Goal: Task Accomplishment & Management: Use online tool/utility

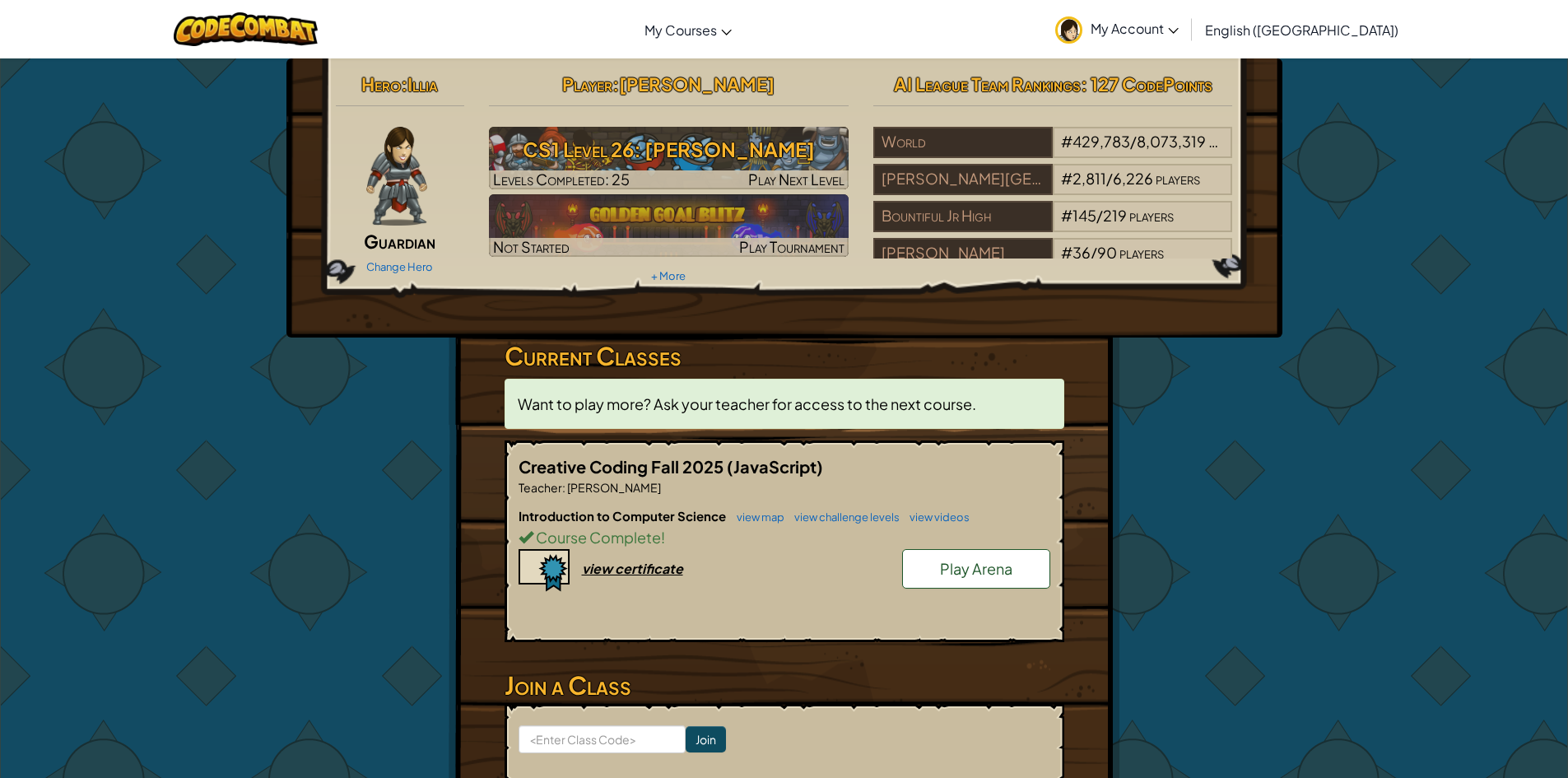
click at [992, 580] on link "Play Arena" at bounding box center [976, 570] width 148 height 40
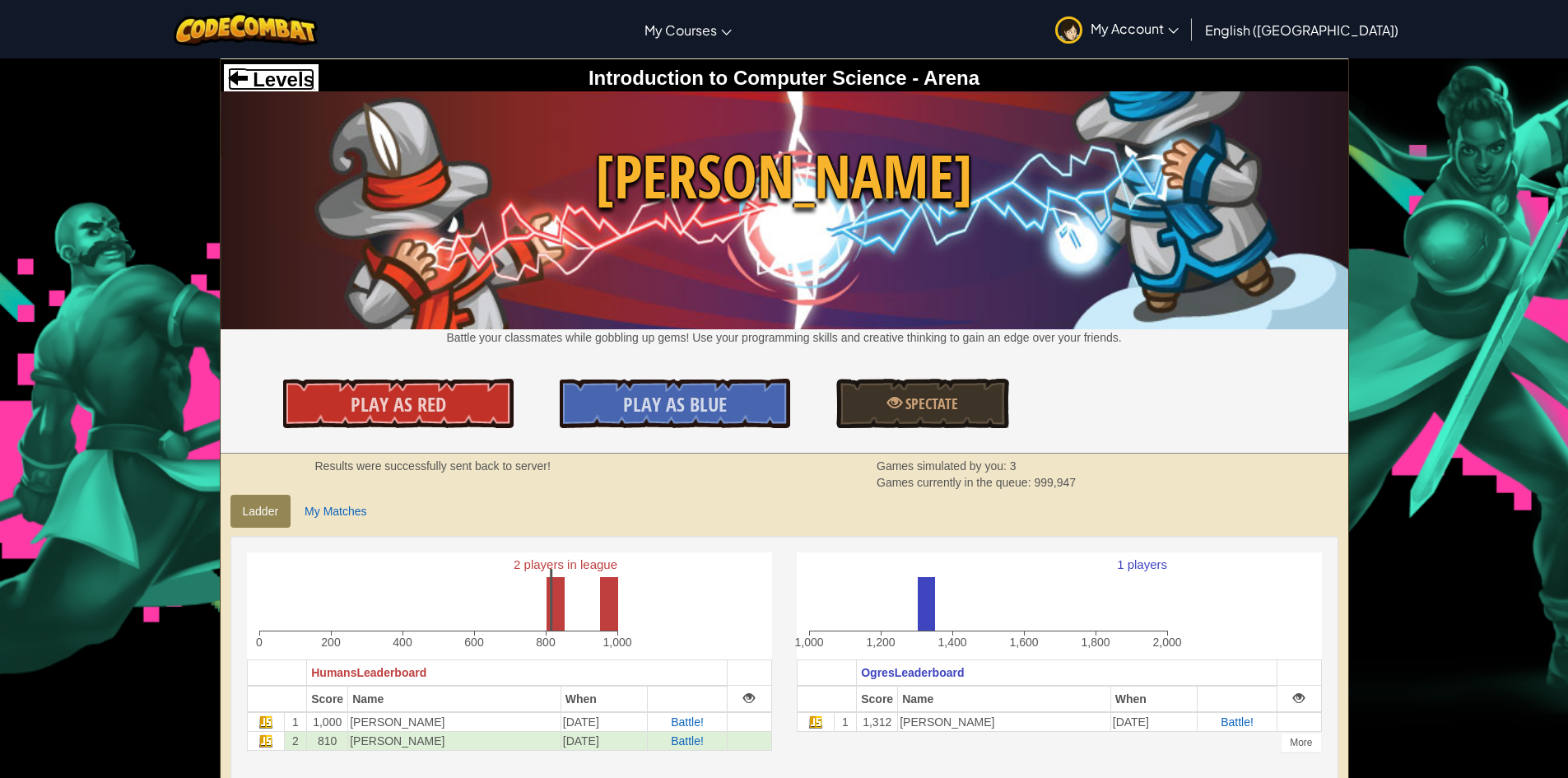
click at [300, 79] on span "Levels" at bounding box center [281, 79] width 67 height 23
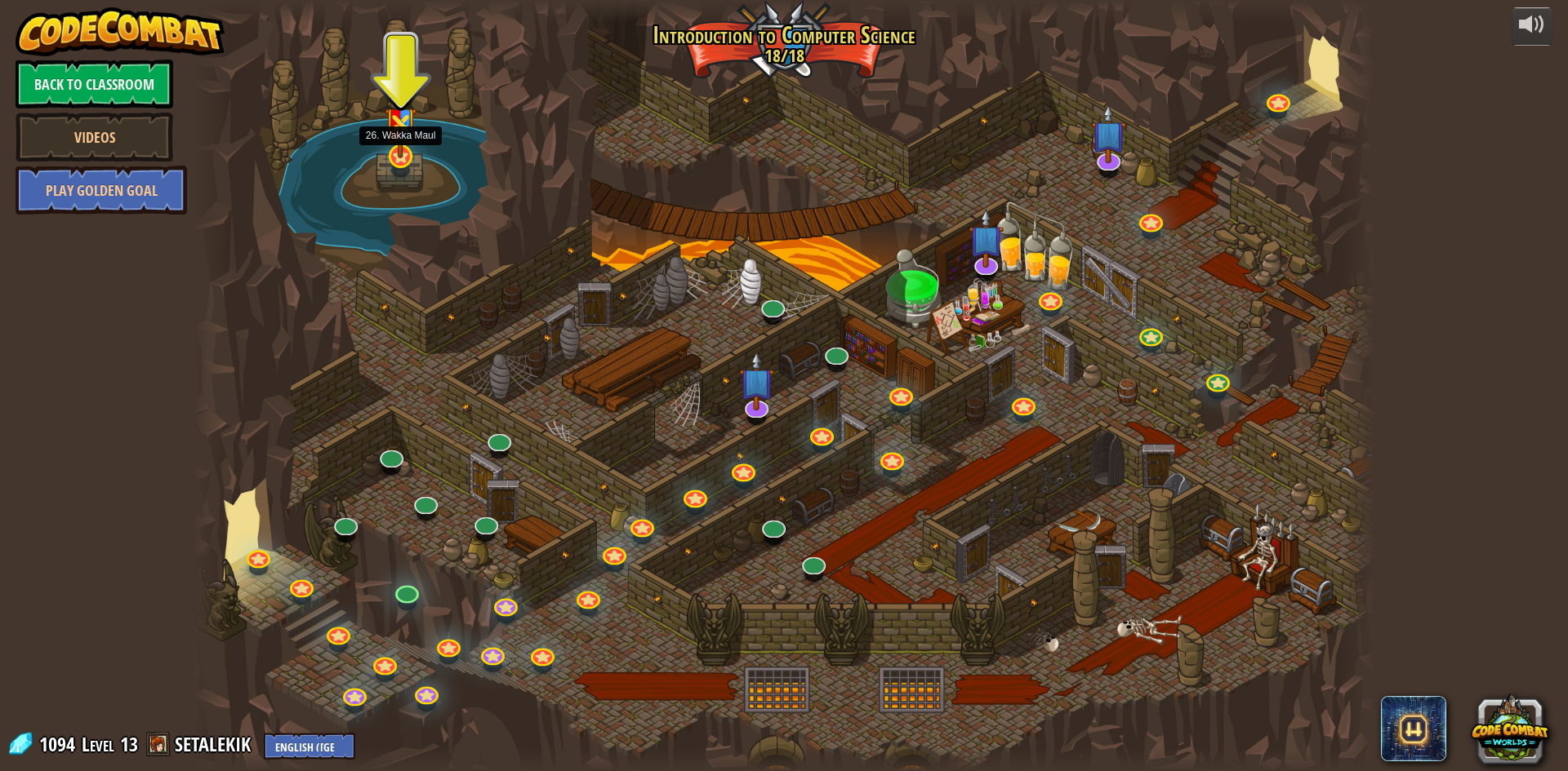
click at [404, 145] on img at bounding box center [401, 117] width 32 height 84
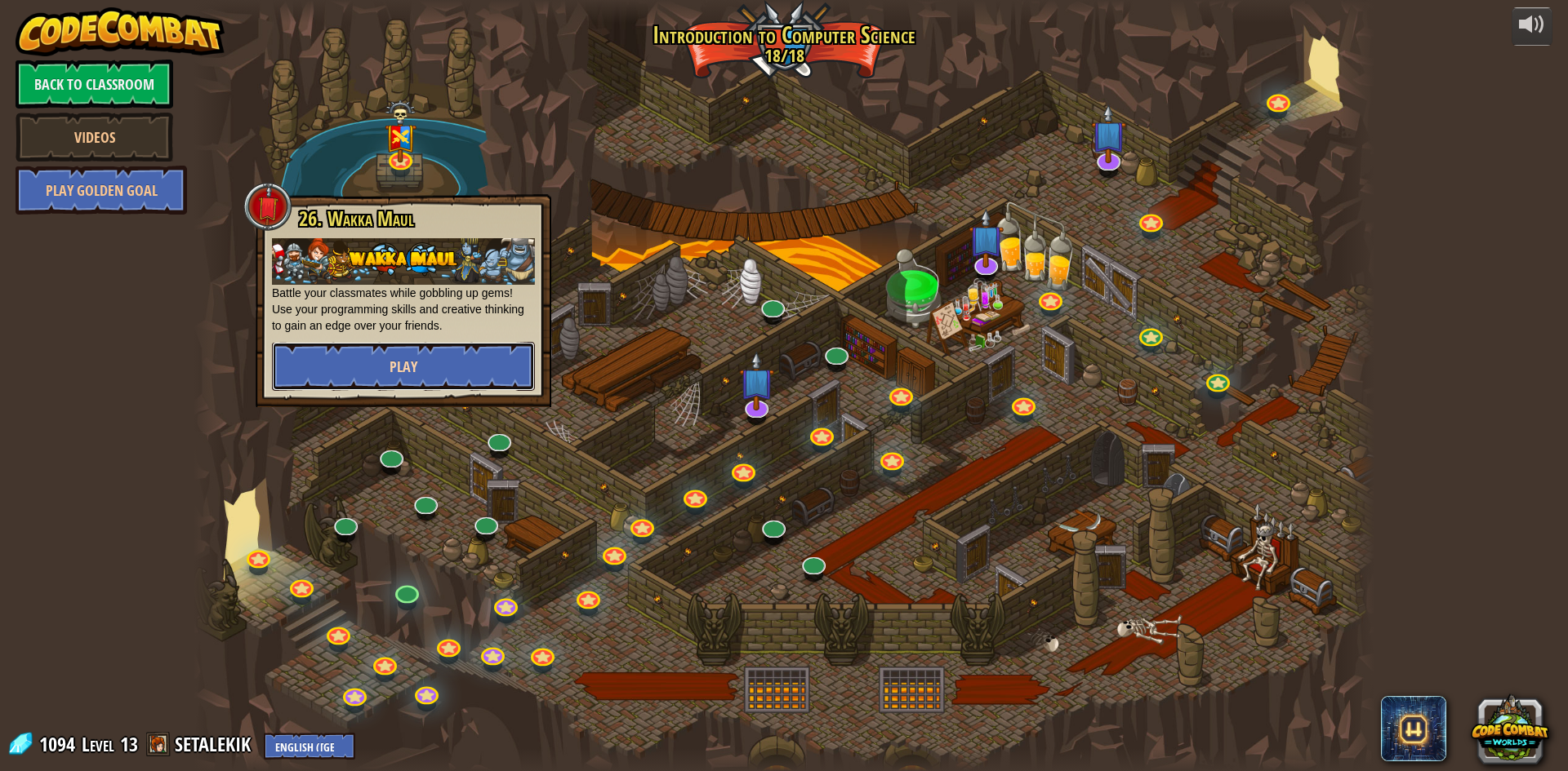
click at [413, 353] on button "Play" at bounding box center [404, 366] width 263 height 49
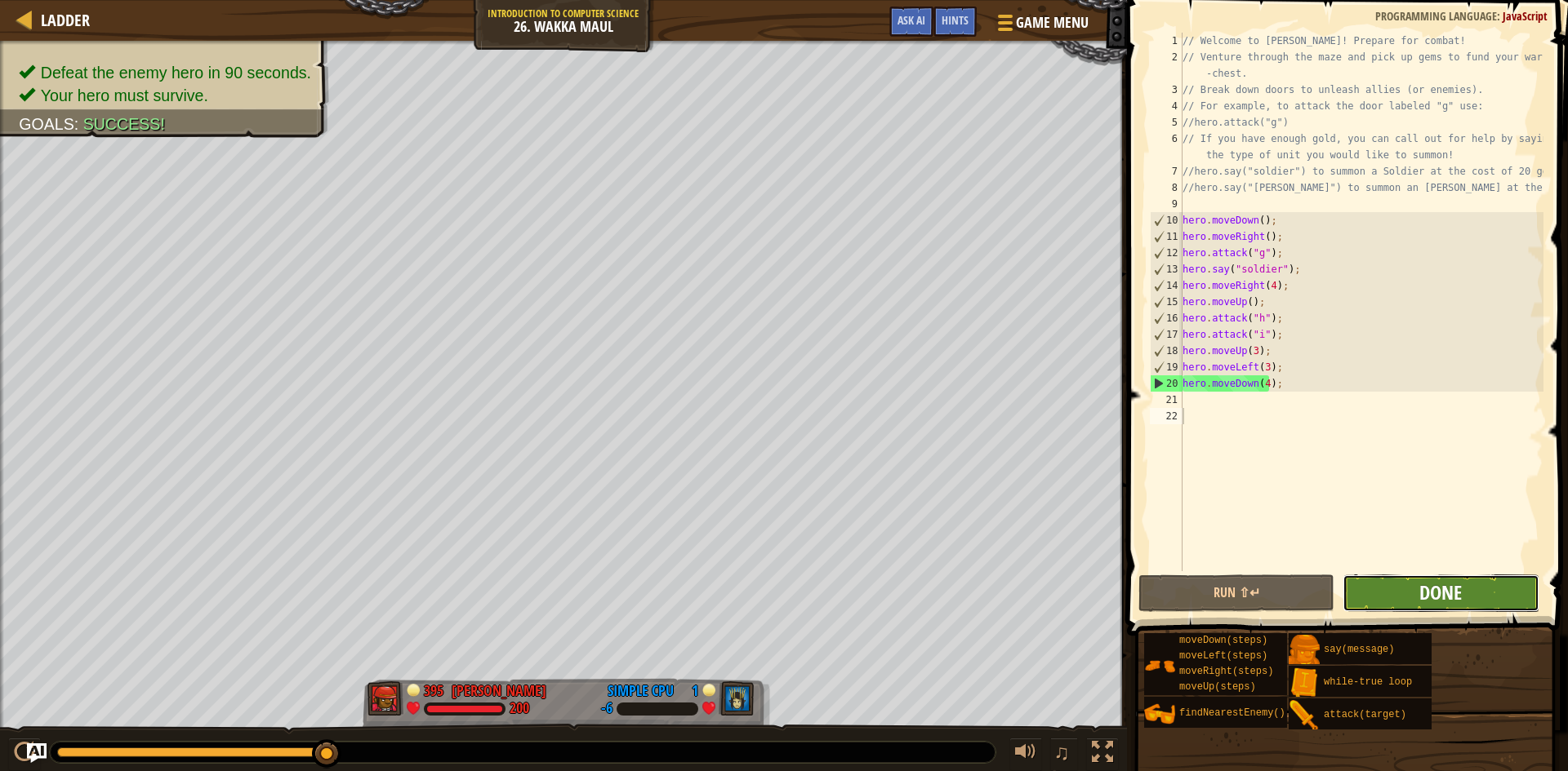
click at [1434, 592] on span "Done" at bounding box center [1440, 592] width 42 height 26
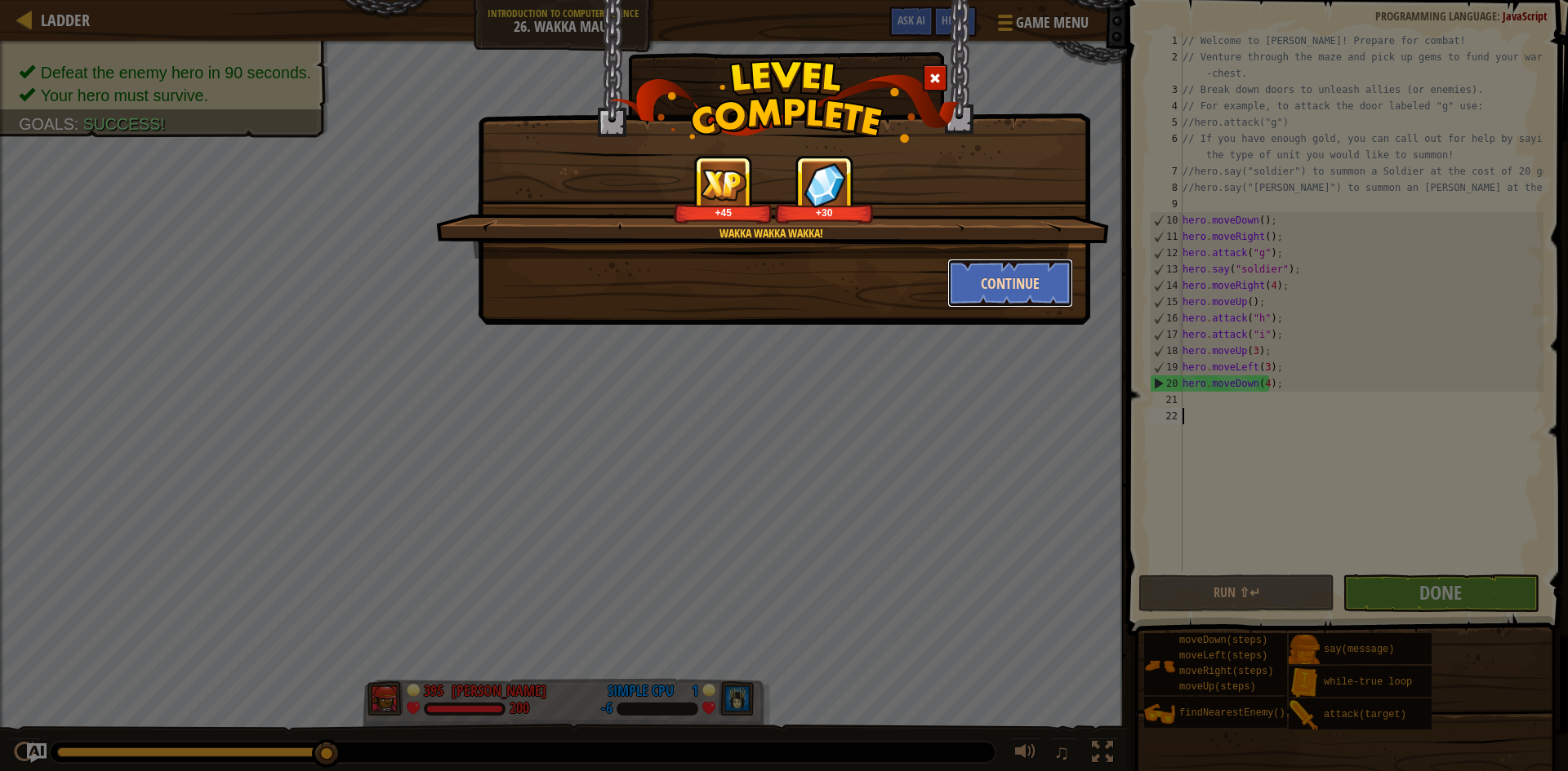
click at [1022, 292] on button "Continue" at bounding box center [1010, 283] width 126 height 49
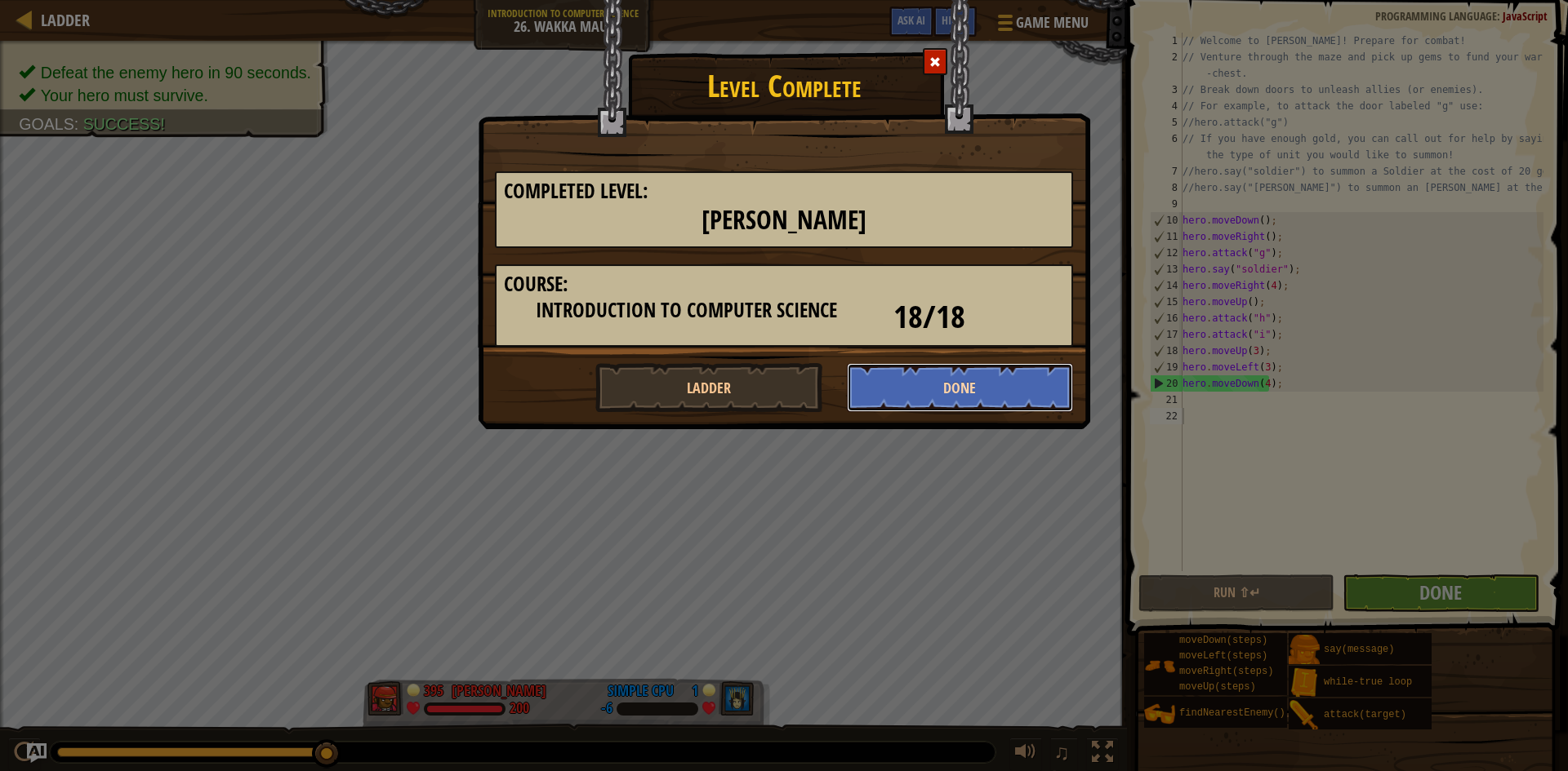
click at [906, 374] on button "Done" at bounding box center [960, 387] width 227 height 49
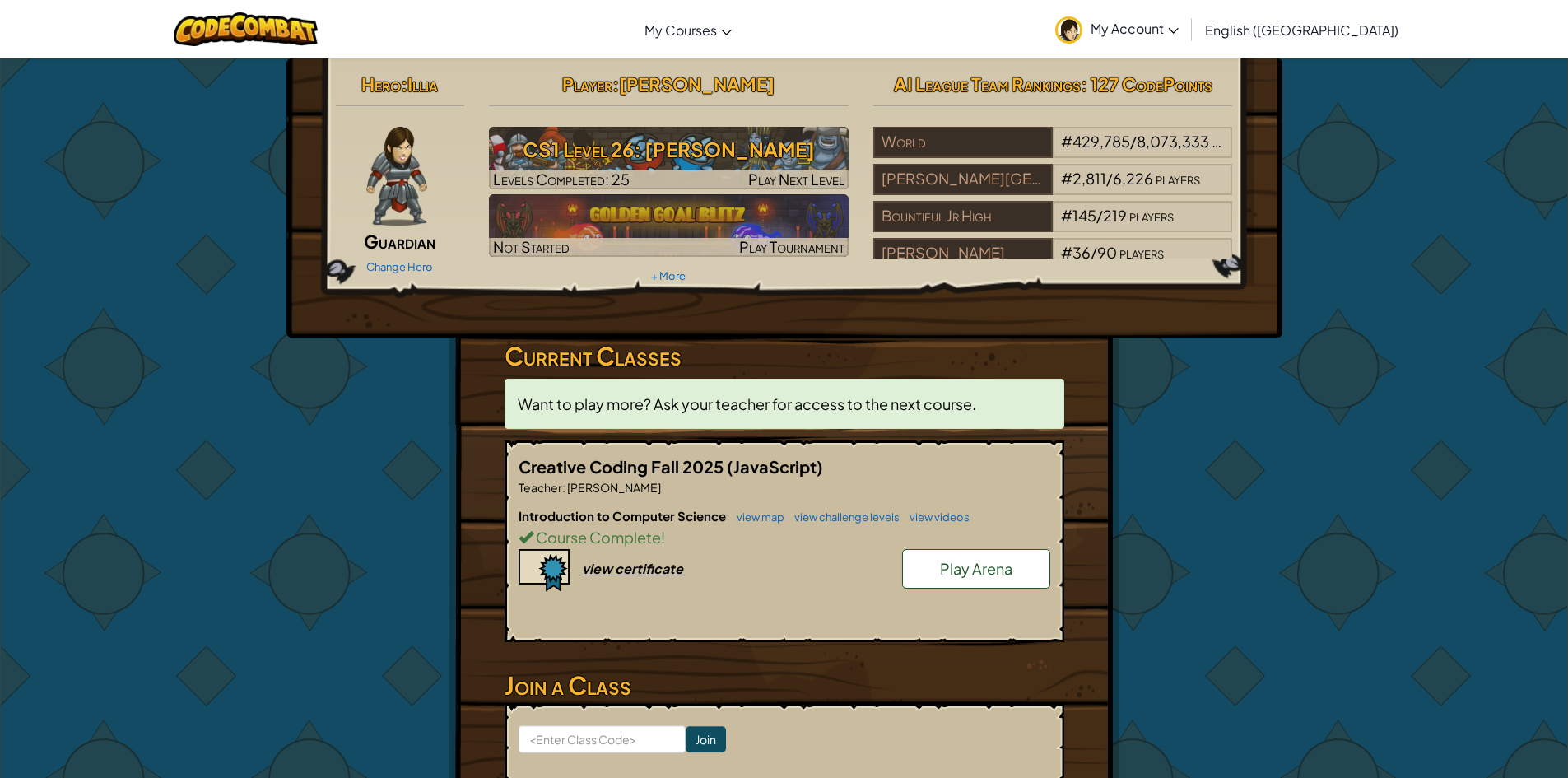
click at [675, 465] on span "Creative Coding Fall 2025" at bounding box center [623, 467] width 208 height 21
click at [969, 569] on span "Play Arena" at bounding box center [976, 569] width 72 height 19
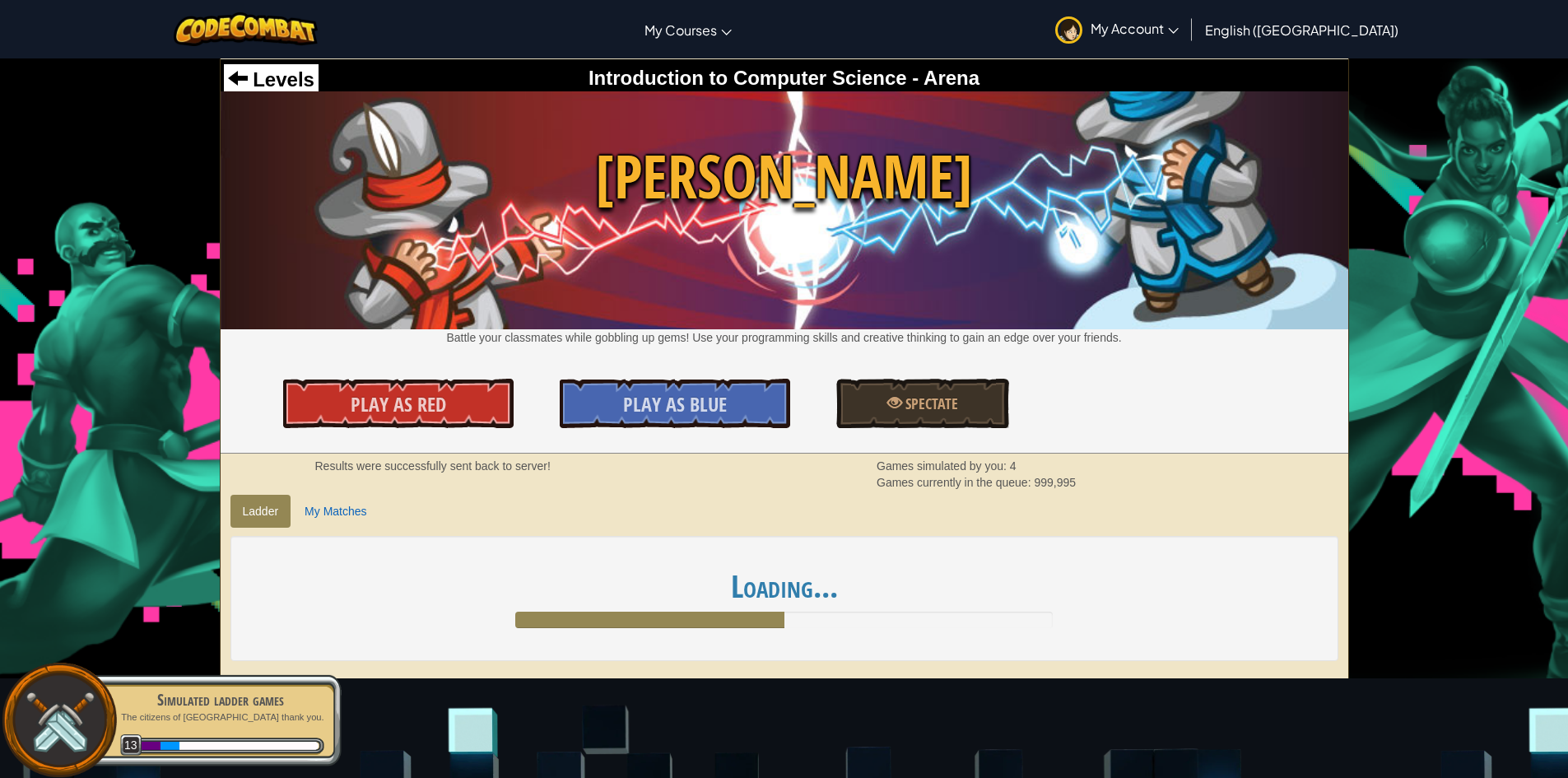
click at [266, 62] on div "Levels Introduction to Computer Science - Arena" at bounding box center [785, 79] width 1128 height 40
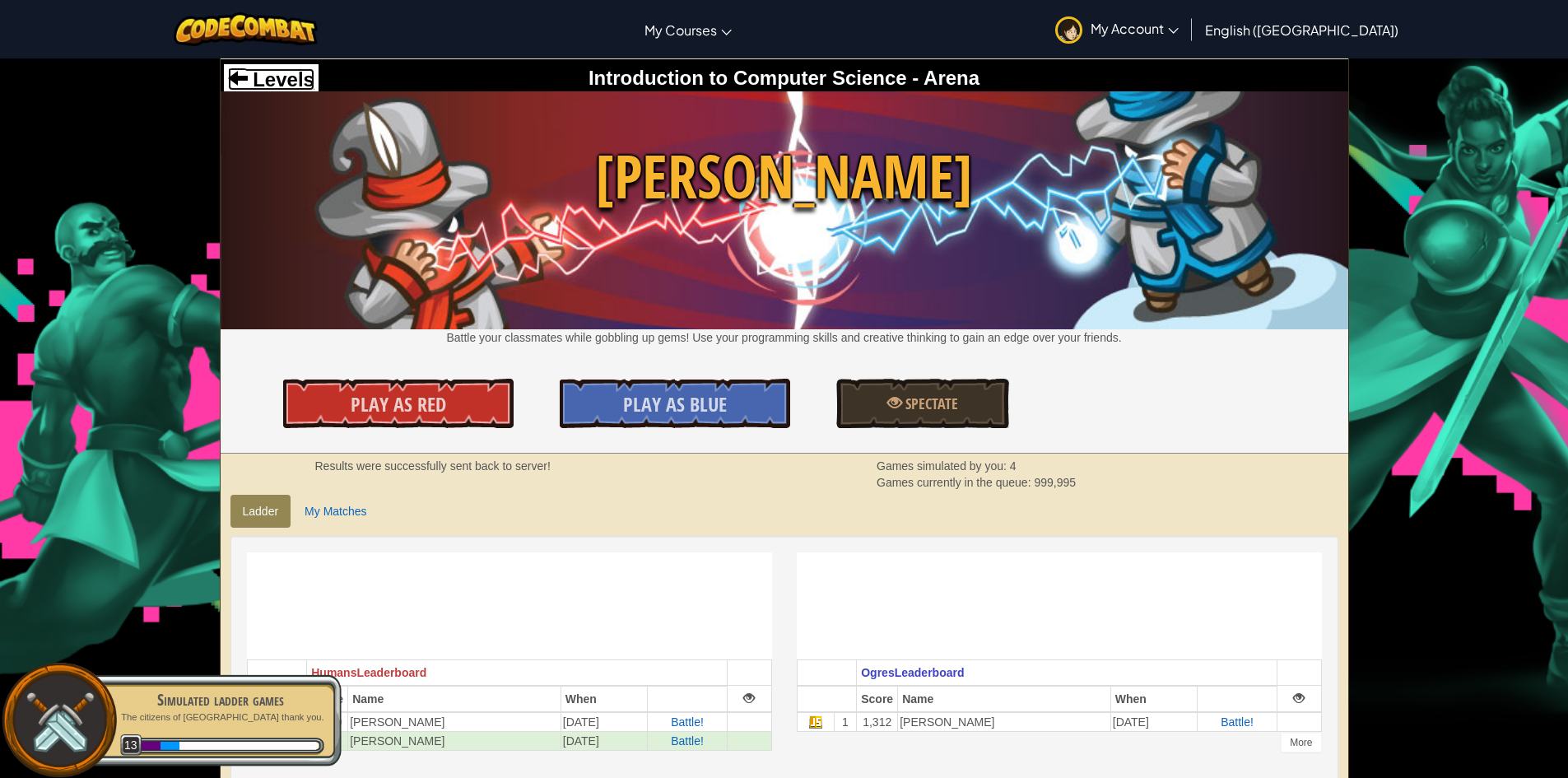
click at [275, 85] on span "Levels" at bounding box center [281, 79] width 67 height 23
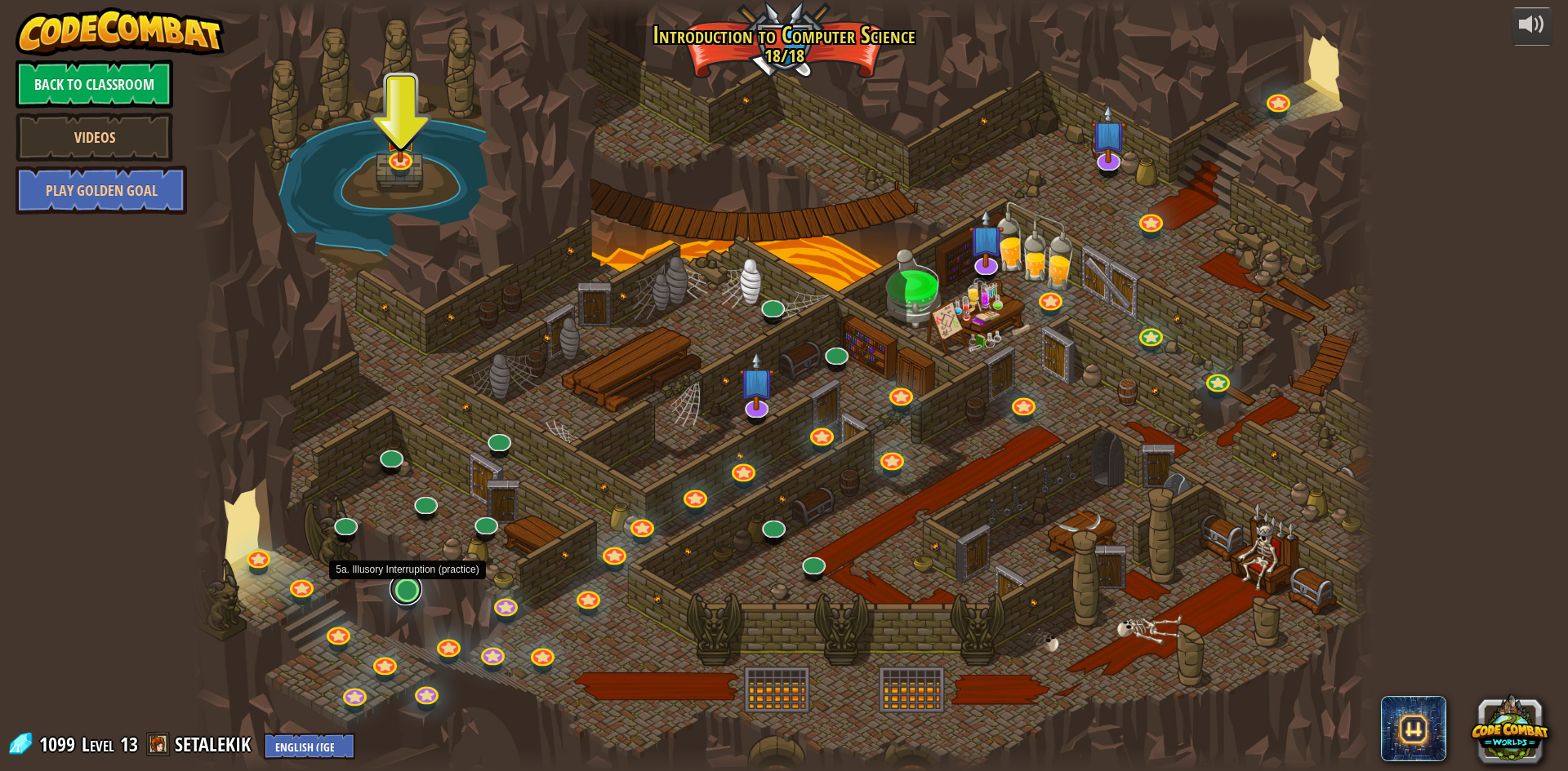
click at [414, 594] on link at bounding box center [405, 589] width 33 height 33
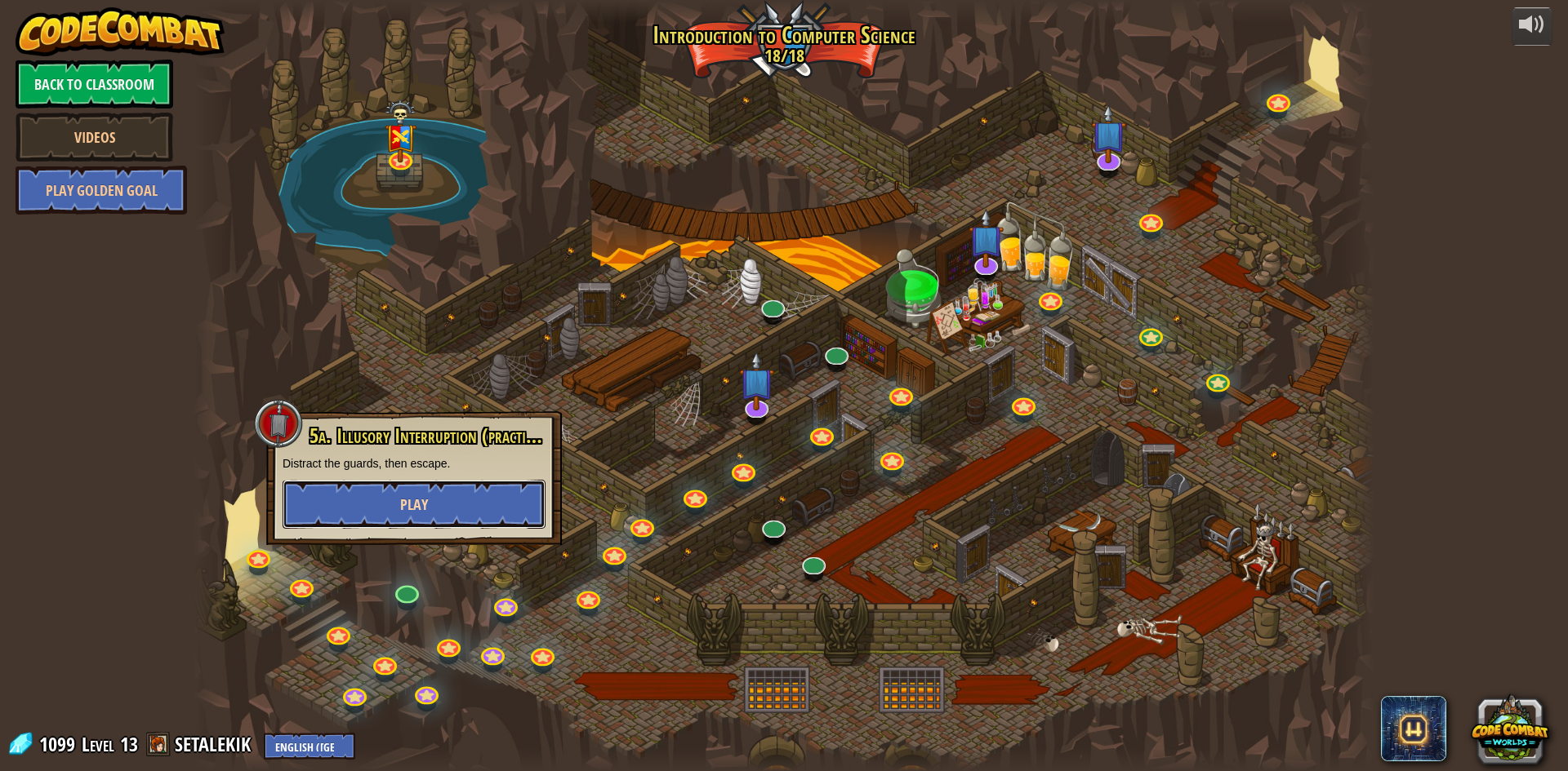
click at [430, 493] on button "Play" at bounding box center [414, 504] width 263 height 49
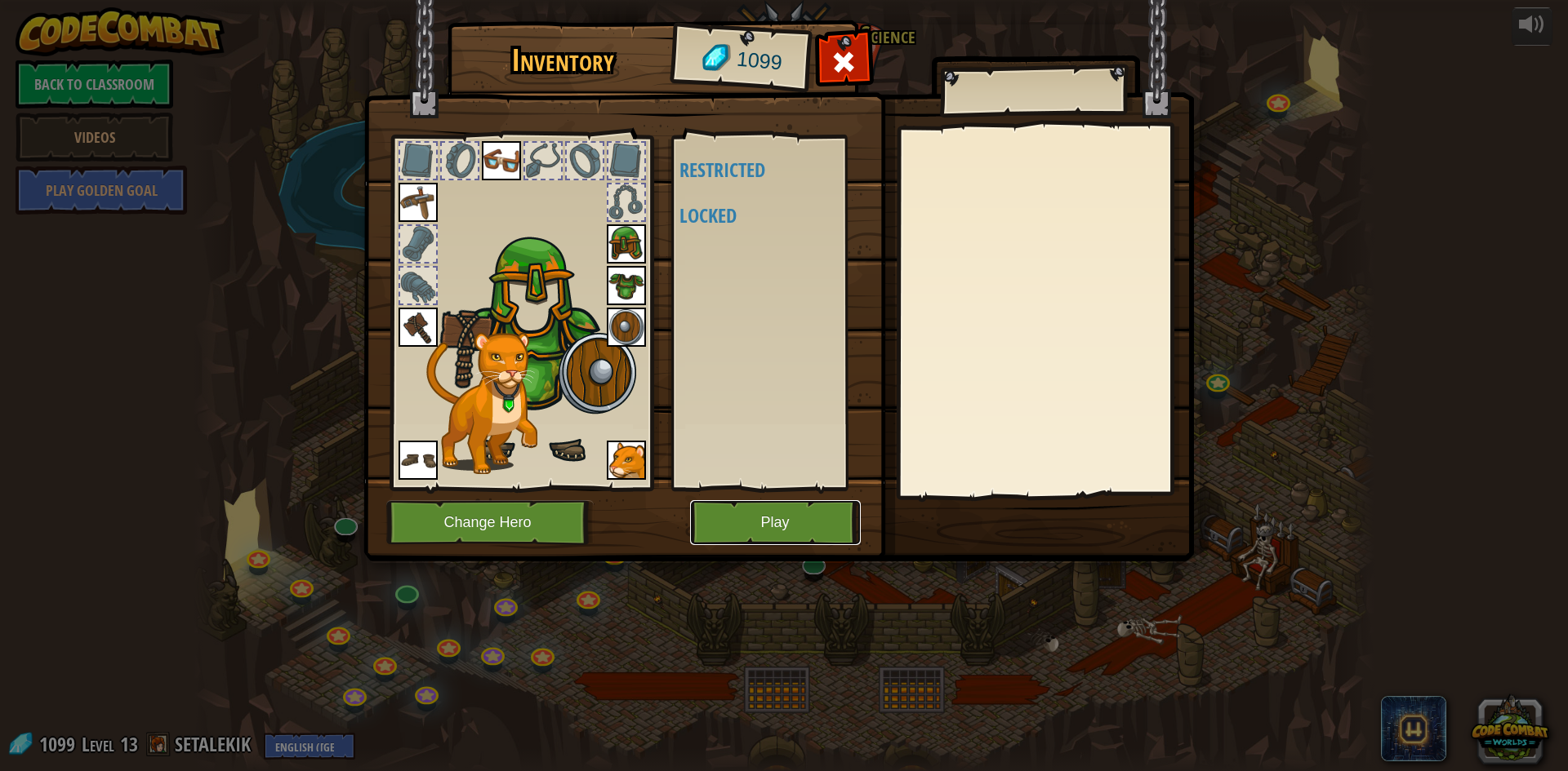
click at [742, 510] on button "Play" at bounding box center [775, 522] width 171 height 45
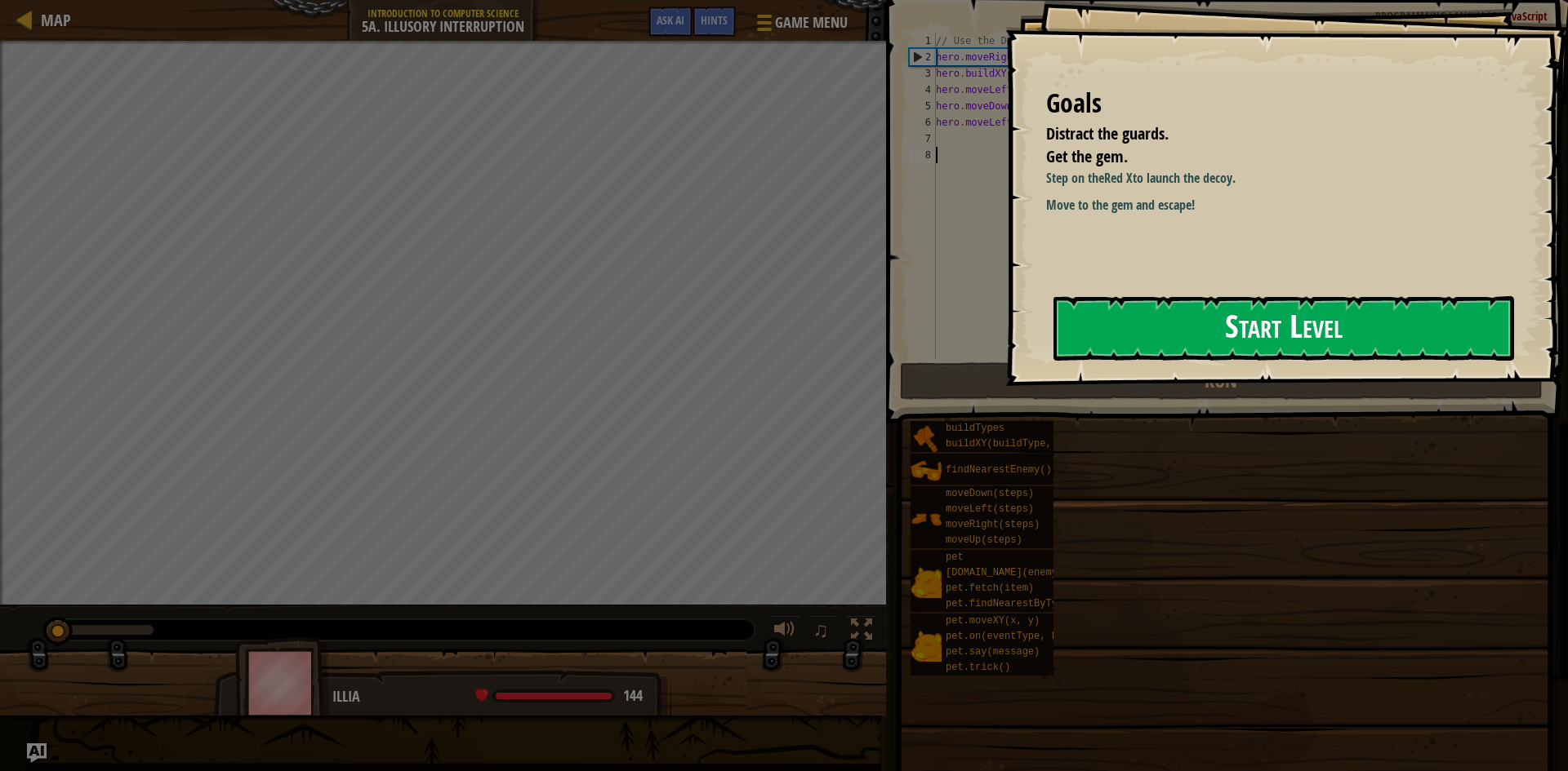
click at [1153, 336] on button "Start Level" at bounding box center [1283, 328] width 461 height 64
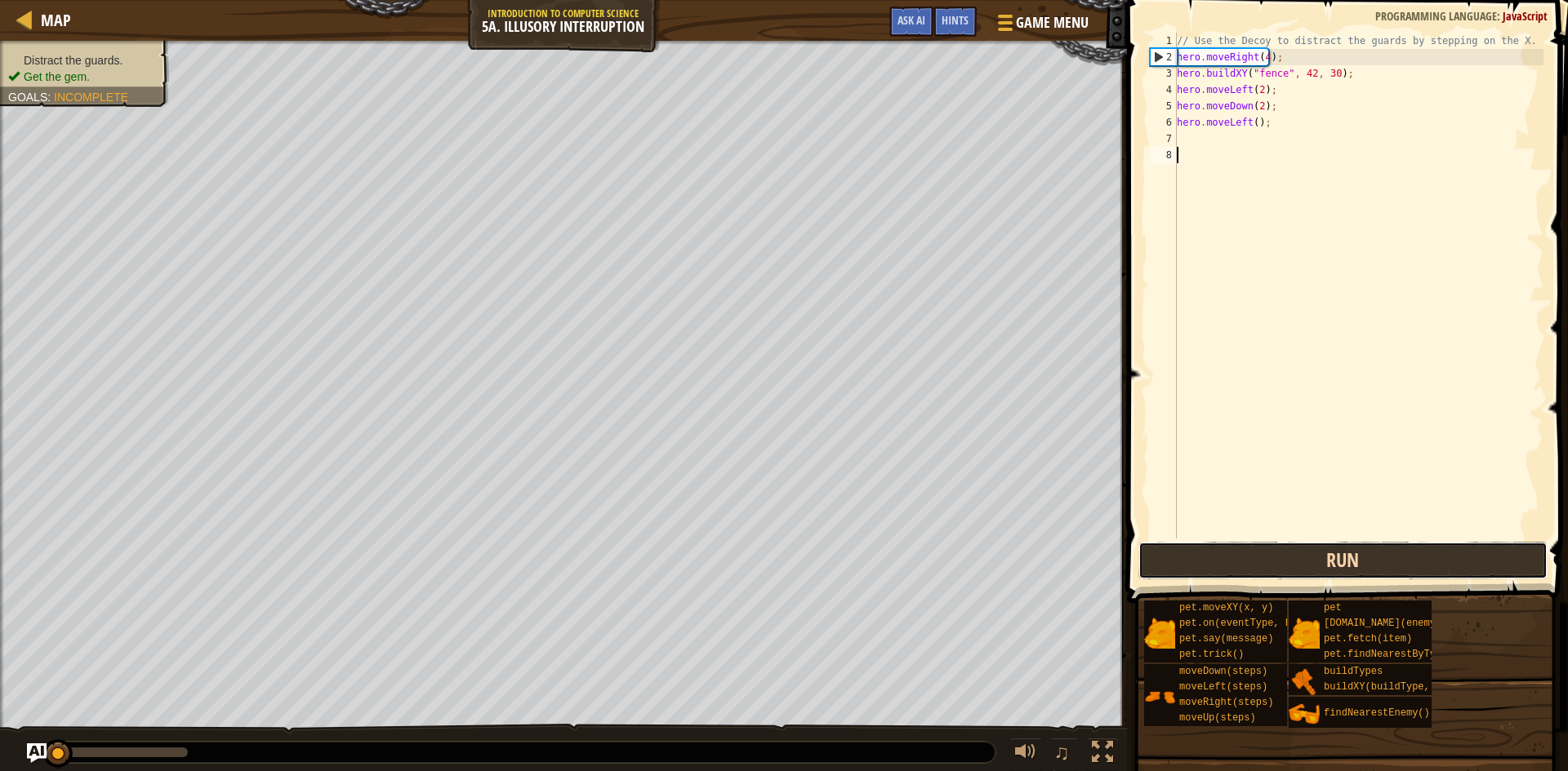
click at [1420, 542] on button "Run" at bounding box center [1342, 561] width 409 height 38
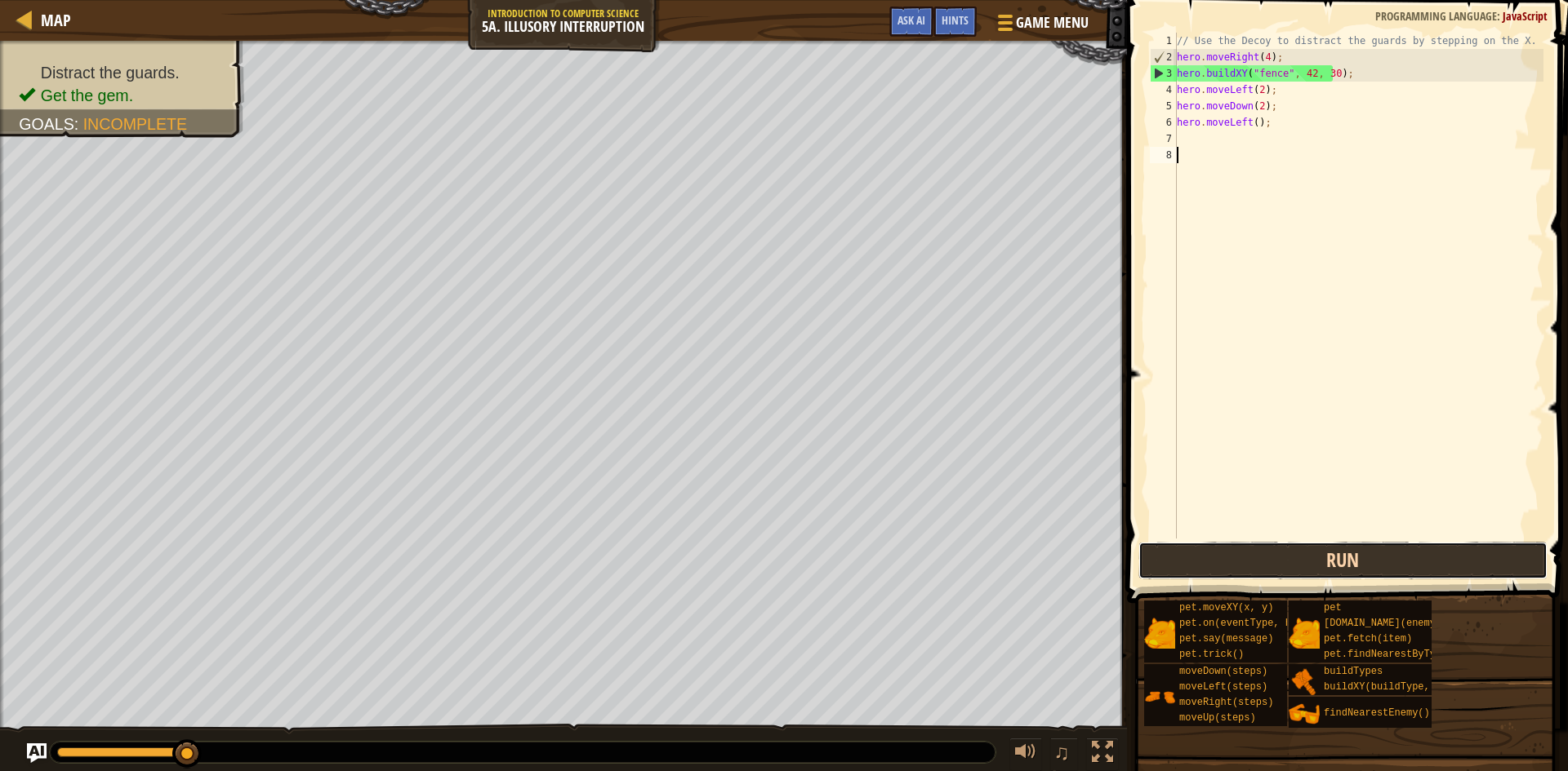
click at [1339, 565] on button "Run" at bounding box center [1342, 561] width 409 height 38
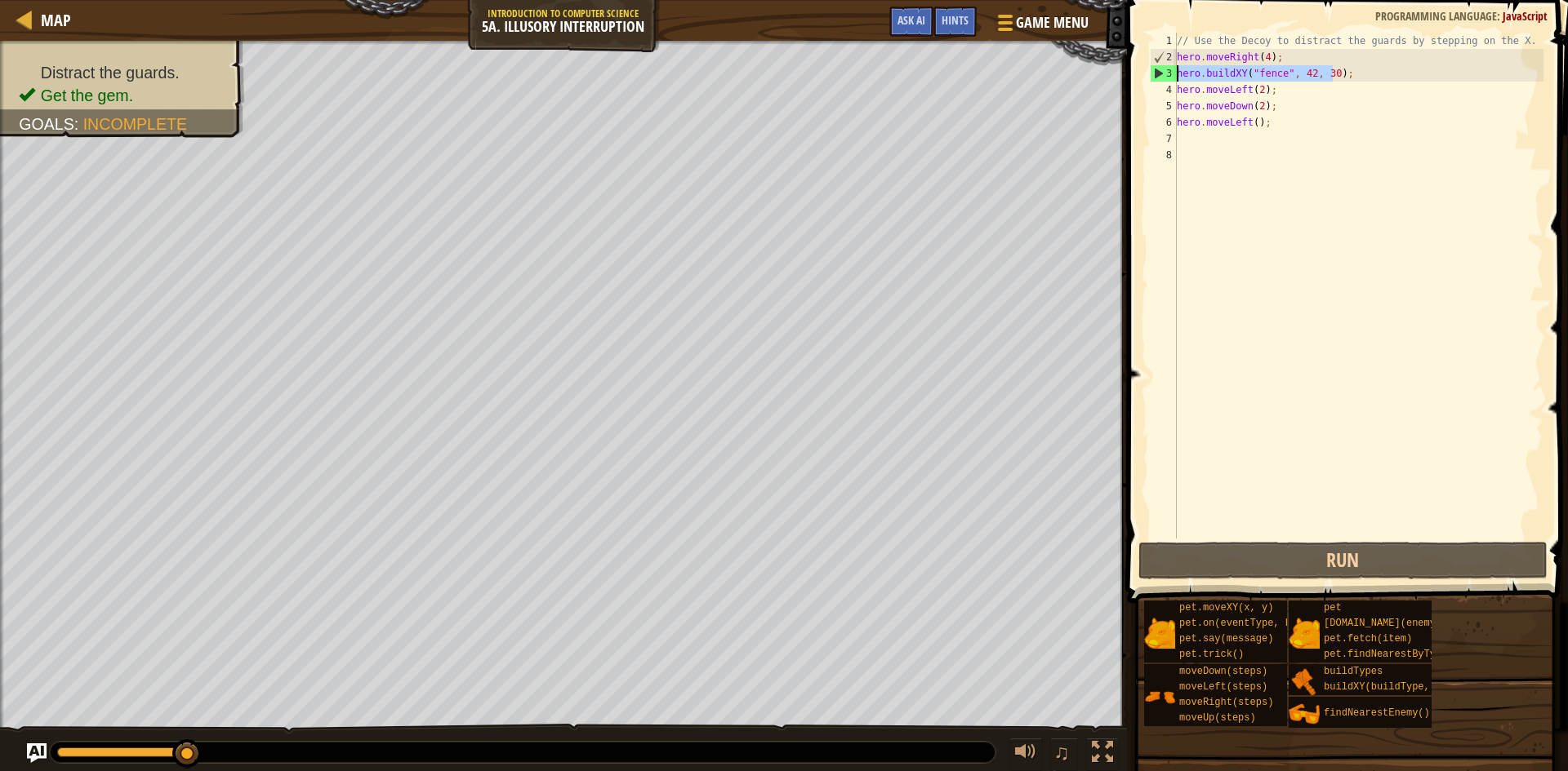
drag, startPoint x: 1335, startPoint y: 71, endPoint x: 1165, endPoint y: 78, distance: 170.1
click at [1165, 78] on div "1 2 3 4 5 6 7 8 // Use the Decoy to distract the guards by stepping on the X. h…" at bounding box center [1344, 286] width 396 height 506
click at [1288, 56] on div "// Use the Decoy to distract the guards by stepping on the X. hero . moveRight …" at bounding box center [1358, 302] width 370 height 538
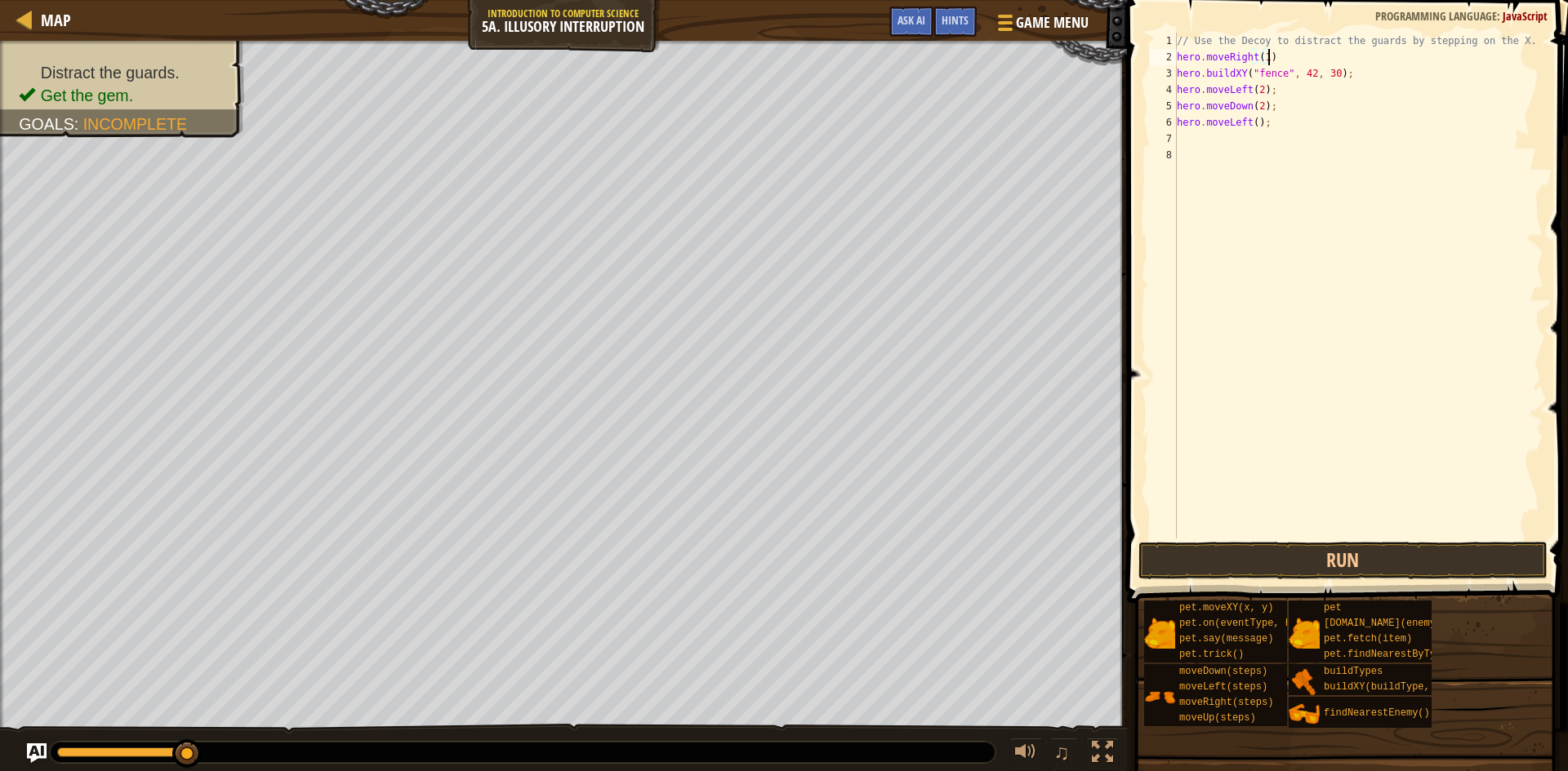
scroll to position [7, 6]
click at [1426, 560] on button "Run" at bounding box center [1342, 561] width 409 height 38
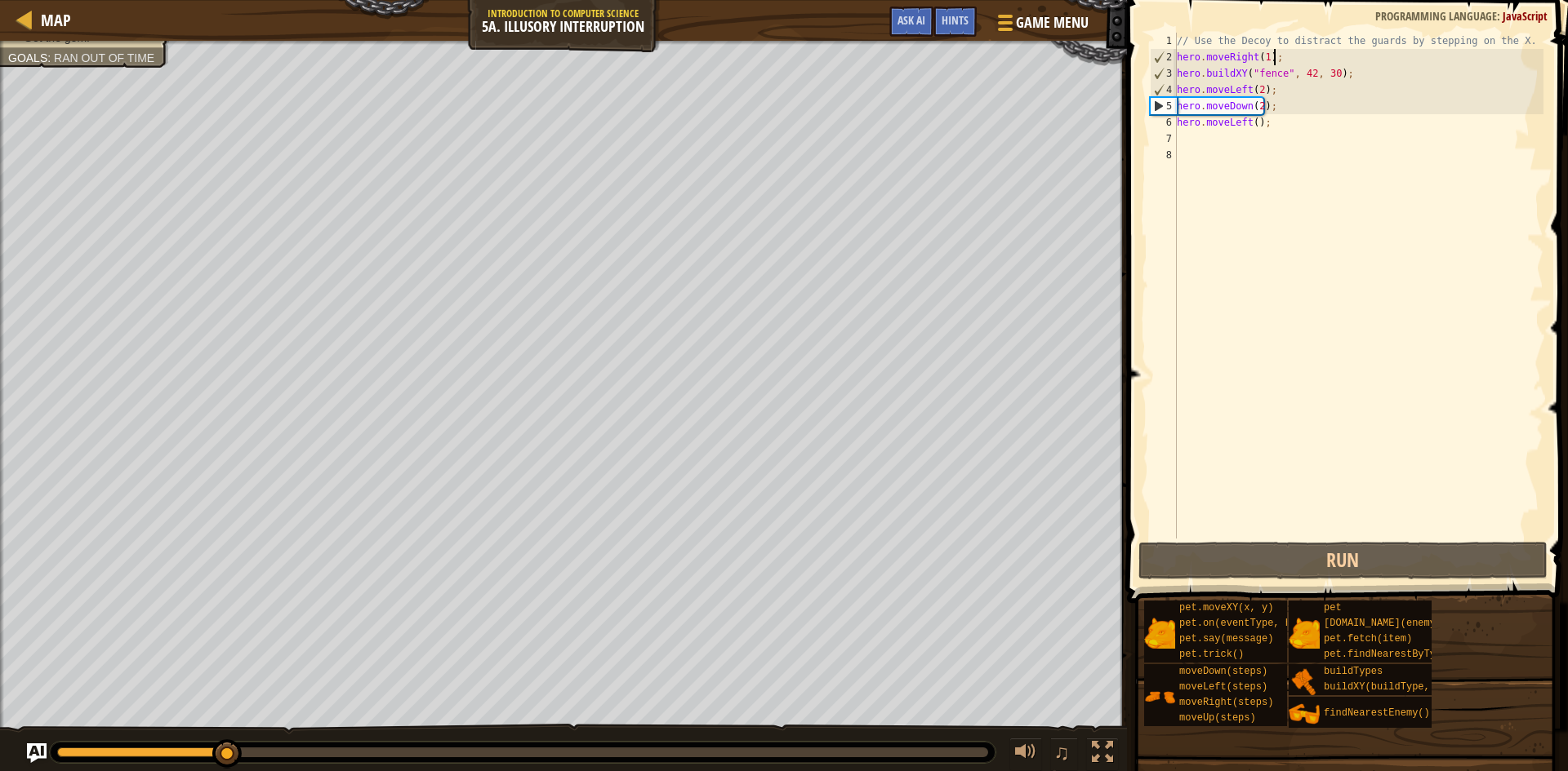
click at [1257, 87] on div "// Use the Decoy to distract the guards by stepping on the X. hero . moveRight …" at bounding box center [1358, 302] width 370 height 538
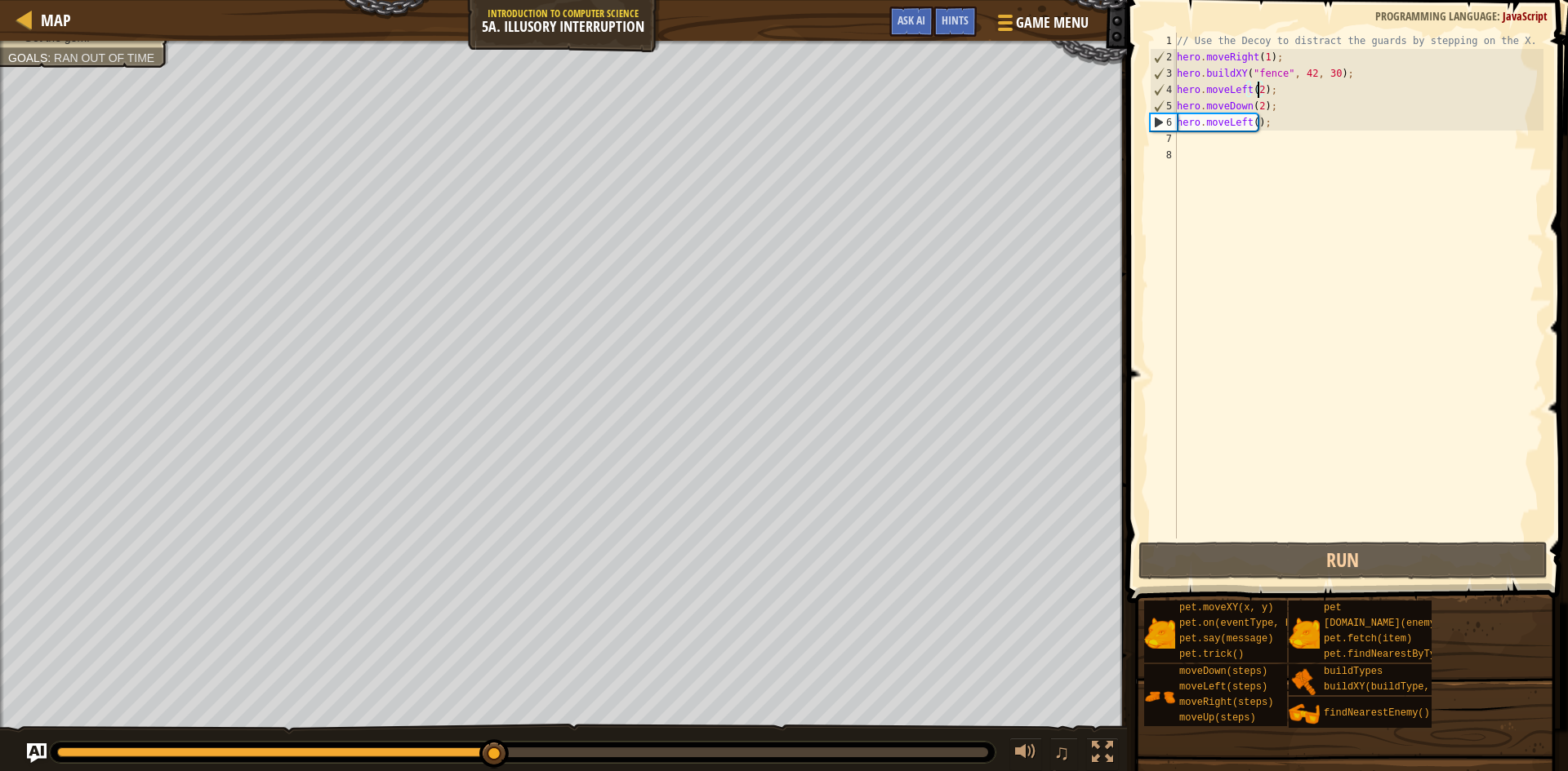
click at [1240, 123] on div "// Use the Decoy to distract the guards by stepping on the X. hero . moveRight …" at bounding box center [1358, 302] width 370 height 538
drag, startPoint x: 1259, startPoint y: 125, endPoint x: 1149, endPoint y: 124, distance: 110.0
click at [1149, 124] on div "hero.moveLeft(); 1 2 3 4 5 6 7 8 // Use the Decoy to distract the guards by ste…" at bounding box center [1344, 286] width 396 height 506
click at [1277, 120] on div "// Use the Decoy to distract the guards by stepping on the X. hero . moveRight …" at bounding box center [1358, 302] width 370 height 538
drag, startPoint x: 1265, startPoint y: 123, endPoint x: 1176, endPoint y: 123, distance: 89.0
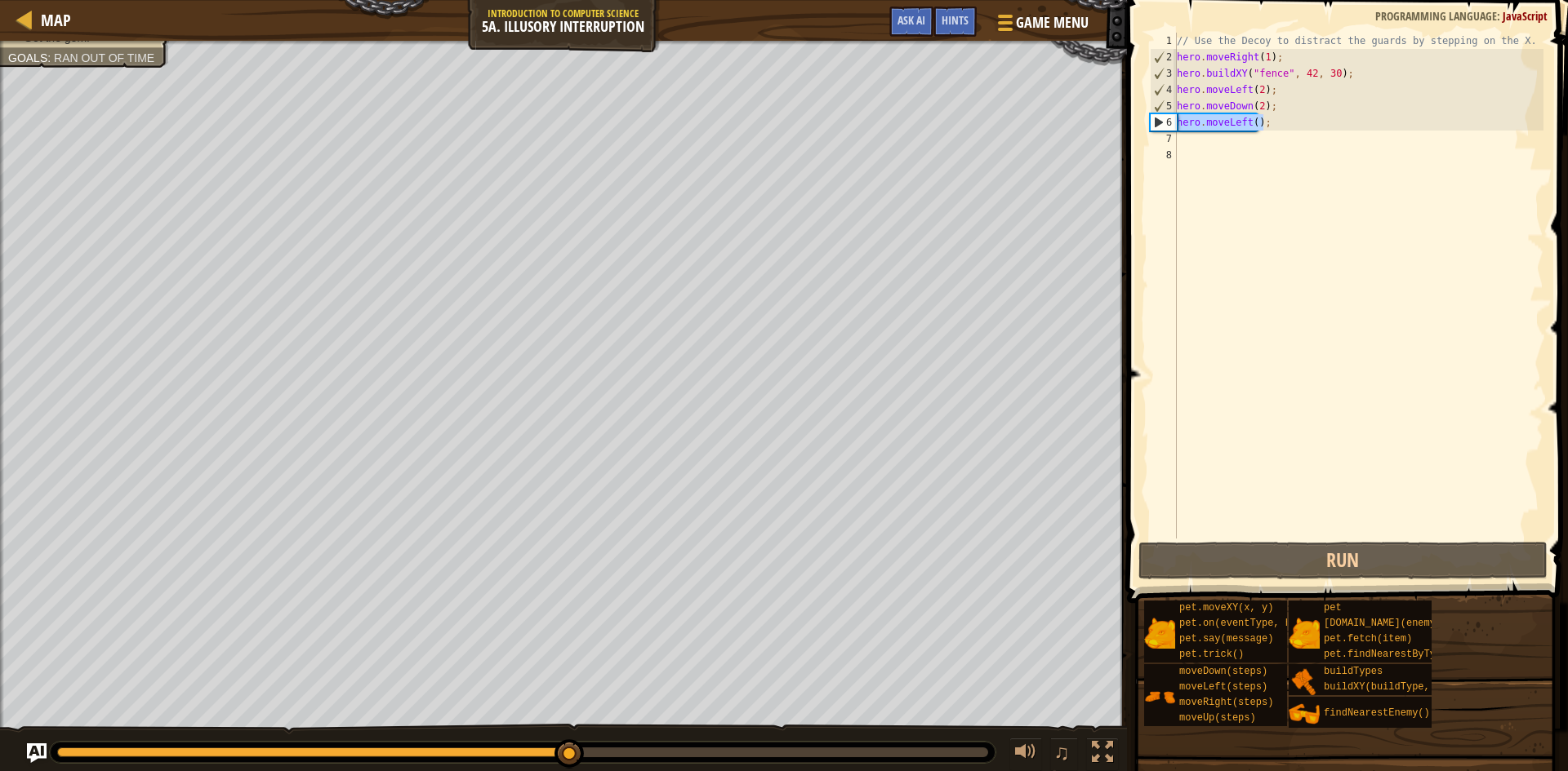
click at [1176, 123] on div "hero.moveLeft(); 1 2 3 4 5 6 7 8 // Use the Decoy to distract the guards by ste…" at bounding box center [1344, 286] width 396 height 506
type textarea "h"
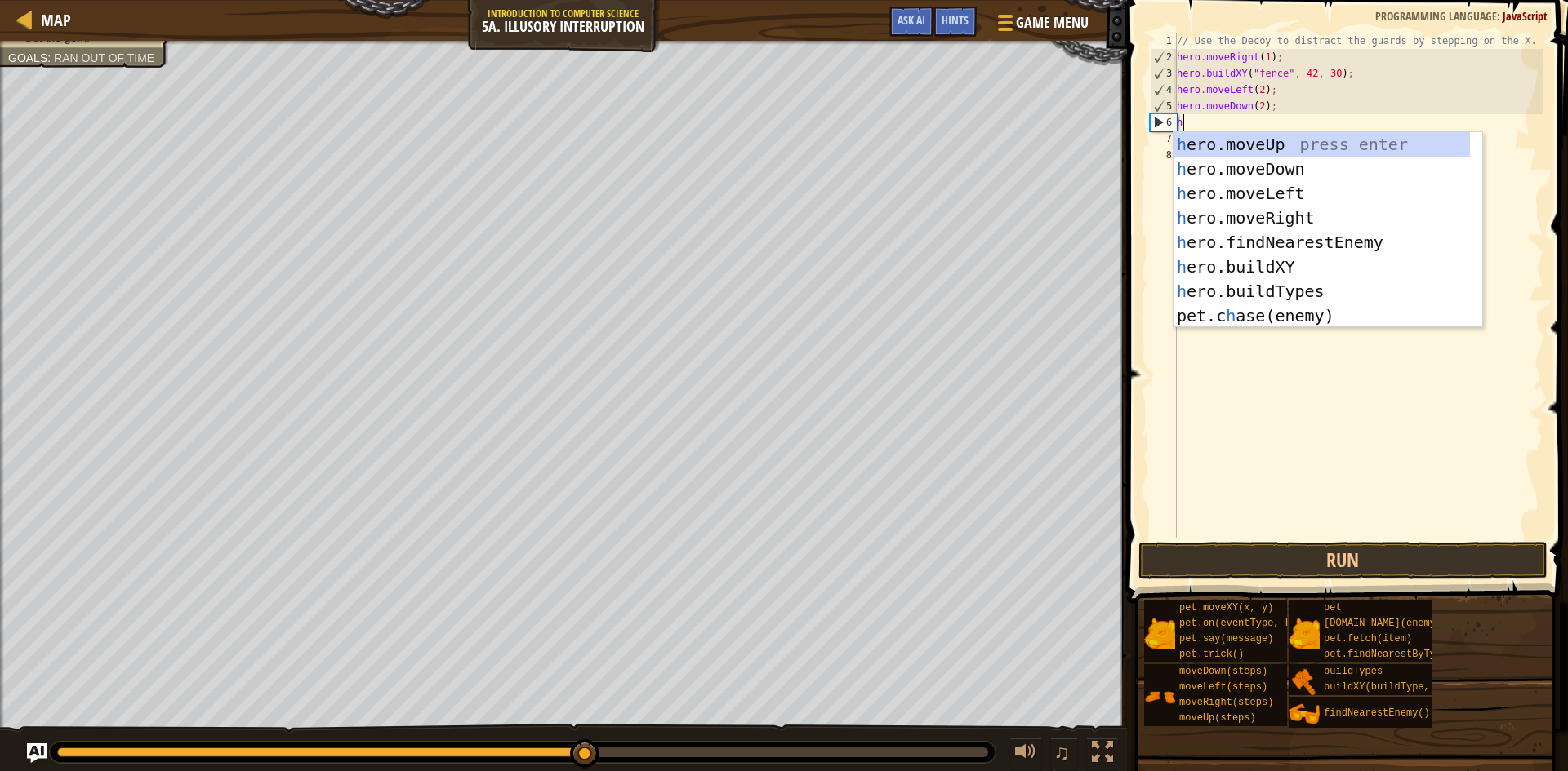
scroll to position [7, 0]
click at [1292, 140] on div "h ero.moveUp press enter h ero.moveDown press enter h ero.moveLeft press enter …" at bounding box center [1321, 255] width 296 height 245
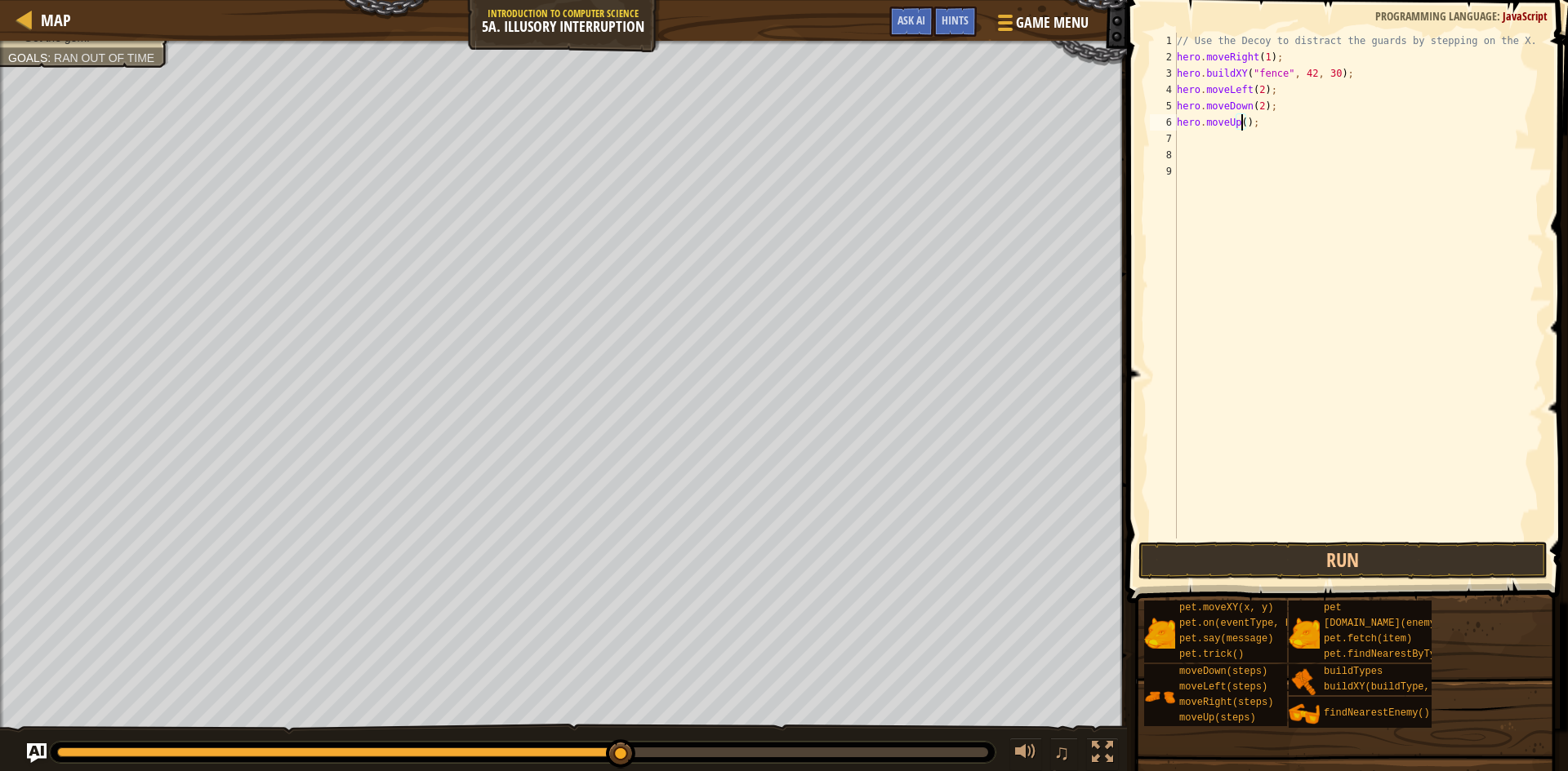
click at [1240, 120] on div "// Use the Decoy to distract the guards by stepping on the X. hero . moveRight …" at bounding box center [1358, 302] width 370 height 538
type textarea "hero.moveUp(2);"
click at [1269, 133] on div "// Use the Decoy to distract the guards by stepping on the X. hero . moveRight …" at bounding box center [1358, 302] width 370 height 538
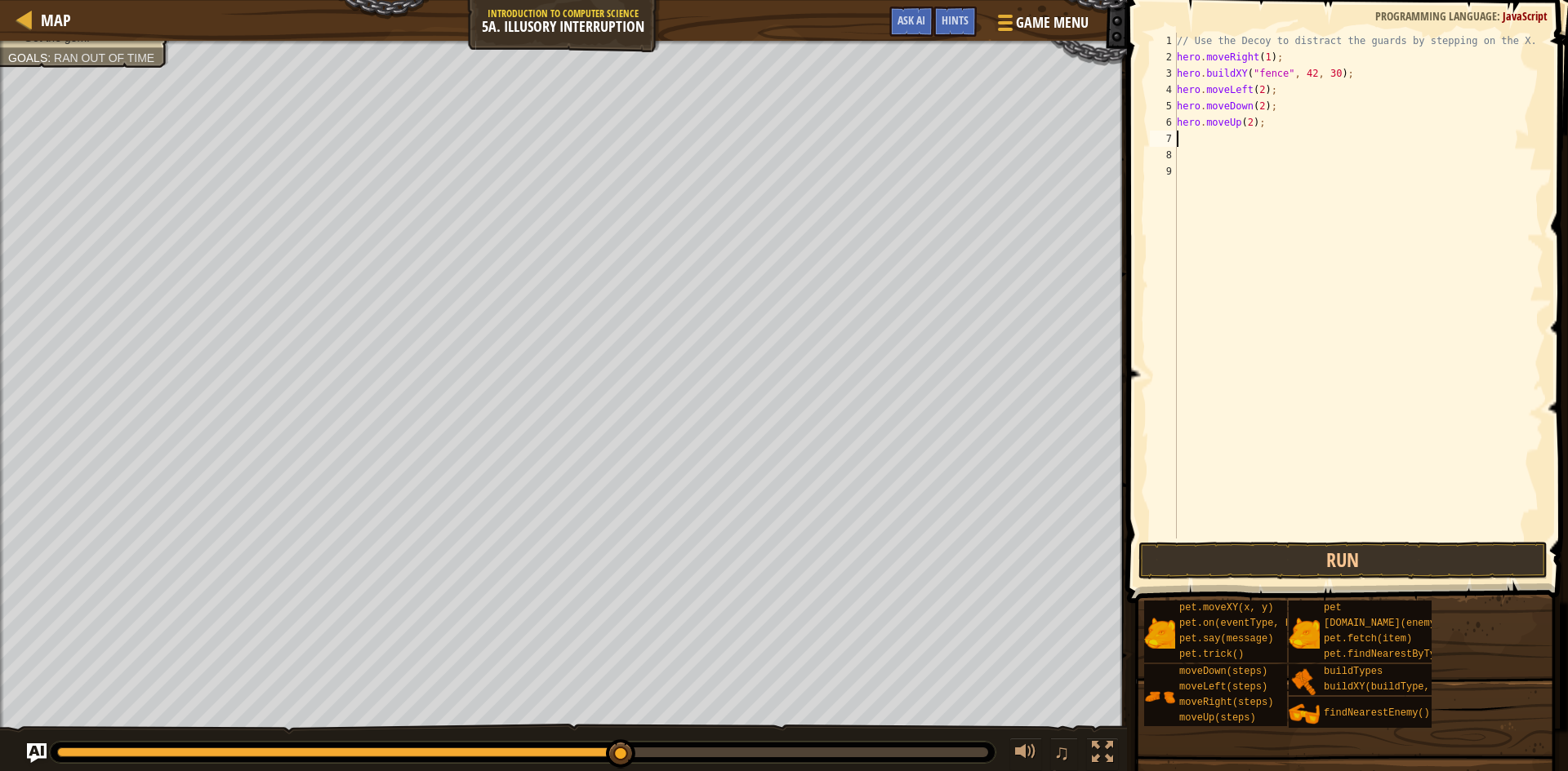
type textarea "h"
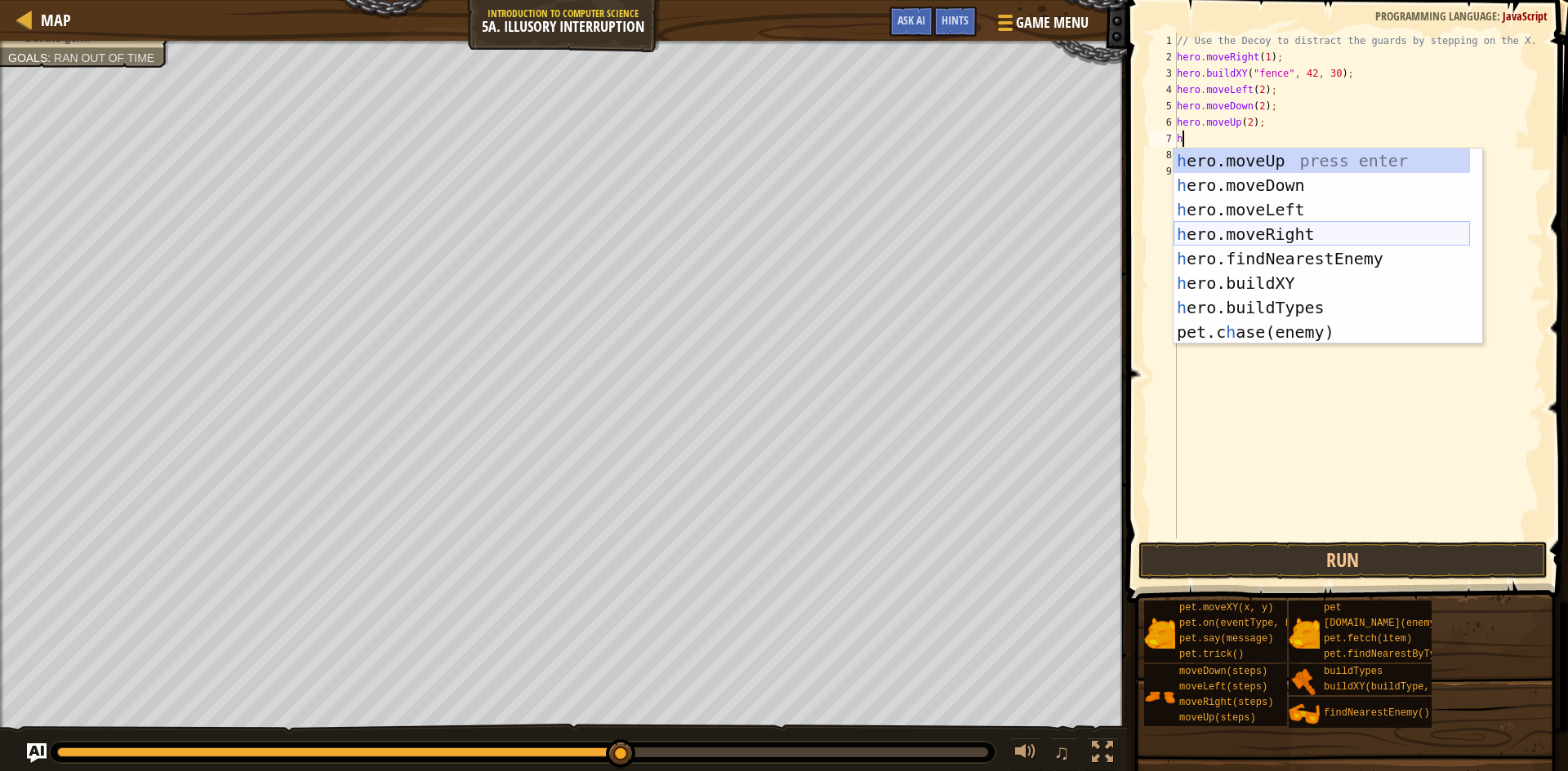
click at [1276, 233] on div "h ero.moveUp press enter h ero.moveDown press enter h ero.moveLeft press enter …" at bounding box center [1321, 271] width 296 height 245
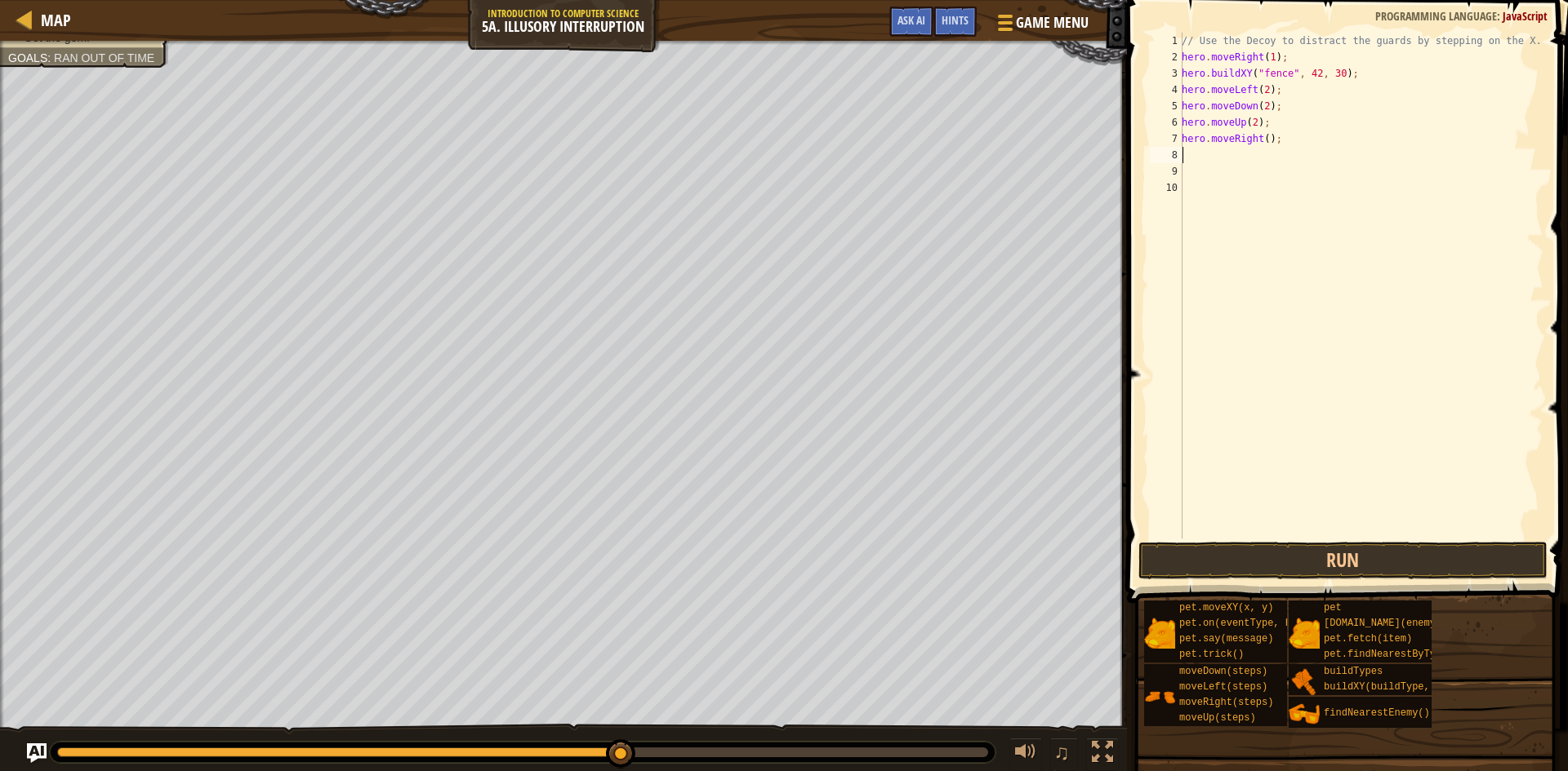
click at [1262, 139] on div "// Use the Decoy to distract the guards by stepping on the X. hero . moveRight …" at bounding box center [1361, 302] width 365 height 538
type textarea "hero.moveRight(4);"
click at [1373, 563] on button "Run" at bounding box center [1342, 561] width 409 height 38
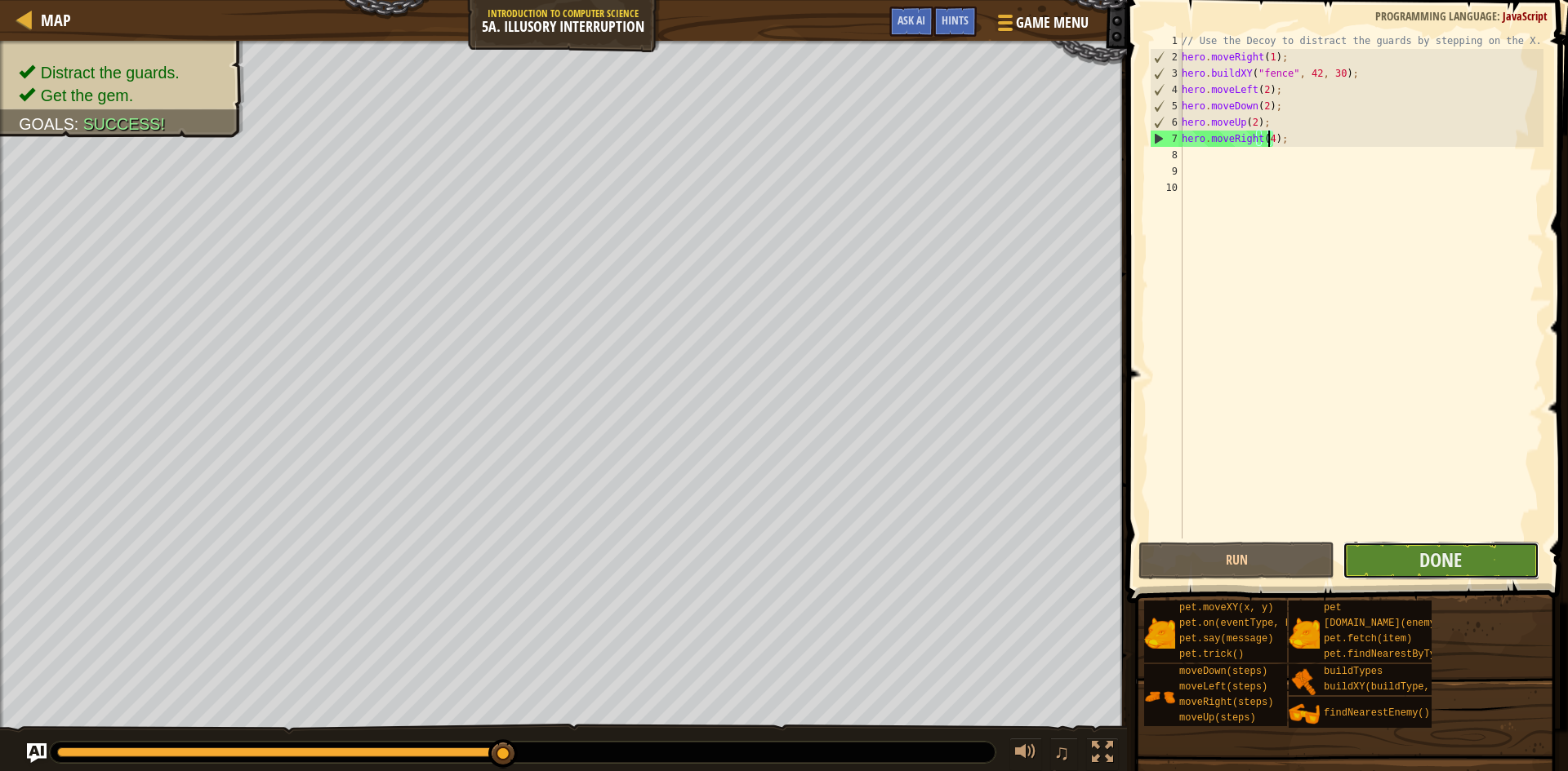
click at [1518, 562] on button "Done" at bounding box center [1440, 561] width 196 height 38
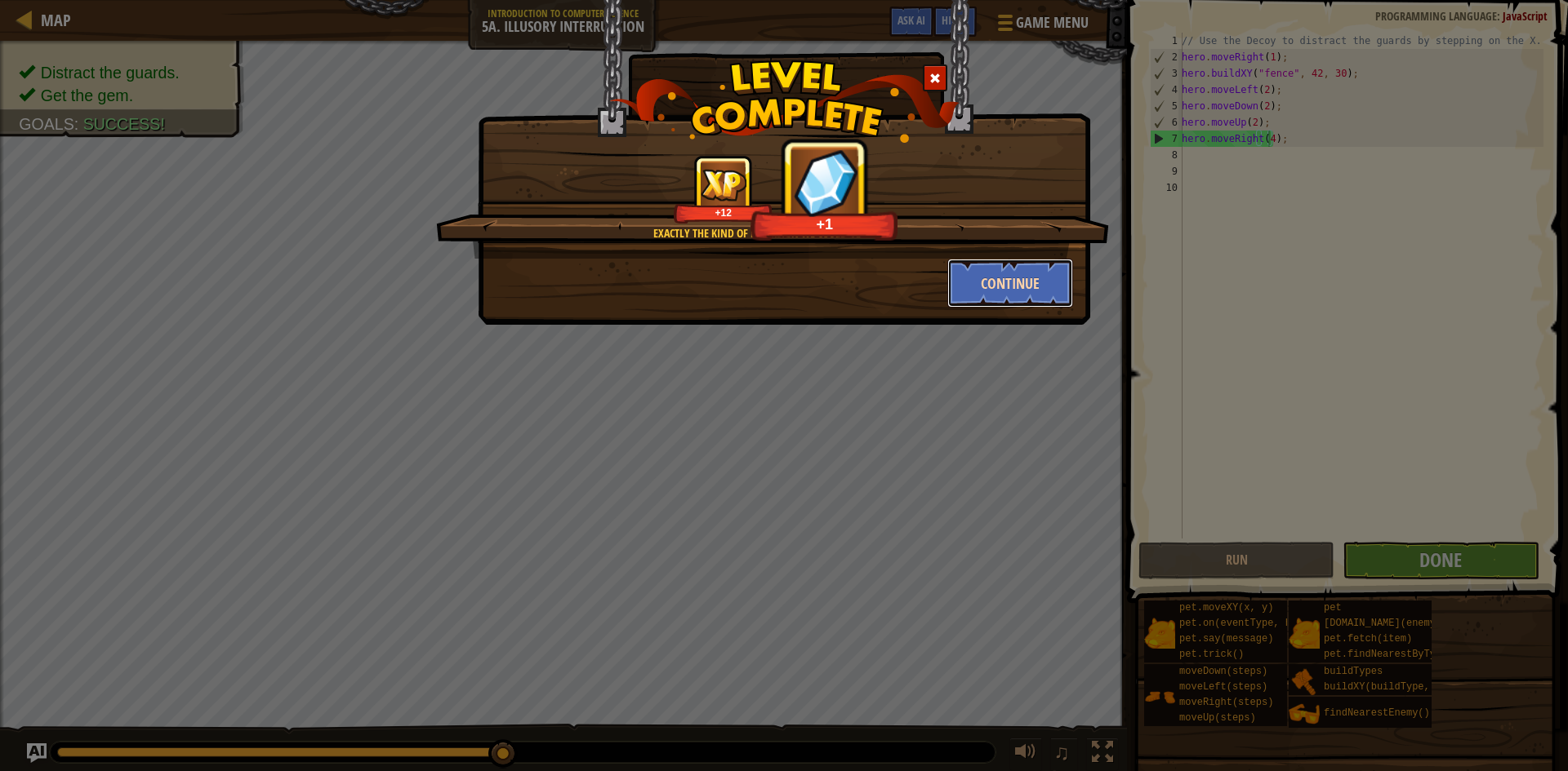
click at [1028, 277] on button "Continue" at bounding box center [1010, 283] width 126 height 49
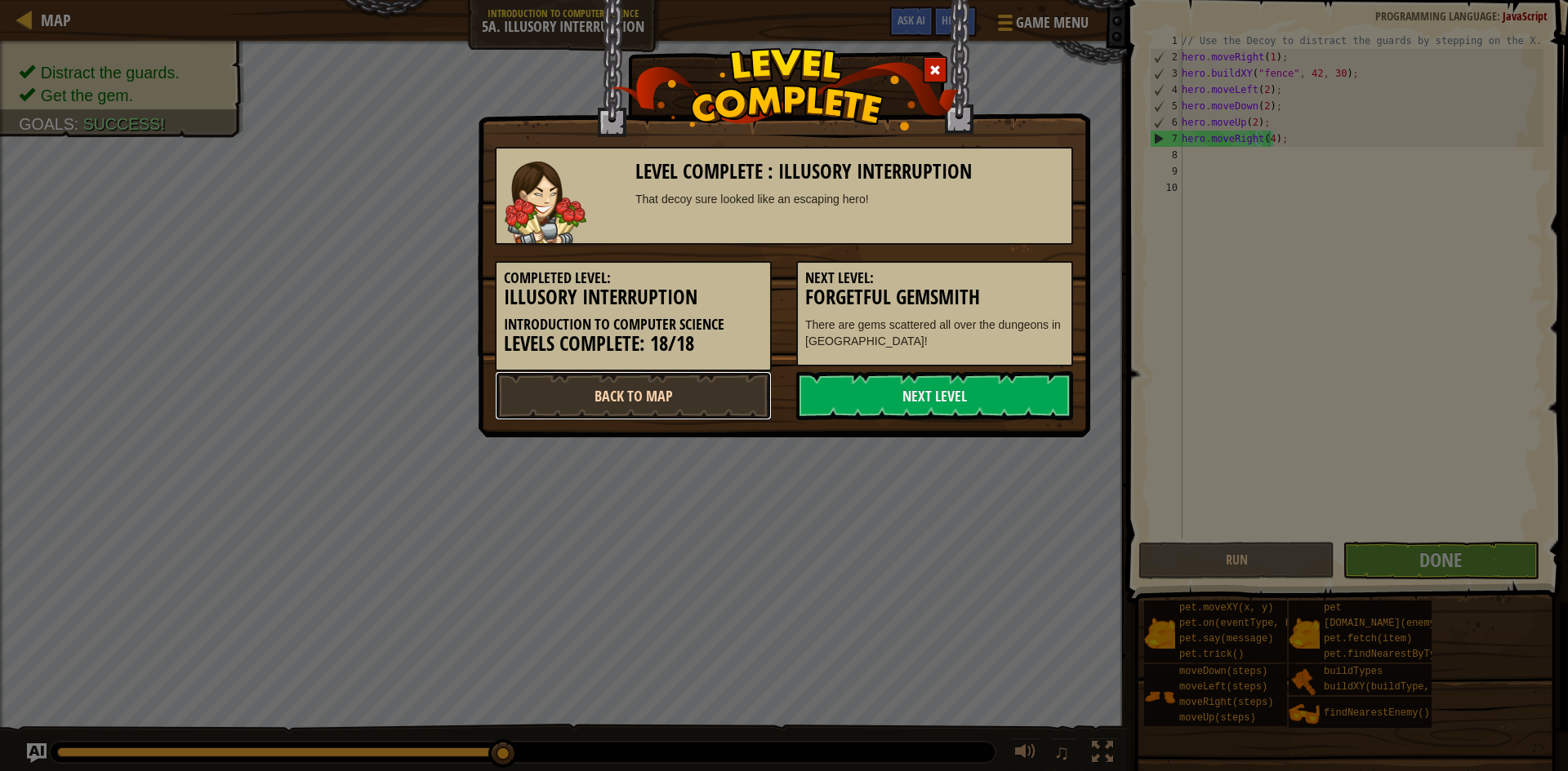
click at [755, 382] on link "Back to Map" at bounding box center [633, 395] width 277 height 49
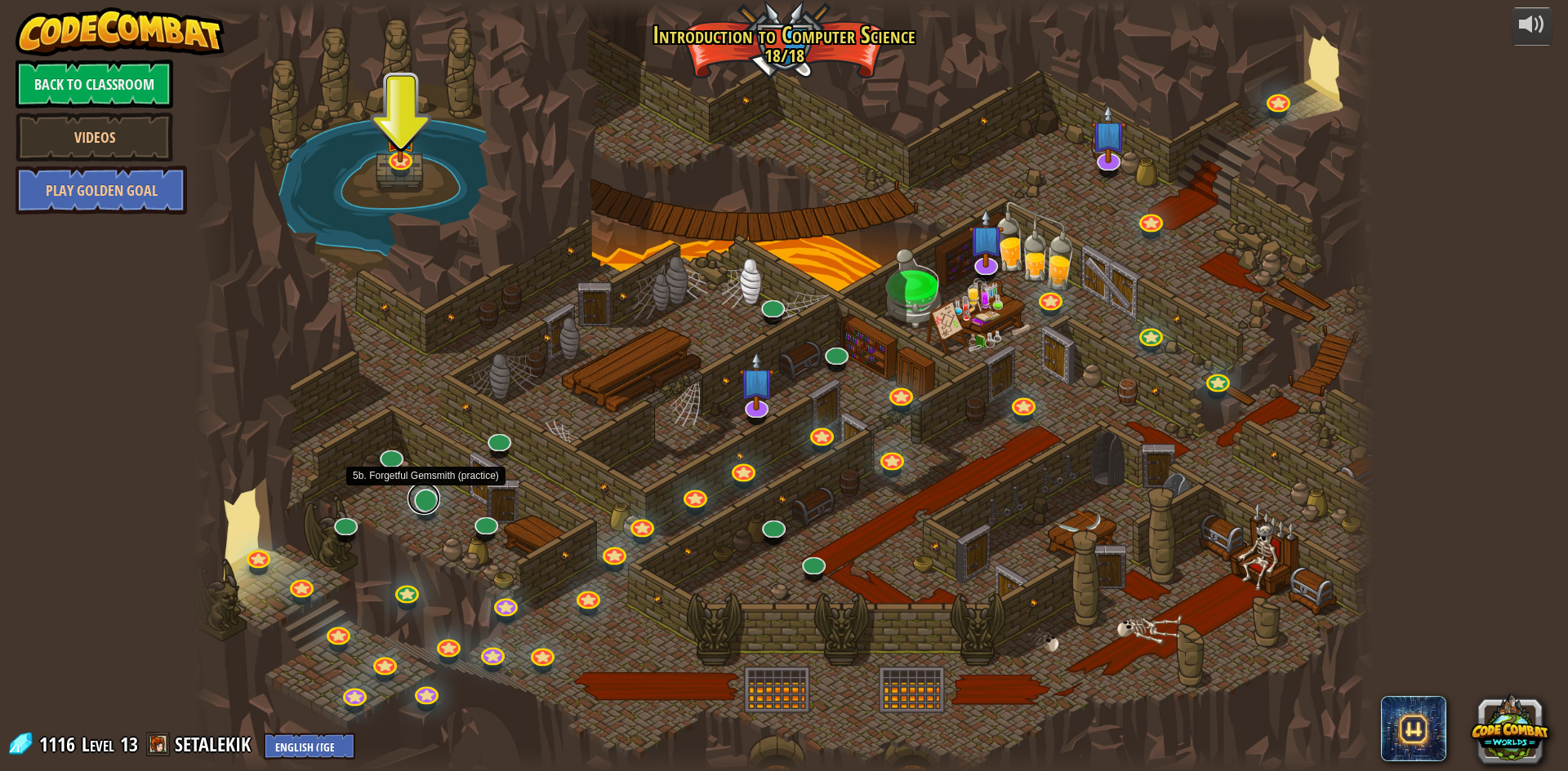
click at [418, 504] on link at bounding box center [423, 498] width 33 height 33
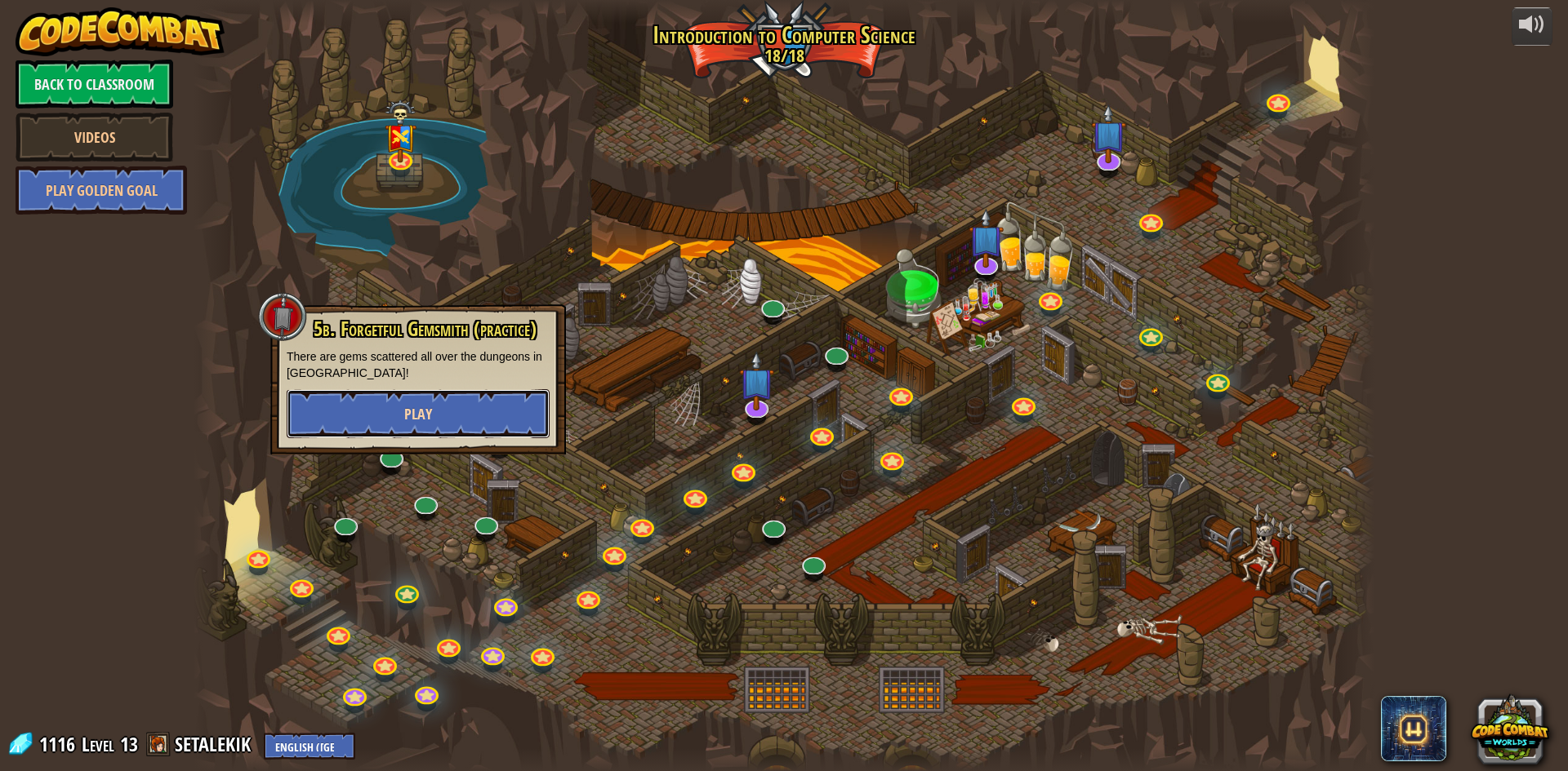
click at [443, 404] on button "Play" at bounding box center [418, 413] width 263 height 49
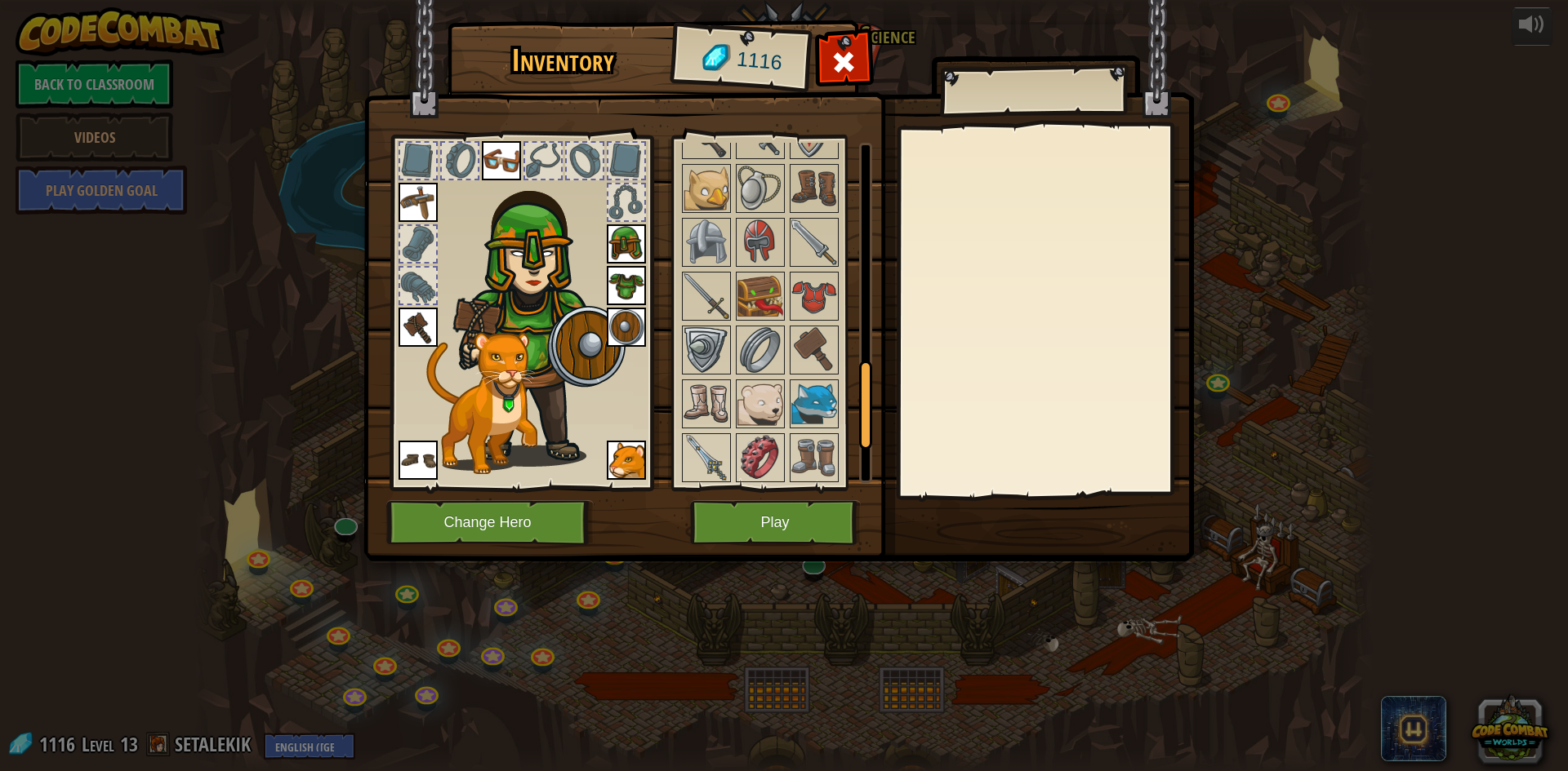
scroll to position [1025, 0]
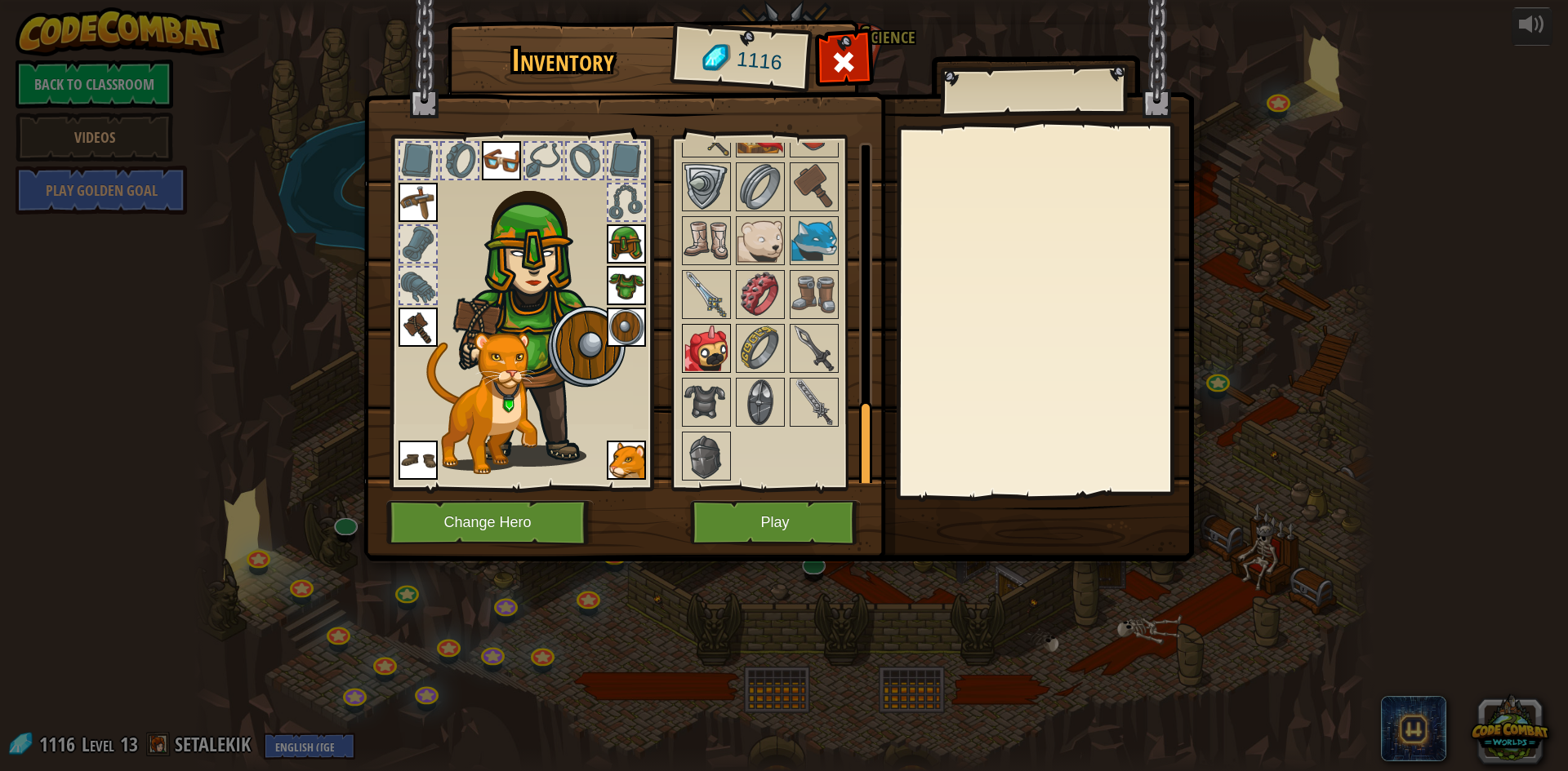
click at [712, 358] on img at bounding box center [706, 348] width 46 height 46
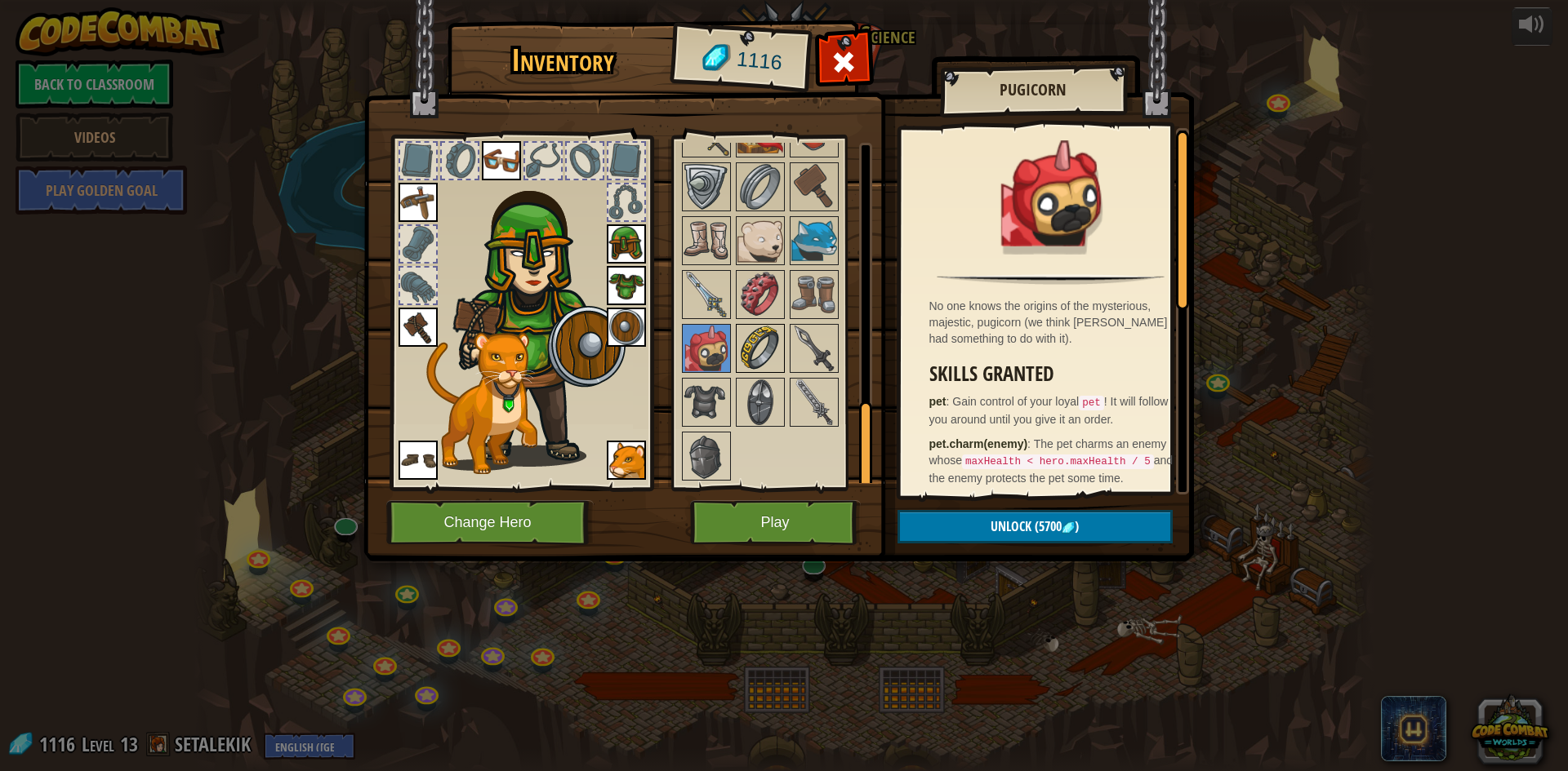
click at [749, 331] on img at bounding box center [760, 348] width 46 height 46
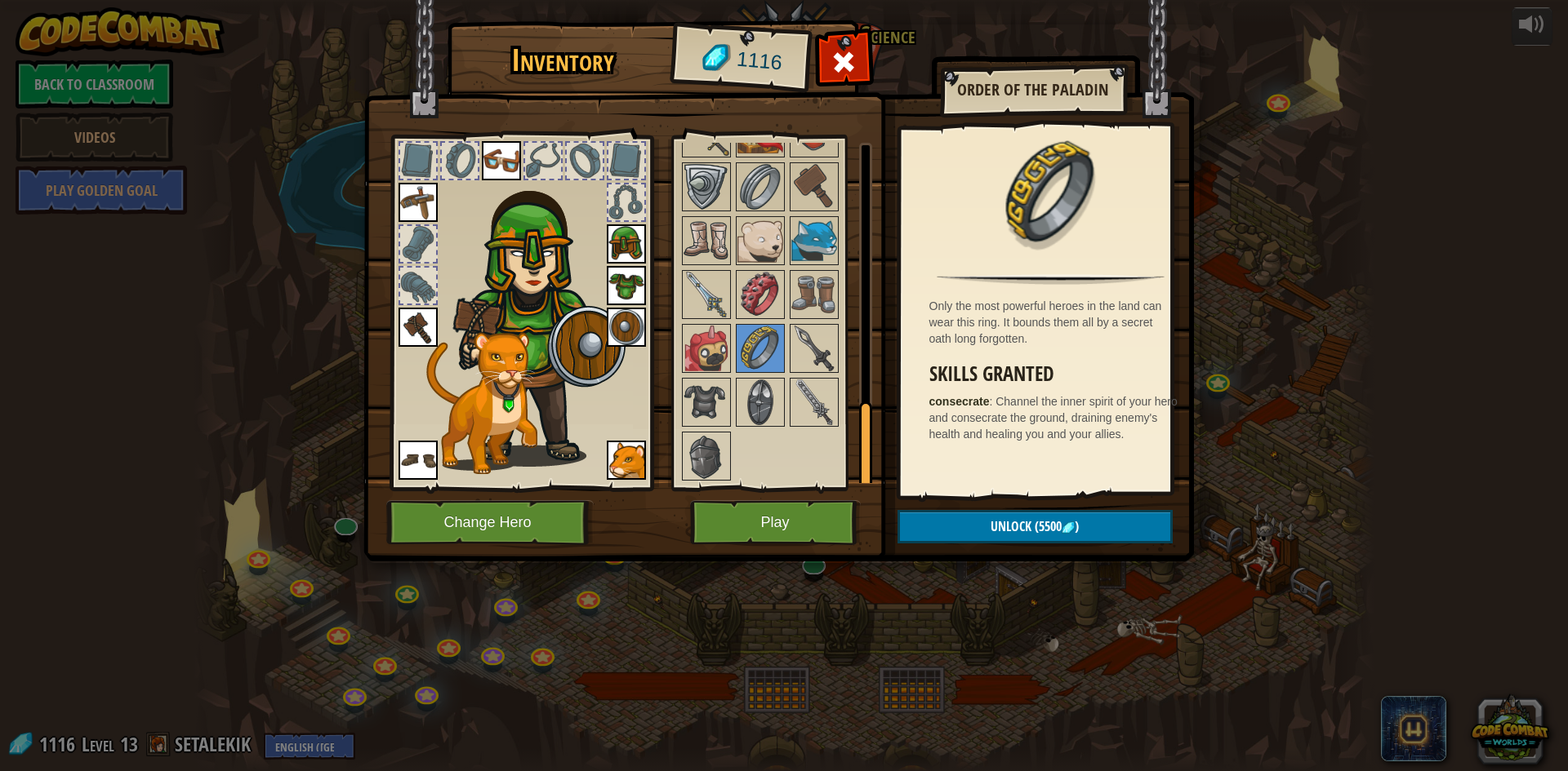
click at [735, 406] on div "Available Equip Equip Equip Equip Equip Equip Equip Equip Equip Equip (double-c…" at bounding box center [781, 313] width 205 height 341
click at [732, 399] on div "Available Equip Equip Equip Equip Equip Equip Equip Equip Equip Equip (double-c…" at bounding box center [781, 313] width 205 height 341
click at [744, 393] on img at bounding box center [760, 402] width 46 height 46
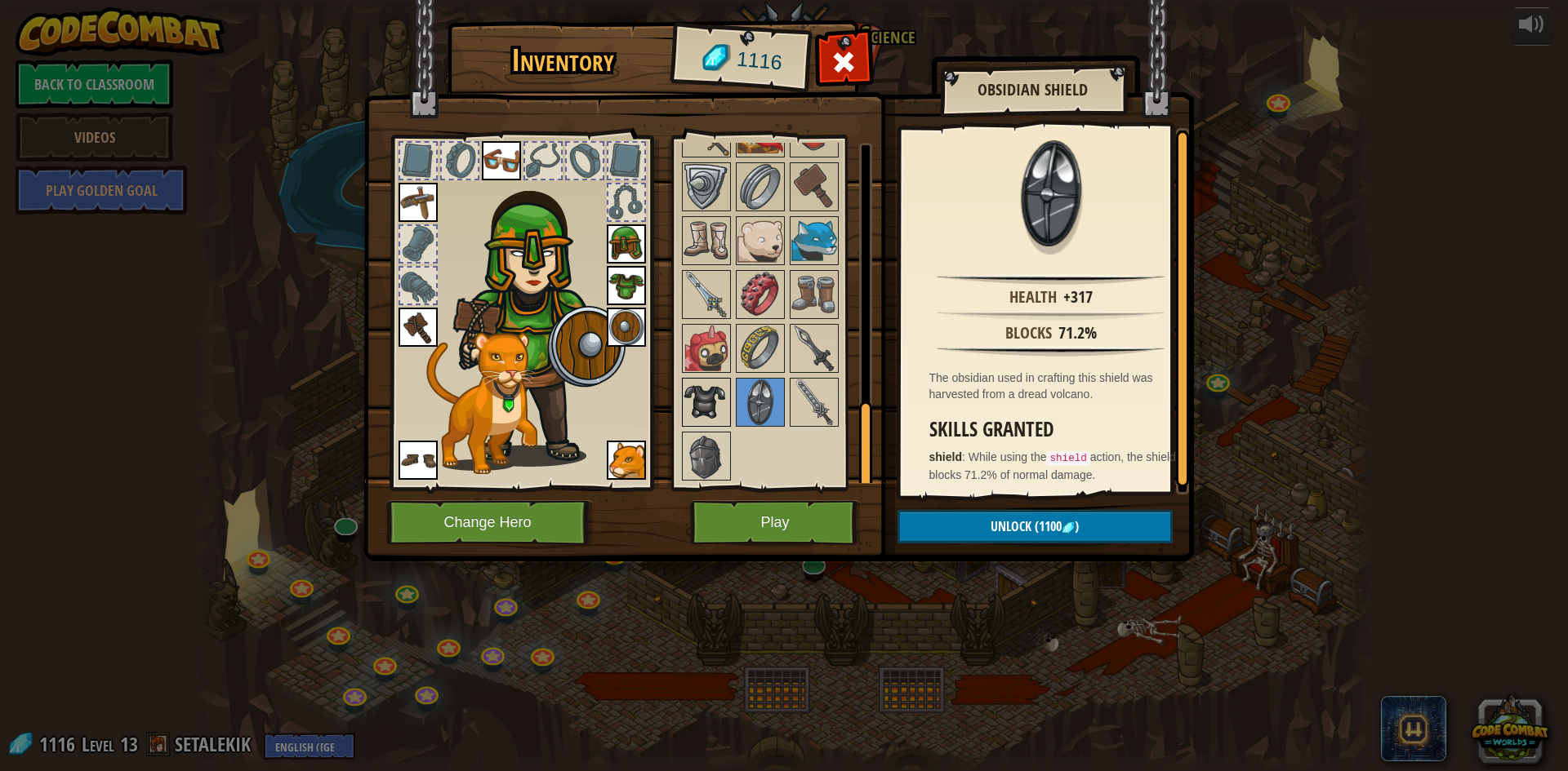
click at [708, 396] on img at bounding box center [706, 402] width 46 height 46
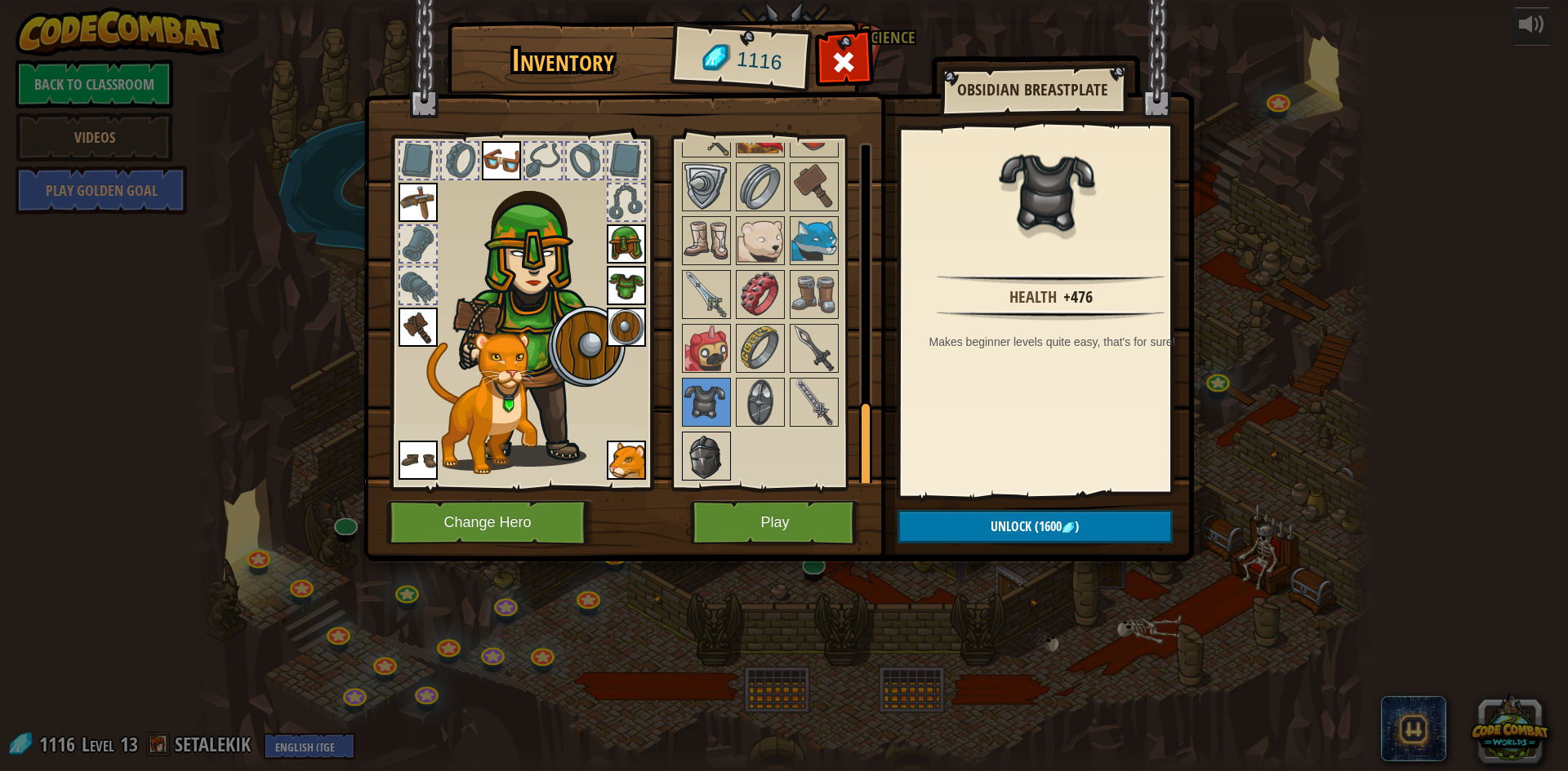
click at [695, 433] on div at bounding box center [706, 456] width 49 height 49
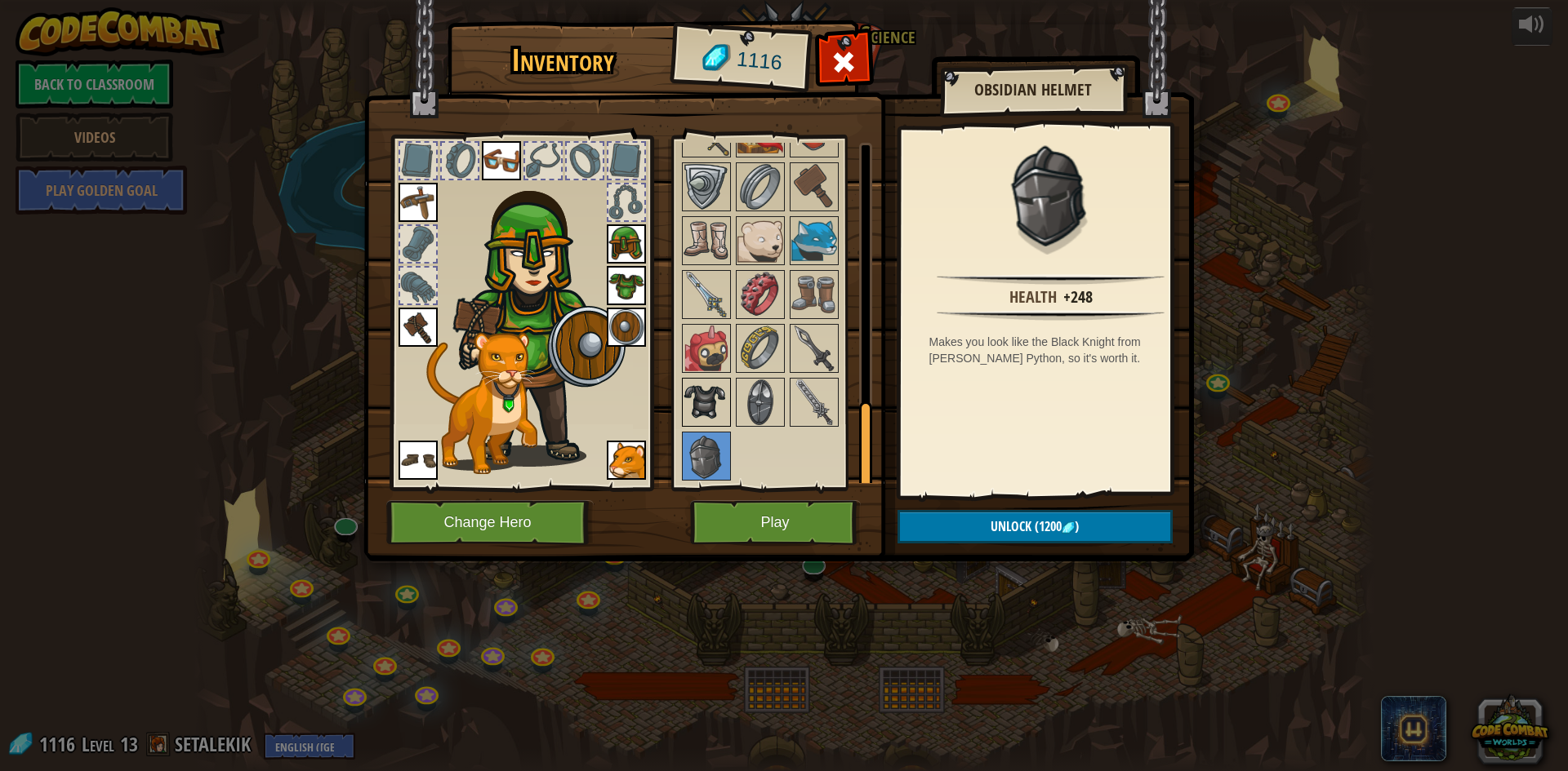
click at [725, 401] on img at bounding box center [706, 402] width 46 height 46
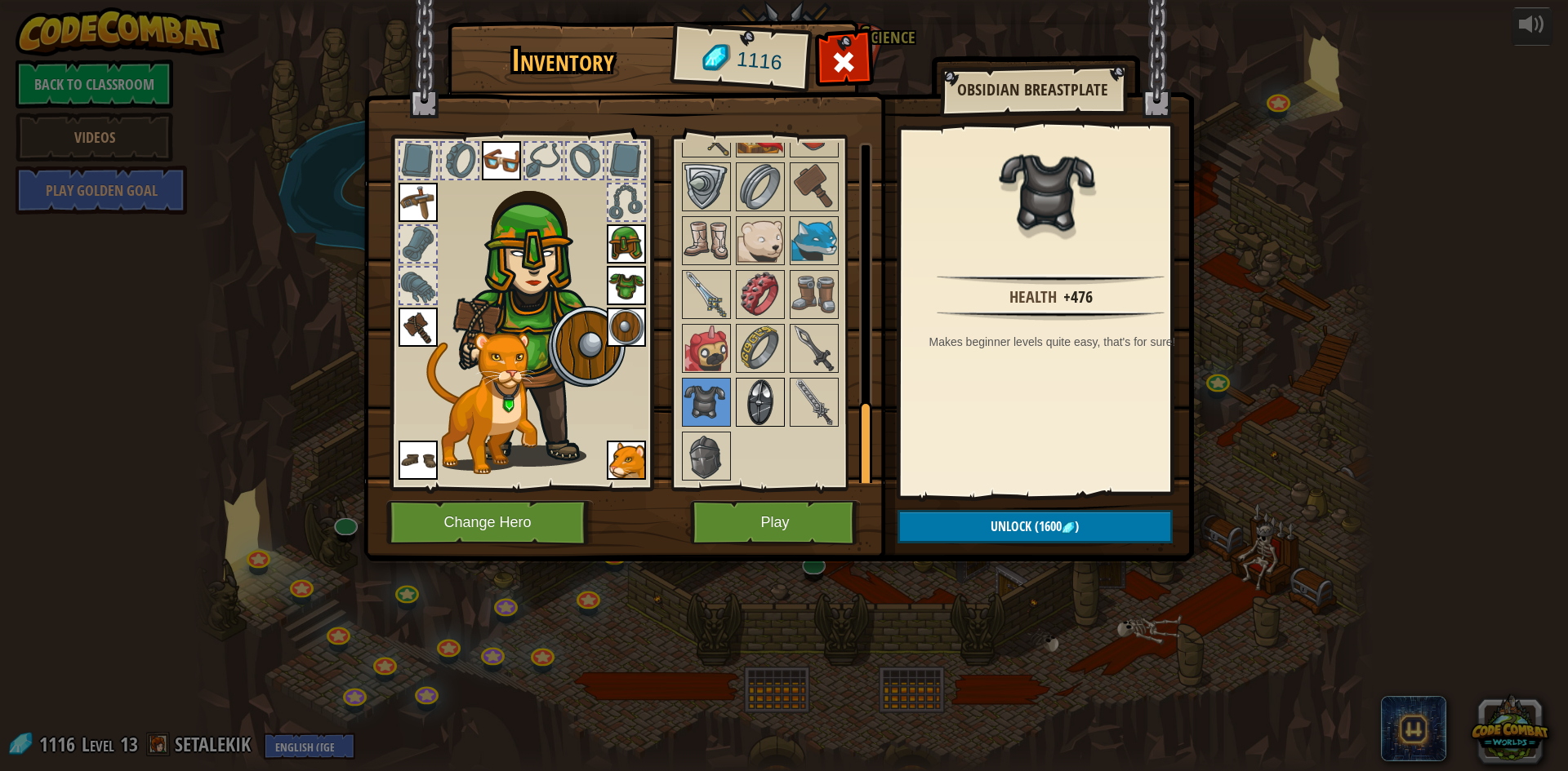
click at [756, 379] on img at bounding box center [760, 402] width 46 height 46
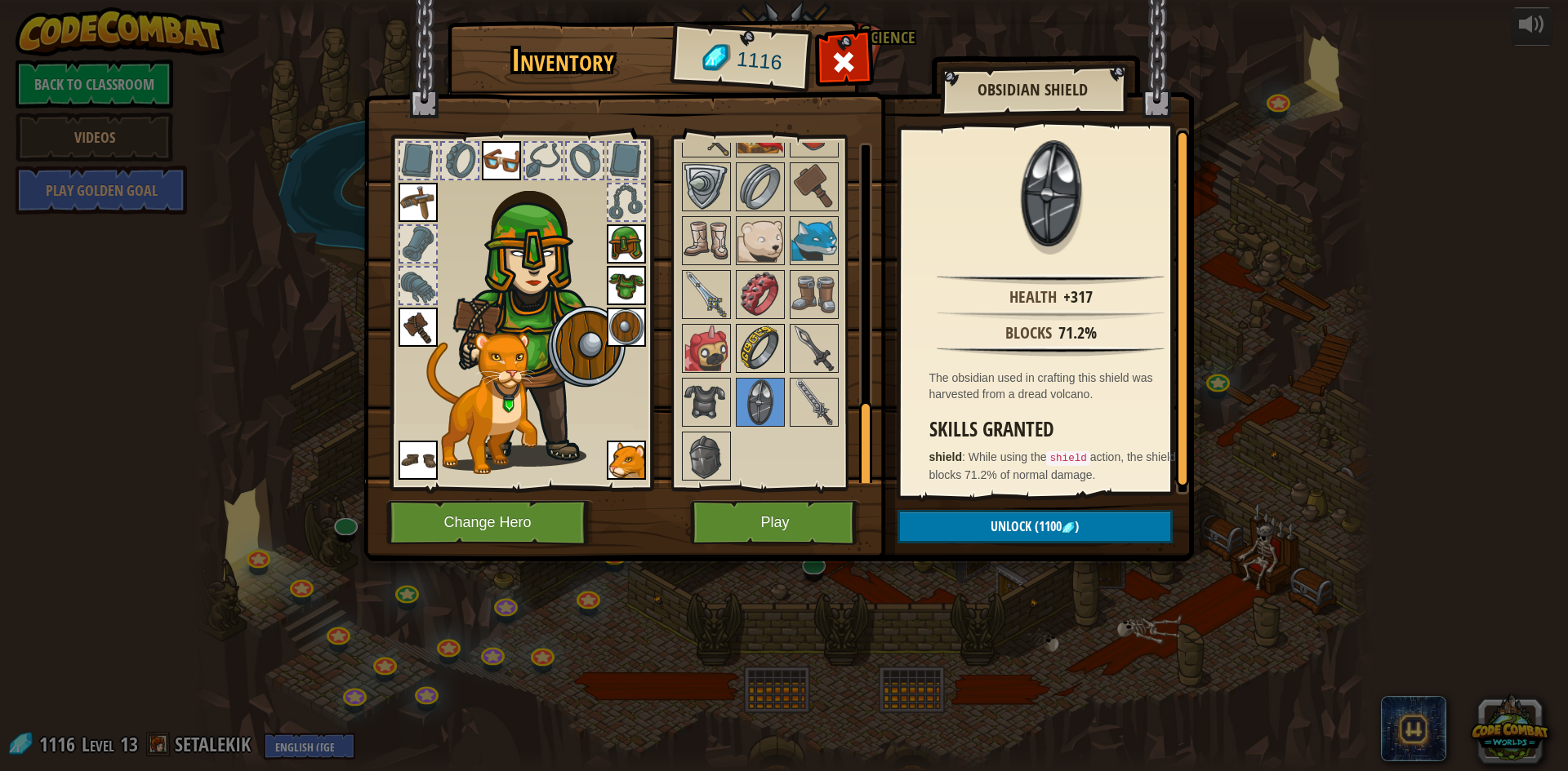
click at [775, 352] on img at bounding box center [760, 348] width 46 height 46
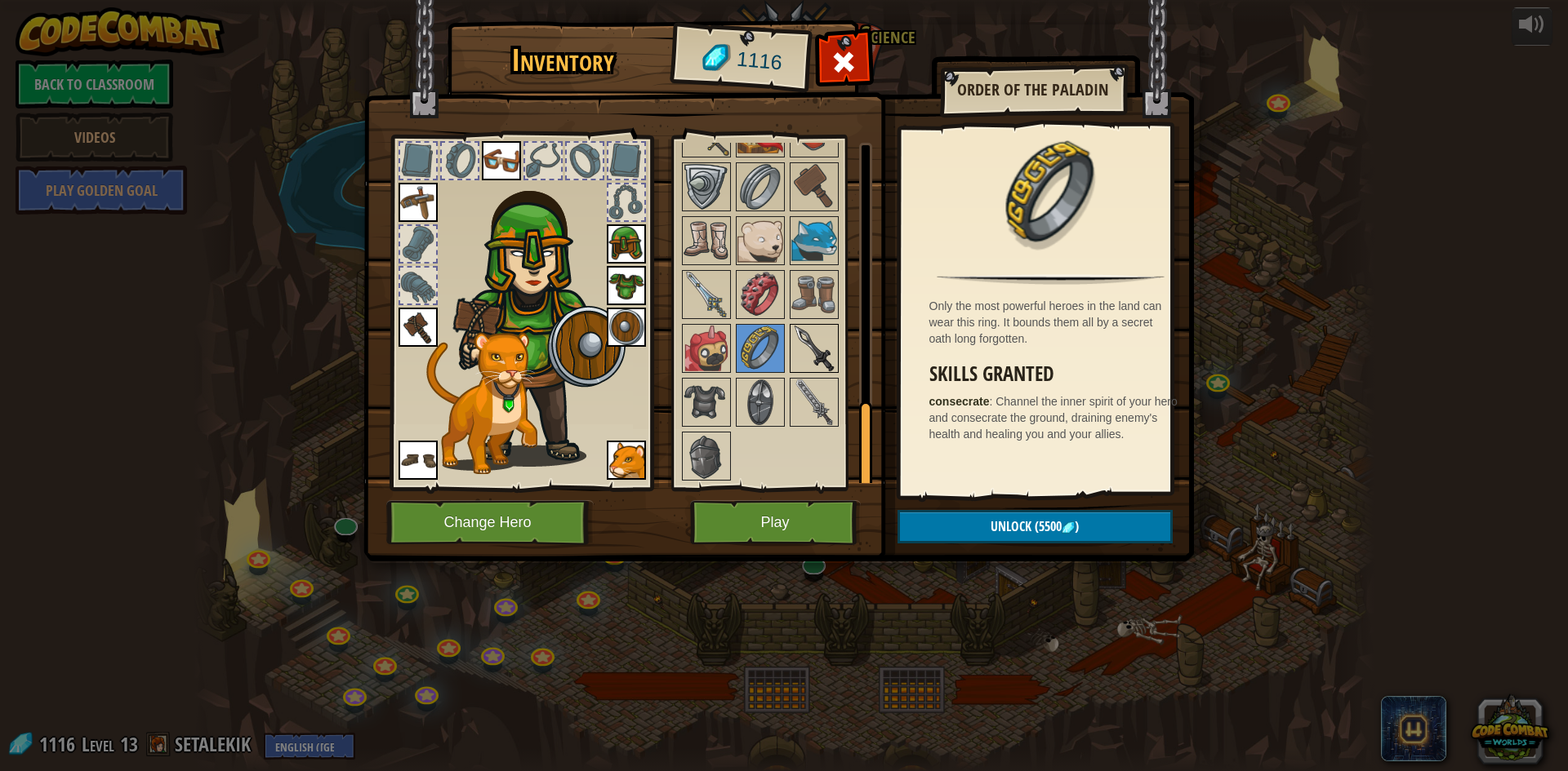
click at [805, 332] on img at bounding box center [814, 348] width 46 height 46
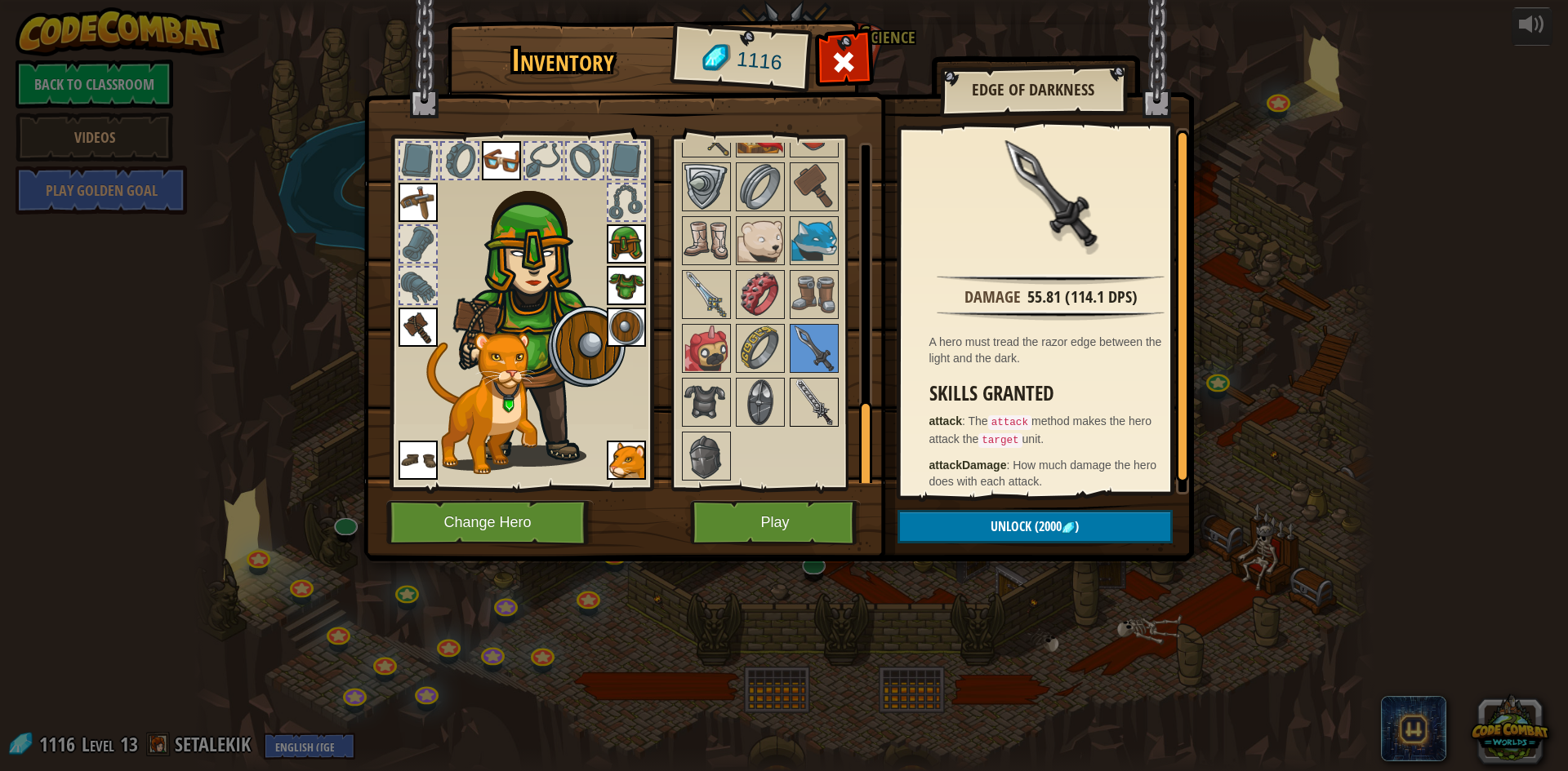
click at [796, 392] on img at bounding box center [814, 402] width 46 height 46
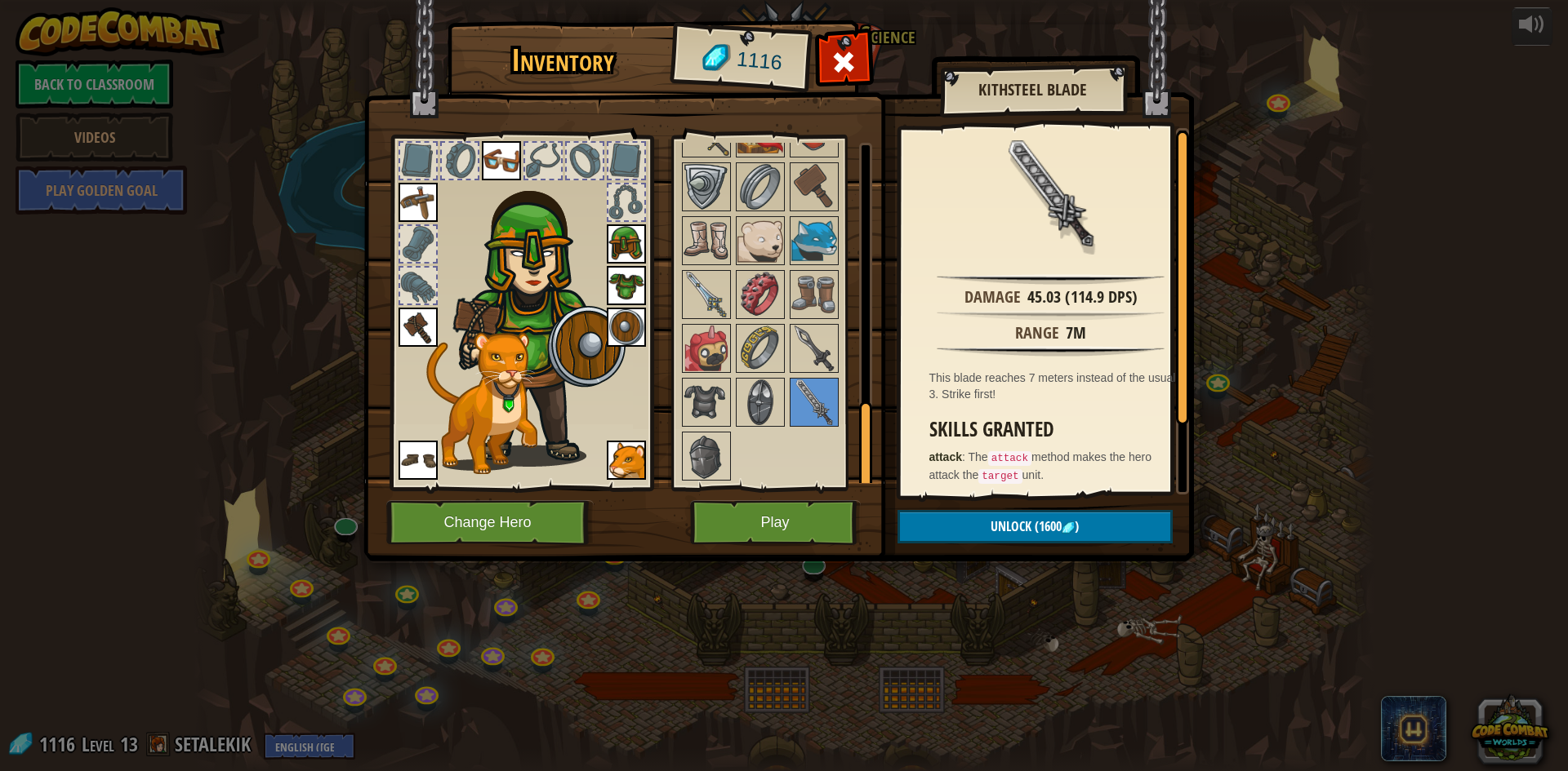
click at [789, 319] on div at bounding box center [814, 294] width 49 height 49
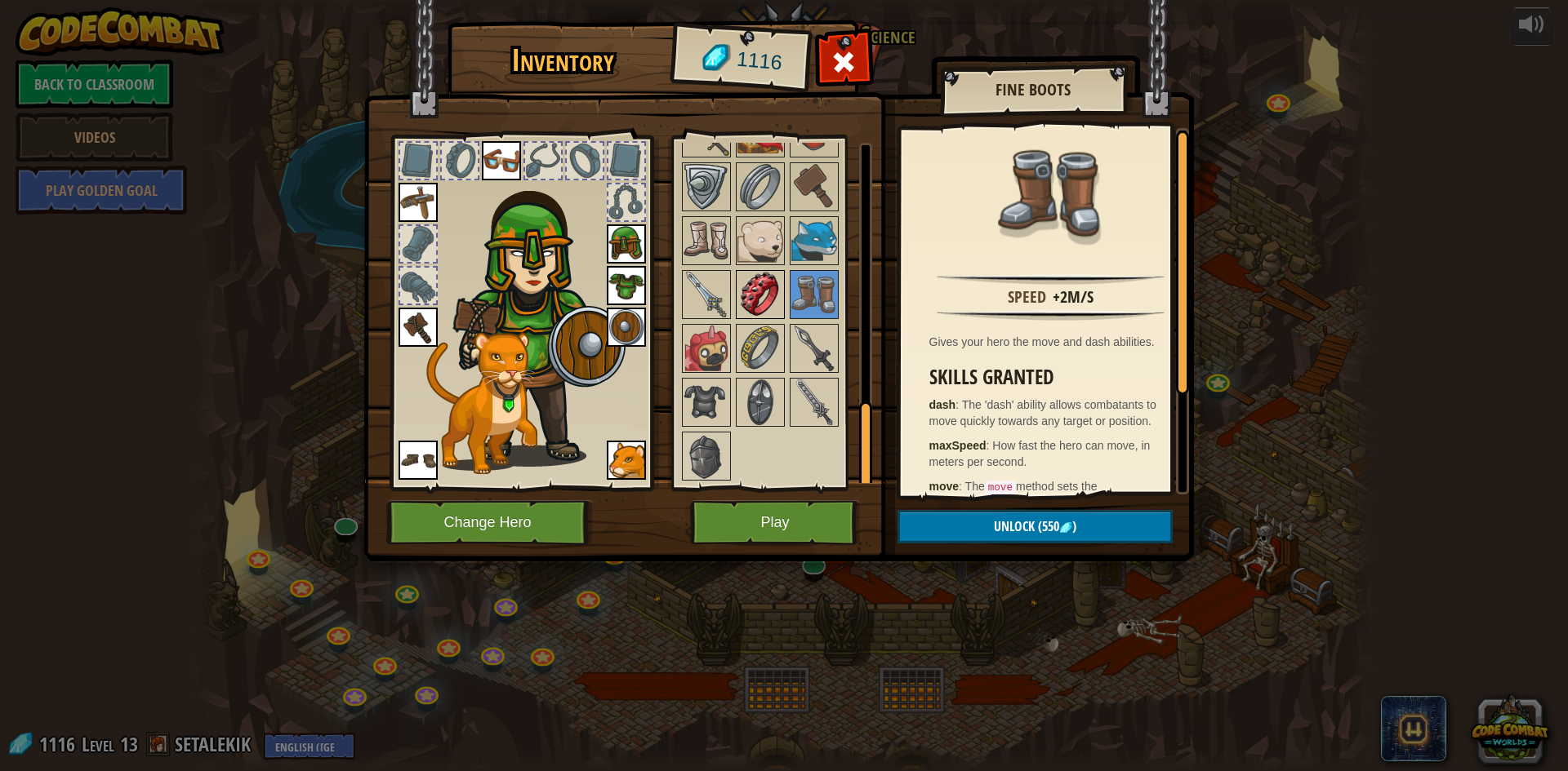
drag, startPoint x: 778, startPoint y: 284, endPoint x: 776, endPoint y: 273, distance: 11.2
click at [778, 283] on img at bounding box center [760, 294] width 46 height 46
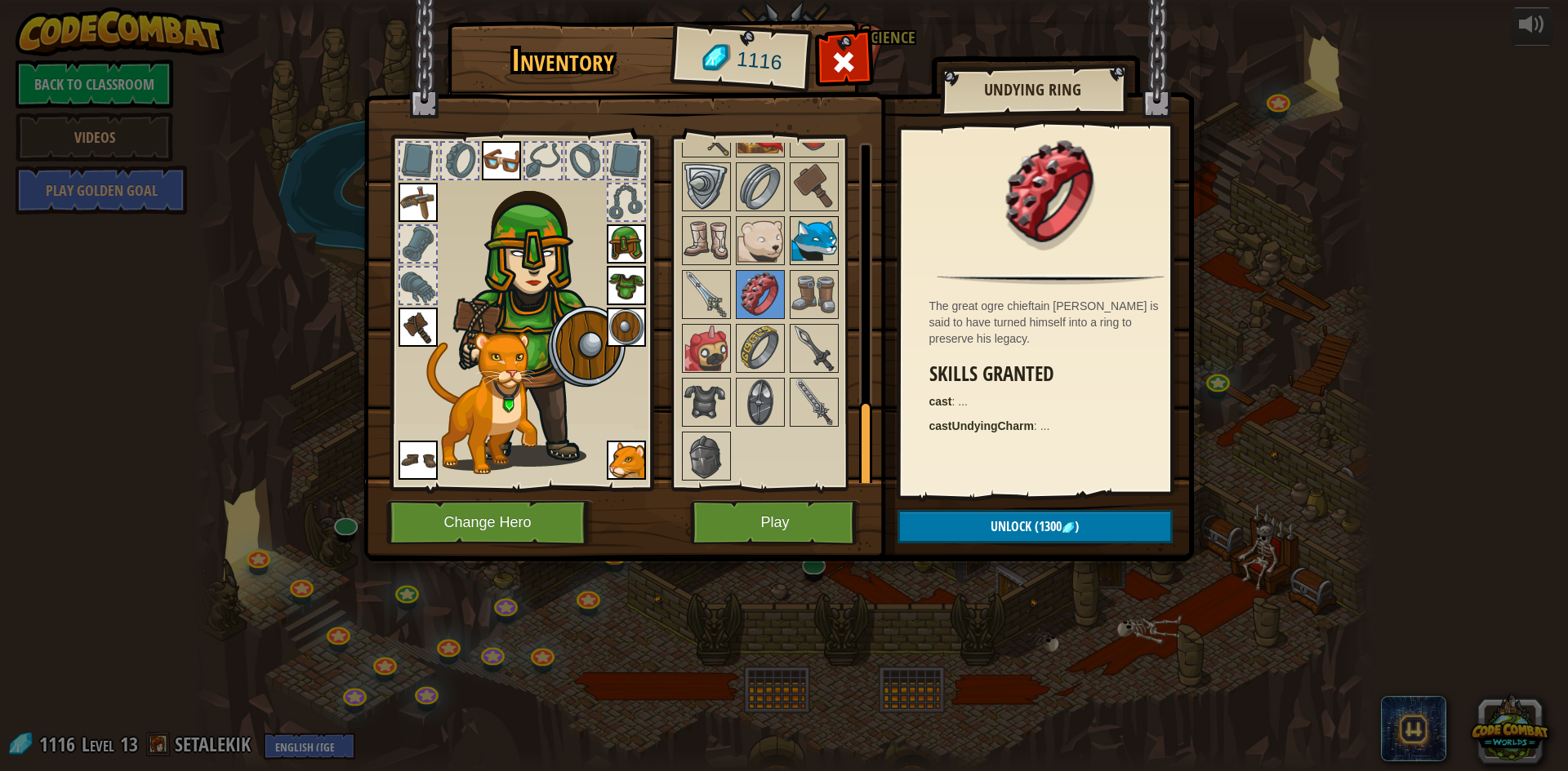
click at [797, 251] on img at bounding box center [814, 241] width 46 height 46
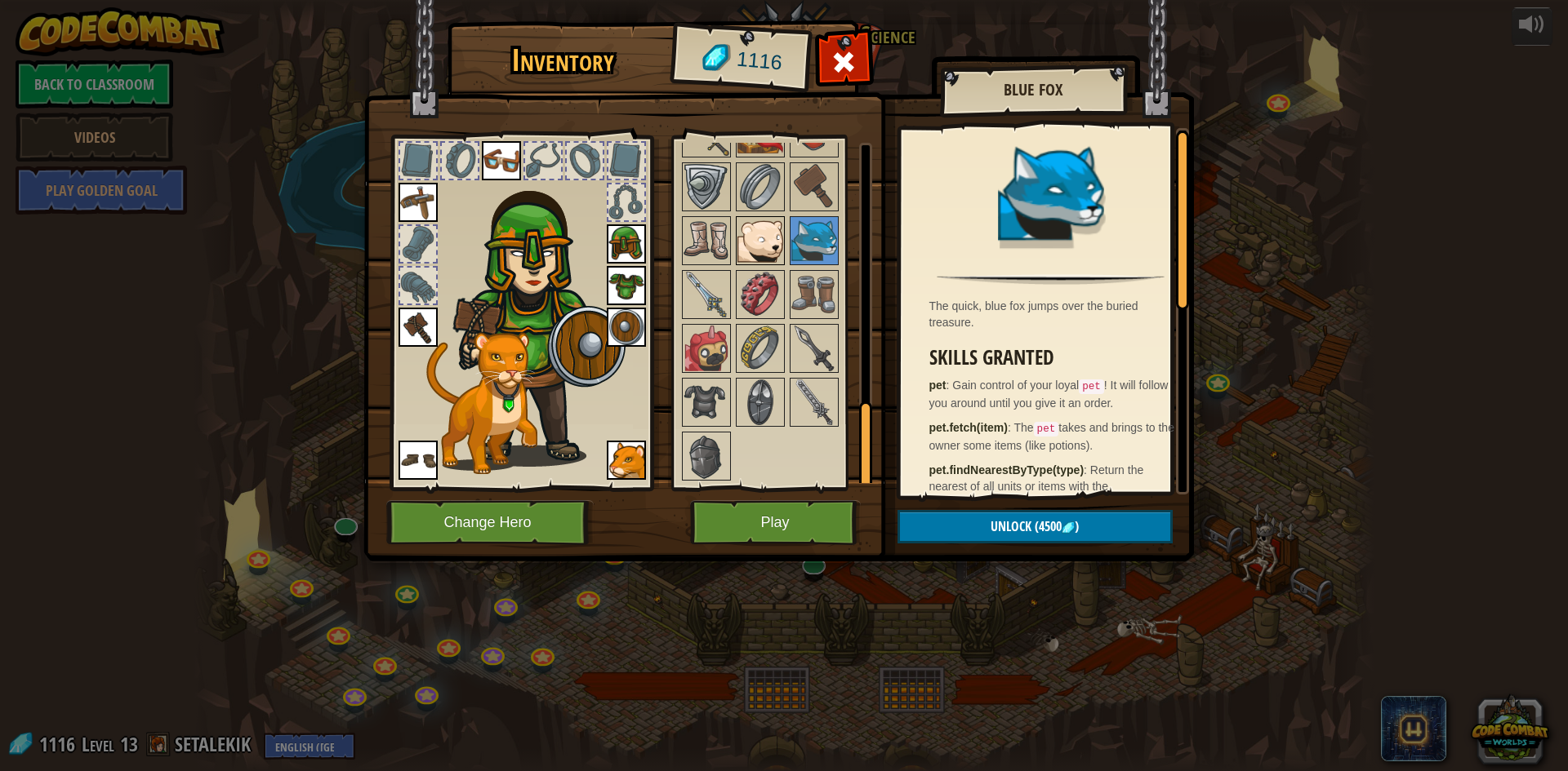
drag, startPoint x: 771, startPoint y: 246, endPoint x: 761, endPoint y: 251, distance: 11.2
click at [771, 246] on img at bounding box center [760, 241] width 46 height 46
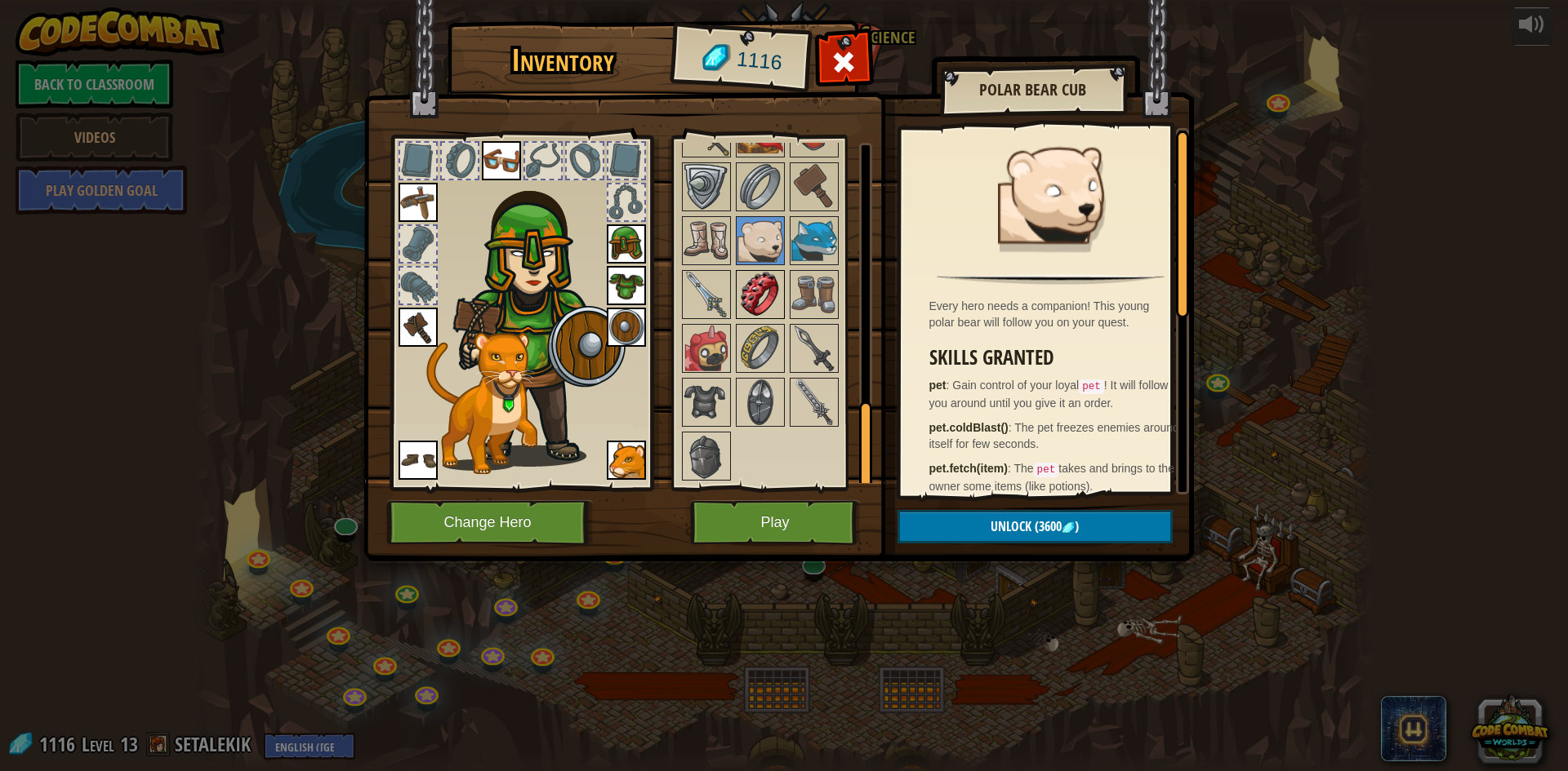
click at [766, 273] on img at bounding box center [760, 294] width 46 height 46
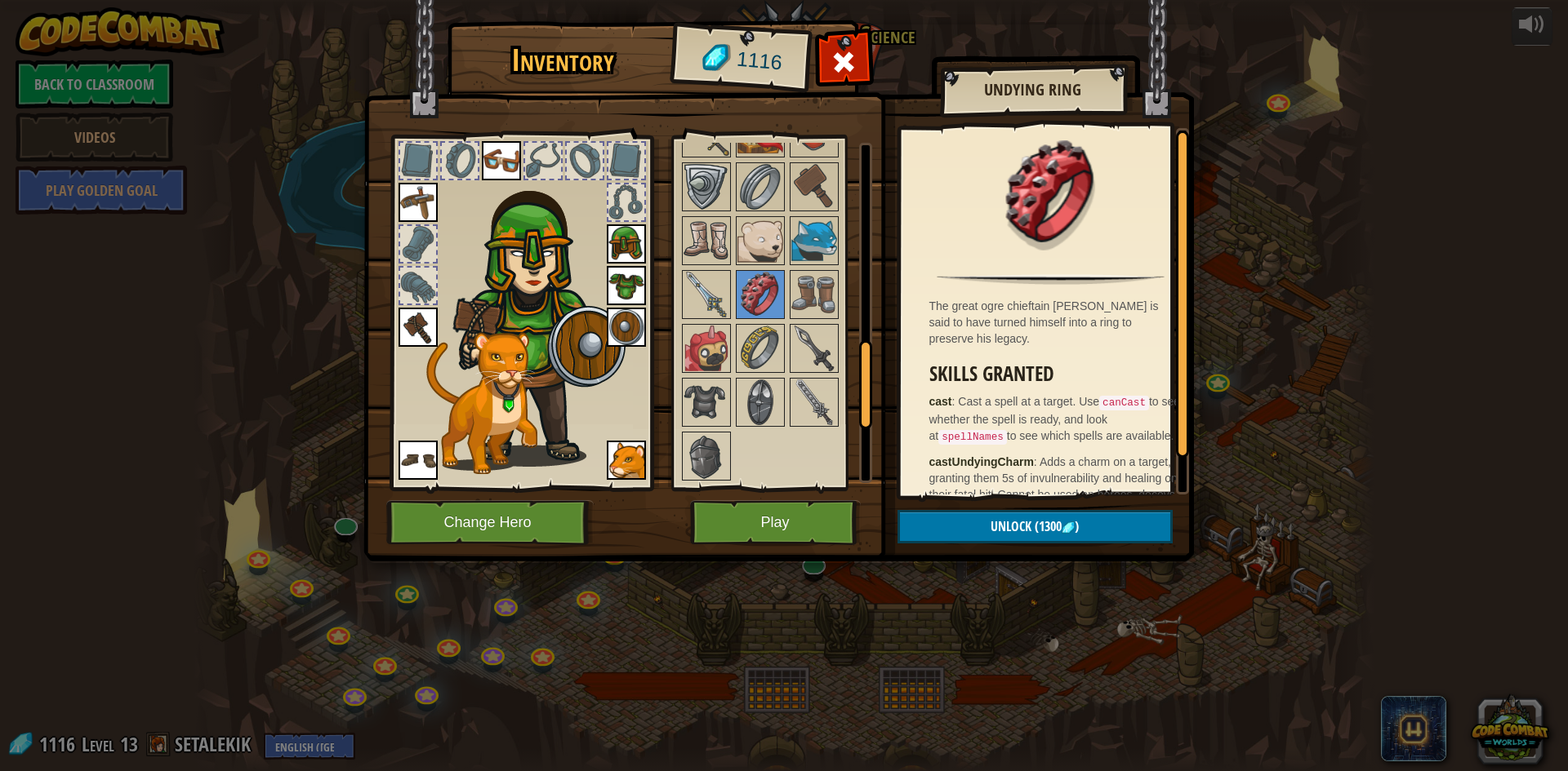
scroll to position [780, 0]
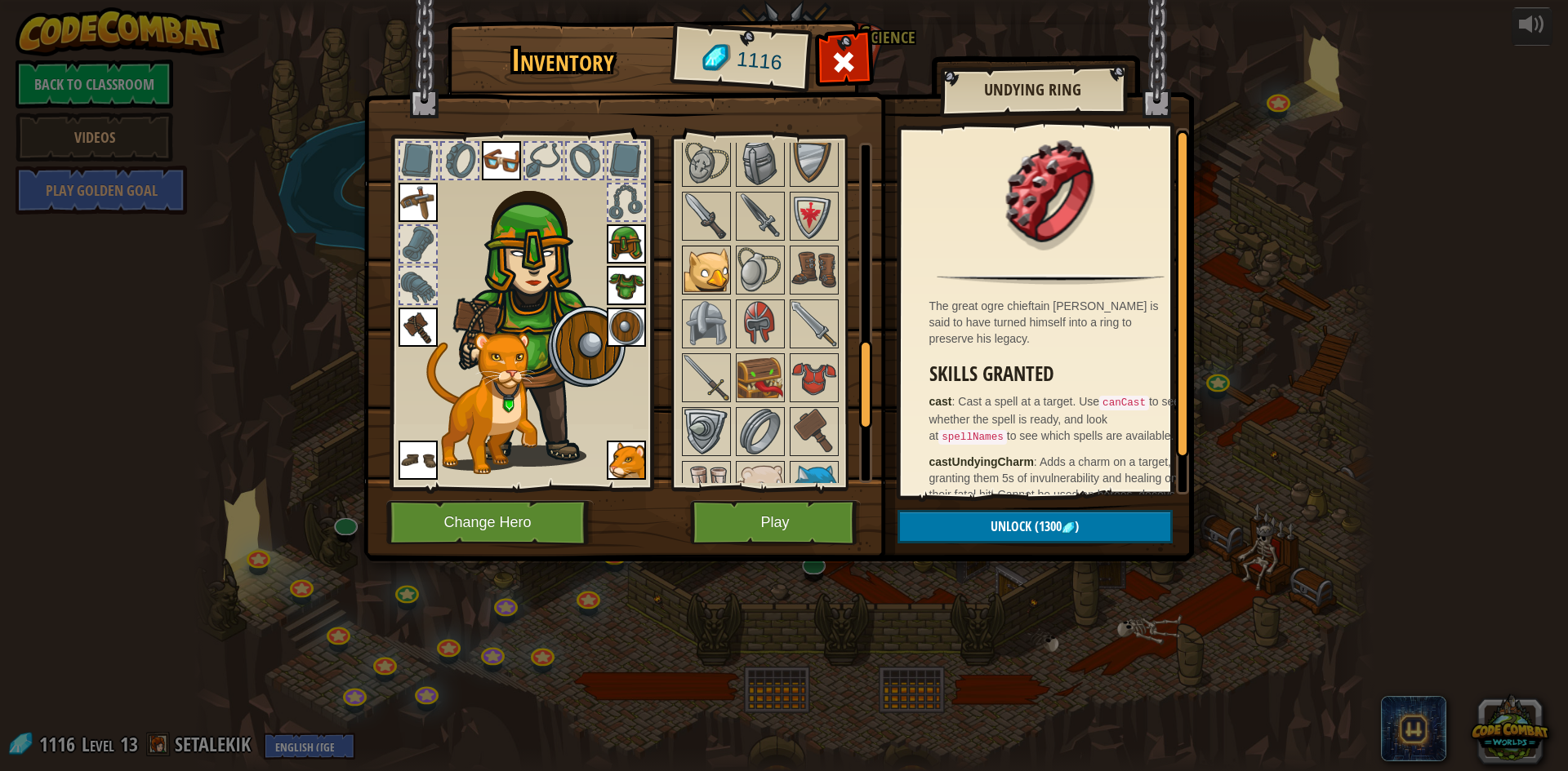
click at [714, 290] on img at bounding box center [706, 269] width 46 height 46
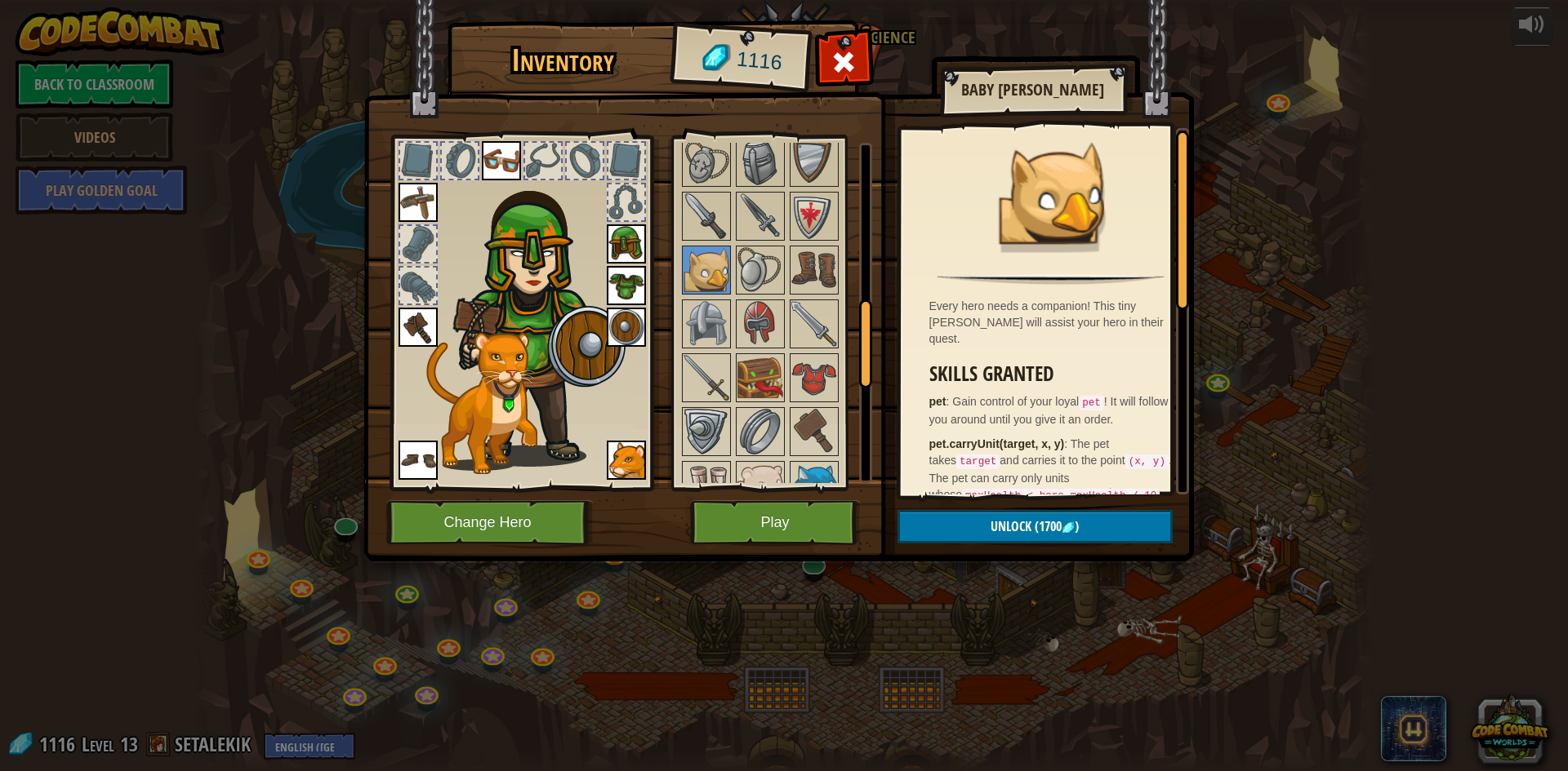
scroll to position [617, 0]
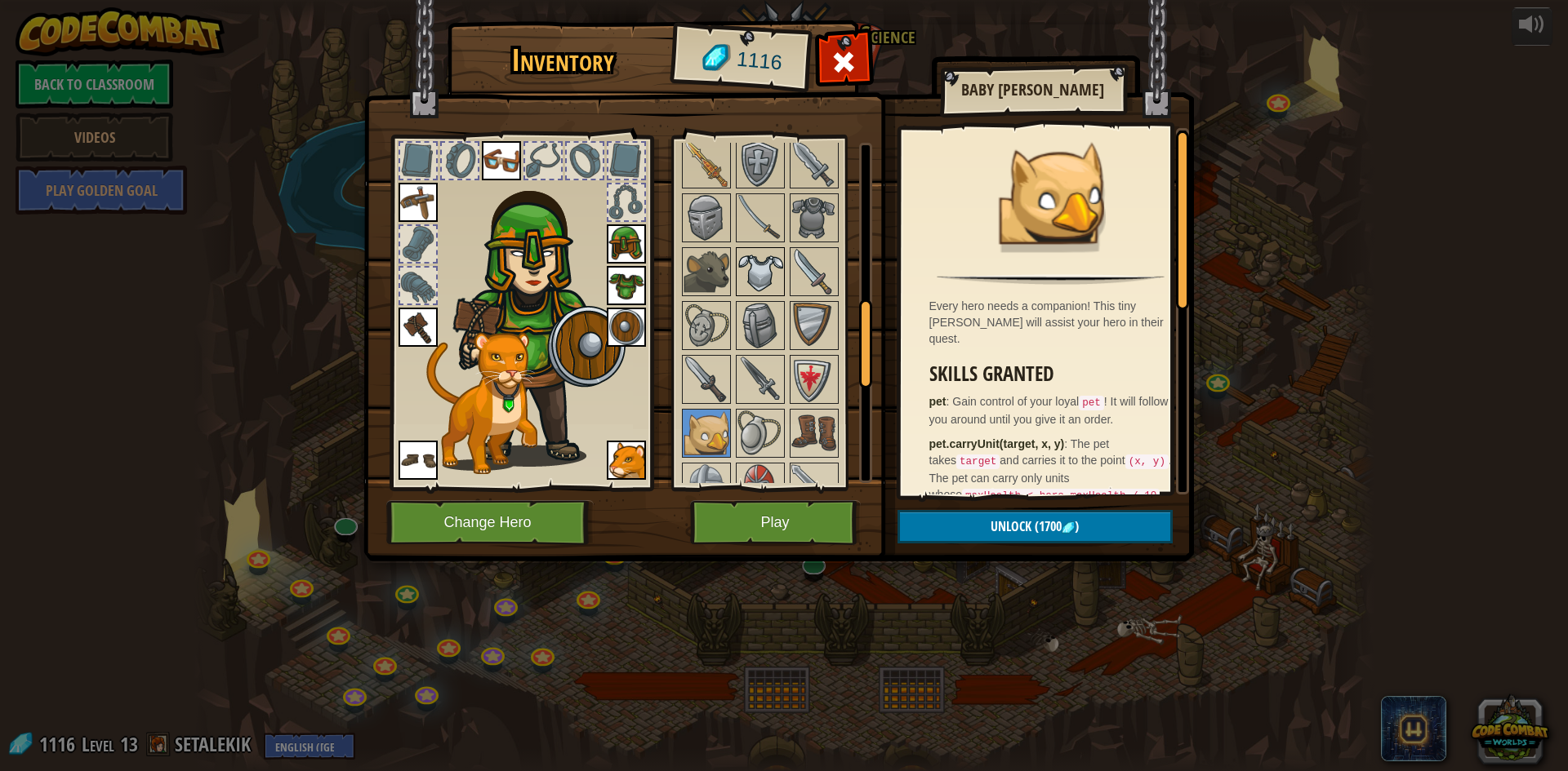
click at [744, 282] on img at bounding box center [760, 271] width 46 height 46
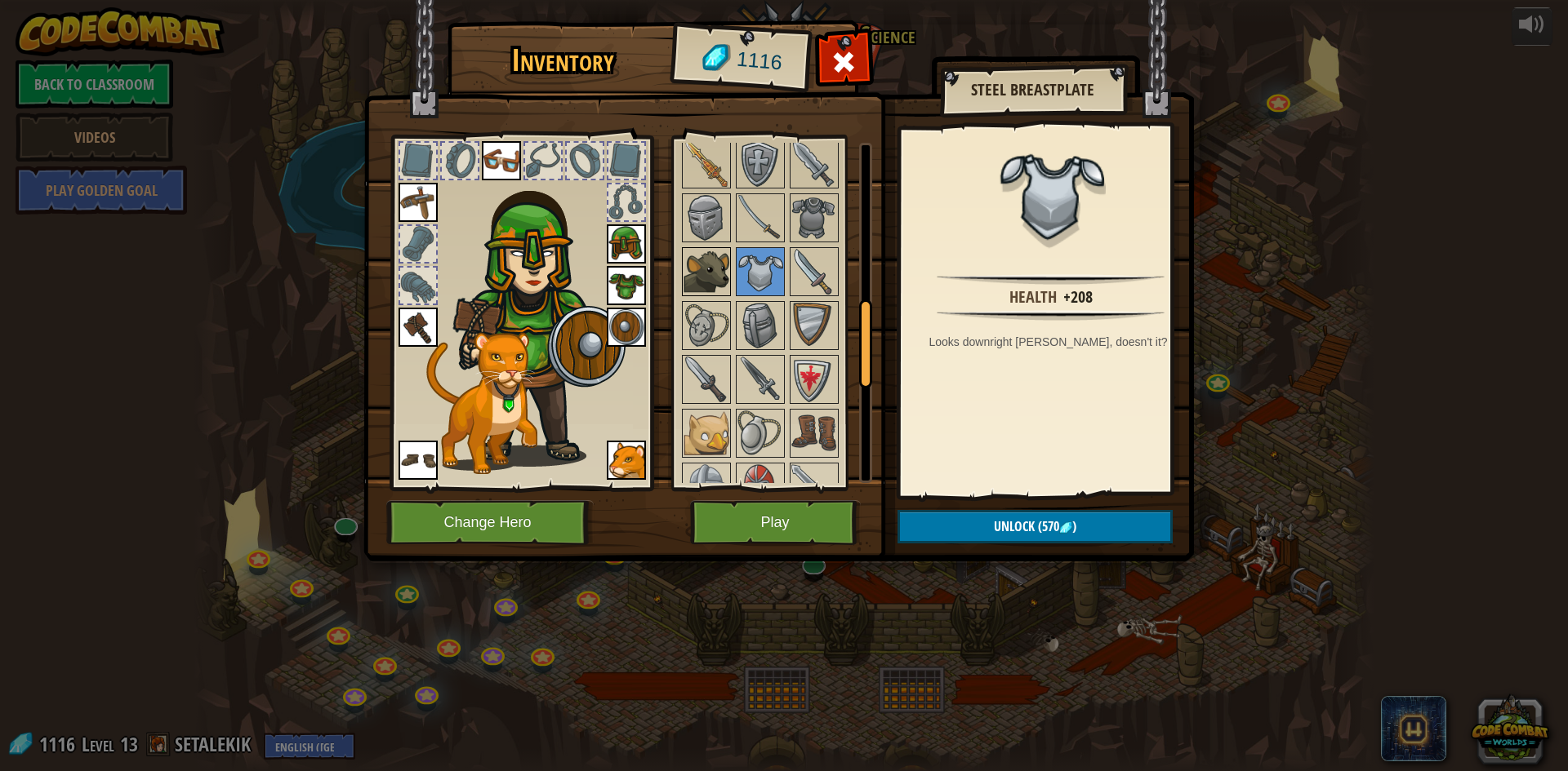
click at [723, 279] on img at bounding box center [706, 271] width 46 height 46
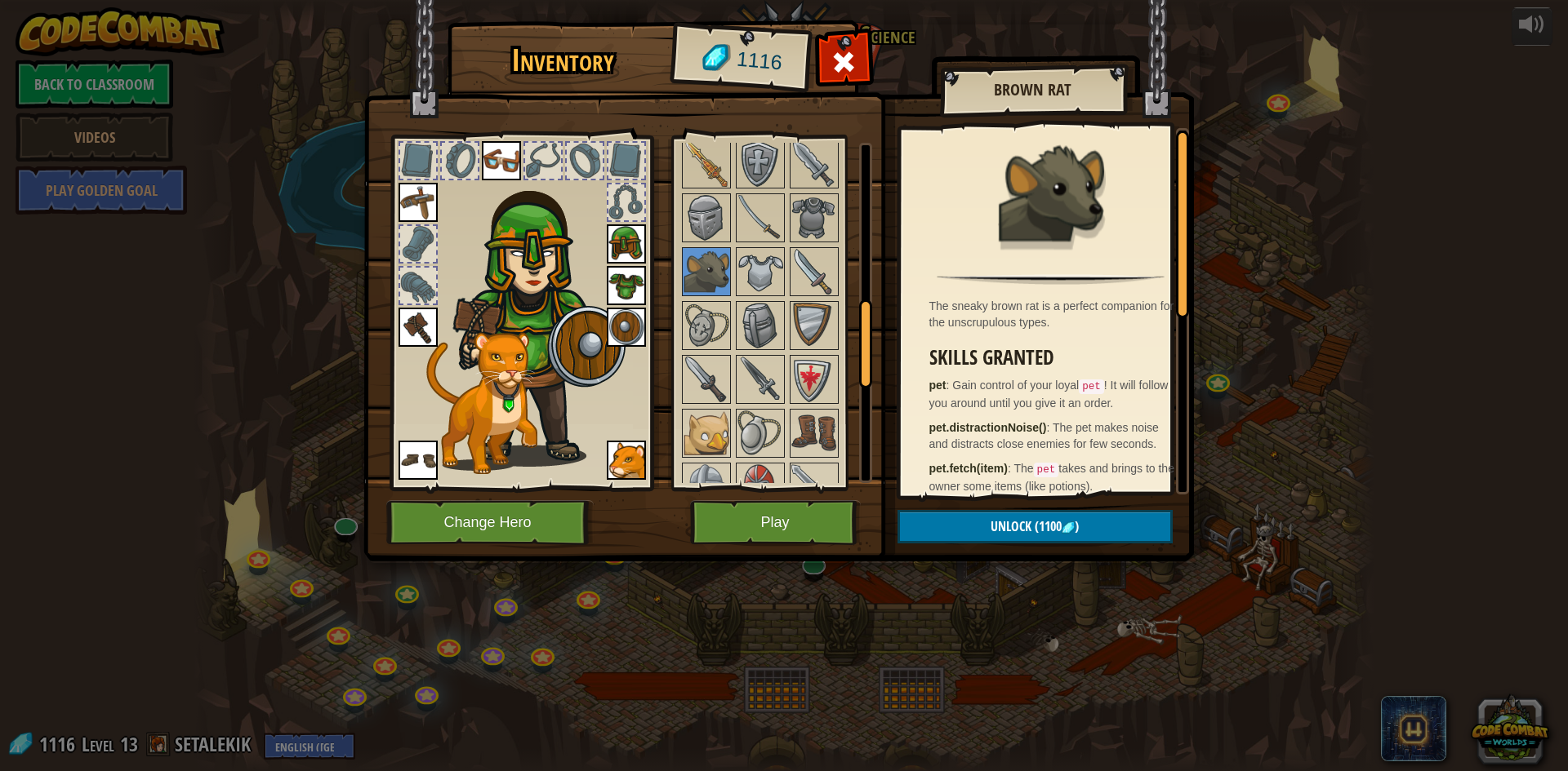
click at [769, 244] on div at bounding box center [781, 379] width 205 height 1023
click at [696, 145] on img at bounding box center [706, 164] width 46 height 46
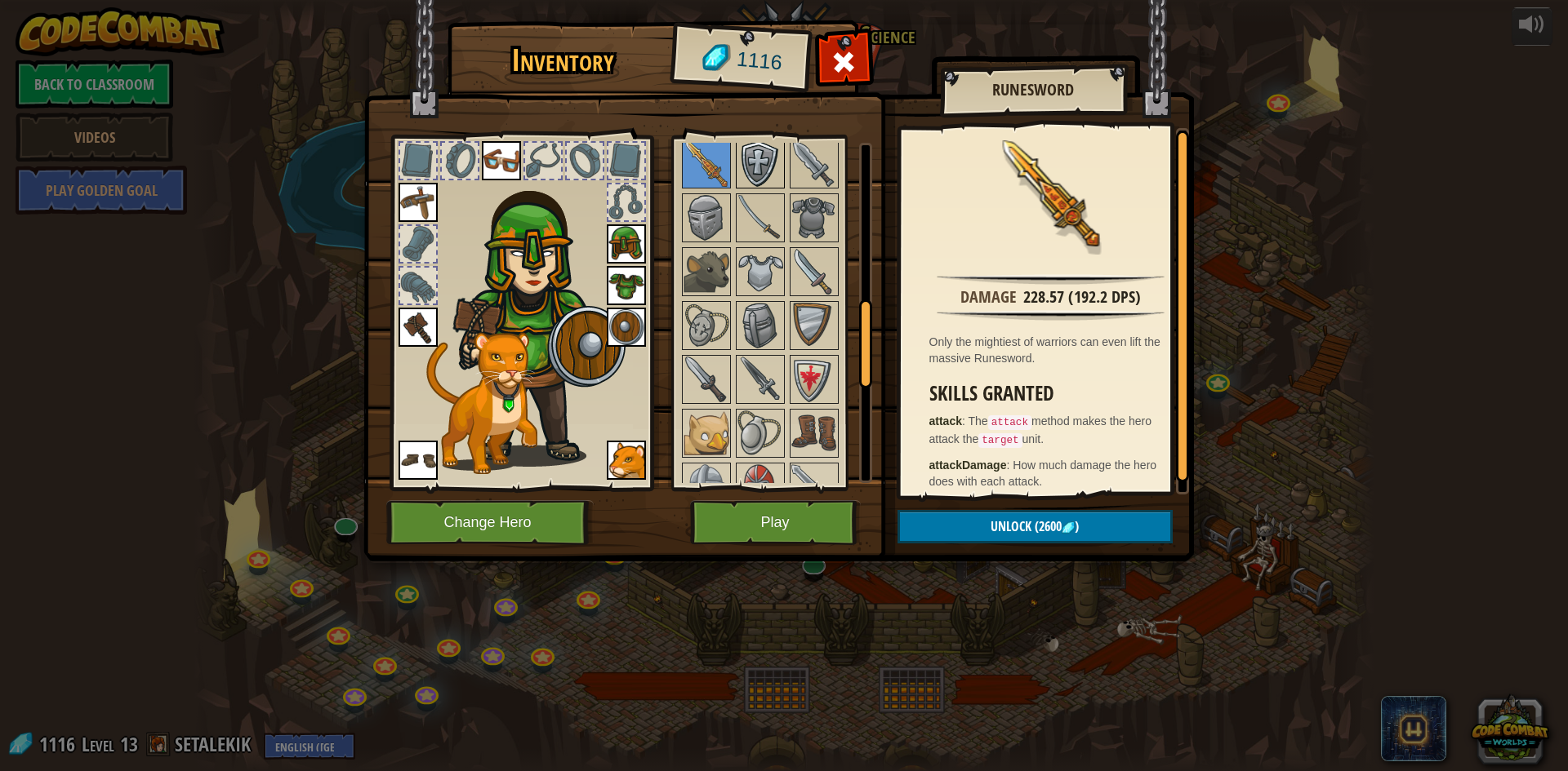
click at [743, 154] on img at bounding box center [760, 164] width 46 height 46
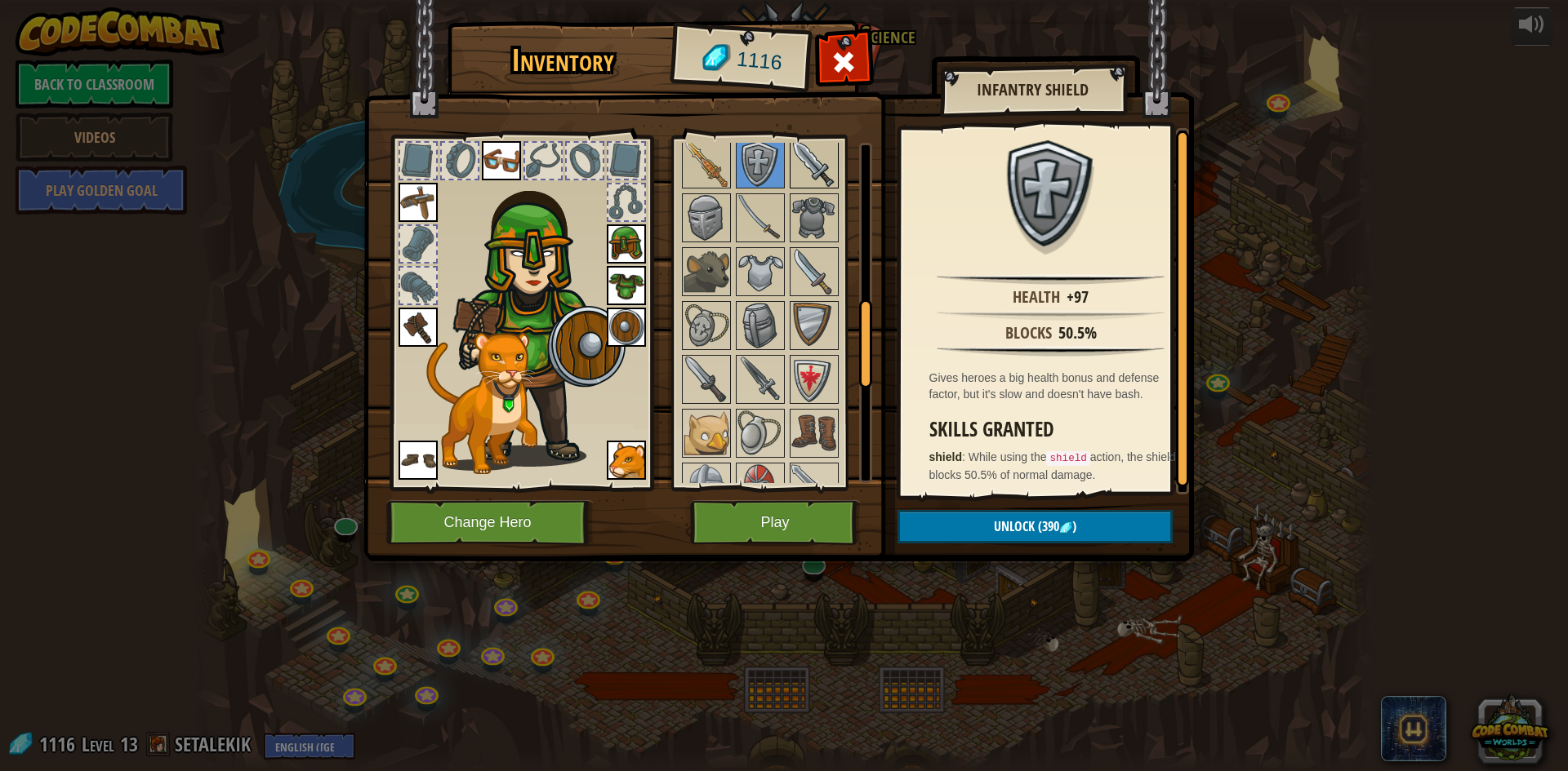
drag, startPoint x: 825, startPoint y: 161, endPoint x: 826, endPoint y: 182, distance: 21.0
click at [826, 163] on img at bounding box center [814, 164] width 46 height 46
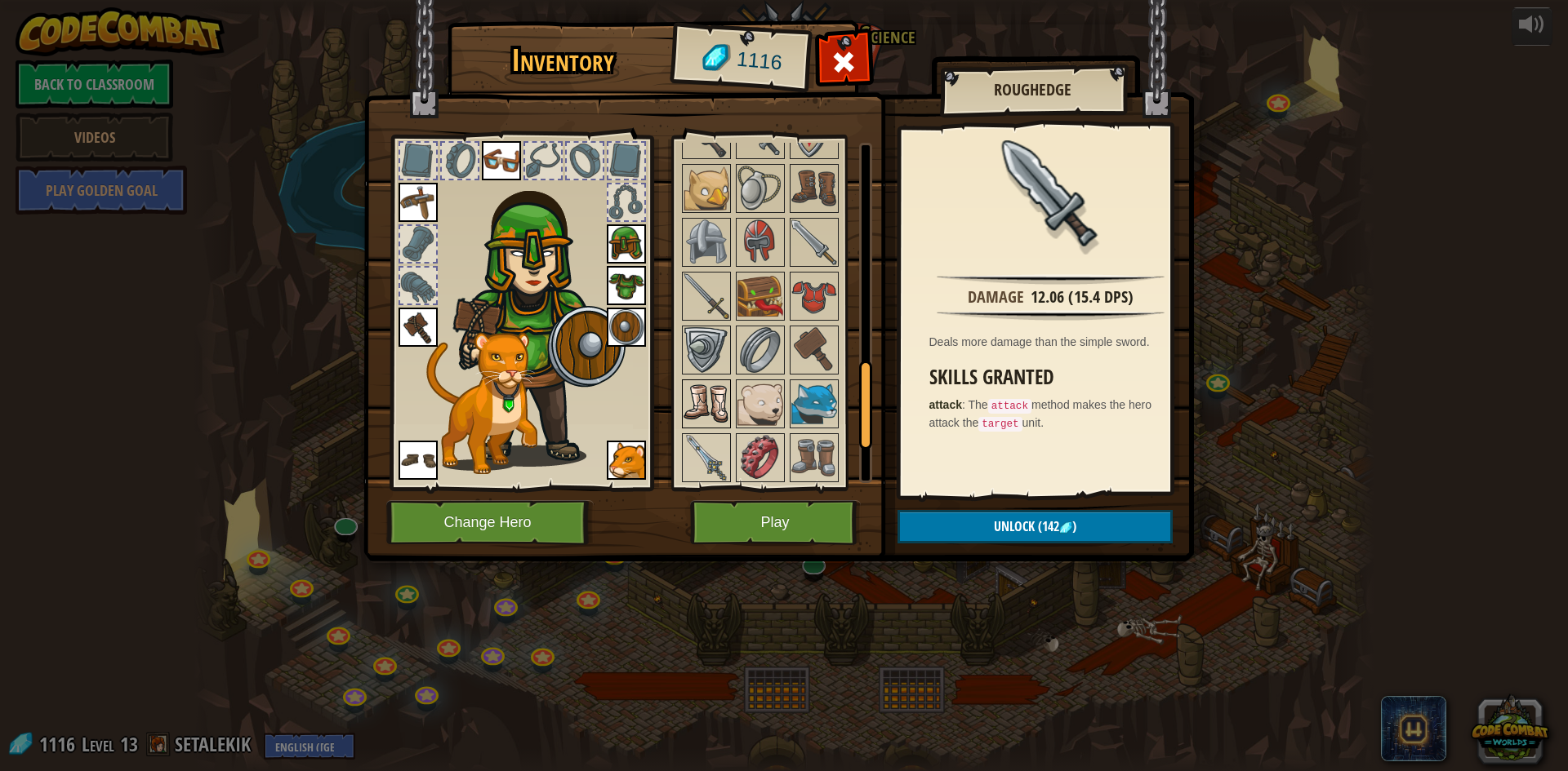
scroll to position [1025, 0]
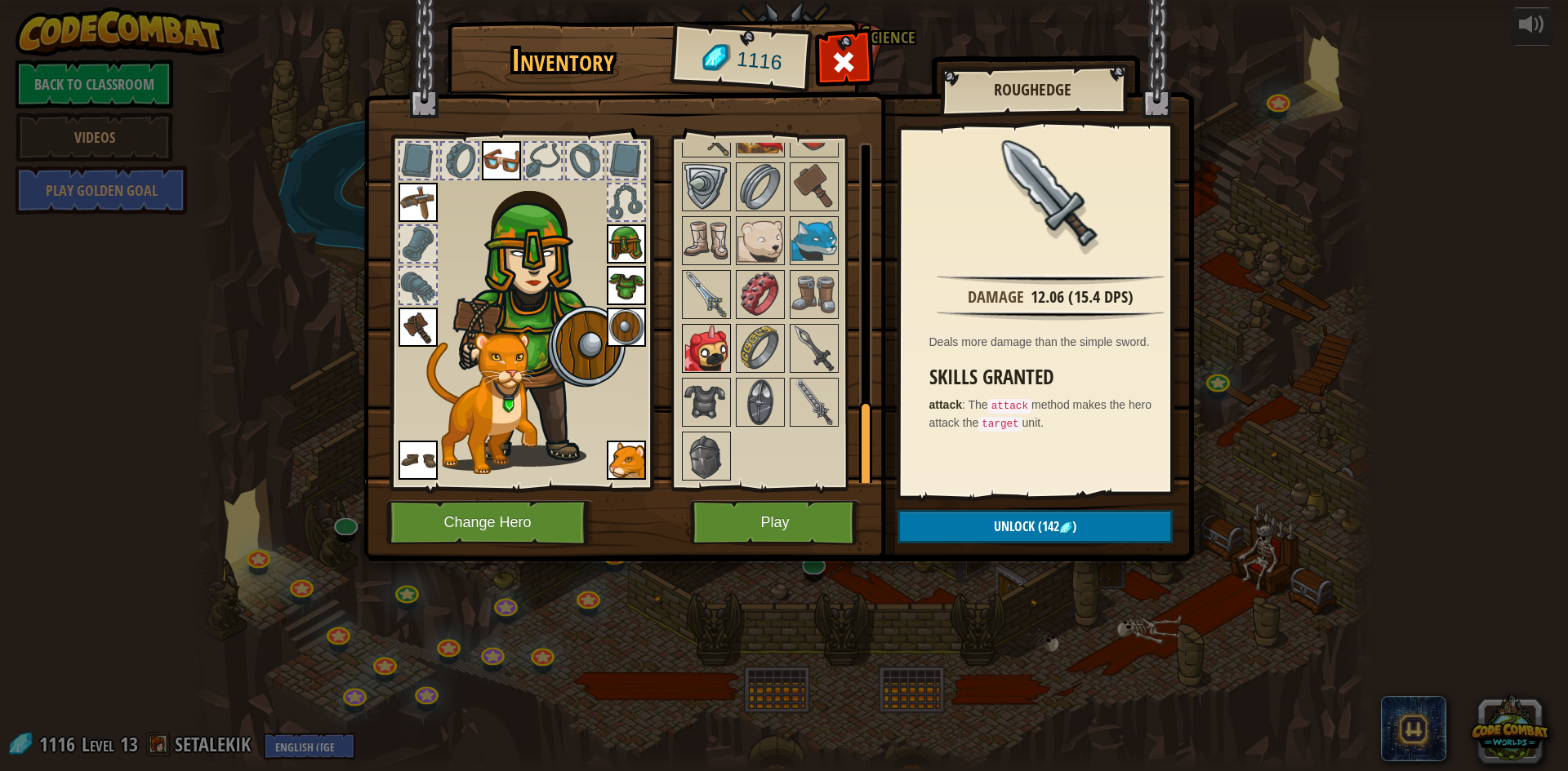
click at [720, 348] on img at bounding box center [706, 348] width 46 height 46
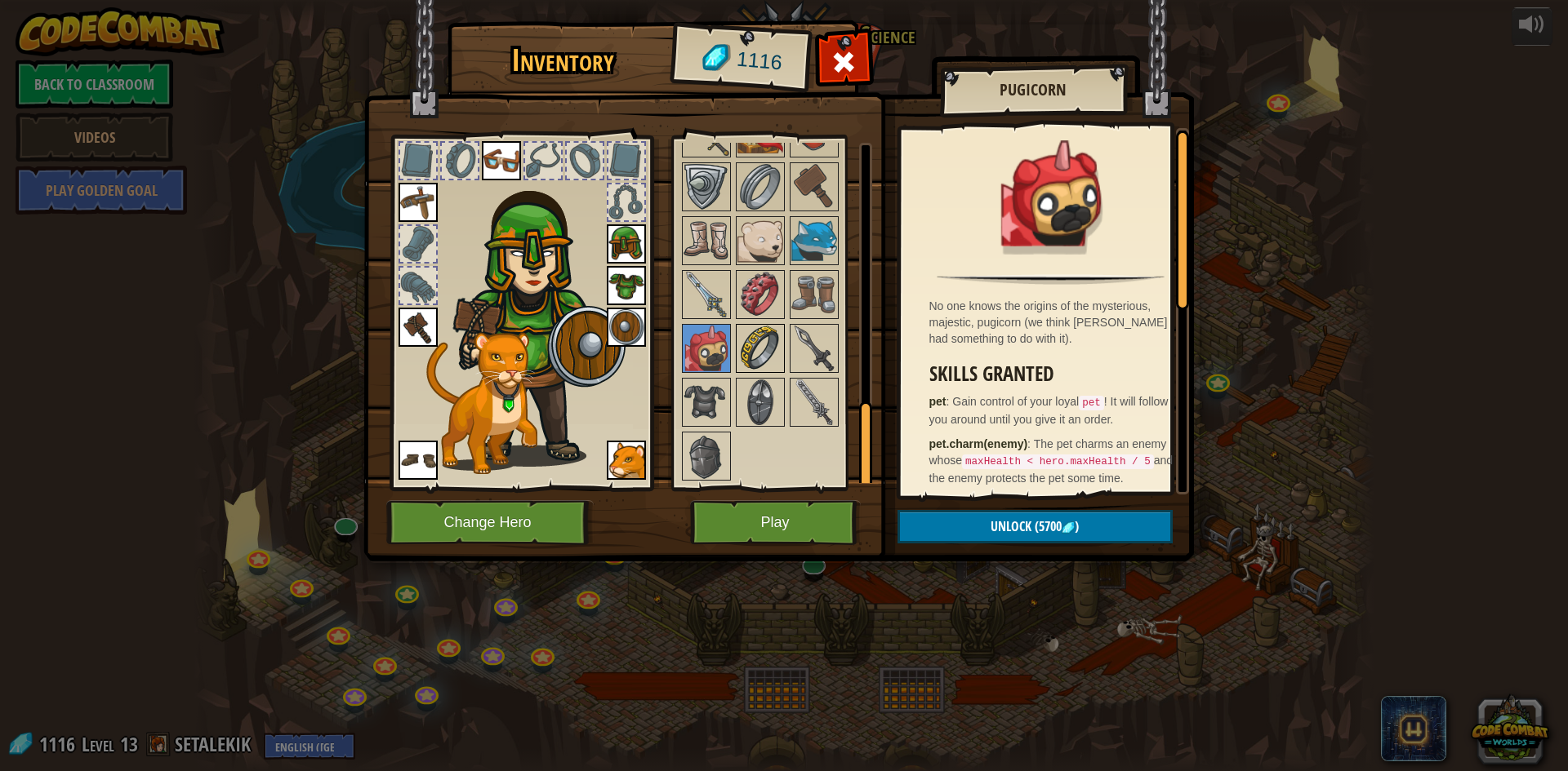
drag, startPoint x: 738, startPoint y: 392, endPoint x: 760, endPoint y: 369, distance: 31.8
click at [739, 392] on img at bounding box center [760, 402] width 46 height 46
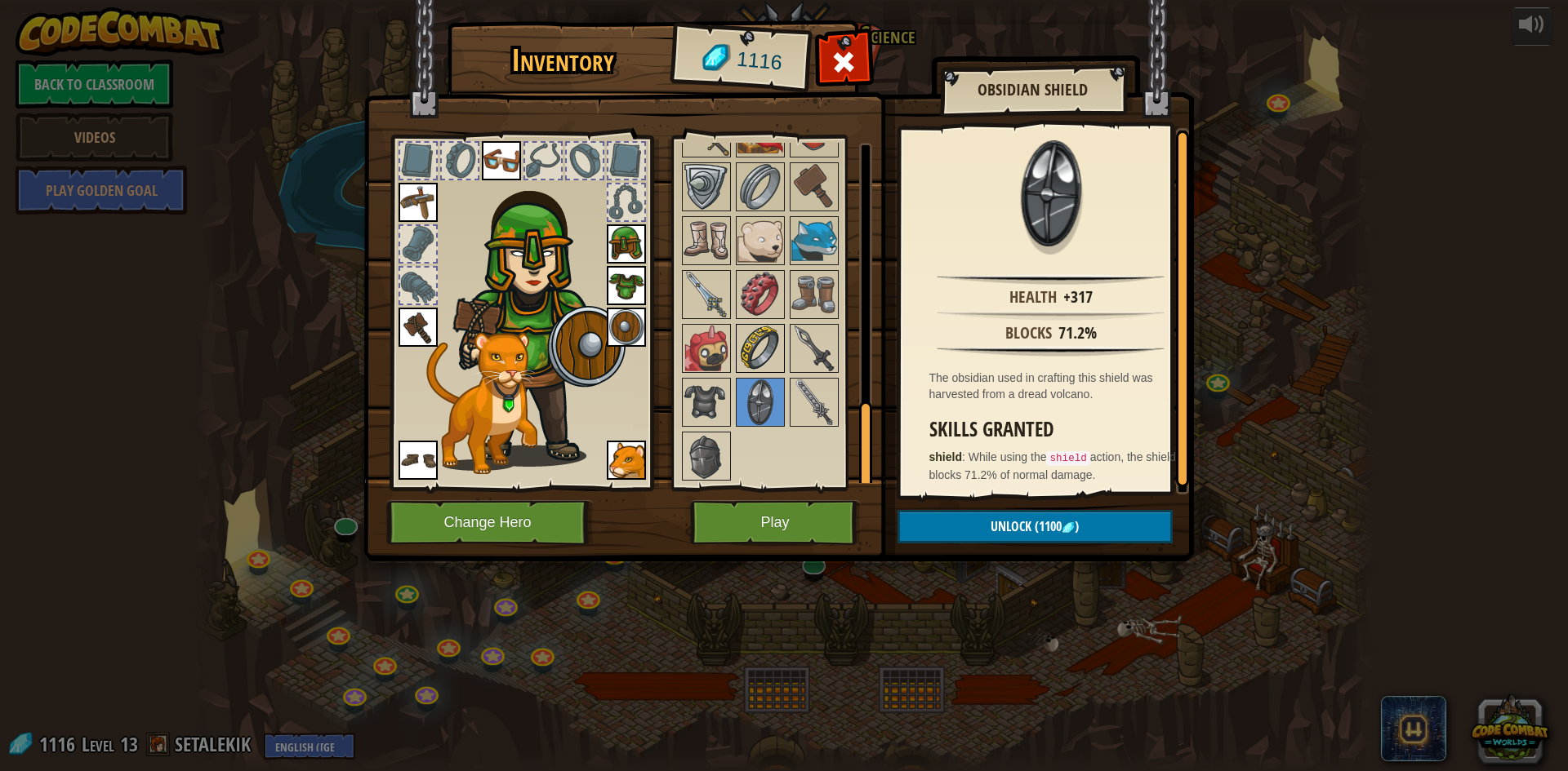
click at [763, 358] on img at bounding box center [760, 348] width 46 height 46
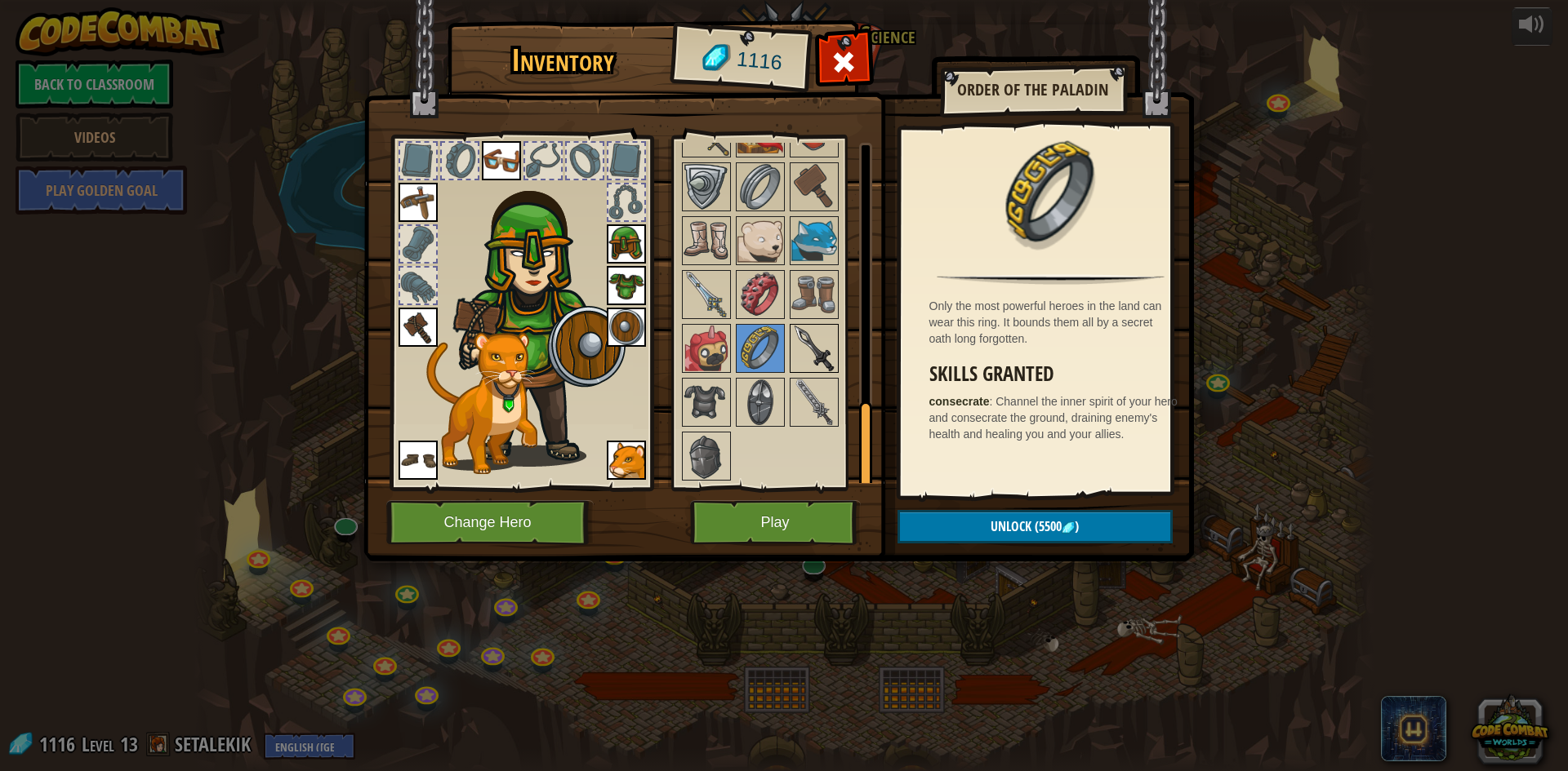
click at [800, 367] on img at bounding box center [814, 348] width 46 height 46
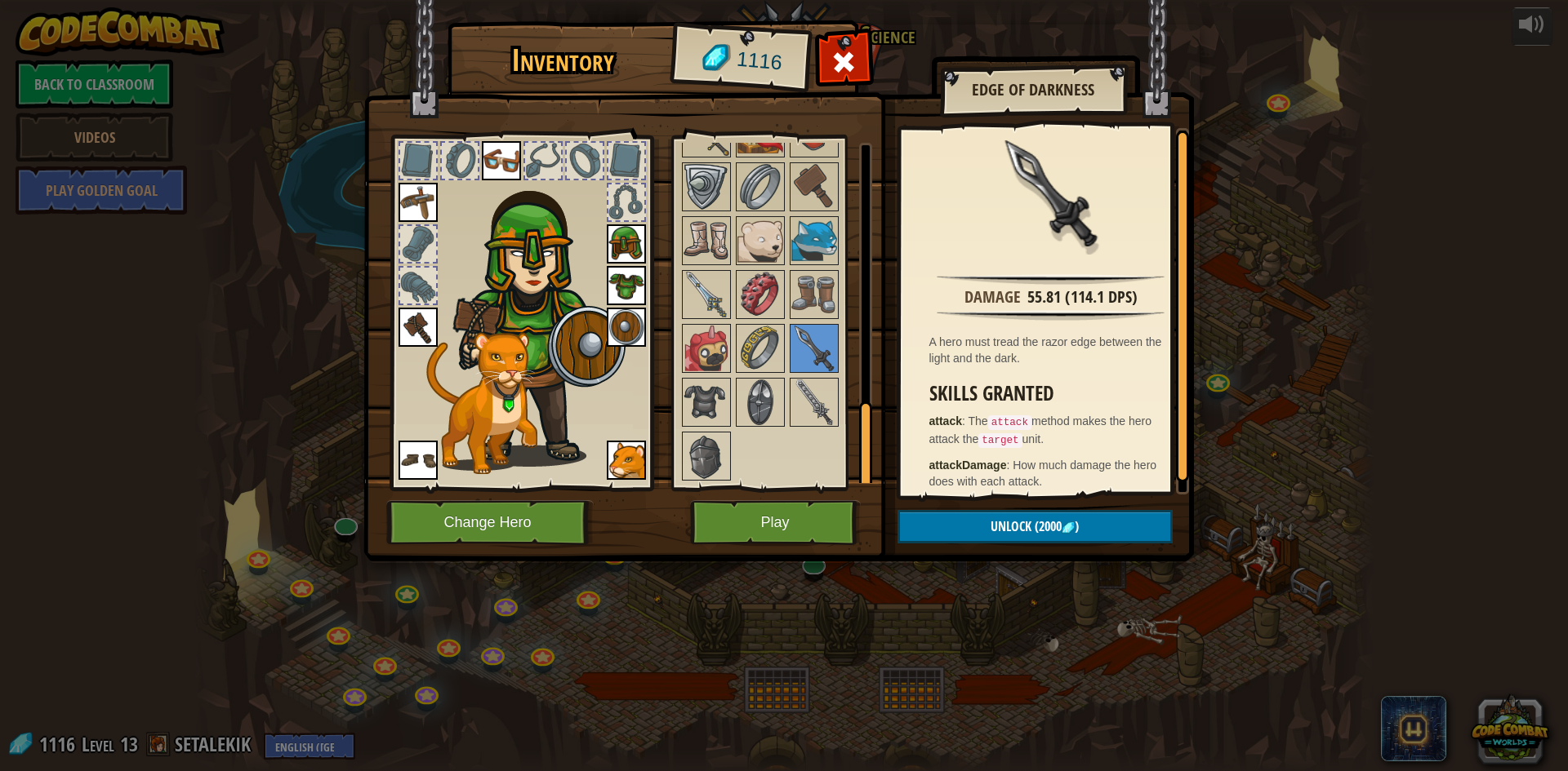
drag, startPoint x: 752, startPoint y: 295, endPoint x: 718, endPoint y: 290, distance: 34.4
click at [752, 295] on img at bounding box center [760, 294] width 46 height 46
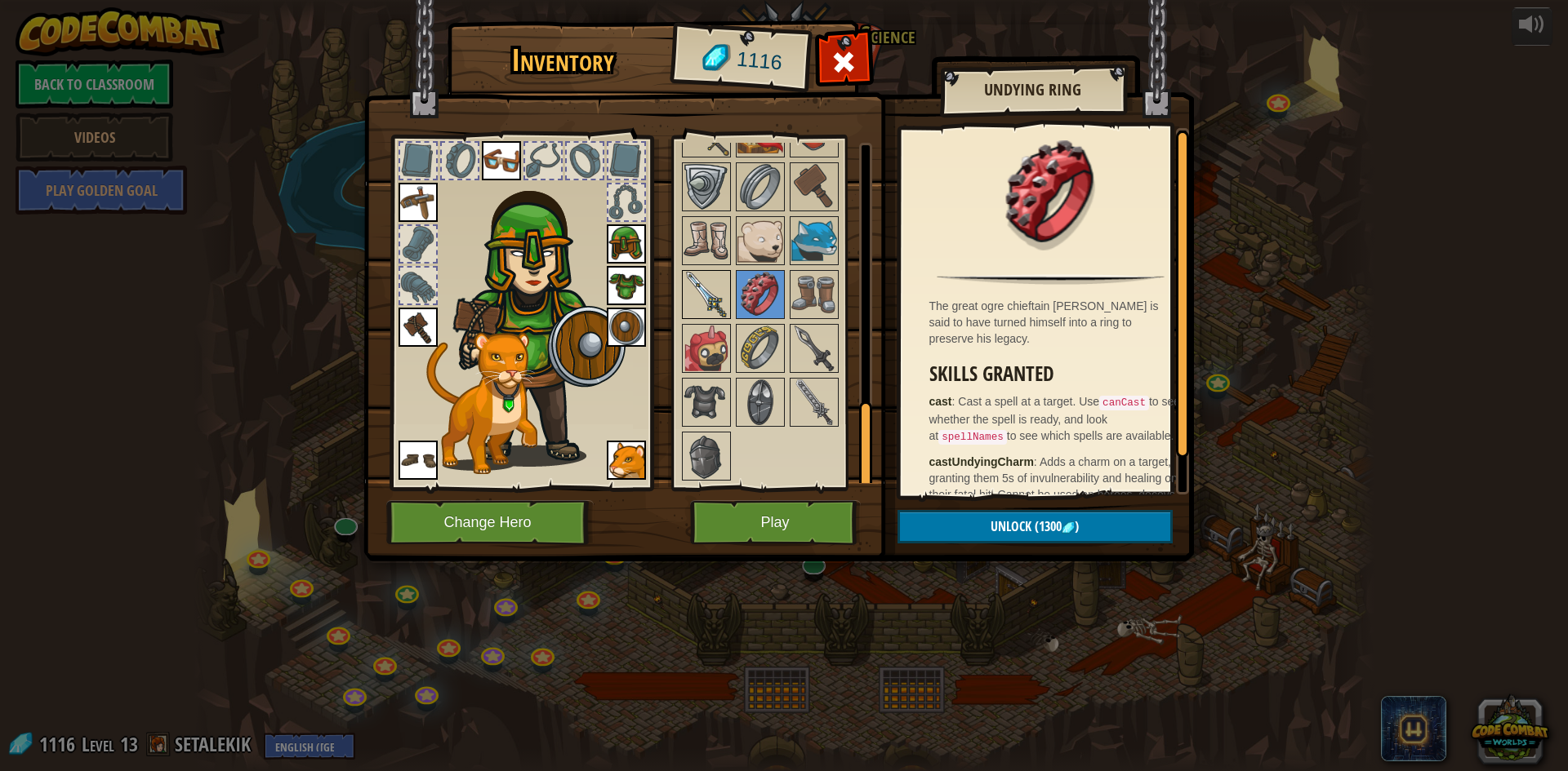
click at [707, 288] on img at bounding box center [706, 294] width 46 height 46
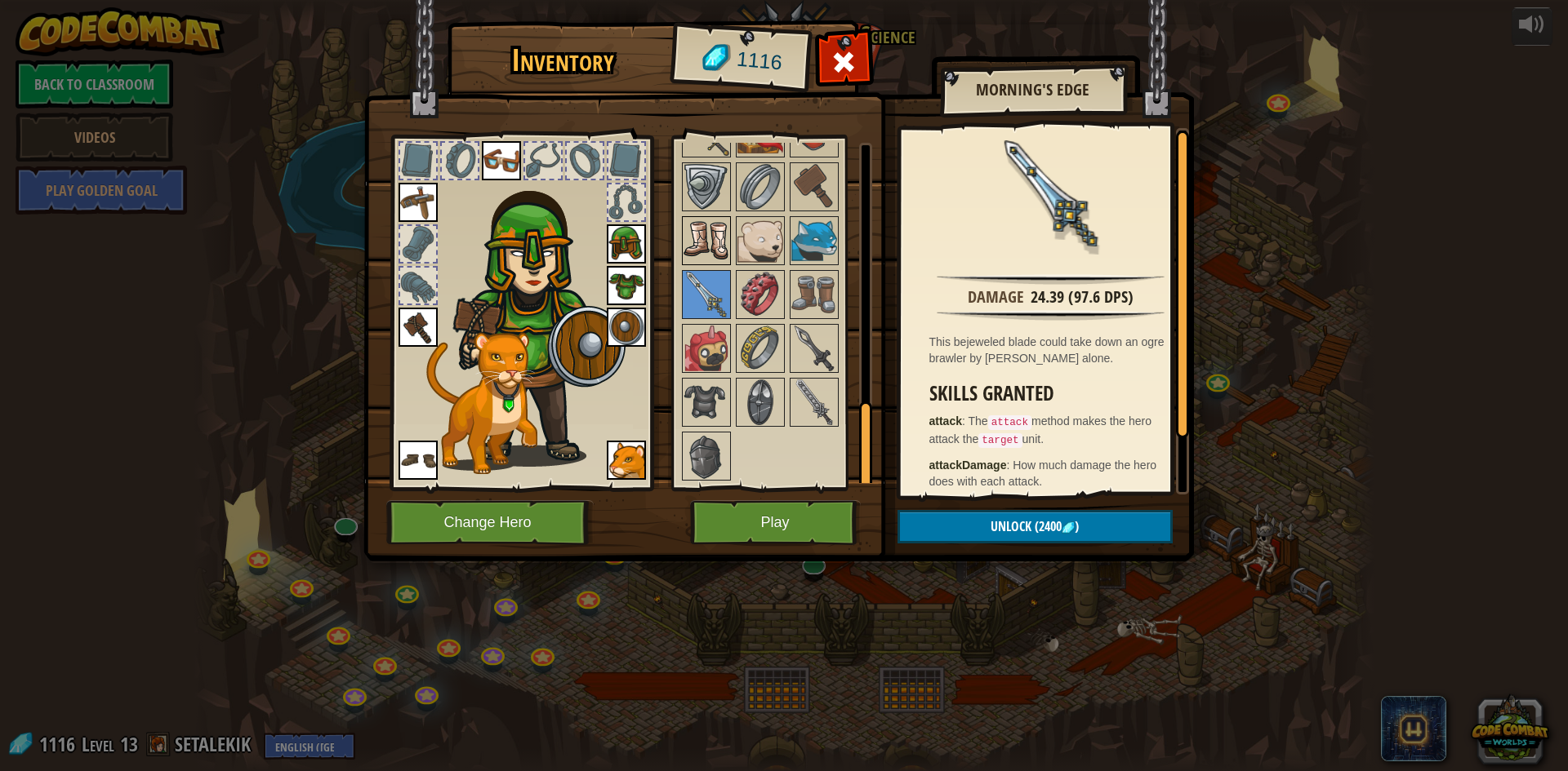
click at [725, 252] on img at bounding box center [706, 241] width 46 height 46
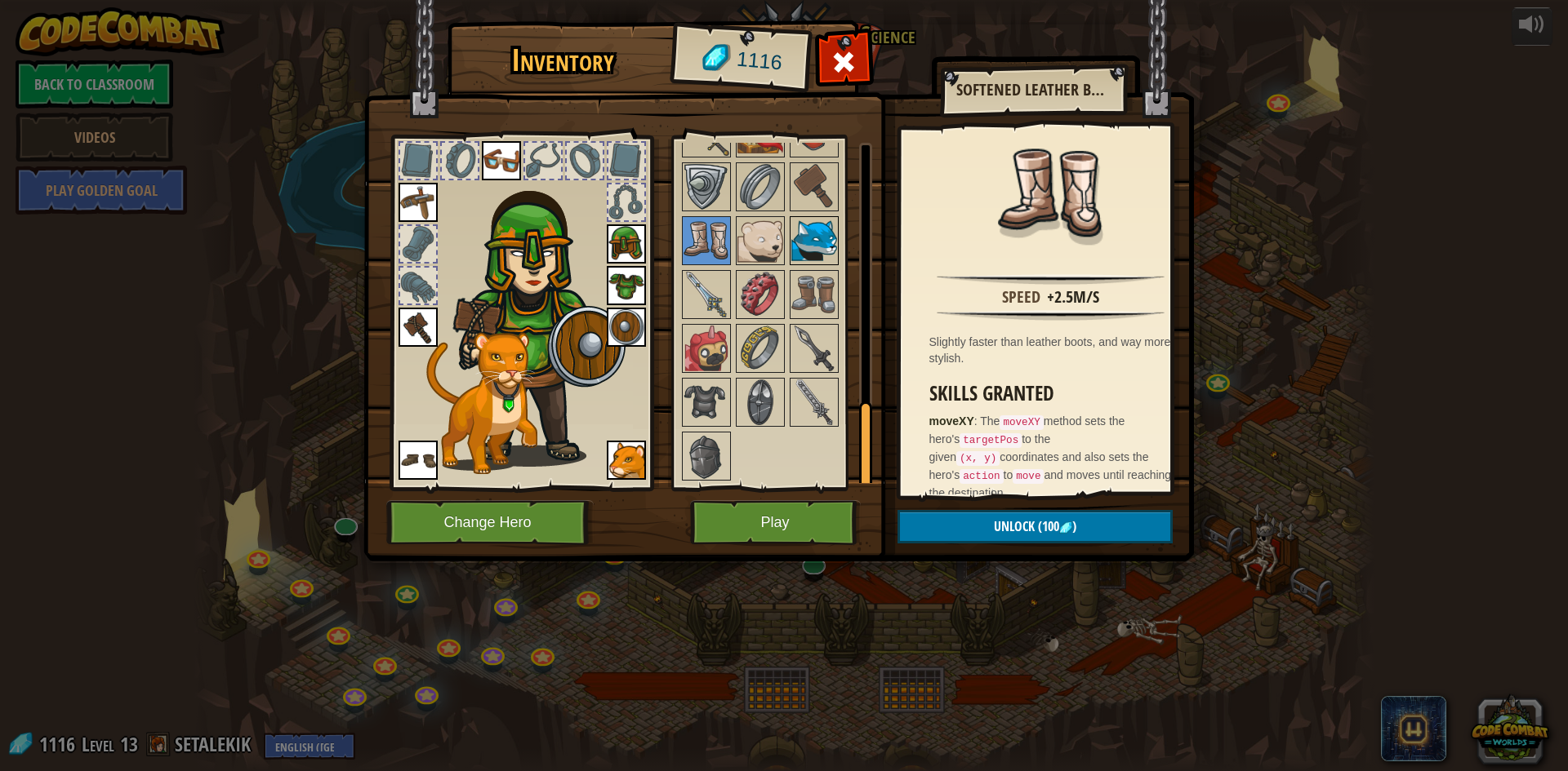
drag, startPoint x: 780, startPoint y: 240, endPoint x: 816, endPoint y: 250, distance: 37.4
click at [798, 244] on div "Available Equip Equip Equip Equip Equip Equip Equip Equip Equip Equip (double-c…" at bounding box center [781, 313] width 205 height 341
drag, startPoint x: 816, startPoint y: 250, endPoint x: 790, endPoint y: 338, distance: 91.8
click at [817, 258] on img at bounding box center [814, 241] width 46 height 46
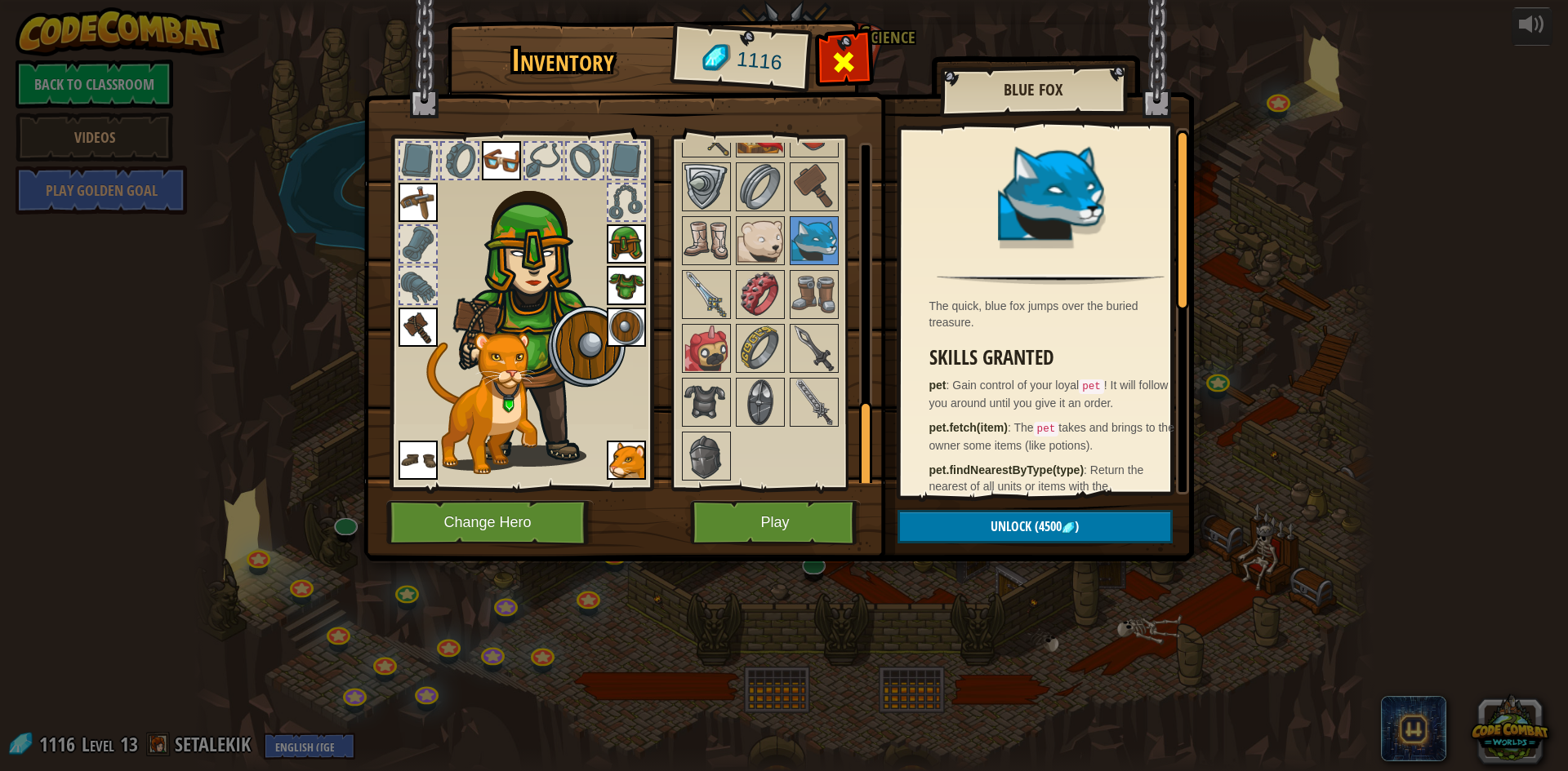
click at [836, 74] on span at bounding box center [843, 62] width 26 height 26
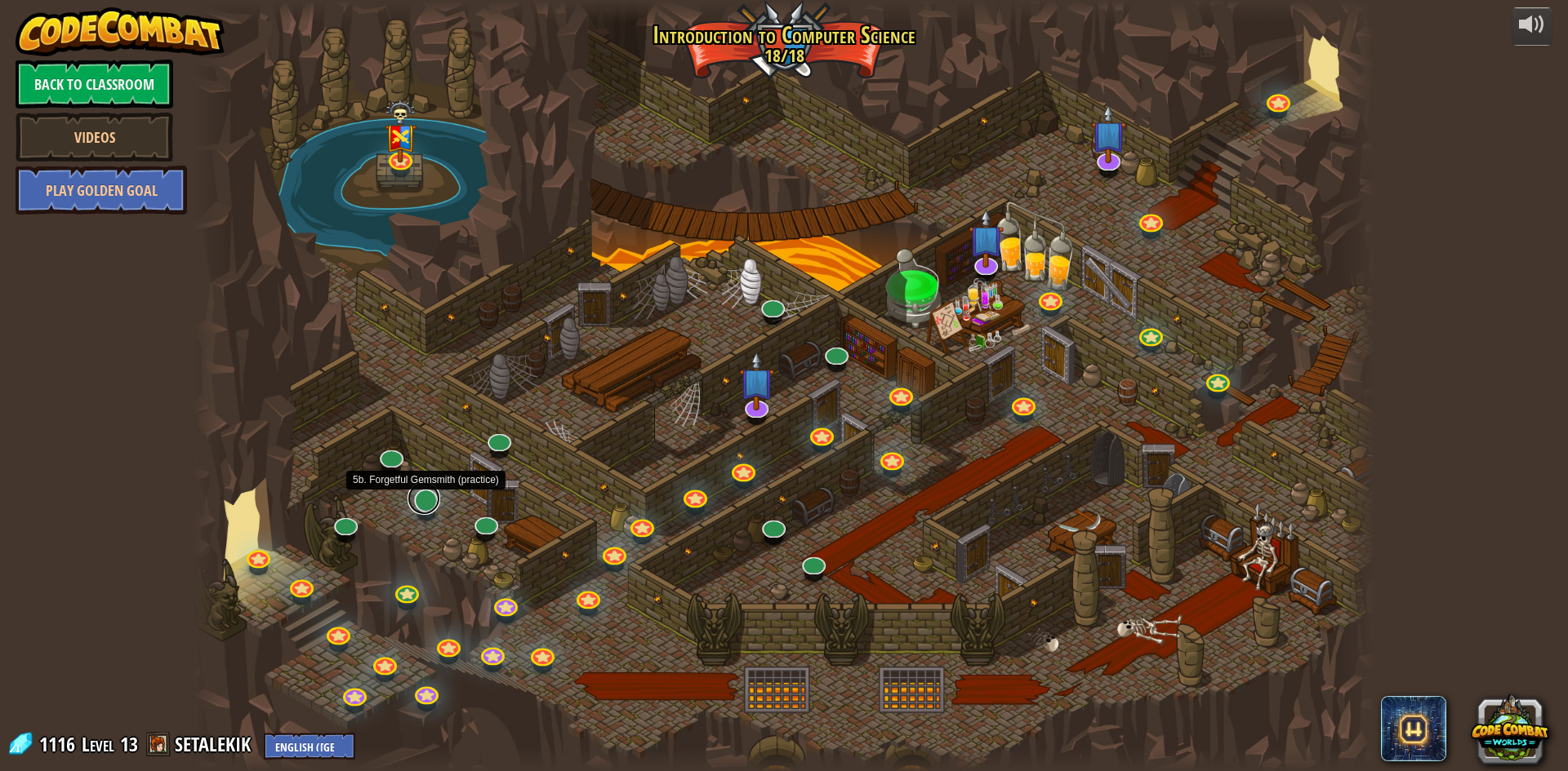
click at [433, 507] on link at bounding box center [423, 498] width 33 height 33
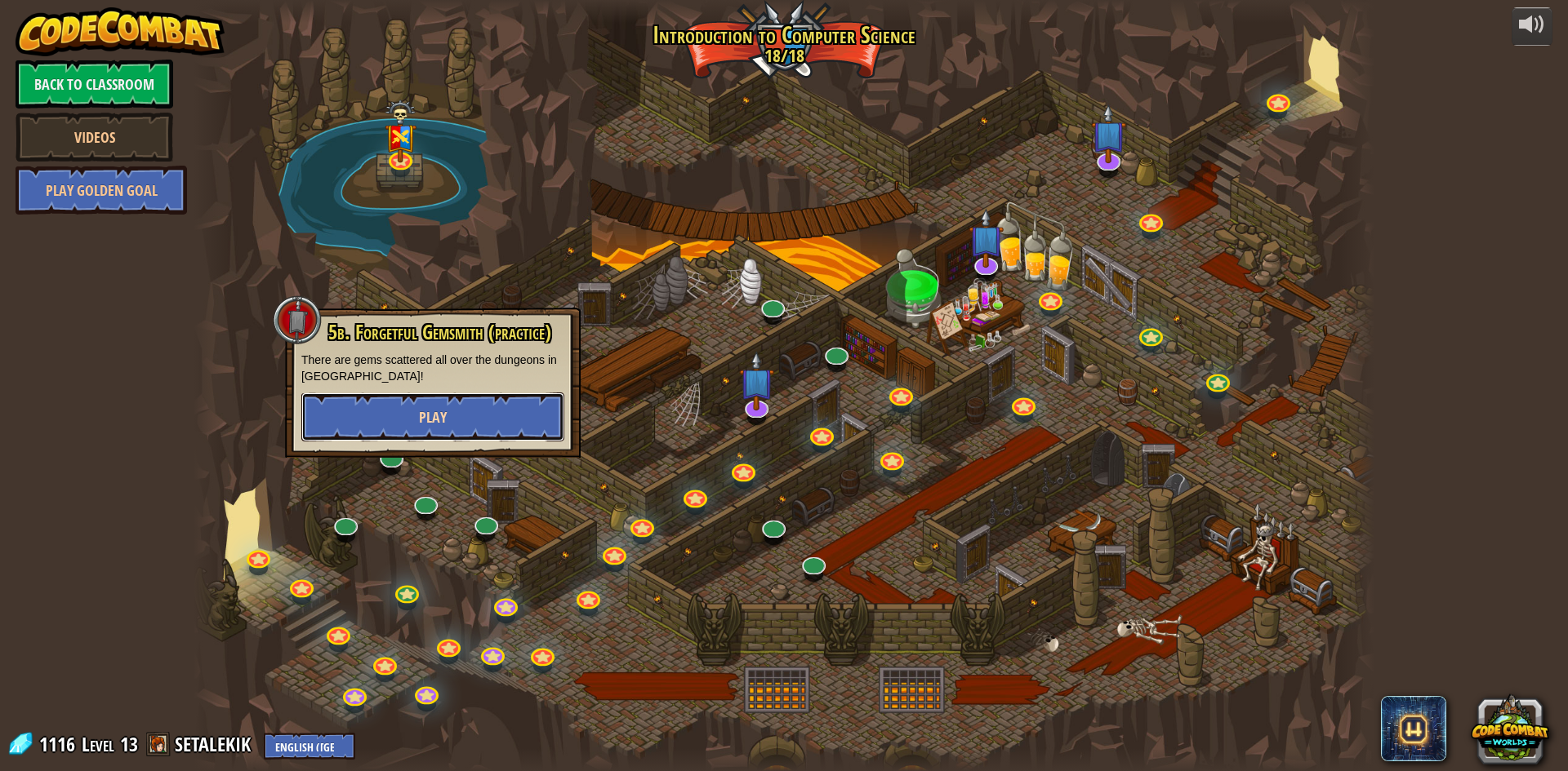
click at [483, 424] on button "Play" at bounding box center [433, 417] width 263 height 49
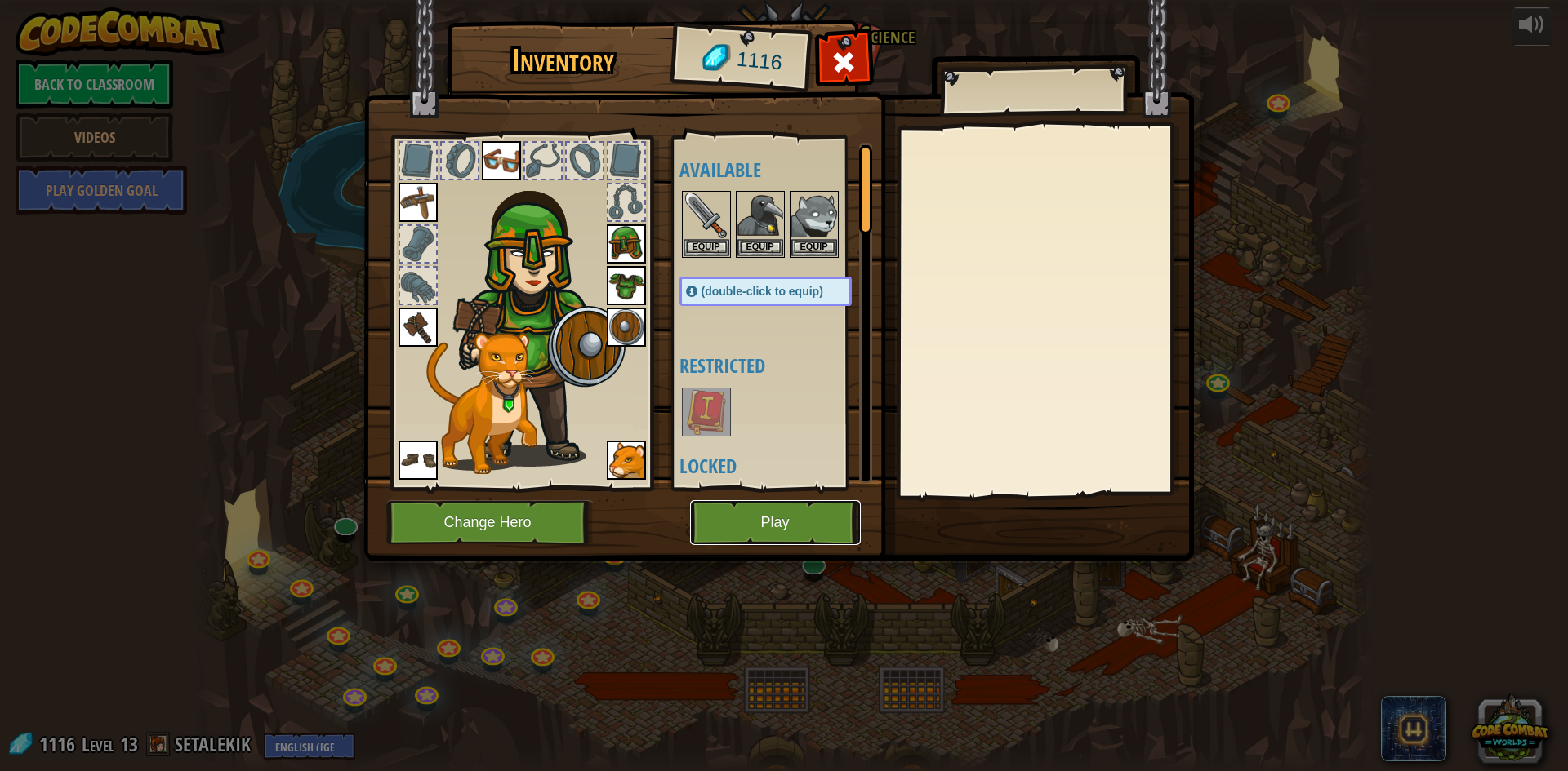
click at [798, 512] on button "Play" at bounding box center [775, 522] width 171 height 45
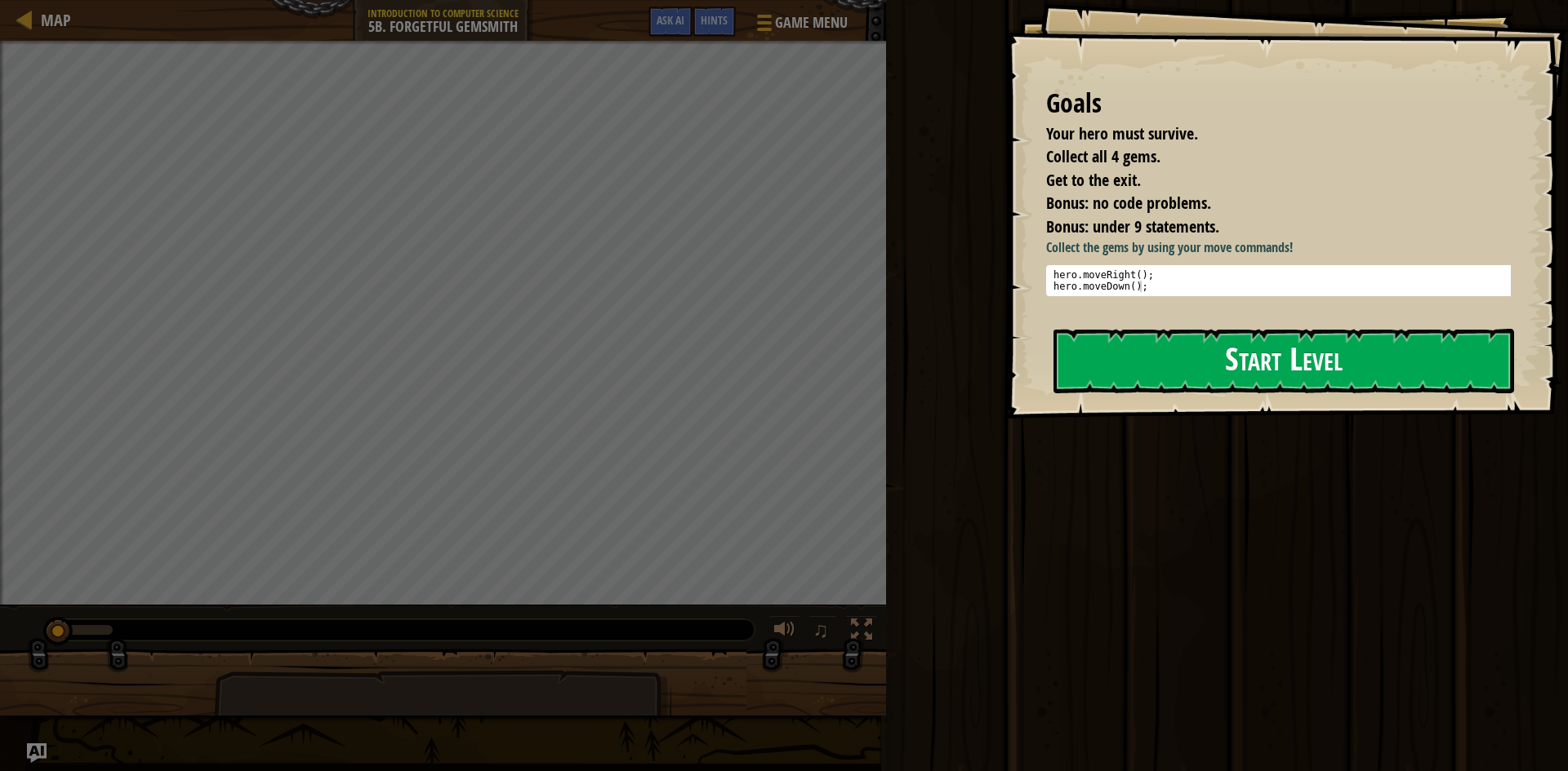
click at [1271, 340] on button "Start Level" at bounding box center [1283, 361] width 461 height 64
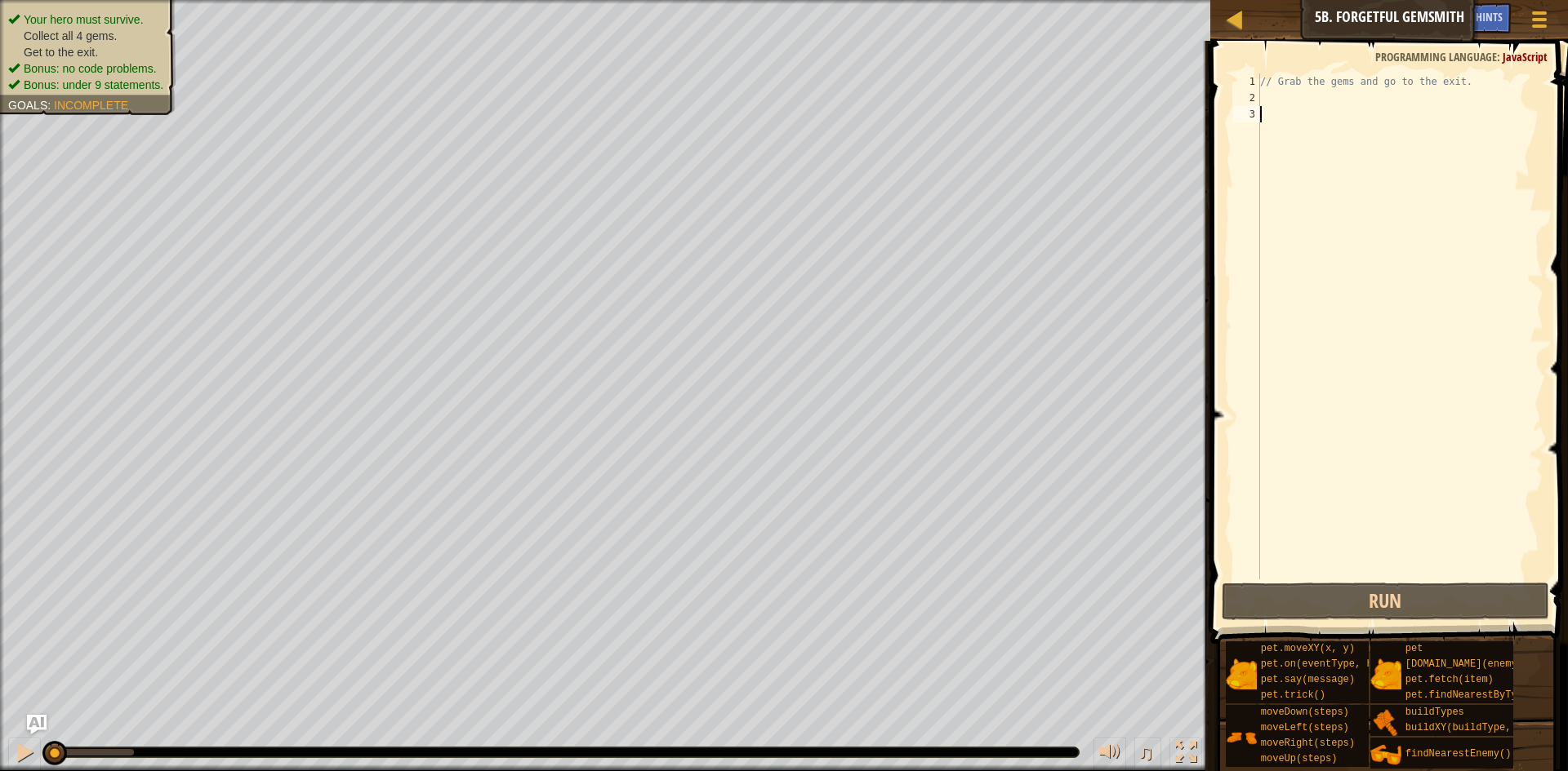
click at [1297, 105] on div "// Grab the gems and go to the exit." at bounding box center [1400, 343] width 286 height 538
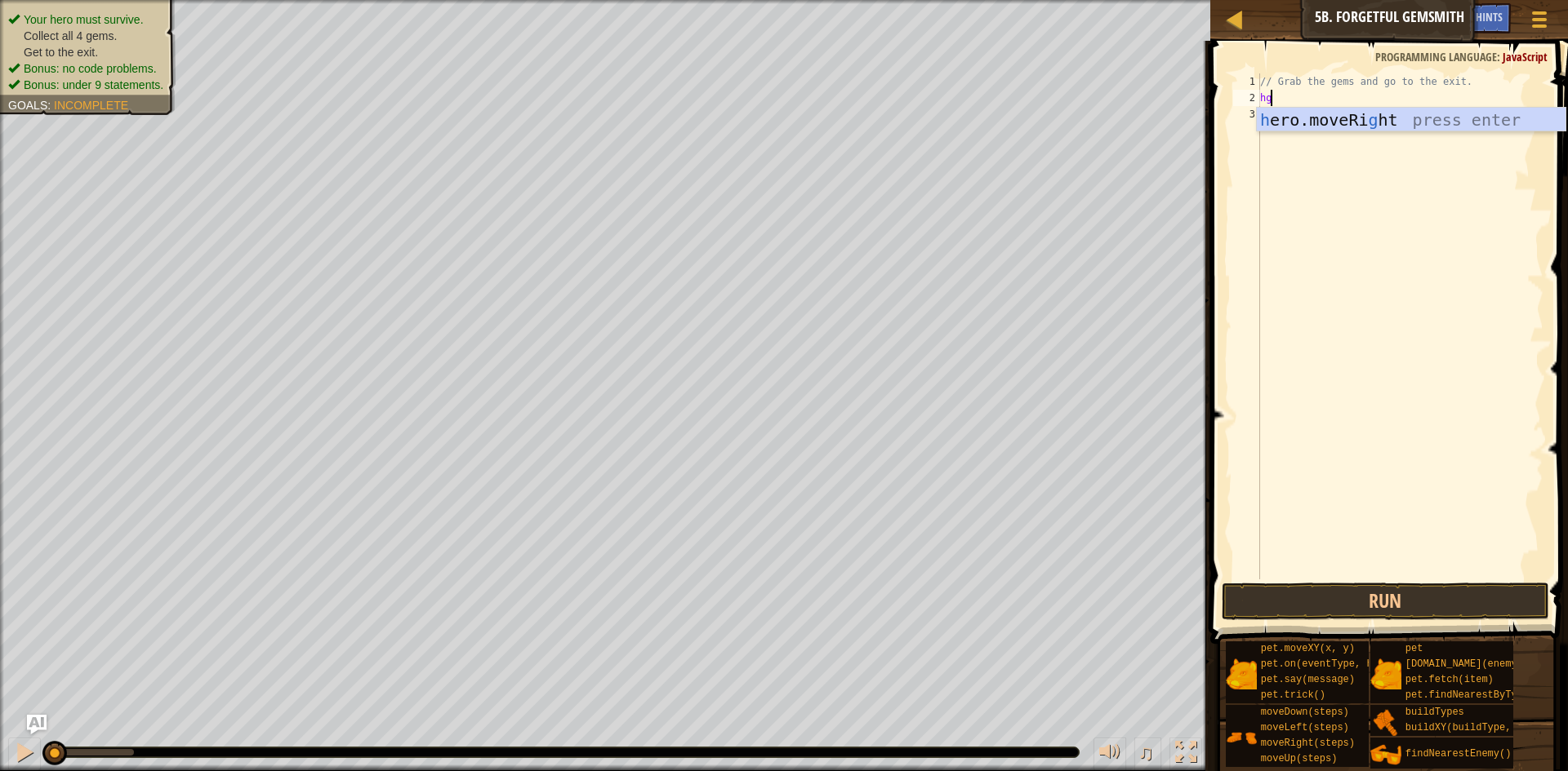
scroll to position [7, 0]
type textarea "h"
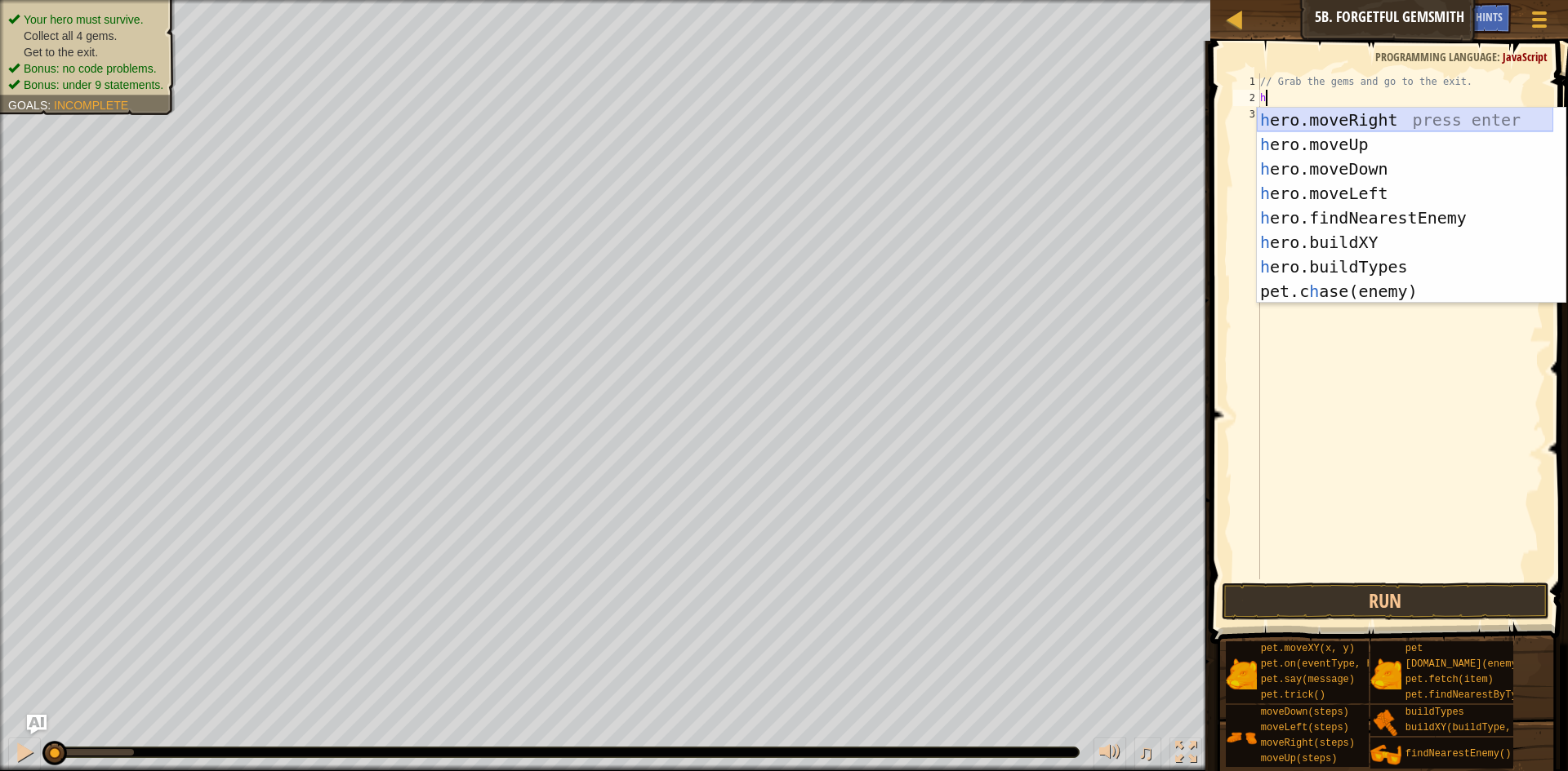
click at [1351, 125] on div "h ero.moveRight press enter h ero.moveUp press enter h ero.moveDown press enter…" at bounding box center [1404, 230] width 296 height 245
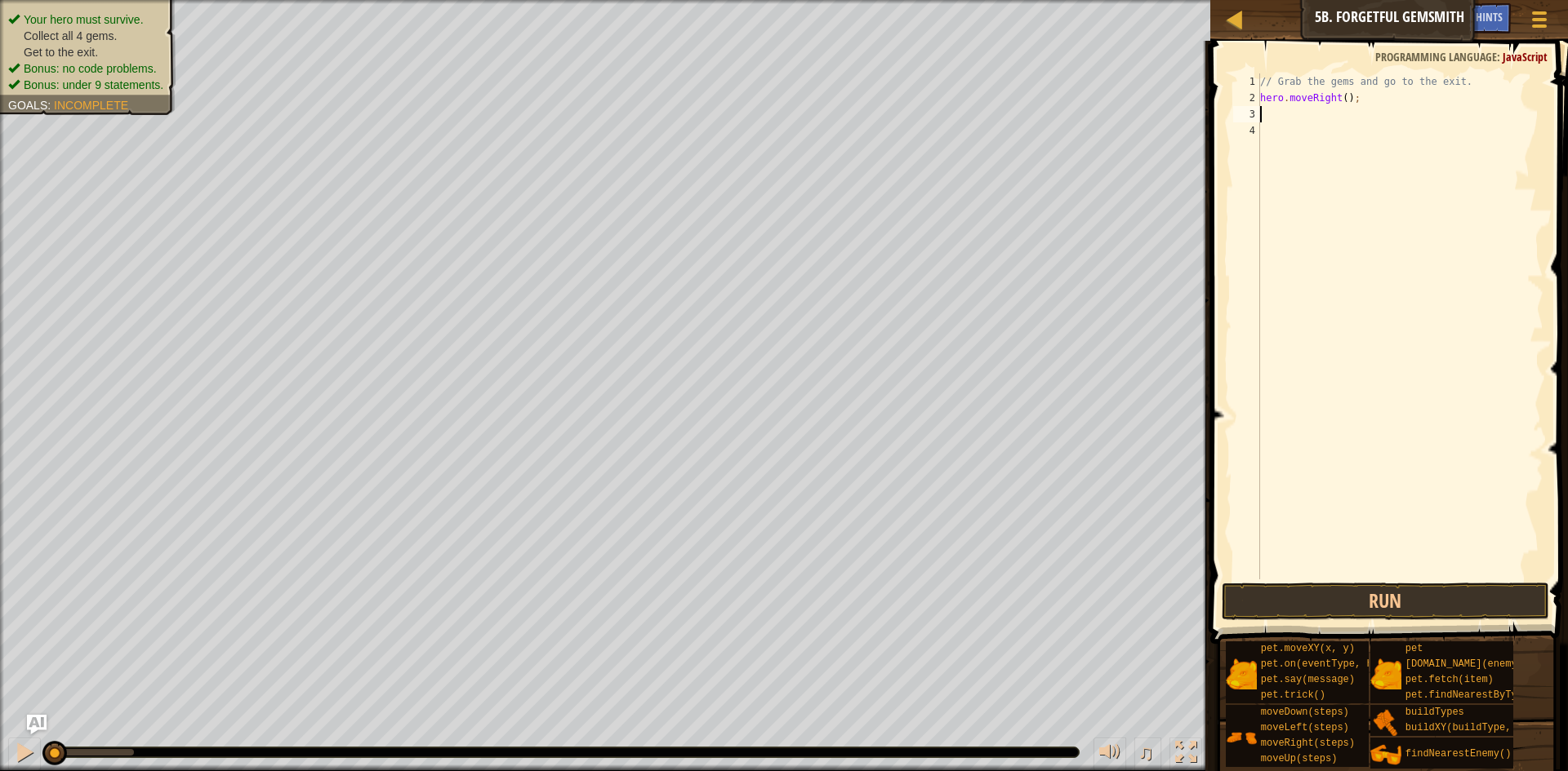
type textarea "h"
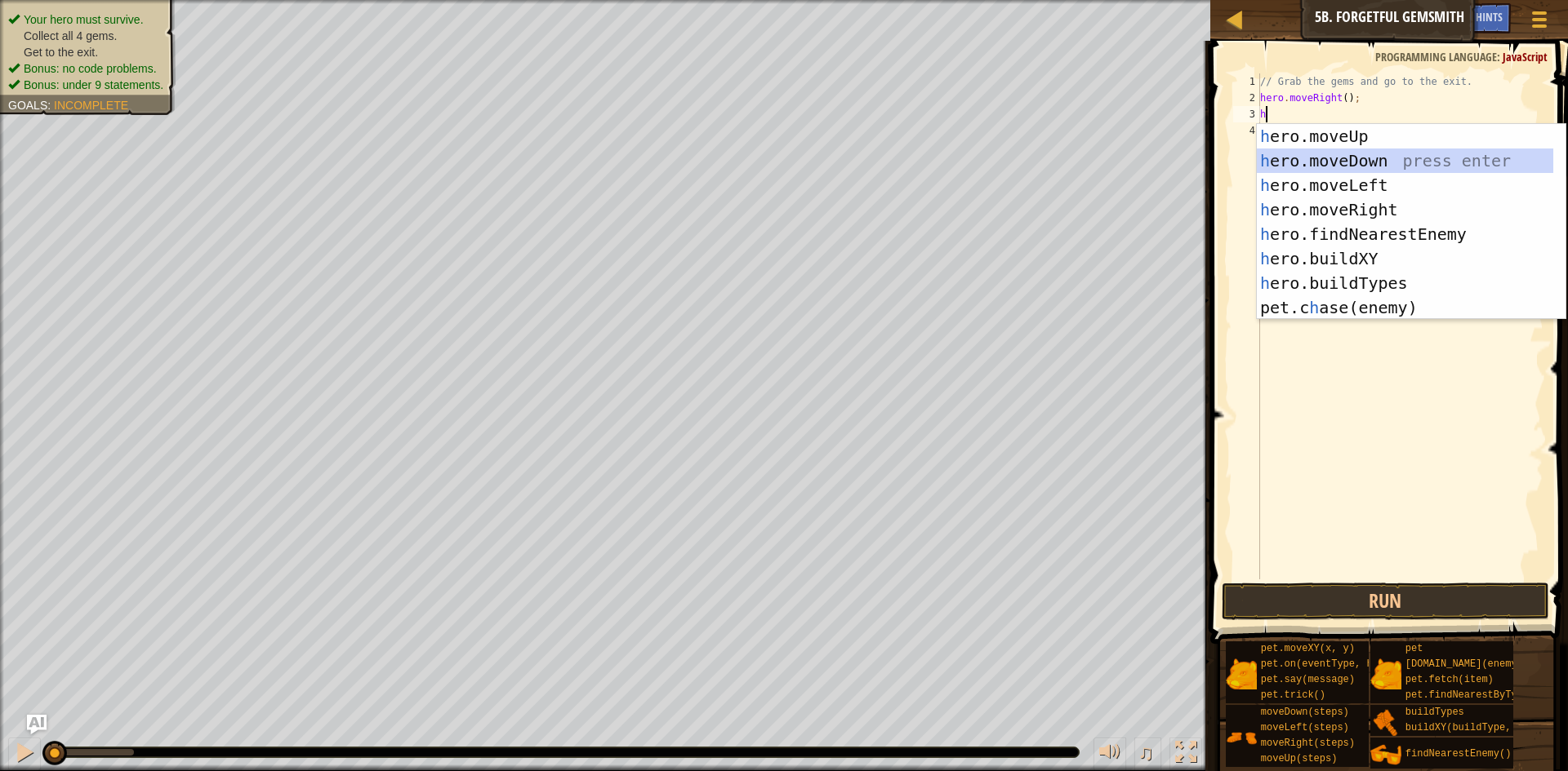
click at [1342, 153] on div "h ero.moveUp press enter h ero.moveDown press enter h ero.moveLeft press enter …" at bounding box center [1404, 247] width 296 height 245
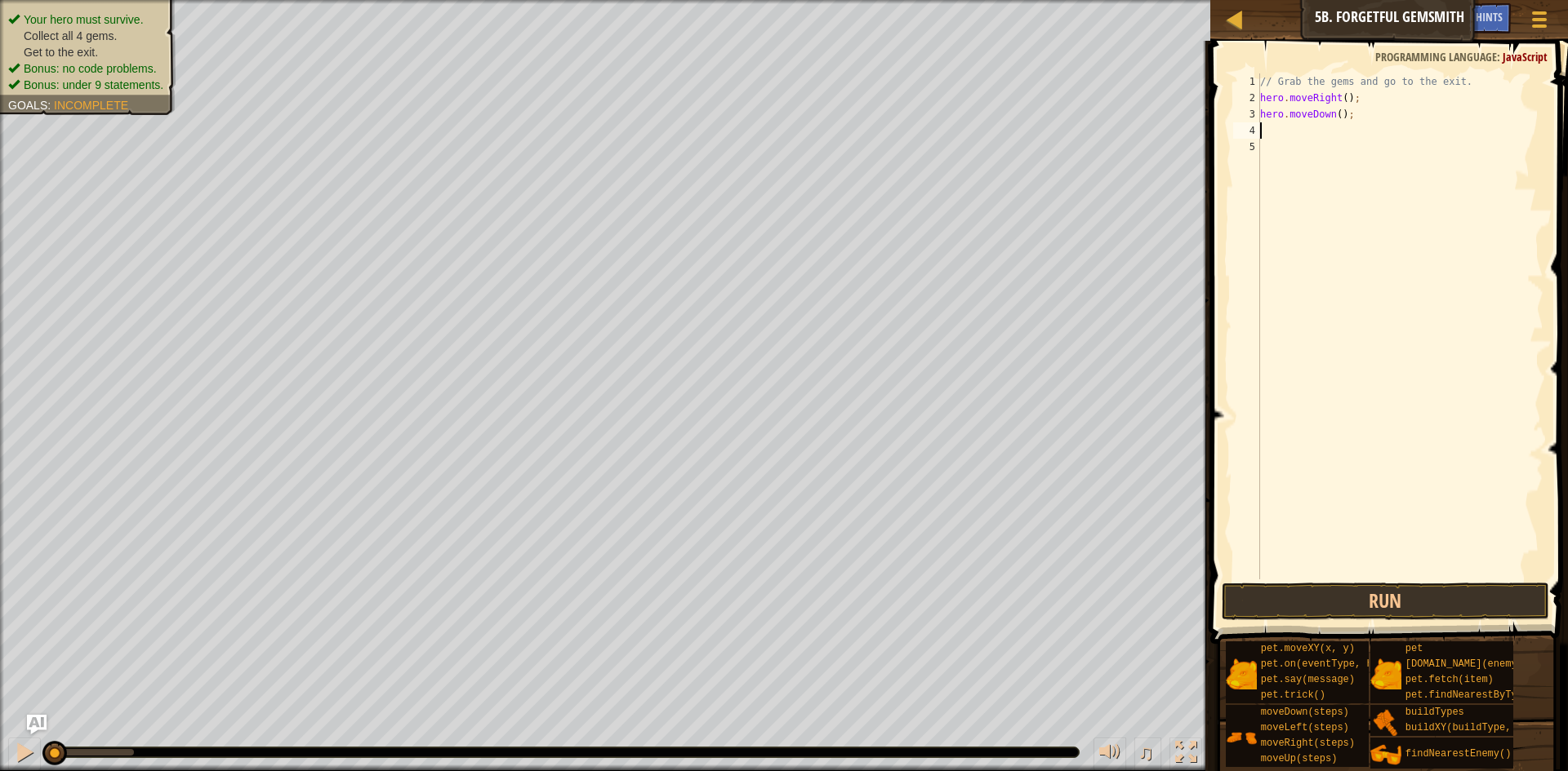
type textarea "h"
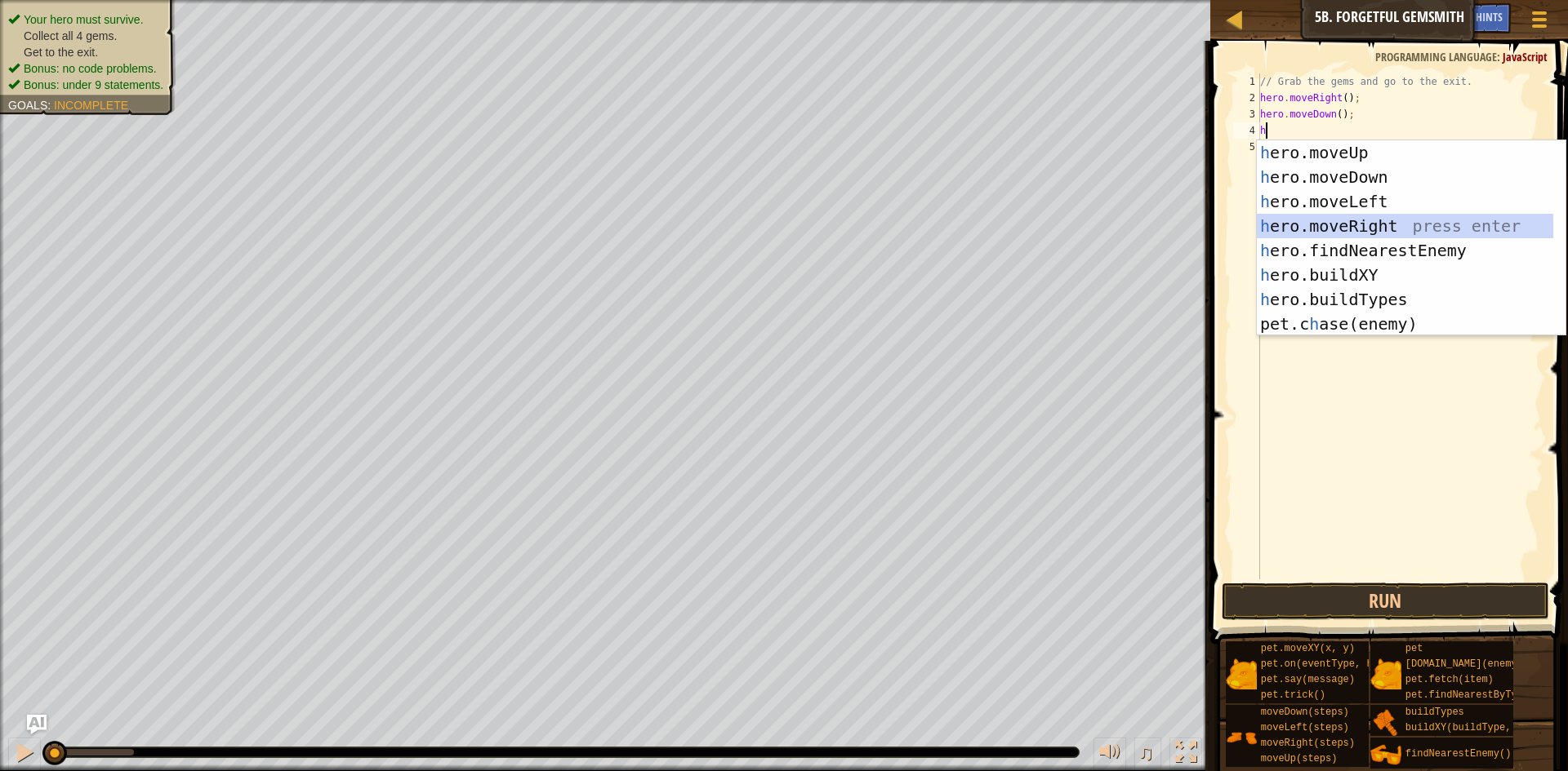
click at [1351, 219] on div "h ero.moveUp press enter h ero.moveDown press enter h ero.moveLeft press enter …" at bounding box center [1404, 263] width 296 height 245
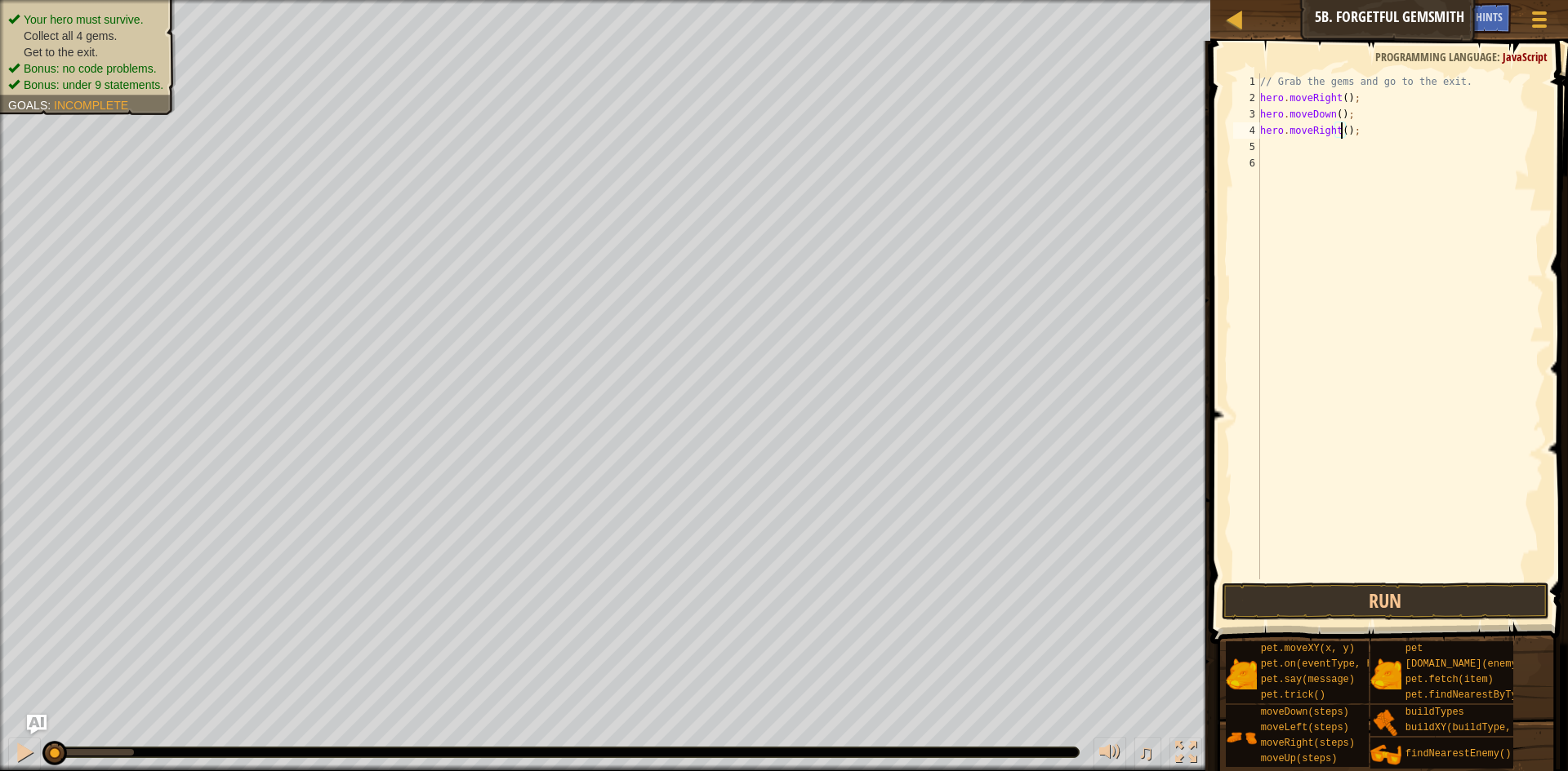
click at [1340, 129] on div "// Grab the gems and go to the exit. hero . moveRight ( ) ; hero . moveDown ( )…" at bounding box center [1400, 343] width 286 height 538
type textarea "hero.moveRight(2);"
click at [1327, 150] on div "// Grab the gems and go to the exit. hero . moveRight ( ) ; hero . moveDown ( )…" at bounding box center [1400, 343] width 286 height 538
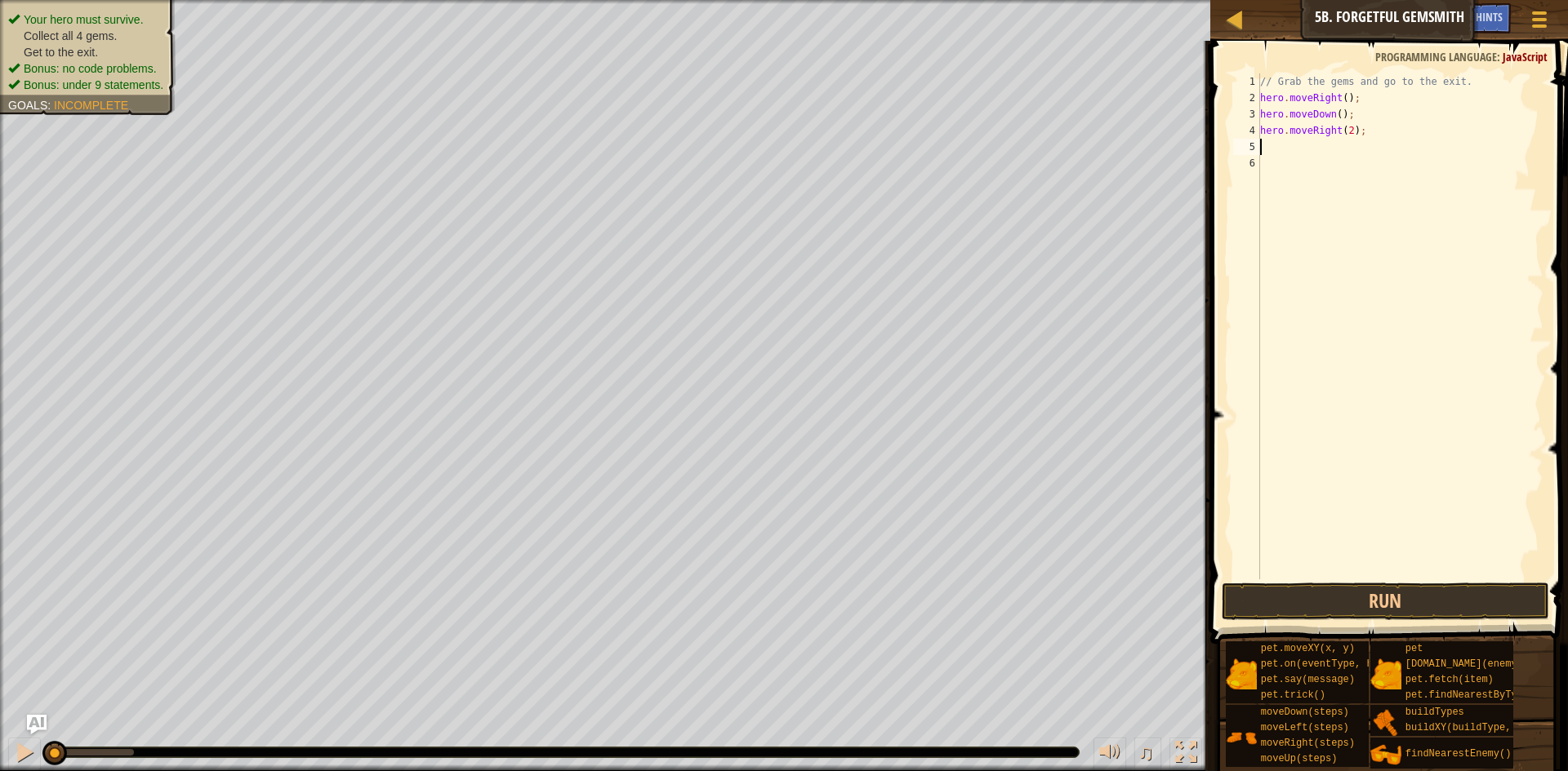
type textarea "h"
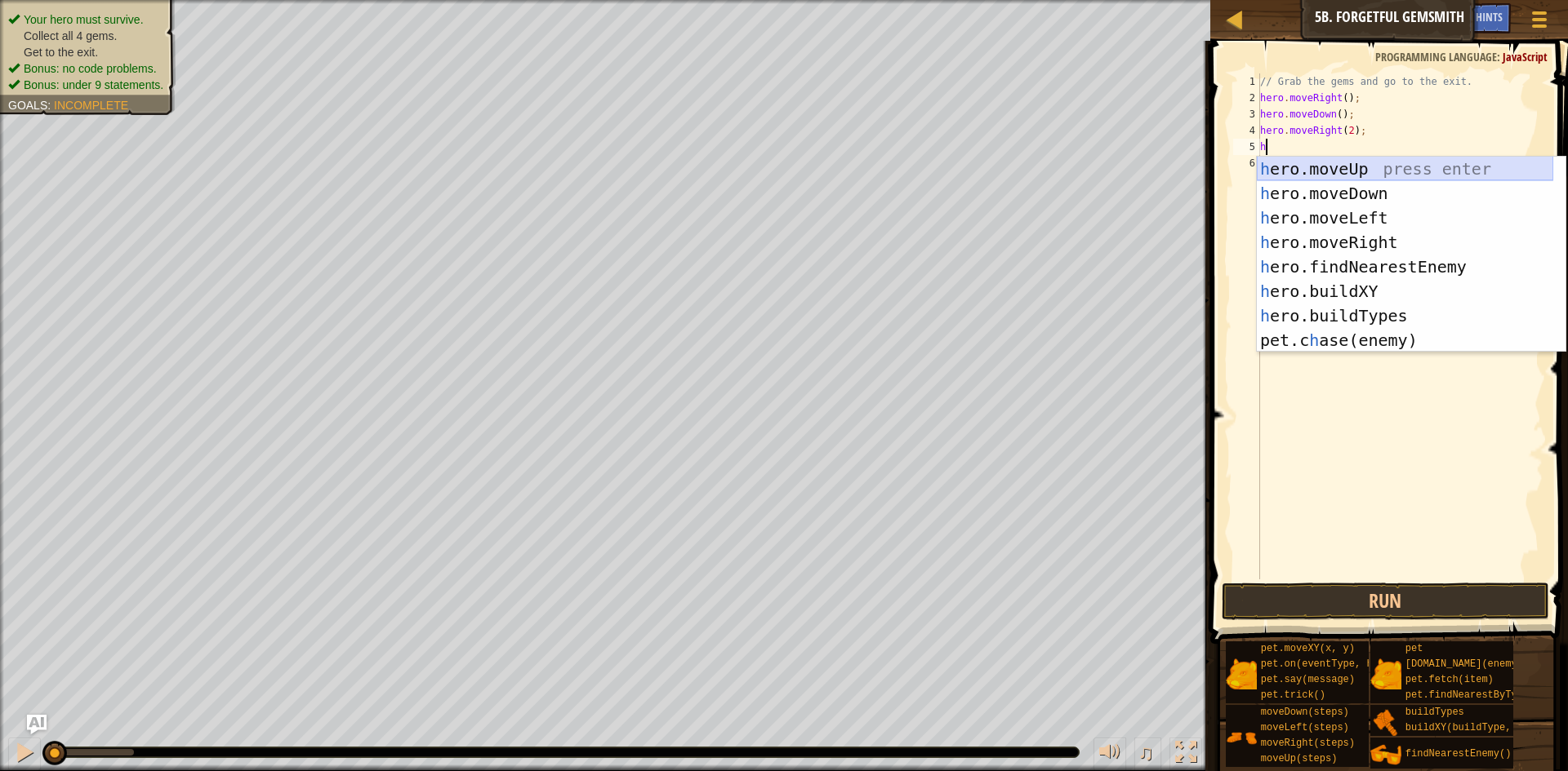
click at [1332, 160] on div "h ero.moveUp press enter h ero.moveDown press enter h ero.moveLeft press enter …" at bounding box center [1404, 279] width 296 height 245
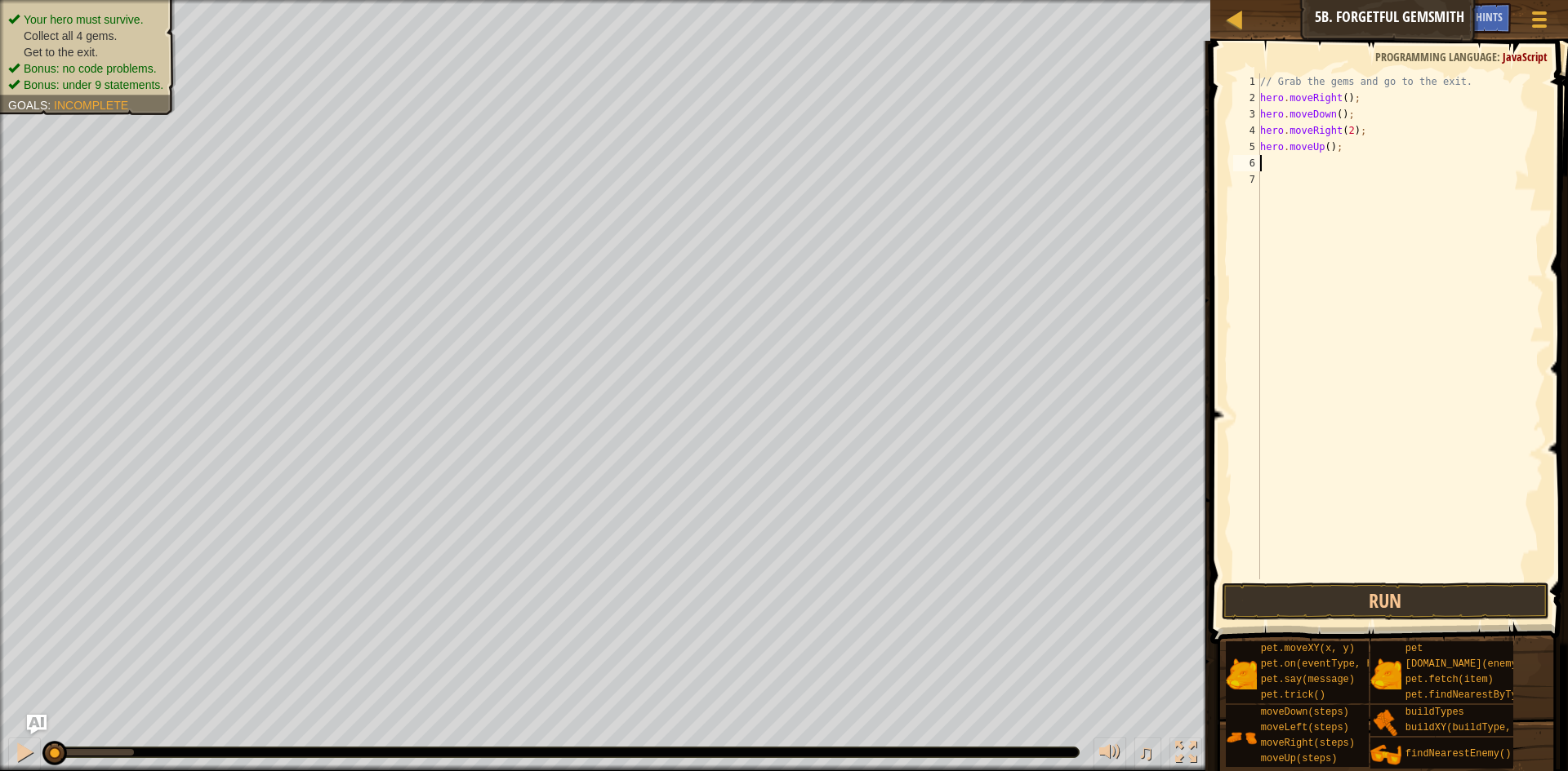
click at [1318, 162] on div "// Grab the gems and go to the exit. hero . moveRight ( ) ; hero . moveDown ( )…" at bounding box center [1400, 343] width 286 height 538
type textarea "h"
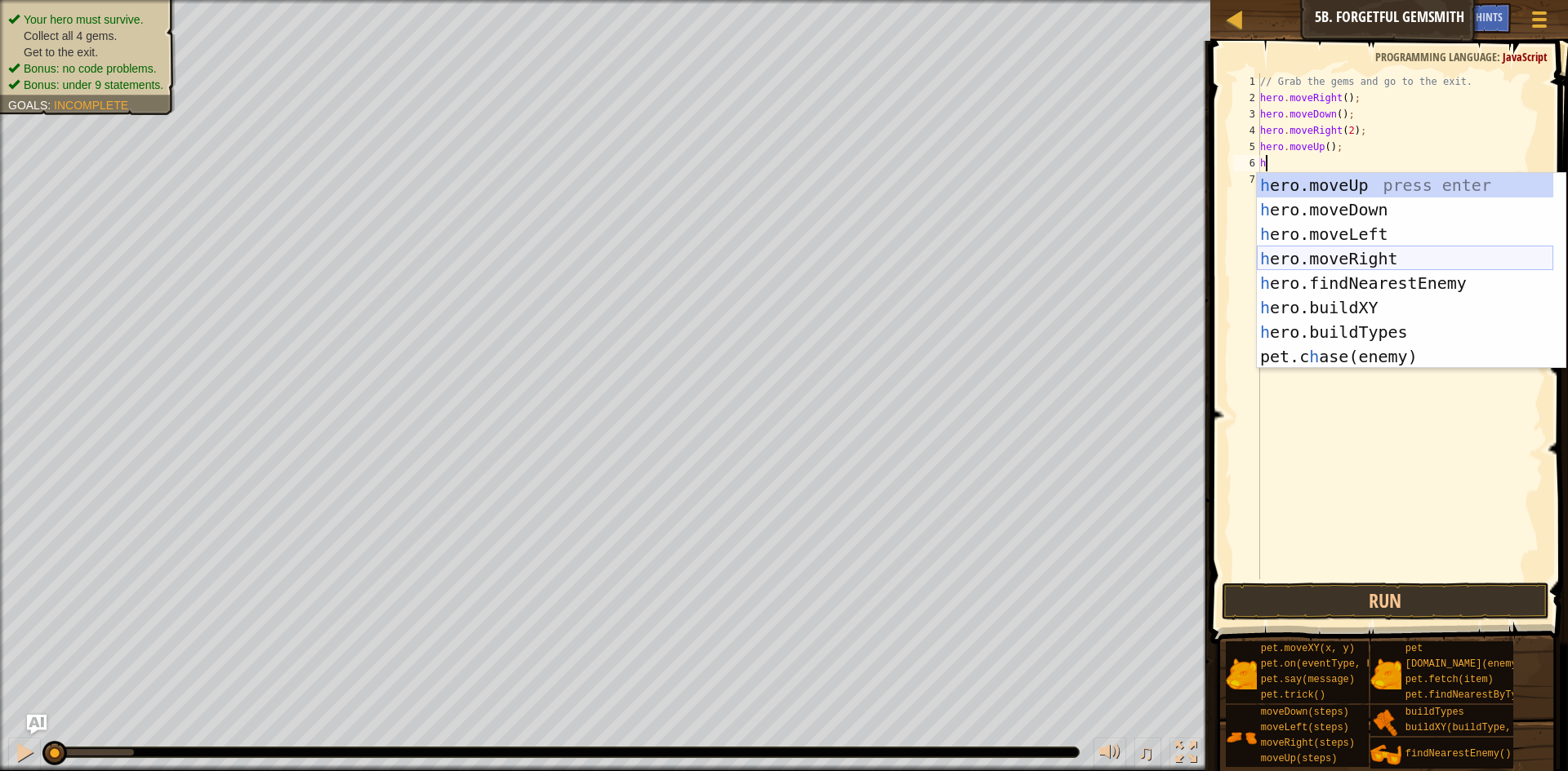
click at [1336, 257] on div "h ero.moveUp press enter h ero.moveDown press enter h ero.moveLeft press enter …" at bounding box center [1404, 295] width 296 height 245
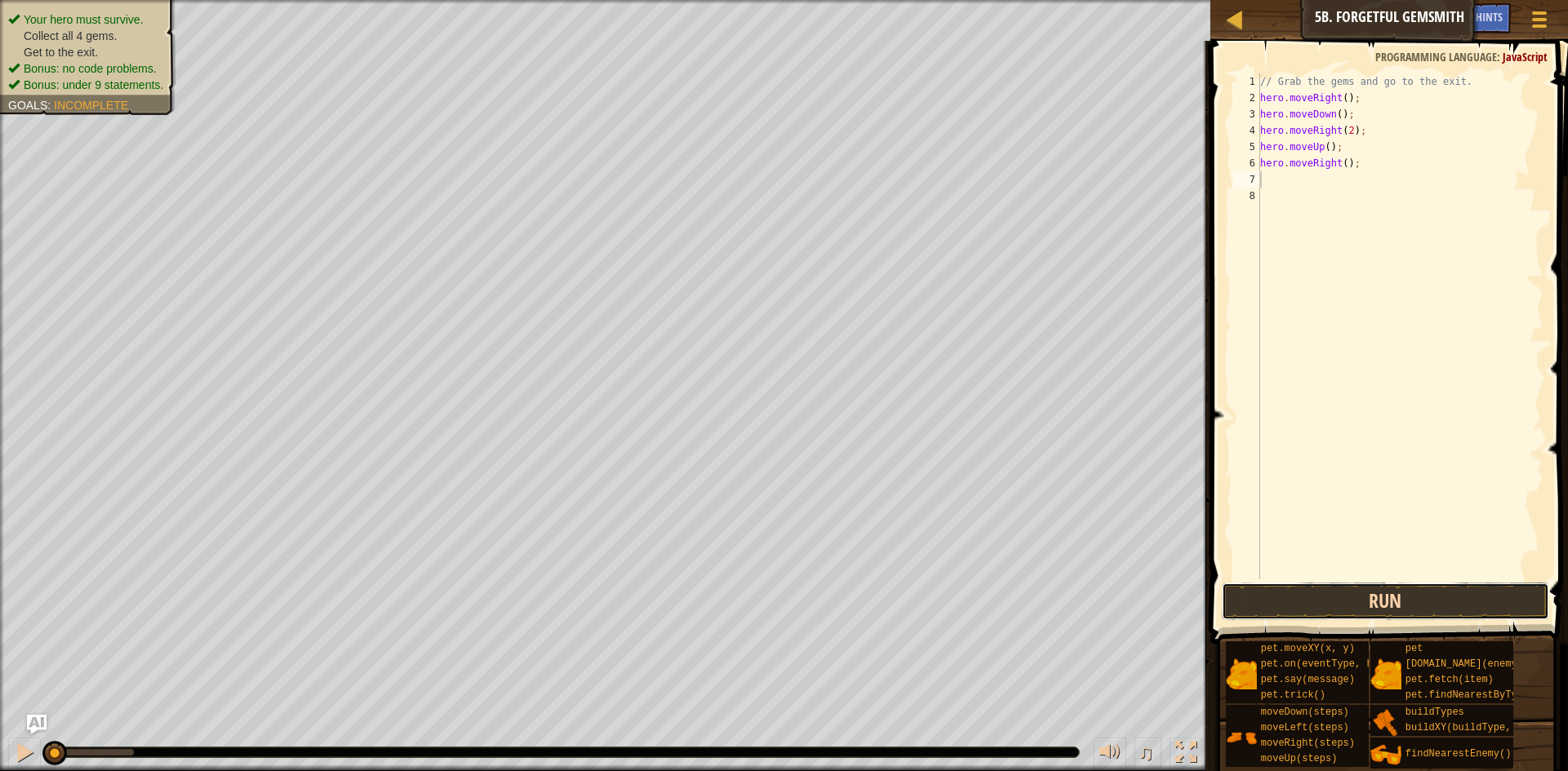
click at [1354, 613] on button "Run" at bounding box center [1385, 602] width 328 height 38
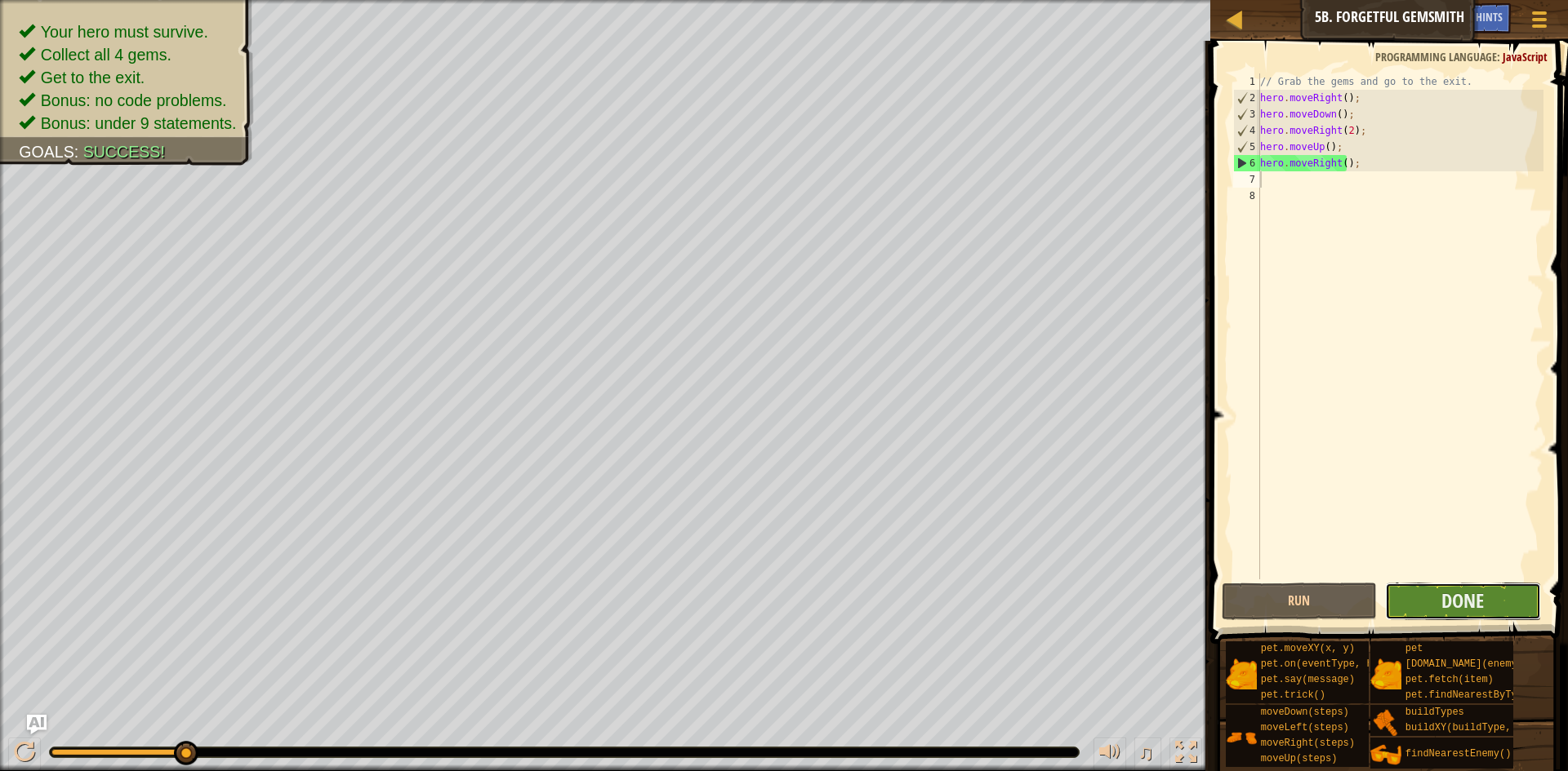
click at [1433, 586] on button "Done" at bounding box center [1463, 602] width 156 height 38
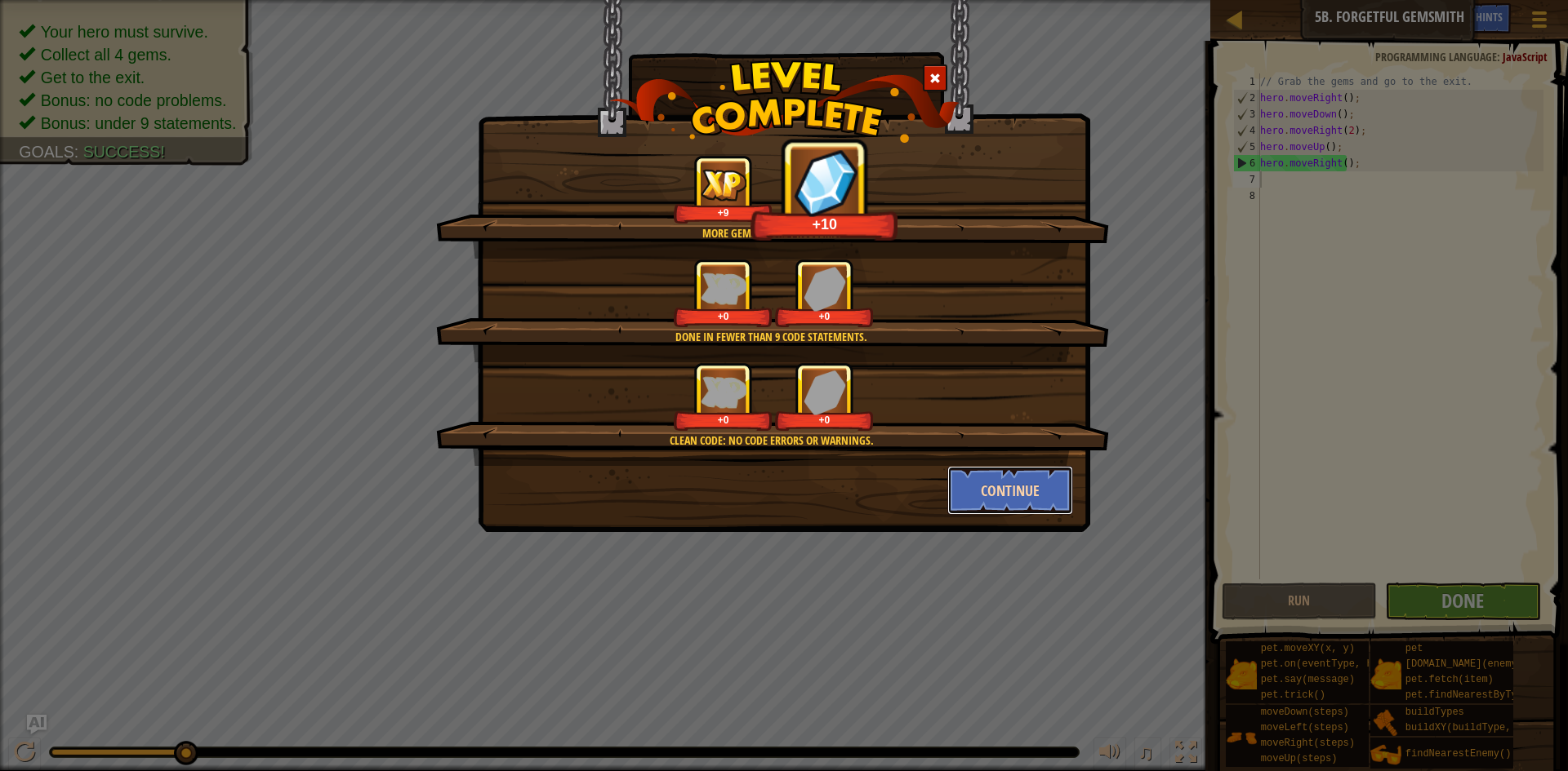
click at [1011, 495] on button "Continue" at bounding box center [1010, 490] width 126 height 49
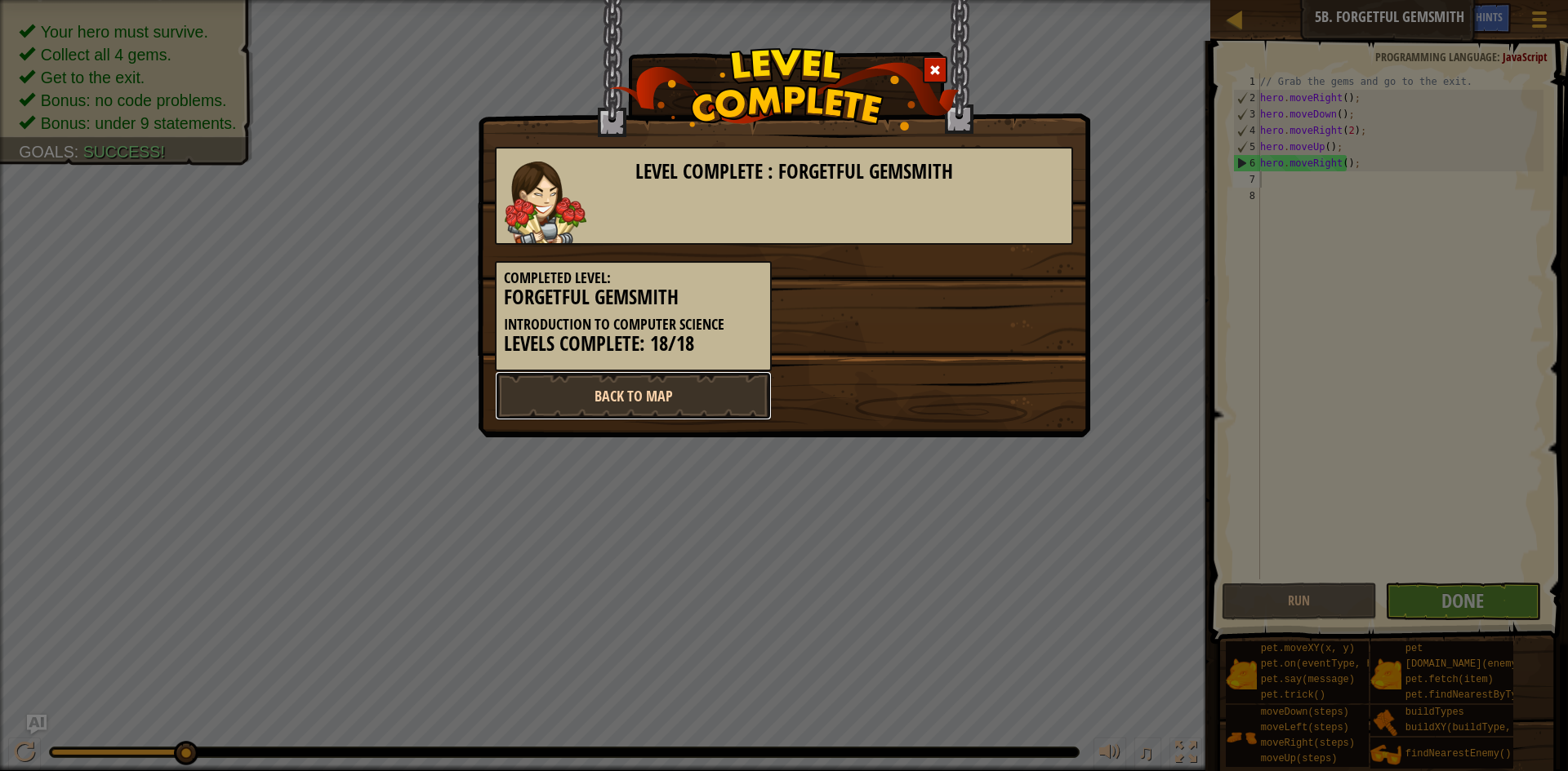
click at [633, 389] on link "Back to Map" at bounding box center [633, 395] width 277 height 49
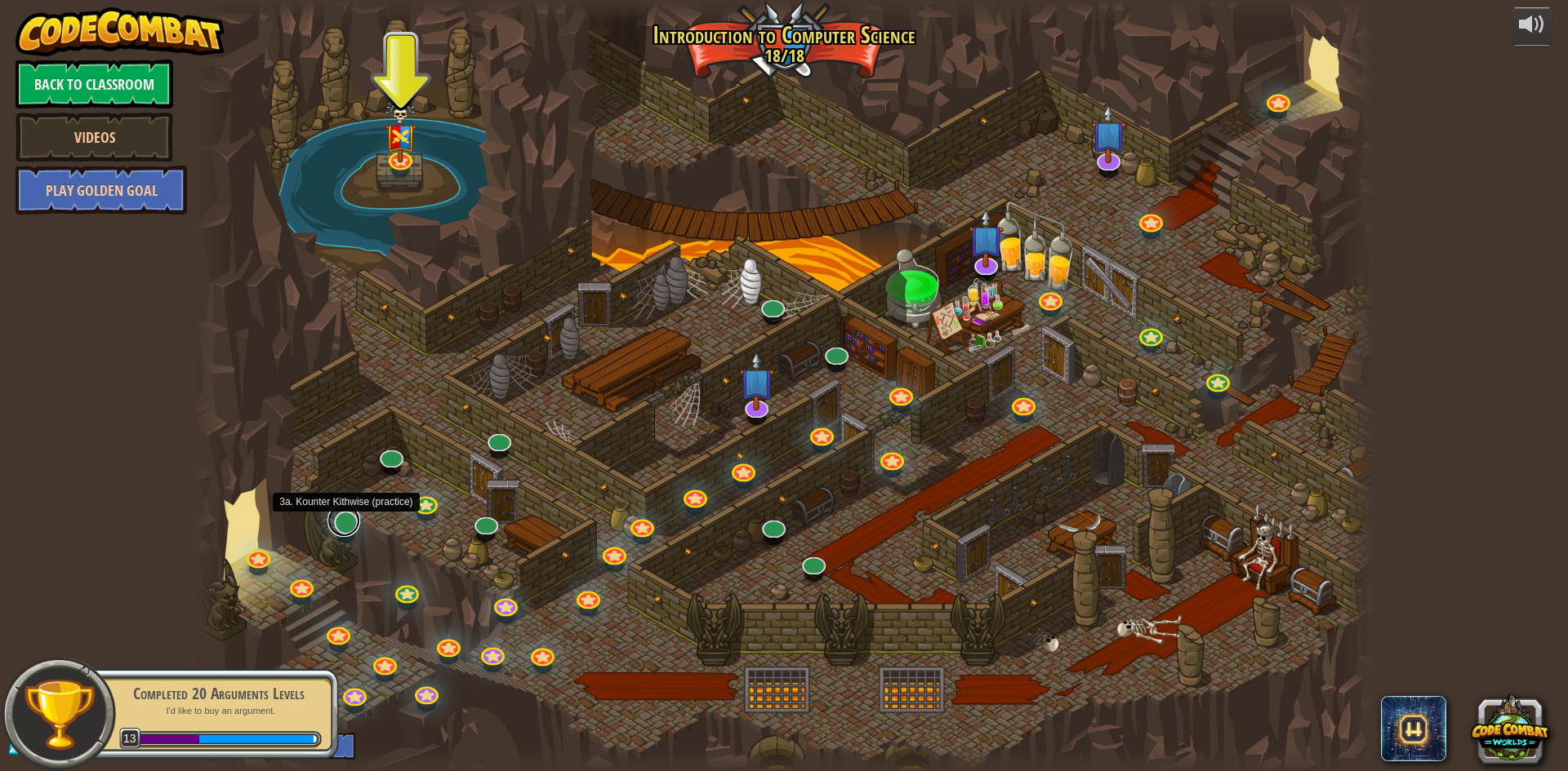
click at [345, 533] on link at bounding box center [344, 521] width 33 height 33
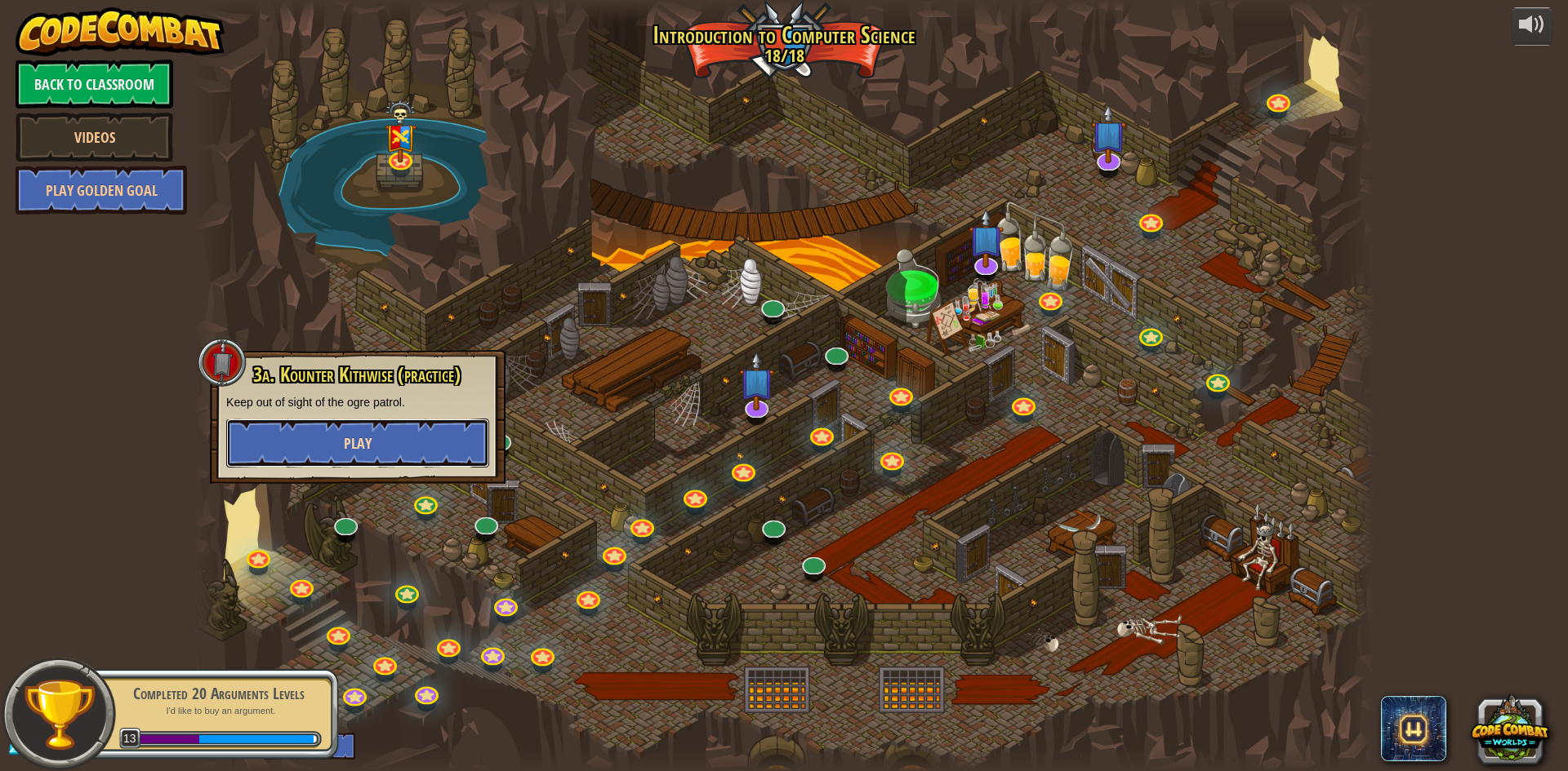
click at [389, 452] on button "Play" at bounding box center [358, 443] width 263 height 49
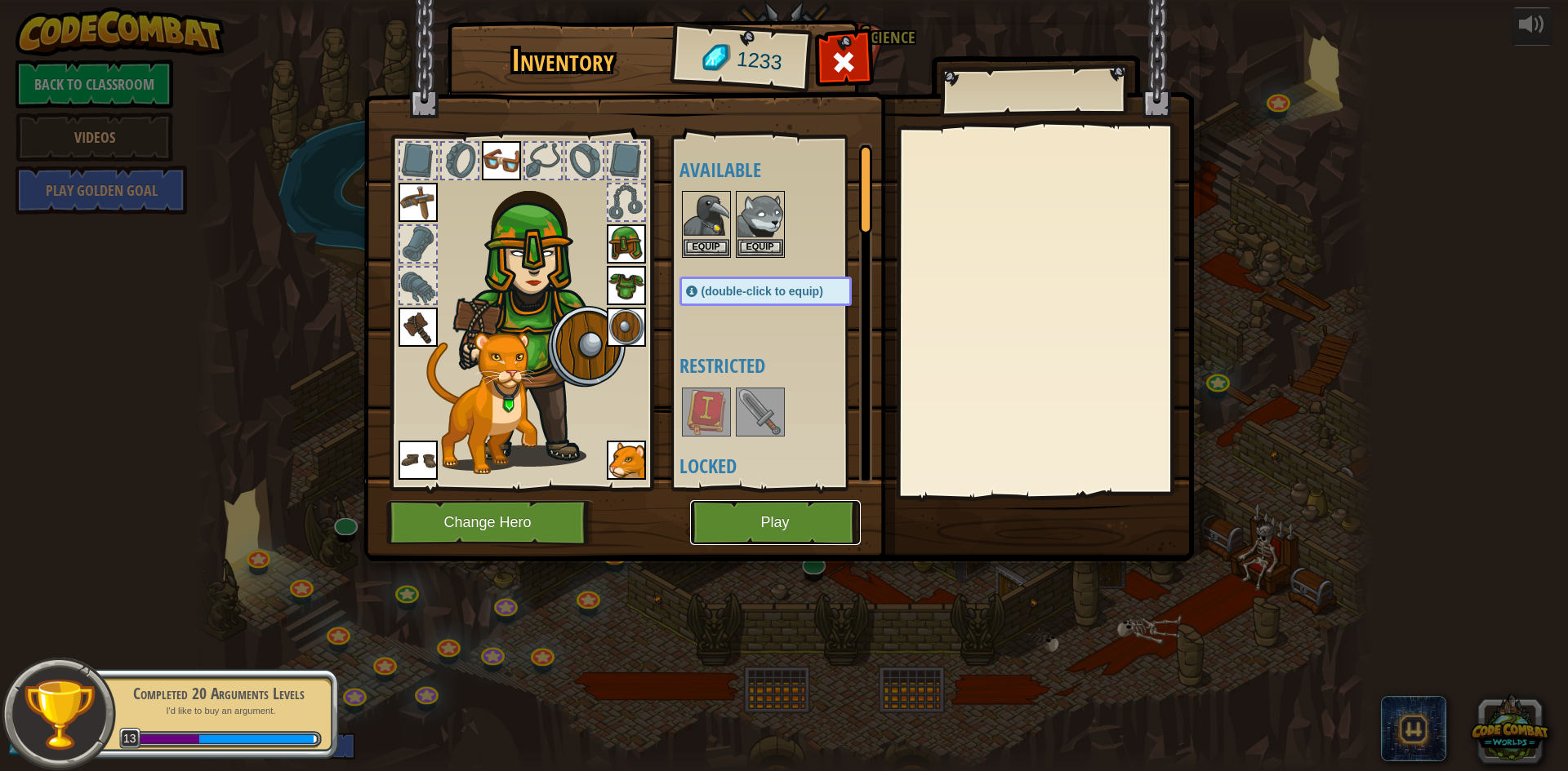
click at [755, 509] on button "Play" at bounding box center [775, 522] width 171 height 45
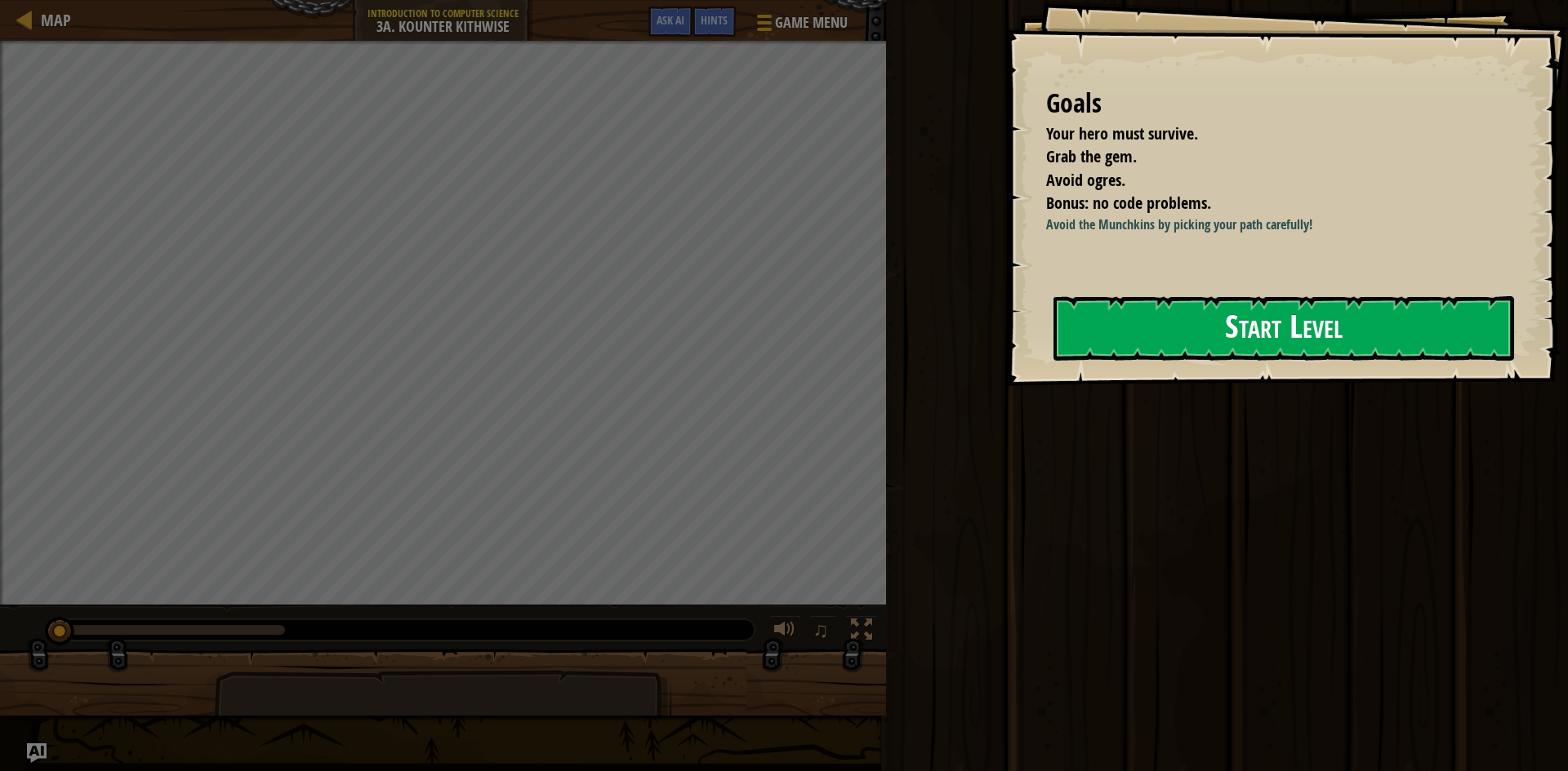
click at [1127, 335] on button "Start Level" at bounding box center [1283, 328] width 461 height 64
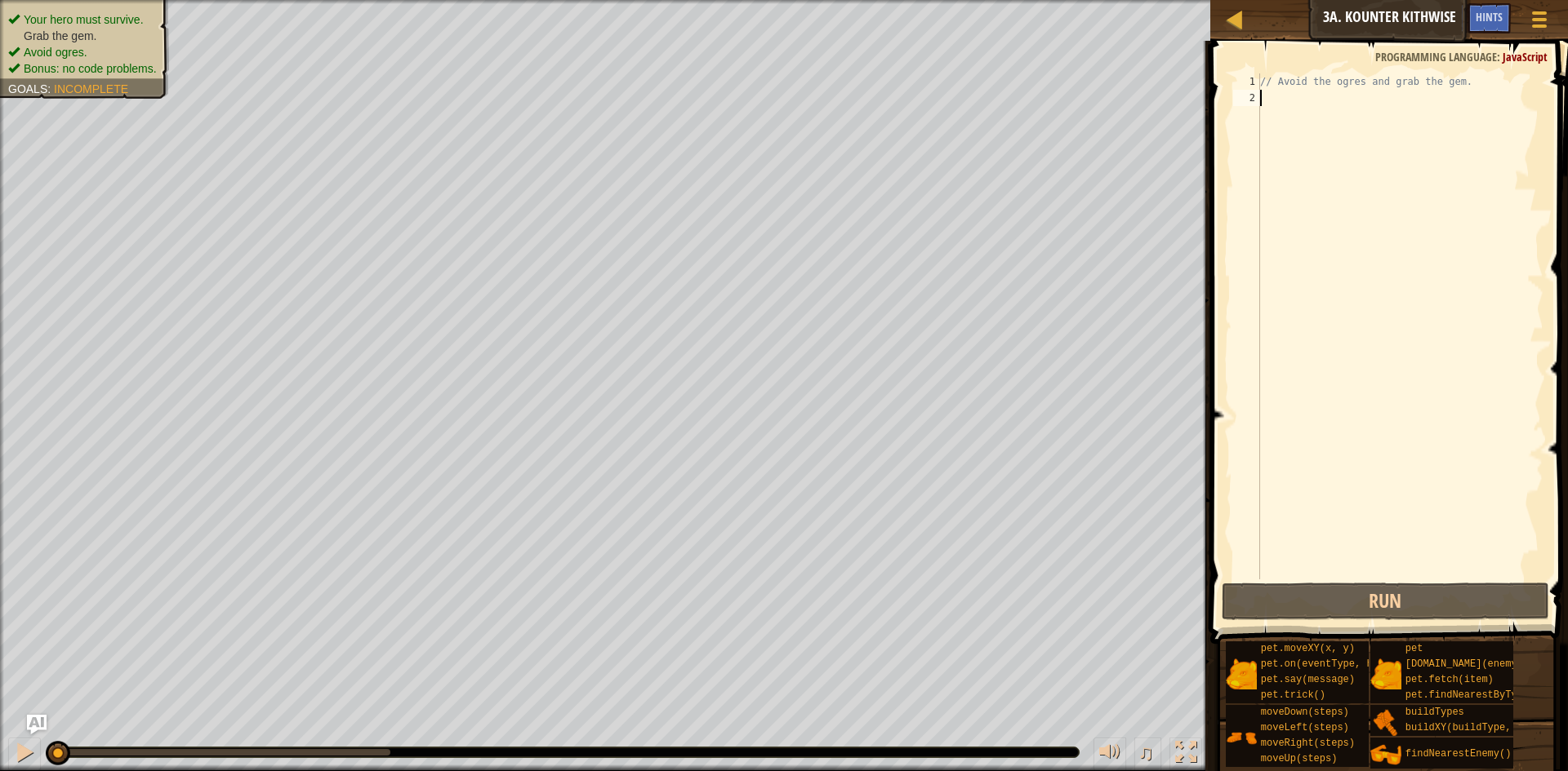
type textarea "h"
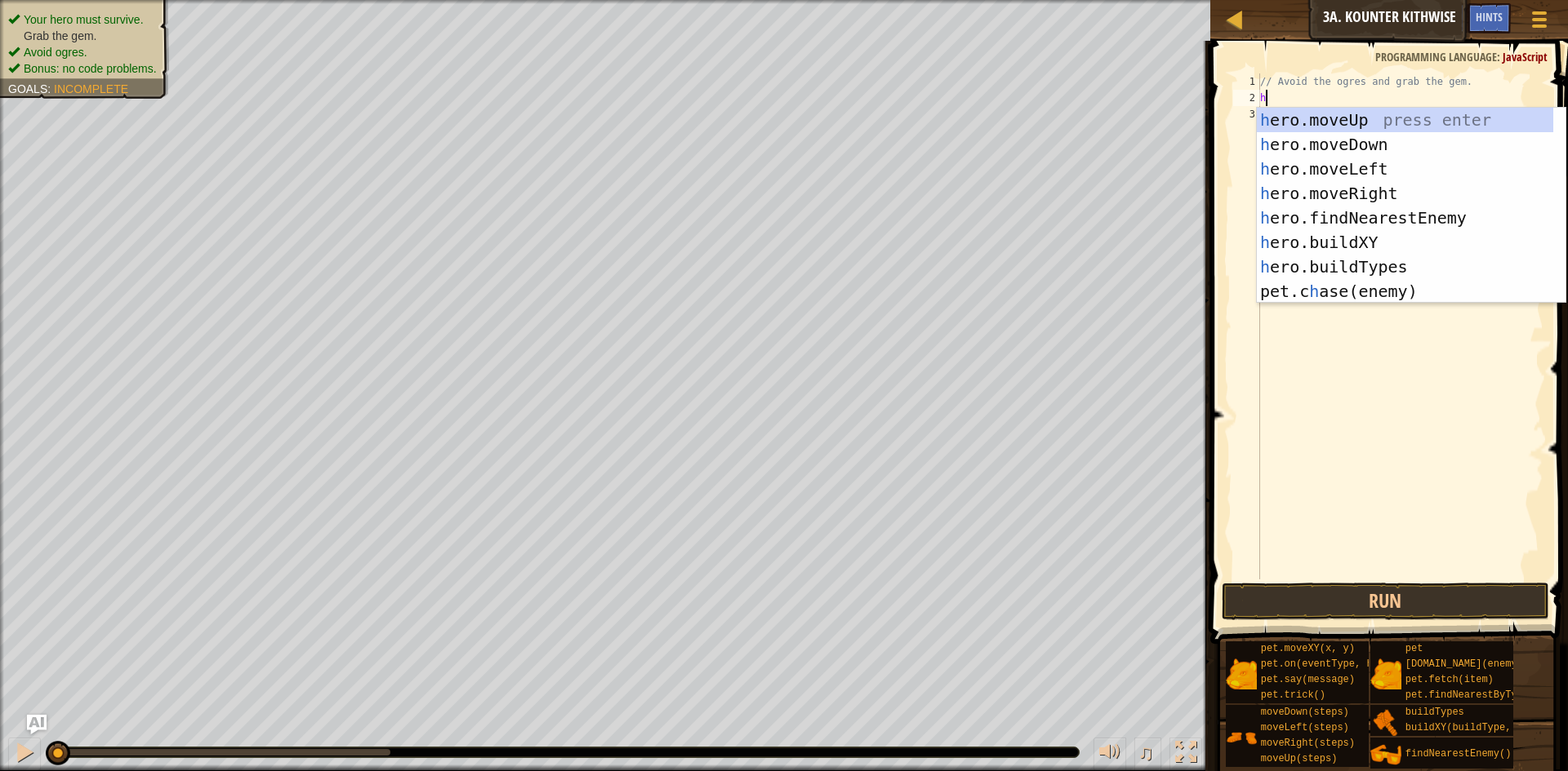
scroll to position [7, 0]
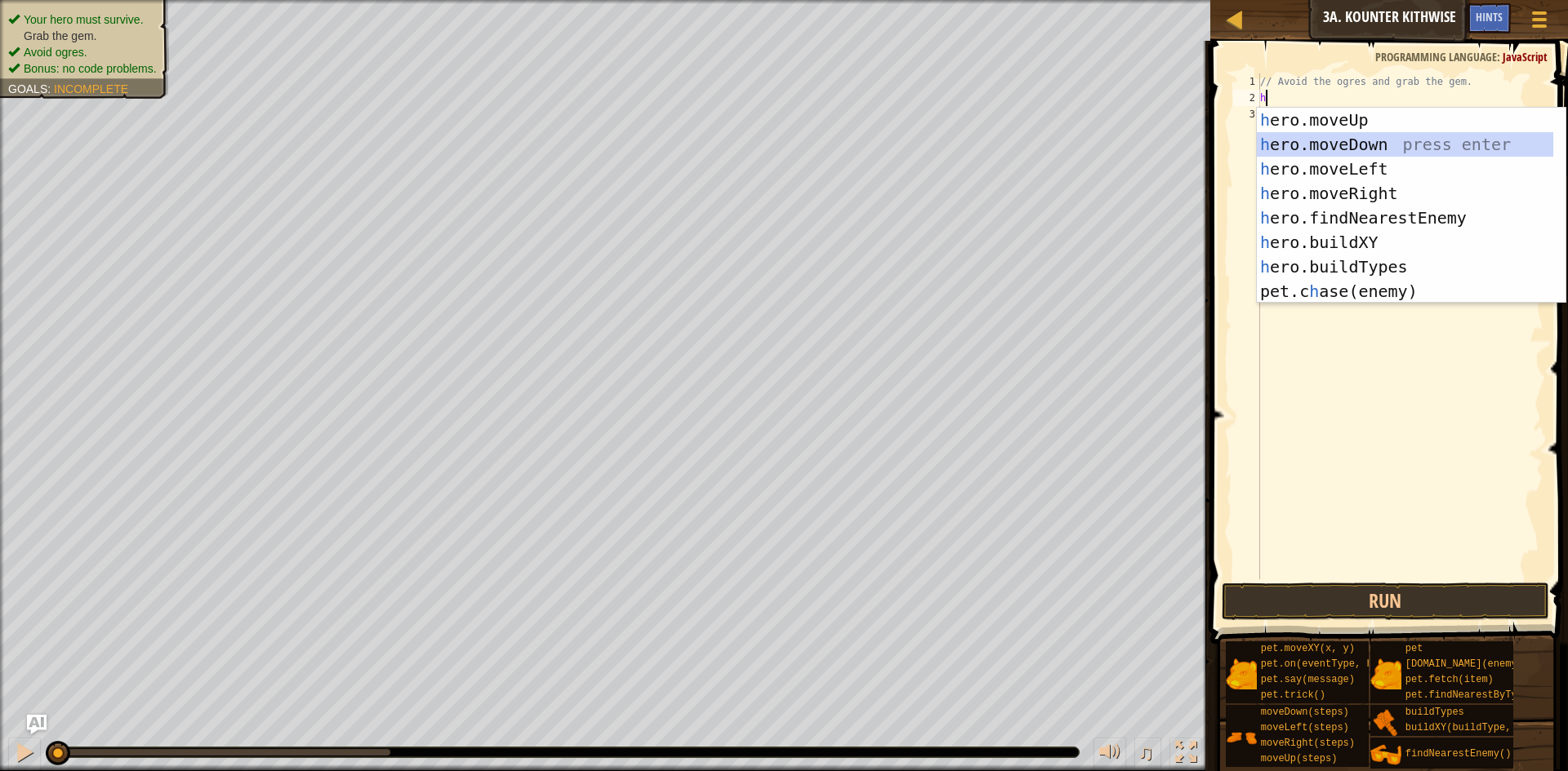
click at [1383, 146] on div "h ero.moveUp press enter h ero.moveDown press enter h ero.moveLeft press enter …" at bounding box center [1404, 230] width 296 height 245
type textarea "h"
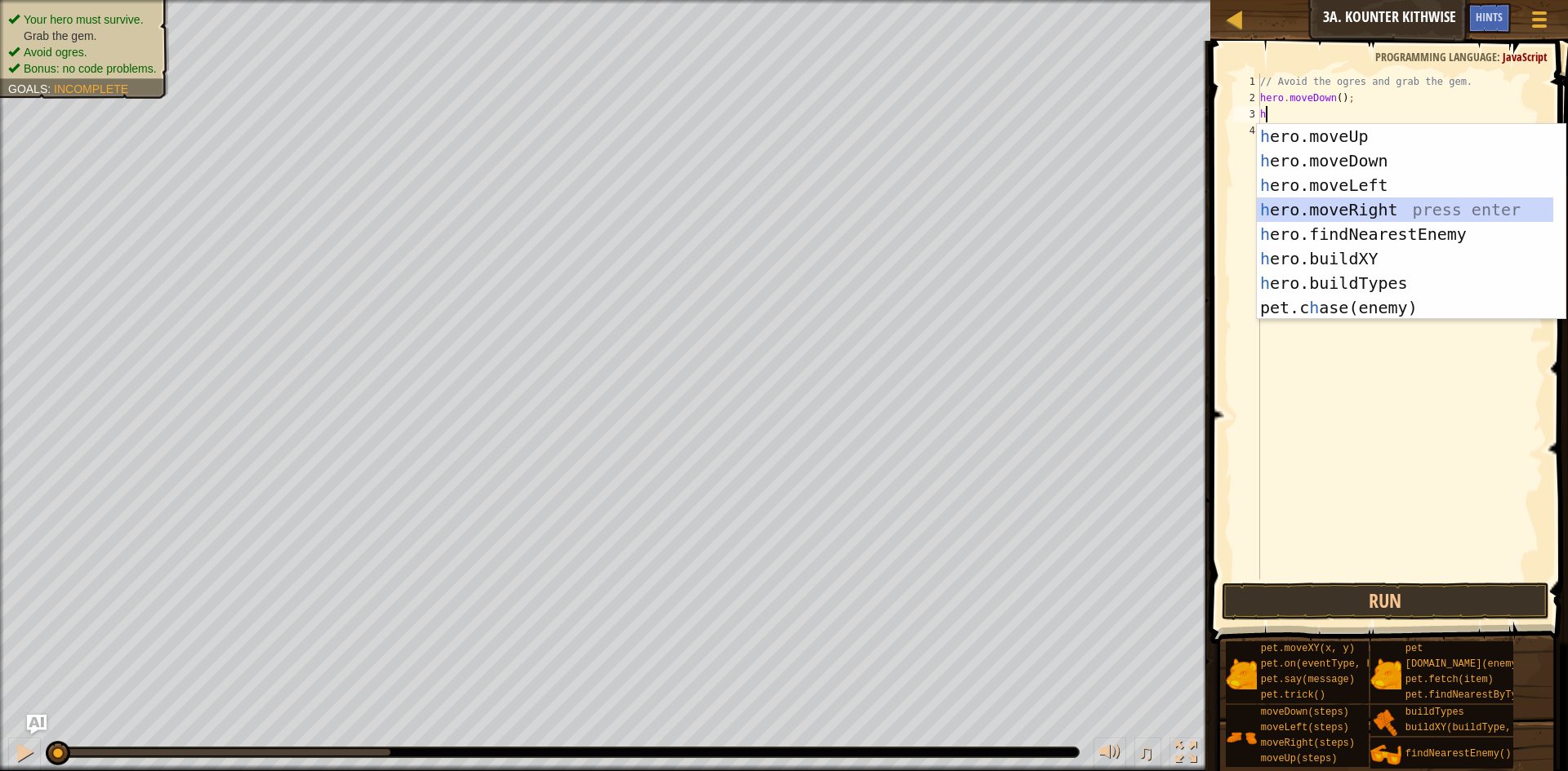
click at [1371, 209] on div "h ero.moveUp press enter h ero.moveDown press enter h ero.moveLeft press enter …" at bounding box center [1404, 247] width 296 height 245
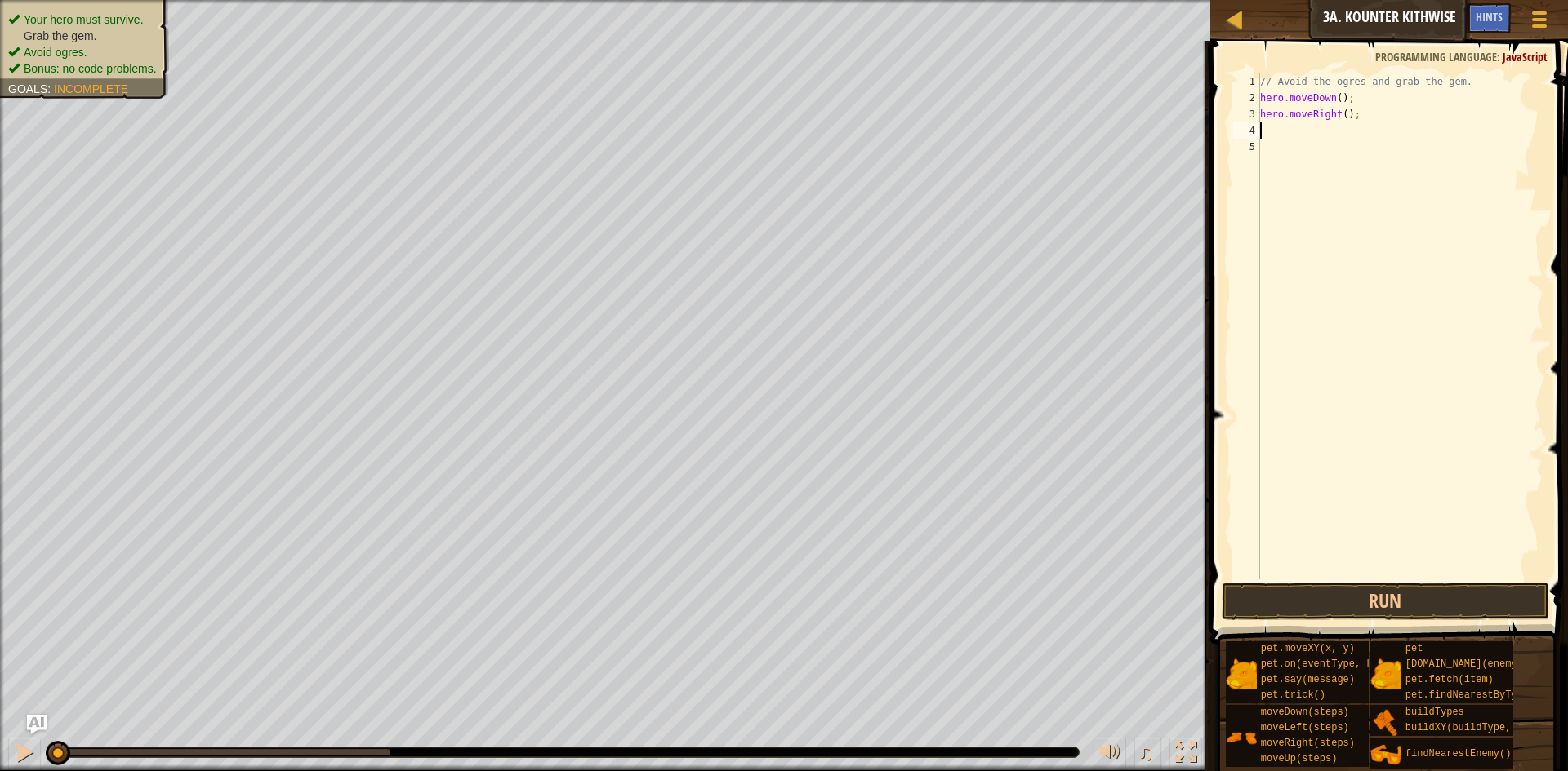
click at [1342, 106] on div "// Avoid the ogres and grab the gem. hero . moveDown ( ) ; hero . moveRight ( )…" at bounding box center [1400, 343] width 286 height 538
click at [1342, 117] on div "// Avoid the ogres and grab the gem. hero . moveDown ( ) ; hero . moveRight ( )…" at bounding box center [1400, 343] width 286 height 538
click at [1433, 583] on button "Run" at bounding box center [1385, 602] width 328 height 38
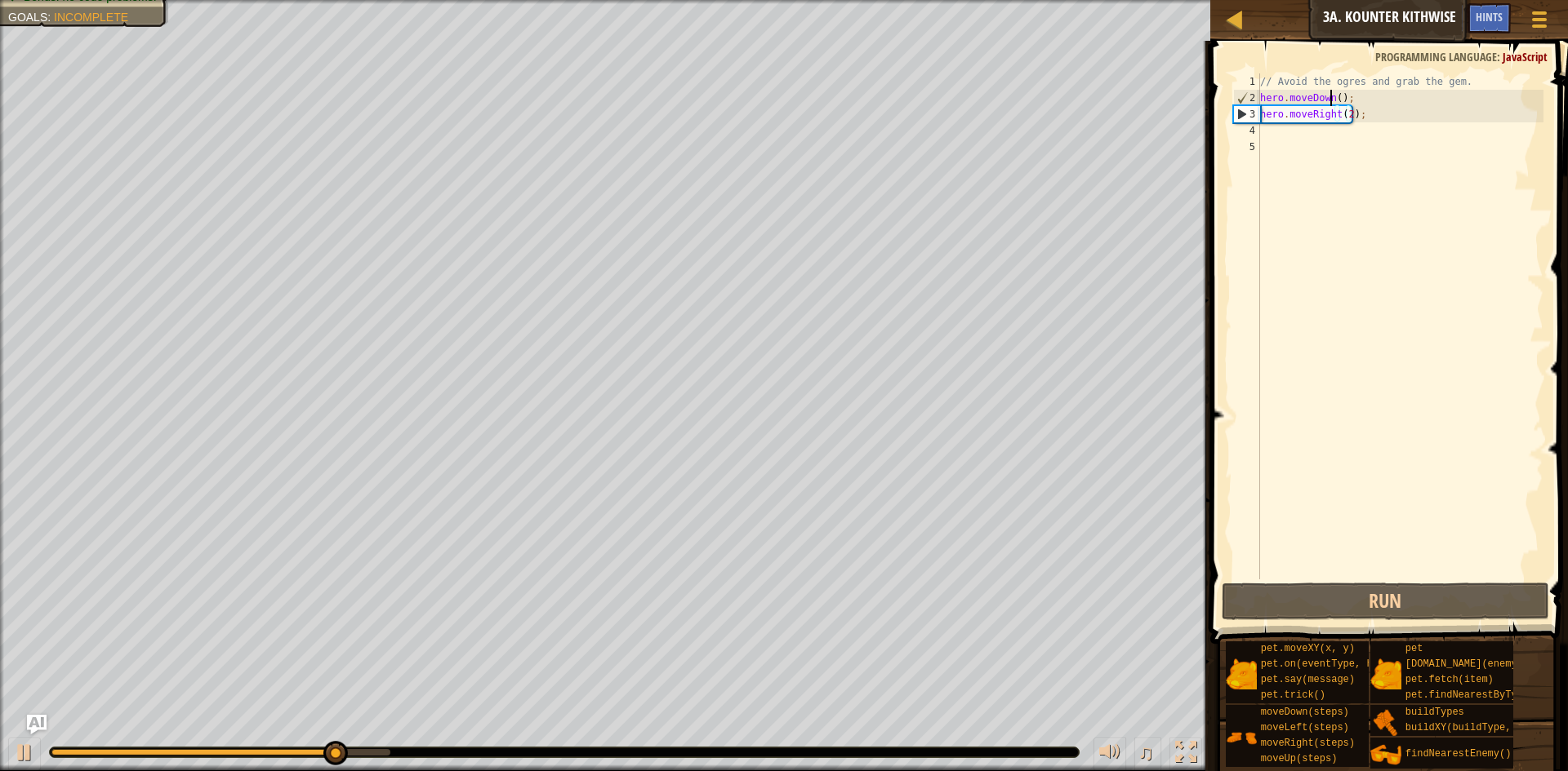
click at [1333, 95] on div "// Avoid the ogres and grab the gem. hero . moveDown ( ) ; hero . moveRight ( 2…" at bounding box center [1400, 343] width 286 height 538
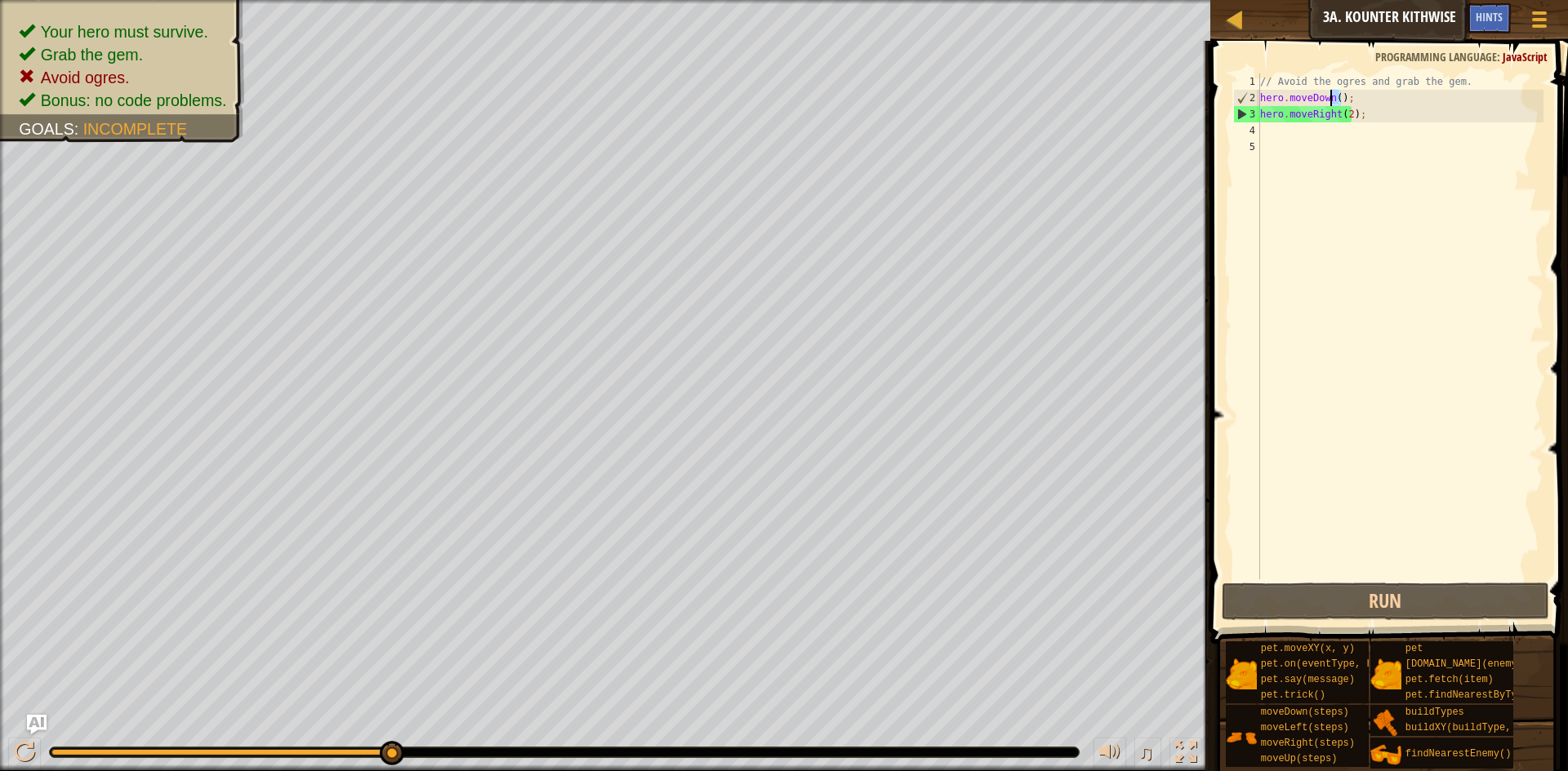
click at [1337, 97] on div "// Avoid the ogres and grab the gem. hero . moveDown ( ) ; hero . moveRight ( 2…" at bounding box center [1400, 326] width 286 height 506
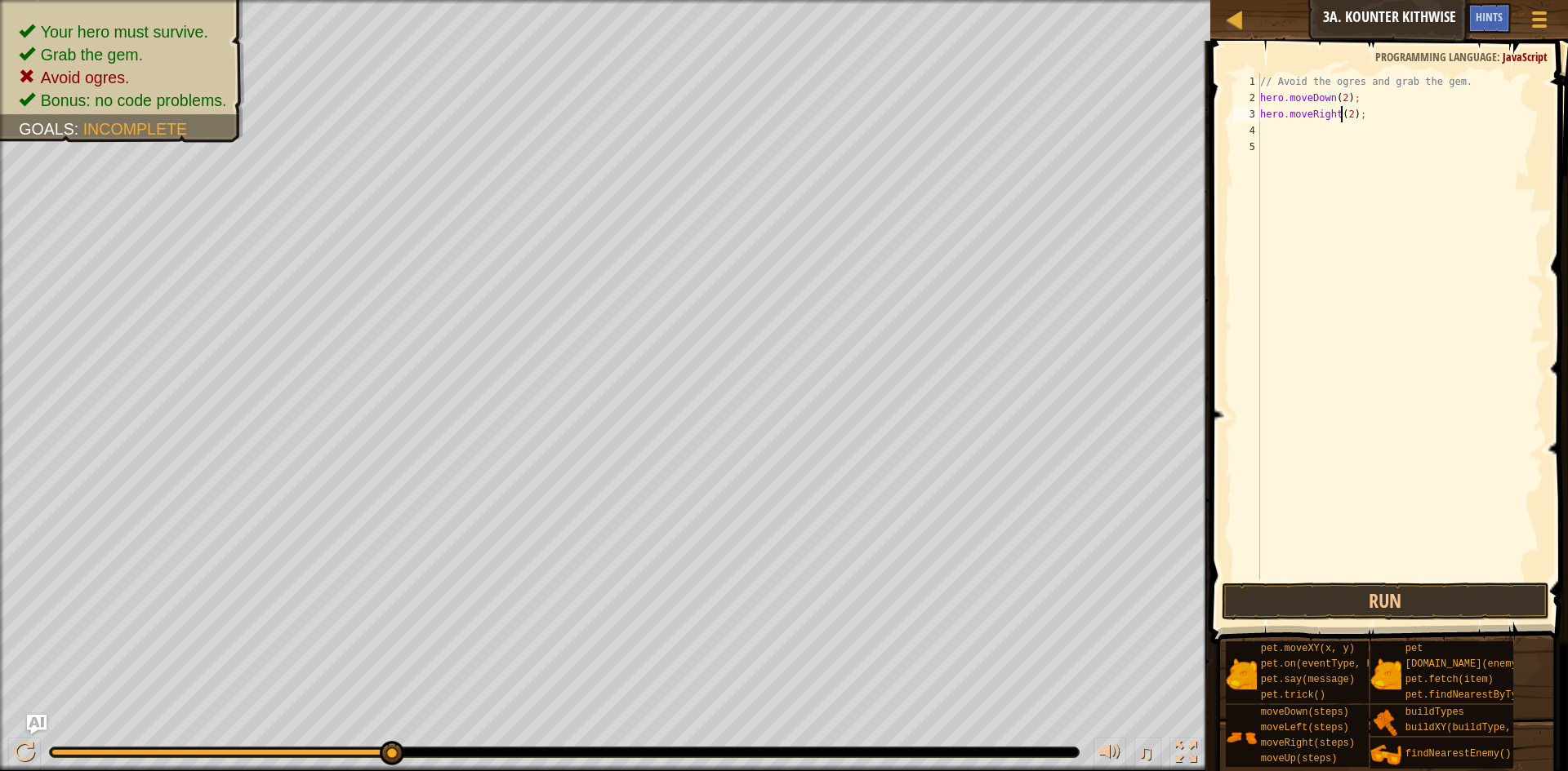
click at [1343, 114] on div "// Avoid the ogres and grab the gem. hero . moveDown ( 2 ) ; hero . moveRight (…" at bounding box center [1400, 343] width 286 height 538
click at [1346, 108] on div "// Avoid the ogres and grab the gem. hero . moveDown ( 2 ) ; hero . moveRight (…" at bounding box center [1400, 343] width 286 height 538
type textarea "hero.moveRight(1);"
click at [1349, 125] on div "// Avoid the ogres and grab the gem. hero . moveDown ( 2 ) ; hero . moveRight (…" at bounding box center [1400, 343] width 286 height 538
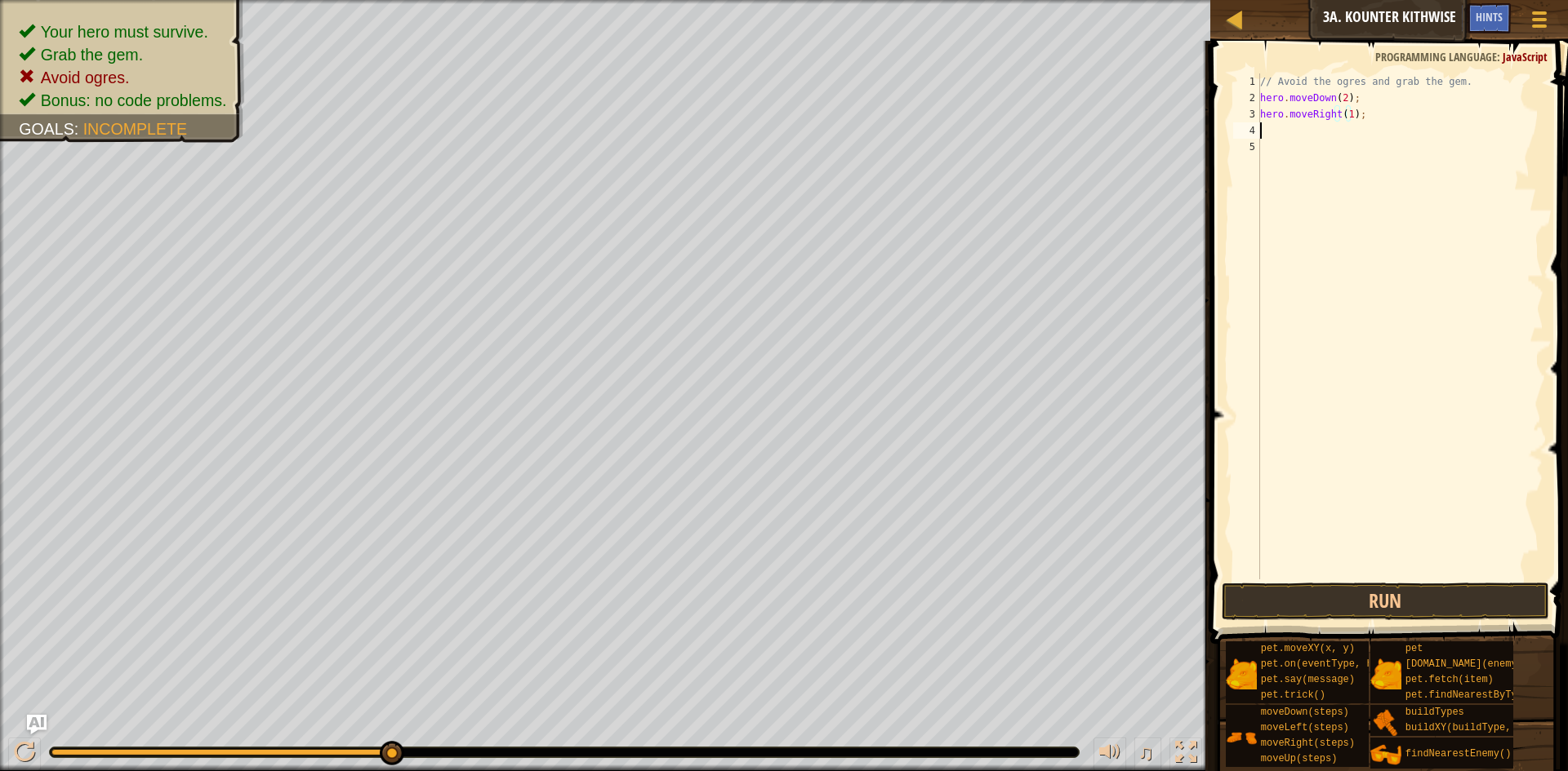
scroll to position [7, 0]
type textarea "h"
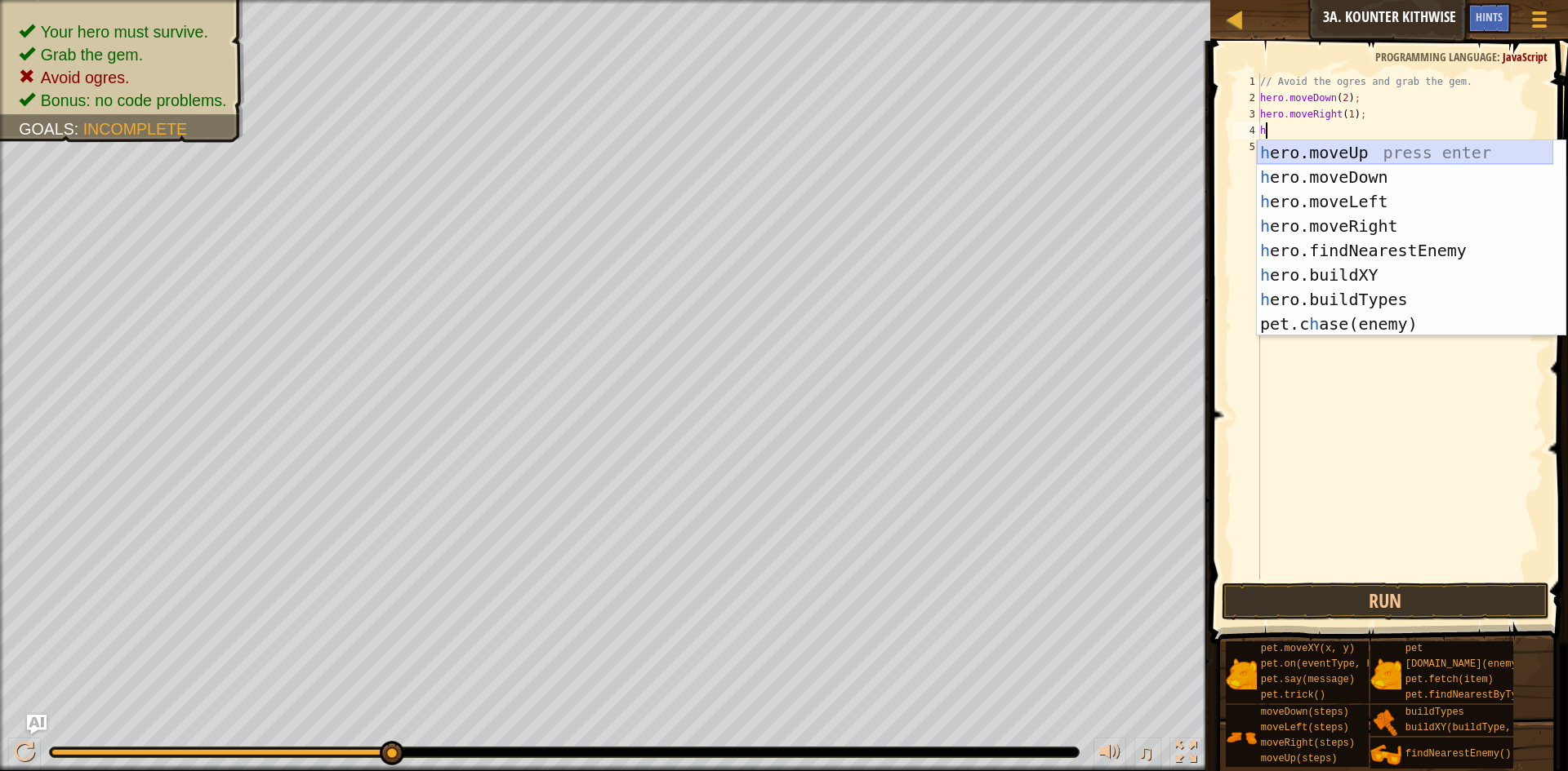
click at [1368, 154] on div "h ero.moveUp press enter h ero.moveDown press enter h ero.moveLeft press enter …" at bounding box center [1404, 263] width 296 height 245
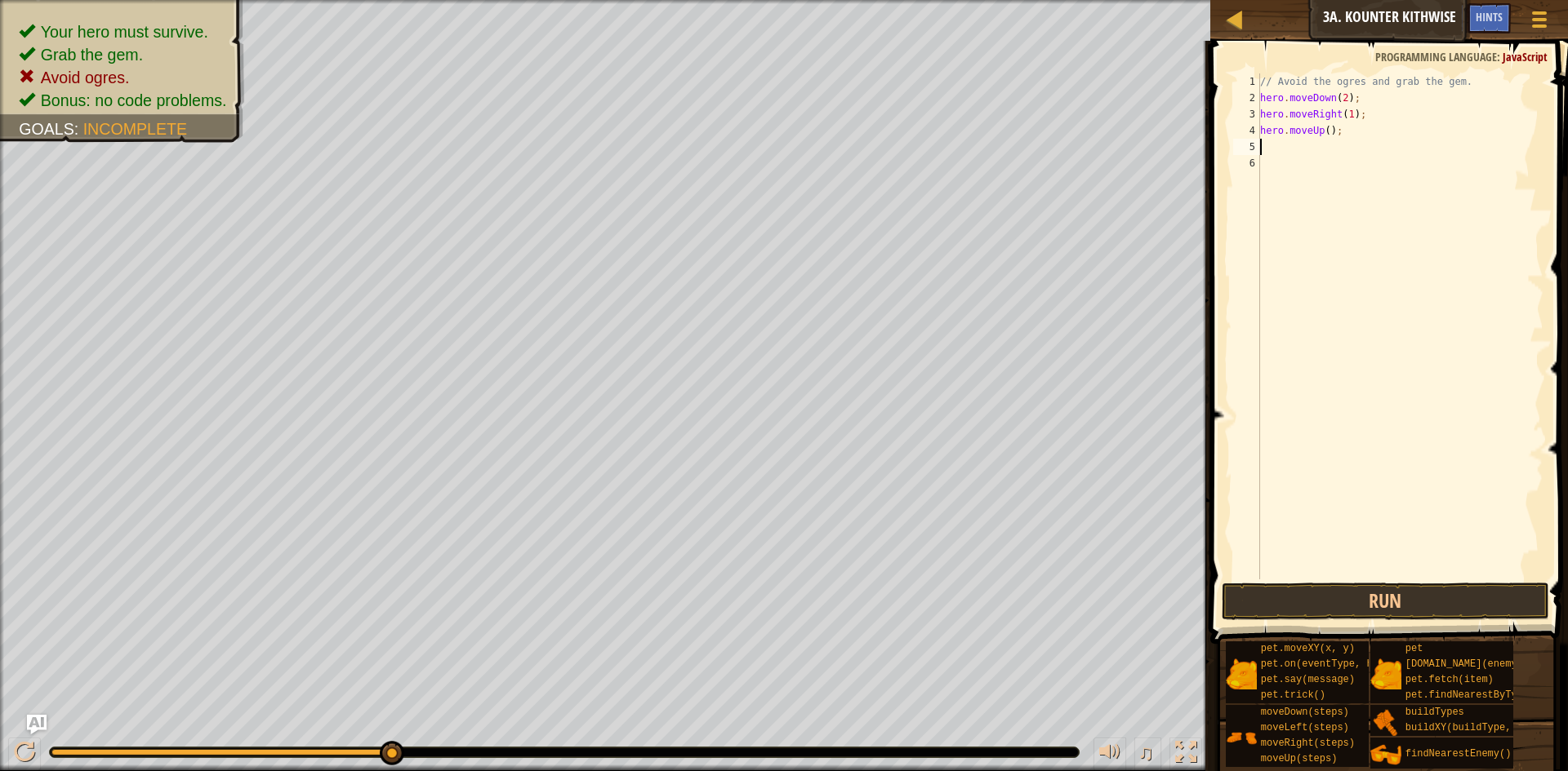
click at [1326, 130] on div "// Avoid the ogres and grab the gem. hero . moveDown ( 2 ) ; hero . moveRight (…" at bounding box center [1400, 343] width 286 height 538
type textarea "hero.moveUp(1);"
click at [1324, 144] on div "// Avoid the ogres and grab the gem. hero . moveDown ( 2 ) ; hero . moveRight (…" at bounding box center [1400, 343] width 286 height 538
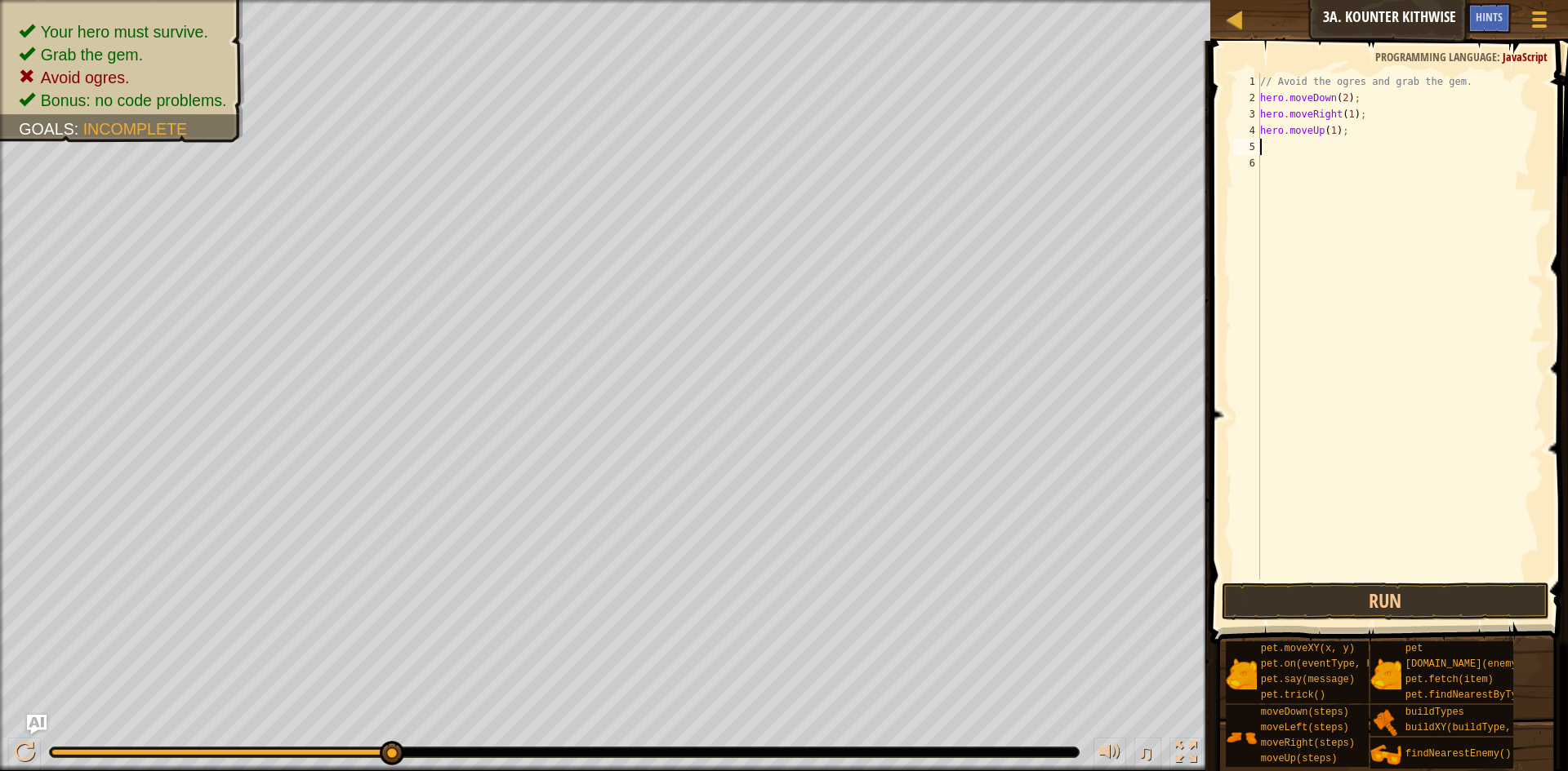
type textarea "h"
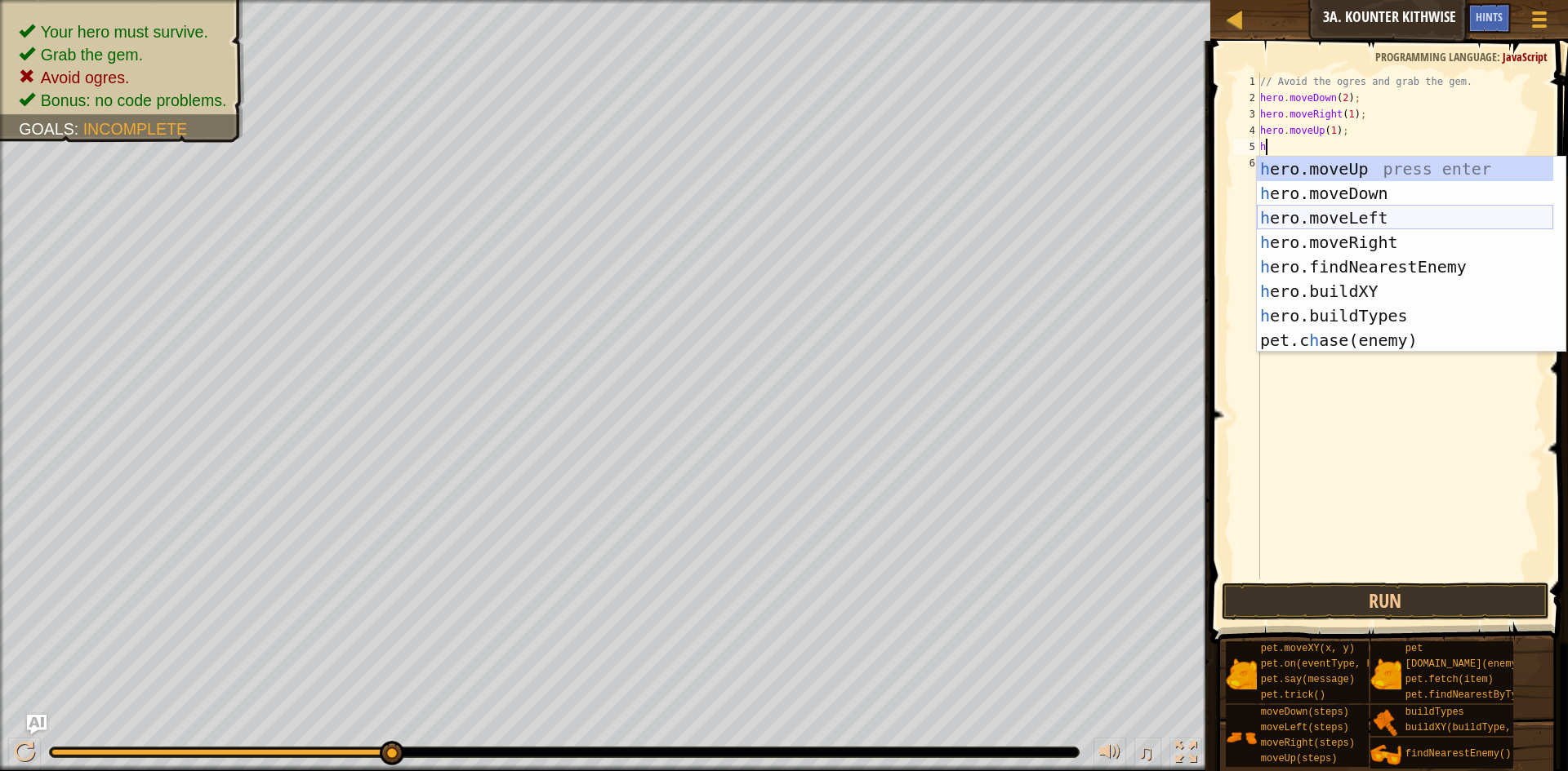
click at [1321, 236] on div "h ero.moveUp press enter h ero.moveDown press enter h ero.moveLeft press enter …" at bounding box center [1404, 279] width 296 height 245
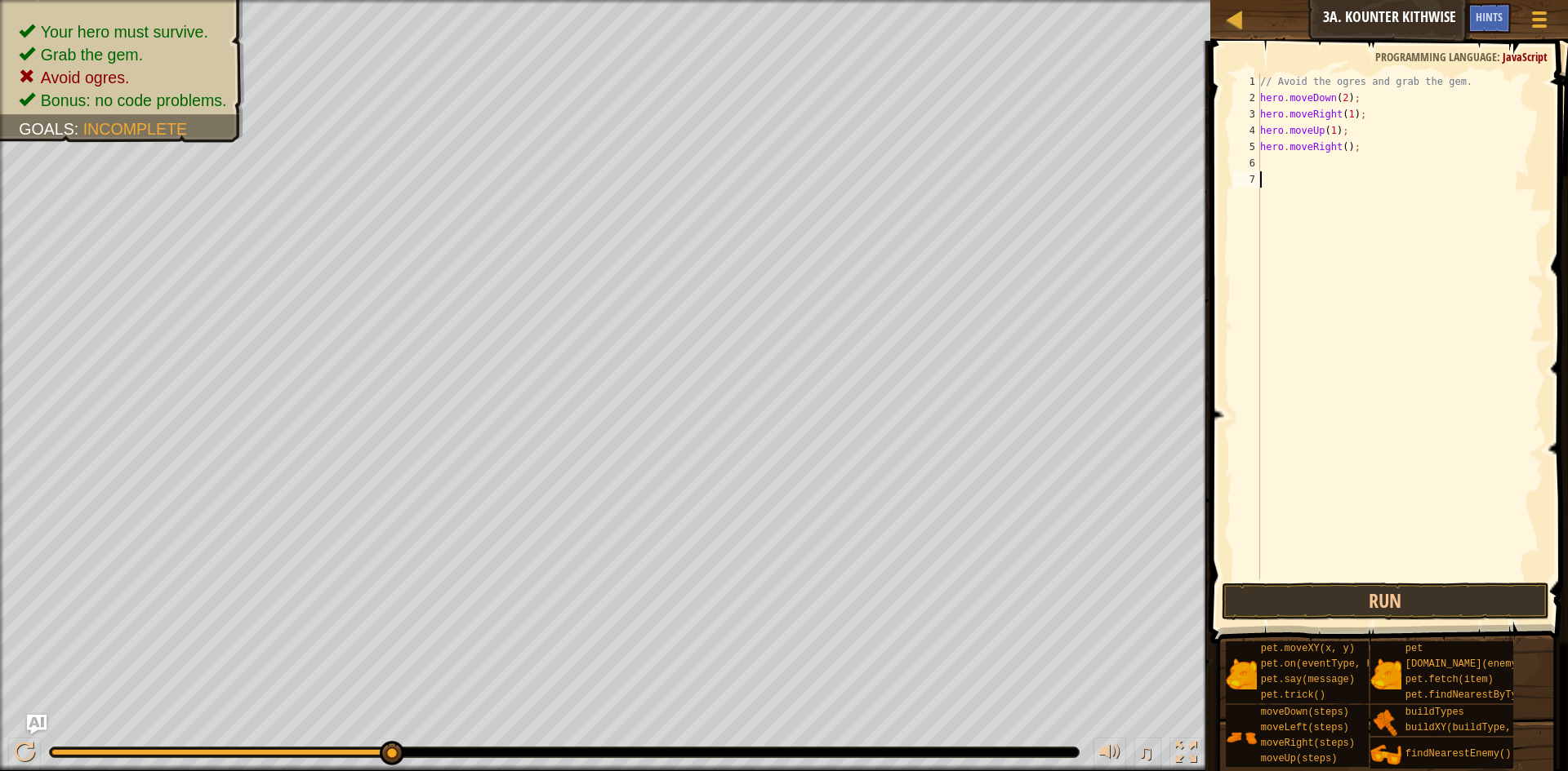
click at [1349, 579] on div "// Avoid the ogres and grab the gem. hero . moveDown ( 2 ) ; hero . moveRight (…" at bounding box center [1400, 343] width 286 height 538
click at [1348, 590] on button "Run" at bounding box center [1385, 602] width 328 height 38
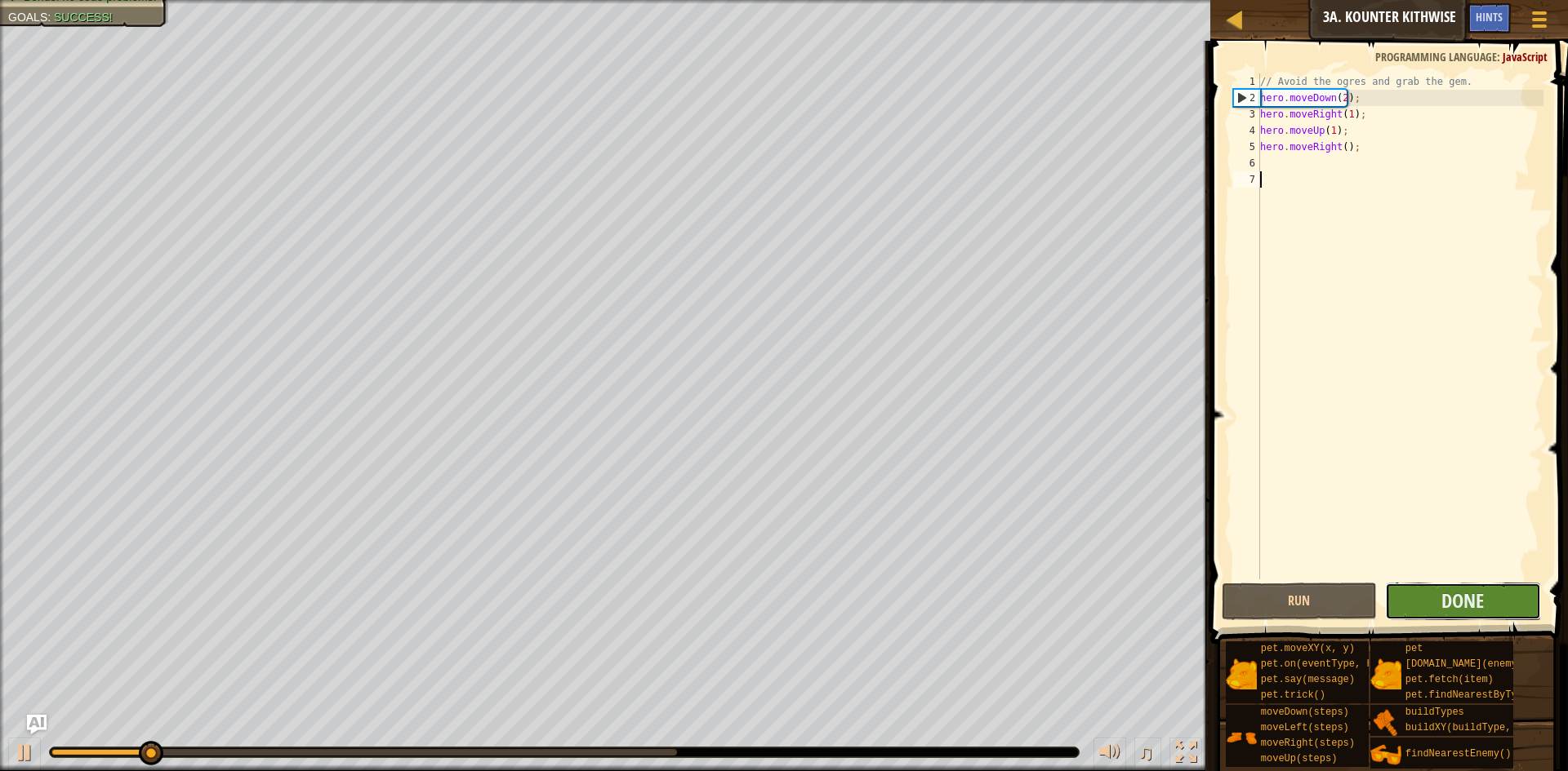
click at [1428, 589] on button "Done" at bounding box center [1463, 602] width 156 height 38
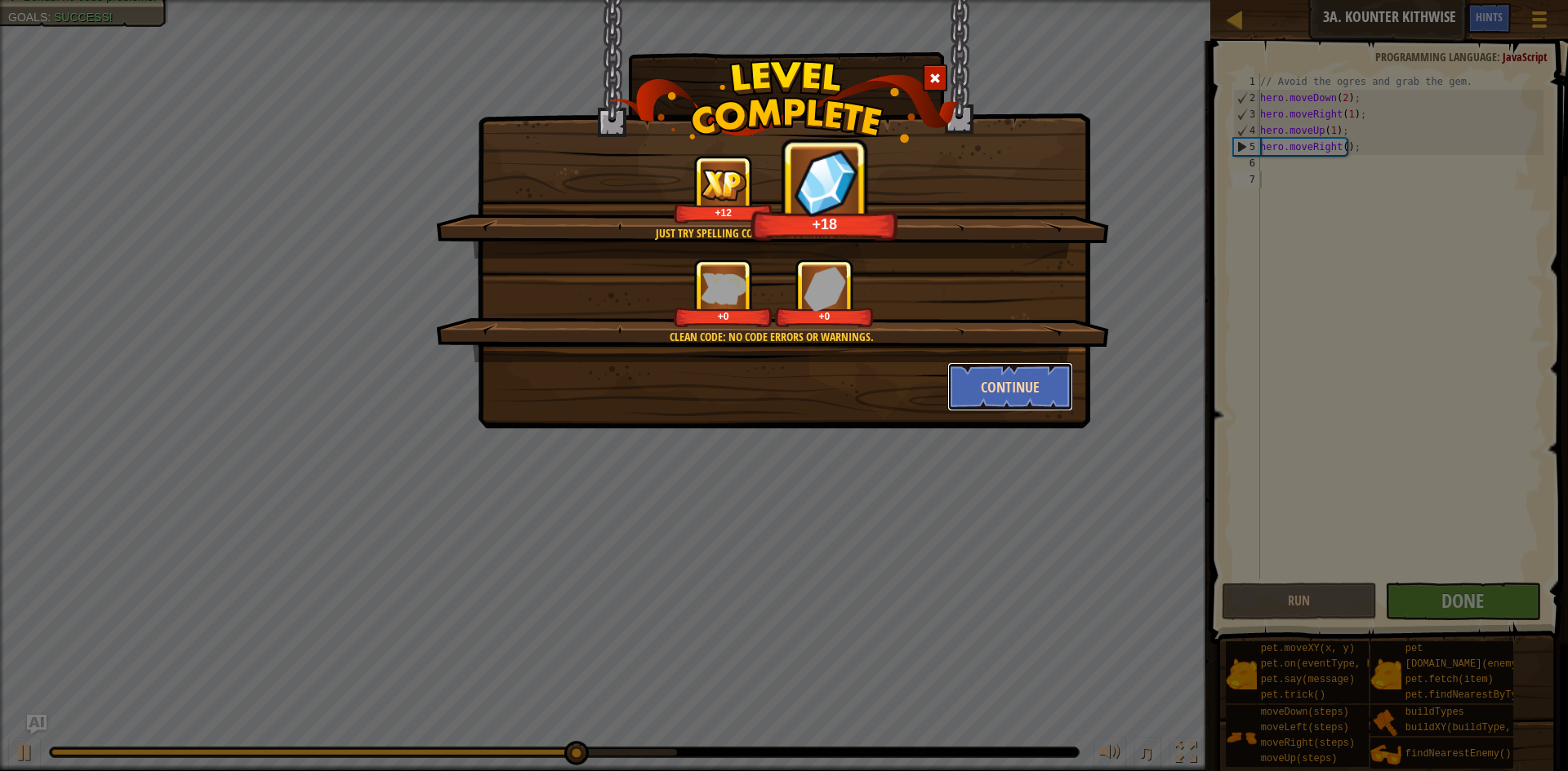
click at [985, 386] on button "Continue" at bounding box center [1010, 386] width 126 height 49
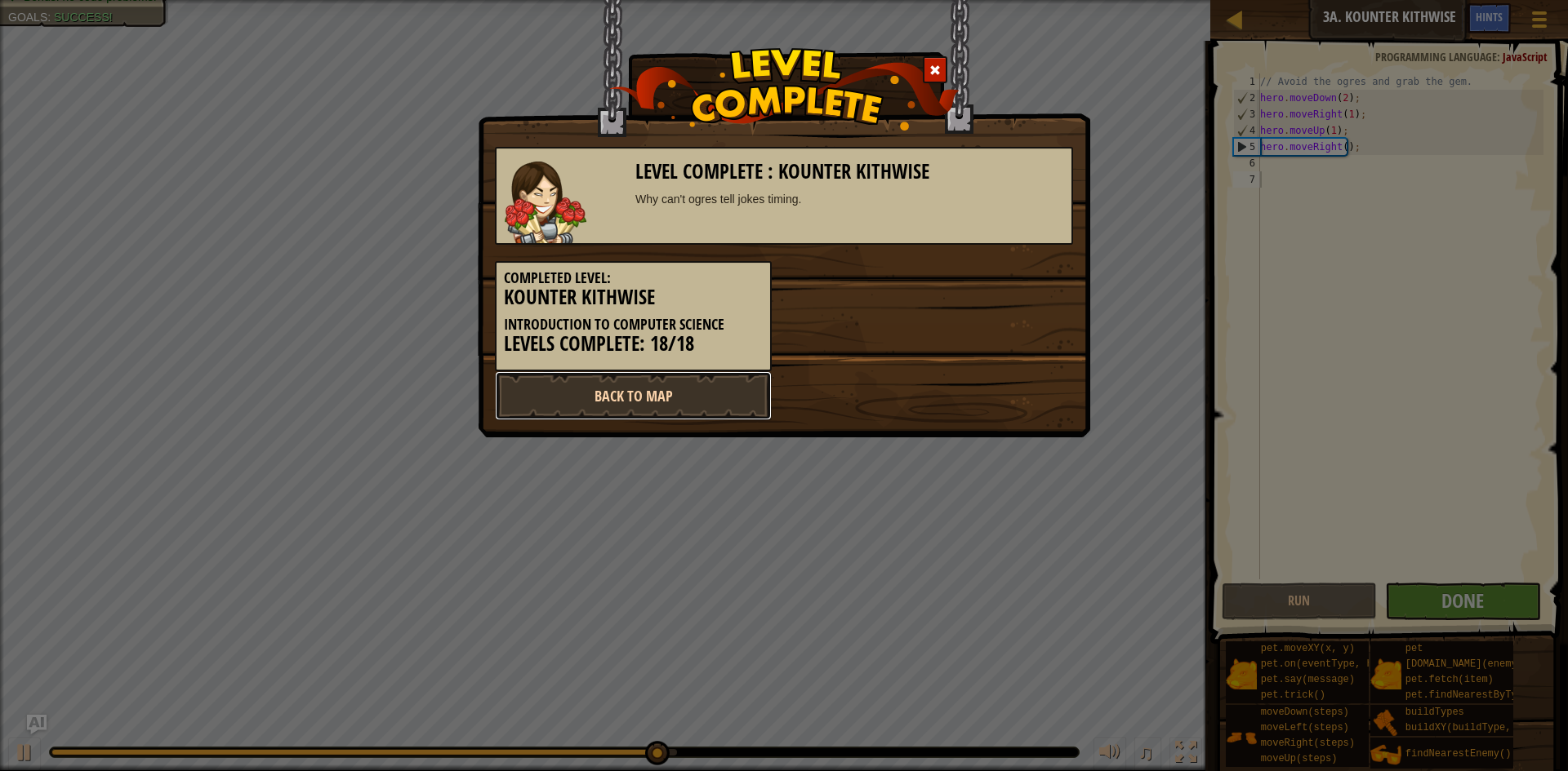
click at [605, 404] on link "Back to Map" at bounding box center [633, 395] width 277 height 49
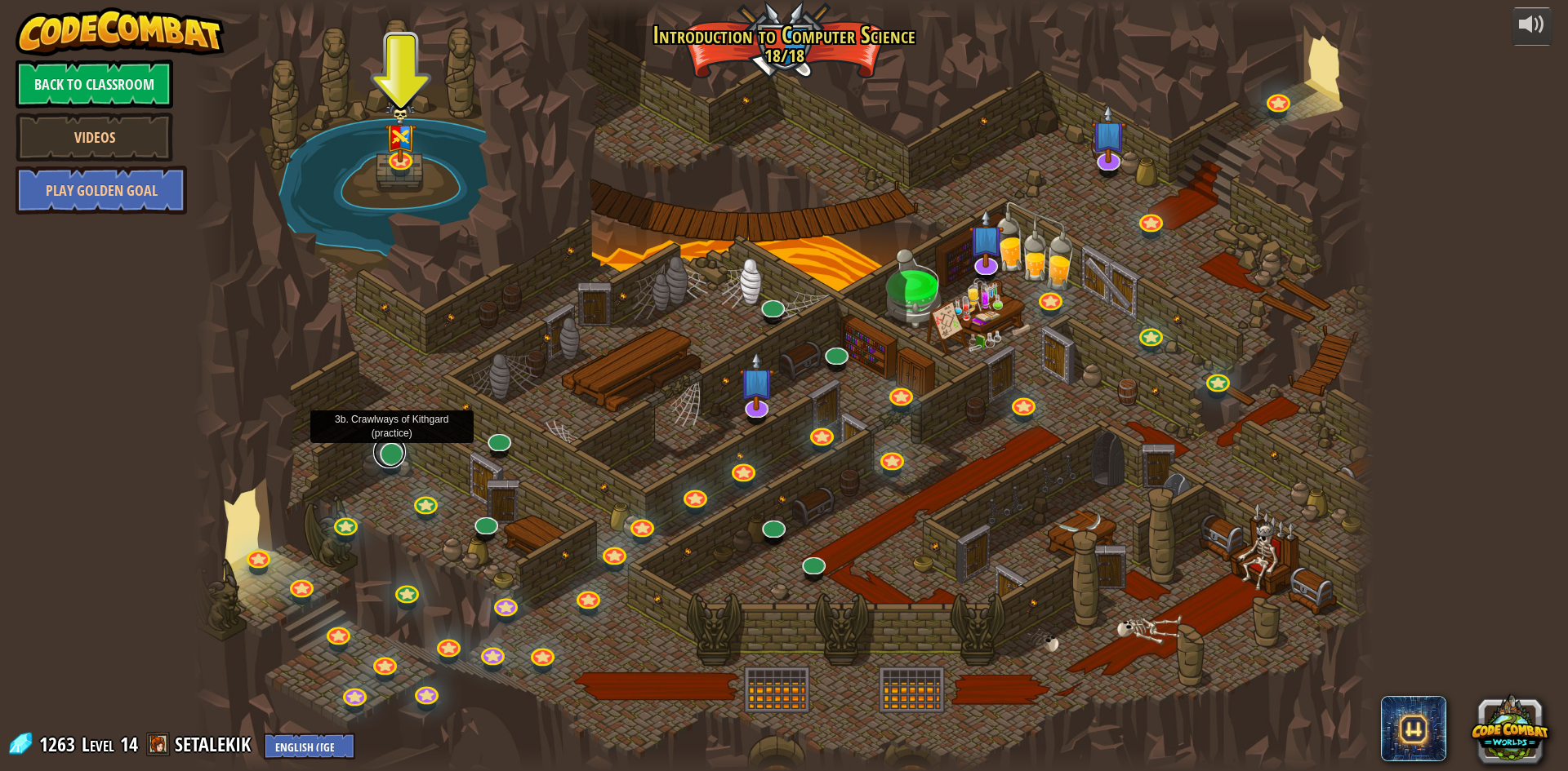
click at [389, 449] on link at bounding box center [389, 452] width 33 height 33
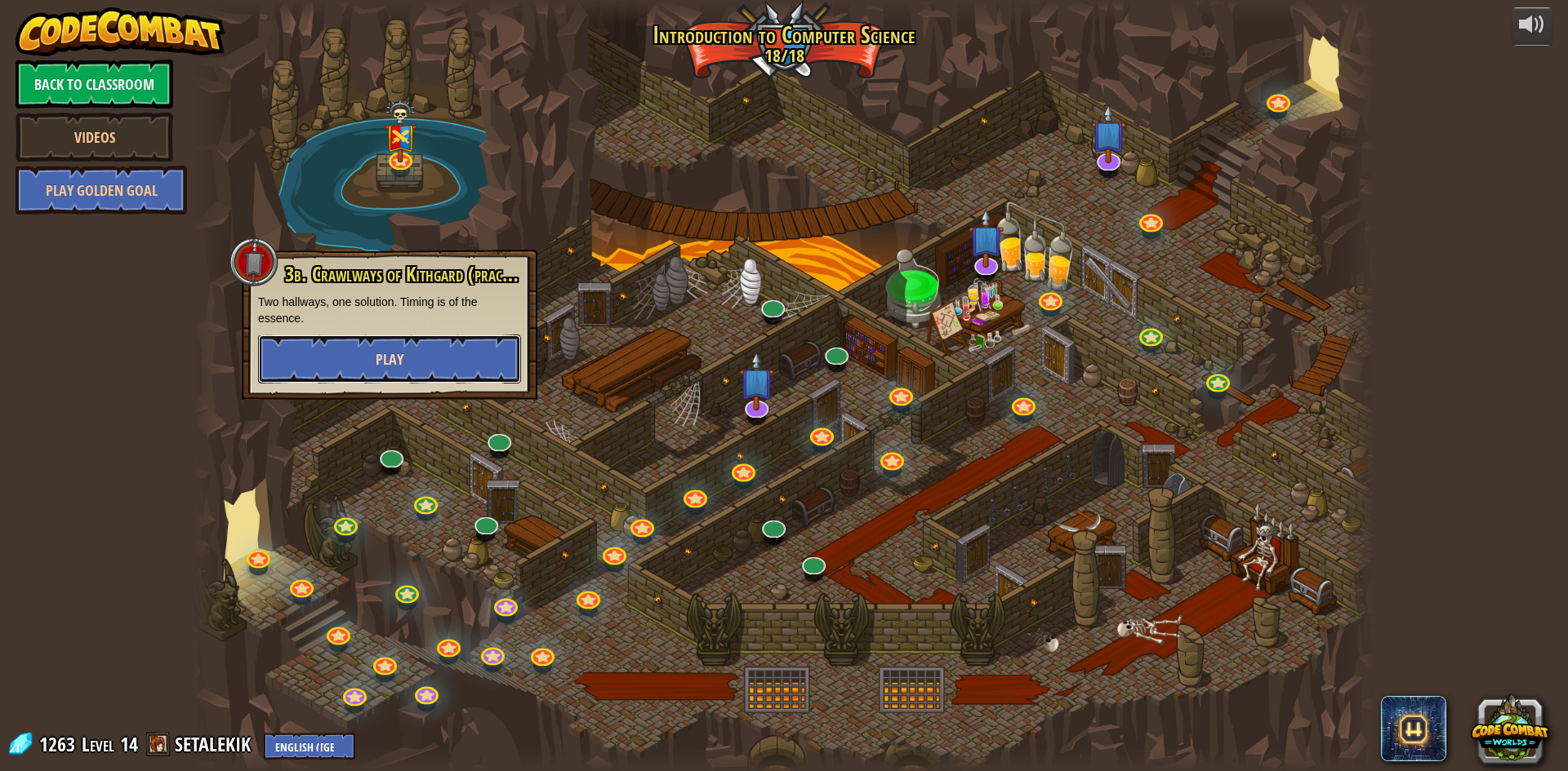
click at [414, 362] on button "Play" at bounding box center [389, 359] width 263 height 49
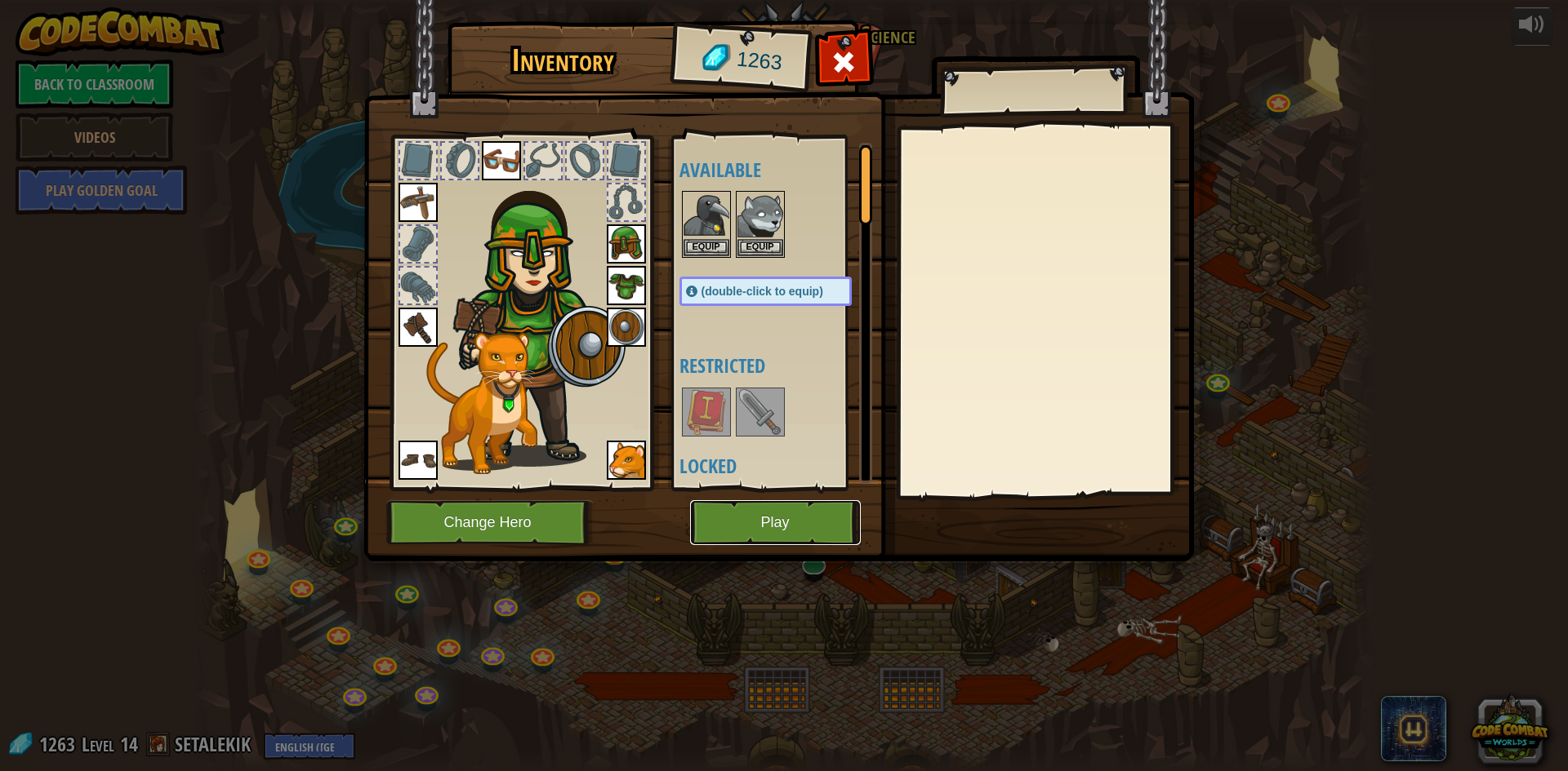
click at [763, 527] on button "Play" at bounding box center [775, 522] width 171 height 45
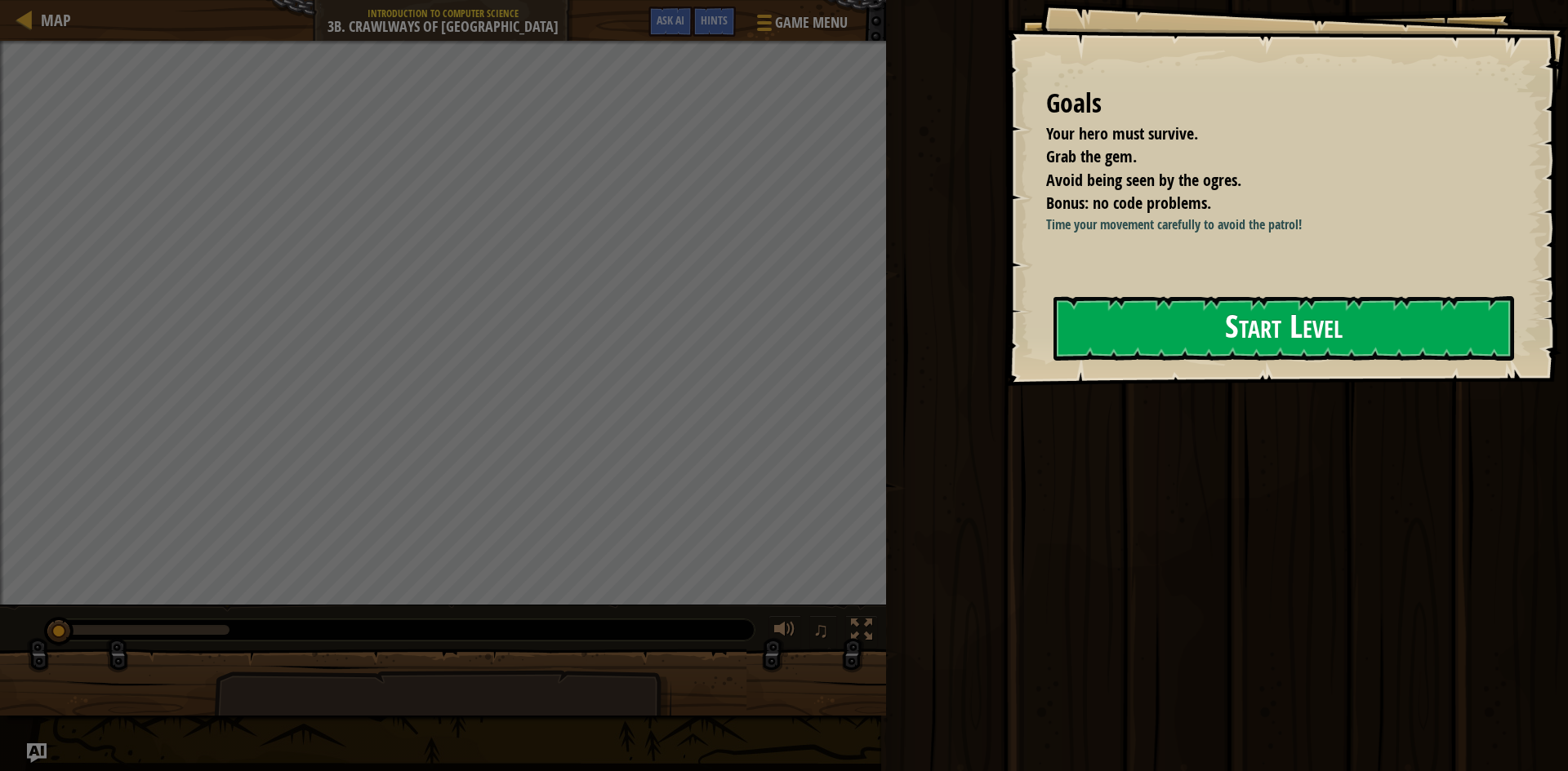
click at [1188, 343] on button "Start Level" at bounding box center [1283, 328] width 461 height 64
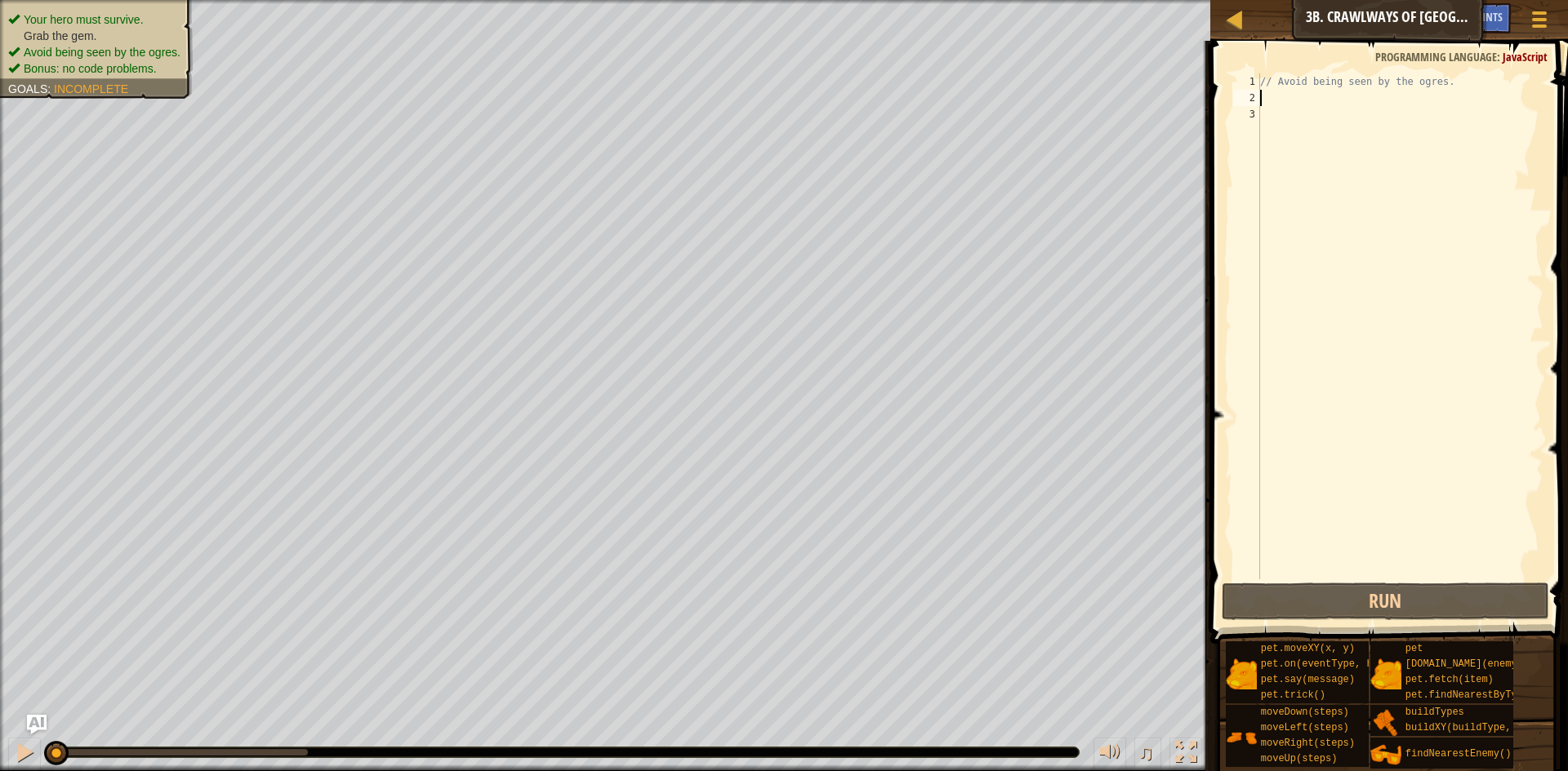
click at [1362, 100] on div "// Avoid being seen by the ogres." at bounding box center [1400, 343] width 286 height 538
click at [1376, 596] on button "Run" at bounding box center [1385, 602] width 328 height 38
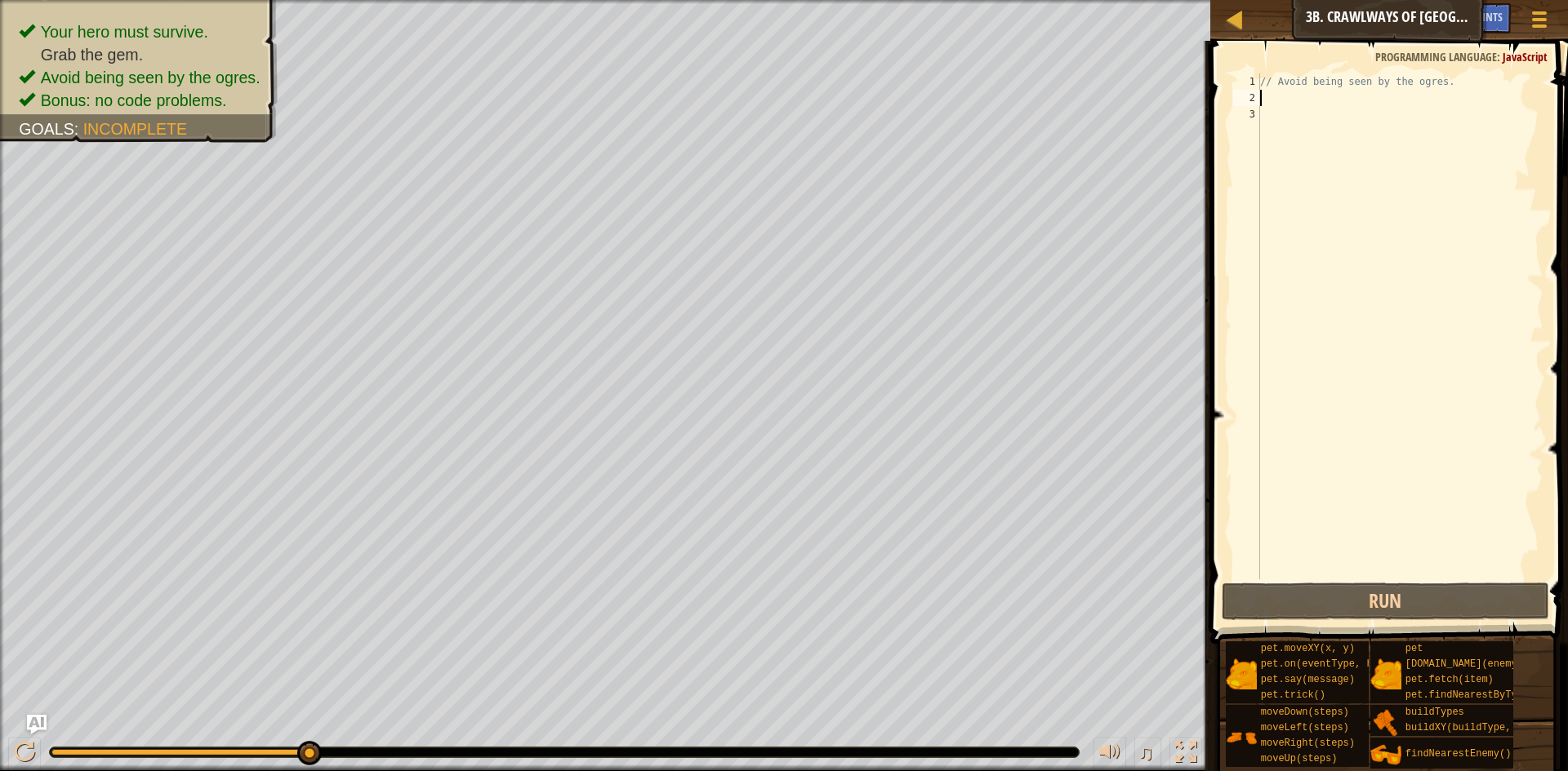
type textarea "h"
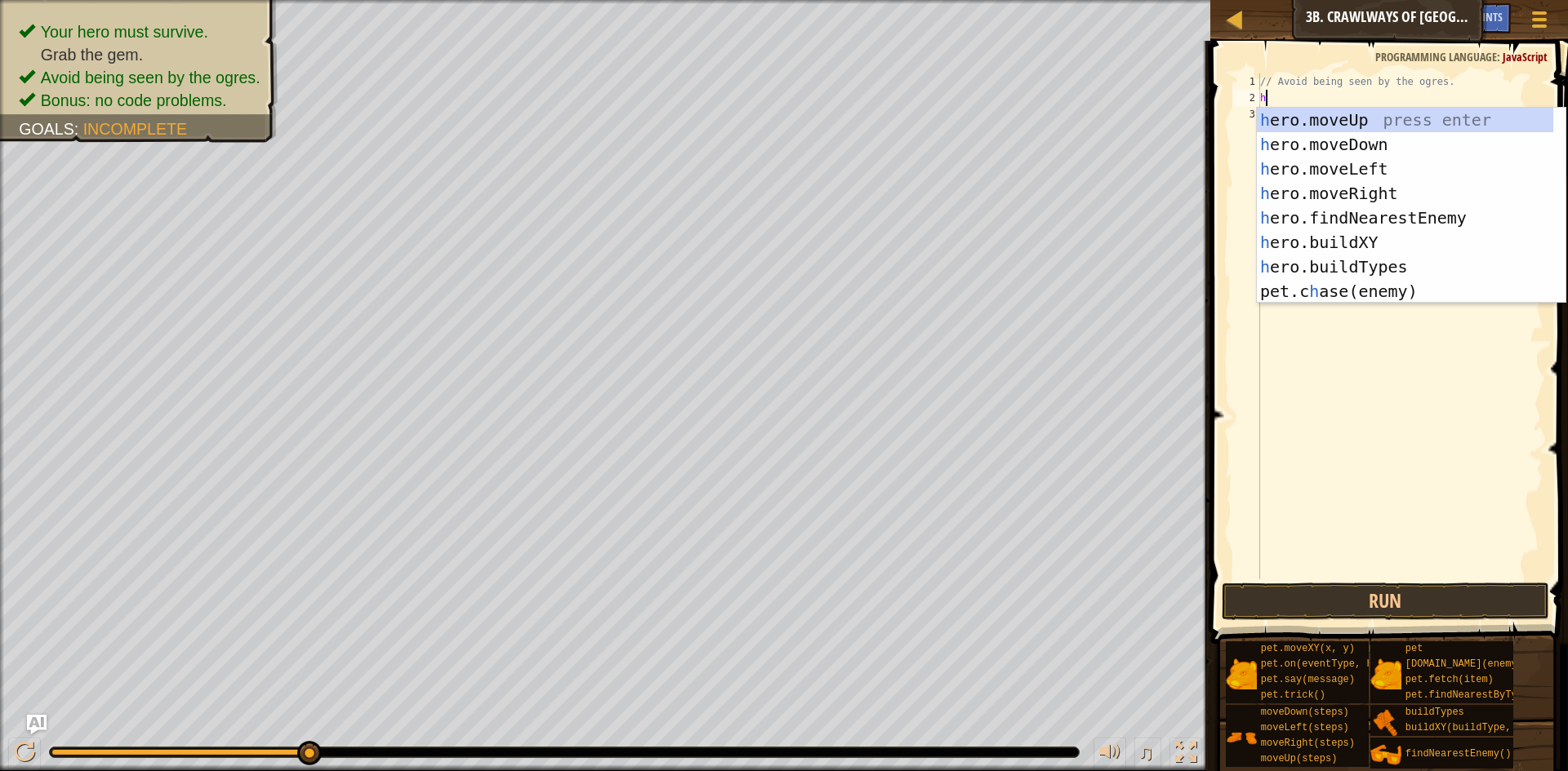
scroll to position [7, 0]
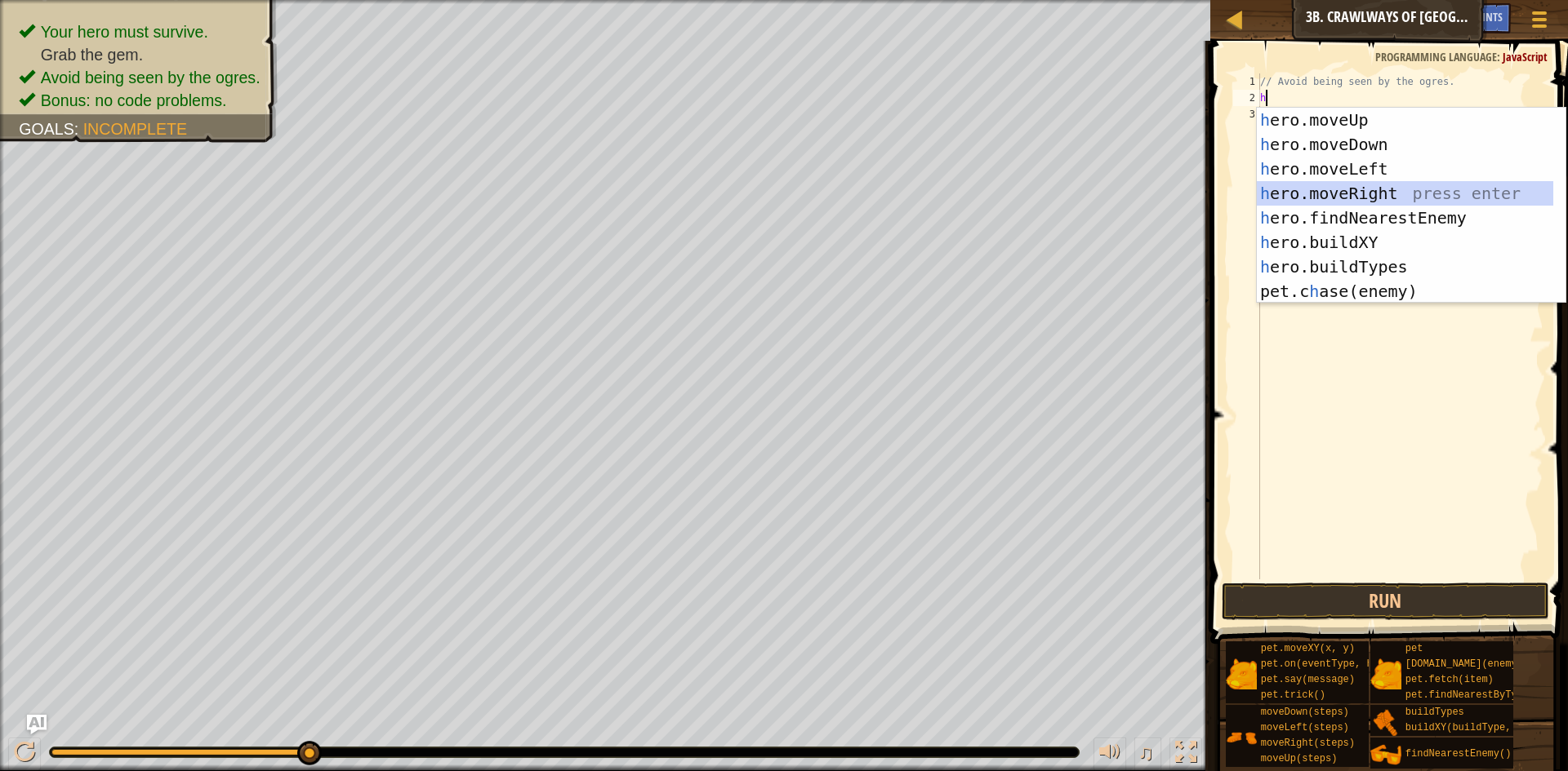
click at [1384, 188] on div "h ero.moveUp press enter h ero.moveDown press enter h ero.moveLeft press enter …" at bounding box center [1404, 230] width 296 height 245
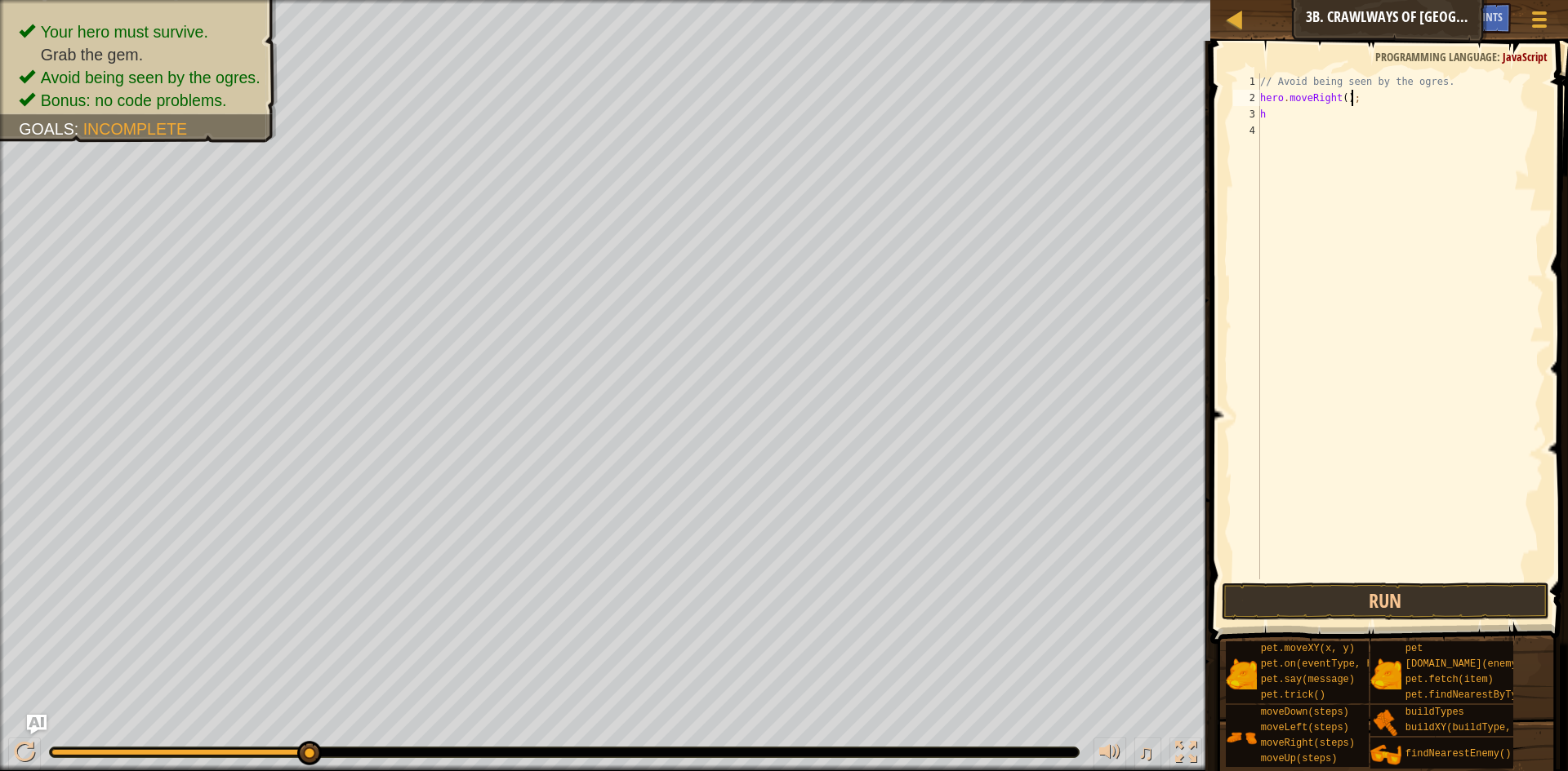
click at [1368, 105] on div "// Avoid being seen by the ogres. hero . moveRight ( ) ; h" at bounding box center [1400, 343] width 286 height 538
click at [1368, 113] on div "// Avoid being seen by the ogres. hero . moveRight ( ) ; h" at bounding box center [1400, 343] width 286 height 538
type textarea "h"
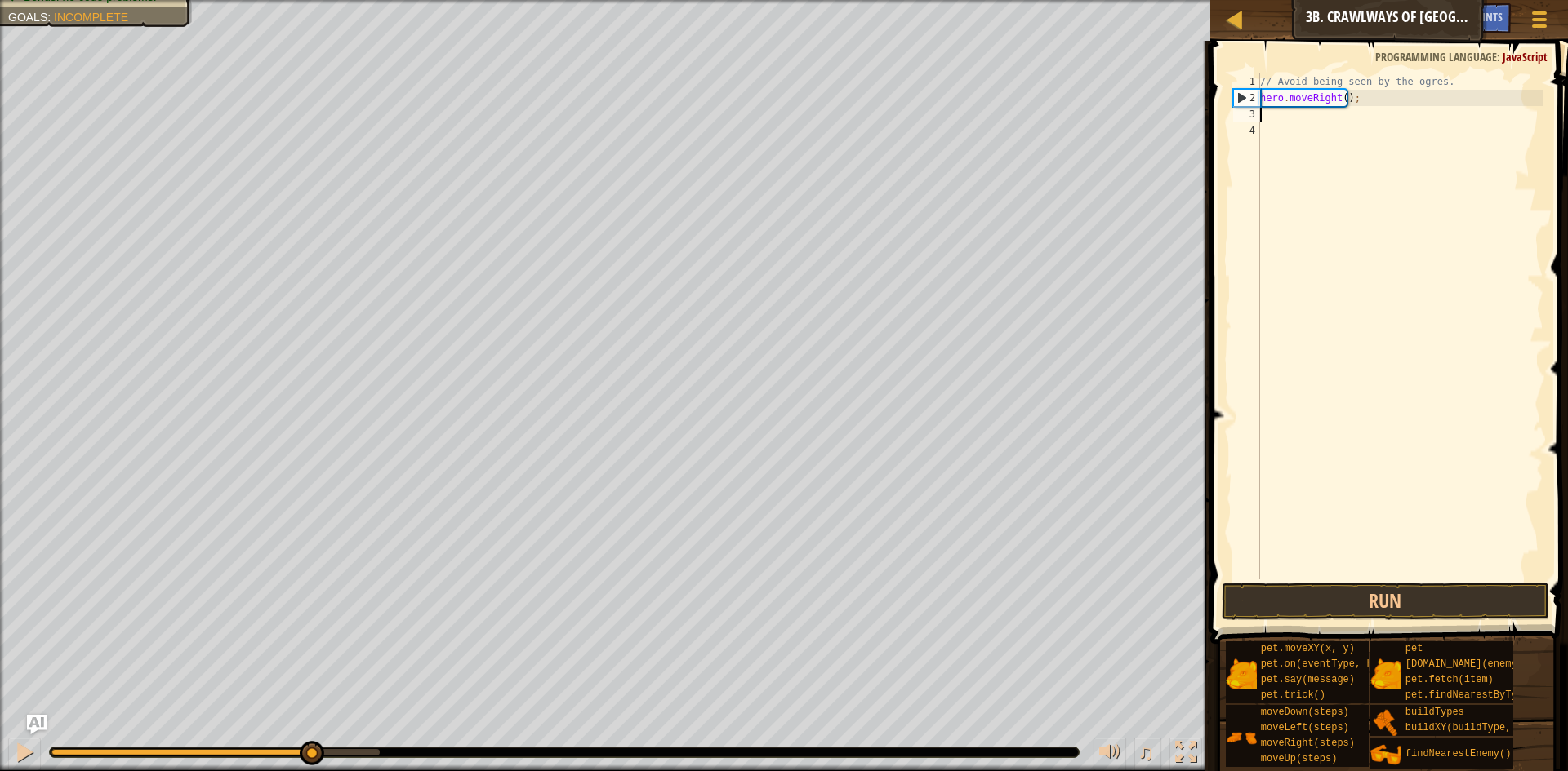
click at [1456, 580] on span at bounding box center [1391, 319] width 371 height 651
click at [1456, 585] on button "Run" at bounding box center [1385, 602] width 328 height 38
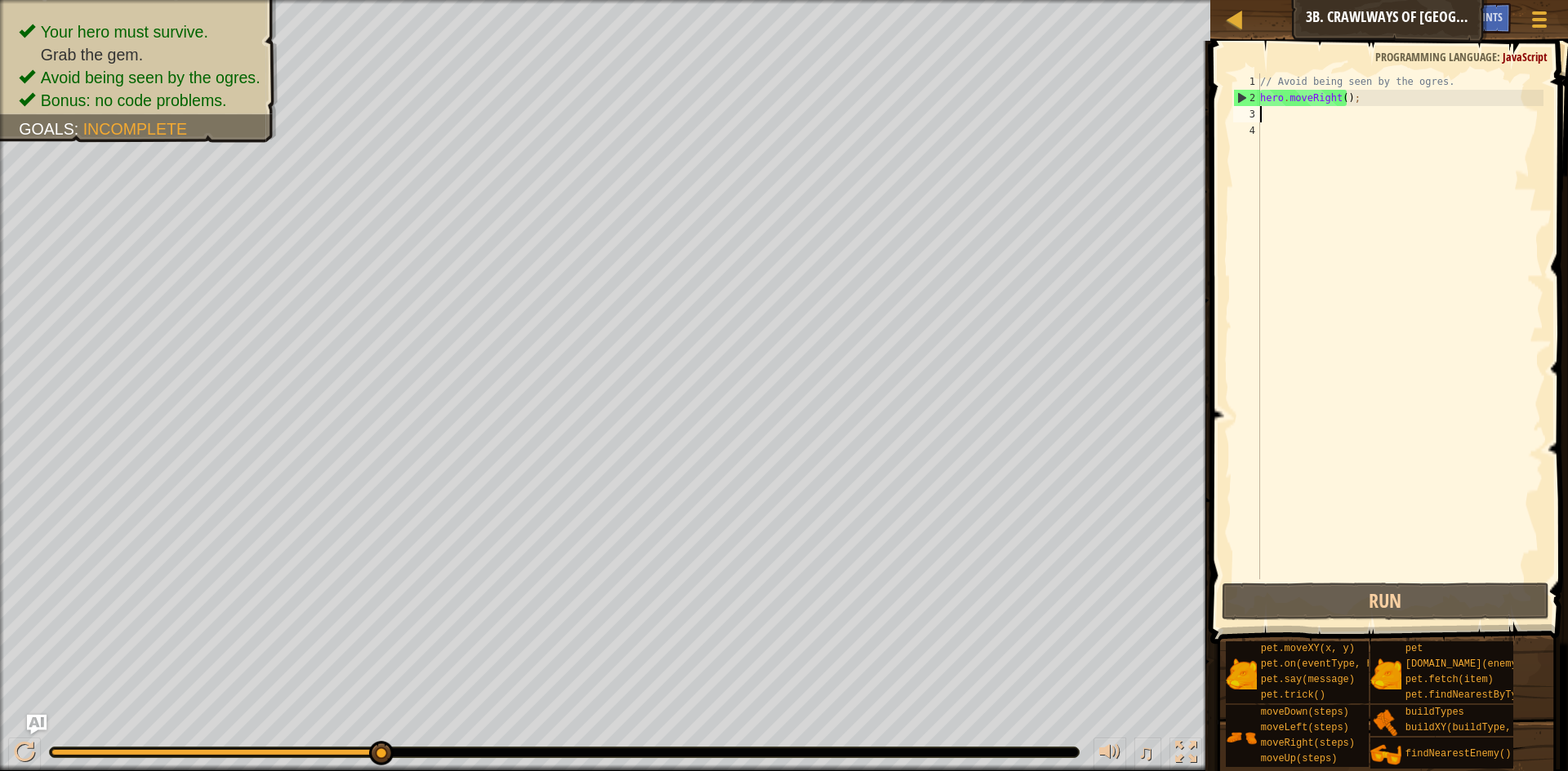
click at [1341, 97] on div "// Avoid being seen by the ogres. hero . moveRight ( ) ;" at bounding box center [1400, 343] width 286 height 538
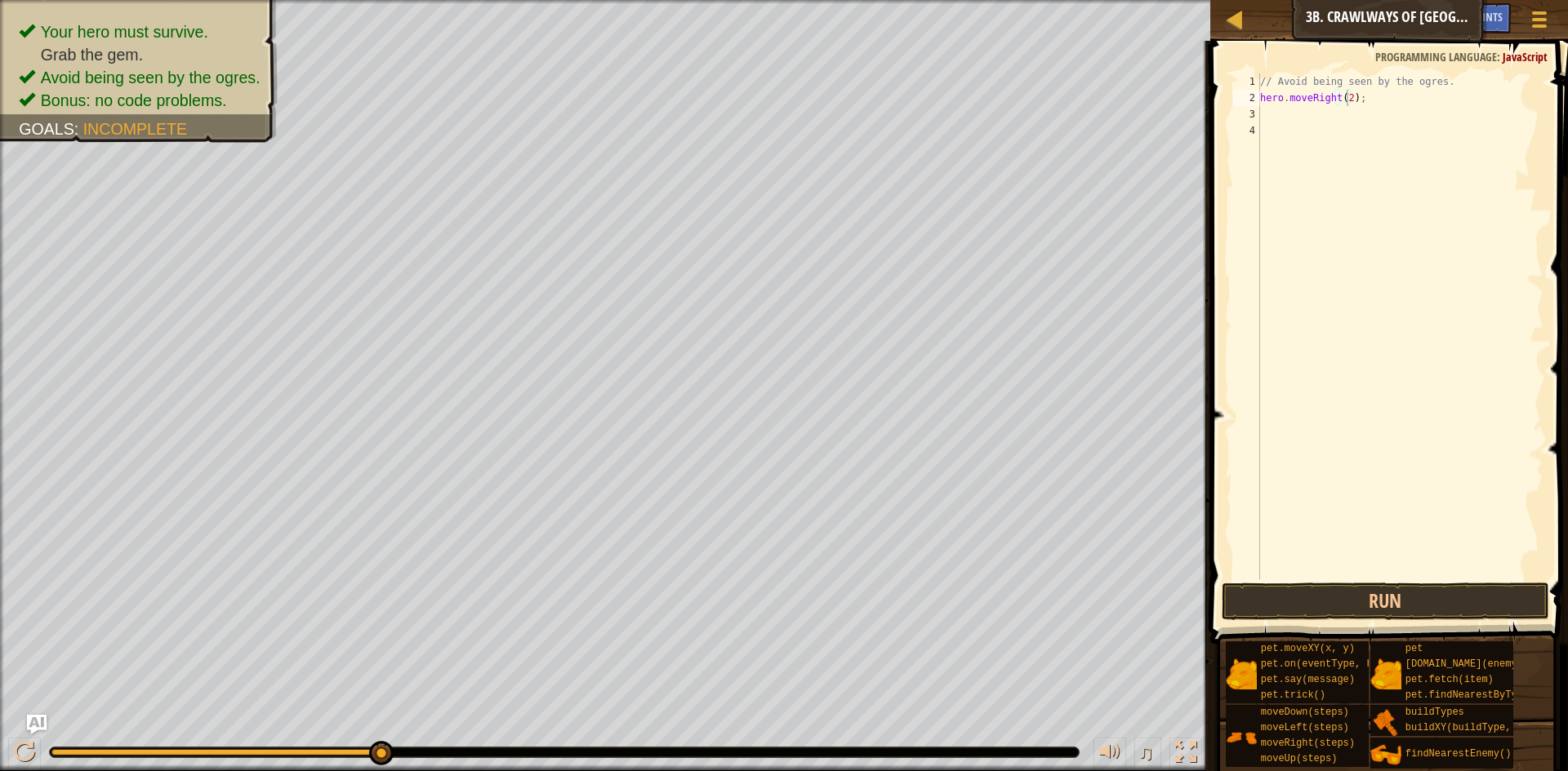
click at [1442, 606] on button "Run" at bounding box center [1385, 602] width 328 height 38
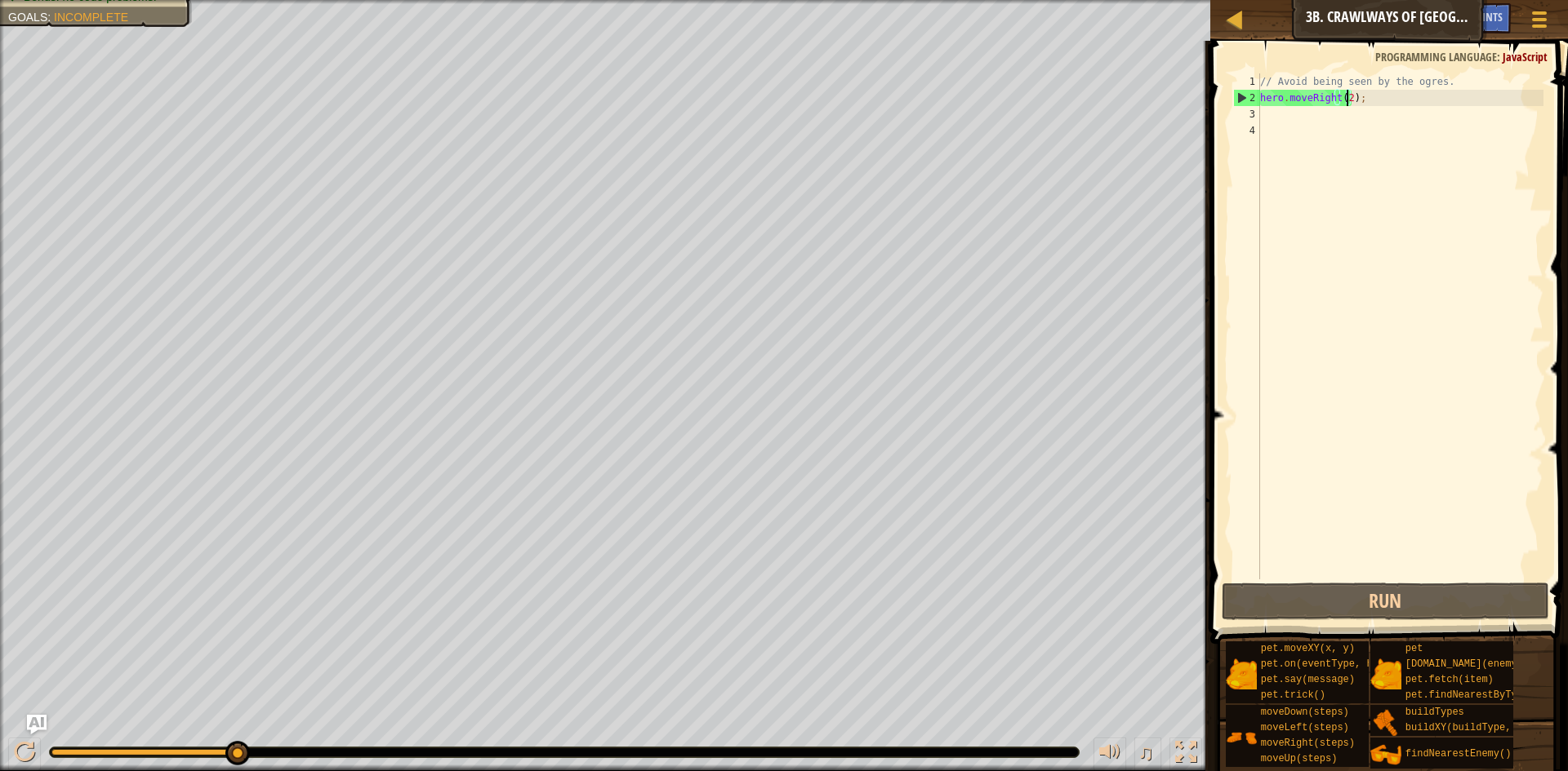
type textarea "hero.moveRight();"
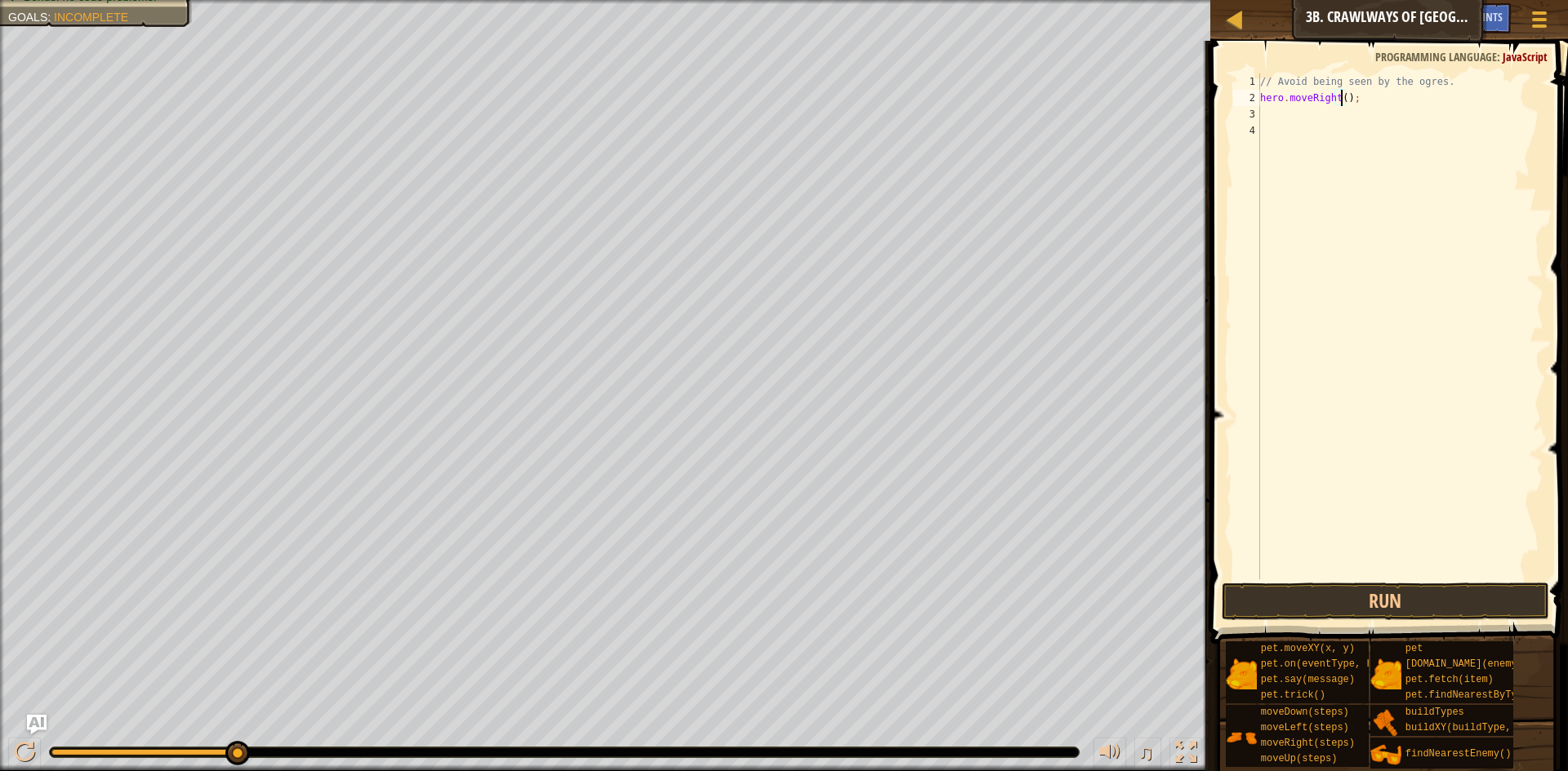
click at [1357, 112] on div "// Avoid being seen by the ogres. hero . moveRight ( ) ;" at bounding box center [1400, 343] width 286 height 538
type textarea "h"
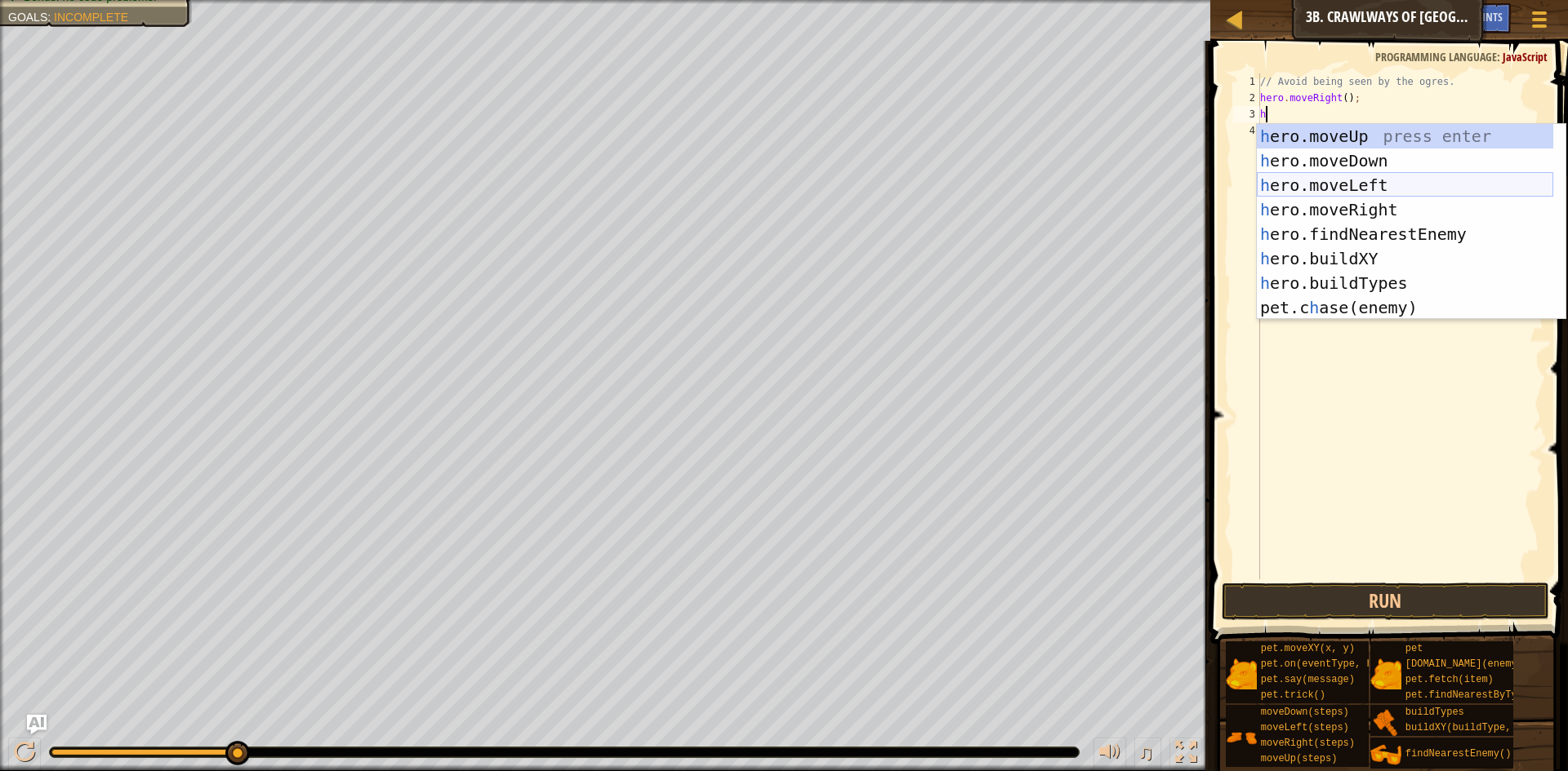
click at [1385, 182] on div "h ero.moveUp press enter h ero.moveDown press enter h ero.moveLeft press enter …" at bounding box center [1404, 247] width 296 height 245
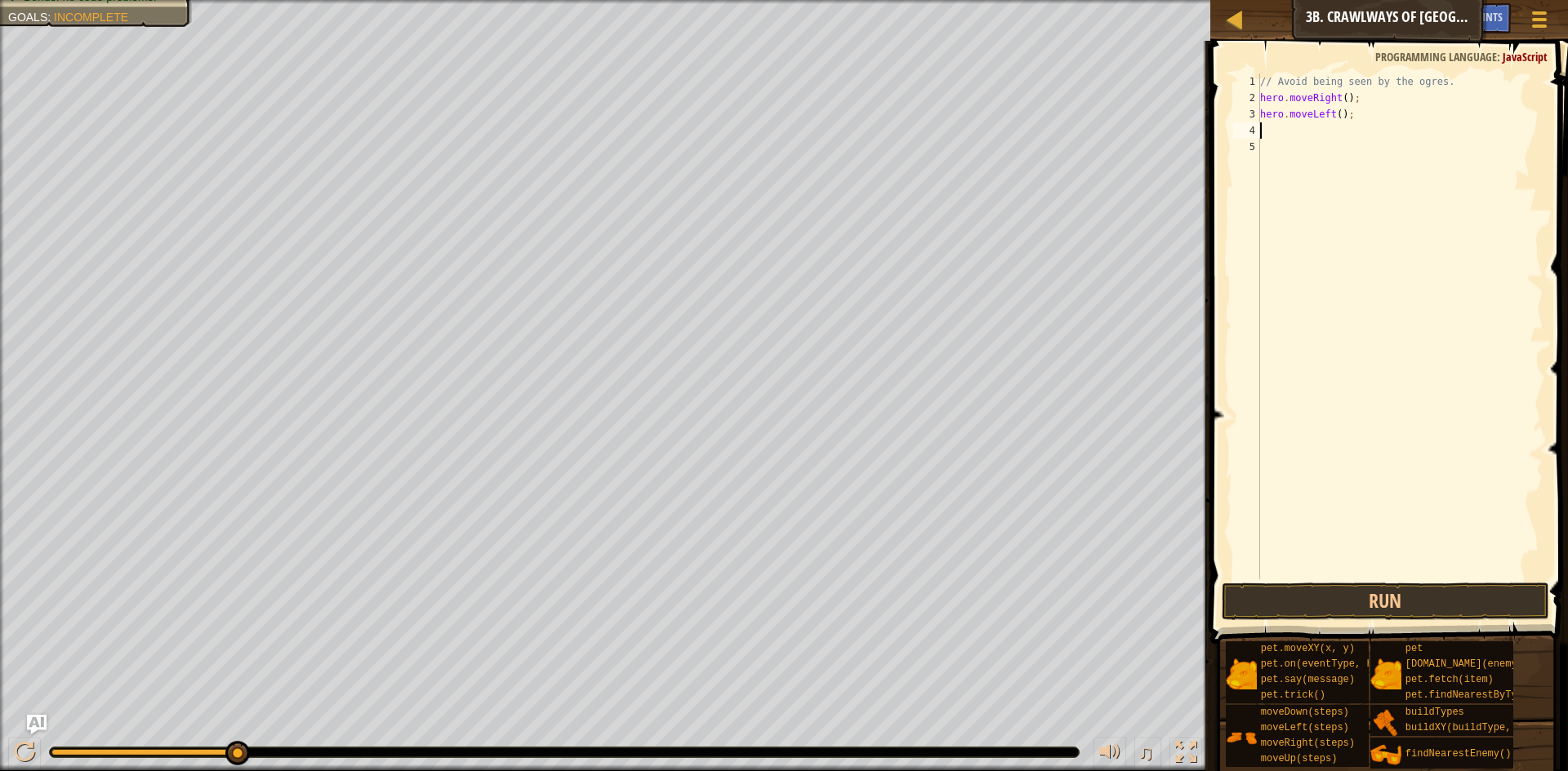
type textarea "h"
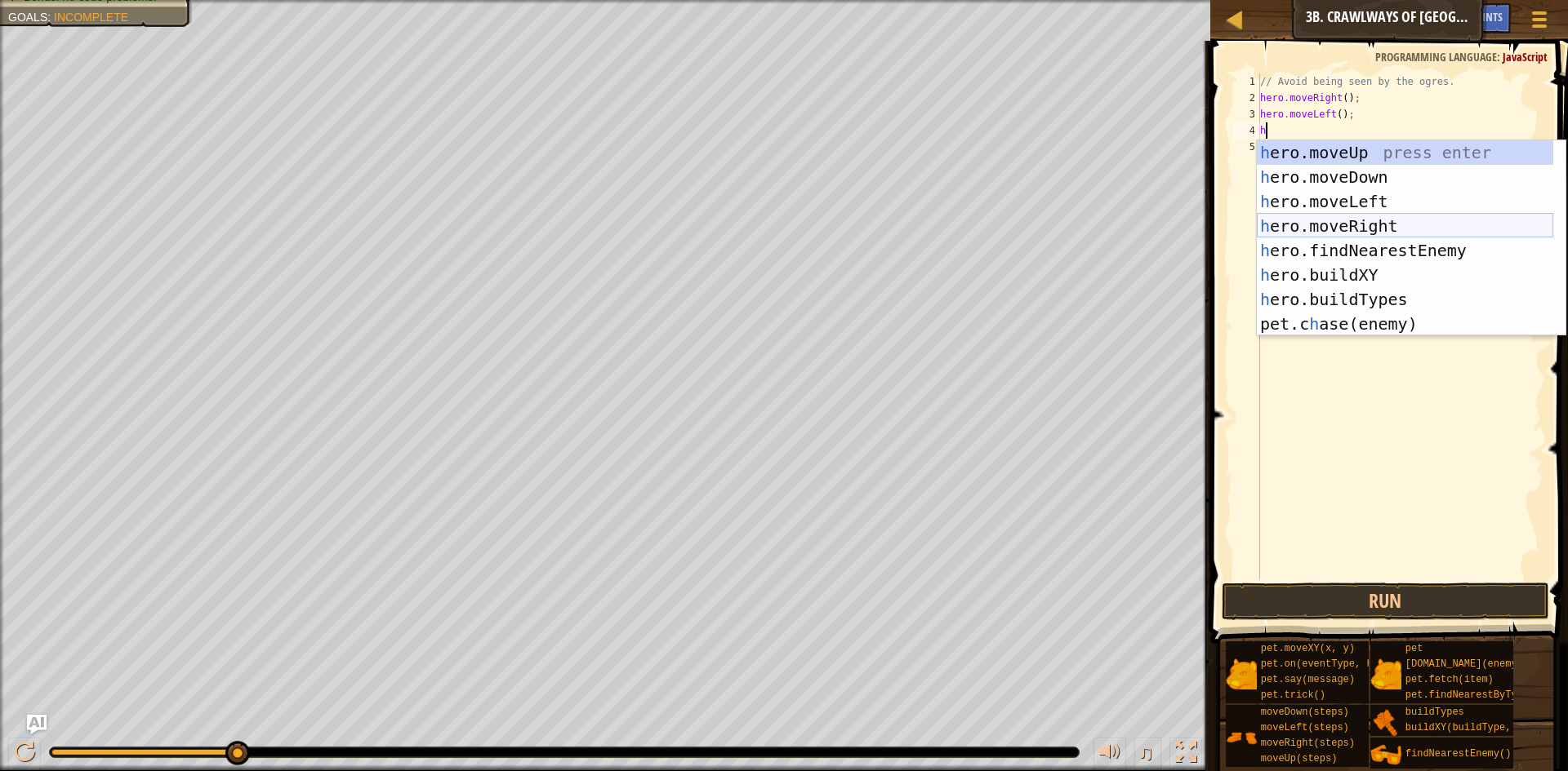
click at [1352, 219] on div "h ero.moveUp press enter h ero.moveDown press enter h ero.moveLeft press enter …" at bounding box center [1404, 263] width 296 height 245
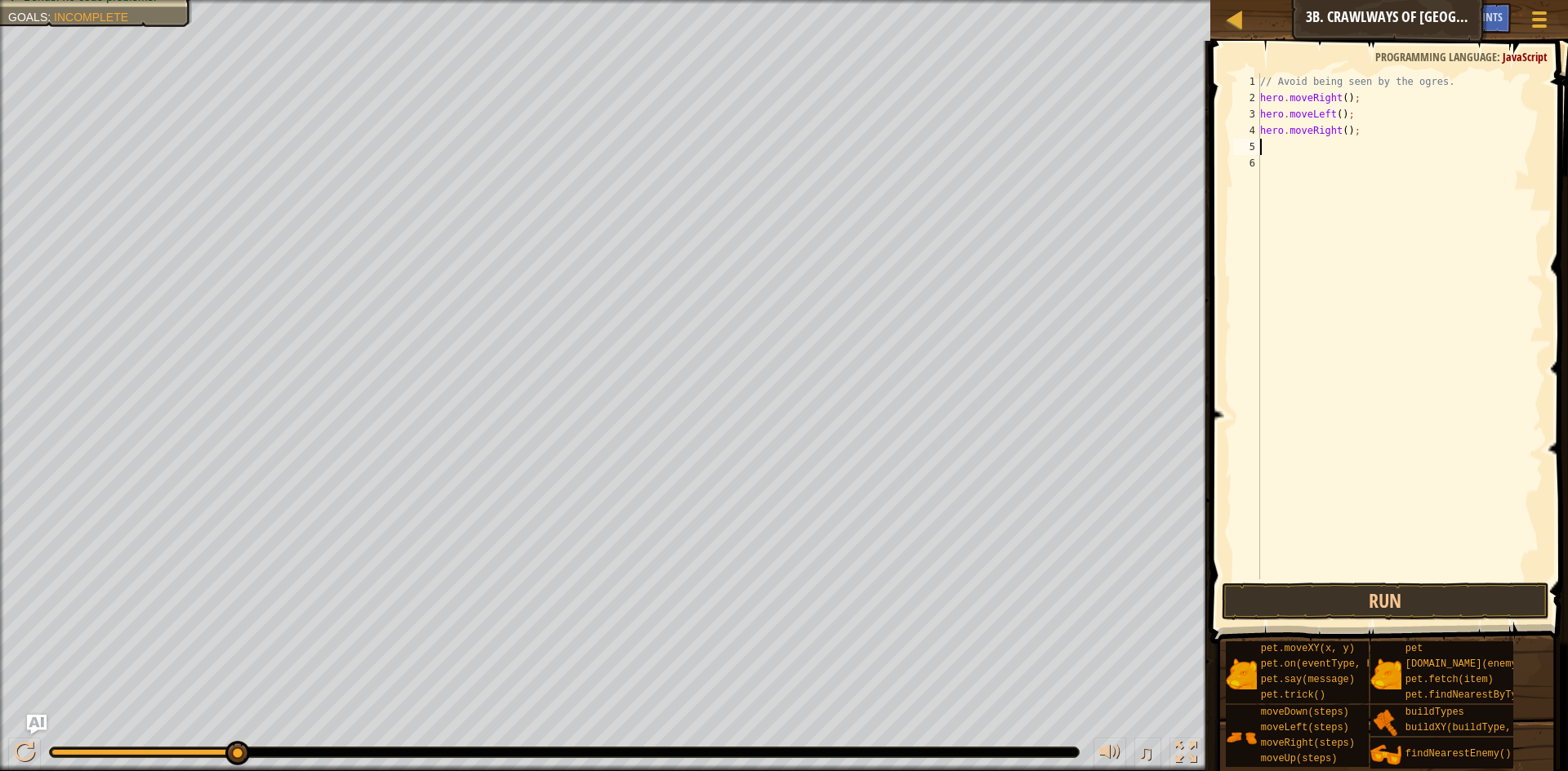
click at [1342, 131] on div "// Avoid being seen by the ogres. hero . moveRight ( ) ; hero . moveLeft ( ) ; …" at bounding box center [1400, 343] width 286 height 538
type textarea "hero.moveRight(2);"
click at [1486, 601] on button "Run" at bounding box center [1385, 602] width 328 height 38
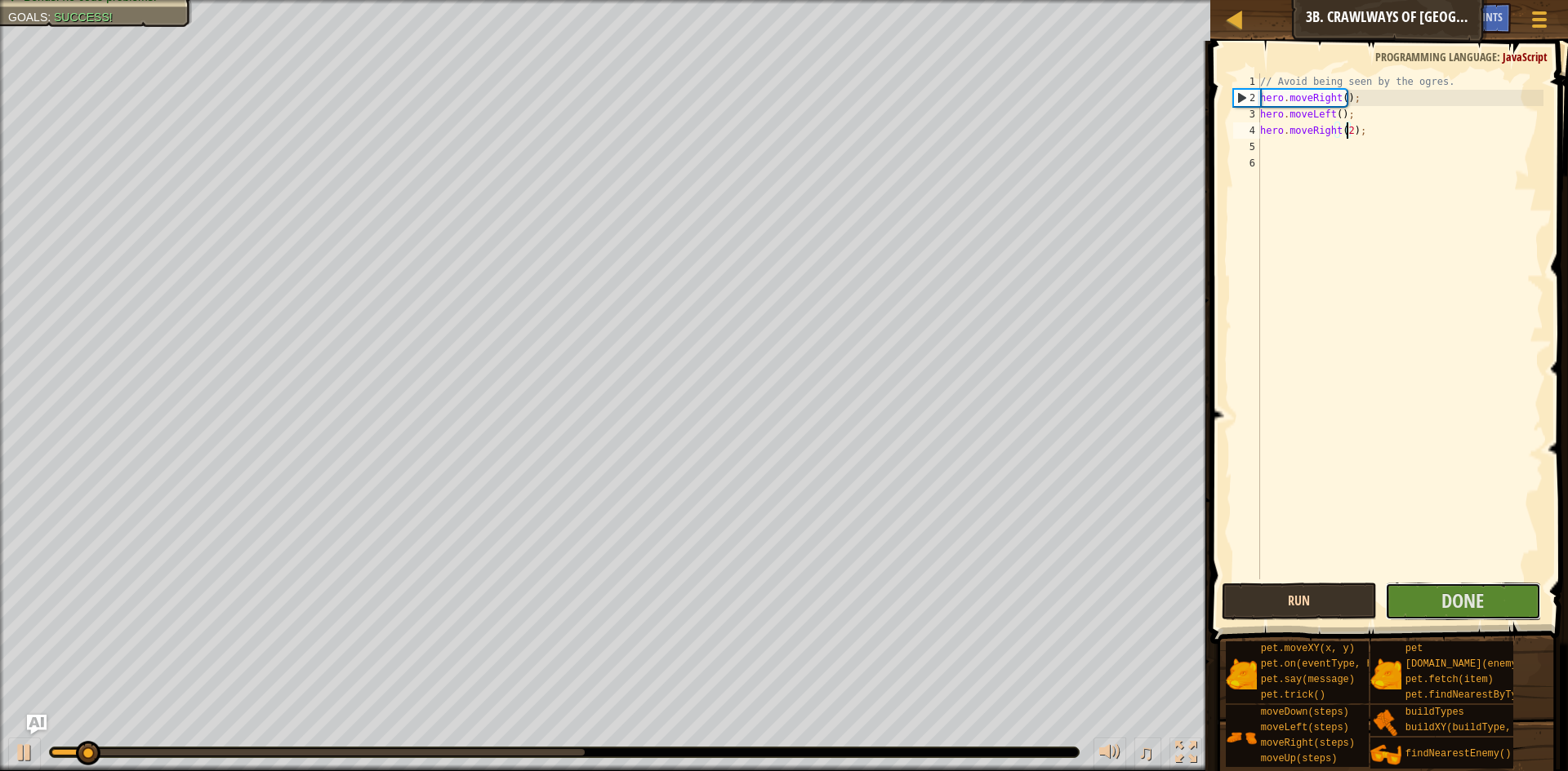
click at [1486, 601] on button "Done" at bounding box center [1463, 602] width 156 height 38
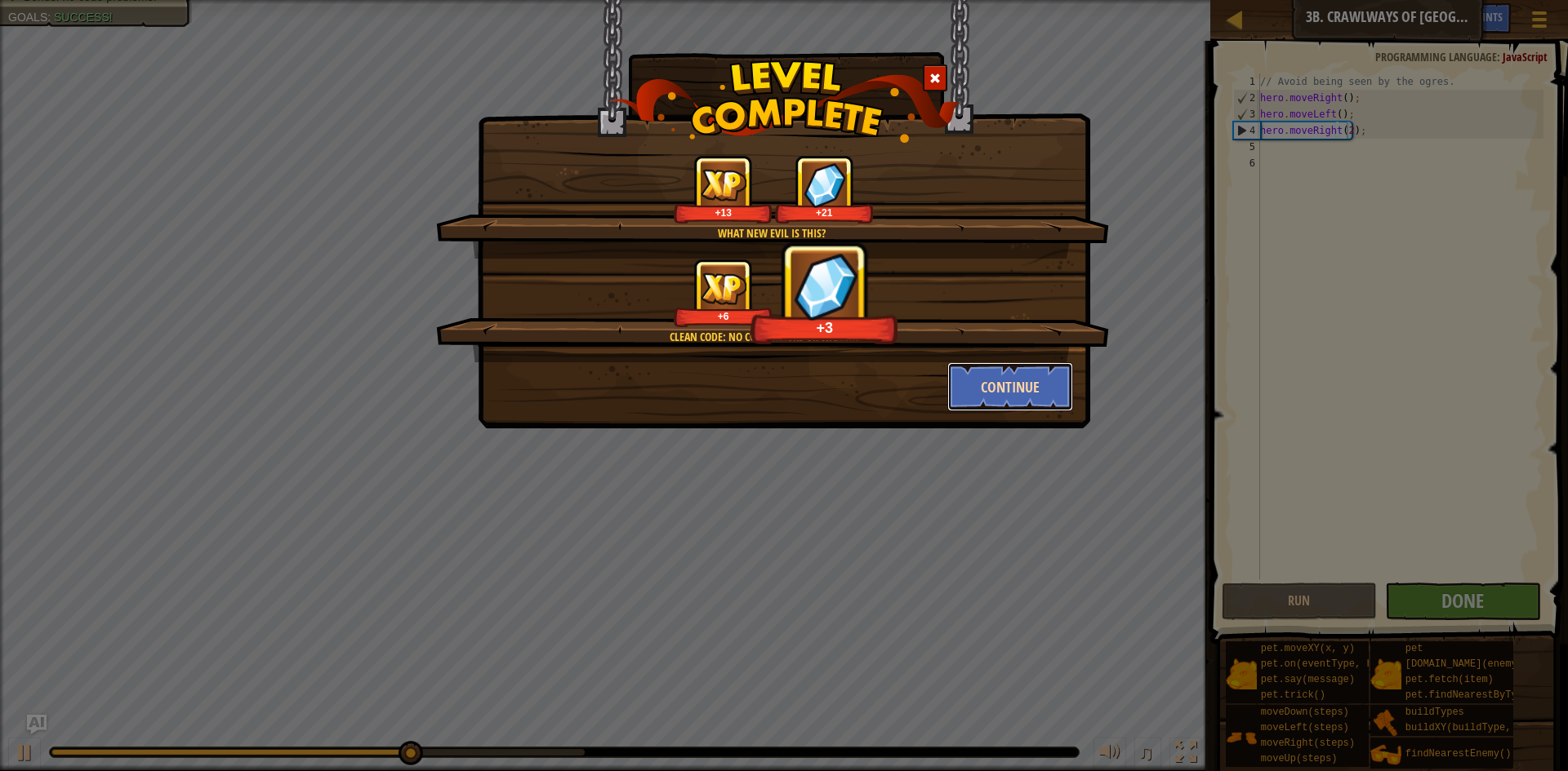
click at [980, 383] on button "Continue" at bounding box center [1010, 386] width 126 height 49
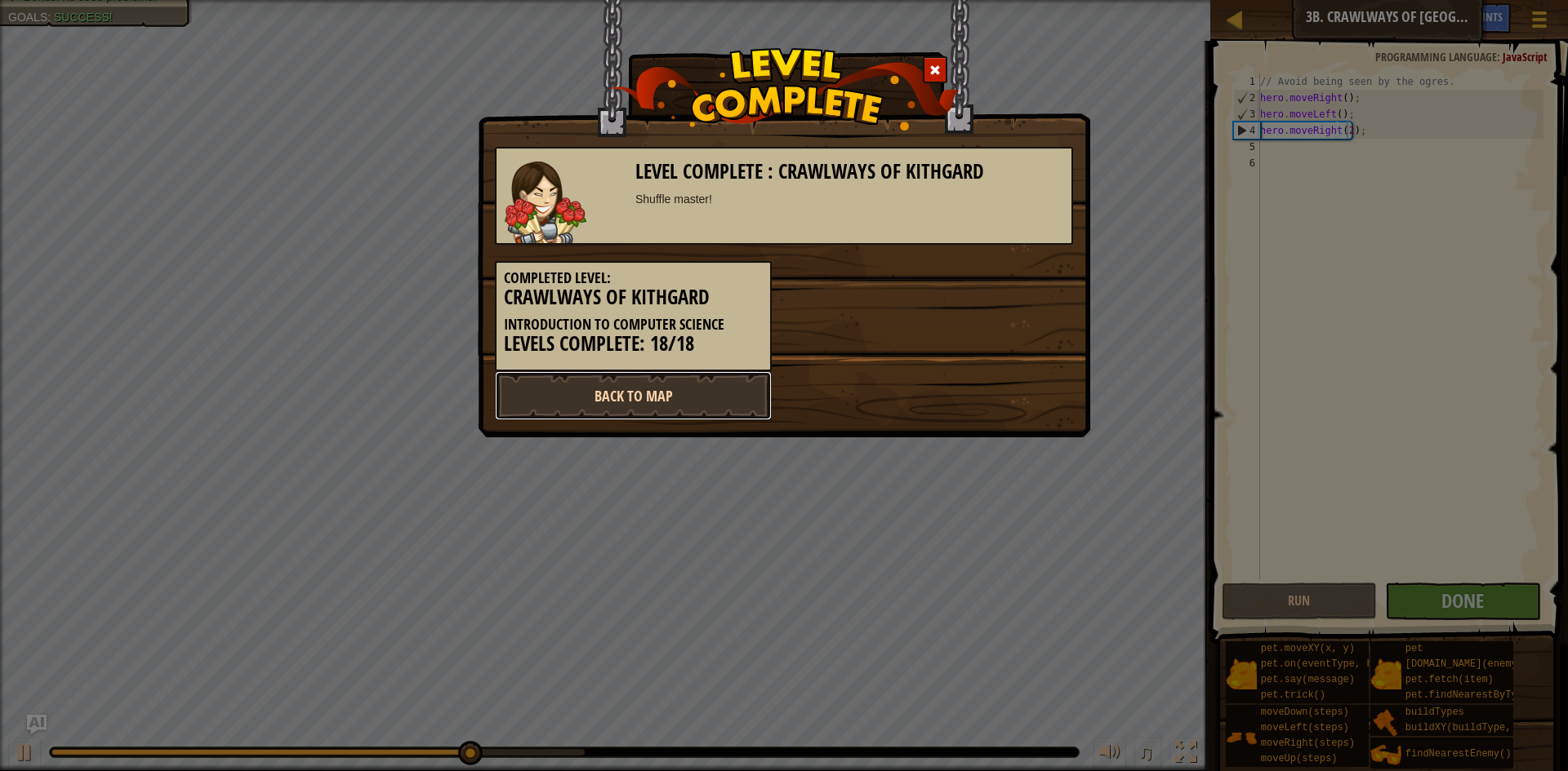
click at [725, 401] on link "Back to Map" at bounding box center [633, 395] width 277 height 49
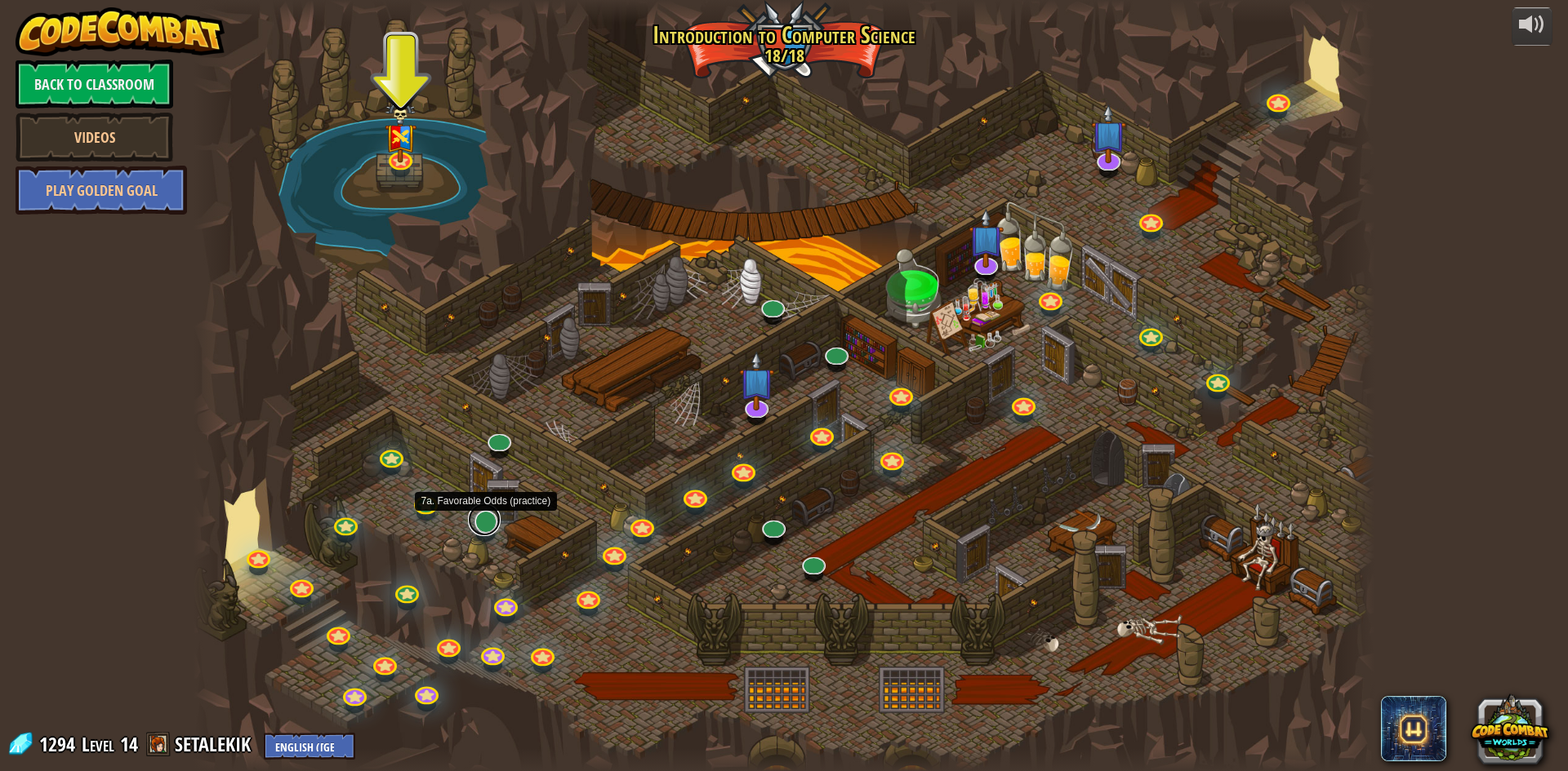
click at [481, 528] on link at bounding box center [484, 520] width 33 height 33
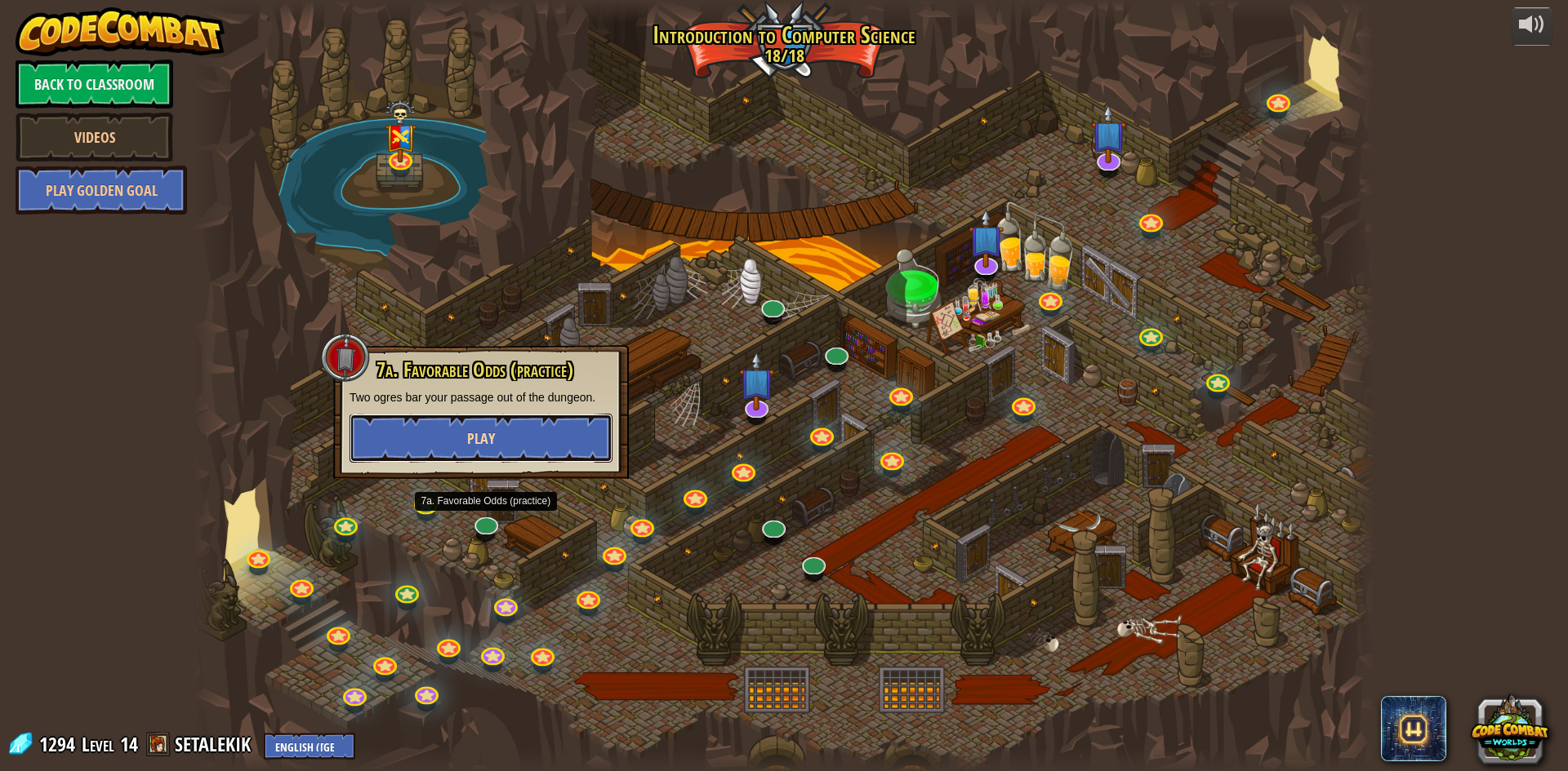
click at [575, 453] on button "Play" at bounding box center [481, 438] width 263 height 49
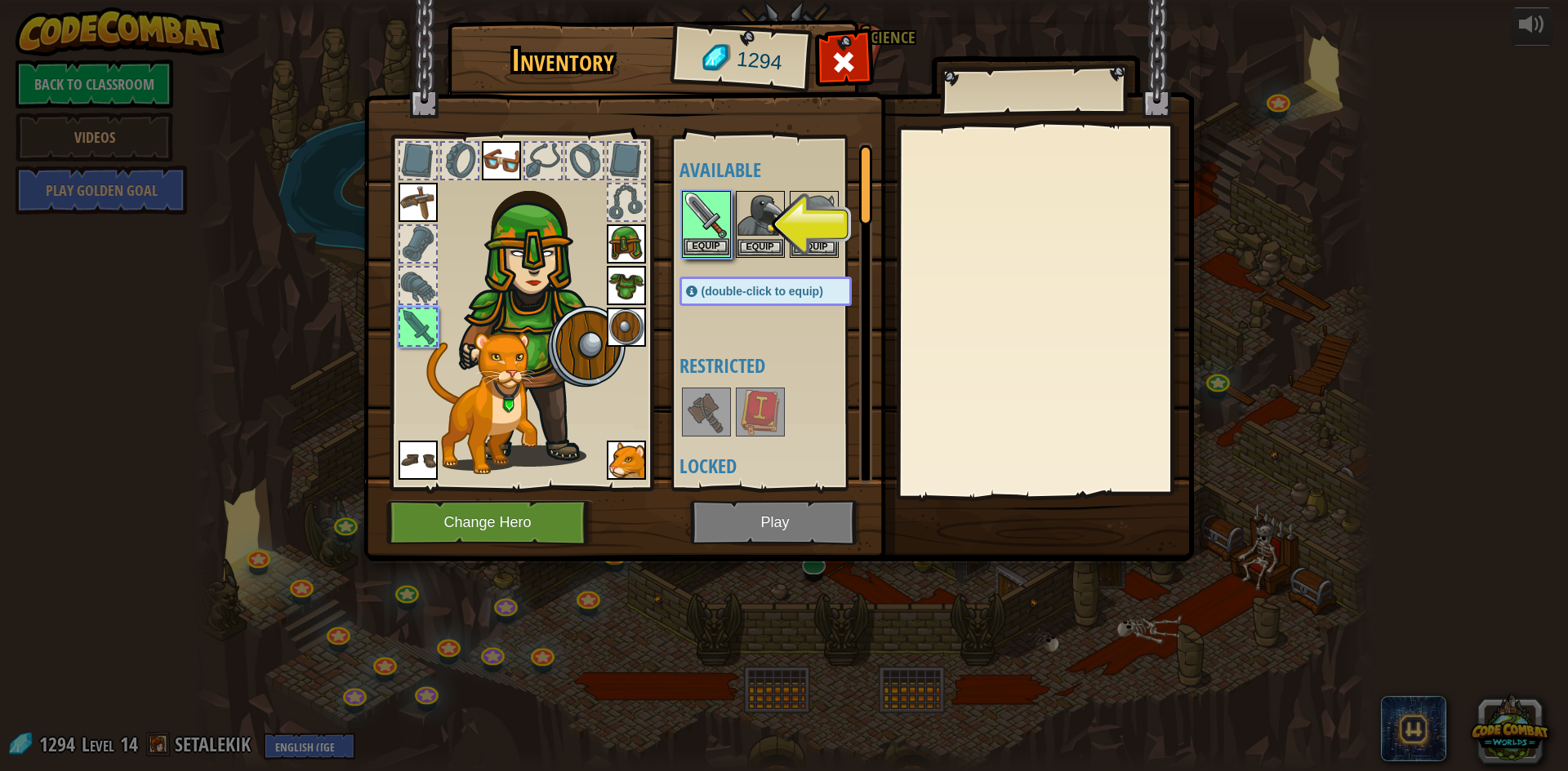
click at [708, 222] on img at bounding box center [706, 215] width 46 height 46
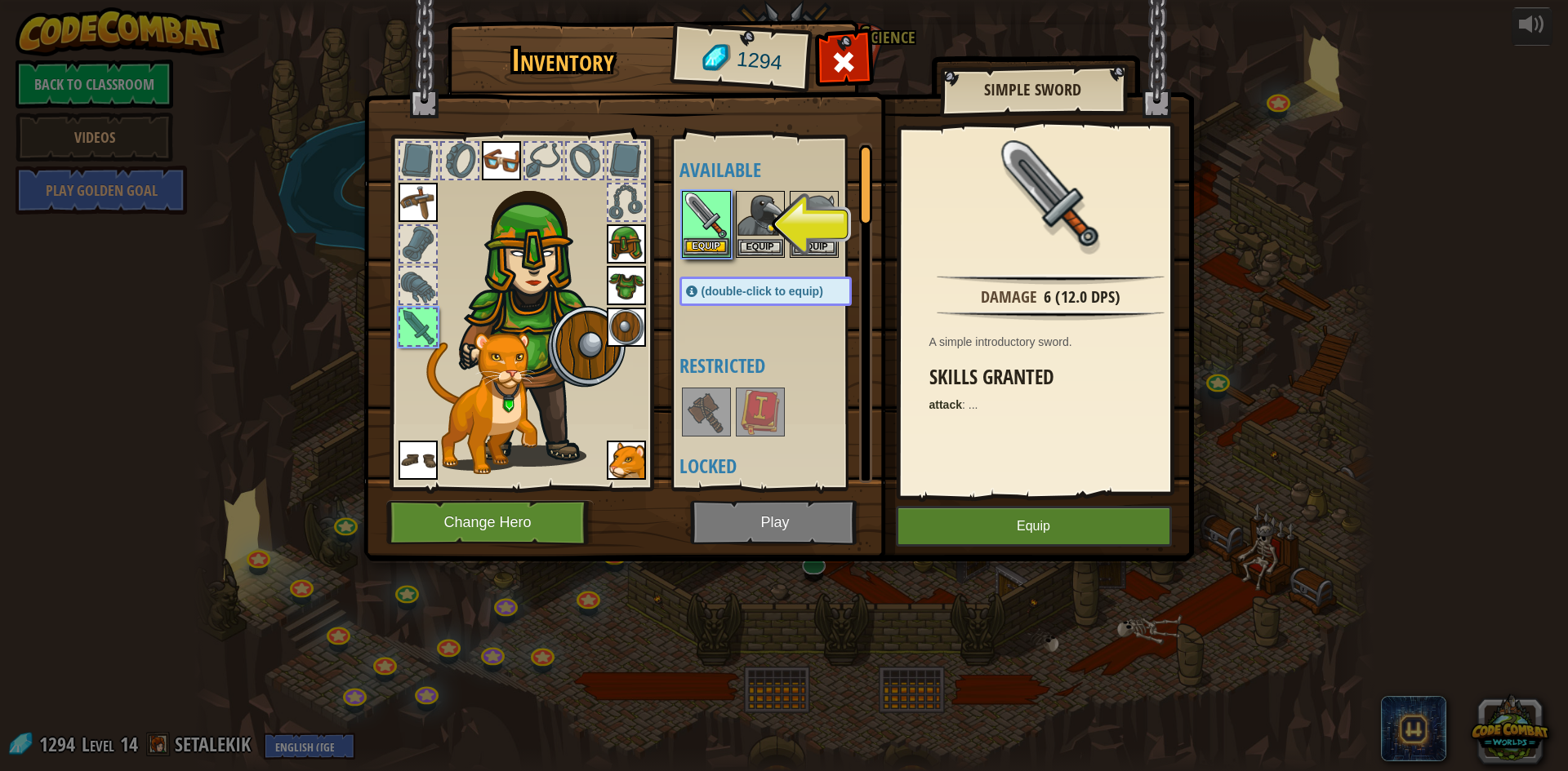
click at [708, 222] on img at bounding box center [706, 215] width 46 height 46
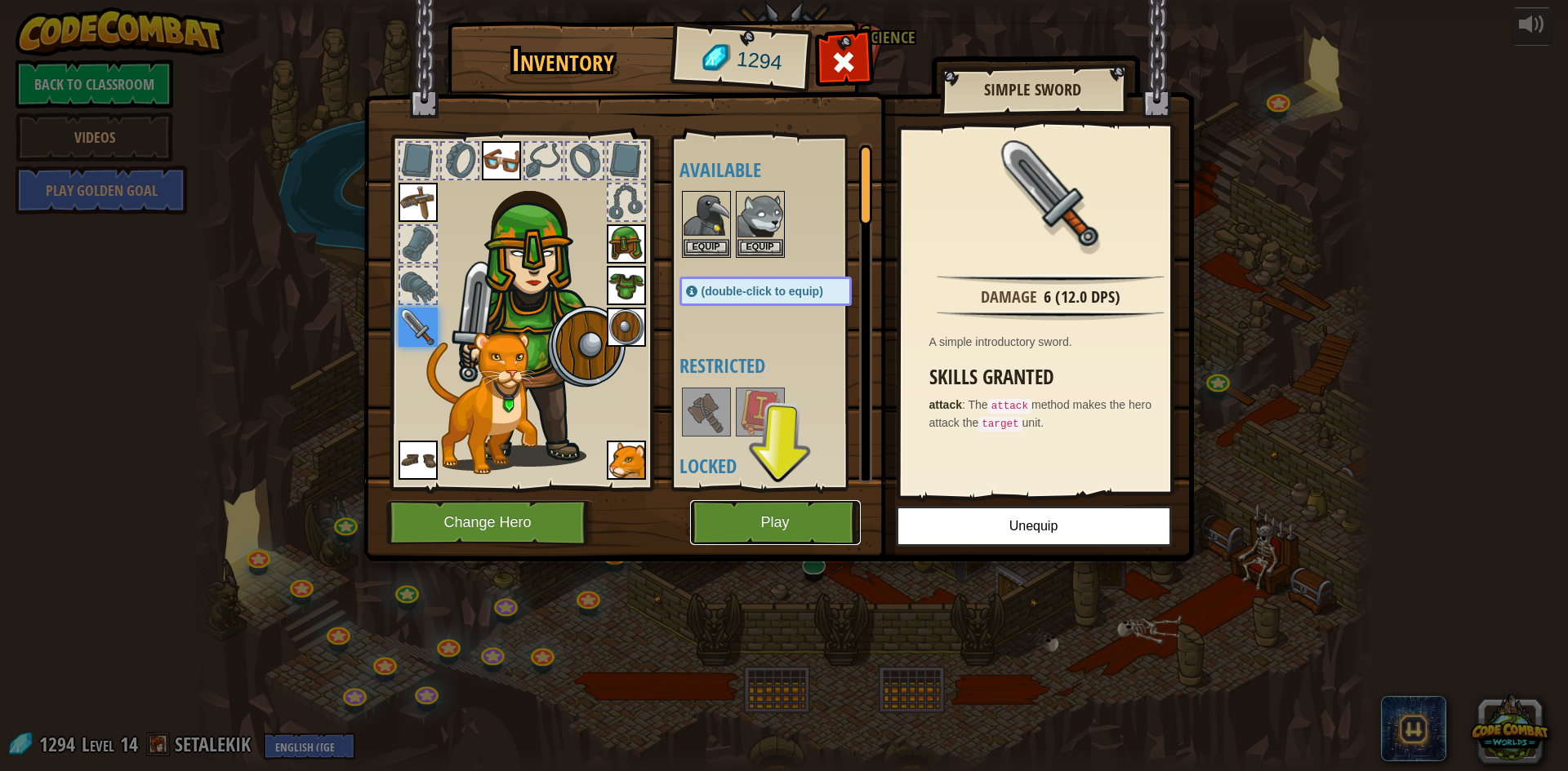
click at [773, 507] on button "Play" at bounding box center [775, 522] width 171 height 45
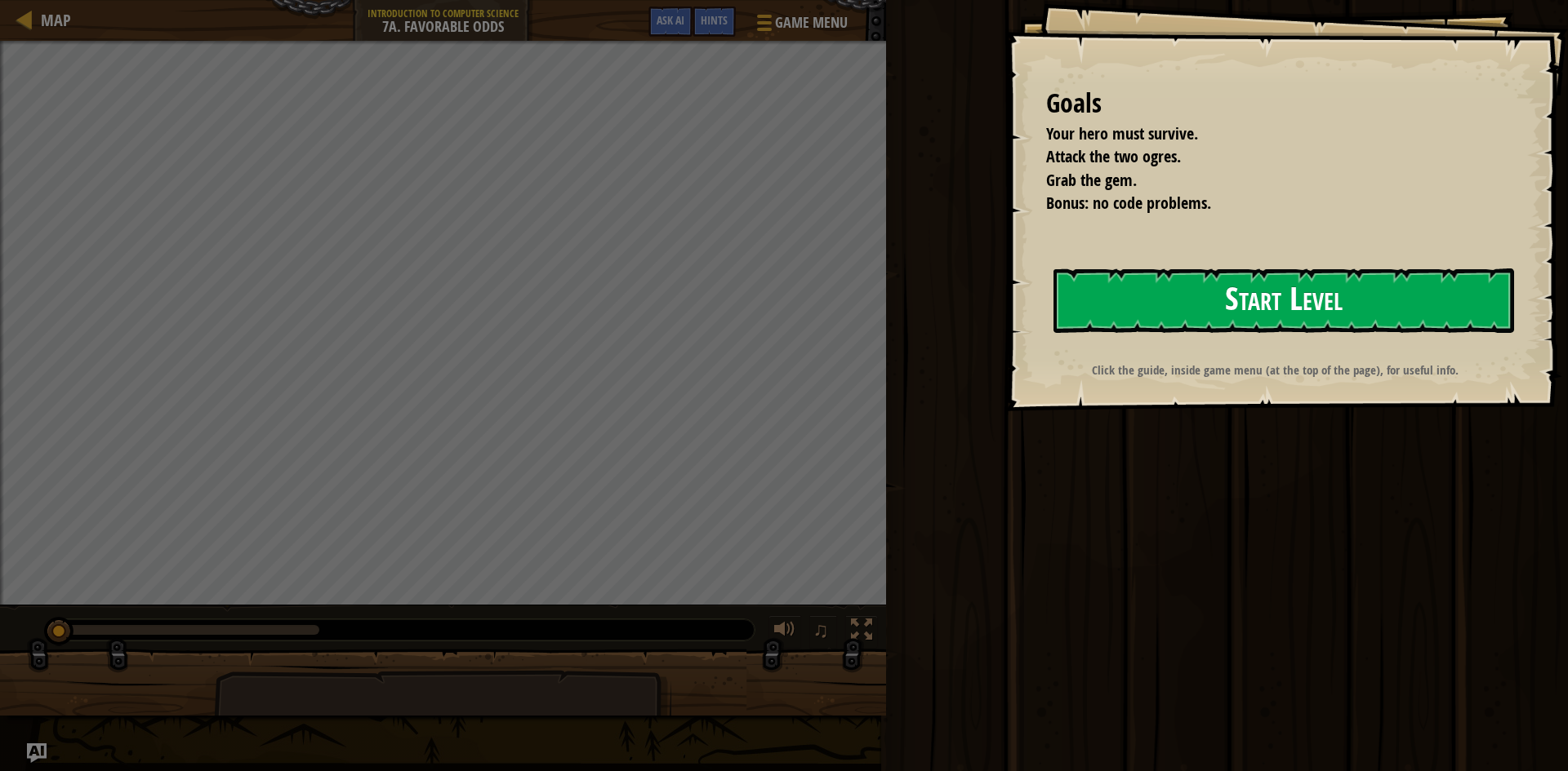
click at [1256, 299] on button "Start Level" at bounding box center [1283, 301] width 461 height 64
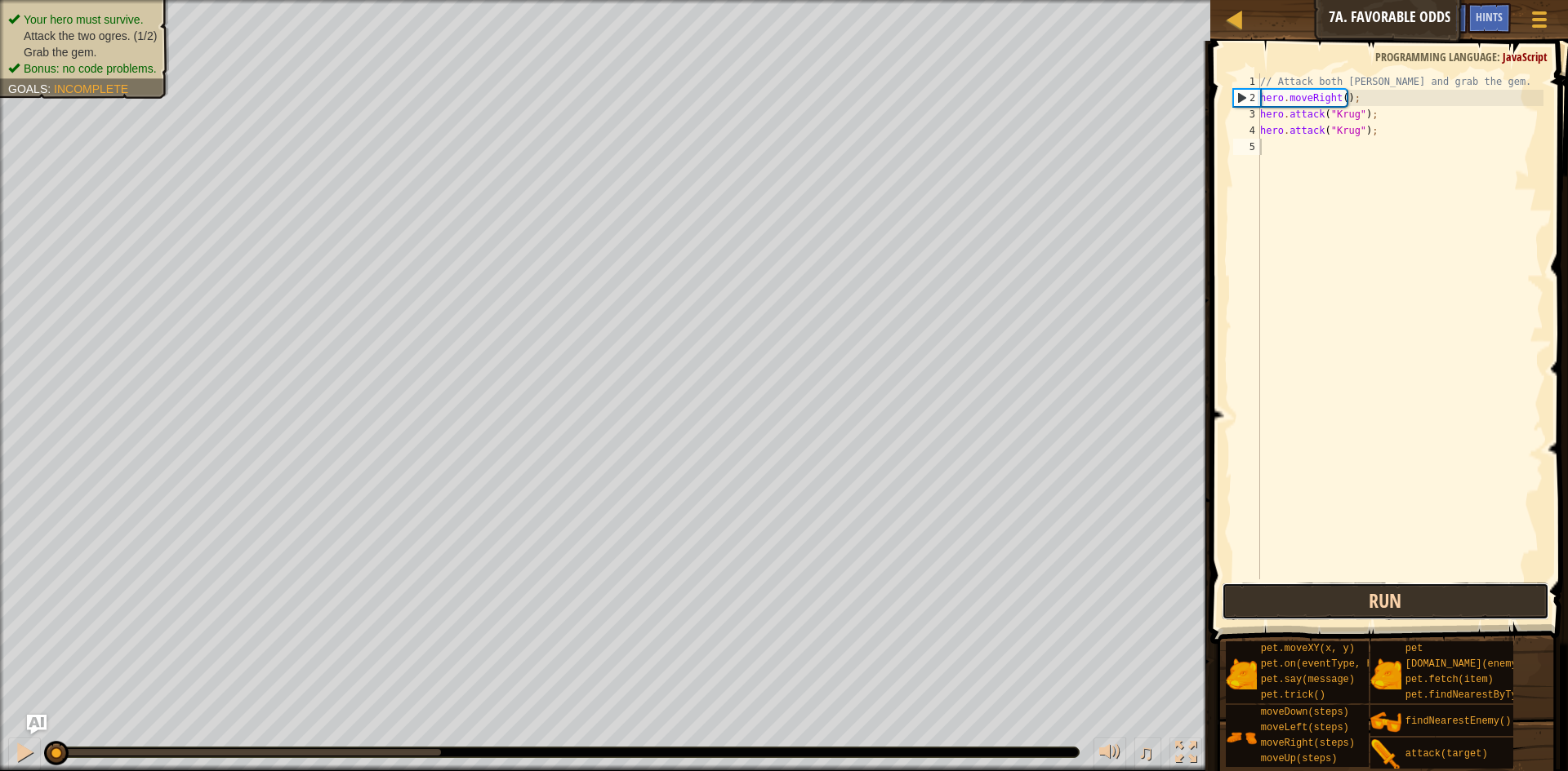
click at [1393, 607] on button "Run" at bounding box center [1385, 602] width 328 height 38
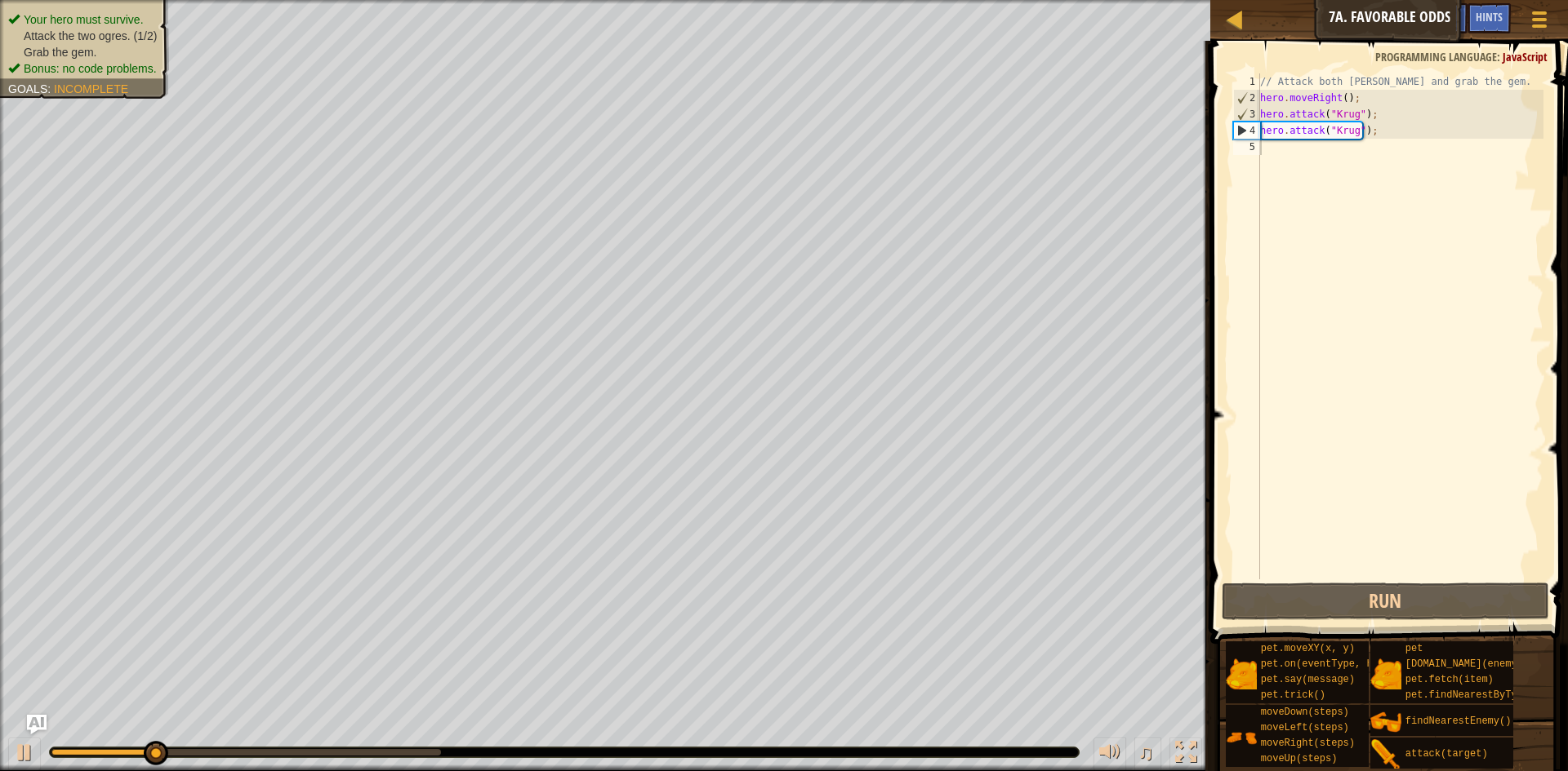
click at [135, 21] on div "Your hero must survive. Attack the two ogres. (1/2) Grab the gem. Bonus: no cod…" at bounding box center [75, 44] width 188 height 109
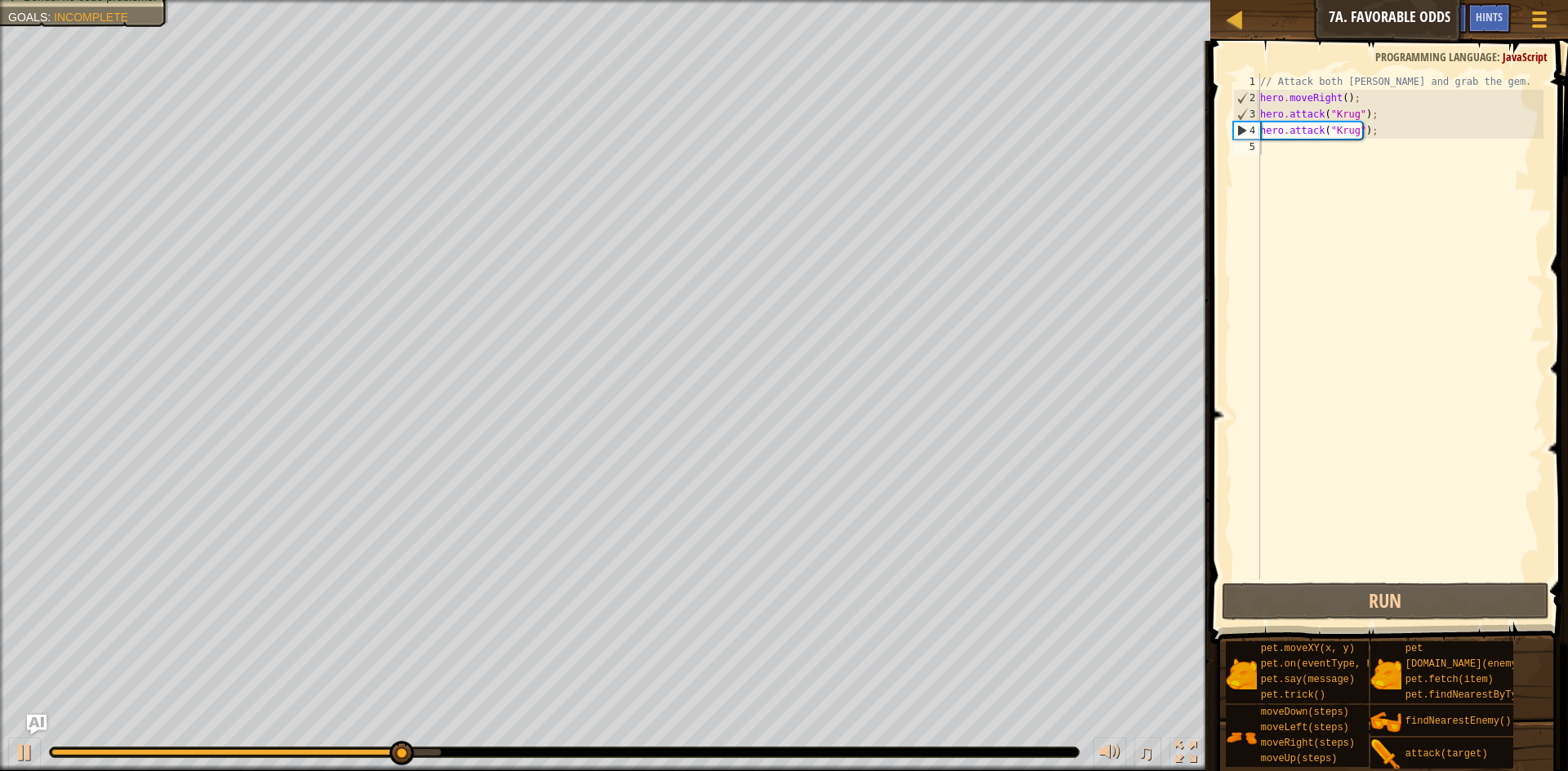
click at [1330, 154] on div "// Attack both [PERSON_NAME] and grab the gem. hero . moveRight ( ) ; hero . at…" at bounding box center [1400, 343] width 286 height 538
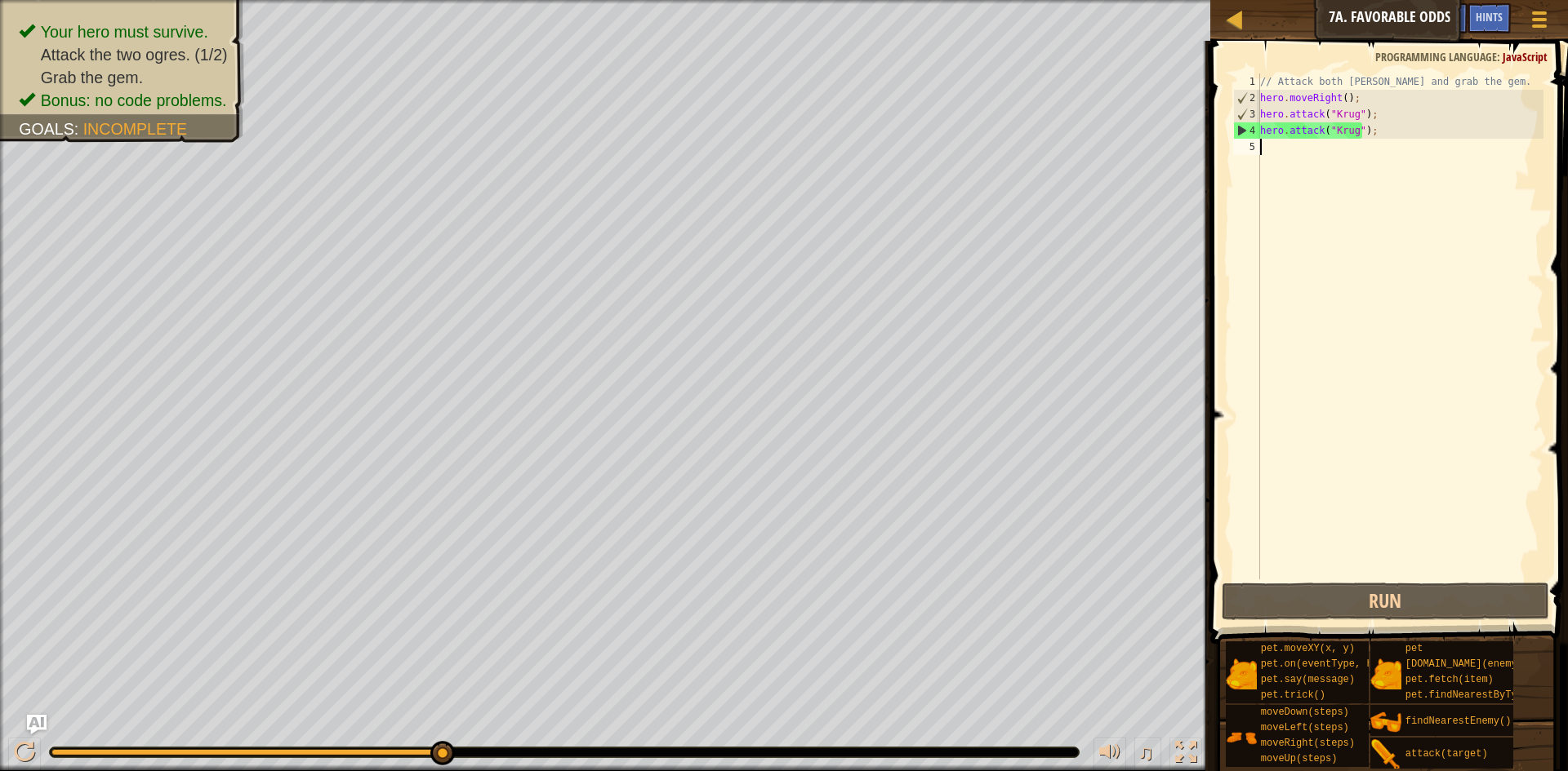
type textarea "h"
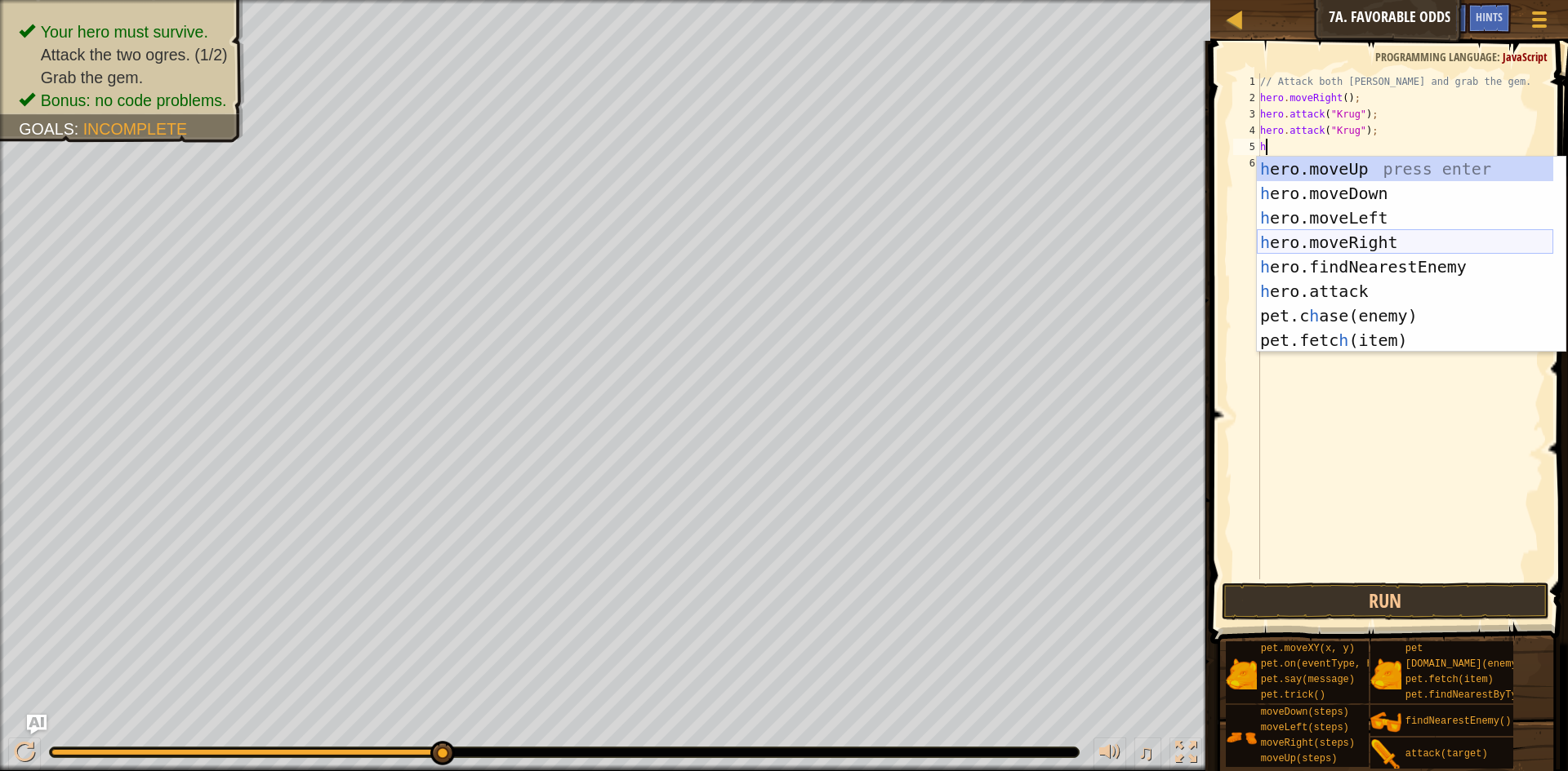
click at [1362, 238] on div "h ero.moveUp press enter h ero.moveDown press enter h ero.moveLeft press enter …" at bounding box center [1404, 279] width 296 height 245
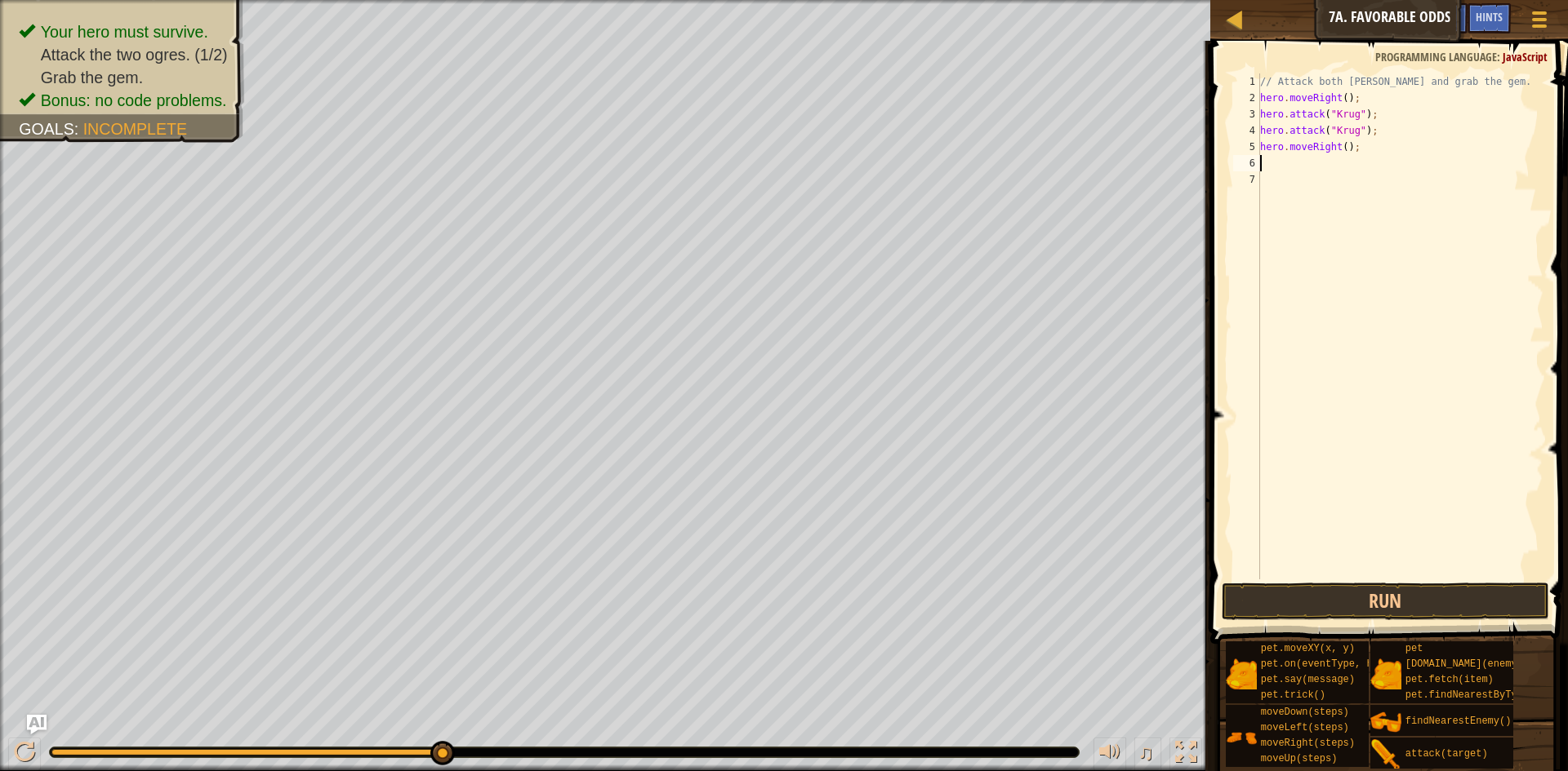
type textarea "h"
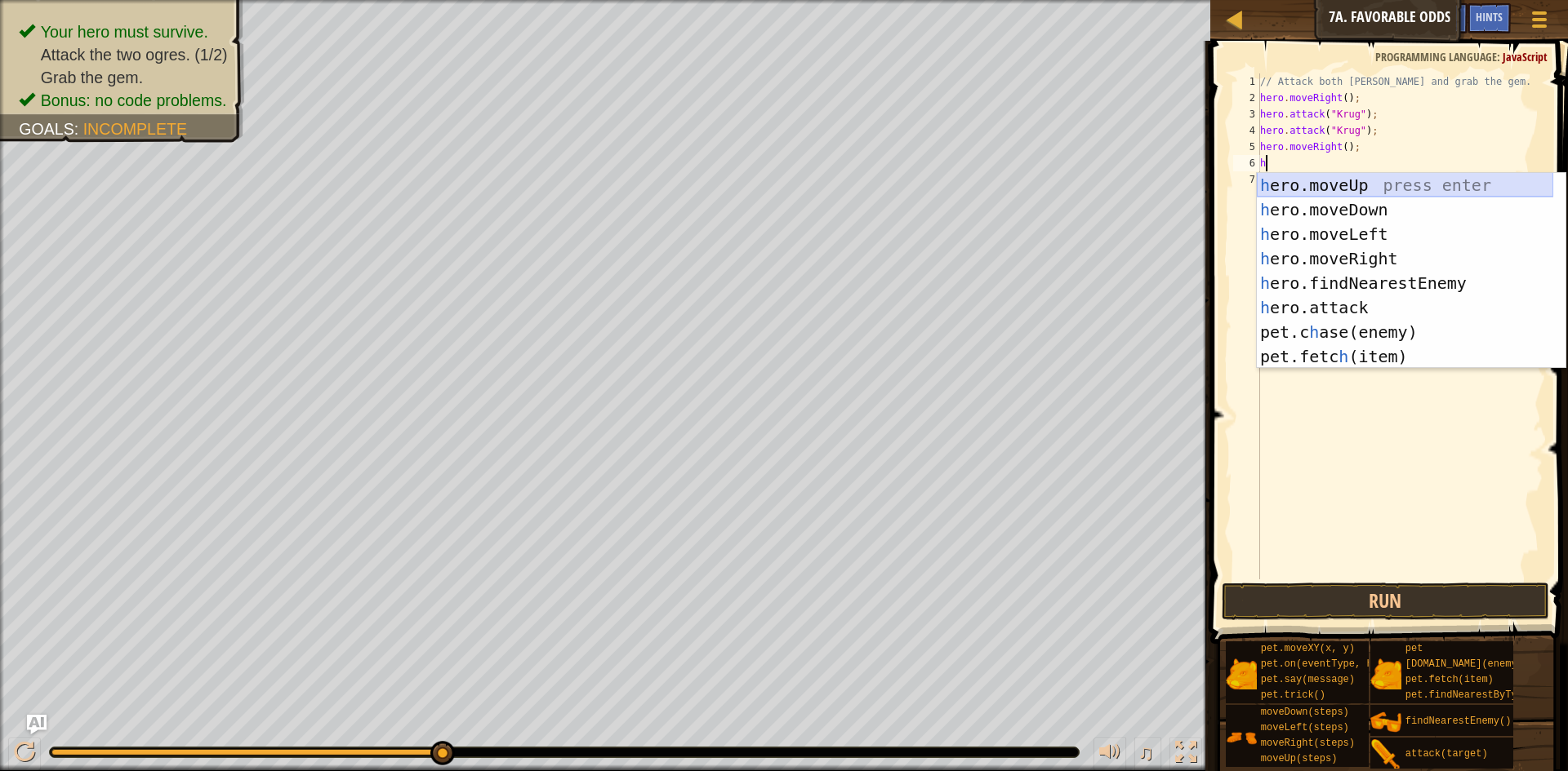
click at [1334, 182] on div "h ero.moveUp press enter h ero.moveDown press enter h ero.moveLeft press enter …" at bounding box center [1404, 295] width 296 height 245
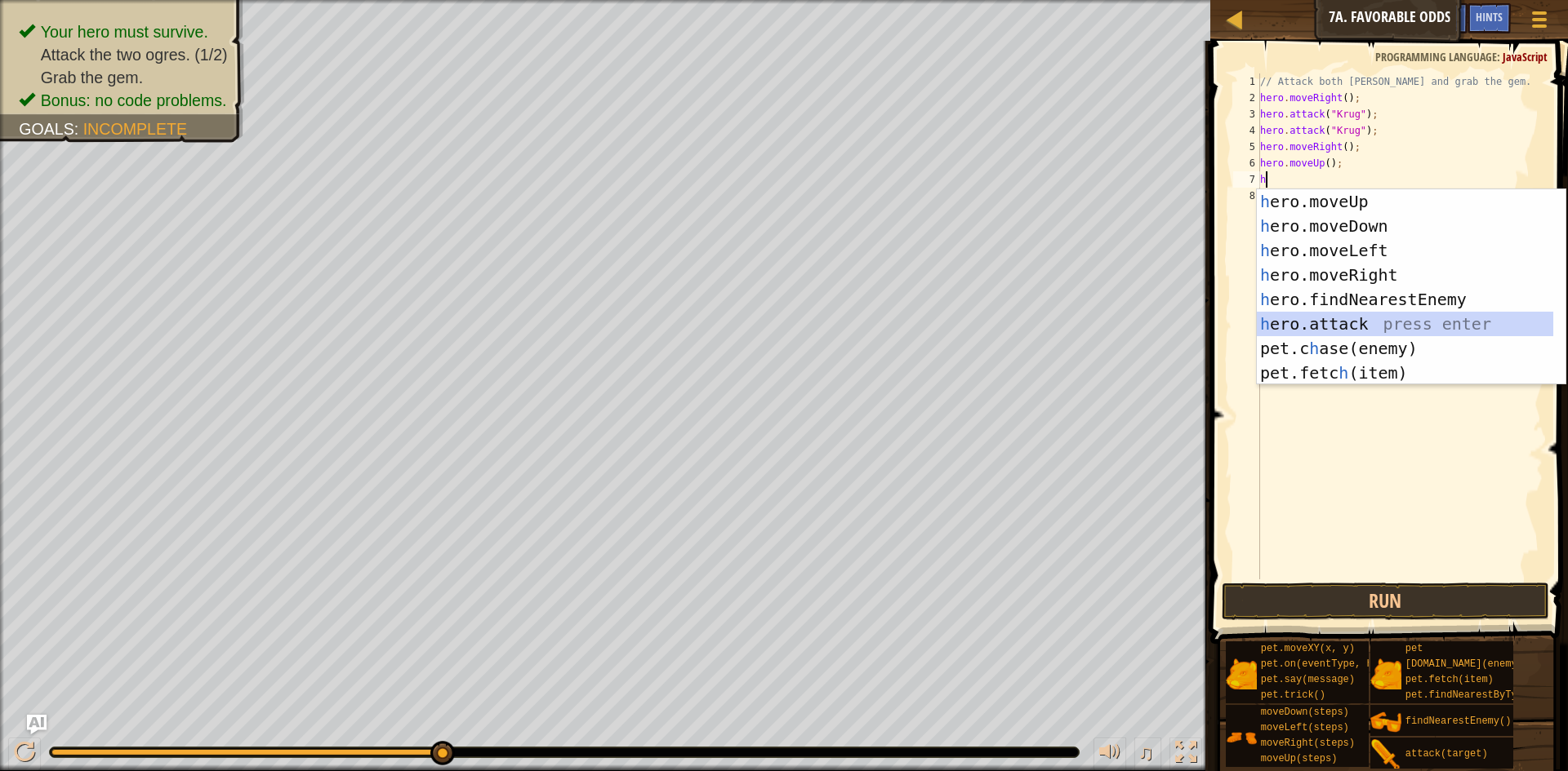
click at [1353, 314] on div "h ero.moveUp press enter h ero.moveDown press enter h ero.moveLeft press enter …" at bounding box center [1404, 312] width 296 height 245
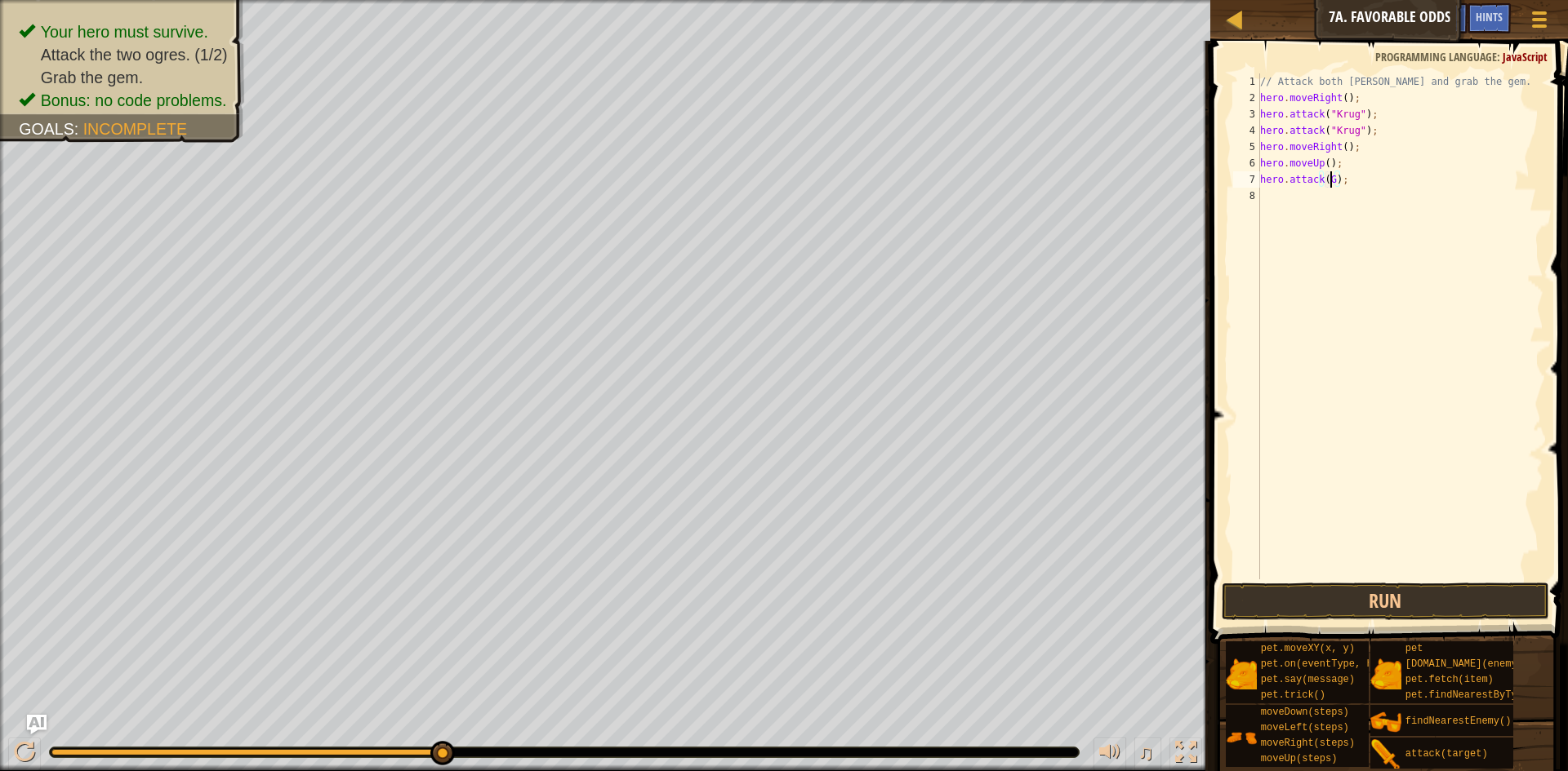
scroll to position [7, 5]
type textarea "hero.attack("Grump");"
click at [1362, 193] on div "// Attack both [PERSON_NAME] and grab the gem. hero . moveRight ( ) ; hero . at…" at bounding box center [1400, 343] width 286 height 538
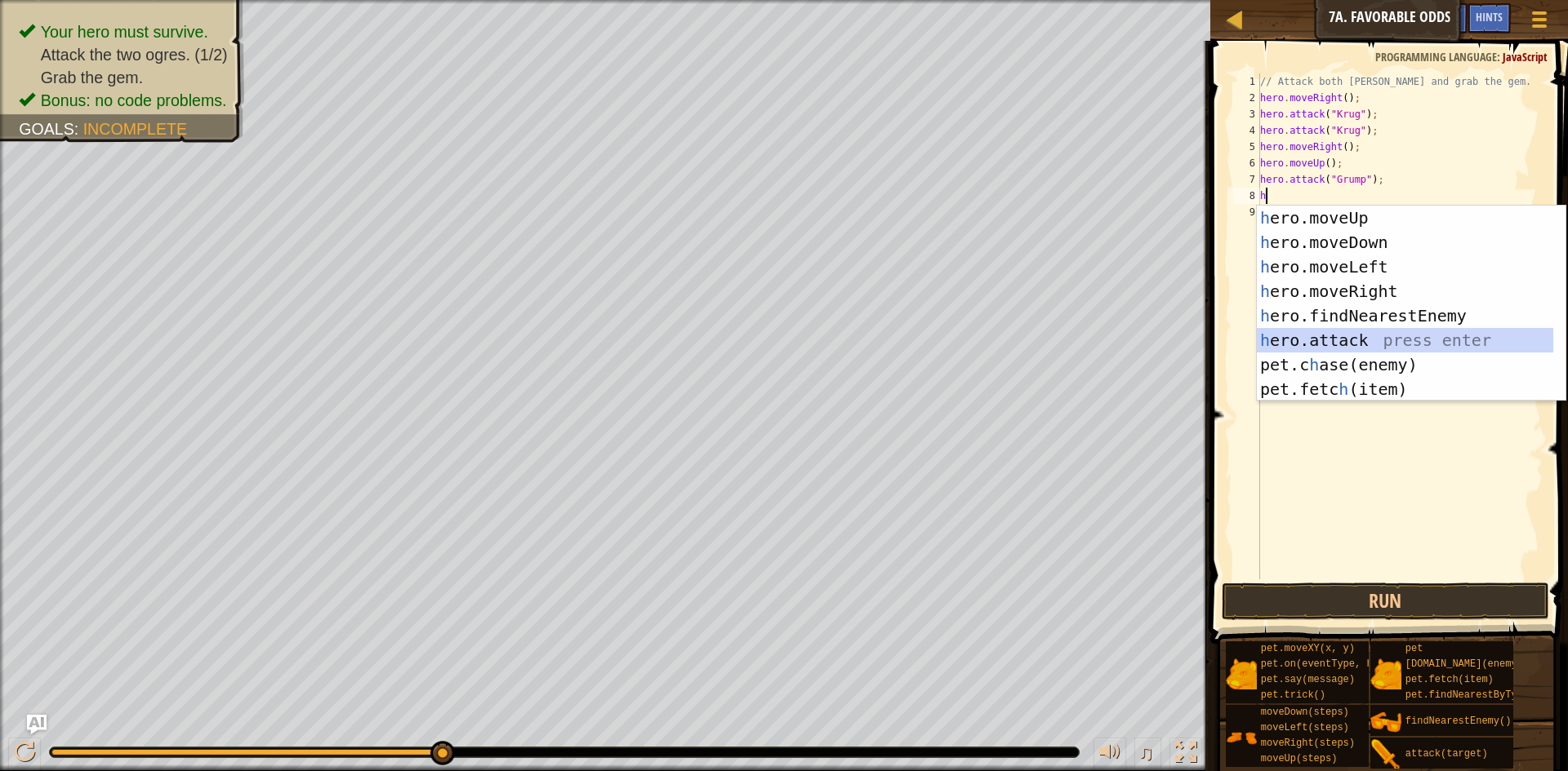
click at [1349, 339] on div "h ero.moveUp press enter h ero.moveDown press enter h ero.moveLeft press enter …" at bounding box center [1404, 328] width 296 height 245
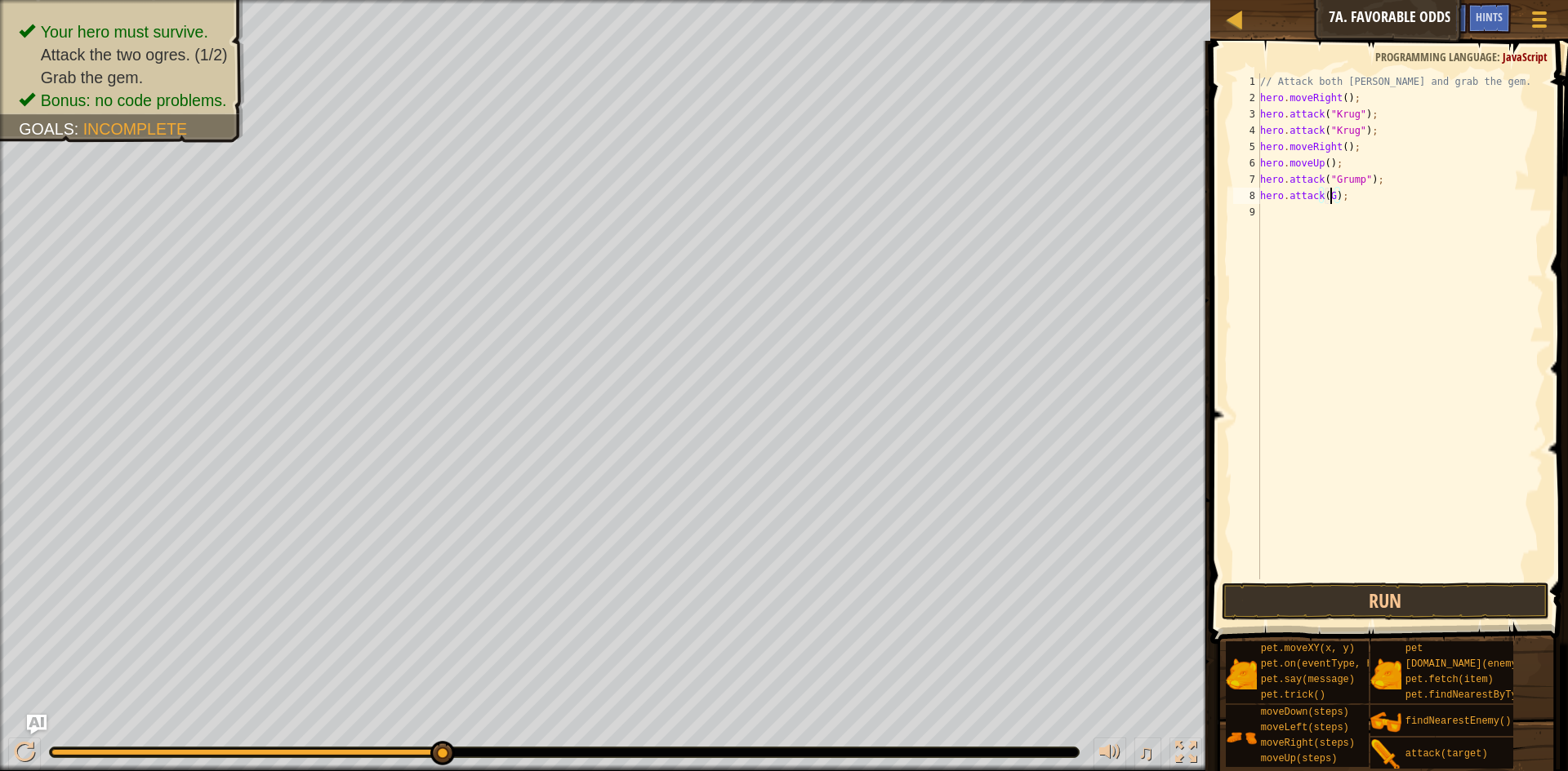
scroll to position [7, 5]
type textarea "hero.attack("Grump");"
click at [1327, 215] on div "// Attack both [PERSON_NAME] and grab the gem. hero . moveRight ( ) ; hero . at…" at bounding box center [1400, 343] width 286 height 538
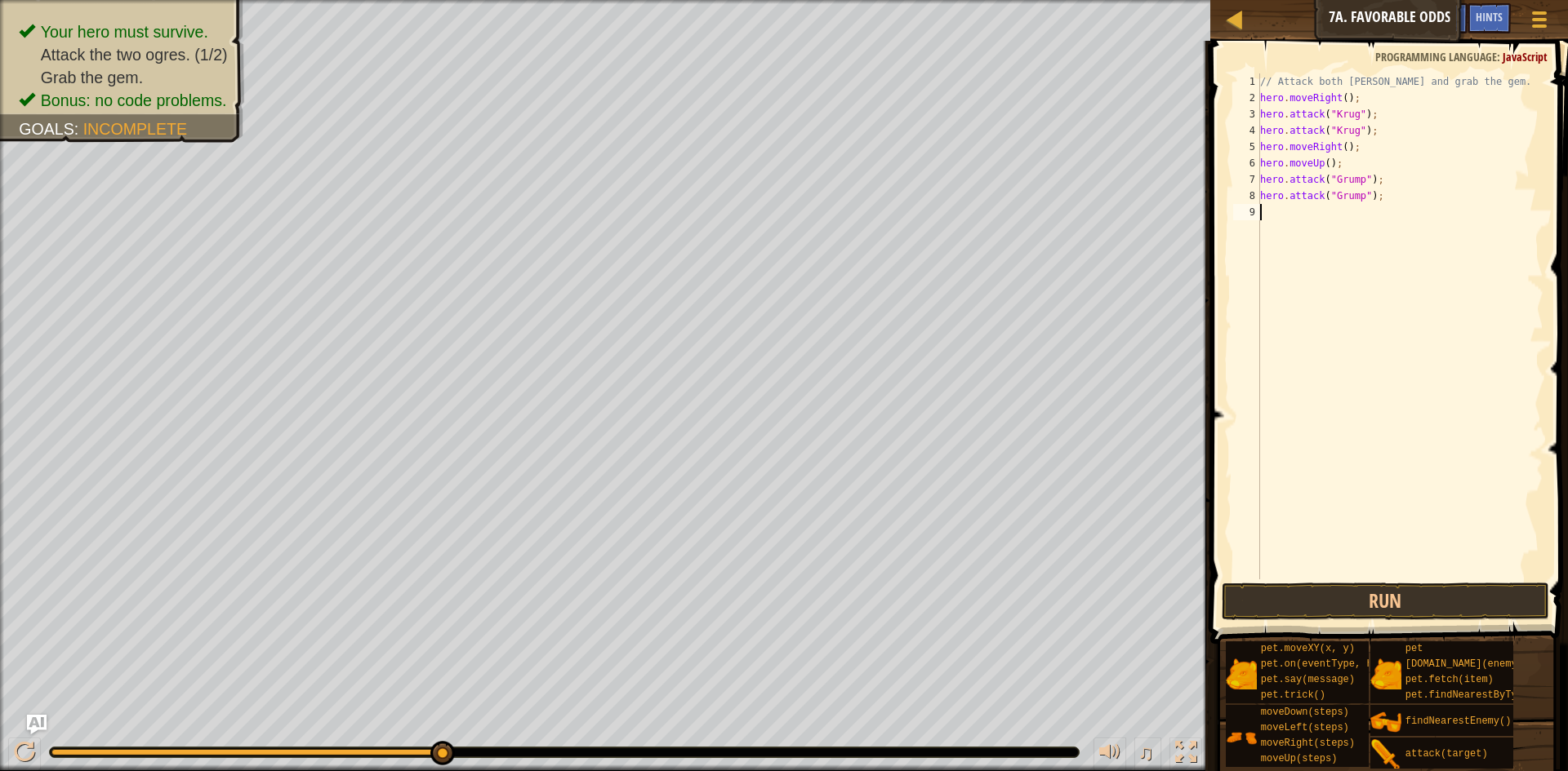
type textarea "H"
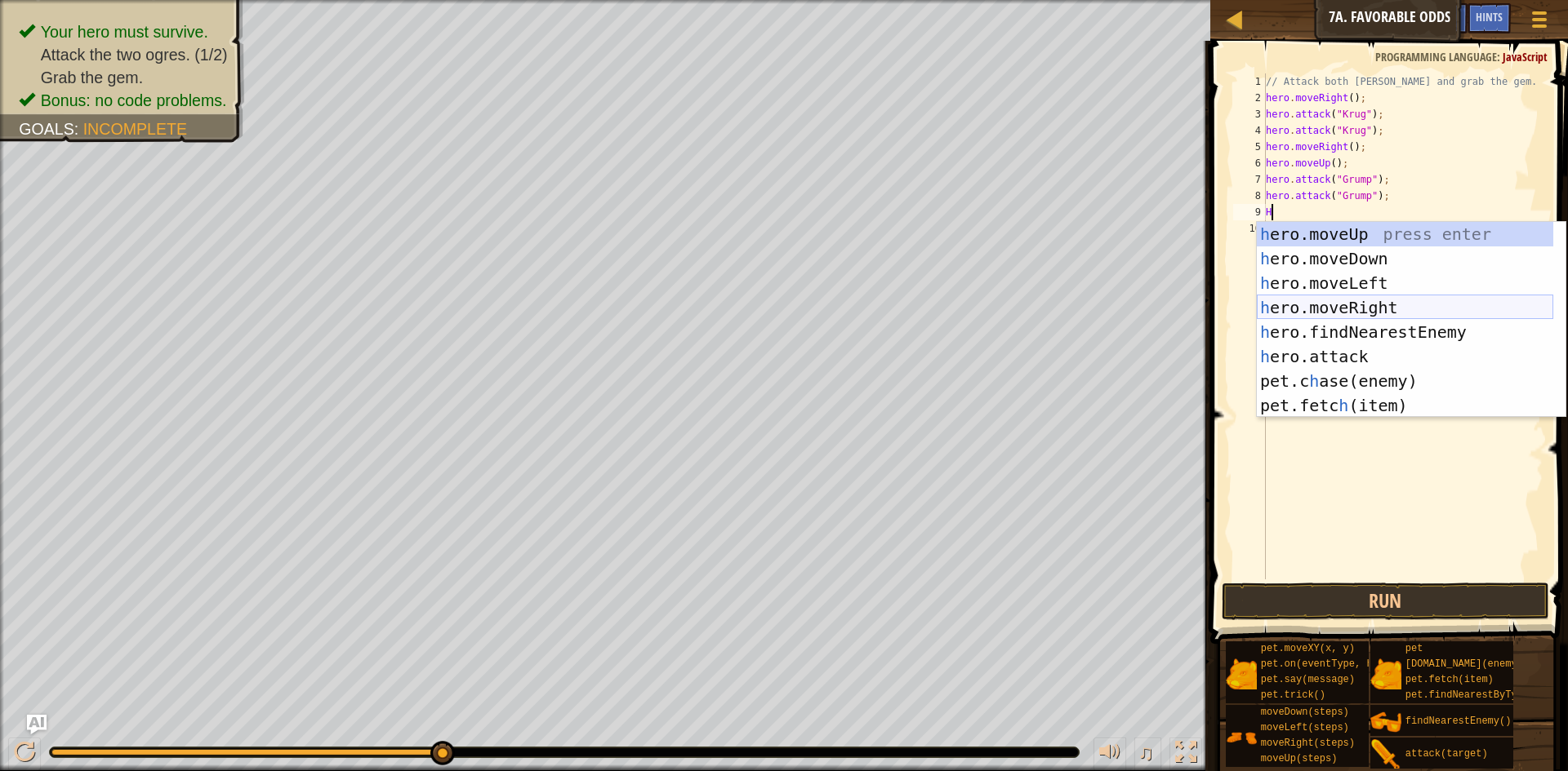
click at [1369, 279] on div "h ero.moveUp press enter h ero.moveDown press enter h ero.moveLeft press enter …" at bounding box center [1404, 344] width 296 height 245
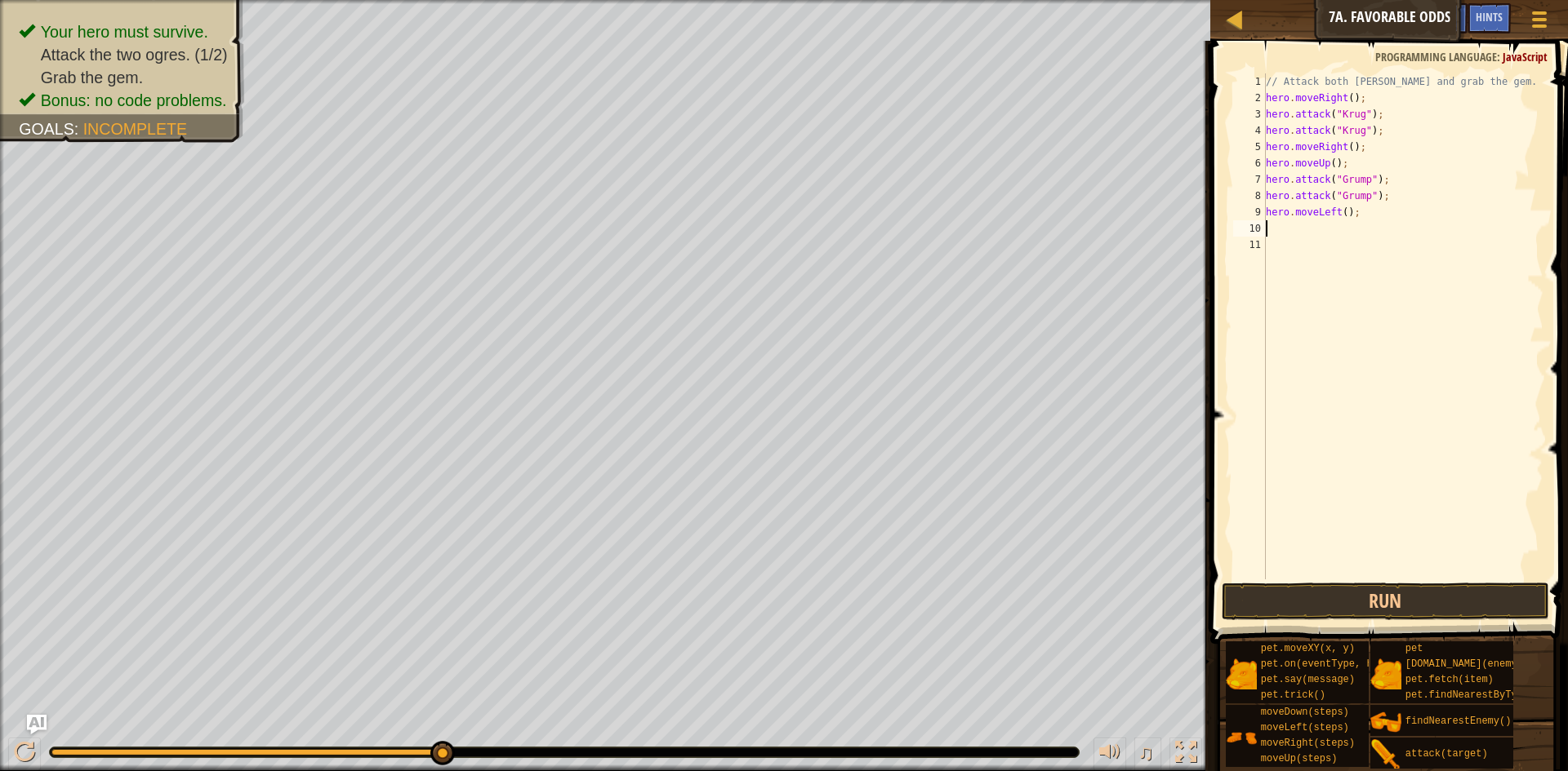
click at [1342, 213] on div "// Attack both [PERSON_NAME] and grab the gem. hero . moveRight ( ) ; hero . at…" at bounding box center [1403, 343] width 282 height 538
type textarea "hero.moveLeft(2);"
click at [1325, 601] on button "Run" at bounding box center [1385, 602] width 328 height 38
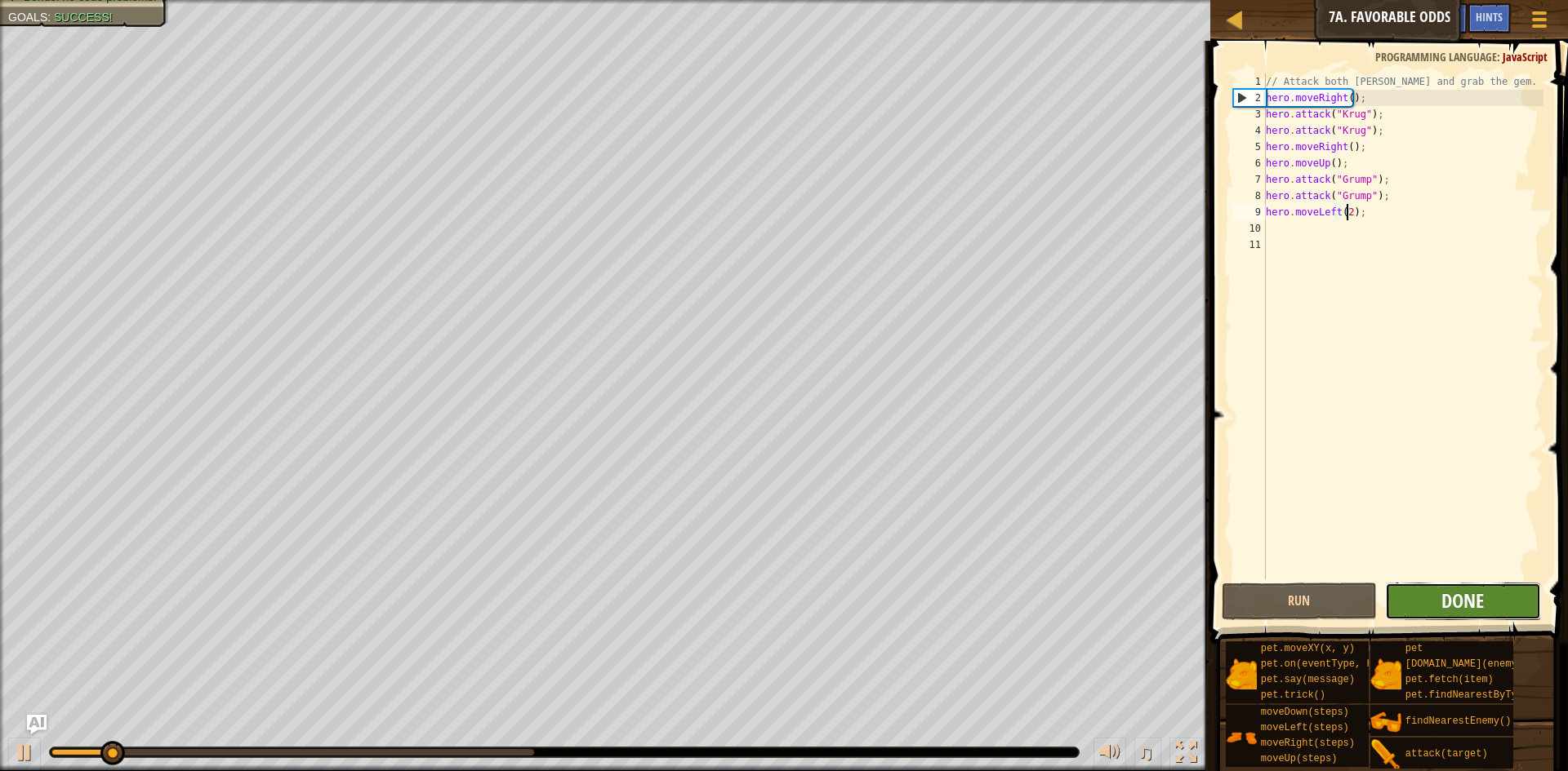
drag, startPoint x: 1463, startPoint y: 615, endPoint x: 1463, endPoint y: 605, distance: 10.0
click at [1463, 605] on button "Done" at bounding box center [1463, 602] width 156 height 38
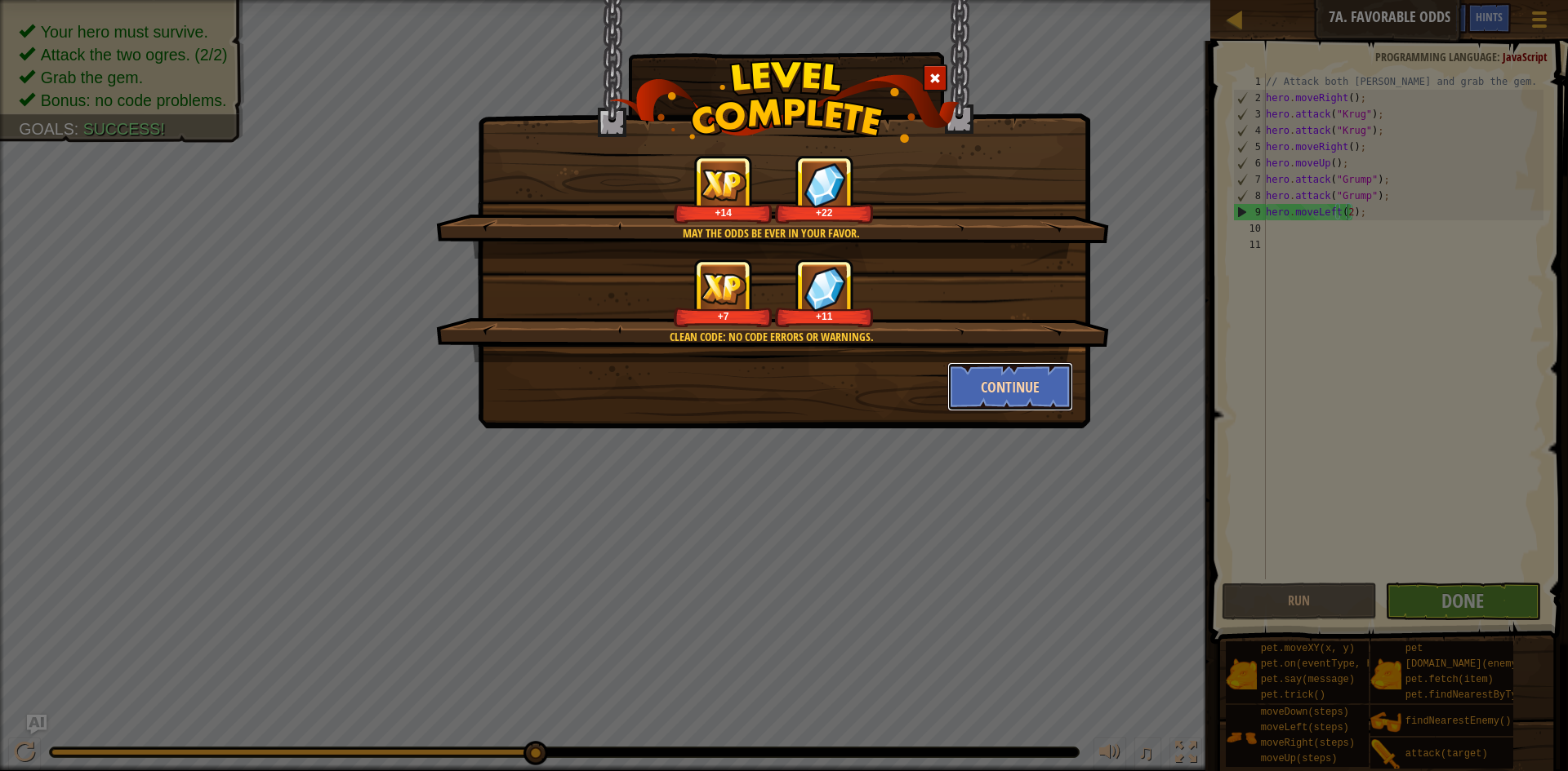
click at [1004, 372] on button "Continue" at bounding box center [1010, 386] width 126 height 49
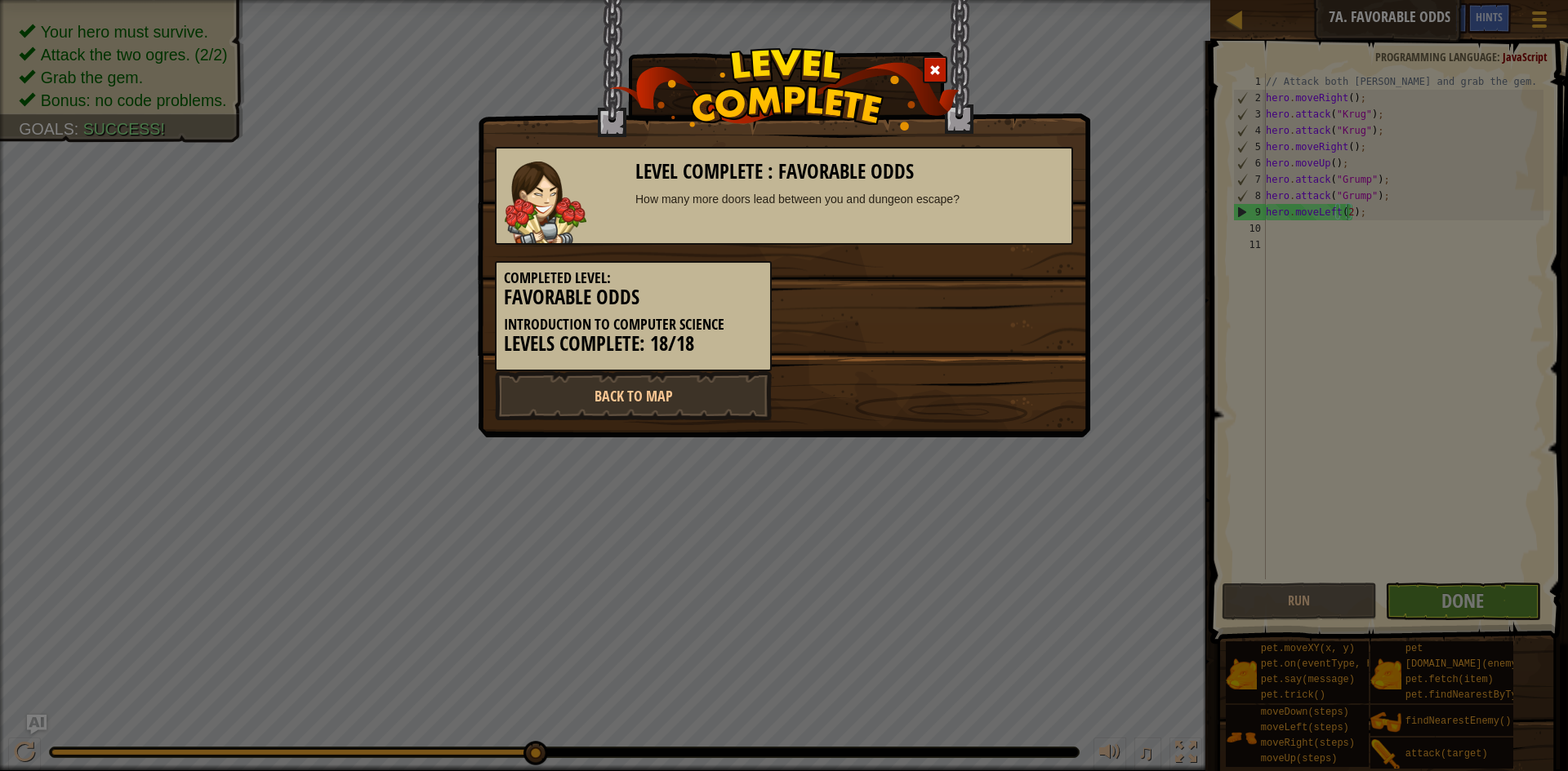
click at [1019, 379] on div "Back to Map" at bounding box center [783, 395] width 602 height 49
click at [729, 382] on link "Back to Map" at bounding box center [633, 395] width 277 height 49
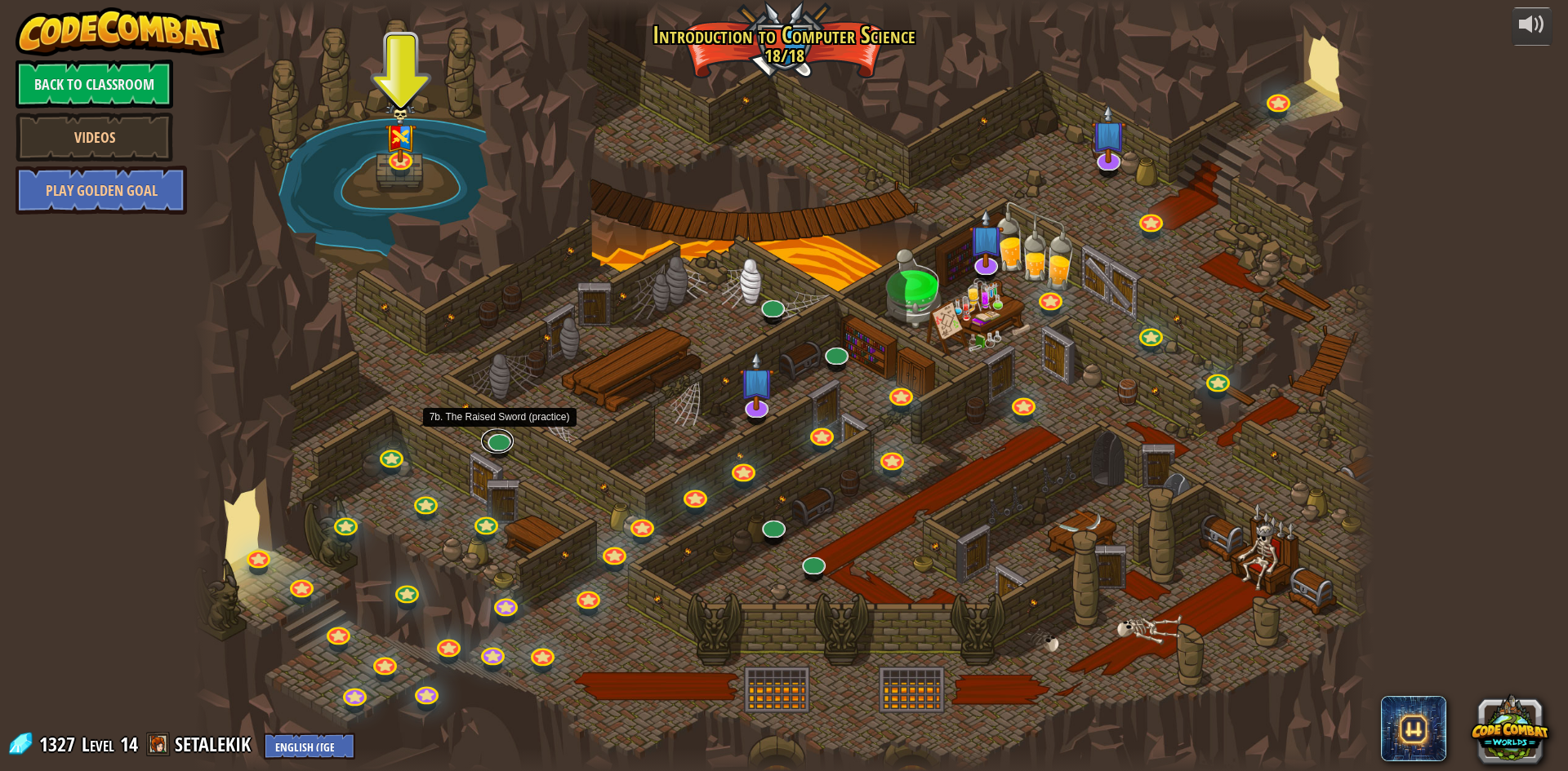
click at [499, 436] on link at bounding box center [497, 440] width 33 height 24
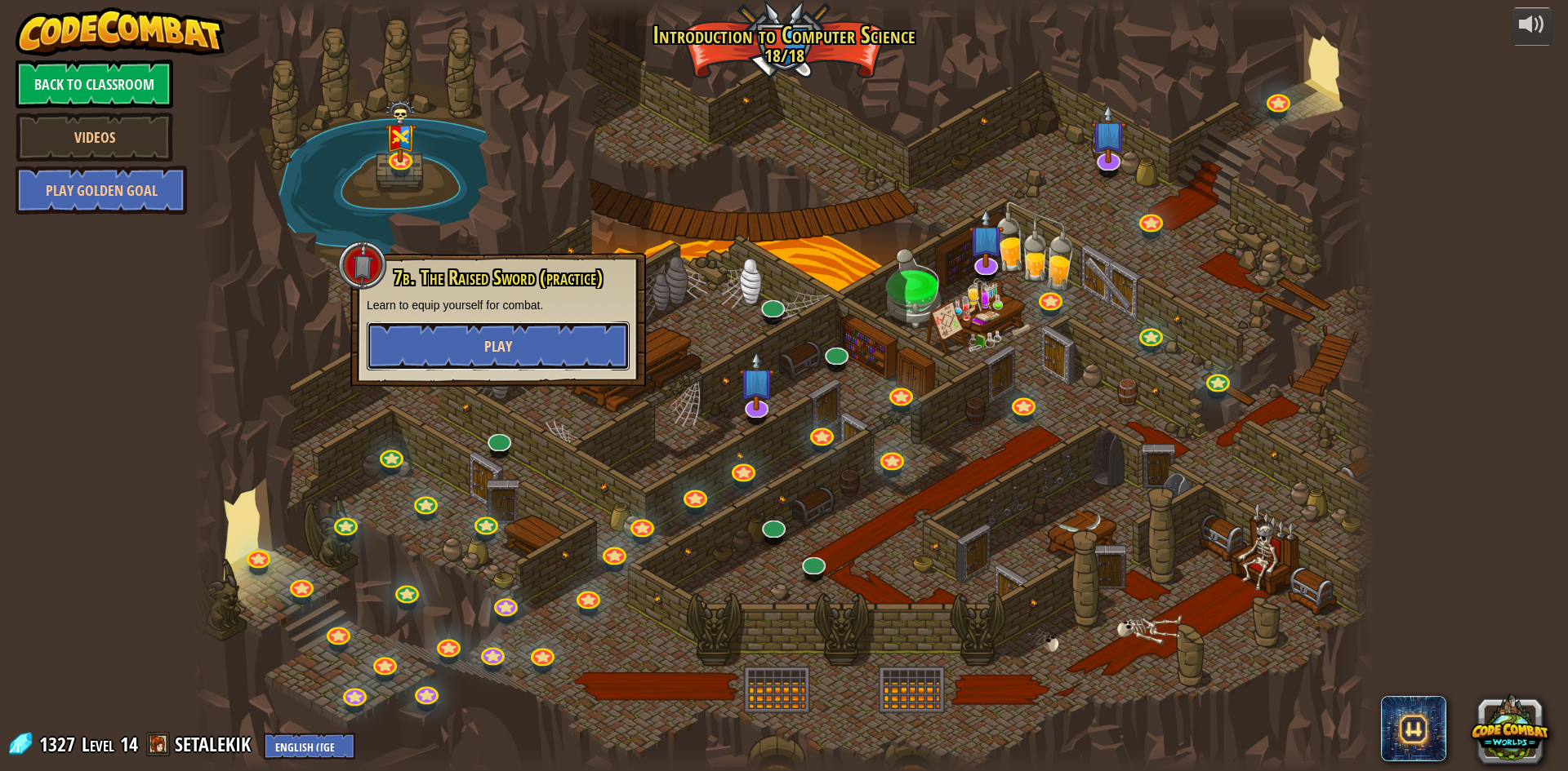
click at [546, 353] on button "Play" at bounding box center [499, 346] width 263 height 49
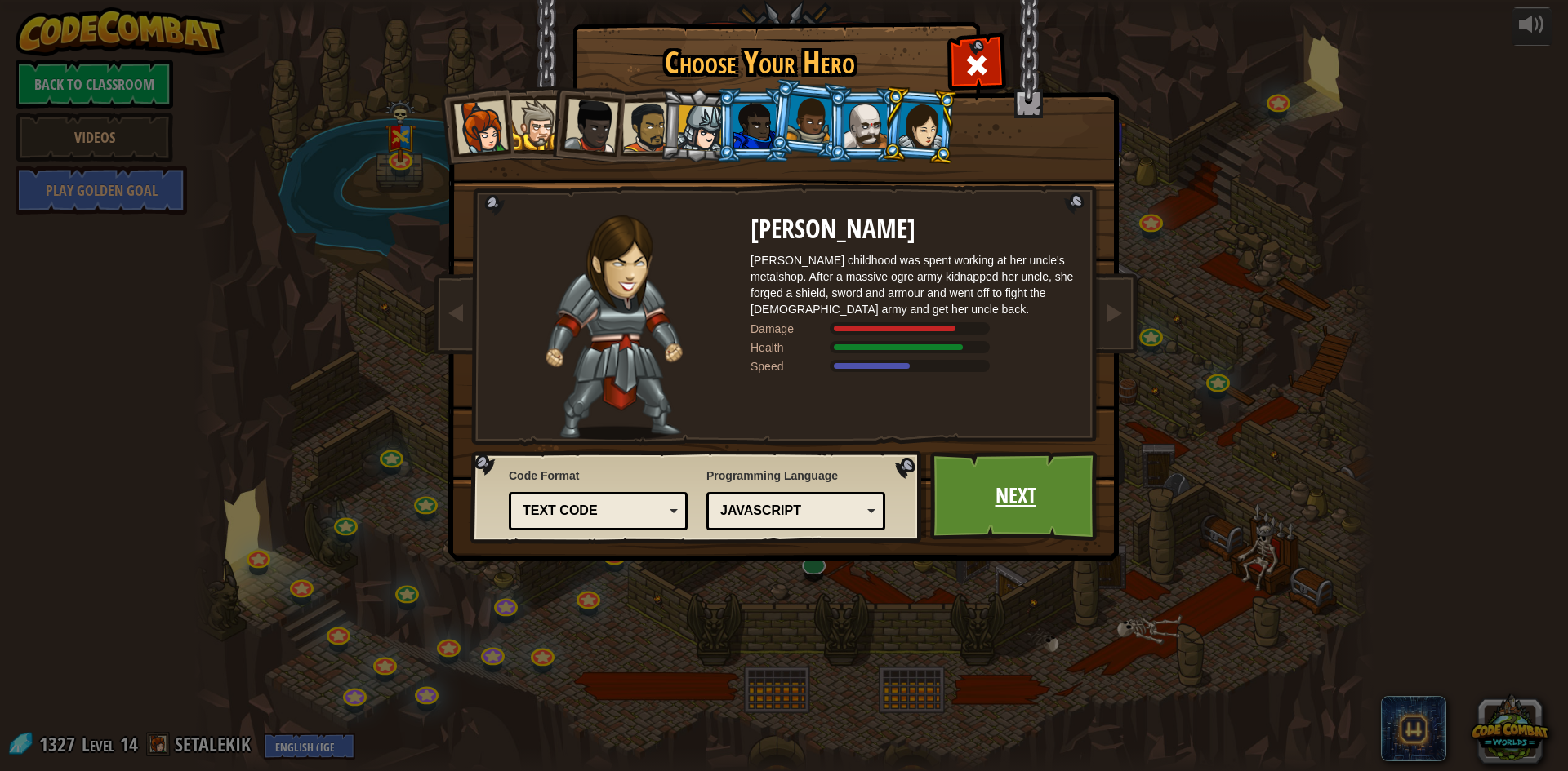
click at [1014, 487] on link "Next" at bounding box center [1015, 496] width 171 height 89
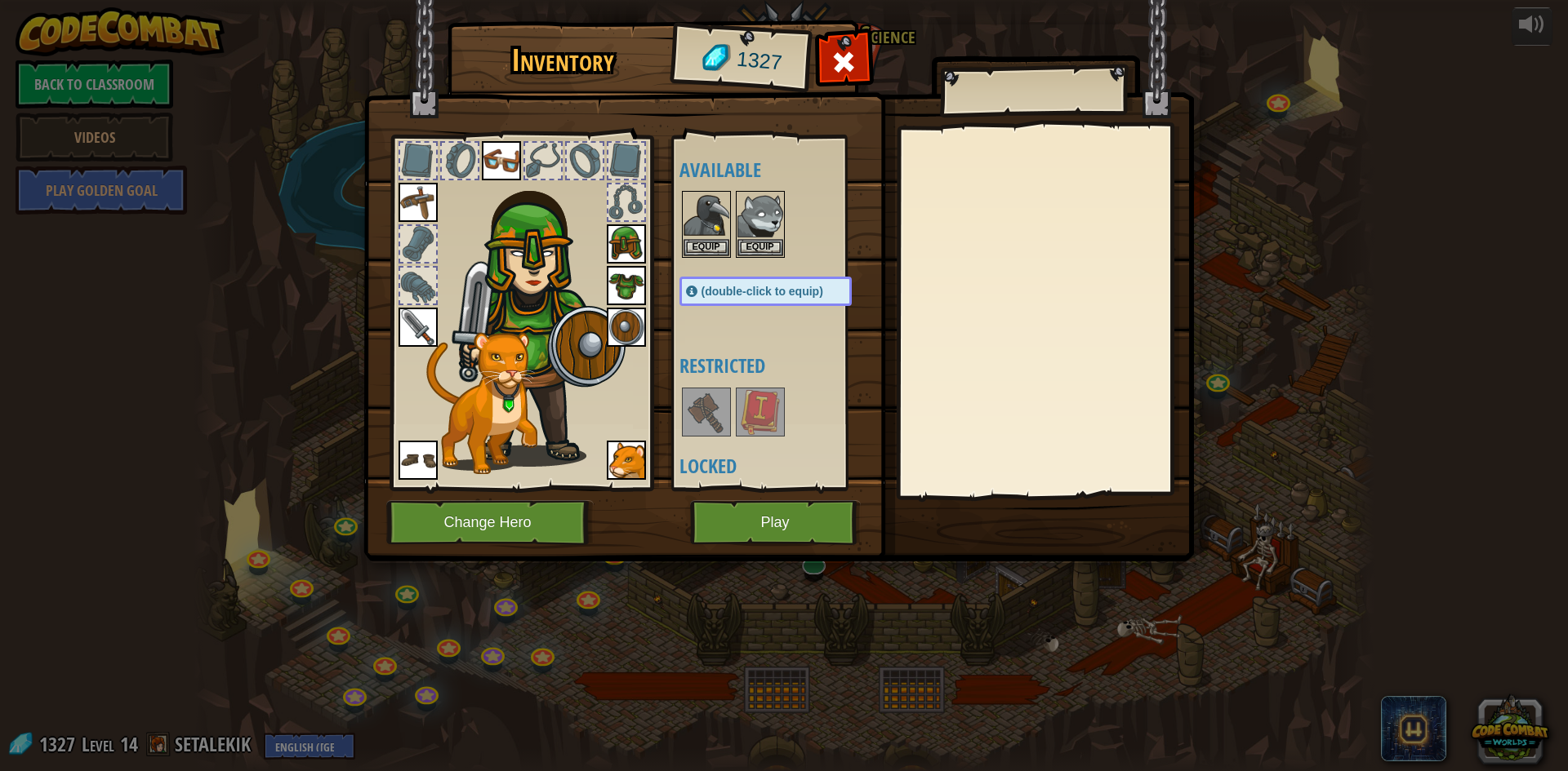
click at [783, 405] on div at bounding box center [760, 411] width 49 height 49
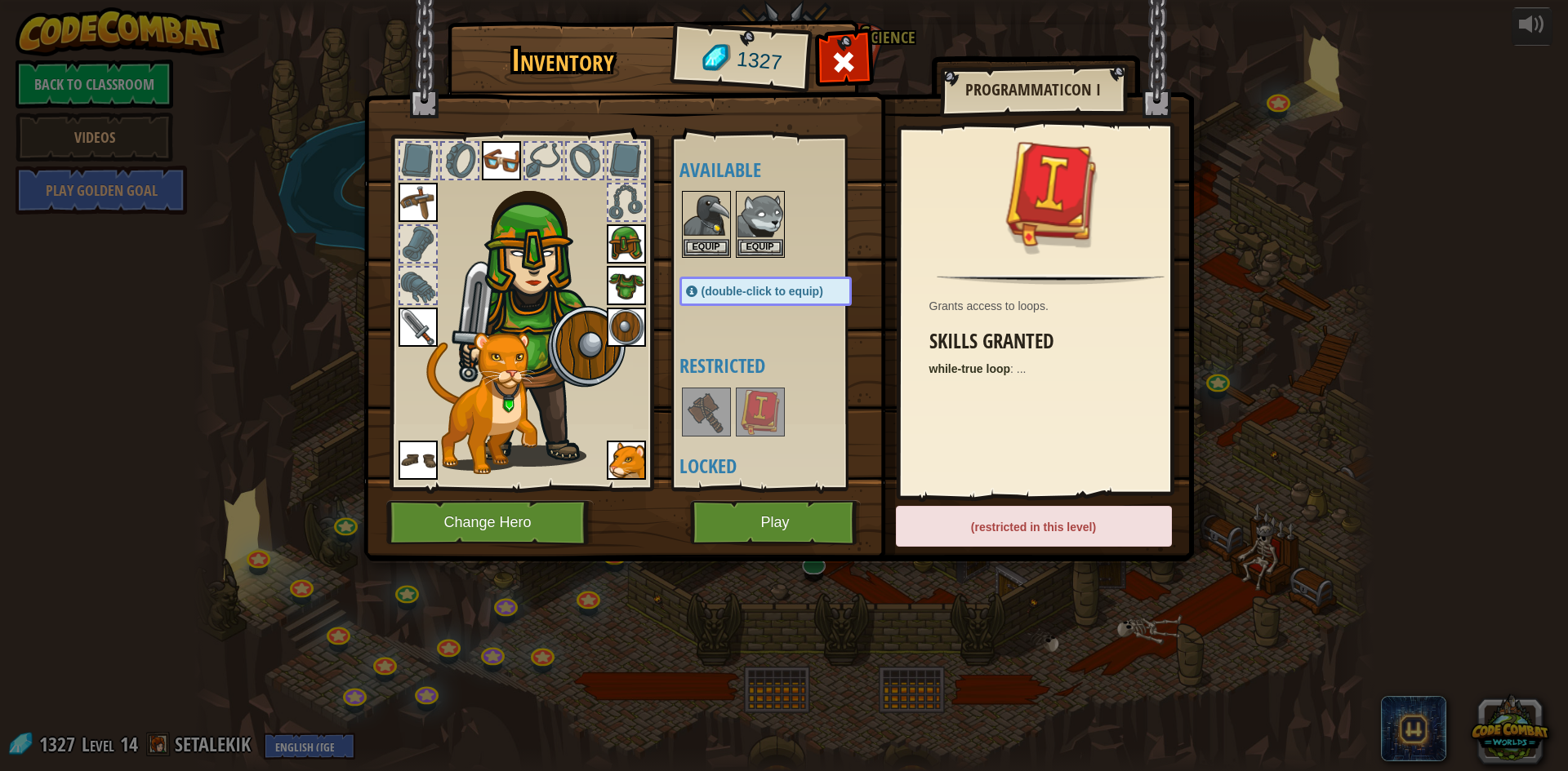
click at [761, 406] on img at bounding box center [760, 411] width 46 height 46
click at [699, 415] on img at bounding box center [706, 411] width 46 height 46
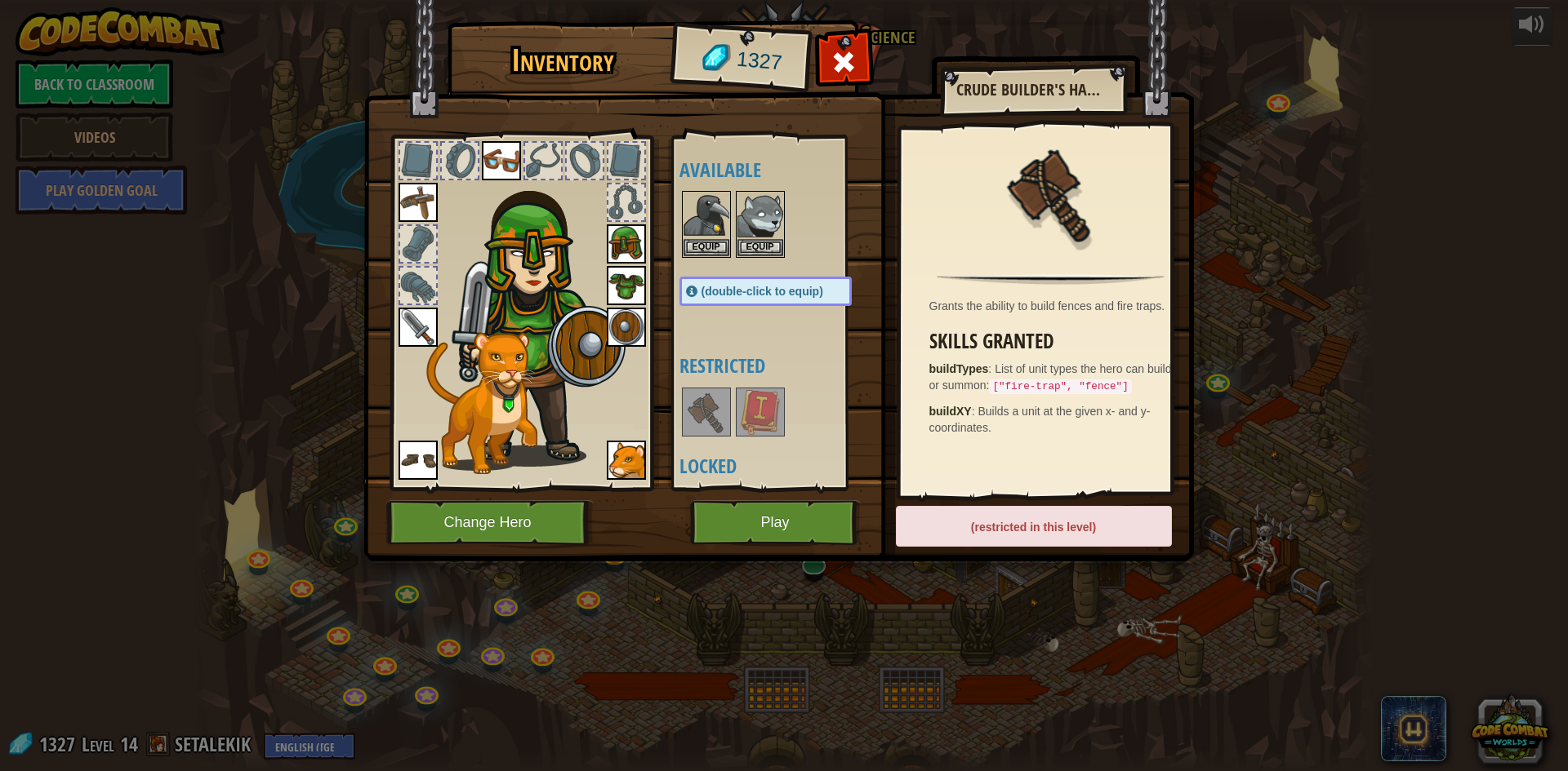
click at [699, 415] on img at bounding box center [706, 411] width 46 height 46
click at [701, 415] on img at bounding box center [706, 411] width 46 height 46
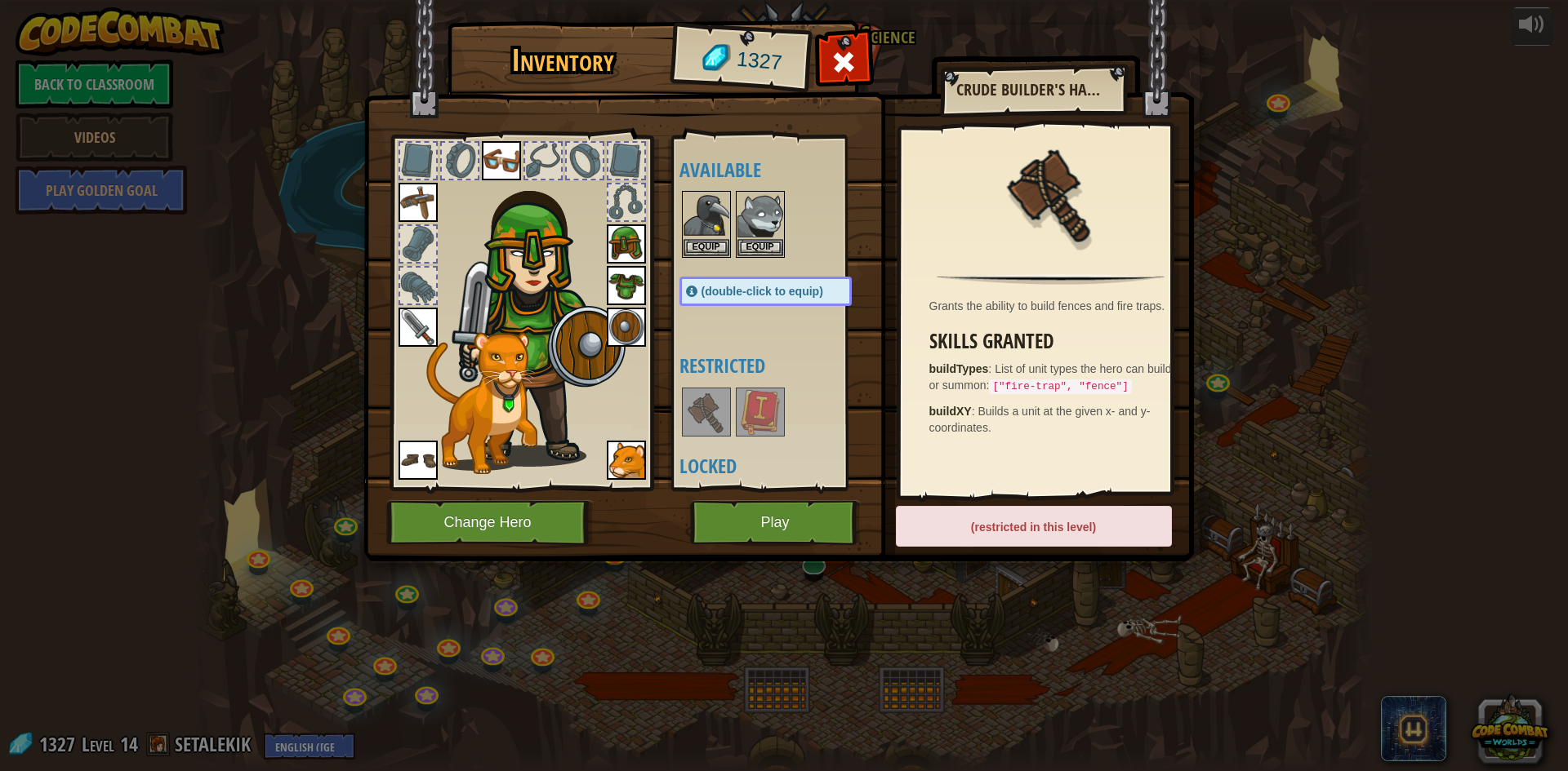
click at [716, 434] on img at bounding box center [706, 411] width 46 height 46
click at [717, 426] on img at bounding box center [706, 411] width 46 height 46
click at [714, 409] on img at bounding box center [706, 411] width 46 height 46
click at [718, 405] on img at bounding box center [706, 411] width 46 height 46
click at [715, 418] on img at bounding box center [706, 411] width 46 height 46
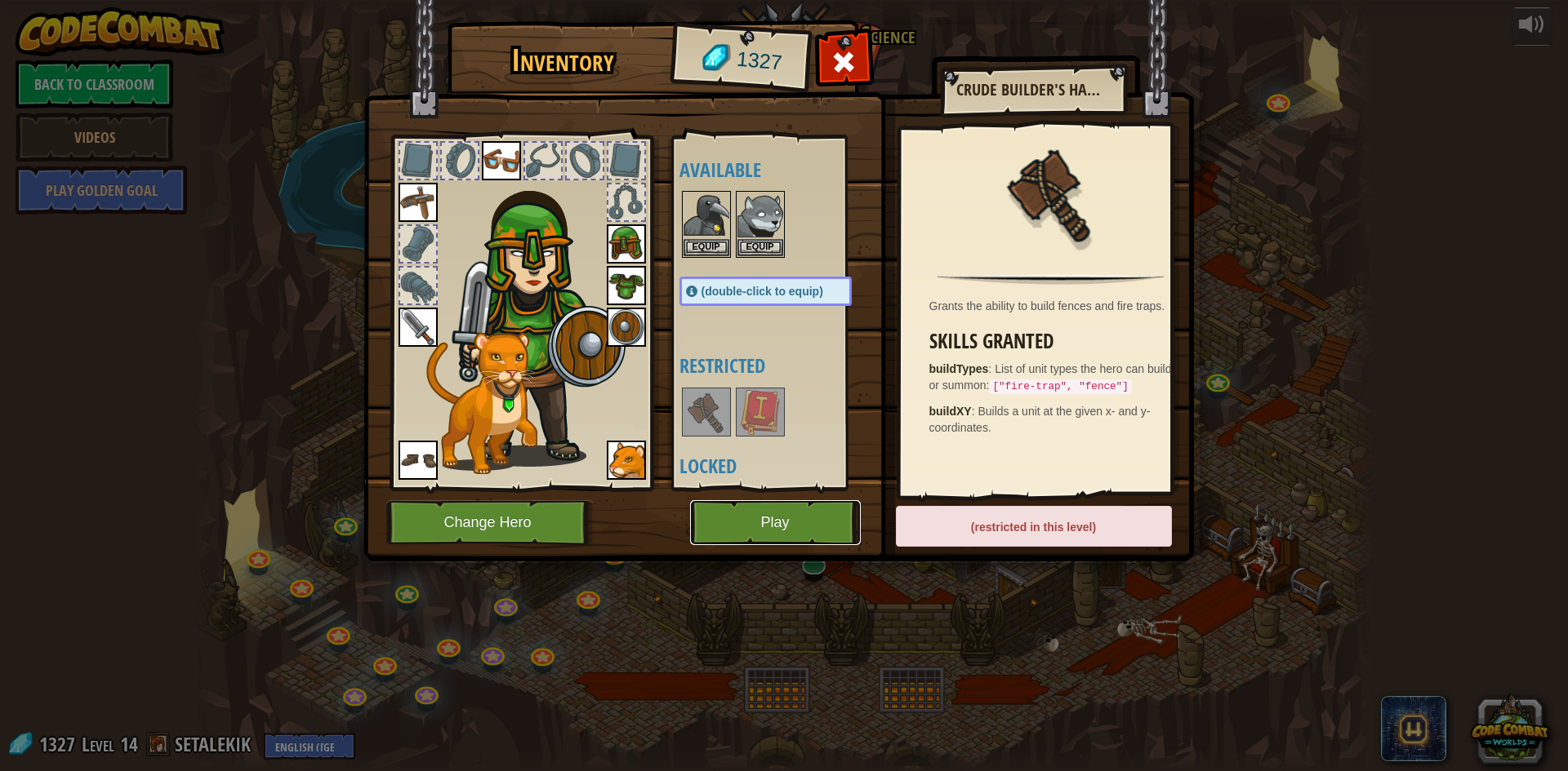
click at [741, 503] on button "Play" at bounding box center [775, 522] width 171 height 45
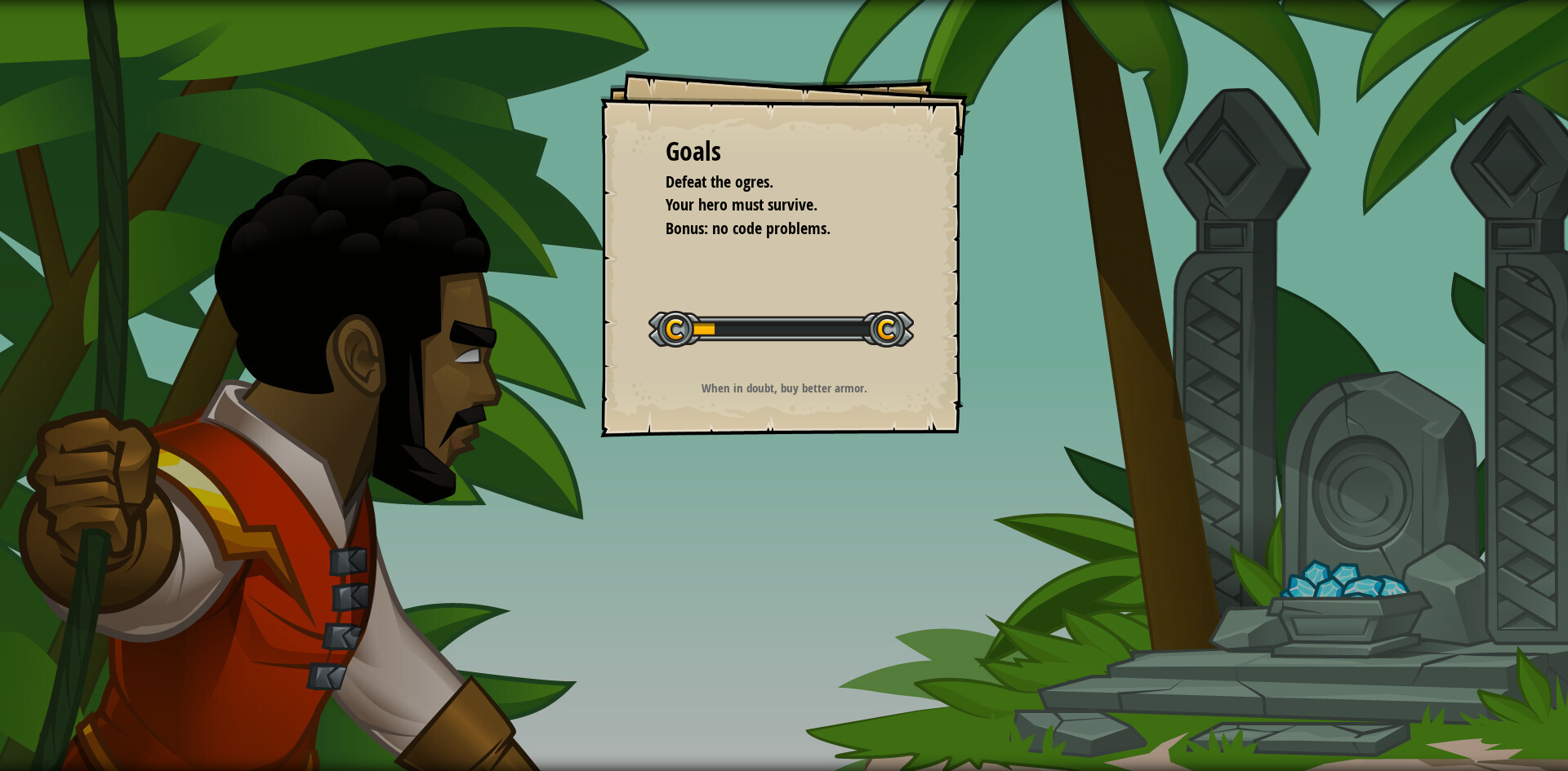
click at [719, 475] on div "Goals Defeat the ogres. Your hero must survive. Bonus: no code problems. Start …" at bounding box center [784, 386] width 1568 height 771
click at [734, 477] on div "Goals Defeat the ogres. Your hero must survive. Bonus: no code problems. Start …" at bounding box center [784, 386] width 1568 height 771
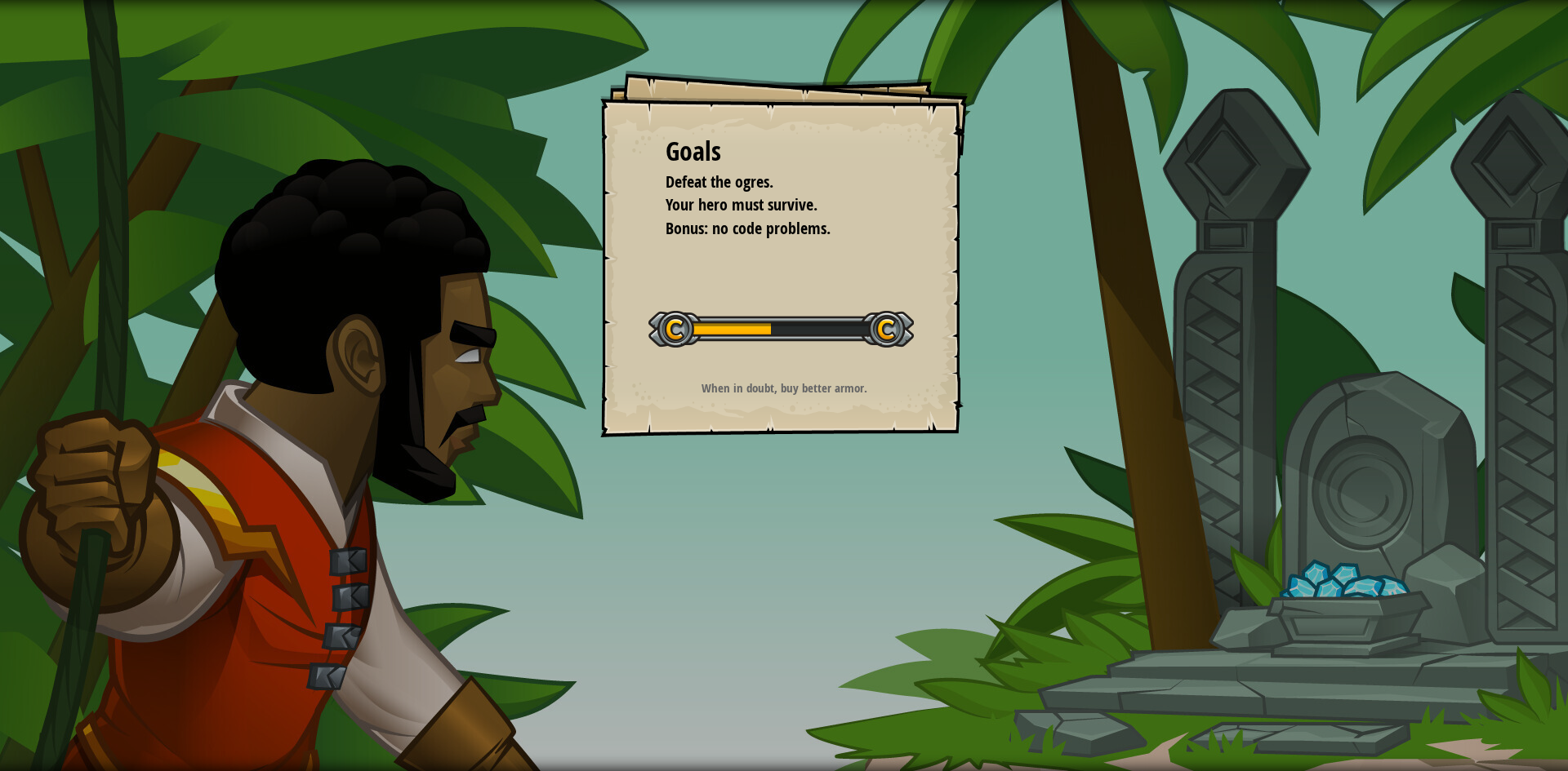
click at [735, 477] on div "Goals Defeat the ogres. Your hero must survive. Bonus: no code problems. Start …" at bounding box center [784, 386] width 1568 height 771
click at [737, 479] on div "Goals Defeat the ogres. Your hero must survive. Bonus: no code problems. Start …" at bounding box center [784, 386] width 1568 height 771
click at [742, 484] on div "Goals Defeat the ogres. Your hero must survive. Bonus: no code problems. Start …" at bounding box center [784, 386] width 1568 height 771
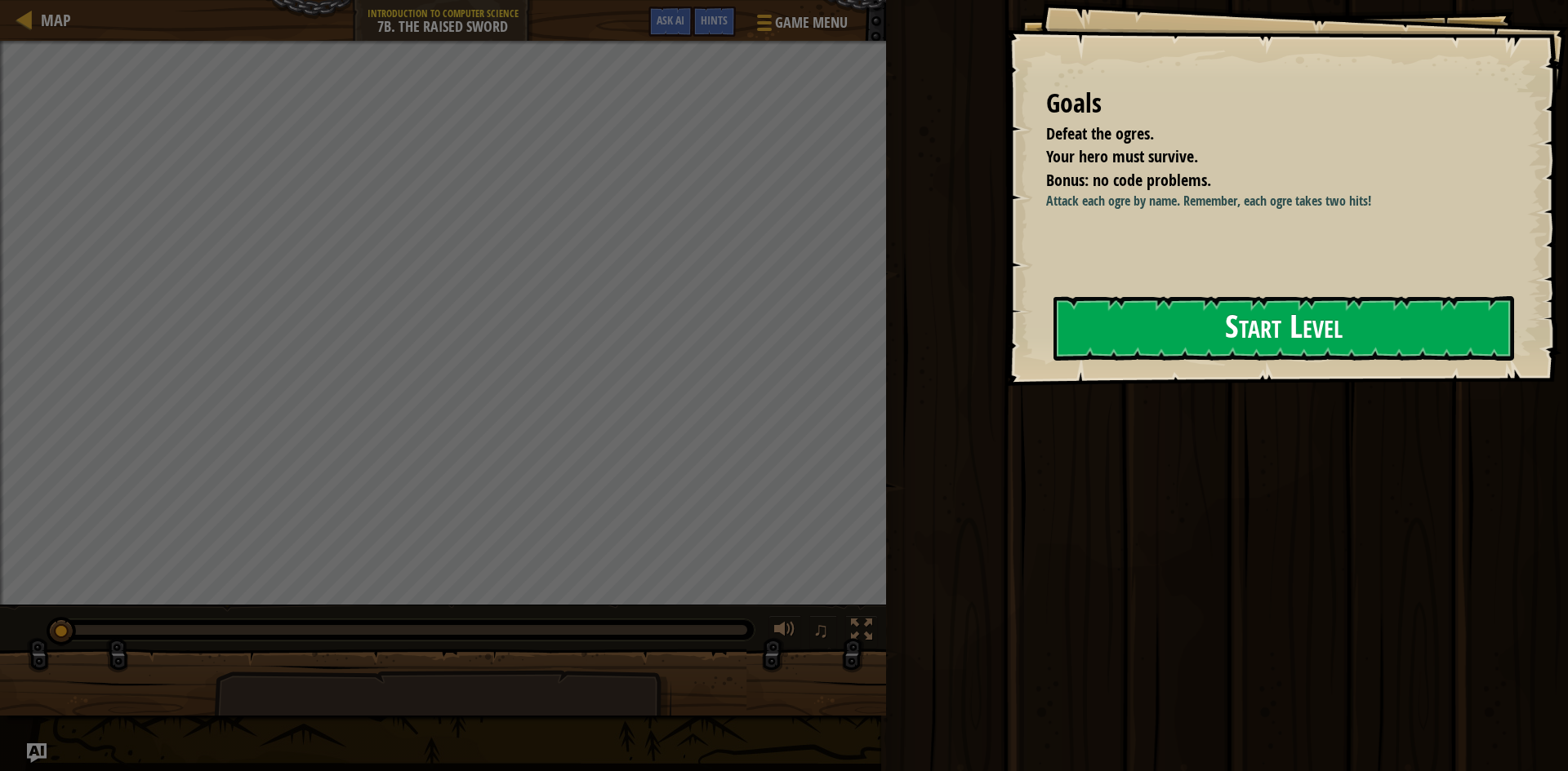
click at [1109, 308] on button "Start Level" at bounding box center [1283, 328] width 461 height 64
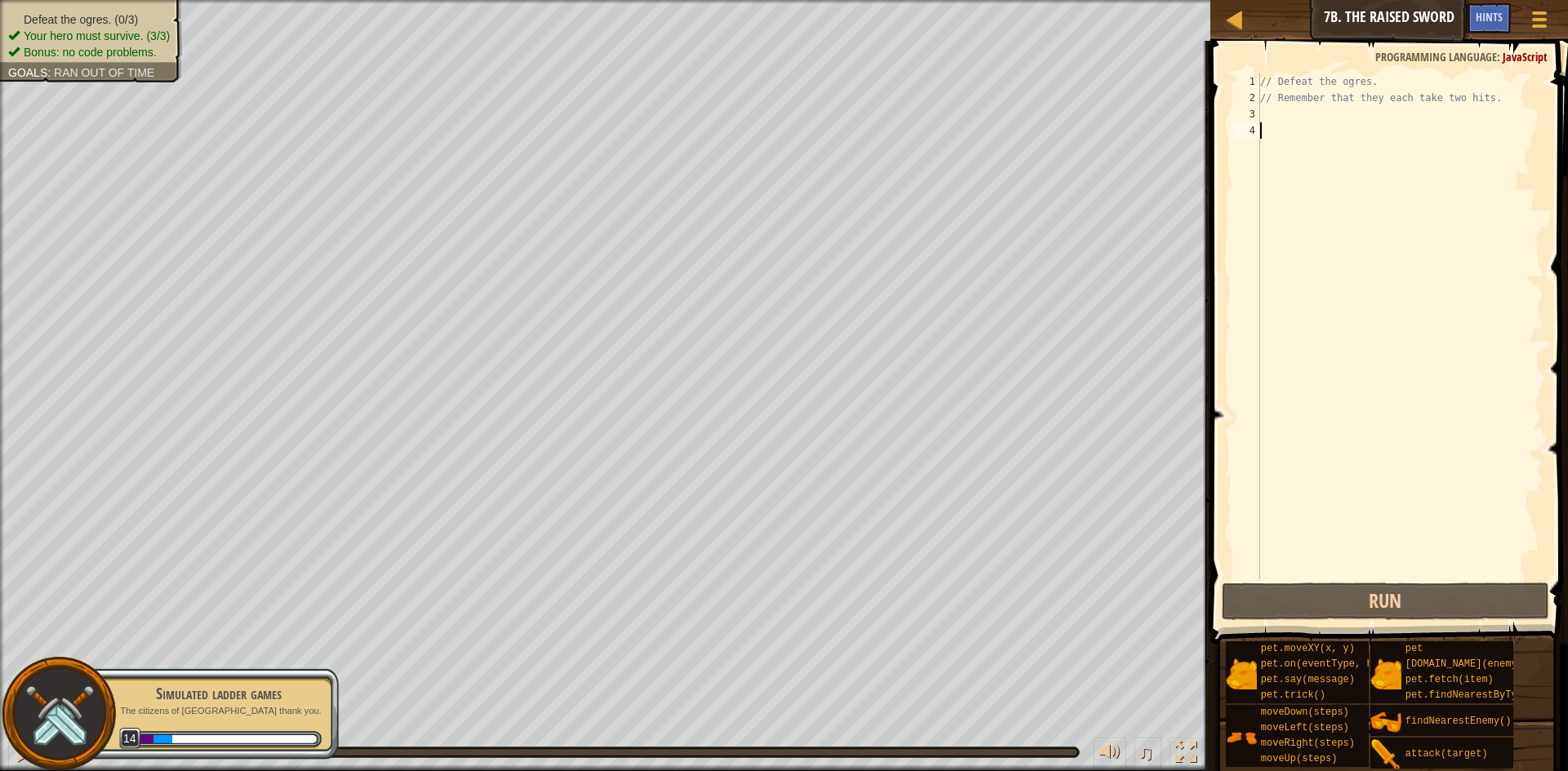
click at [1304, 123] on div "// Defeat the ogres. // Remember that they each take two hits." at bounding box center [1400, 343] width 286 height 538
click at [1300, 114] on div "// Defeat the ogres. // Remember that they each take two hits." at bounding box center [1400, 343] width 286 height 538
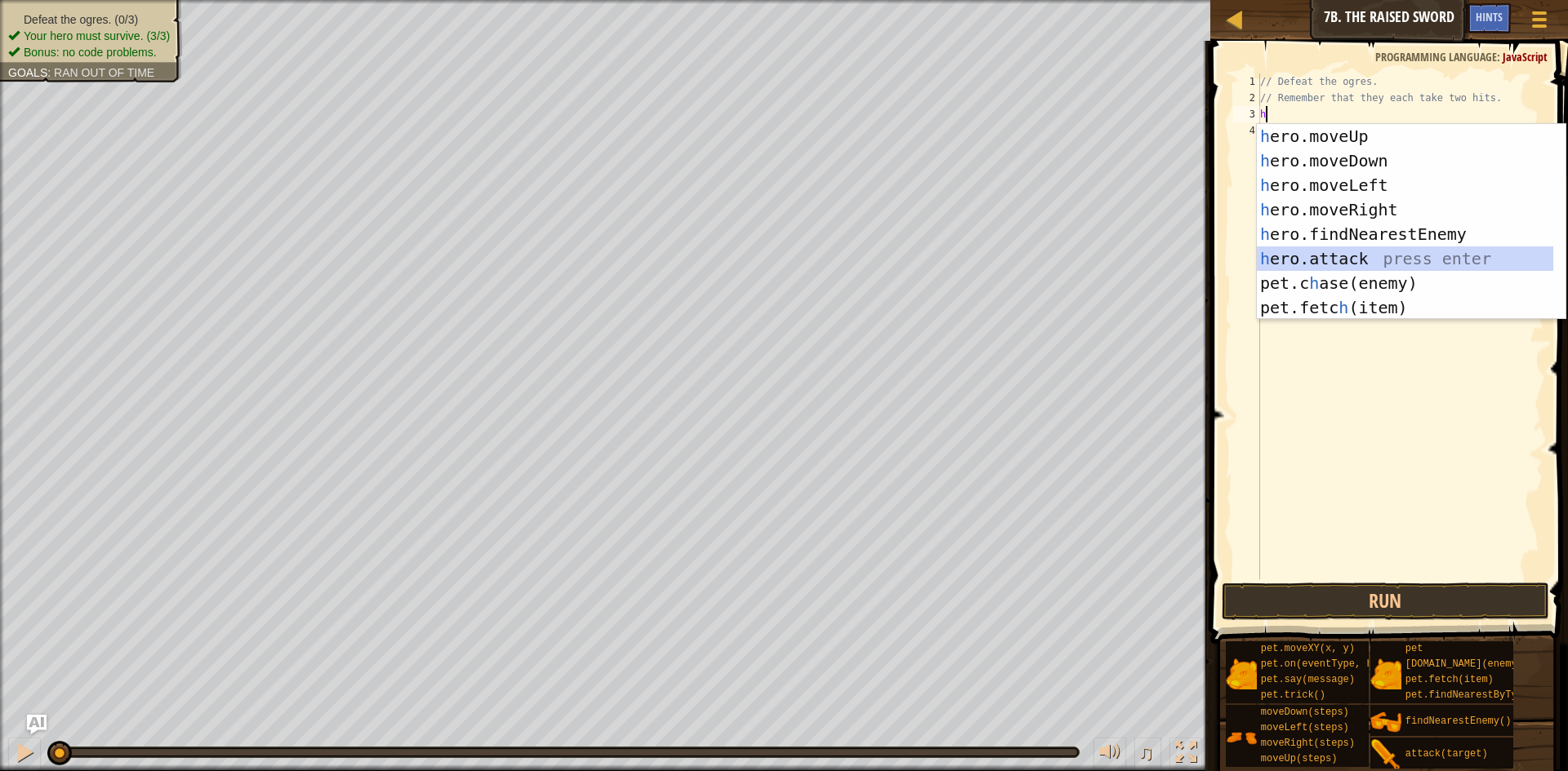
click at [1343, 247] on div "h ero.moveUp press enter h ero.moveDown press enter h ero.moveLeft press enter …" at bounding box center [1404, 247] width 296 height 245
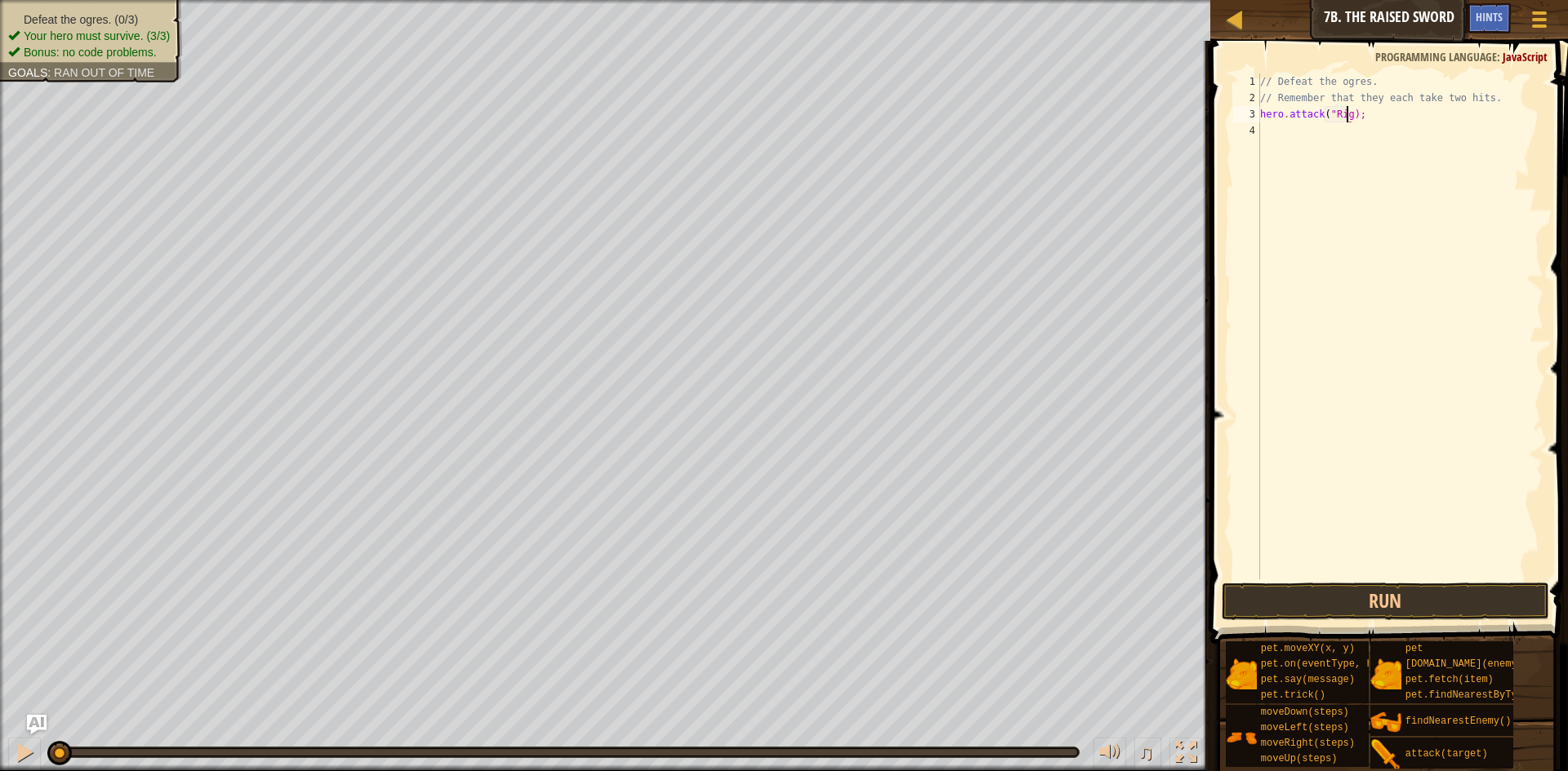
scroll to position [7, 7]
click at [1365, 116] on div "// Defeat the ogres. // Remember that they each take two hits. hero . attack ( …" at bounding box center [1400, 343] width 286 height 538
type textarea "hero.attack("Rig");"
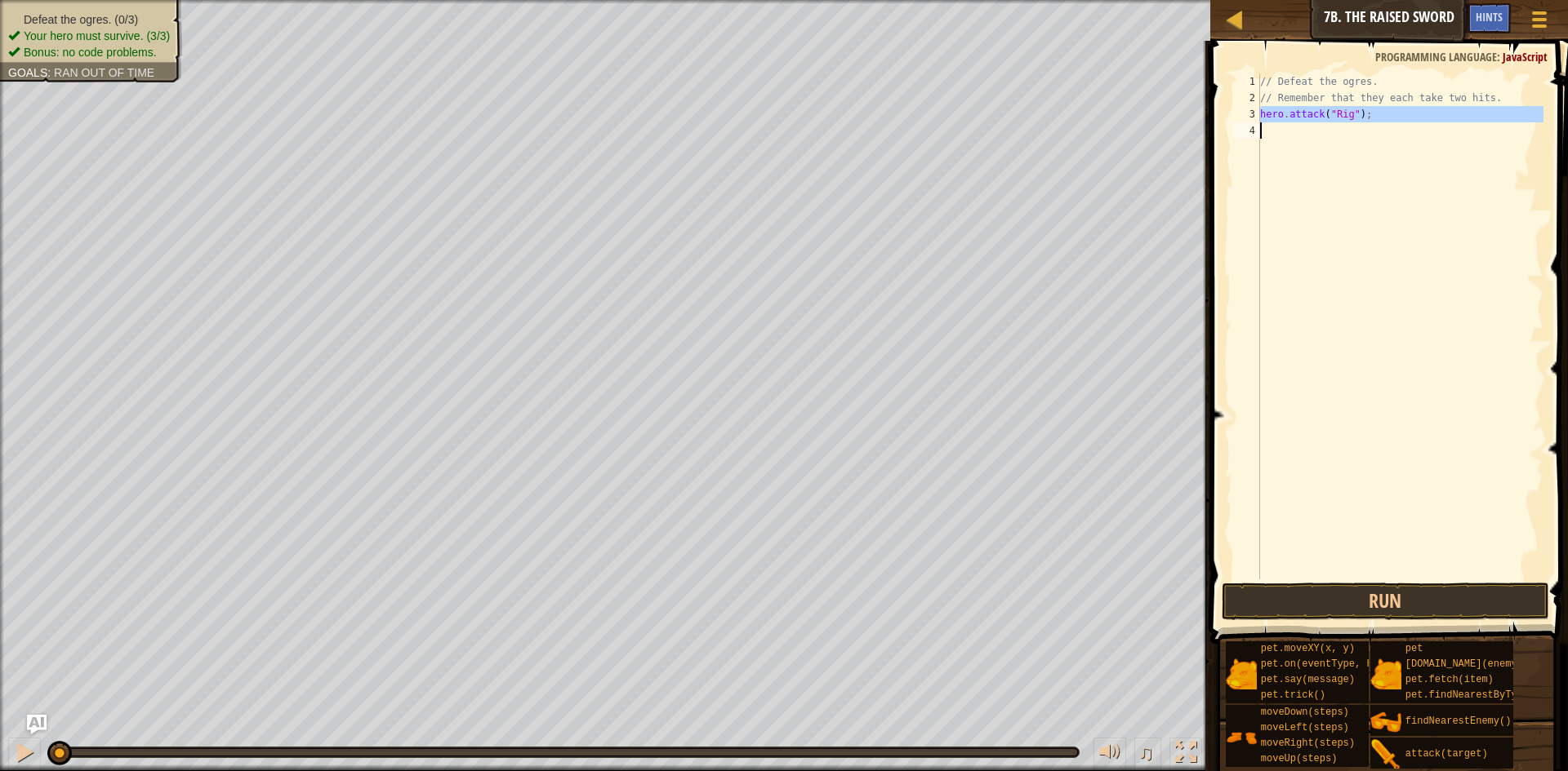
click at [1349, 128] on div "// Defeat the ogres. // Remember that they each take two hits. hero . attack ( …" at bounding box center [1400, 326] width 286 height 506
paste textarea "hero.attack("Rig");"
drag, startPoint x: 1345, startPoint y: 146, endPoint x: 1332, endPoint y: 146, distance: 13.0
click at [1332, 146] on div "// Defeat the ogres. // Remember that they each take two hits. hero . attack ( …" at bounding box center [1400, 343] width 286 height 538
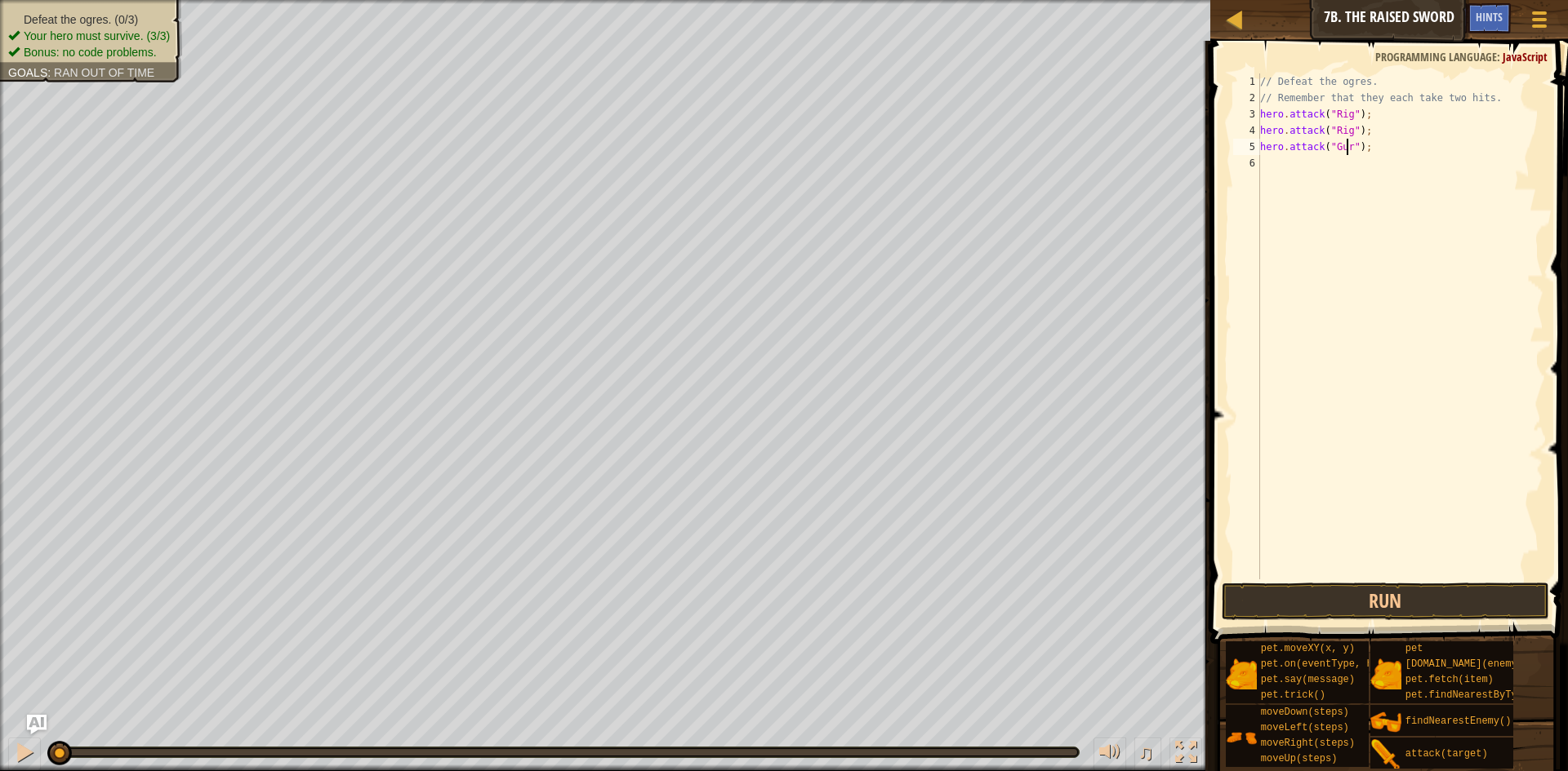
type textarea "hero.attack("Gurt");"
click at [1344, 164] on div "// Defeat the ogres. // Remember that they each take two hits. hero . attack ( …" at bounding box center [1400, 343] width 286 height 538
paste textarea "hero.attack("Rig");"
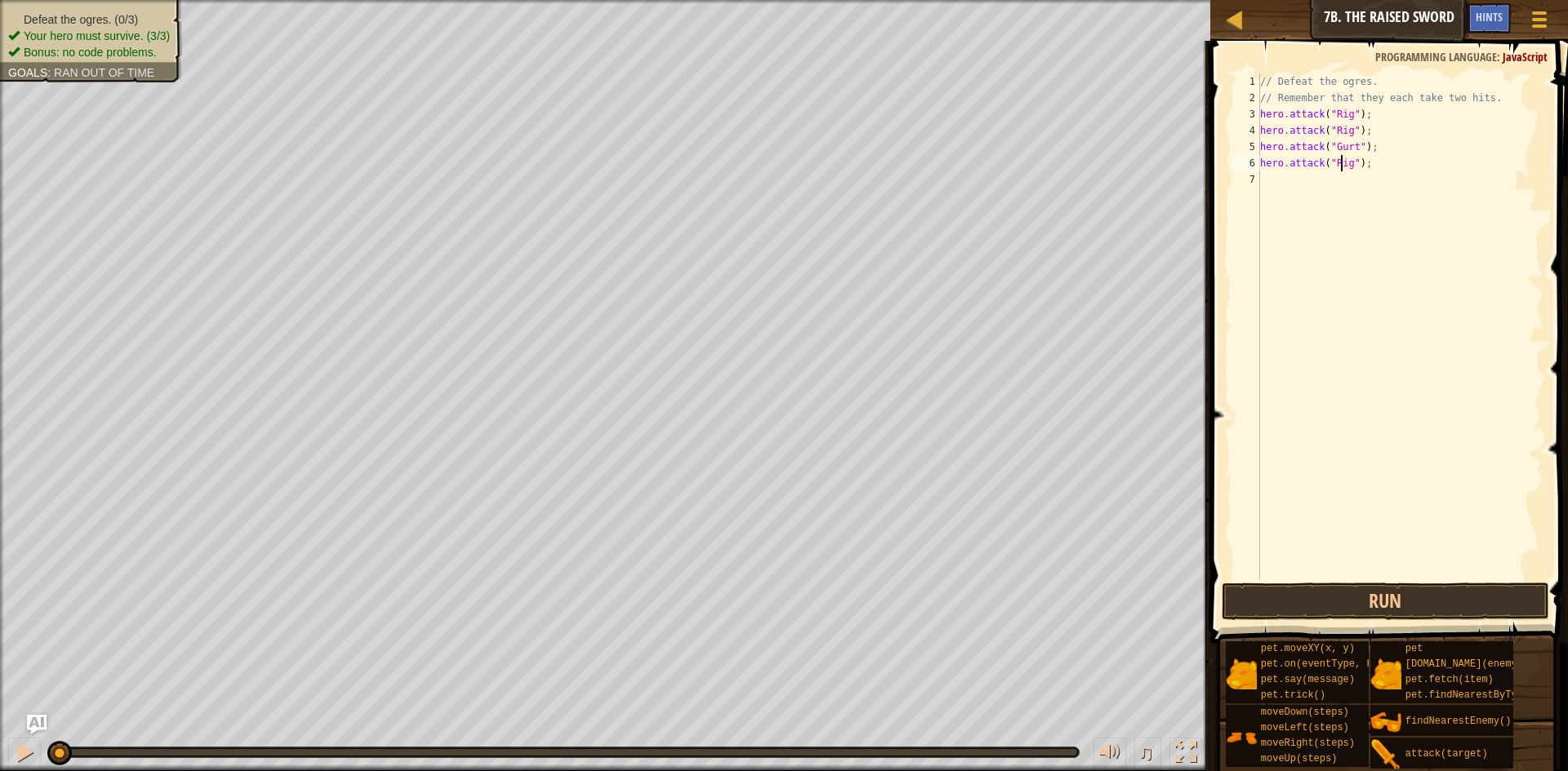
click at [1340, 164] on div "// Defeat the ogres. // Remember that they each take two hits. hero . attack ( …" at bounding box center [1400, 343] width 286 height 538
click at [1340, 163] on div "// Defeat the ogres. // Remember that they each take two hits. hero . attack ( …" at bounding box center [1400, 343] width 286 height 538
type textarea "hero.attack("Gurt");"
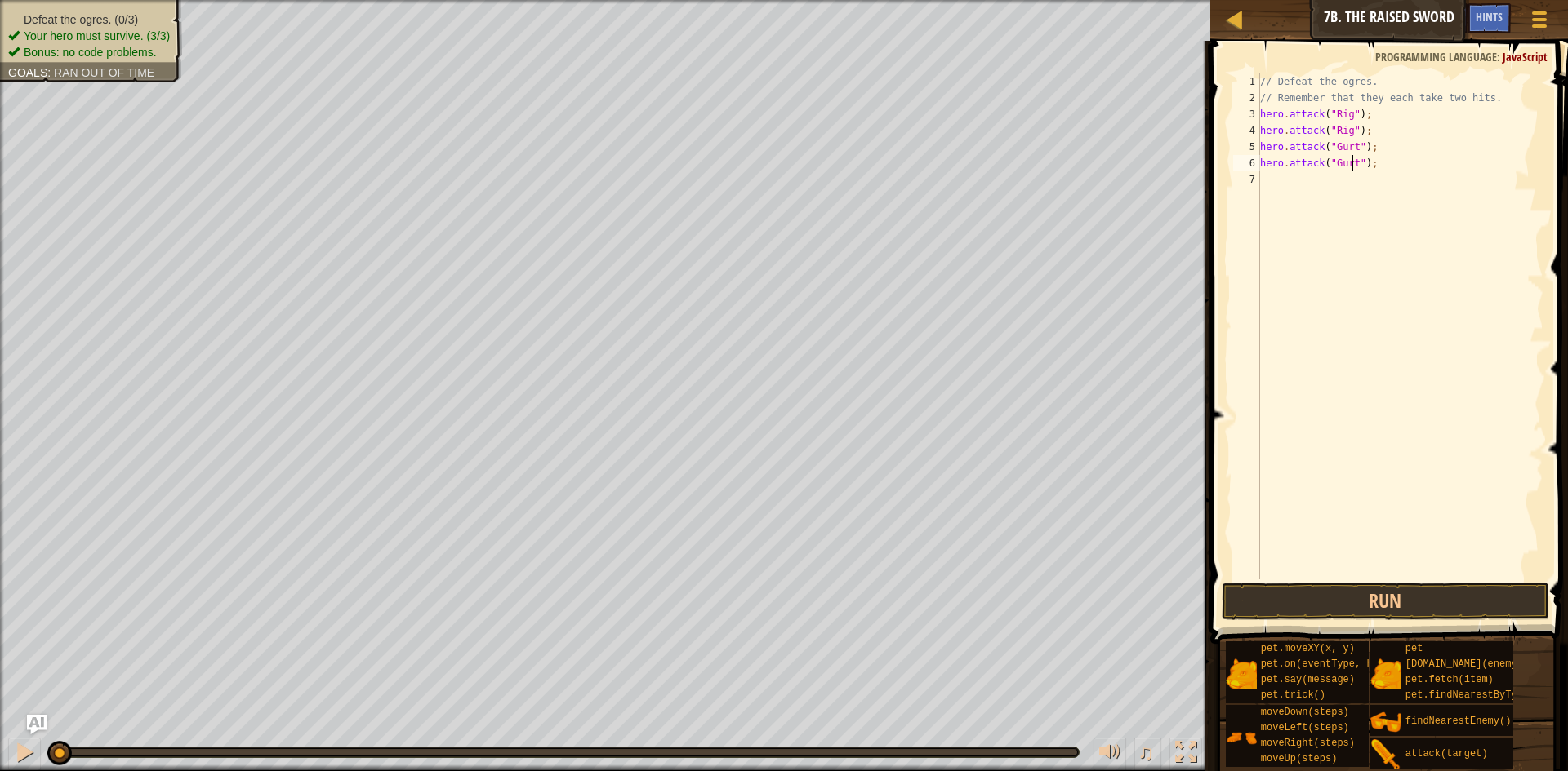
click at [1312, 182] on div "// Defeat the ogres. // Remember that they each take two hits. hero . attack ( …" at bounding box center [1400, 343] width 286 height 538
paste textarea "hero.attack("Rig");"
click at [1338, 177] on div "// Defeat the ogres. // Remember that they each take two hits. hero . attack ( …" at bounding box center [1400, 343] width 286 height 538
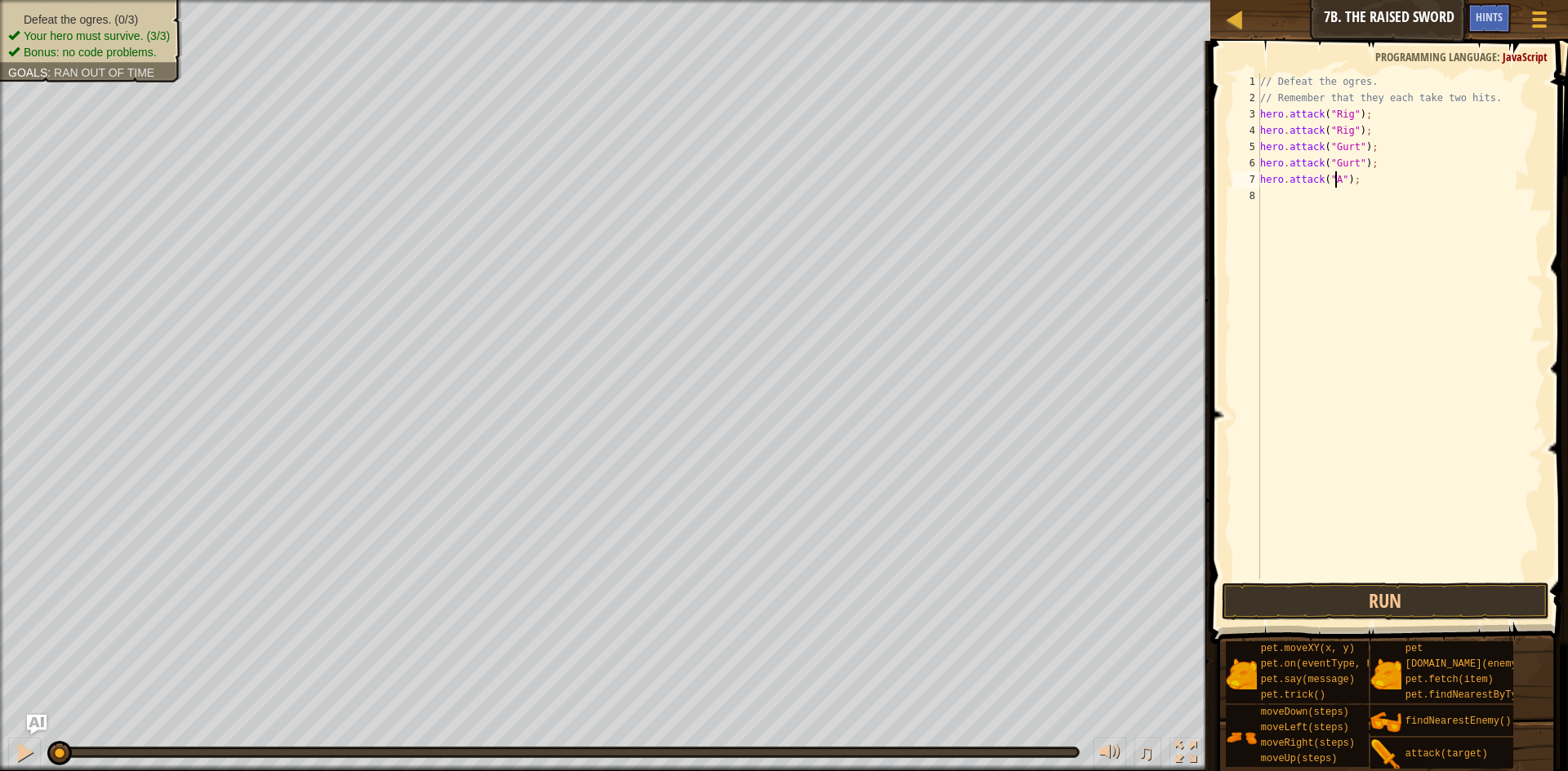
type textarea "hero.attack("Ack");"
click at [1352, 208] on div "// Defeat the ogres. // Remember that they each take two hits. hero . attack ( …" at bounding box center [1400, 343] width 286 height 538
paste textarea "hero.attack("Rig");"
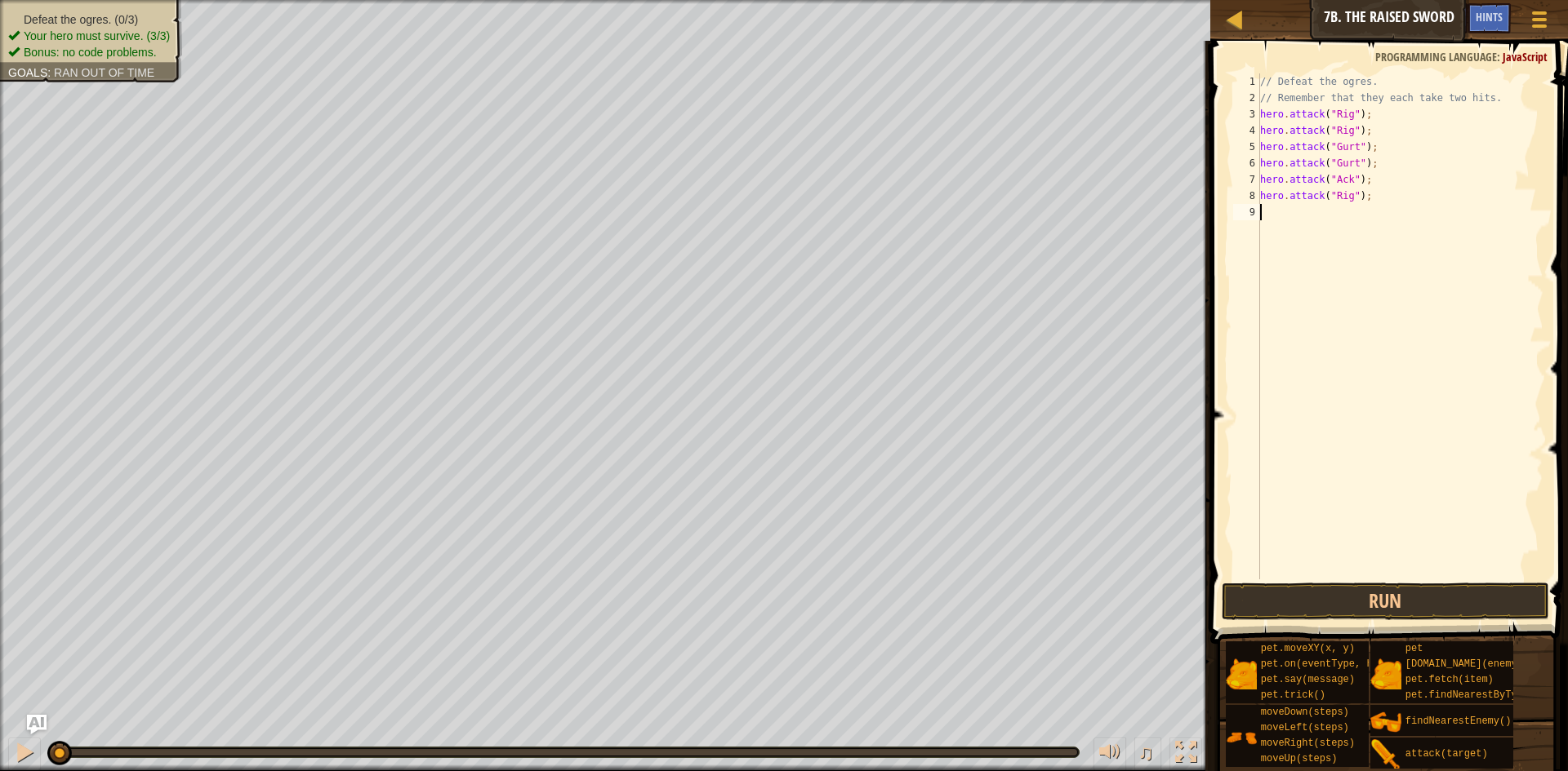
click at [1339, 195] on div "// Defeat the ogres. // Remember that they each take two hits. hero . attack ( …" at bounding box center [1400, 343] width 286 height 538
type textarea "hero.attack("Ack");"
click at [1402, 597] on button "Run" at bounding box center [1385, 602] width 328 height 38
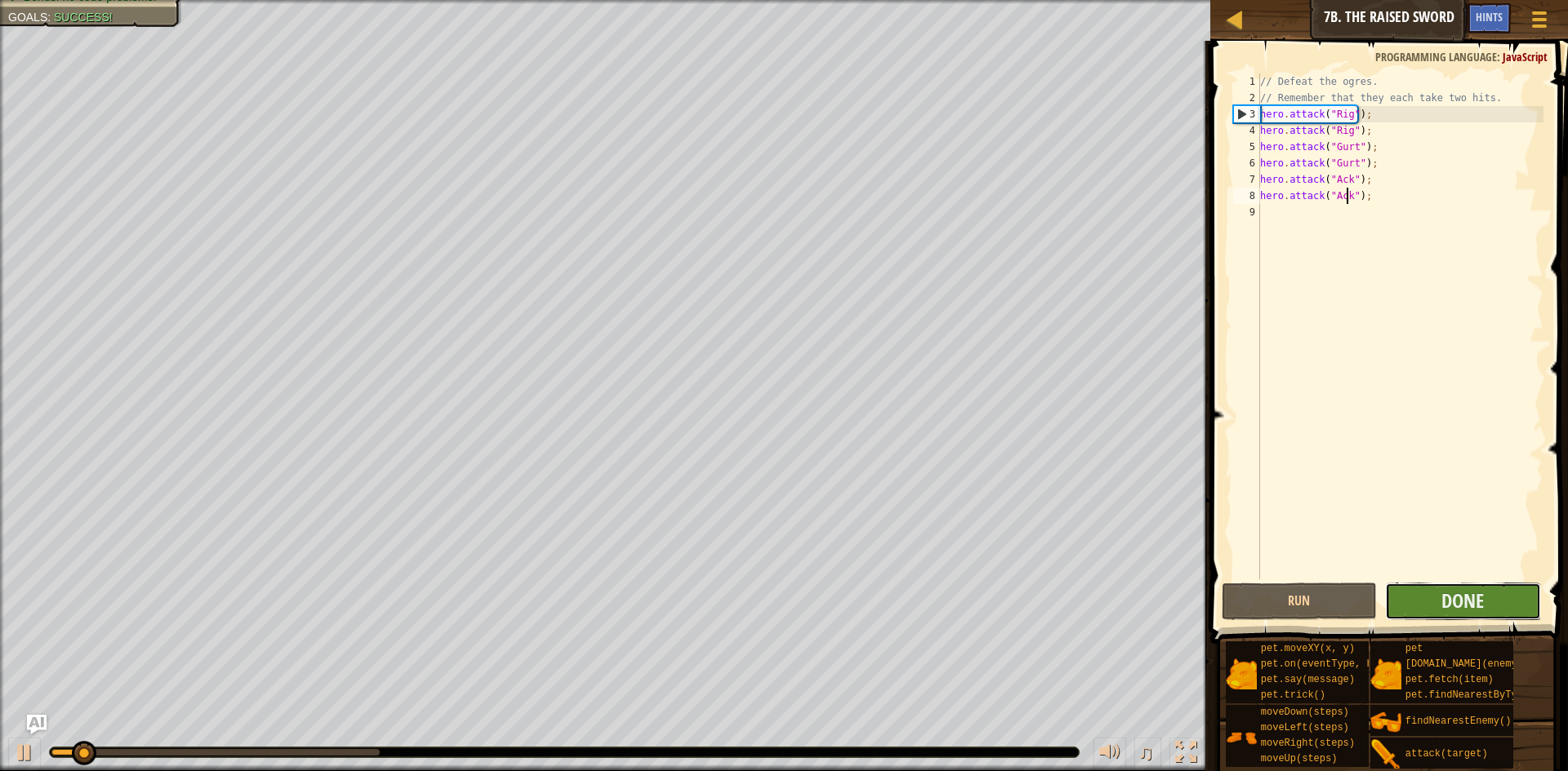
click at [1399, 598] on button "Done" at bounding box center [1463, 602] width 156 height 38
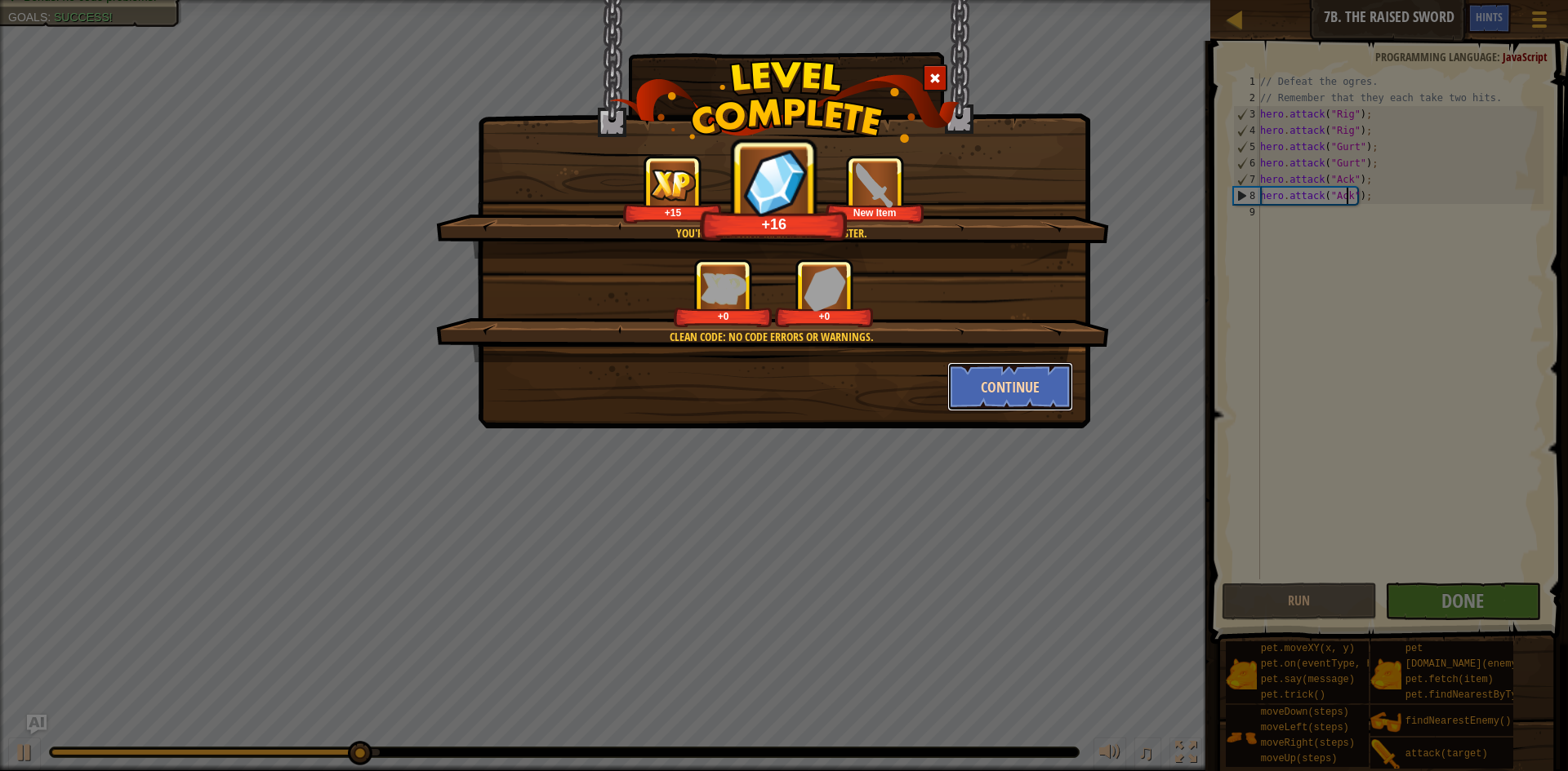
click at [1013, 377] on button "Continue" at bounding box center [1010, 386] width 126 height 49
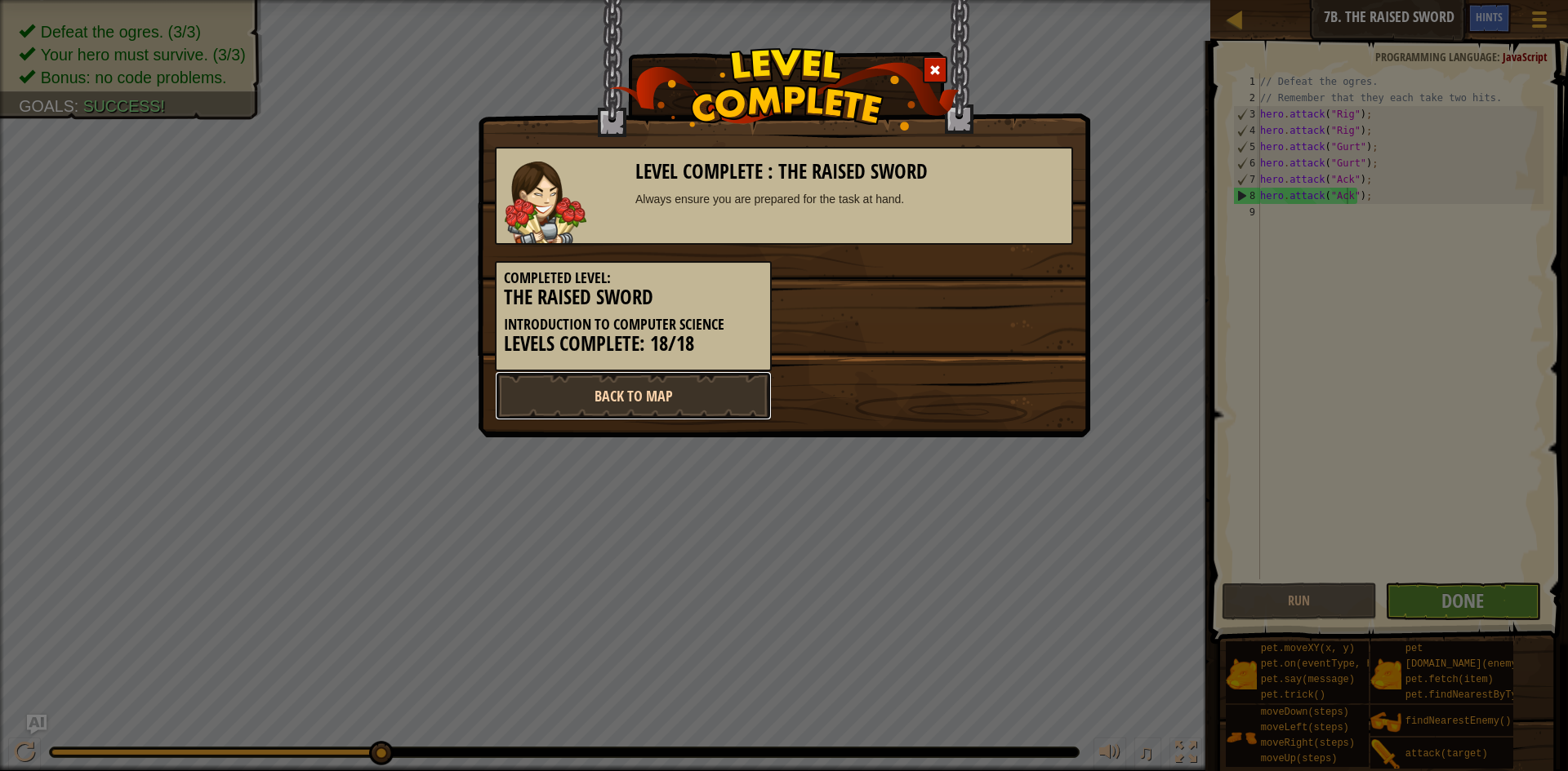
click at [718, 379] on link "Back to Map" at bounding box center [633, 395] width 277 height 49
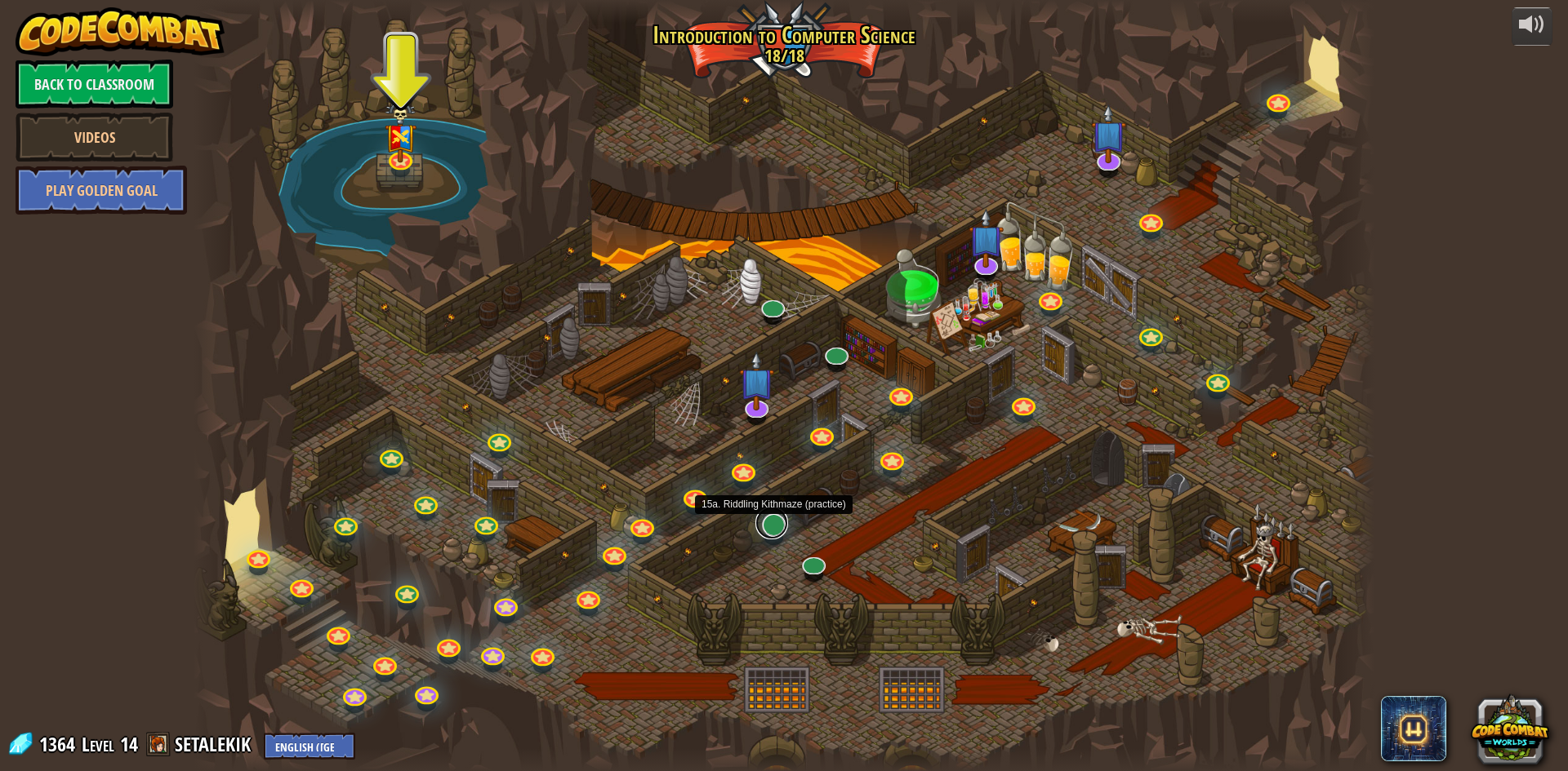
click at [777, 518] on link at bounding box center [771, 523] width 33 height 33
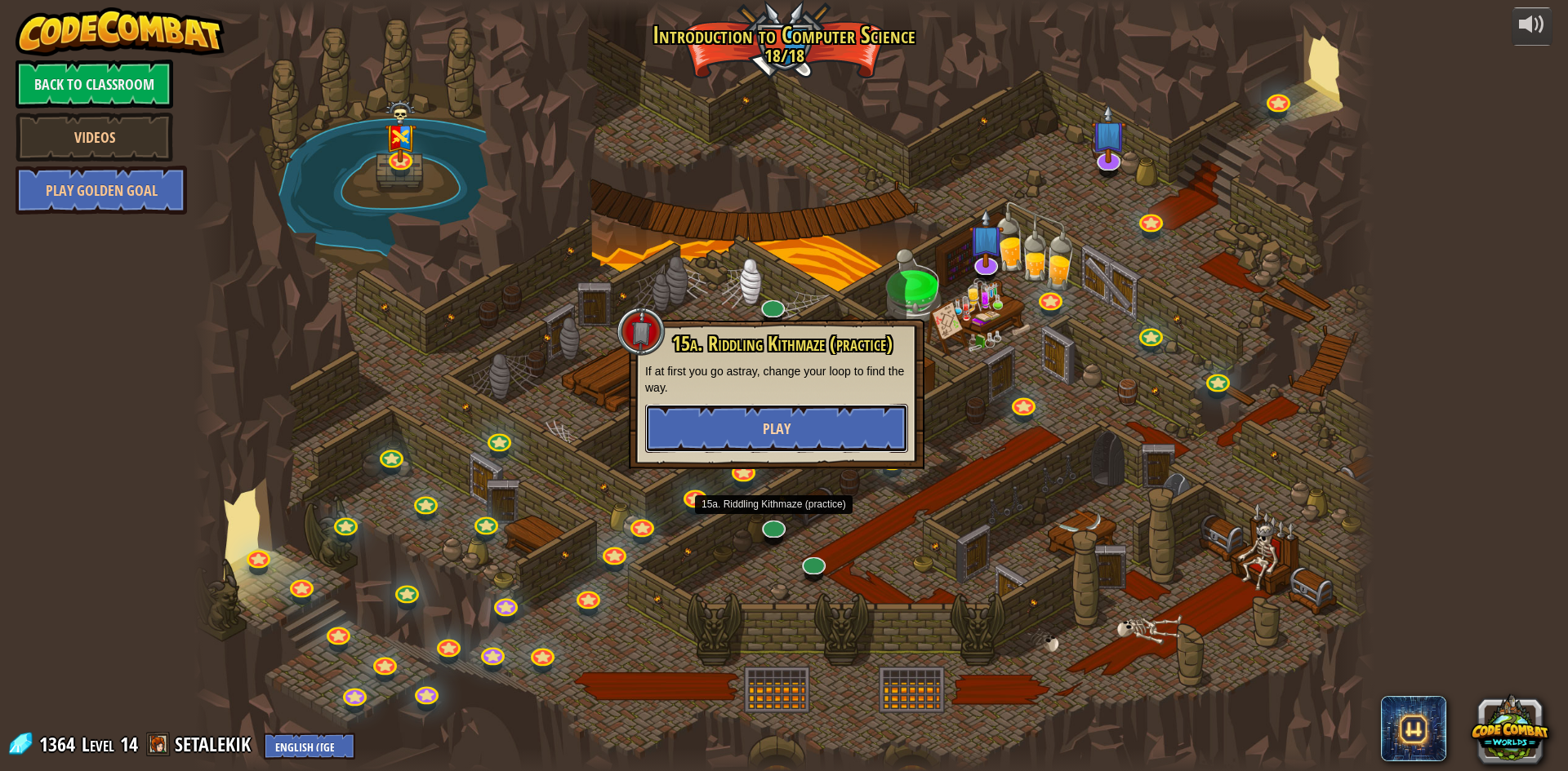
click at [802, 406] on button "Play" at bounding box center [777, 428] width 263 height 49
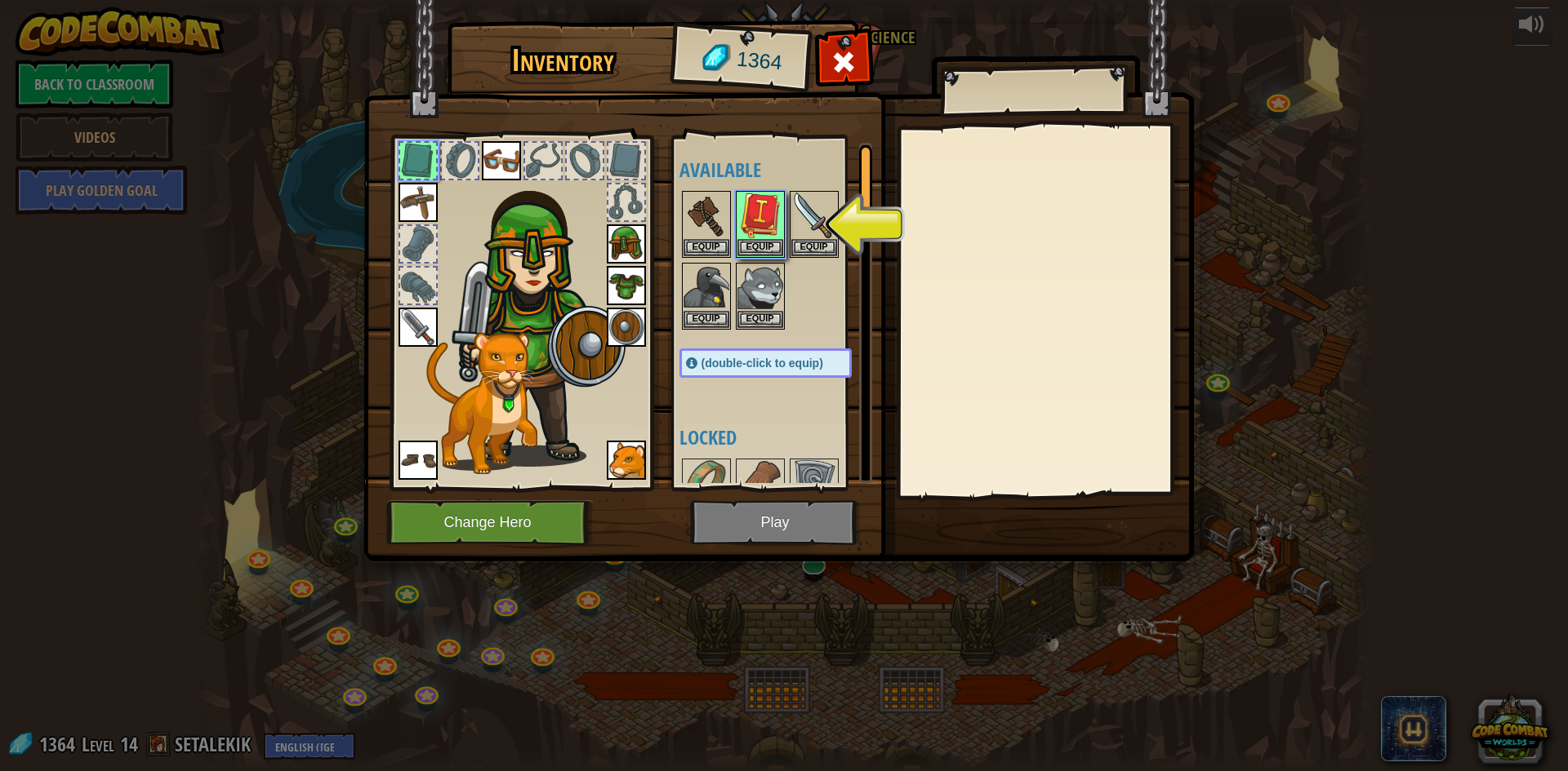
click at [782, 543] on img at bounding box center [779, 265] width 831 height 592
click at [762, 234] on img at bounding box center [760, 215] width 46 height 46
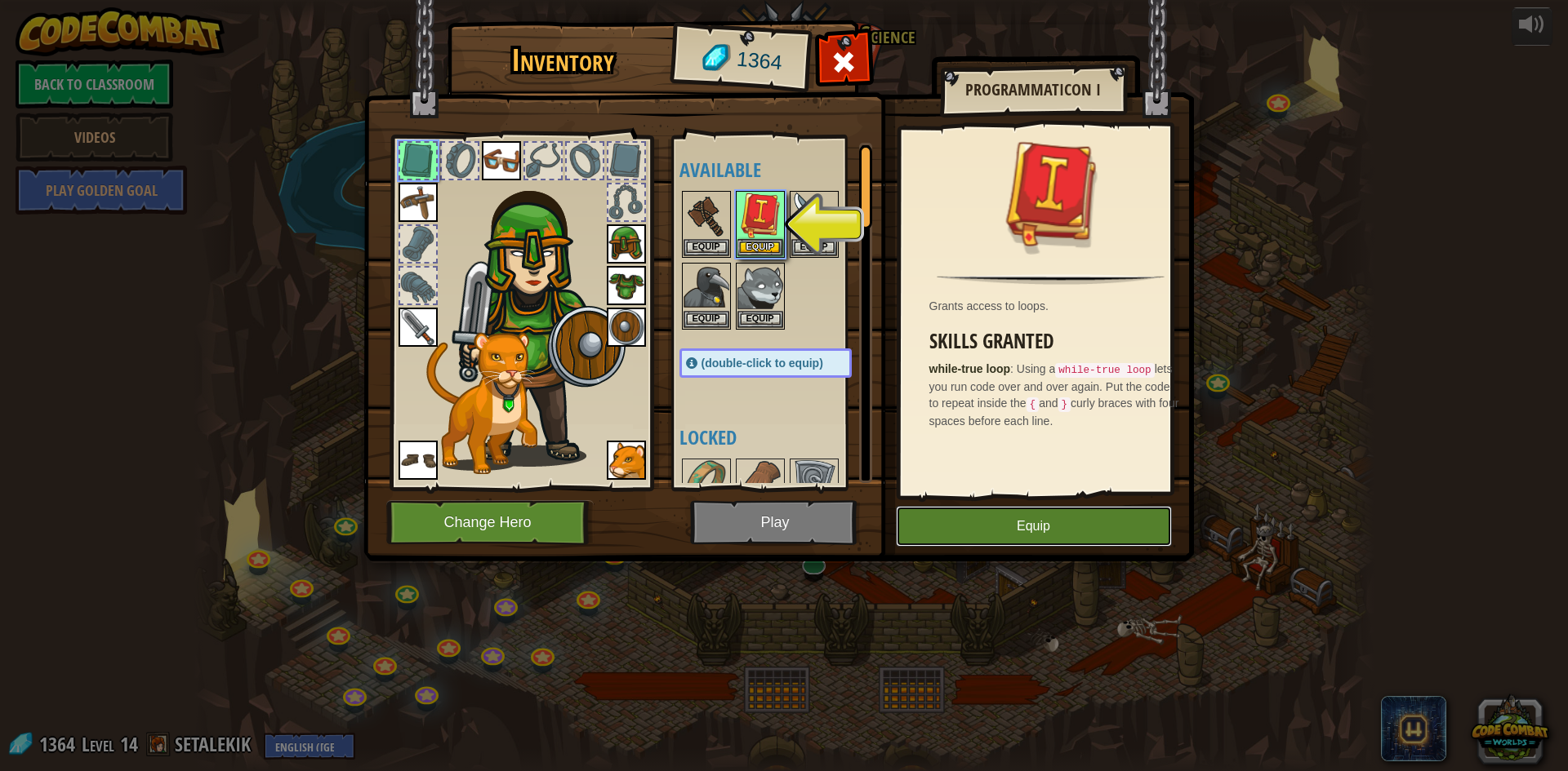
click at [994, 530] on button "Equip" at bounding box center [1034, 527] width 276 height 41
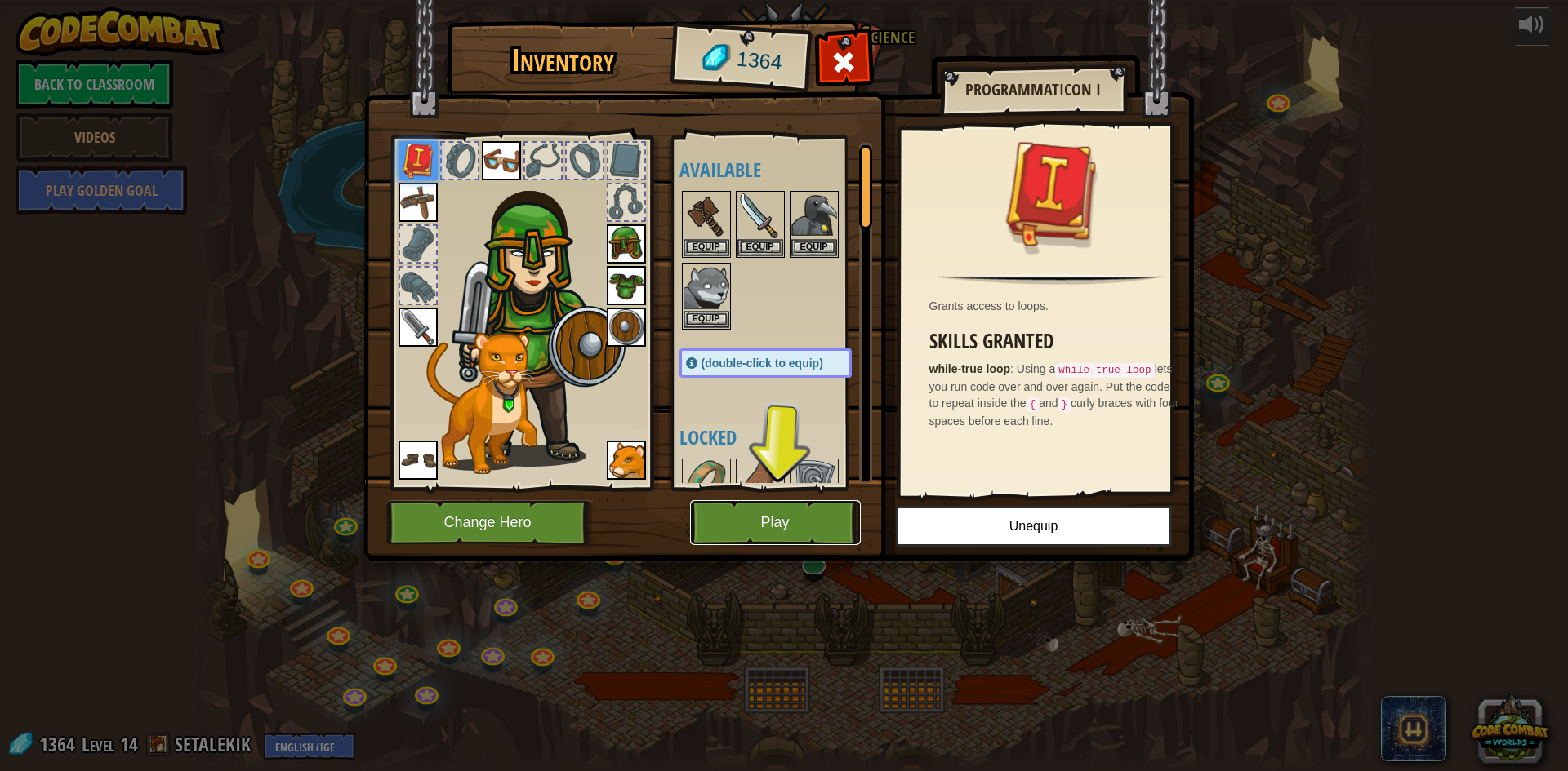
click at [772, 521] on button "Play" at bounding box center [775, 522] width 171 height 45
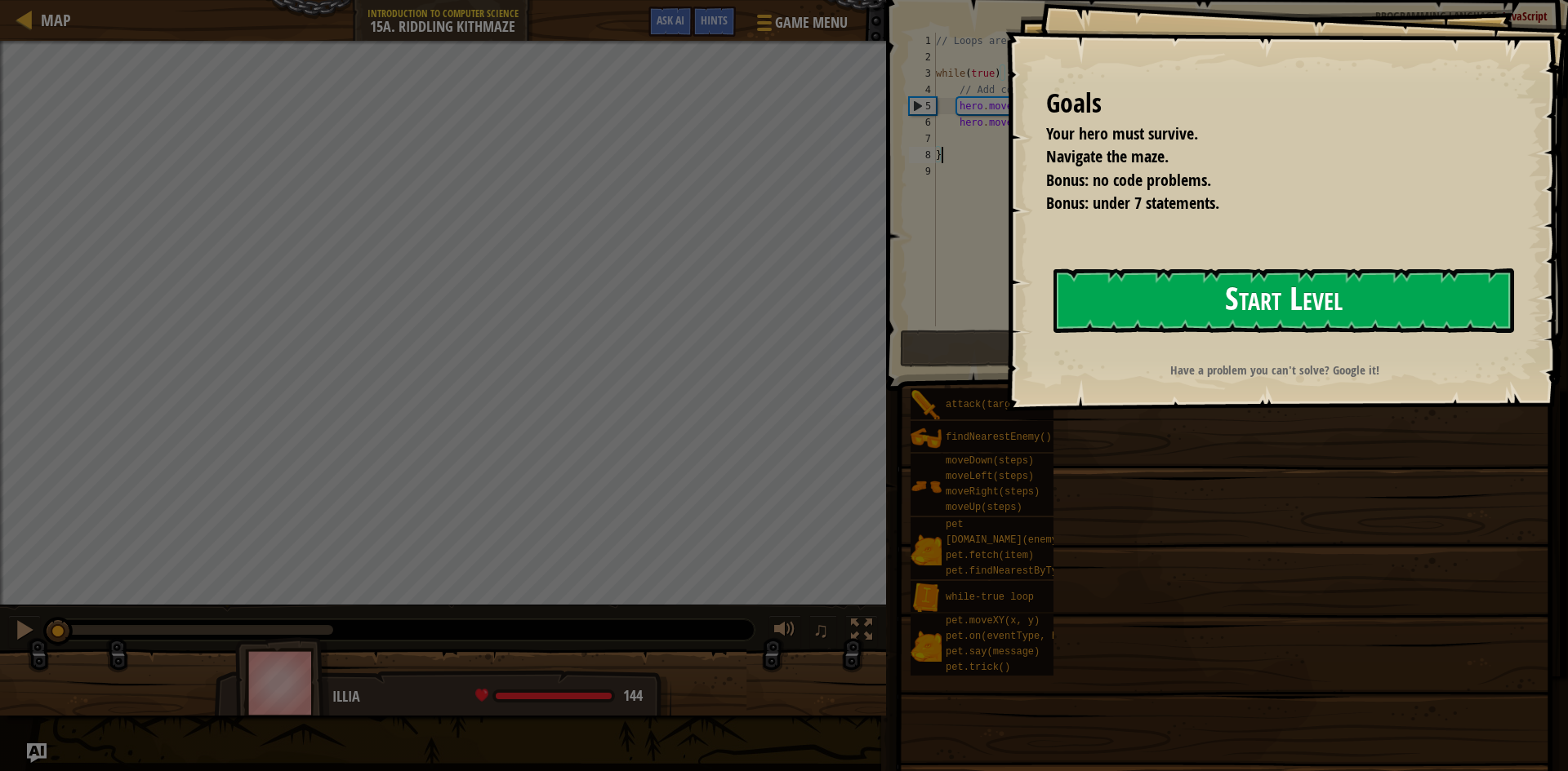
click at [1286, 312] on button "Start Level" at bounding box center [1283, 301] width 461 height 64
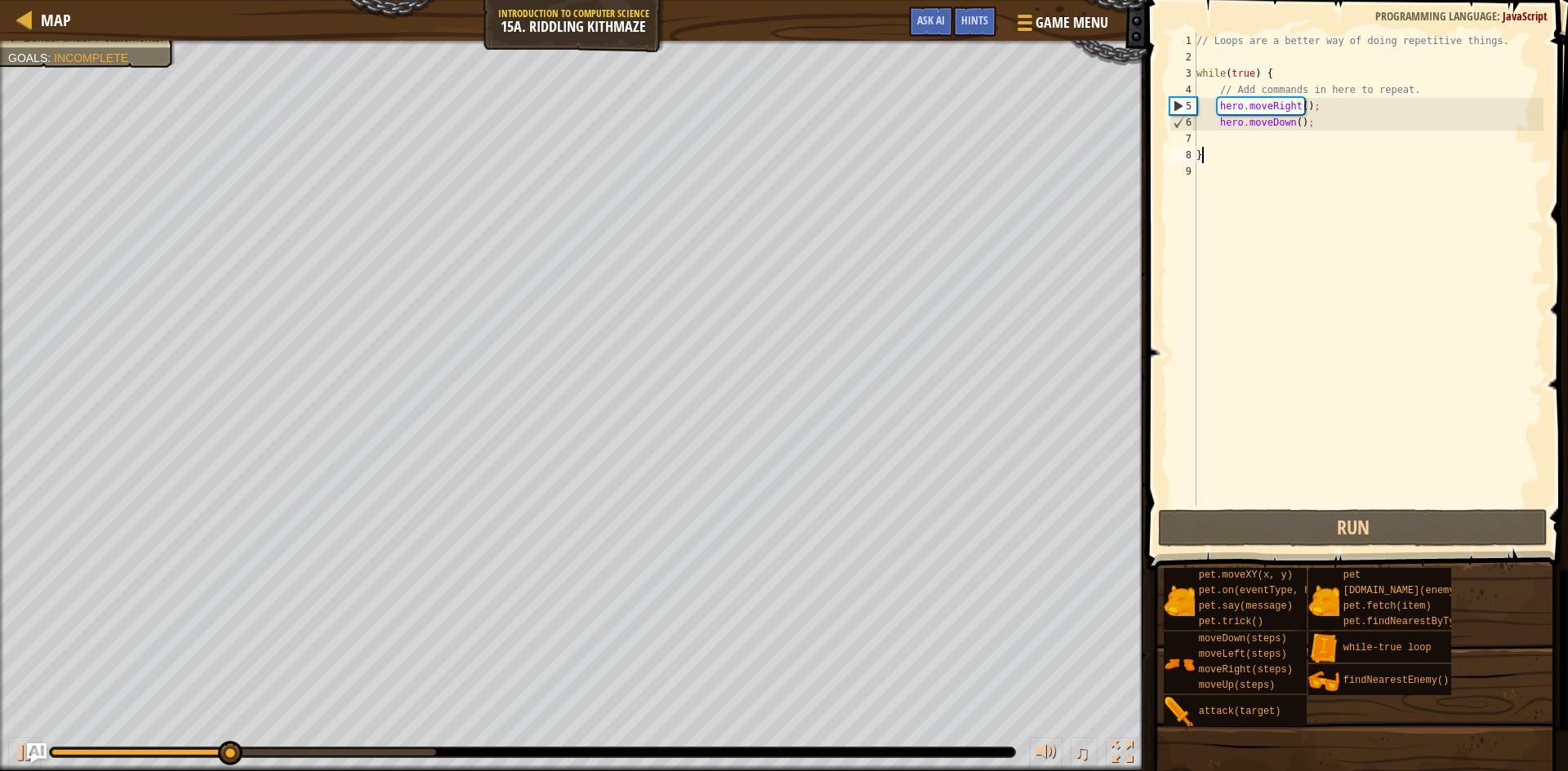
click at [1312, 120] on div "// Loops are a better way of doing repetitive things. while ( true ) { // Add c…" at bounding box center [1368, 286] width 350 height 506
drag, startPoint x: 1312, startPoint y: 120, endPoint x: 1196, endPoint y: 101, distance: 117.5
click at [1196, 101] on div "hero.moveDown(); 1 2 3 4 5 6 7 8 9 // Loops are a better way of doing repetitiv…" at bounding box center [1355, 269] width 378 height 473
type textarea "hero.moveRight();"
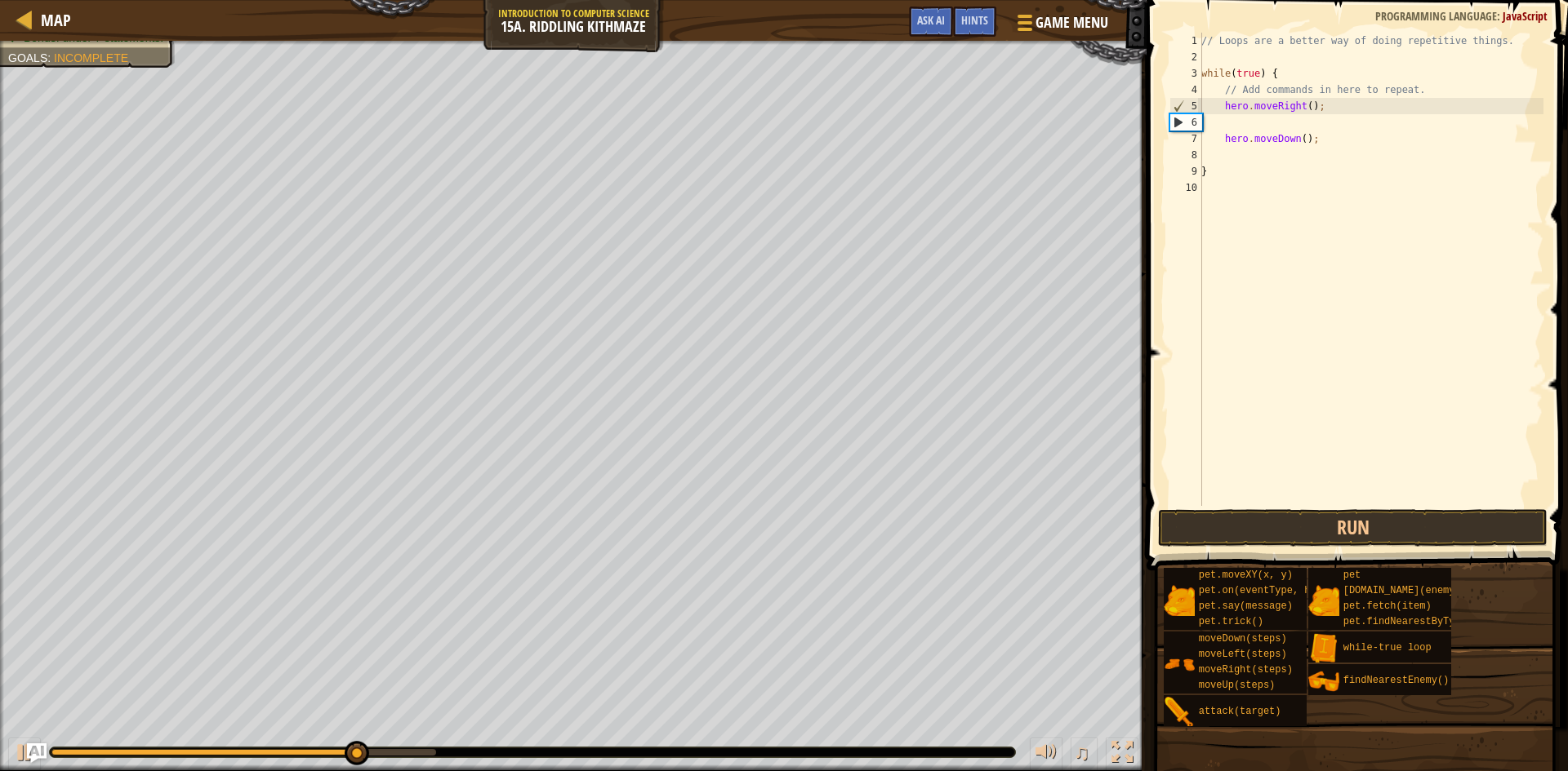
click at [1253, 128] on div "// Loops are a better way of doing repetitive things. while ( true ) { // Add c…" at bounding box center [1371, 286] width 345 height 506
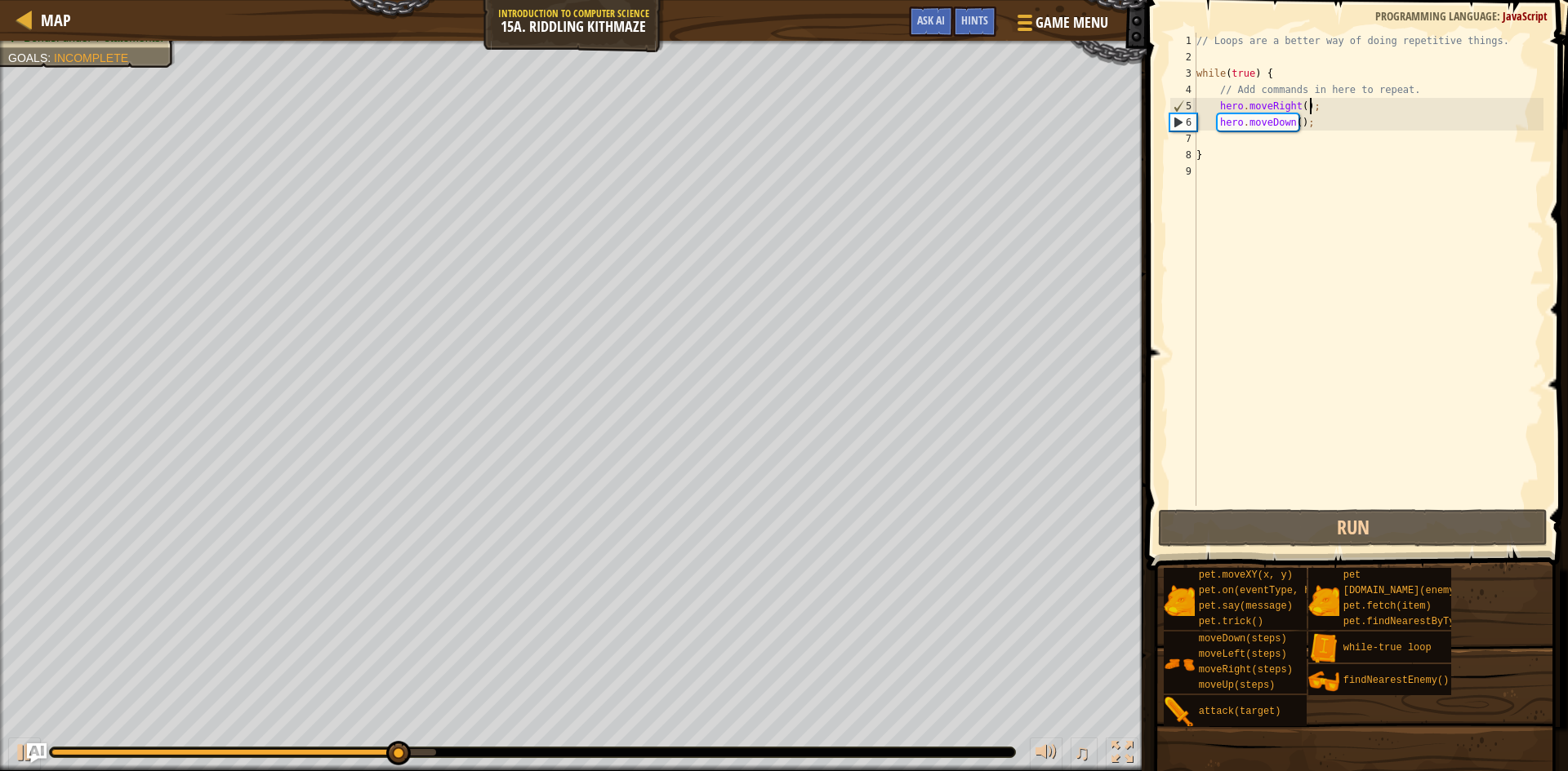
click at [1309, 127] on div "// Loops are a better way of doing repetitive things. while ( true ) { // Add c…" at bounding box center [1368, 286] width 350 height 506
click at [1316, 122] on div "// Loops are a better way of doing repetitive things. while ( true ) { // Add c…" at bounding box center [1368, 269] width 350 height 473
type textarea "hero.moveDown();"
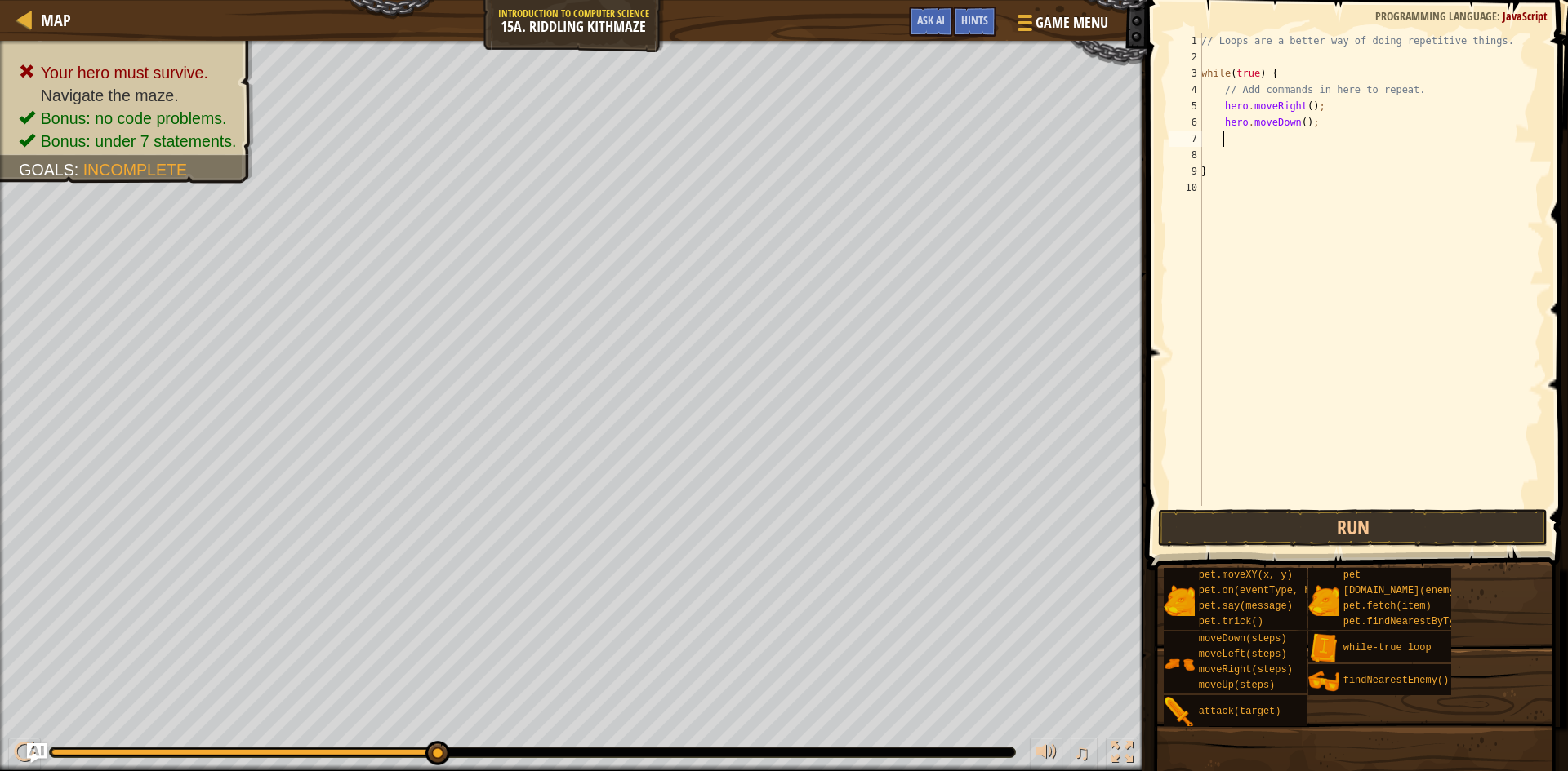
paste textarea "hero.moveDown();"
click at [1240, 141] on div "// Loops are a better way of doing repetitive things. while ( true ) { // Add c…" at bounding box center [1371, 286] width 345 height 506
click at [1383, 531] on button "Run" at bounding box center [1352, 528] width 389 height 38
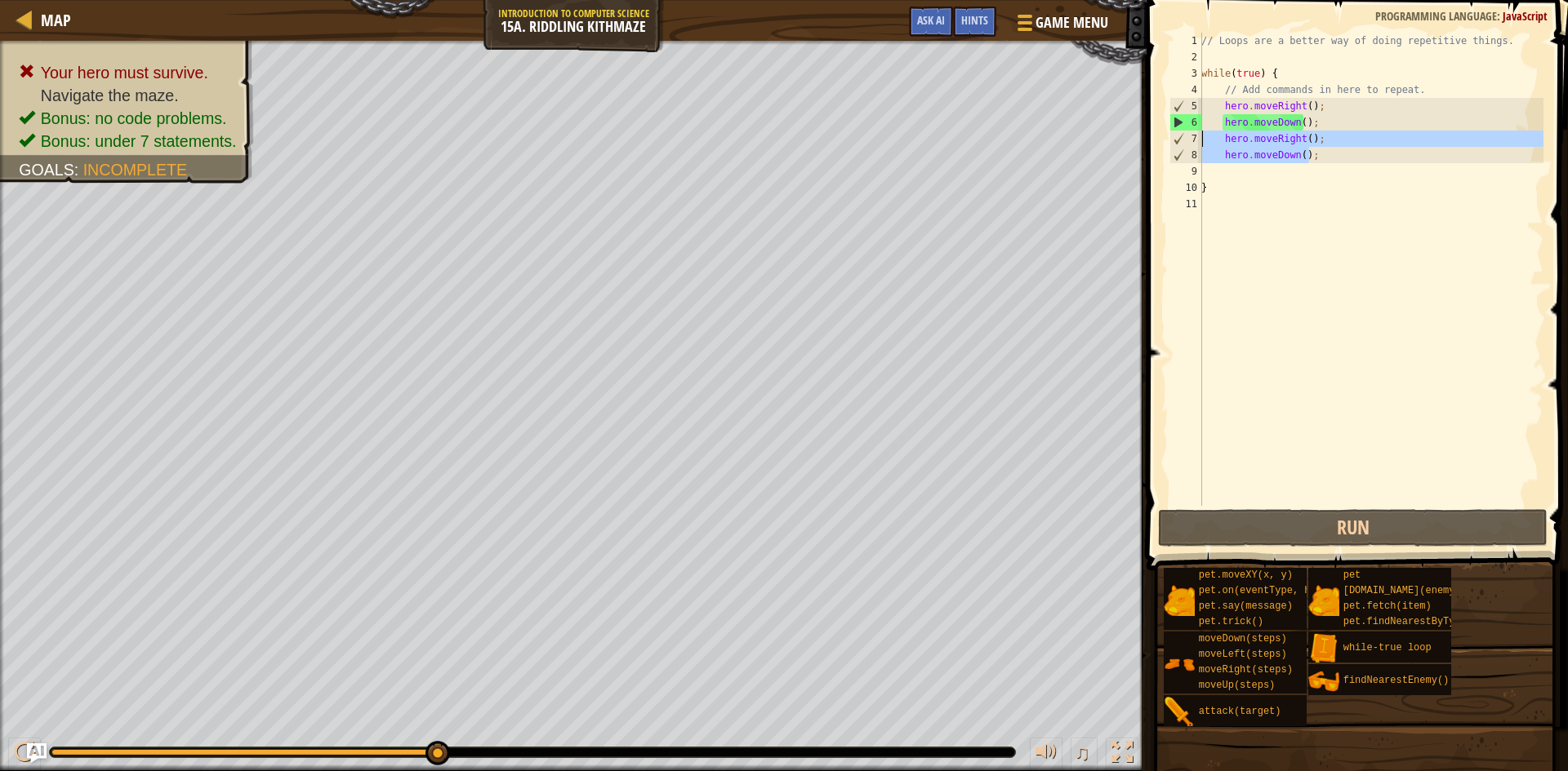
drag, startPoint x: 1310, startPoint y: 157, endPoint x: 1199, endPoint y: 140, distance: 112.3
click at [1199, 140] on div "hero.moveRight(); 1 2 3 4 5 6 7 8 9 10 11 // Loops are a better way of doing re…" at bounding box center [1355, 269] width 378 height 473
type textarea "hero.moveRight(); hero.moveDown();"
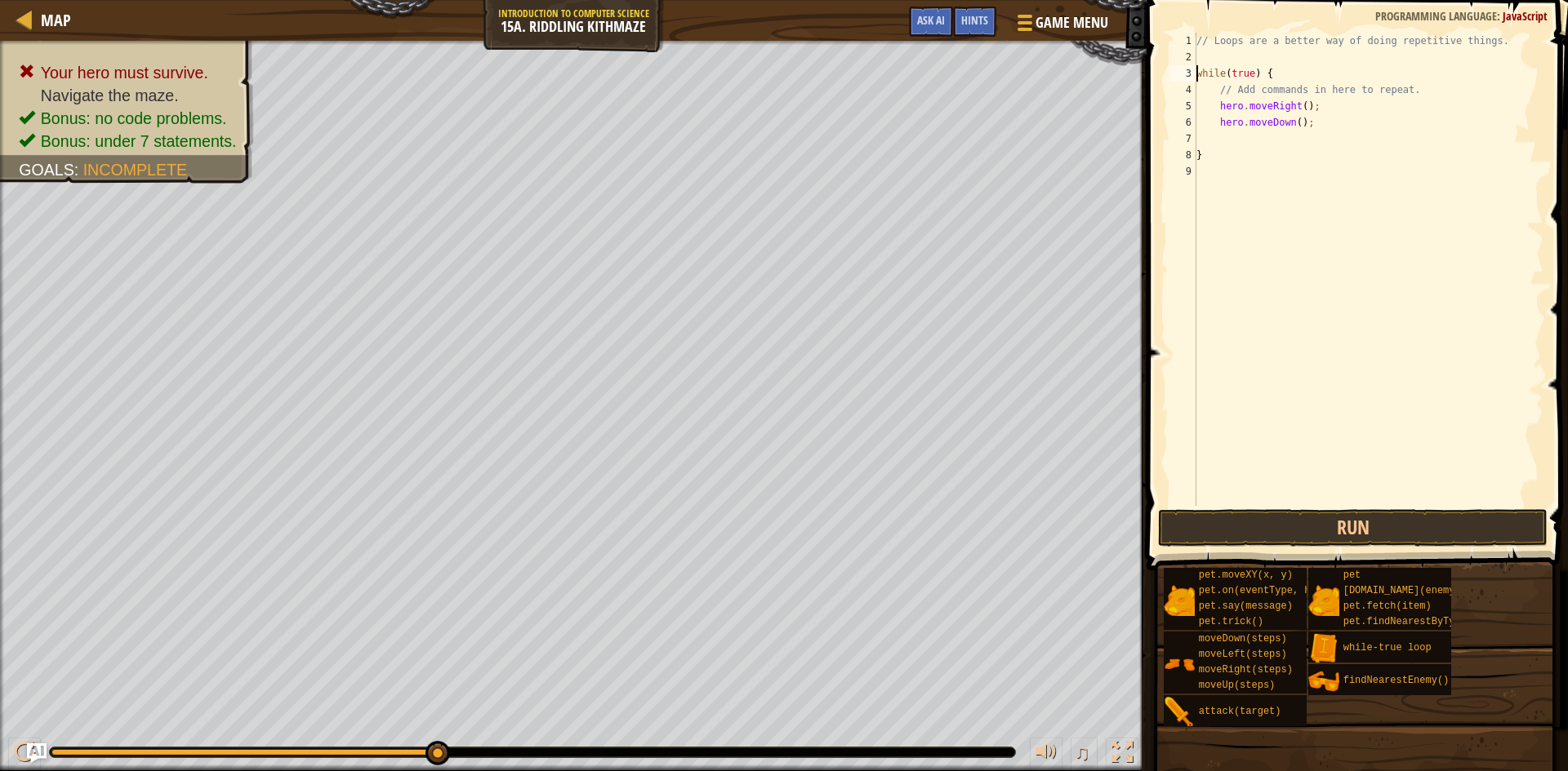
click at [1197, 72] on div "// Loops are a better way of doing repetitive things. while ( true ) { // Add c…" at bounding box center [1368, 286] width 350 height 506
type textarea "while(true) {"
click at [1223, 74] on div "// Loops are a better way of doing repetitive things. while ( true ) { // Add c…" at bounding box center [1371, 286] width 345 height 506
paste textarea "hero.moveDown();"
click at [1315, 518] on button "Run" at bounding box center [1352, 528] width 389 height 38
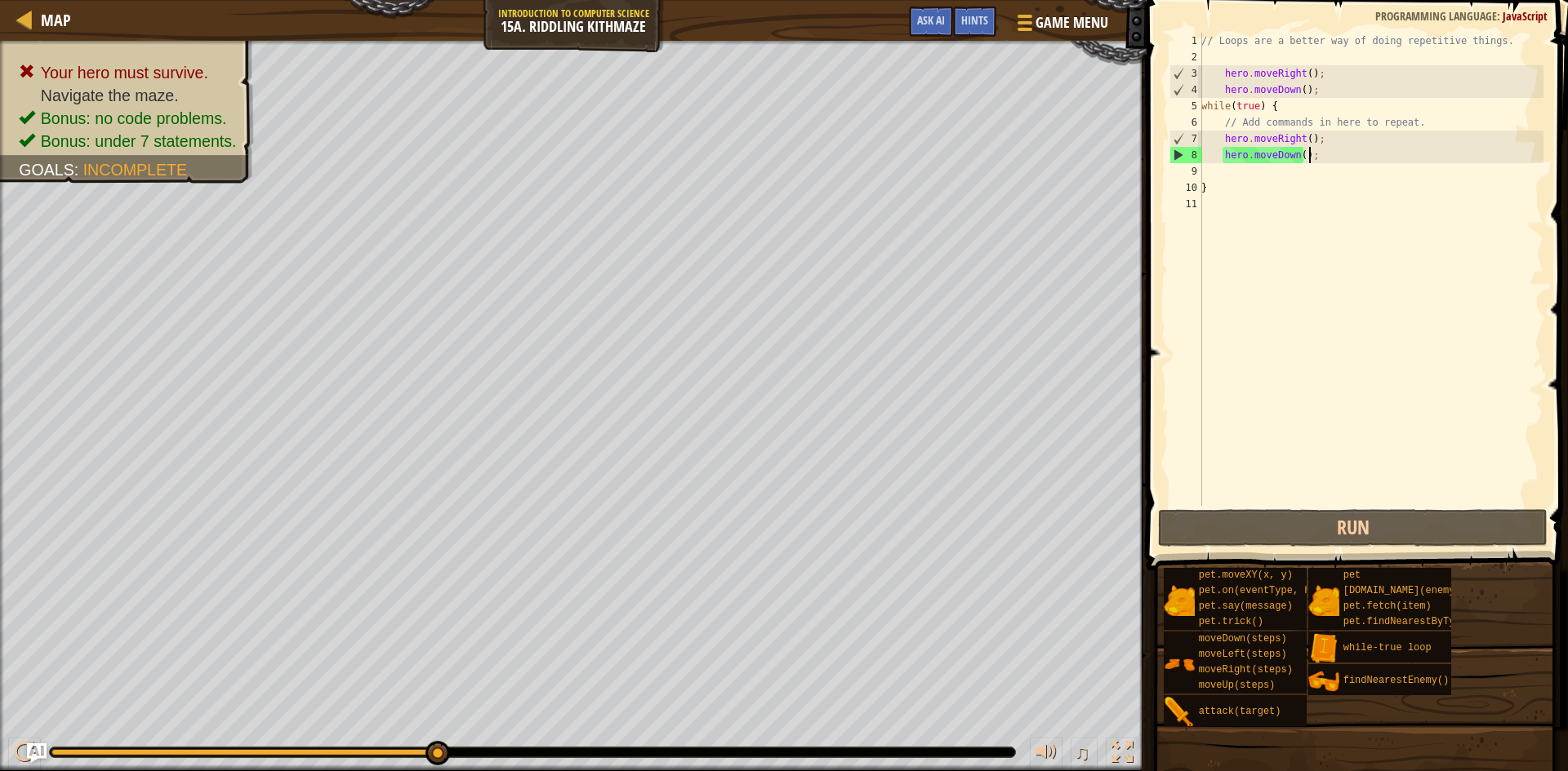
click at [1315, 157] on div "// Loops are a better way of doing repetitive things. hero . moveRight ( ) ; he…" at bounding box center [1371, 286] width 345 height 506
click at [1304, 140] on div "// Loops are a better way of doing repetitive things. hero . moveRight ( ) ; he…" at bounding box center [1371, 286] width 345 height 506
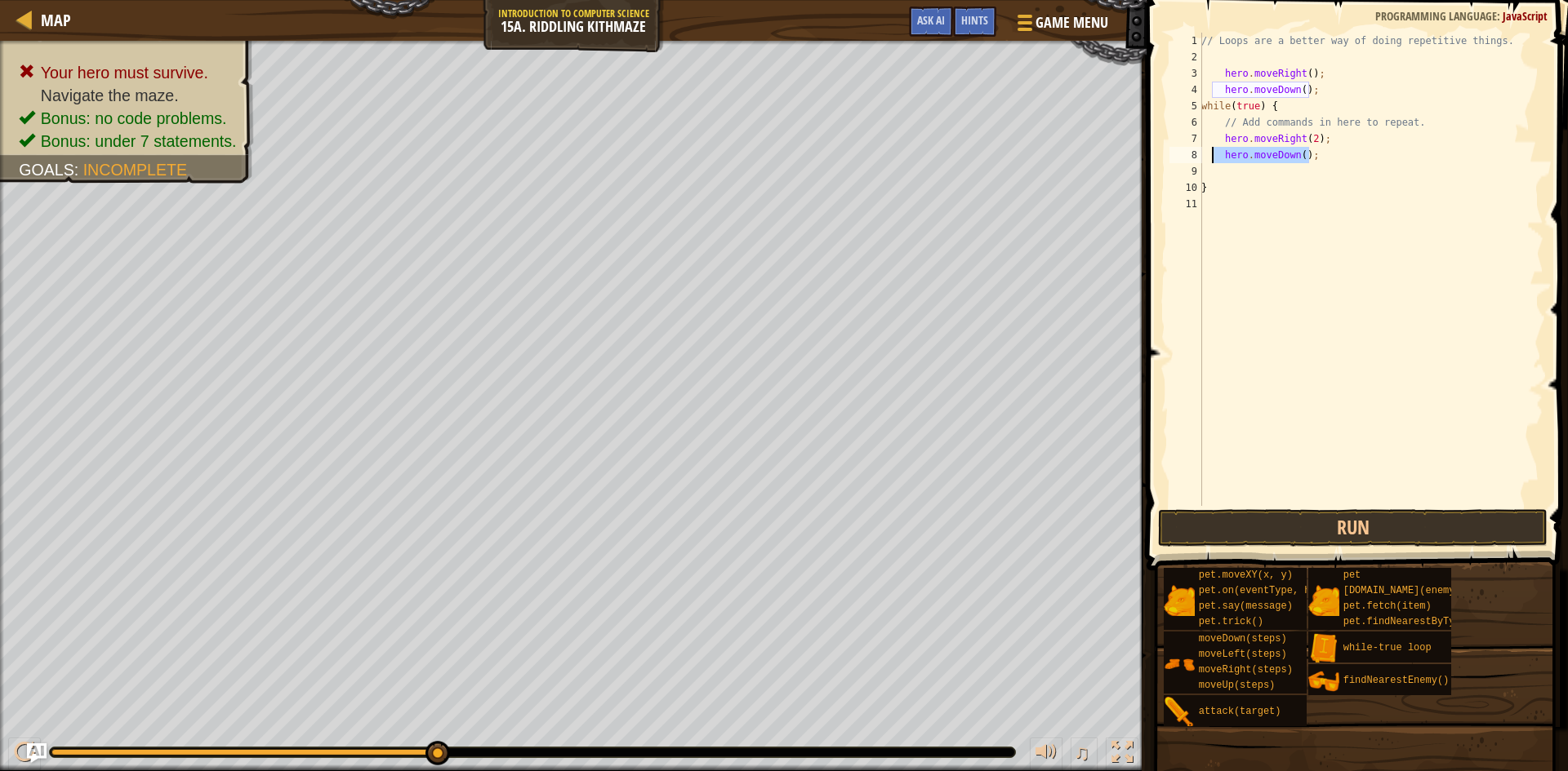
drag, startPoint x: 1317, startPoint y: 152, endPoint x: 1188, endPoint y: 157, distance: 129.1
click at [1188, 157] on div "hero.moveRight(2); 1 2 3 4 5 6 7 8 9 10 11 // Loops are a better way of doing r…" at bounding box center [1355, 269] width 378 height 473
type textarea "h"
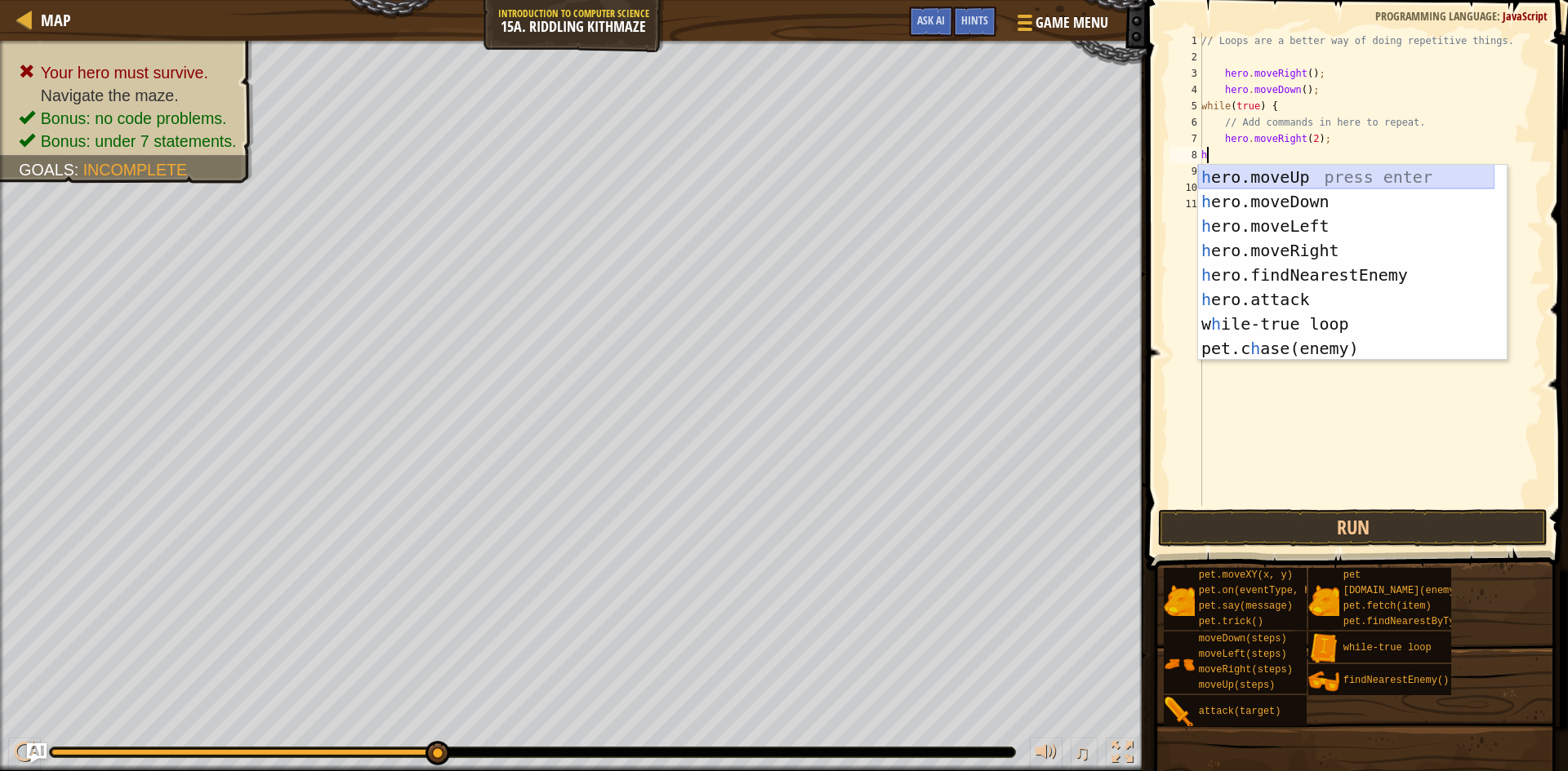
click at [1293, 180] on div "h ero.moveUp press enter h ero.moveDown press enter h ero.moveLeft press enter …" at bounding box center [1346, 287] width 296 height 245
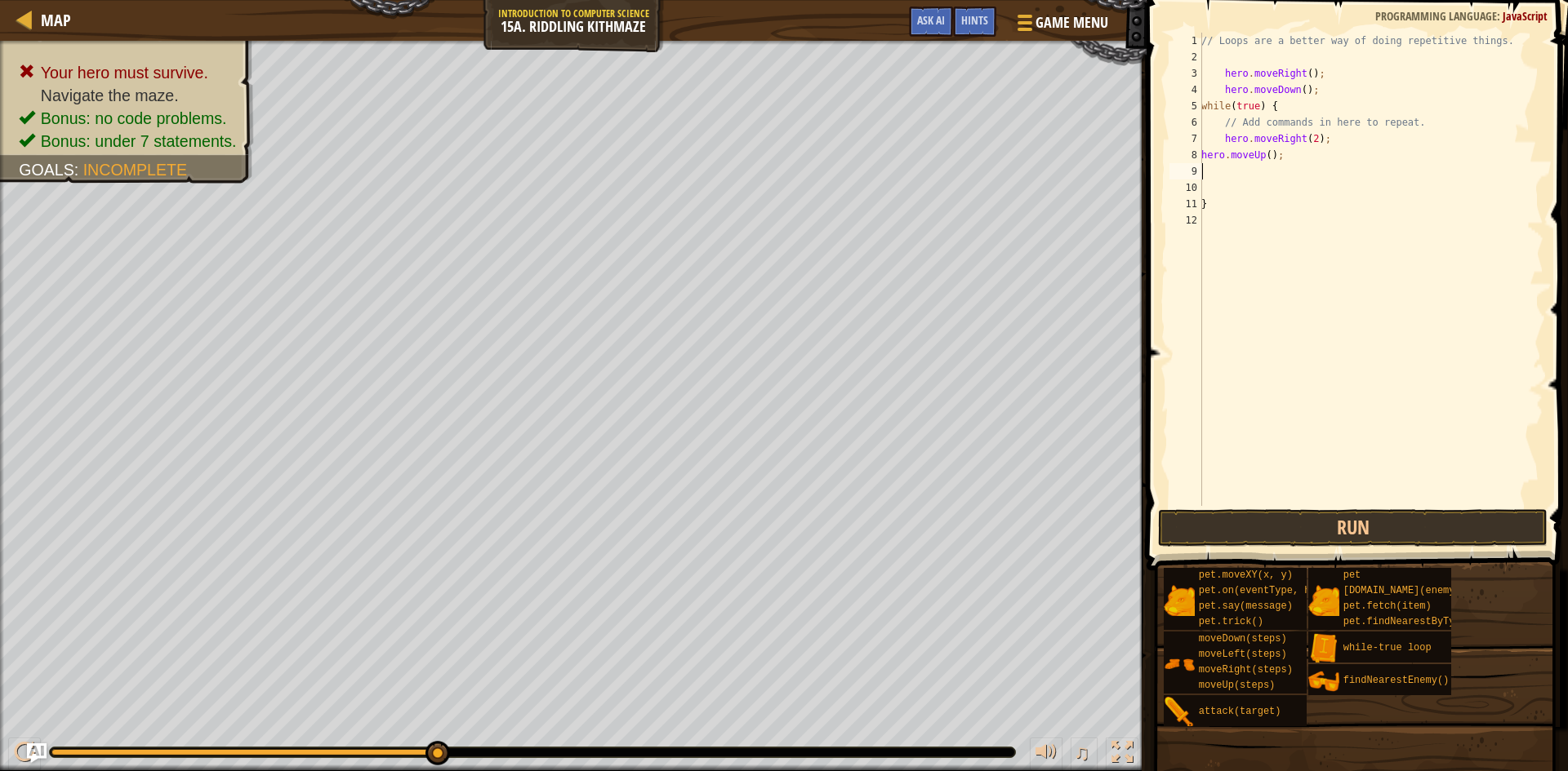
type textarea "h"
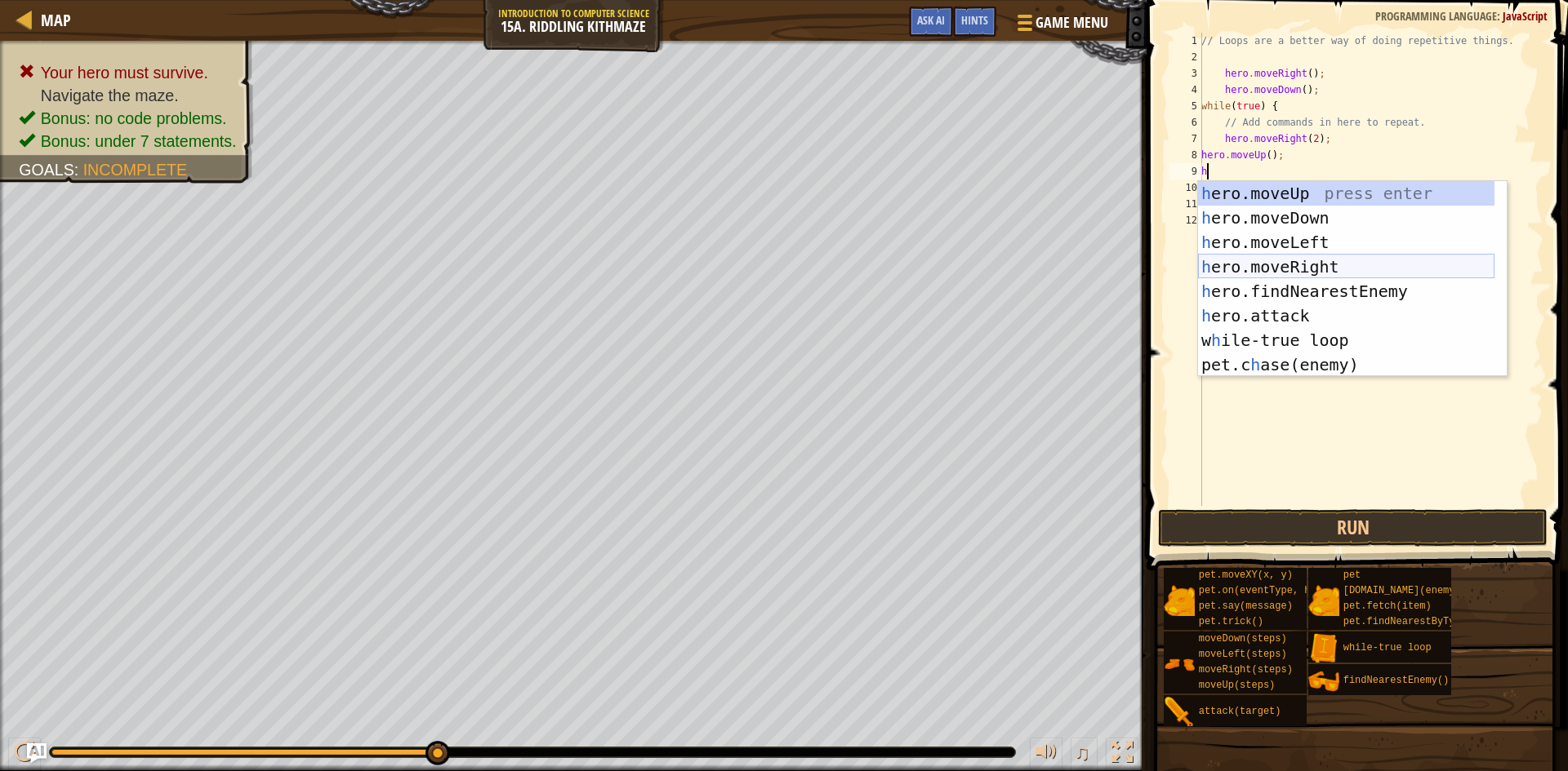
click at [1286, 263] on div "h ero.moveUp press enter h ero.moveDown press enter h ero.moveLeft press enter …" at bounding box center [1346, 304] width 296 height 245
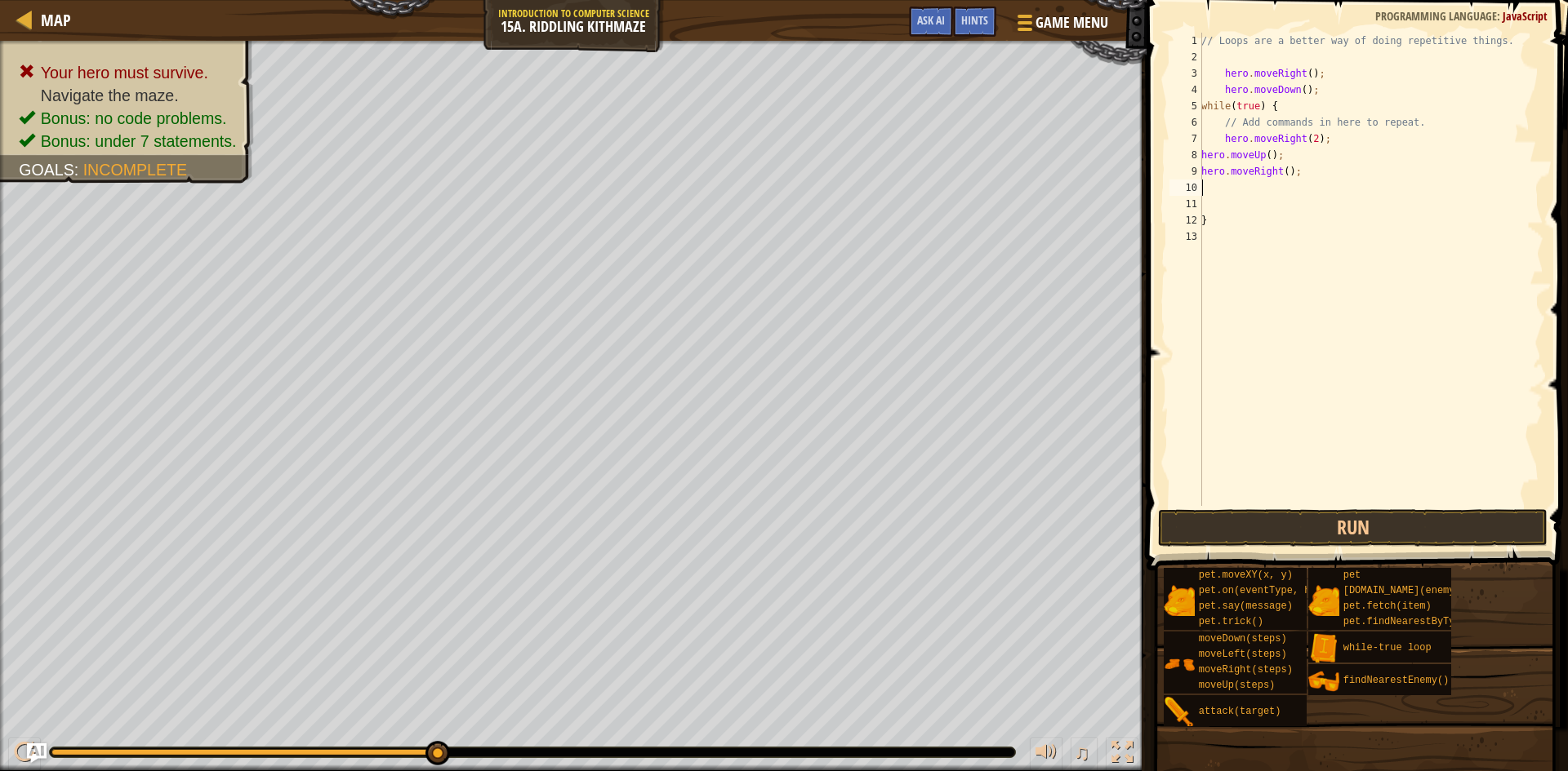
type textarea "h"
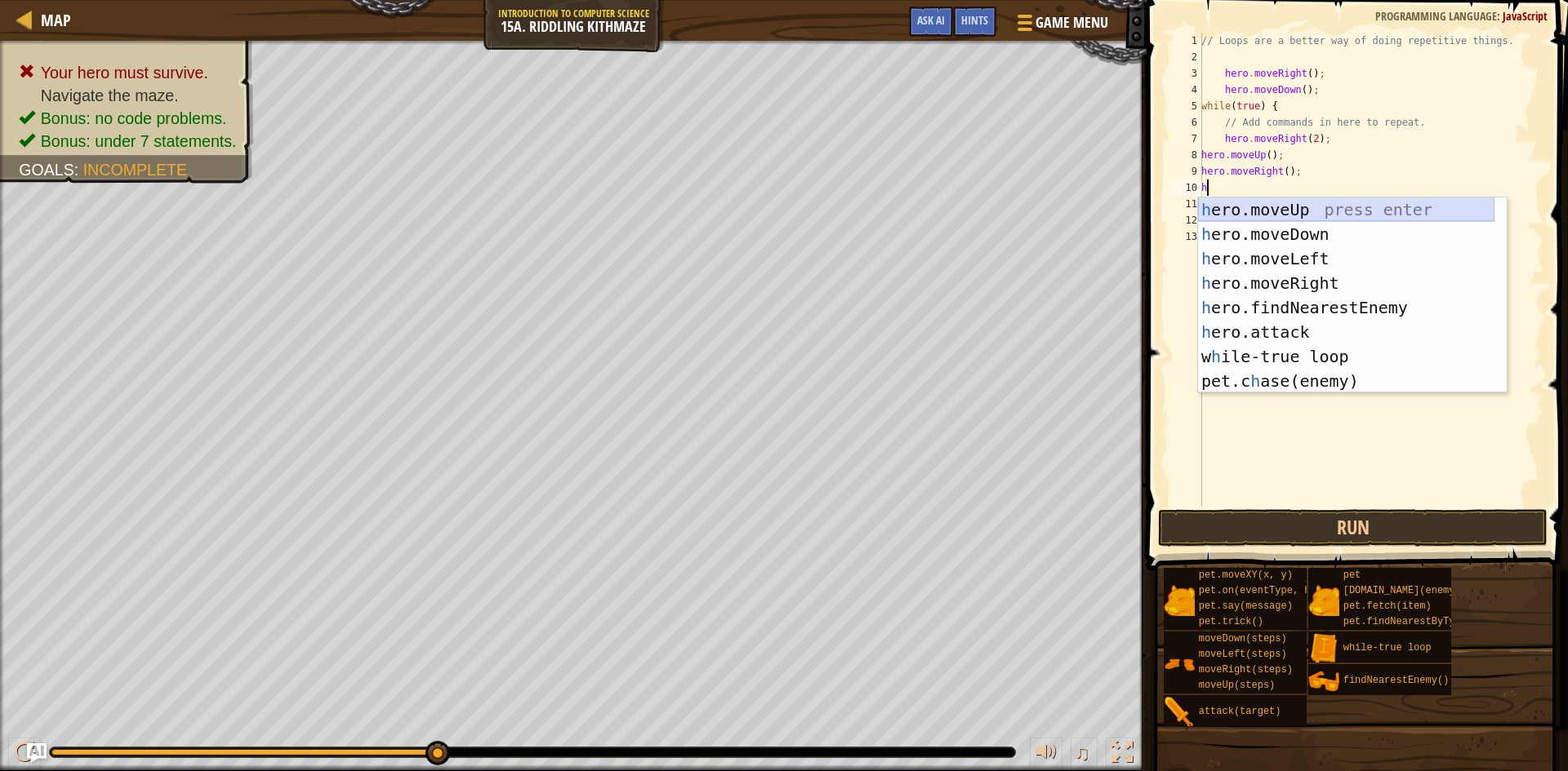
click at [1281, 210] on div "h ero.moveUp press enter h ero.moveDown press enter h ero.moveLeft press enter …" at bounding box center [1346, 320] width 296 height 245
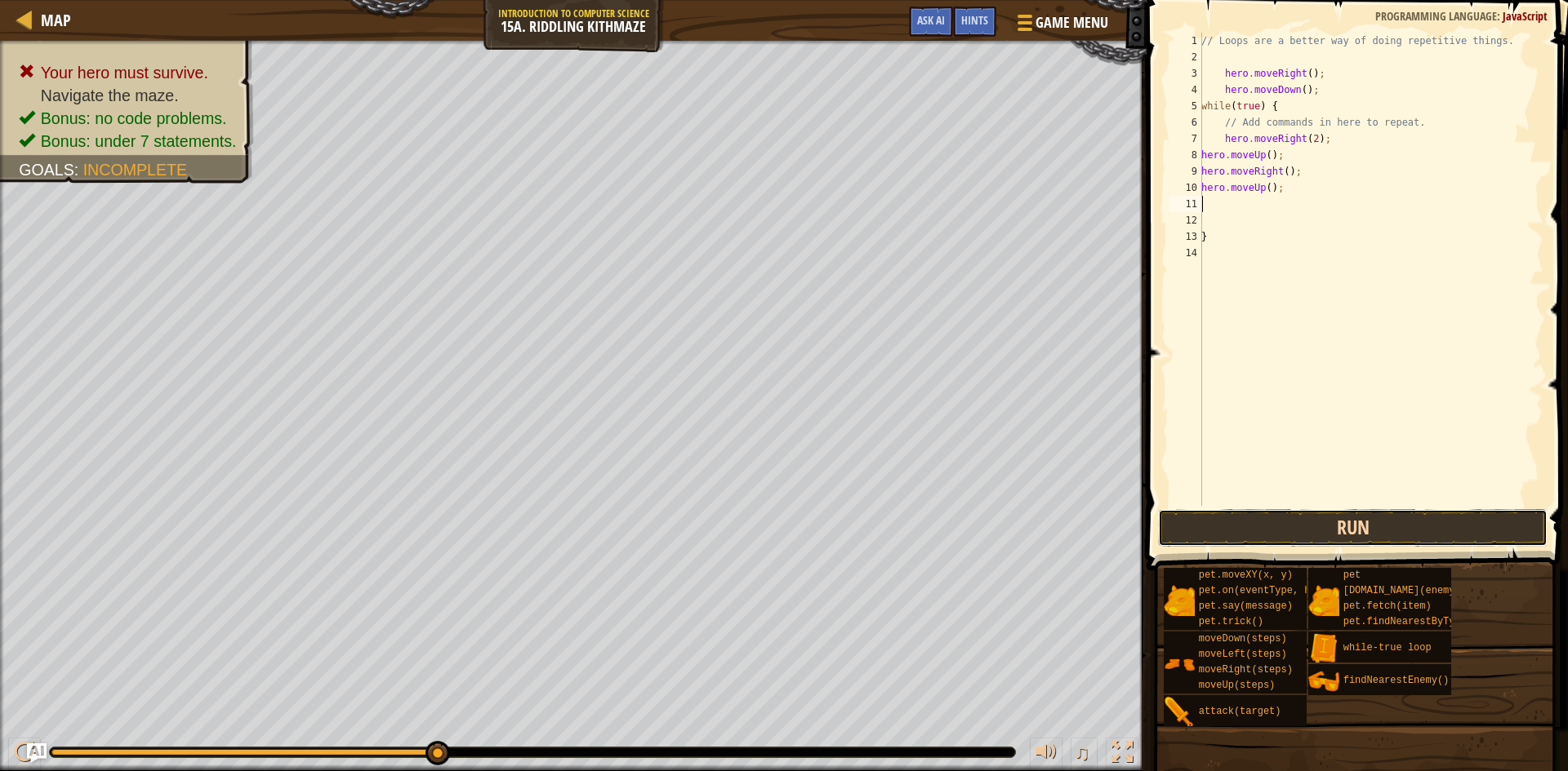
click at [1357, 527] on button "Run" at bounding box center [1352, 528] width 389 height 38
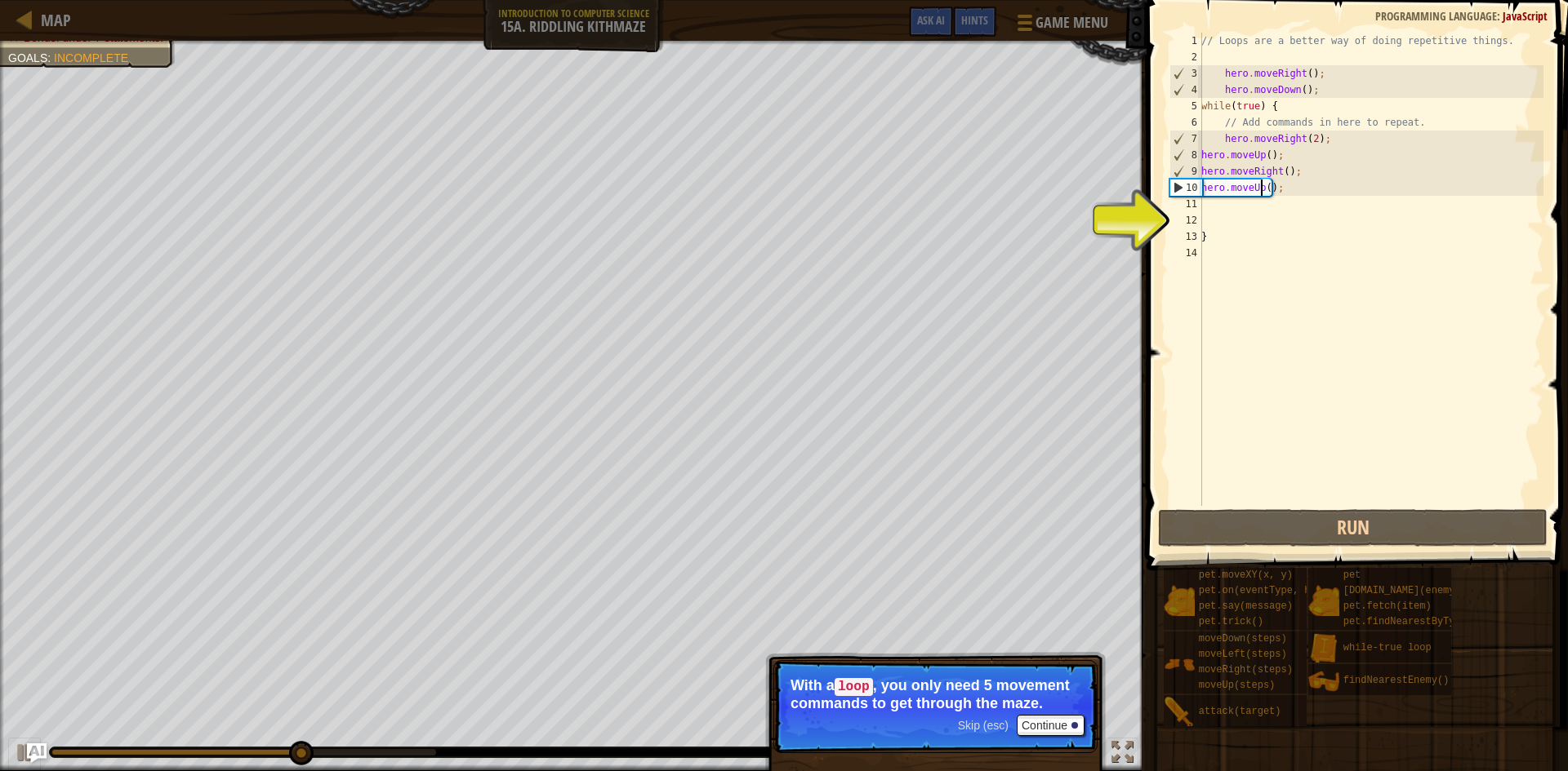
click at [1261, 186] on div "// Loops are a better way of doing repetitive things. hero . moveRight ( ) ; he…" at bounding box center [1371, 286] width 345 height 506
click at [1279, 184] on div "// Loops are a better way of doing repetitive things. hero . moveRight ( ) ; he…" at bounding box center [1371, 286] width 345 height 506
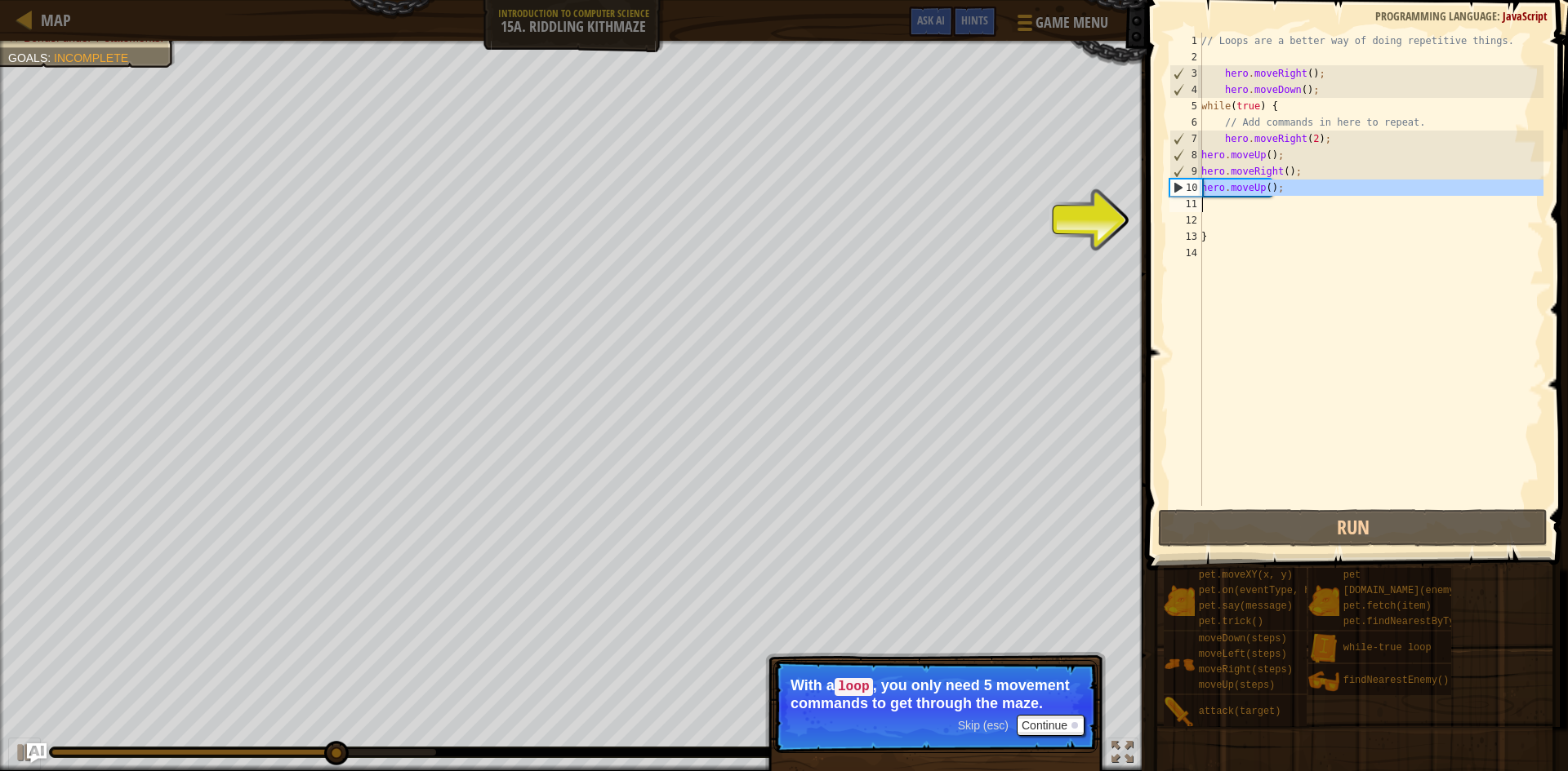
click at [1279, 184] on div "// Loops are a better way of doing repetitive things. hero . moveRight ( ) ; he…" at bounding box center [1371, 286] width 345 height 506
type textarea "h"
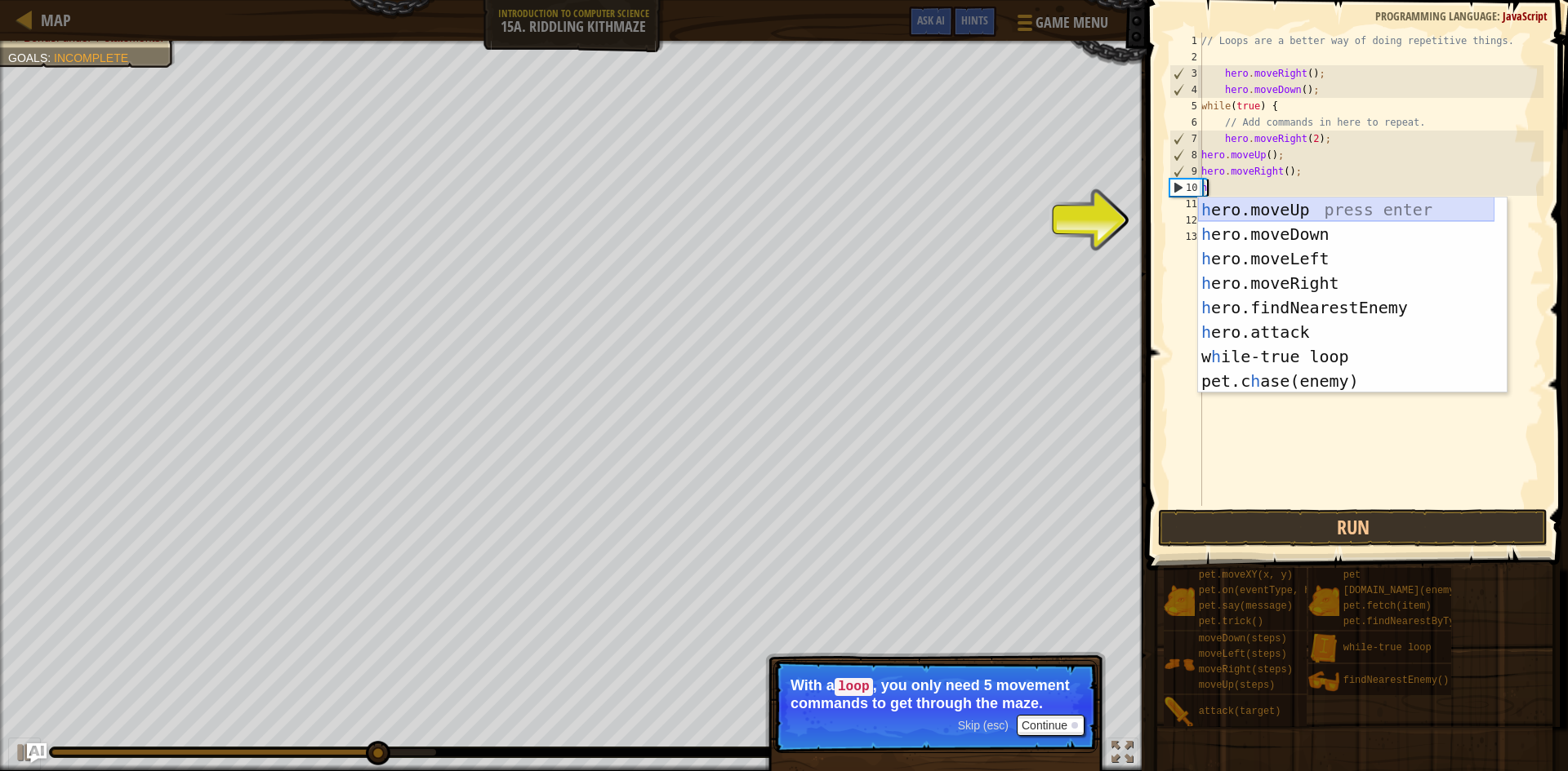
click at [1311, 234] on div "h ero.moveUp press enter h ero.moveDown press enter h ero.moveLeft press enter …" at bounding box center [1346, 320] width 296 height 245
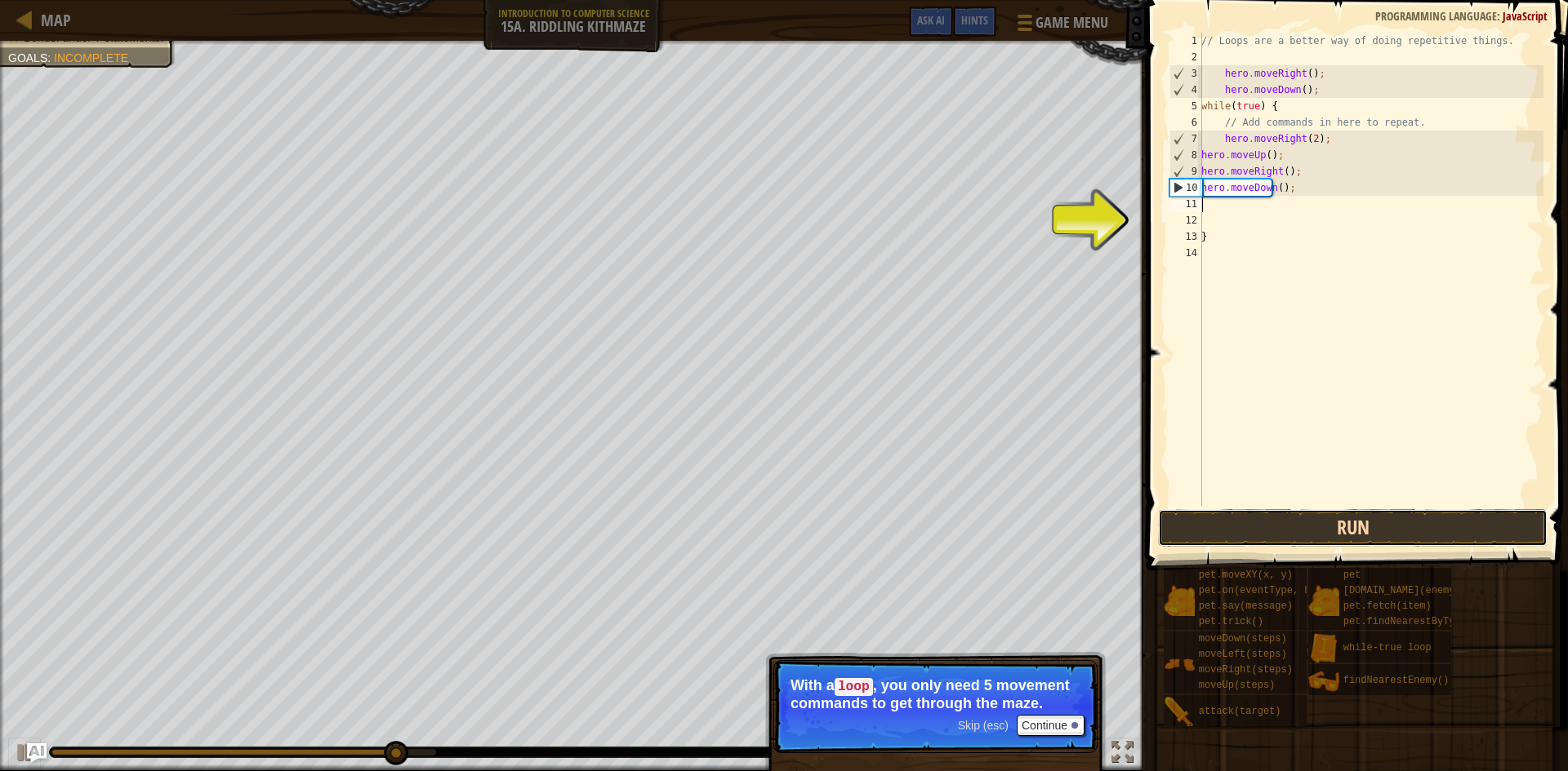
click at [1369, 530] on button "Run" at bounding box center [1352, 528] width 389 height 38
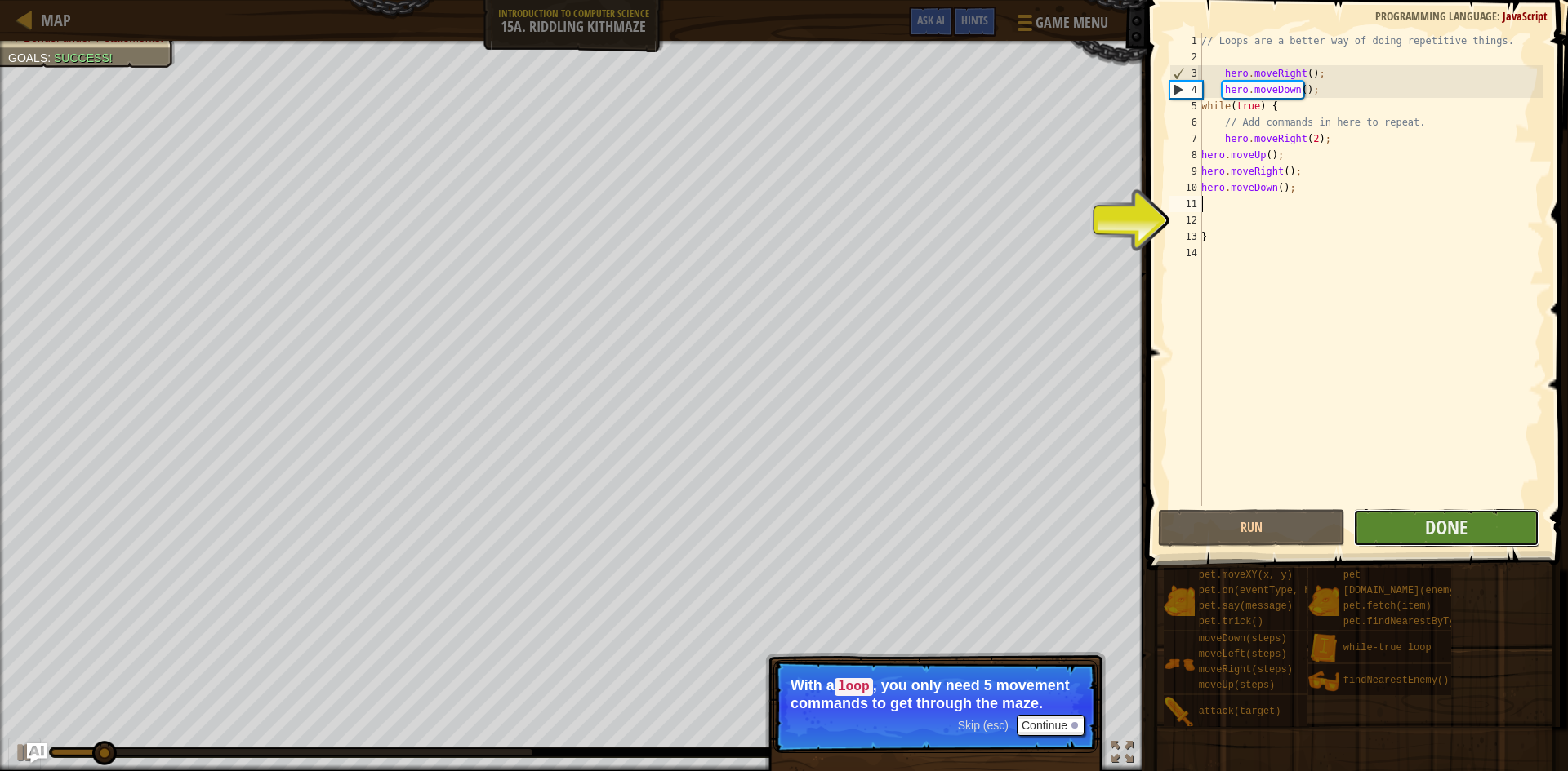
click at [1384, 528] on button "Done" at bounding box center [1446, 528] width 187 height 38
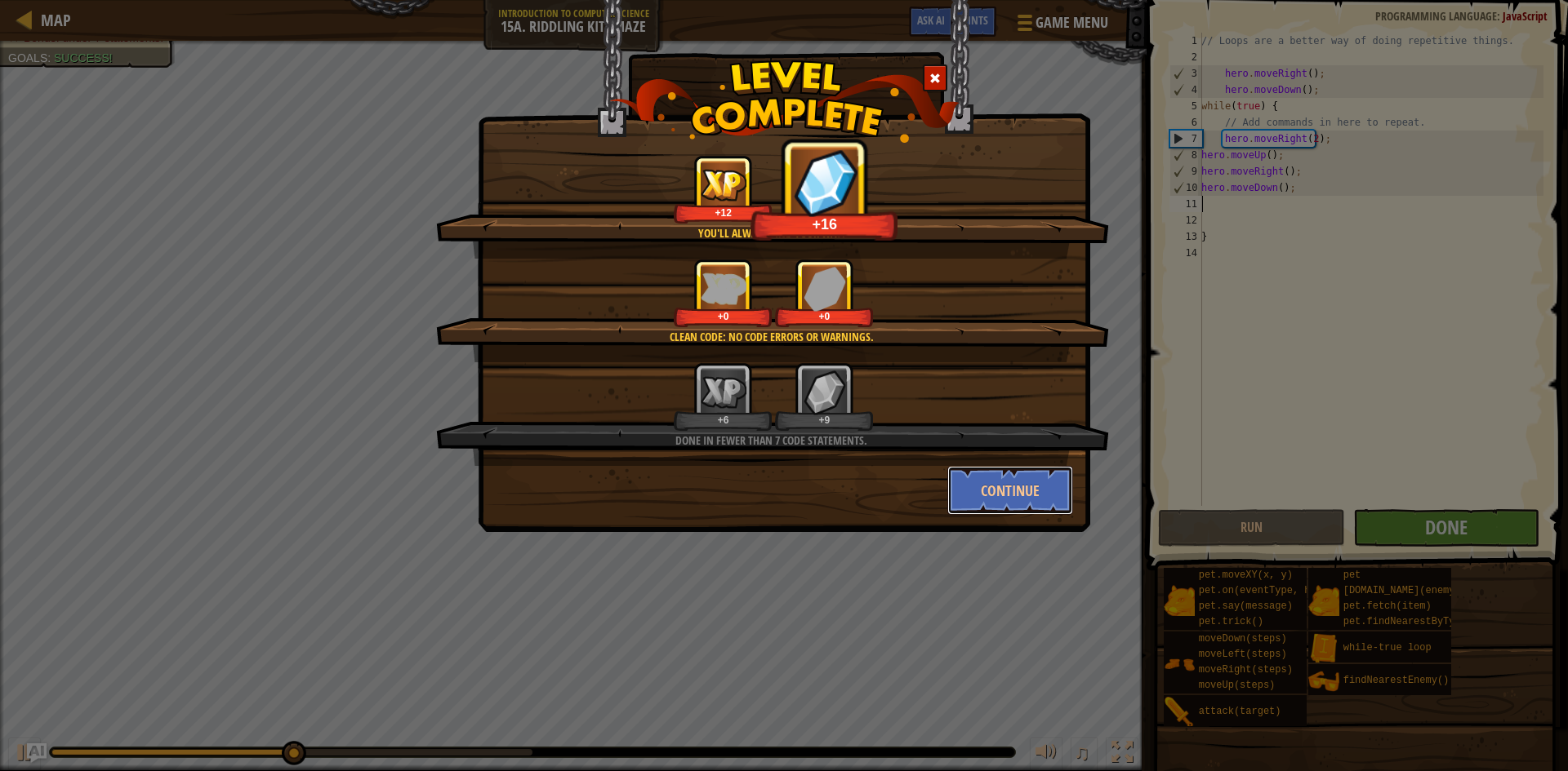
click at [976, 488] on button "Continue" at bounding box center [1010, 490] width 126 height 49
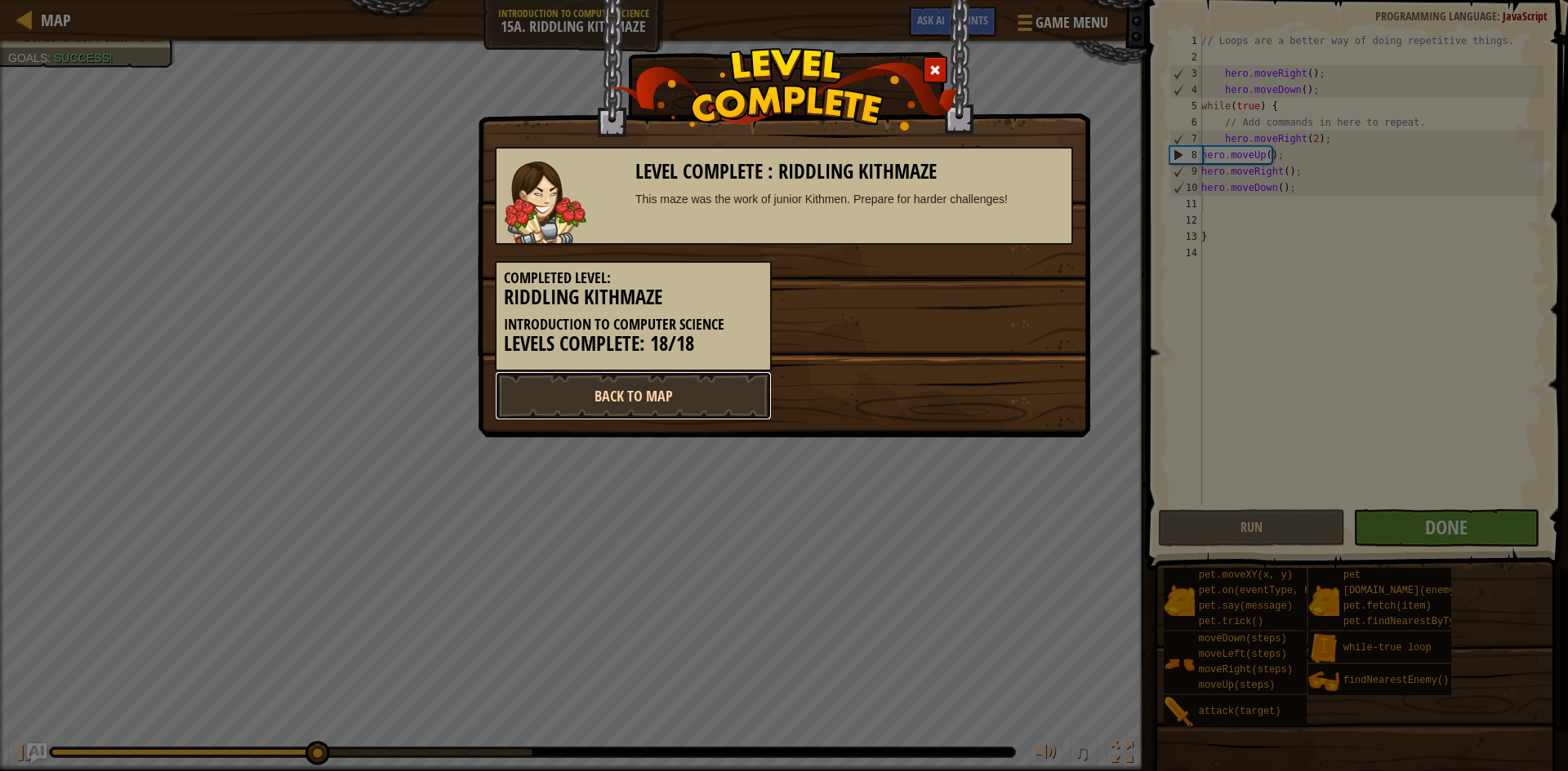
click at [705, 377] on link "Back to Map" at bounding box center [633, 395] width 277 height 49
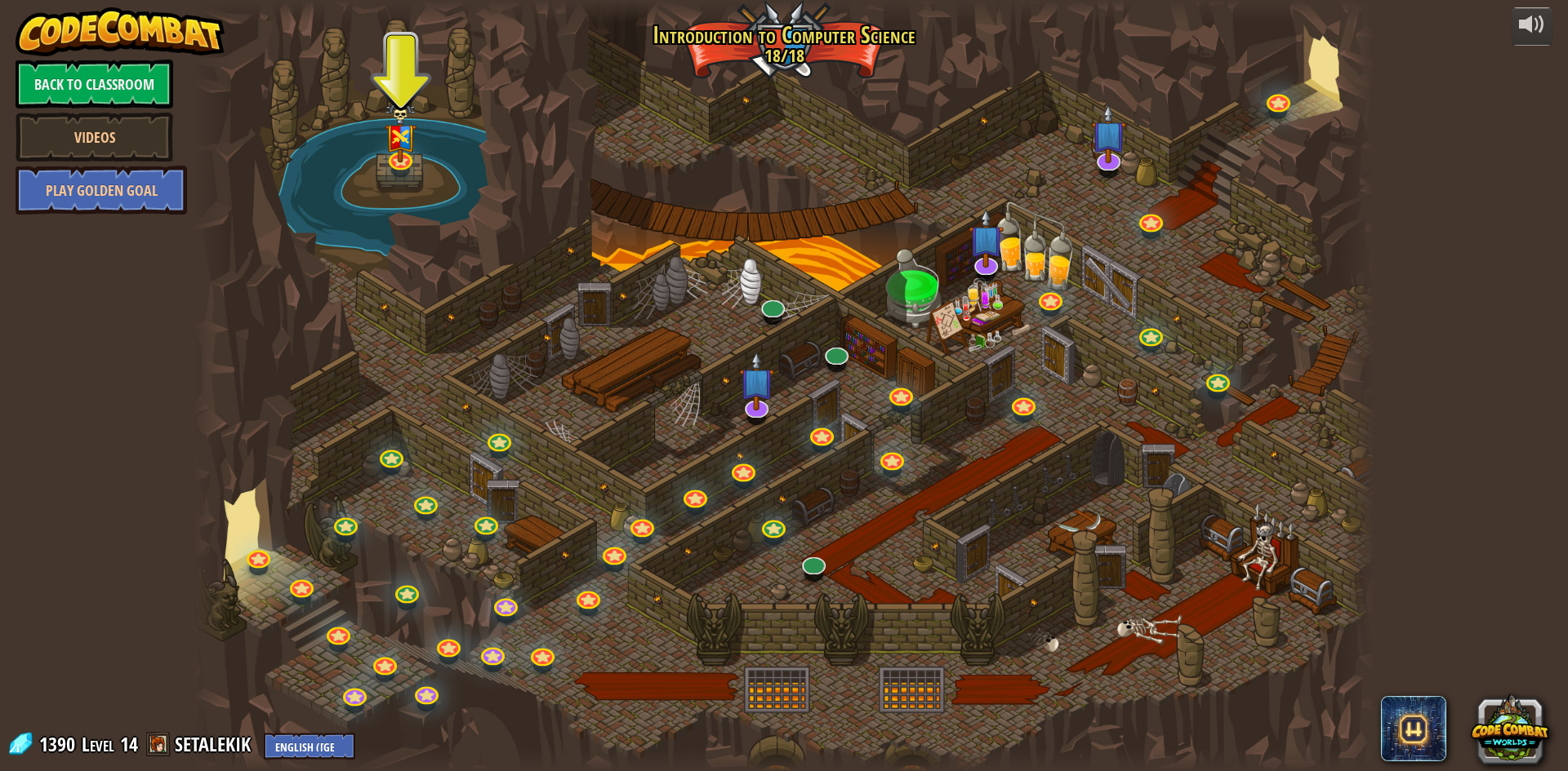
click at [811, 574] on div "25. Kithgard Gates Escape the Kithgard dungeons, and don't let the guardians ge…" at bounding box center [784, 386] width 1181 height 771
click at [814, 565] on link at bounding box center [812, 559] width 33 height 33
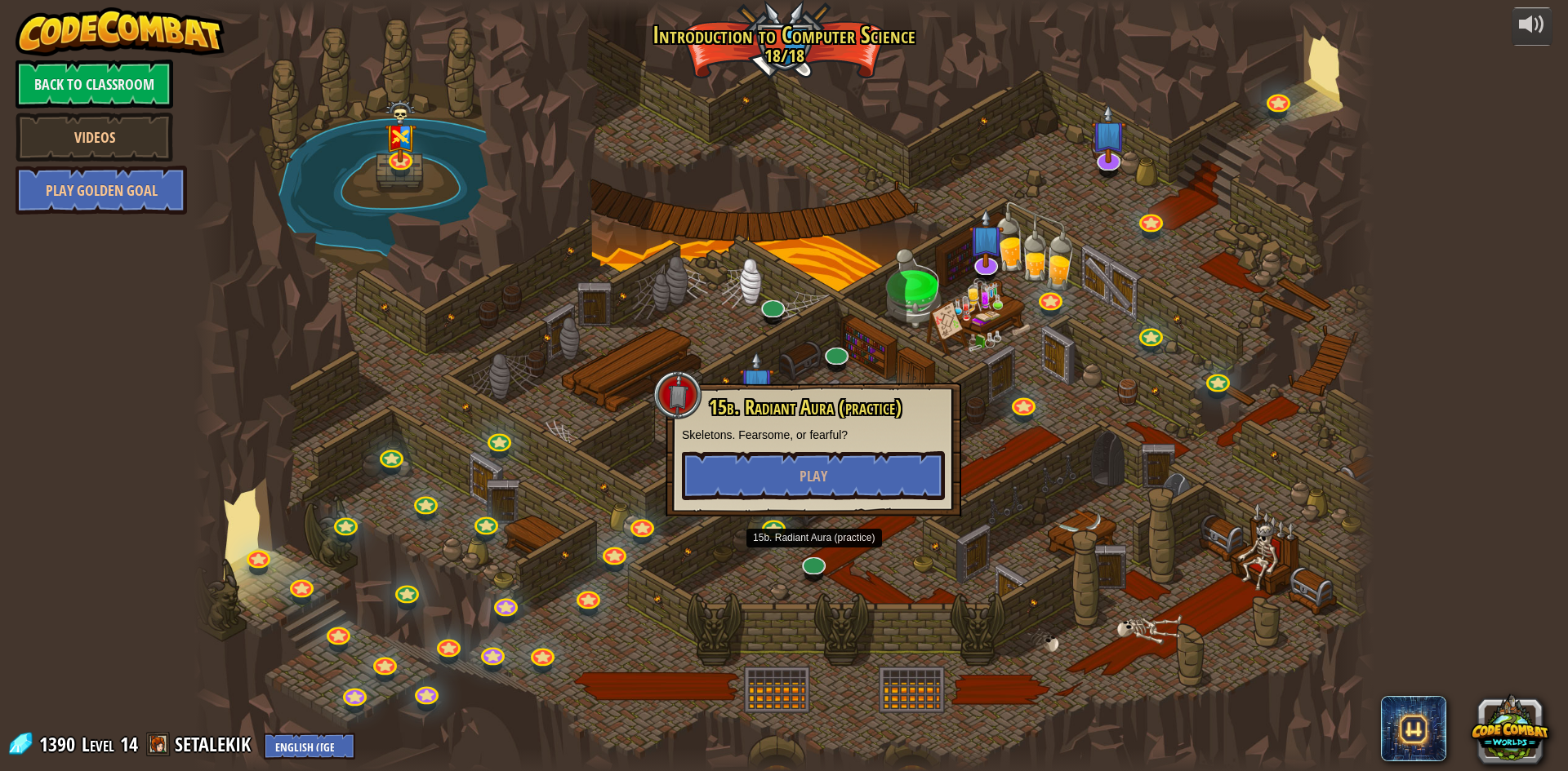
click at [771, 514] on div "15b. Radiant Aura (practice) Skeletons. Fearsome, or fearful? Play" at bounding box center [814, 450] width 295 height 134
click at [775, 521] on link at bounding box center [772, 524] width 33 height 33
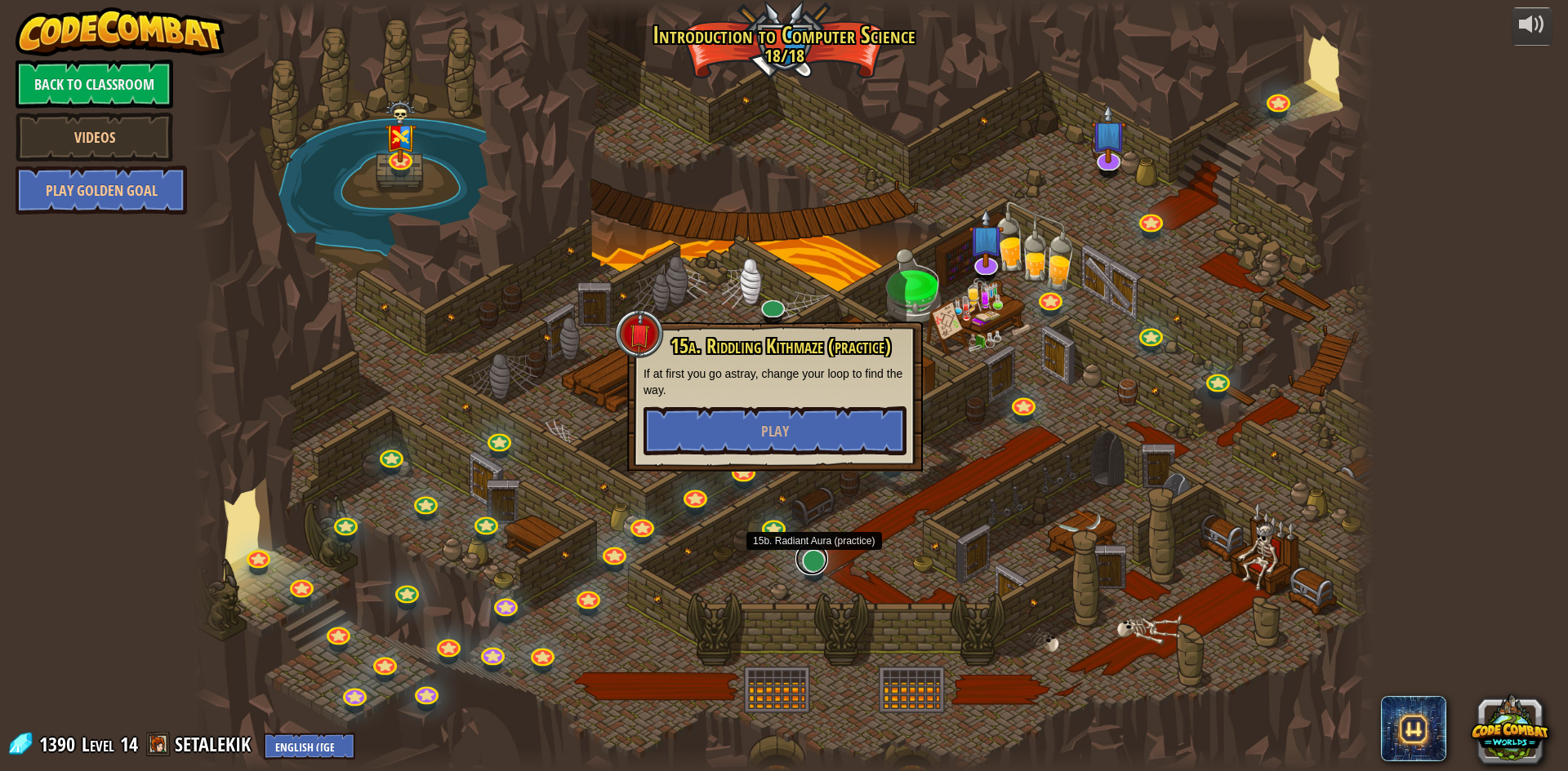
click at [817, 561] on link at bounding box center [812, 559] width 33 height 33
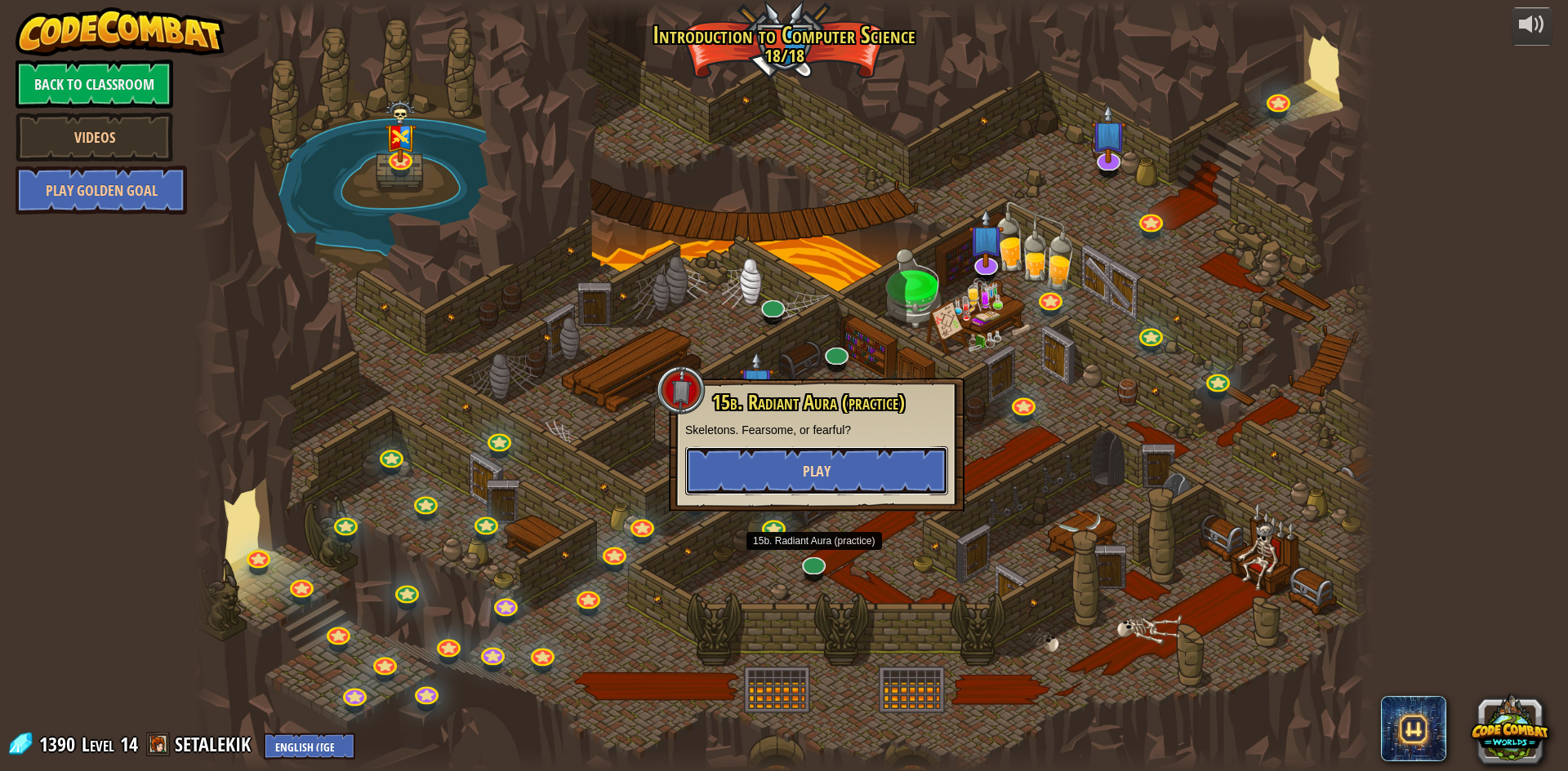
click at [841, 456] on button "Play" at bounding box center [817, 470] width 263 height 49
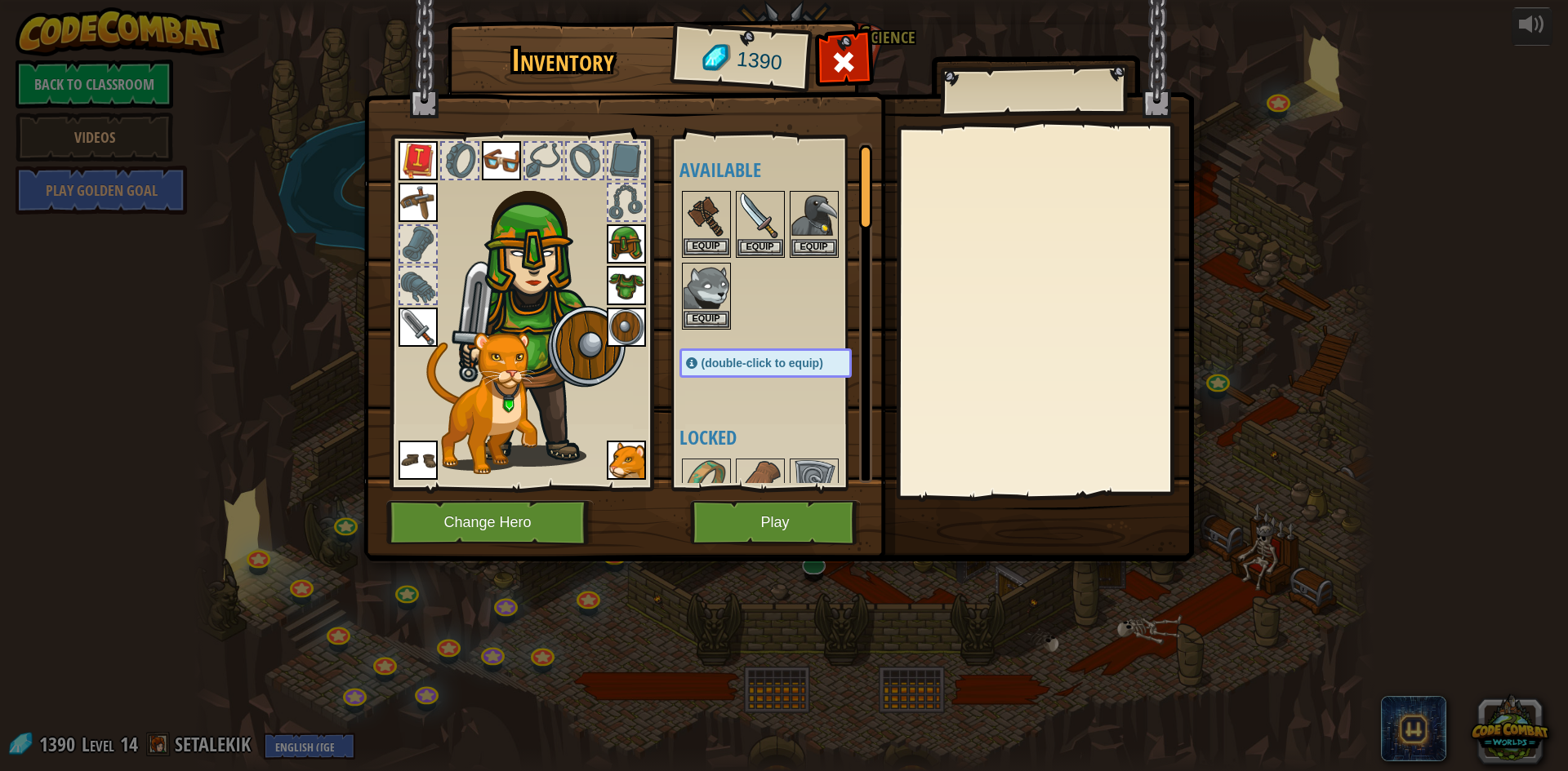
click at [689, 229] on img at bounding box center [706, 215] width 46 height 46
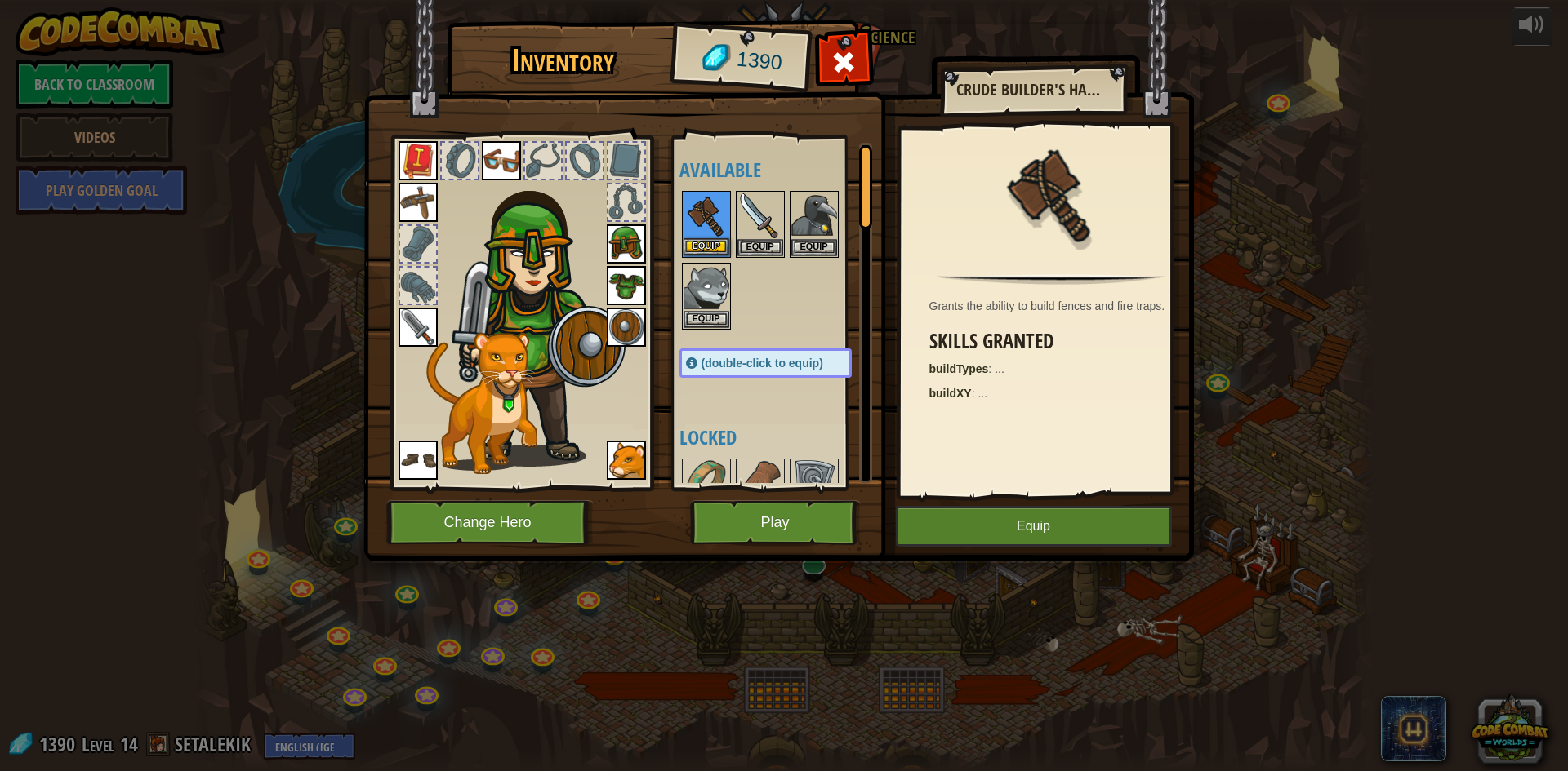
click at [689, 229] on img at bounding box center [706, 215] width 46 height 46
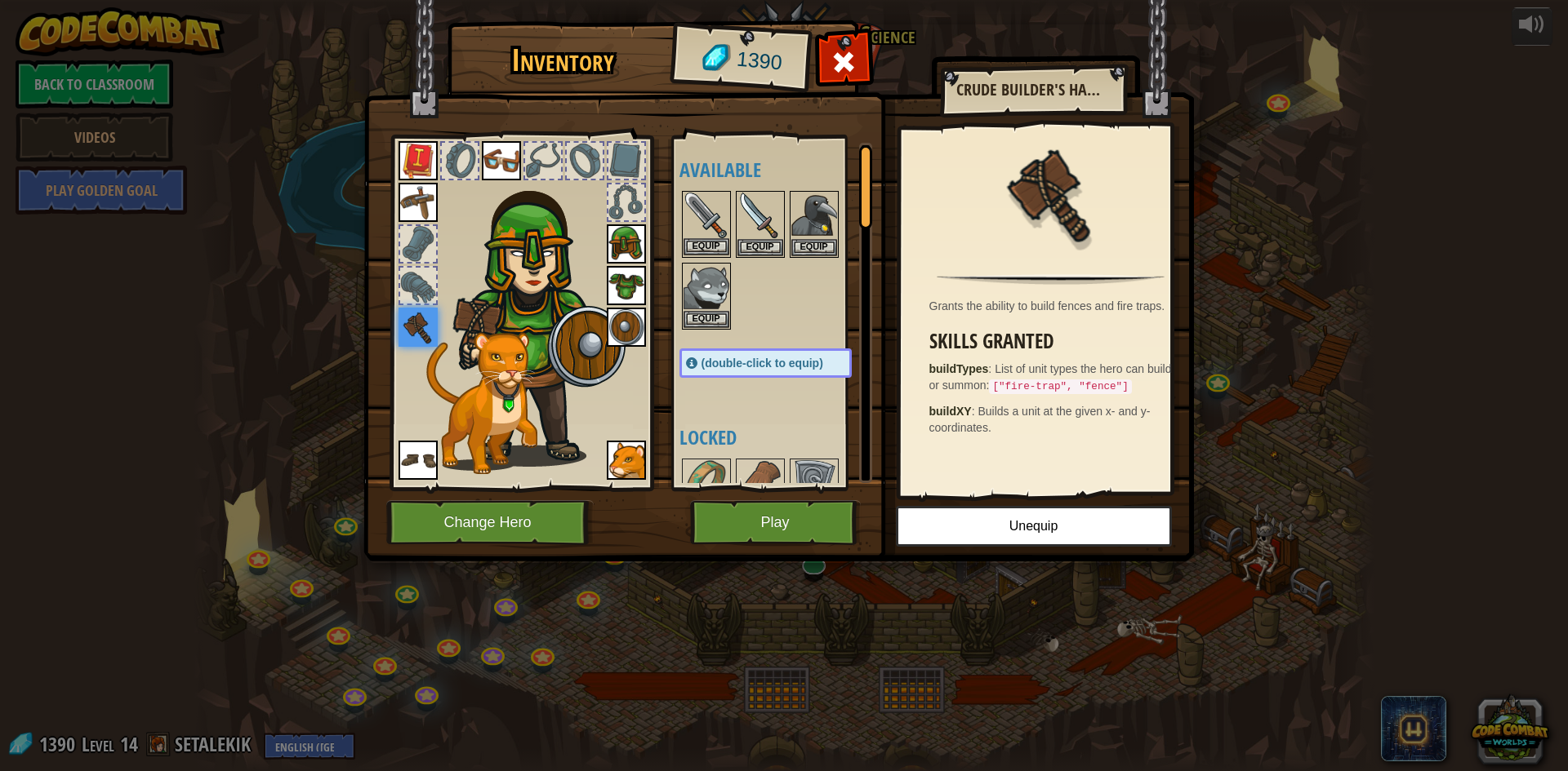
click at [719, 211] on img at bounding box center [706, 215] width 46 height 46
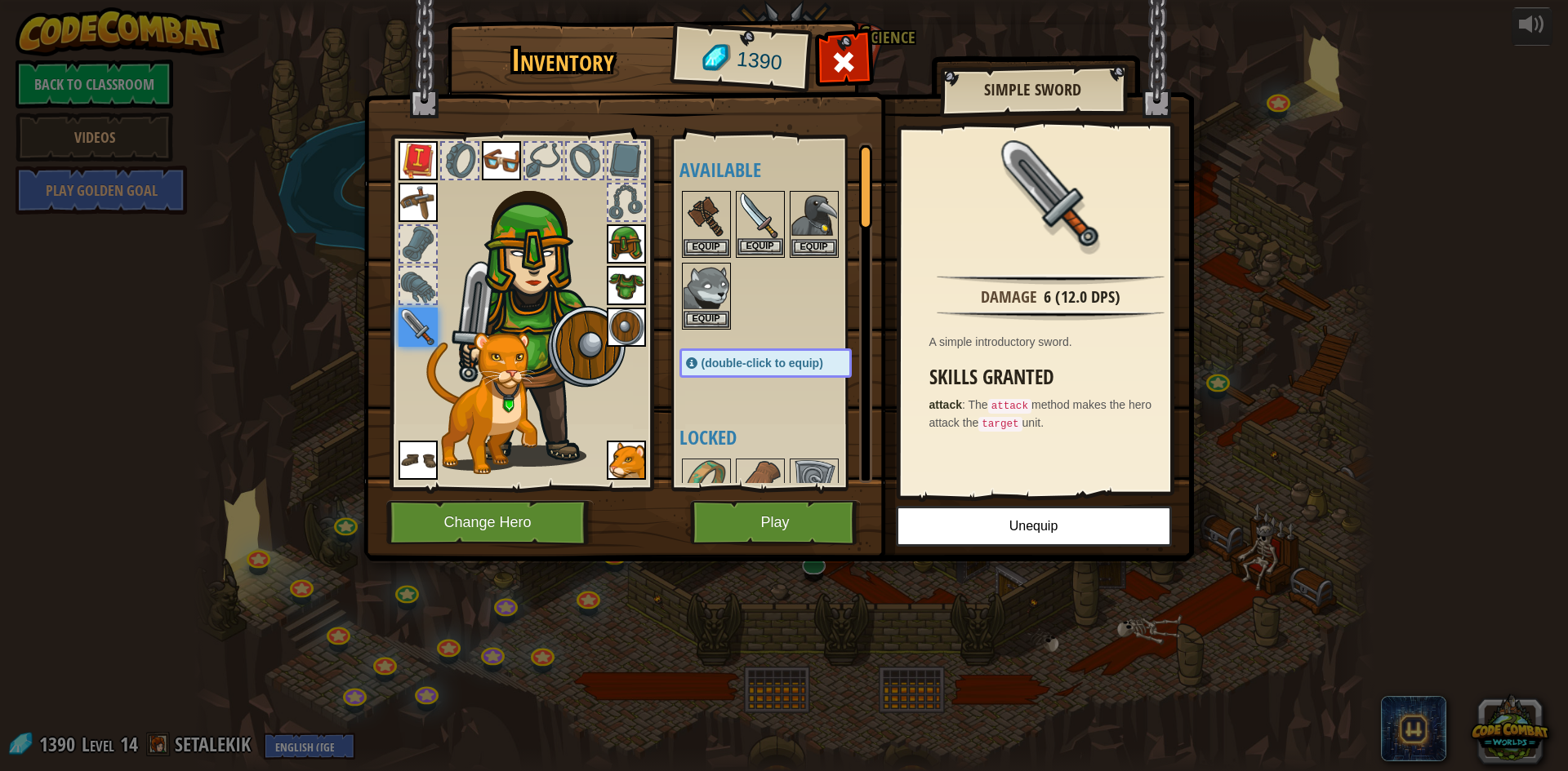
click at [761, 219] on img at bounding box center [760, 215] width 46 height 46
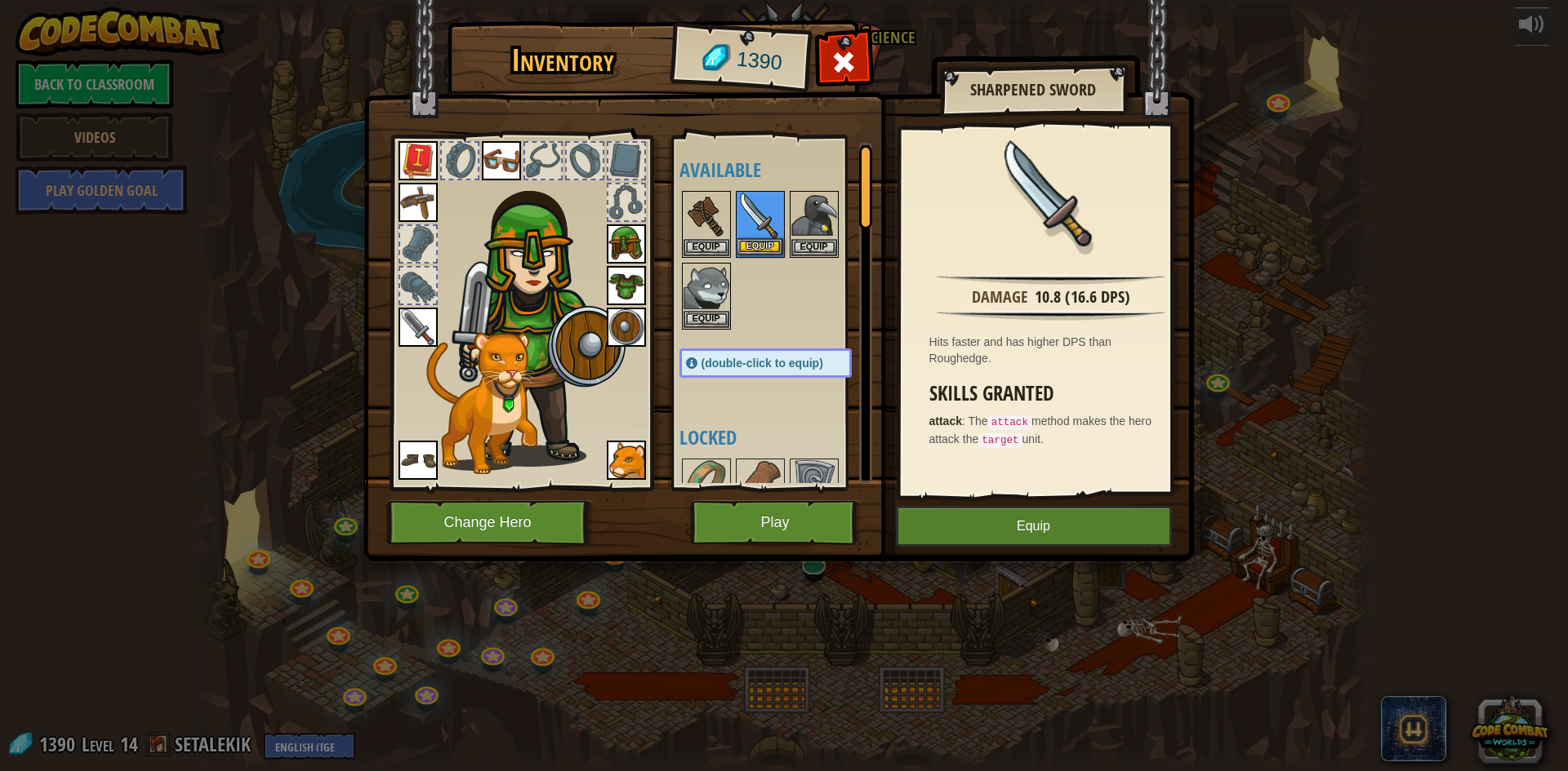
click at [761, 219] on img at bounding box center [760, 215] width 46 height 46
click at [0, 0] on img at bounding box center [0, 0] width 0 height 0
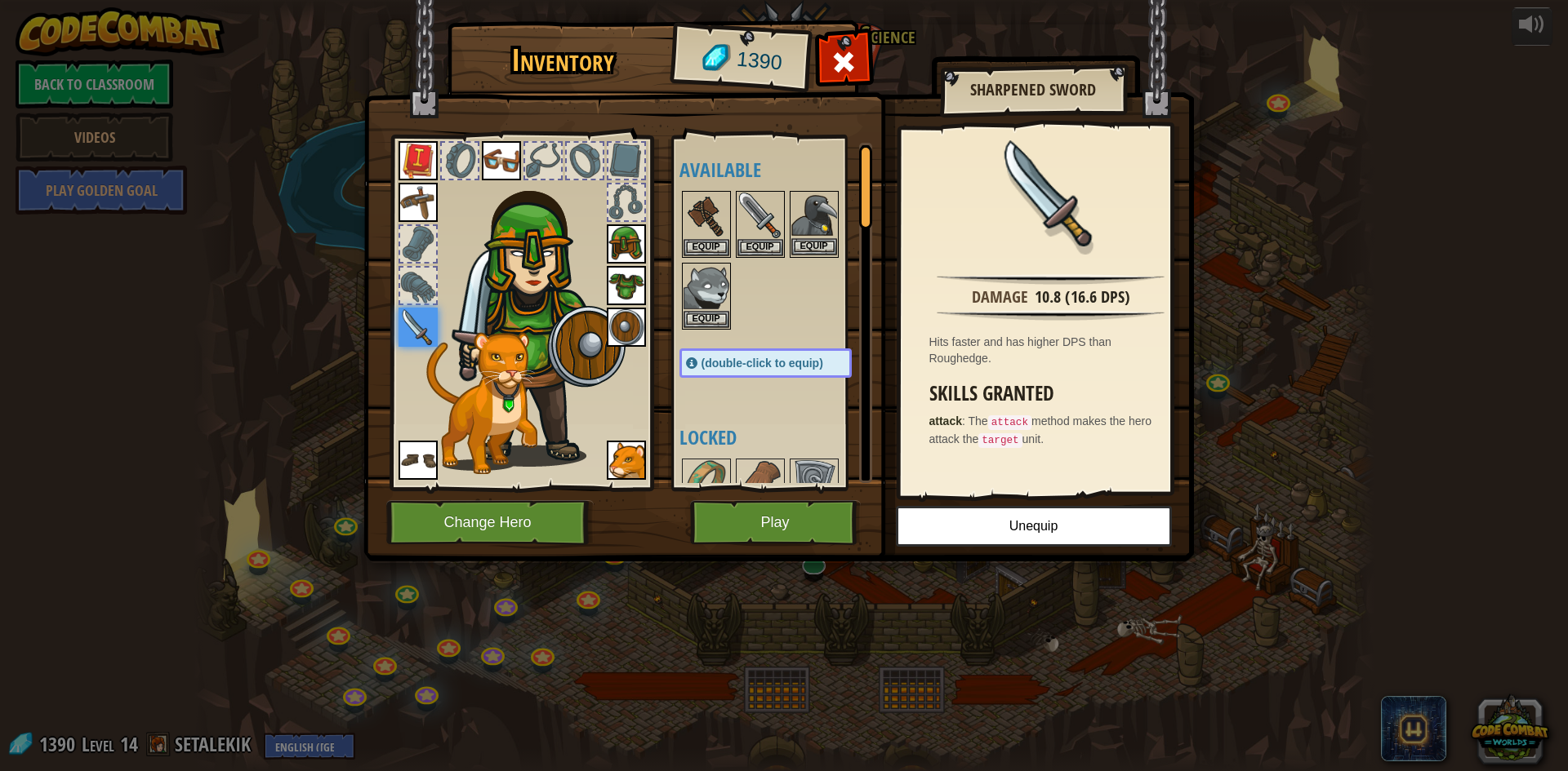
click at [807, 227] on img at bounding box center [814, 215] width 46 height 46
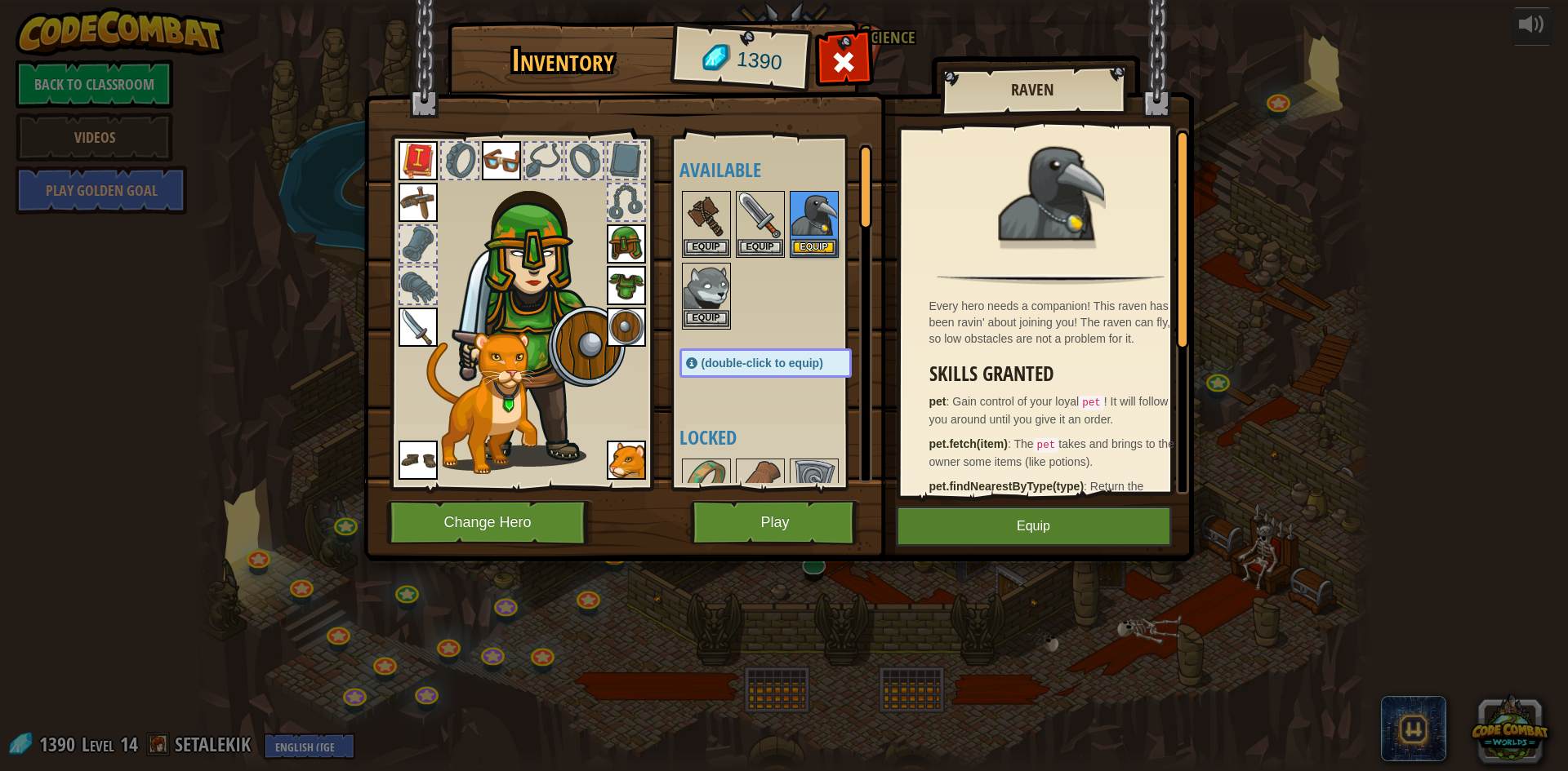
click at [700, 281] on img at bounding box center [706, 287] width 46 height 46
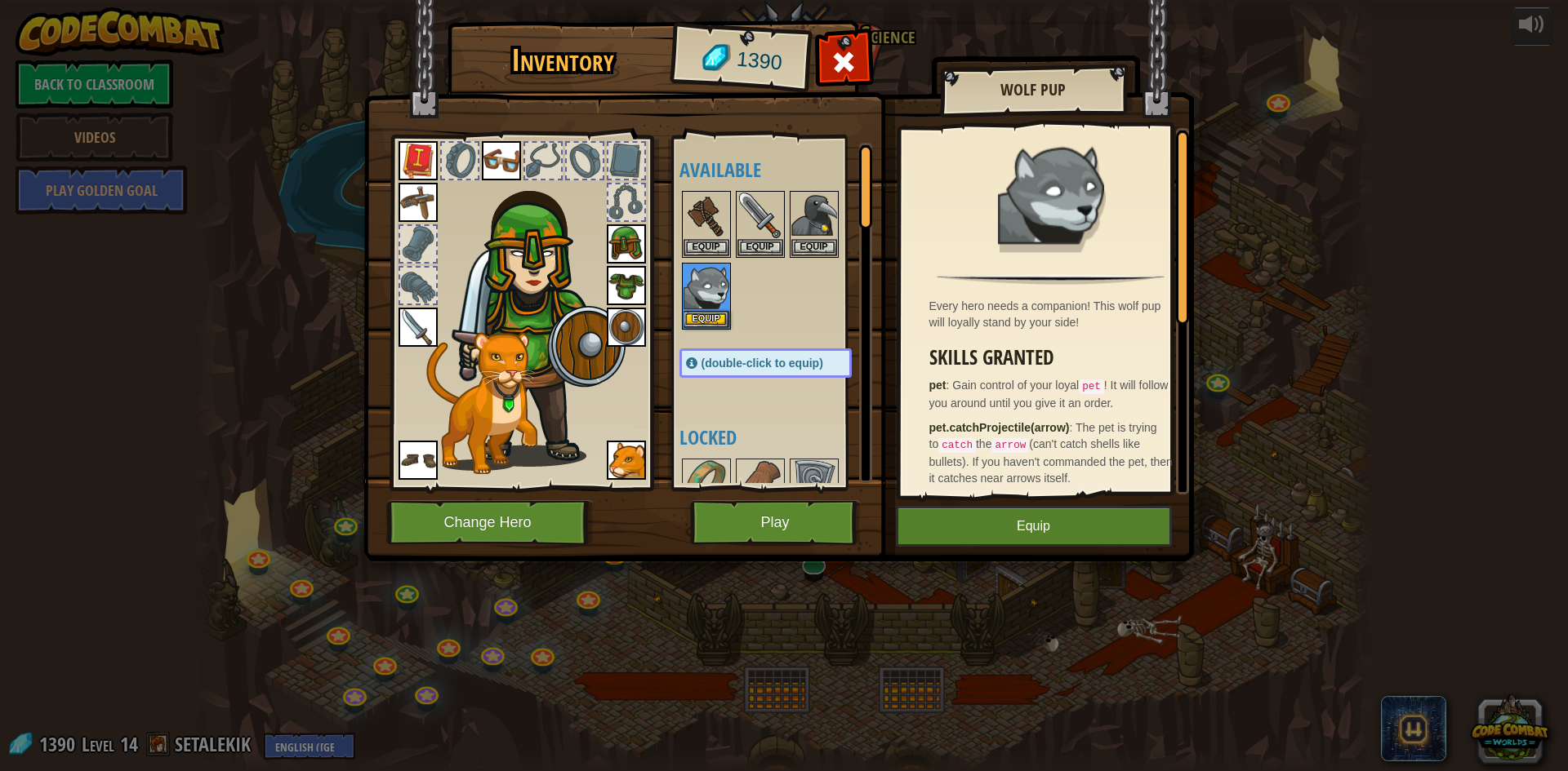
click at [732, 196] on div at bounding box center [781, 260] width 205 height 144
drag, startPoint x: 642, startPoint y: 470, endPoint x: 628, endPoint y: 470, distance: 14.0
click at [641, 470] on img at bounding box center [626, 461] width 39 height 39
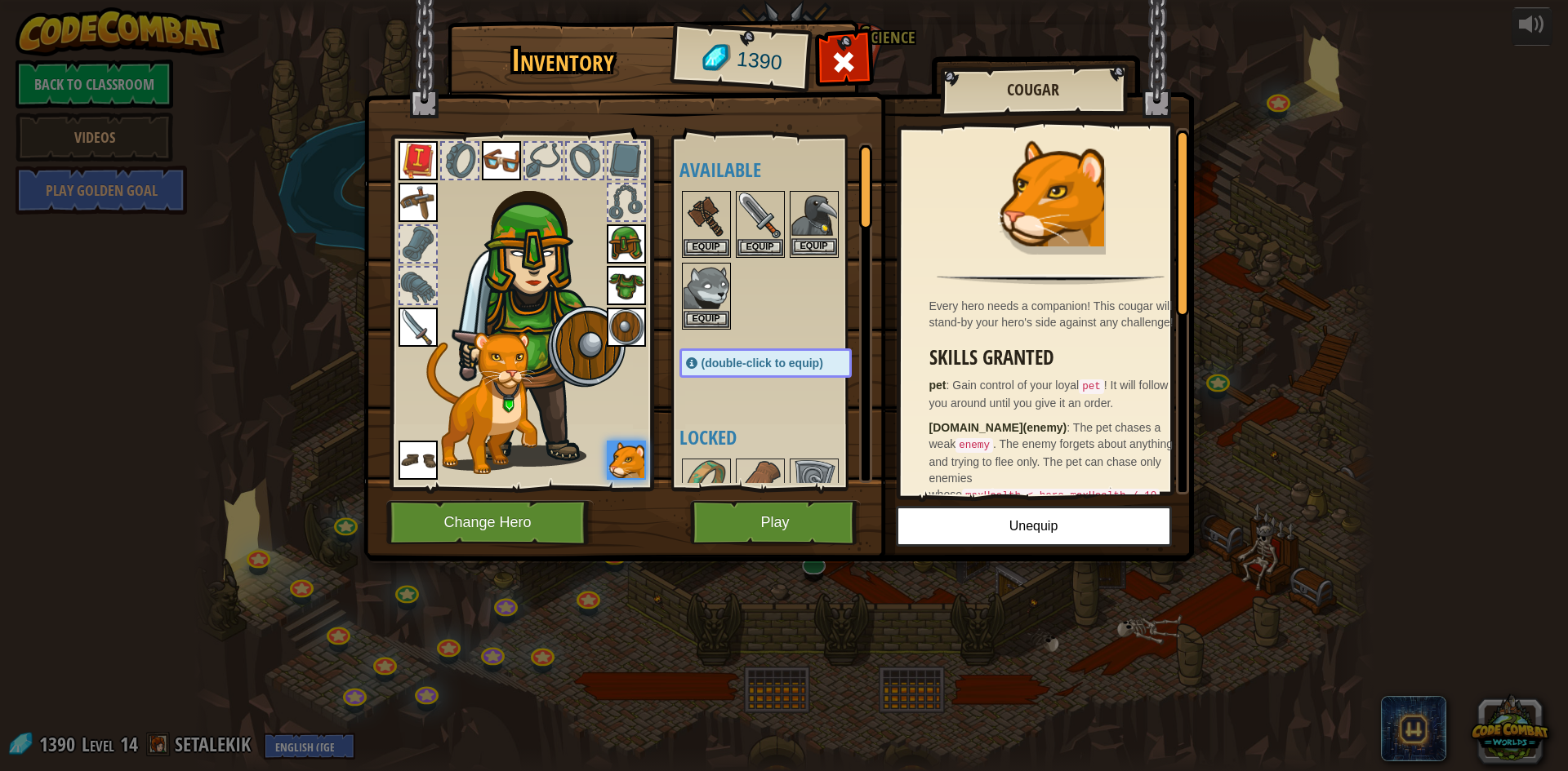
click at [826, 225] on img at bounding box center [814, 215] width 46 height 46
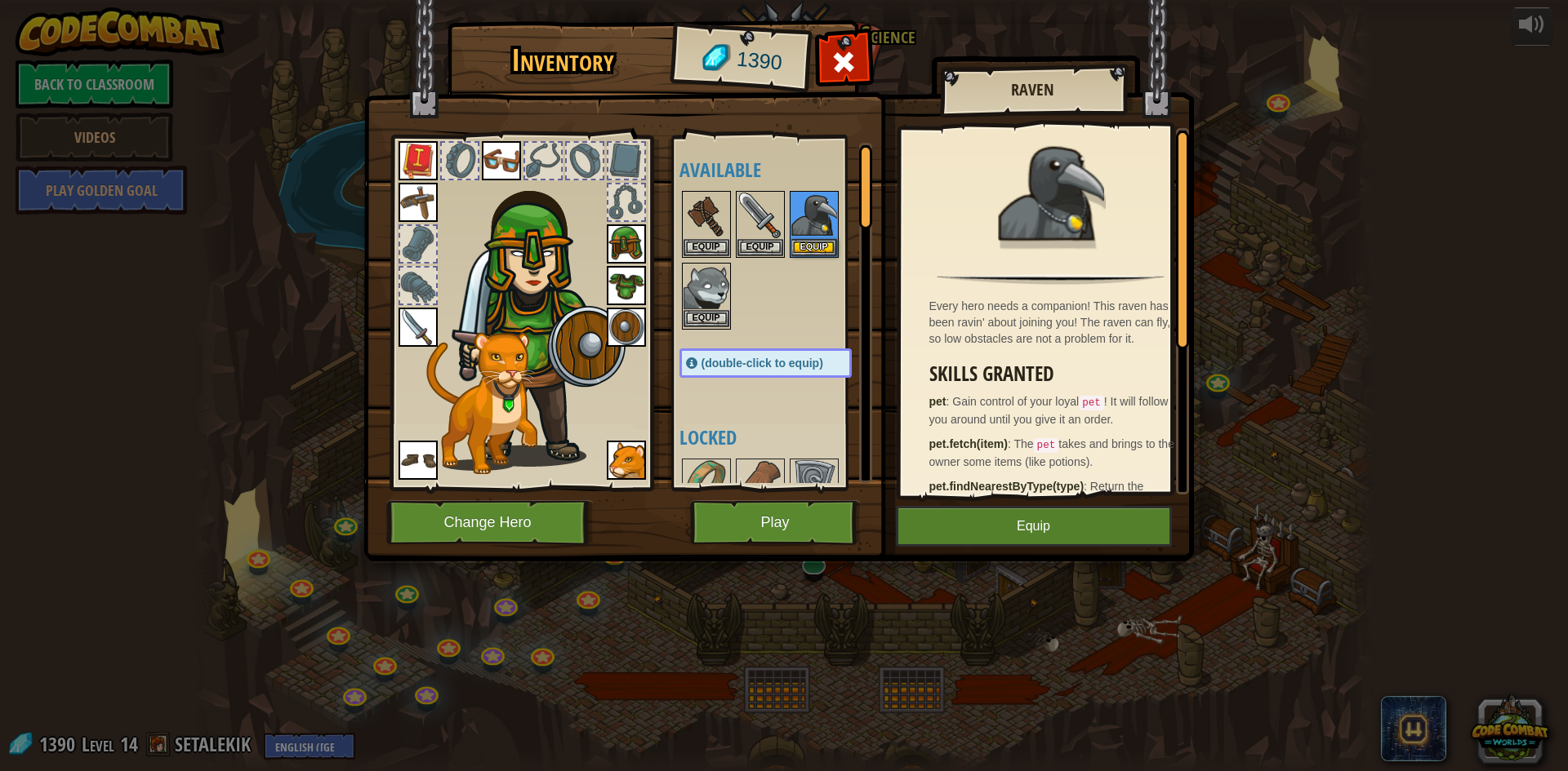
drag, startPoint x: 702, startPoint y: 283, endPoint x: 709, endPoint y: 295, distance: 13.9
click at [702, 283] on img at bounding box center [706, 287] width 46 height 46
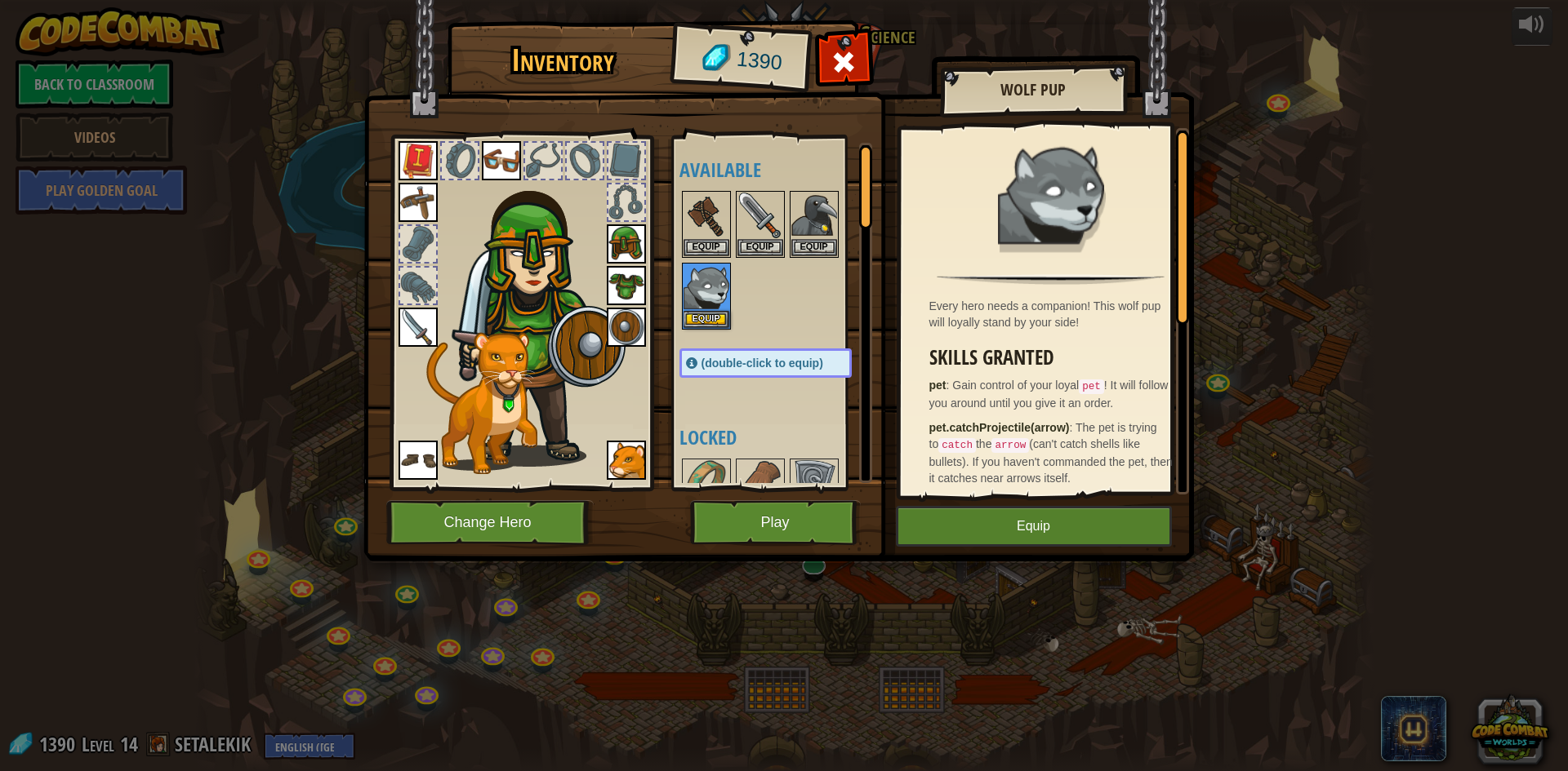
click at [646, 471] on div at bounding box center [521, 309] width 269 height 368
click at [631, 451] on img at bounding box center [626, 461] width 39 height 39
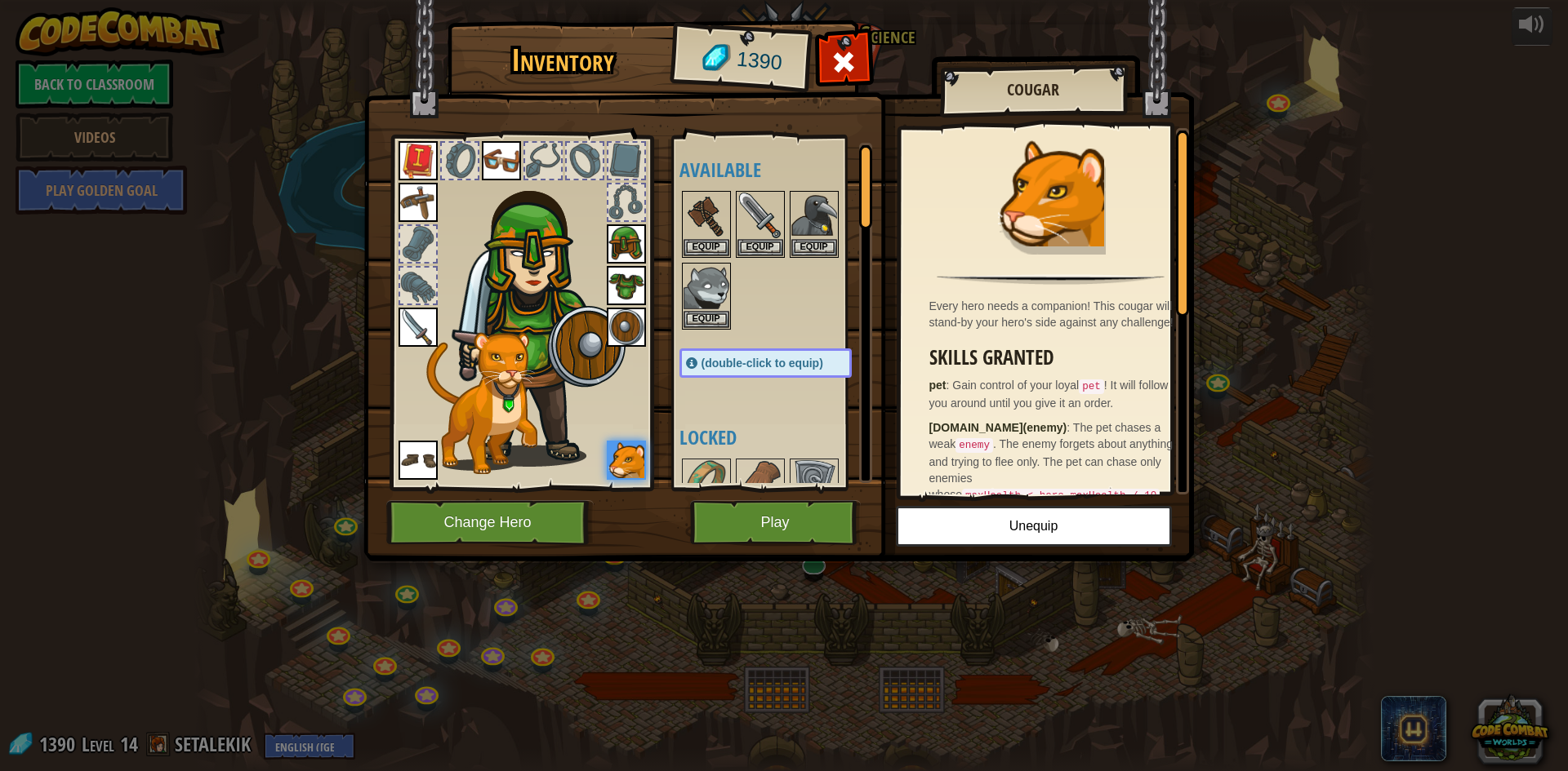
scroll to position [81, 0]
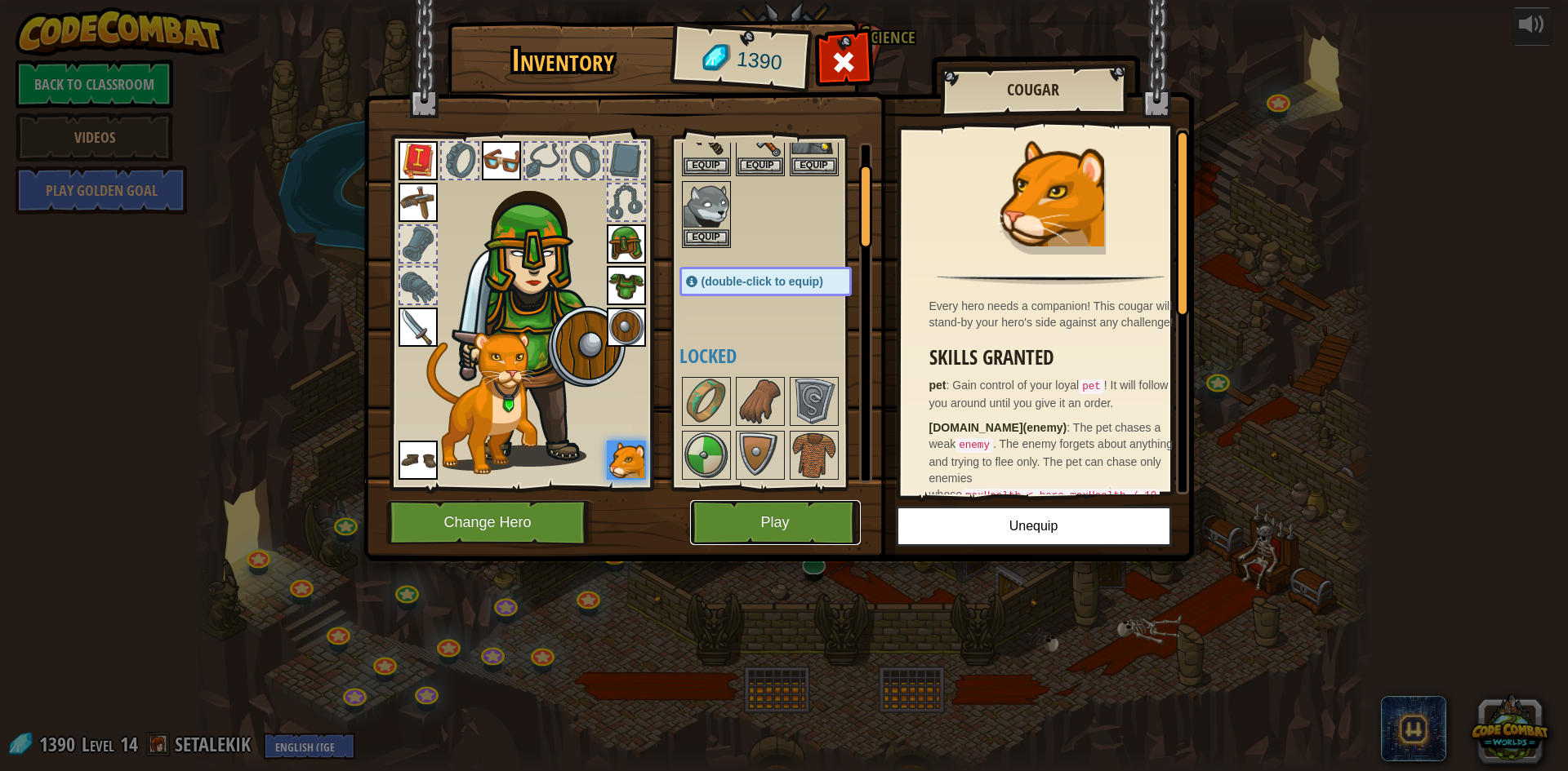
click at [759, 518] on button "Play" at bounding box center [775, 522] width 171 height 45
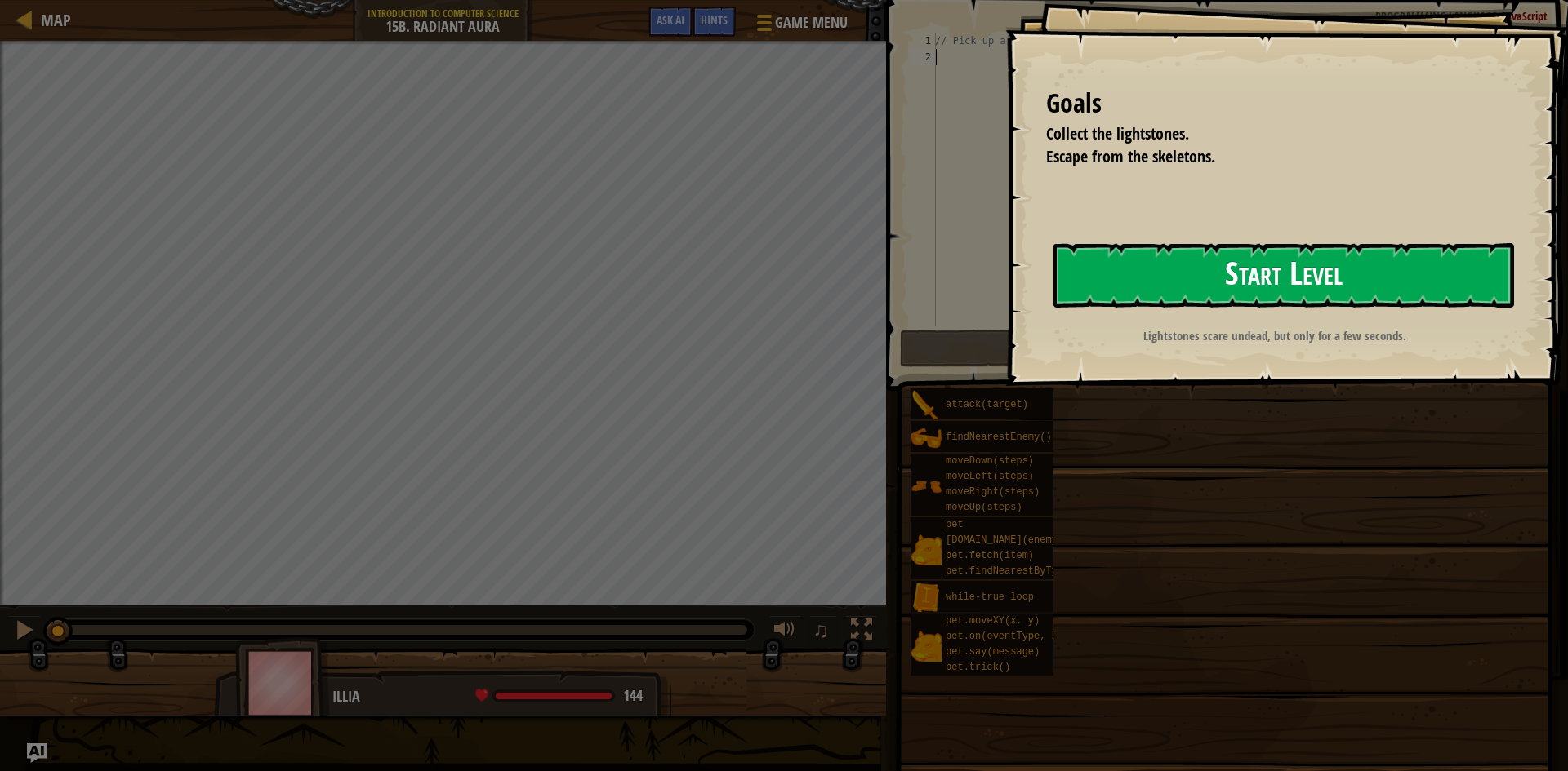
click at [1248, 247] on button "Start Level" at bounding box center [1283, 275] width 461 height 64
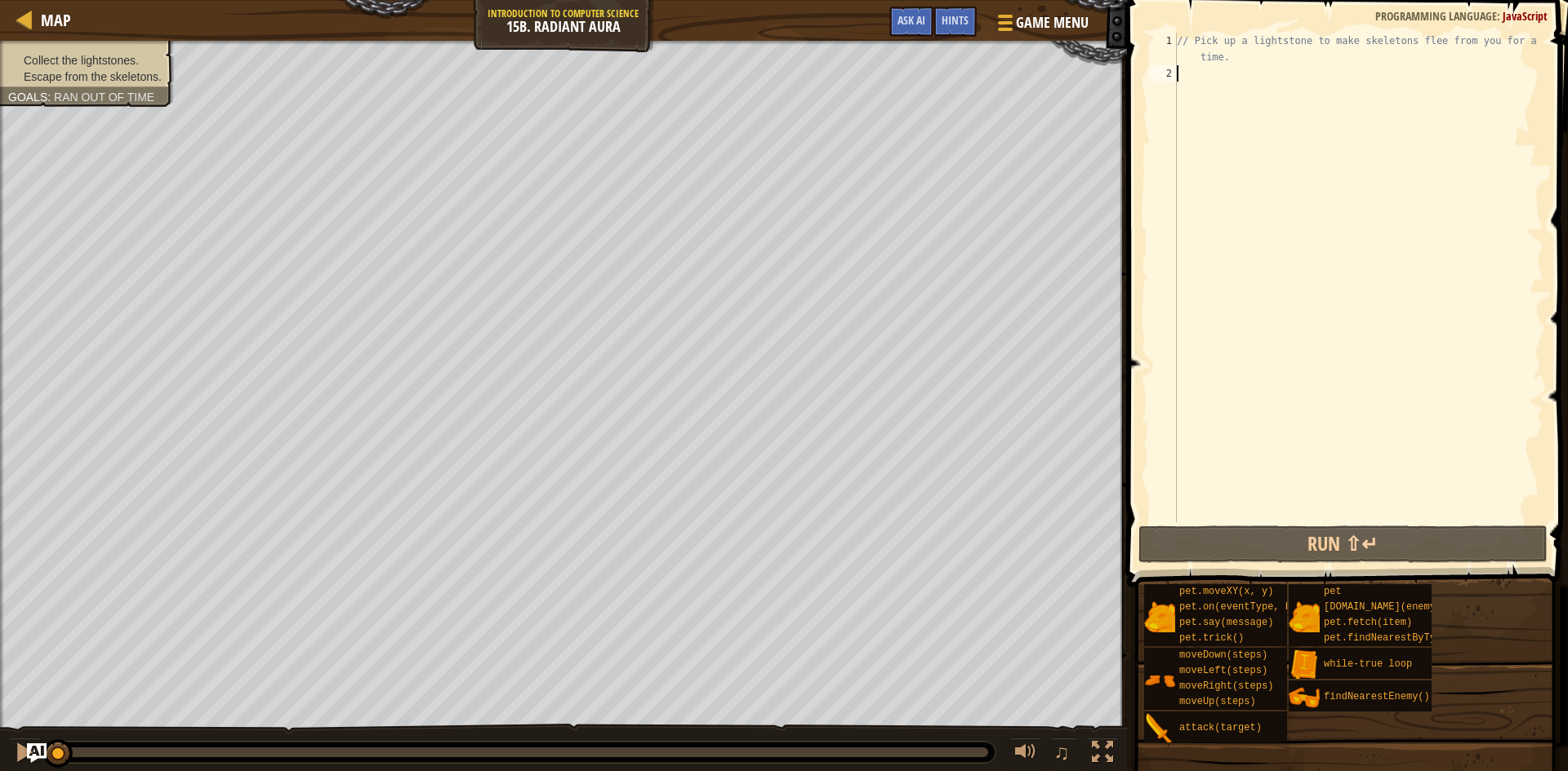
type textarea "h"
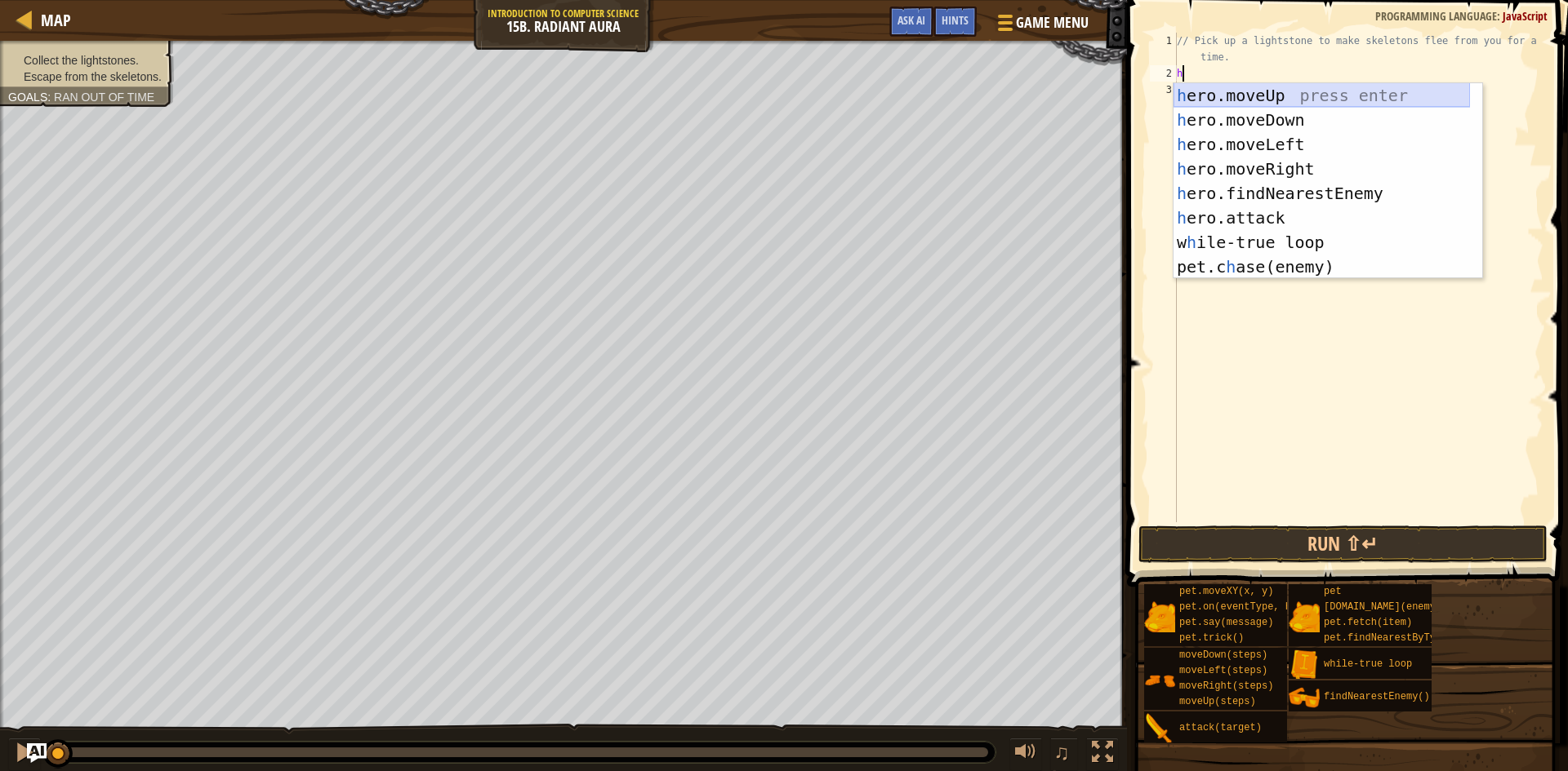
click at [1294, 98] on div "h ero.moveUp press enter h ero.moveDown press enter h ero.moveLeft press enter …" at bounding box center [1321, 206] width 296 height 245
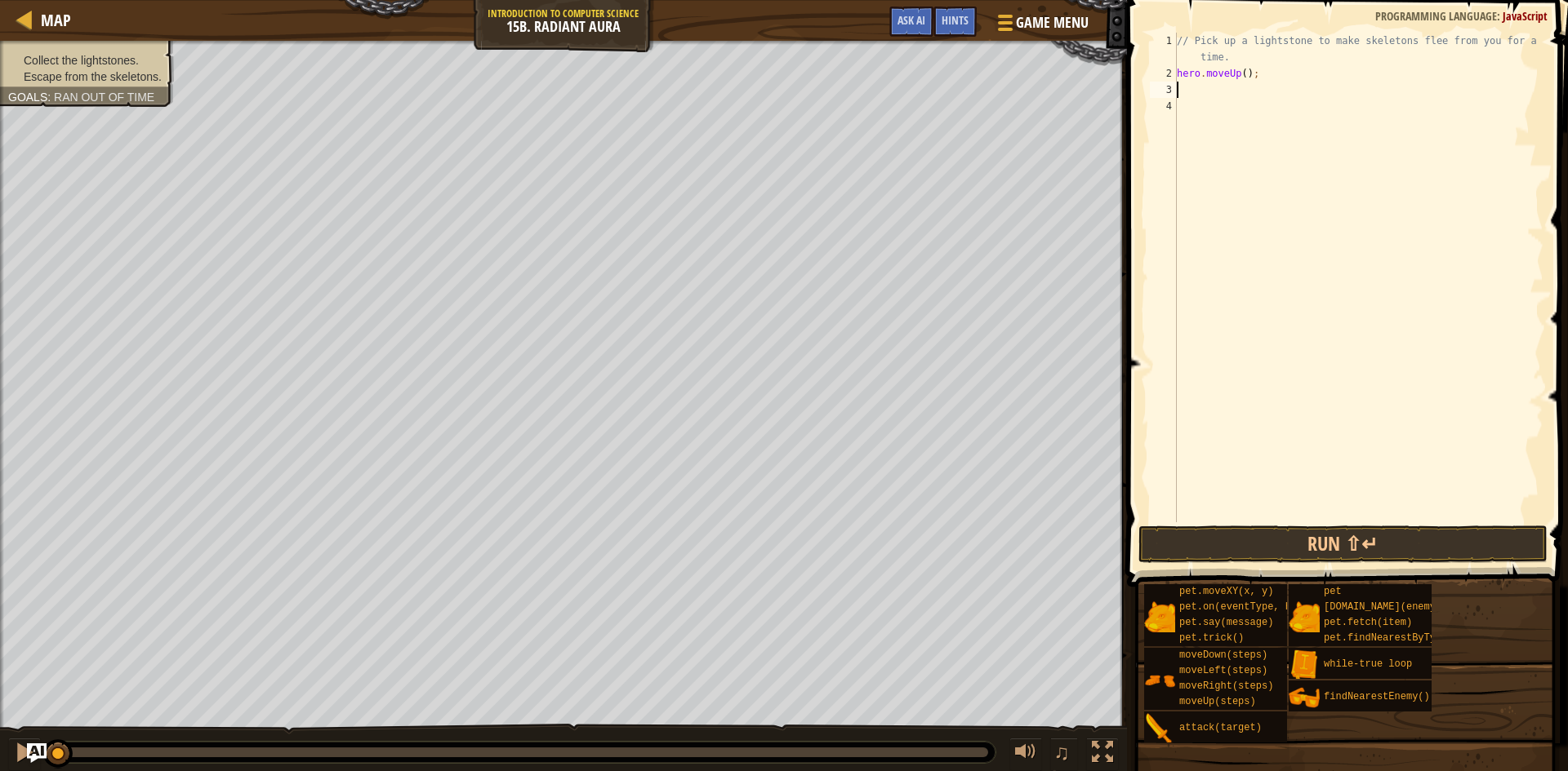
type textarea "h"
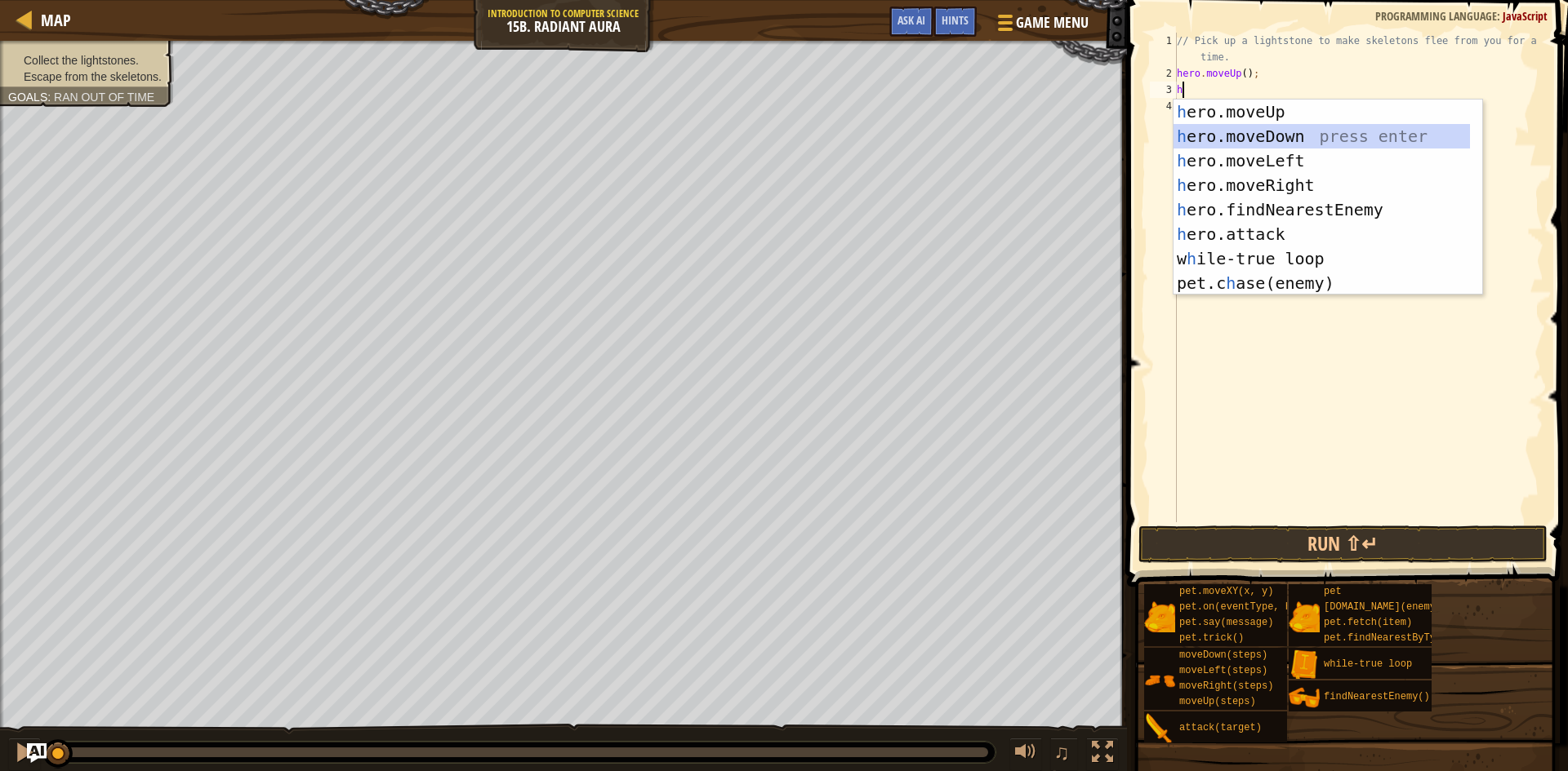
click at [1281, 145] on div "h ero.moveUp press enter h ero.moveDown press enter h ero.moveLeft press enter …" at bounding box center [1321, 222] width 296 height 245
type textarea "h"
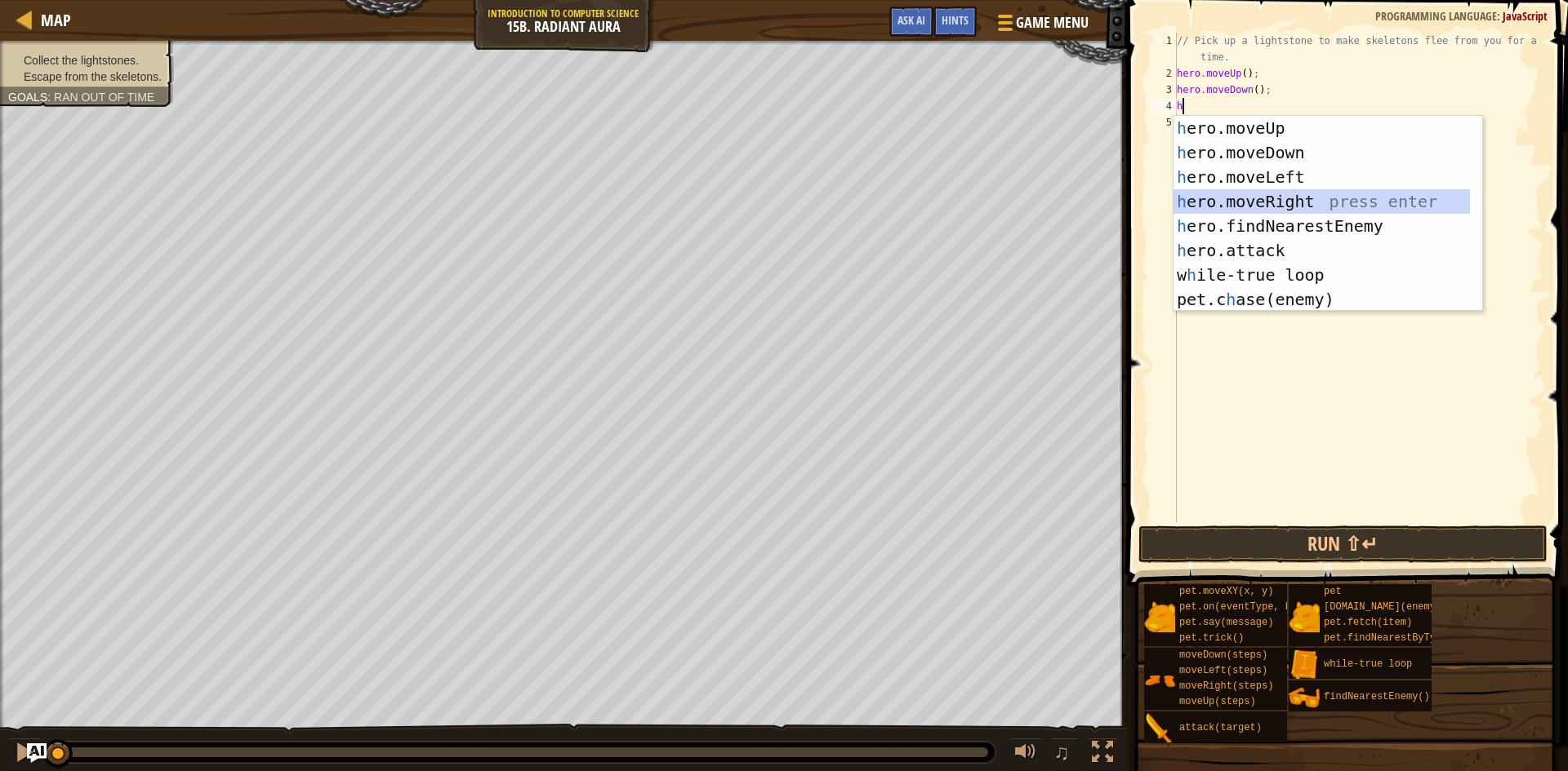
click at [1276, 193] on div "h ero.moveUp press enter h ero.moveDown press enter h ero.moveLeft press enter …" at bounding box center [1321, 239] width 296 height 245
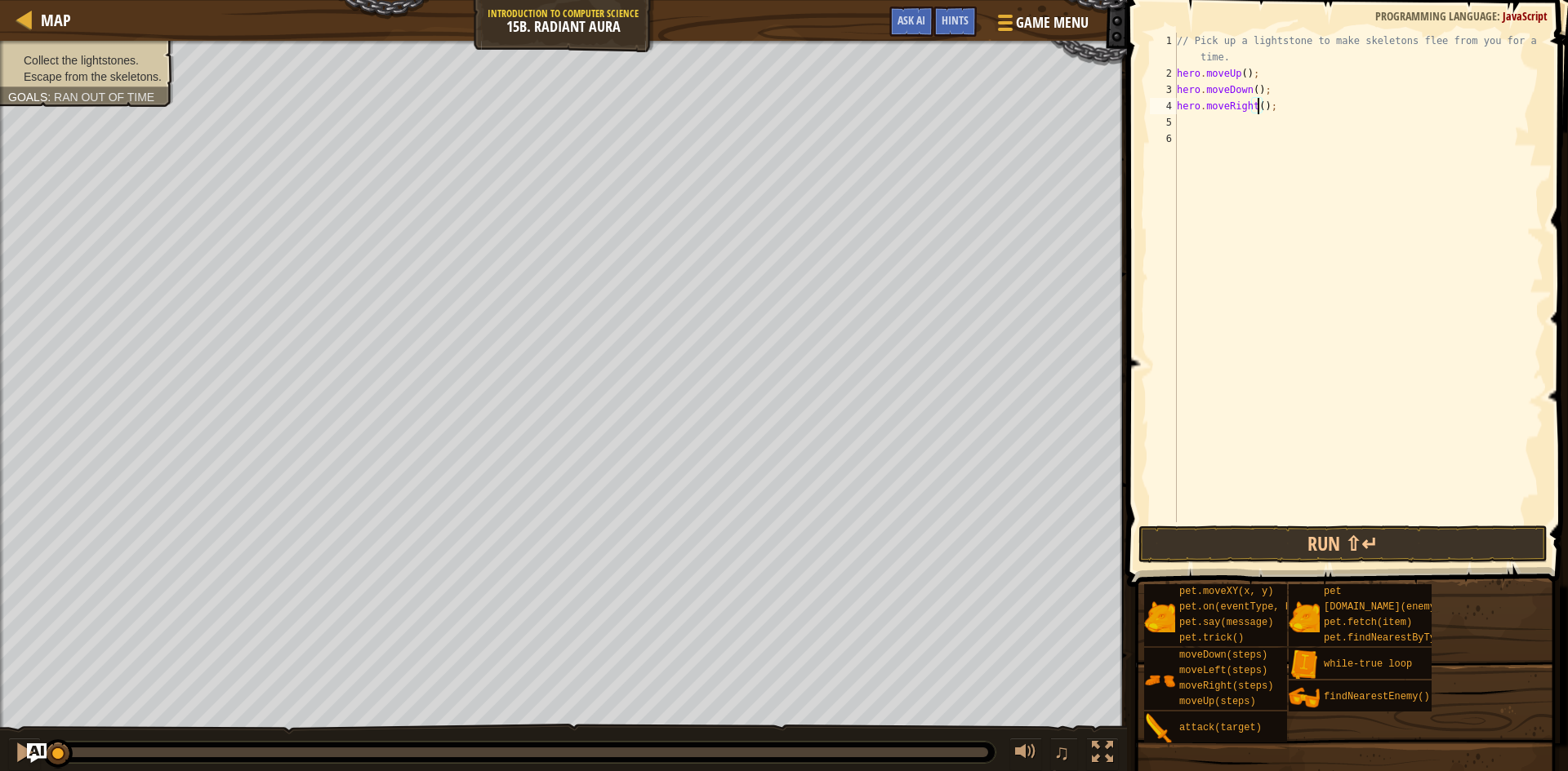
click at [1257, 106] on div "// Pick up a lightstone to make skeletons flee from you for a short time. hero …" at bounding box center [1358, 302] width 370 height 538
type textarea "hero.moveRight(2);"
click at [1269, 135] on div "// Pick up a lightstone to make skeletons flee from you for a short time. hero …" at bounding box center [1358, 302] width 370 height 538
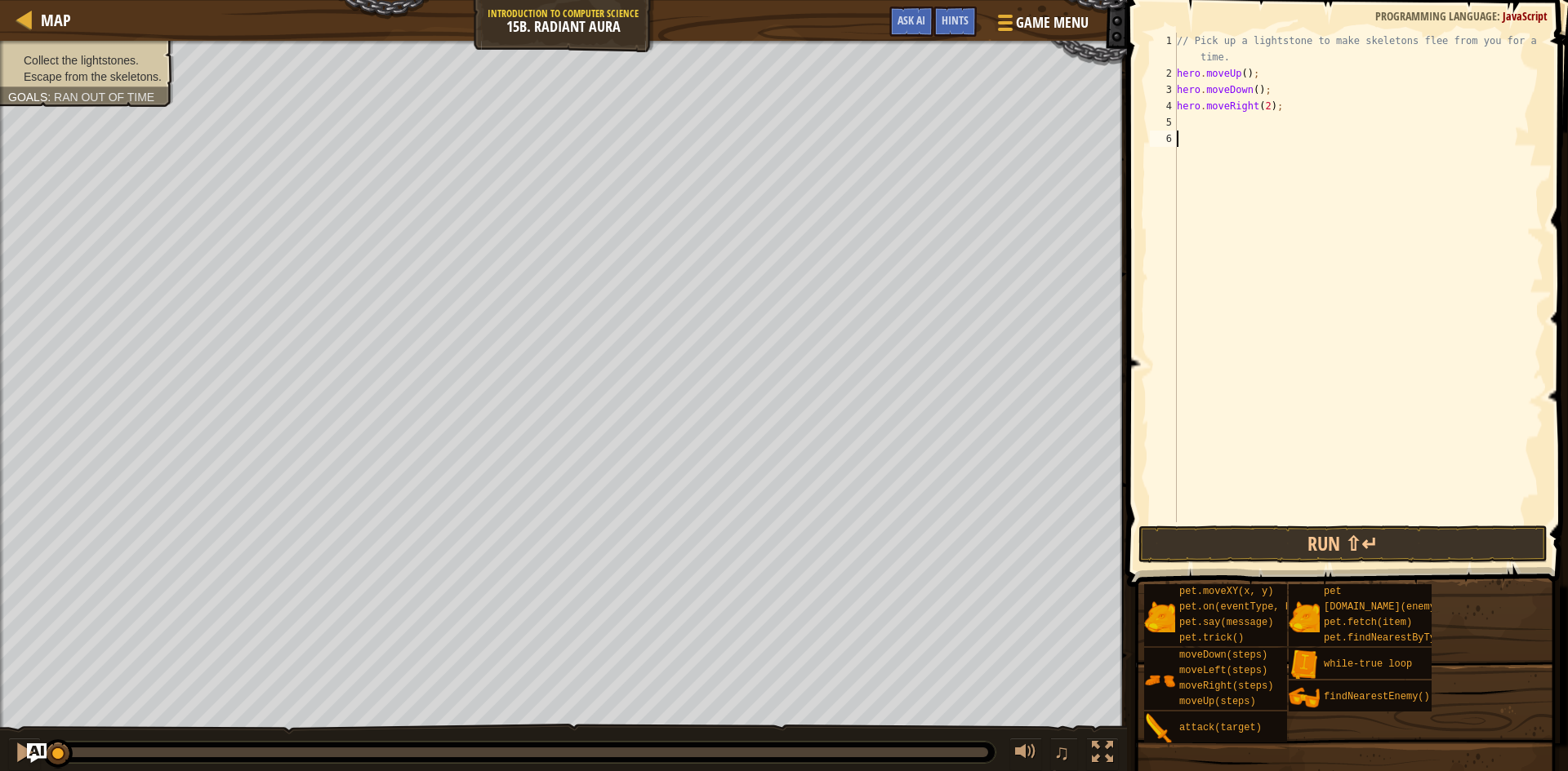
click at [1267, 124] on div "// Pick up a lightstone to make skeletons flee from you for a short time. hero …" at bounding box center [1358, 302] width 370 height 538
type textarea "h"
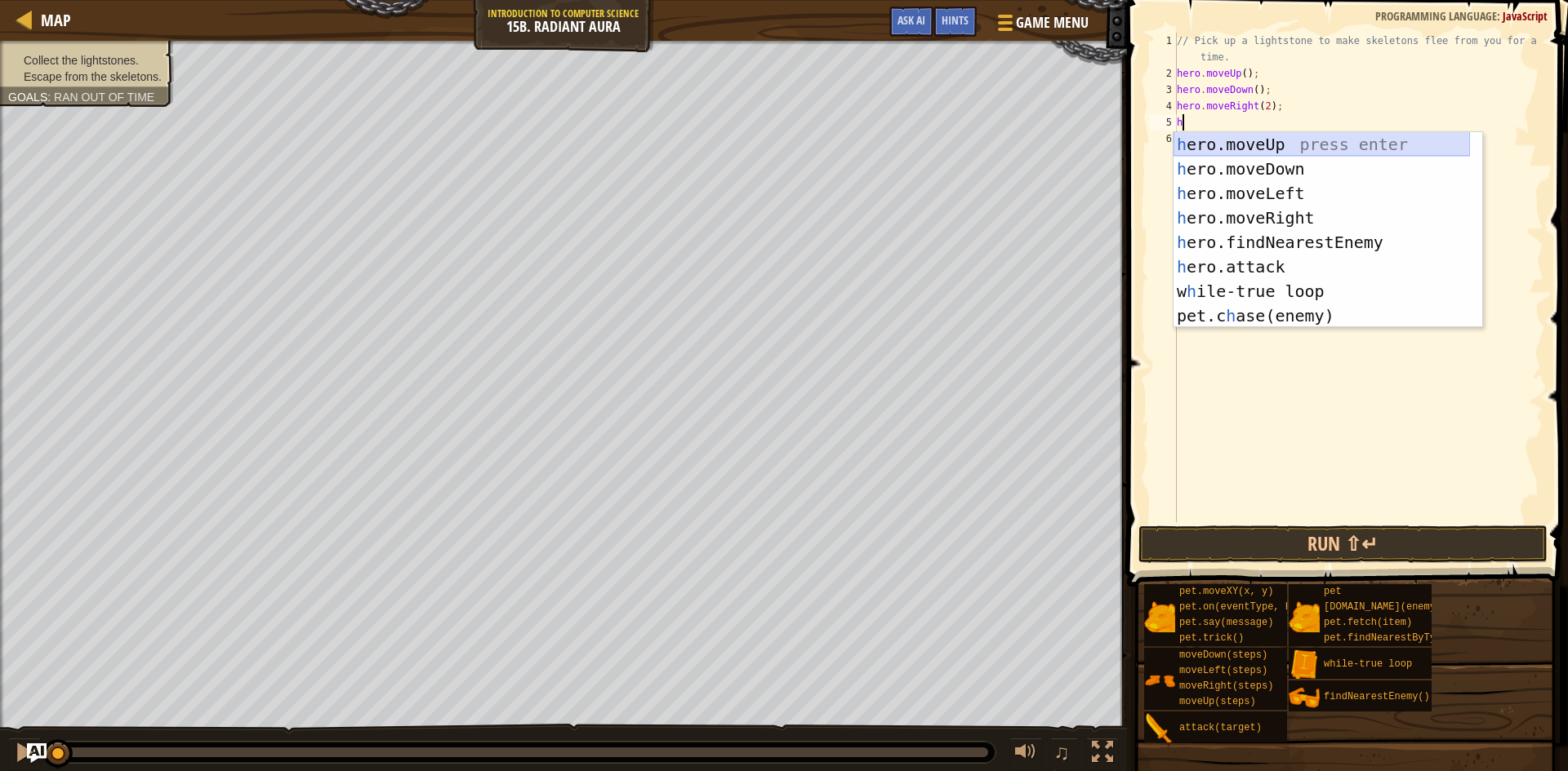
click at [1284, 137] on div "h ero.moveUp press enter h ero.moveDown press enter h ero.moveLeft press enter …" at bounding box center [1321, 255] width 296 height 245
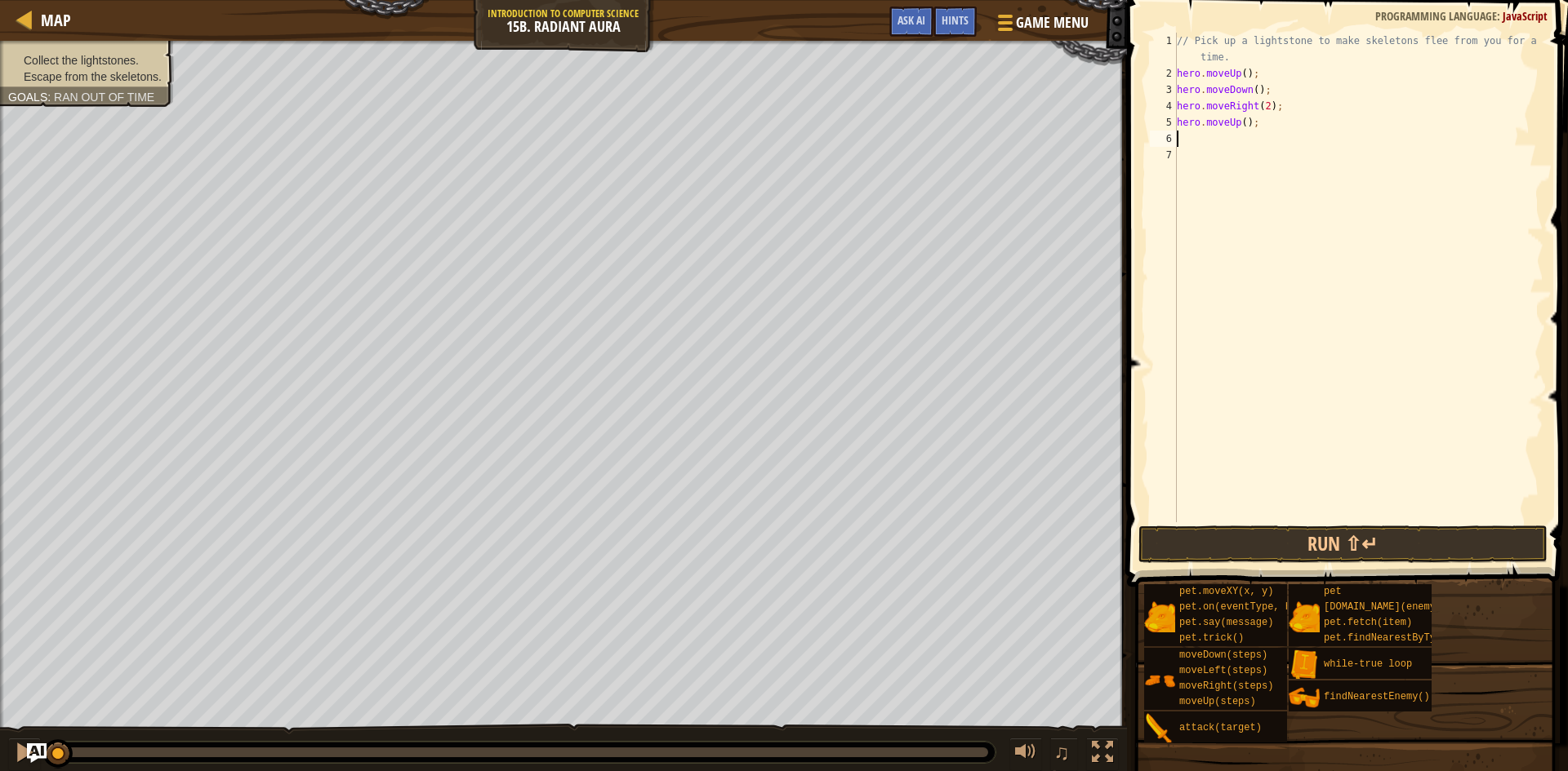
type textarea "h"
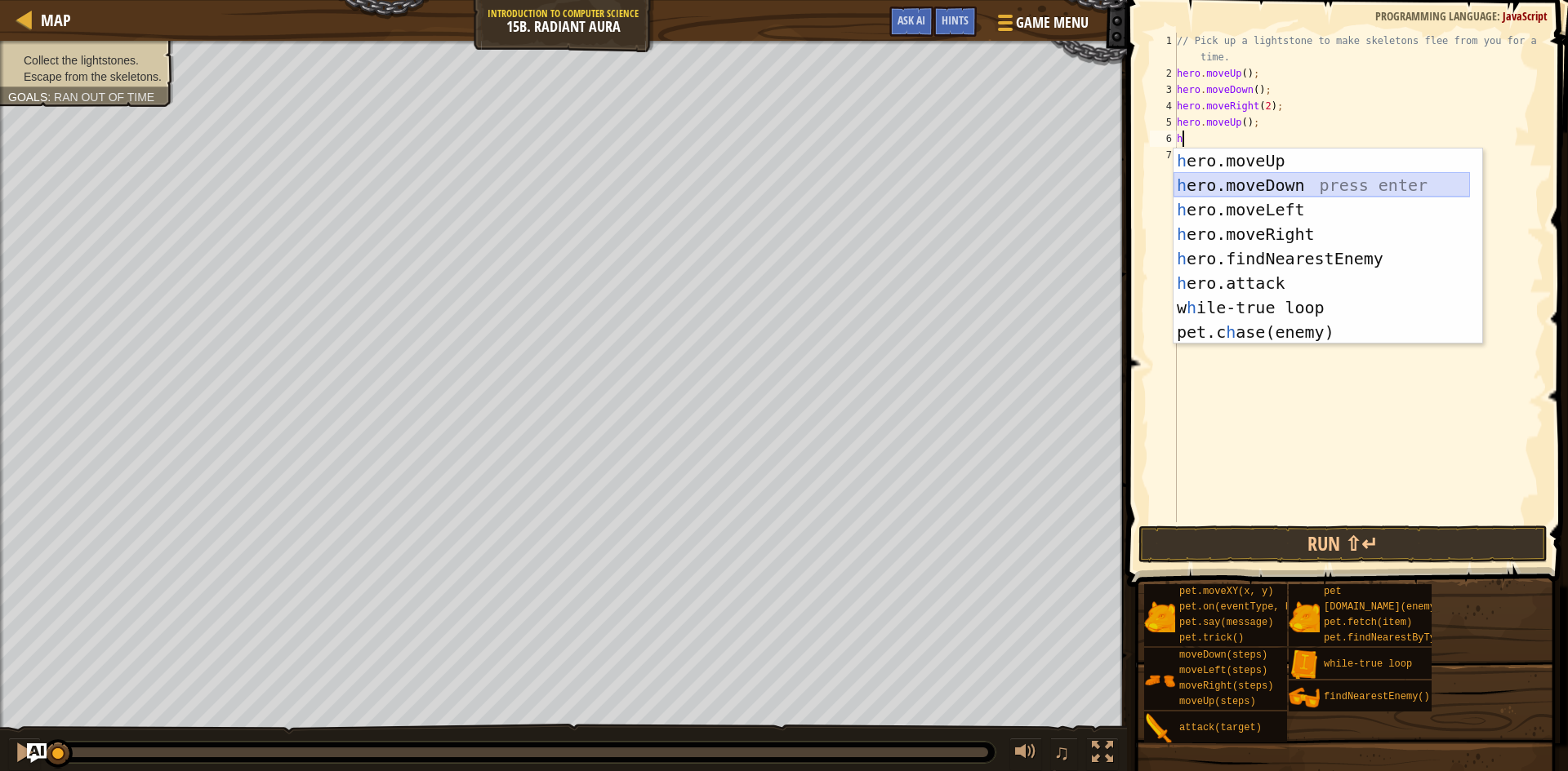
click at [1262, 186] on div "h ero.moveUp press enter h ero.moveDown press enter h ero.moveLeft press enter …" at bounding box center [1321, 271] width 296 height 245
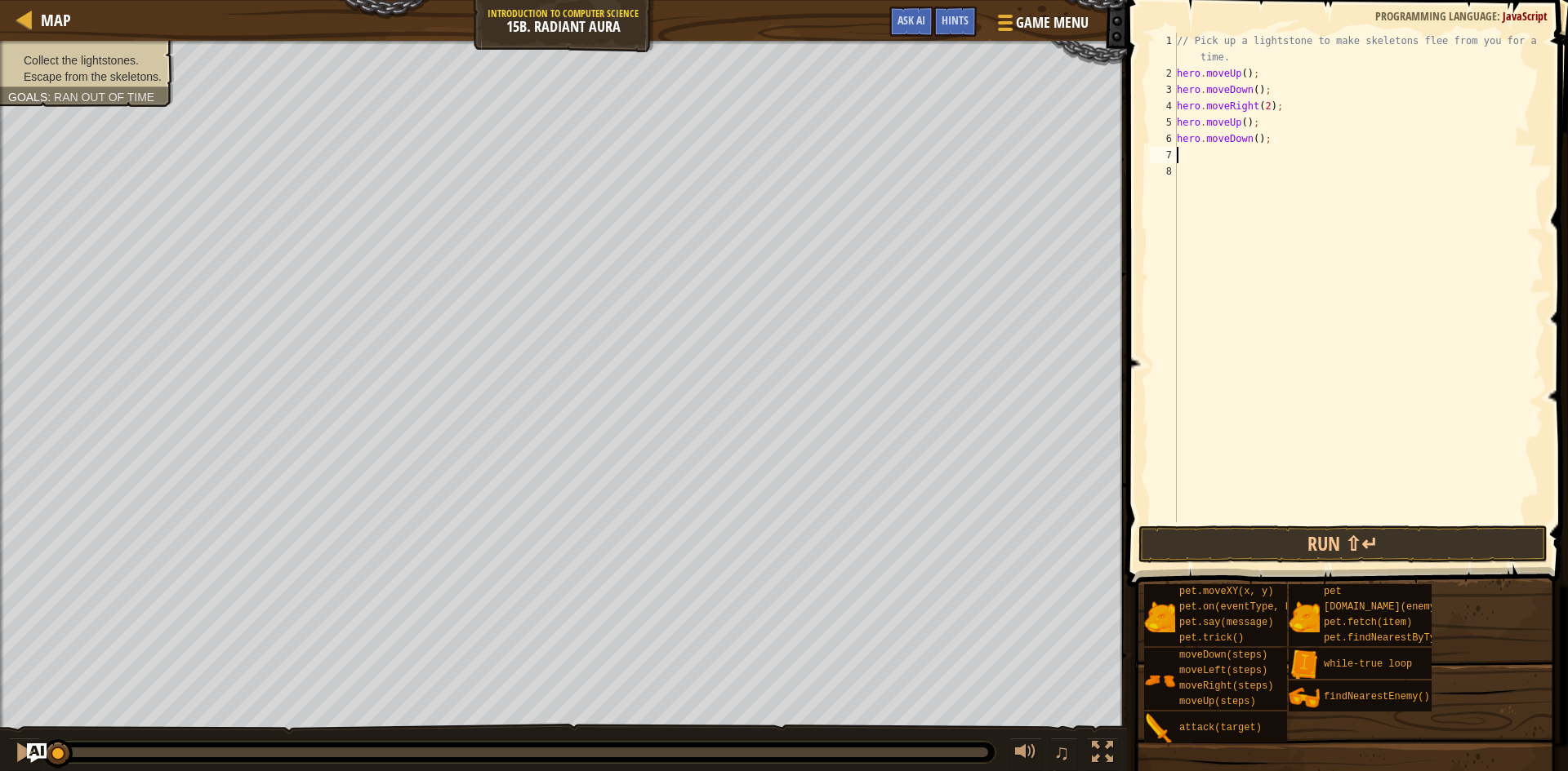
type textarea "h"
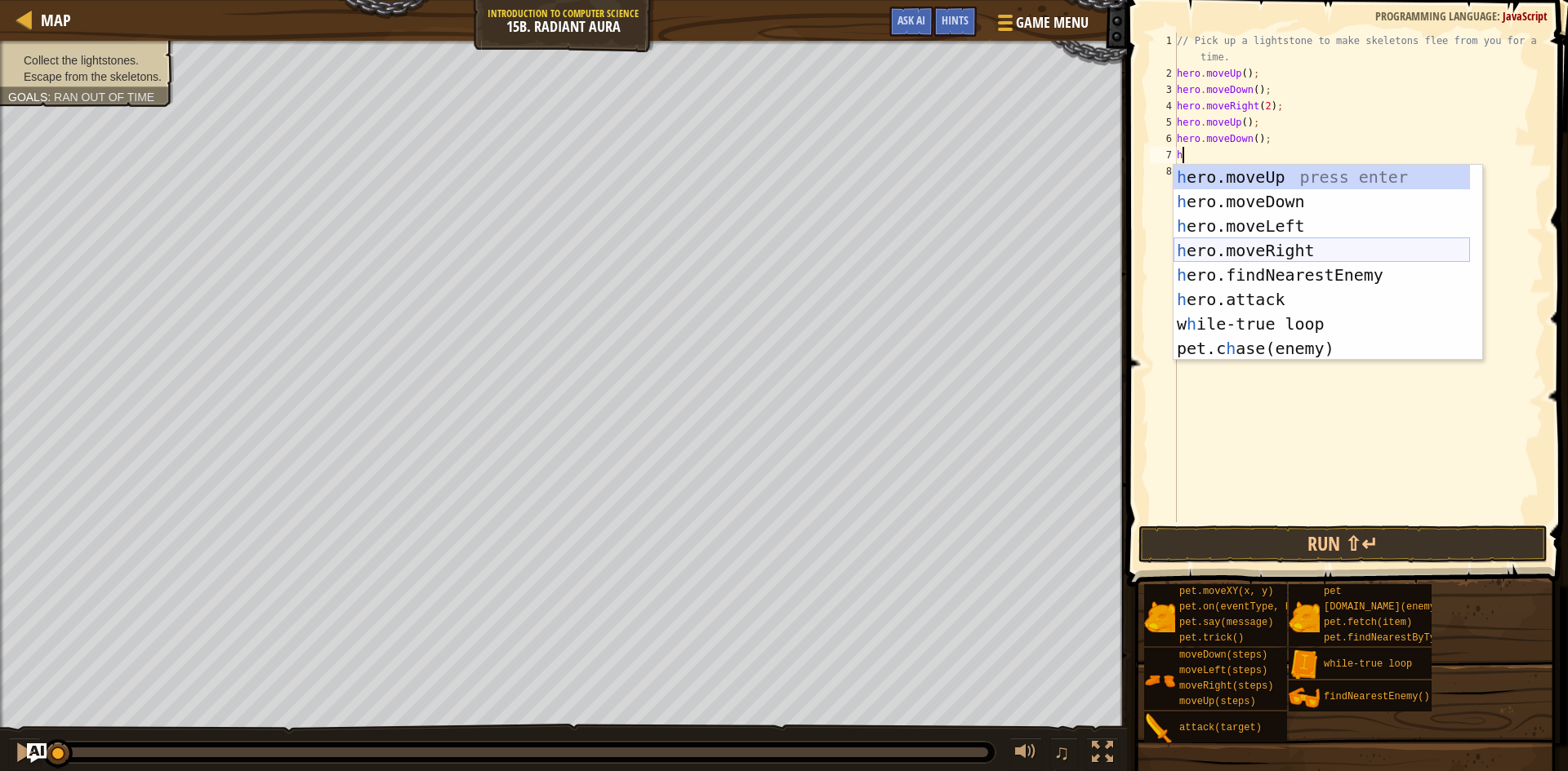
click at [1291, 247] on div "h ero.moveUp press enter h ero.moveDown press enter h ero.moveLeft press enter …" at bounding box center [1321, 287] width 296 height 245
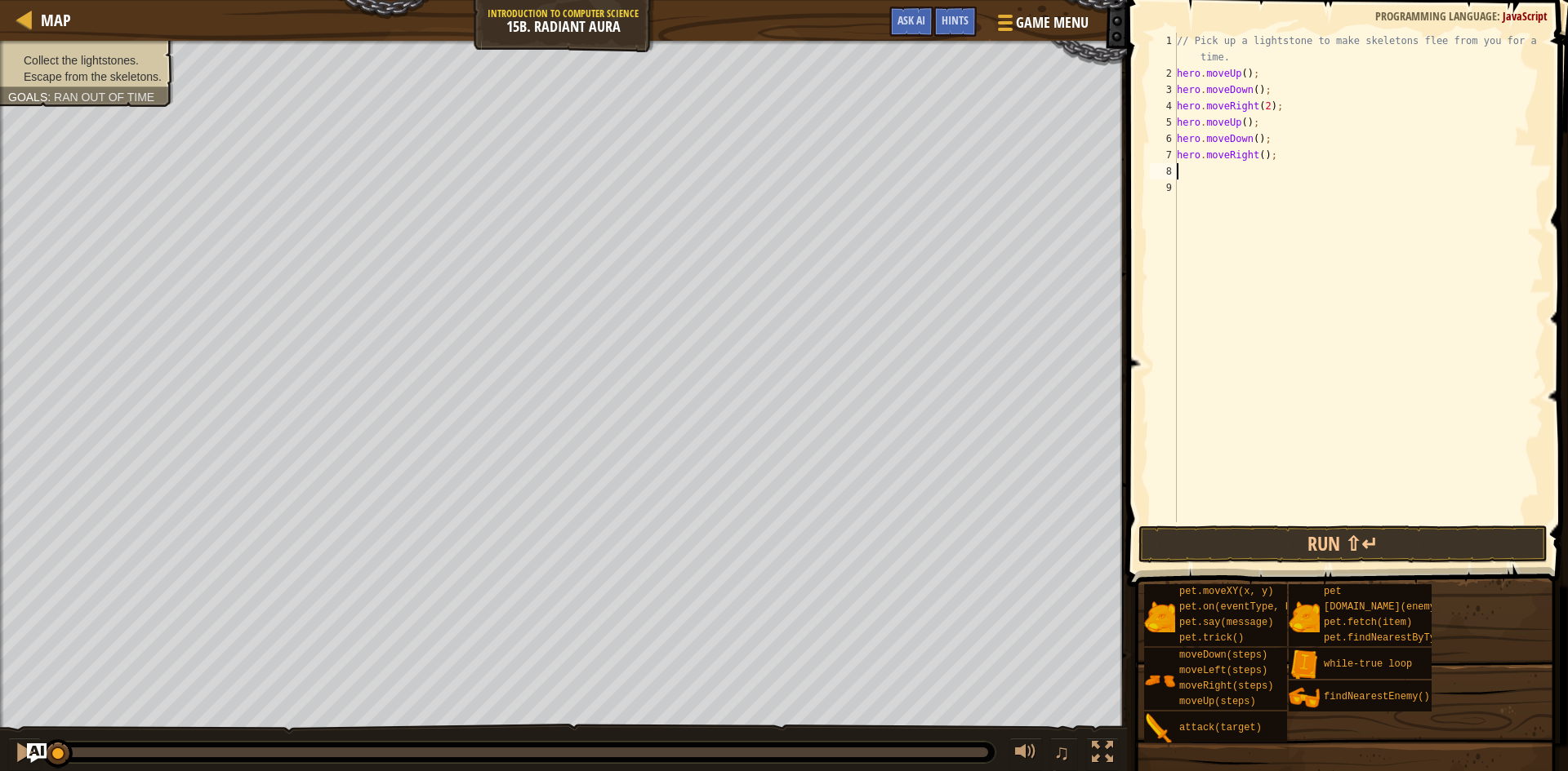
click at [1256, 155] on div "// Pick up a lightstone to make skeletons flee from you for a short time. hero …" at bounding box center [1358, 302] width 370 height 538
type textarea "hero.moveRight(2);"
click at [1265, 173] on div "// Pick up a lightstone to make skeletons flee from you for a short time. hero …" at bounding box center [1358, 302] width 370 height 538
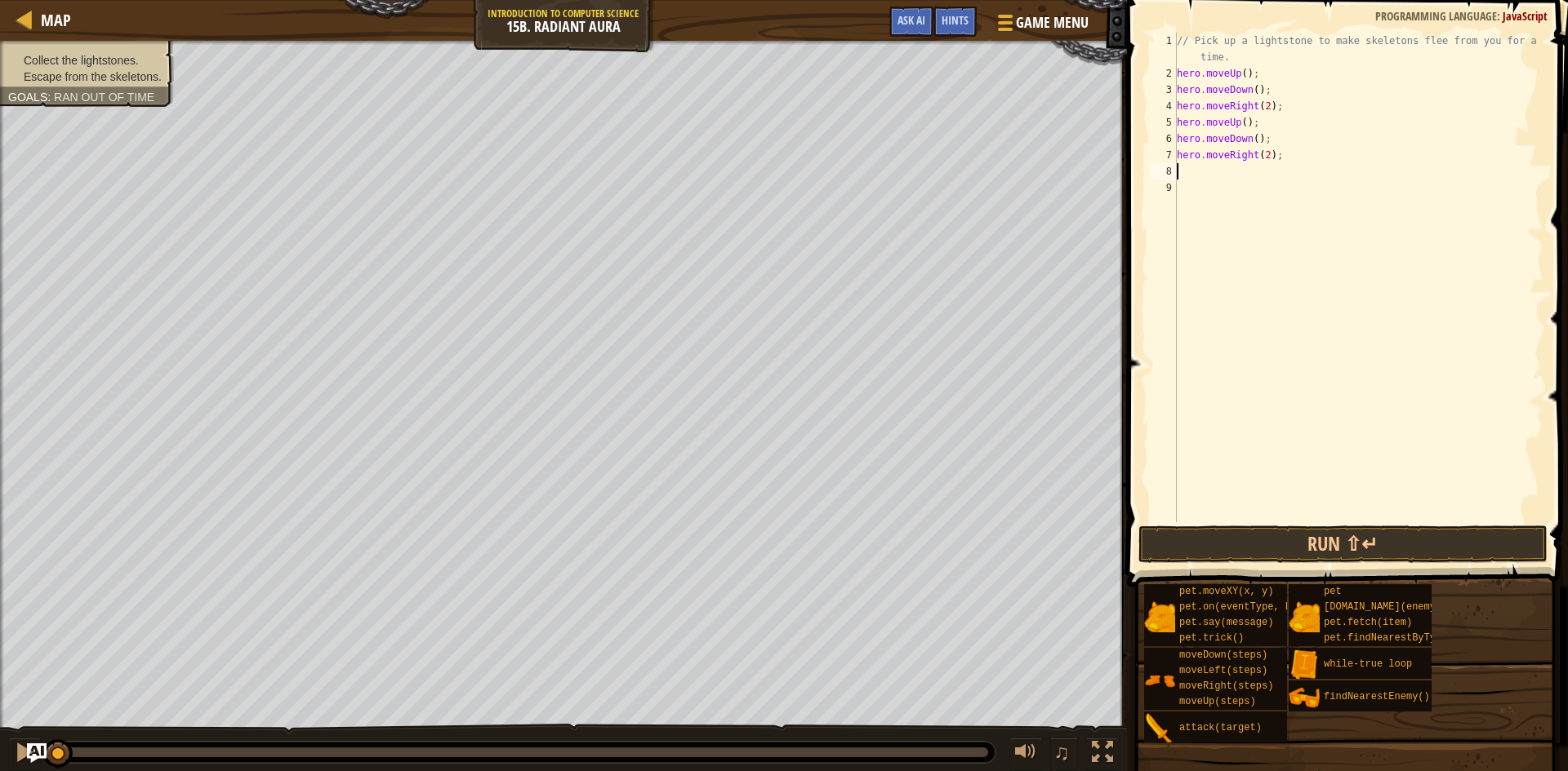
type textarea "h"
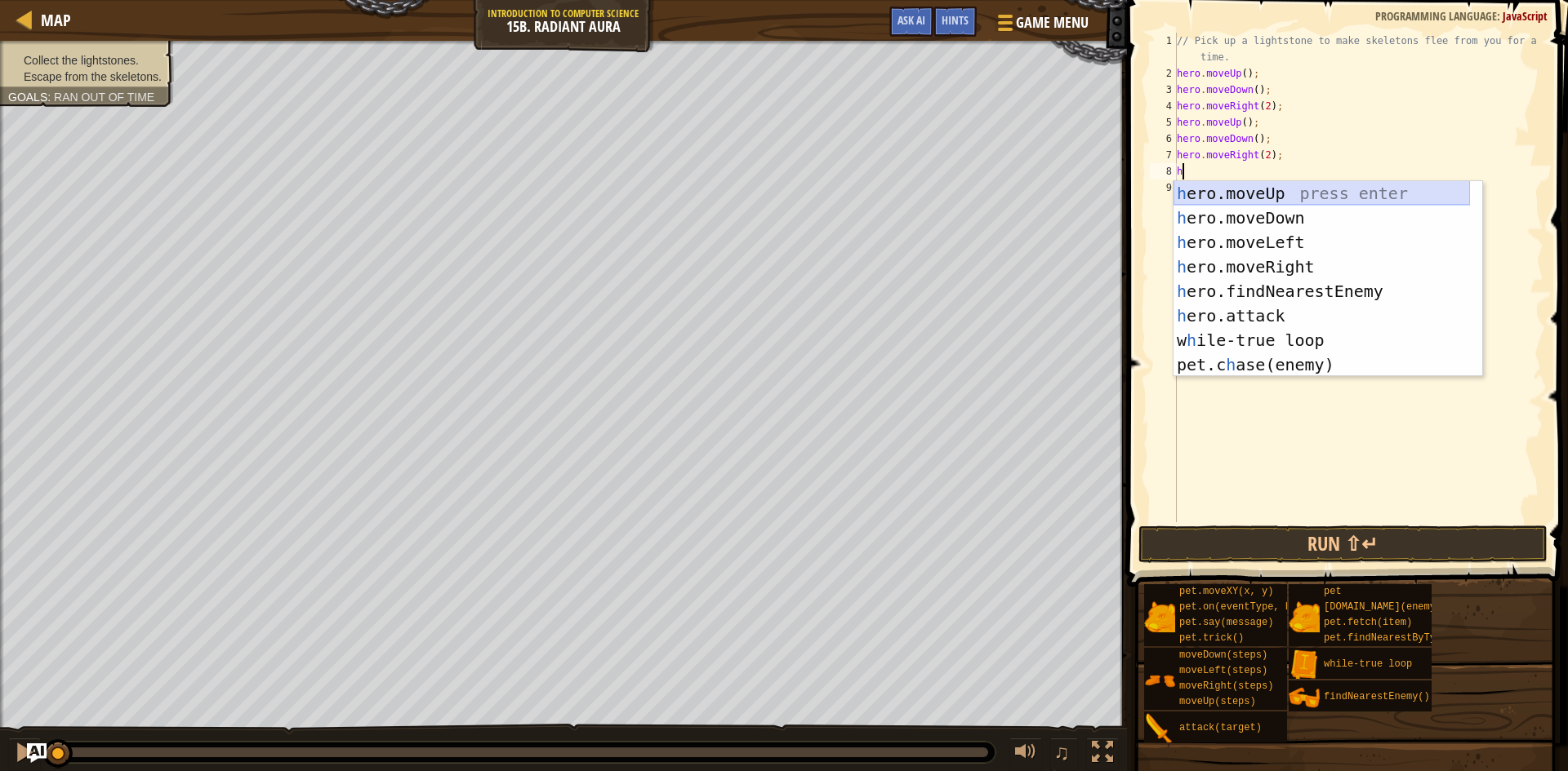
click at [1267, 193] on div "h ero.moveUp press enter h ero.moveDown press enter h ero.moveLeft press enter …" at bounding box center [1321, 304] width 296 height 245
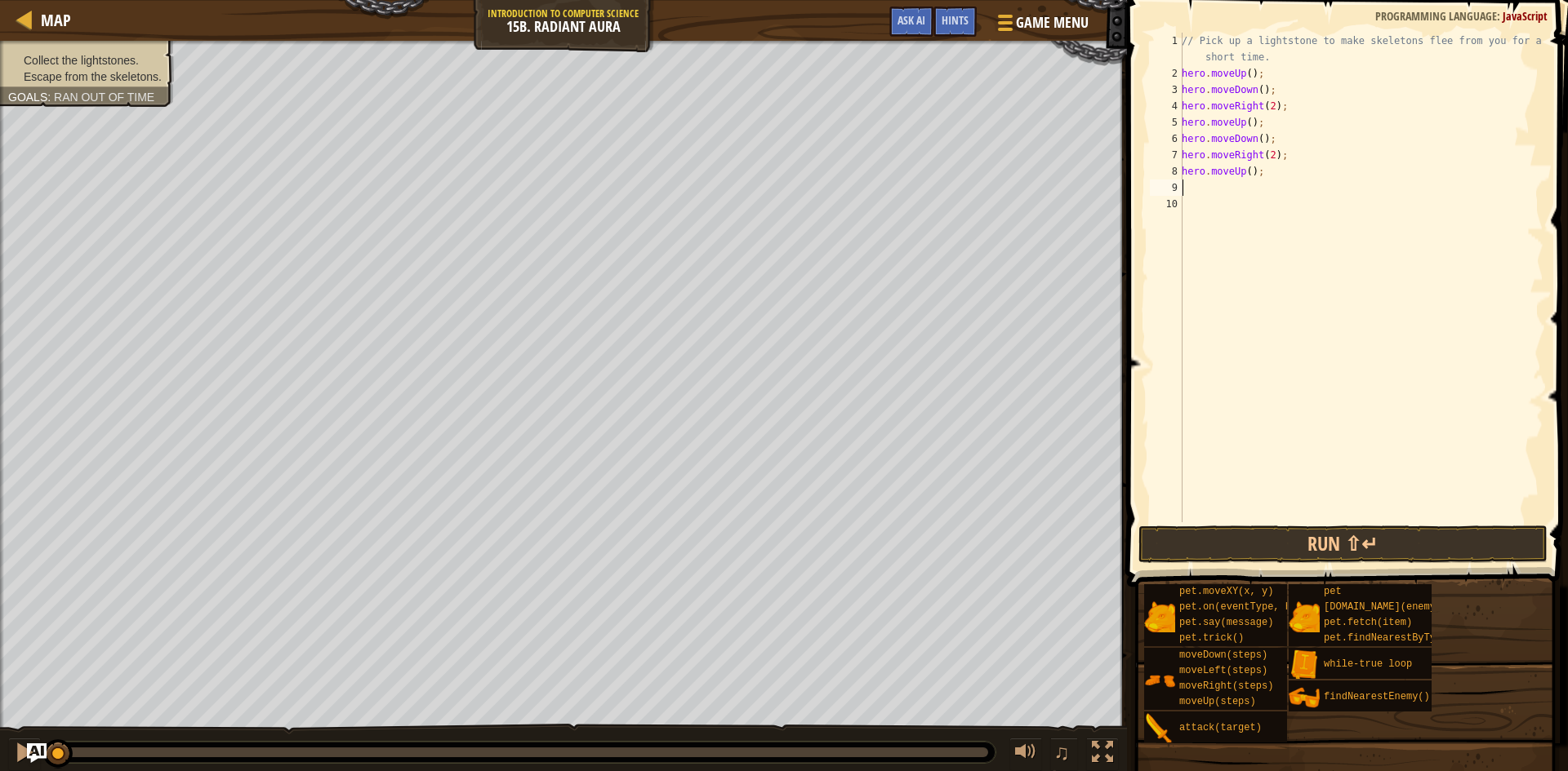
type textarea "h"
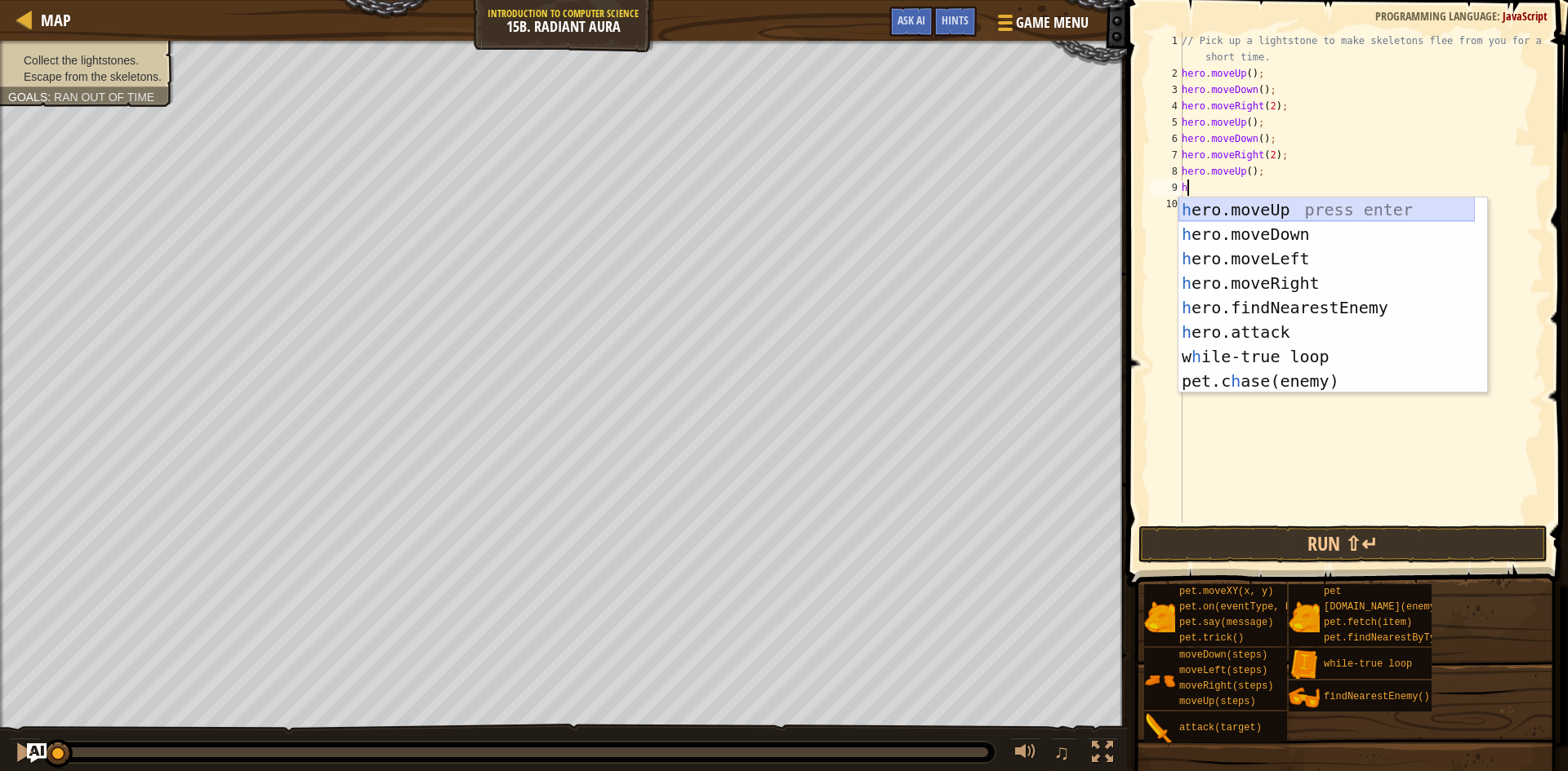
click at [1275, 234] on div "h ero.moveUp press enter h ero.moveDown press enter h ero.moveLeft press enter …" at bounding box center [1326, 320] width 296 height 245
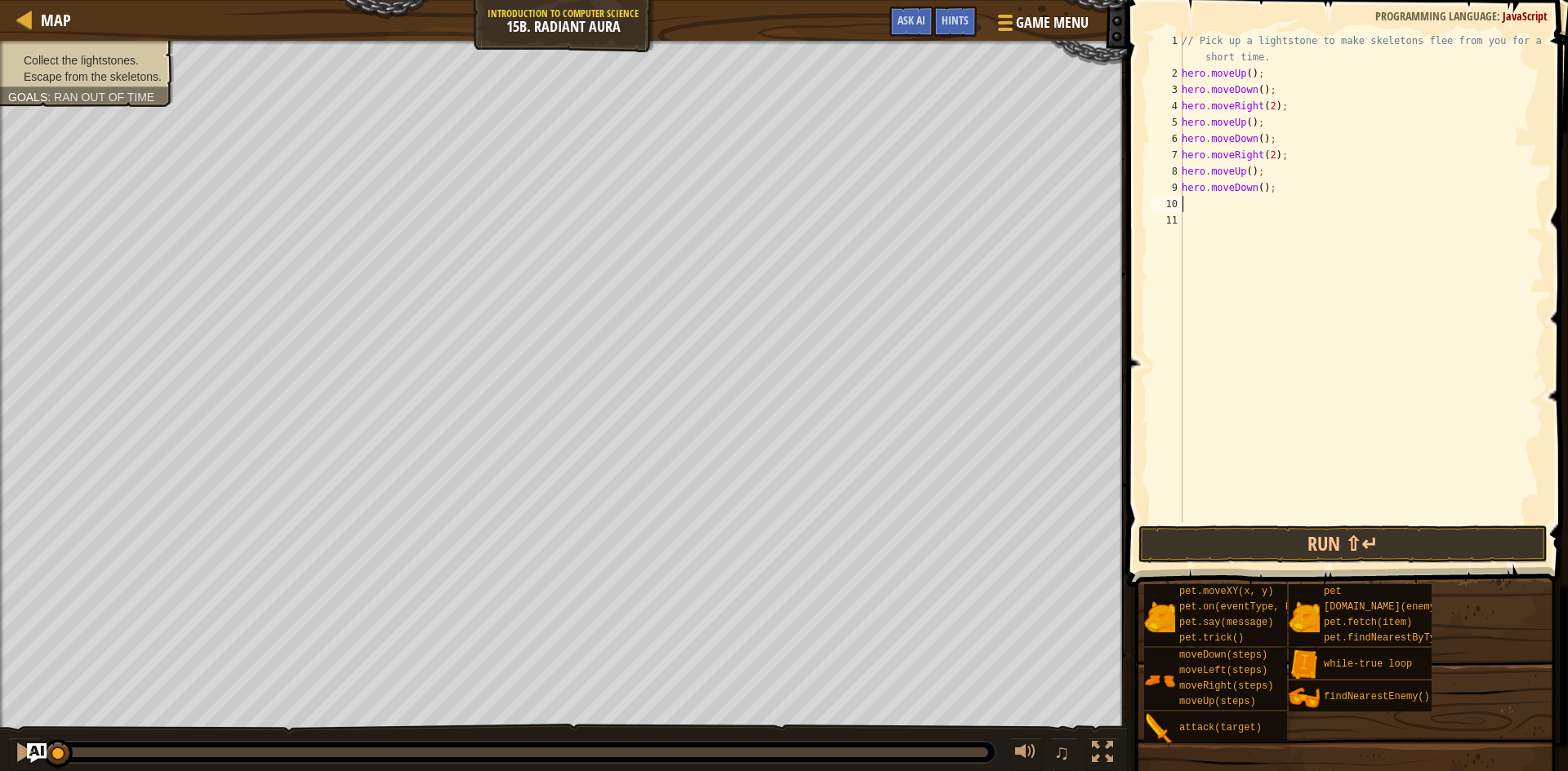
type textarea "h"
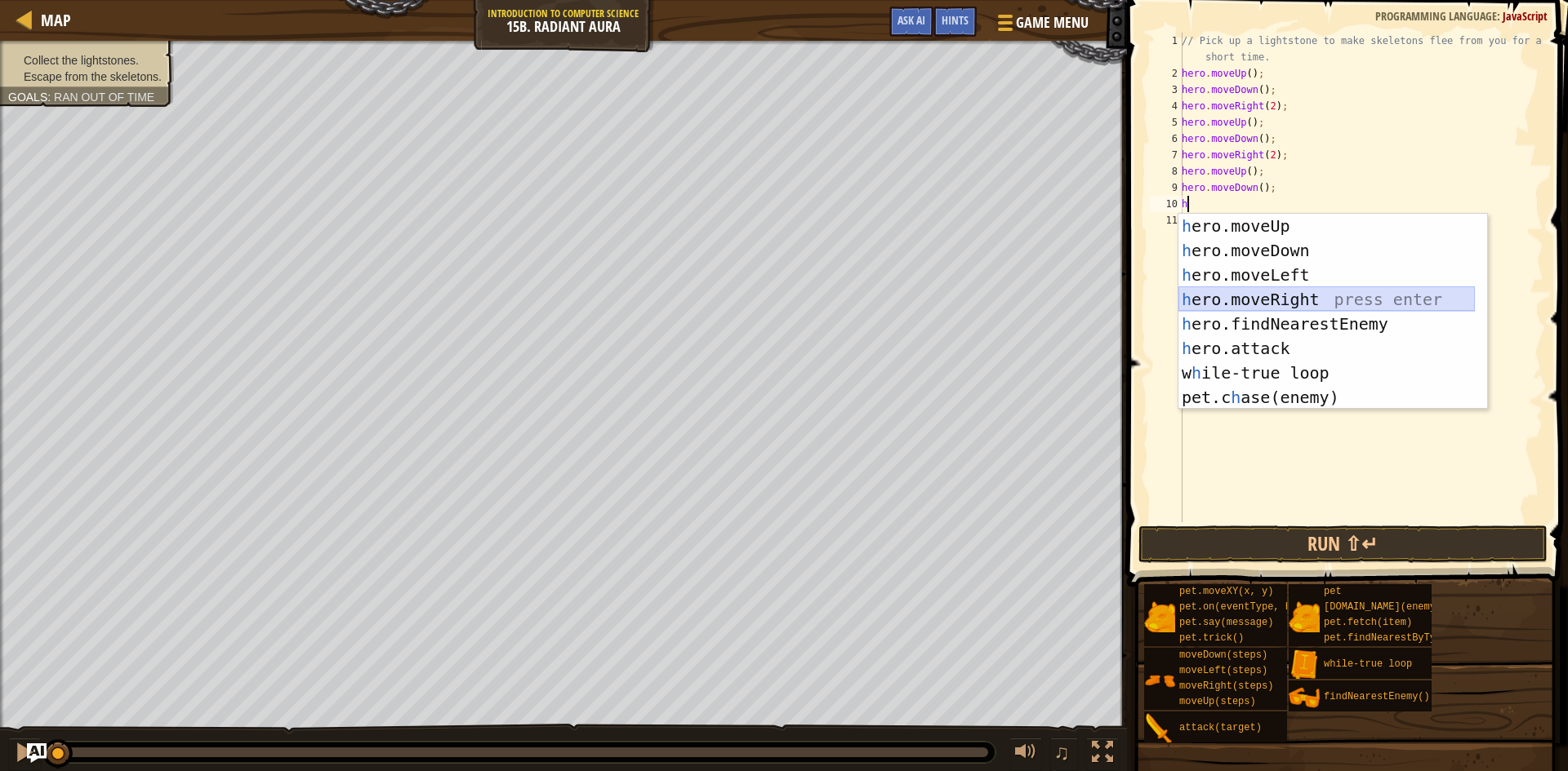
click at [1283, 303] on div "h ero.moveUp press enter h ero.moveDown press enter h ero.moveLeft press enter …" at bounding box center [1326, 336] width 296 height 245
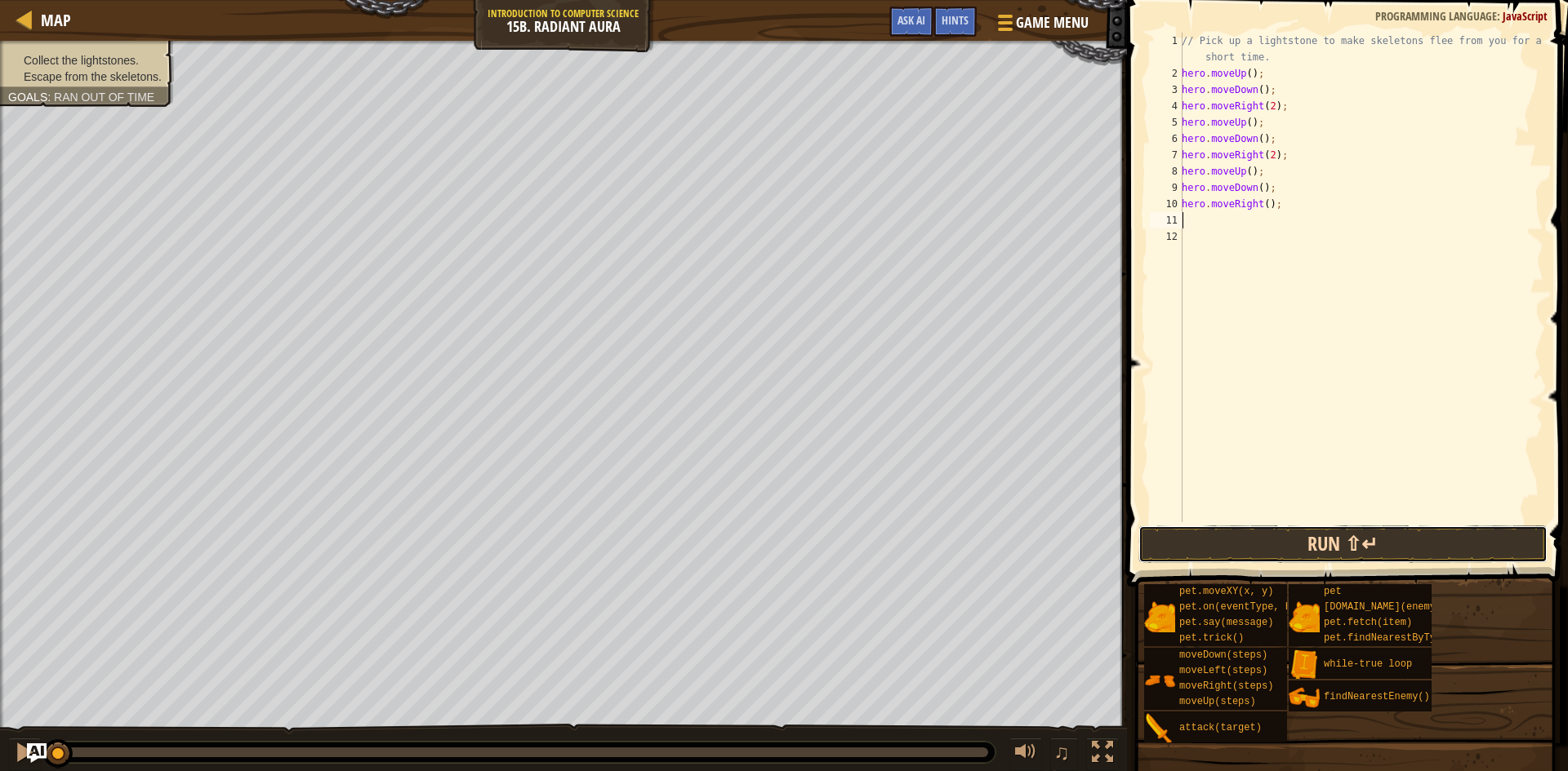
click at [1326, 551] on button "Run ⇧↵" at bounding box center [1342, 545] width 409 height 38
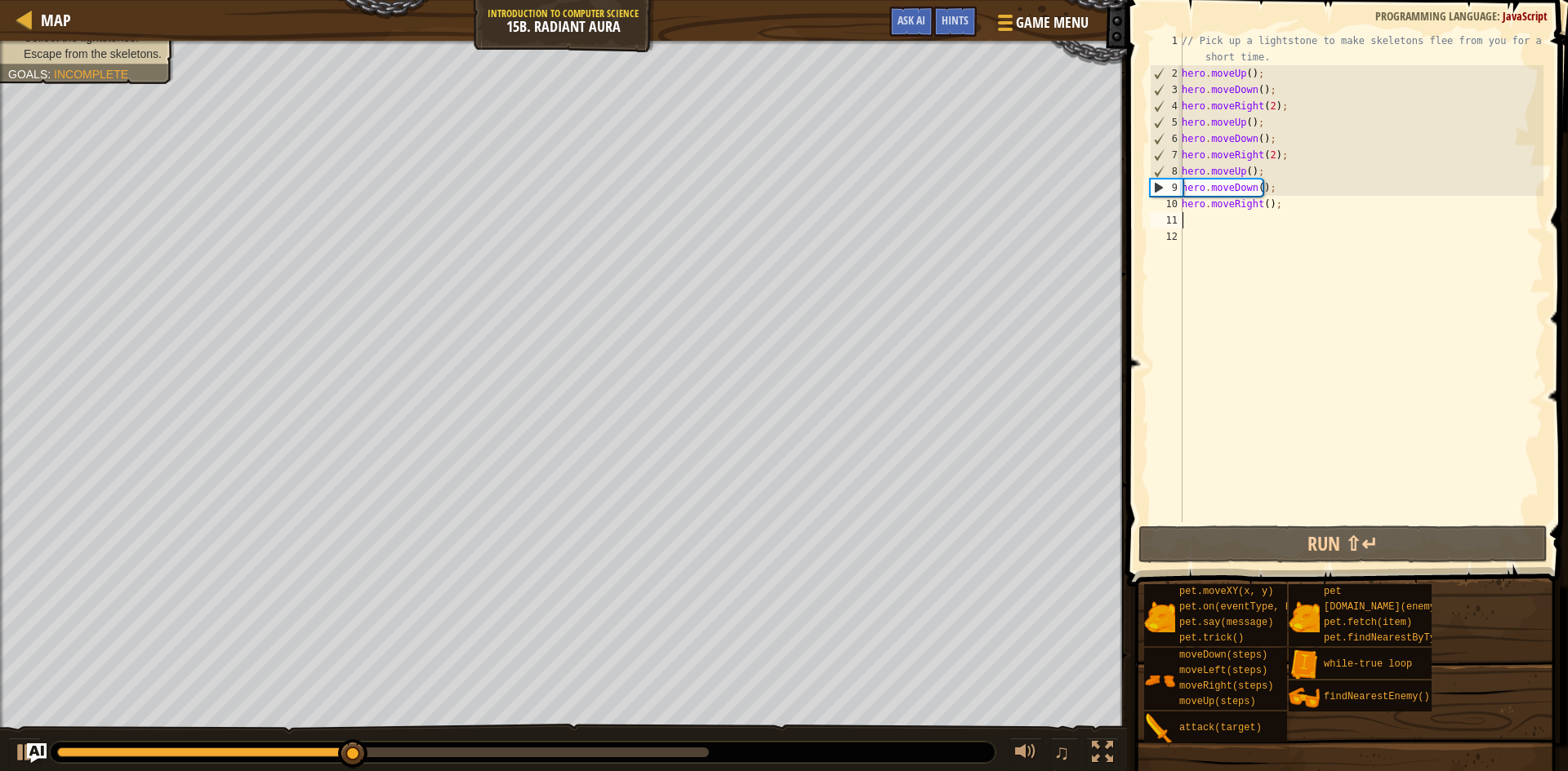
click at [1263, 206] on div "// Pick up a lightstone to make skeletons flee from you for a short time. hero …" at bounding box center [1361, 302] width 365 height 538
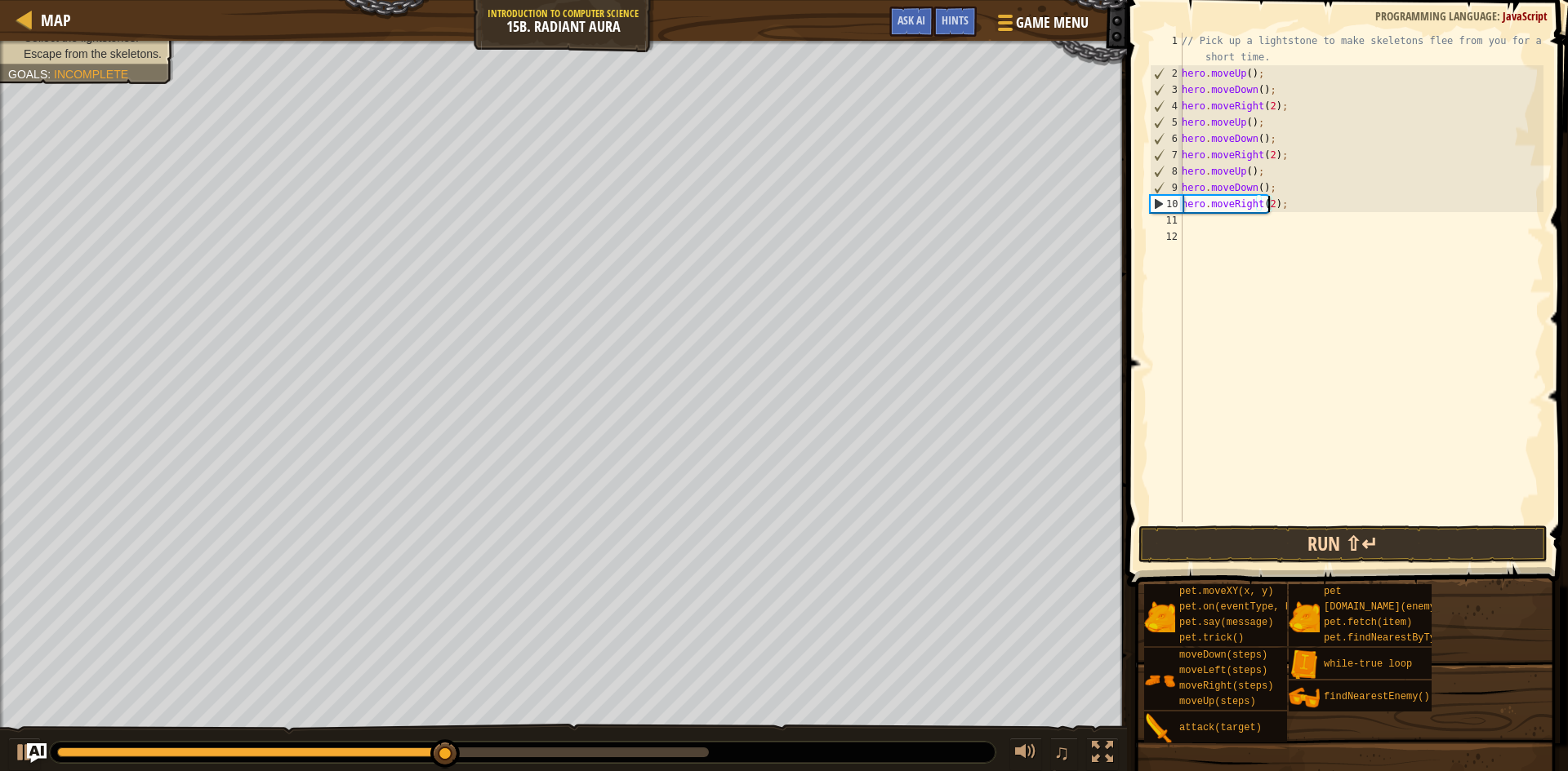
type textarea "hero.moveRight(2);"
click at [1309, 546] on button "Run ⇧↵" at bounding box center [1342, 545] width 409 height 38
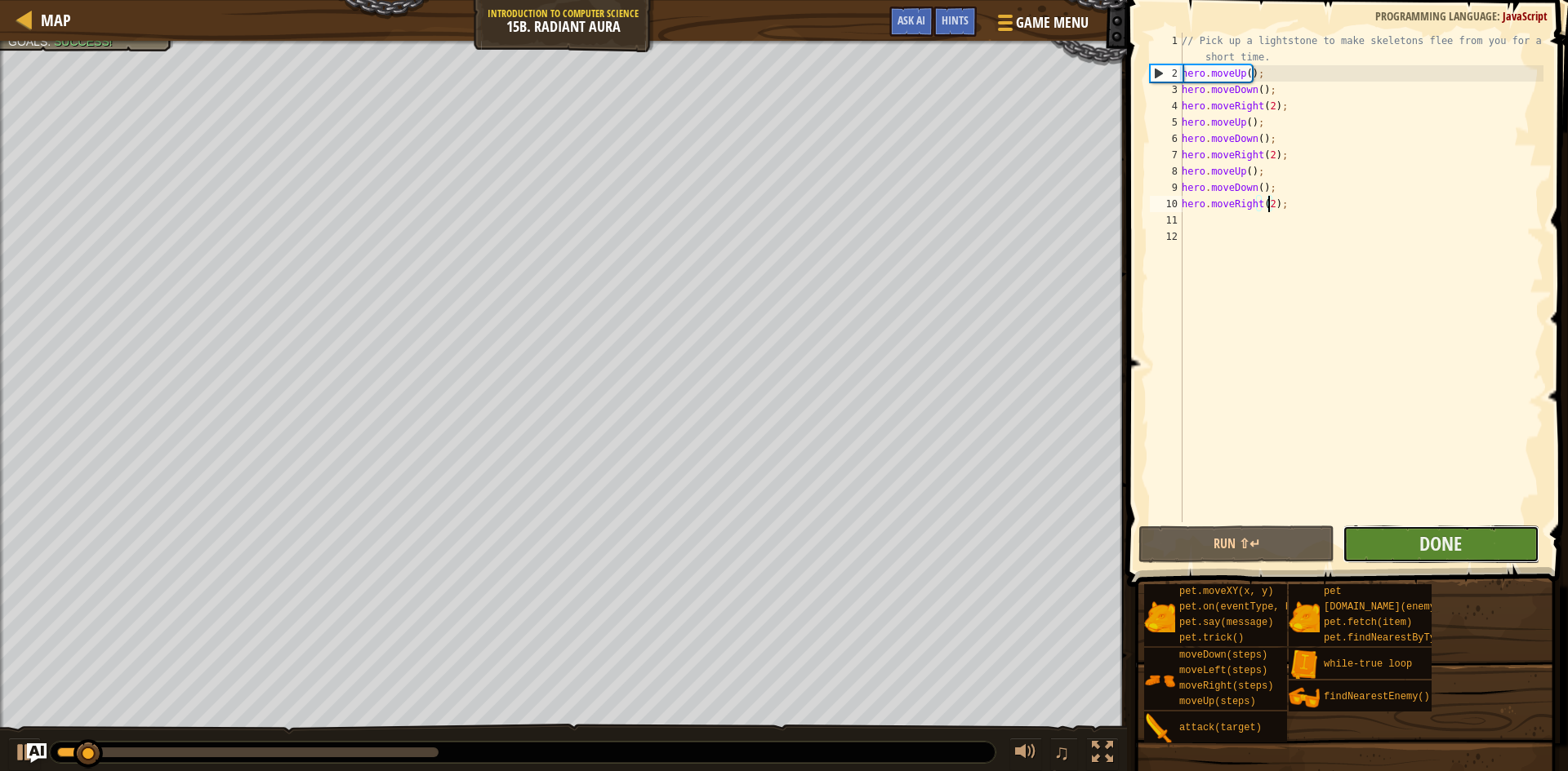
click at [1380, 543] on button "Done" at bounding box center [1440, 545] width 196 height 38
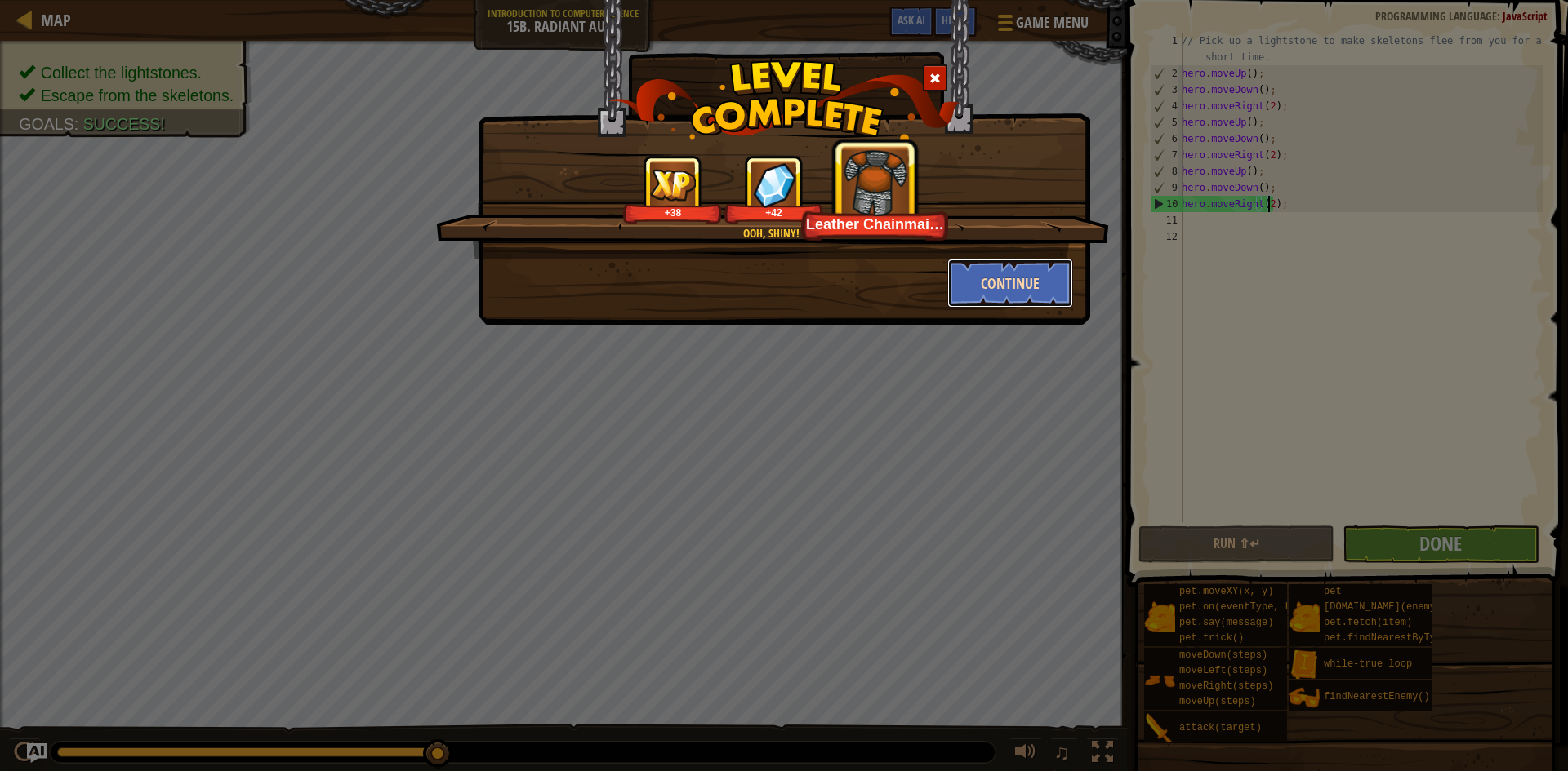
click at [1016, 284] on button "Continue" at bounding box center [1010, 283] width 126 height 49
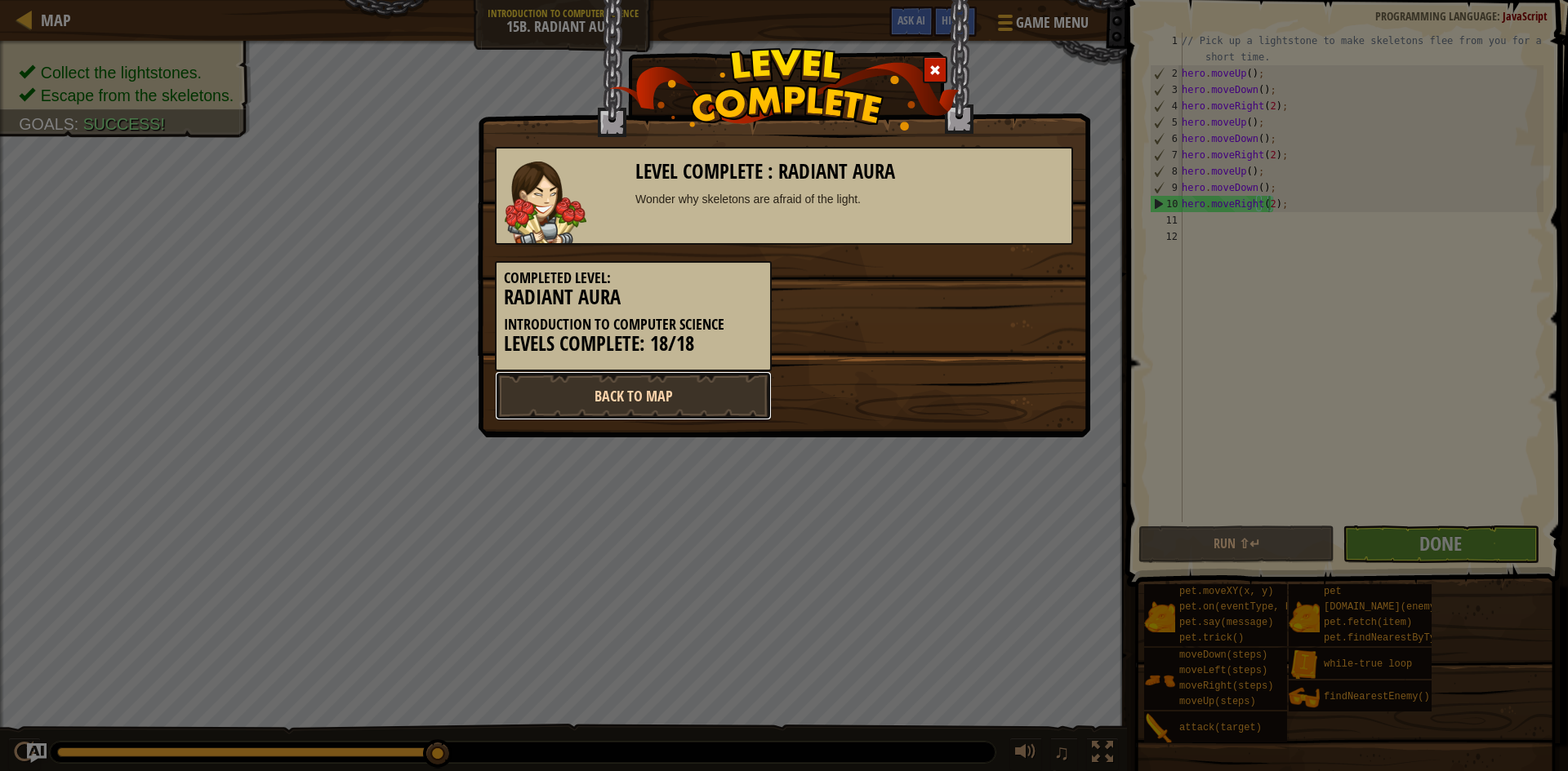
click at [672, 389] on link "Back to Map" at bounding box center [633, 395] width 277 height 49
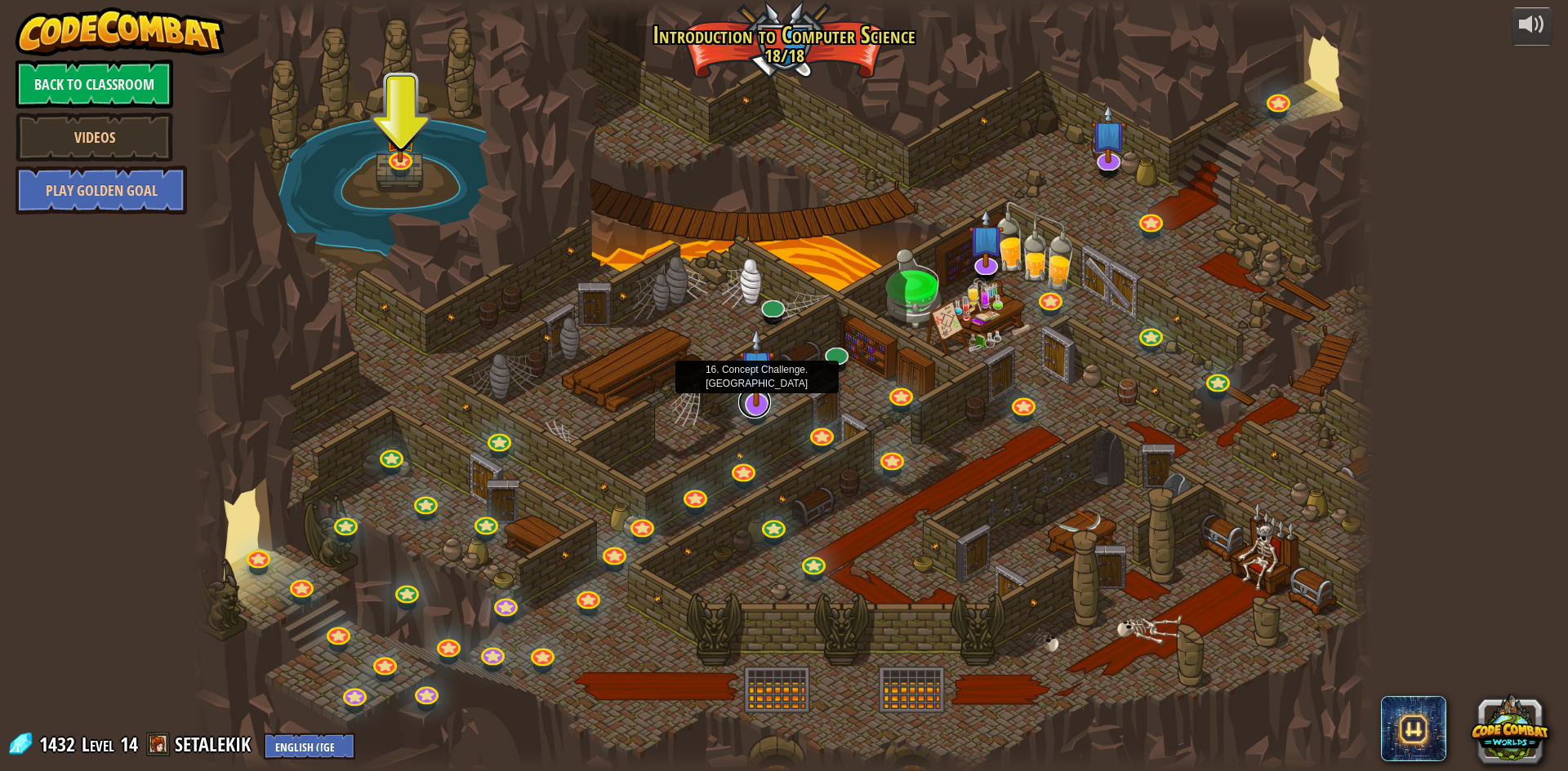
click at [761, 412] on link at bounding box center [754, 402] width 33 height 33
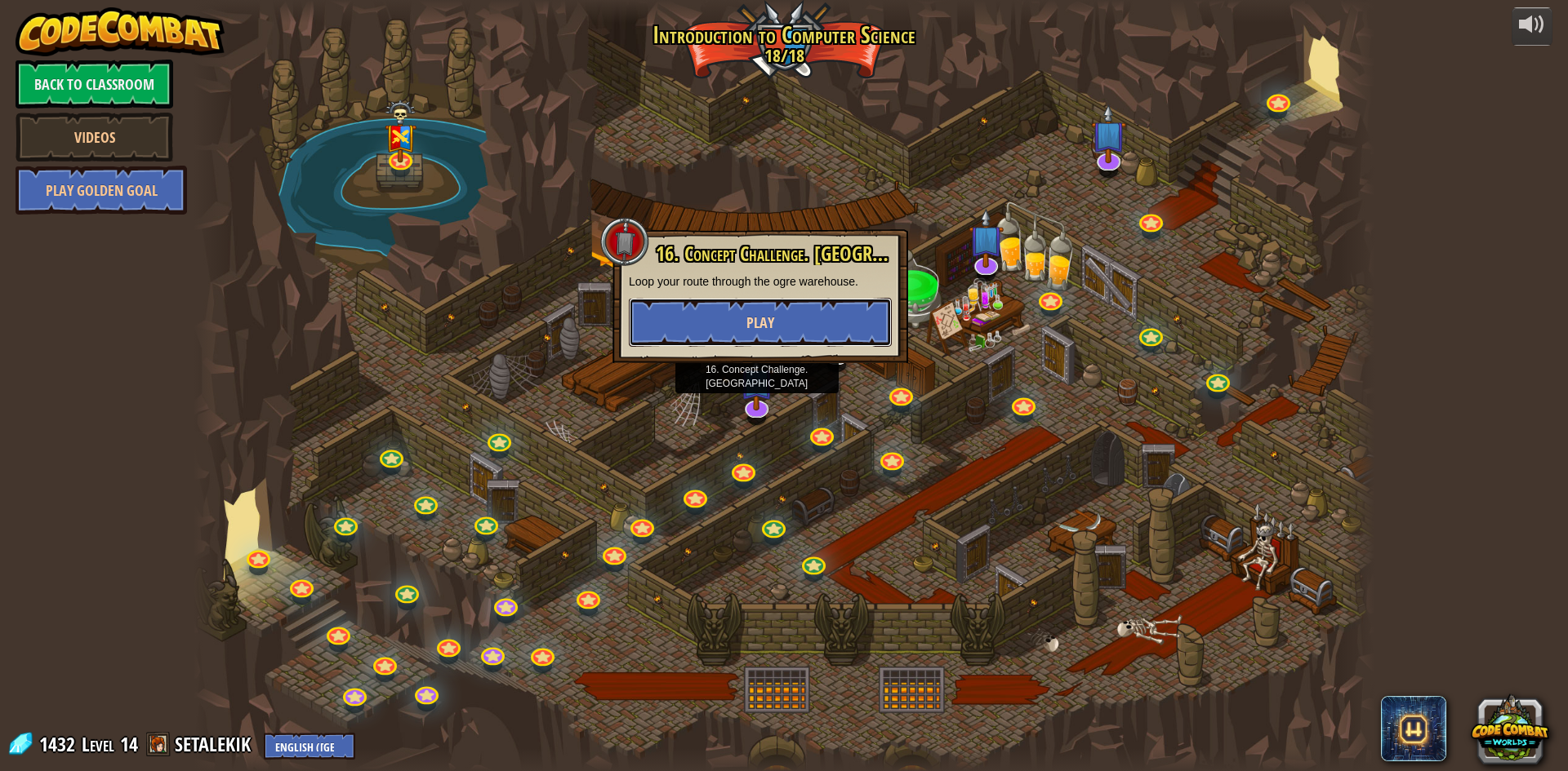
click at [746, 327] on button "Play" at bounding box center [761, 322] width 263 height 49
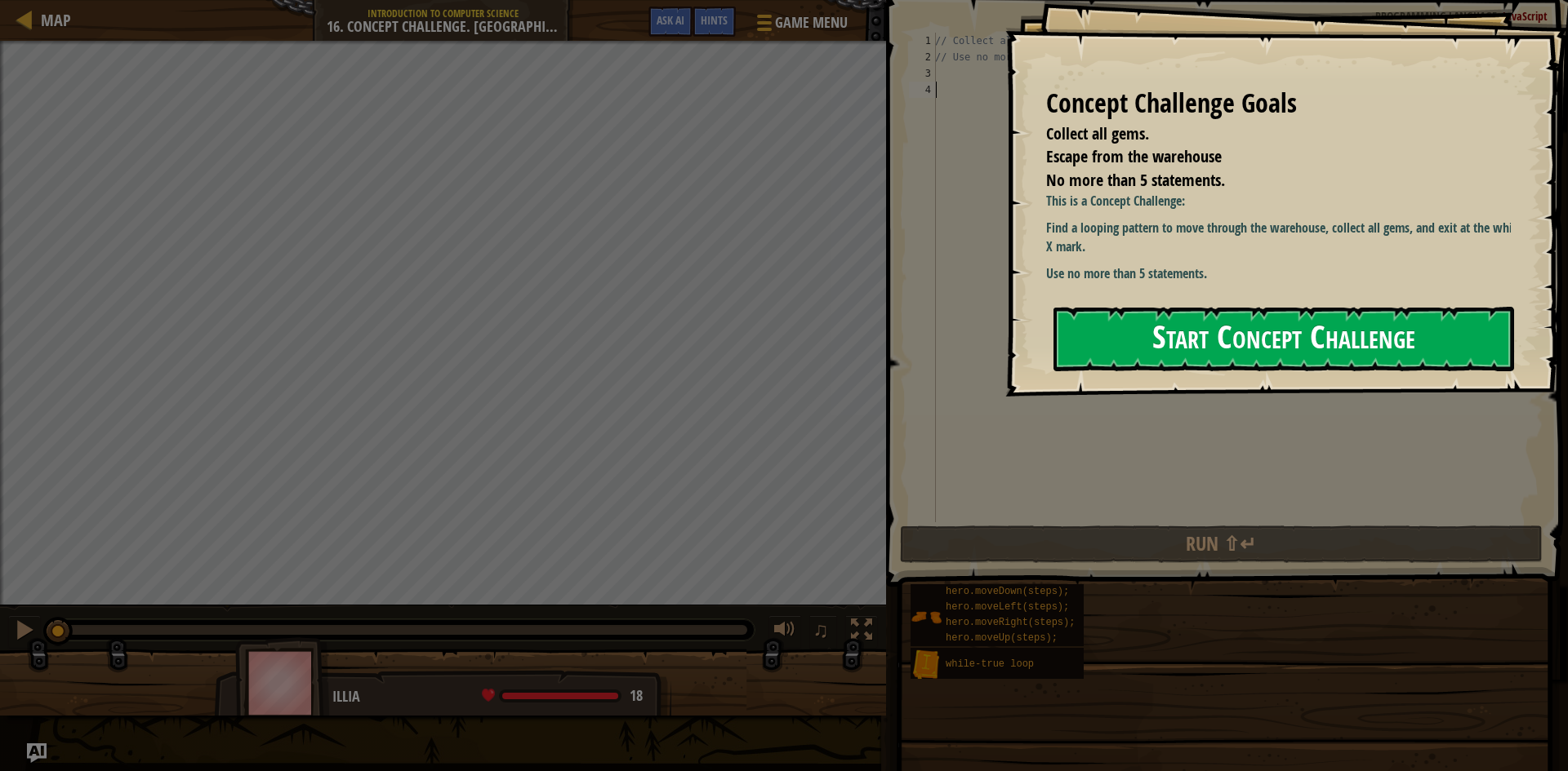
click at [1223, 333] on button "Start Concept Challenge" at bounding box center [1283, 339] width 461 height 64
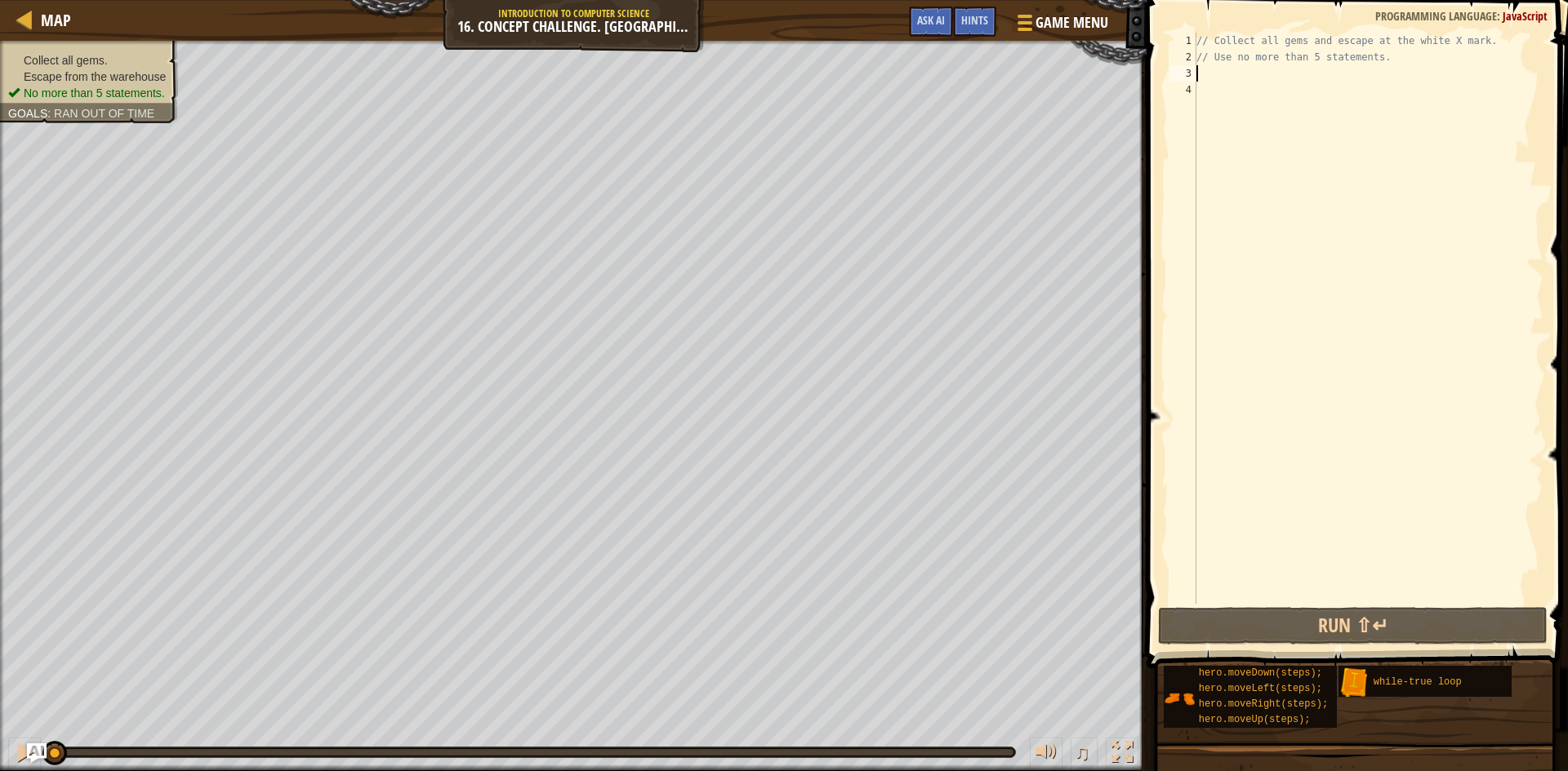
click at [1228, 73] on div "// Collect all gems and escape at the white X mark. // Use no more than 5 state…" at bounding box center [1368, 335] width 350 height 604
click at [1252, 51] on div "// Collect all gems and escape at the white X mark. // Use no more than 5 state…" at bounding box center [1368, 335] width 350 height 604
type textarea "// Use no more than 5 statements."
click at [1239, 69] on div "// Collect all gems and escape at the white X mark. // Use no more than 5 state…" at bounding box center [1368, 335] width 350 height 604
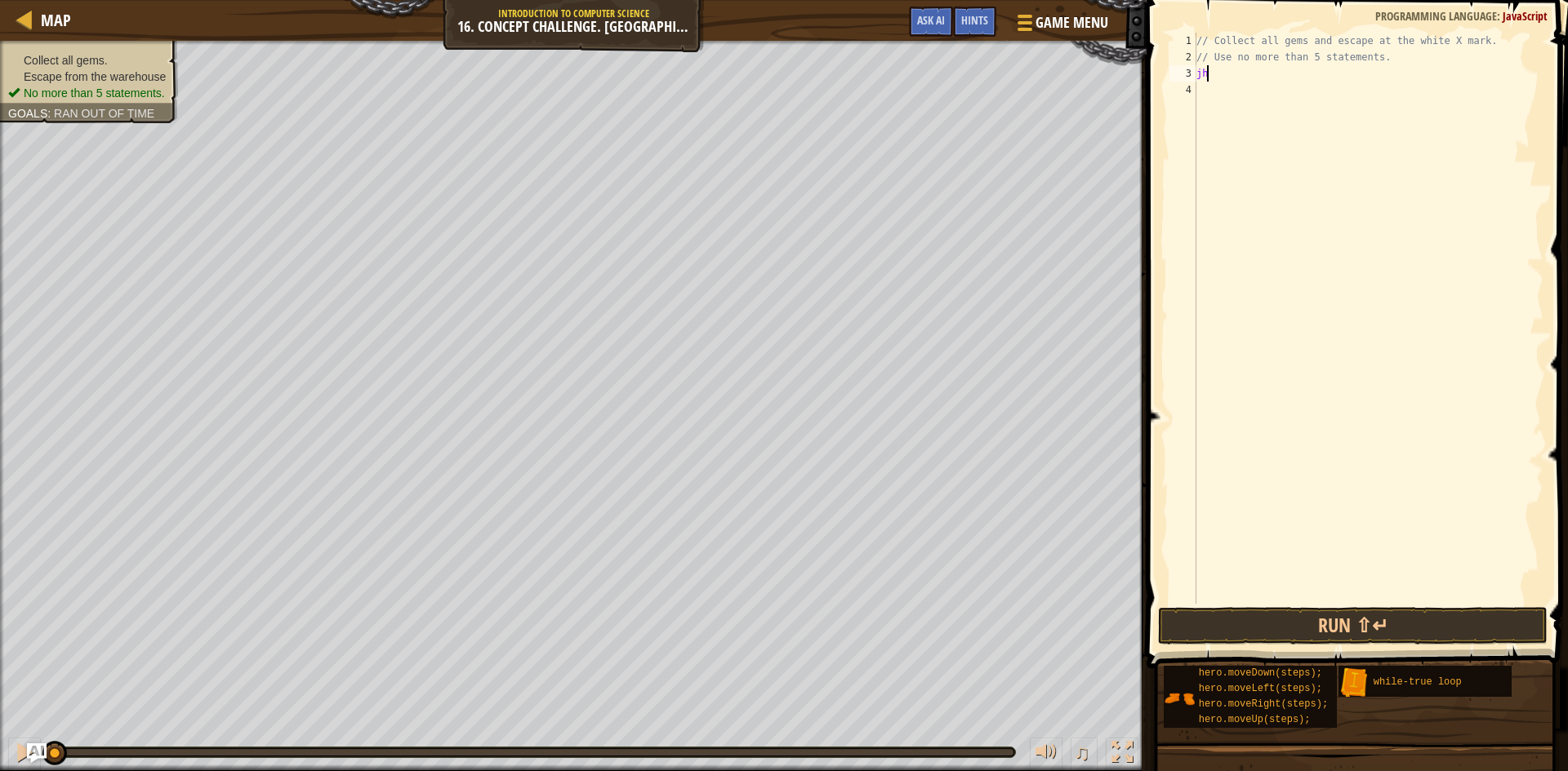
type textarea "j"
type textarea "h"
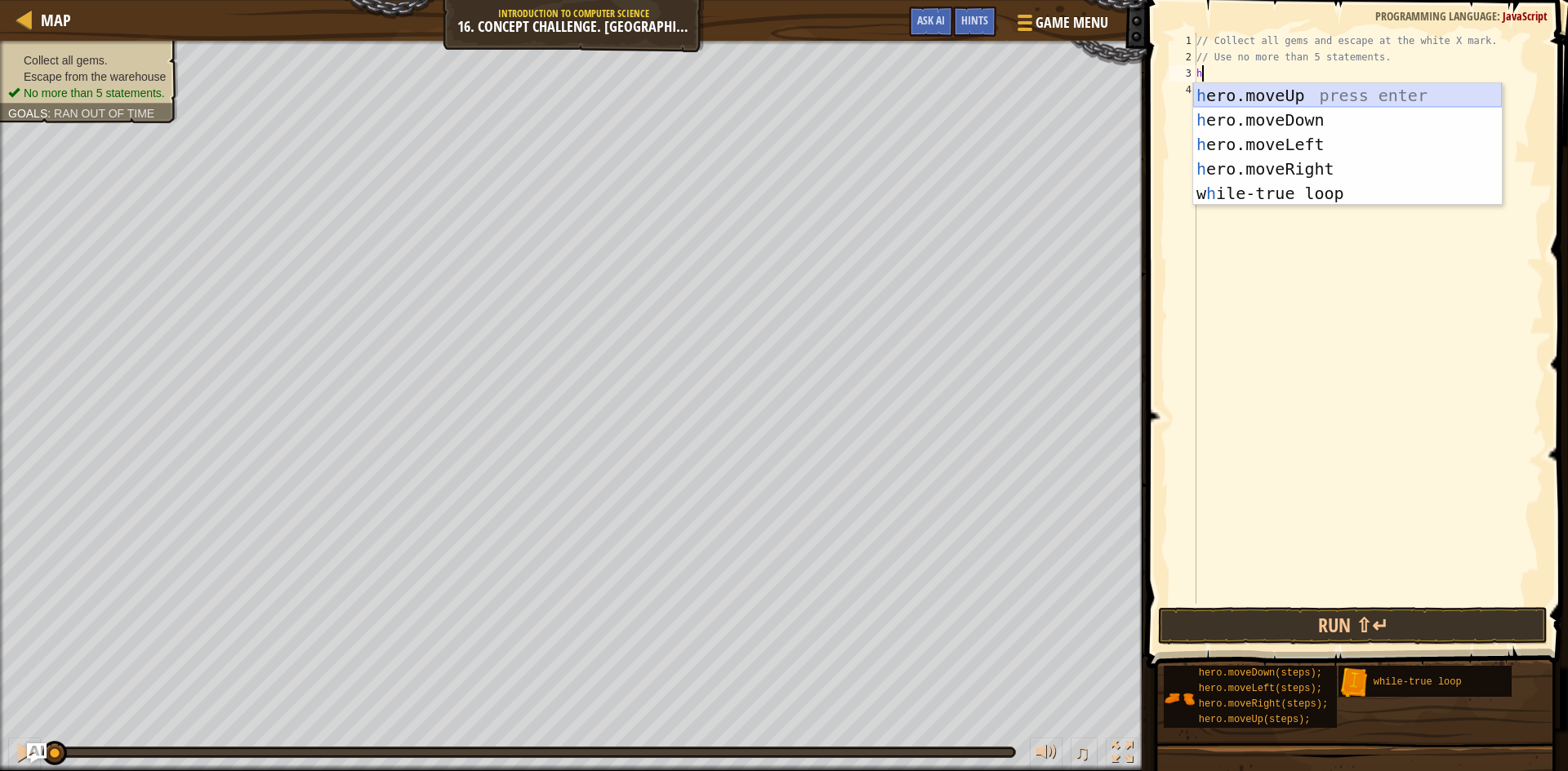
click at [1320, 90] on div "h ero.moveUp press enter h ero.moveDown press enter h ero.moveLeft press enter …" at bounding box center [1347, 169] width 309 height 172
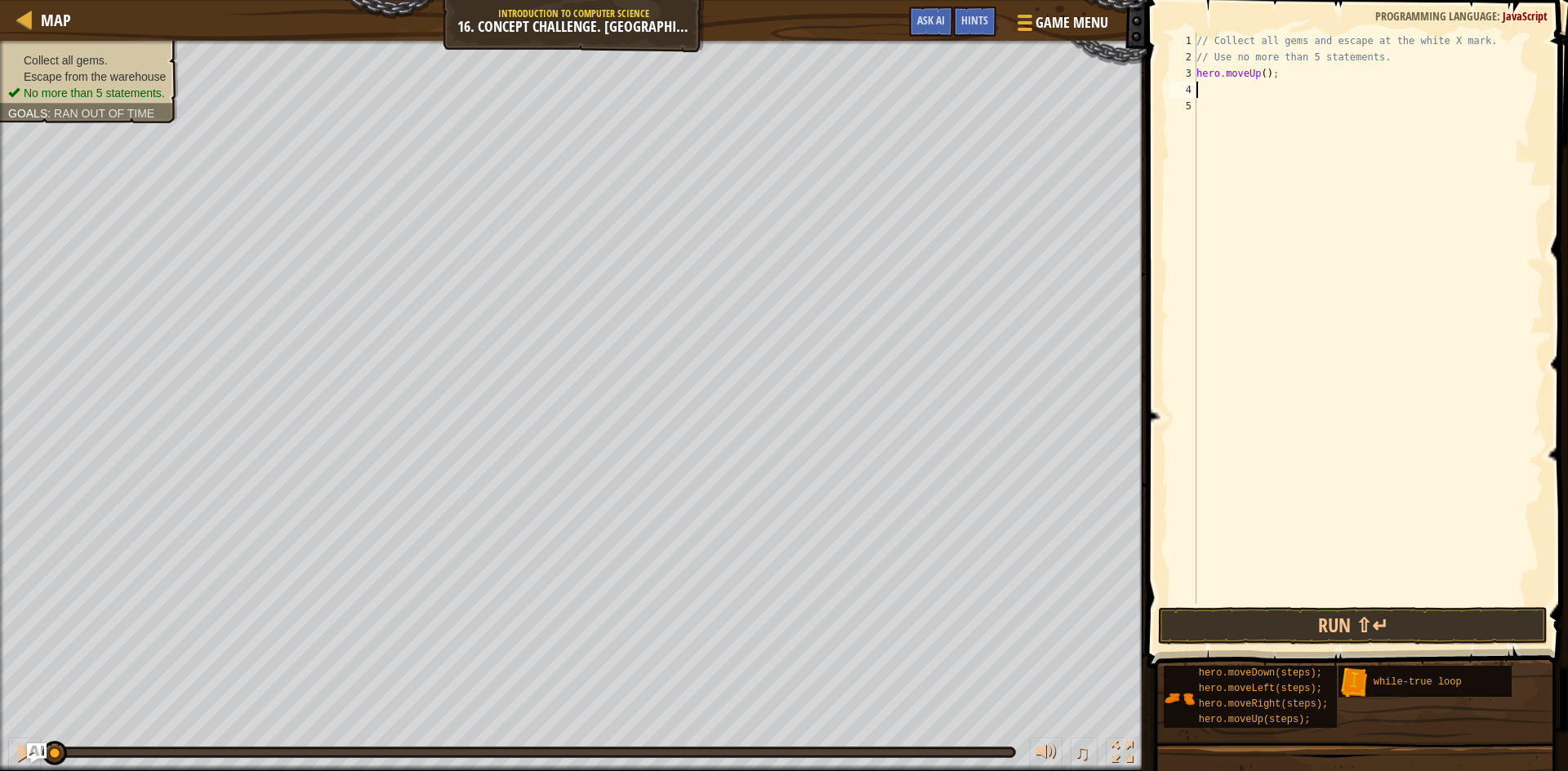
type textarea "h"
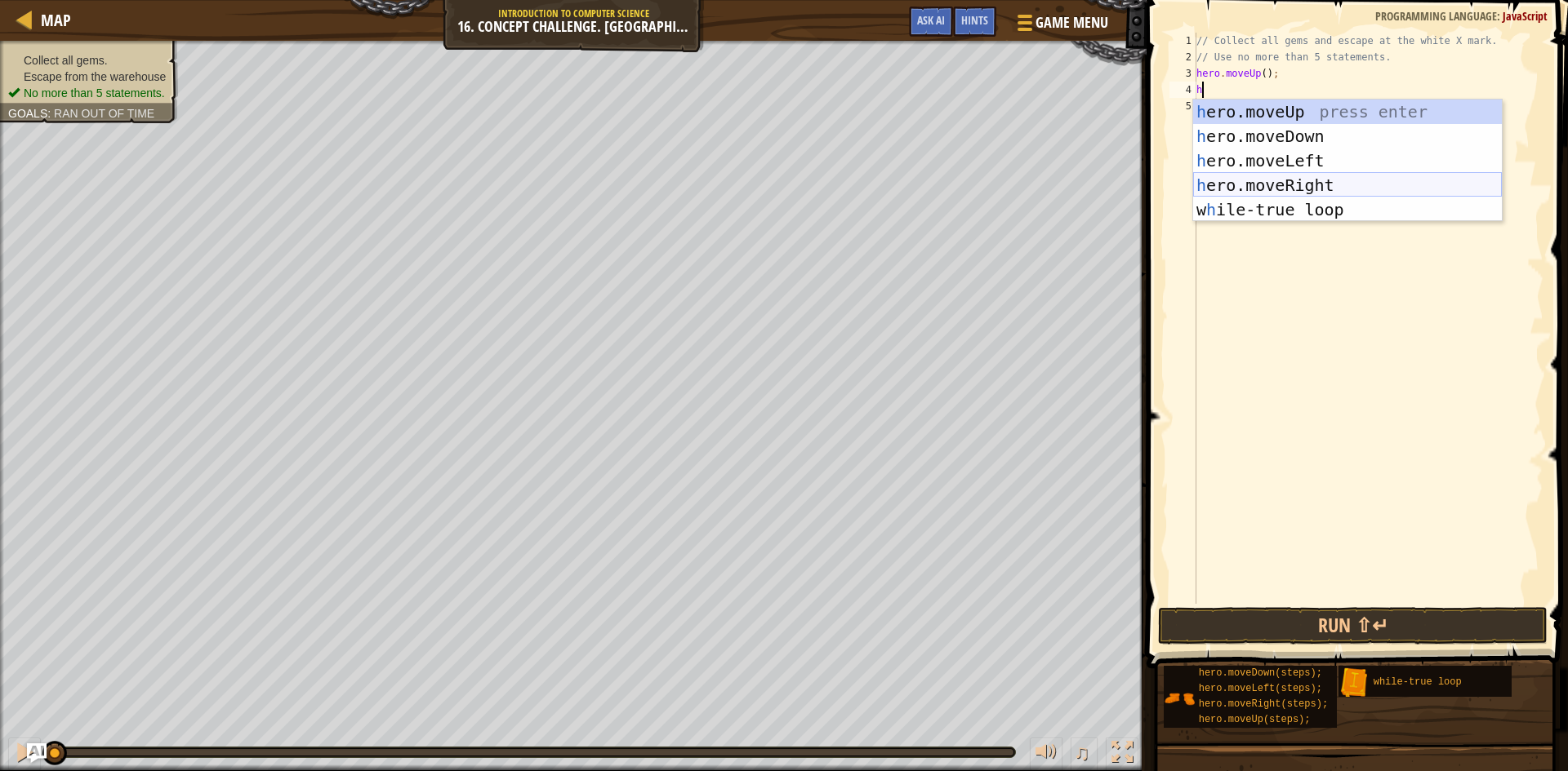
click at [1296, 182] on div "h ero.moveUp press enter h ero.moveDown press enter h ero.moveLeft press enter …" at bounding box center [1347, 185] width 309 height 172
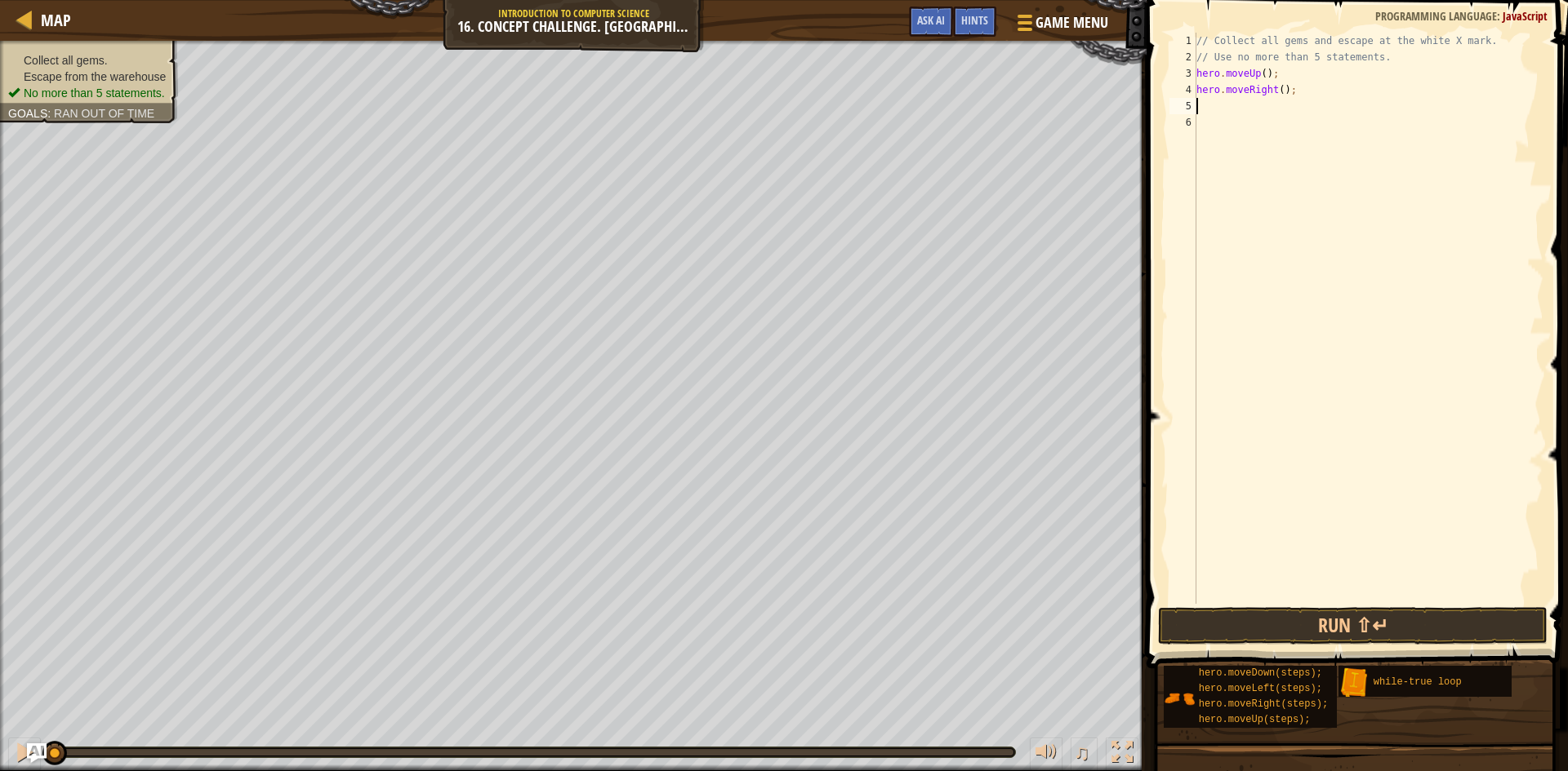
type textarea "h"
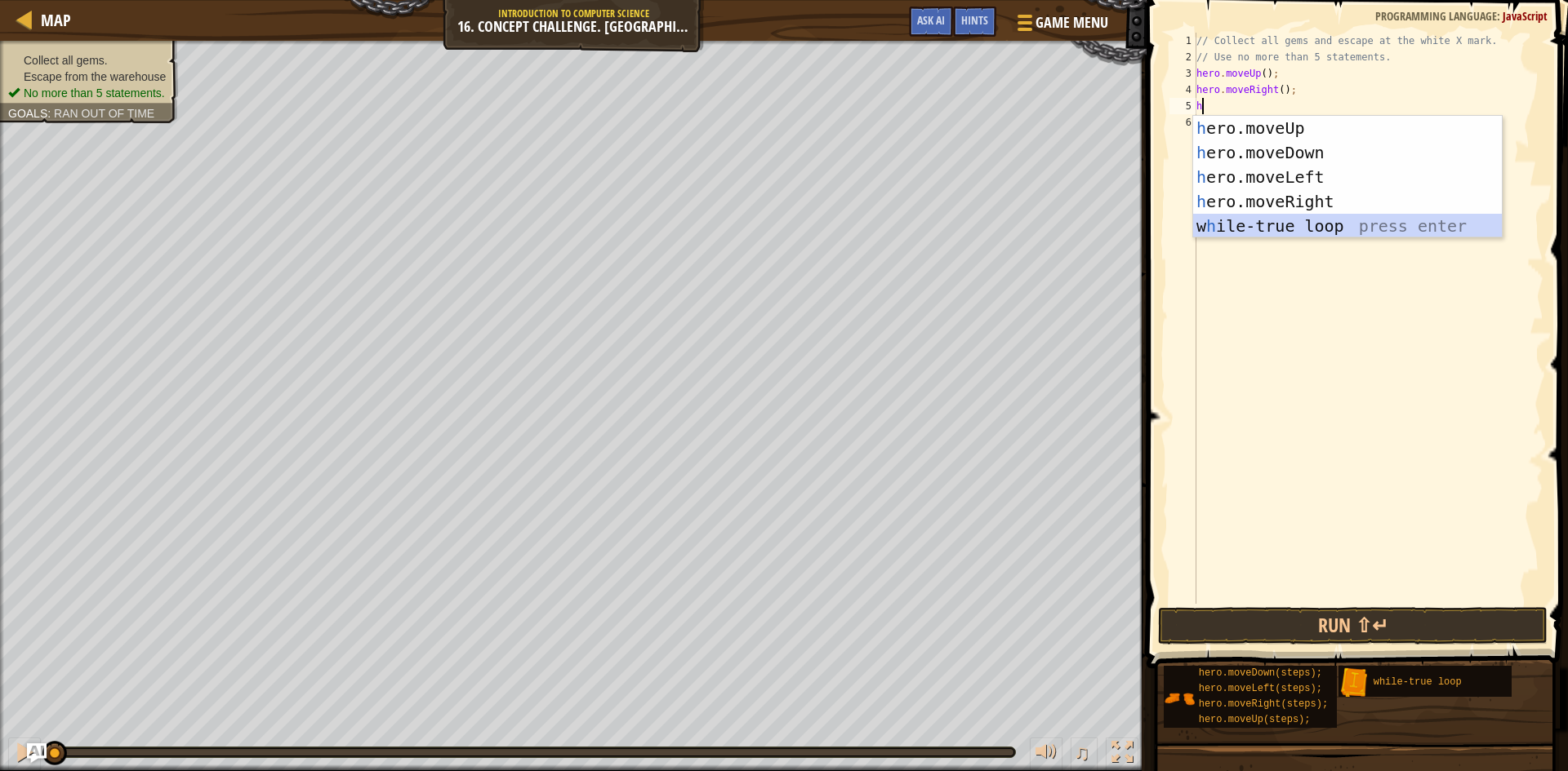
click at [1273, 227] on div "h ero.moveUp press enter h ero.moveDown press enter h ero.moveLeft press enter …" at bounding box center [1347, 202] width 309 height 172
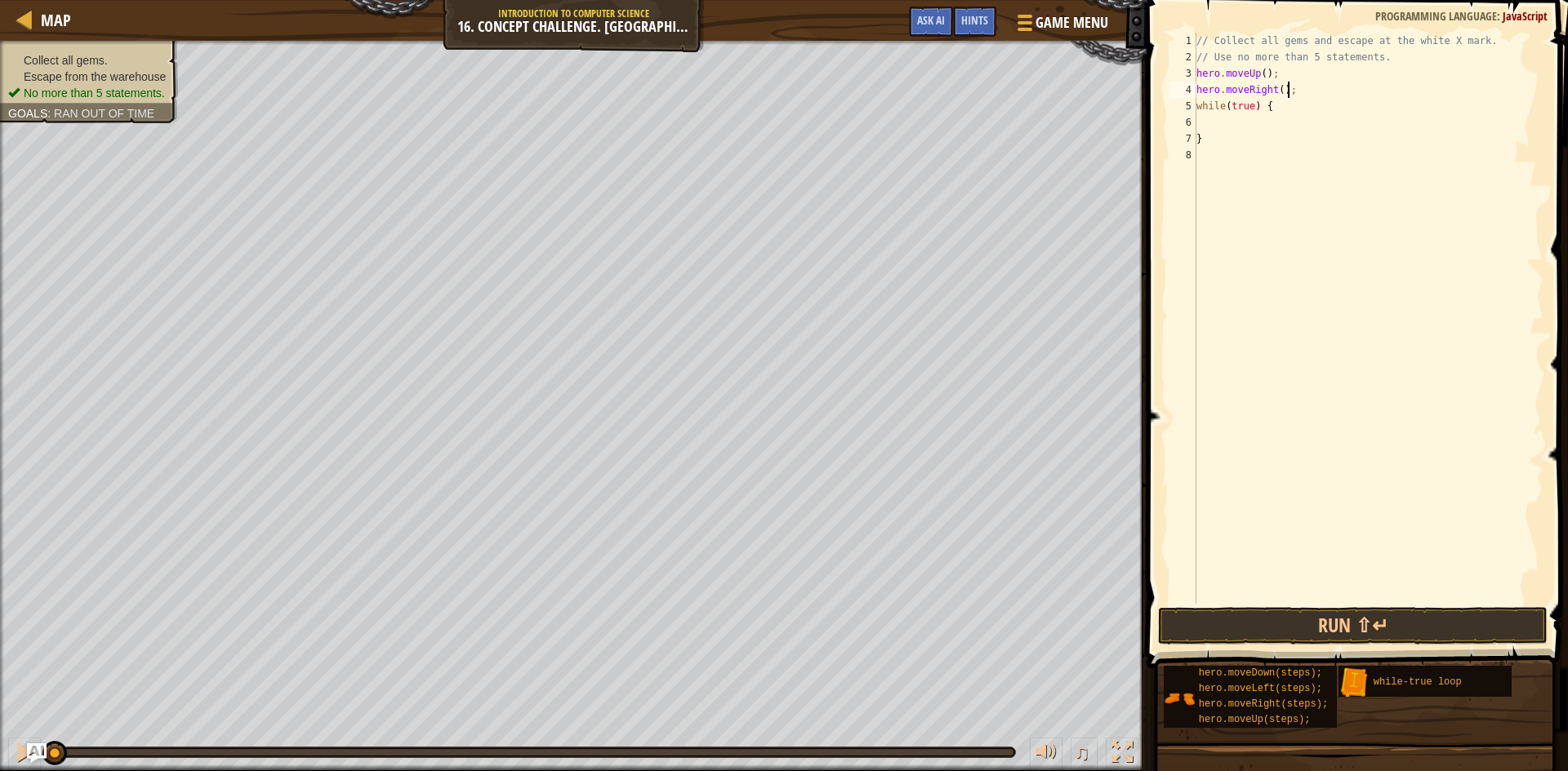
click at [1295, 88] on div "// Collect all gems and escape at the white X mark. // Use no more than 5 state…" at bounding box center [1368, 335] width 350 height 604
click at [1280, 89] on div "// Collect all gems and escape at the white X mark. // Use no more than 5 state…" at bounding box center [1368, 335] width 350 height 604
type textarea "hero.moveRight(2);"
drag, startPoint x: 1312, startPoint y: 89, endPoint x: 1183, endPoint y: 85, distance: 129.1
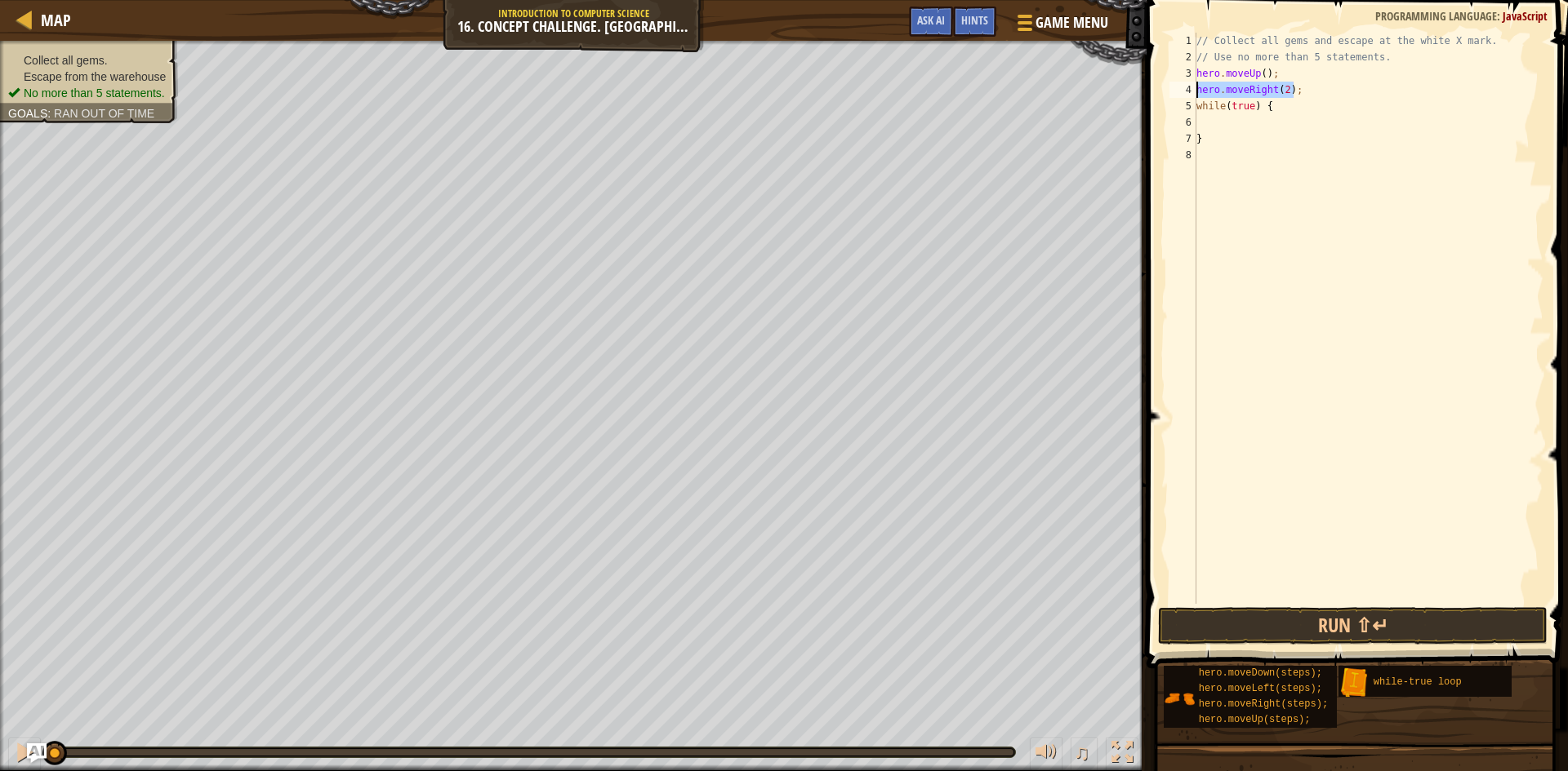
click at [1183, 85] on div "hero.moveRight(2); 1 2 3 4 5 6 7 8 // Collect all gems and escape at the white …" at bounding box center [1355, 318] width 378 height 572
type textarea "hero.moveUp();"
click at [1215, 99] on div "// Collect all gems and escape at the white X mark. // Use no more than 5 state…" at bounding box center [1368, 335] width 350 height 604
type textarea "r"
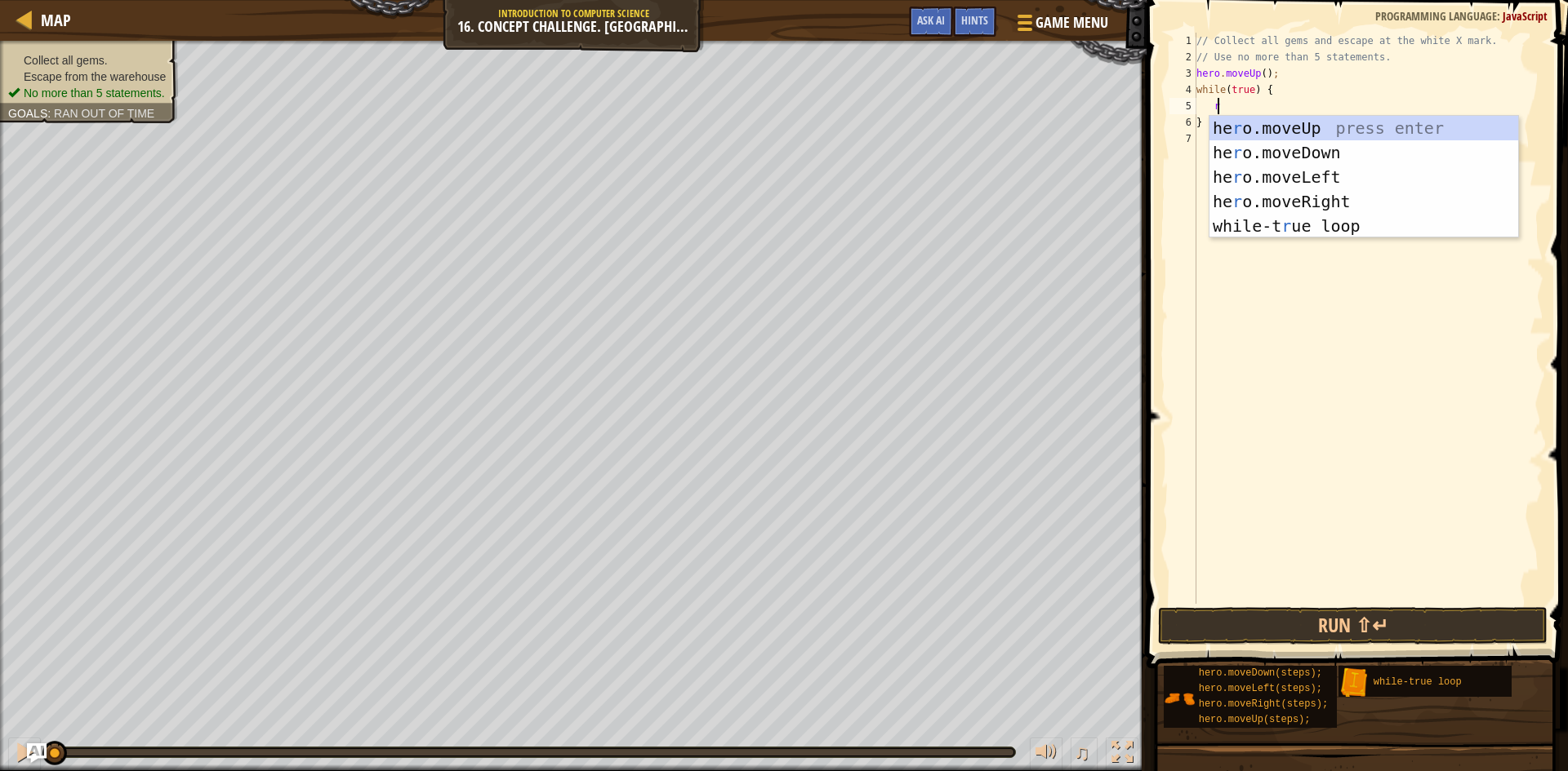
scroll to position [7, 2]
click at [1331, 198] on div "he r o.moveUp press enter he r o.moveDown press enter he r o.moveLeft press ent…" at bounding box center [1363, 202] width 309 height 172
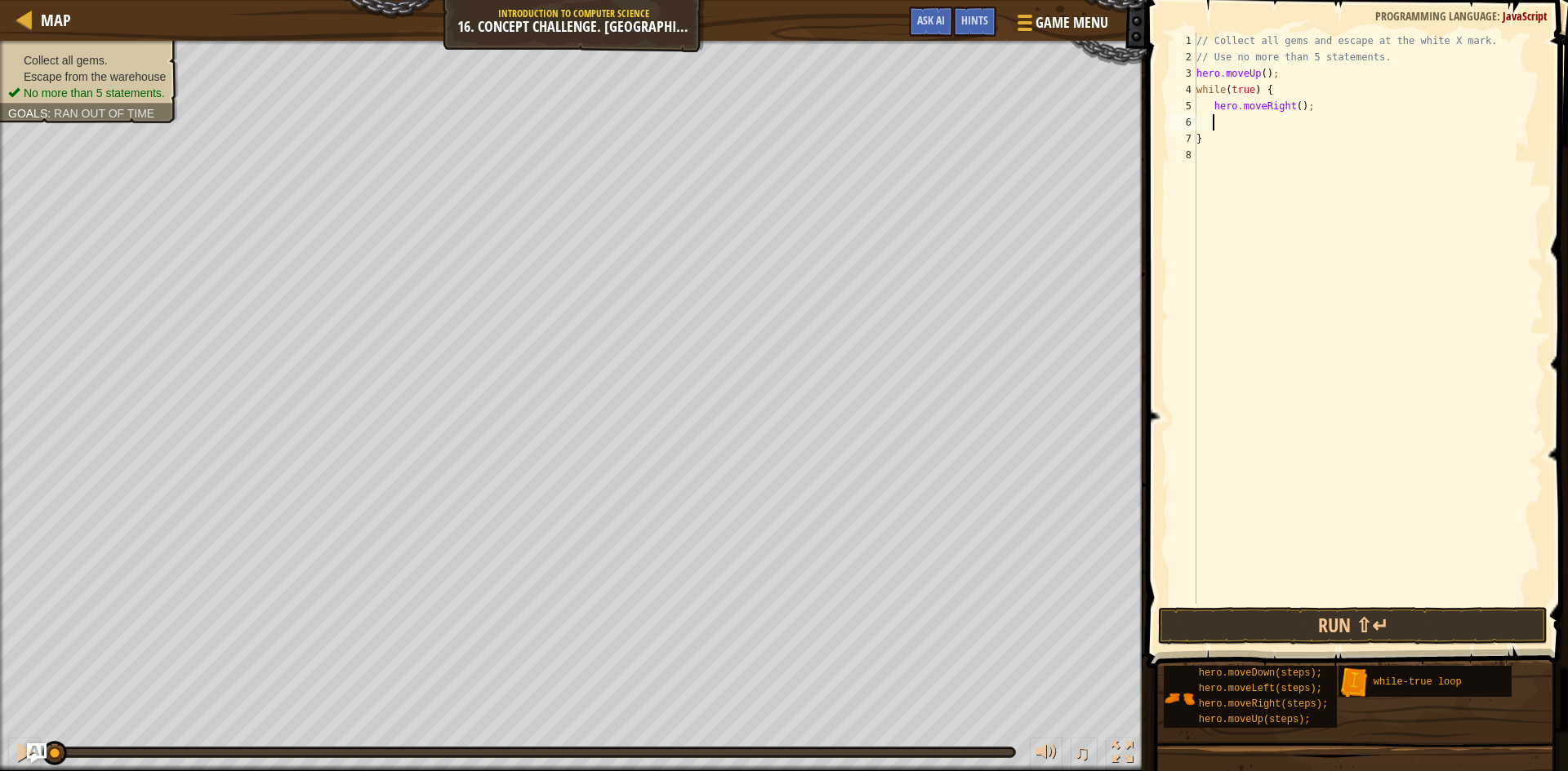
scroll to position [7, 1]
click at [1293, 108] on div "// Collect all gems and escape at the white X mark. // Use no more than 5 state…" at bounding box center [1368, 335] width 350 height 604
type textarea "hero.moveRight(2);"
click at [1268, 121] on div "// Collect all gems and escape at the white X mark. // Use no more than 5 state…" at bounding box center [1368, 335] width 350 height 604
type textarea "h"
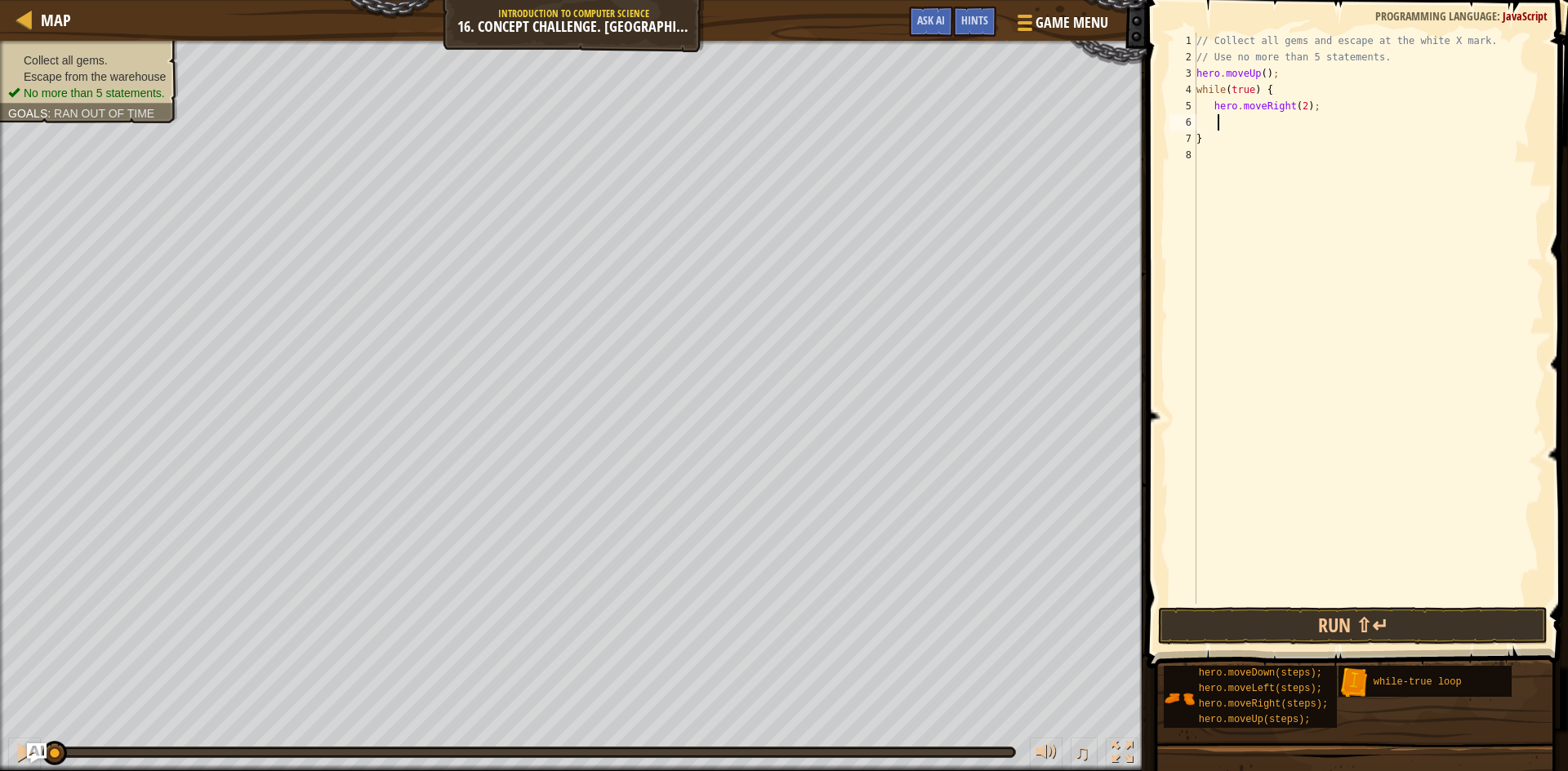
scroll to position [7, 2]
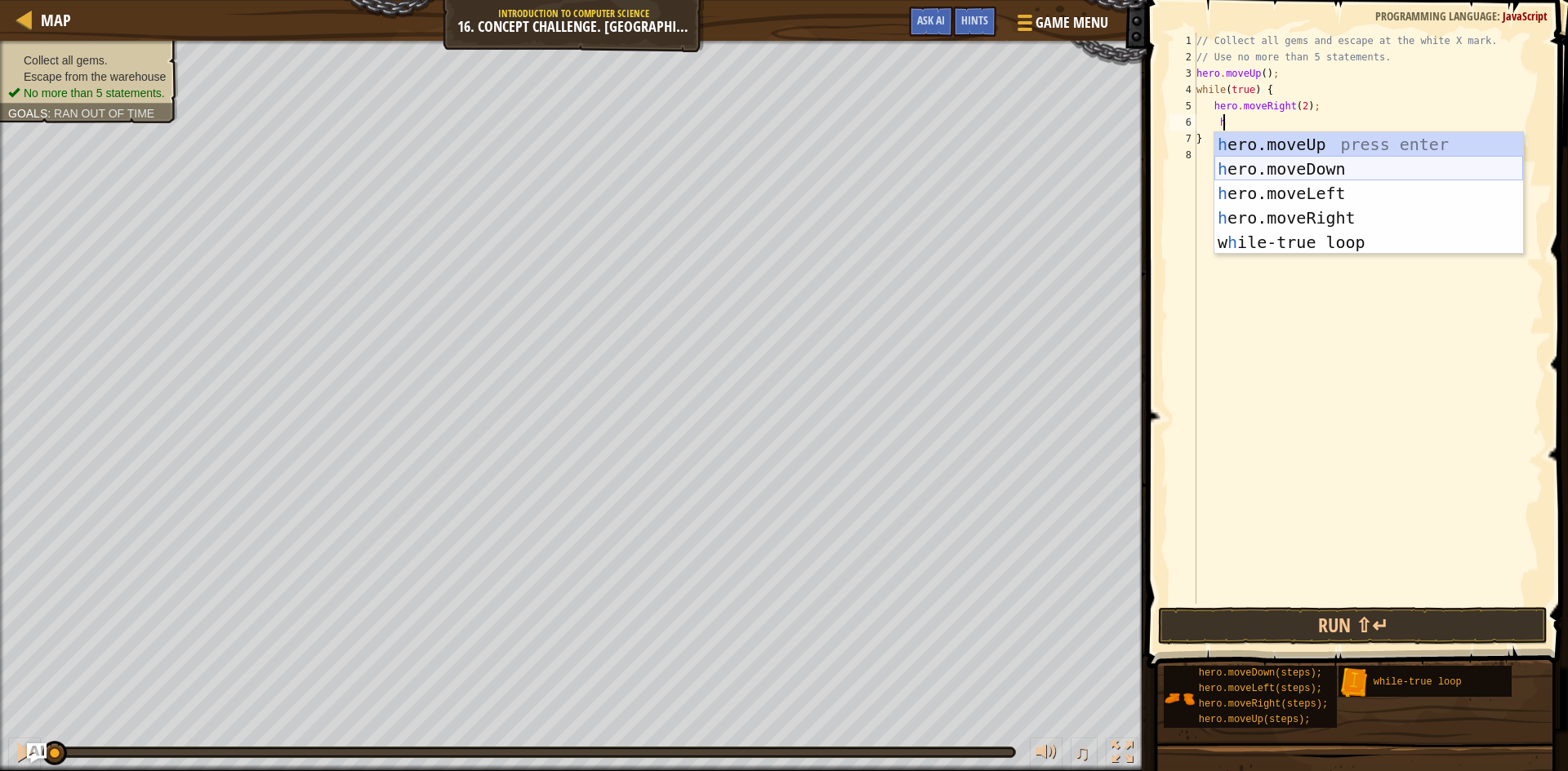
click at [1294, 165] on div "h ero.moveUp press enter h ero.moveDown press enter h ero.moveLeft press enter …" at bounding box center [1368, 218] width 309 height 172
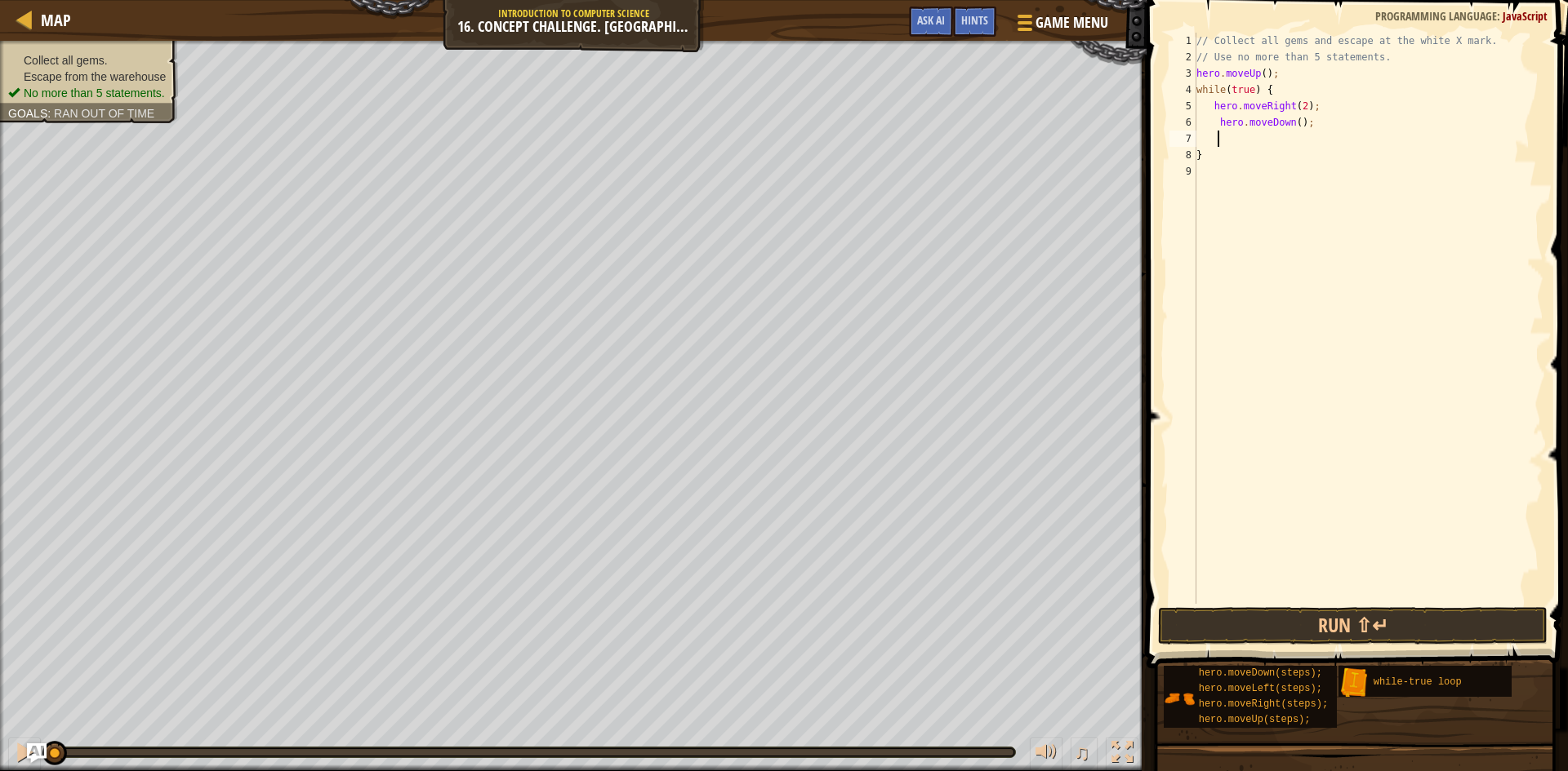
type textarea "h"
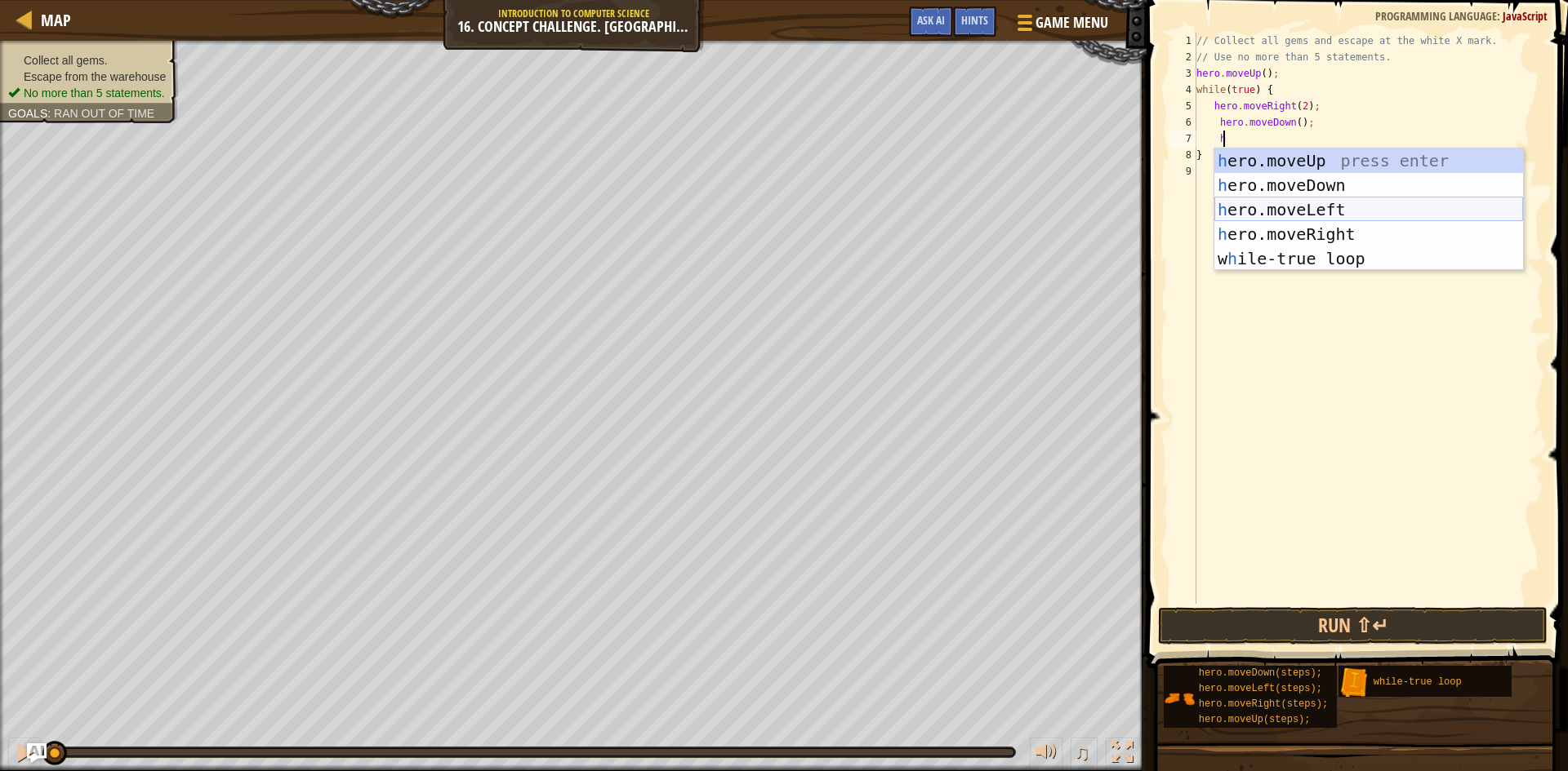
click at [1263, 206] on div "h ero.moveUp press enter h ero.moveDown press enter h ero.moveLeft press enter …" at bounding box center [1368, 234] width 309 height 172
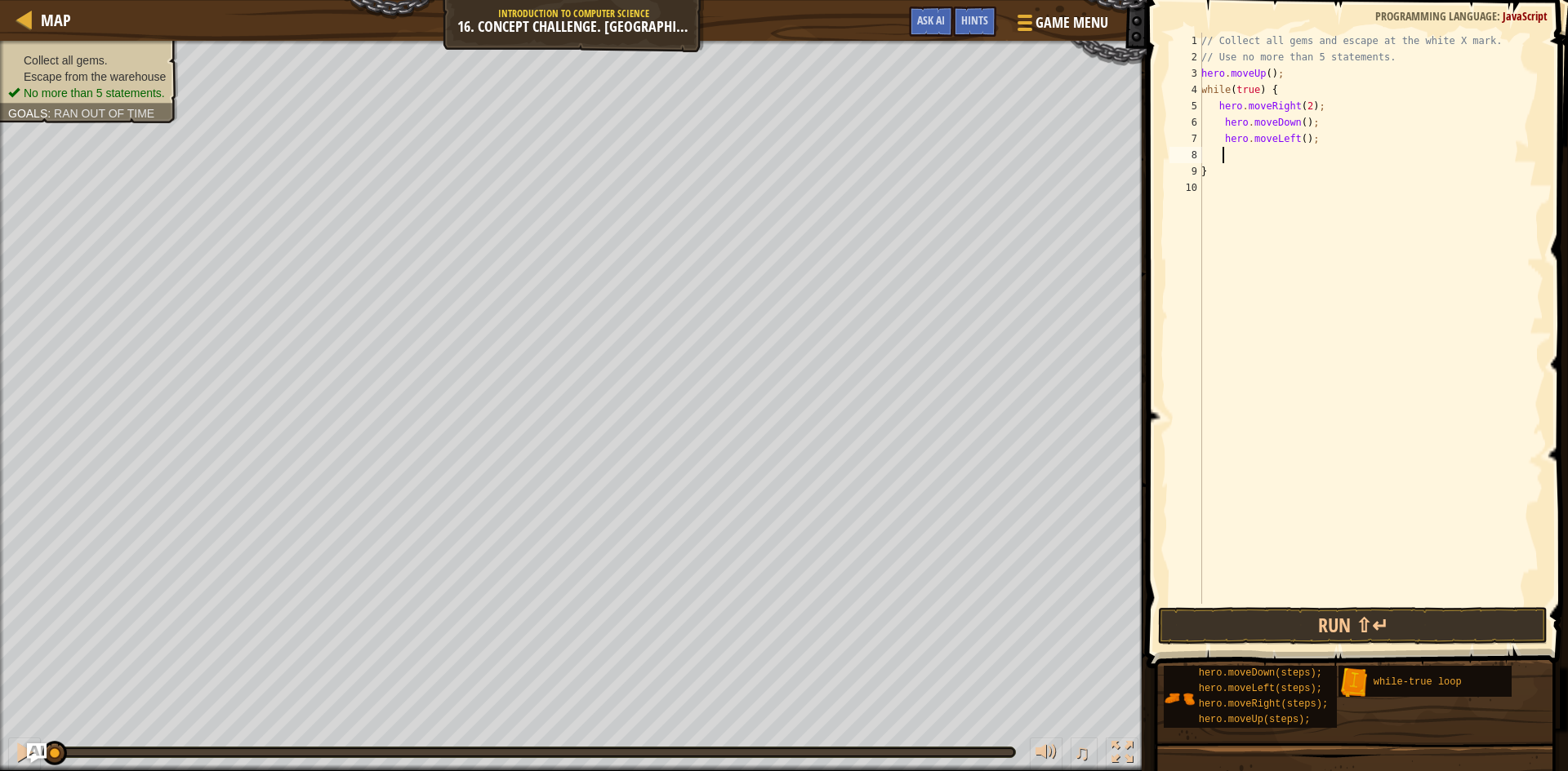
type textarea "h"
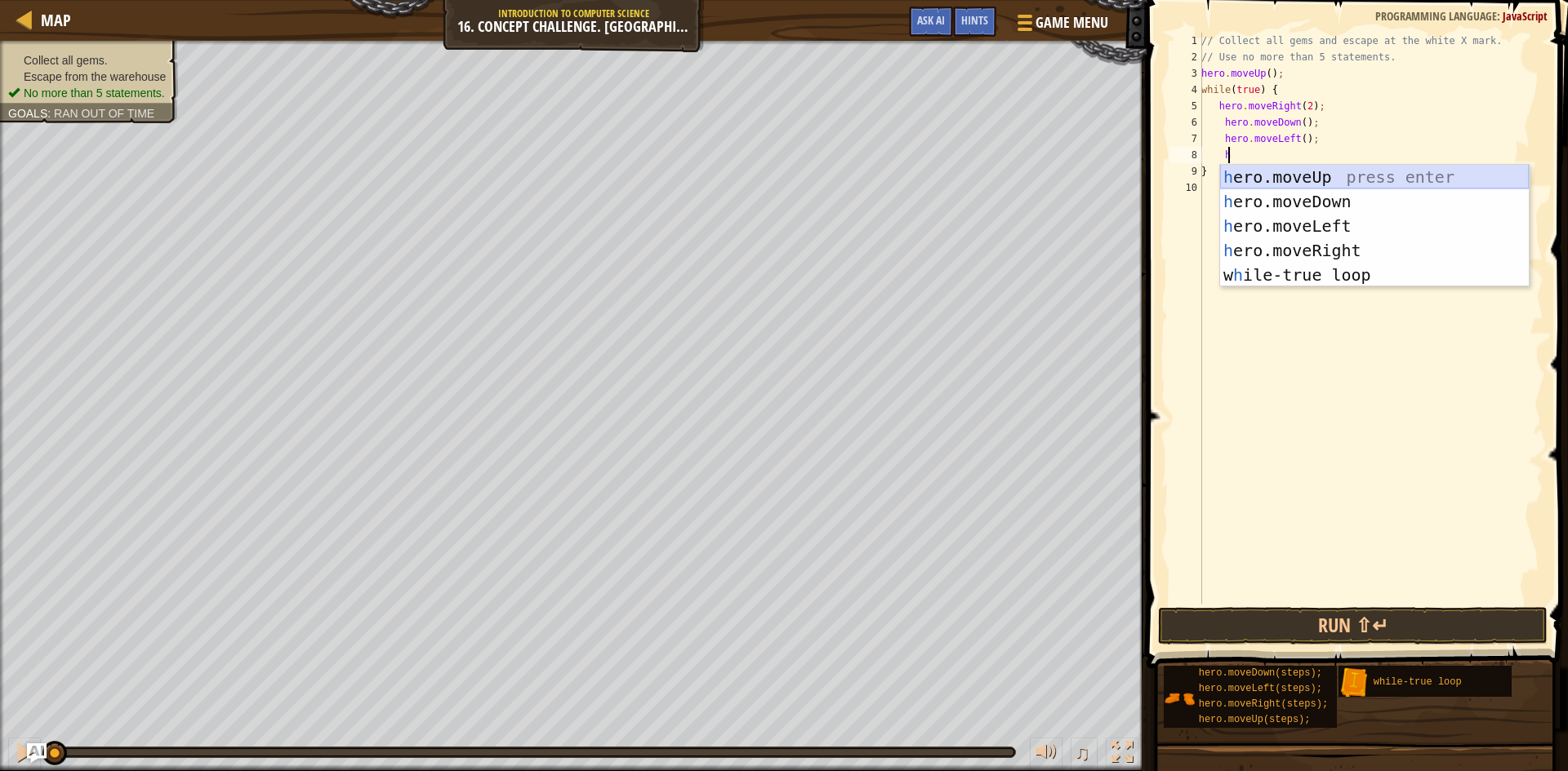
click at [1263, 174] on div "h ero.moveUp press enter h ero.moveDown press enter h ero.moveLeft press enter …" at bounding box center [1374, 250] width 309 height 172
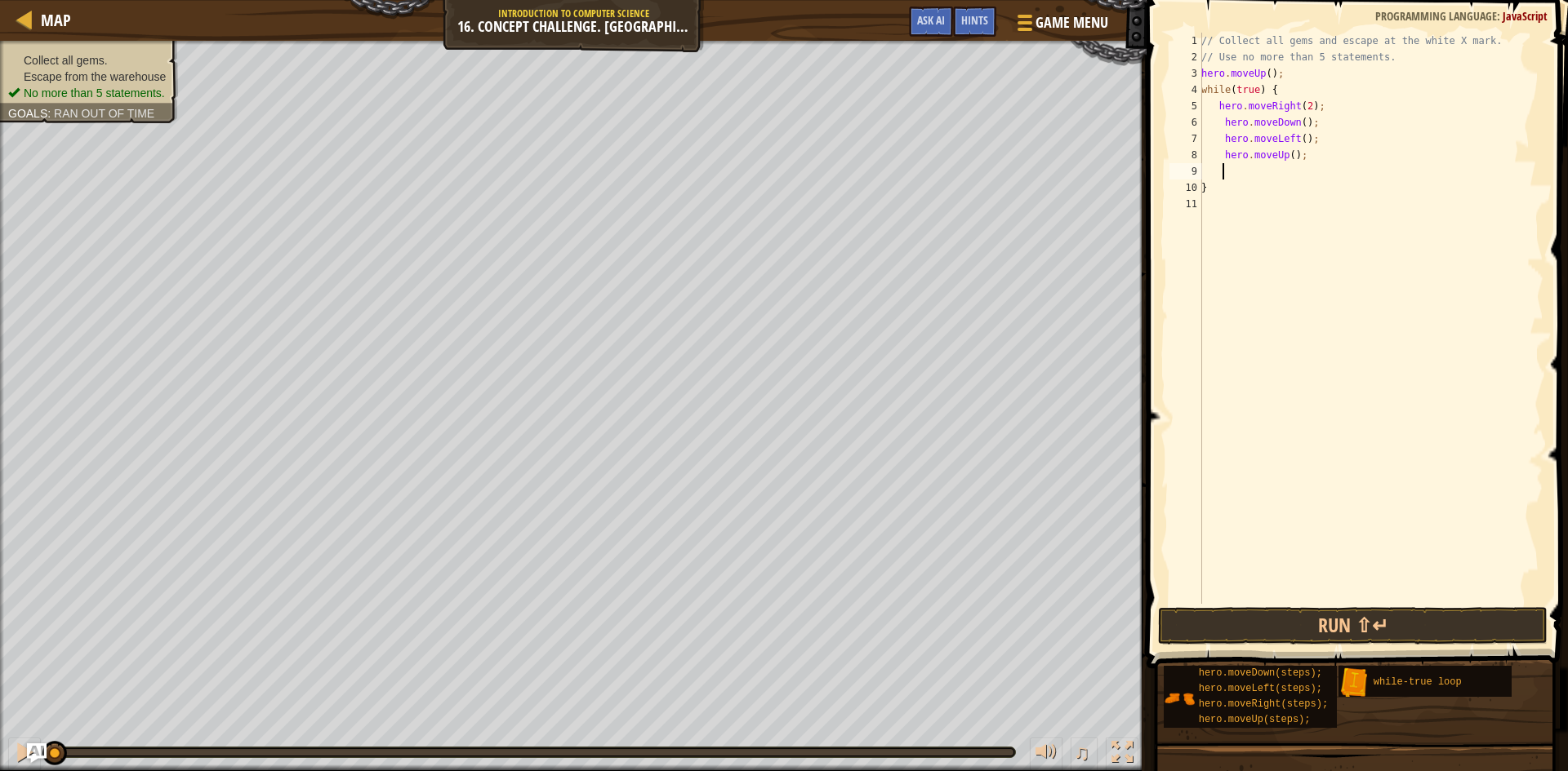
scroll to position [7, 1]
click at [1288, 149] on div "// Collect all gems and escape at the white X mark. // Use no more than 5 state…" at bounding box center [1371, 335] width 345 height 604
type textarea "hero.moveUp(2);"
click at [1213, 171] on div "// Collect all gems and escape at the white X mark. // Use no more than 5 state…" at bounding box center [1371, 335] width 345 height 604
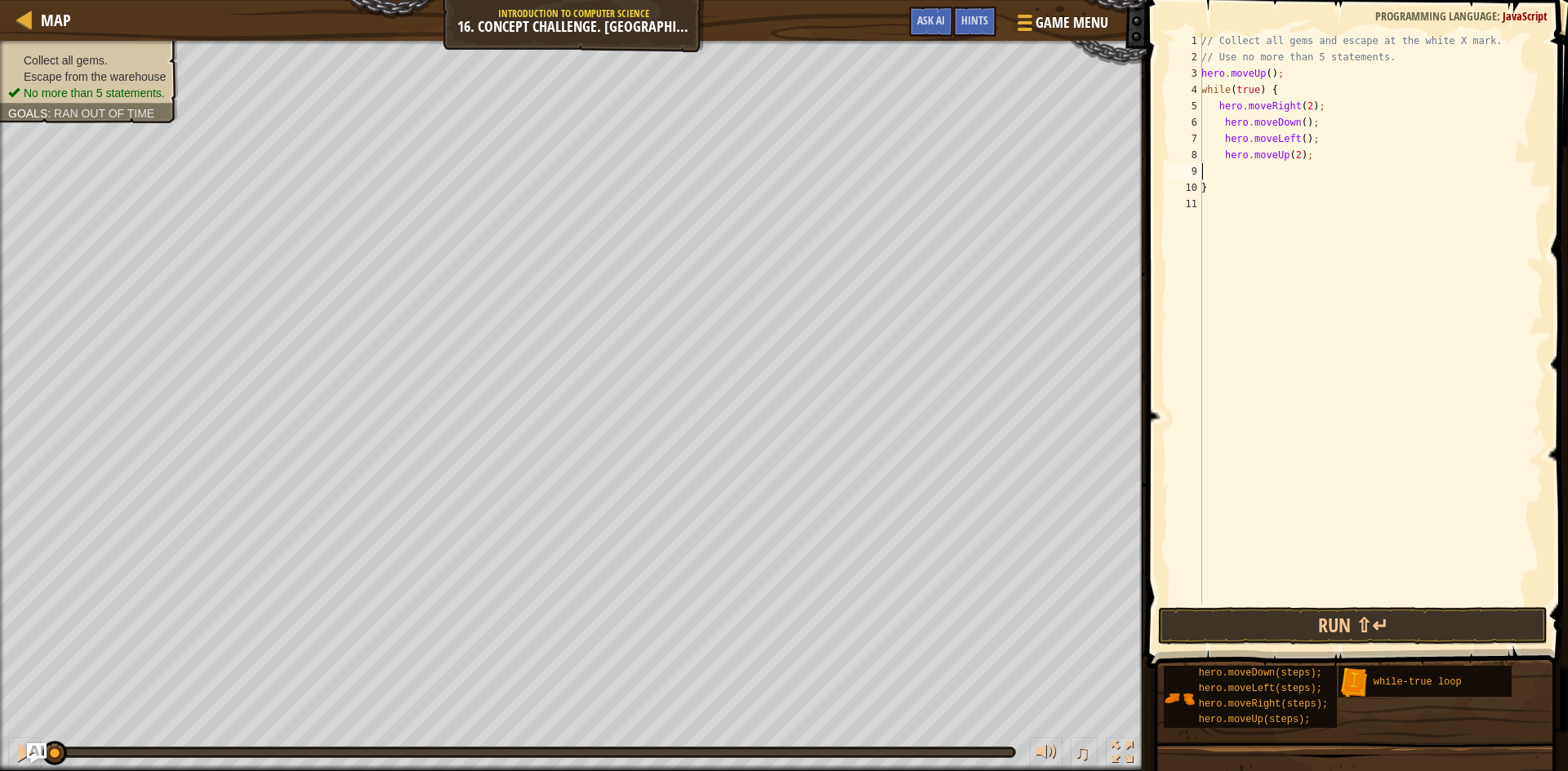
scroll to position [7, 0]
click at [1259, 56] on div "// Collect all gems and escape at the white X mark. // Use no more than 5 state…" at bounding box center [1371, 335] width 345 height 604
click at [1329, 624] on button "Run ⇧↵" at bounding box center [1352, 626] width 389 height 38
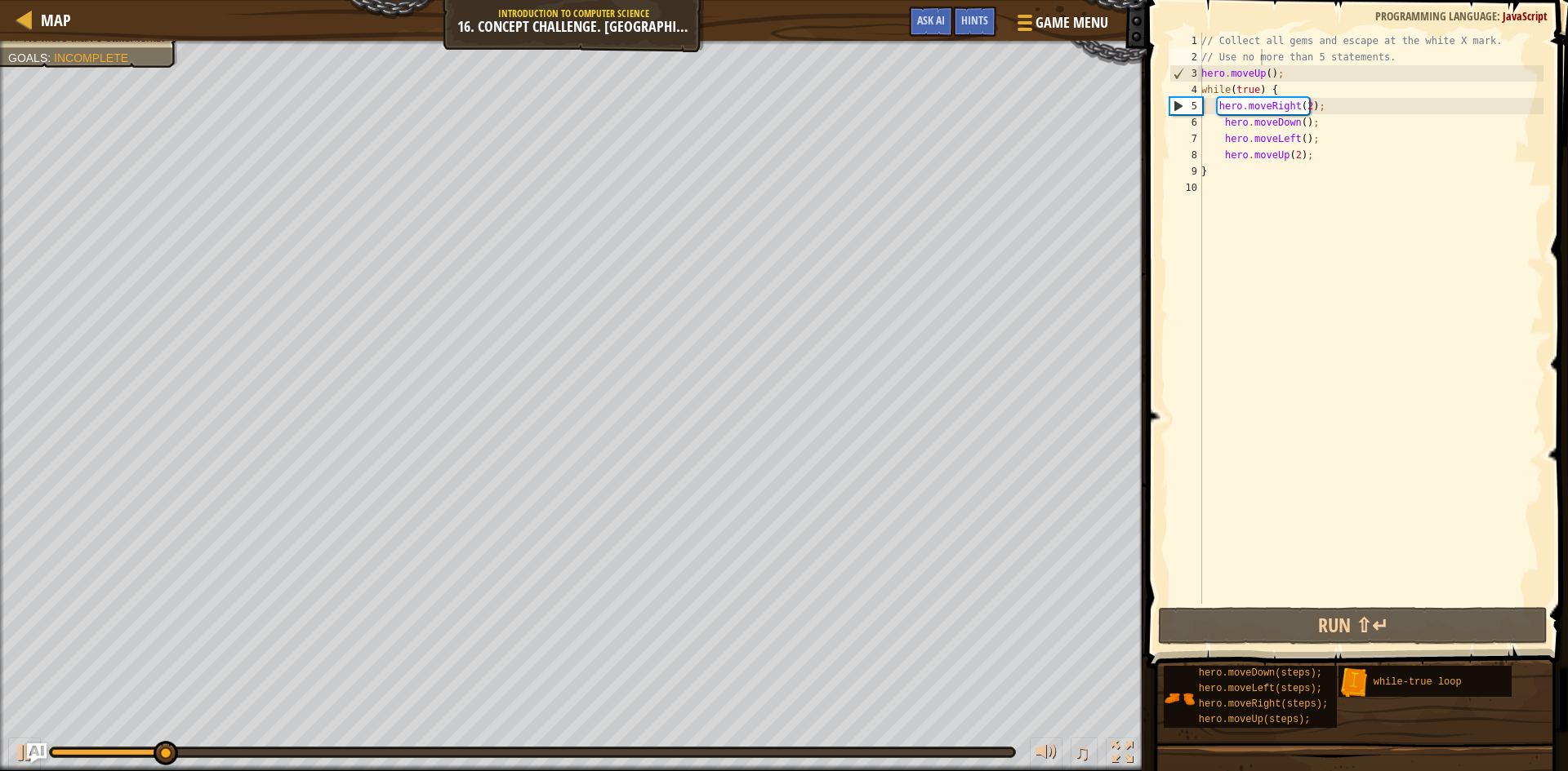
drag, startPoint x: 357, startPoint y: 749, endPoint x: 399, endPoint y: 745, distance: 42.2
click at [399, 745] on div "♫" at bounding box center [573, 748] width 1146 height 49
drag, startPoint x: 399, startPoint y: 745, endPoint x: 411, endPoint y: 745, distance: 12.0
click at [411, 745] on div "♫" at bounding box center [573, 748] width 1146 height 49
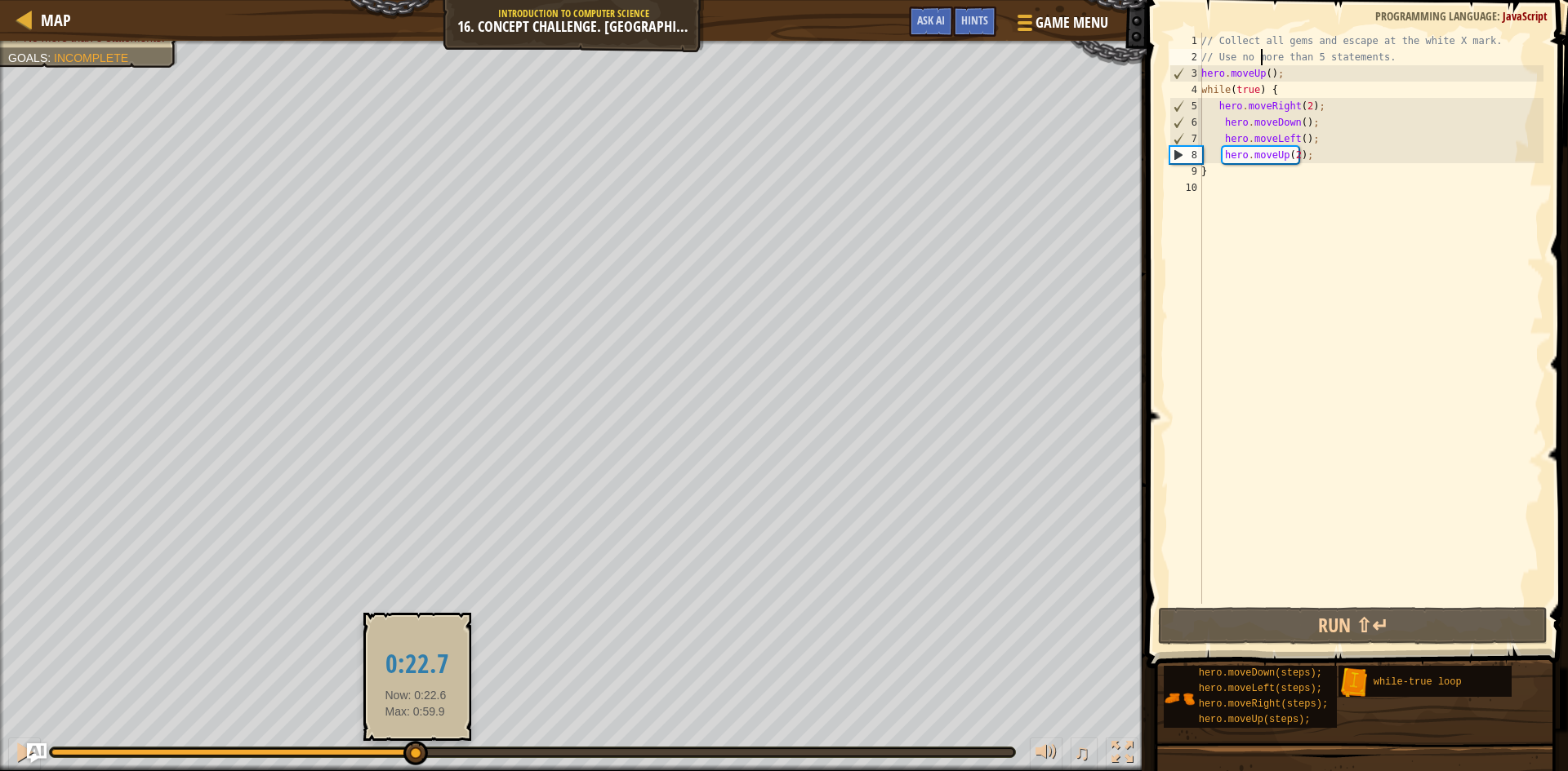
drag, startPoint x: 198, startPoint y: 750, endPoint x: 415, endPoint y: 750, distance: 217.0
click at [415, 750] on div at bounding box center [415, 753] width 24 height 24
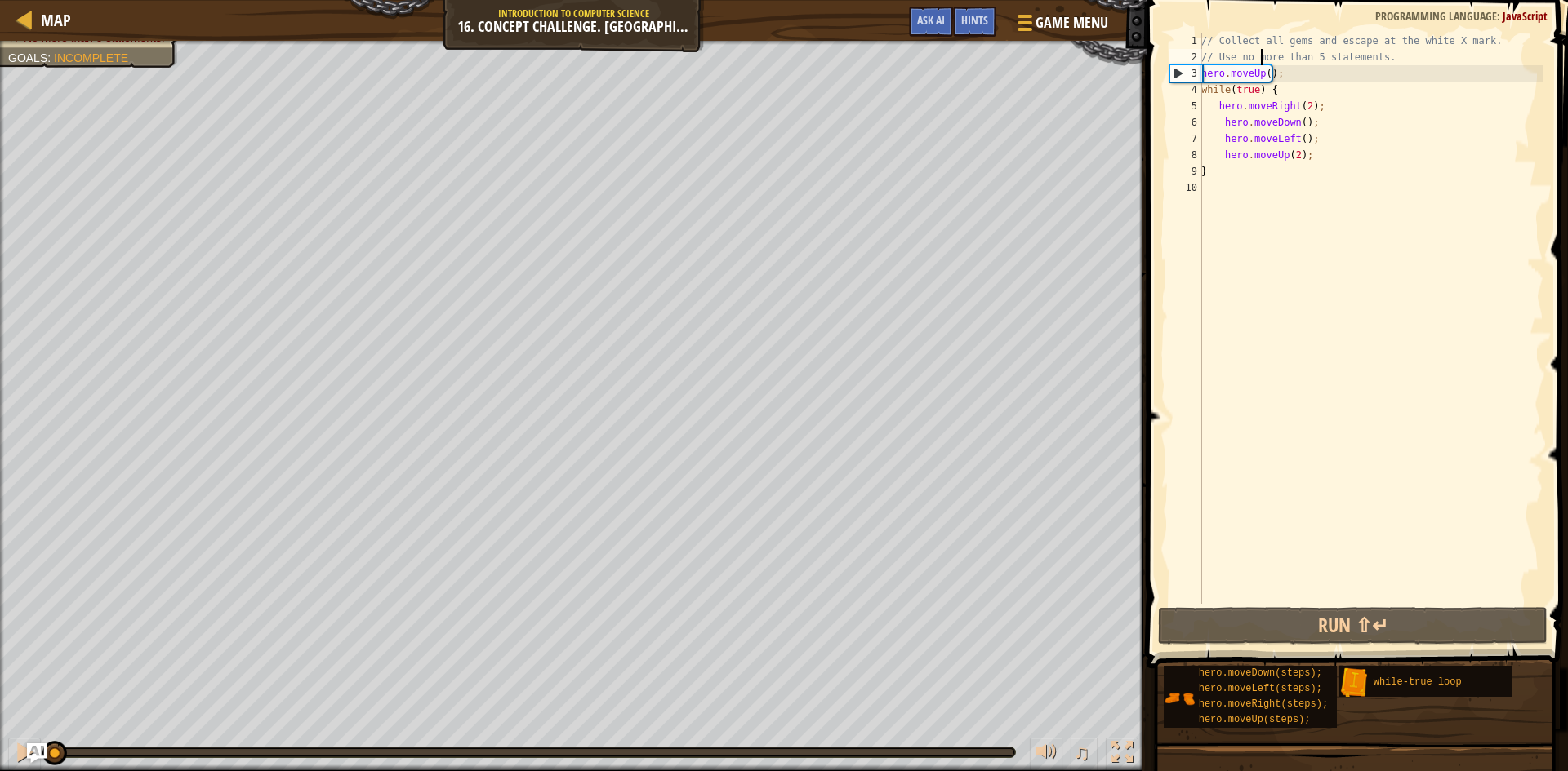
drag, startPoint x: 481, startPoint y: 751, endPoint x: 0, endPoint y: 733, distance: 481.3
click at [0, 733] on div "♫" at bounding box center [573, 748] width 1146 height 49
click at [1265, 80] on div "// Collect all gems and escape at the white X mark. // Use no more than 5 state…" at bounding box center [1371, 335] width 345 height 604
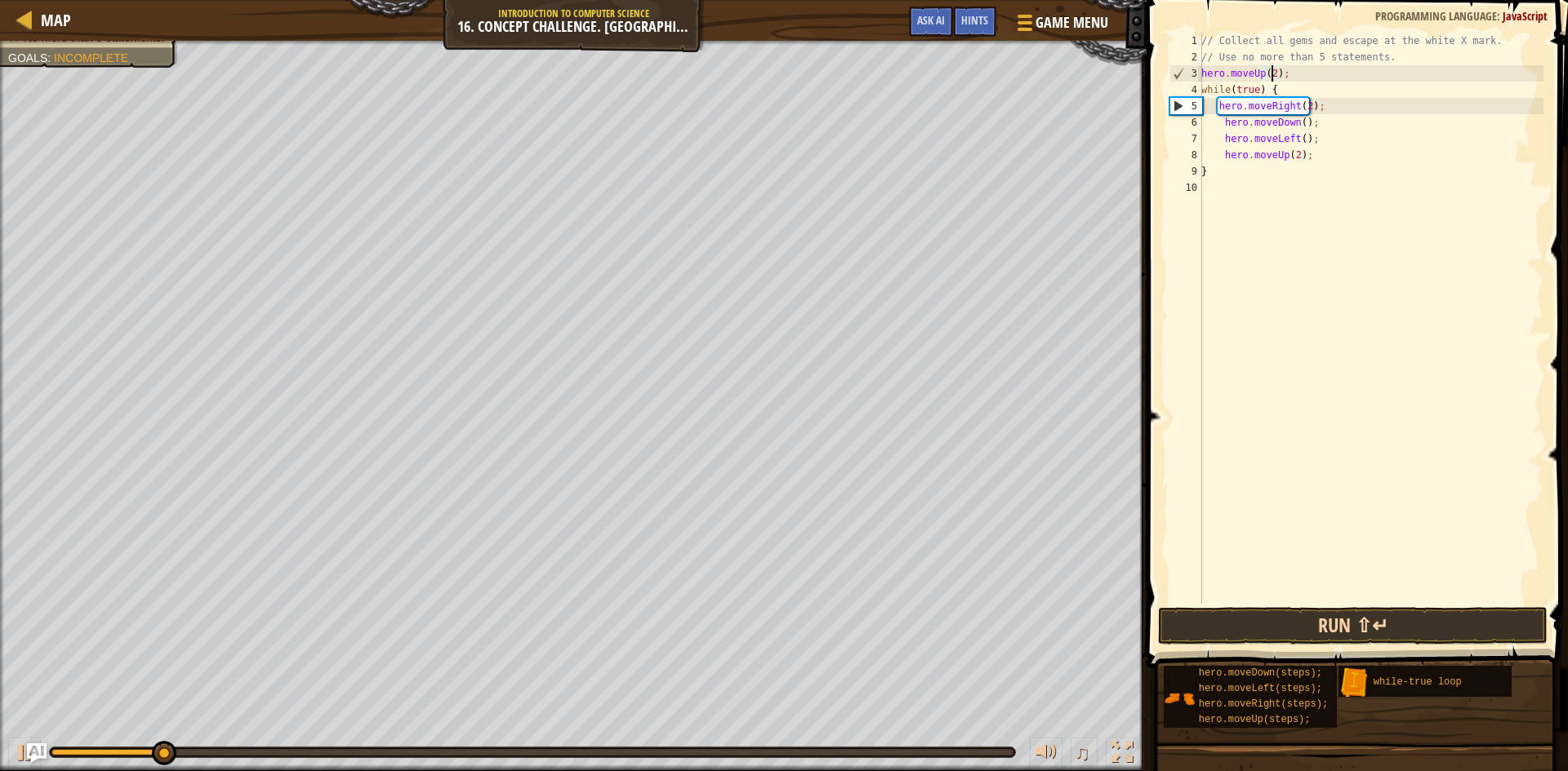
type textarea "hero.moveUp(2);"
click at [1281, 623] on button "Run ⇧↵" at bounding box center [1352, 626] width 389 height 38
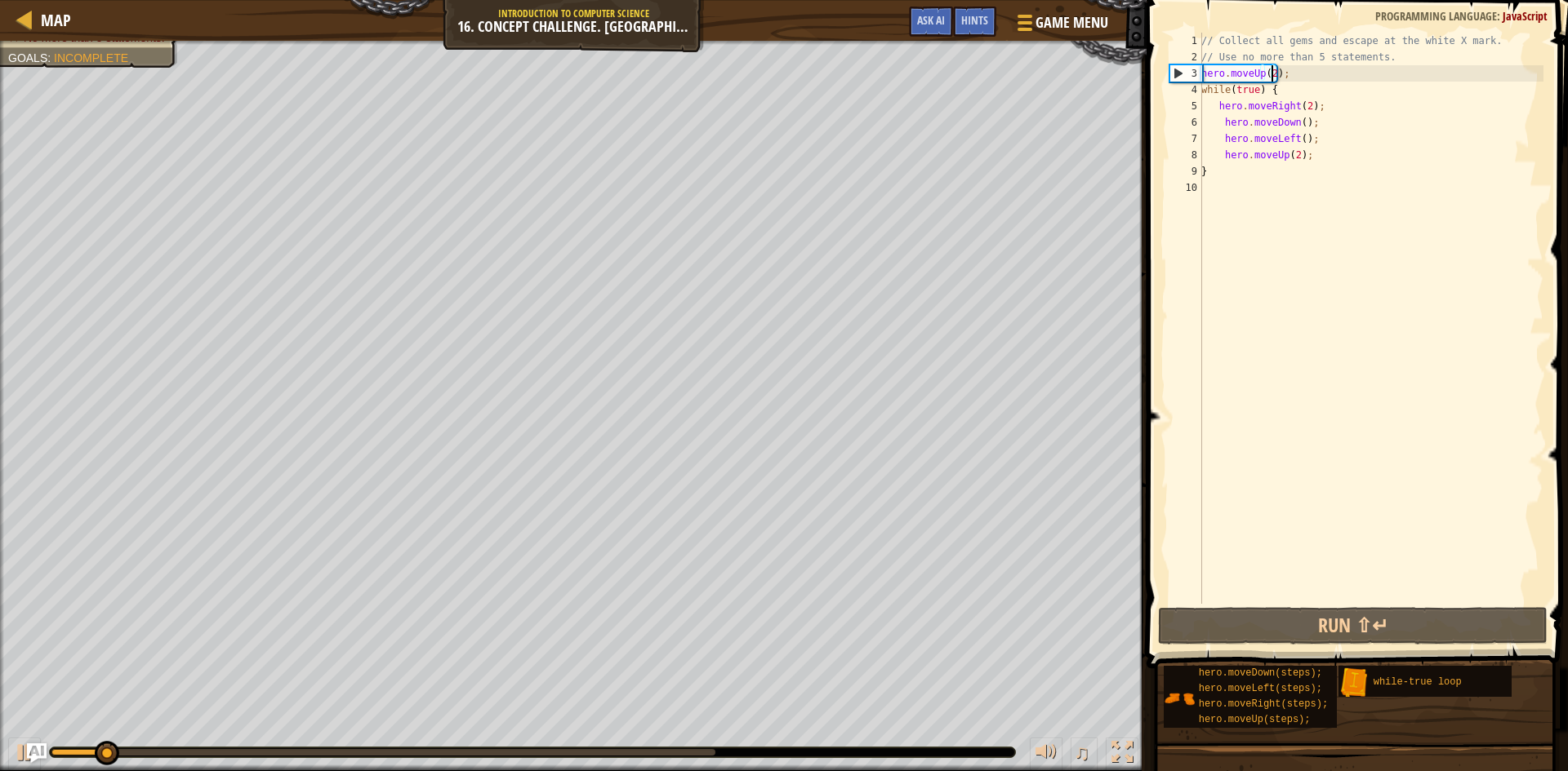
click at [145, 48] on div "Collect all gems. Escape from the warehouse No more than 5 statements. Goals : …" at bounding box center [80, 21] width 197 height 93
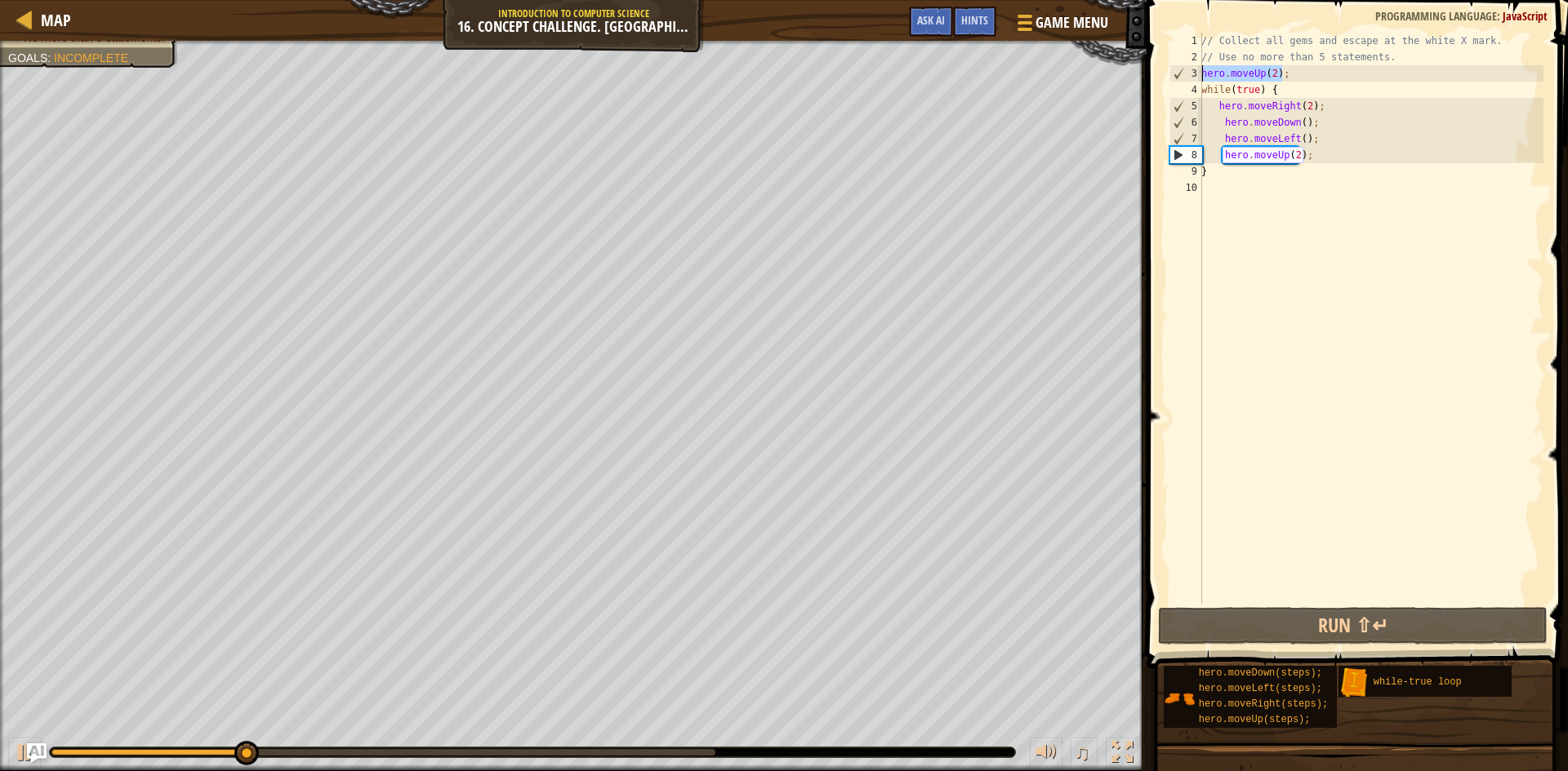
drag, startPoint x: 1295, startPoint y: 76, endPoint x: 1195, endPoint y: 73, distance: 100.0
click at [1195, 73] on div "hero.moveUp(2); 1 2 3 4 5 6 7 8 9 10 // Collect all gems and escape at the whit…" at bounding box center [1355, 318] width 378 height 572
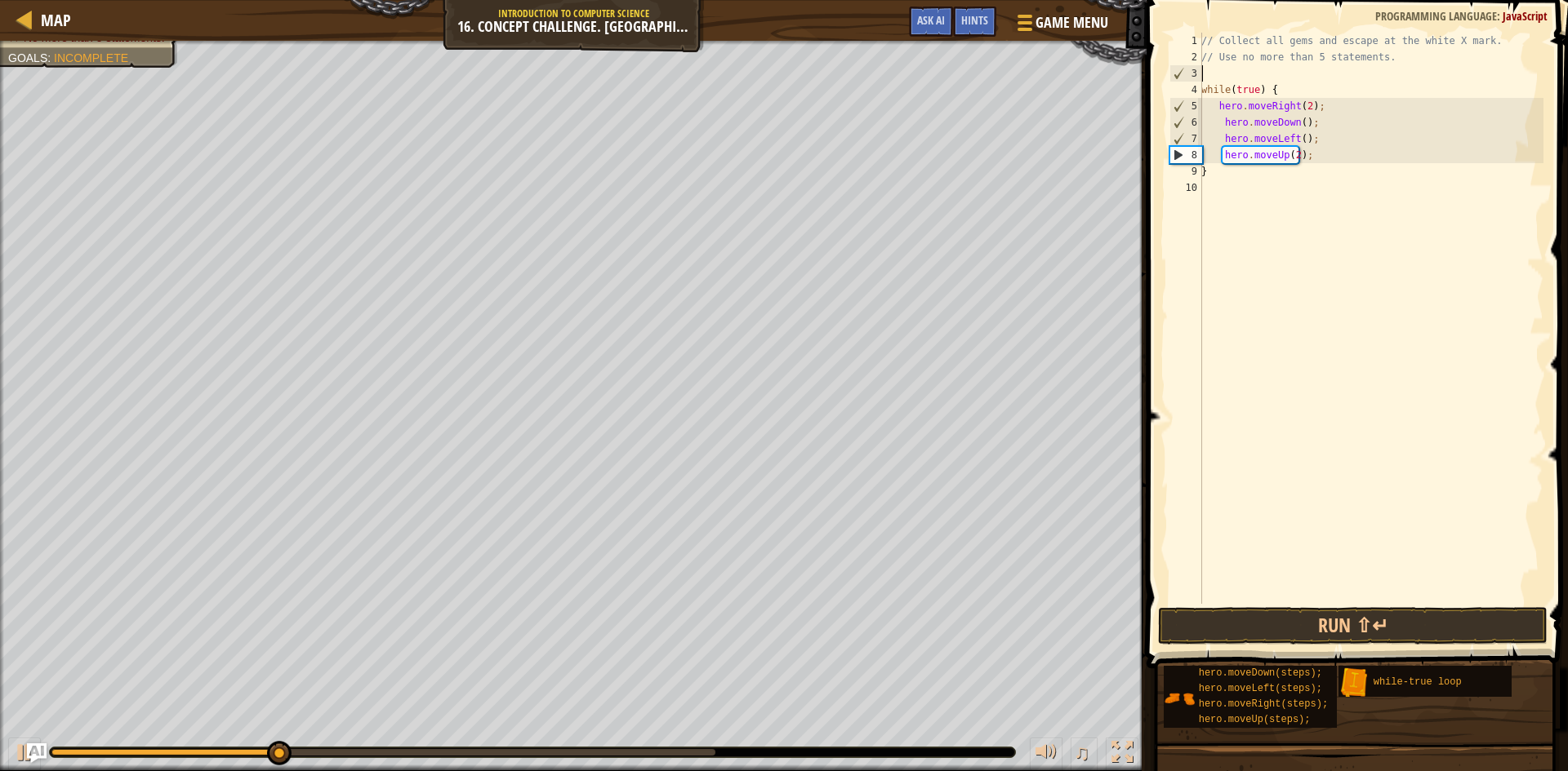
click at [1235, 71] on div "// Collect all gems and escape at the white X mark. // Use no more than 5 state…" at bounding box center [1371, 335] width 345 height 604
click at [1201, 94] on div "4" at bounding box center [1186, 89] width 33 height 16
click at [1201, 89] on div "4" at bounding box center [1186, 89] width 33 height 16
click at [1204, 89] on div "// Collect all gems and escape at the white X mark. // Use no more than 5 state…" at bounding box center [1371, 335] width 345 height 604
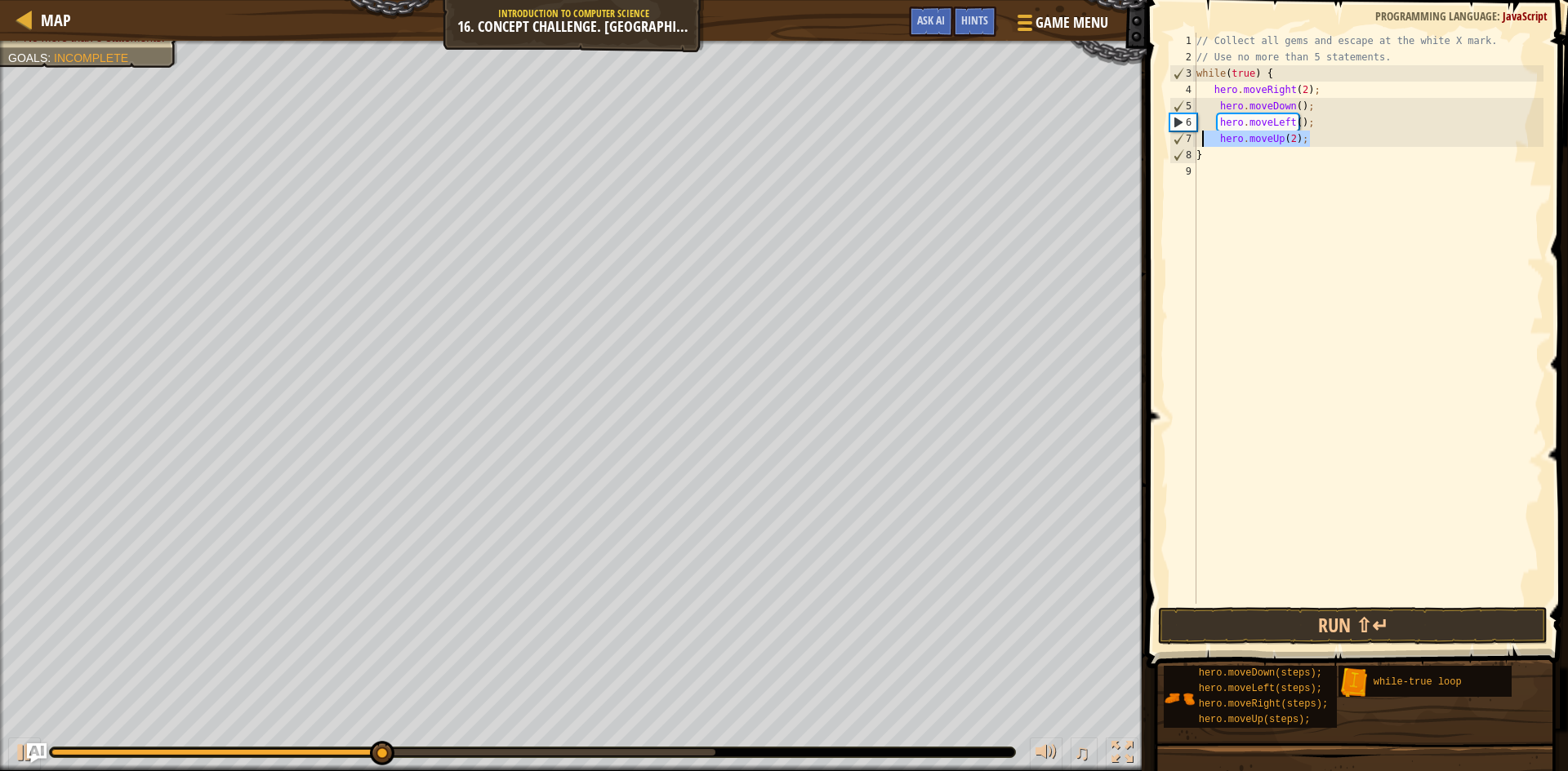
drag, startPoint x: 1306, startPoint y: 144, endPoint x: 1176, endPoint y: 126, distance: 131.2
click at [1189, 135] on div "while(true) { 1 2 3 4 5 6 7 8 9 // Collect all gems and escape at the white X m…" at bounding box center [1355, 318] width 378 height 572
type textarea "hero.moveUp(2);"
click at [1199, 85] on div "// Collect all gems and escape at the white X mark. // Use no more than 5 state…" at bounding box center [1368, 335] width 350 height 604
type textarea "hero.moveRight(2);"
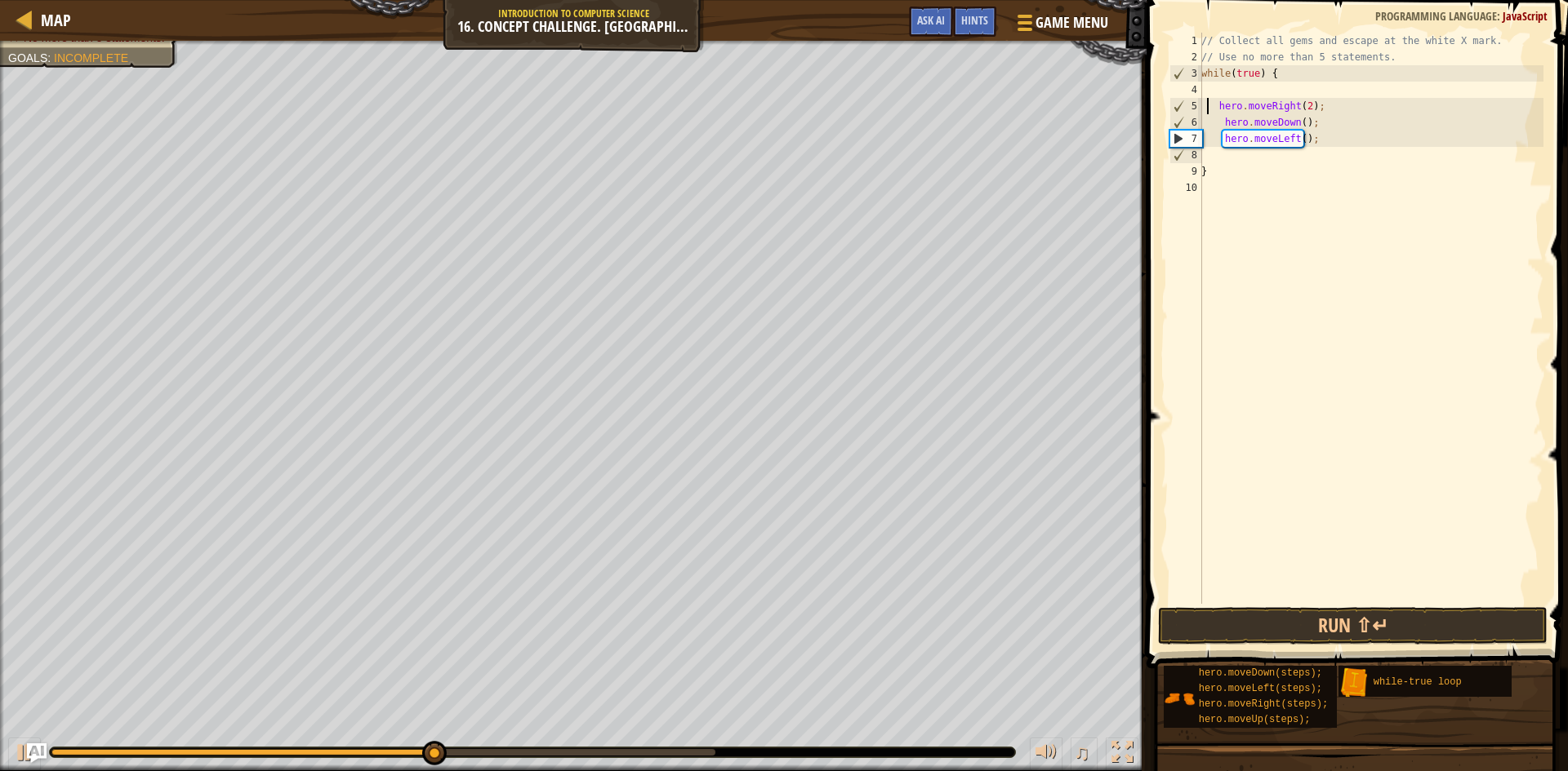
click at [1230, 85] on div "// Collect all gems and escape at the white X mark. // Use no more than 5 state…" at bounding box center [1371, 335] width 345 height 604
type textarea "h"
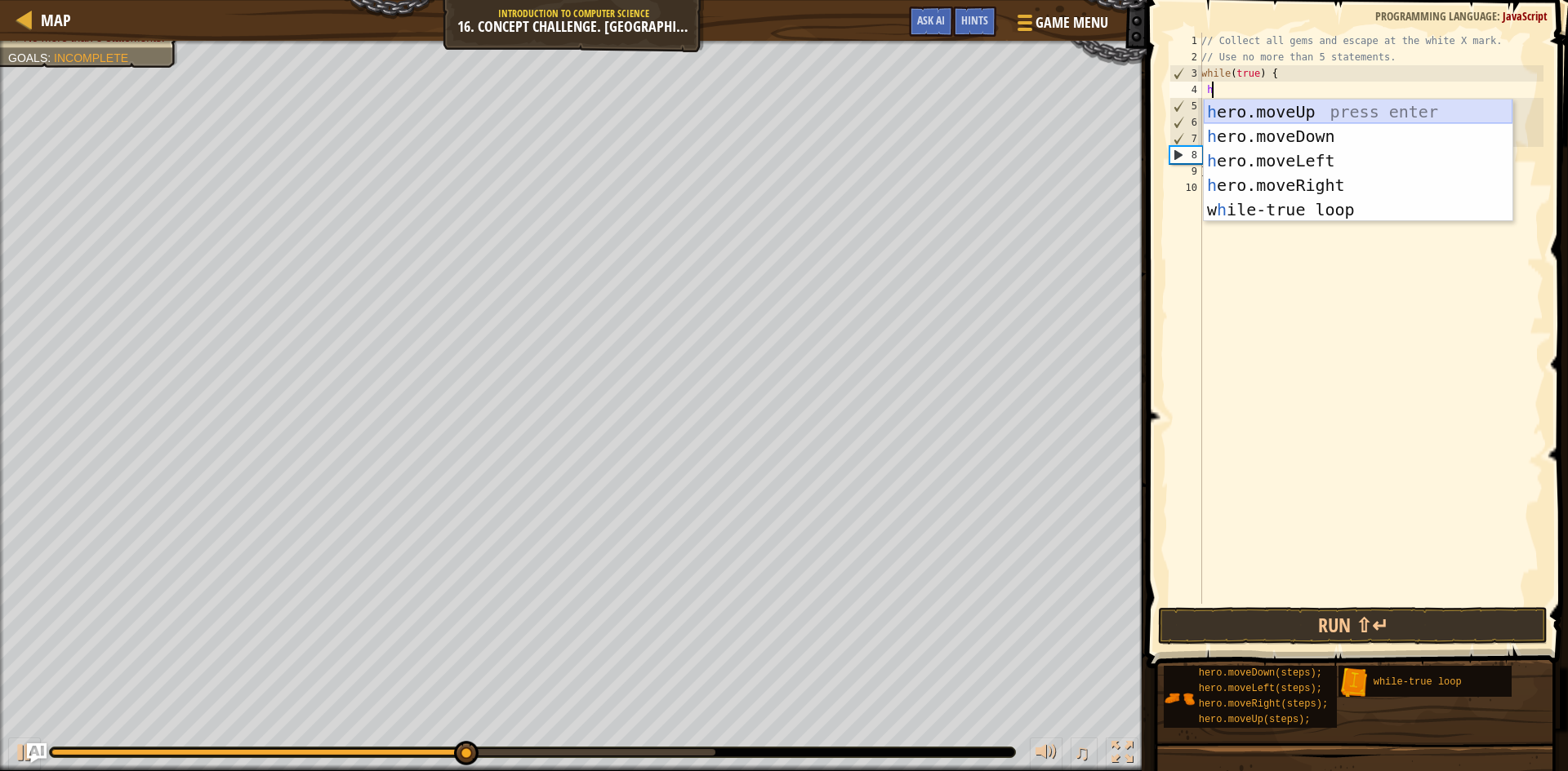
click at [1268, 112] on div "h ero.moveUp press enter h ero.moveDown press enter h ero.moveLeft press enter …" at bounding box center [1358, 185] width 309 height 172
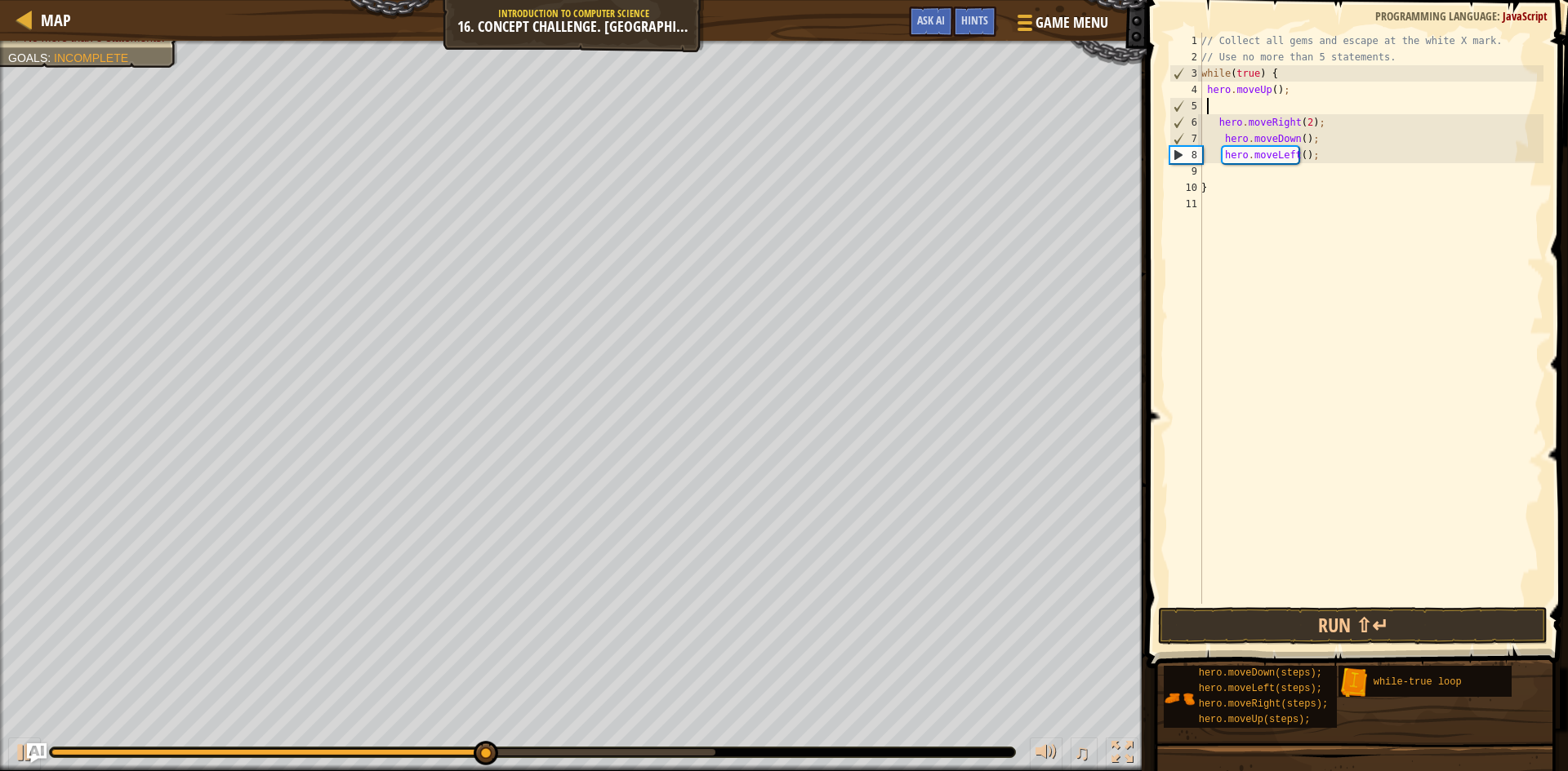
click at [1271, 89] on div "// Collect all gems and escape at the white X mark. // Use no more than 5 state…" at bounding box center [1371, 335] width 345 height 604
type textarea "hero.moveUp(2);"
click at [1246, 107] on div "// Collect all gems and escape at the white X mark. // Use no more than 5 state…" at bounding box center [1371, 335] width 345 height 604
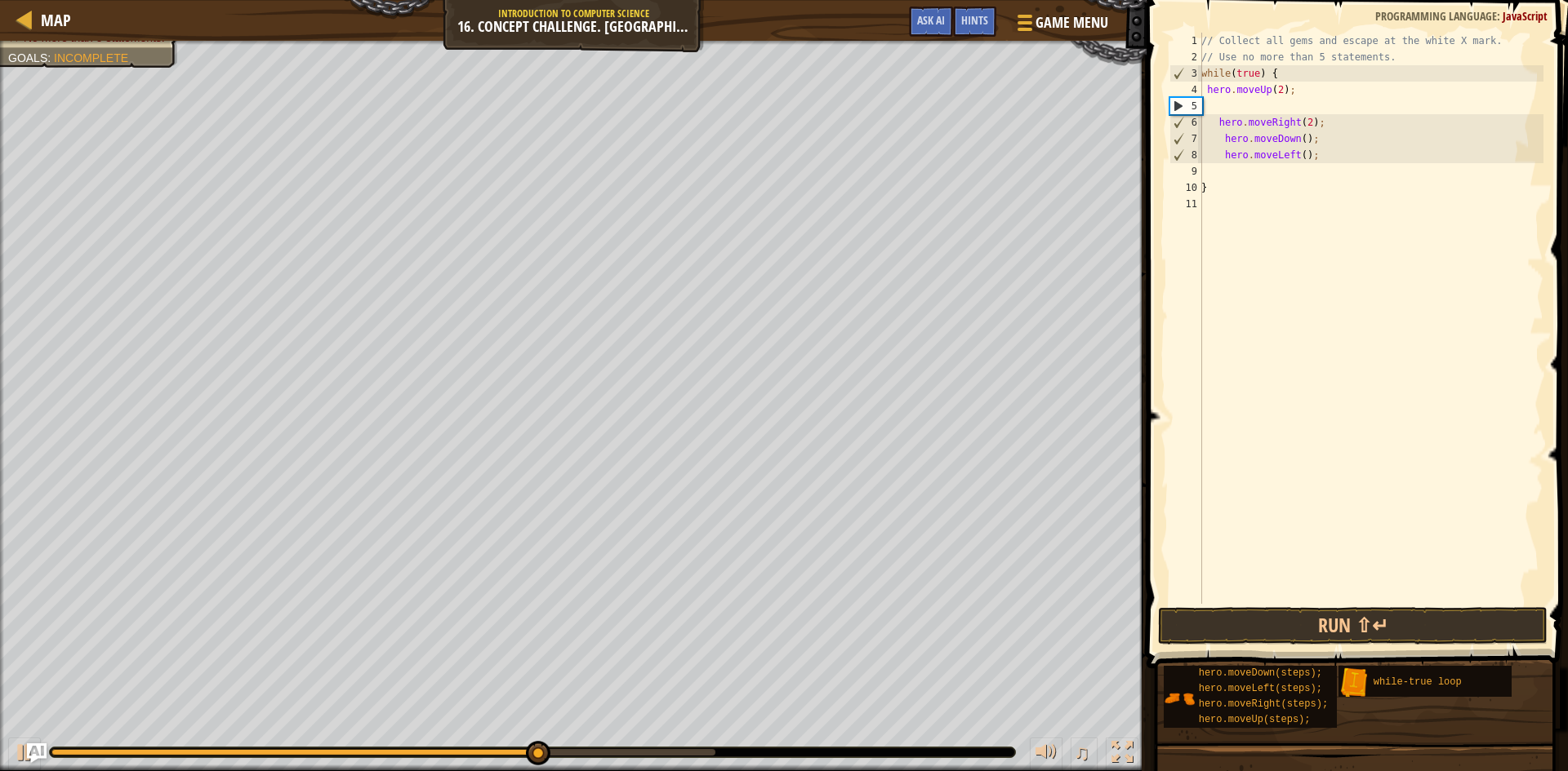
click at [1206, 125] on div "// Collect all gems and escape at the white X mark. // Use no more than 5 state…" at bounding box center [1371, 335] width 345 height 604
type textarea "hero.moveRight(2);"
click at [1330, 619] on button "Run ⇧↵" at bounding box center [1352, 626] width 389 height 38
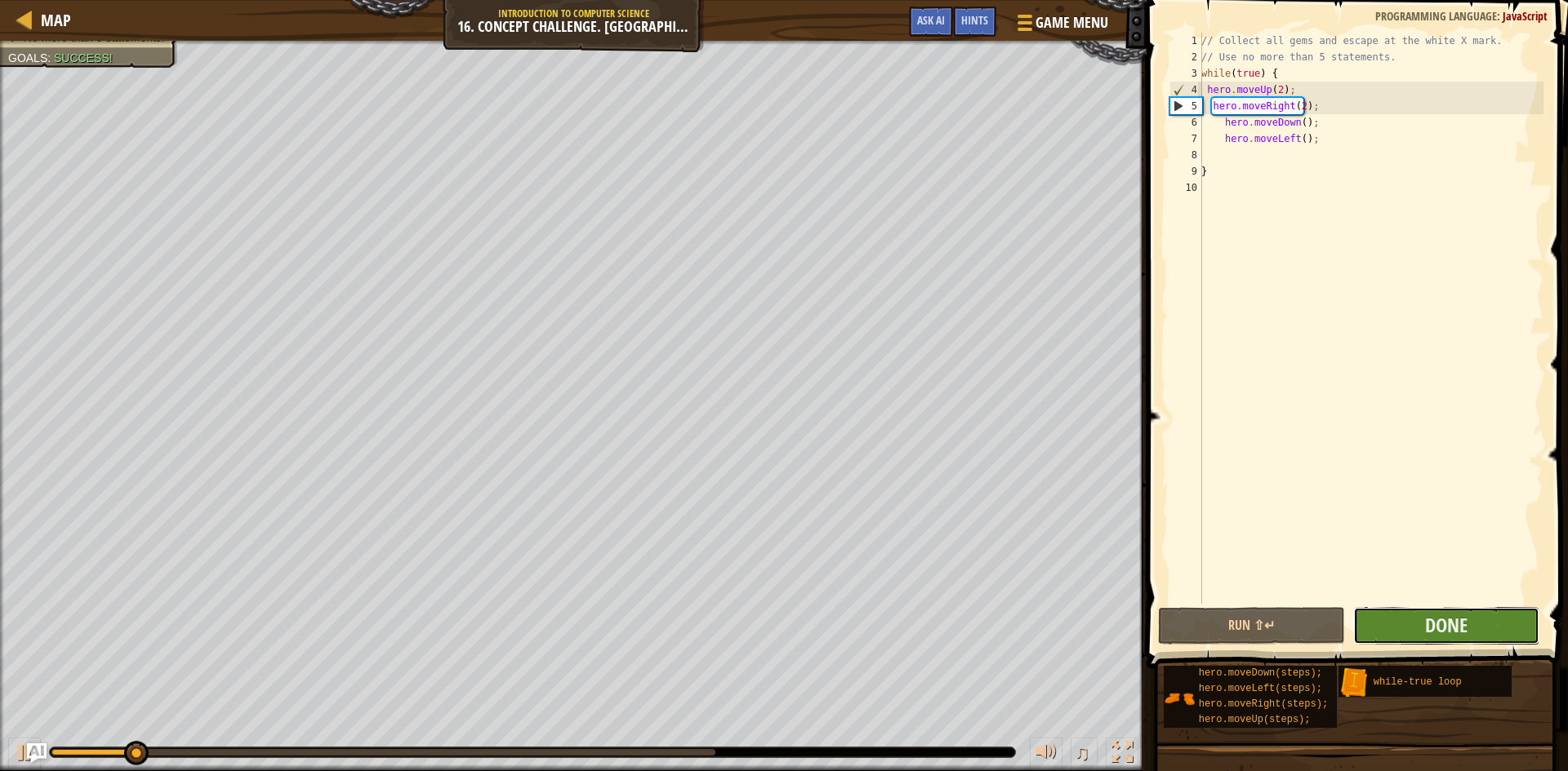
click at [1421, 612] on button "Done" at bounding box center [1446, 626] width 187 height 38
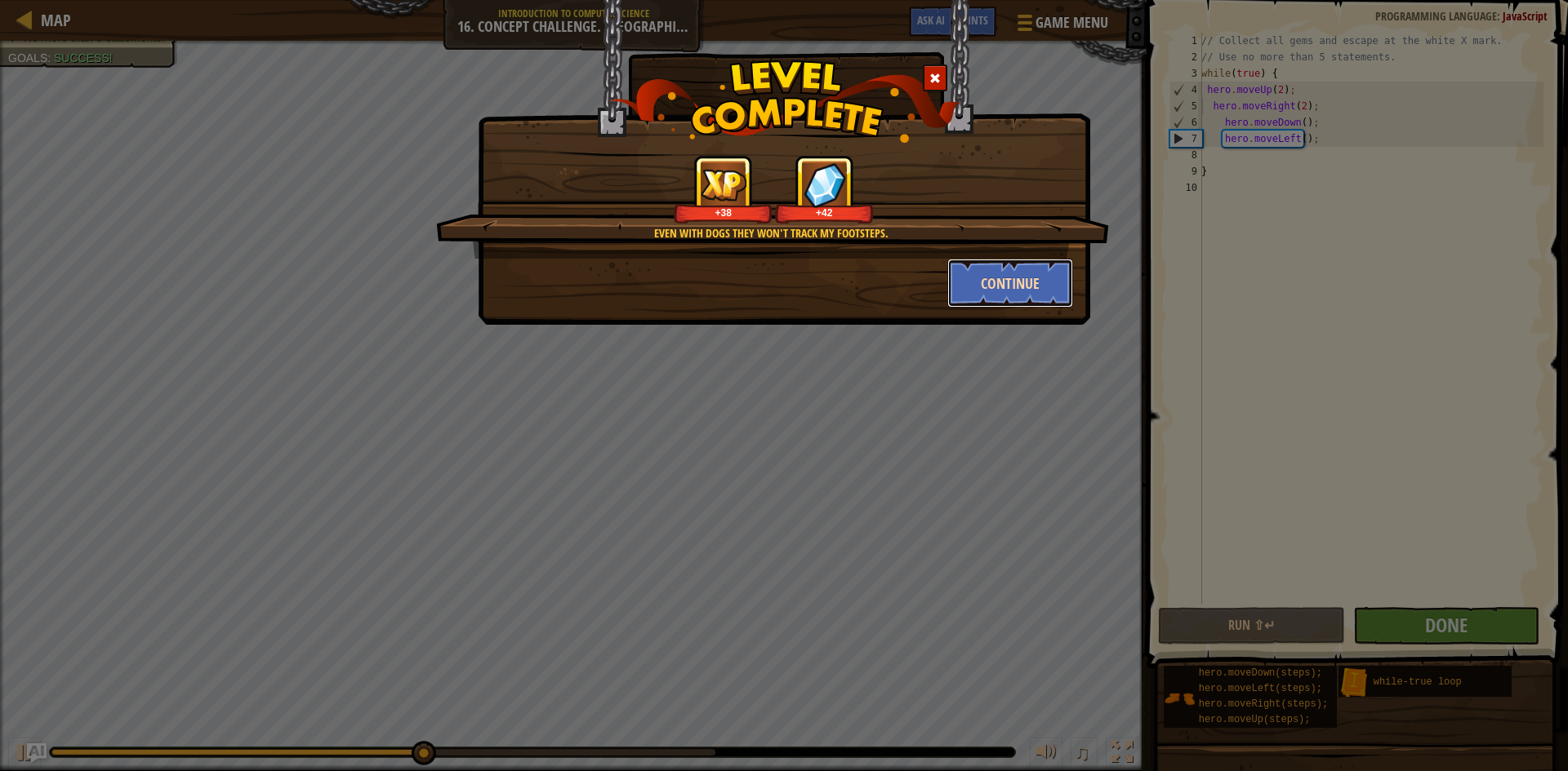
click at [1019, 285] on button "Continue" at bounding box center [1010, 283] width 126 height 49
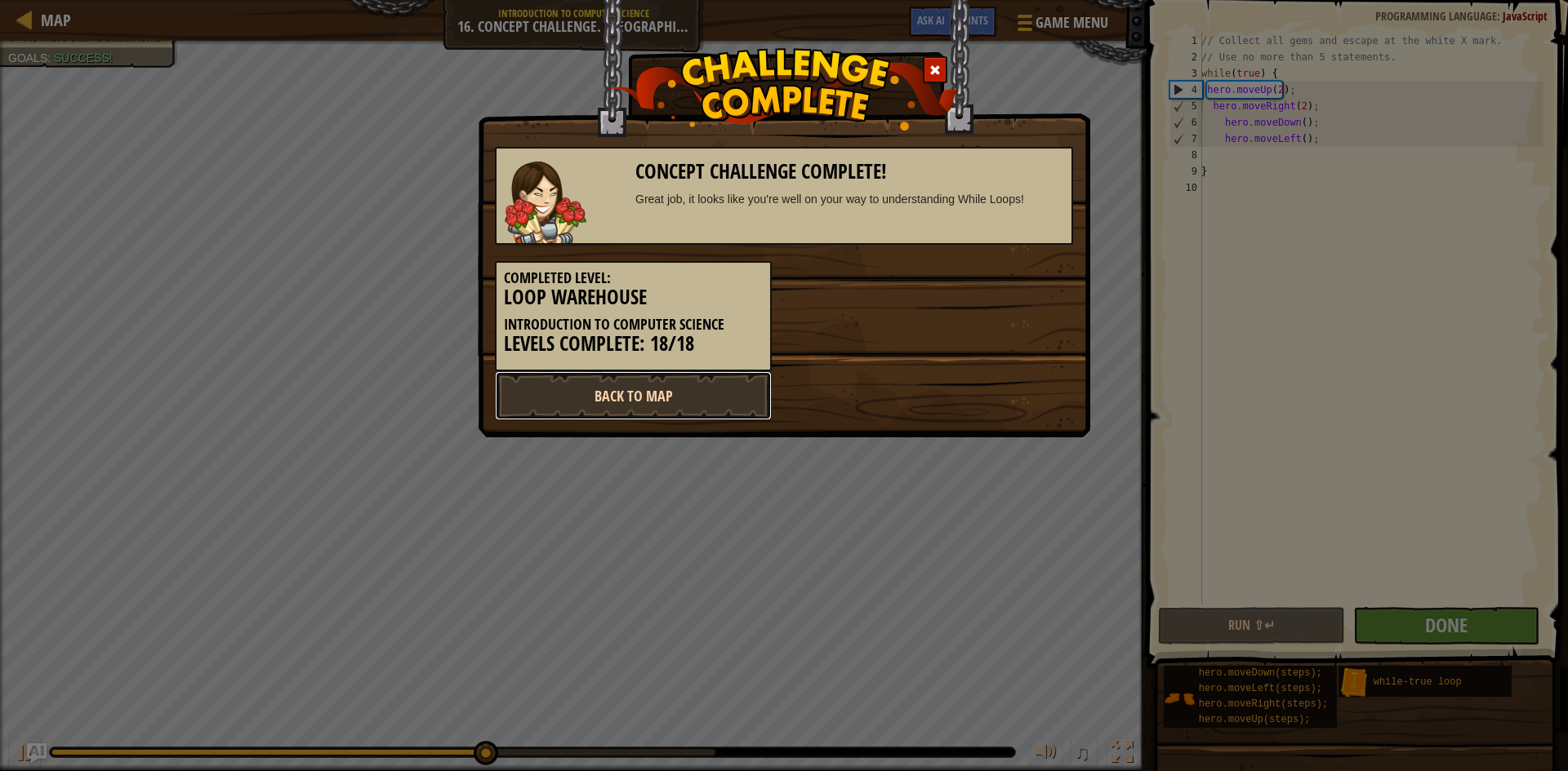
click at [706, 379] on link "Back to Map" at bounding box center [633, 395] width 277 height 49
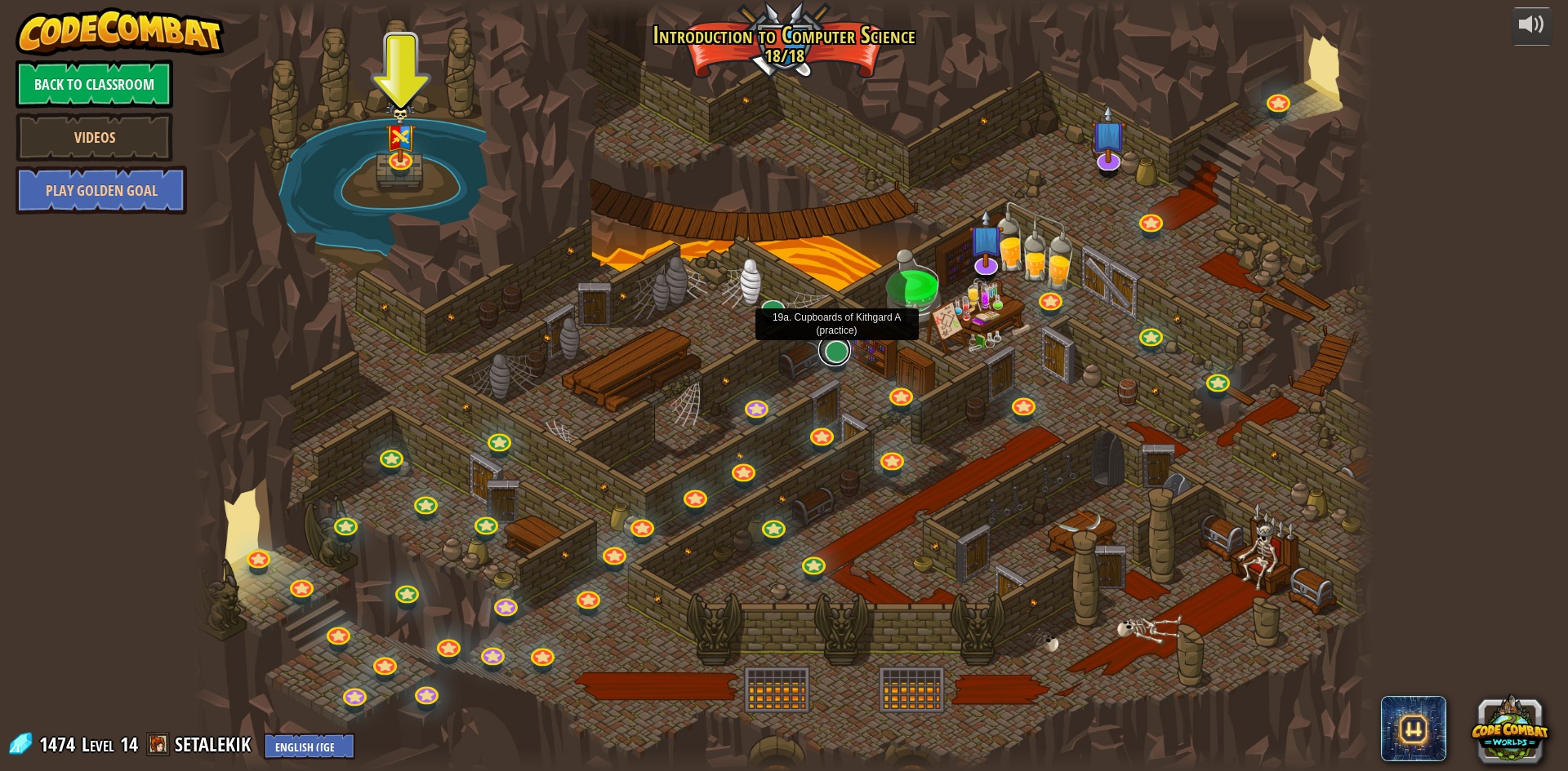
click at [838, 354] on link at bounding box center [834, 350] width 33 height 33
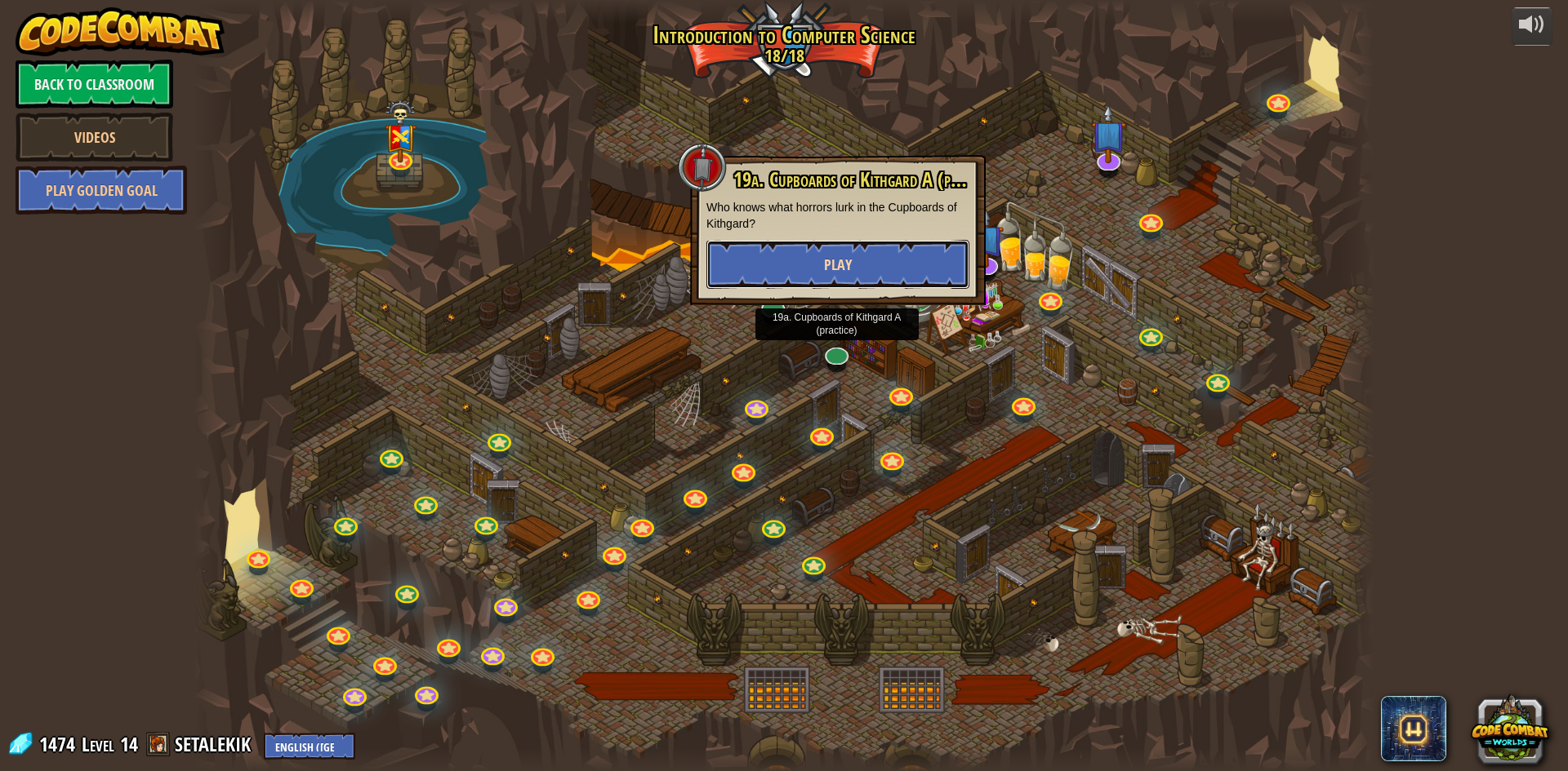
click at [850, 254] on button "Play" at bounding box center [838, 264] width 263 height 49
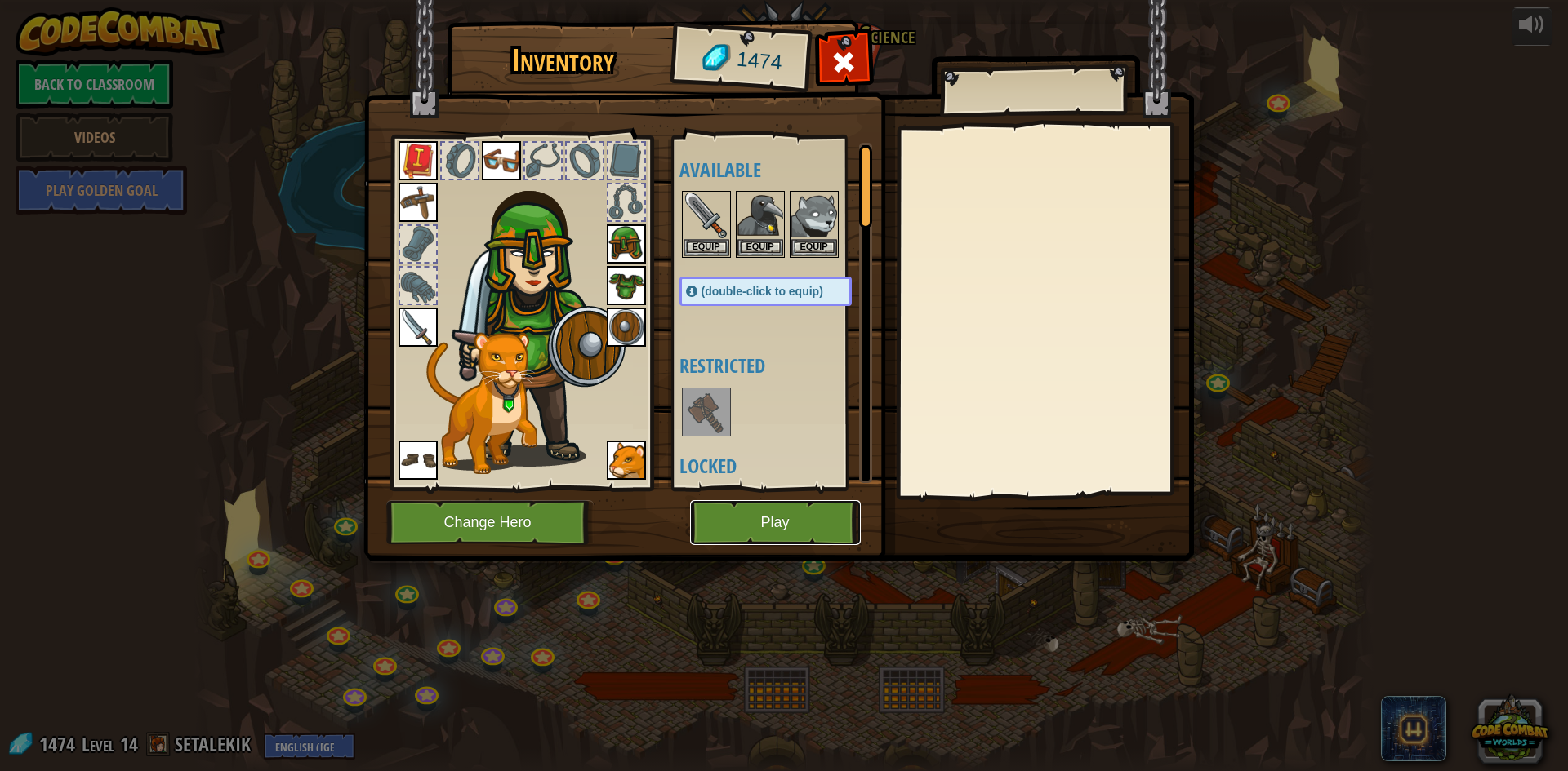
click at [828, 508] on button "Play" at bounding box center [775, 522] width 171 height 45
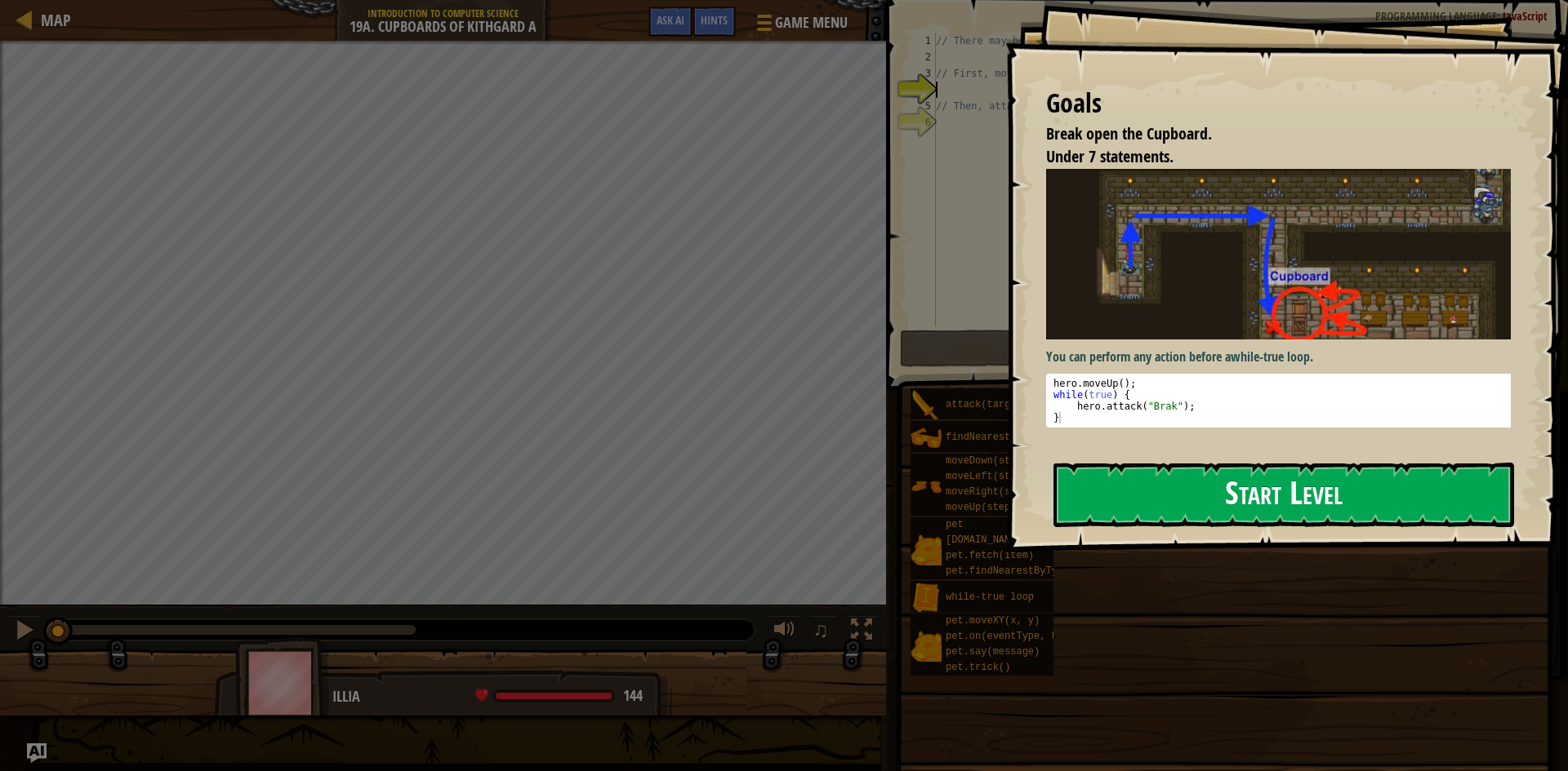
click at [1213, 501] on button "Start Level" at bounding box center [1283, 495] width 461 height 64
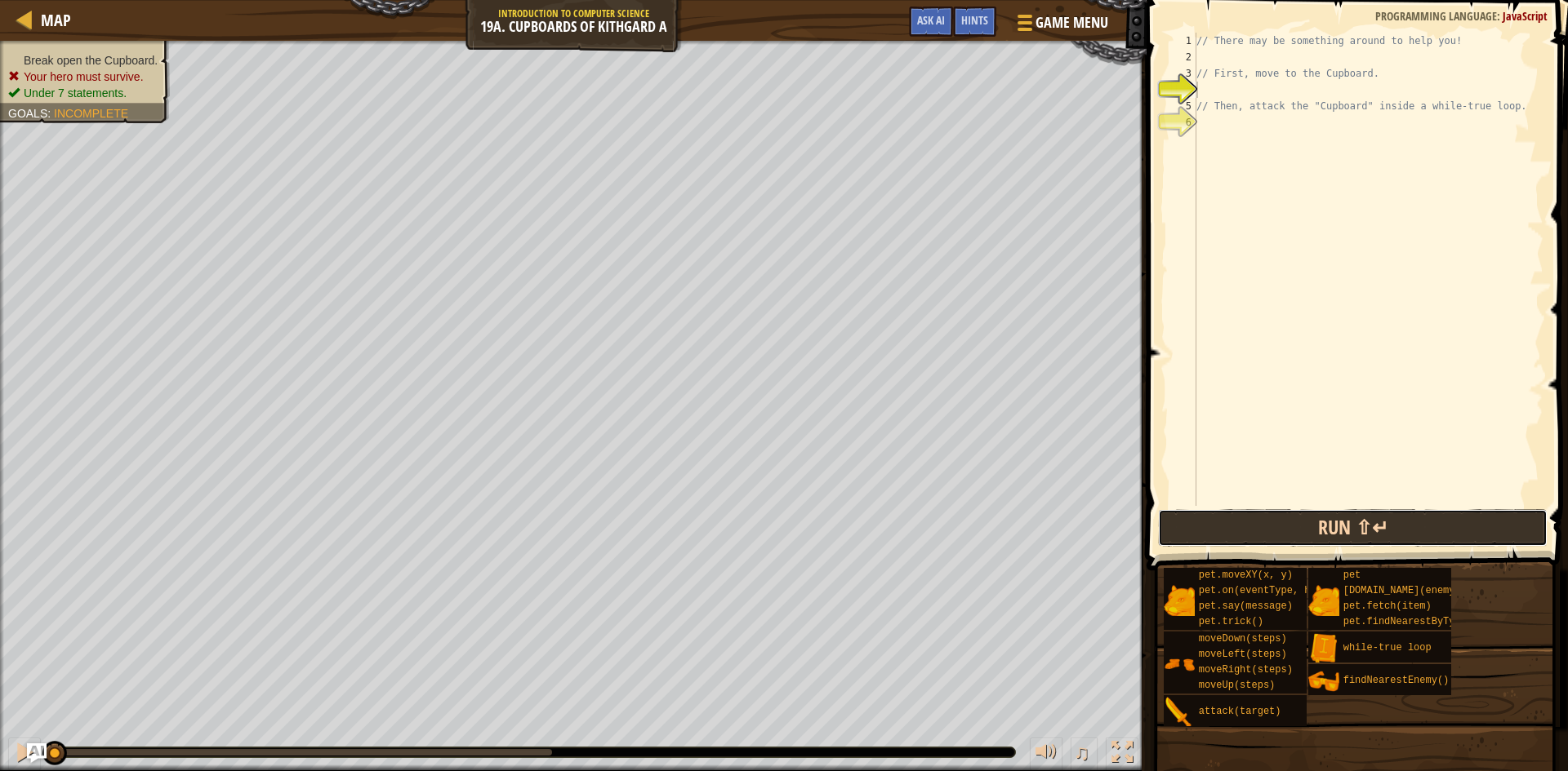
click at [1391, 527] on button "Run ⇧↵" at bounding box center [1352, 528] width 389 height 38
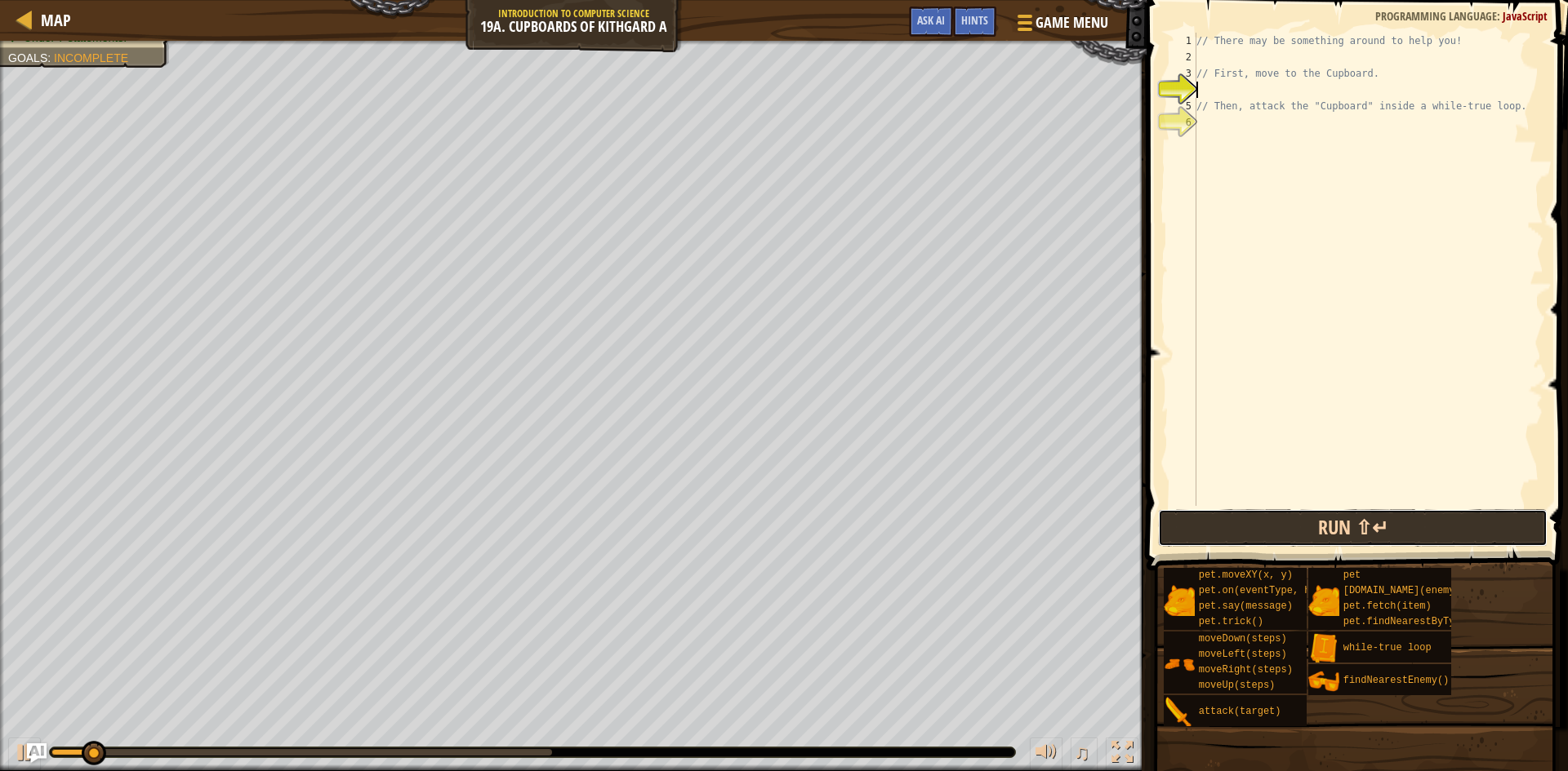
click at [1391, 523] on button "Run ⇧↵" at bounding box center [1352, 528] width 389 height 38
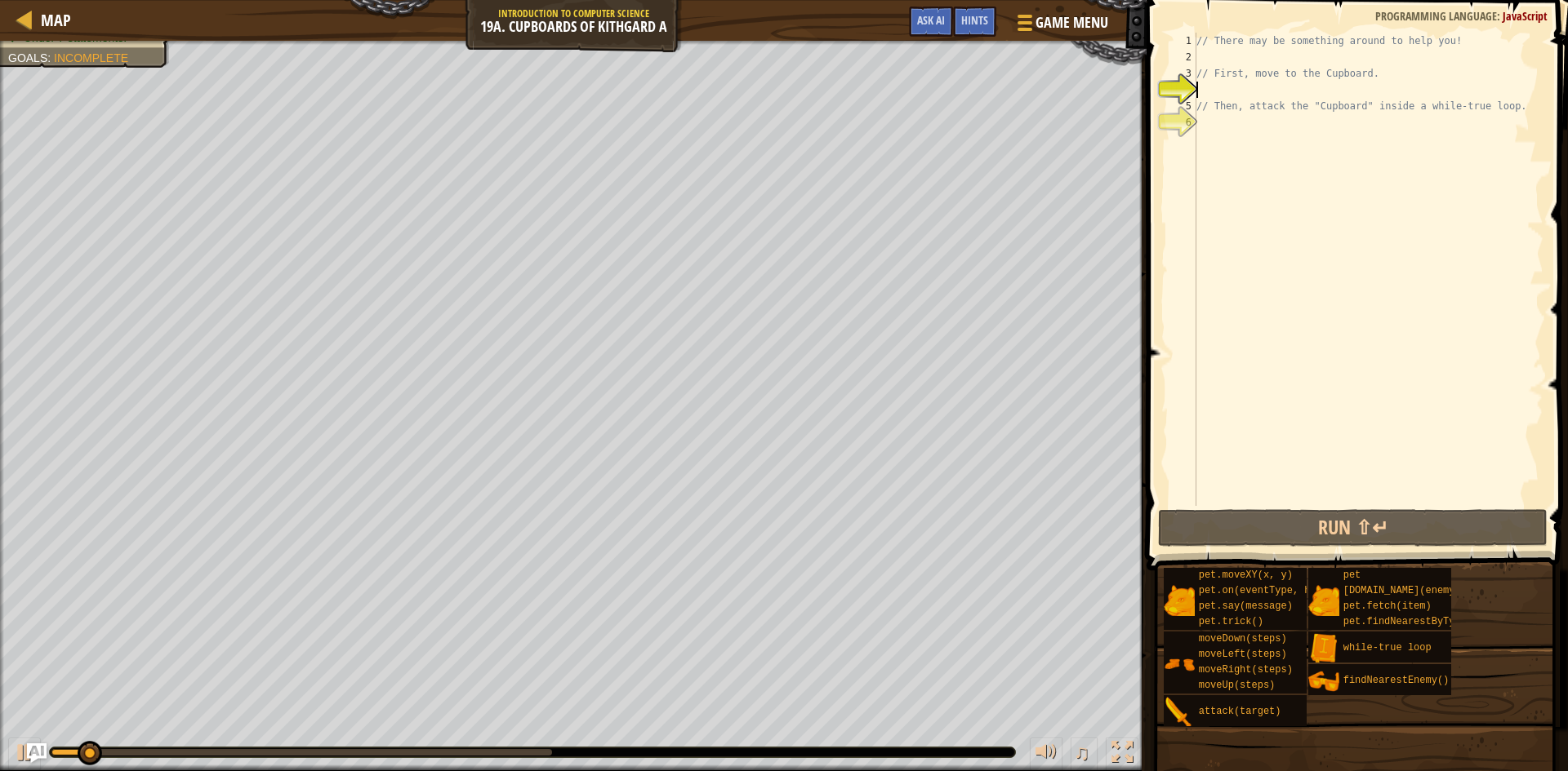
click at [1233, 57] on div "// There may be something around to help you! // First, move to the Cupboard. /…" at bounding box center [1368, 286] width 350 height 506
click at [1244, 92] on div "// There may be something around to help you! // First, move to the Cupboard. /…" at bounding box center [1368, 286] width 350 height 506
type textarea "h"
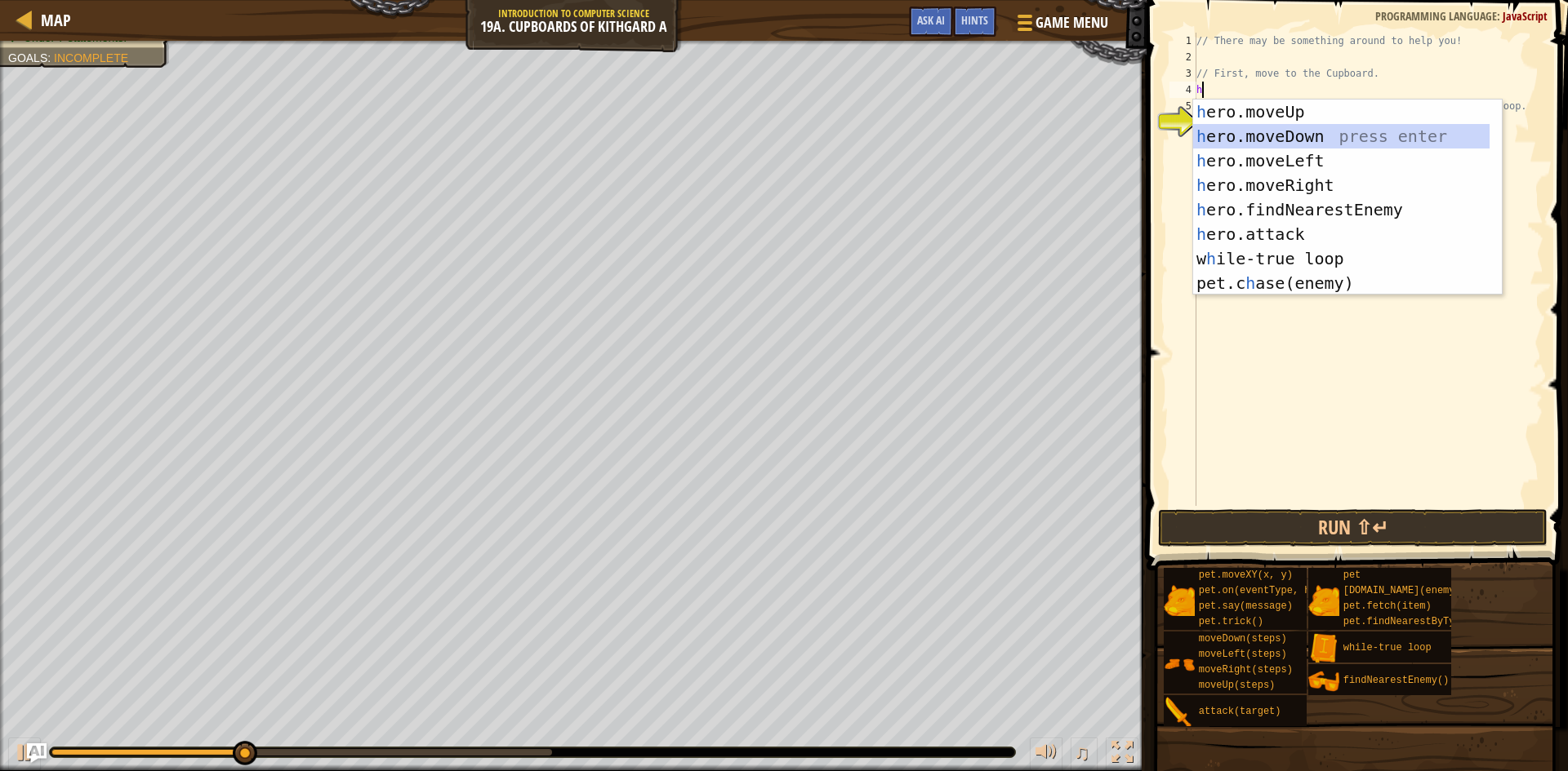
click at [1294, 135] on div "h ero.moveUp press enter h ero.moveDown press enter h ero.moveLeft press enter …" at bounding box center [1341, 222] width 296 height 245
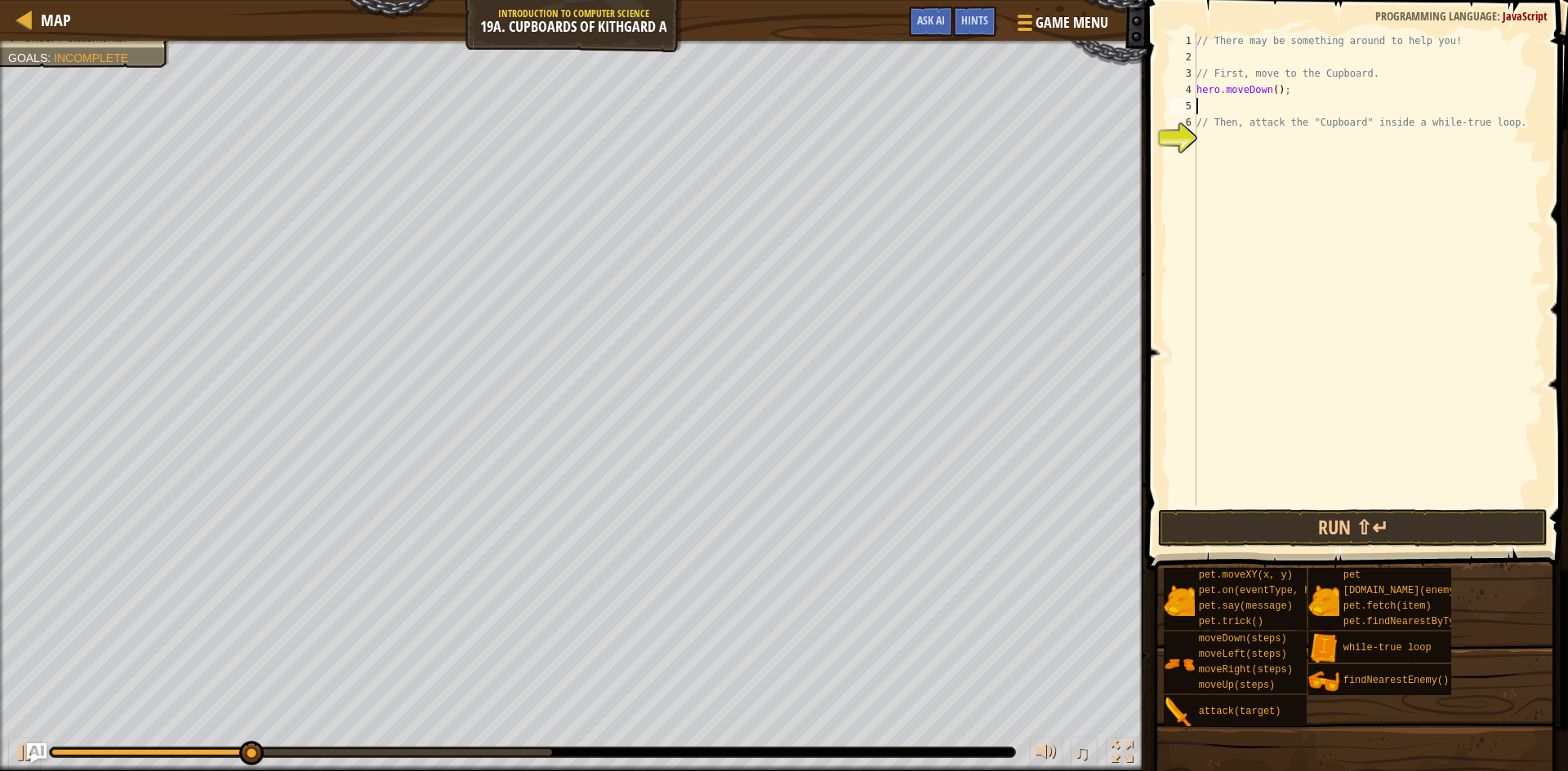
type textarea "h"
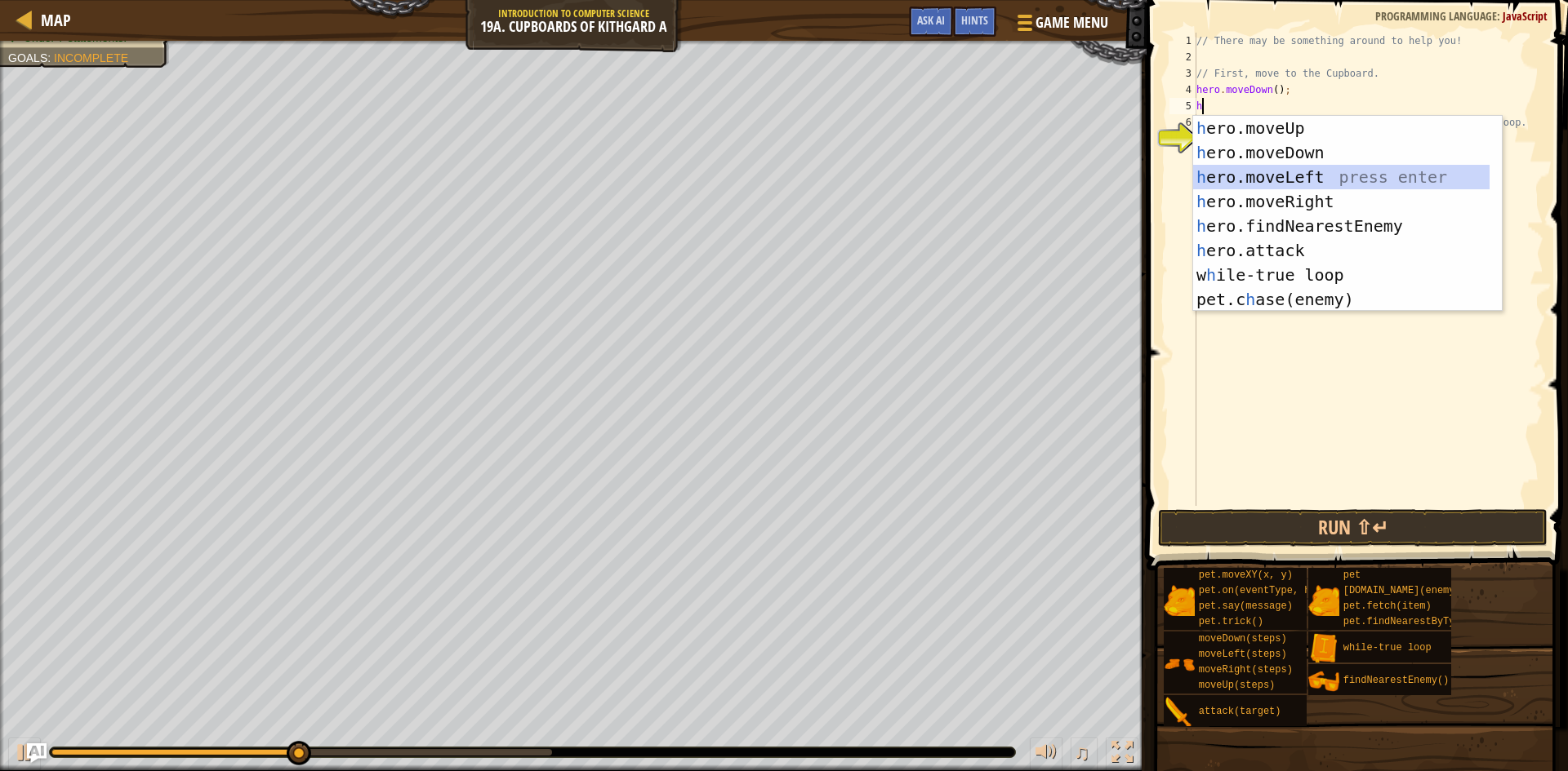
click at [1262, 174] on div "h ero.moveUp press enter h ero.moveDown press enter h ero.moveLeft press enter …" at bounding box center [1341, 239] width 296 height 245
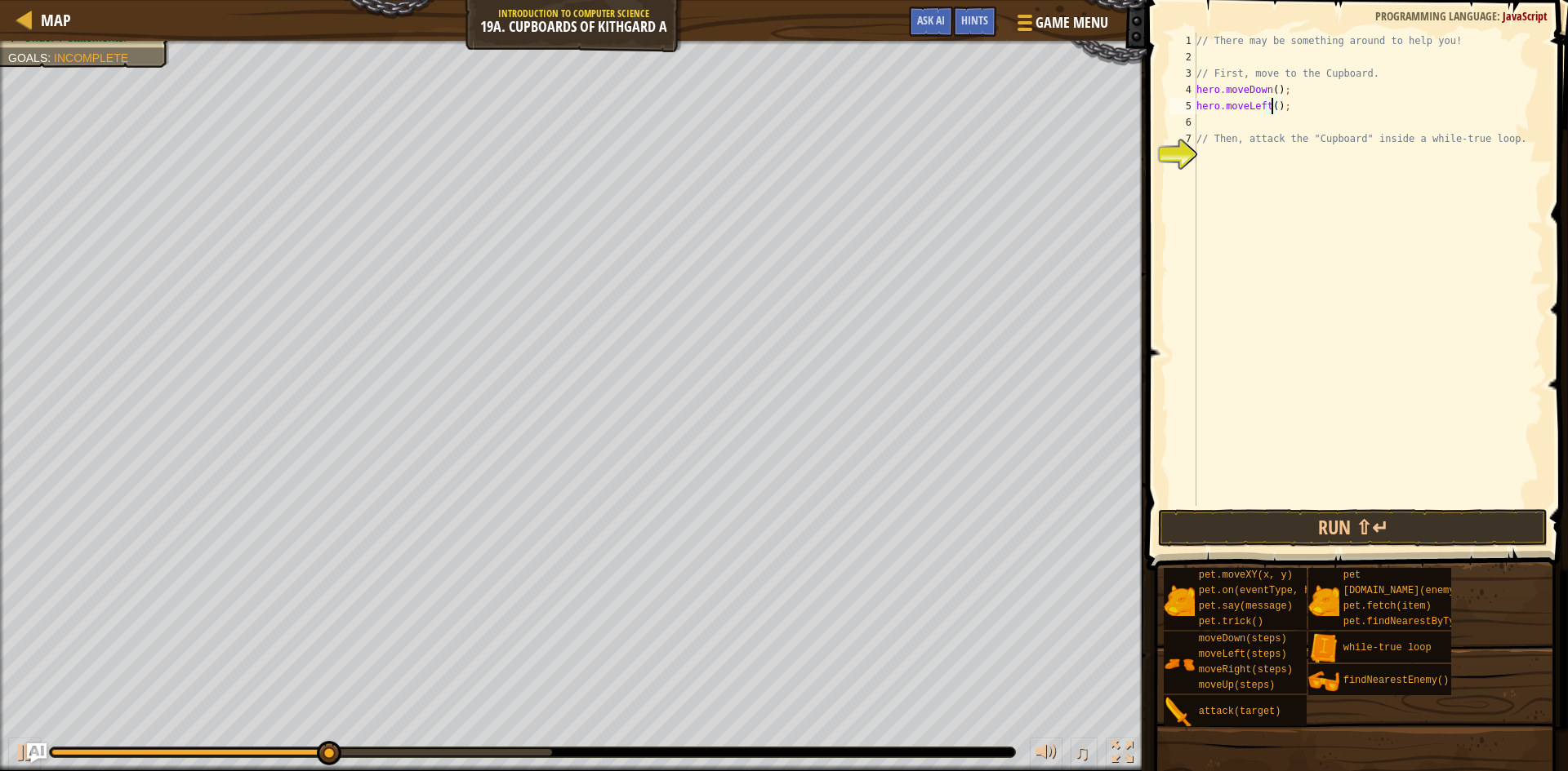
click at [1274, 110] on div "// There may be something around to help you! // First, move to the Cupboard. h…" at bounding box center [1368, 286] width 350 height 506
click at [1282, 132] on div "// There may be something around to help you! // First, move to the Cupboard. h…" at bounding box center [1368, 286] width 350 height 506
type textarea "// Then, attack the "Cupboard" inside a while-true loop."
click at [1281, 123] on div "// There may be something around to help you! // First, move to the Cupboard. h…" at bounding box center [1368, 286] width 350 height 506
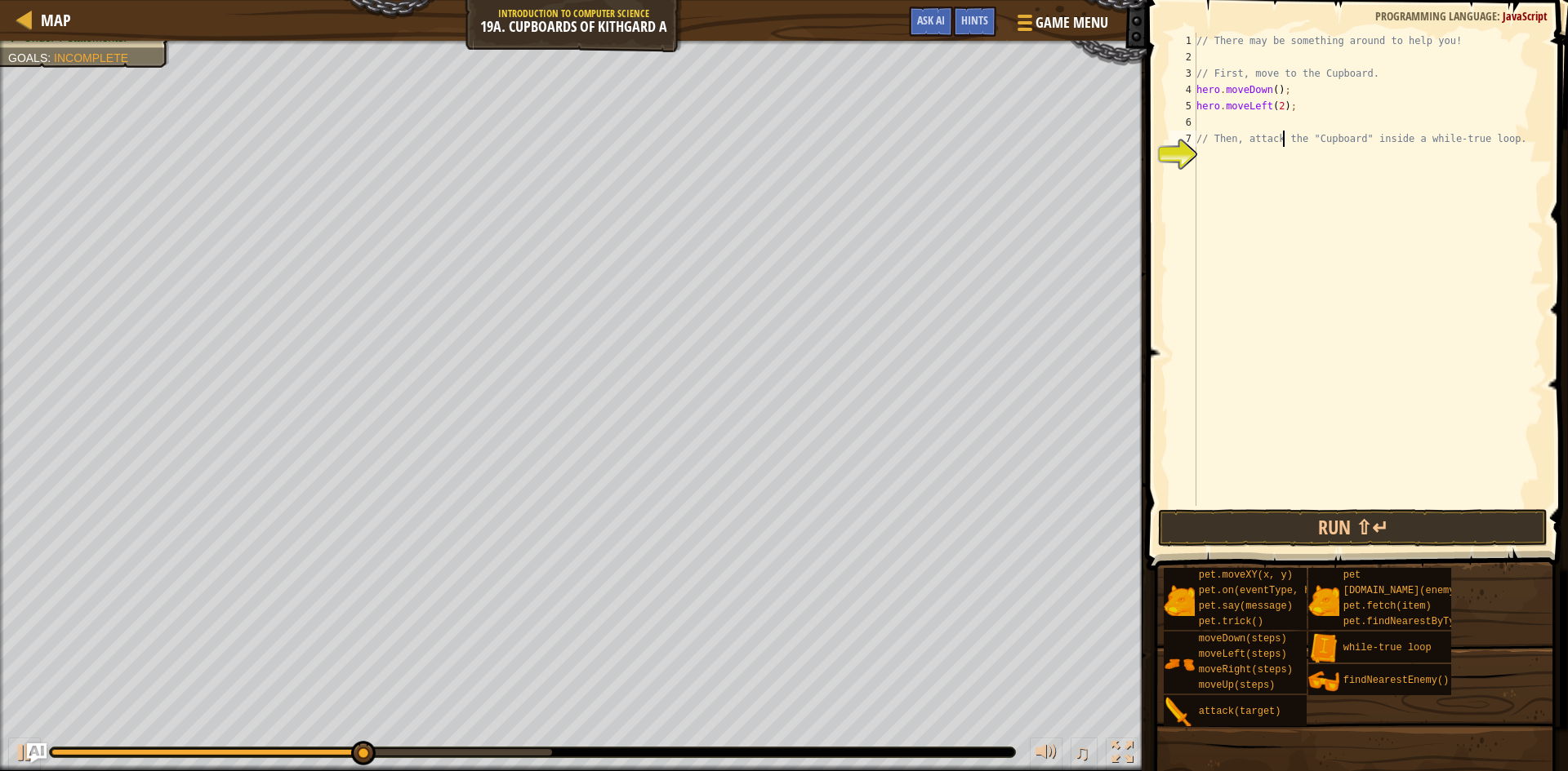
scroll to position [7, 0]
type textarea "h"
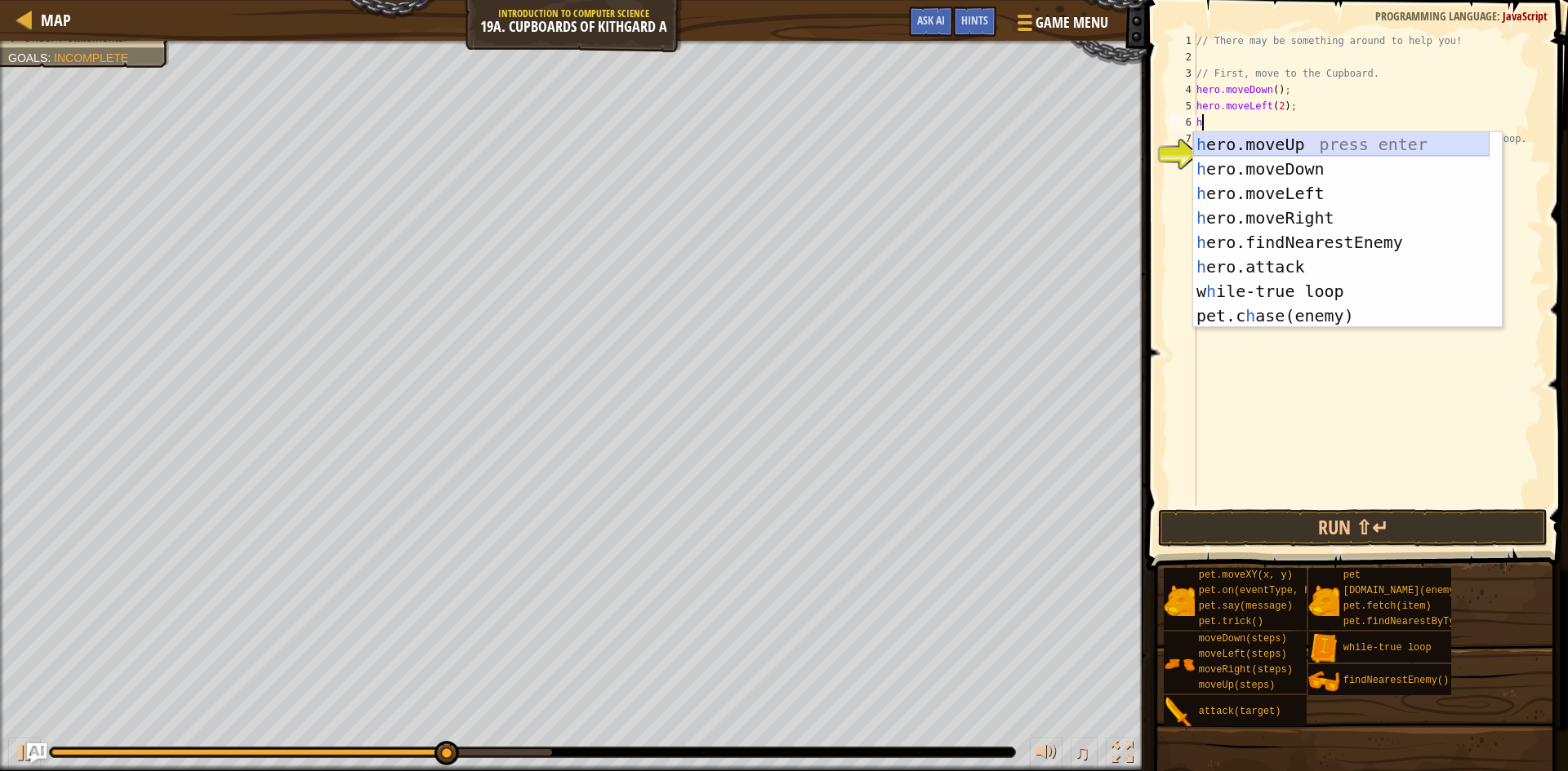
click at [1275, 146] on div "h ero.moveUp press enter h ero.moveDown press enter h ero.moveLeft press enter …" at bounding box center [1341, 255] width 296 height 245
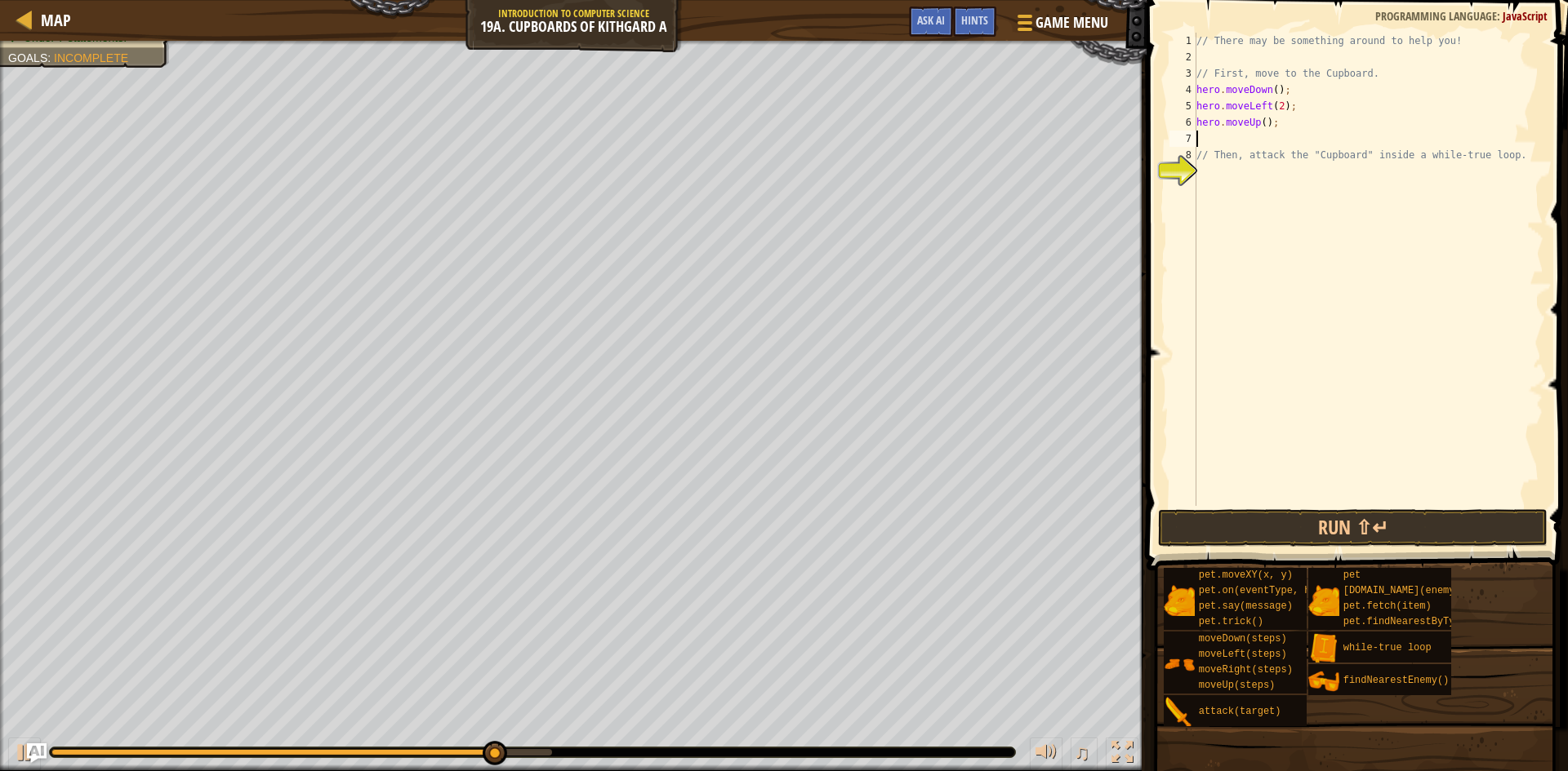
click at [1257, 123] on div "// There may be something around to help you! // First, move to the Cupboard. h…" at bounding box center [1368, 286] width 350 height 506
click at [1261, 123] on div "// There may be something around to help you! // First, move to the Cupboard. h…" at bounding box center [1368, 286] width 350 height 506
type textarea "hero.moveUp(2);"
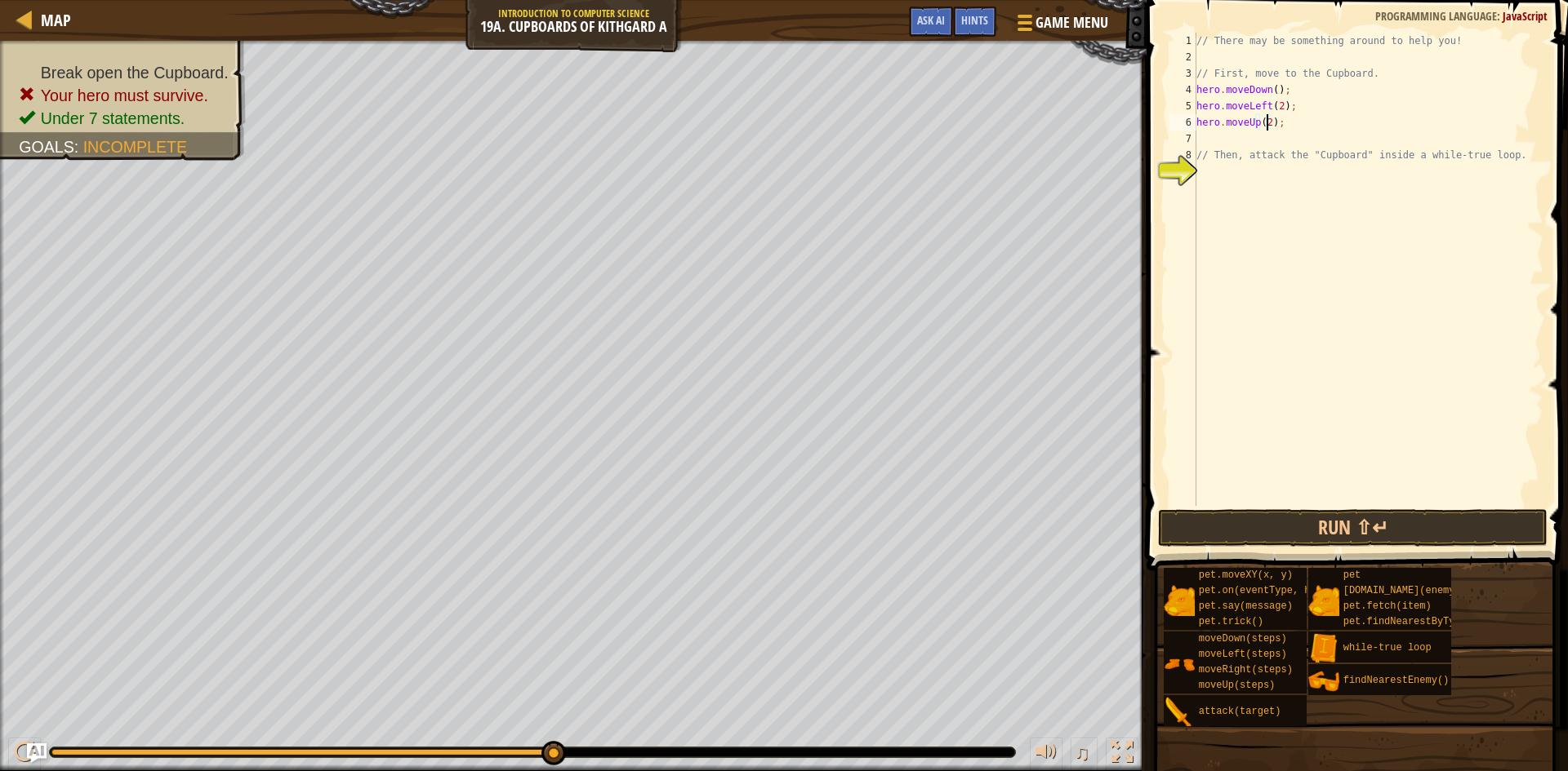
click at [1264, 145] on div "// There may be something around to help you! // First, move to the Cupboard. h…" at bounding box center [1368, 286] width 350 height 506
type textarea "h"
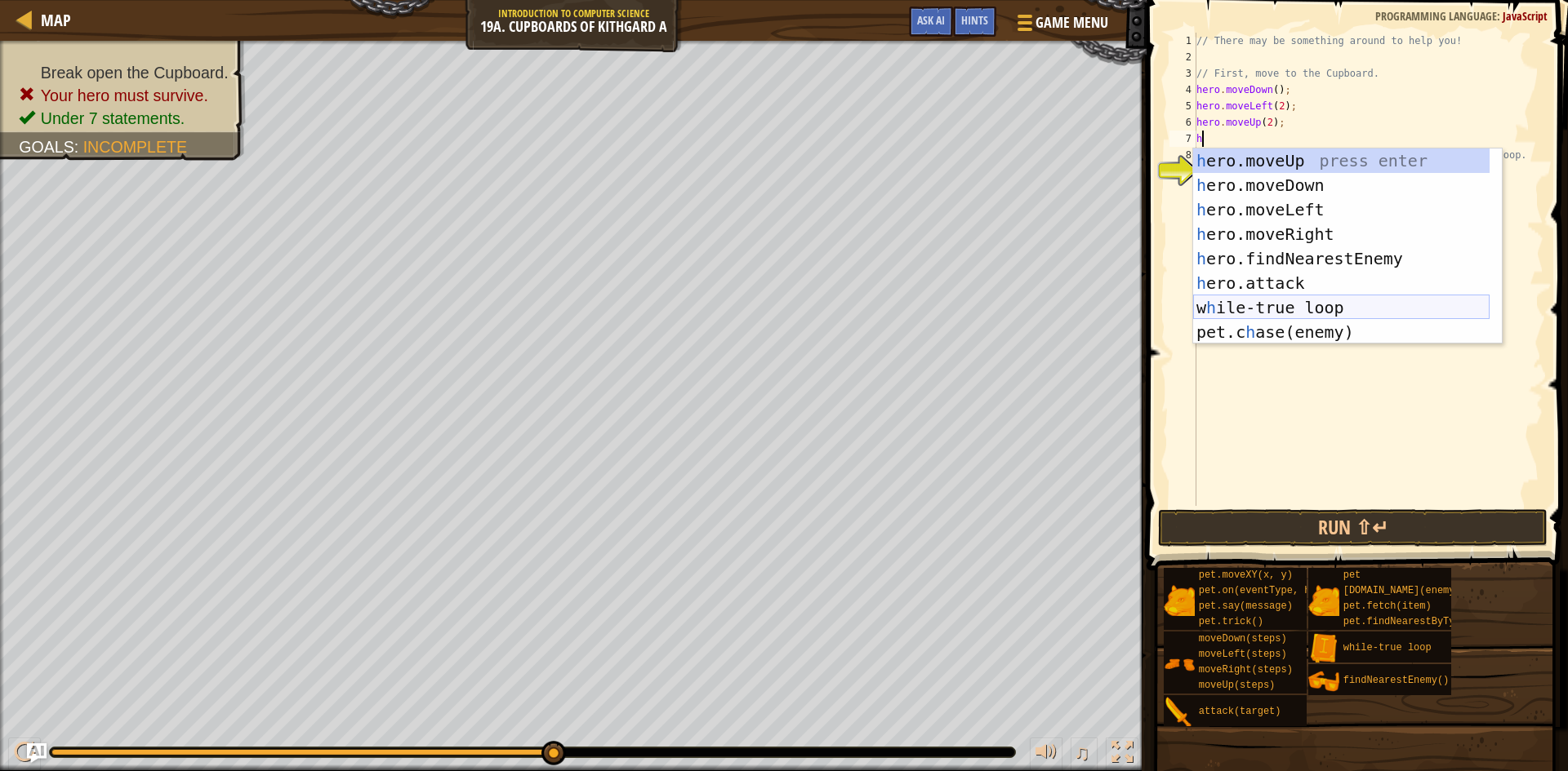
click at [1255, 305] on div "h ero.moveUp press enter h ero.moveDown press enter h ero.moveLeft press enter …" at bounding box center [1341, 271] width 296 height 245
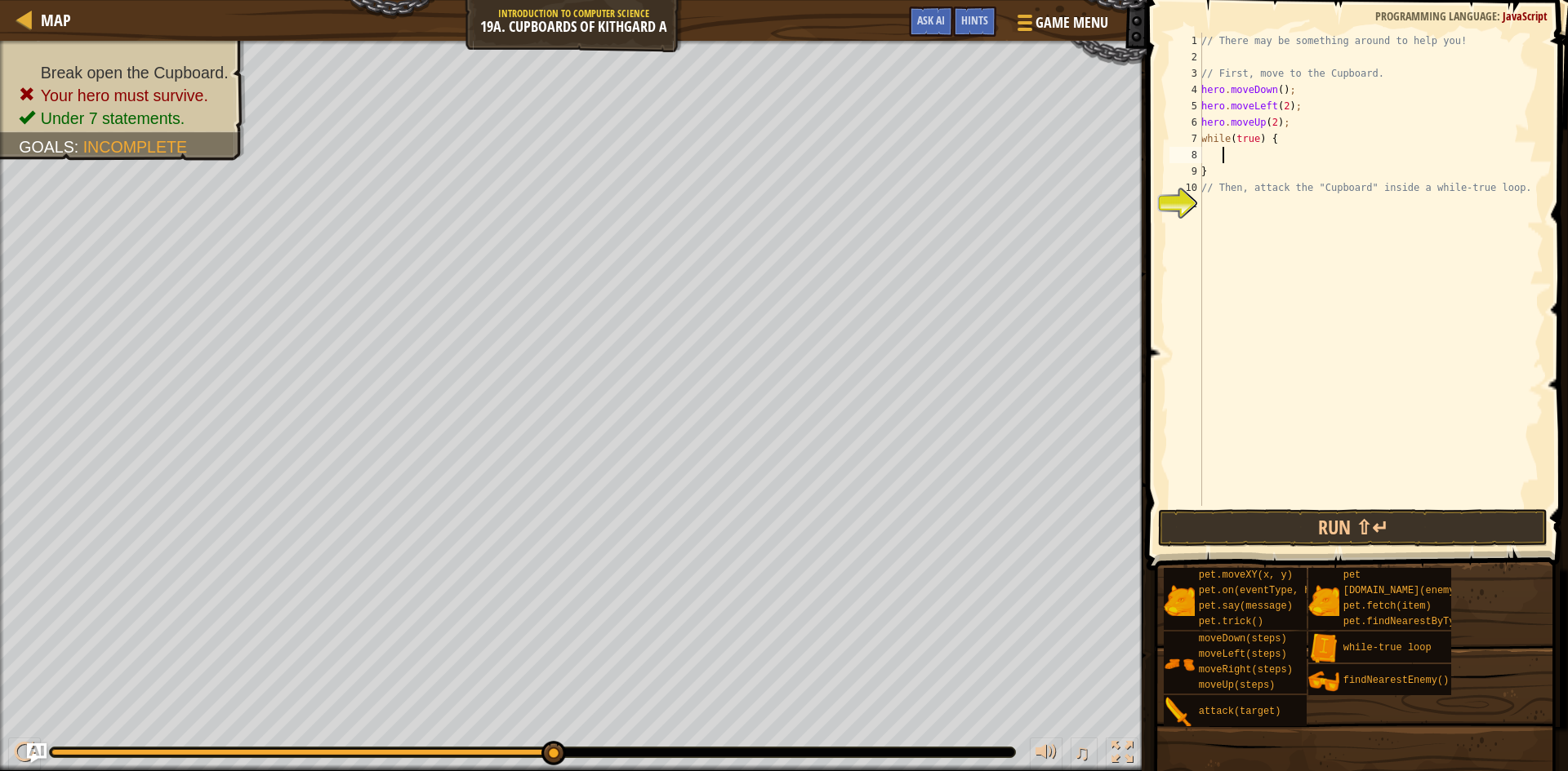
scroll to position [7, 2]
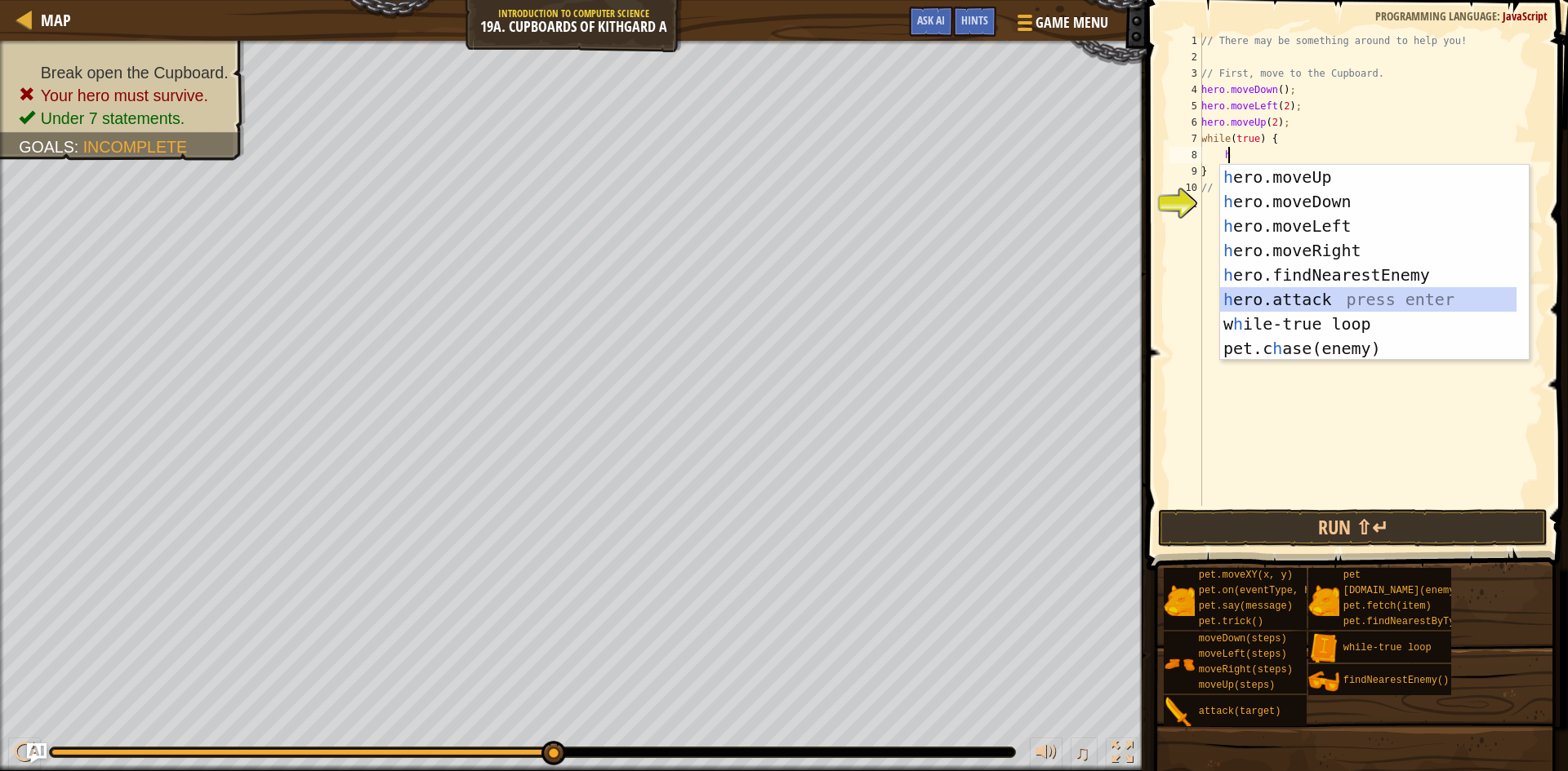
drag, startPoint x: 1287, startPoint y: 294, endPoint x: 1292, endPoint y: 257, distance: 37.3
click at [1288, 294] on div "h ero.moveUp press enter h ero.moveDown press enter h ero.moveLeft press enter …" at bounding box center [1368, 287] width 296 height 245
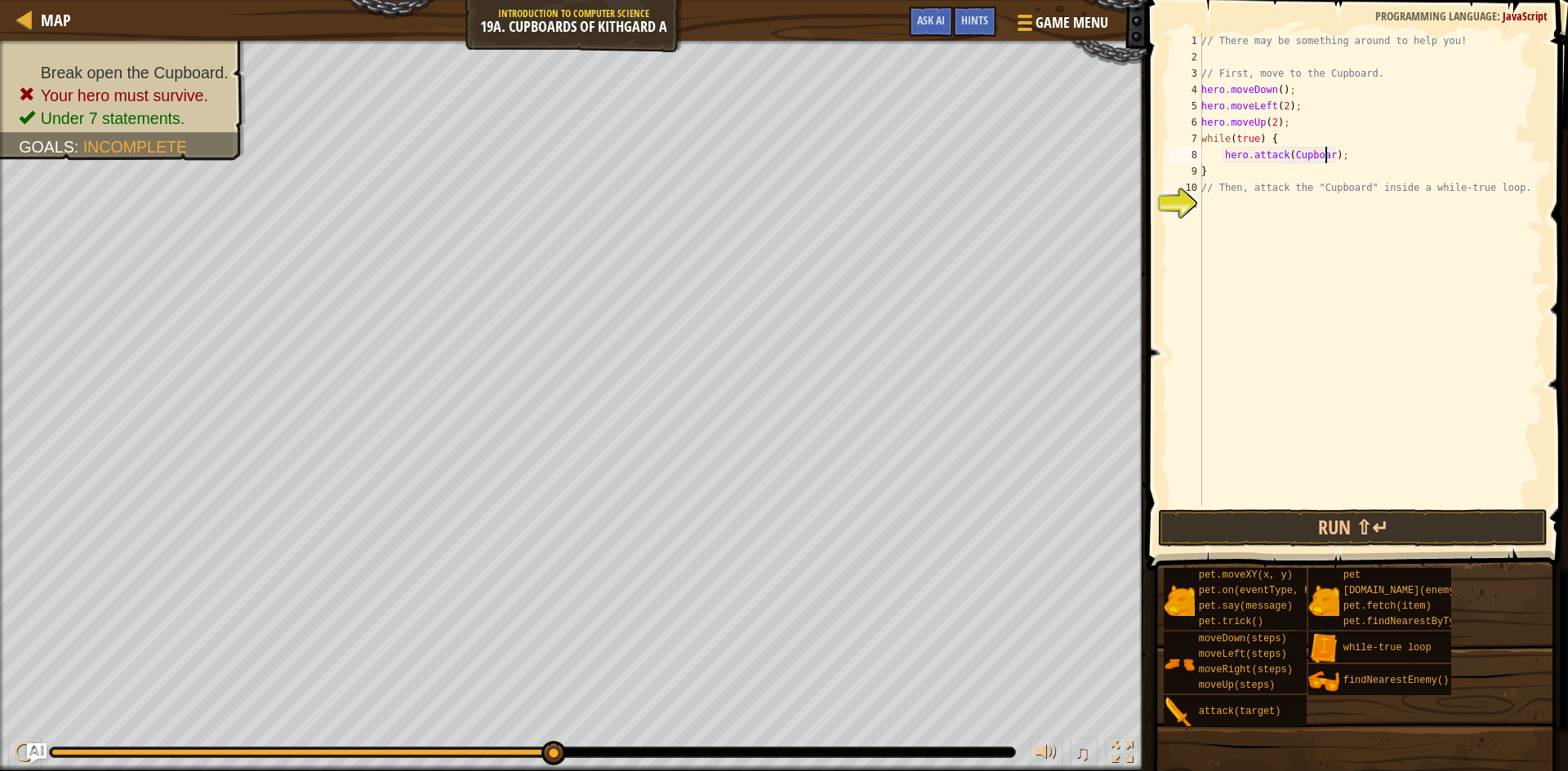
scroll to position [7, 11]
click at [1312, 525] on button "Run ⇧↵" at bounding box center [1352, 528] width 389 height 38
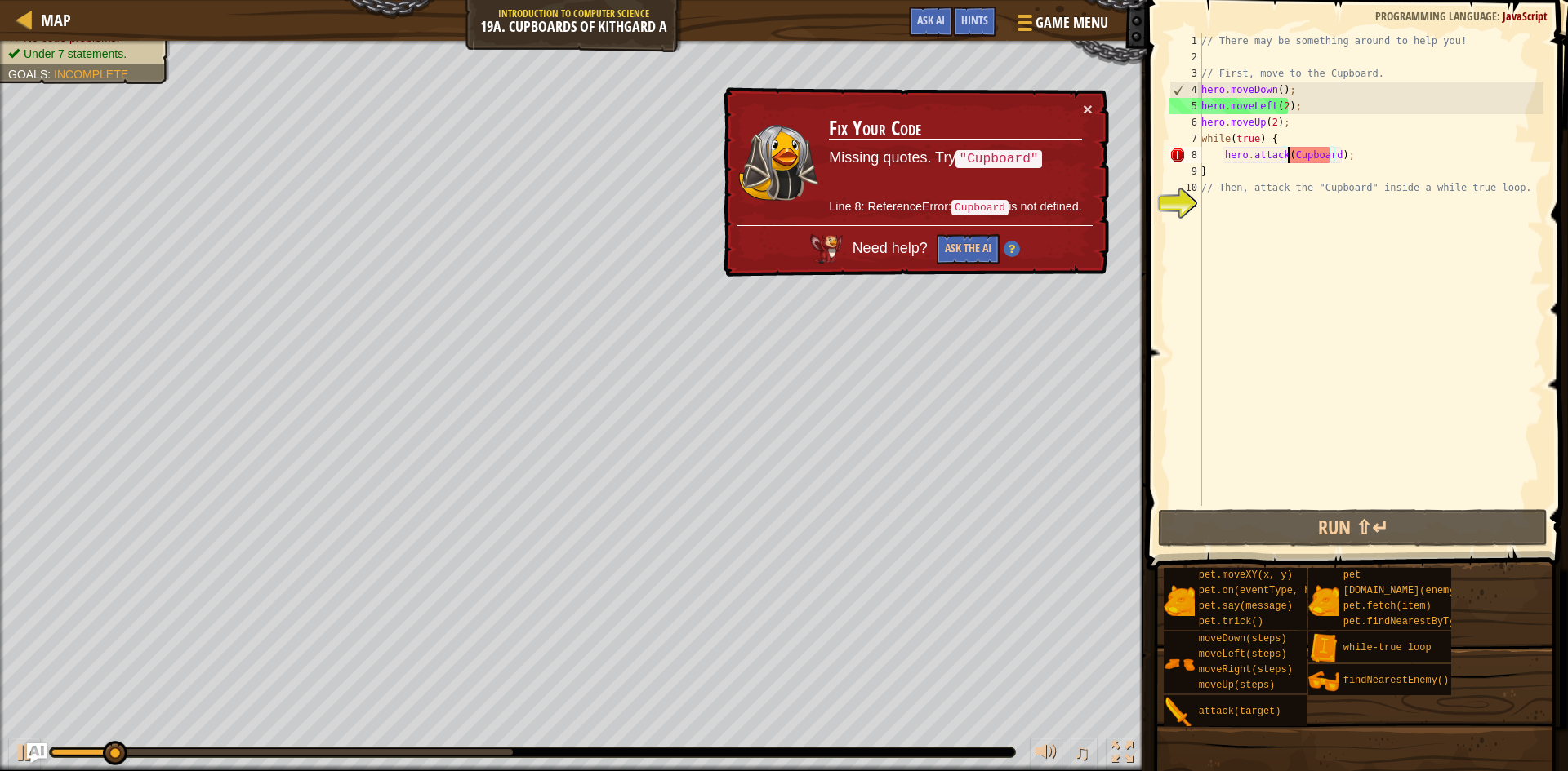
click at [1288, 156] on div "// There may be something around to help you! // First, move to the Cupboard. h…" at bounding box center [1371, 286] width 345 height 506
drag, startPoint x: 1339, startPoint y: 150, endPoint x: 1339, endPoint y: 160, distance: 10.0
click at [1339, 152] on div "// There may be something around to help you! // First, move to the Cupboard. h…" at bounding box center [1371, 286] width 345 height 506
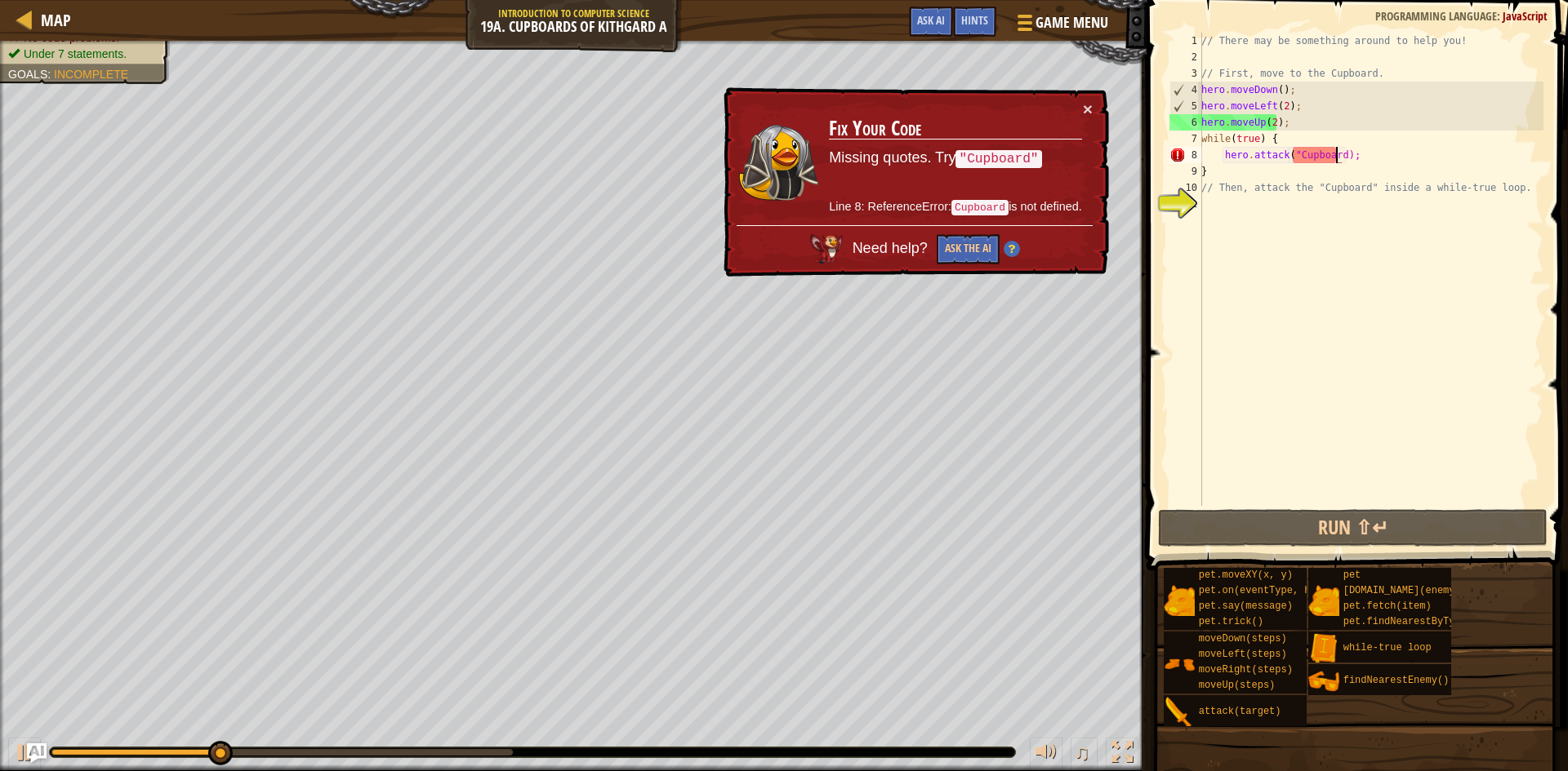
click at [1336, 158] on div "// There may be something around to help you! // First, move to the Cupboard. h…" at bounding box center [1371, 286] width 345 height 506
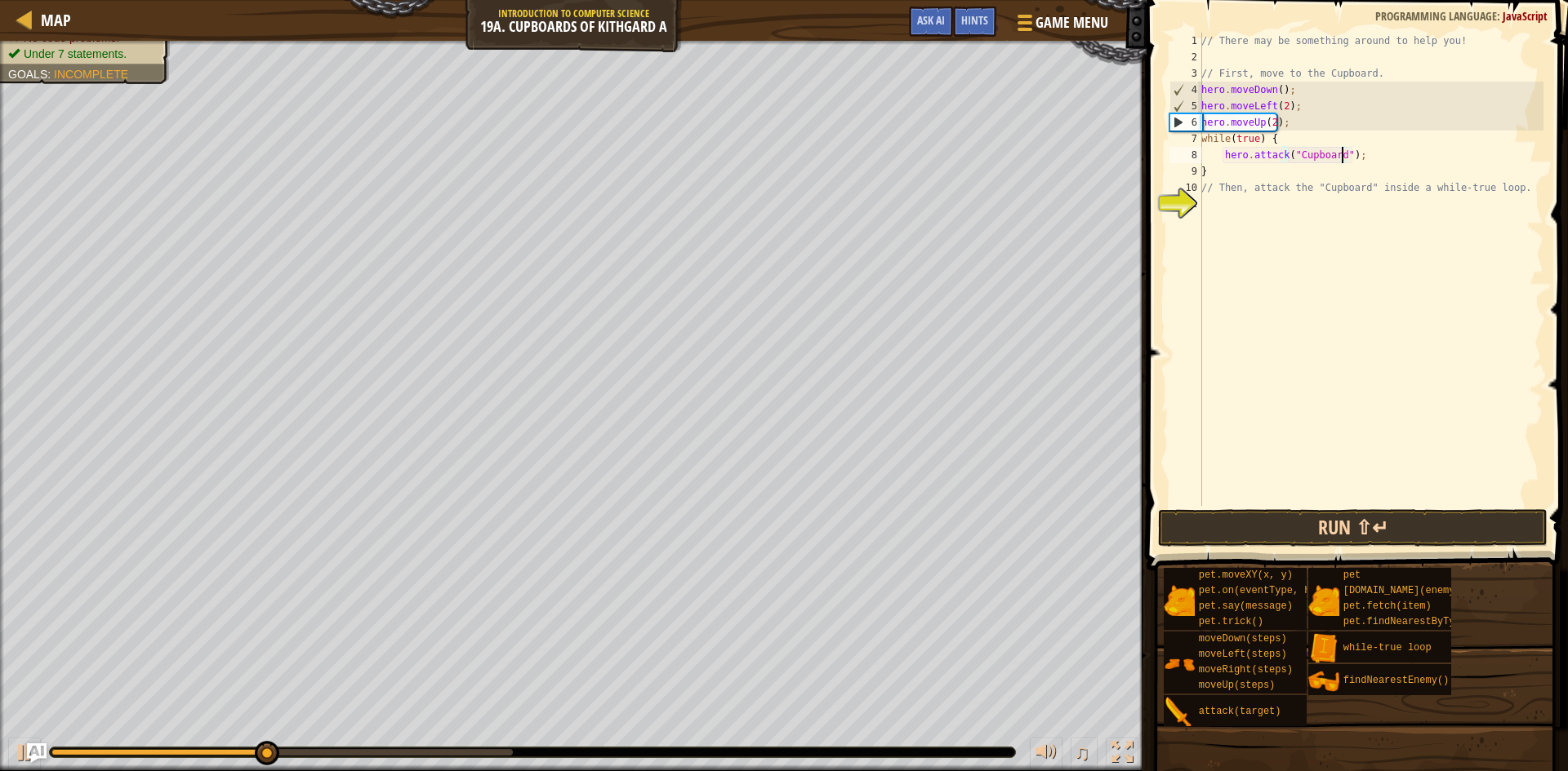
type textarea "hero.attack("Cupboard");"
click at [1367, 522] on button "Run ⇧↵" at bounding box center [1352, 528] width 389 height 38
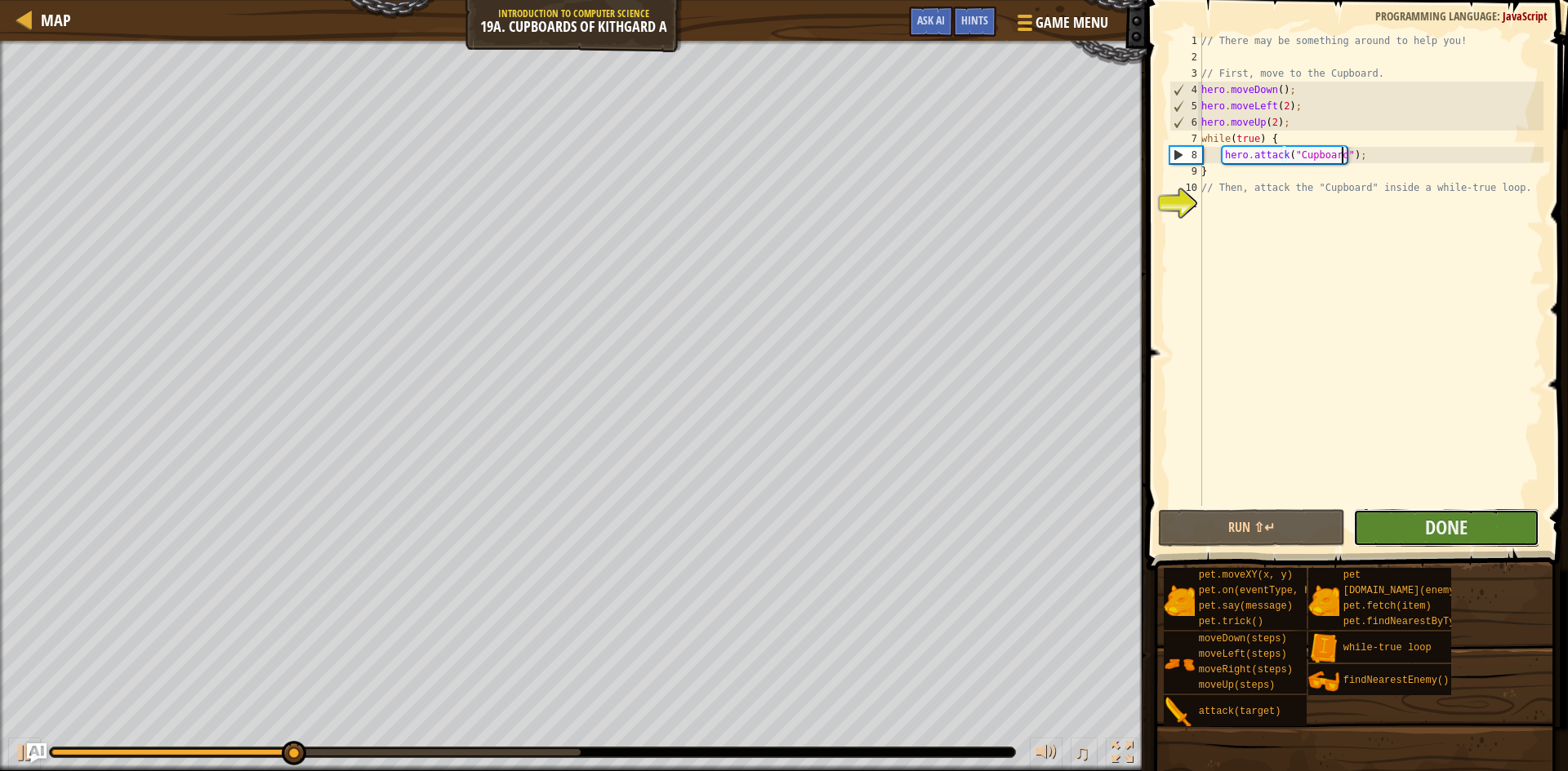
click at [1393, 522] on button "Done" at bounding box center [1446, 528] width 187 height 38
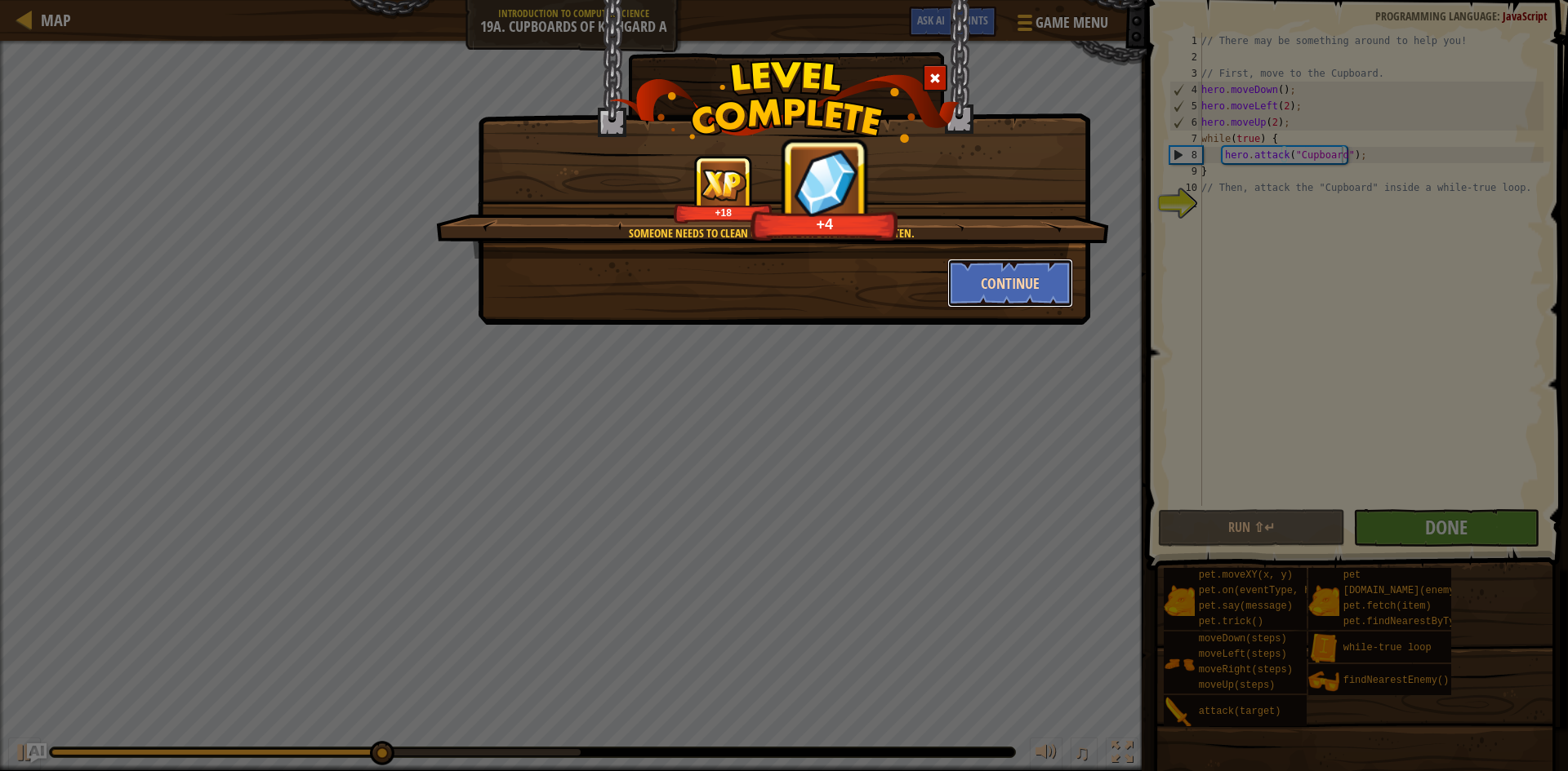
click at [994, 289] on button "Continue" at bounding box center [1010, 283] width 126 height 49
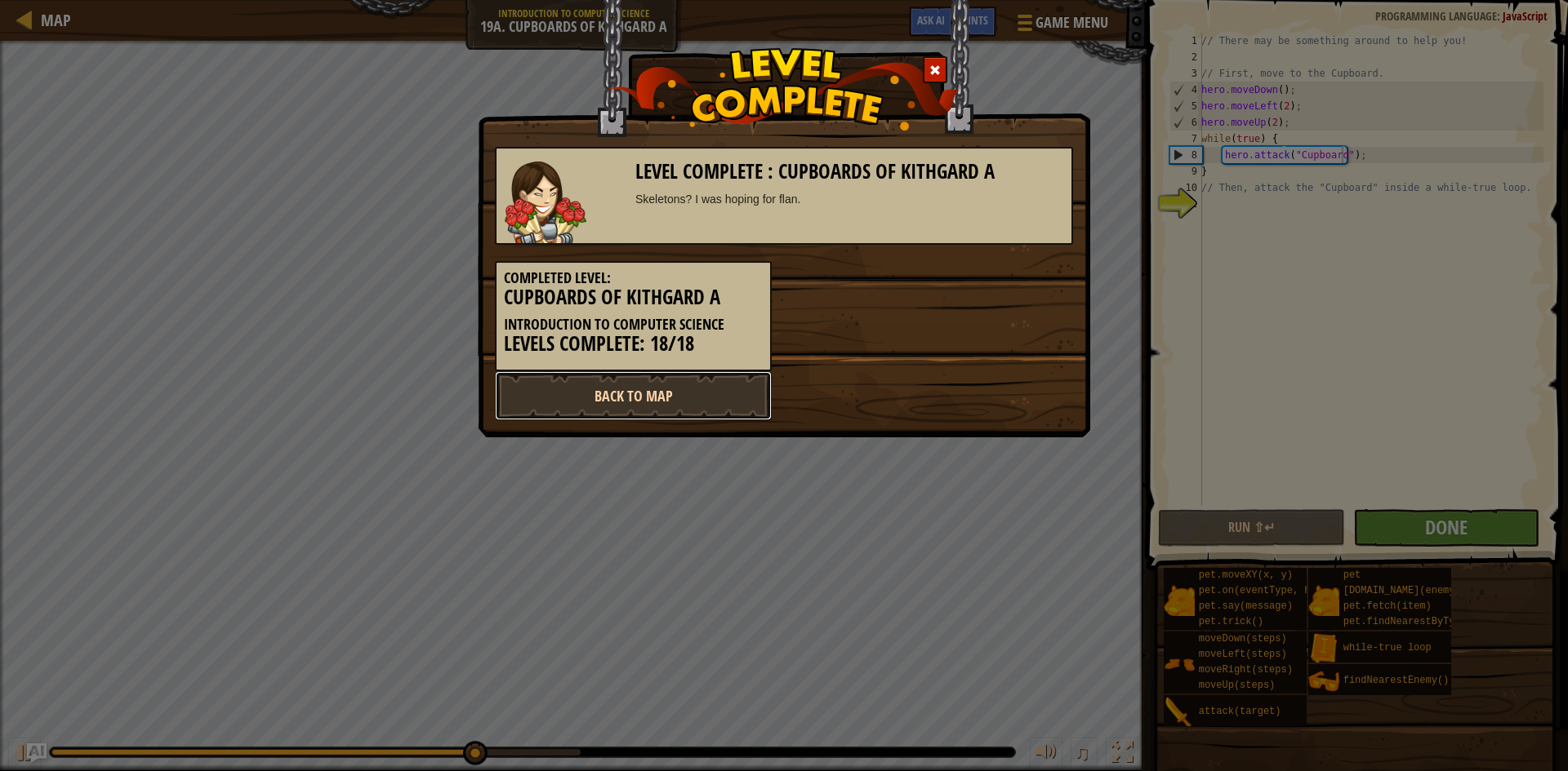
click at [710, 403] on link "Back to Map" at bounding box center [633, 395] width 277 height 49
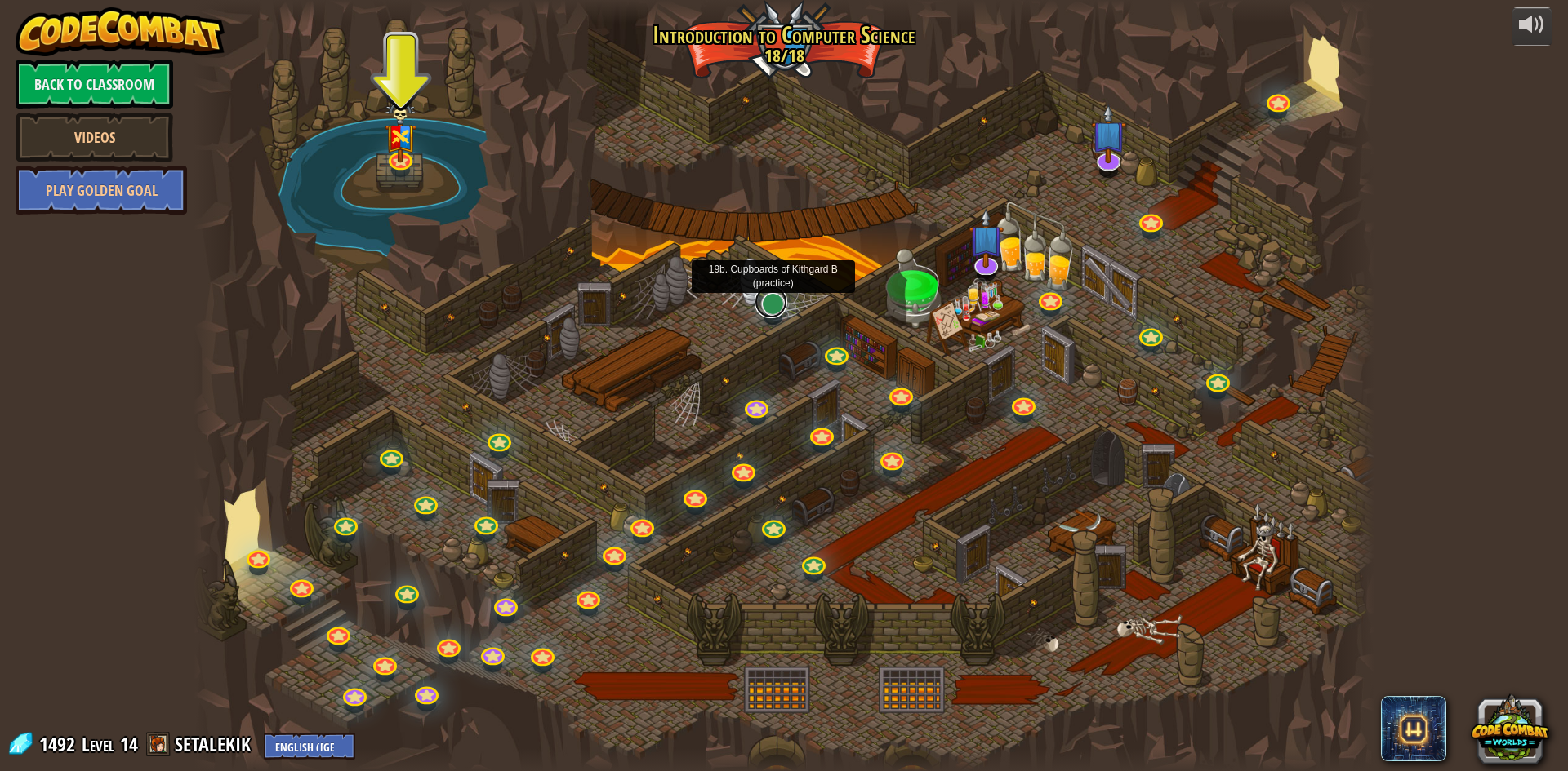
click at [771, 302] on link at bounding box center [771, 301] width 33 height 33
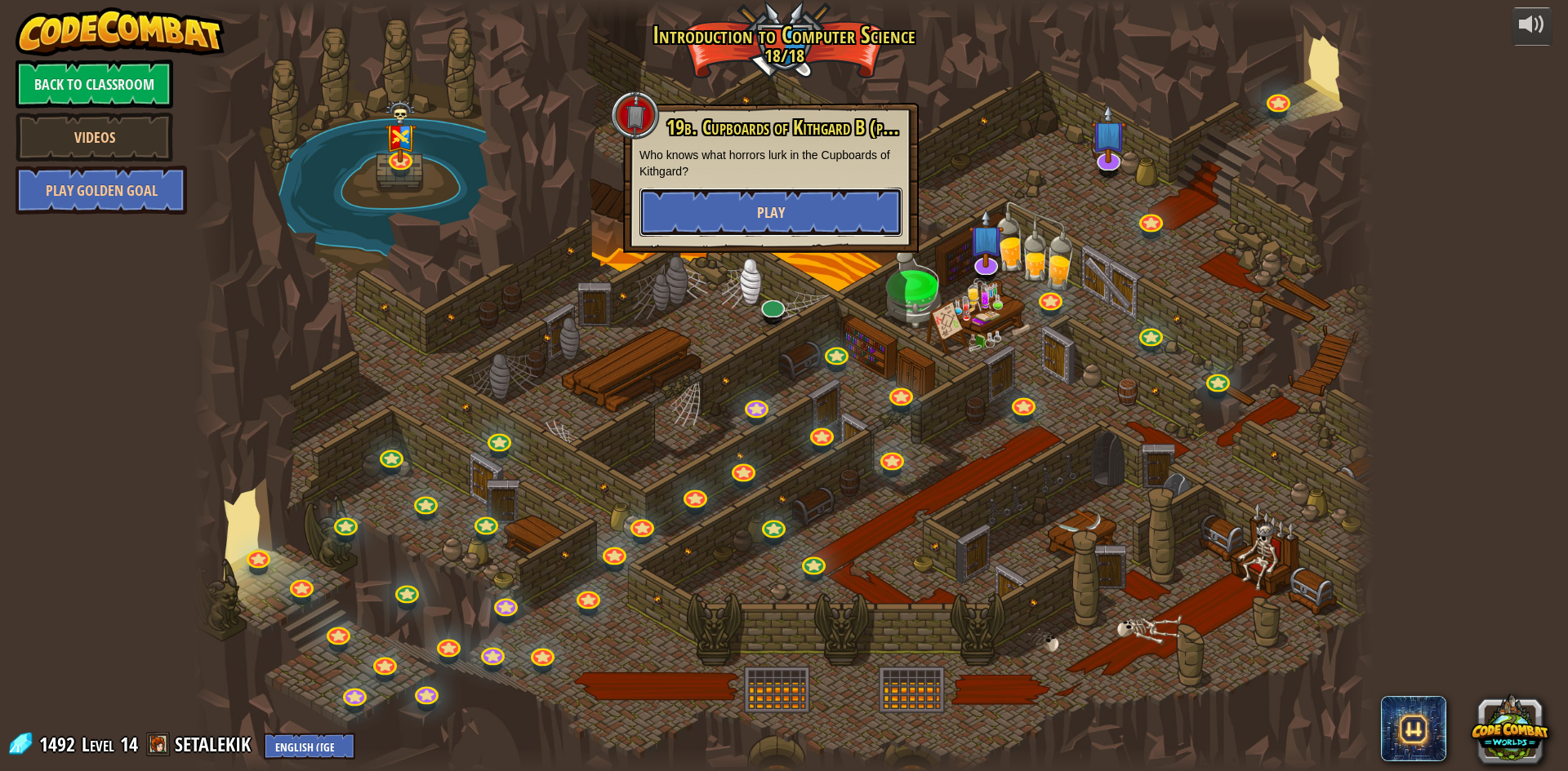
click at [669, 201] on button "Play" at bounding box center [771, 212] width 263 height 49
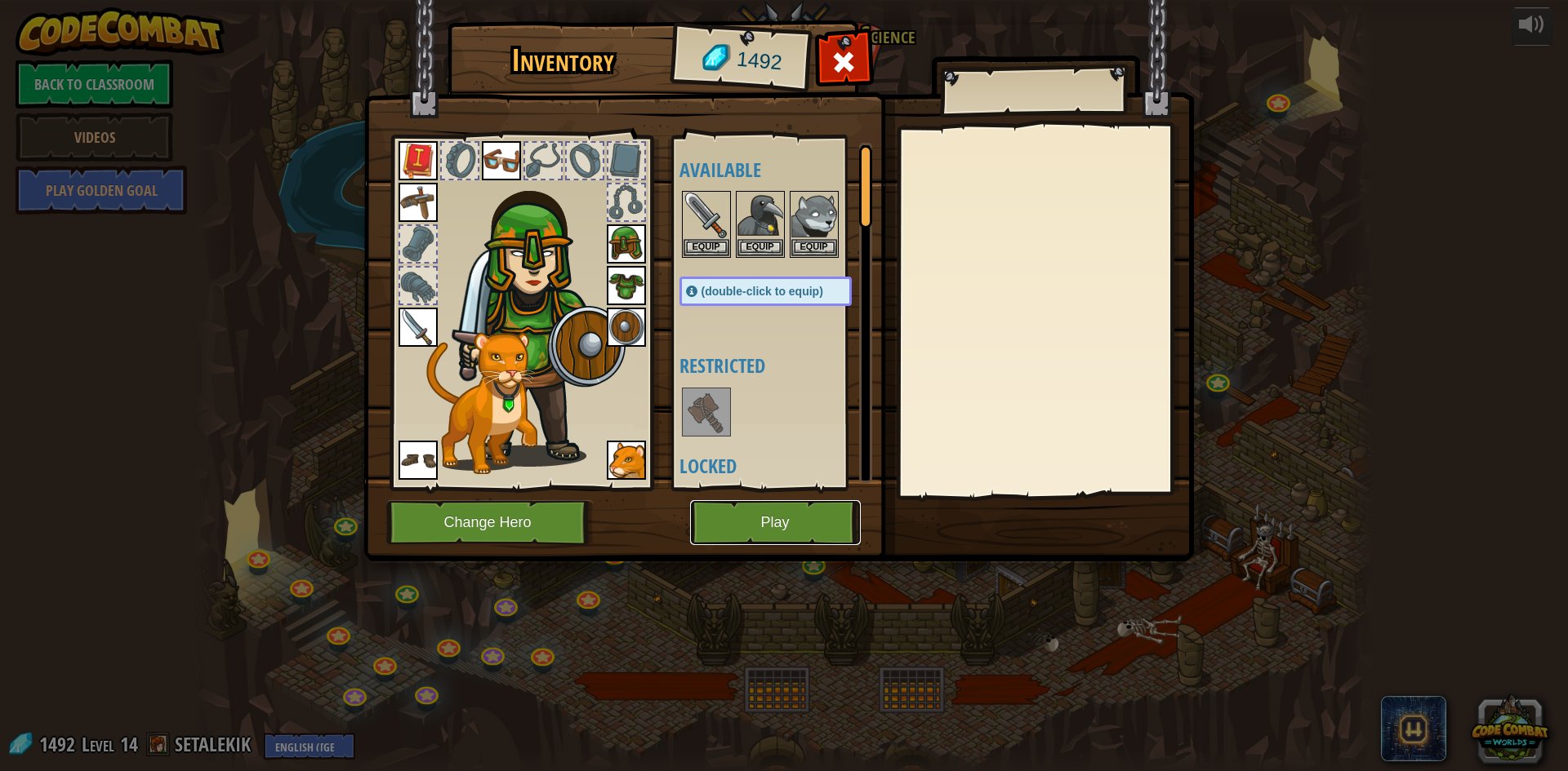
click at [741, 521] on button "Play" at bounding box center [775, 522] width 171 height 45
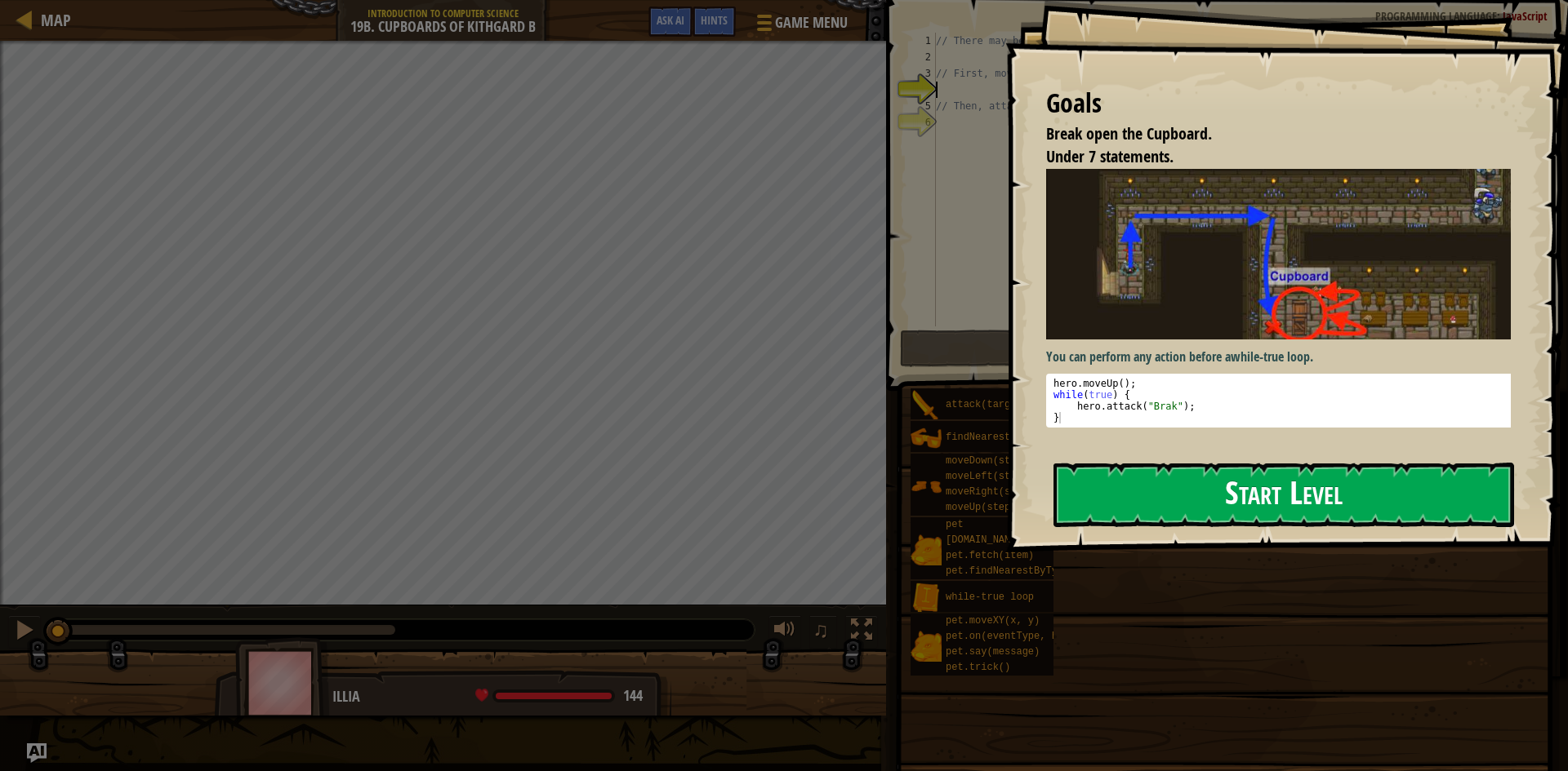
click at [1266, 495] on button "Start Level" at bounding box center [1283, 495] width 461 height 64
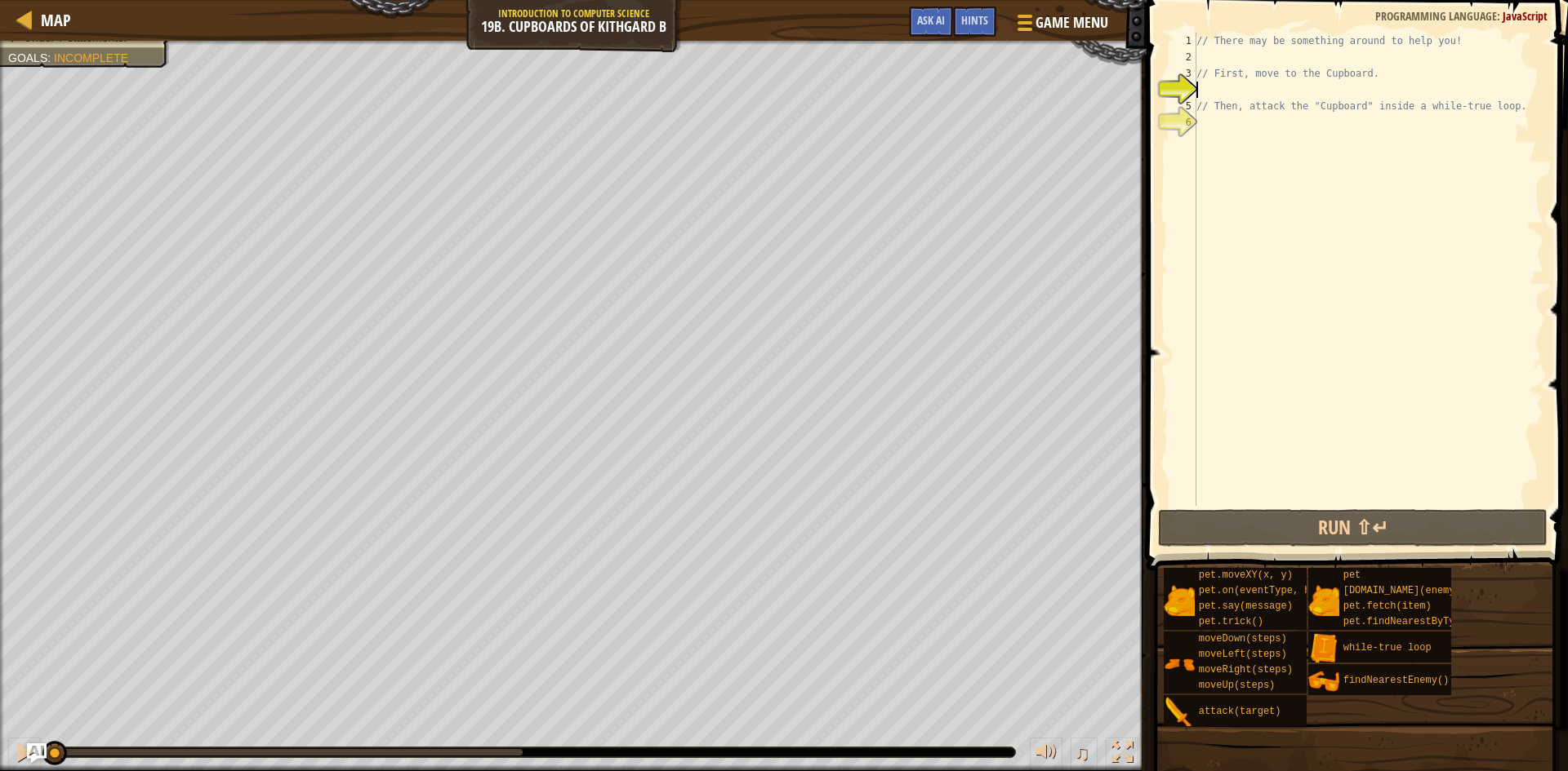
type textarea "h"
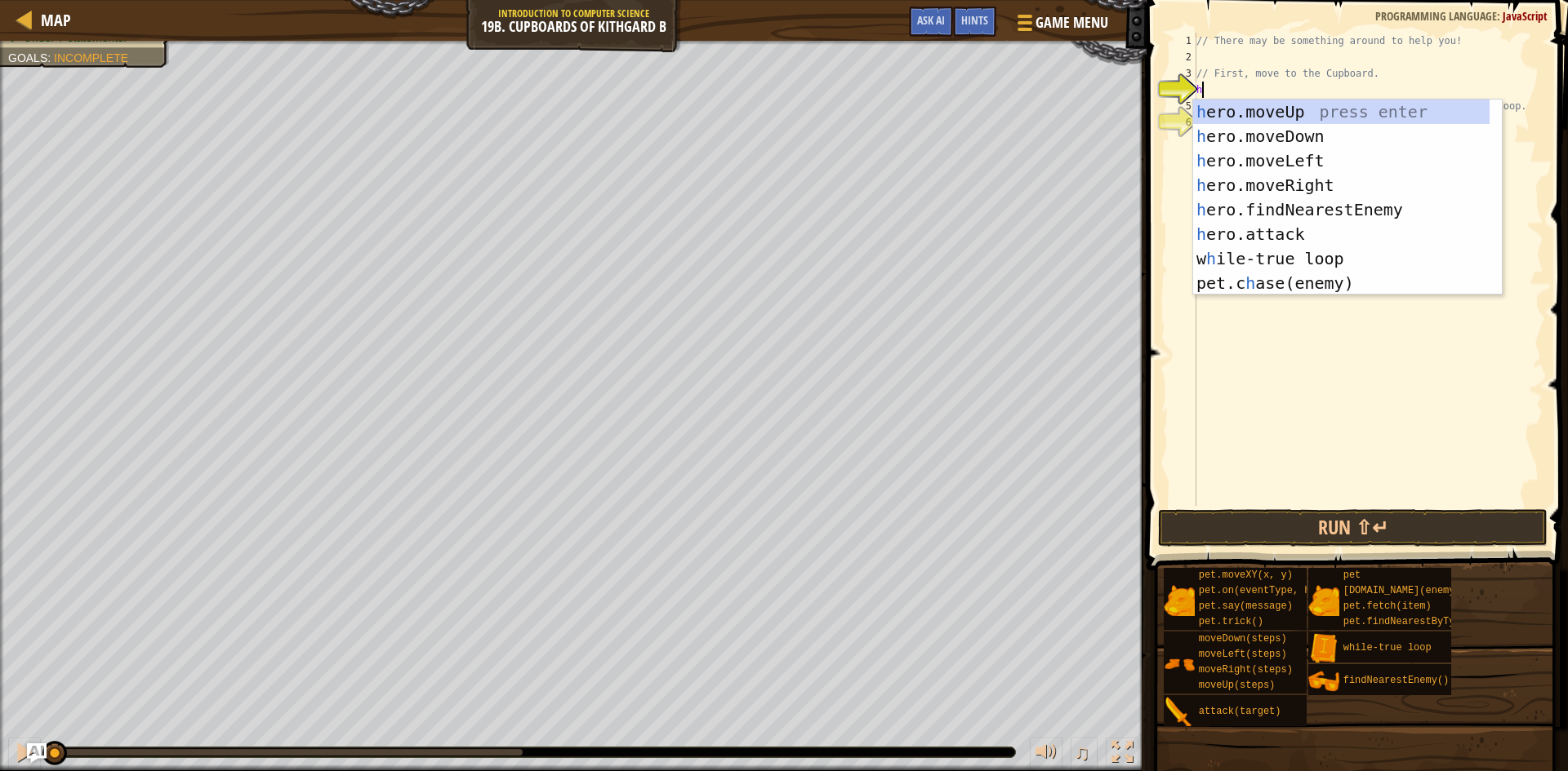
scroll to position [7, 0]
click at [1268, 256] on div "h ero.moveUp press enter h ero.moveDown press enter h ero.moveLeft press enter …" at bounding box center [1341, 222] width 296 height 245
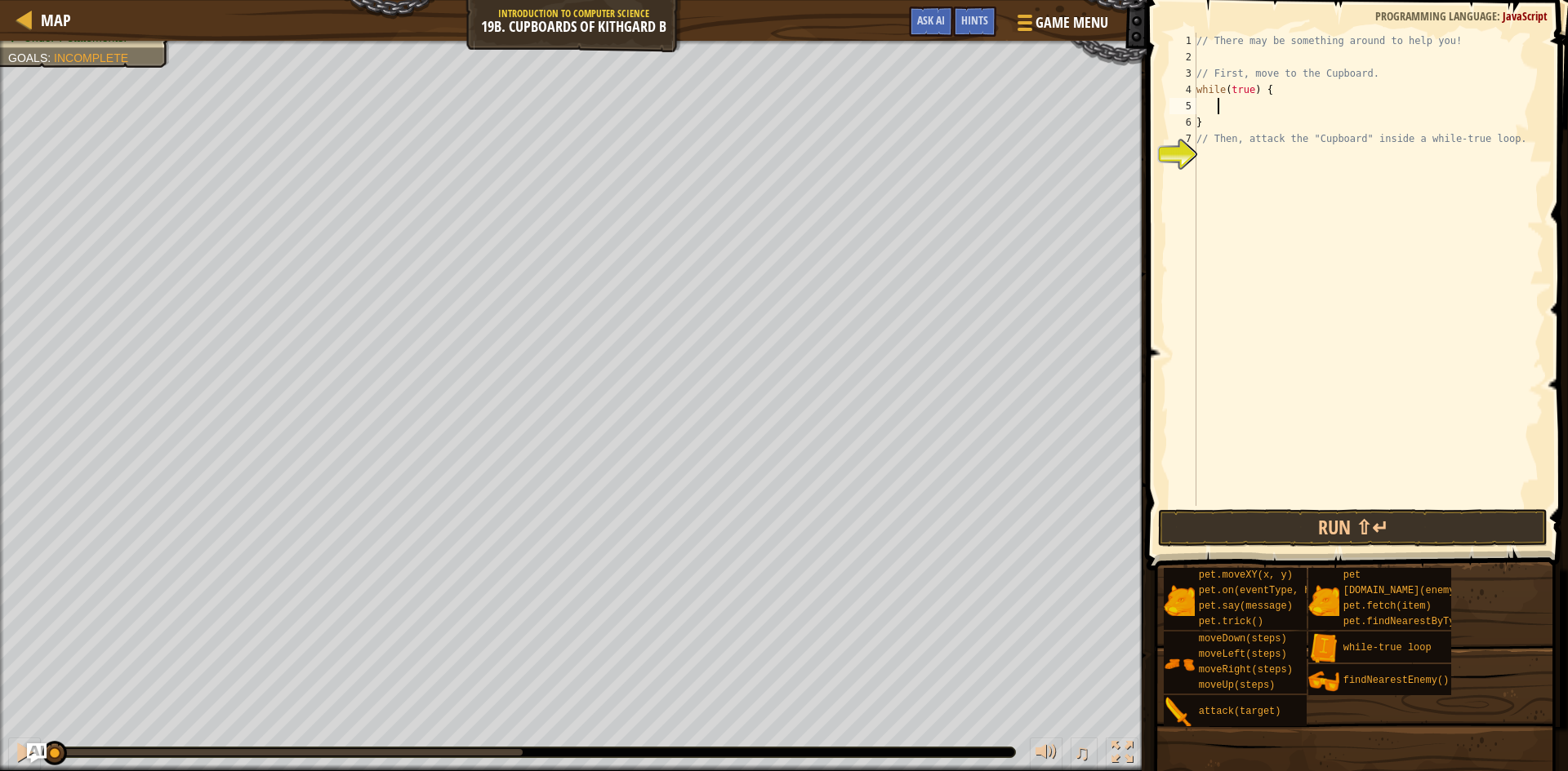
type textarea "h"
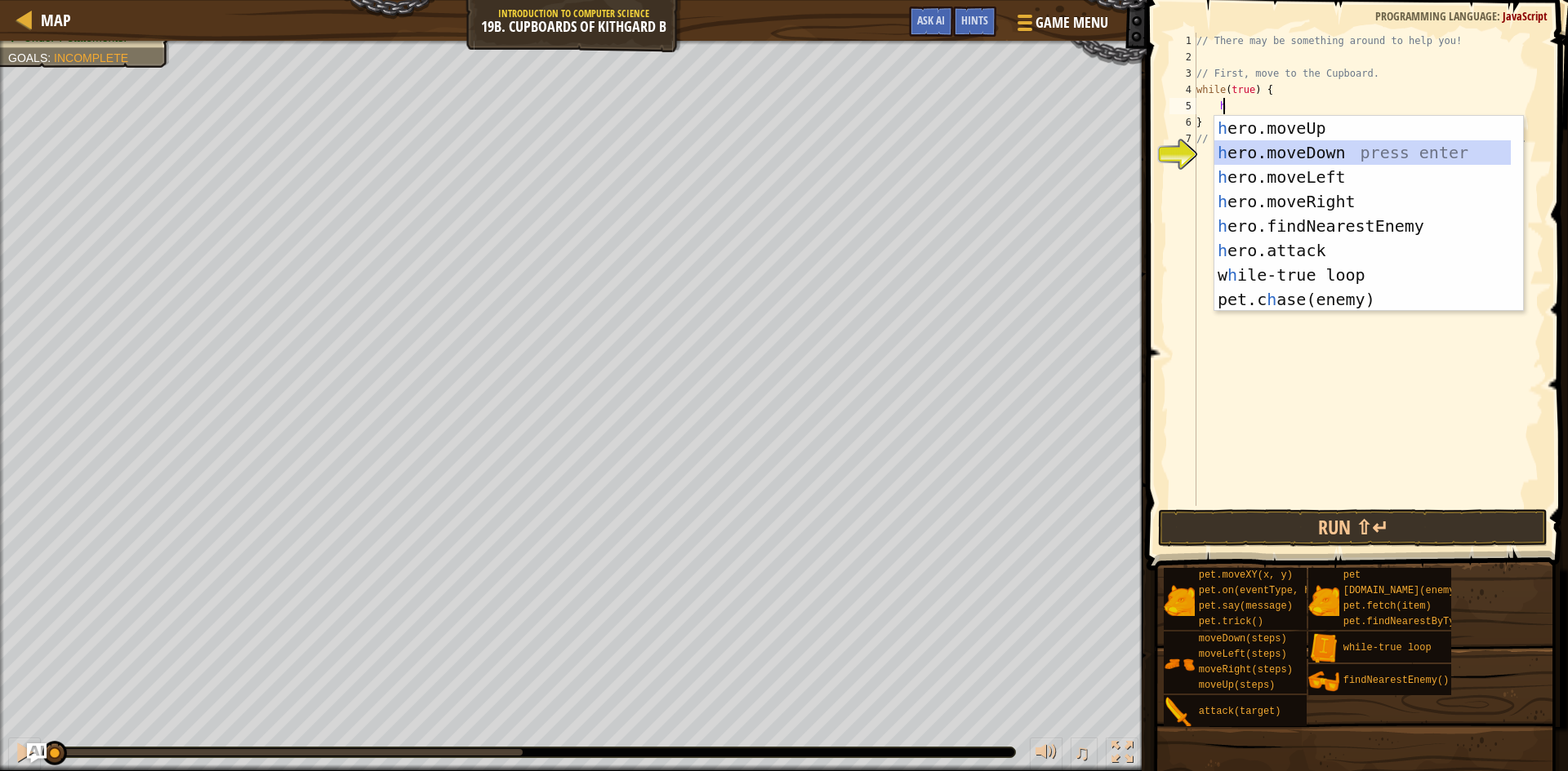
click at [1284, 151] on div "h ero.moveUp press enter h ero.moveDown press enter h ero.moveLeft press enter …" at bounding box center [1362, 239] width 296 height 245
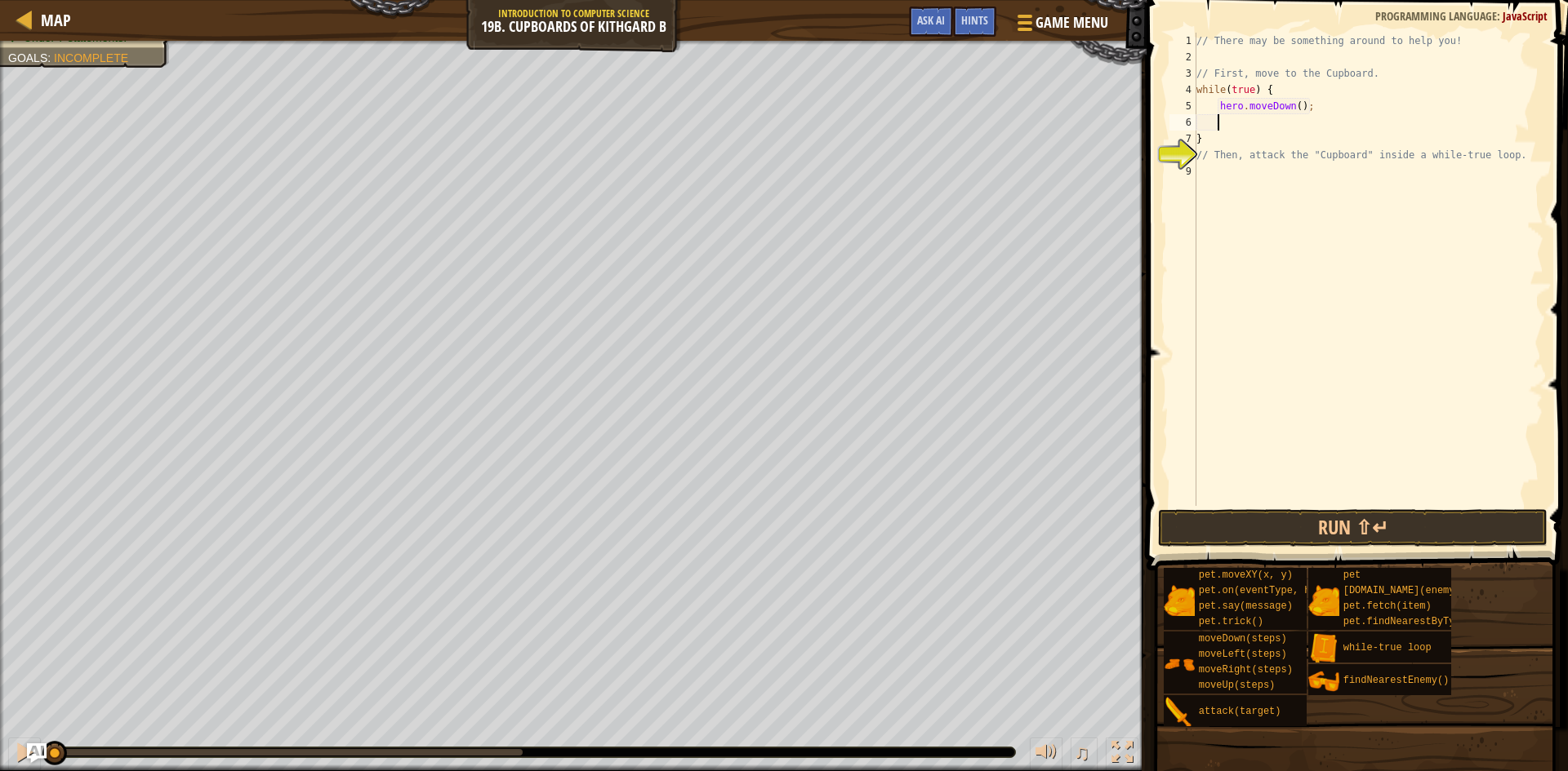
scroll to position [7, 2]
drag, startPoint x: 1306, startPoint y: 109, endPoint x: 1285, endPoint y: 111, distance: 21.1
click at [1287, 111] on div "// There may be something around to help you! // First, move to the Cupboard. w…" at bounding box center [1368, 286] width 350 height 506
drag, startPoint x: 1257, startPoint y: 122, endPoint x: 1208, endPoint y: 110, distance: 50.4
click at [1208, 110] on div "// There may be something around to help you! // First, move to the Cupboard. w…" at bounding box center [1368, 286] width 350 height 506
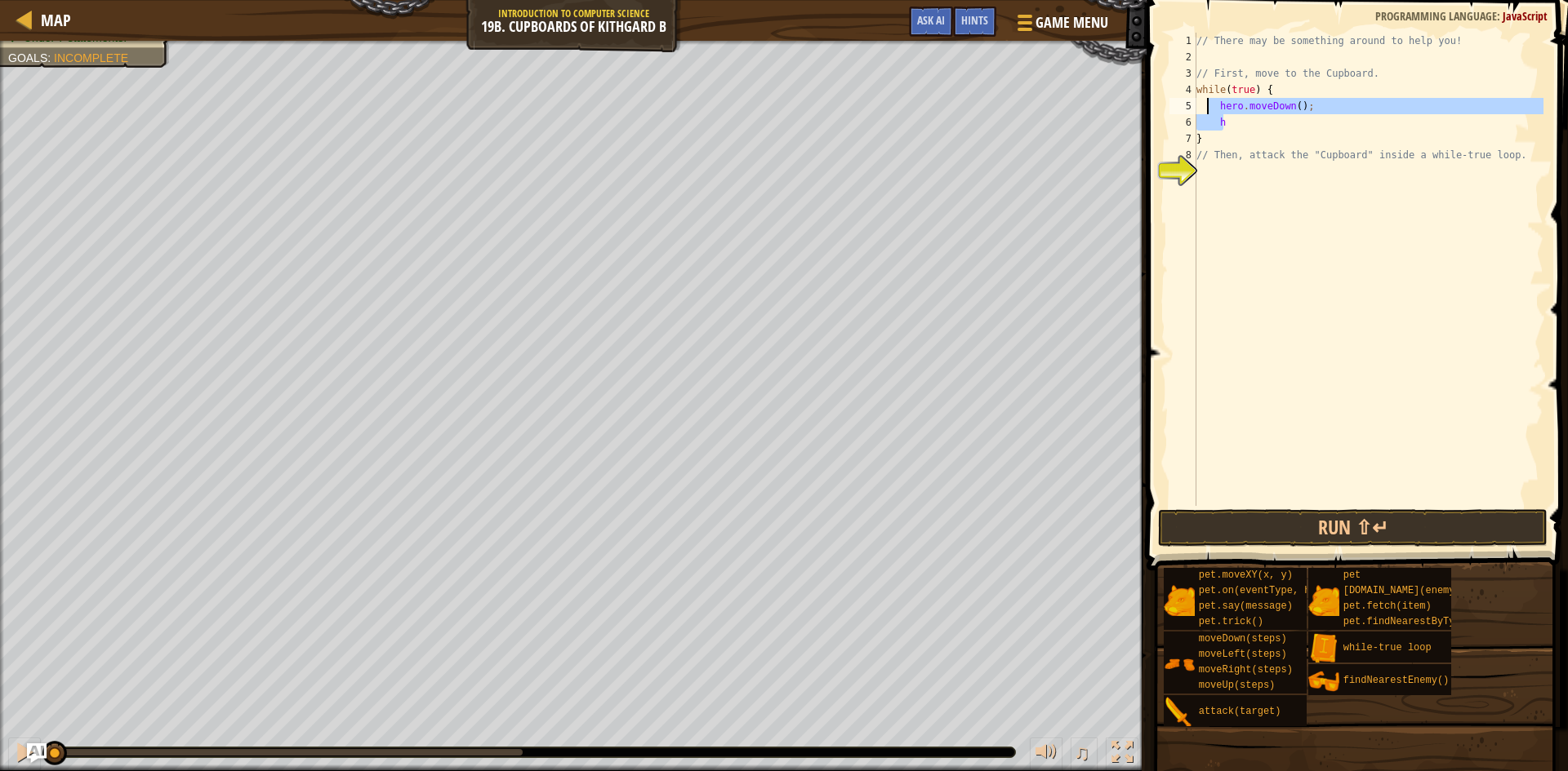
type textarea "hero.moveDown(); h"
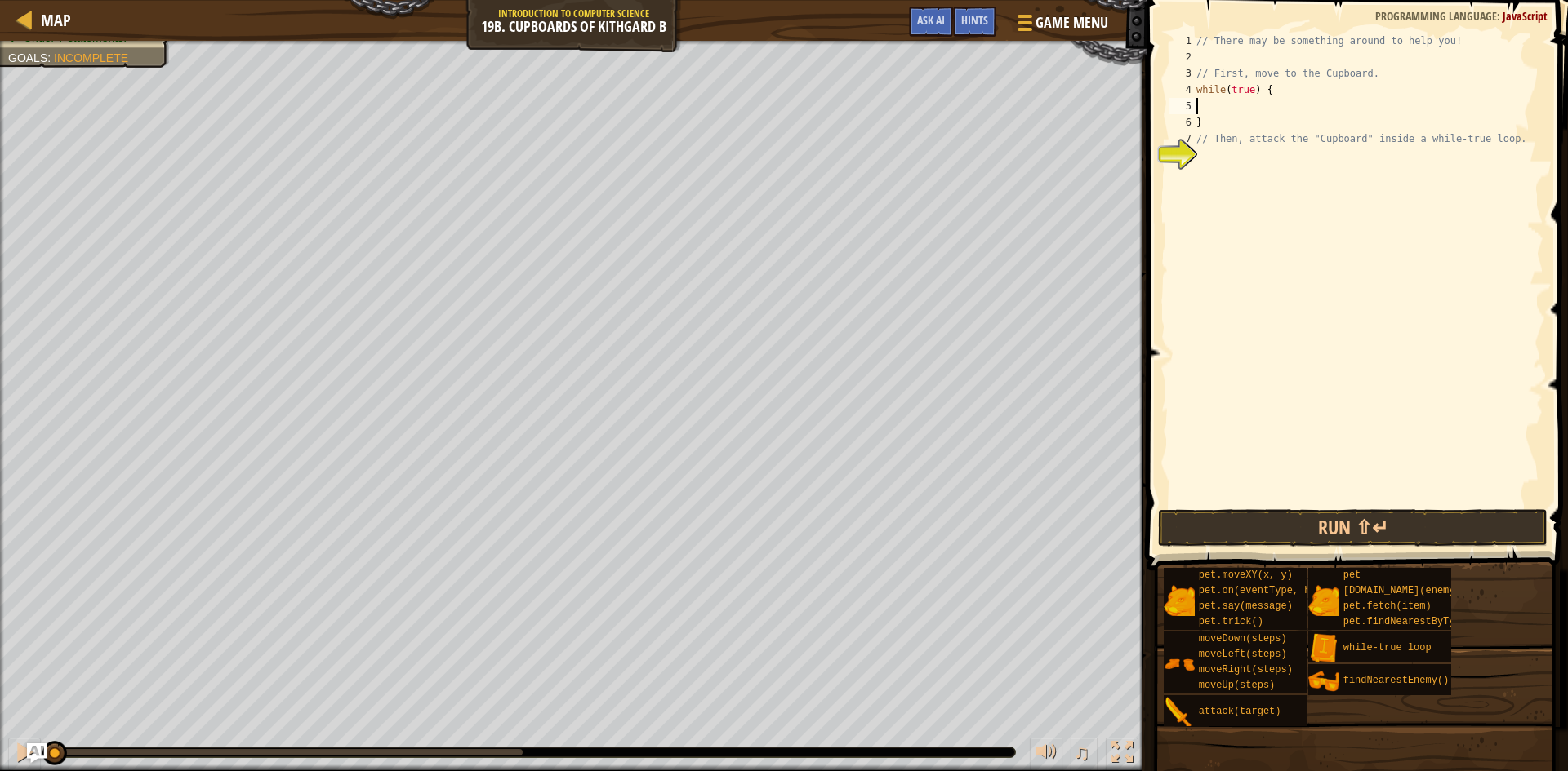
type textarea "h"
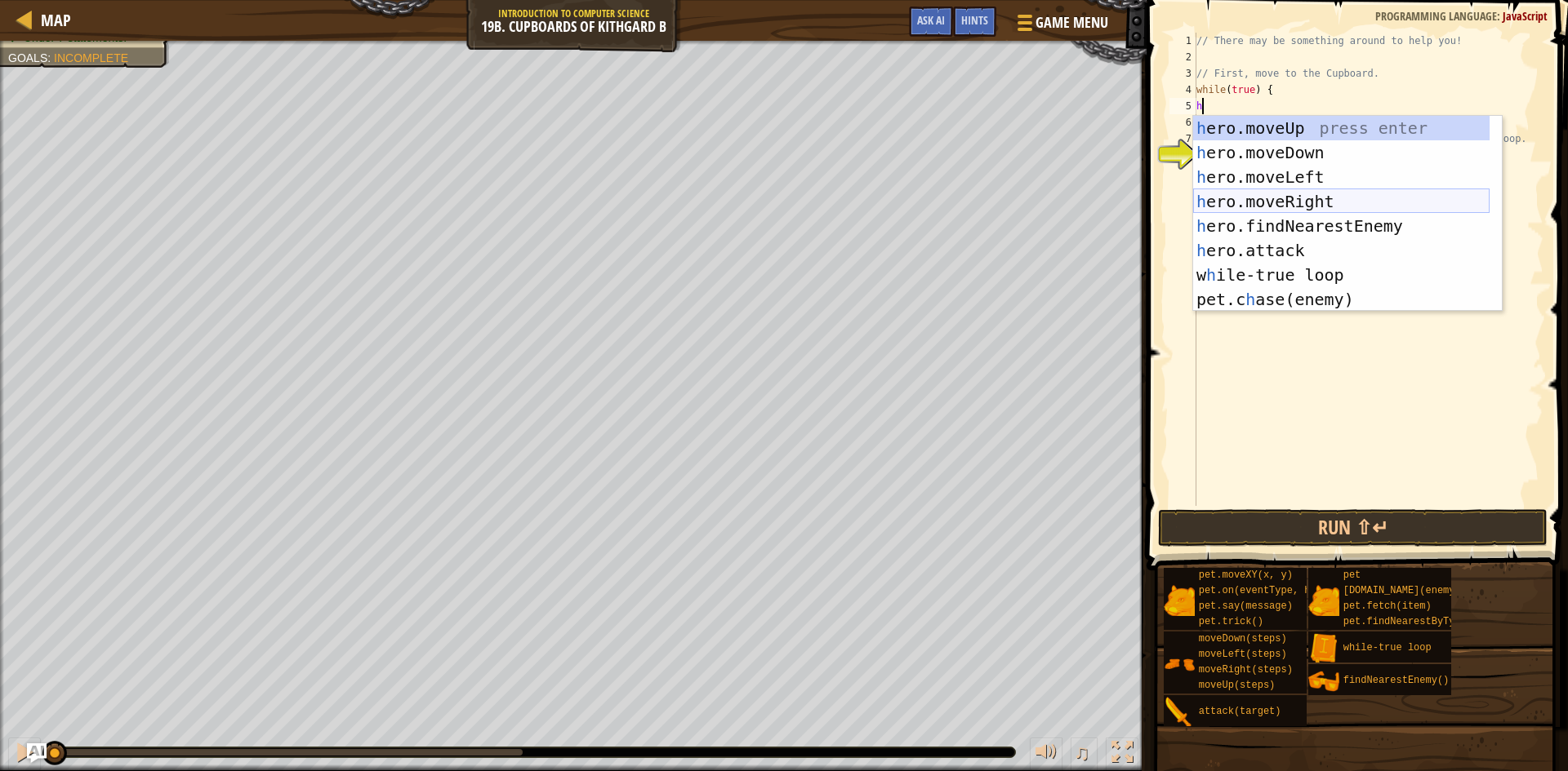
click at [1310, 200] on div "h ero.moveUp press enter h ero.moveDown press enter h ero.moveLeft press enter …" at bounding box center [1341, 239] width 296 height 245
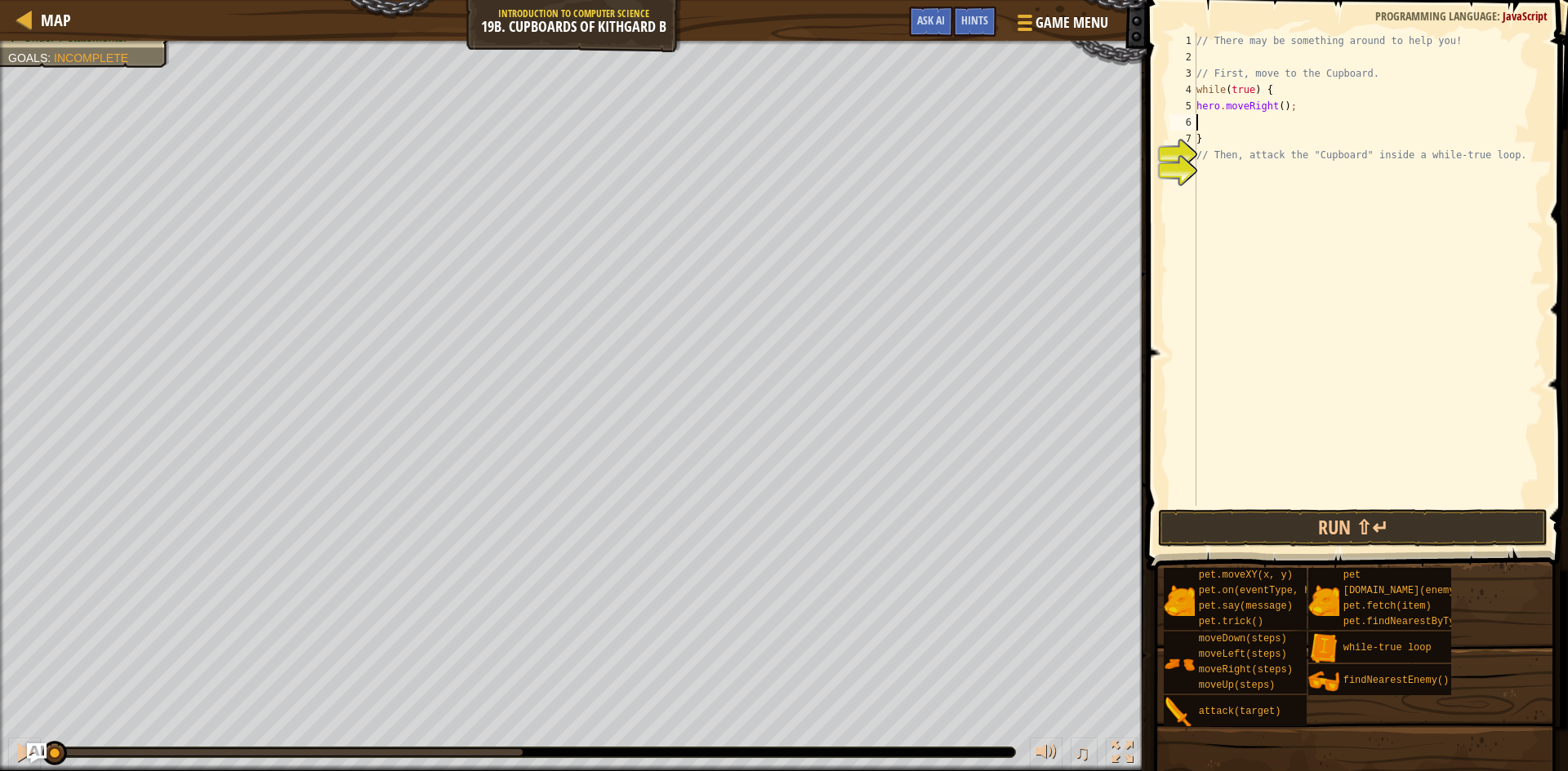
type textarea "h"
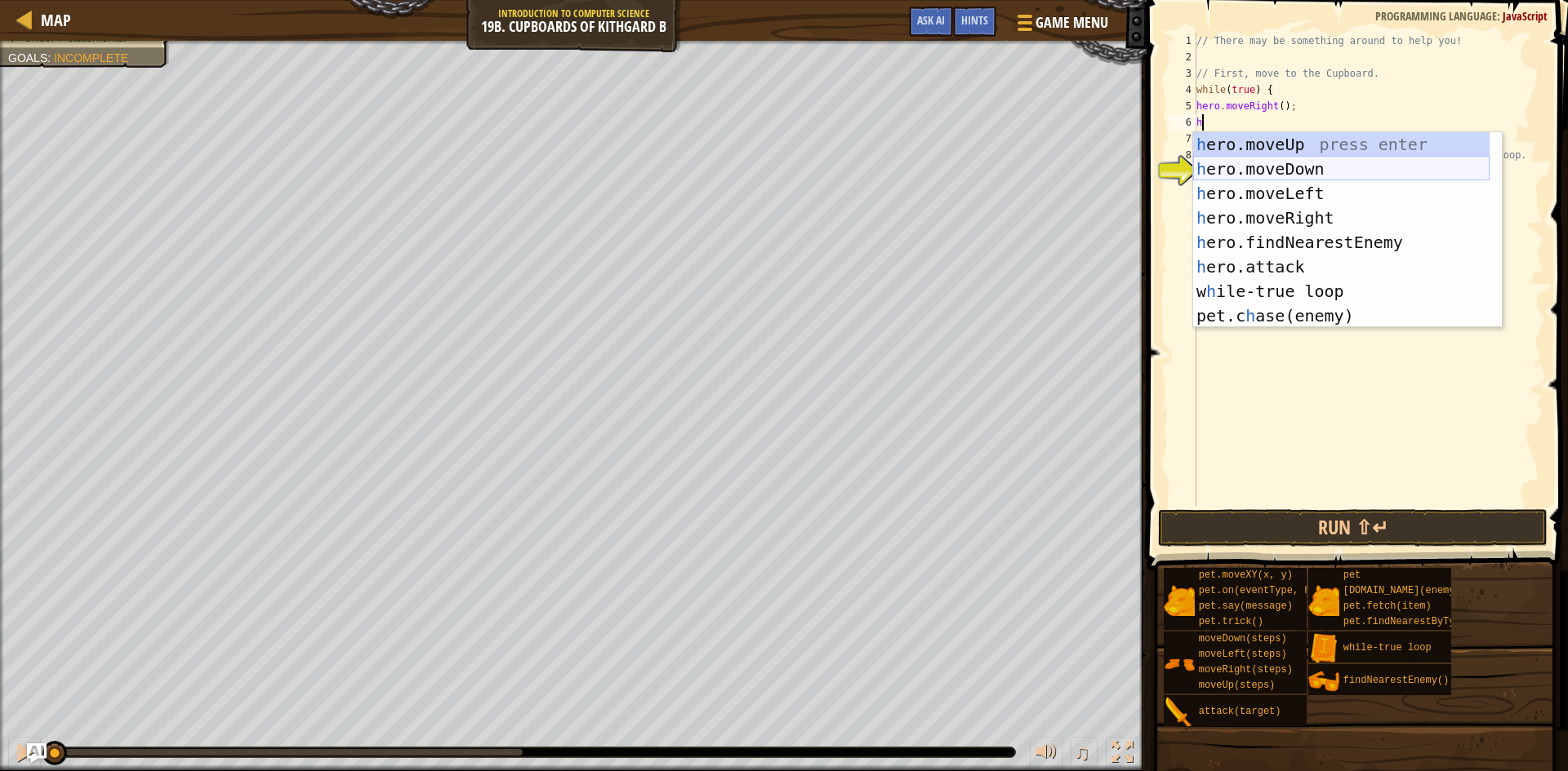
click at [1317, 166] on div "h ero.moveUp press enter h ero.moveDown press enter h ero.moveLeft press enter …" at bounding box center [1341, 255] width 296 height 245
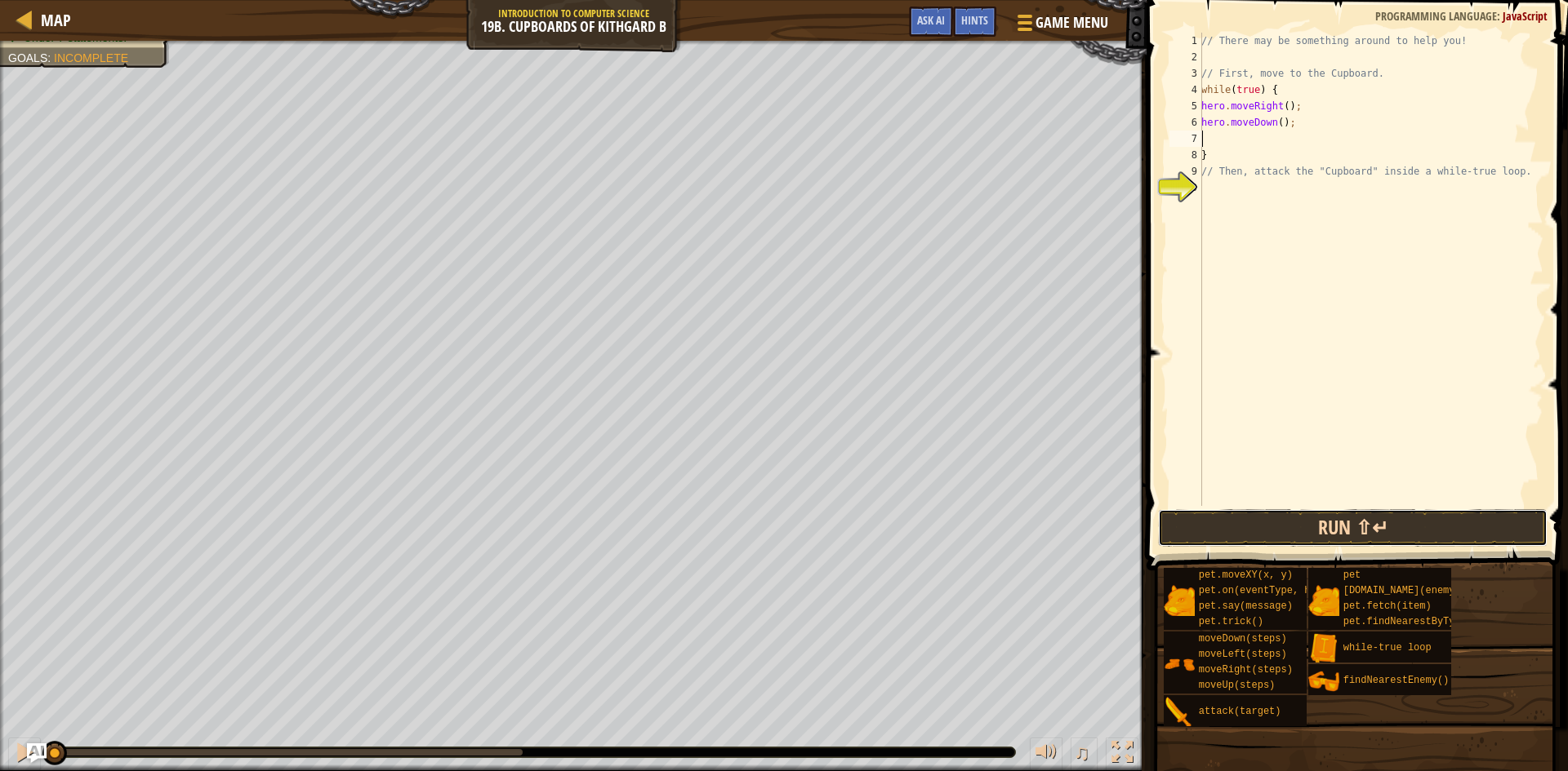
click at [1334, 511] on button "Run ⇧↵" at bounding box center [1352, 528] width 389 height 38
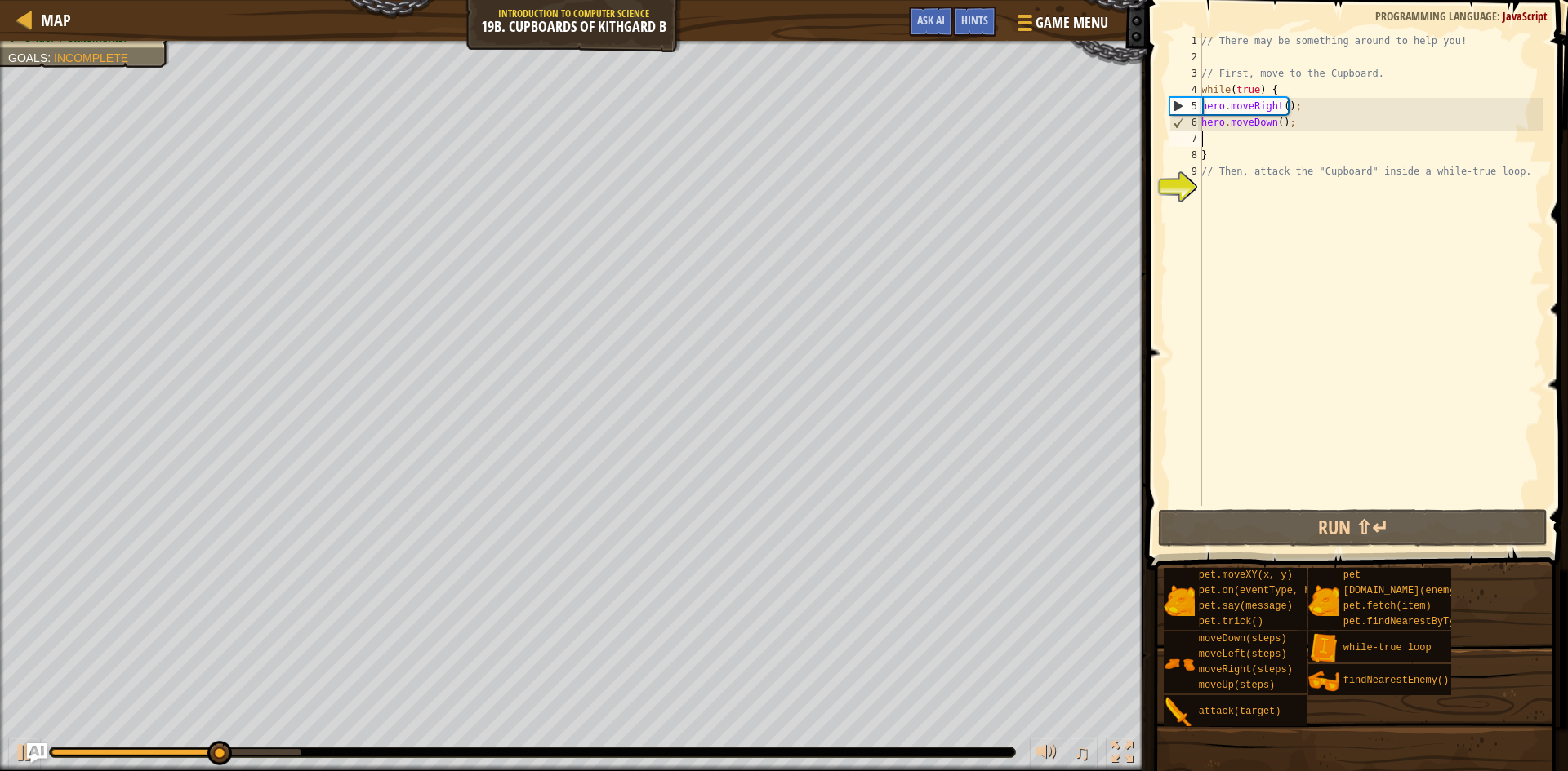
type textarea "hero.moveDown();"
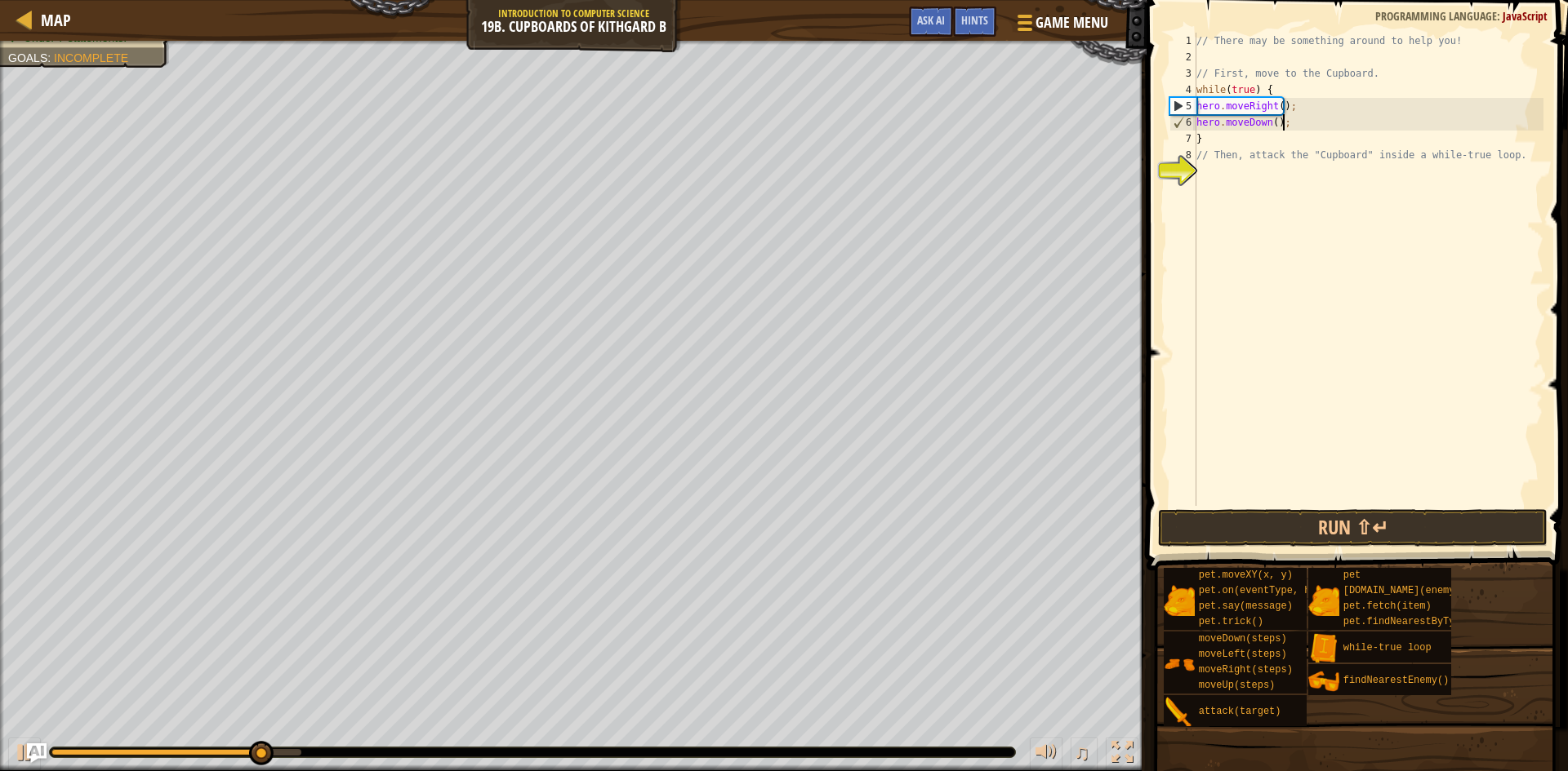
click at [1239, 171] on div "// There may be something around to help you! // First, move to the Cupboard. w…" at bounding box center [1368, 286] width 350 height 506
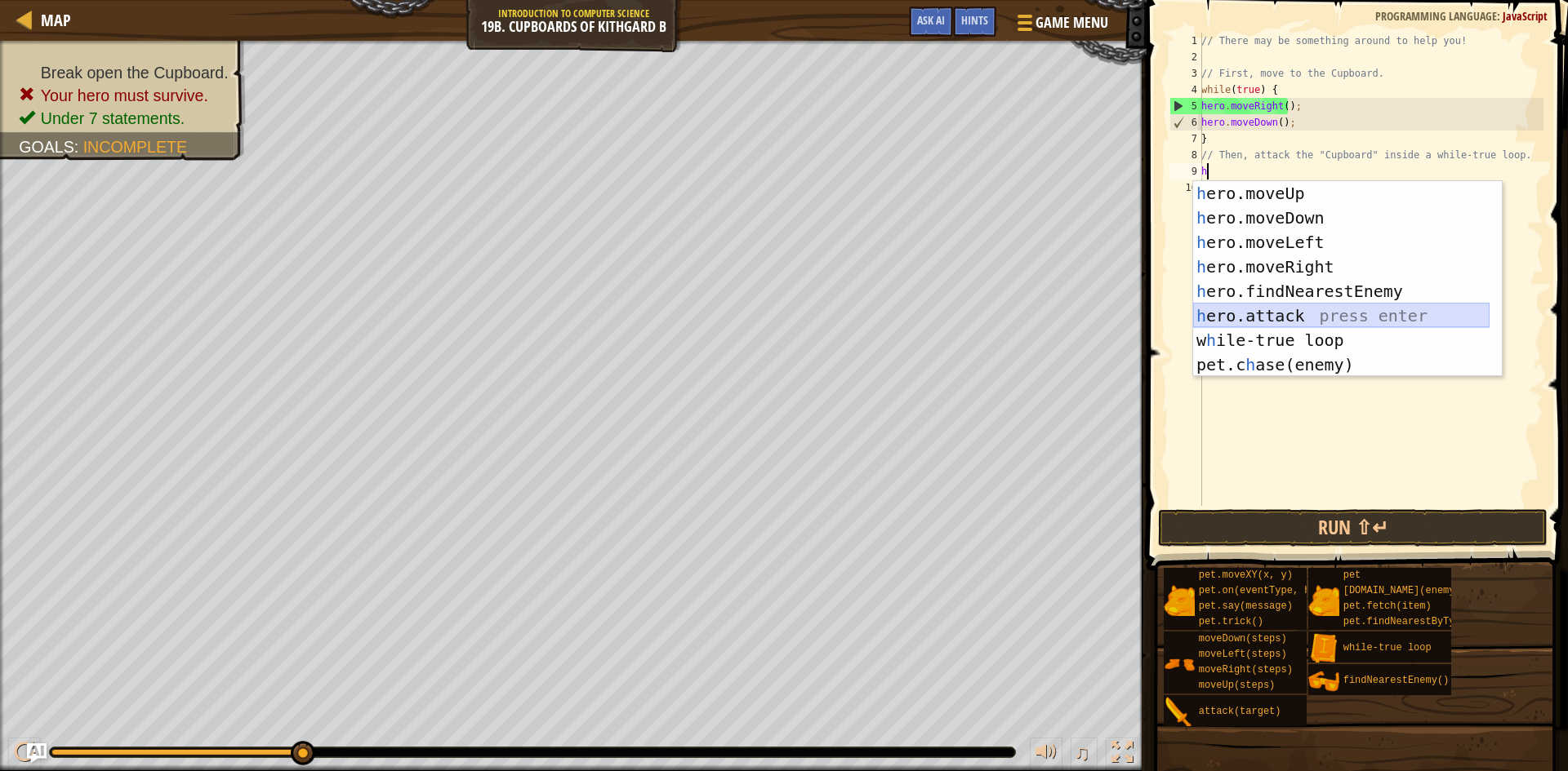
click at [1291, 315] on div "h ero.moveUp press enter h ero.moveDown press enter h ero.moveLeft press enter …" at bounding box center [1341, 304] width 296 height 245
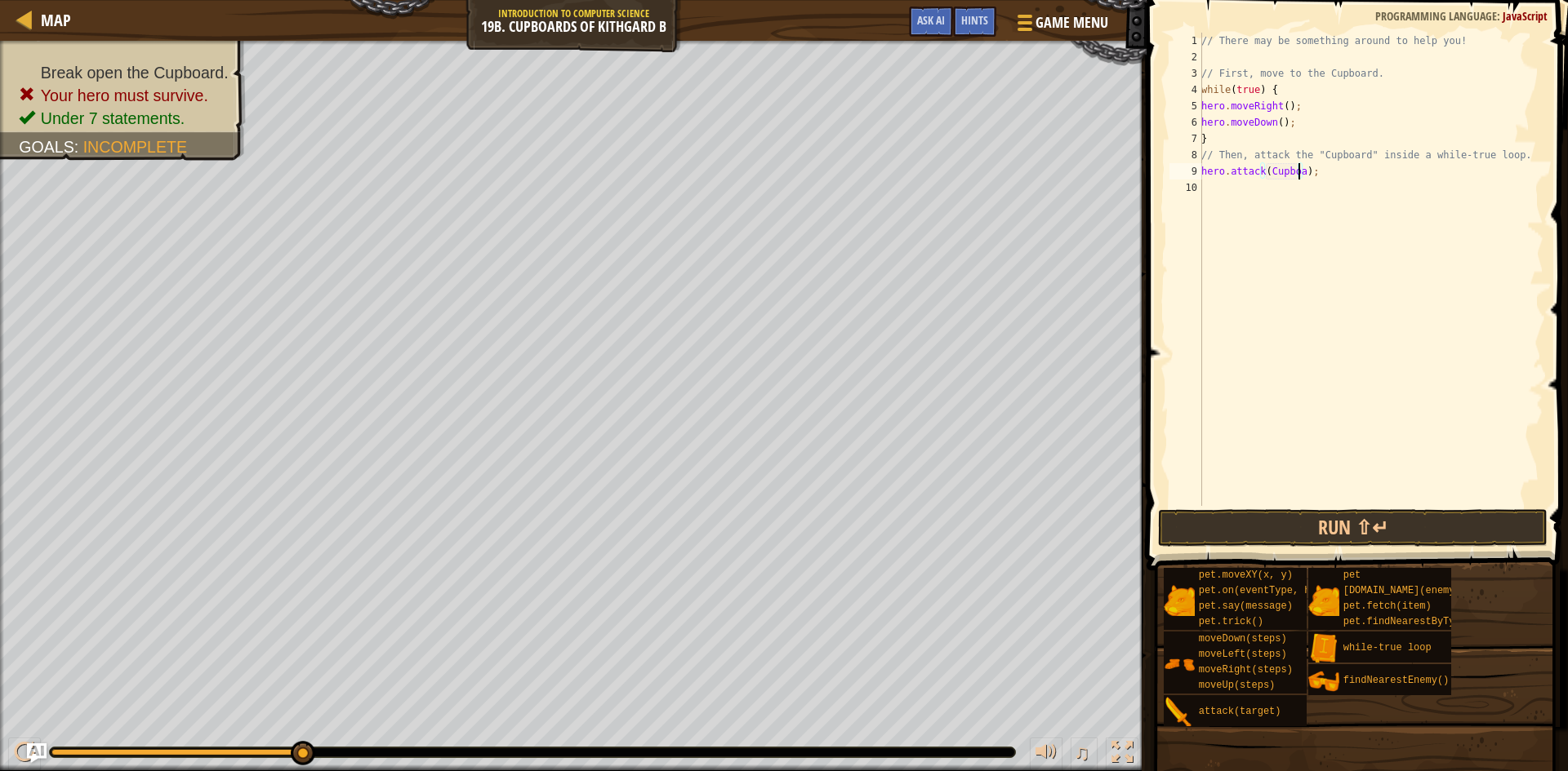
scroll to position [7, 9]
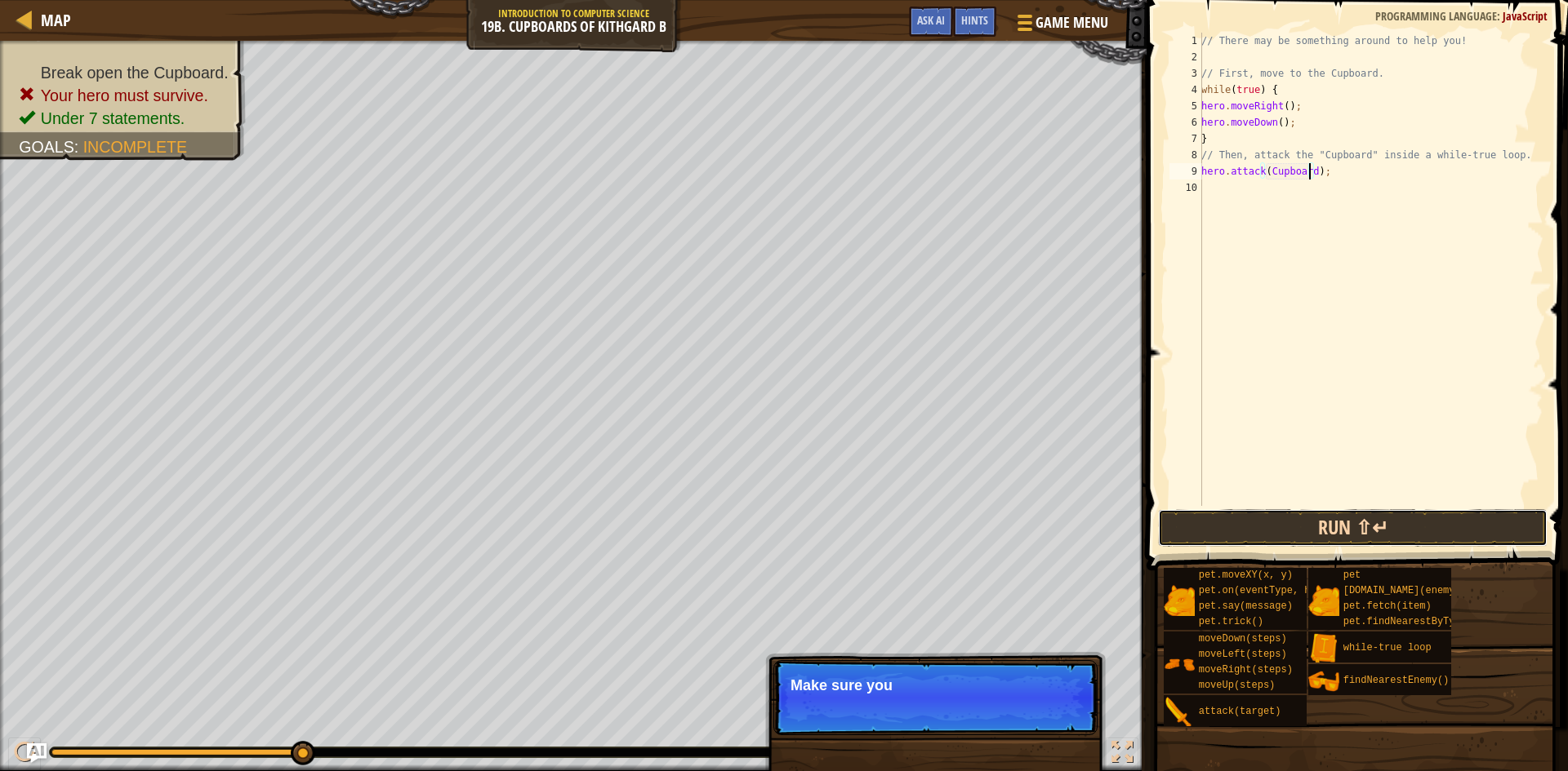
click at [1334, 538] on button "Run ⇧↵" at bounding box center [1352, 528] width 389 height 38
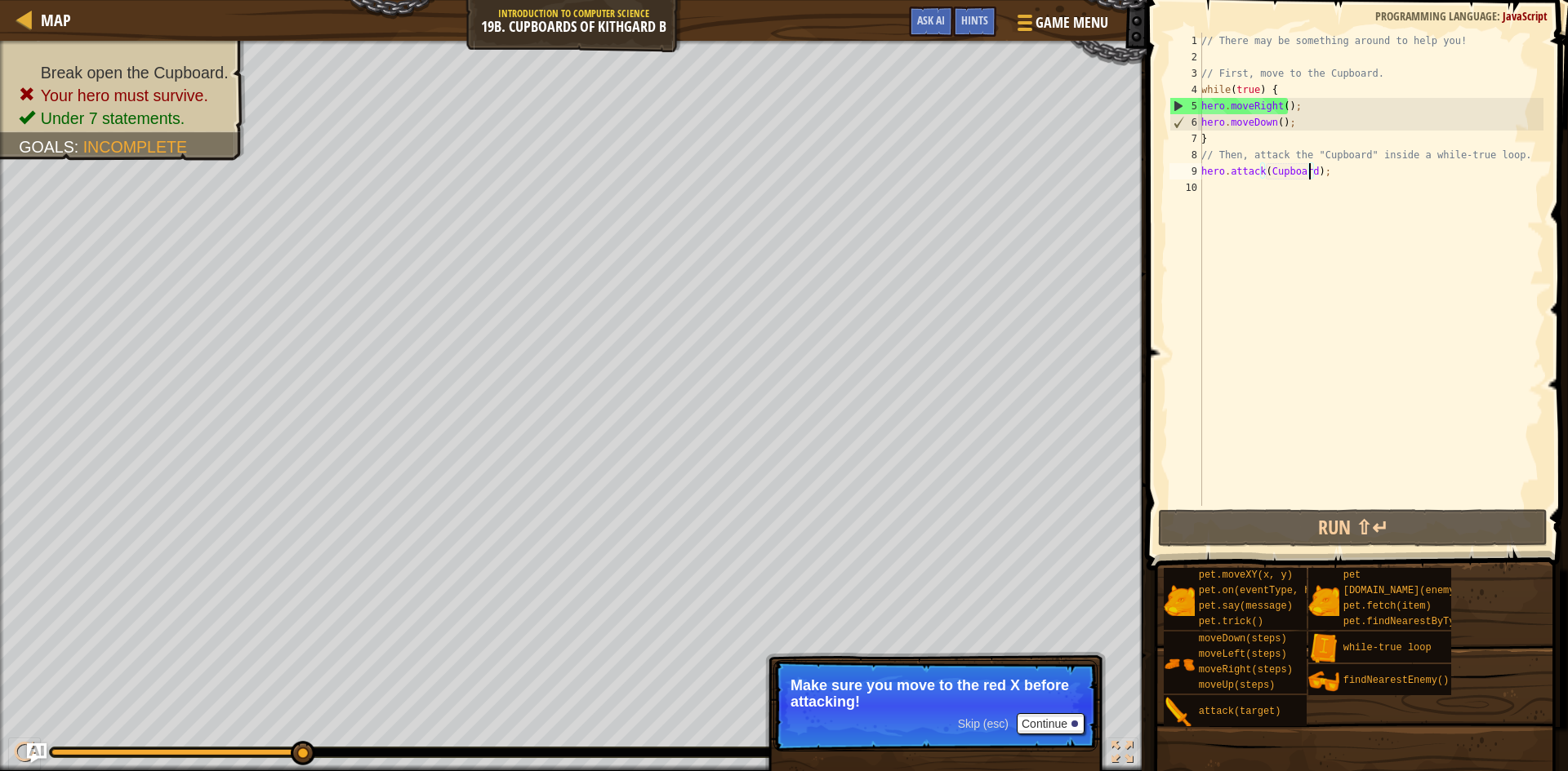
click at [1240, 136] on div "// There may be something around to help you! // First, move to the Cupboard. w…" at bounding box center [1371, 286] width 345 height 506
drag, startPoint x: 1504, startPoint y: 157, endPoint x: 1163, endPoint y: 154, distance: 341.0
click at [1163, 154] on div "} 1 2 3 4 5 6 7 8 9 10 // There may be something around to help you! // First, …" at bounding box center [1355, 318] width 426 height 619
type textarea "// Then, attack the "Cupboard" inside a while-true loop."
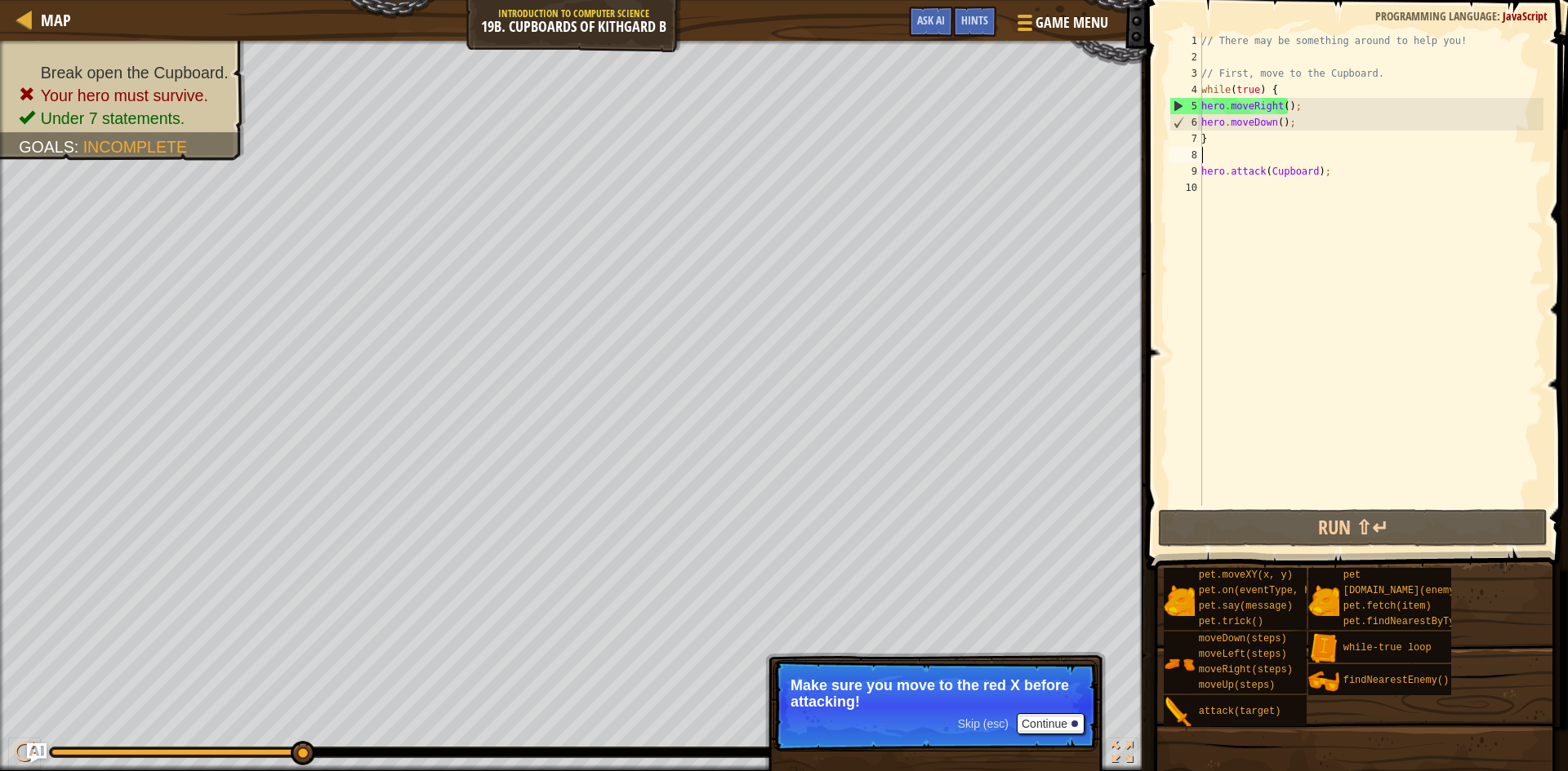
type textarea "h"
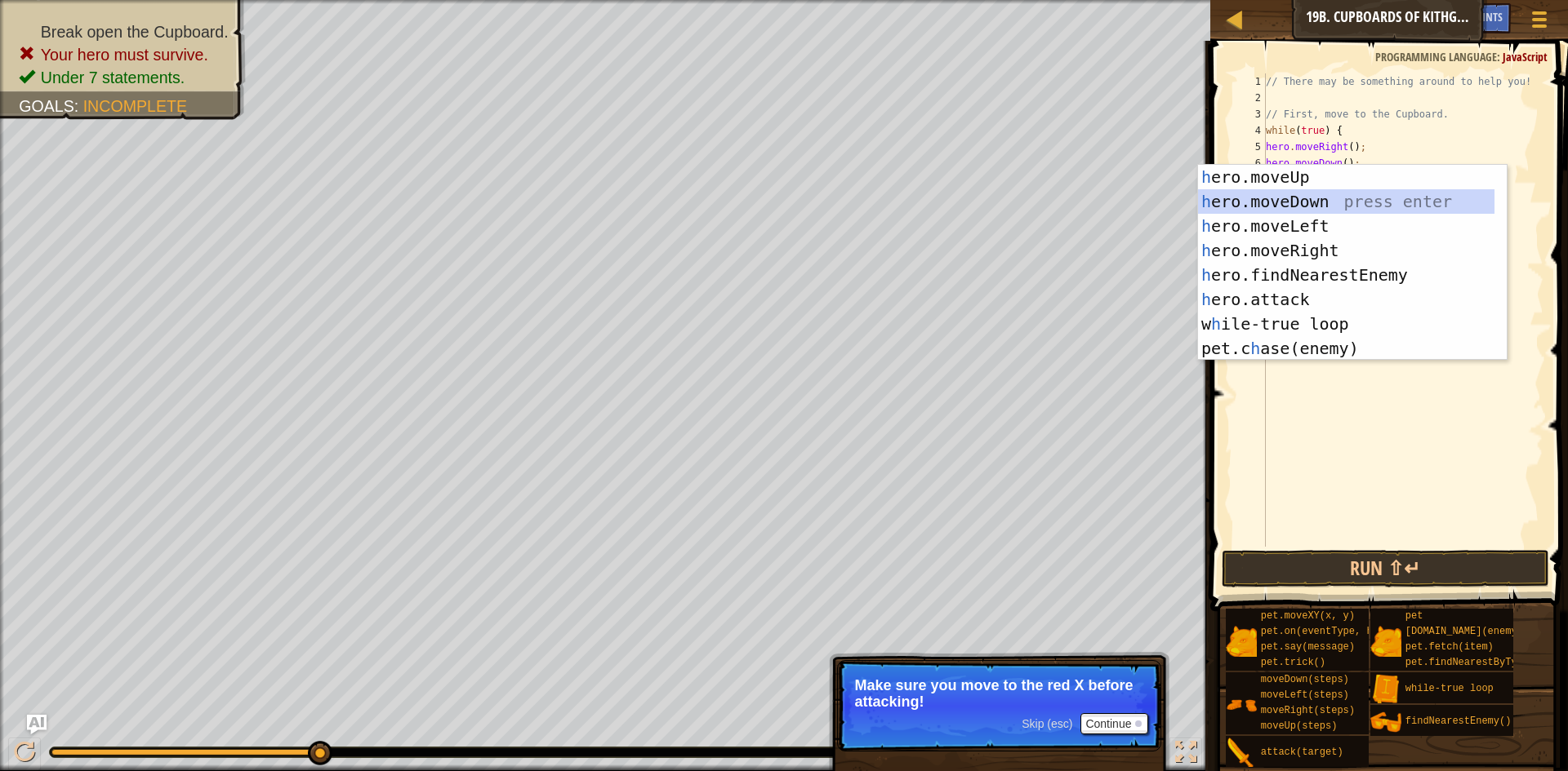
click at [1308, 198] on div "h ero.moveUp press enter h ero.moveDown press enter h ero.moveLeft press enter …" at bounding box center [1346, 287] width 296 height 245
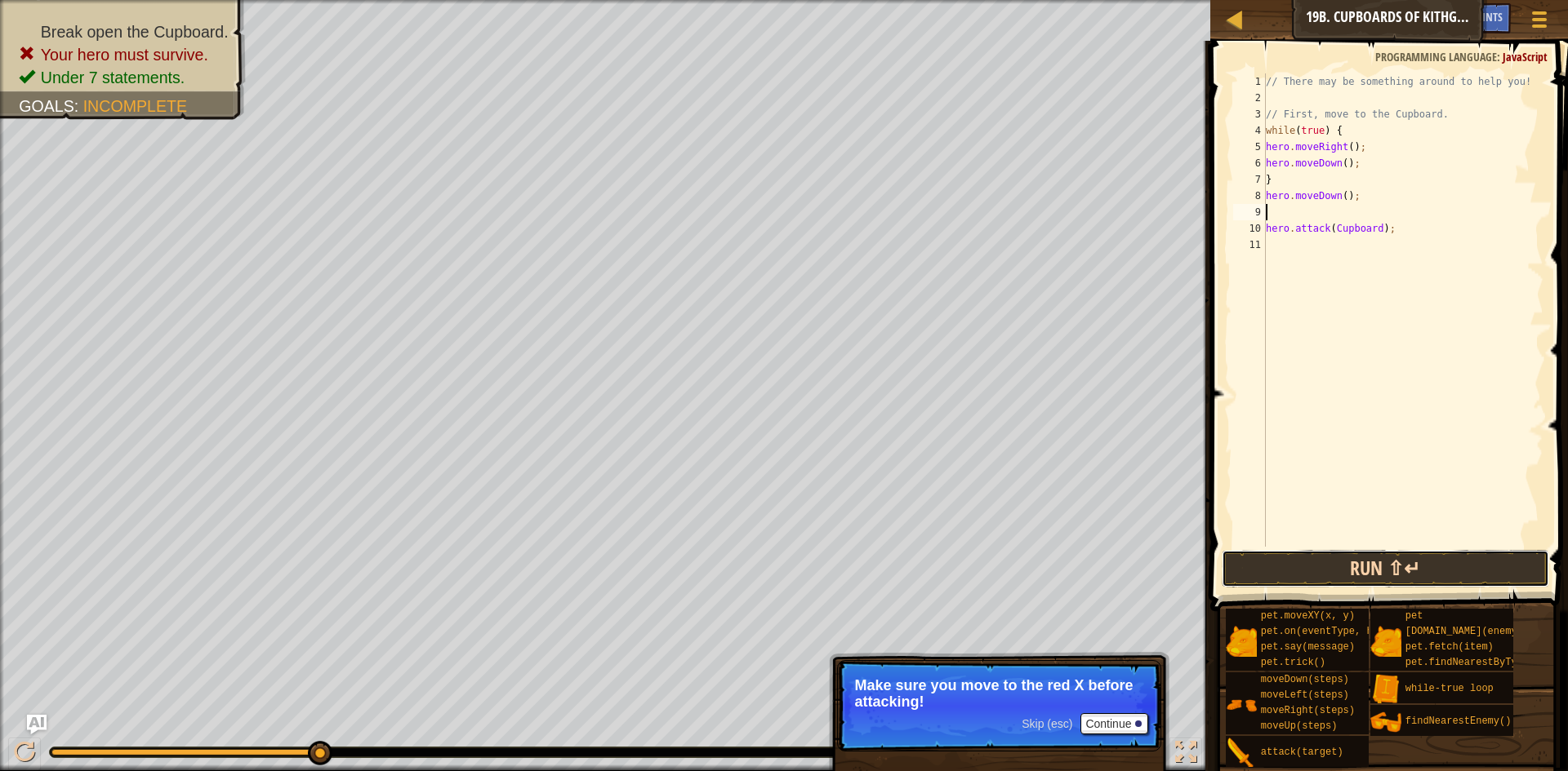
click at [1371, 576] on button "Run ⇧↵" at bounding box center [1385, 569] width 328 height 38
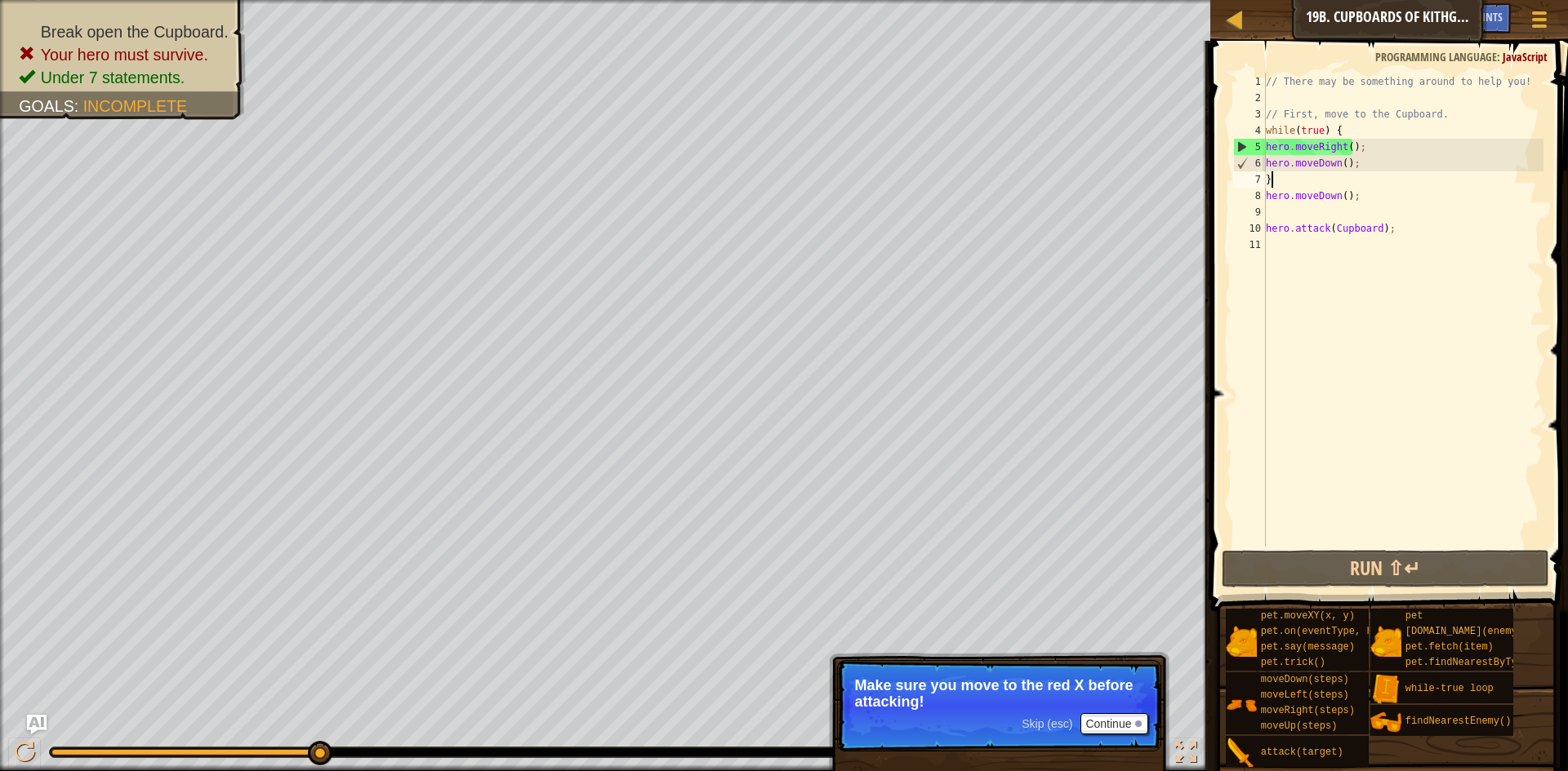
click at [1289, 176] on div "// There may be something around to help you! // First, move to the Cupboard. w…" at bounding box center [1403, 326] width 281 height 506
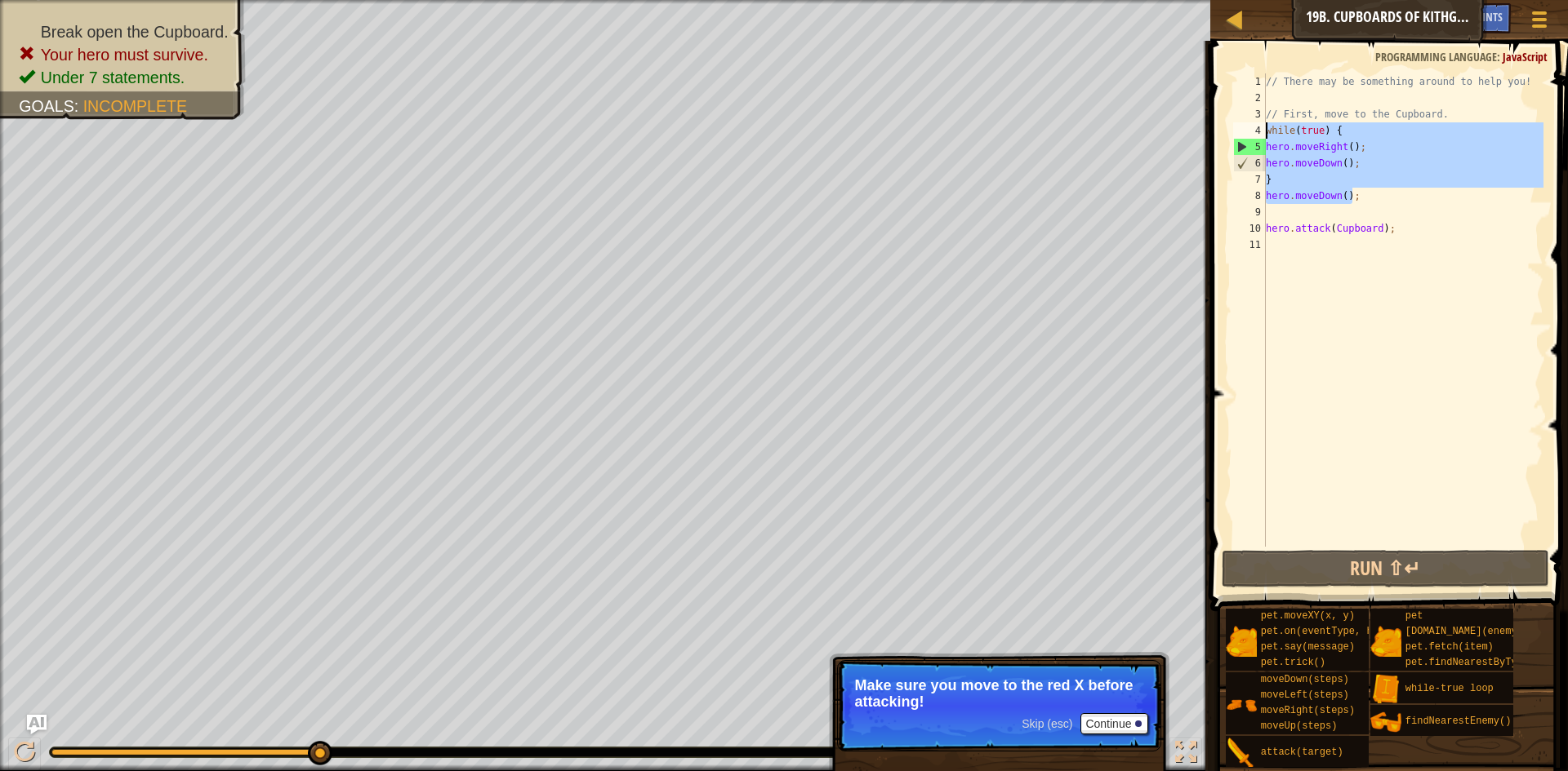
drag, startPoint x: 1357, startPoint y: 191, endPoint x: 1255, endPoint y: 123, distance: 122.6
click at [1255, 123] on div "} 1 2 3 4 5 6 7 8 9 10 11 // There may be something around to help you! // Firs…" at bounding box center [1386, 309] width 313 height 473
type textarea "while(true) { hero.moveRight();"
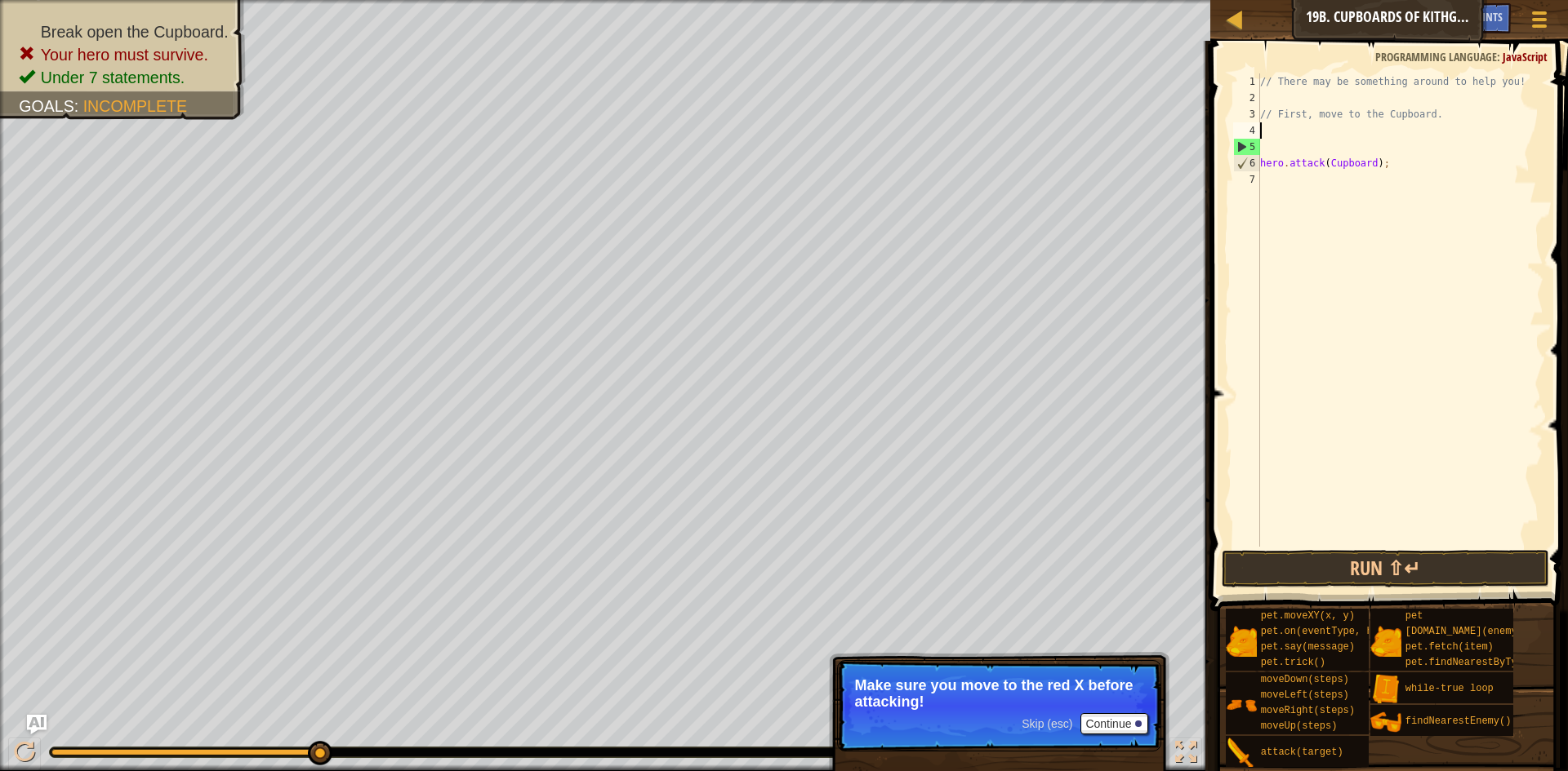
type textarea "h"
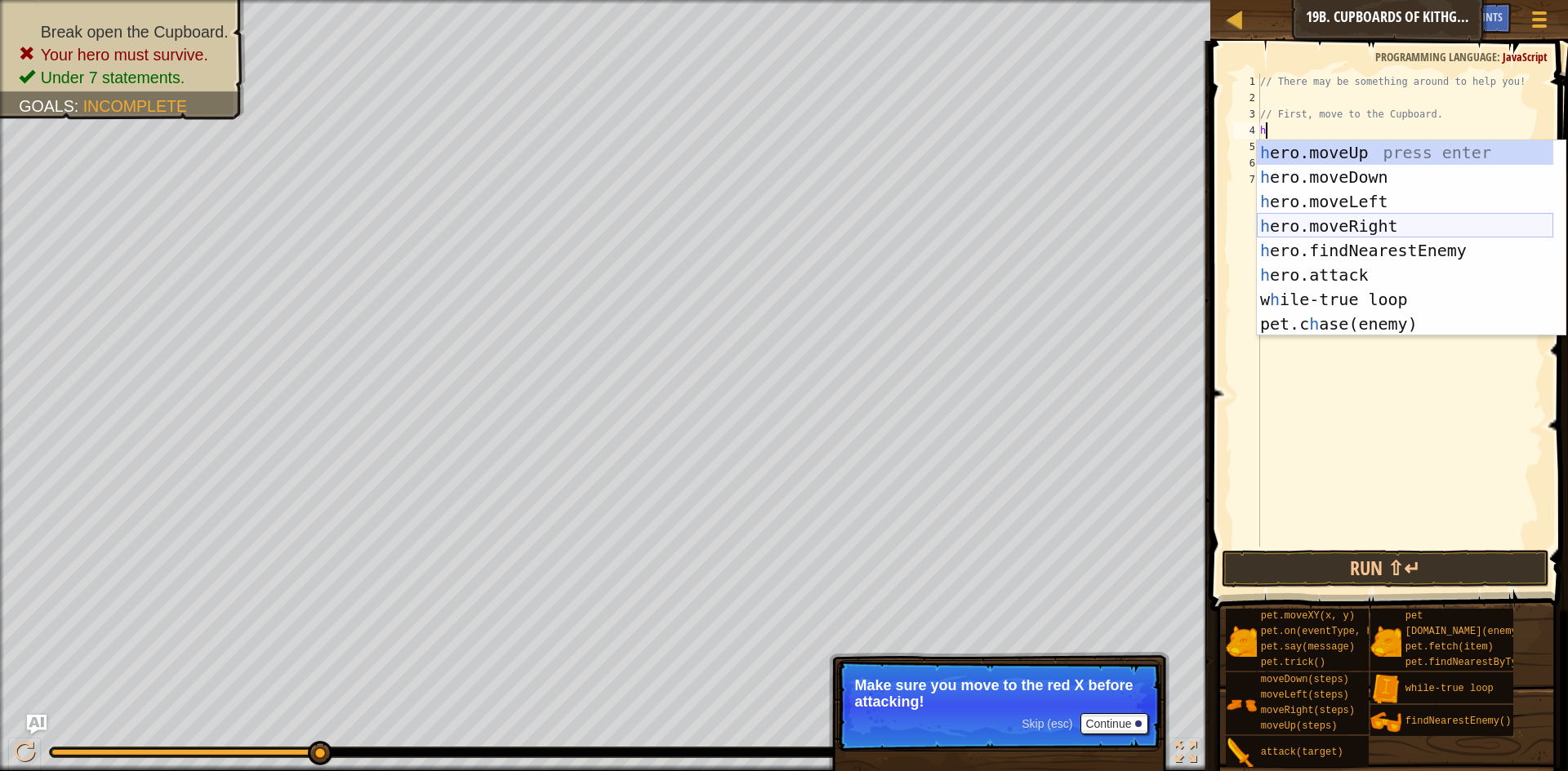
click at [1381, 220] on div "h ero.moveUp press enter h ero.moveDown press enter h ero.moveLeft press enter …" at bounding box center [1404, 263] width 296 height 245
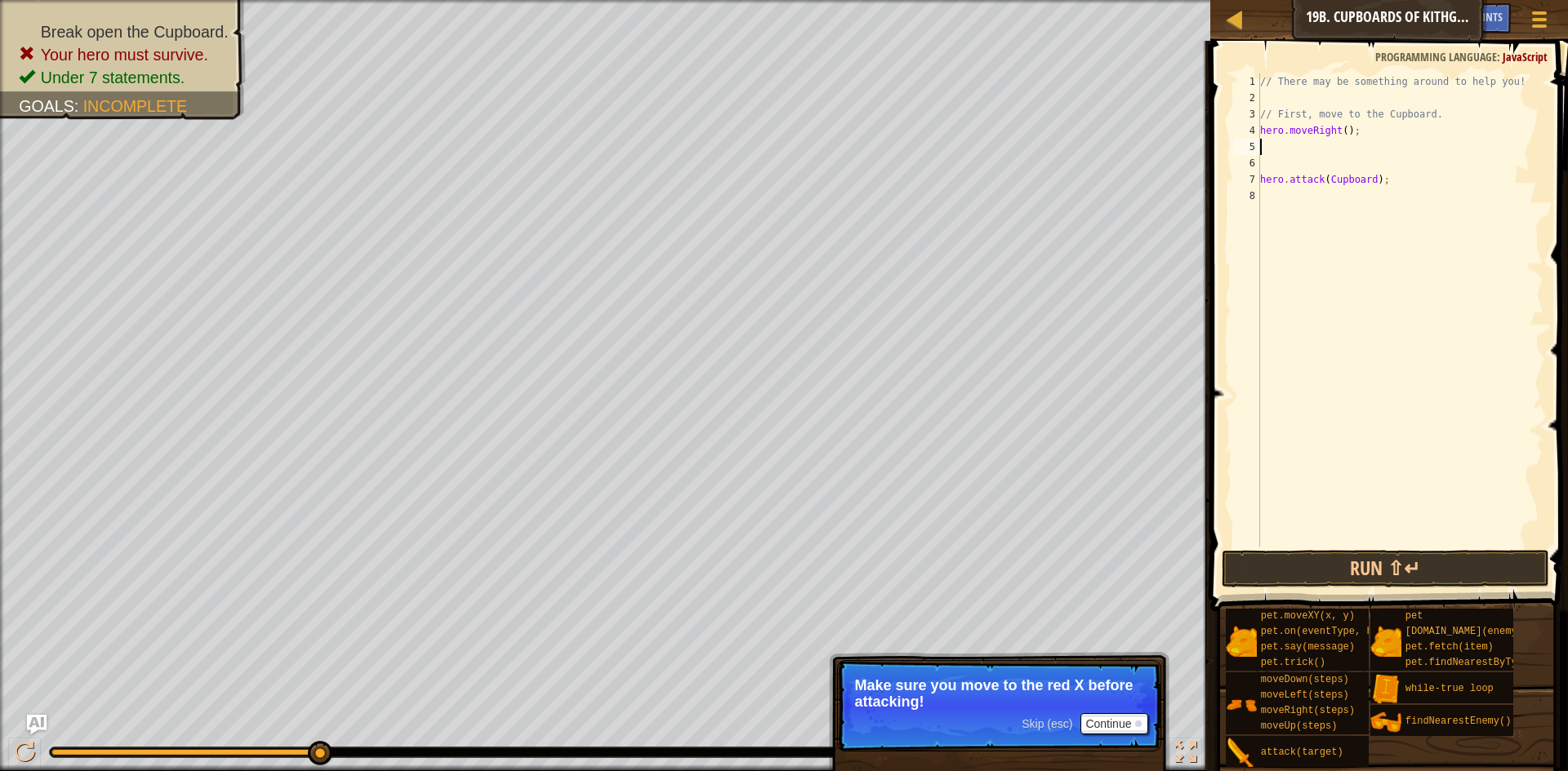
type textarea "h"
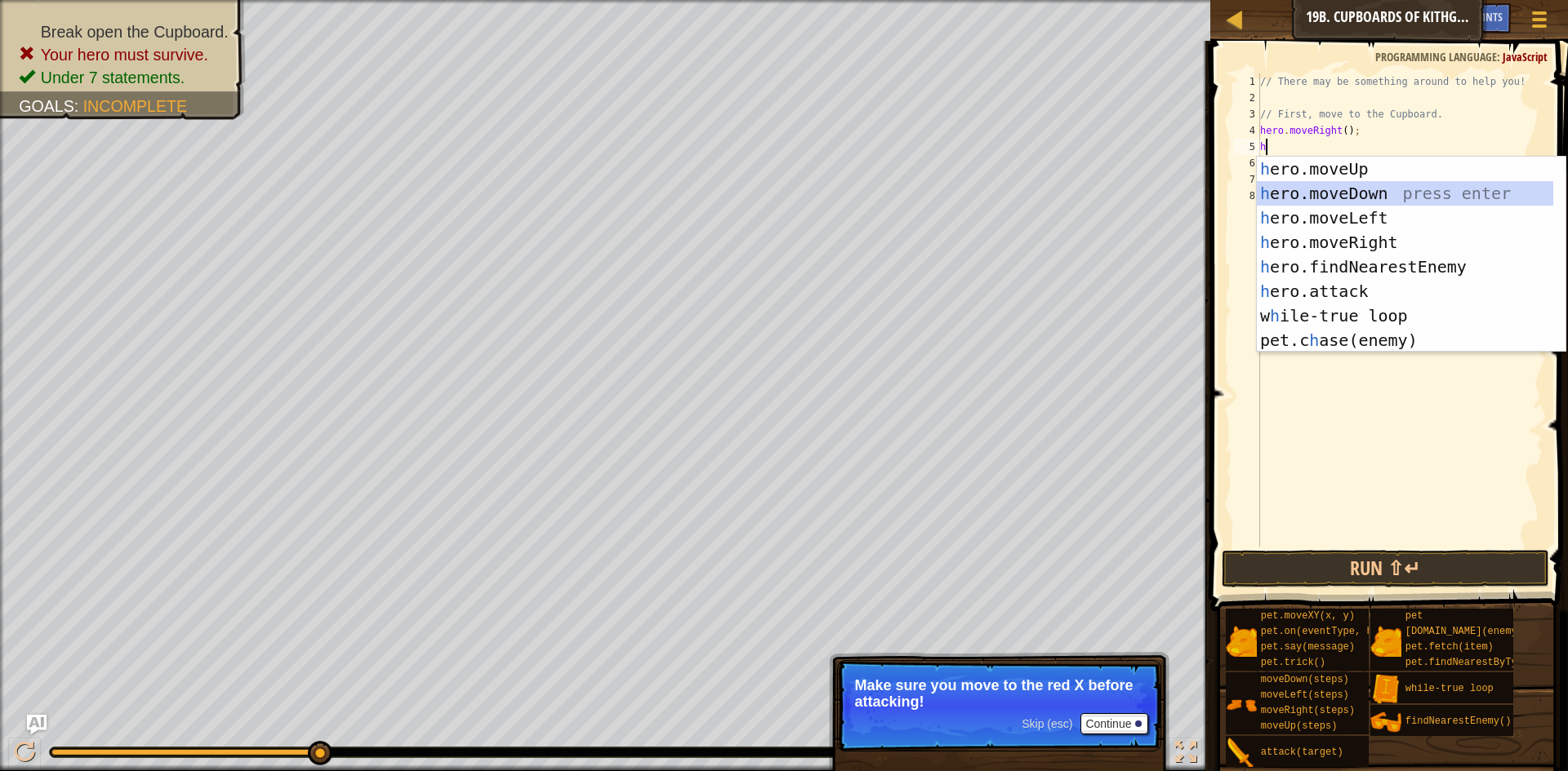
click at [1350, 190] on div "h ero.moveUp press enter h ero.moveDown press enter h ero.moveLeft press enter …" at bounding box center [1404, 279] width 296 height 245
type textarea "h"
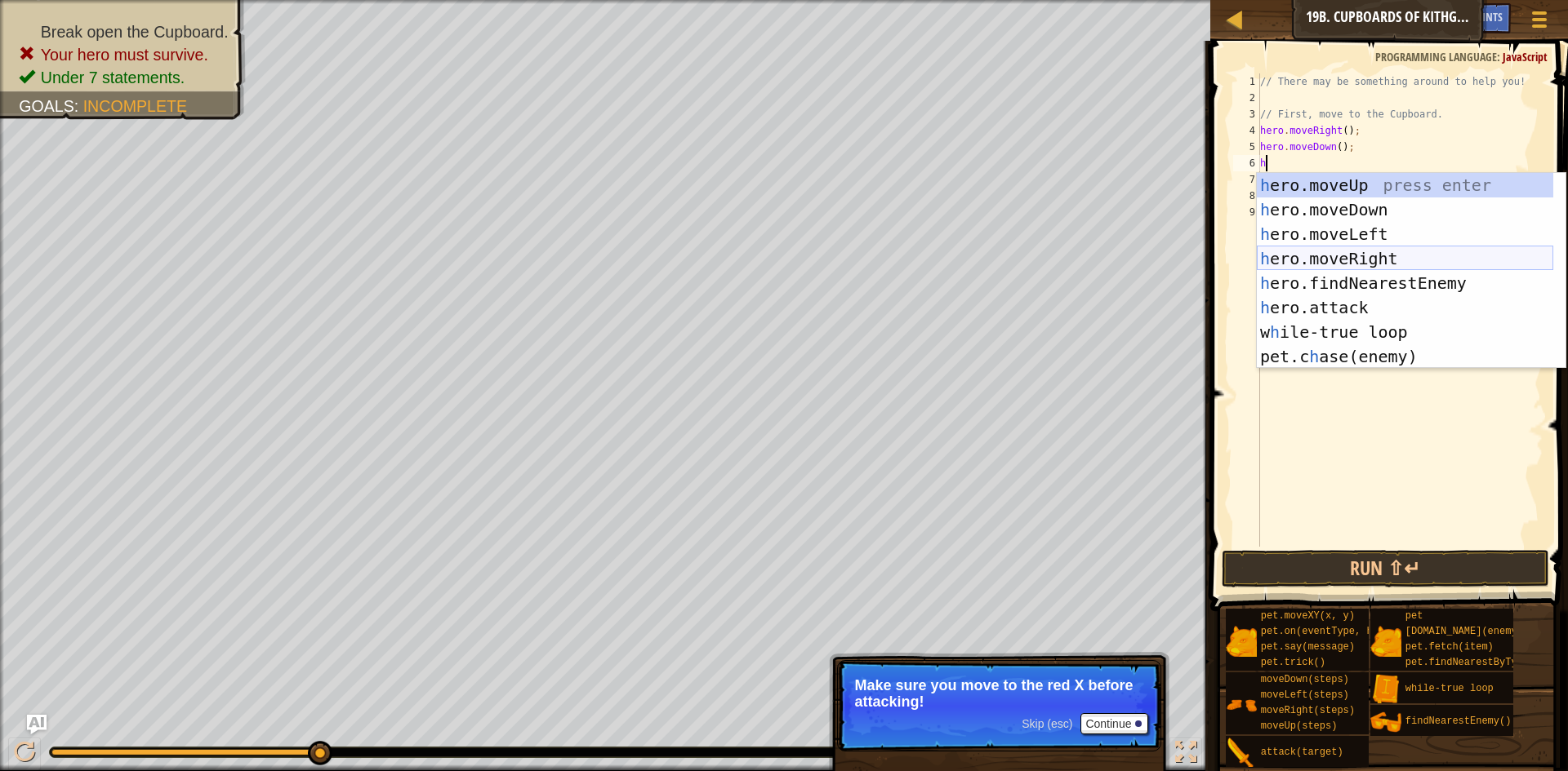
click at [1361, 256] on div "h ero.moveUp press enter h ero.moveDown press enter h ero.moveLeft press enter …" at bounding box center [1404, 295] width 296 height 245
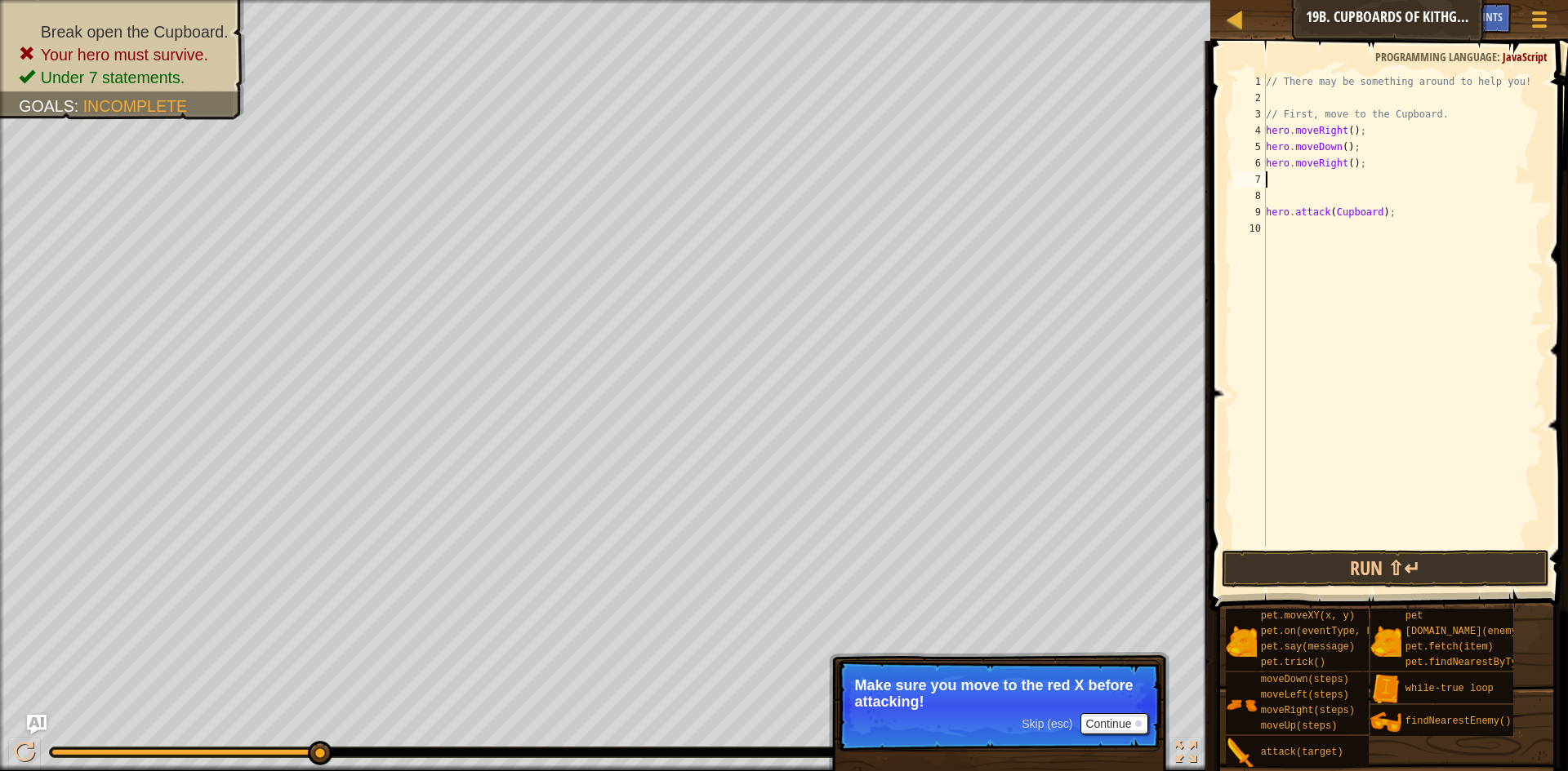
type textarea "h"
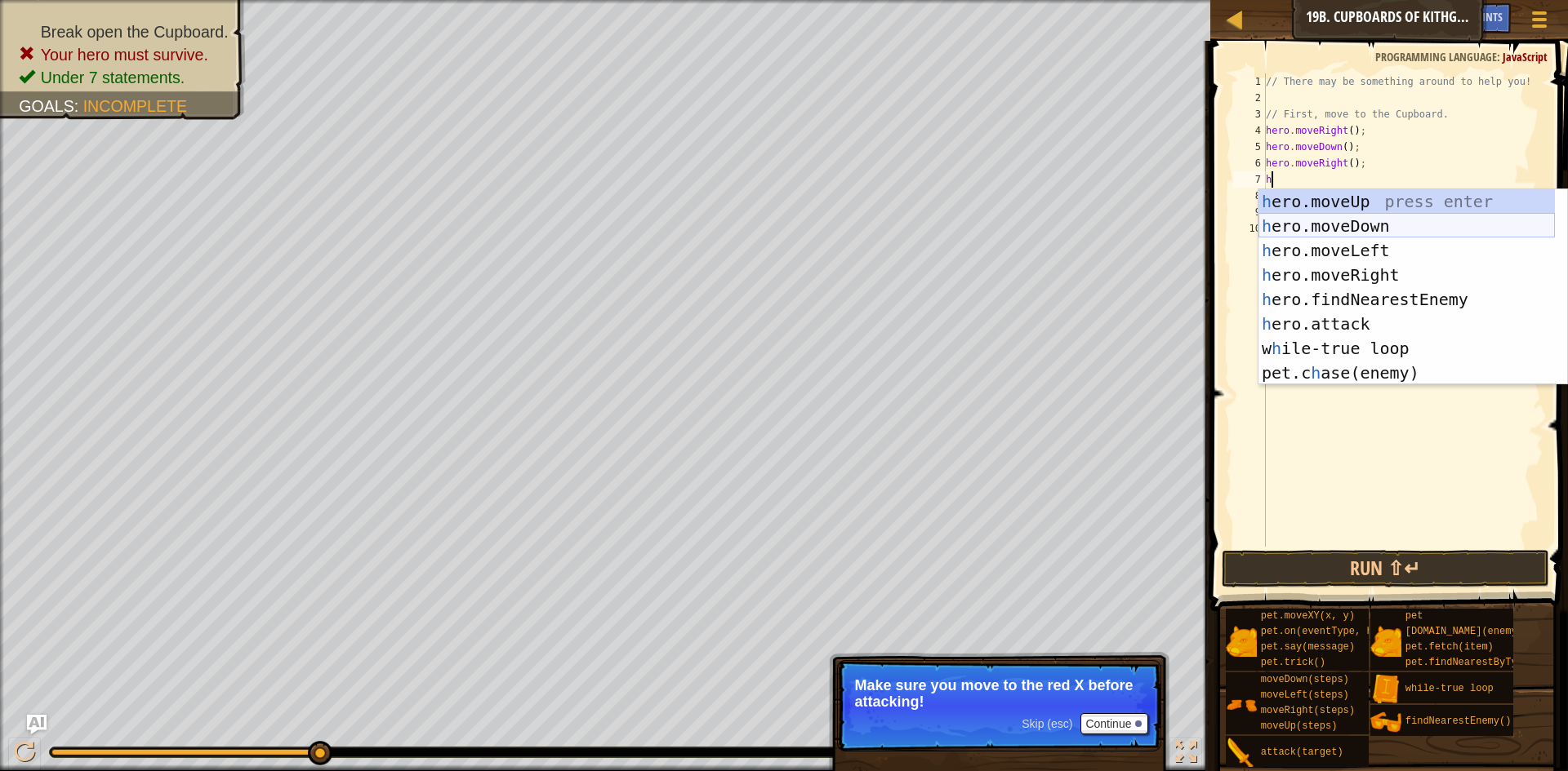
click at [1353, 222] on div "h ero.moveUp press enter h ero.moveDown press enter h ero.moveLeft press enter …" at bounding box center [1406, 312] width 296 height 245
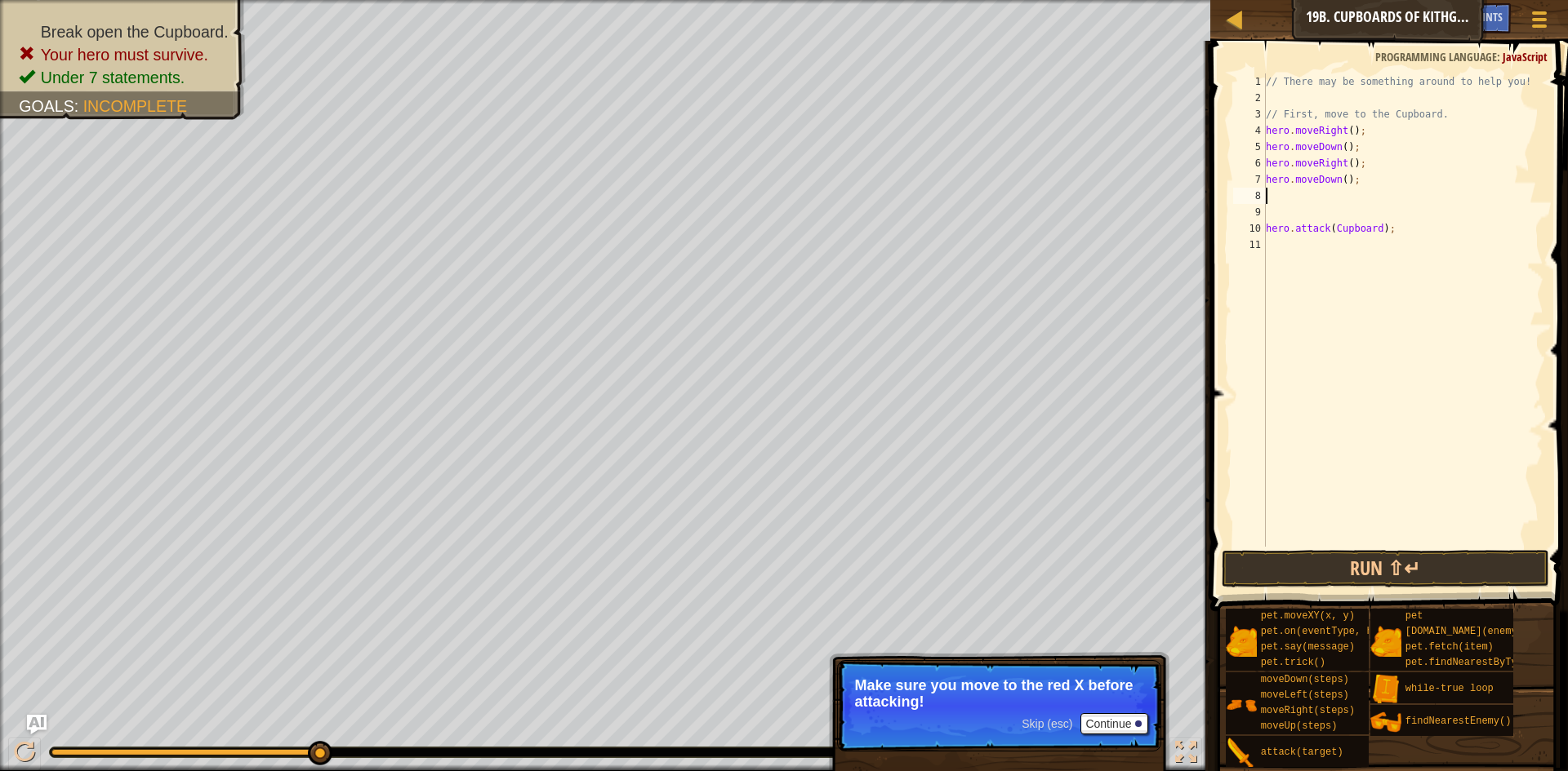
click at [1340, 175] on div "// There may be something around to help you! // First, move to the Cupboard. h…" at bounding box center [1403, 326] width 282 height 506
type textarea "hero.moveDown(2);"
click at [1313, 209] on div "// There may be something around to help you! // First, move to the Cupboard. h…" at bounding box center [1403, 326] width 282 height 506
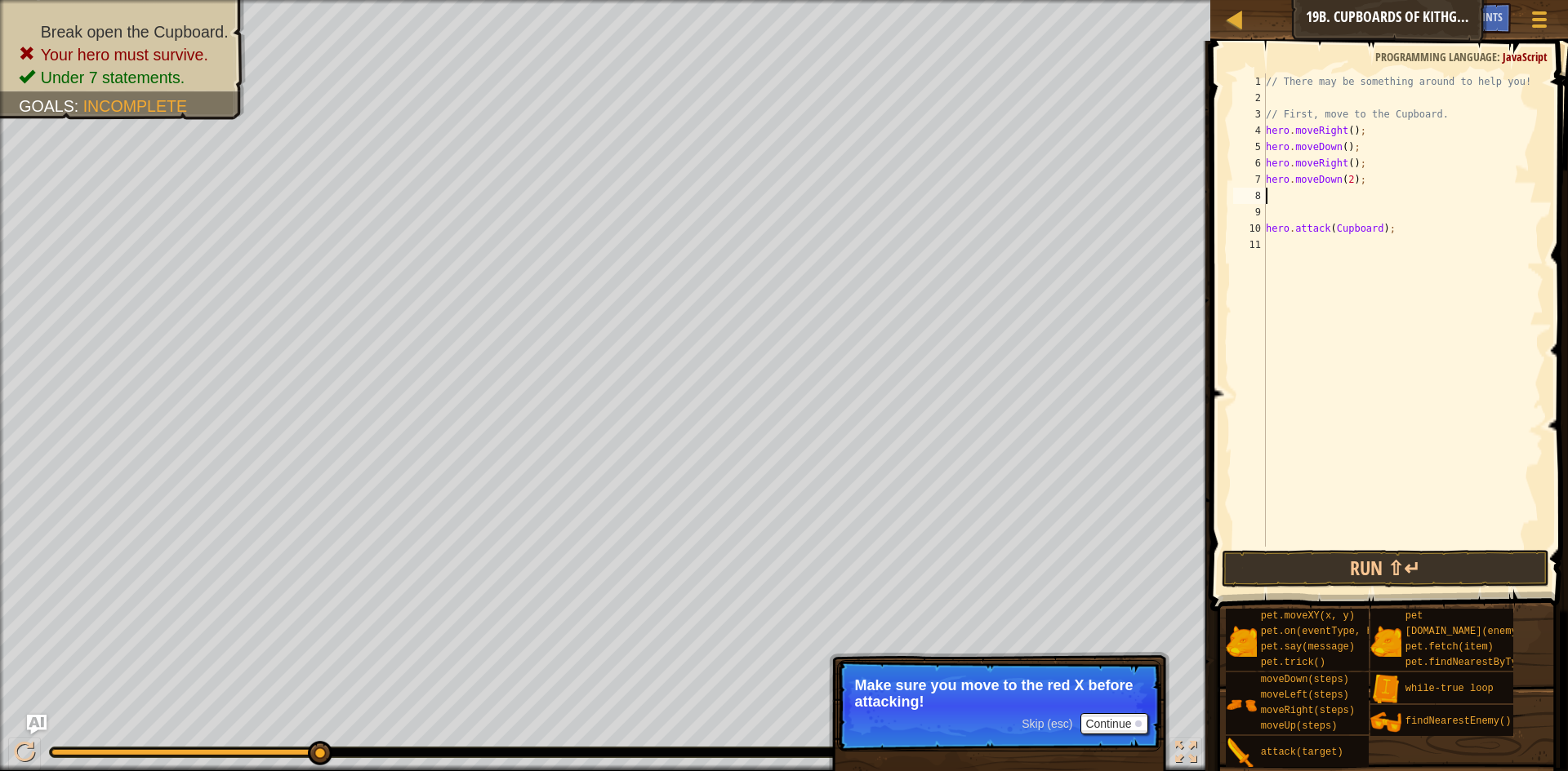
click at [1314, 201] on div "// There may be something around to help you! // First, move to the Cupboard. h…" at bounding box center [1403, 326] width 282 height 506
type textarea "2"
type textarea "h"
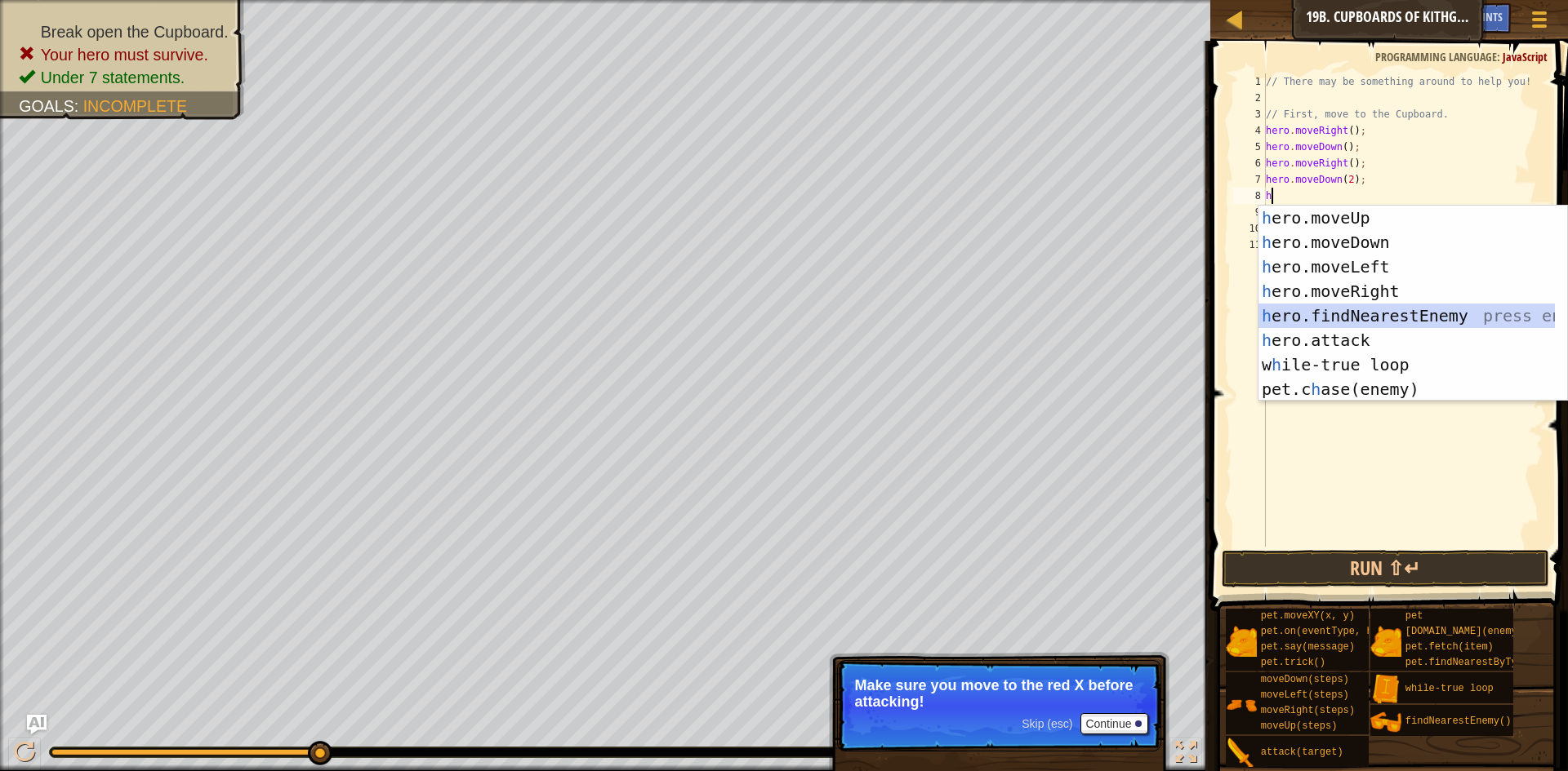
click at [1312, 322] on div "h ero.moveUp press enter h ero.moveDown press enter h ero.moveLeft press enter …" at bounding box center [1406, 328] width 296 height 245
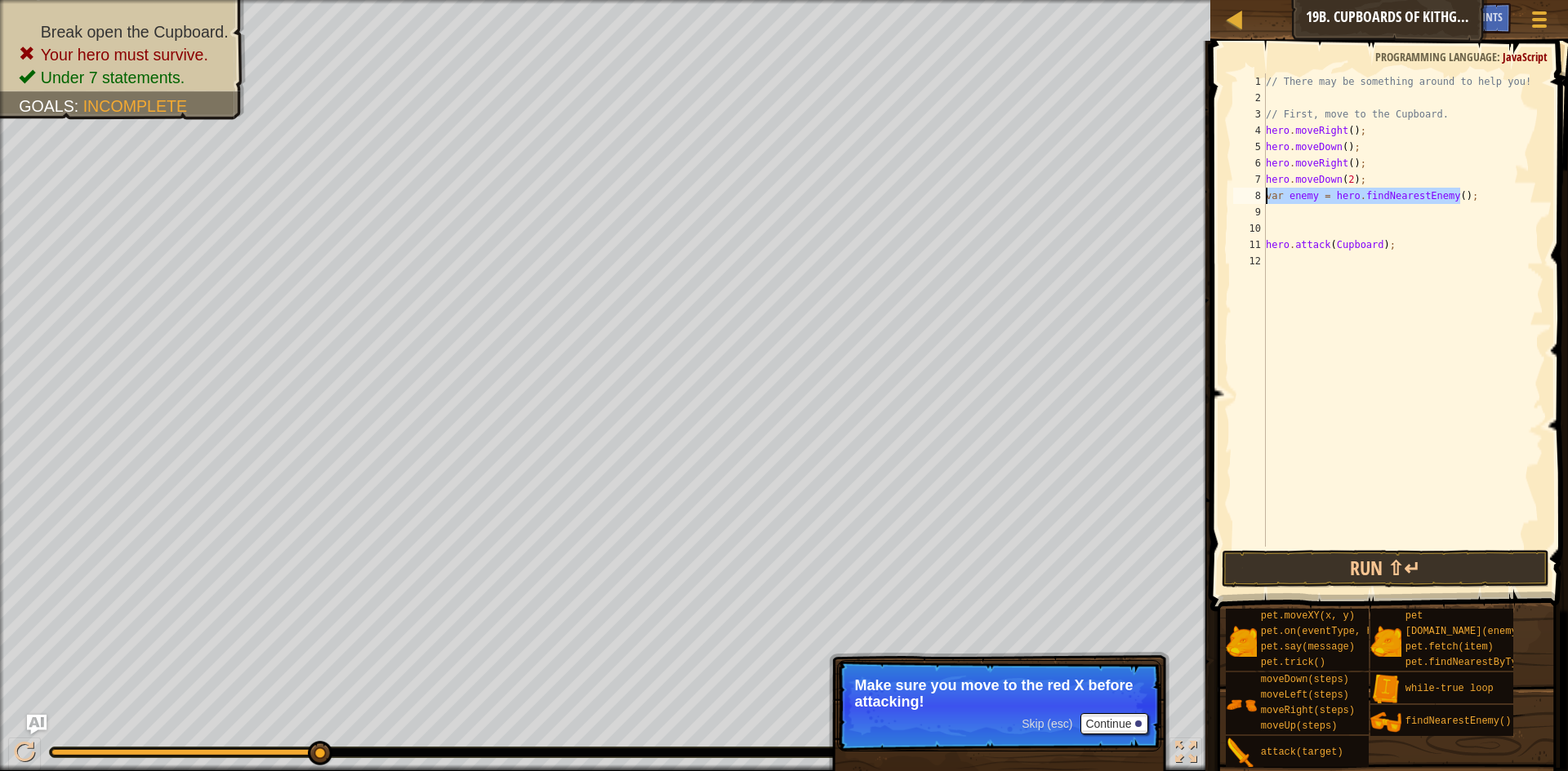
drag, startPoint x: 1478, startPoint y: 198, endPoint x: 1236, endPoint y: 191, distance: 242.1
click at [1236, 191] on div "1 2 3 4 5 6 7 8 9 10 11 12 // There may be something around to help you! // Fir…" at bounding box center [1386, 309] width 313 height 473
type textarea "var enemy = hero.findNearestEnemy();"
type textarea "h"
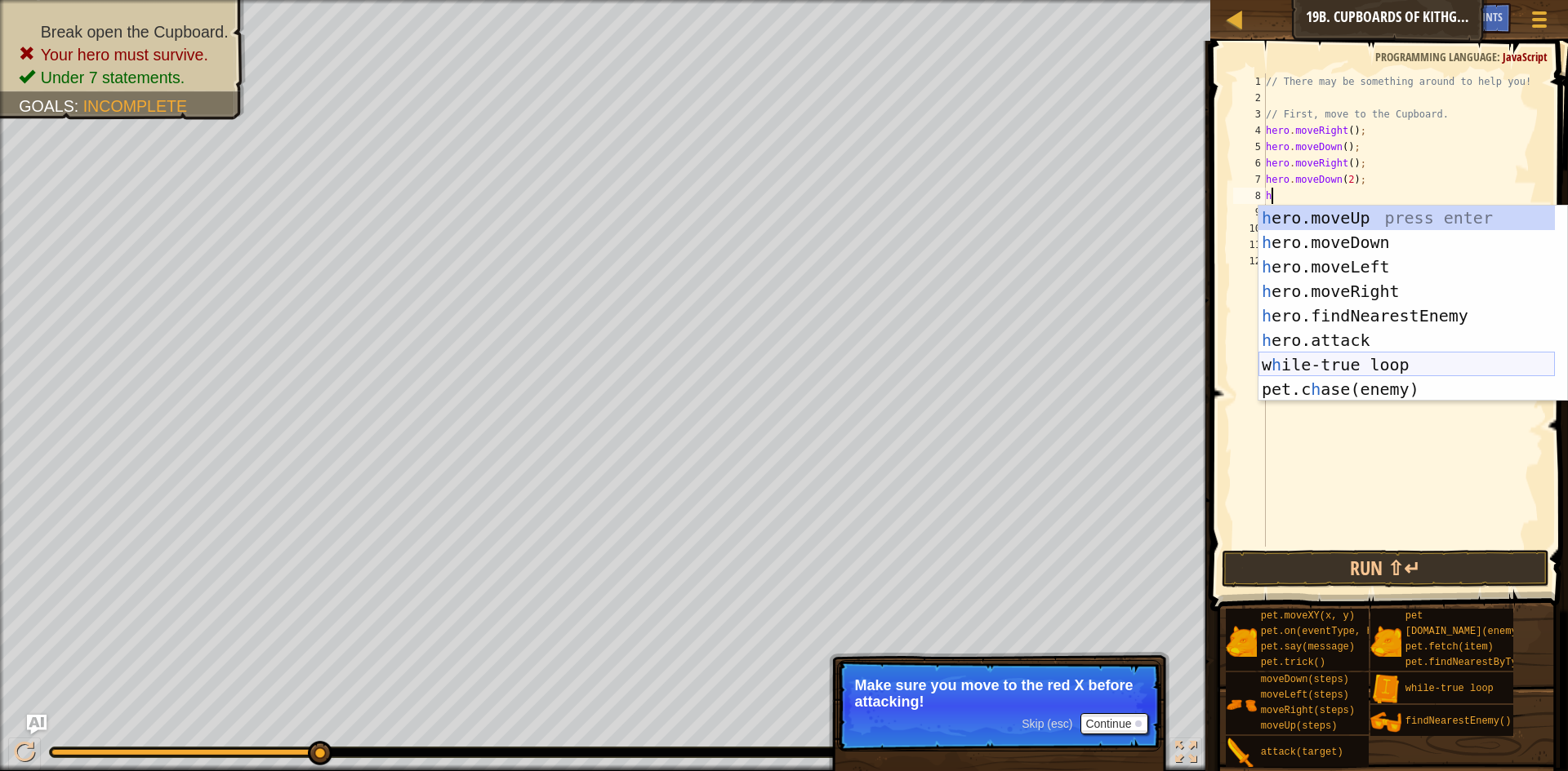
click at [1343, 358] on div "h ero.moveUp press enter h ero.moveDown press enter h ero.moveLeft press enter …" at bounding box center [1406, 328] width 296 height 245
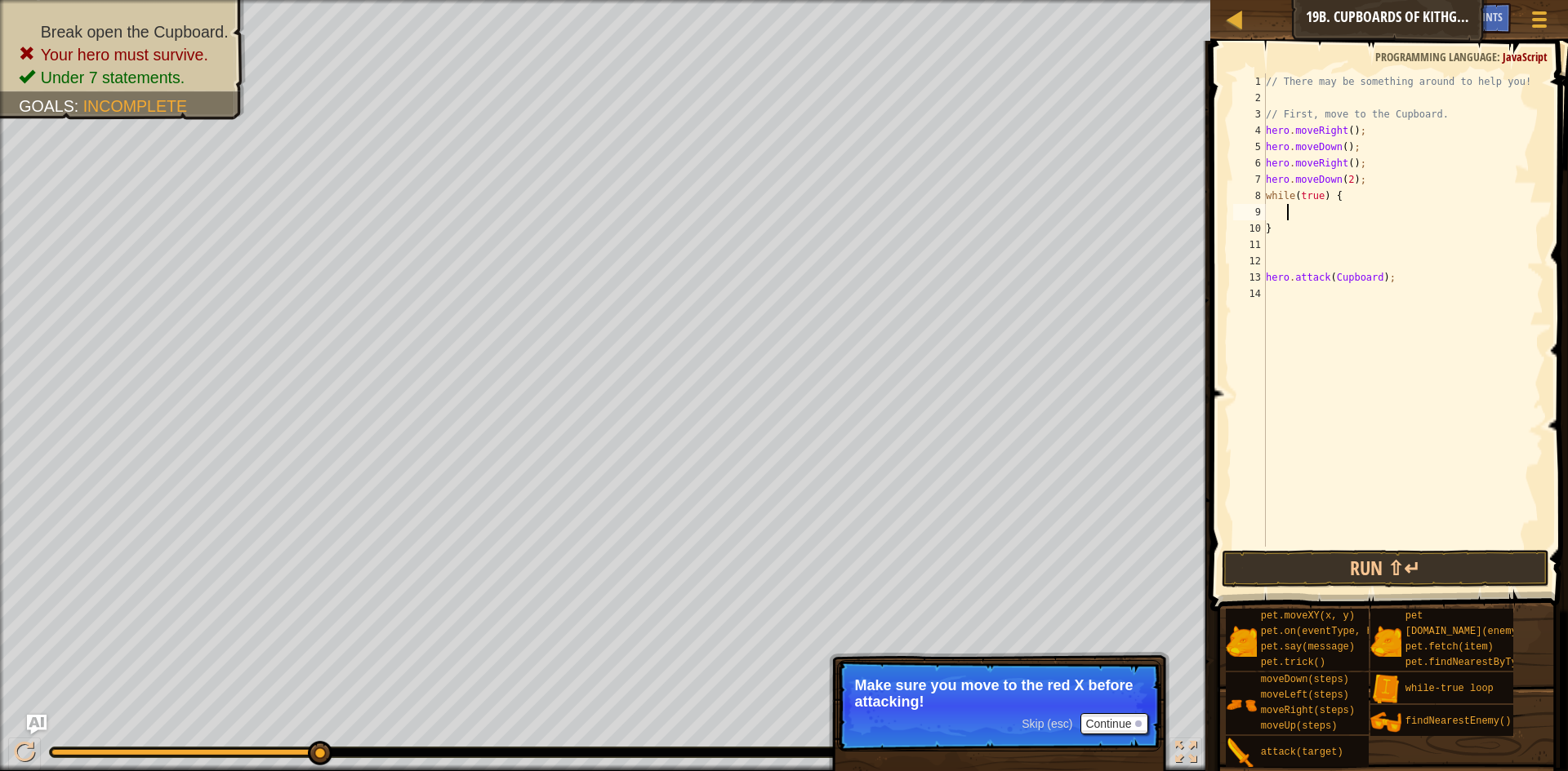
scroll to position [7, 2]
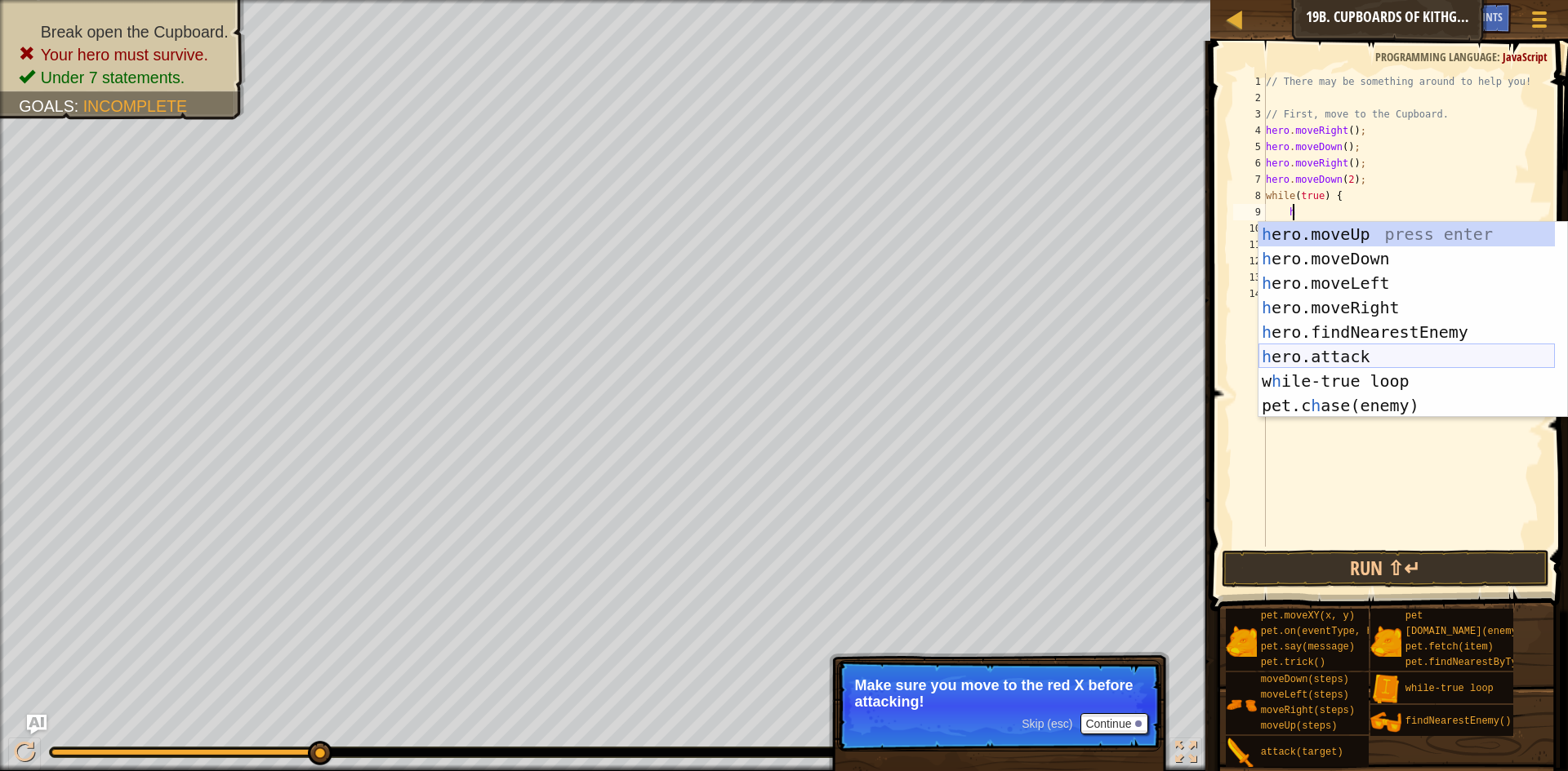
click at [1332, 352] on div "h ero.moveUp press enter h ero.moveDown press enter h ero.moveLeft press enter …" at bounding box center [1406, 344] width 296 height 245
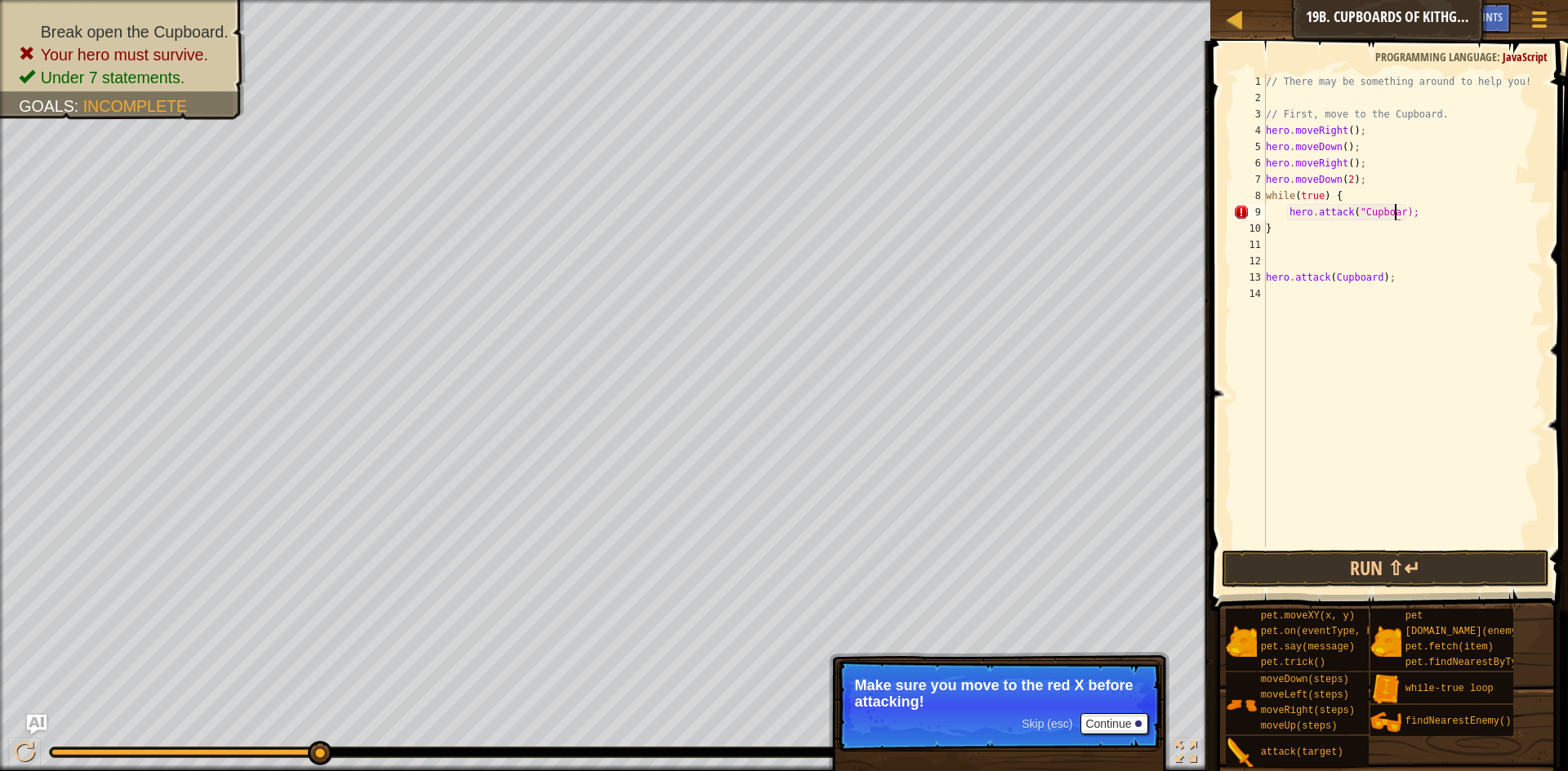
scroll to position [7, 12]
type textarea "hero.attack("Cupboard");"
click at [1397, 569] on button "Run ⇧↵" at bounding box center [1385, 569] width 328 height 38
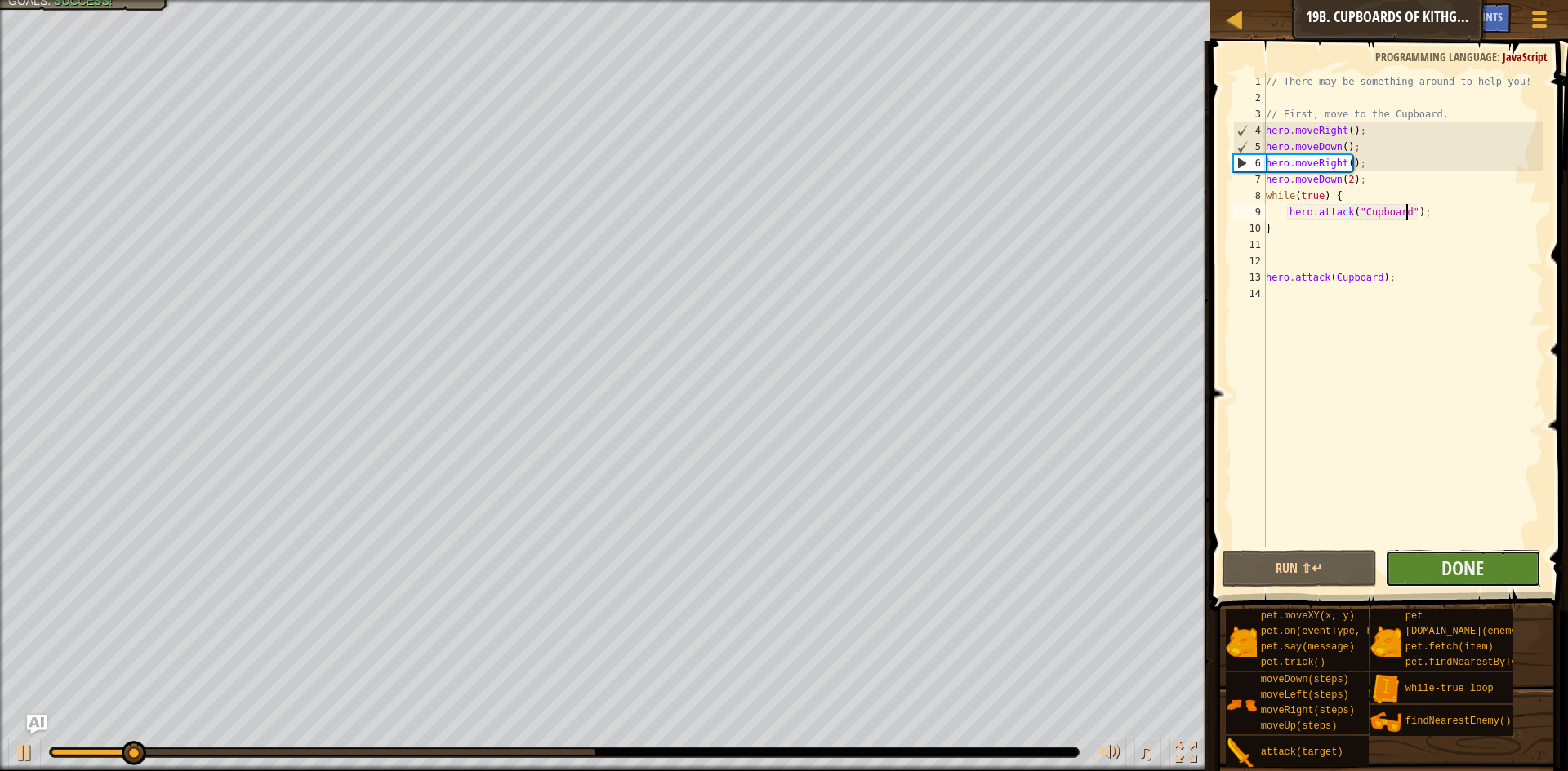
click at [1479, 582] on button "Done" at bounding box center [1463, 569] width 156 height 38
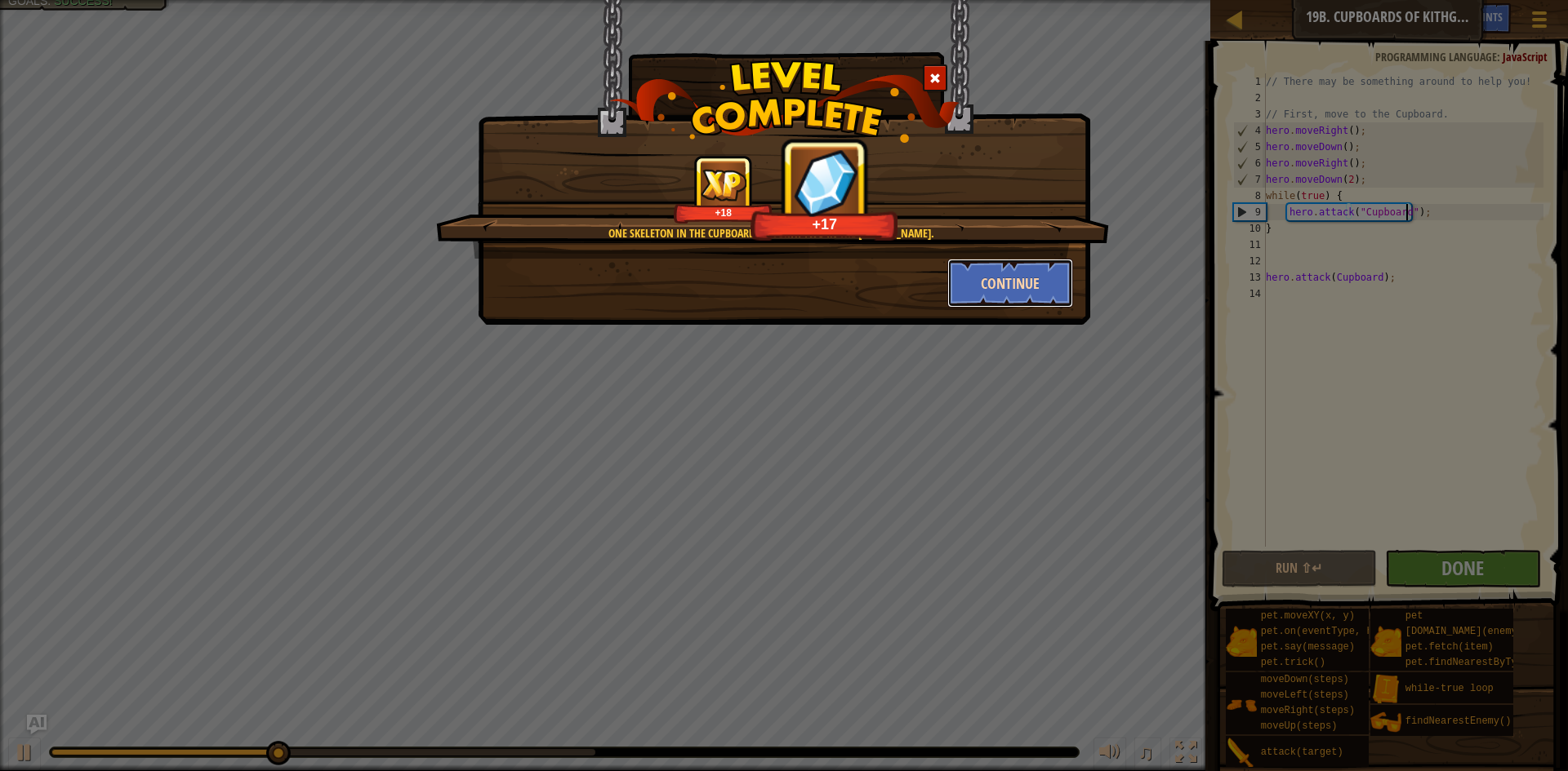
click at [995, 281] on button "Continue" at bounding box center [1010, 283] width 126 height 49
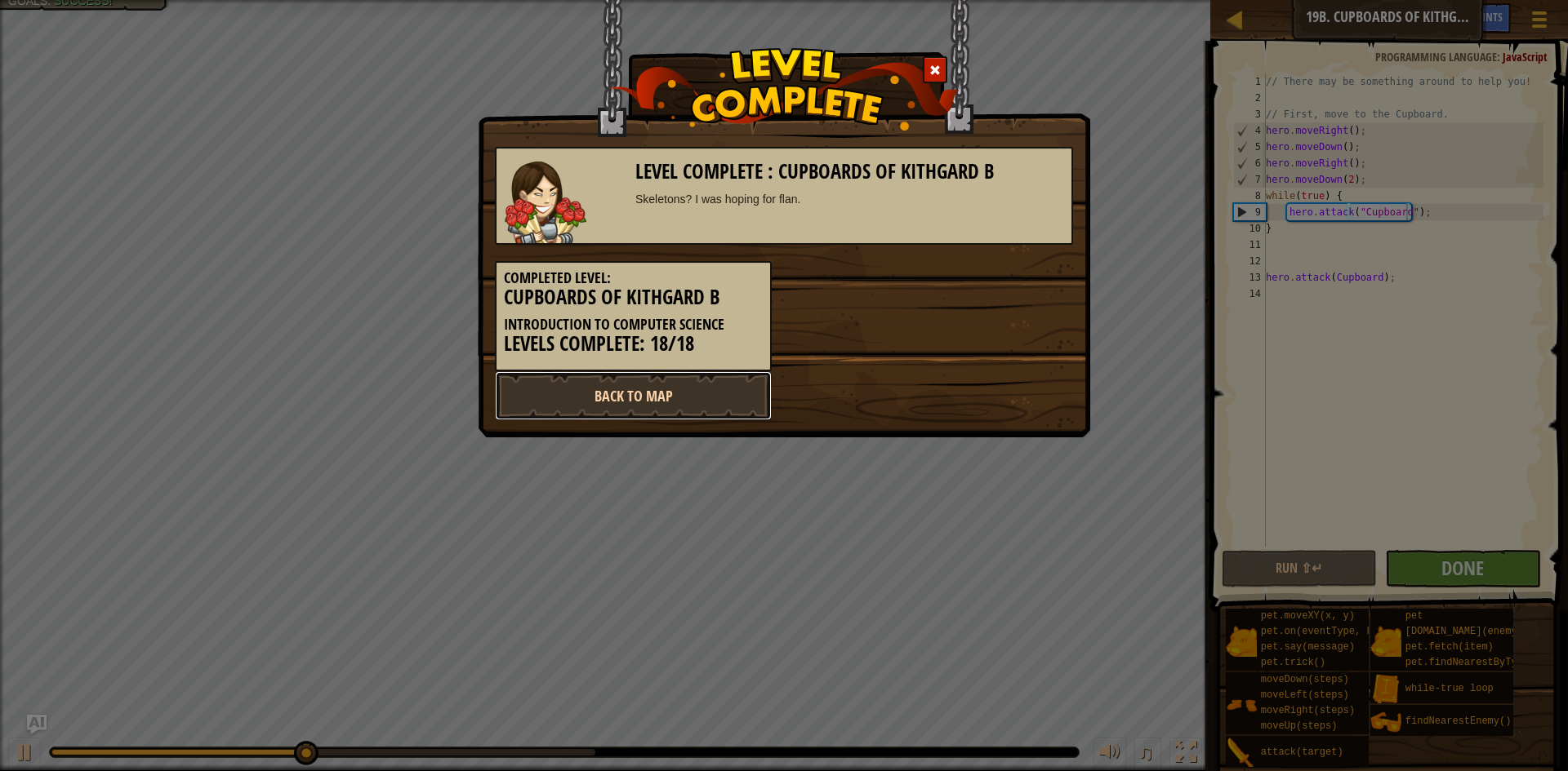
click at [698, 386] on link "Back to Map" at bounding box center [633, 395] width 277 height 49
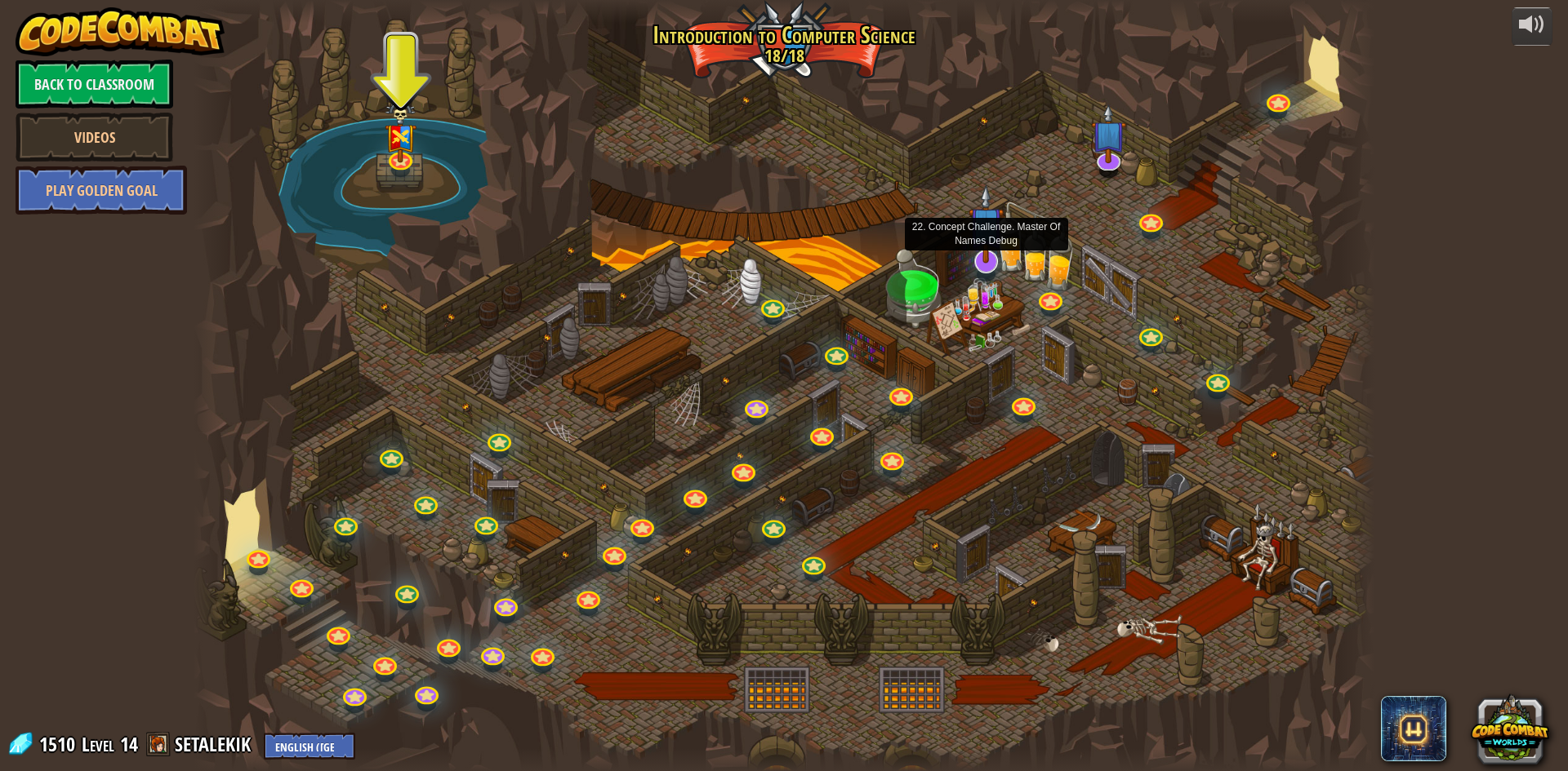
click at [990, 259] on img at bounding box center [985, 224] width 34 height 80
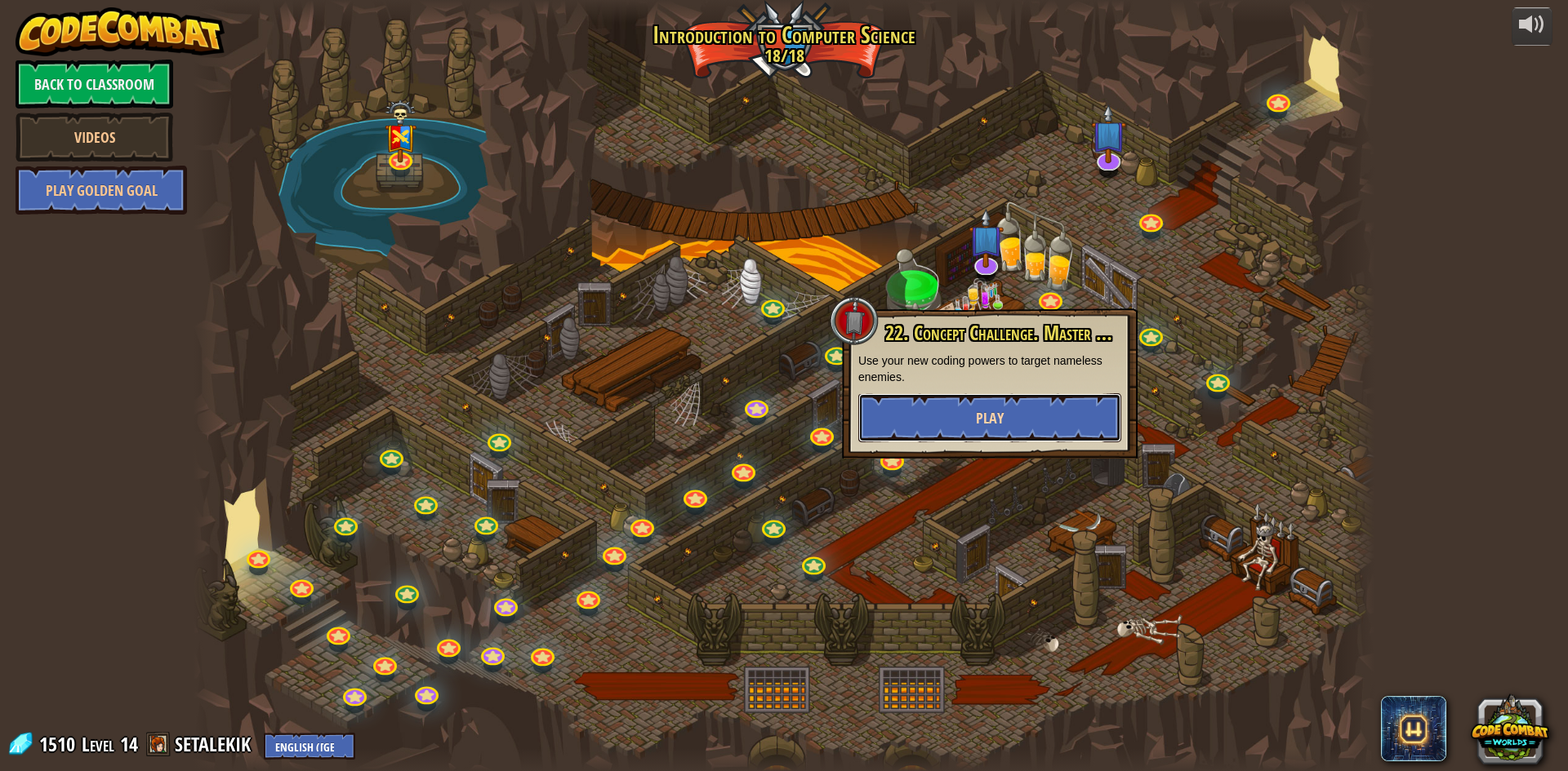
click at [1006, 410] on button "Play" at bounding box center [990, 418] width 263 height 49
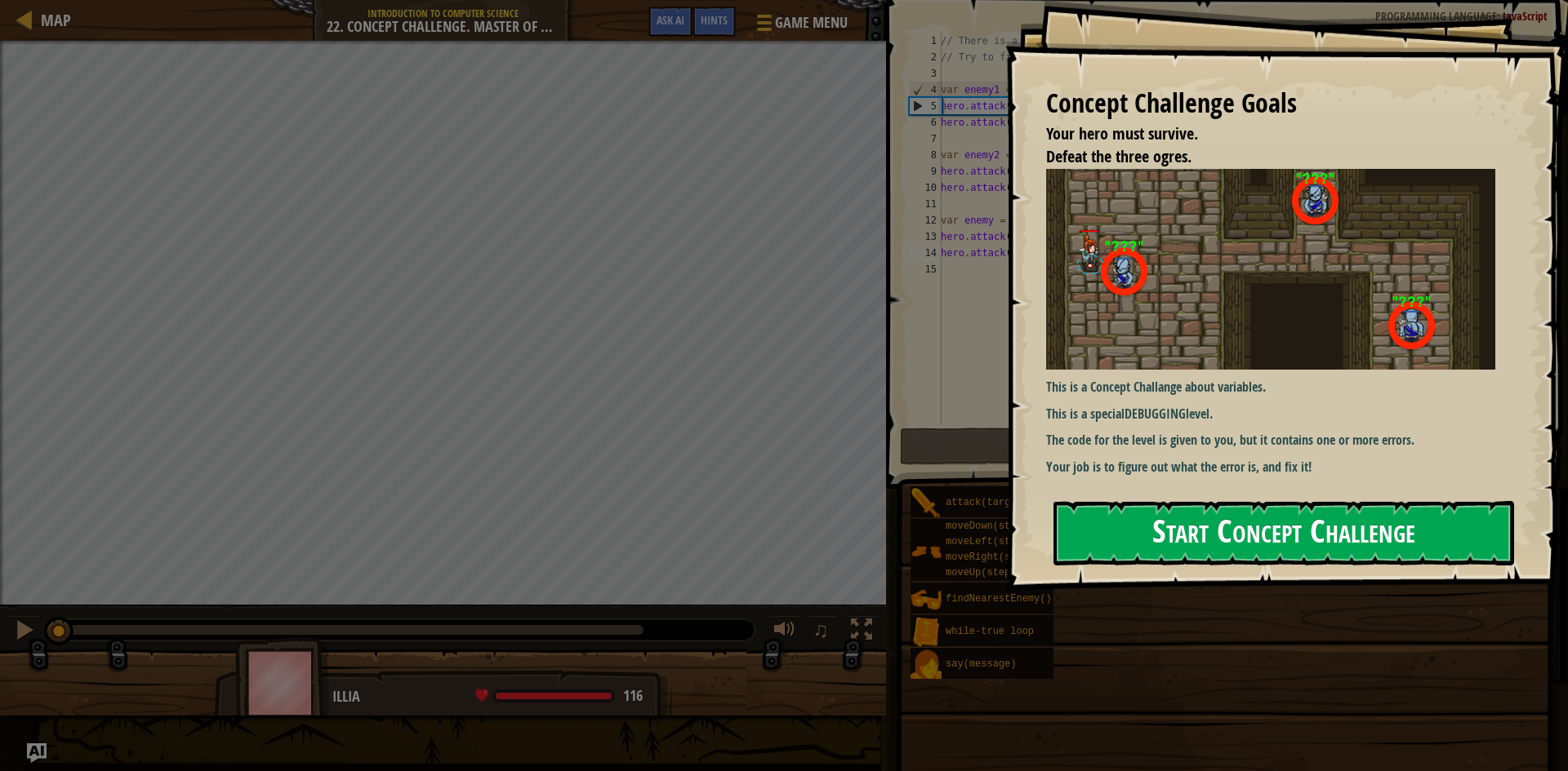
click at [1179, 532] on button "Start Concept Challenge" at bounding box center [1283, 533] width 461 height 64
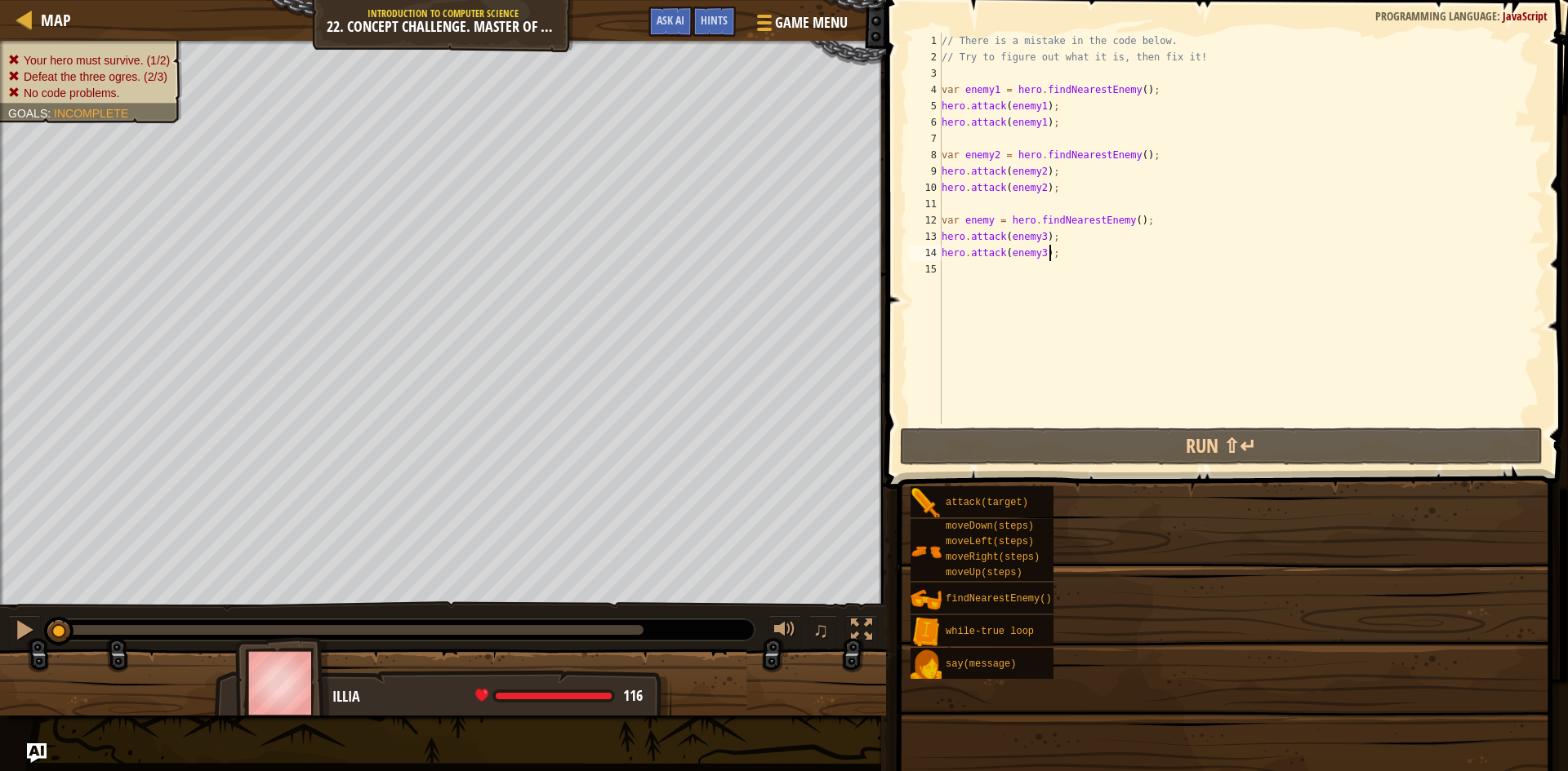
drag, startPoint x: 1179, startPoint y: 532, endPoint x: 1050, endPoint y: 309, distance: 257.6
click at [1050, 309] on div "// There is a mistake in the code below. // Try to figure out what it is, then …" at bounding box center [1240, 245] width 606 height 425
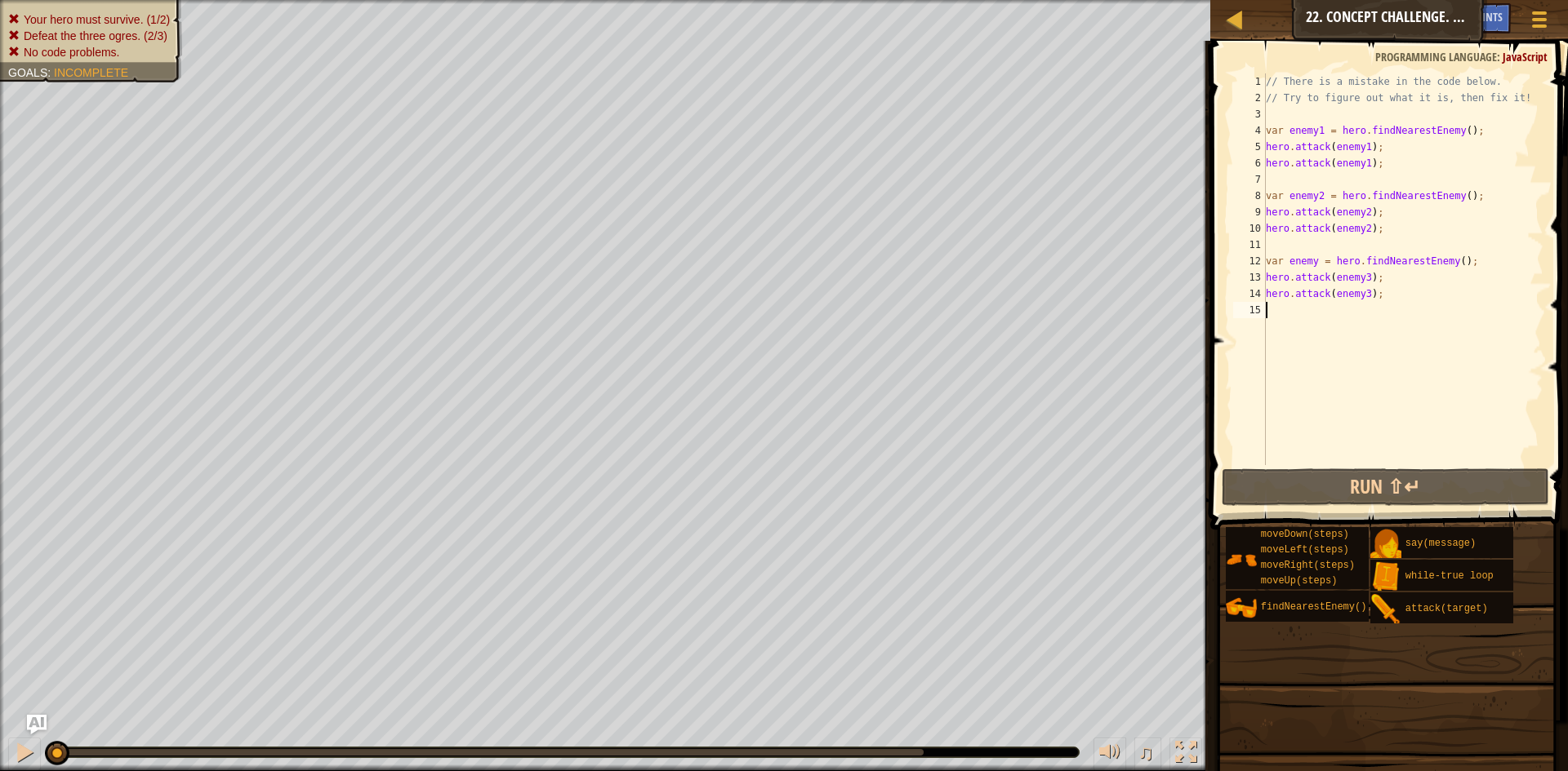
click at [1291, 468] on div "1 2 3 4 5 6 7 8 9 10 11 12 13 14 15 // There is a mistake in the code below. //…" at bounding box center [1386, 318] width 362 height 537
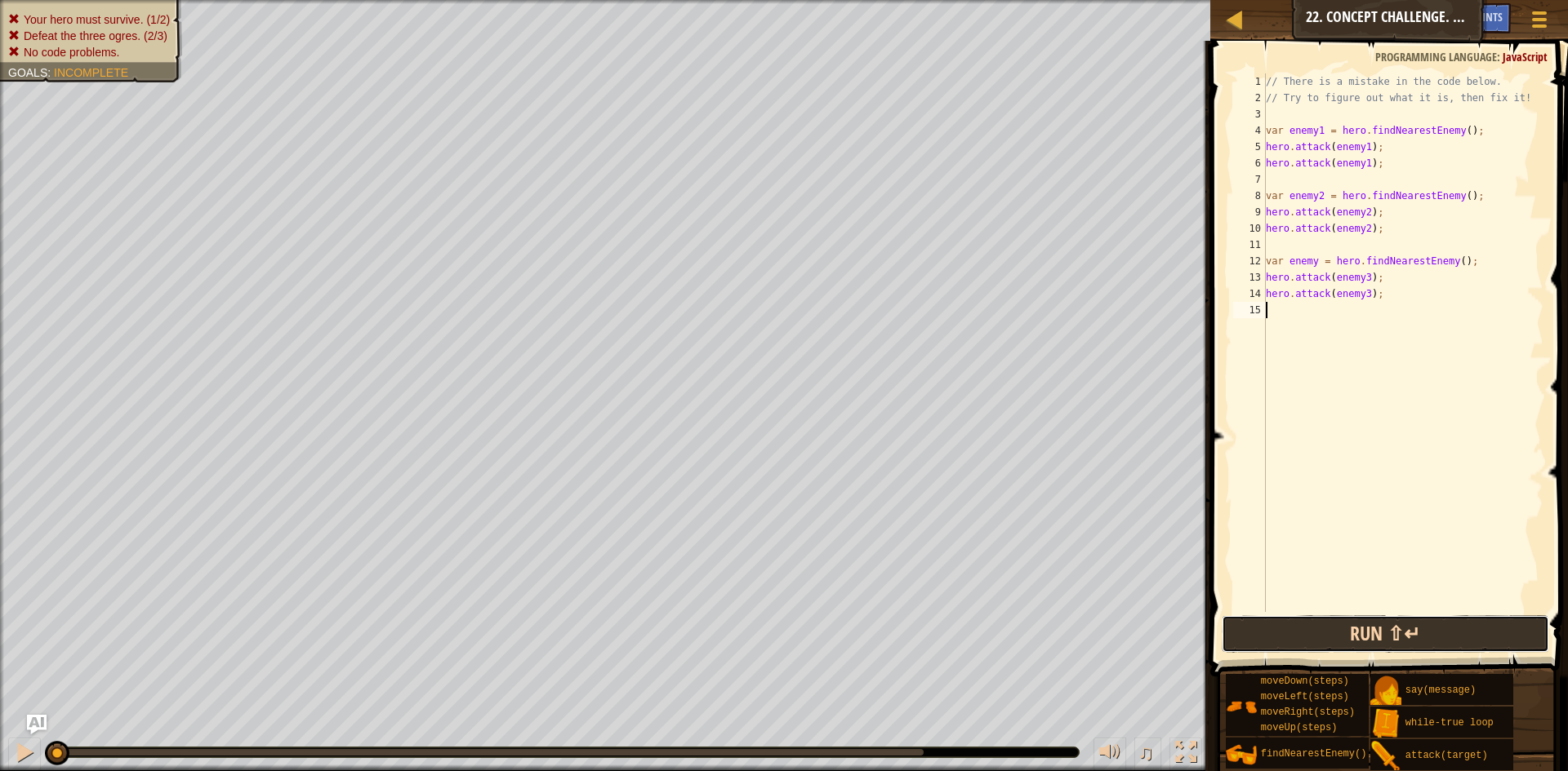
click at [1352, 638] on button "Run ⇧↵" at bounding box center [1385, 634] width 328 height 38
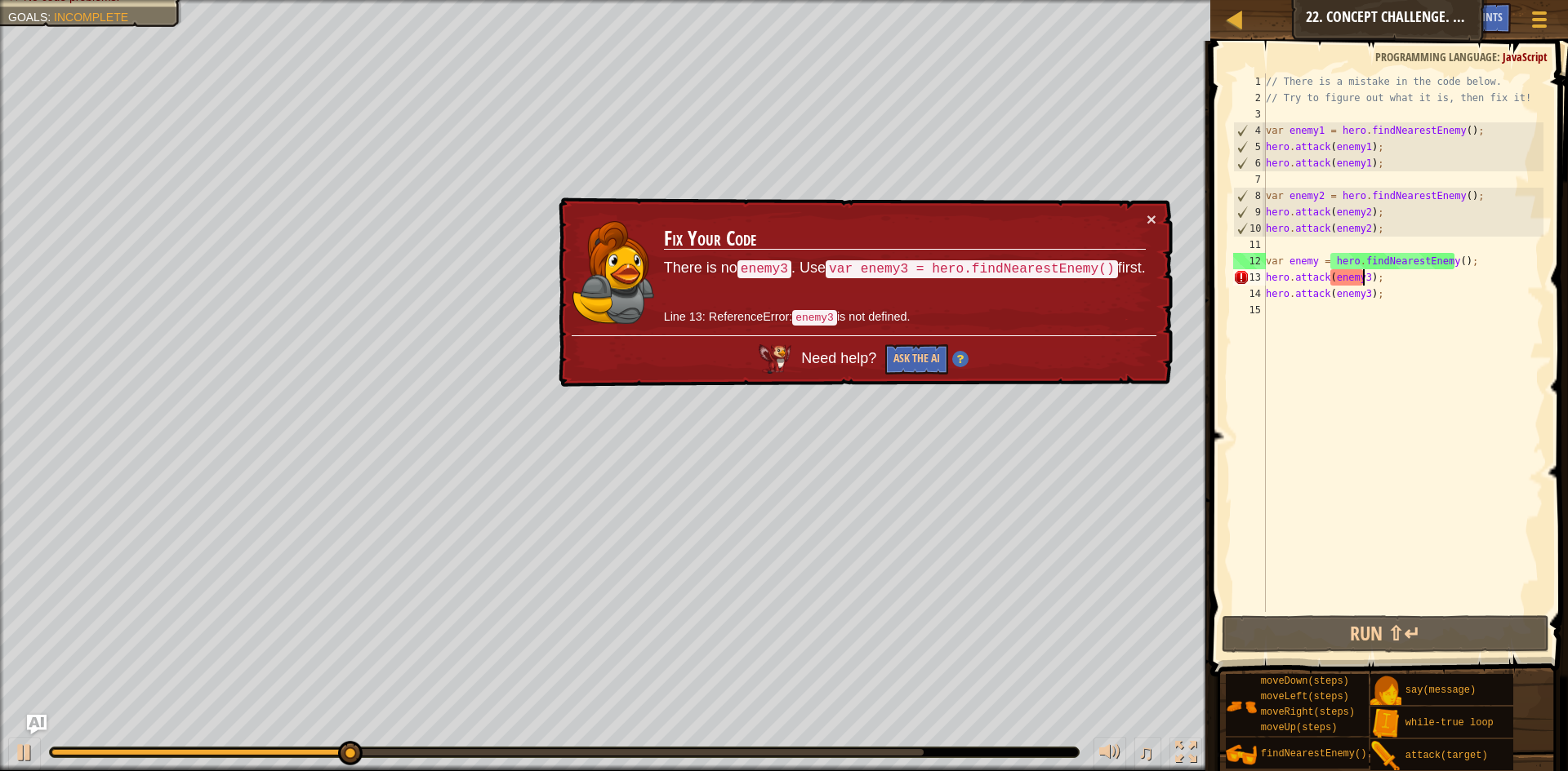
click at [1365, 278] on div "// There is a mistake in the code below. // Try to figure out what it is, then …" at bounding box center [1403, 359] width 281 height 572
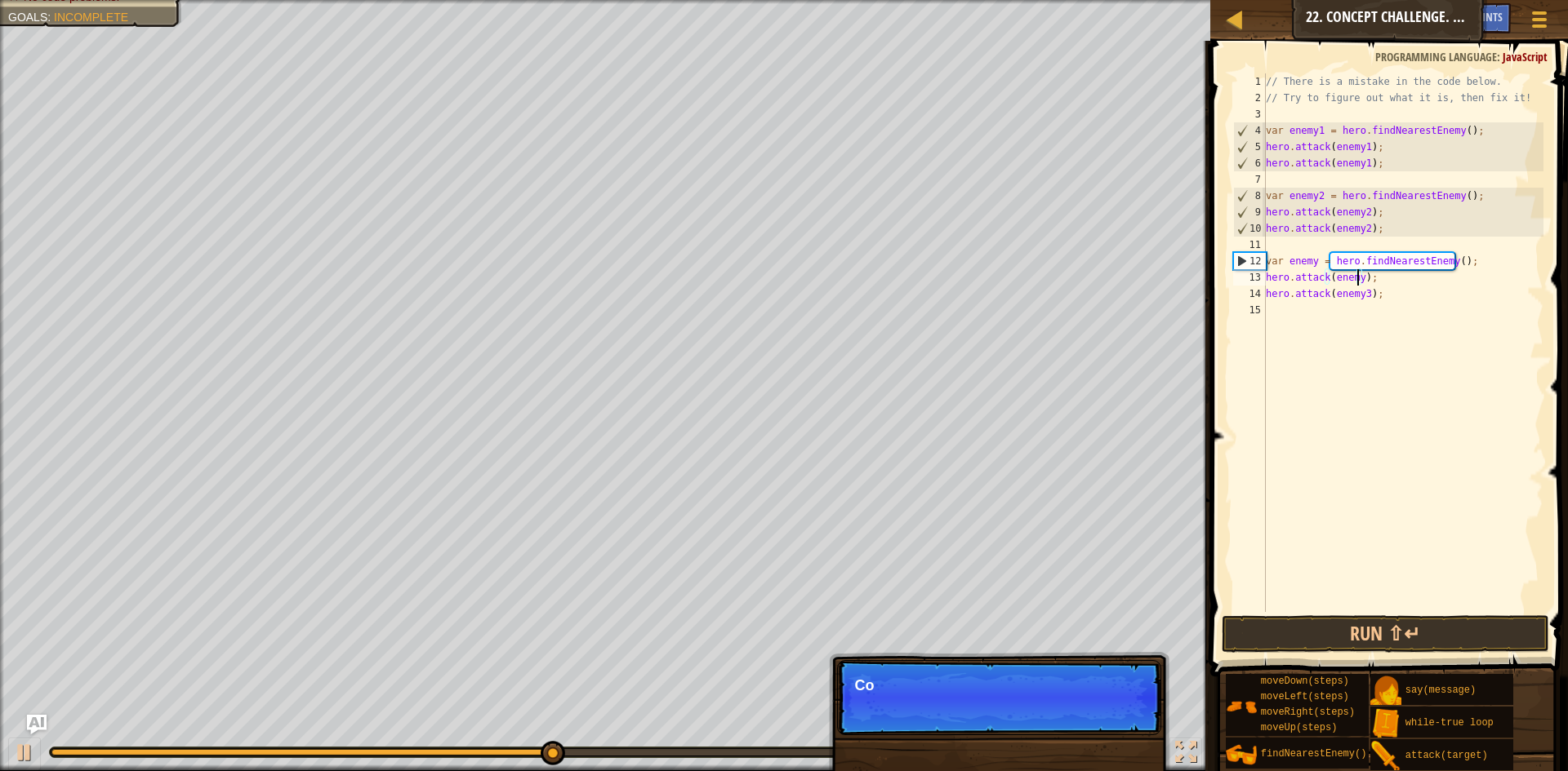
click at [1361, 294] on div "// There is a mistake in the code below. // Try to figure out what it is, then …" at bounding box center [1403, 359] width 281 height 572
type textarea "hero.attack(enemy);"
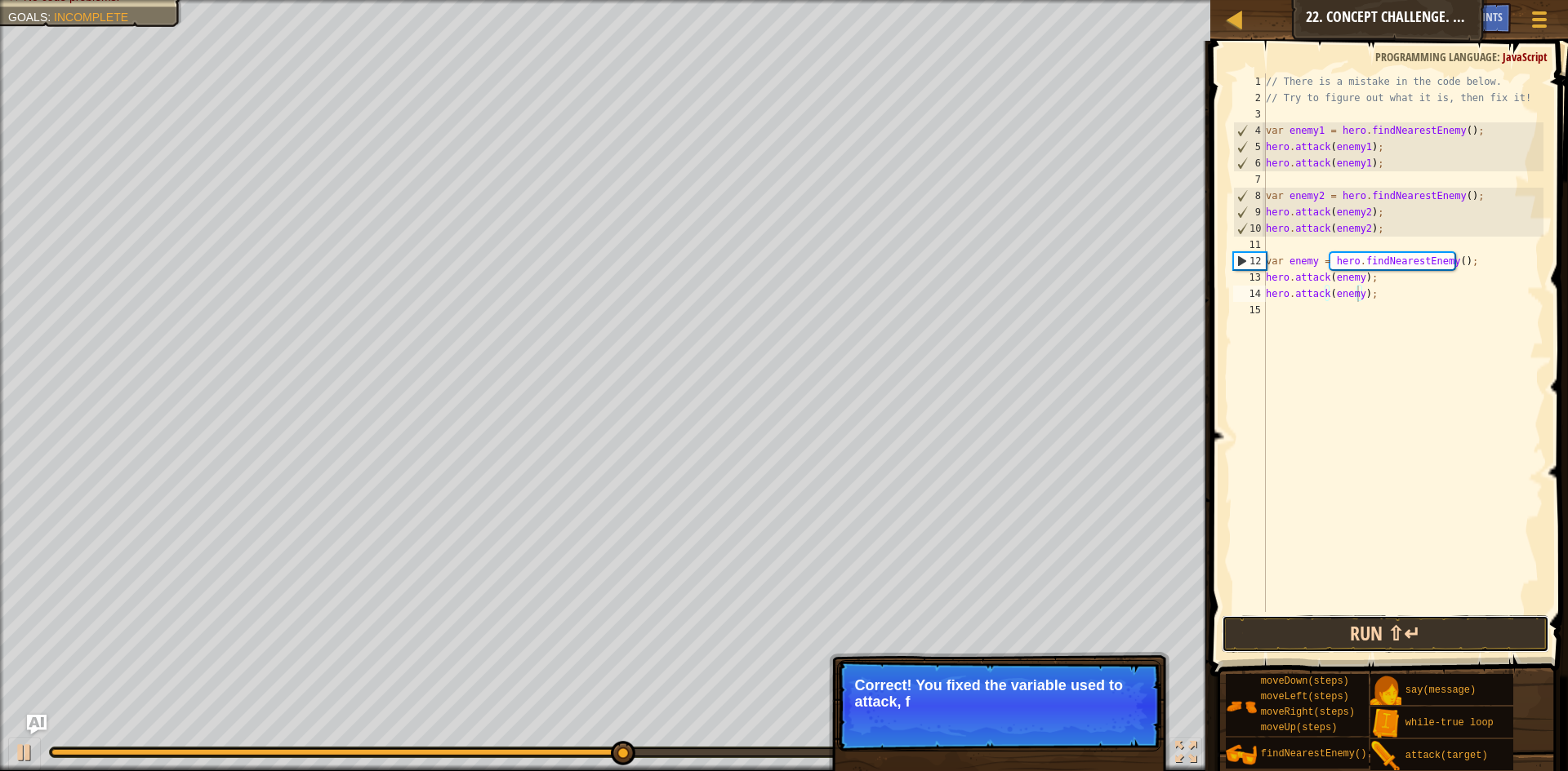
click at [1450, 630] on button "Run ⇧↵" at bounding box center [1385, 634] width 328 height 38
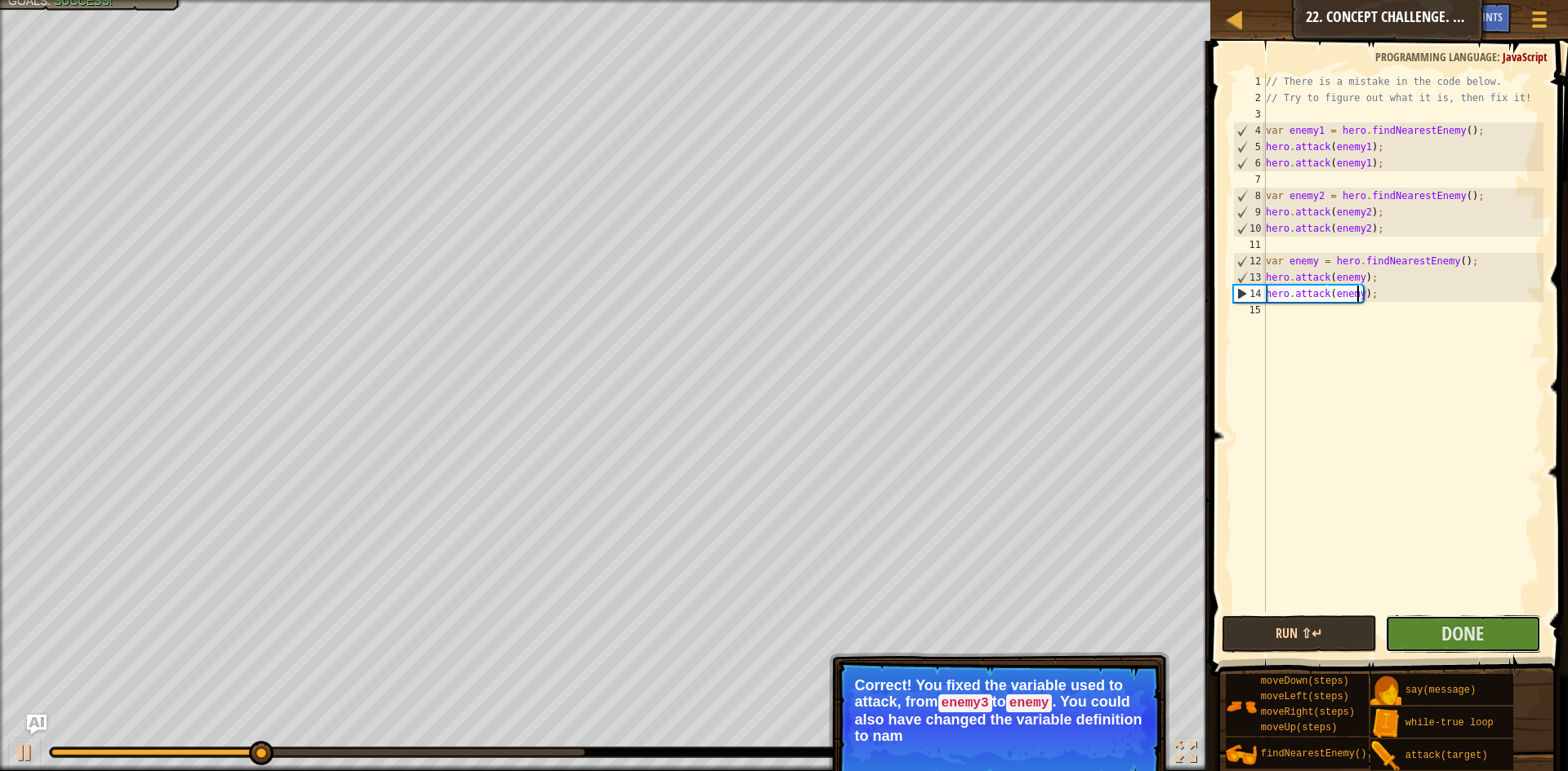
click at [1450, 630] on span "Done" at bounding box center [1462, 633] width 42 height 26
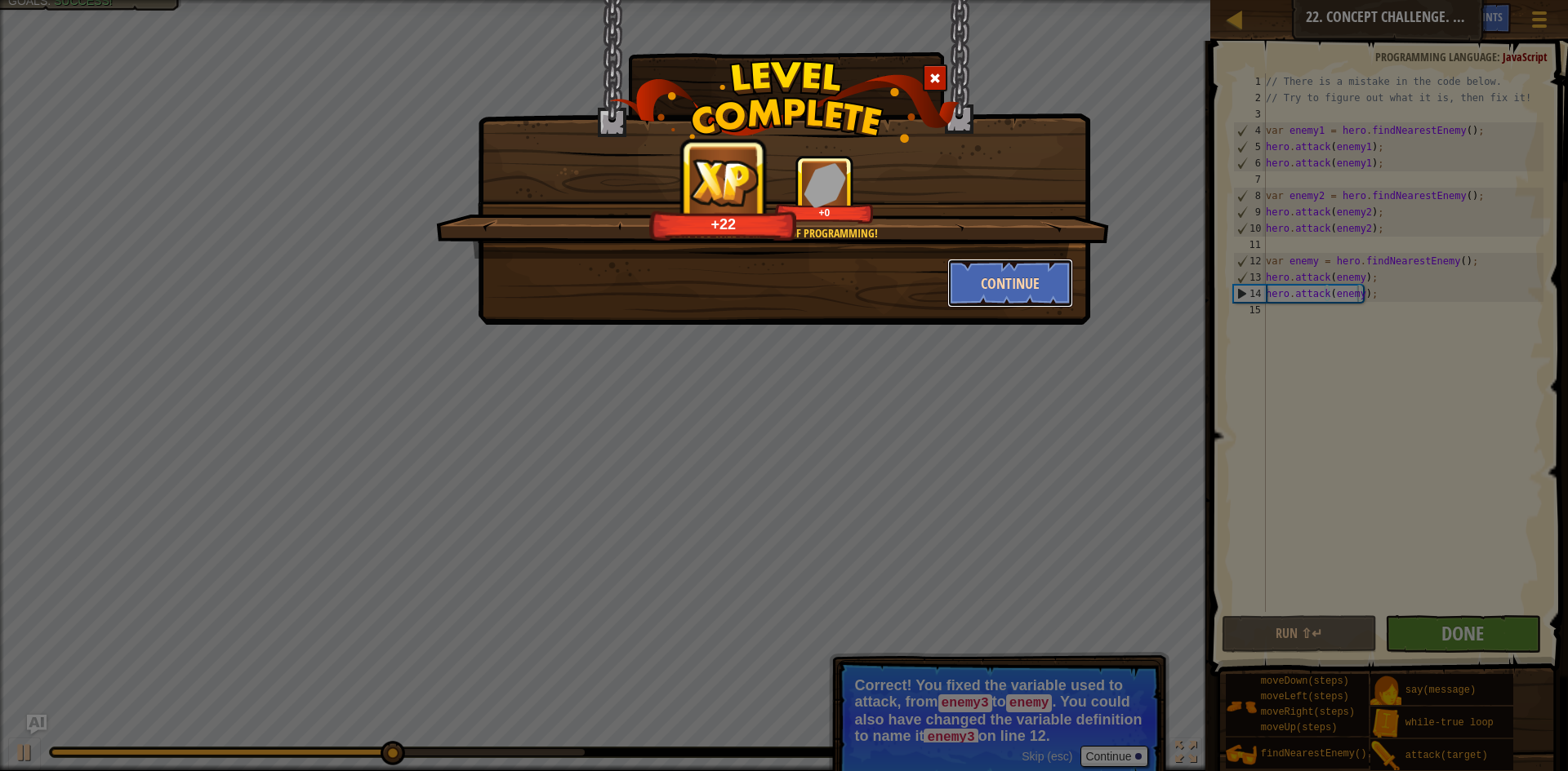
click at [1022, 275] on button "Continue" at bounding box center [1010, 283] width 126 height 49
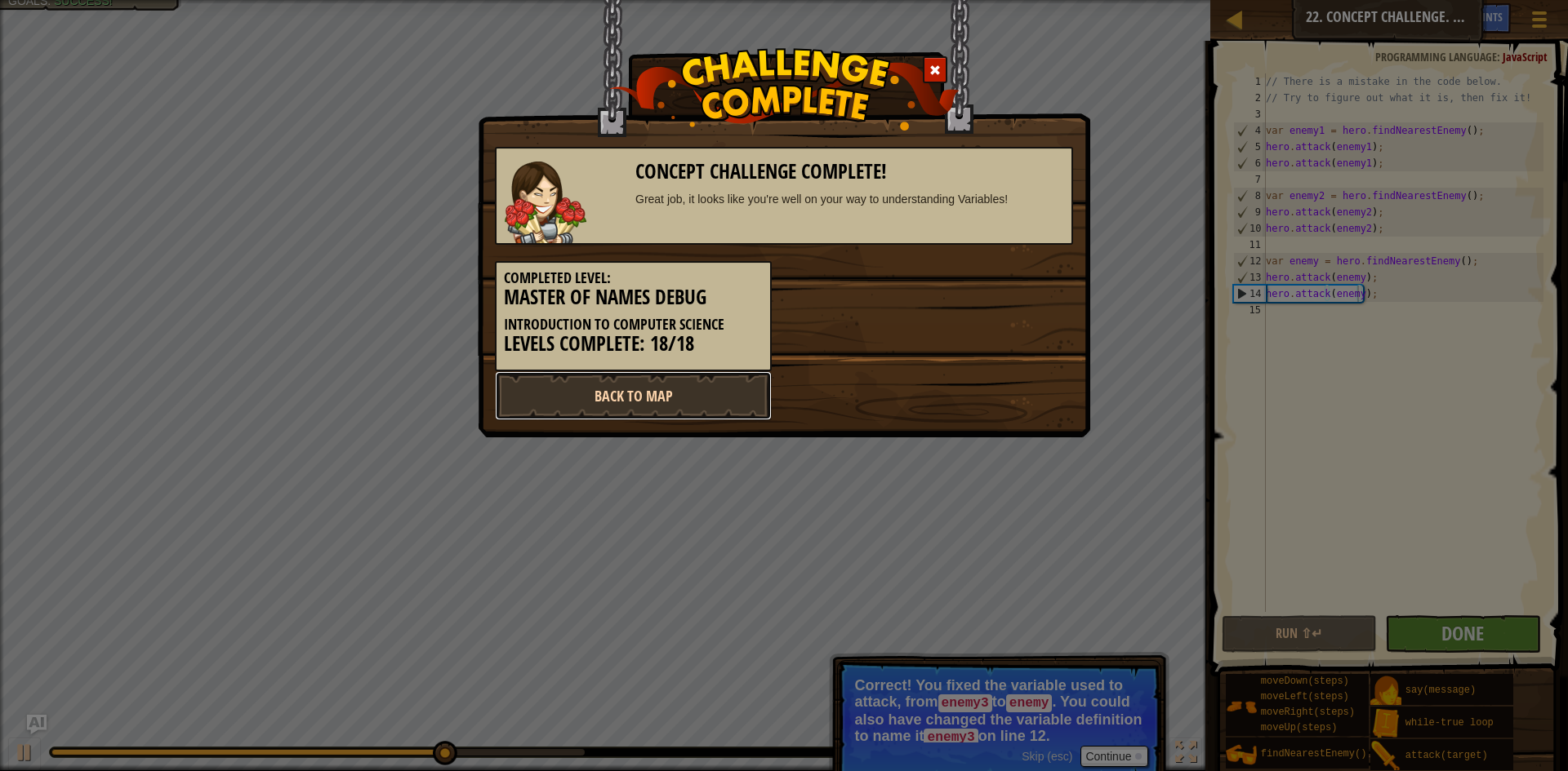
click at [686, 401] on link "Back to Map" at bounding box center [633, 395] width 277 height 49
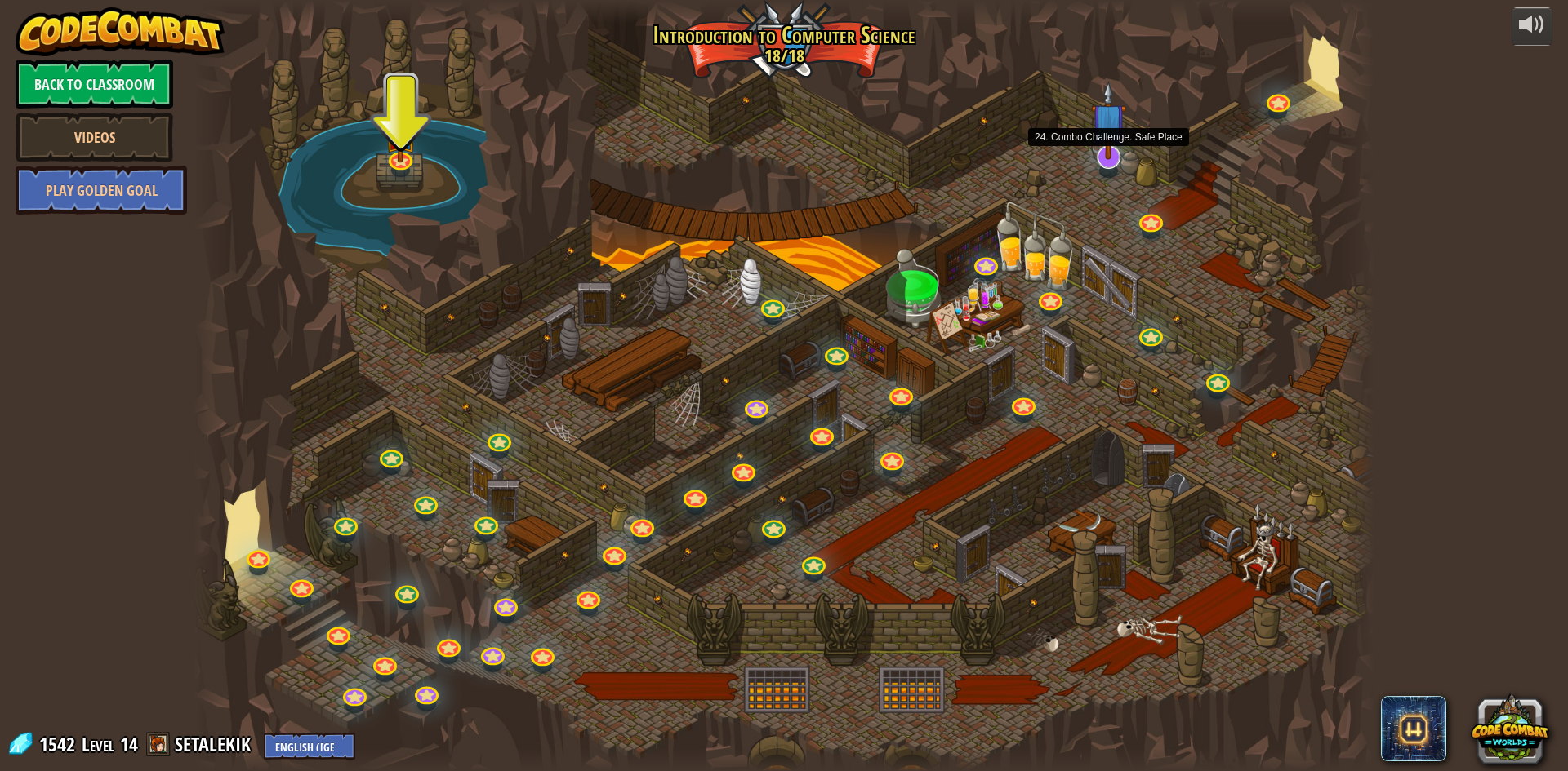
click at [1109, 153] on img at bounding box center [1108, 120] width 34 height 80
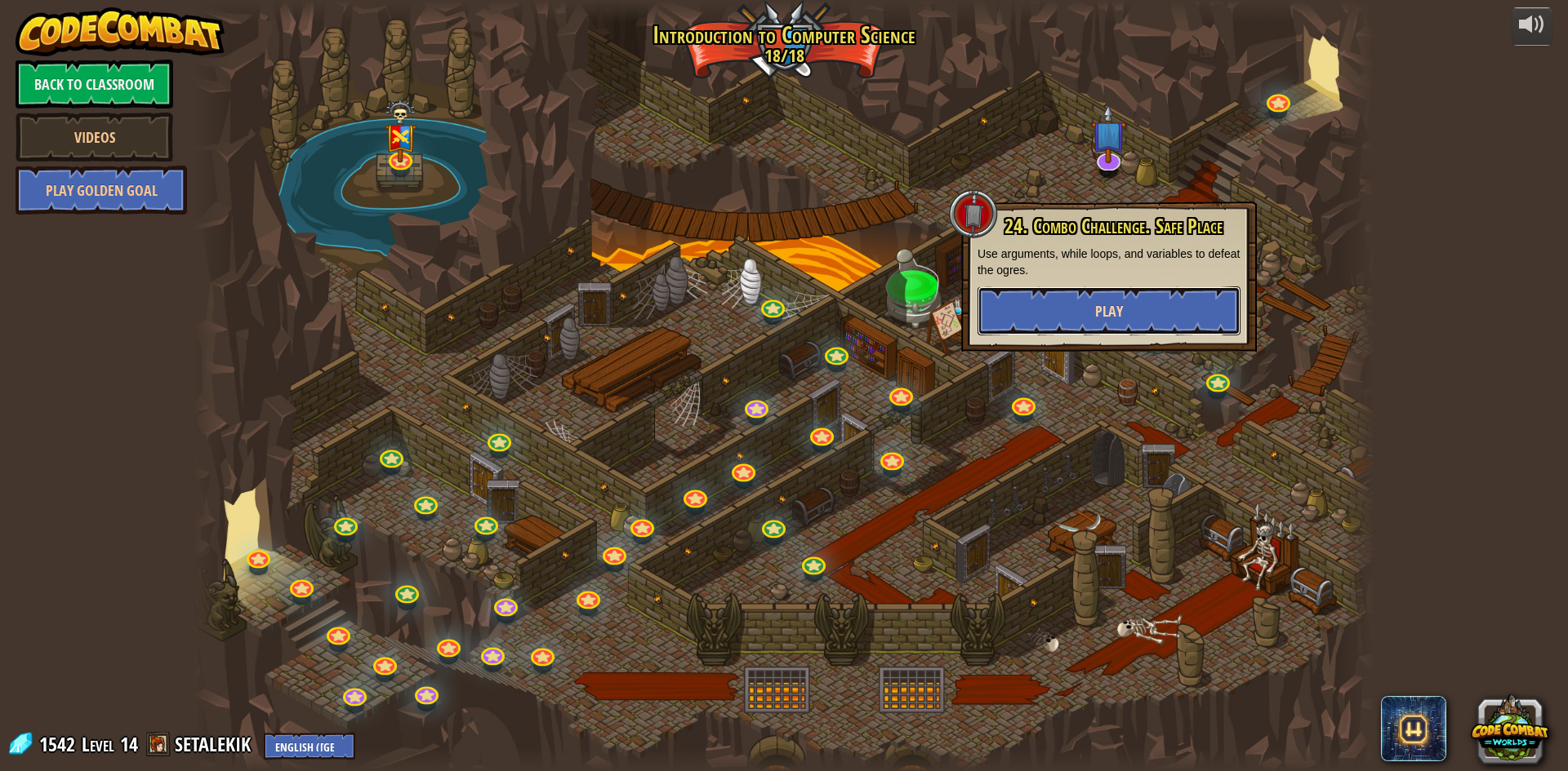
click at [1086, 312] on button "Play" at bounding box center [1109, 310] width 263 height 49
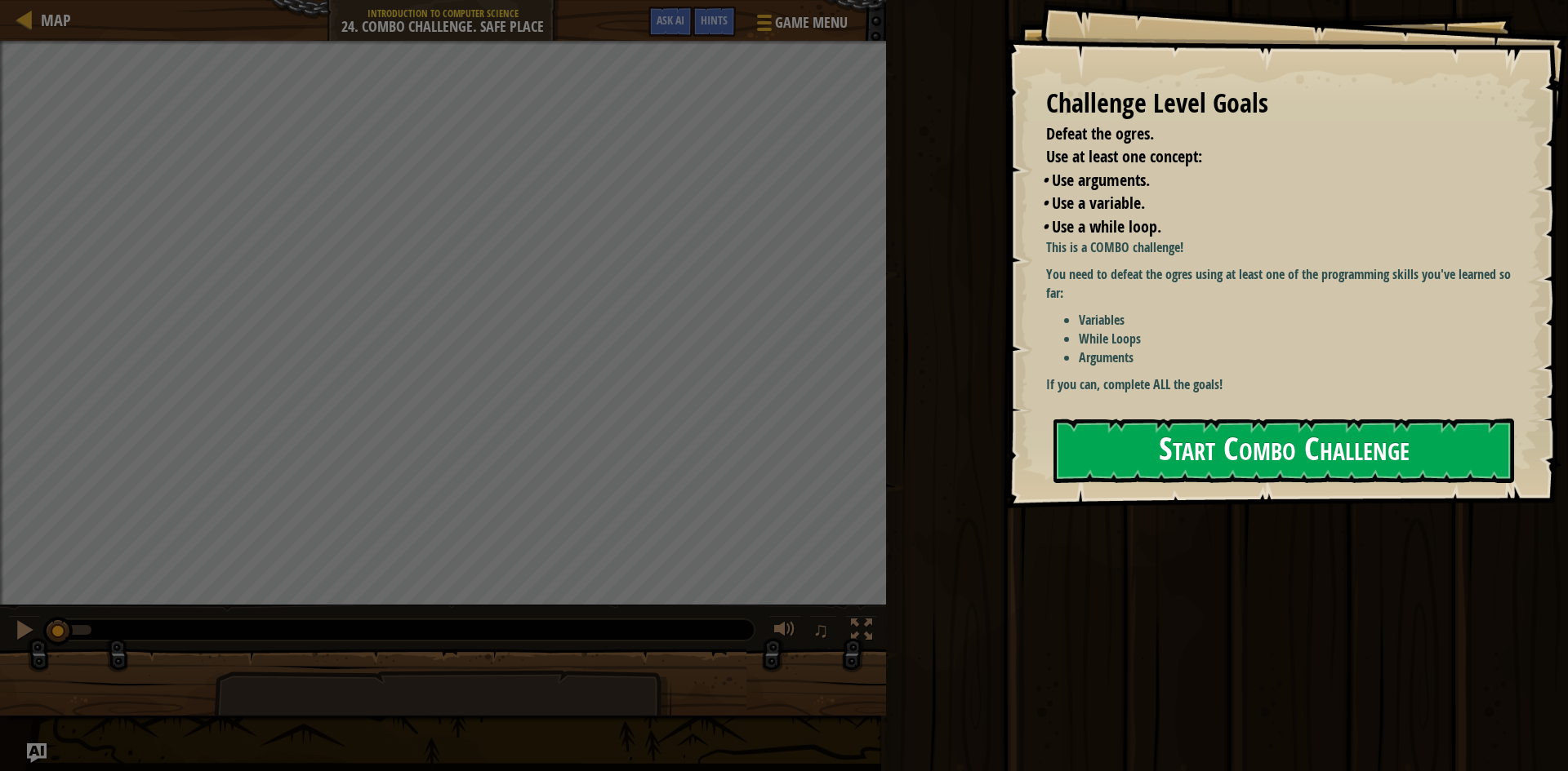
click at [1269, 432] on button "Start Combo Challenge" at bounding box center [1283, 451] width 461 height 64
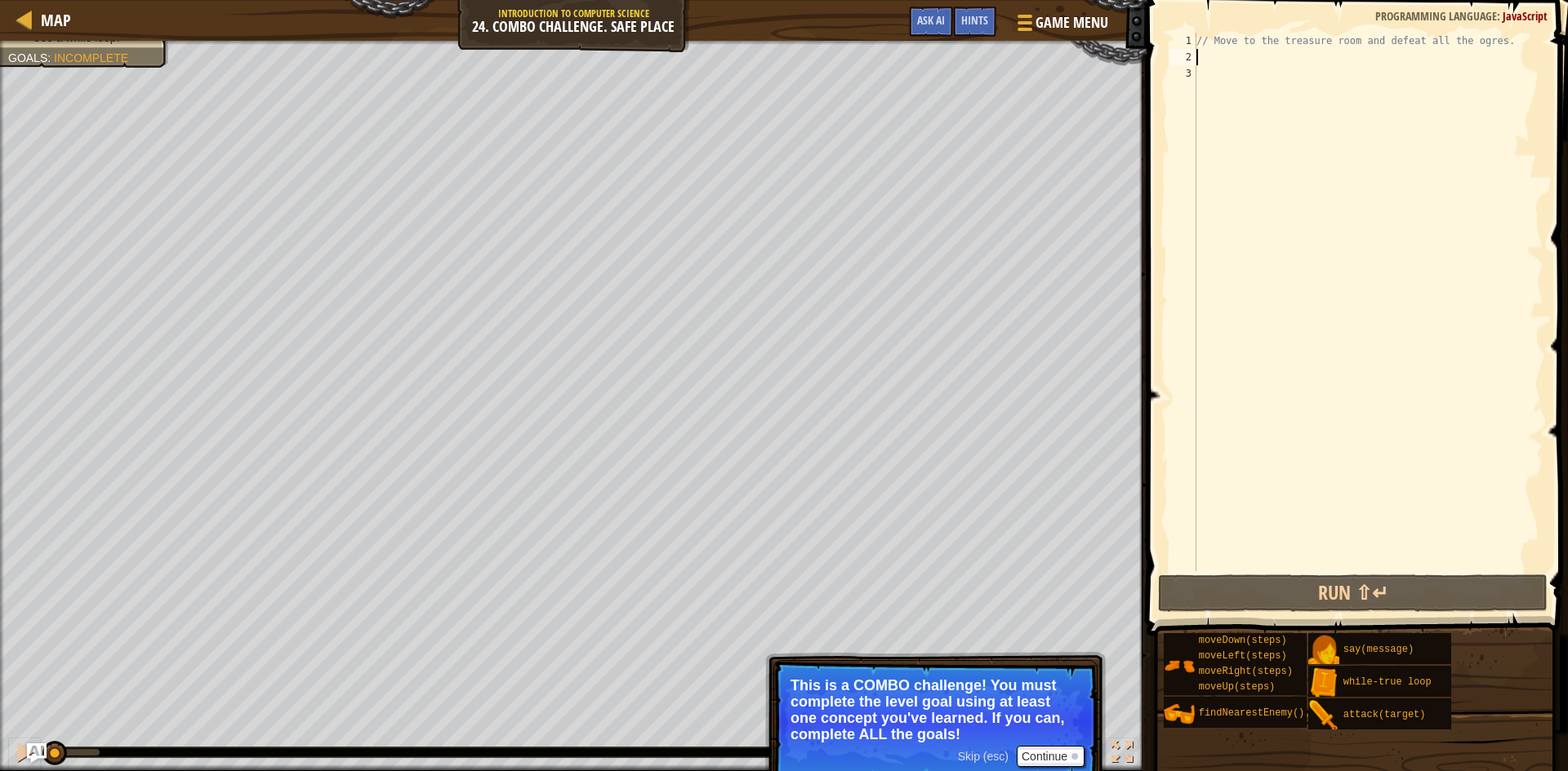
click at [1214, 51] on div "// Move to the treasure room and defeat all the ogres." at bounding box center [1368, 318] width 350 height 572
type textarea "w"
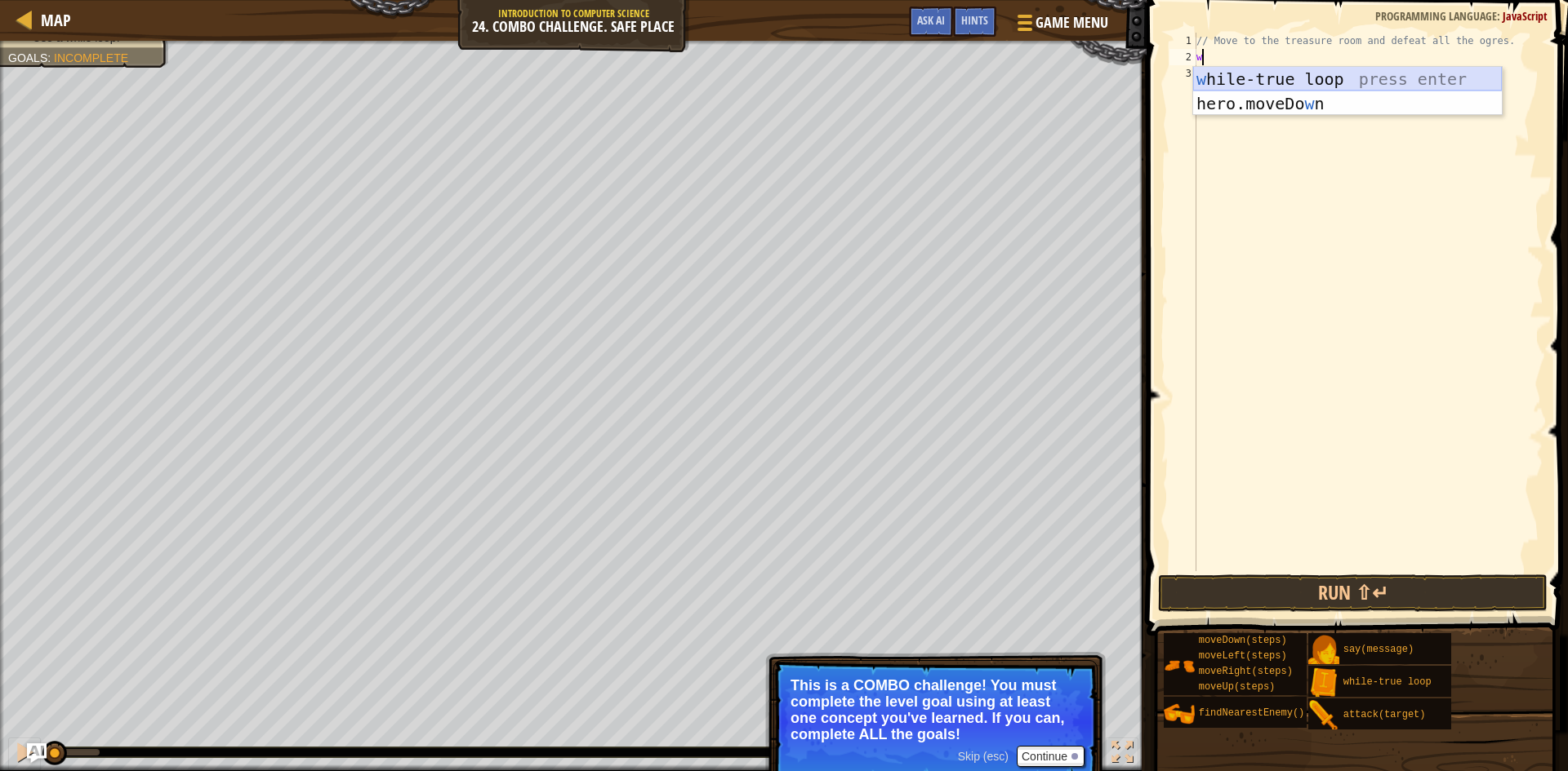
click at [1241, 77] on div "w [PERSON_NAME]-true loop press enter hero.moveDo w n press enter" at bounding box center [1347, 116] width 309 height 98
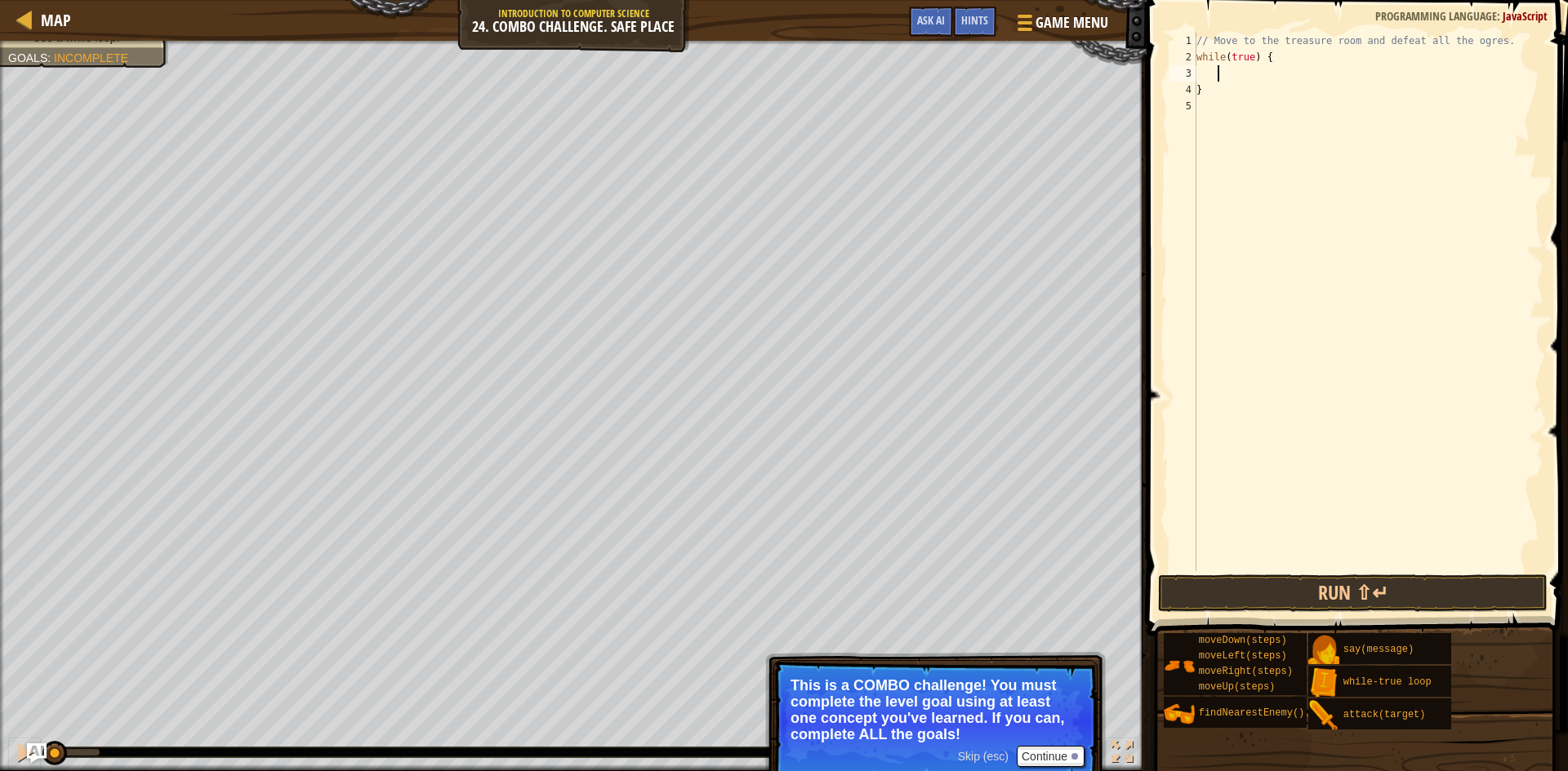
type textarea "h"
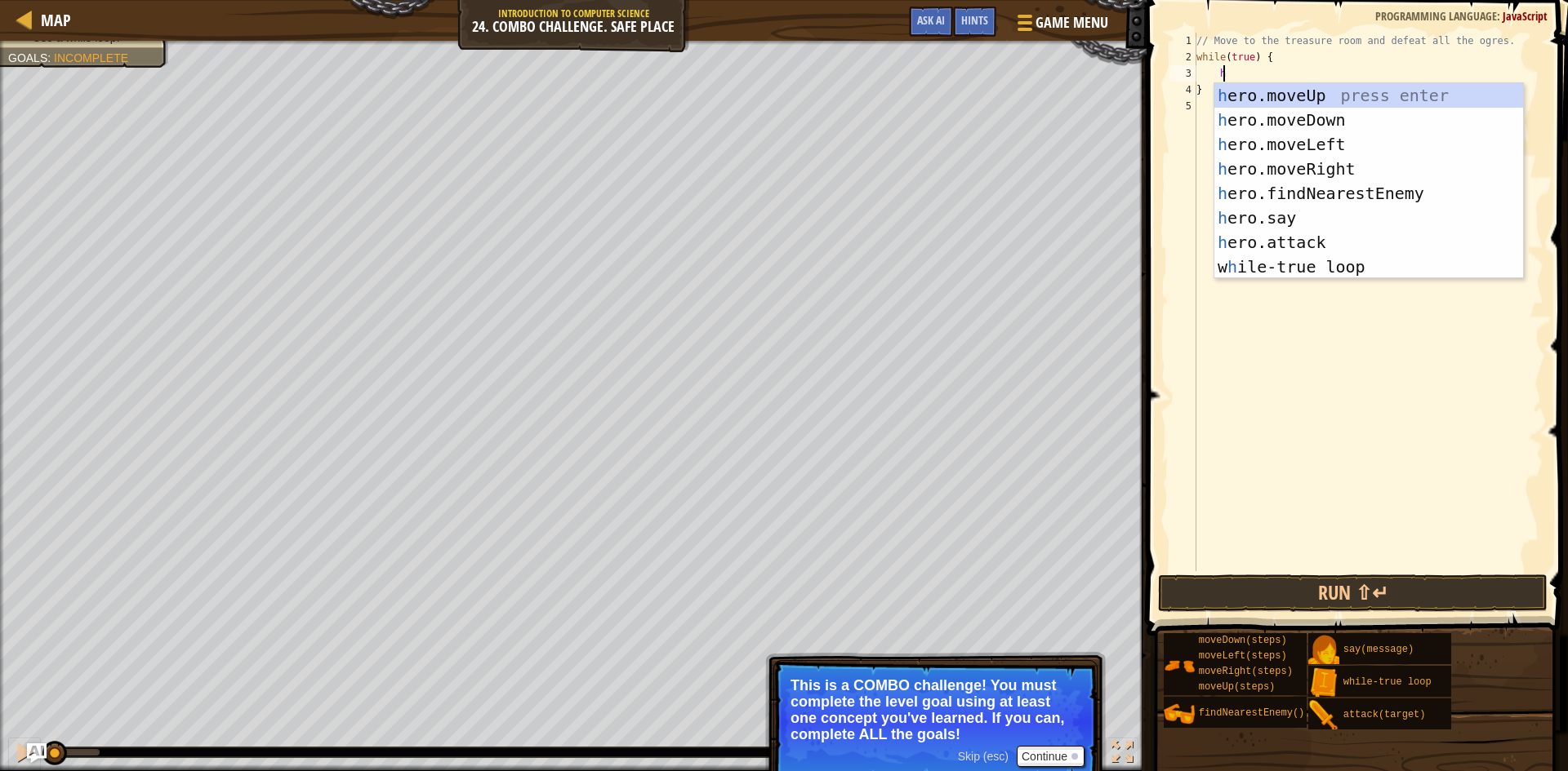
scroll to position [7, 2]
click at [1293, 104] on div "h ero.moveUp press enter h ero.moveDown press enter h ero.moveLeft press enter …" at bounding box center [1368, 206] width 309 height 245
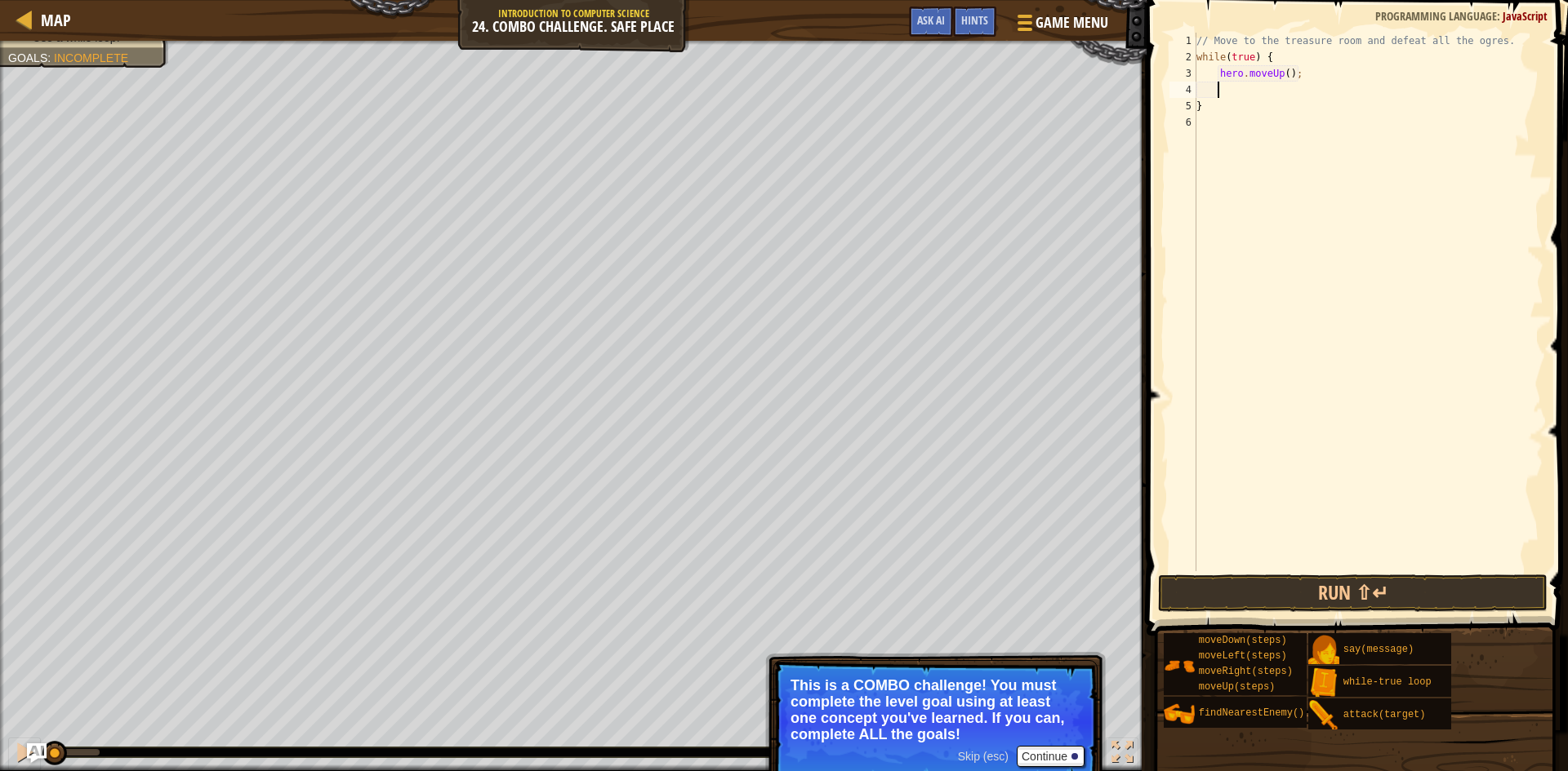
scroll to position [7, 1]
click at [1283, 77] on div "// Move to the treasure room and defeat all the ogres. while ( true ) { hero . …" at bounding box center [1368, 318] width 350 height 572
drag, startPoint x: 1311, startPoint y: 74, endPoint x: 1186, endPoint y: 52, distance: 126.9
click at [1186, 52] on div "hero.moveUp(4); 1 2 3 4 5 6 // Move to the treasure room and defeat all the ogr…" at bounding box center [1355, 302] width 378 height 538
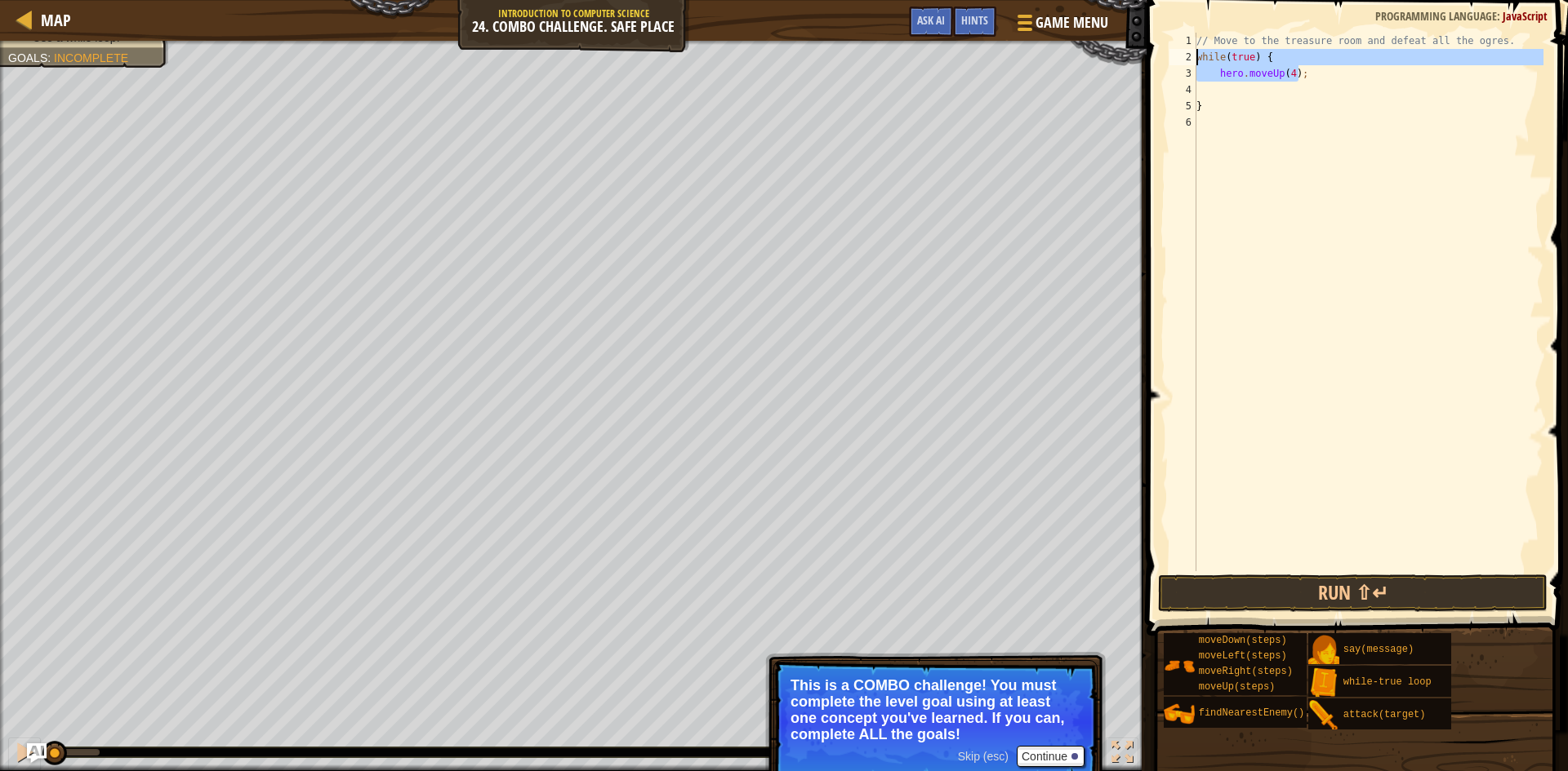
type textarea "while(true) { hero.moveUp(4);"
click at [1226, 81] on div "// Move to the treasure room and defeat all the ogres. }" at bounding box center [1368, 318] width 350 height 572
type textarea "}"
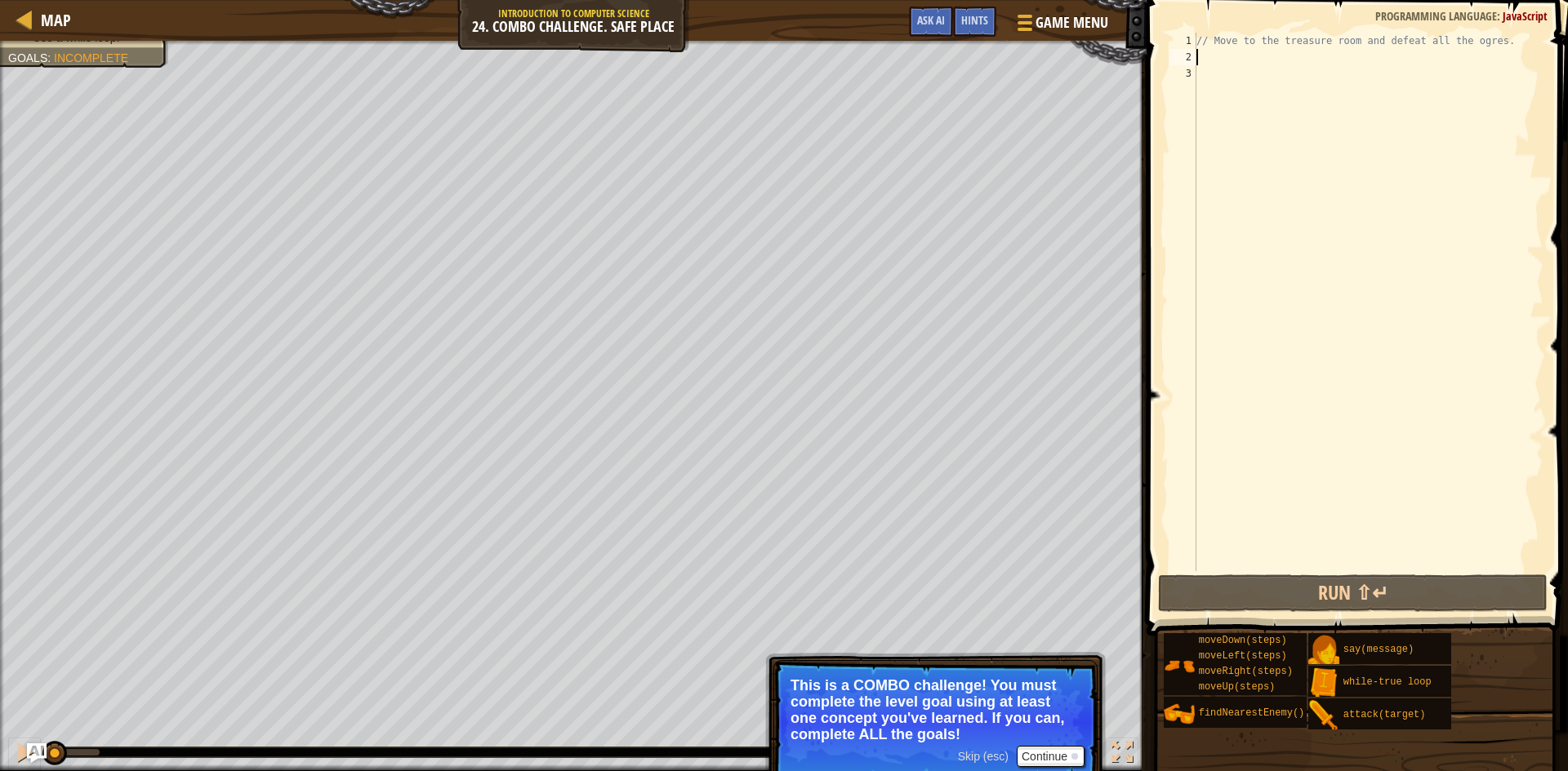
type textarea "h"
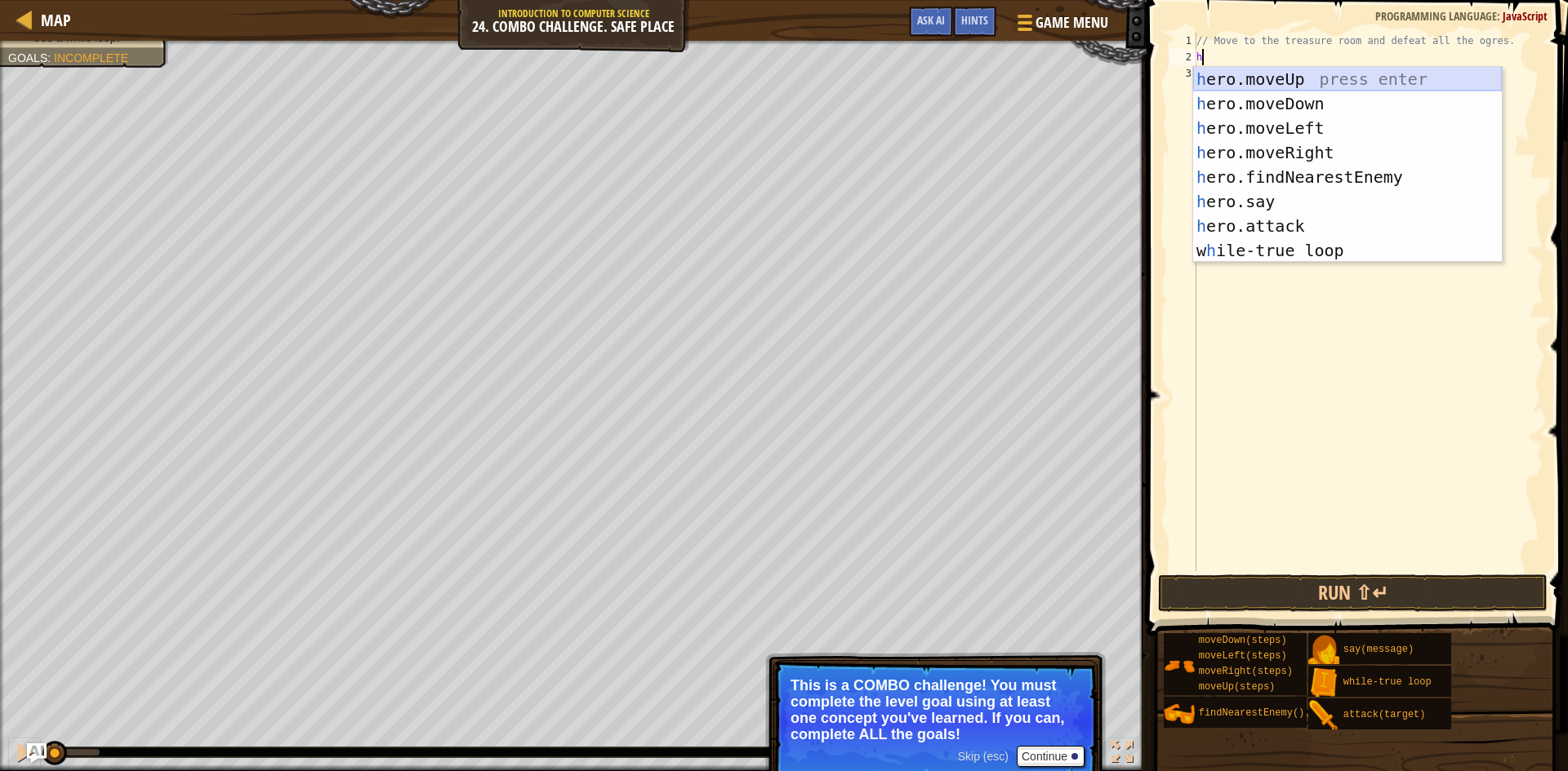
click at [1246, 80] on div "h ero.moveUp press enter h ero.moveDown press enter h ero.moveLeft press enter …" at bounding box center [1347, 190] width 309 height 245
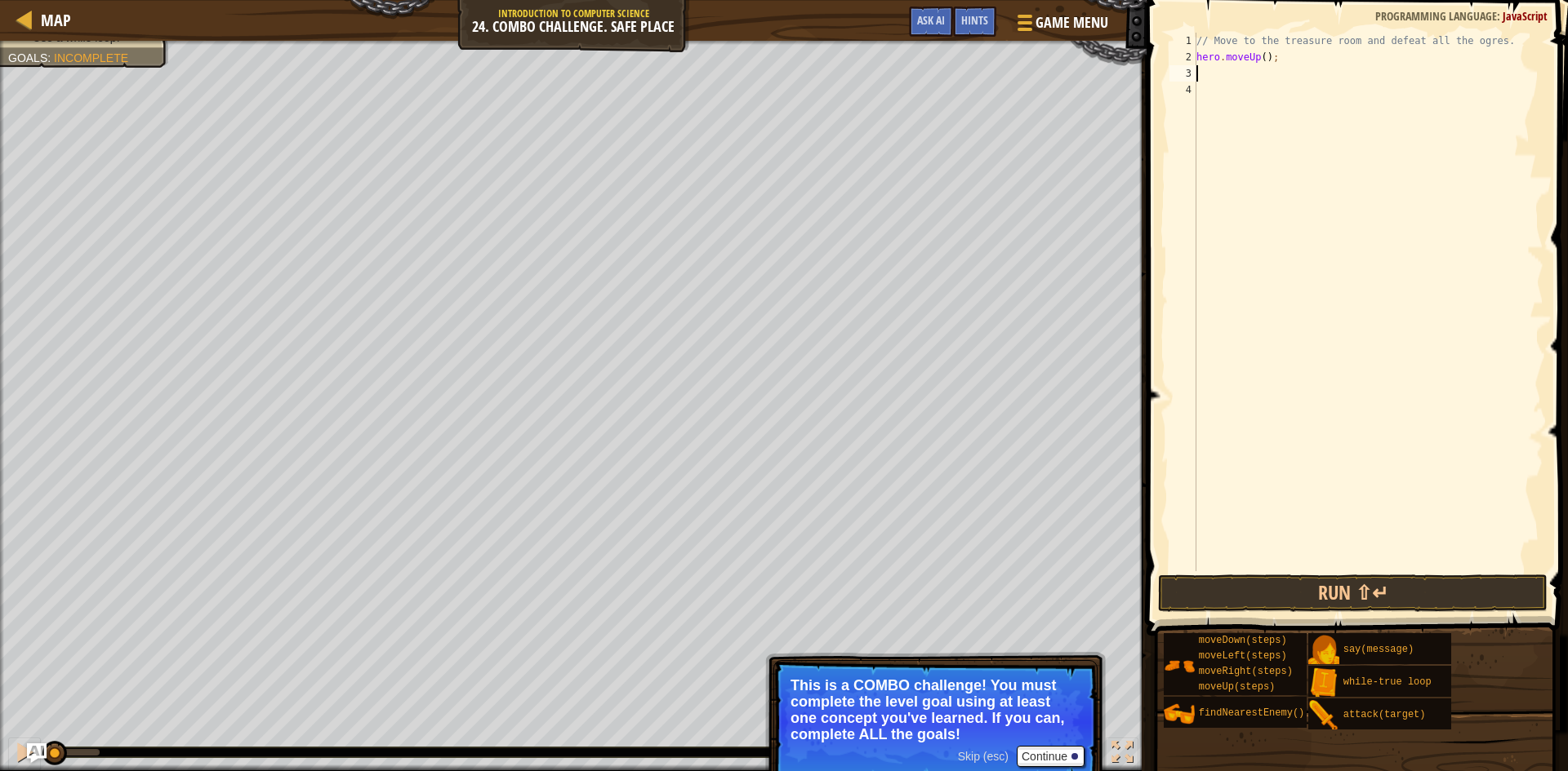
click at [1264, 54] on div "// Move to the treasure room and defeat all the ogres. hero . moveUp ( ) ;" at bounding box center [1368, 318] width 350 height 572
type textarea "hero.moveUp(4);"
click at [1256, 70] on div "// Move to the treasure room and defeat all the ogres. hero . moveUp ( 4 ) ;" at bounding box center [1368, 318] width 350 height 572
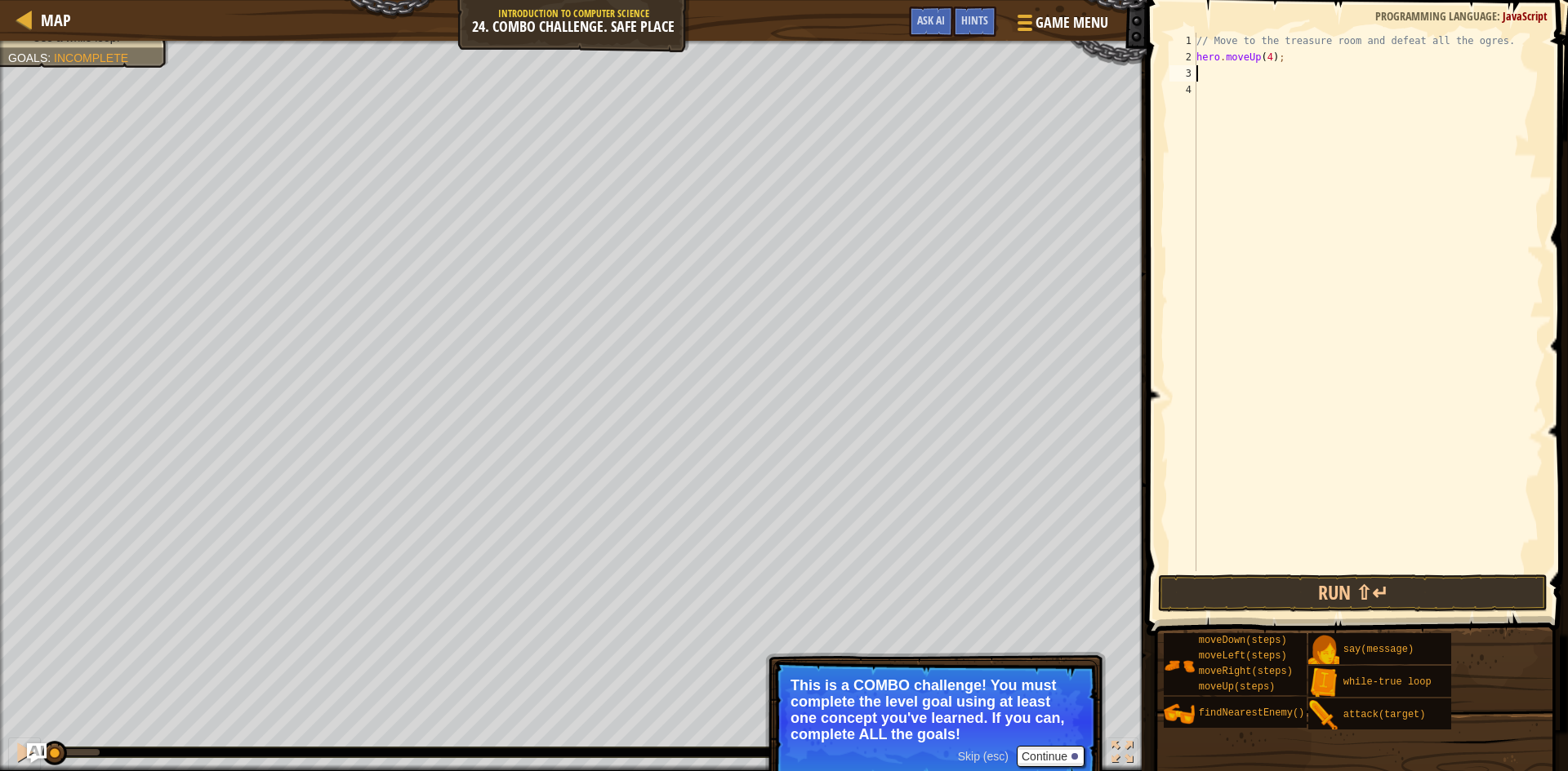
type textarea "h"
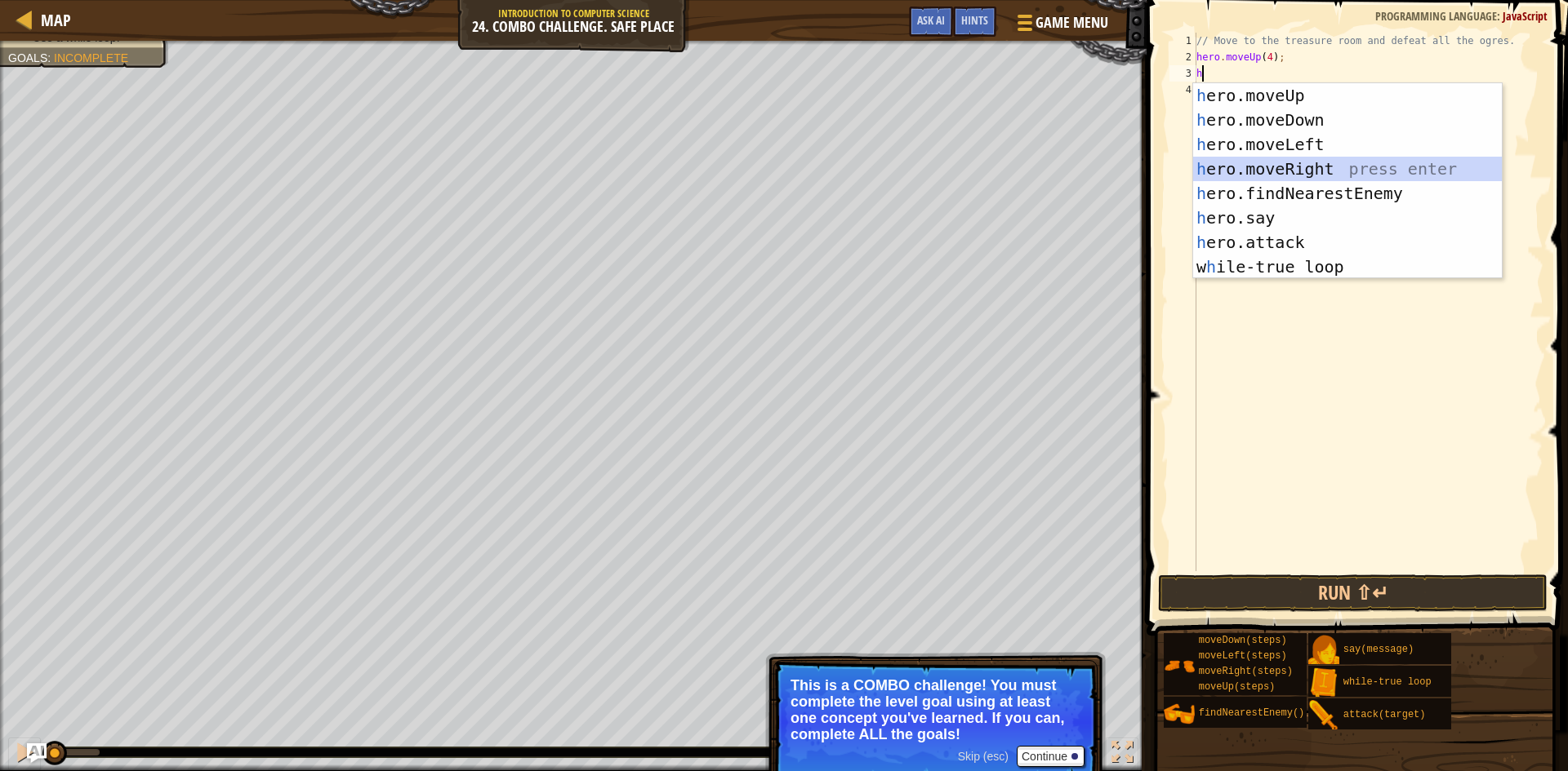
click at [1271, 166] on div "h ero.moveUp press enter h ero.moveDown press enter h ero.moveLeft press enter …" at bounding box center [1347, 206] width 309 height 245
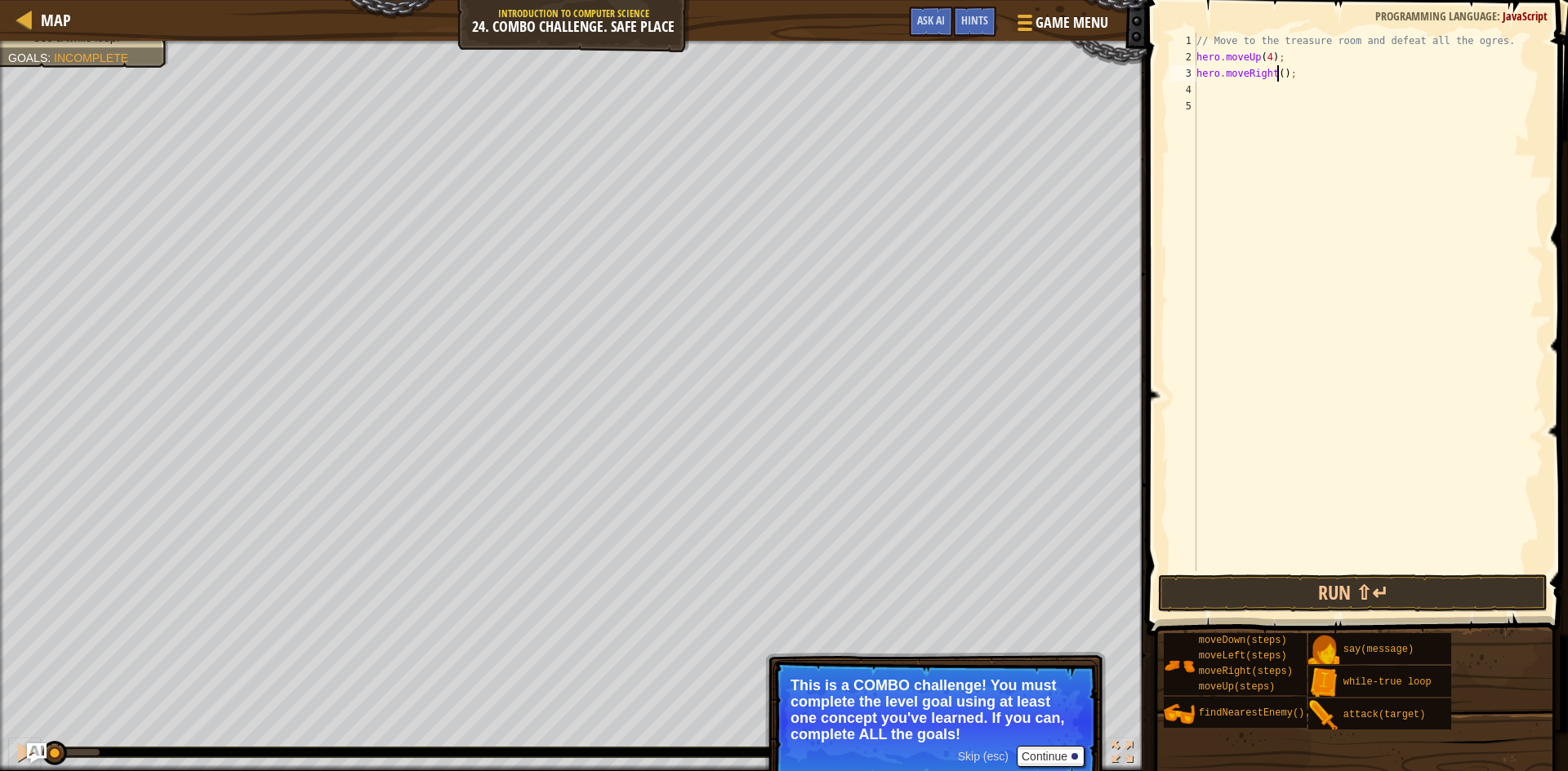
click at [1277, 75] on div "// Move to the treasure room and defeat all the ogres. hero . moveUp ( 4 ) ; he…" at bounding box center [1368, 318] width 350 height 572
type textarea "hero.moveRight(4);"
click at [1262, 85] on div "// Move to the treasure room and defeat all the ogres. hero . moveUp ( 4 ) ; he…" at bounding box center [1368, 318] width 350 height 572
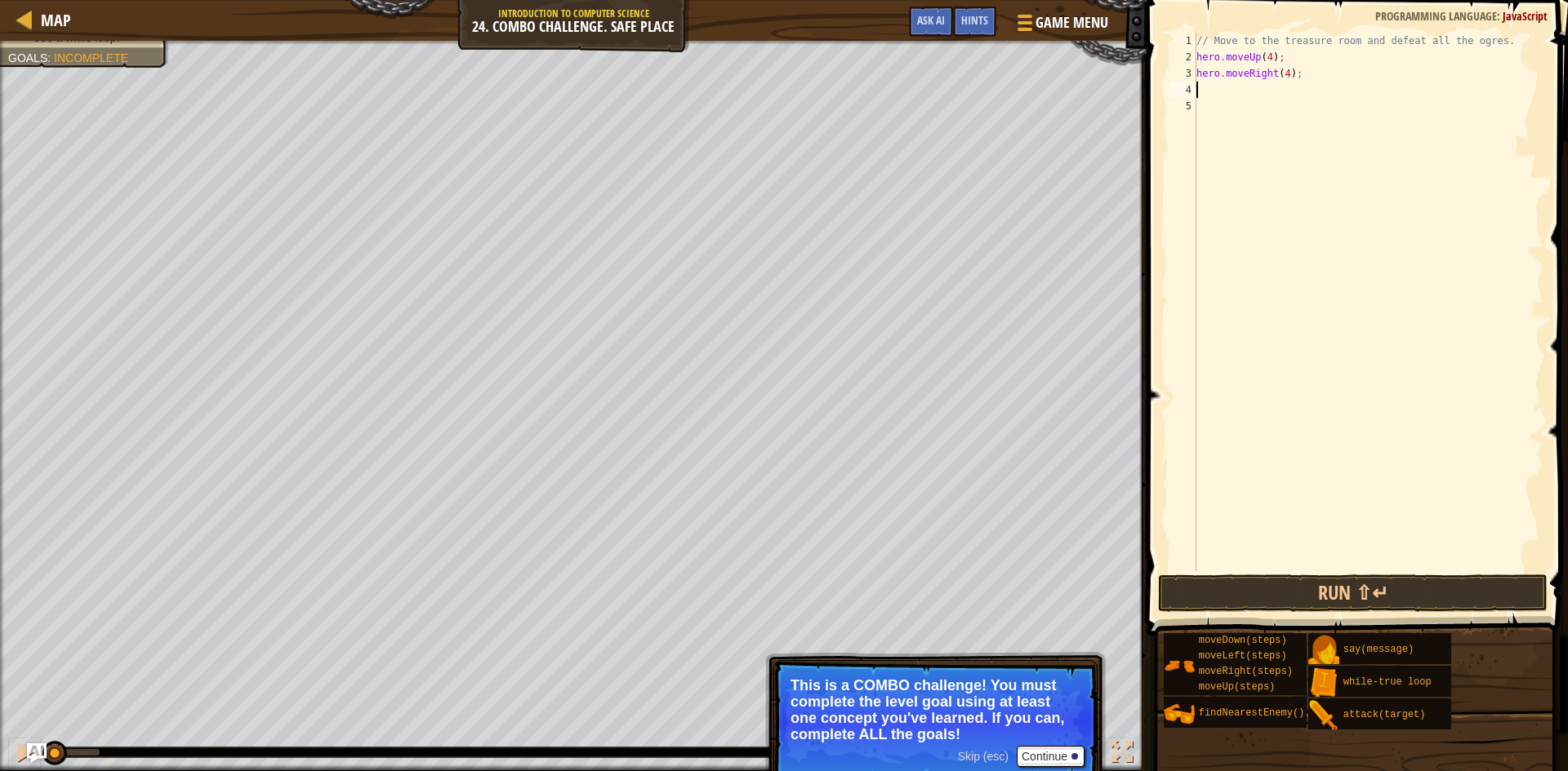
type textarea "h"
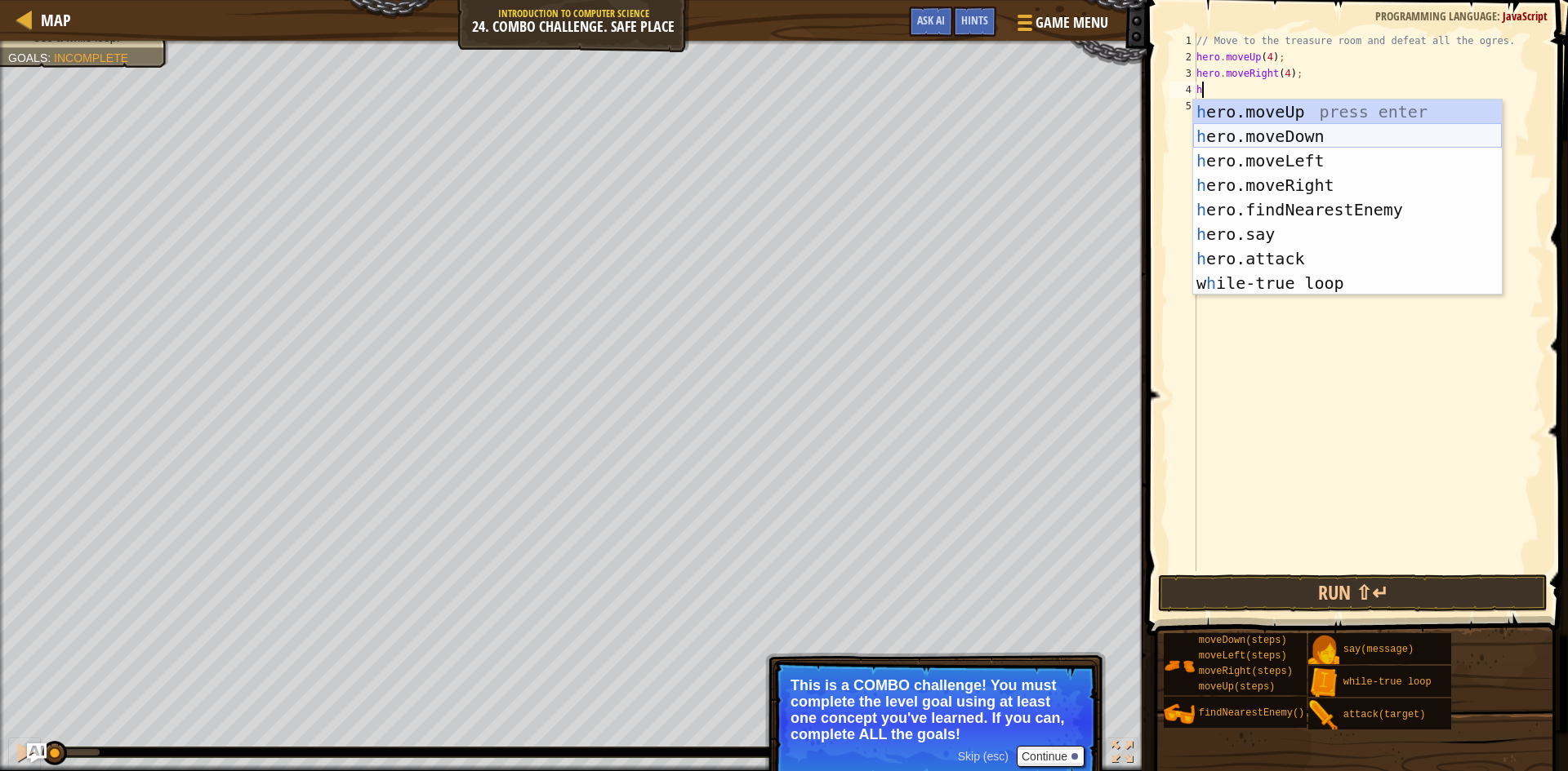
click at [1255, 133] on div "h ero.moveUp press enter h ero.moveDown press enter h ero.moveLeft press enter …" at bounding box center [1347, 222] width 309 height 245
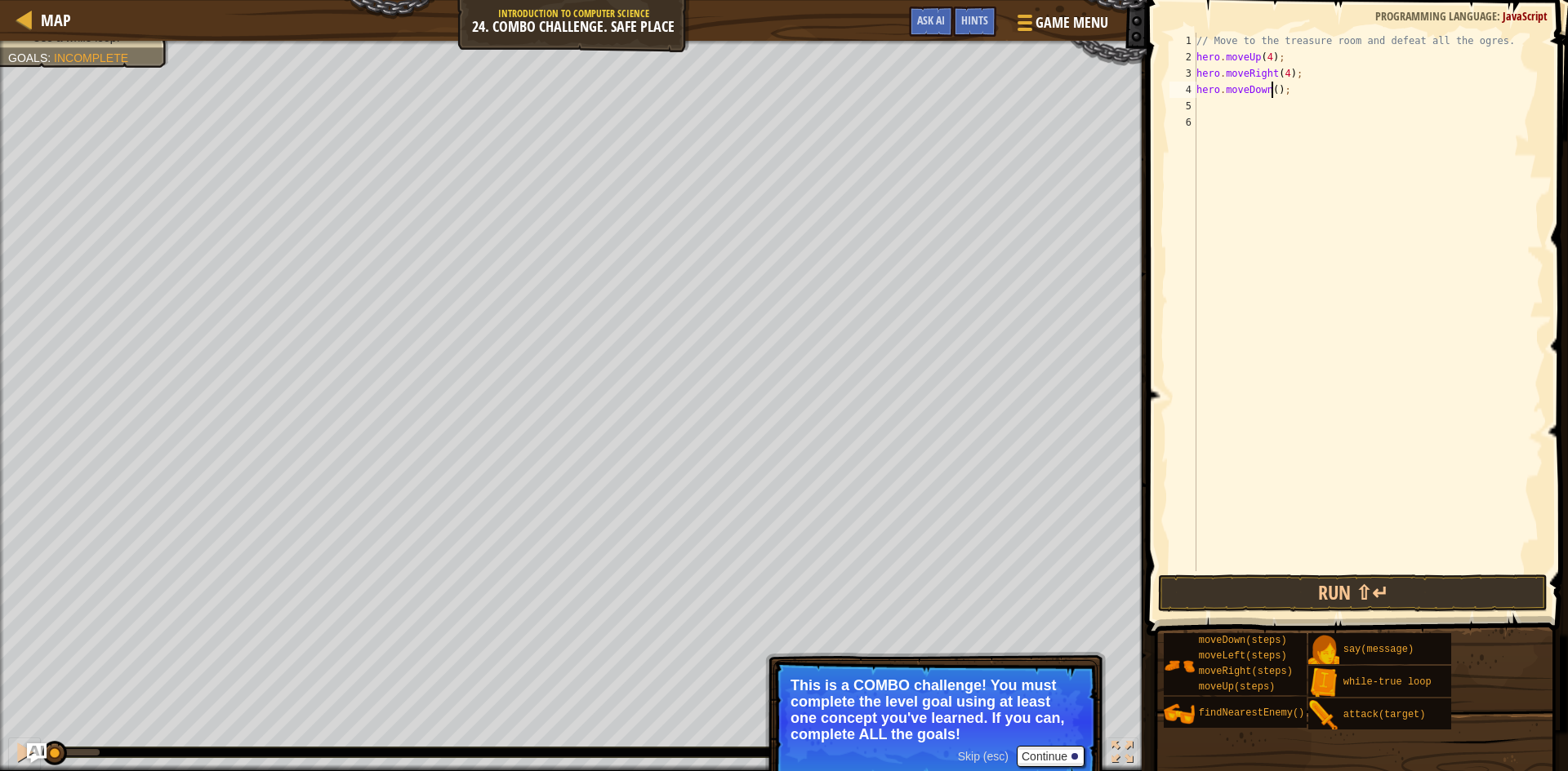
click at [1272, 89] on div "// Move to the treasure room and defeat all the ogres. hero . moveUp ( 4 ) ; he…" at bounding box center [1368, 318] width 350 height 572
type textarea "hero.moveDown(3);"
click at [1265, 106] on div "// Move to the treasure room and defeat all the ogres. hero . moveUp ( 4 ) ; he…" at bounding box center [1368, 318] width 350 height 572
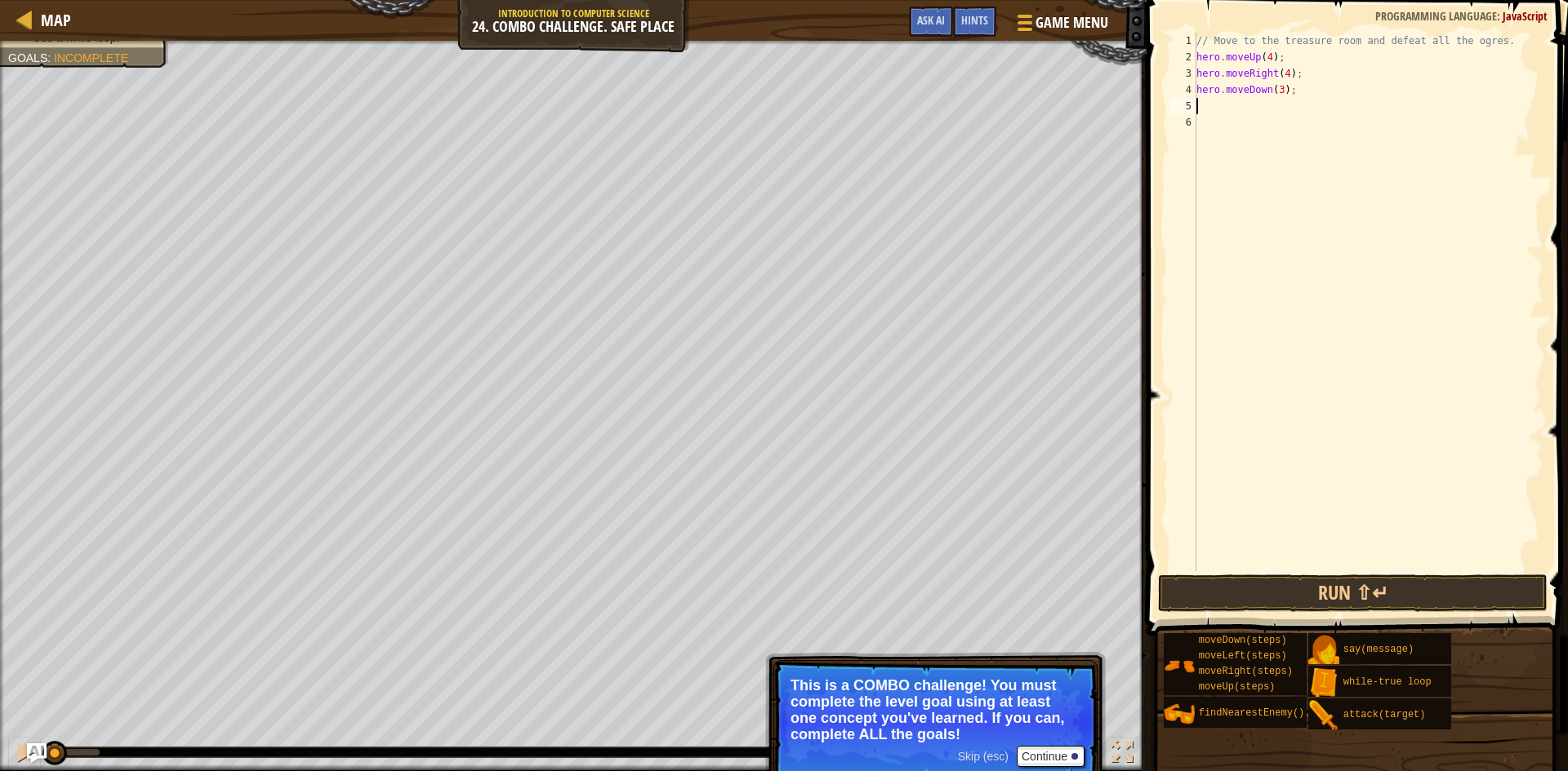
type textarea "h"
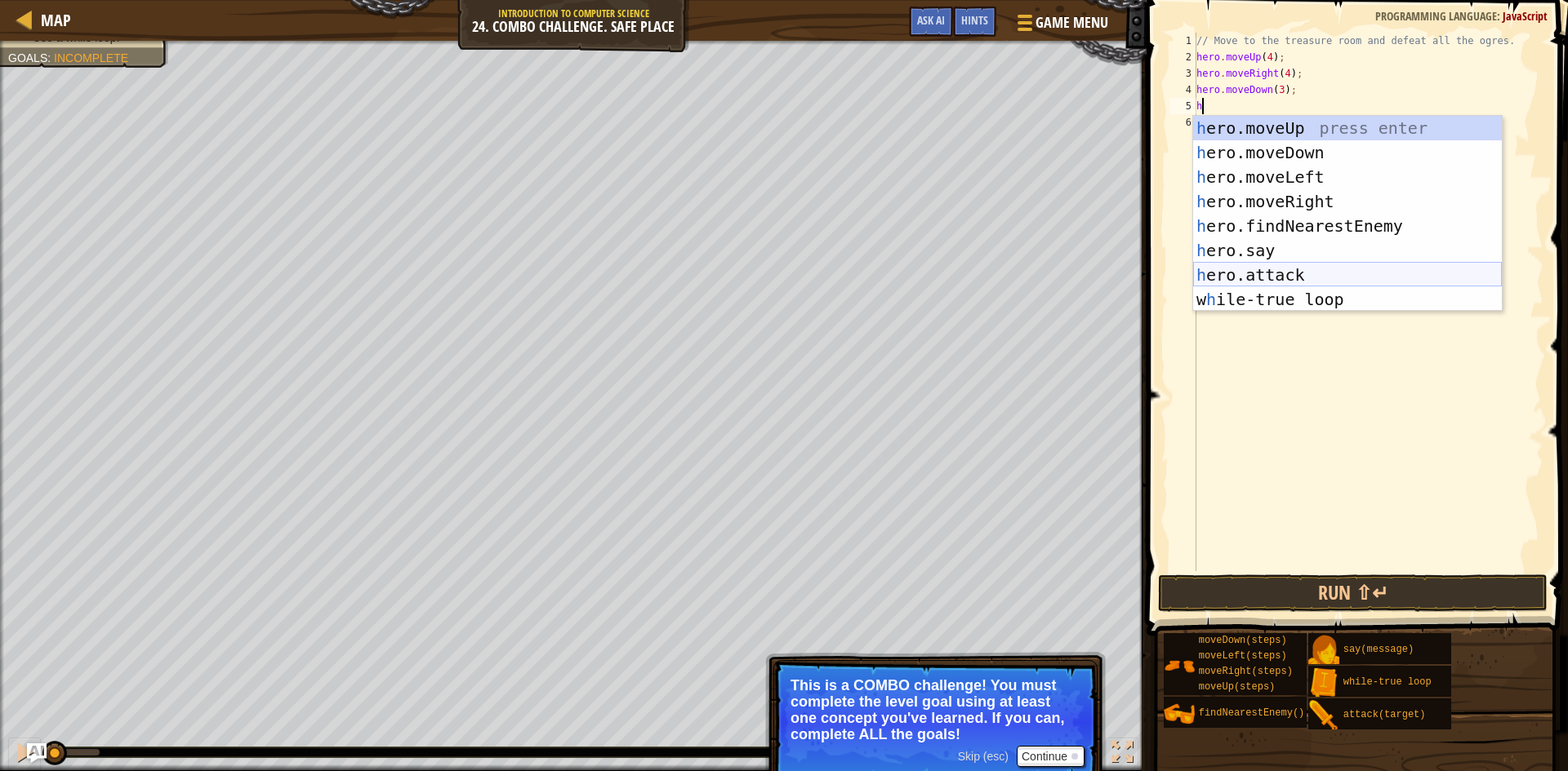
click at [1267, 297] on div "h ero.moveUp press enter h ero.moveDown press enter h ero.moveLeft press enter …" at bounding box center [1347, 239] width 309 height 245
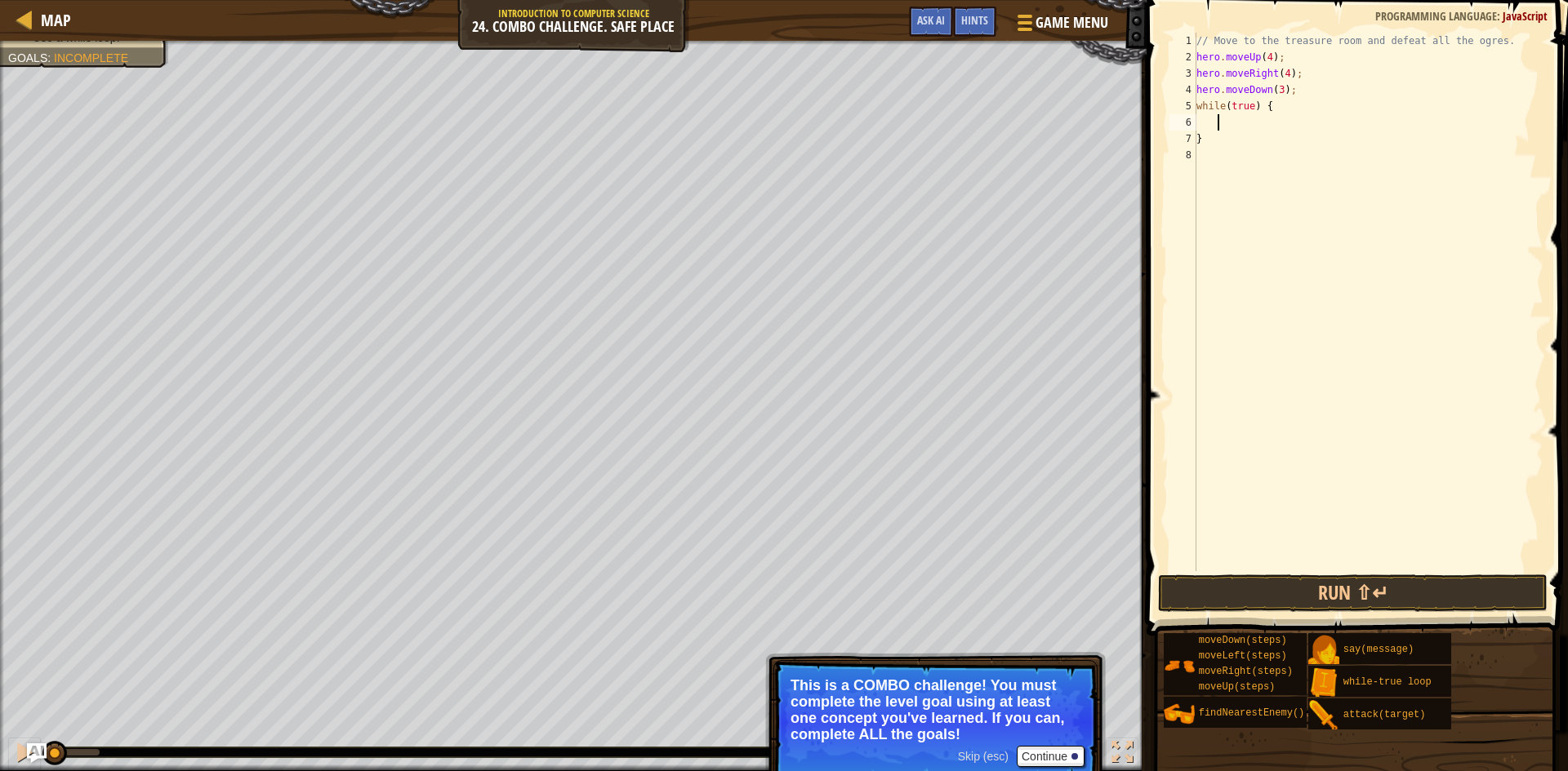
type textarea "h"
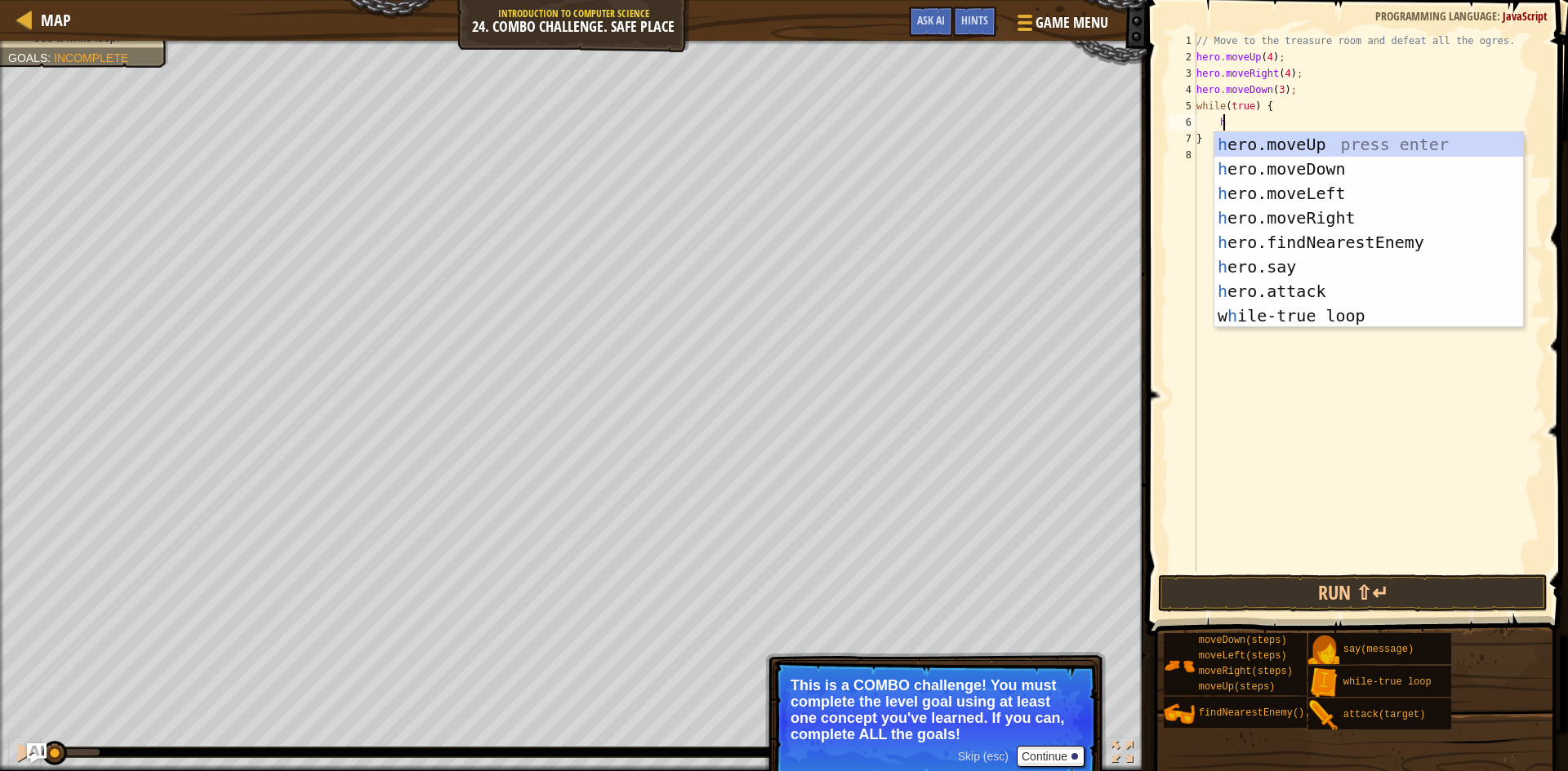
scroll to position [7, 2]
click at [1257, 237] on div "h ero.moveUp press enter h ero.moveDown press enter h ero.moveLeft press enter …" at bounding box center [1368, 255] width 309 height 245
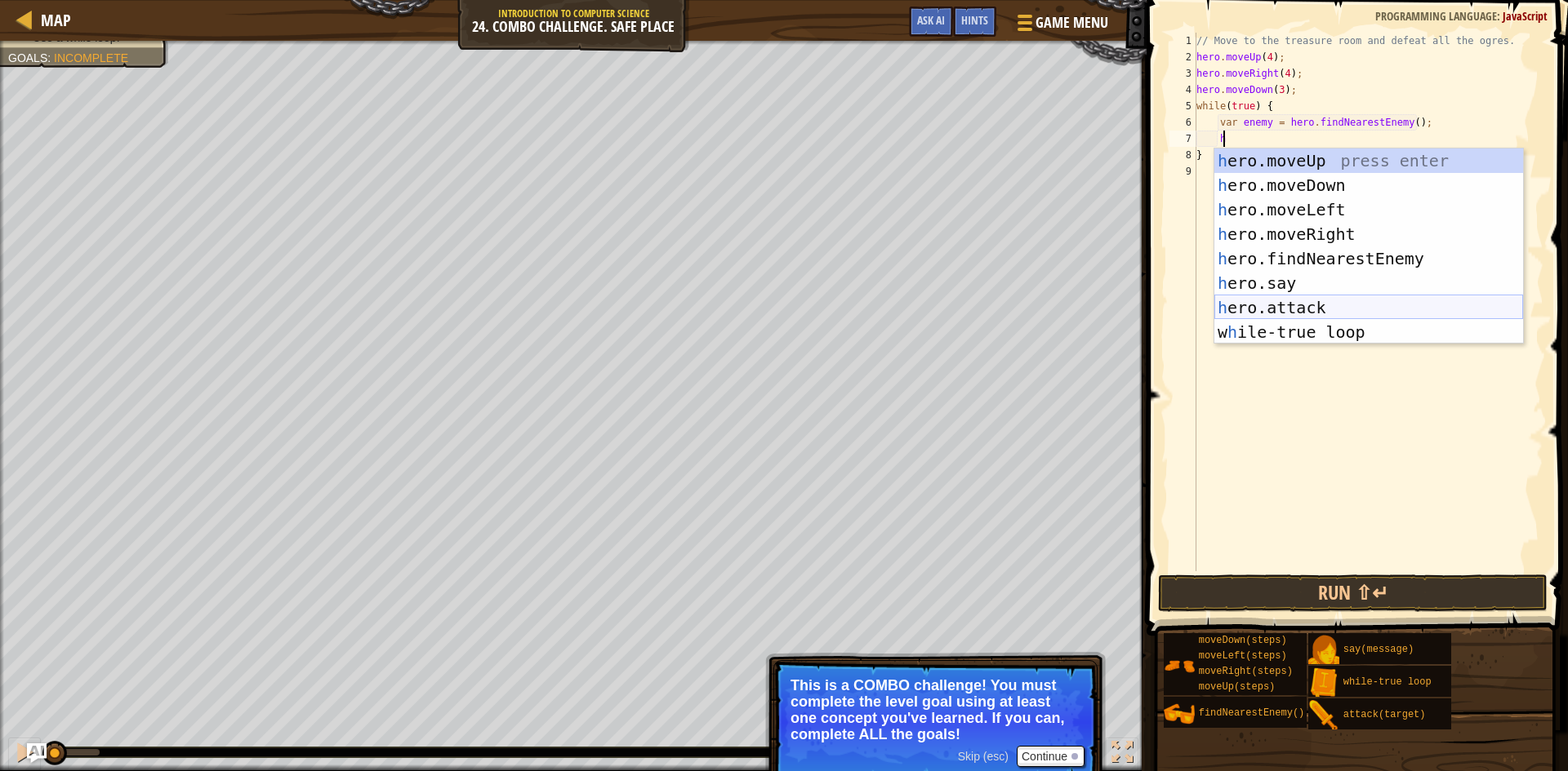
click at [1277, 314] on div "h ero.moveUp press enter h ero.moveDown press enter h ero.moveLeft press enter …" at bounding box center [1368, 271] width 309 height 245
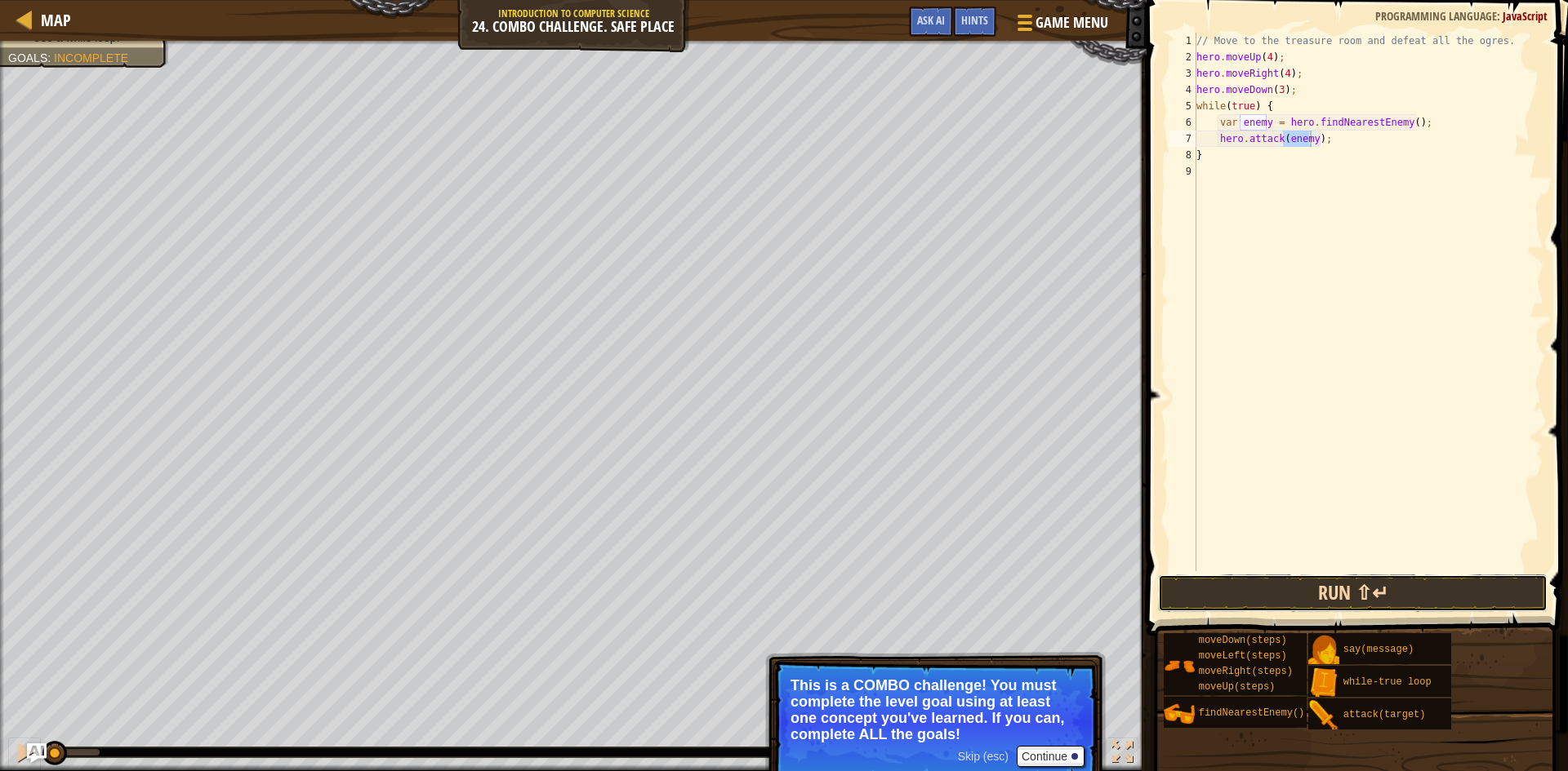
click at [1324, 583] on button "Run ⇧↵" at bounding box center [1352, 593] width 389 height 38
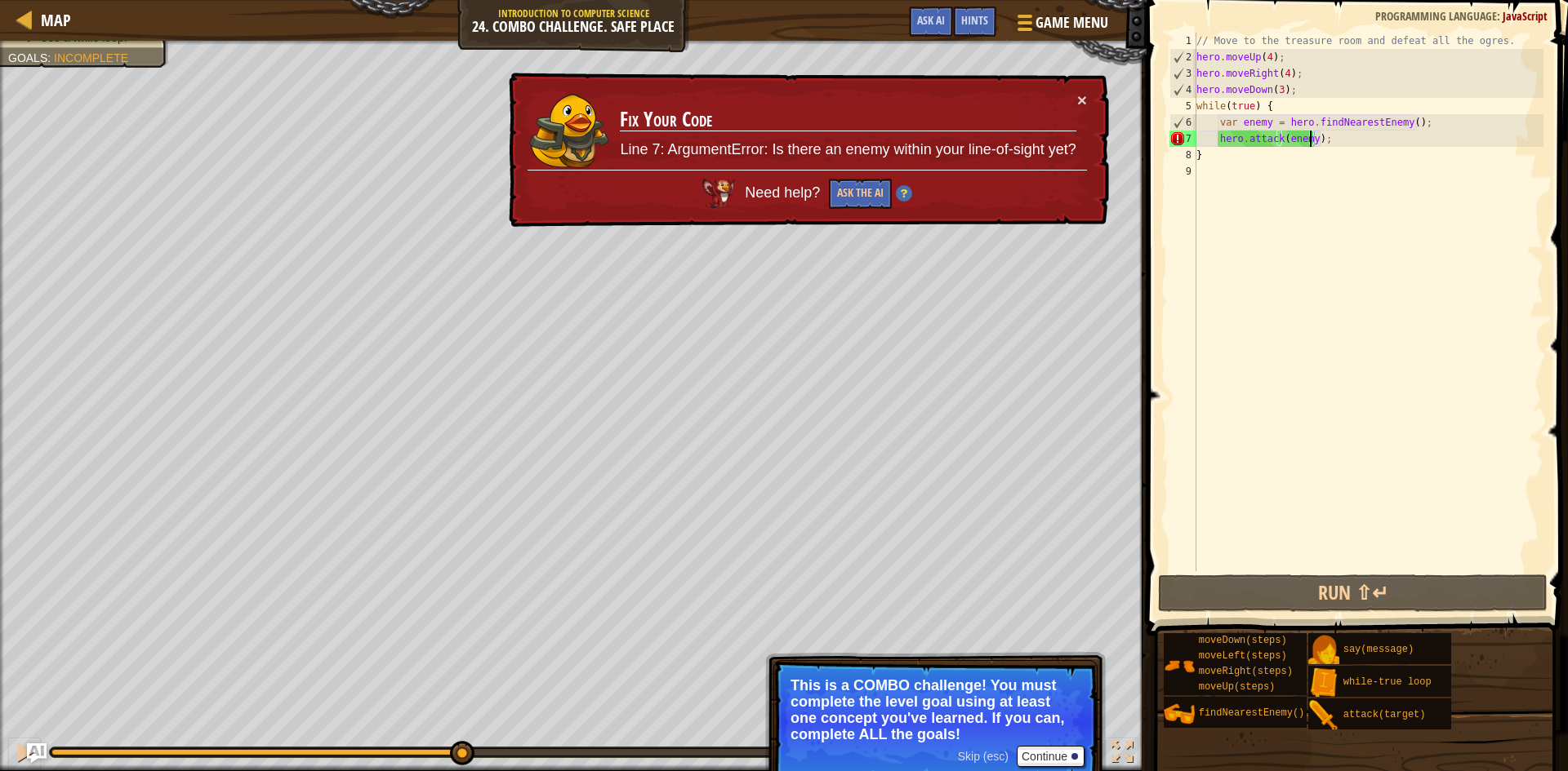
drag, startPoint x: 530, startPoint y: 752, endPoint x: 462, endPoint y: 739, distance: 69.2
click at [462, 739] on div "♫" at bounding box center [573, 748] width 1146 height 49
drag, startPoint x: 453, startPoint y: 746, endPoint x: 378, endPoint y: 741, distance: 75.2
click at [376, 741] on div "♫" at bounding box center [573, 748] width 1146 height 49
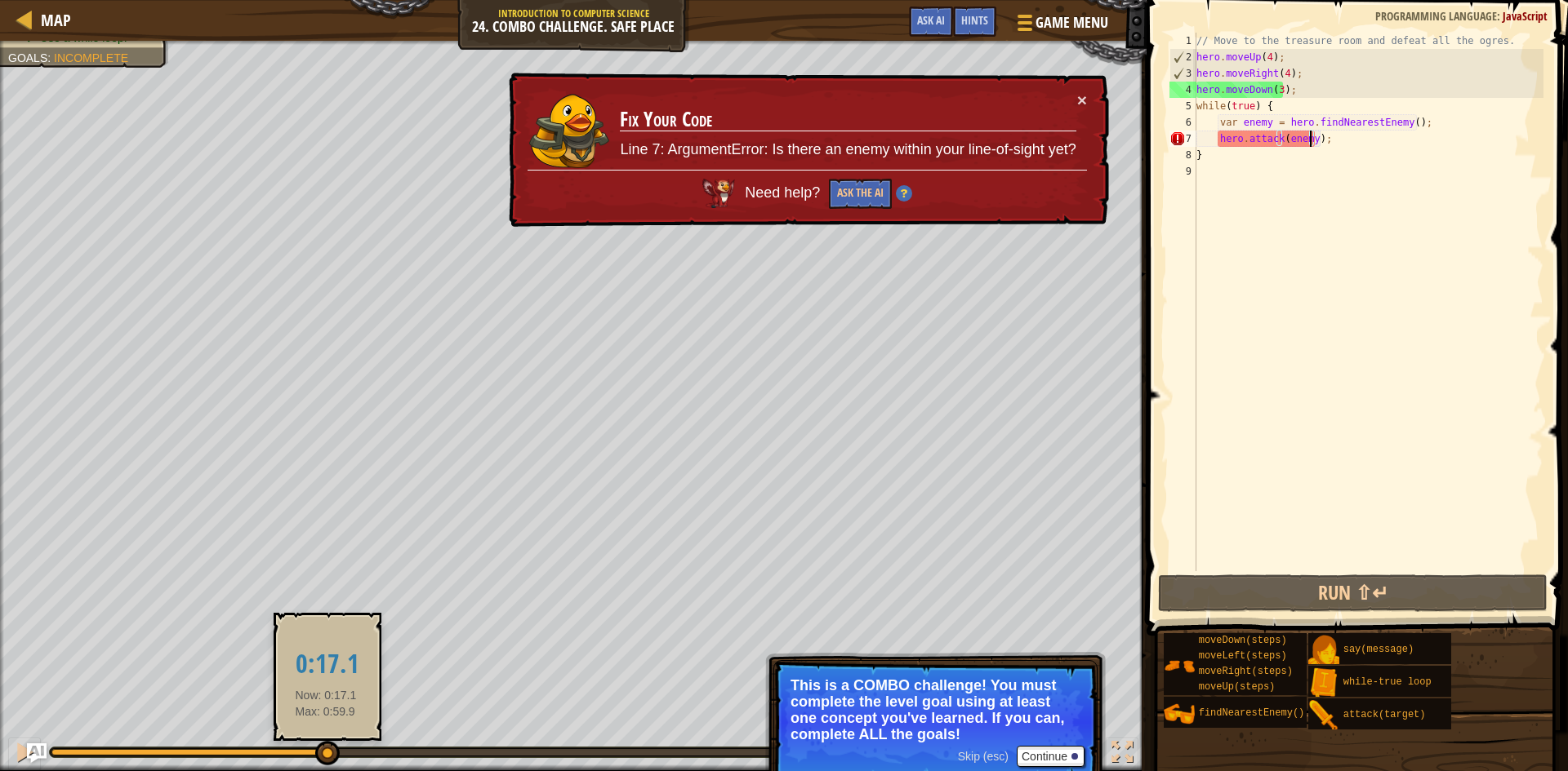
drag, startPoint x: 415, startPoint y: 751, endPoint x: 322, endPoint y: 746, distance: 93.1
click at [322, 750] on div at bounding box center [188, 752] width 275 height 6
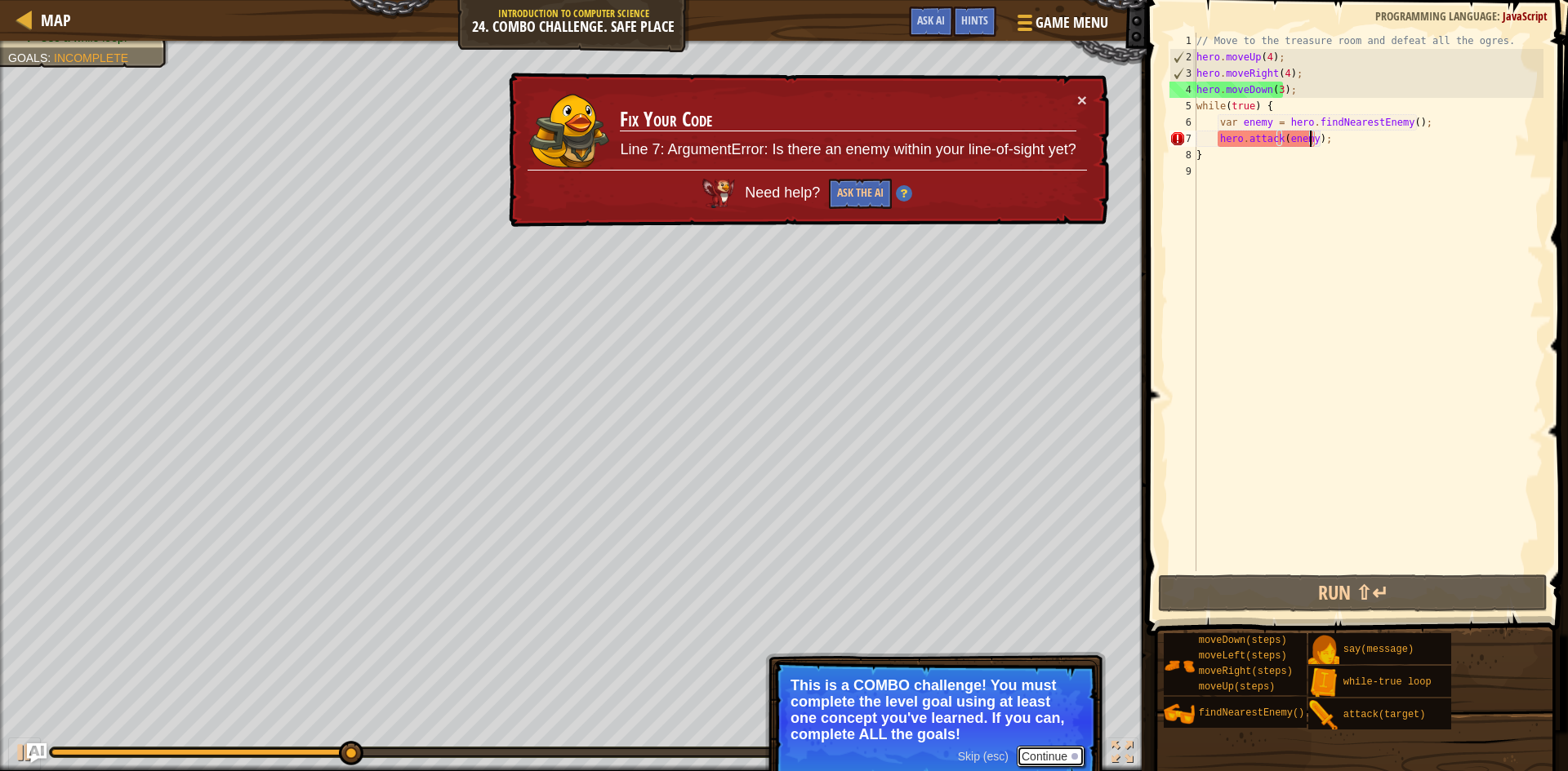
click at [1035, 750] on button "Continue" at bounding box center [1051, 757] width 68 height 21
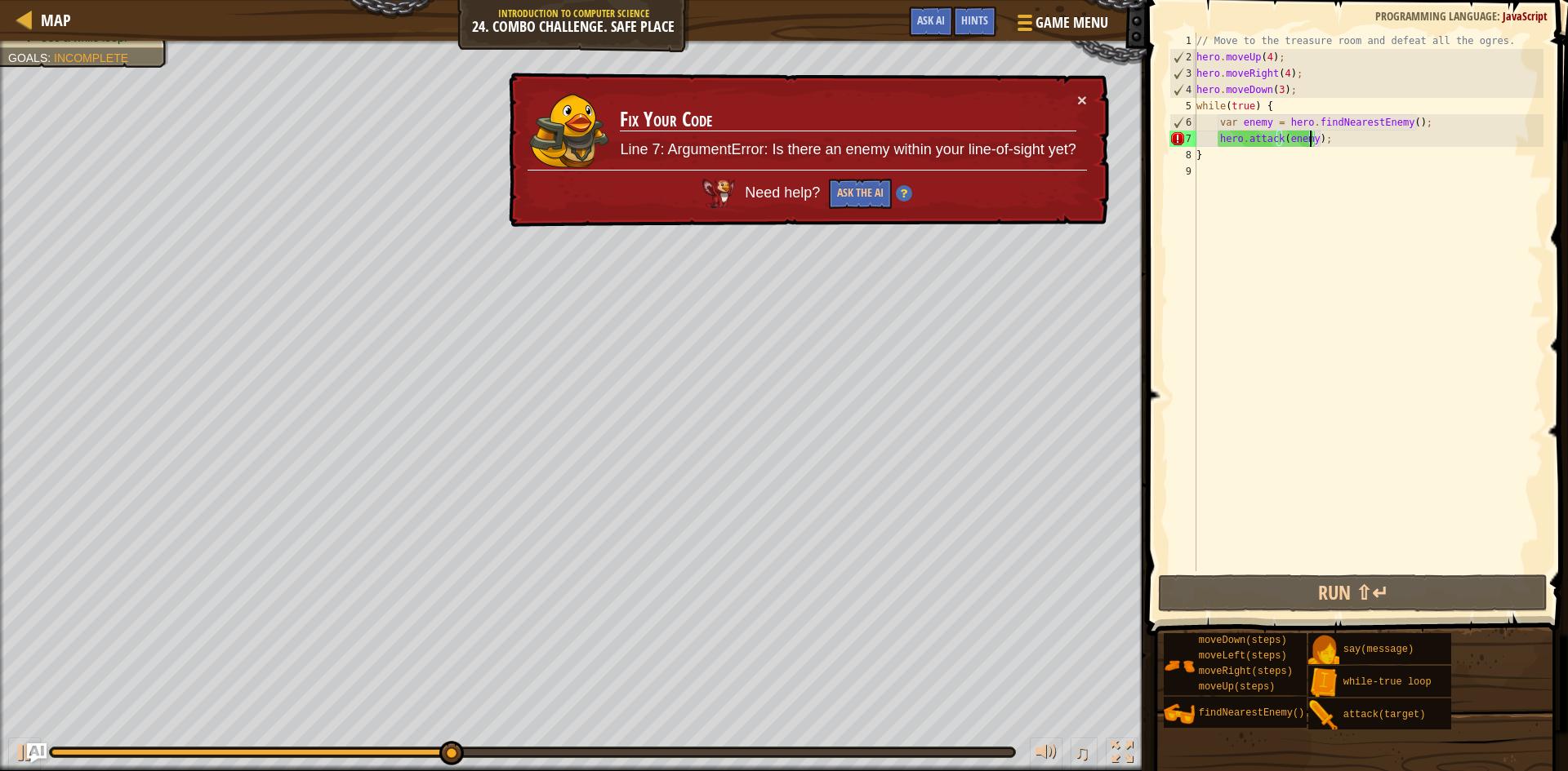
click at [1354, 142] on div "// Move to the treasure room and defeat all the ogres. hero . moveUp ( 4 ) ; he…" at bounding box center [1368, 318] width 350 height 572
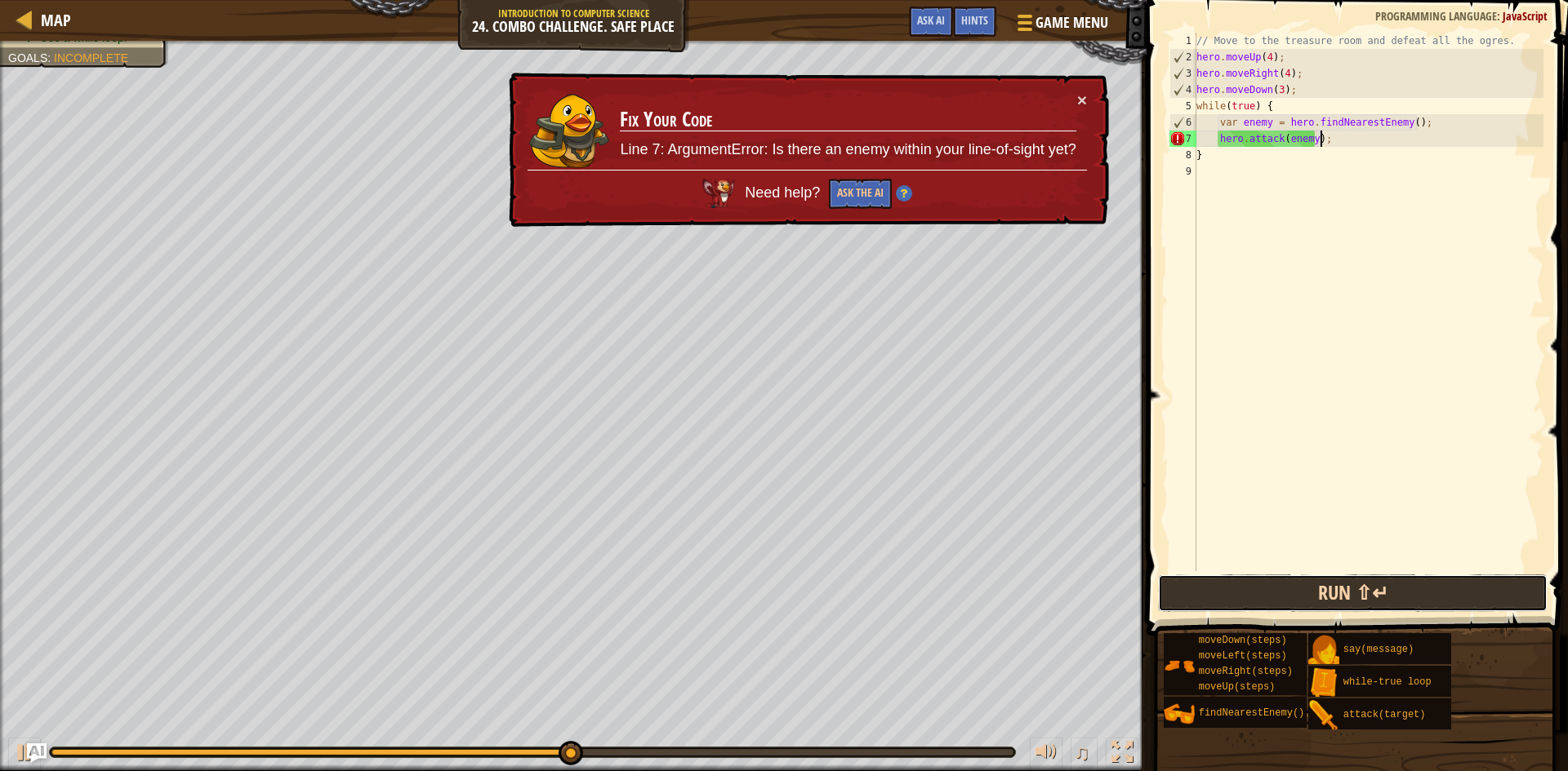
click at [1334, 585] on button "Run ⇧↵" at bounding box center [1352, 593] width 389 height 38
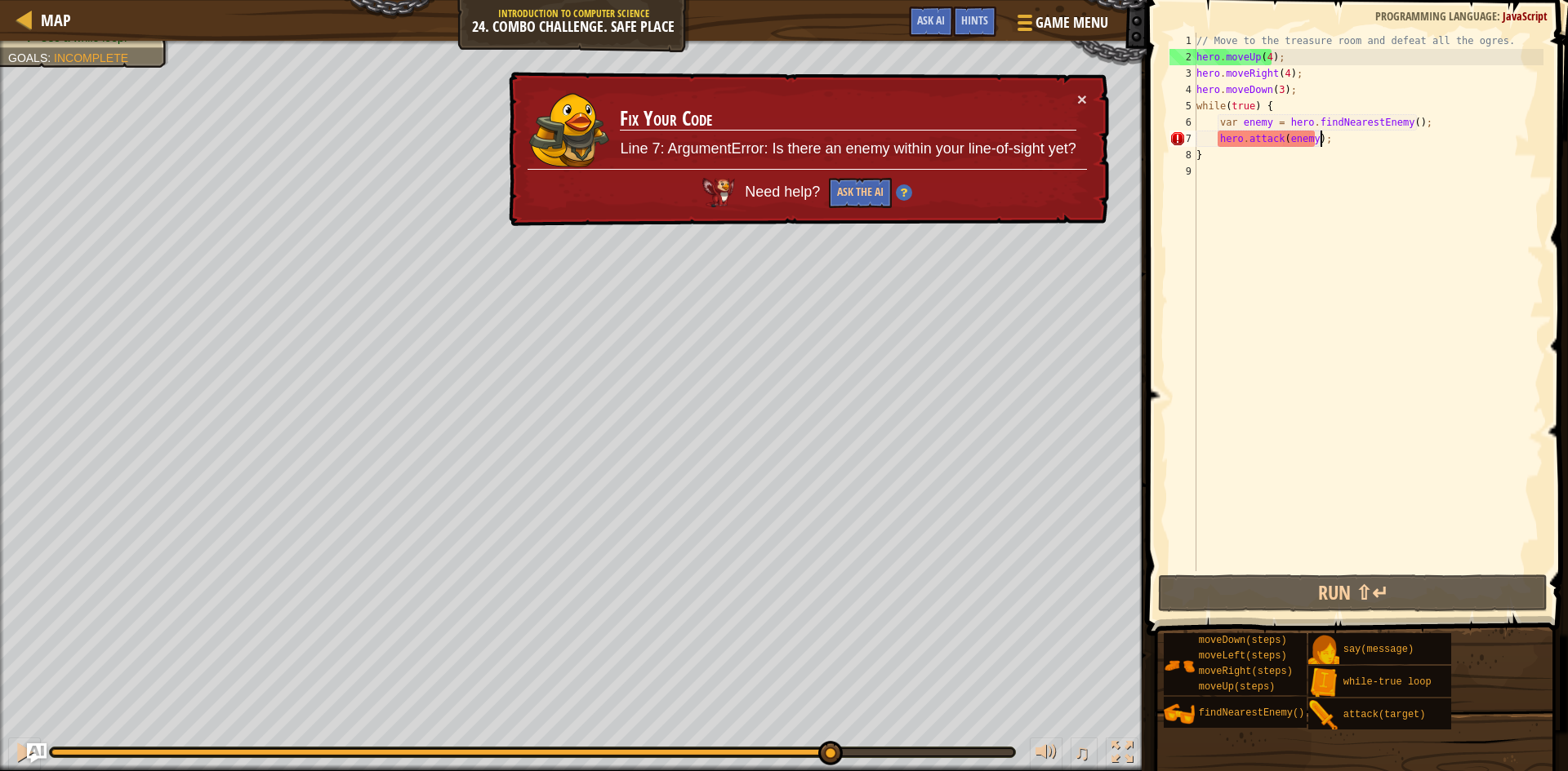
click at [828, 752] on div at bounding box center [532, 752] width 962 height 6
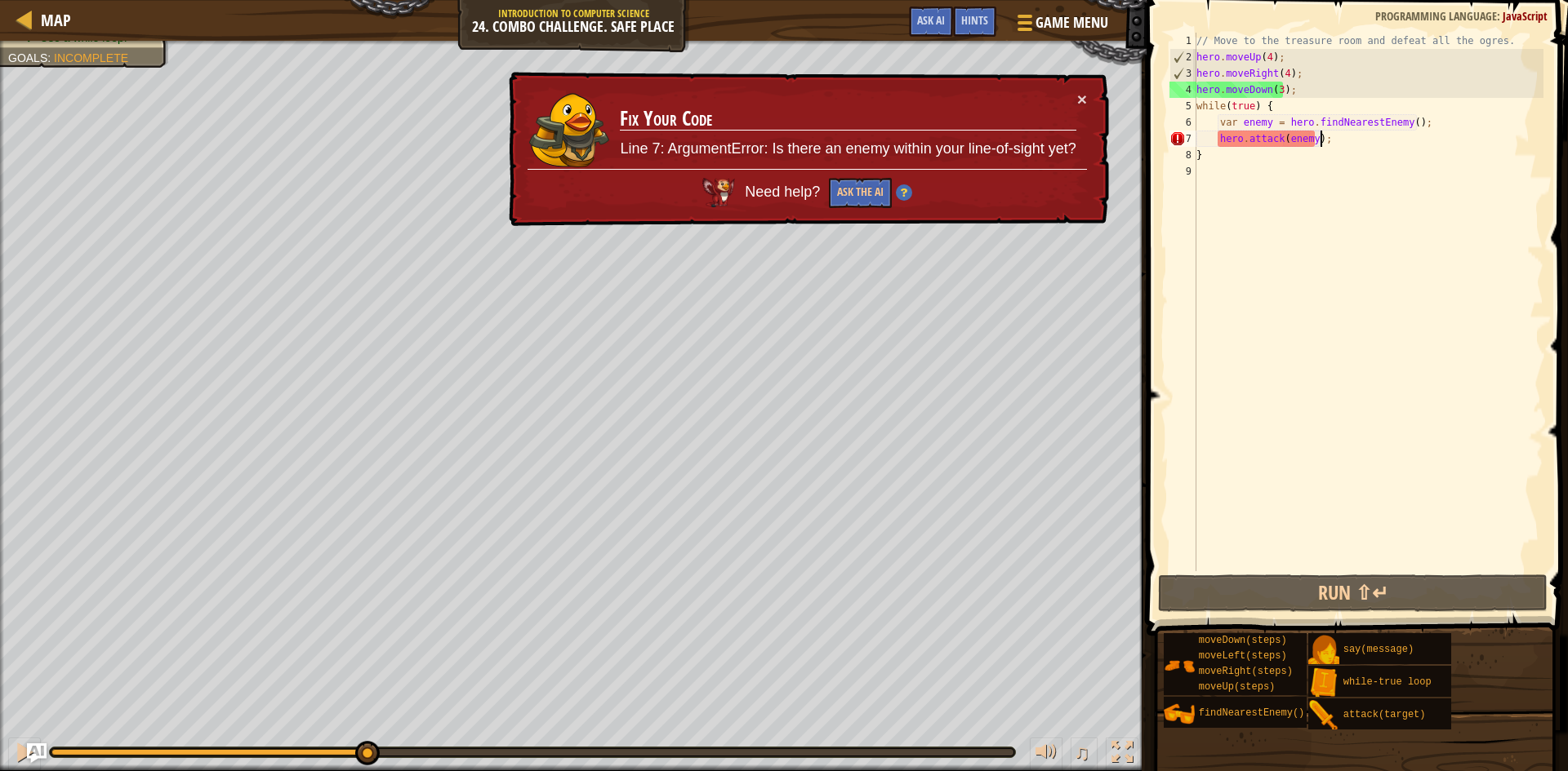
drag, startPoint x: 797, startPoint y: 750, endPoint x: 368, endPoint y: 727, distance: 429.6
click at [368, 727] on div "♫" at bounding box center [573, 748] width 1146 height 49
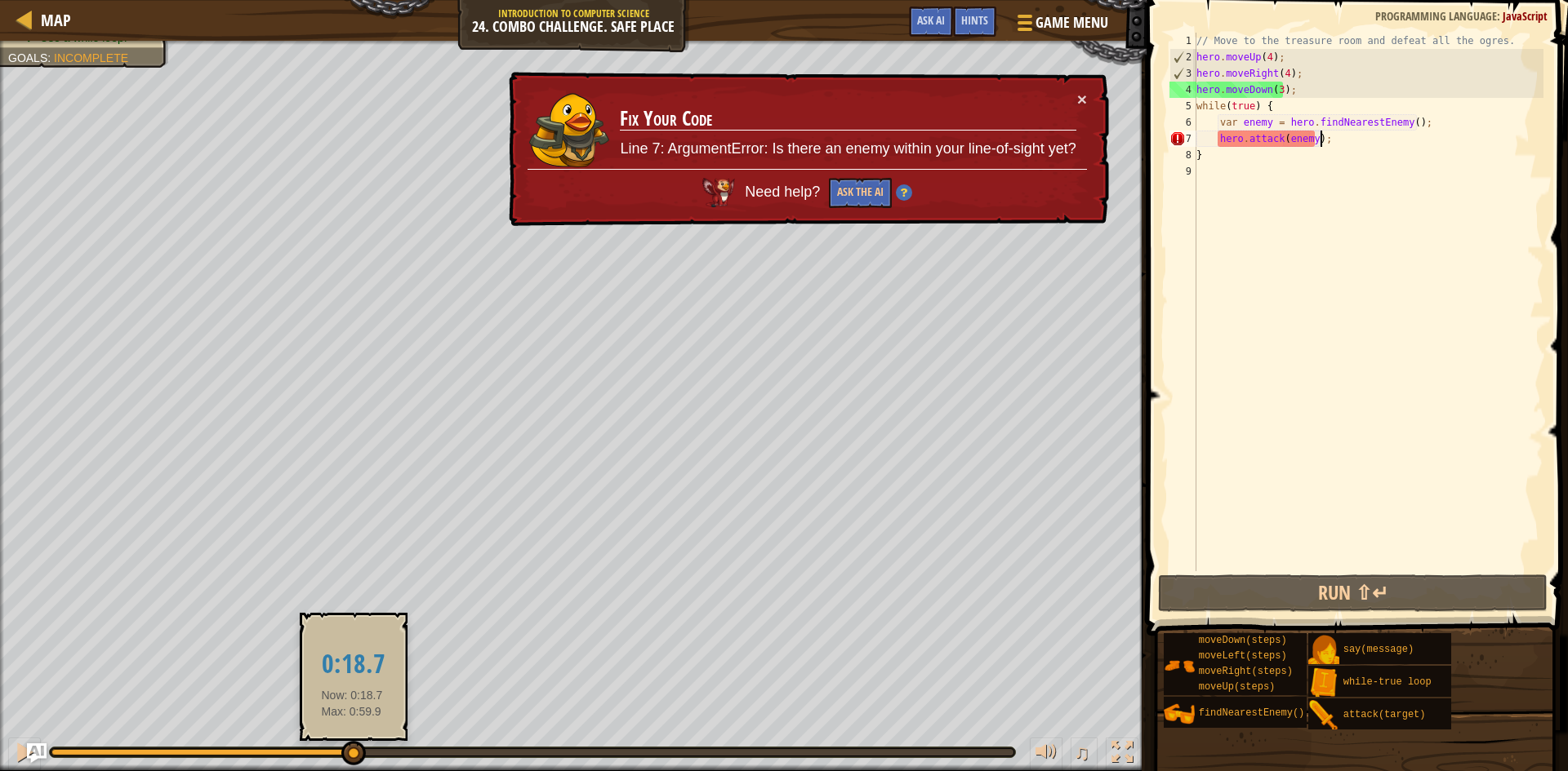
click at [352, 751] on div at bounding box center [201, 752] width 301 height 6
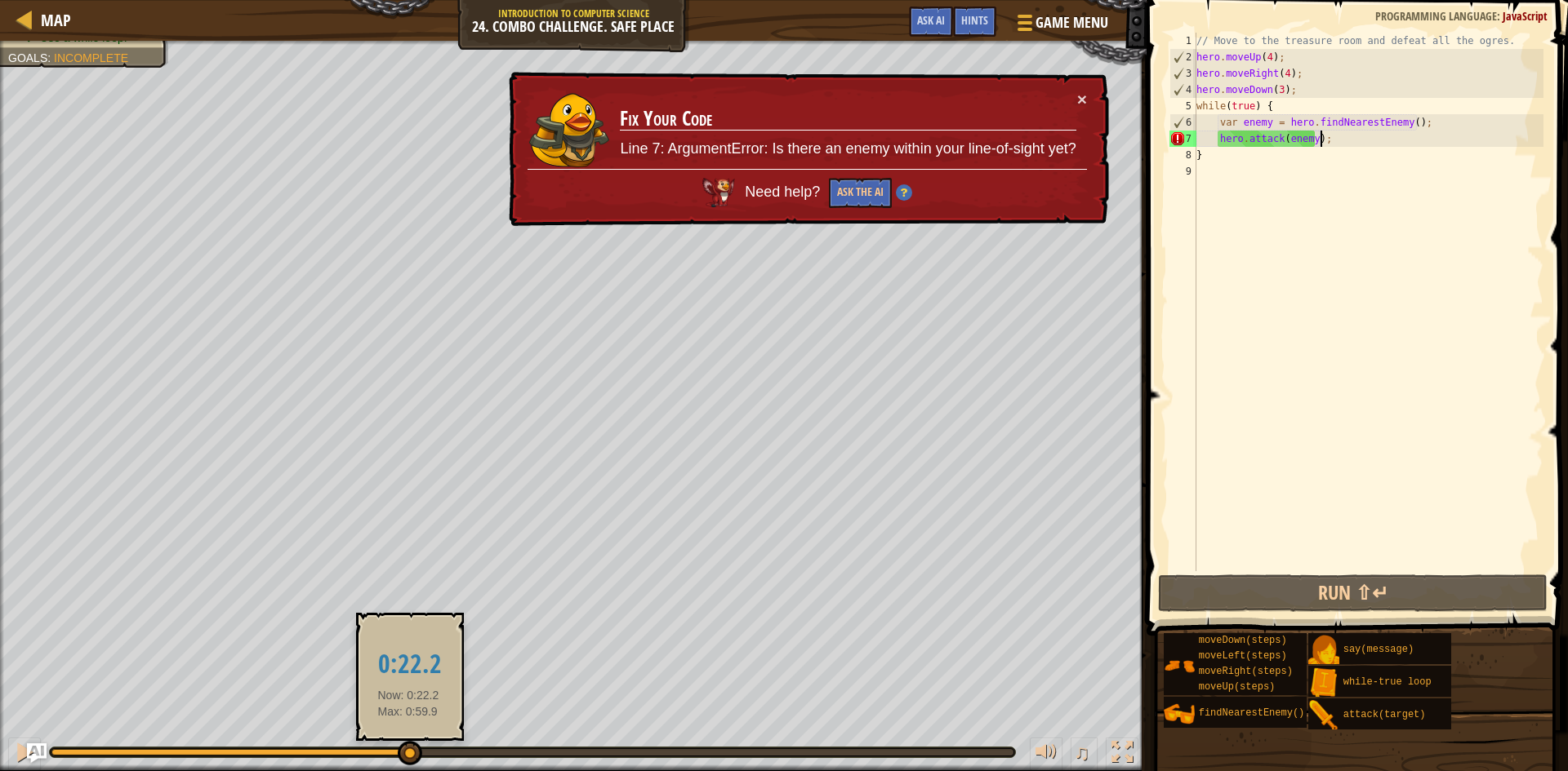
drag, startPoint x: 364, startPoint y: 751, endPoint x: 408, endPoint y: 745, distance: 44.4
click at [408, 745] on div at bounding box center [409, 753] width 24 height 24
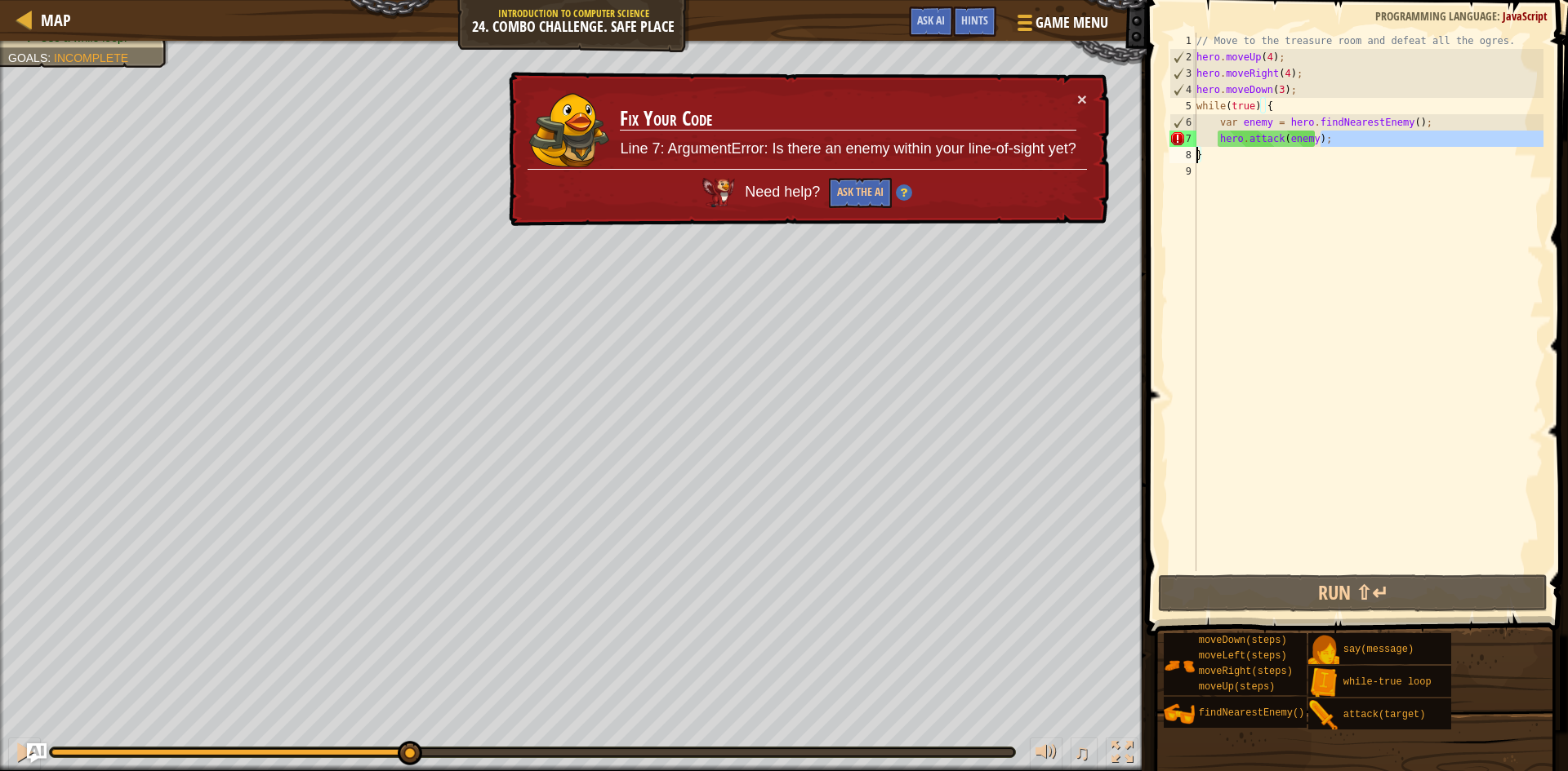
drag, startPoint x: 1340, startPoint y: 138, endPoint x: 1174, endPoint y: 148, distance: 166.3
click at [1174, 148] on div "hero.attack(enemy); 1 2 3 4 5 6 7 8 9 // Move to the treasure room and defeat a…" at bounding box center [1355, 302] width 378 height 538
click at [1343, 131] on div "// Move to the treasure room and defeat all the ogres. hero . moveUp ( 4 ) ; he…" at bounding box center [1368, 302] width 350 height 538
type textarea "hero.attack(enemy);"
click at [1326, 137] on div "// Move to the treasure room and defeat all the ogres. hero . moveUp ( 4 ) ; he…" at bounding box center [1368, 318] width 350 height 572
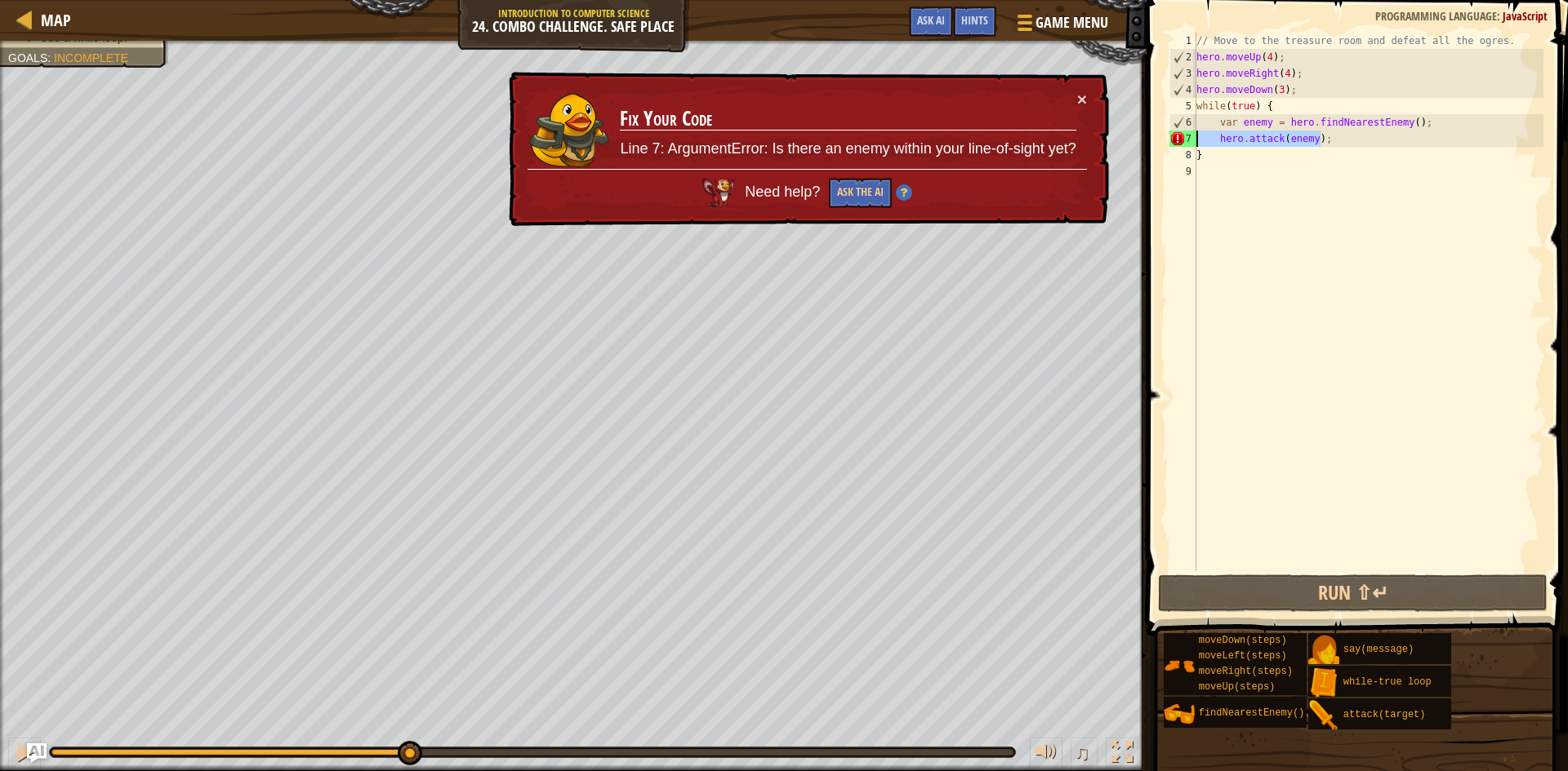
drag, startPoint x: 1335, startPoint y: 137, endPoint x: 1170, endPoint y: 145, distance: 165.2
click at [1170, 145] on div "hero.attack(enemy); 1 2 3 4 5 6 7 8 9 // Move to the treasure room and defeat a…" at bounding box center [1355, 302] width 378 height 538
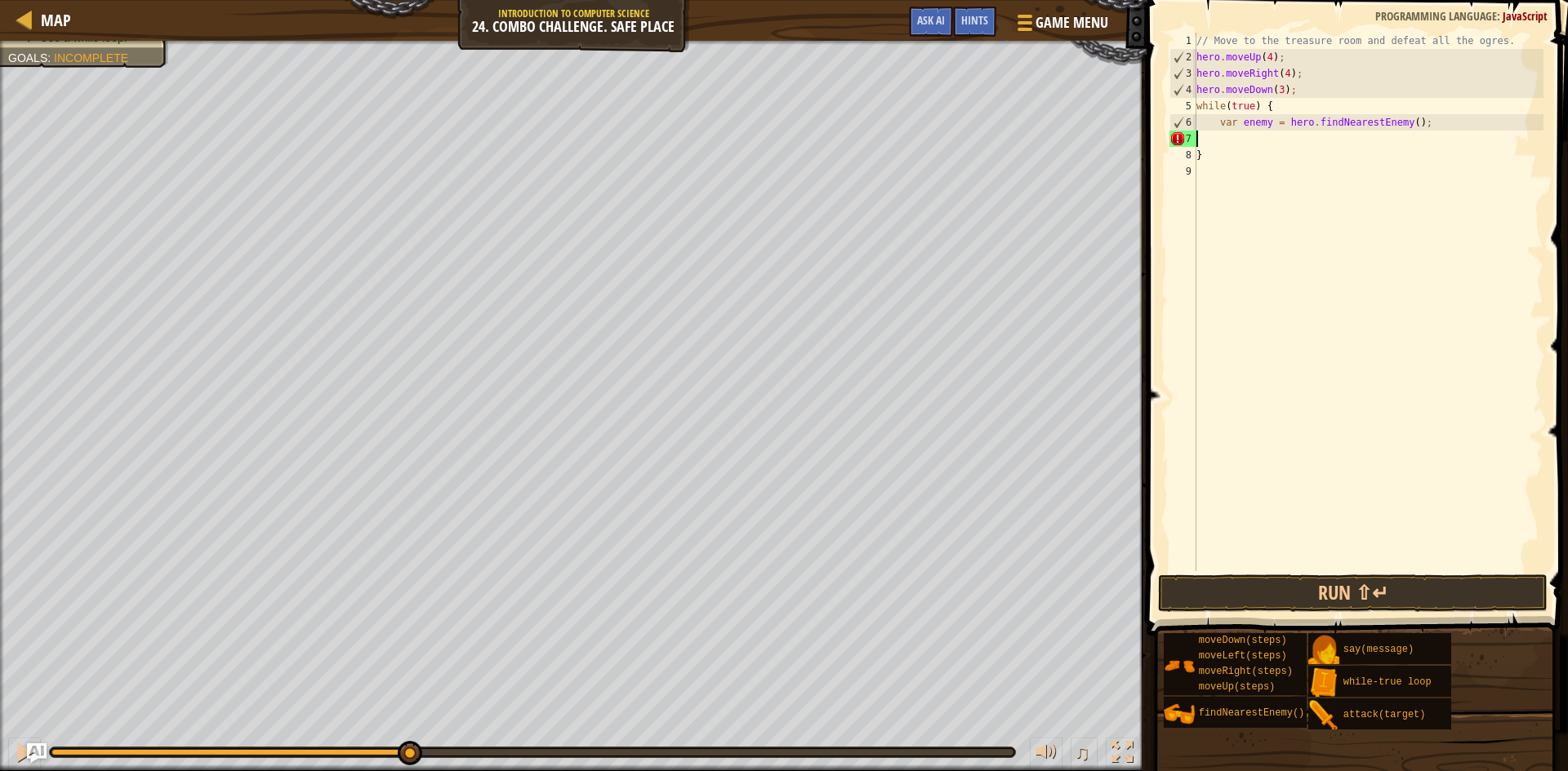
scroll to position [7, 0]
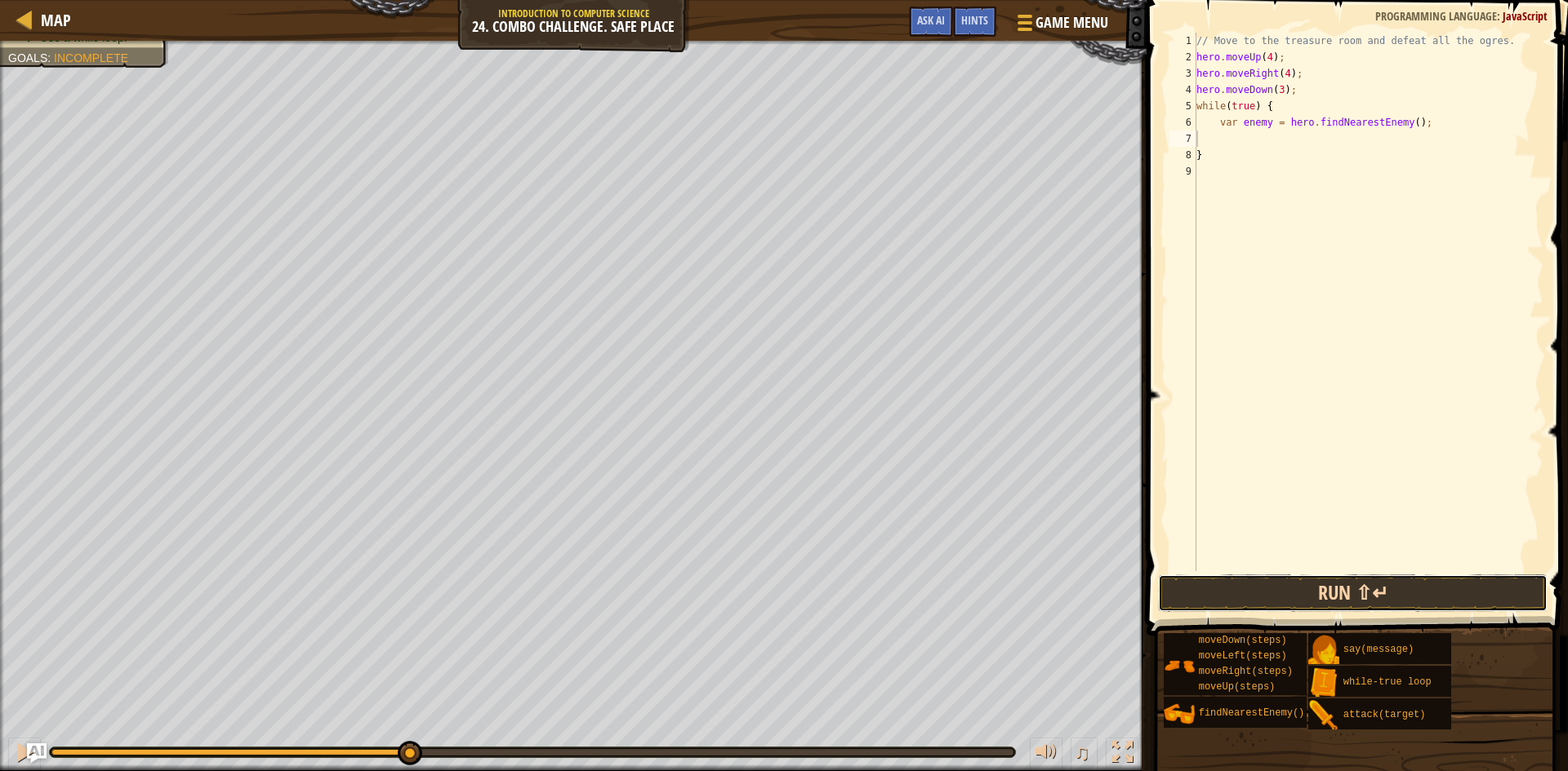
click at [1434, 597] on button "Run ⇧↵" at bounding box center [1352, 593] width 389 height 38
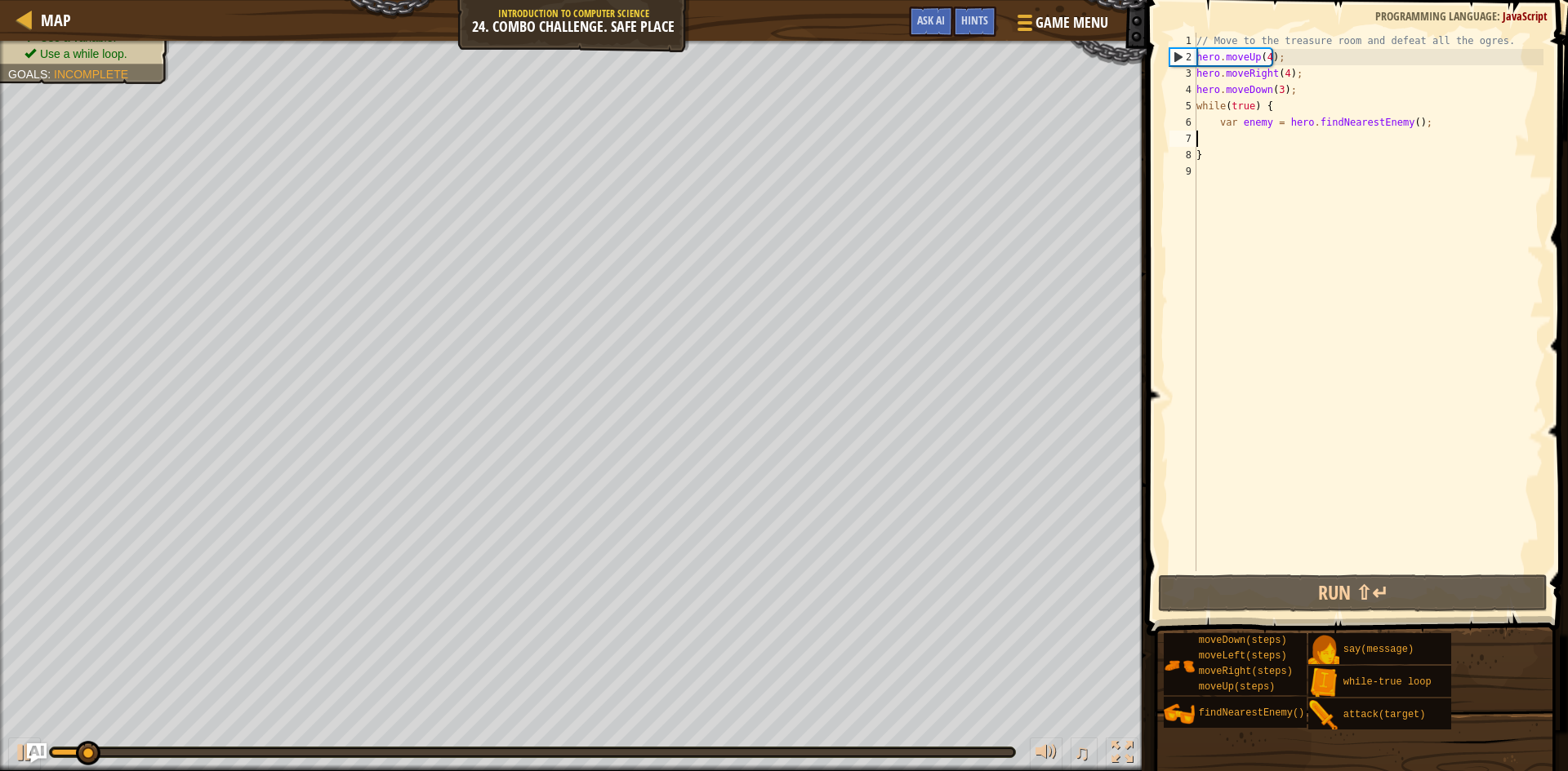
click at [740, 737] on div "♫" at bounding box center [573, 748] width 1146 height 49
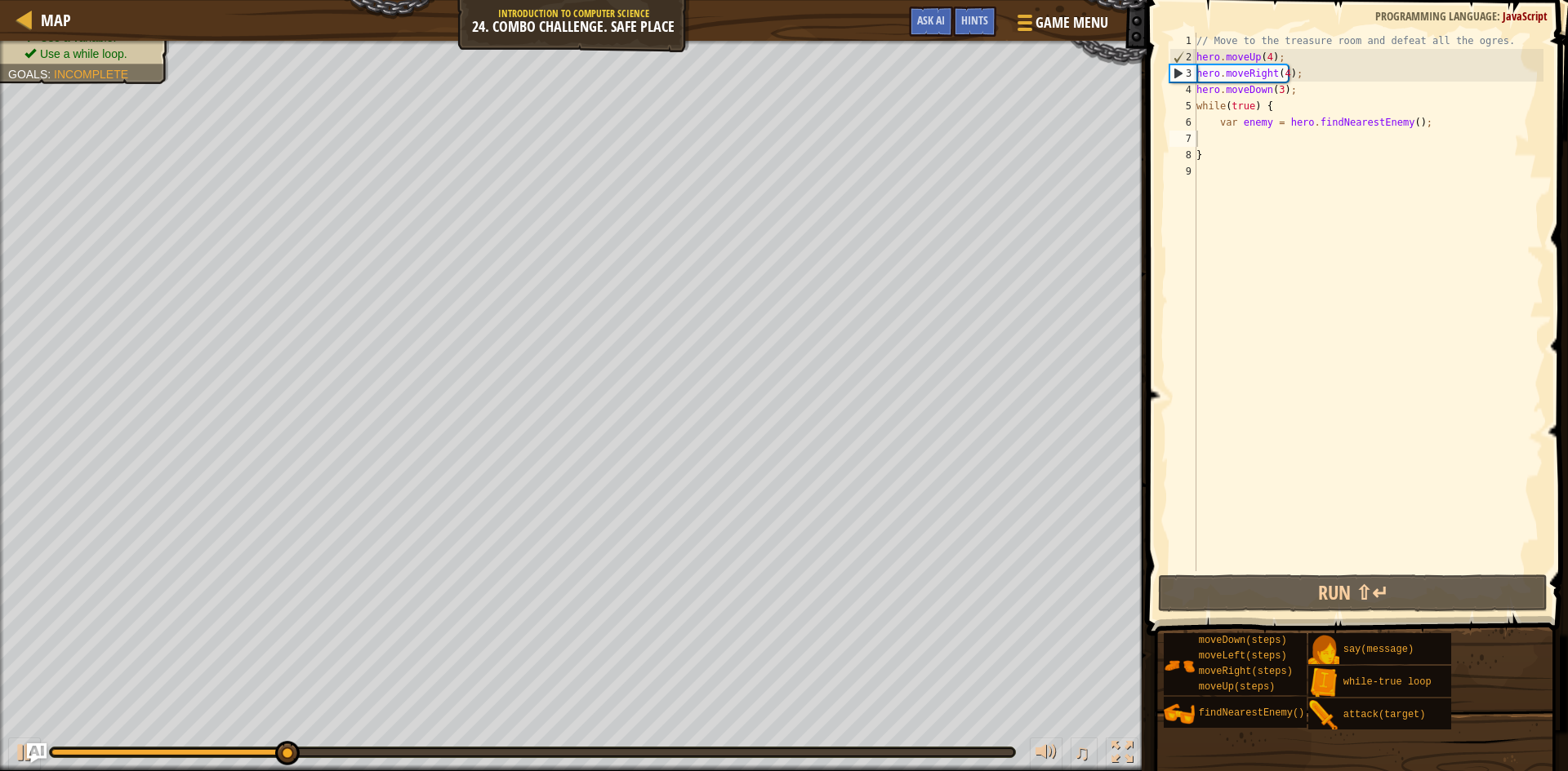
drag, startPoint x: 224, startPoint y: 748, endPoint x: 273, endPoint y: 750, distance: 49.0
click at [272, 750] on div at bounding box center [533, 752] width 966 height 10
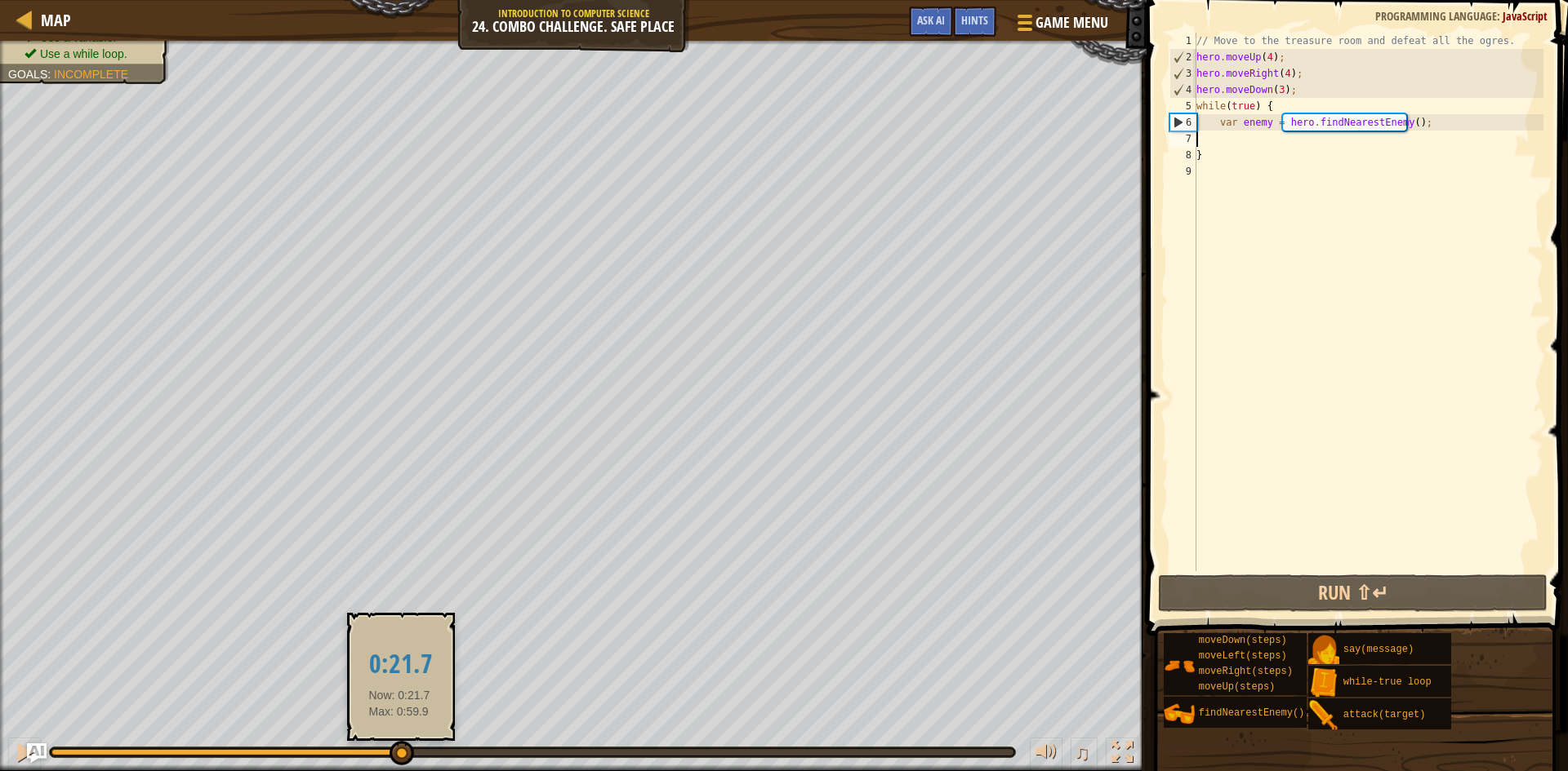
drag, startPoint x: 288, startPoint y: 751, endPoint x: 399, endPoint y: 755, distance: 111.1
click at [399, 755] on div at bounding box center [226, 752] width 349 height 6
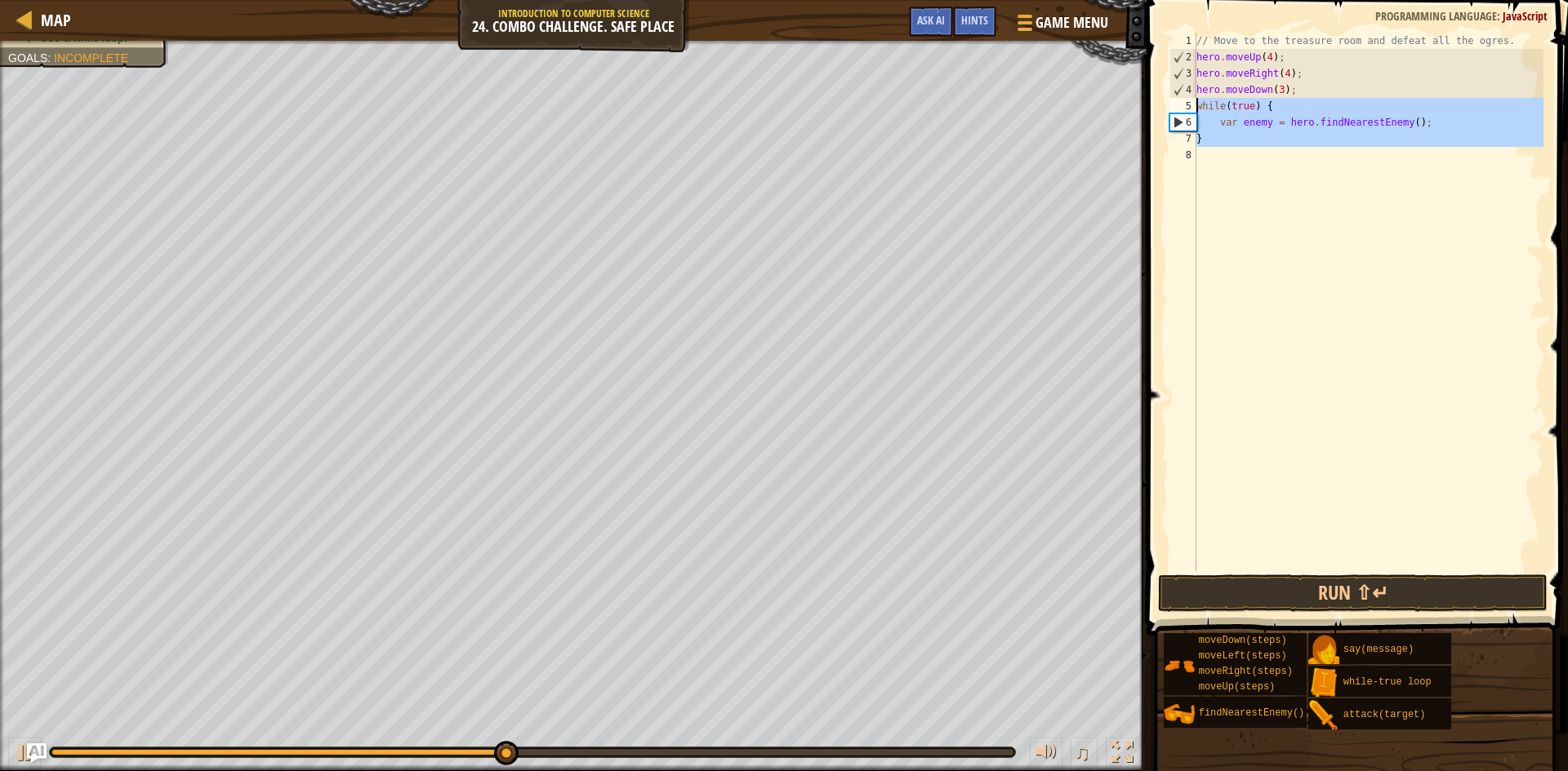
drag, startPoint x: 1286, startPoint y: 154, endPoint x: 1178, endPoint y: 109, distance: 117.0
click at [1178, 109] on div "var enemy = hero.findNearestEnemy(); 1 2 3 4 5 6 7 8 // Move to the treasure ro…" at bounding box center [1355, 302] width 378 height 538
type textarea "while(true) { var enemy = hero.findNearestEnemy();"
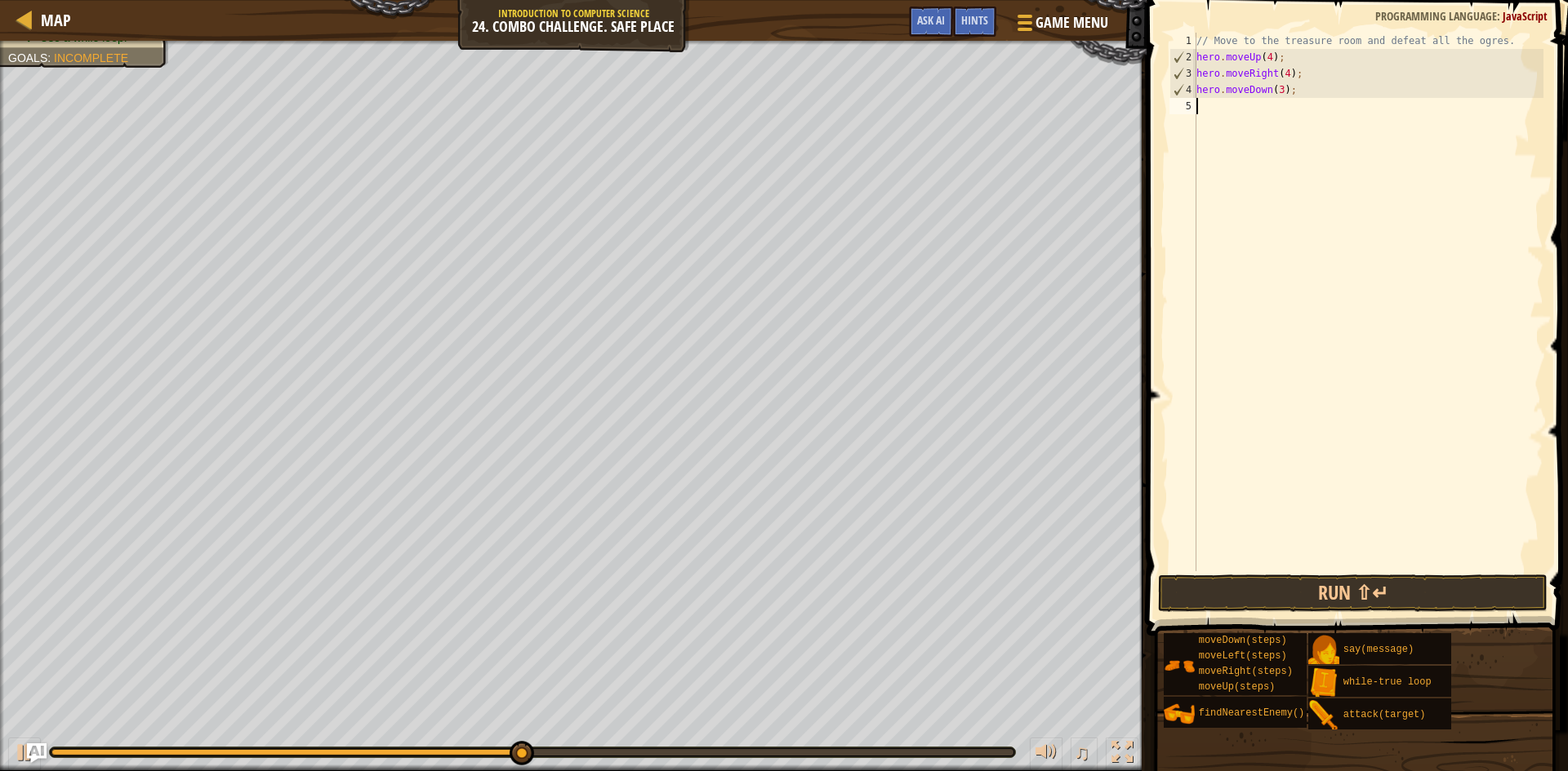
type textarea "h"
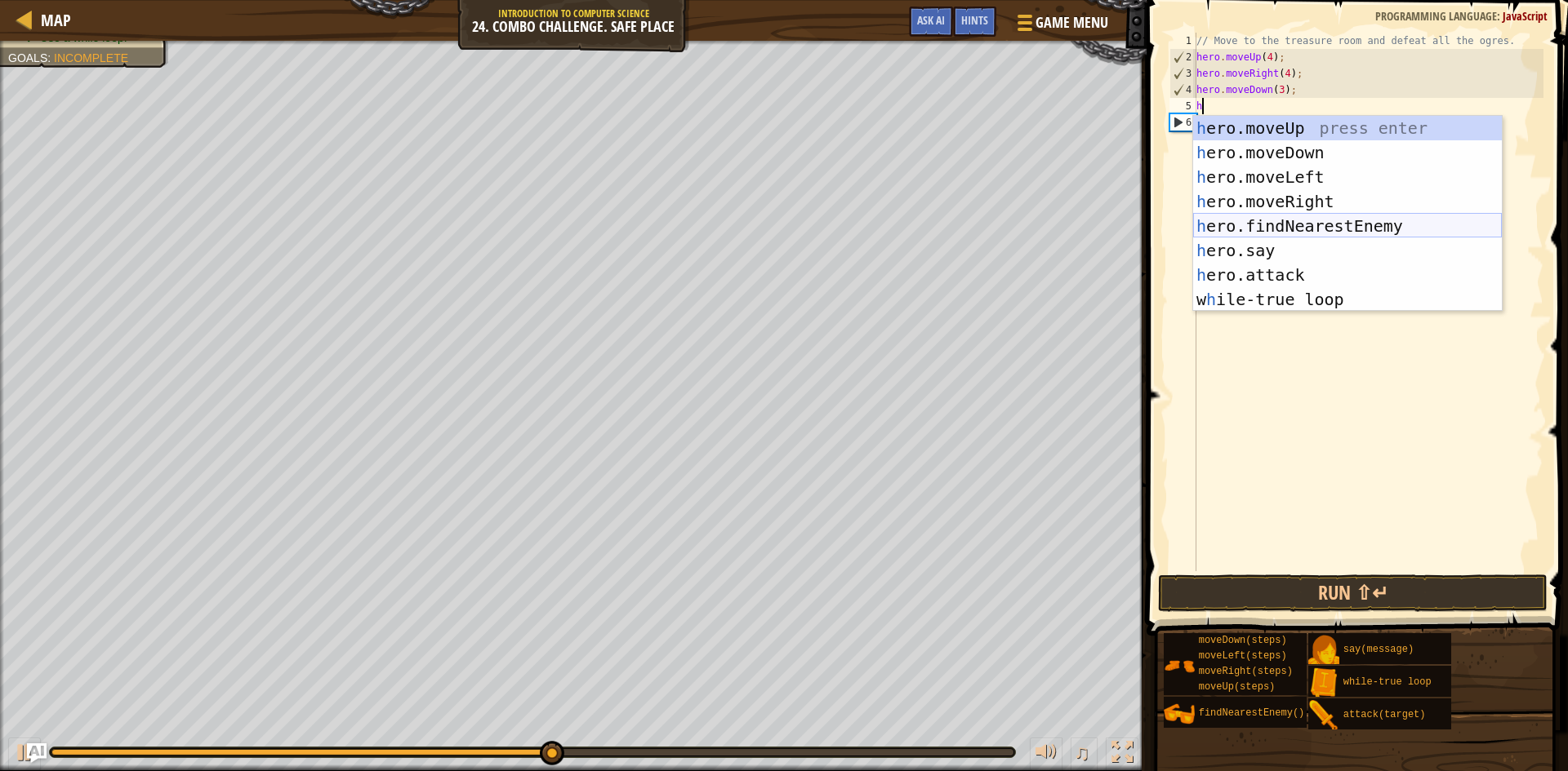
click at [1290, 226] on div "h ero.moveUp press enter h ero.moveDown press enter h ero.moveLeft press enter …" at bounding box center [1347, 239] width 309 height 245
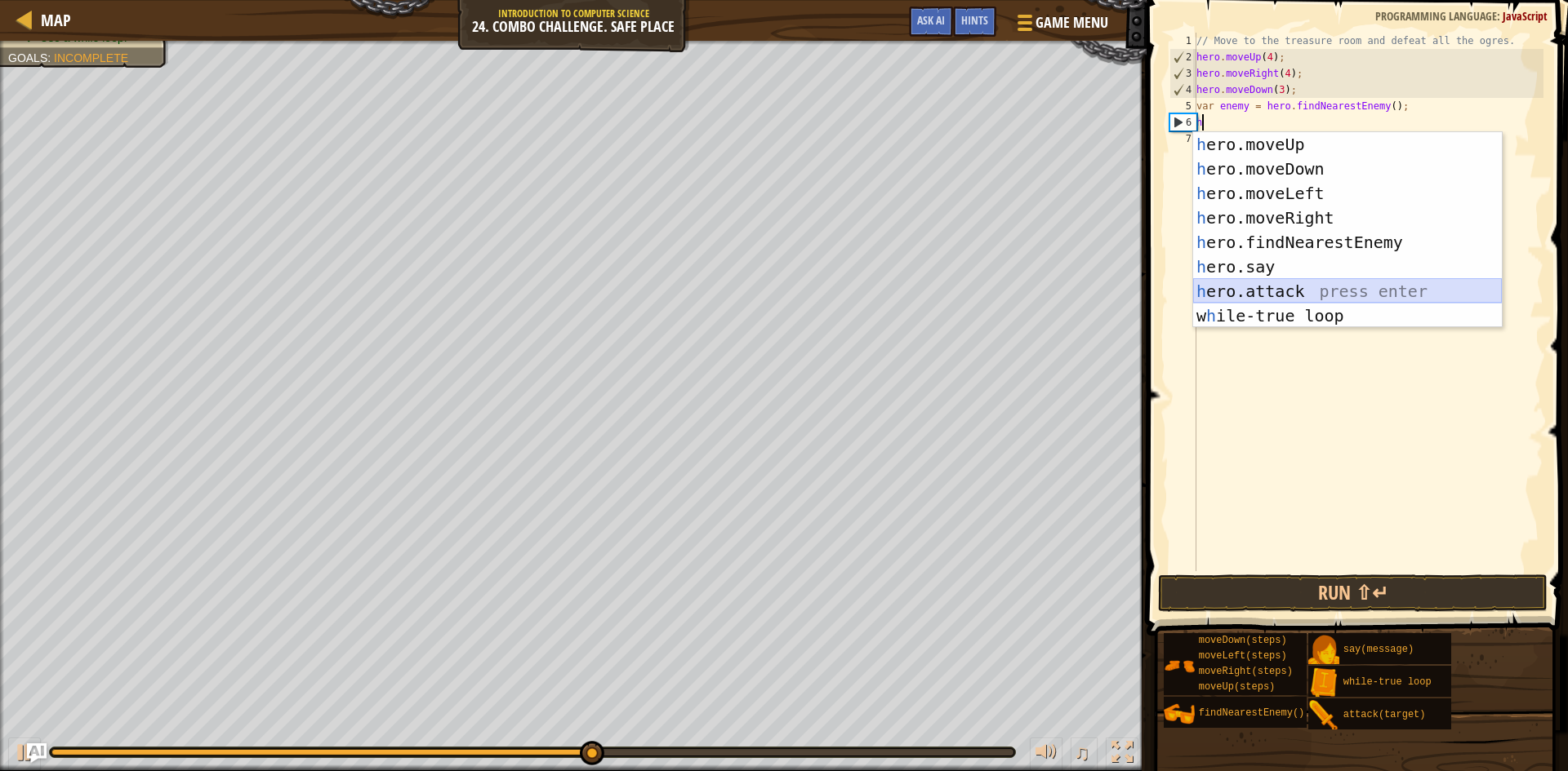
click at [1274, 285] on div "h ero.moveUp press enter h ero.moveDown press enter h ero.moveLeft press enter …" at bounding box center [1347, 255] width 309 height 245
type textarea "hero.attack(enemy);"
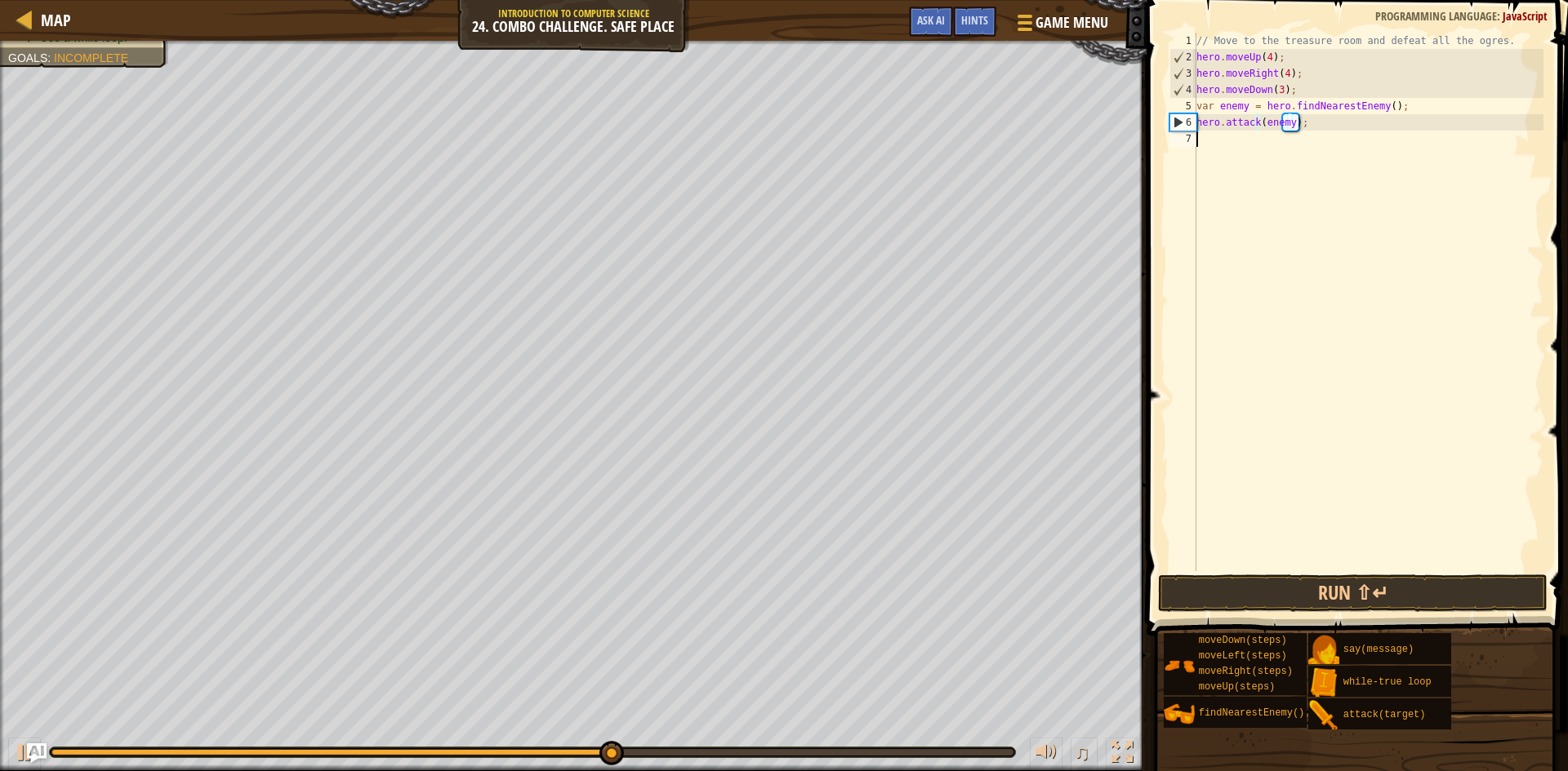
click at [1281, 145] on div "// Move to the treasure room and defeat all the ogres. hero . moveUp ( 4 ) ; he…" at bounding box center [1368, 318] width 350 height 572
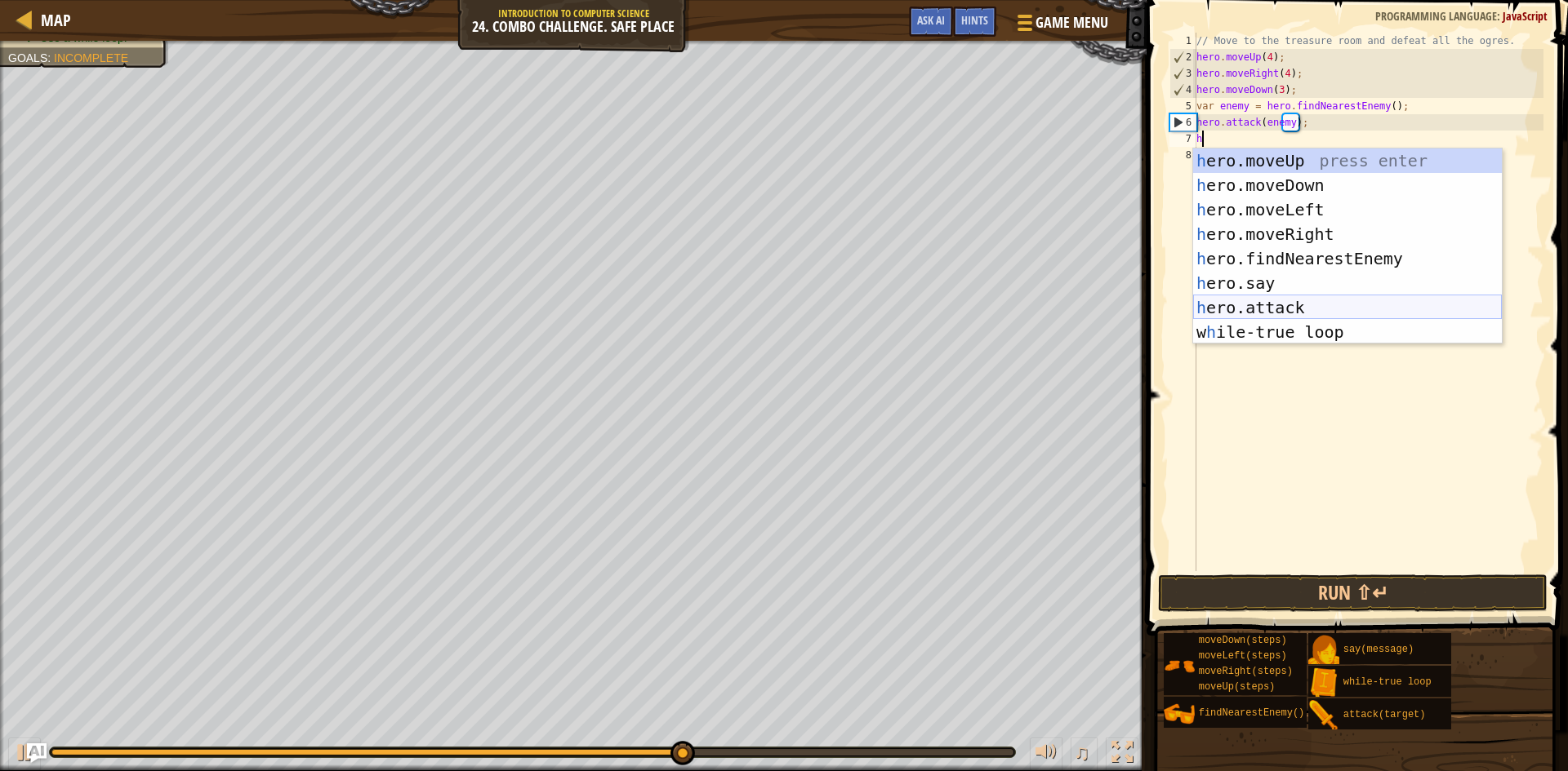
click at [1273, 302] on div "h ero.moveUp press enter h ero.moveDown press enter h ero.moveLeft press enter …" at bounding box center [1347, 271] width 309 height 245
type textarea "hero.attack(enemy);"
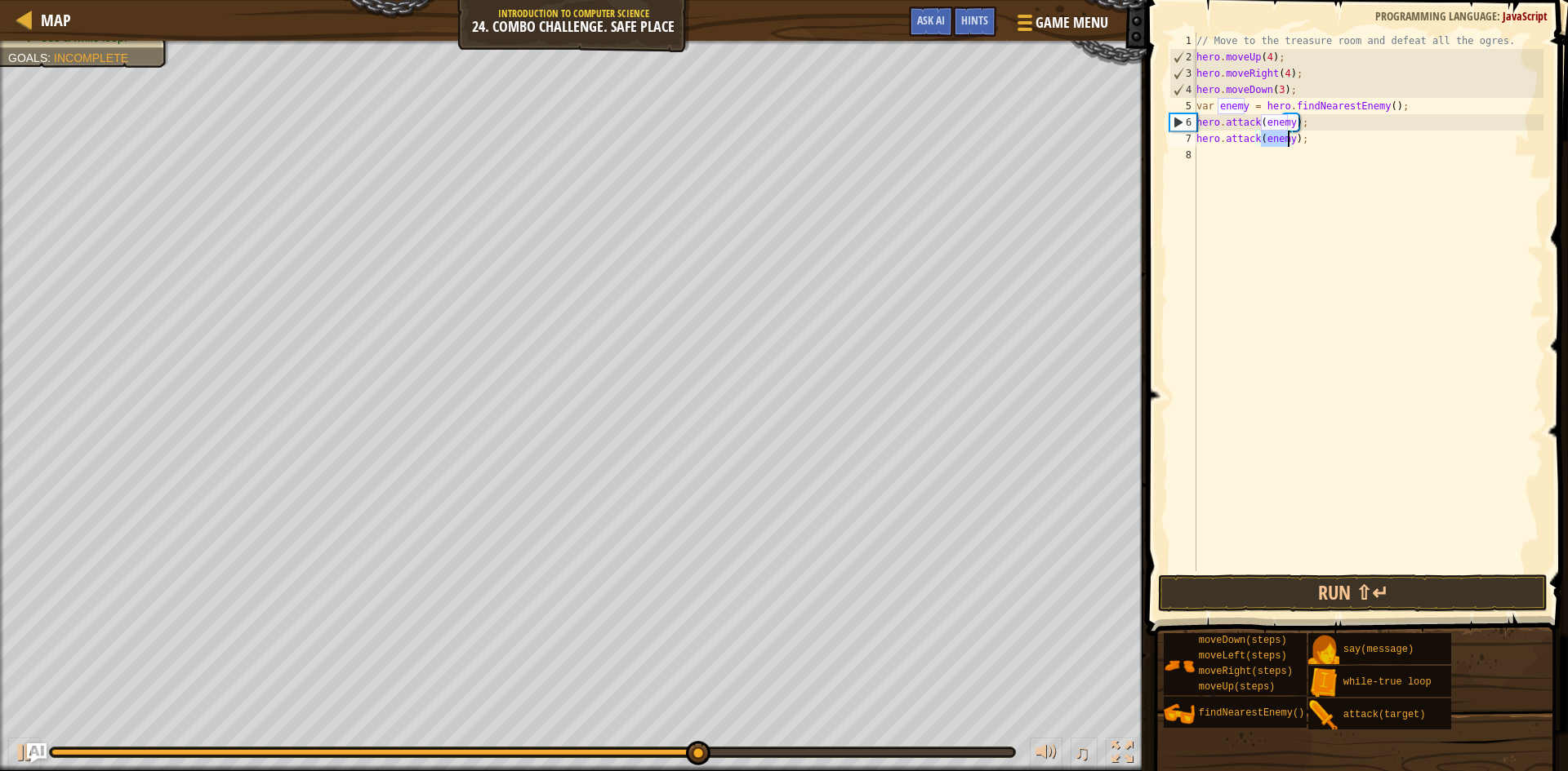
click at [1248, 157] on div "// Move to the treasure room and defeat all the ogres. hero . moveUp ( 4 ) ; he…" at bounding box center [1368, 318] width 350 height 572
type textarea "h"
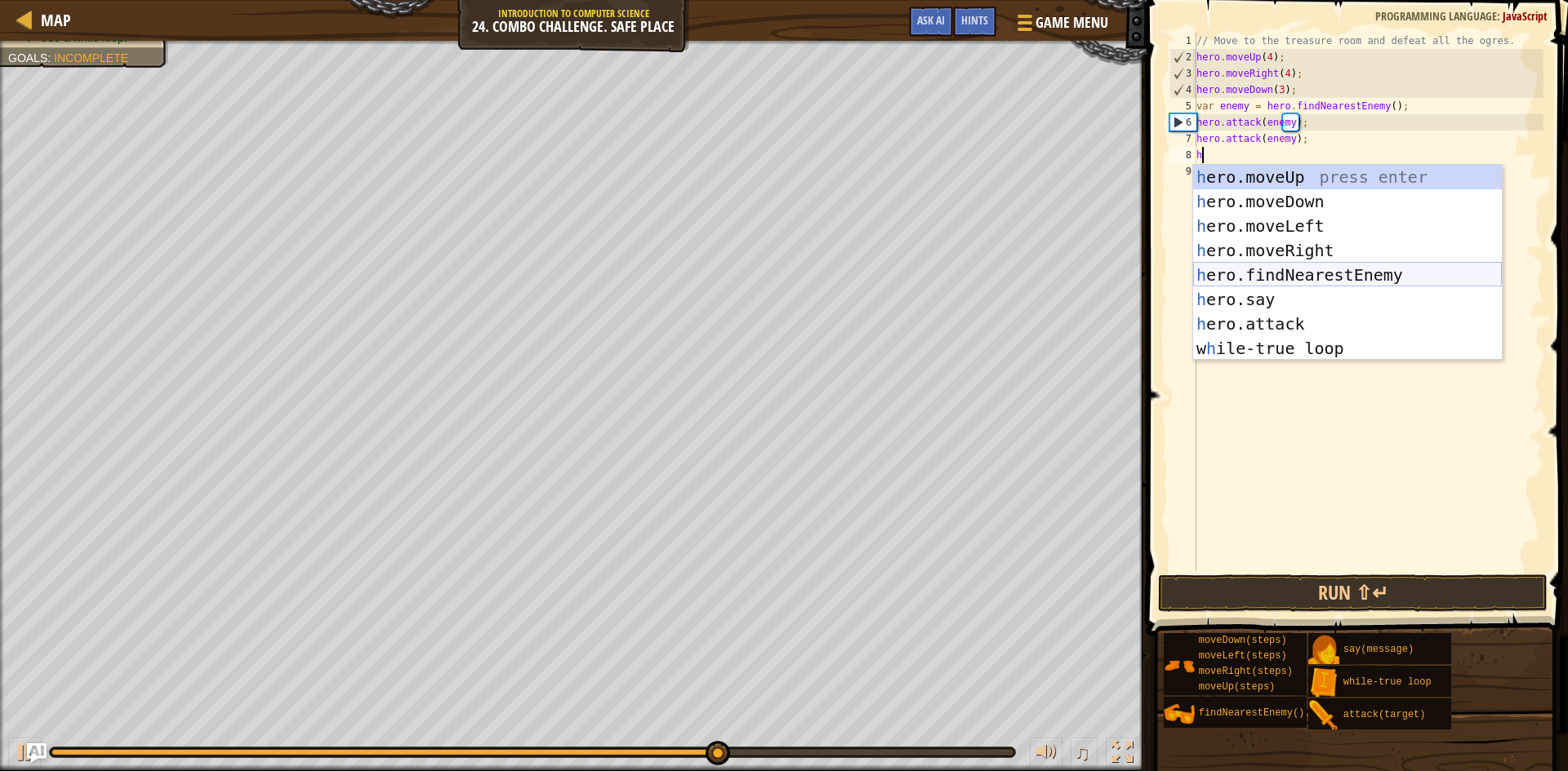
click at [1279, 269] on div "h ero.moveUp press enter h ero.moveDown press enter h ero.moveLeft press enter …" at bounding box center [1347, 287] width 309 height 245
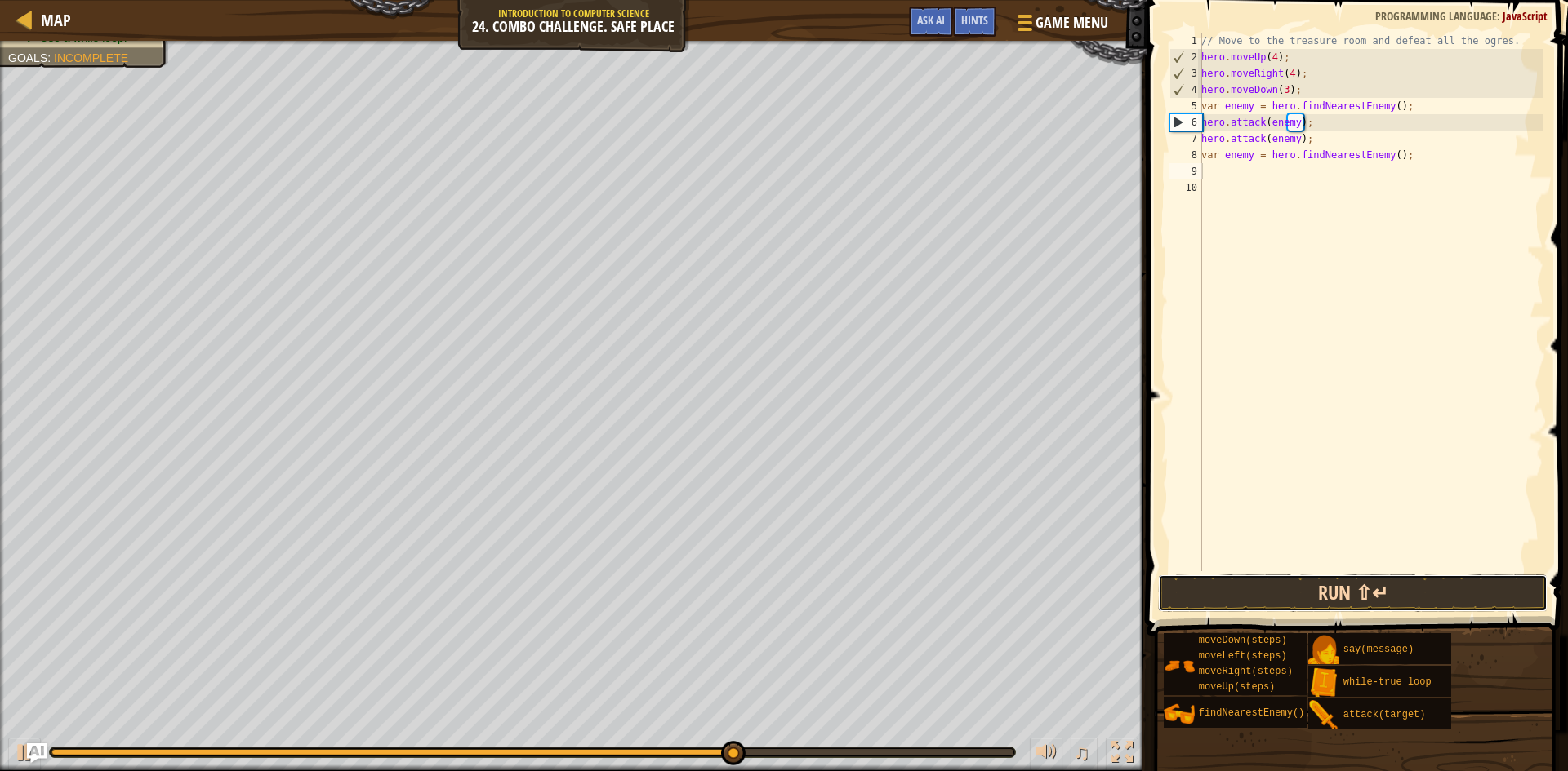
click at [1288, 583] on button "Run ⇧↵" at bounding box center [1352, 593] width 389 height 38
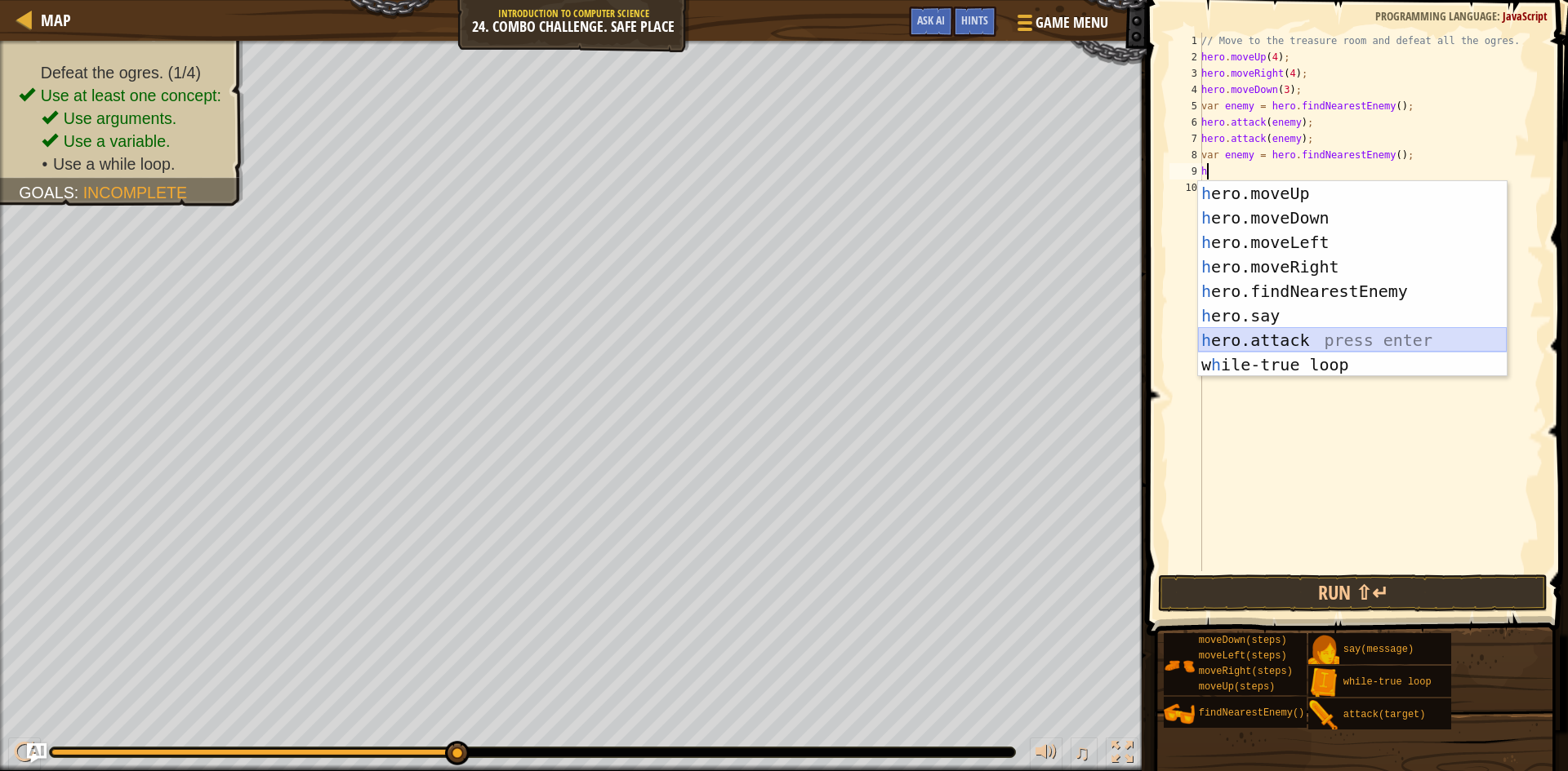
click at [1292, 338] on div "h ero.moveUp press enter h ero.moveDown press enter h ero.moveLeft press enter …" at bounding box center [1352, 304] width 309 height 245
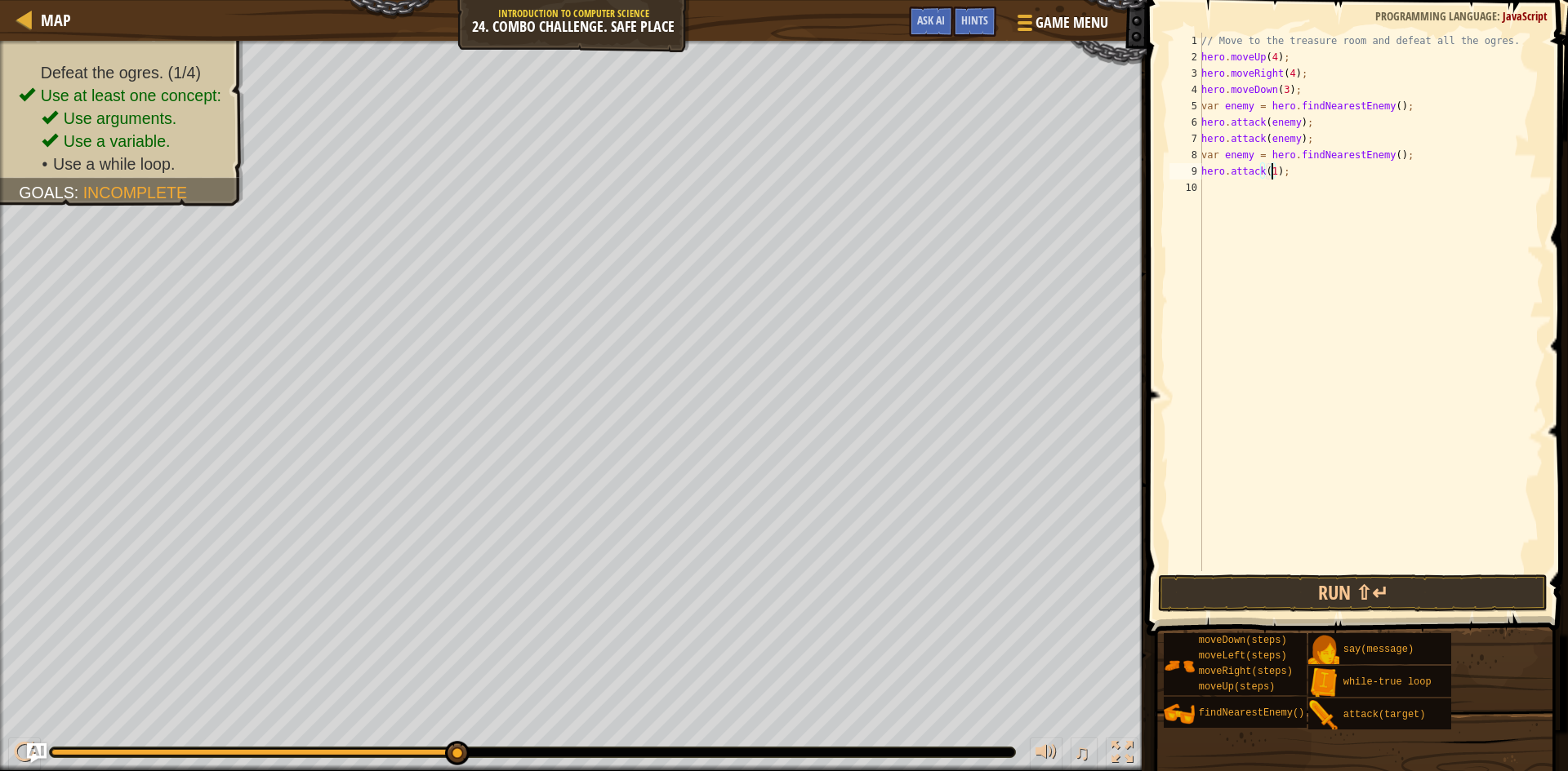
scroll to position [7, 5]
type textarea "hero.attack(enemy1);"
click at [1295, 198] on div "// Move to the treasure room and defeat all the ogres. hero . moveUp ( 4 ) ; he…" at bounding box center [1371, 318] width 345 height 572
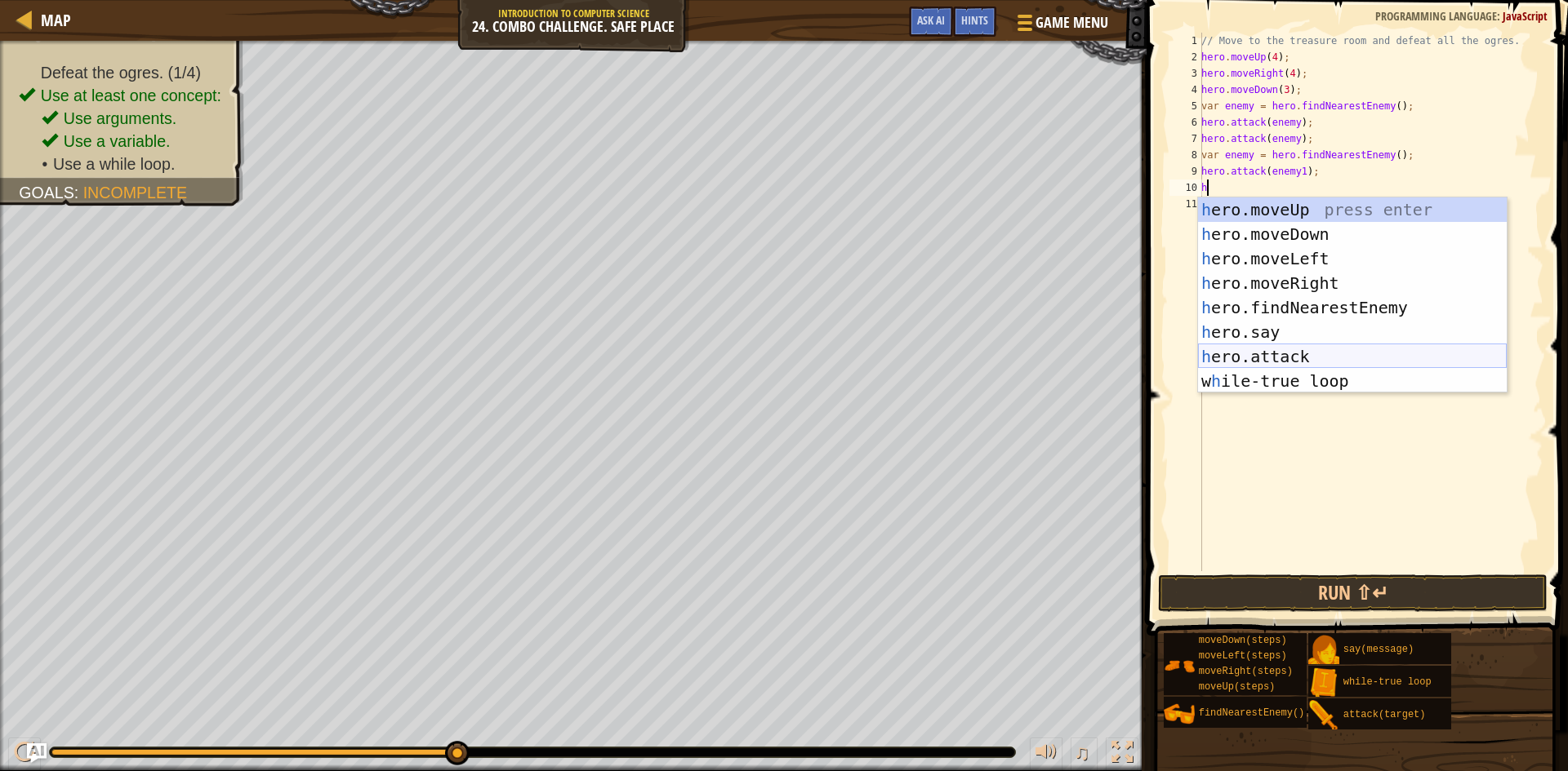
click at [1299, 349] on div "h ero.moveUp press enter h ero.moveDown press enter h ero.moveLeft press enter …" at bounding box center [1352, 320] width 309 height 245
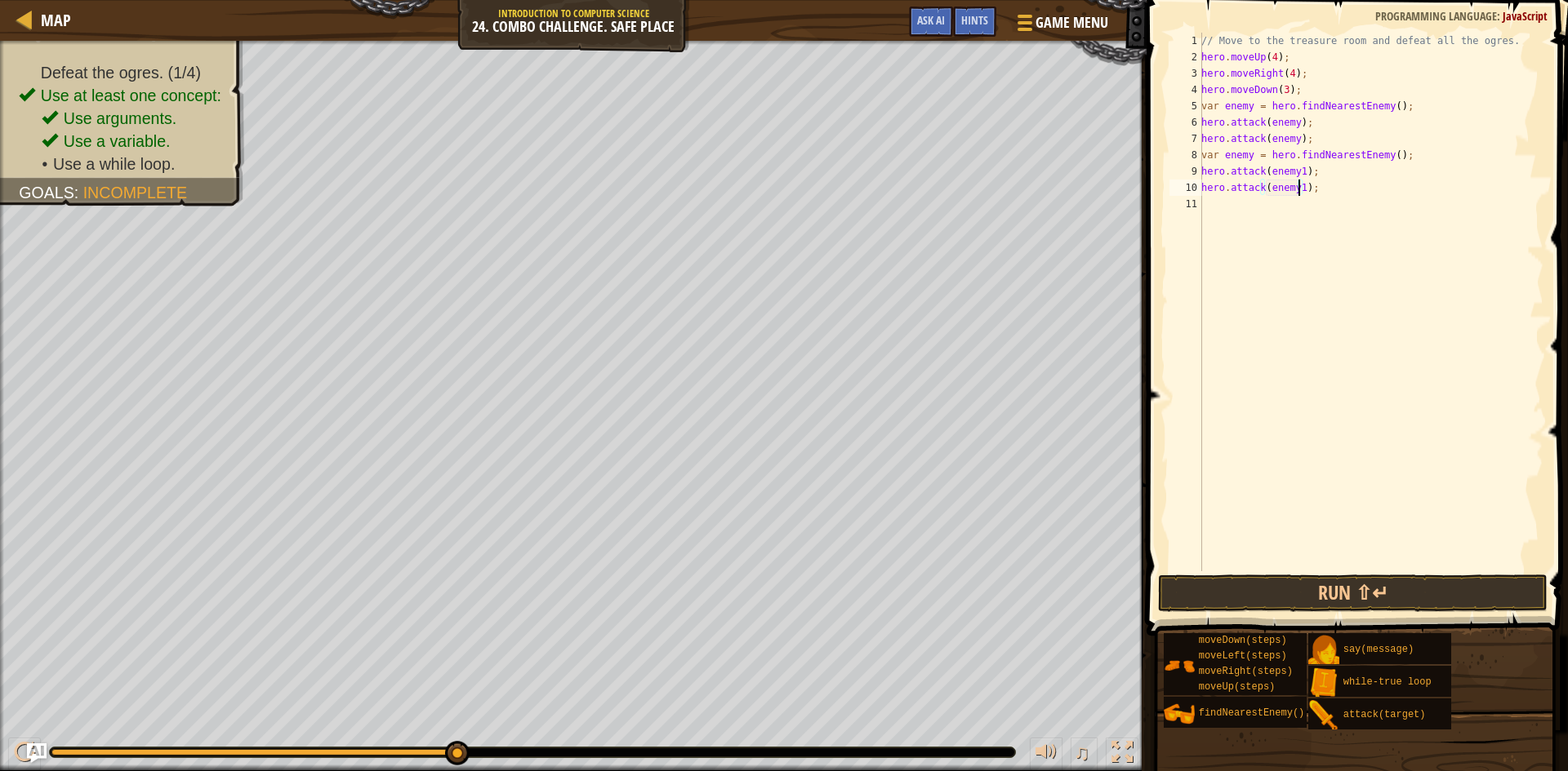
scroll to position [7, 8]
click at [1283, 581] on button "Run ⇧↵" at bounding box center [1352, 593] width 389 height 38
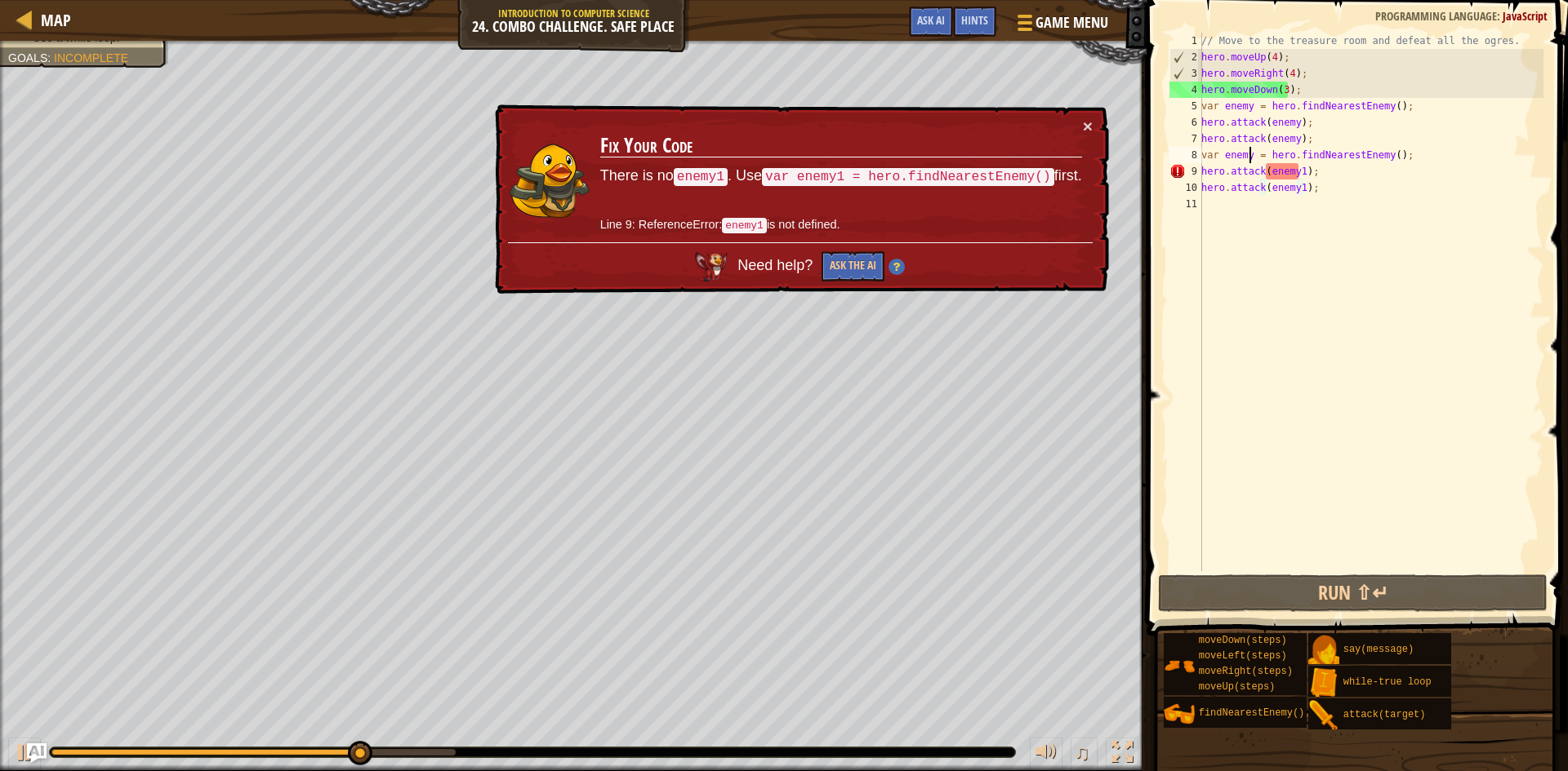
click at [1248, 152] on div "// Move to the treasure room and defeat all the ogres. hero . moveUp ( 4 ) ; he…" at bounding box center [1371, 318] width 345 height 572
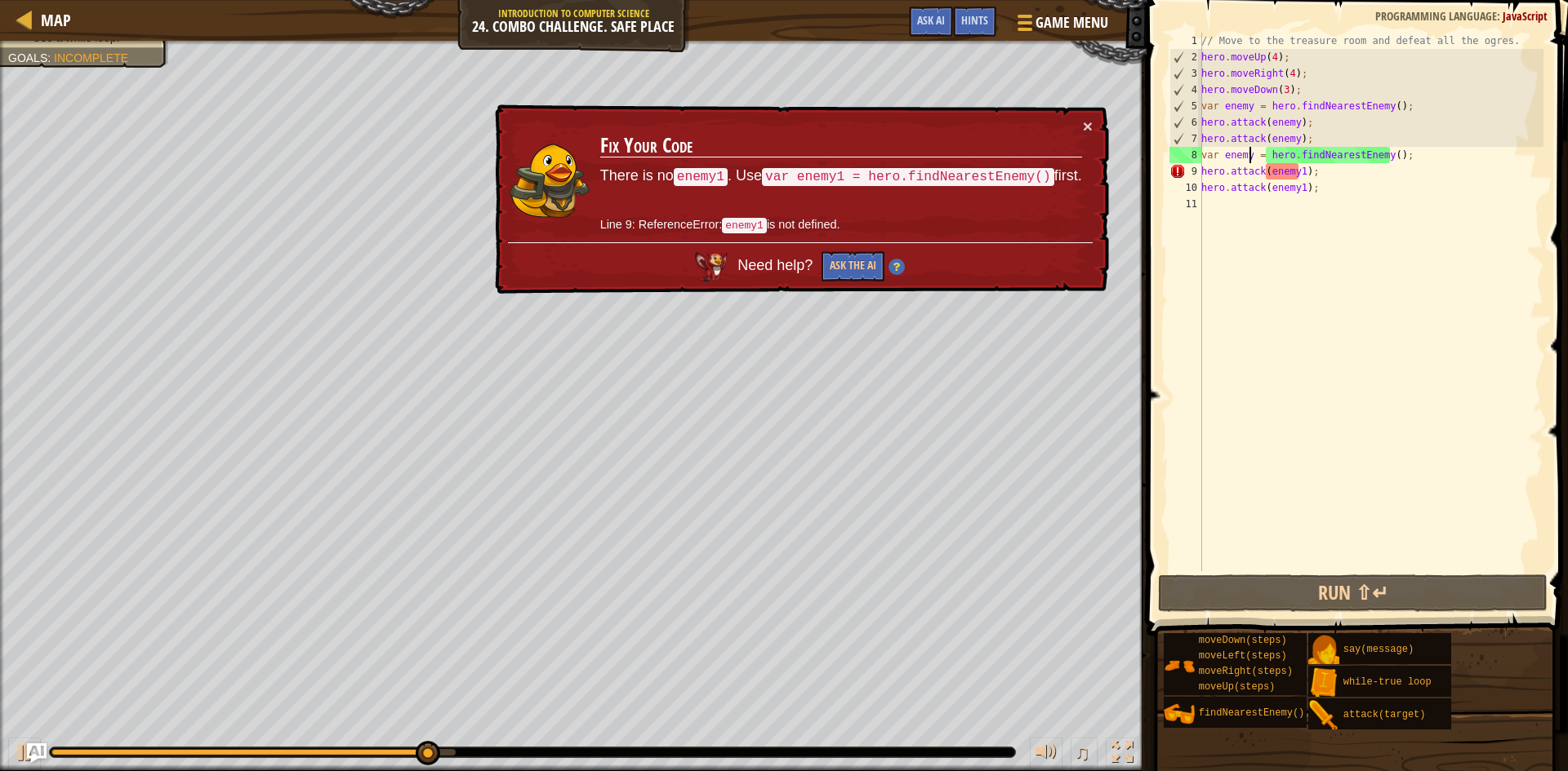
type textarea "var enemy1 = hero.findNearestEnemy();"
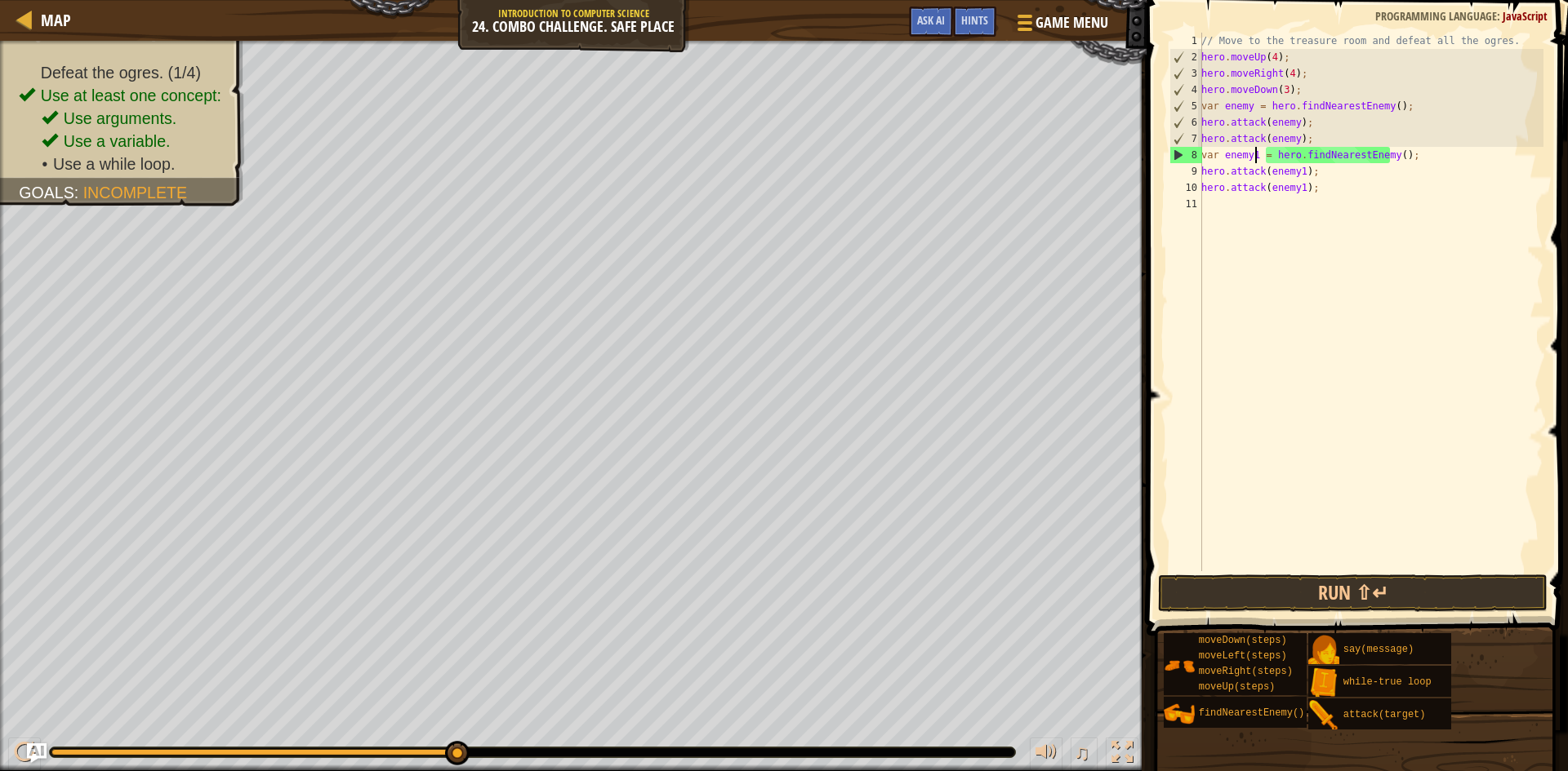
click at [1290, 212] on div "// Move to the treasure room and defeat all the ogres. hero . moveUp ( 4 ) ; he…" at bounding box center [1371, 318] width 345 height 572
type textarea "h"
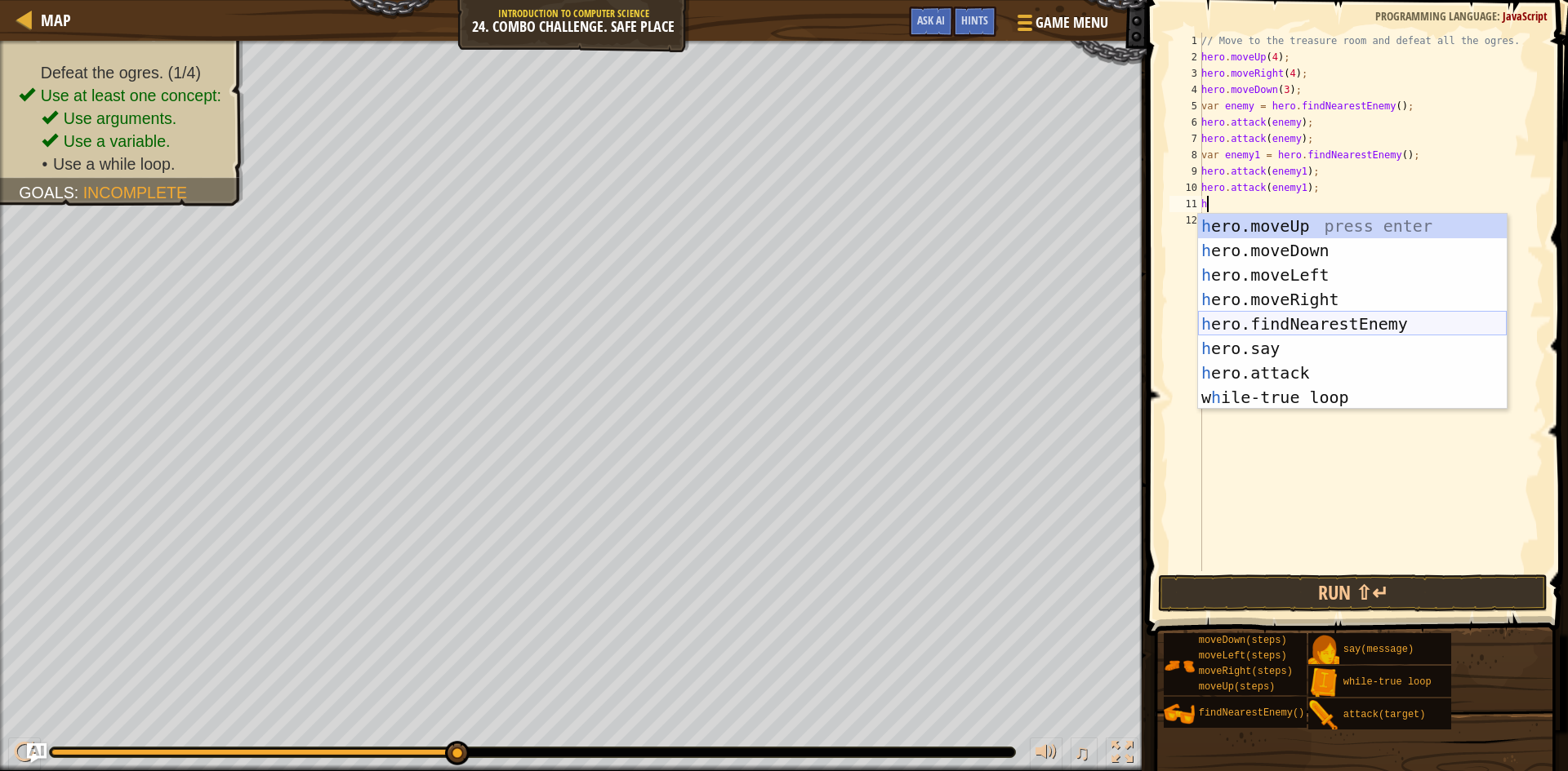
click at [1291, 325] on div "h ero.moveUp press enter h ero.moveDown press enter h ero.moveLeft press enter …" at bounding box center [1352, 336] width 309 height 245
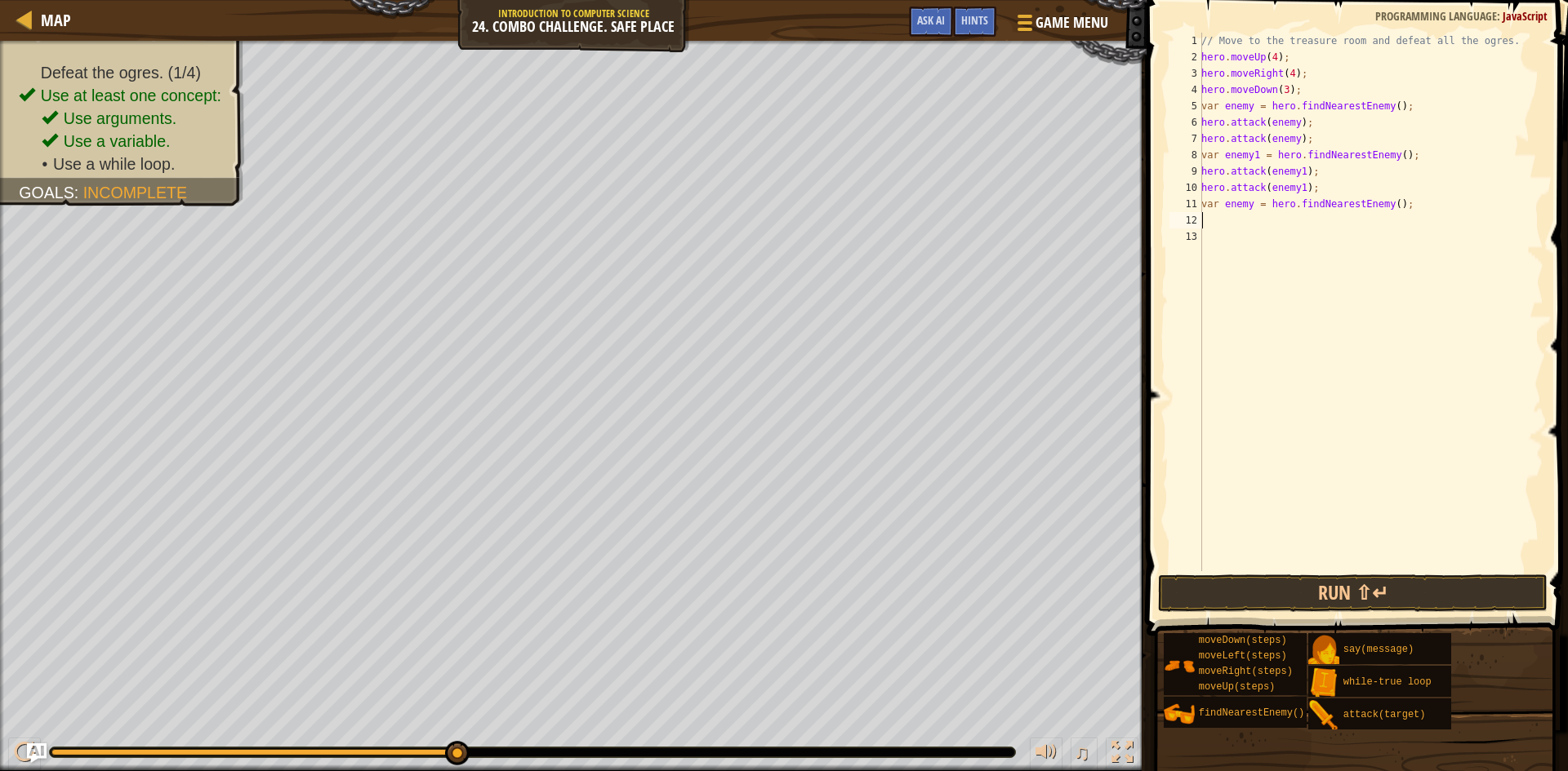
click at [1249, 209] on div "// Move to the treasure room and defeat all the ogres. hero . moveUp ( 4 ) ; he…" at bounding box center [1371, 318] width 345 height 572
type textarea "var enemy2 = hero.findNearestEnemy();"
click at [1283, 226] on div "// Move to the treasure room and defeat all the ogres. hero . moveUp ( 4 ) ; he…" at bounding box center [1371, 318] width 345 height 572
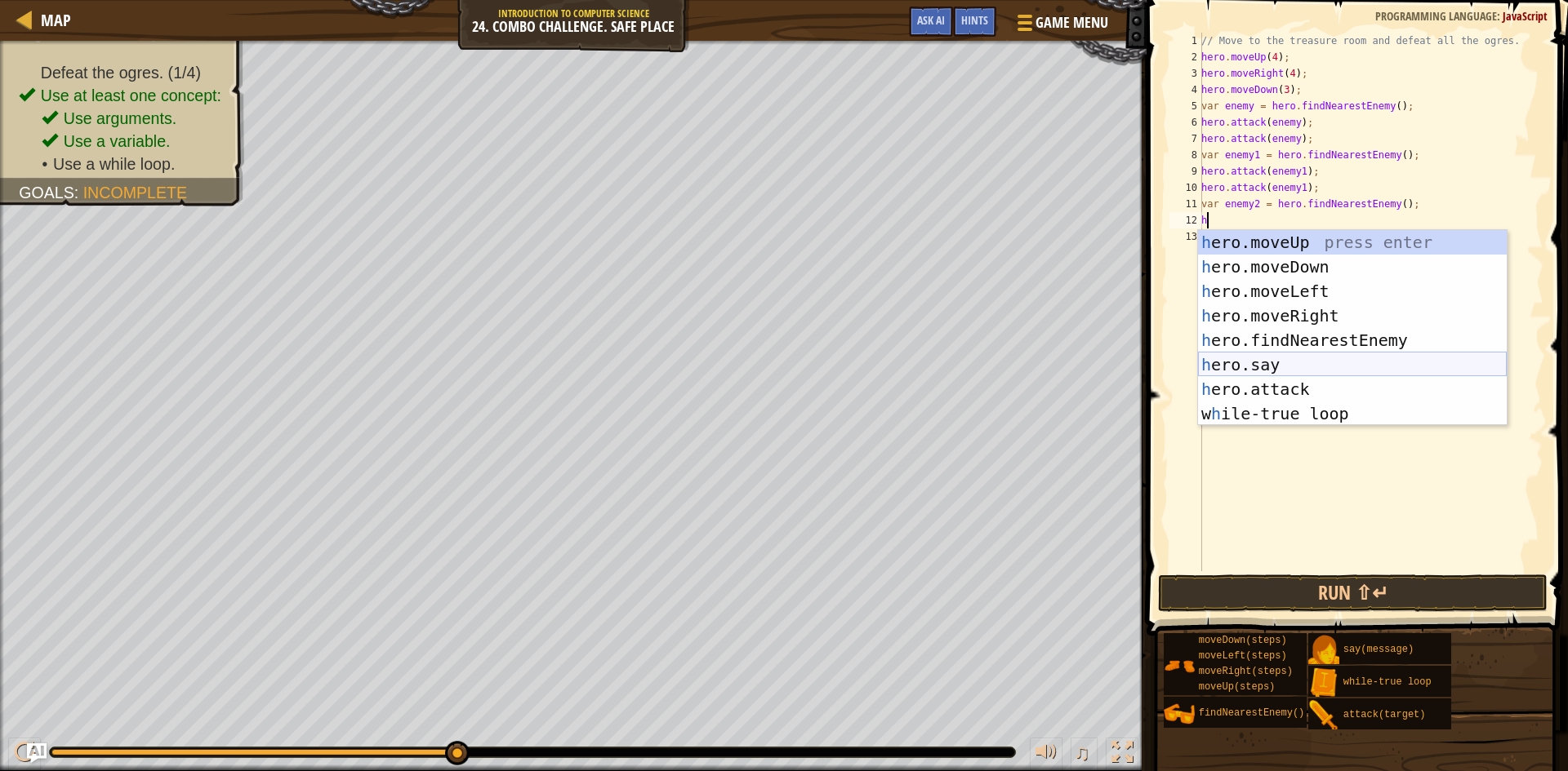
click at [1300, 377] on div "h ero.moveUp press enter h ero.moveDown press enter h ero.moveLeft press enter …" at bounding box center [1352, 352] width 309 height 245
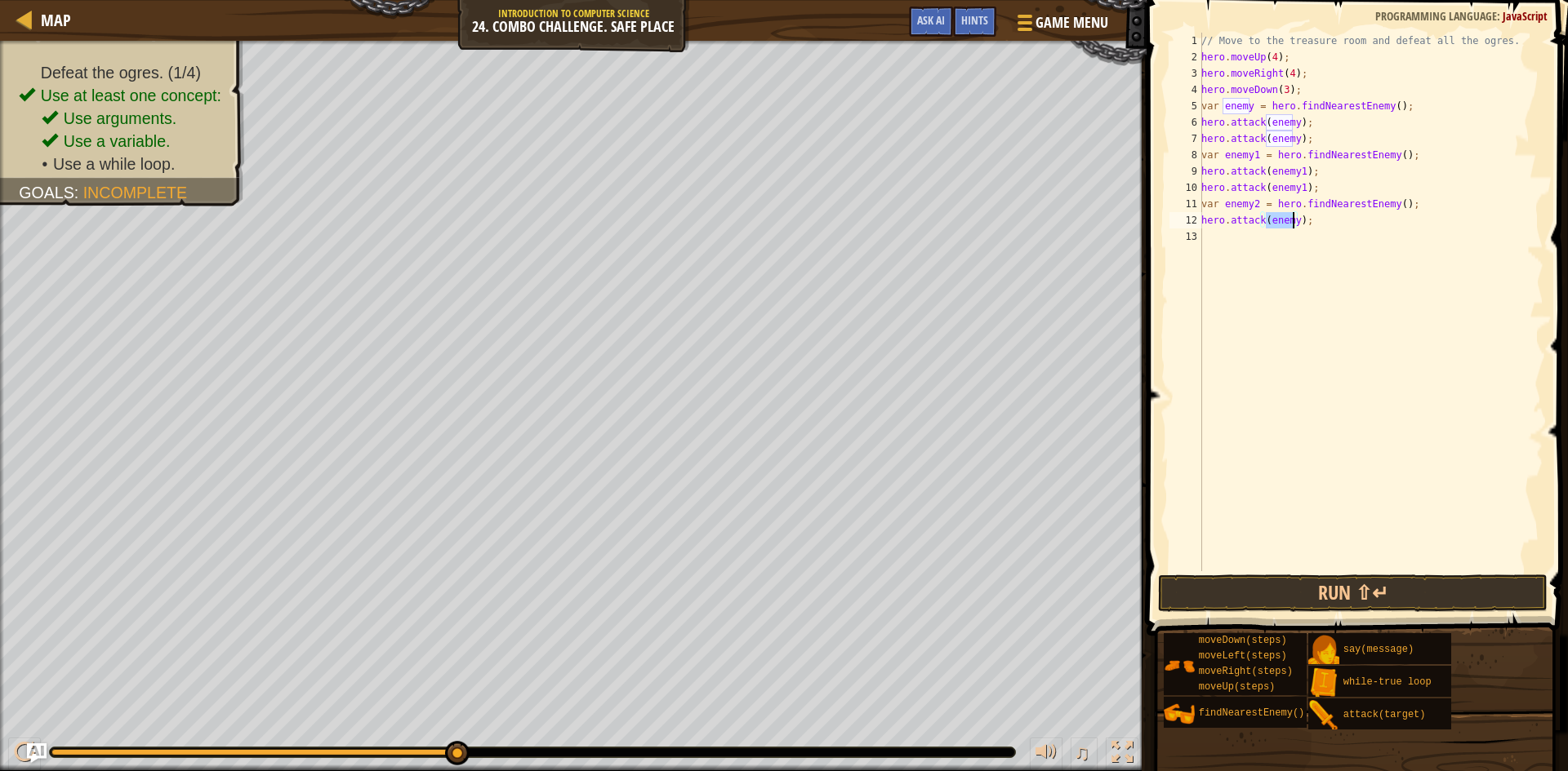
click at [1293, 219] on div "// Move to the treasure room and defeat all the ogres. hero . moveUp ( 4 ) ; he…" at bounding box center [1371, 302] width 345 height 538
type textarea "hero.attack(enemy2);"
click at [1272, 246] on div "// Move to the treasure room and defeat all the ogres. hero . moveUp ( 4 ) ; he…" at bounding box center [1371, 318] width 345 height 572
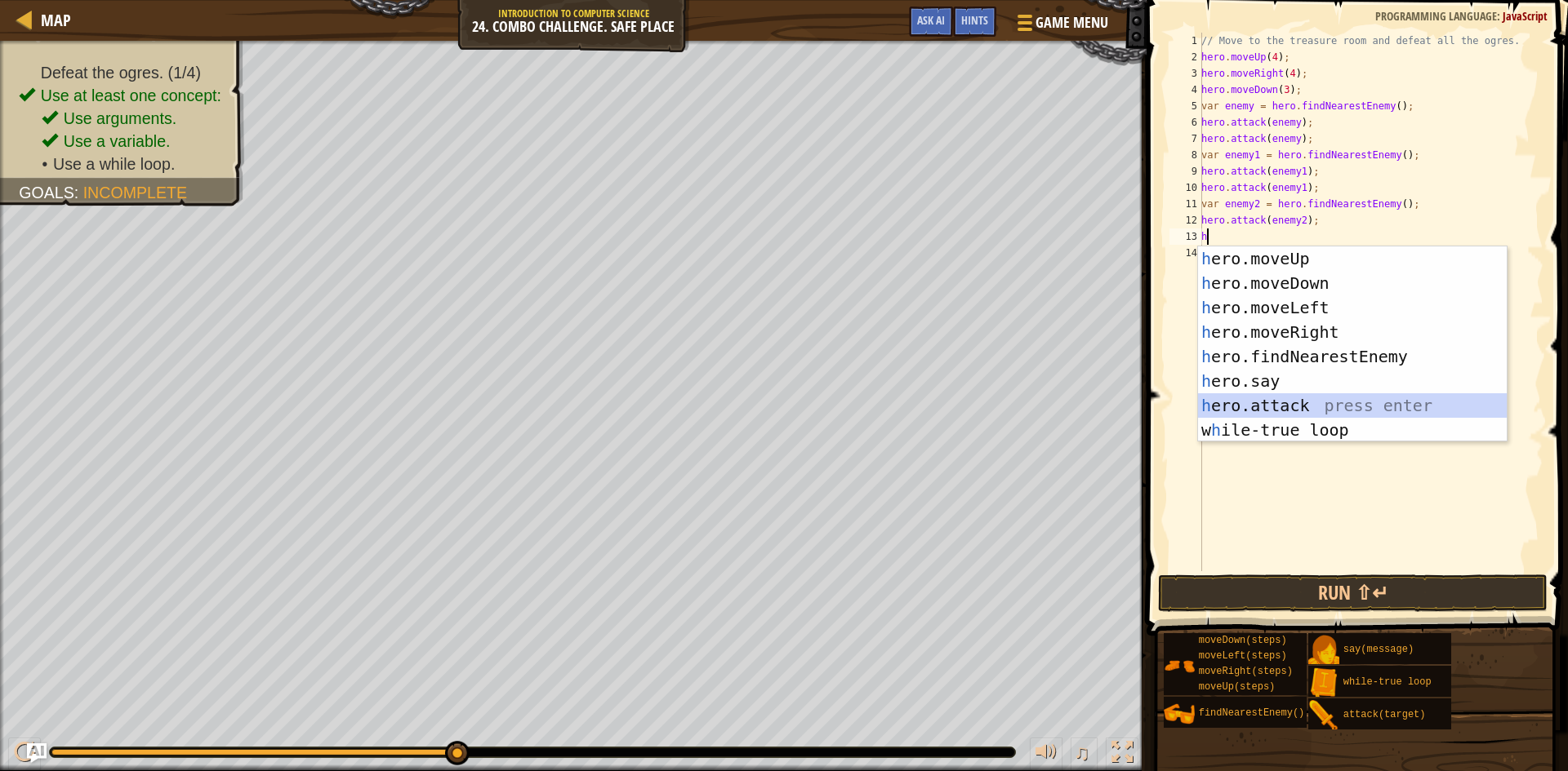
click at [1295, 405] on div "h ero.moveUp press enter h ero.moveDown press enter h ero.moveLeft press enter …" at bounding box center [1352, 369] width 309 height 245
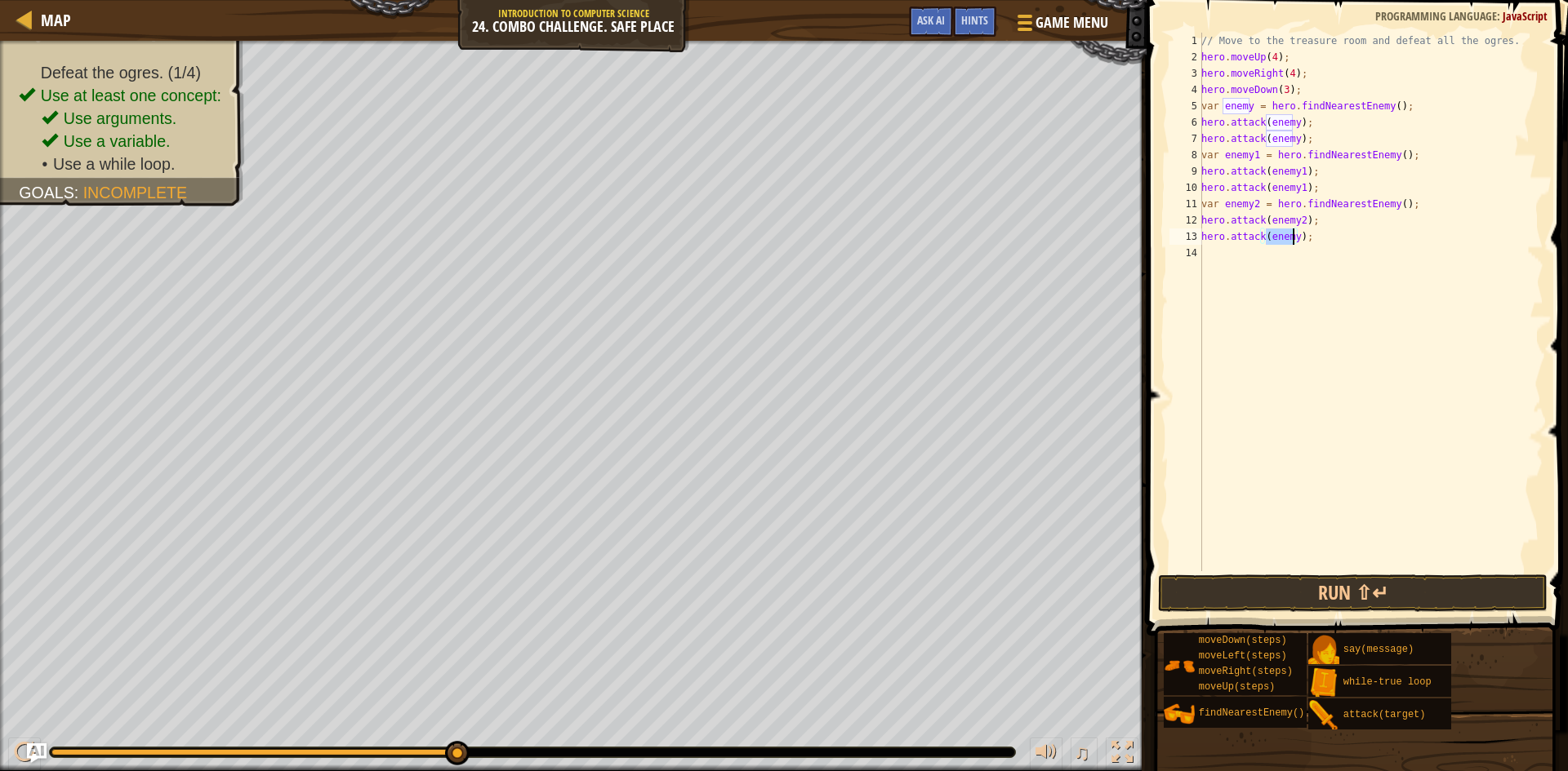
click at [1291, 239] on div "// Move to the treasure room and defeat all the ogres. hero . moveUp ( 4 ) ; he…" at bounding box center [1371, 302] width 345 height 538
click at [1293, 238] on div "// Move to the treasure room and defeat all the ogres. hero . moveUp ( 4 ) ; he…" at bounding box center [1371, 318] width 345 height 572
click at [1387, 577] on button "Run ⇧↵" at bounding box center [1352, 593] width 389 height 38
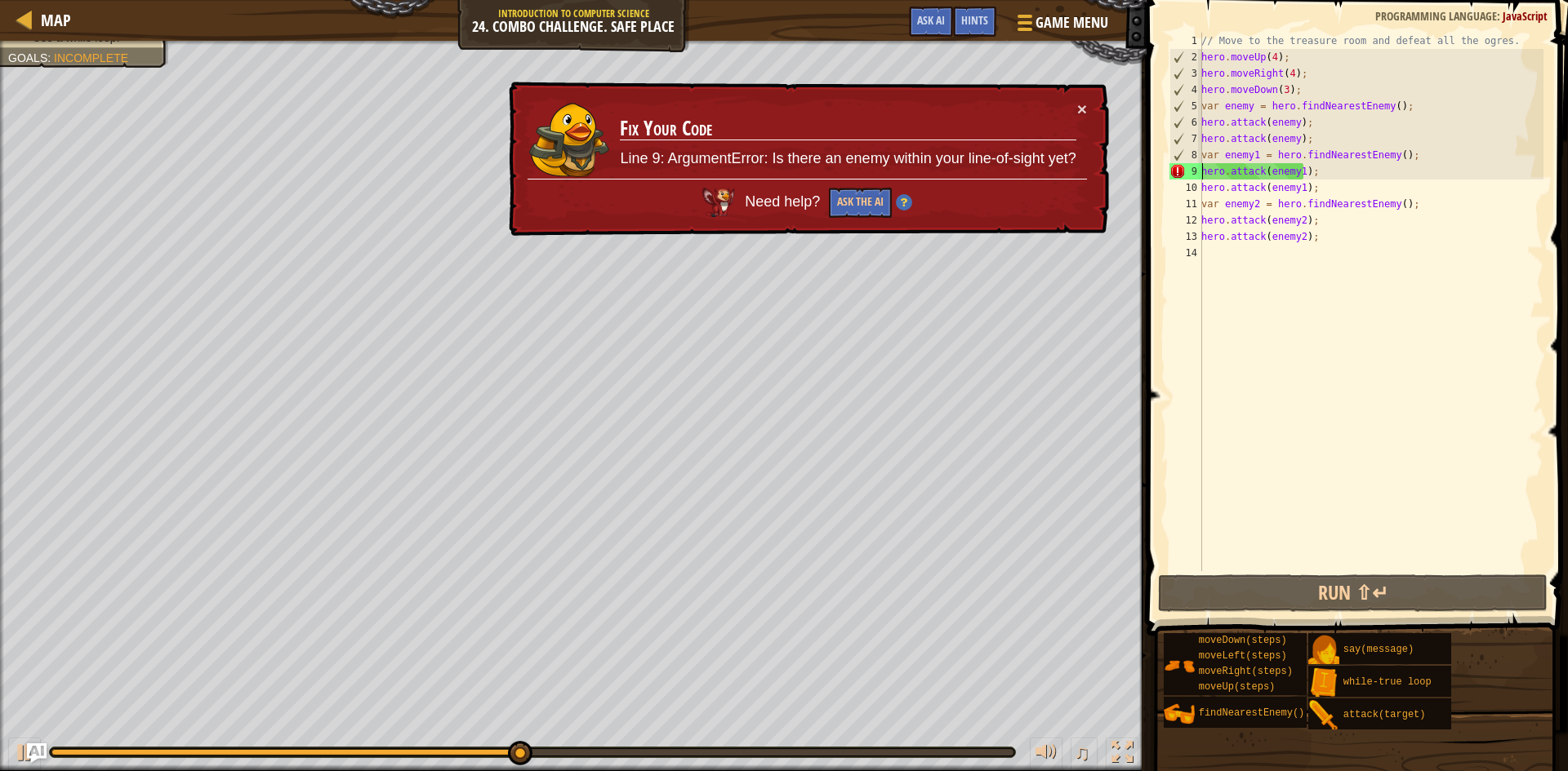
click at [1203, 166] on div "// Move to the treasure room and defeat all the ogres. hero . moveUp ( 4 ) ; he…" at bounding box center [1371, 318] width 345 height 572
type textarea "hero.attack(enemy1);"
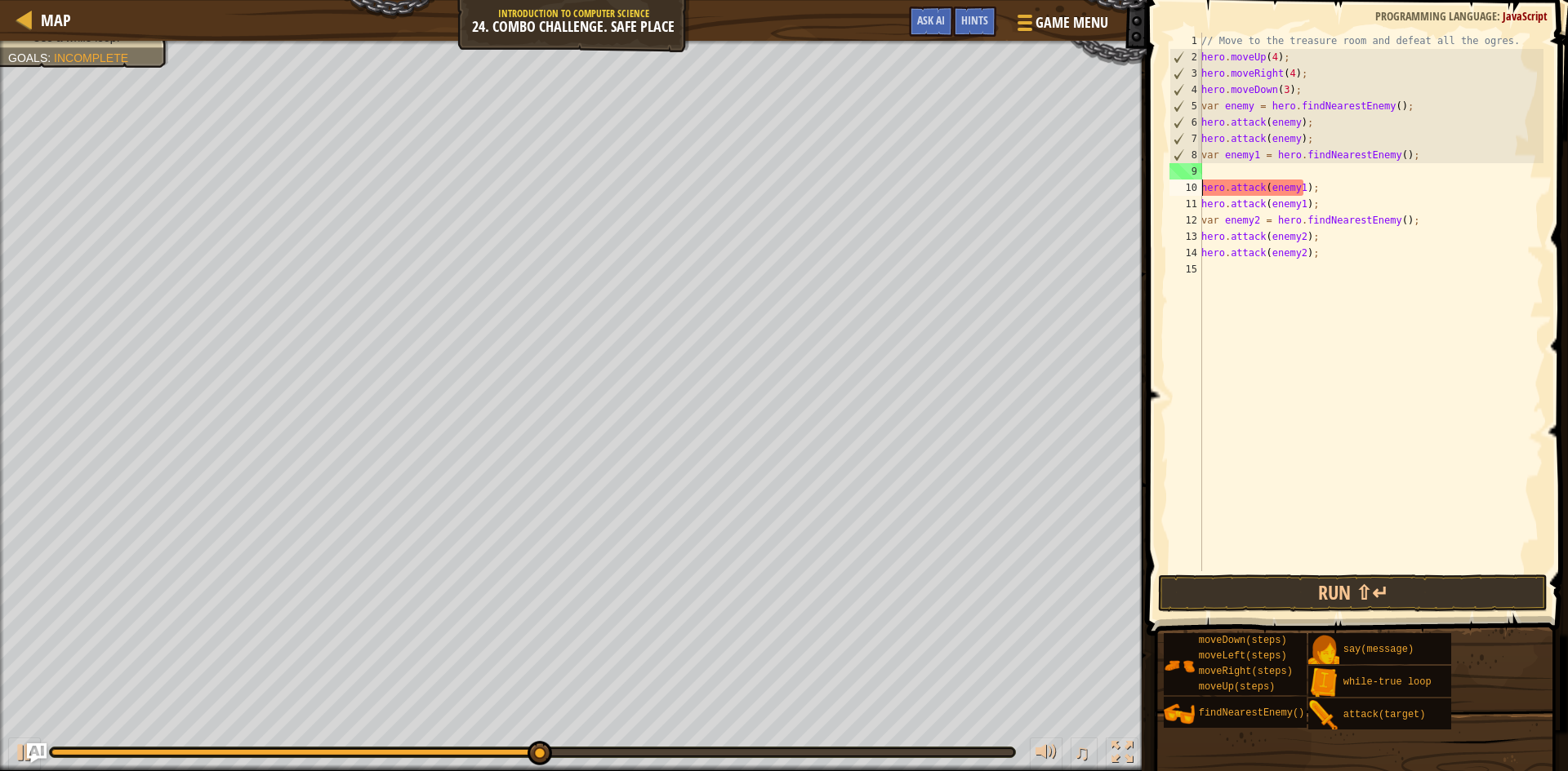
click at [1228, 172] on div "// Move to the treasure room and defeat all the ogres. hero . moveUp ( 4 ) ; he…" at bounding box center [1371, 318] width 345 height 572
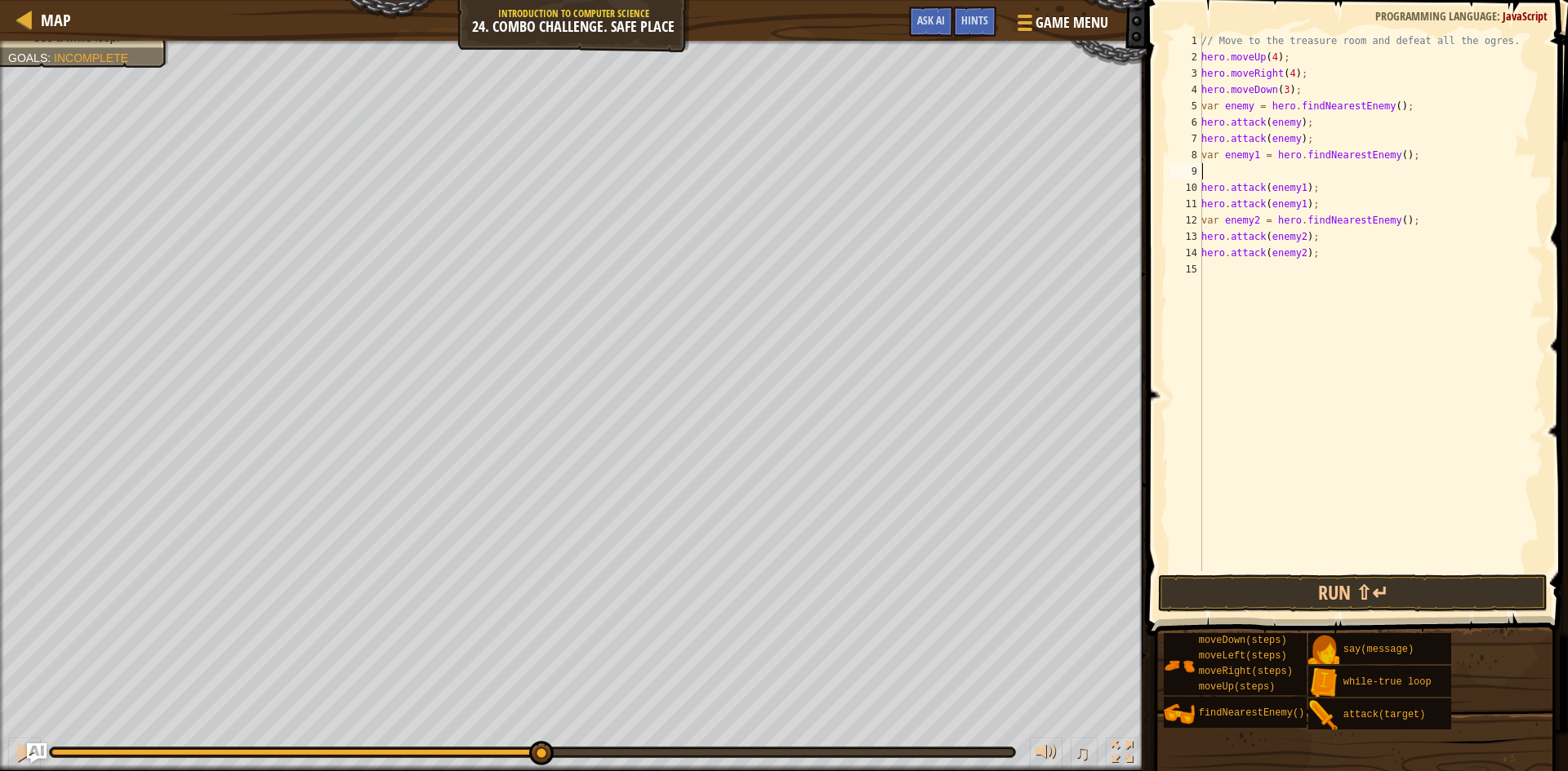
scroll to position [7, 0]
type textarea "h"
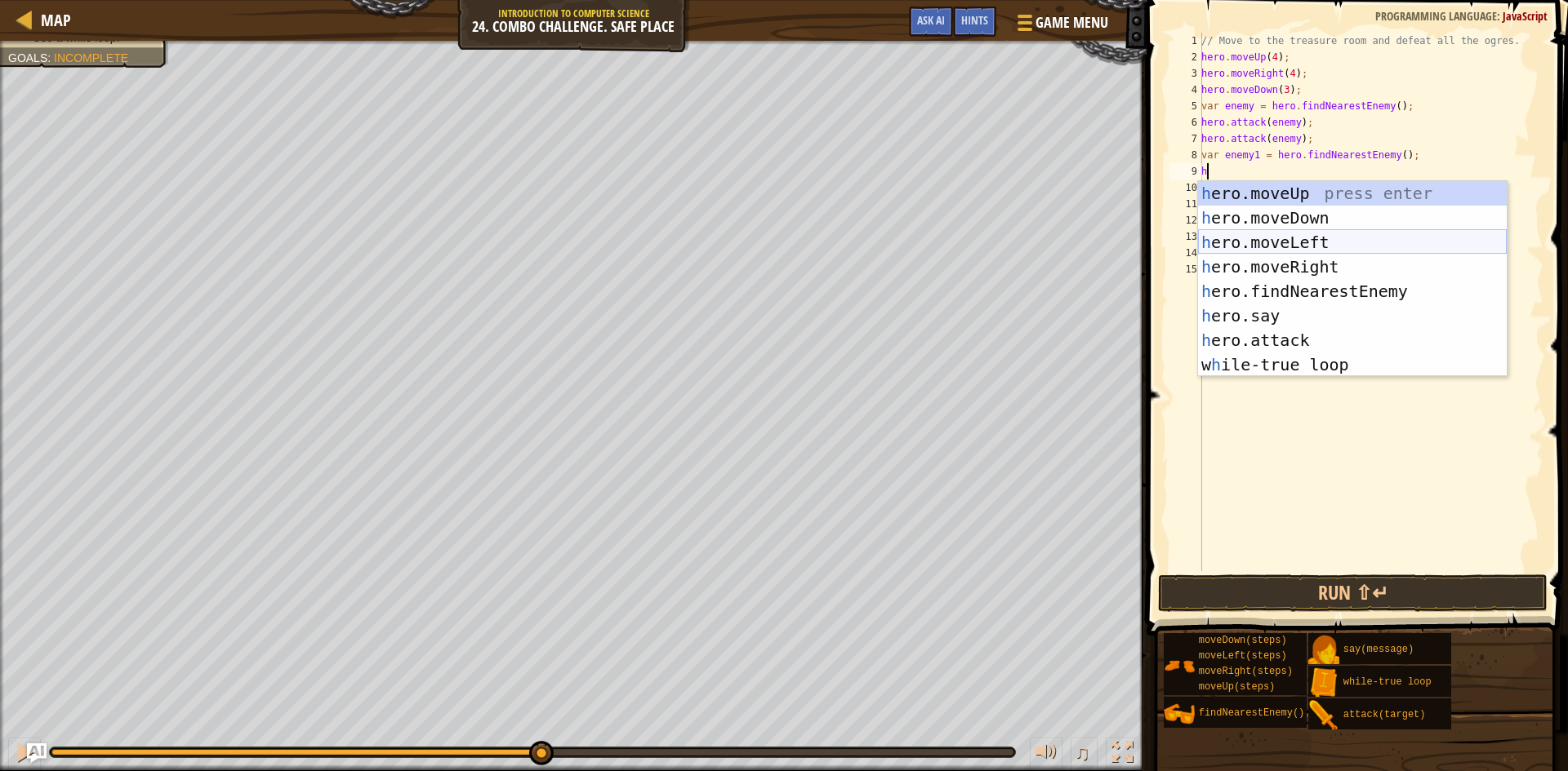
click at [1277, 241] on div "h ero.moveUp press enter h ero.moveDown press enter h ero.moveLeft press enter …" at bounding box center [1352, 304] width 309 height 245
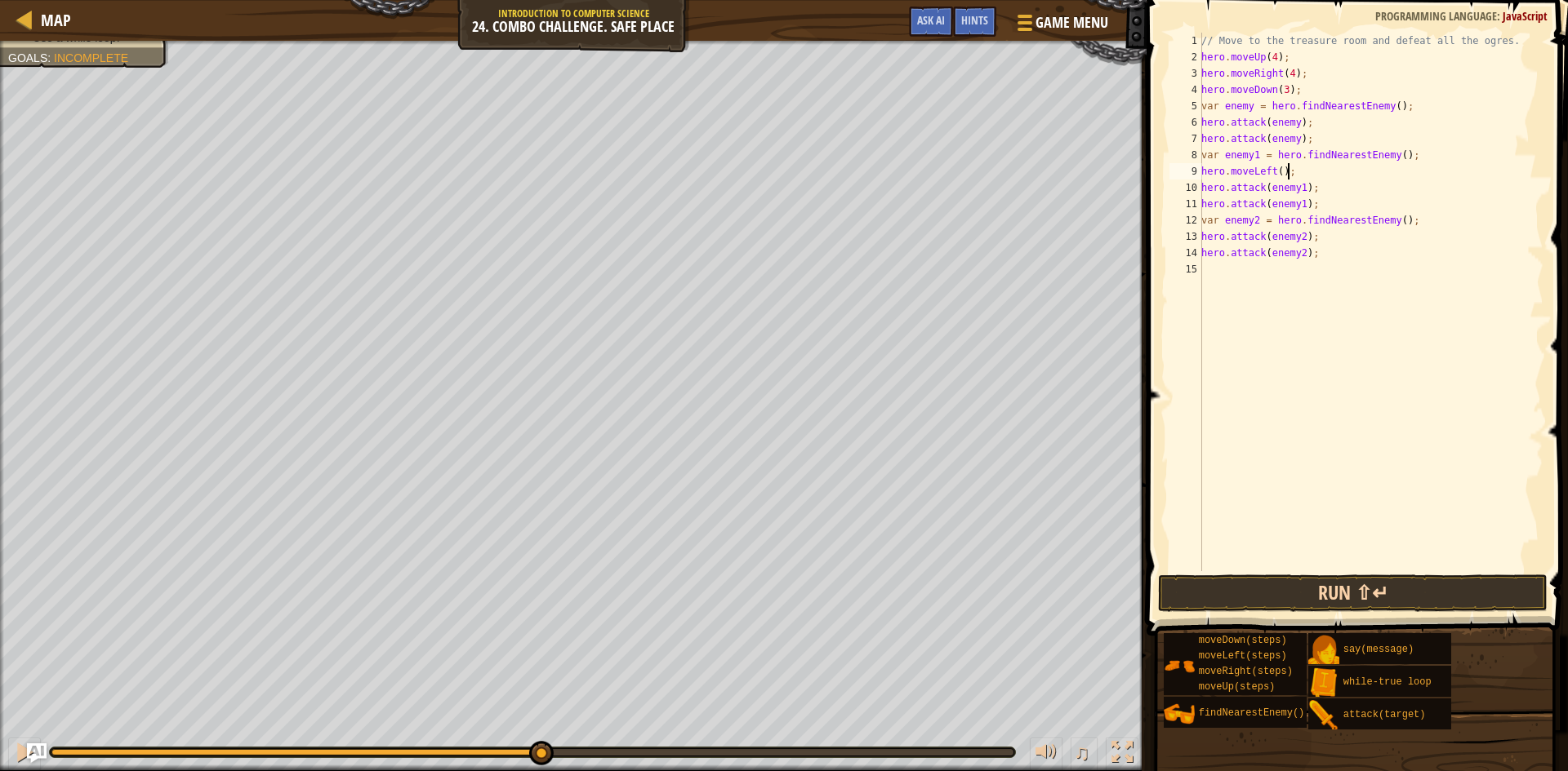
type textarea "hero.moveLeft();"
click at [1302, 580] on button "Run ⇧↵" at bounding box center [1352, 593] width 389 height 38
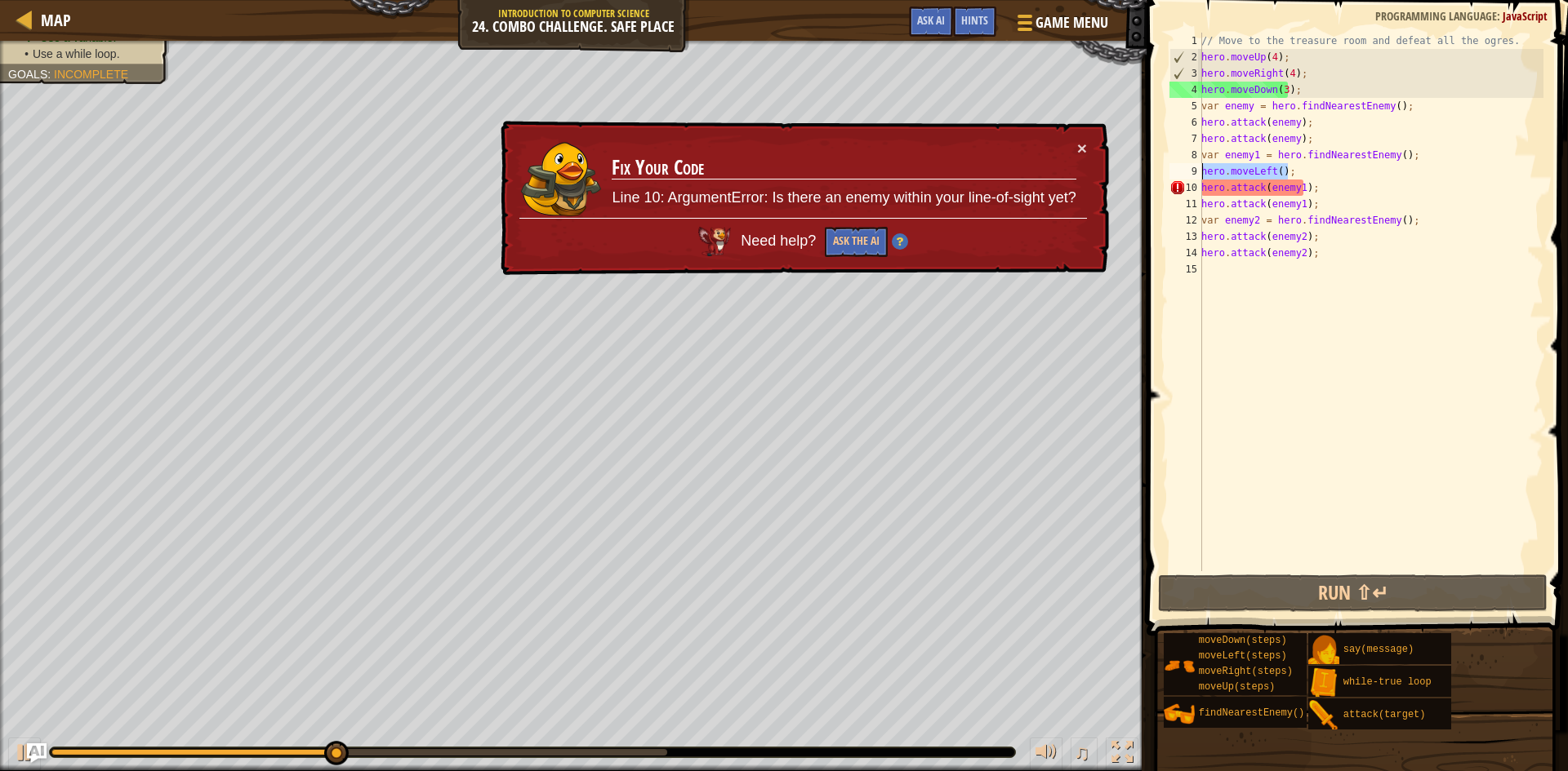
drag, startPoint x: 1293, startPoint y: 166, endPoint x: 1181, endPoint y: 169, distance: 112.0
click at [1181, 169] on div "hero.moveLeft(); 1 2 3 4 5 6 7 8 9 10 11 12 13 14 15 // Move to the treasure ro…" at bounding box center [1355, 302] width 378 height 538
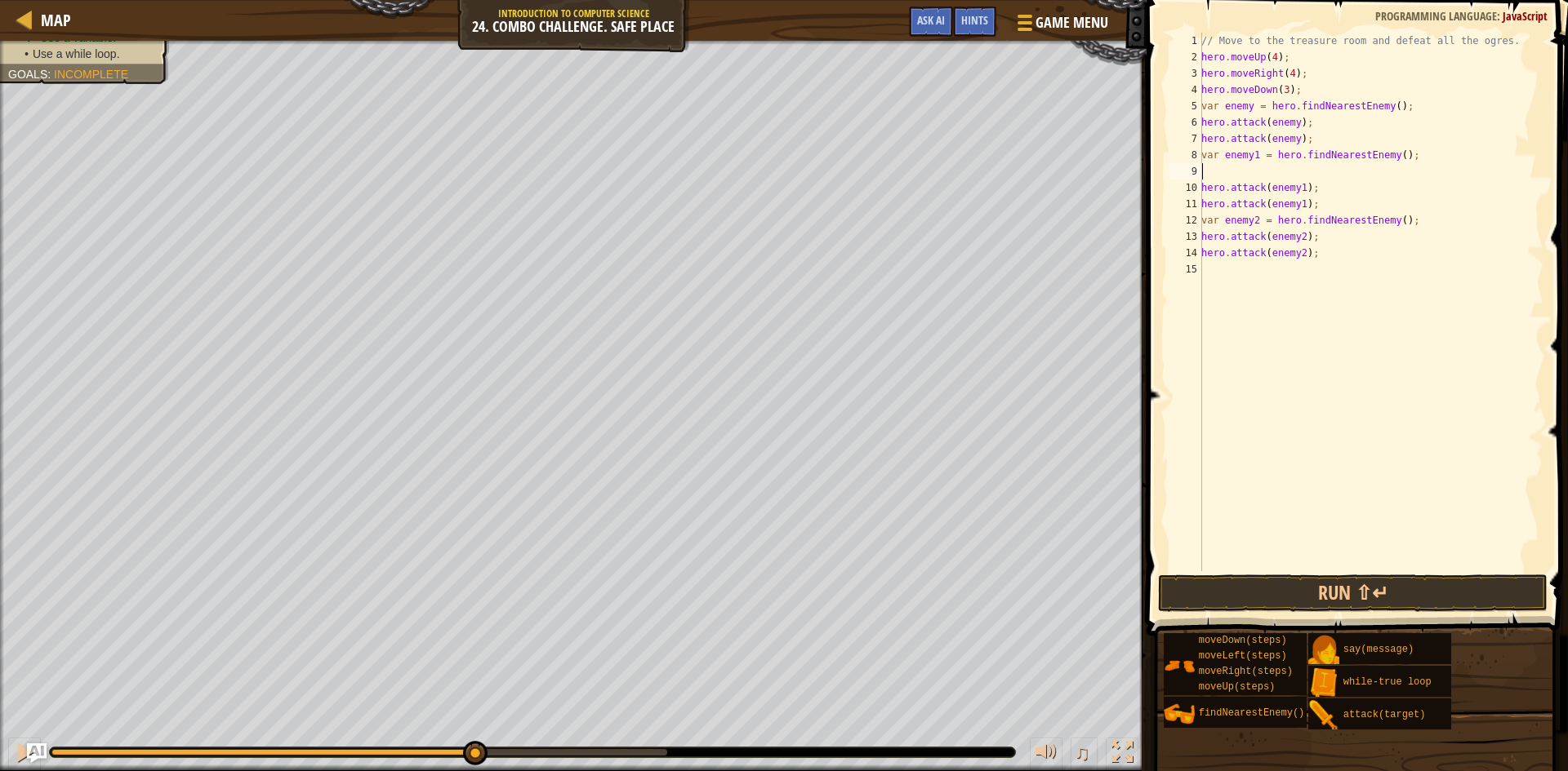
type textarea "var enemy1 = hero.findNearestEnemy();"
click at [1202, 157] on div "// Move to the treasure room and defeat all the ogres. hero . moveUp ( 4 ) ; he…" at bounding box center [1371, 318] width 345 height 572
click at [1215, 159] on div "// Move to the treasure room and defeat all the ogres. hero . moveUp ( 4 ) ; he…" at bounding box center [1371, 318] width 345 height 572
type textarea "h"
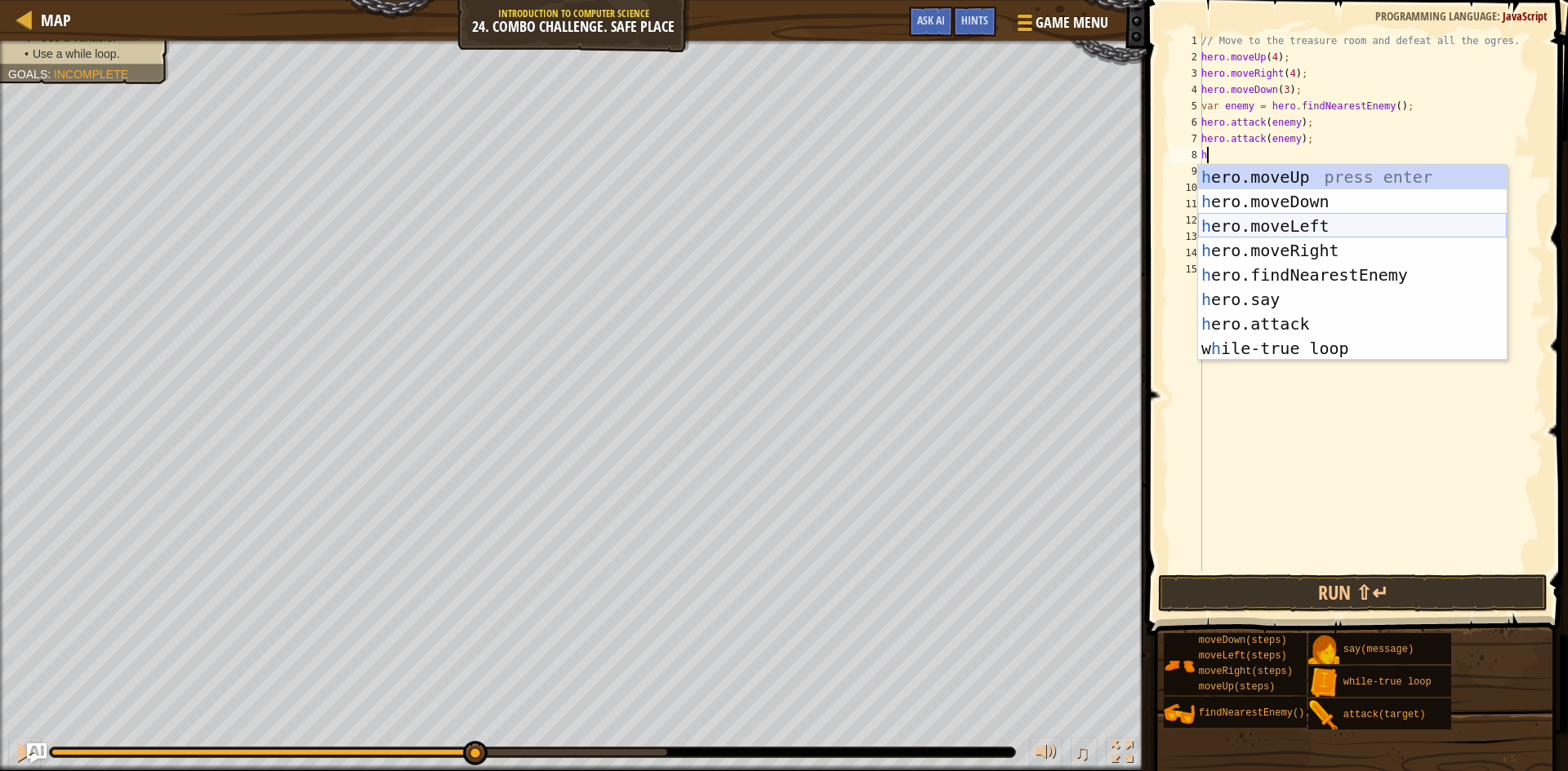
click at [1277, 229] on div "h ero.moveUp press enter h ero.moveDown press enter h ero.moveLeft press enter …" at bounding box center [1352, 287] width 309 height 245
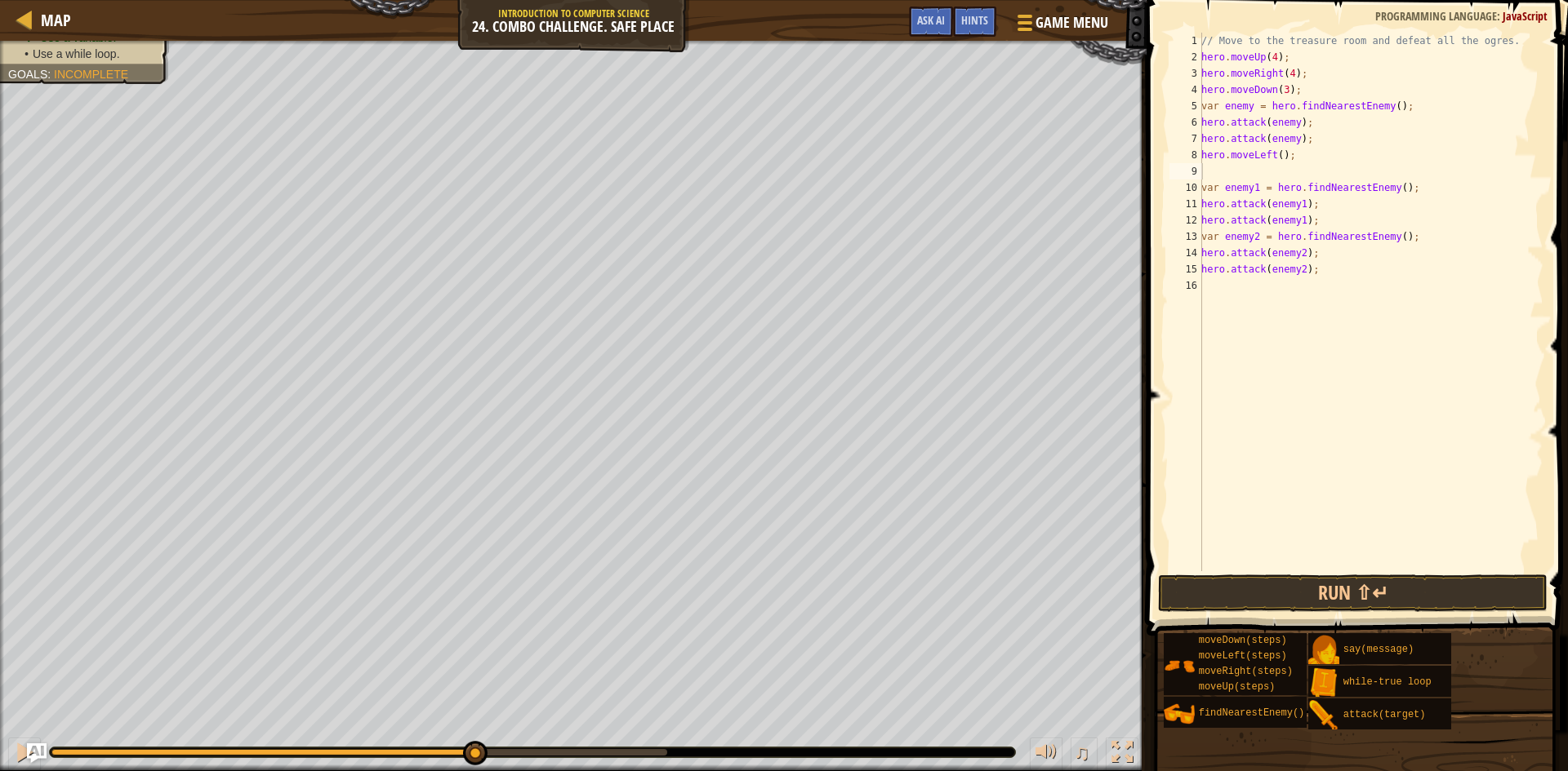
click at [1303, 589] on button "Run ⇧↵" at bounding box center [1352, 593] width 389 height 38
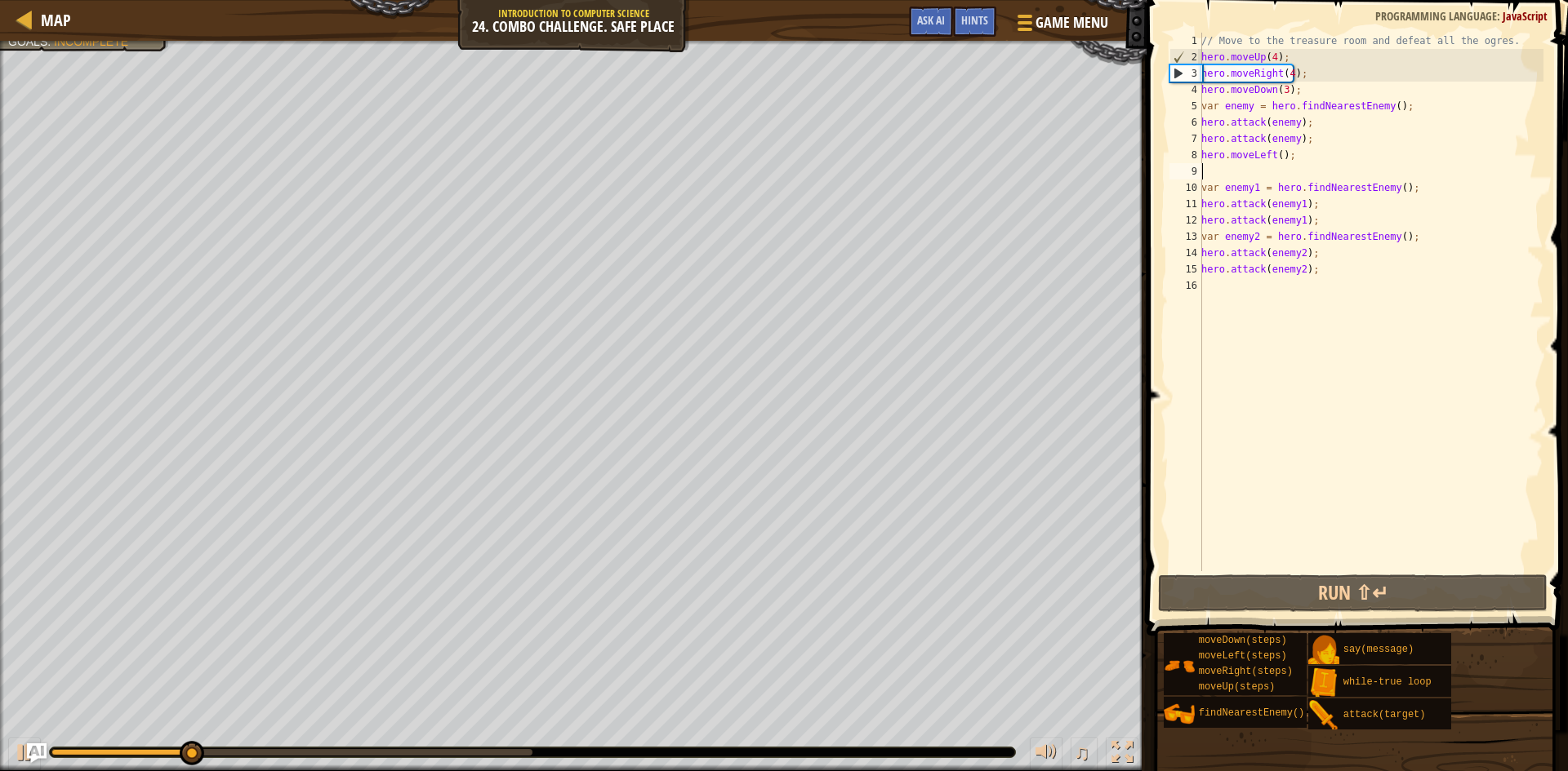
click at [366, 749] on div at bounding box center [533, 752] width 966 height 10
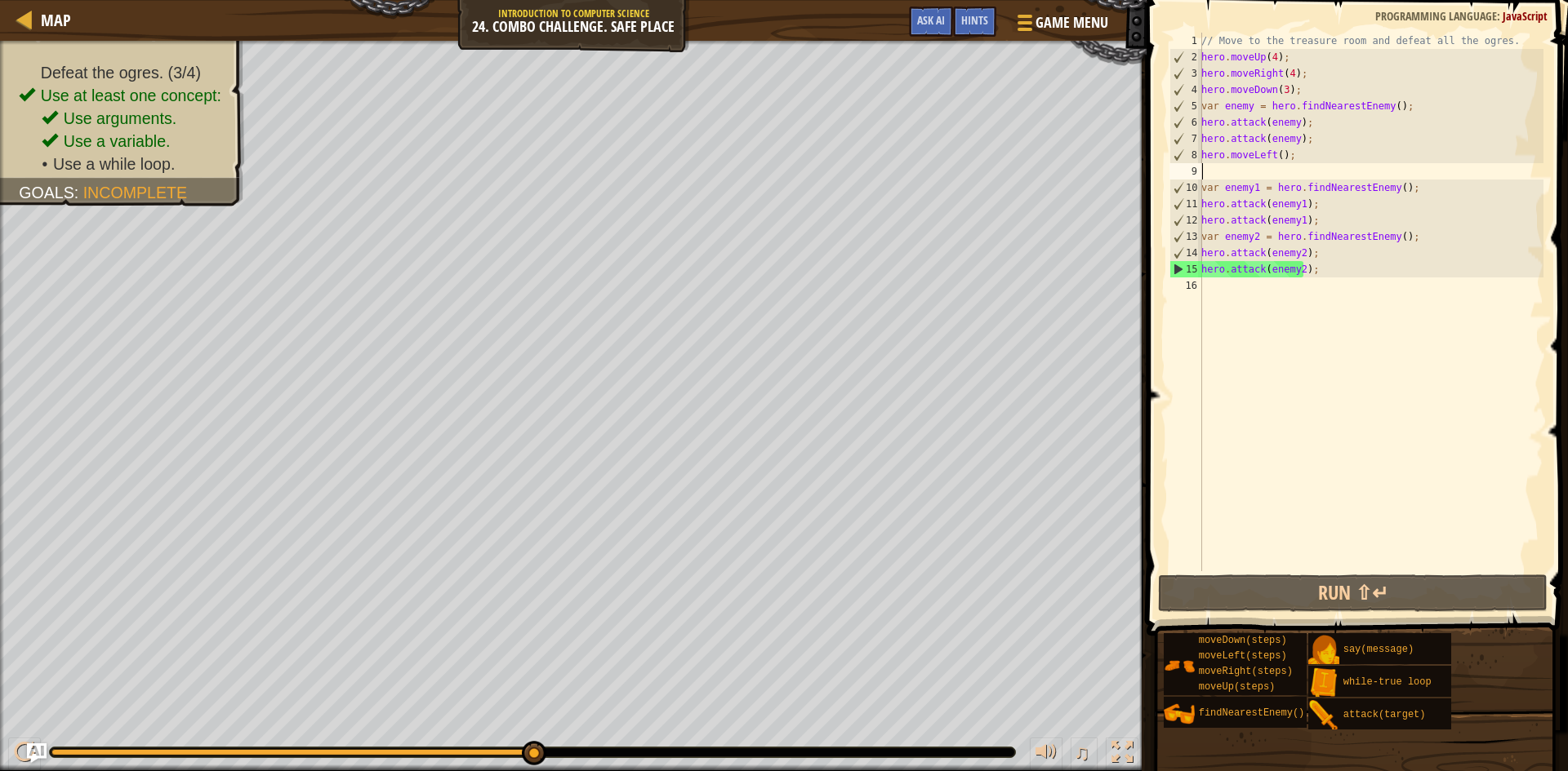
click at [568, 716] on div "Defeat the ogres. (3/4) Use at least one concept: Use arguments. Use a variable…" at bounding box center [784, 406] width 1568 height 731
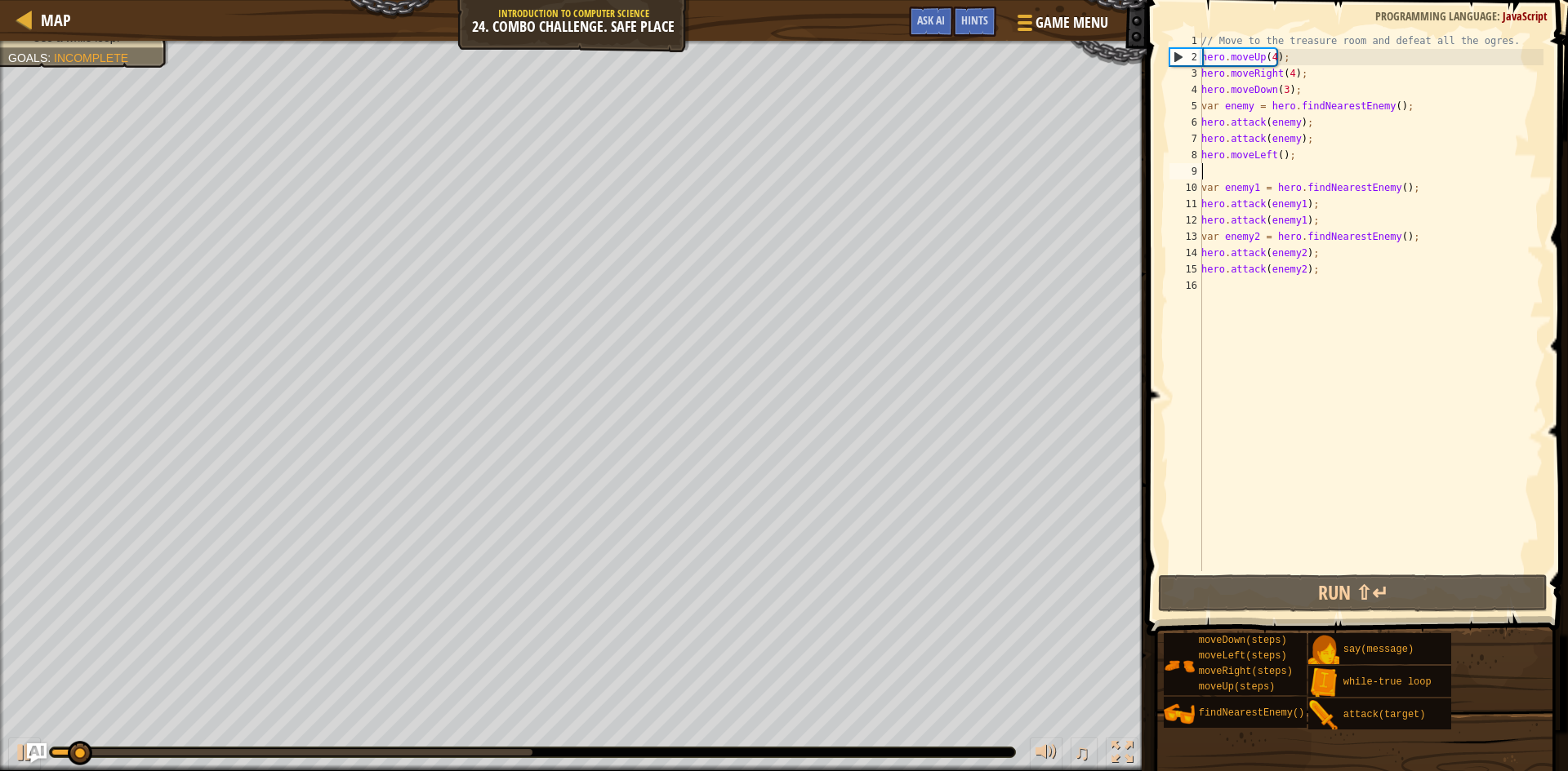
click at [1296, 288] on div "// Move to the treasure room and defeat all the ogres. hero . moveUp ( 4 ) ; he…" at bounding box center [1371, 318] width 345 height 572
type textarea "h"
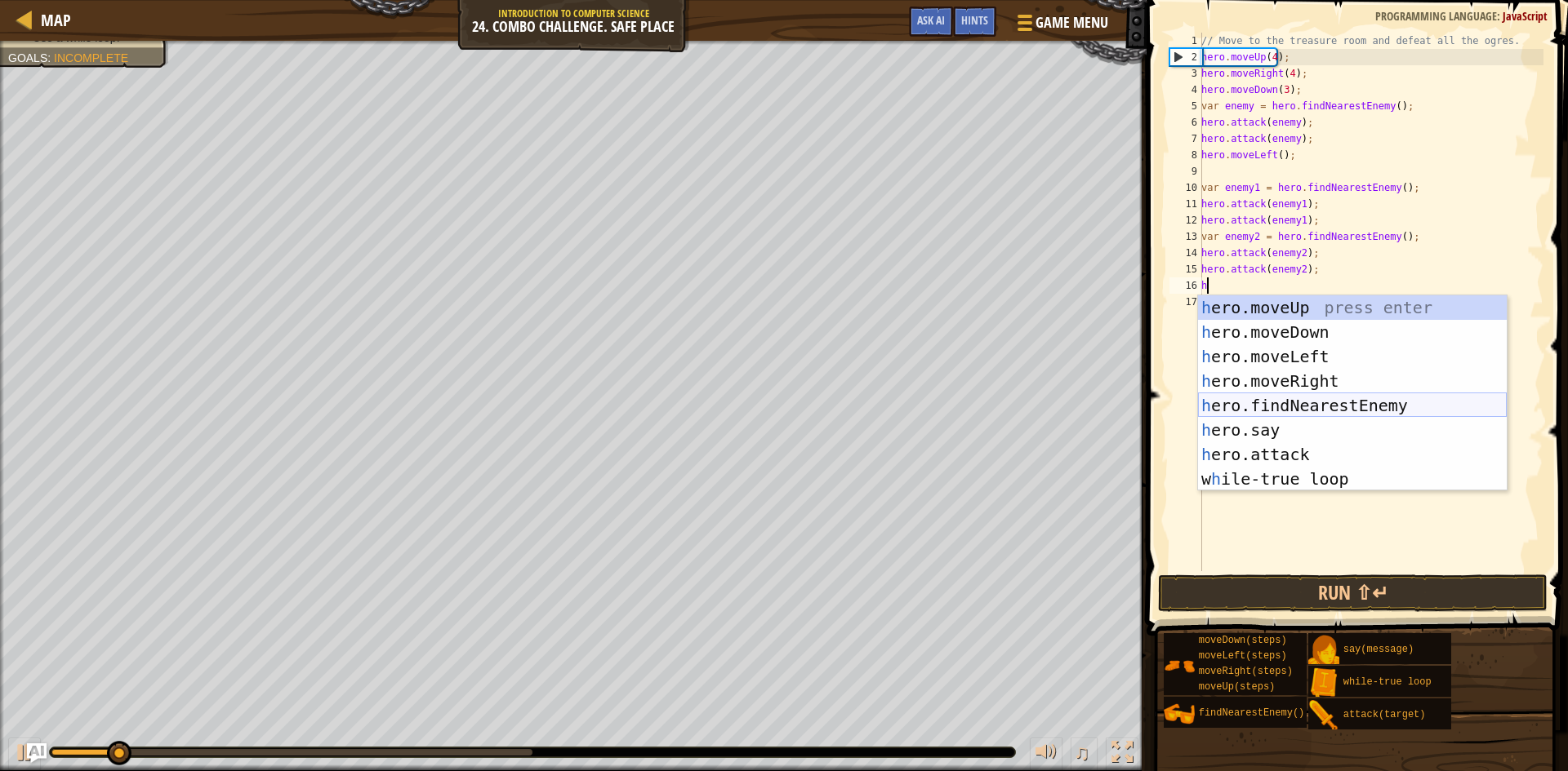
click at [1276, 408] on div "h ero.moveUp press enter h ero.moveDown press enter h ero.moveLeft press enter …" at bounding box center [1352, 418] width 309 height 245
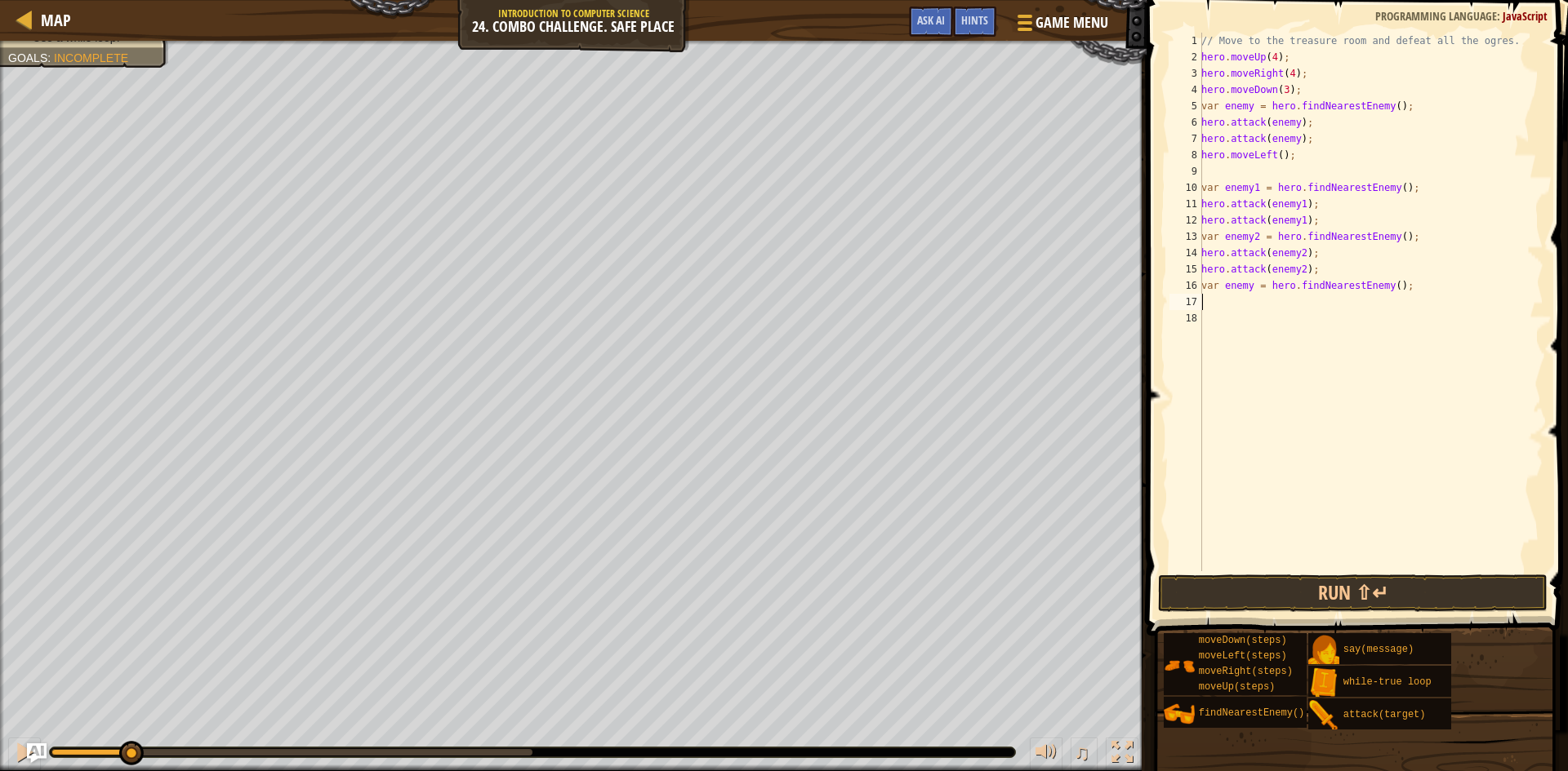
click at [1248, 282] on div "// Move to the treasure room and defeat all the ogres. hero . moveUp ( 4 ) ; he…" at bounding box center [1371, 318] width 345 height 572
type textarea "var enemy3 = hero.findNearestEnemy();"
click at [1251, 295] on div "// Move to the treasure room and defeat all the ogres. hero . moveUp ( 4 ) ; he…" at bounding box center [1371, 318] width 345 height 572
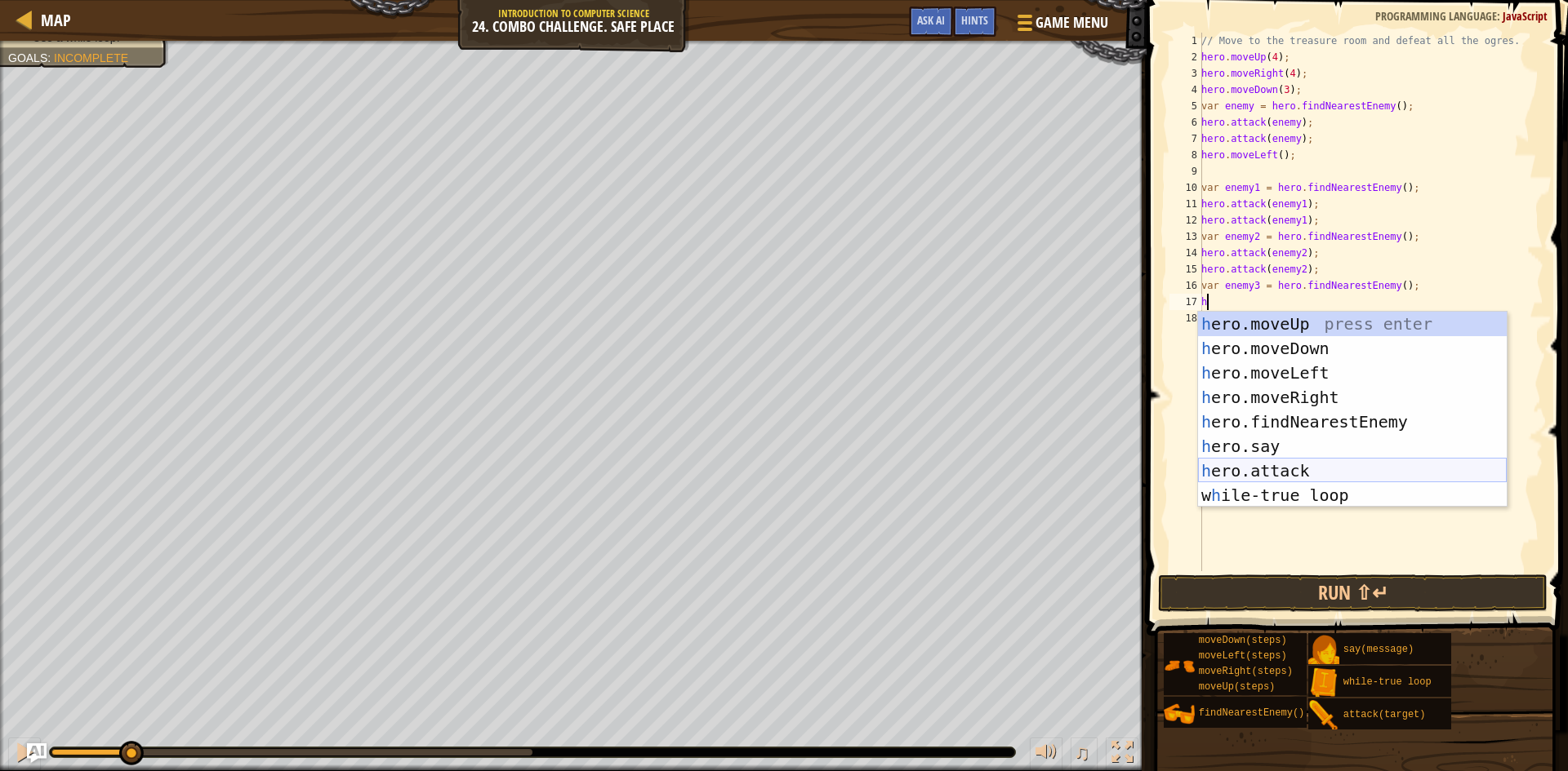
click at [1293, 481] on div "h ero.moveUp press enter h ero.moveDown press enter h ero.moveLeft press enter …" at bounding box center [1352, 435] width 309 height 245
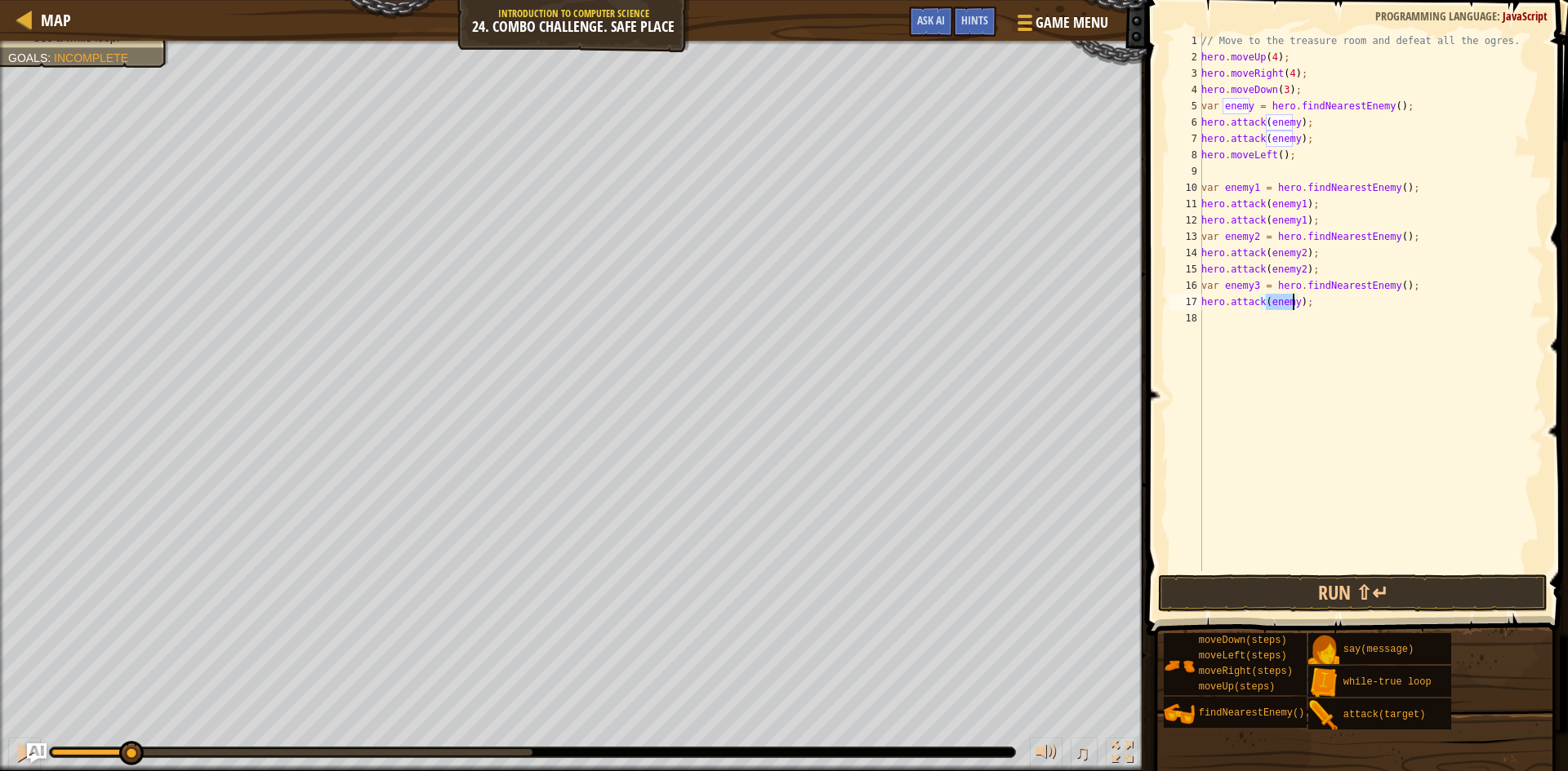
click at [1291, 304] on div "// Move to the treasure room and defeat all the ogres. hero . moveUp ( 4 ) ; he…" at bounding box center [1371, 302] width 345 height 538
type textarea "hero.attack(enemy3);"
click at [1267, 325] on div "// Move to the treasure room and defeat all the ogres. hero . moveUp ( 4 ) ; he…" at bounding box center [1371, 318] width 345 height 572
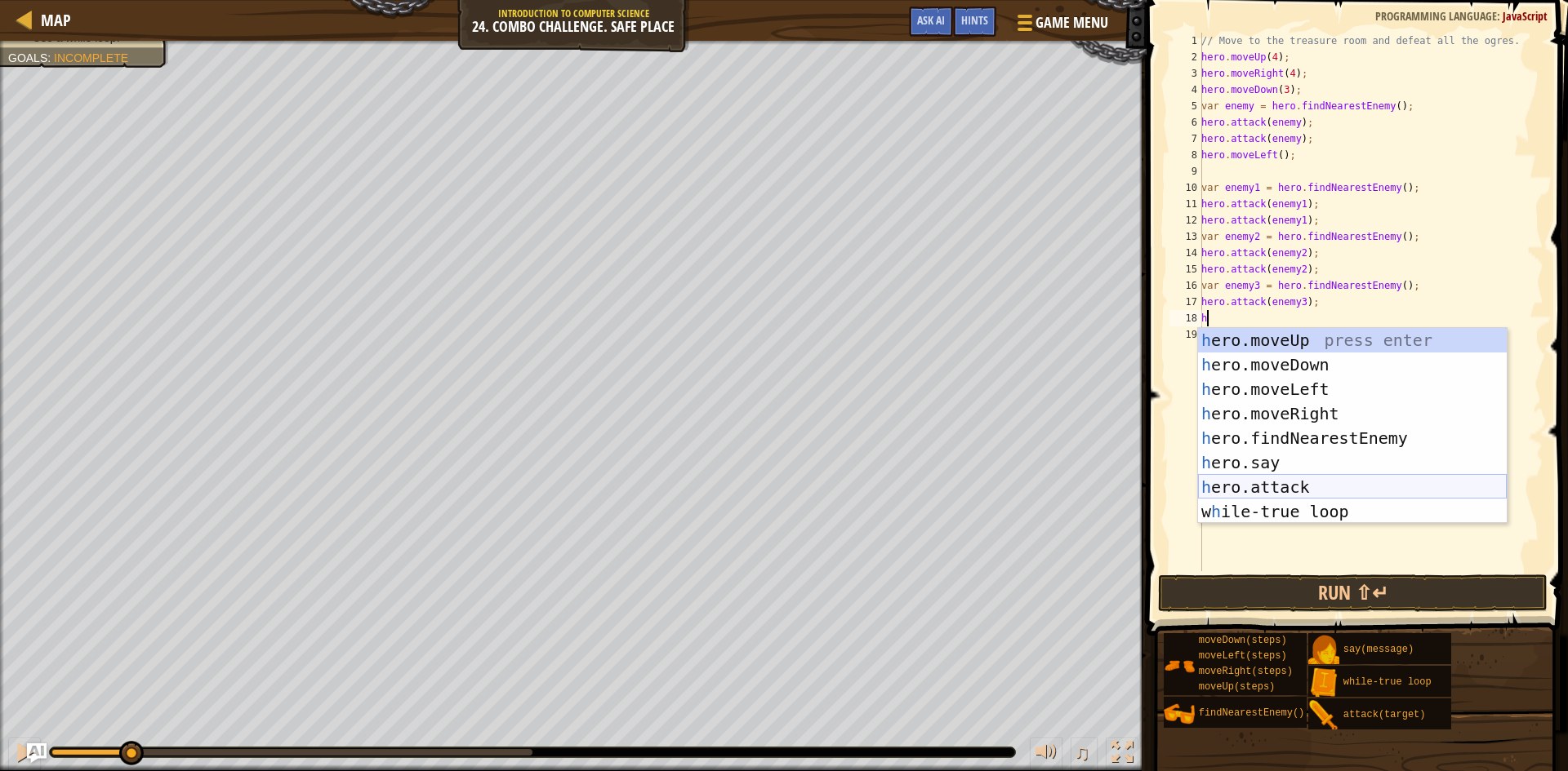
click at [1290, 485] on div "h ero.moveUp press enter h ero.moveDown press enter h ero.moveLeft press enter …" at bounding box center [1352, 451] width 309 height 245
type textarea "hero.attack(enemy);"
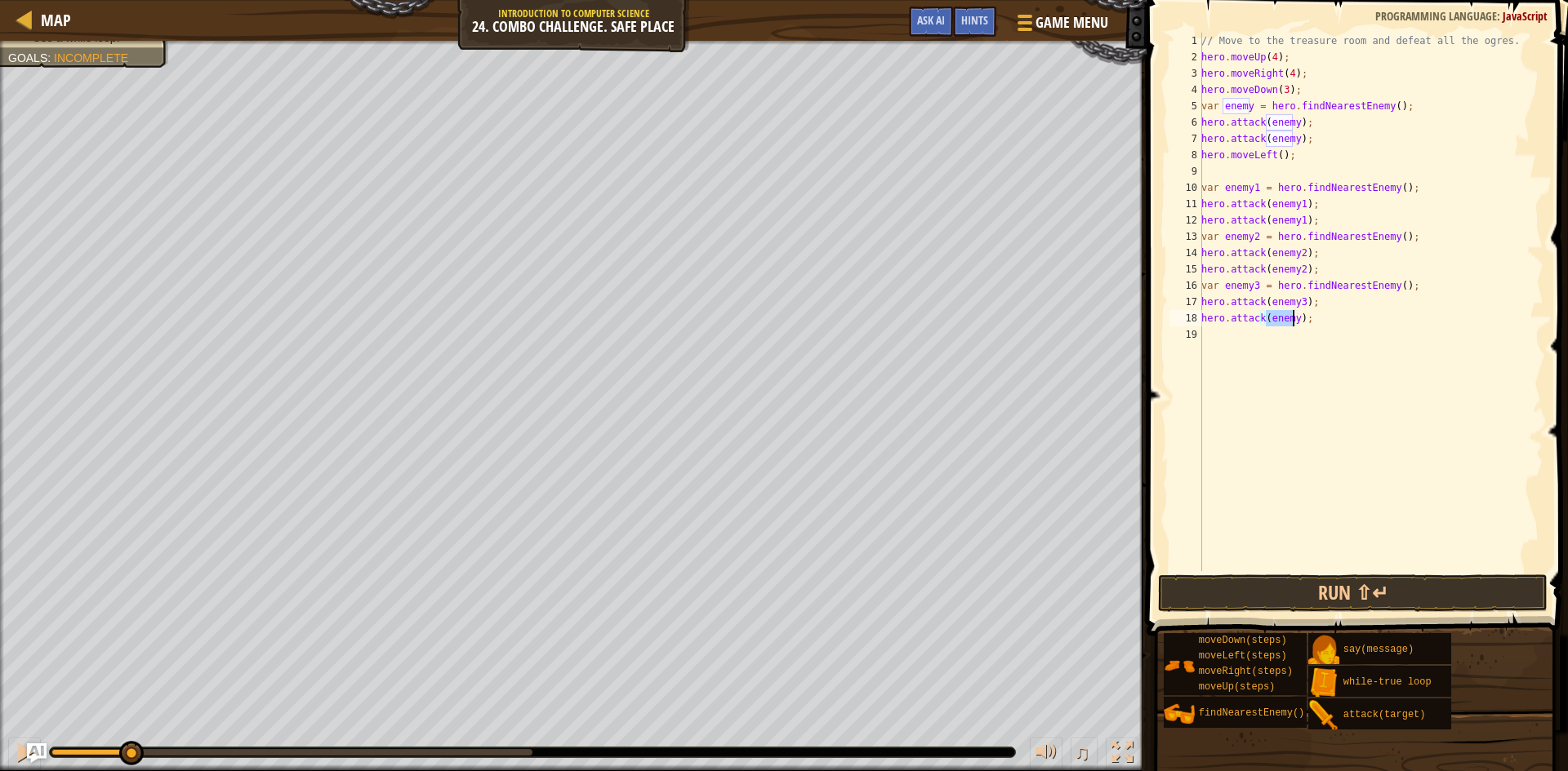
click at [1282, 331] on div "// Move to the treasure room and defeat all the ogres. hero . moveUp ( 4 ) ; he…" at bounding box center [1371, 318] width 345 height 572
click at [1290, 319] on div "// Move to the treasure room and defeat all the ogres. hero . moveUp ( 4 ) ; he…" at bounding box center [1371, 318] width 345 height 572
click at [1294, 319] on div "// Move to the treasure room and defeat all the ogres. hero . moveUp ( 4 ) ; he…" at bounding box center [1371, 318] width 345 height 572
type textarea "hero.attack(enemy3);"
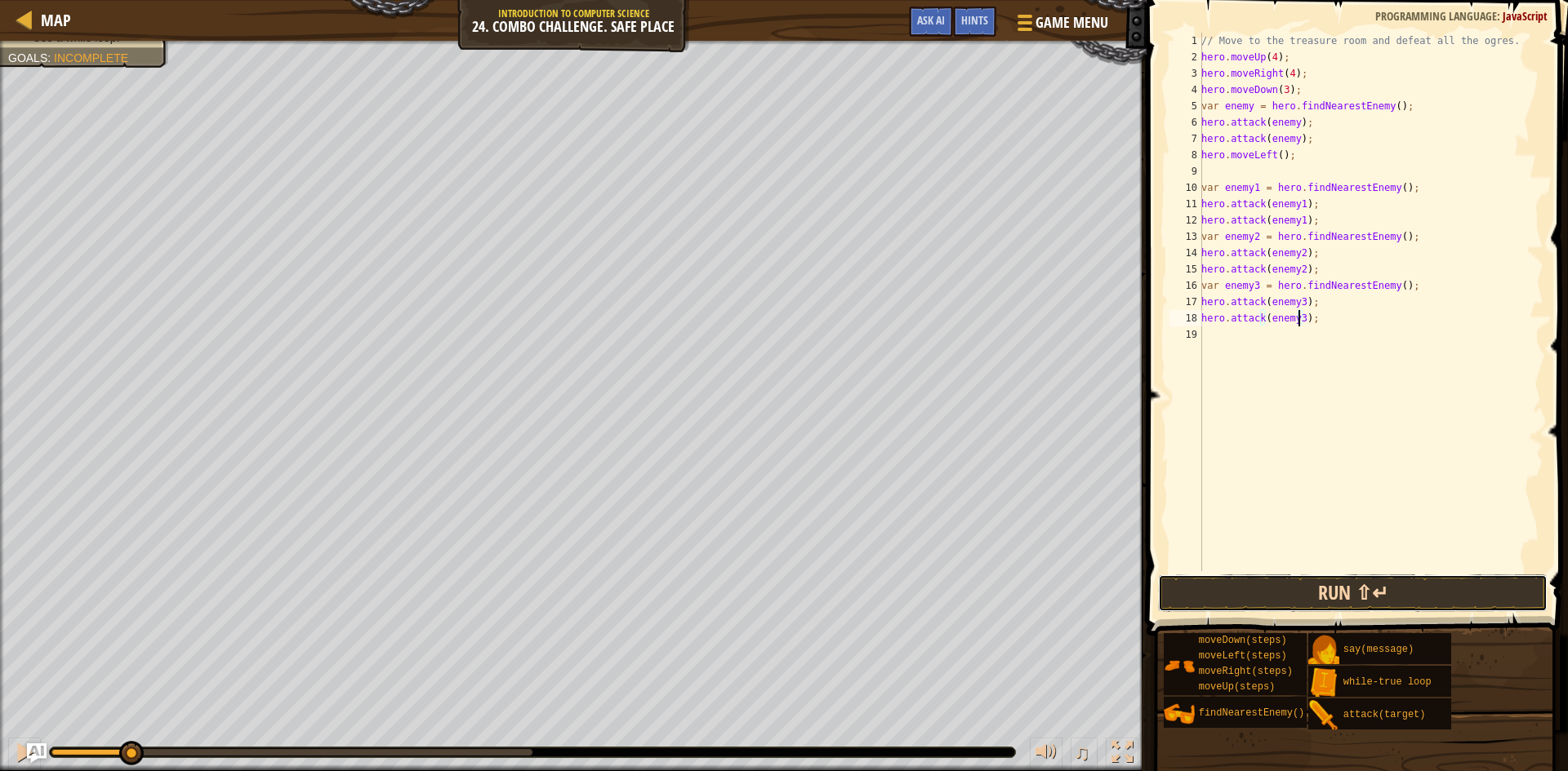
click at [1312, 589] on button "Run ⇧↵" at bounding box center [1352, 593] width 389 height 38
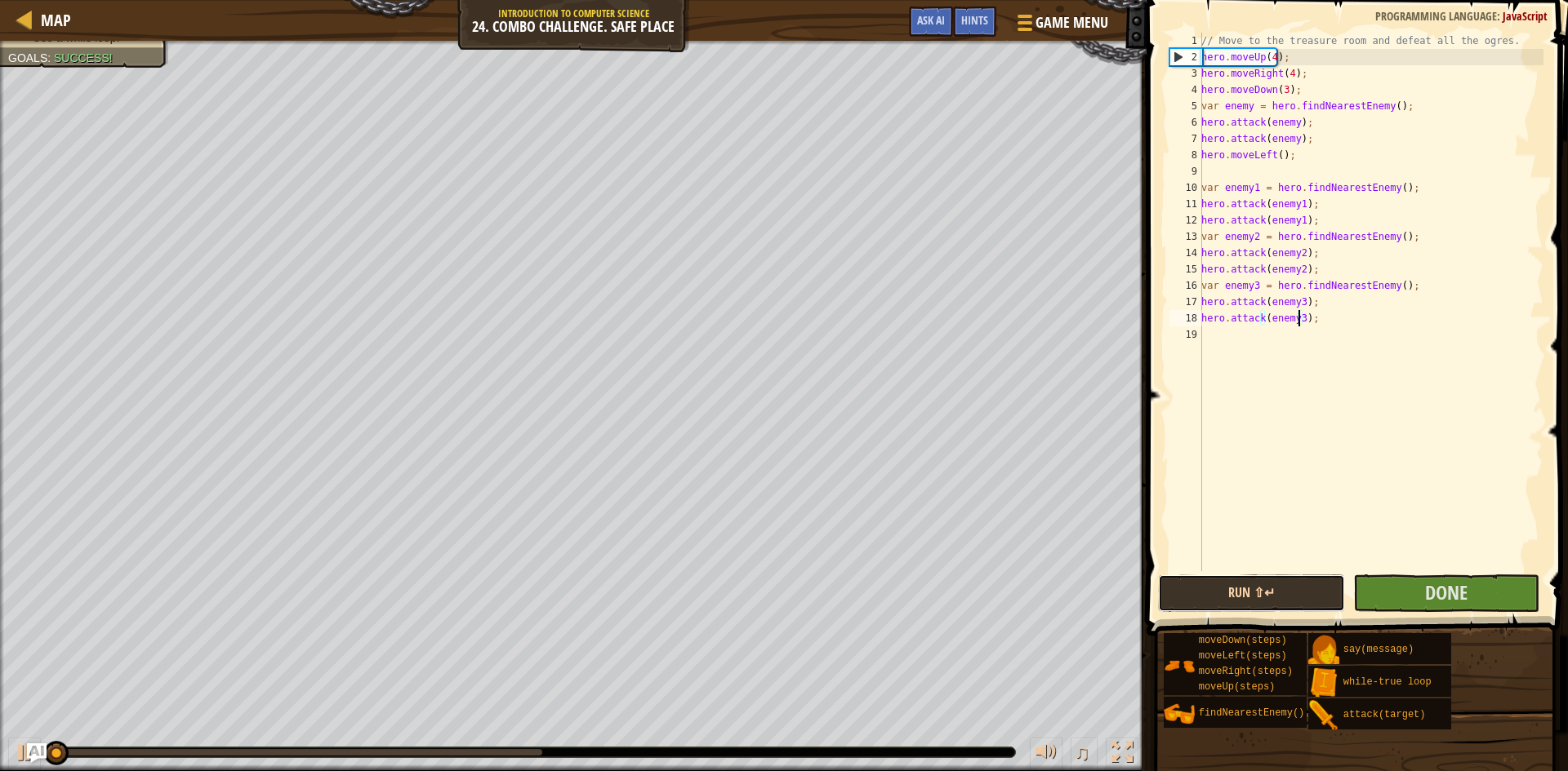
click at [1307, 589] on button "Run ⇧↵" at bounding box center [1251, 593] width 187 height 38
click at [1352, 329] on div "// Move to the treasure room and defeat all the ogres. hero . moveUp ( 4 ) ; he…" at bounding box center [1371, 318] width 345 height 572
type textarea "we"
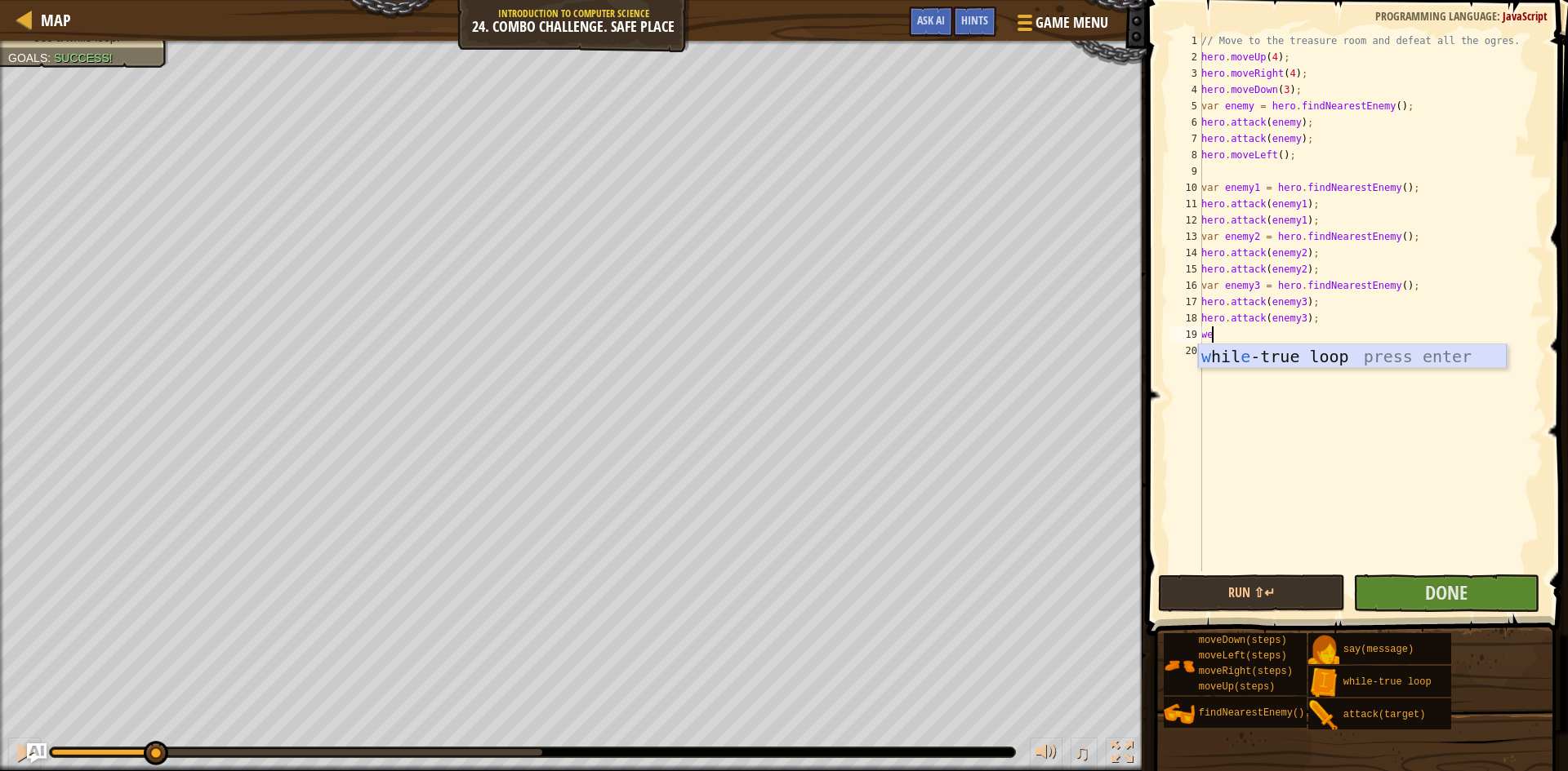
click at [1240, 366] on div "w hil e -true loop press enter" at bounding box center [1352, 381] width 309 height 73
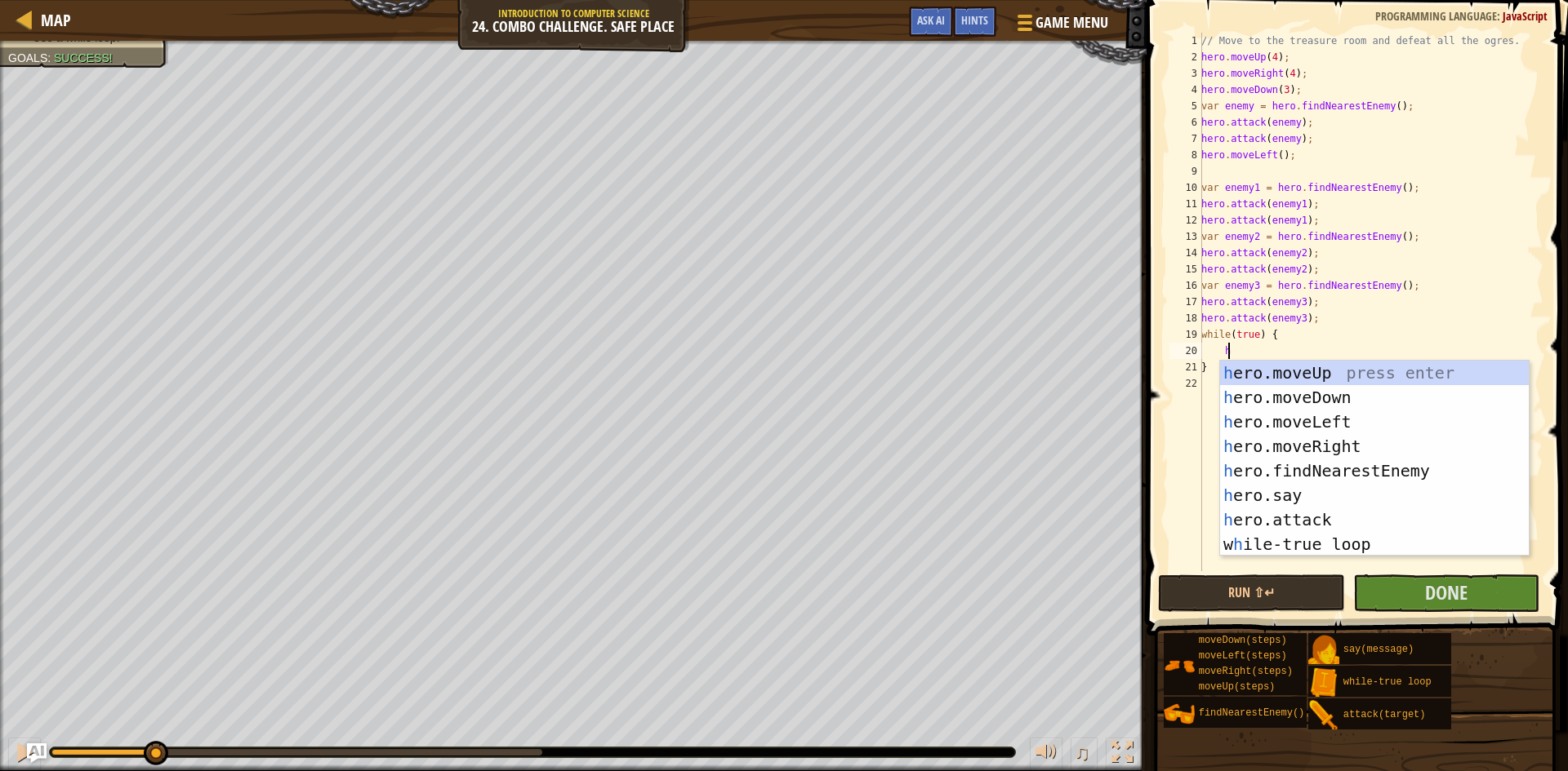
scroll to position [7, 2]
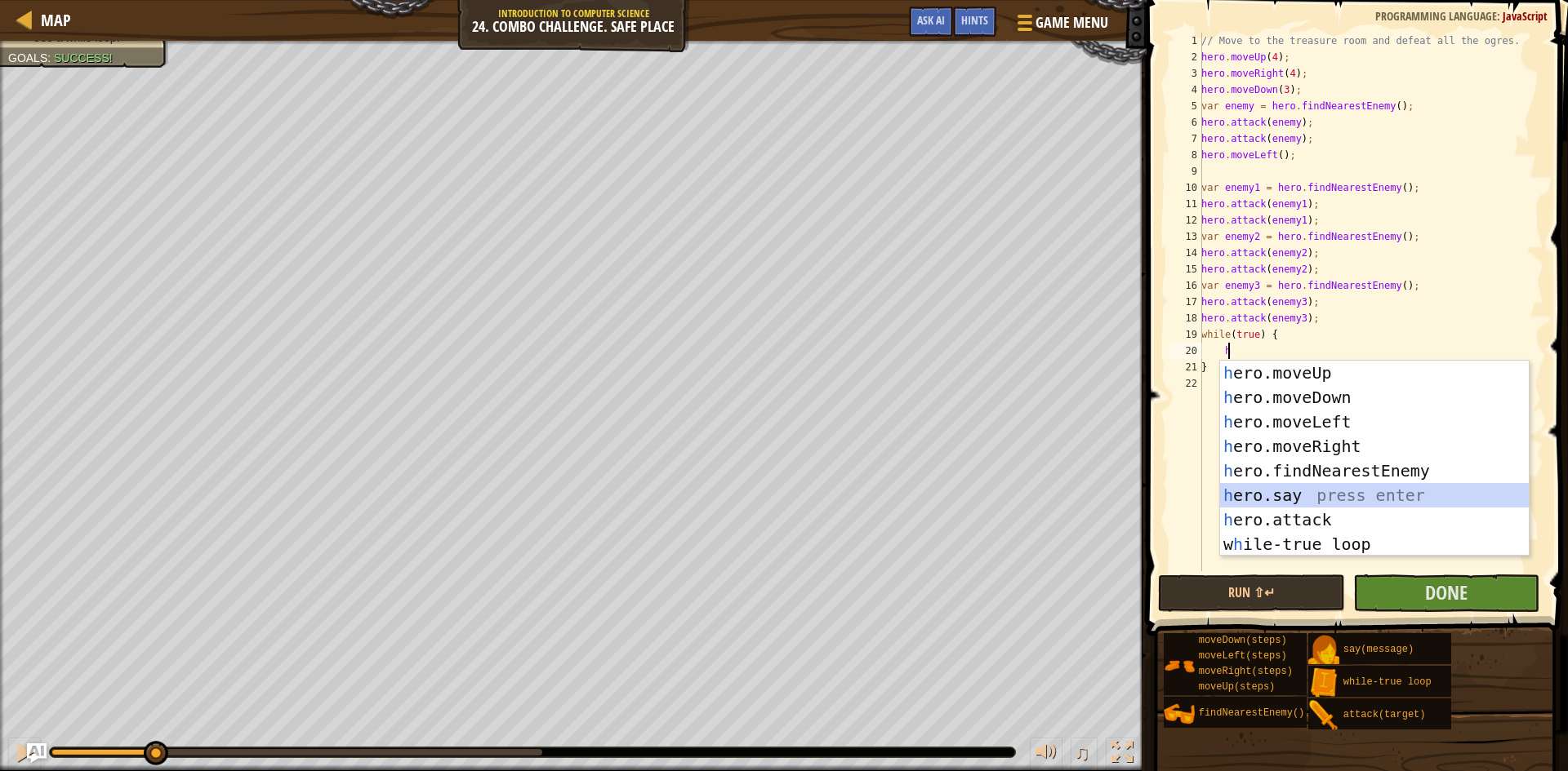
click at [1291, 489] on div "h ero.moveUp press enter h ero.moveDown press enter h ero.moveLeft press enter …" at bounding box center [1374, 483] width 309 height 245
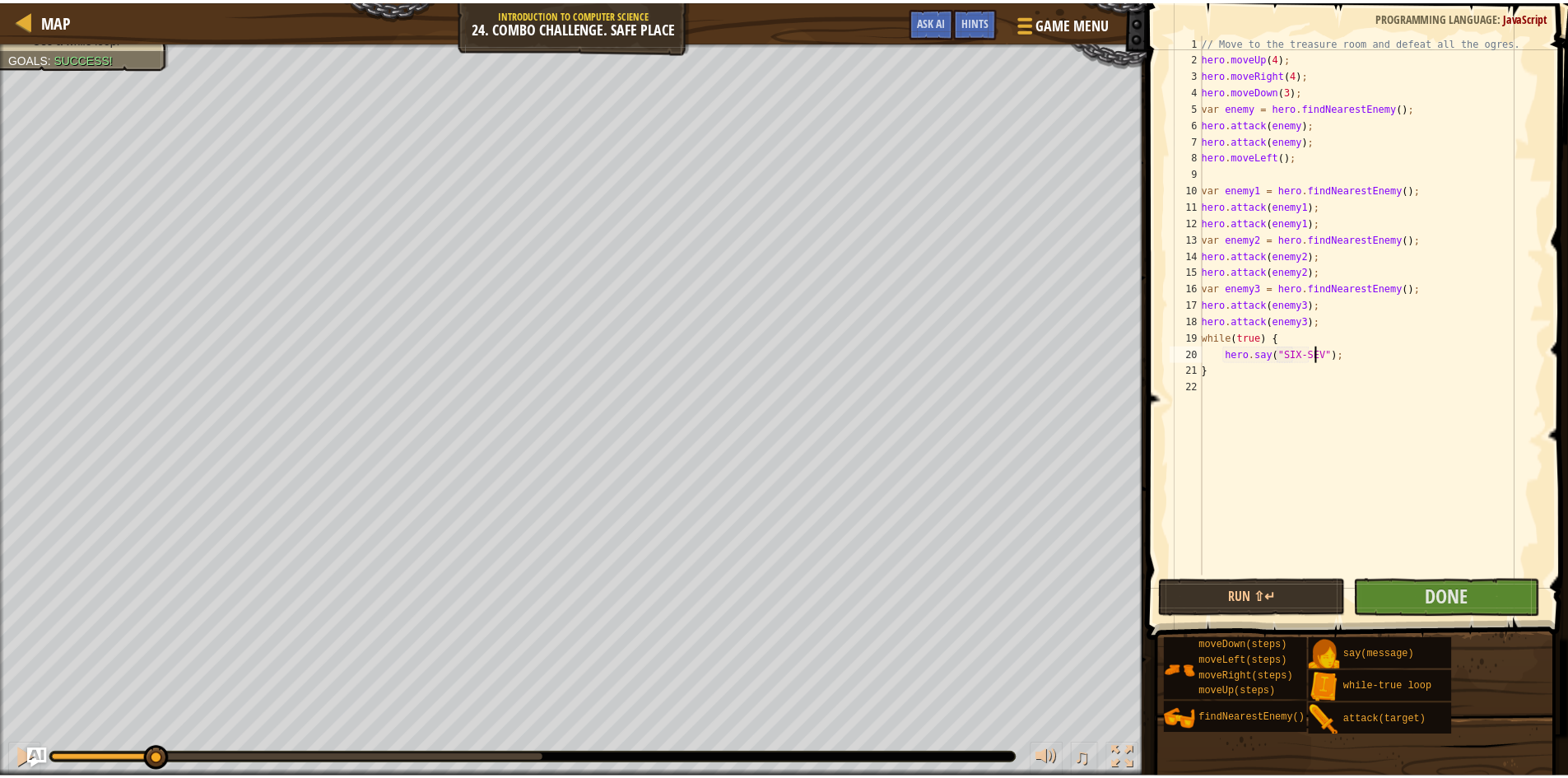
scroll to position [7, 11]
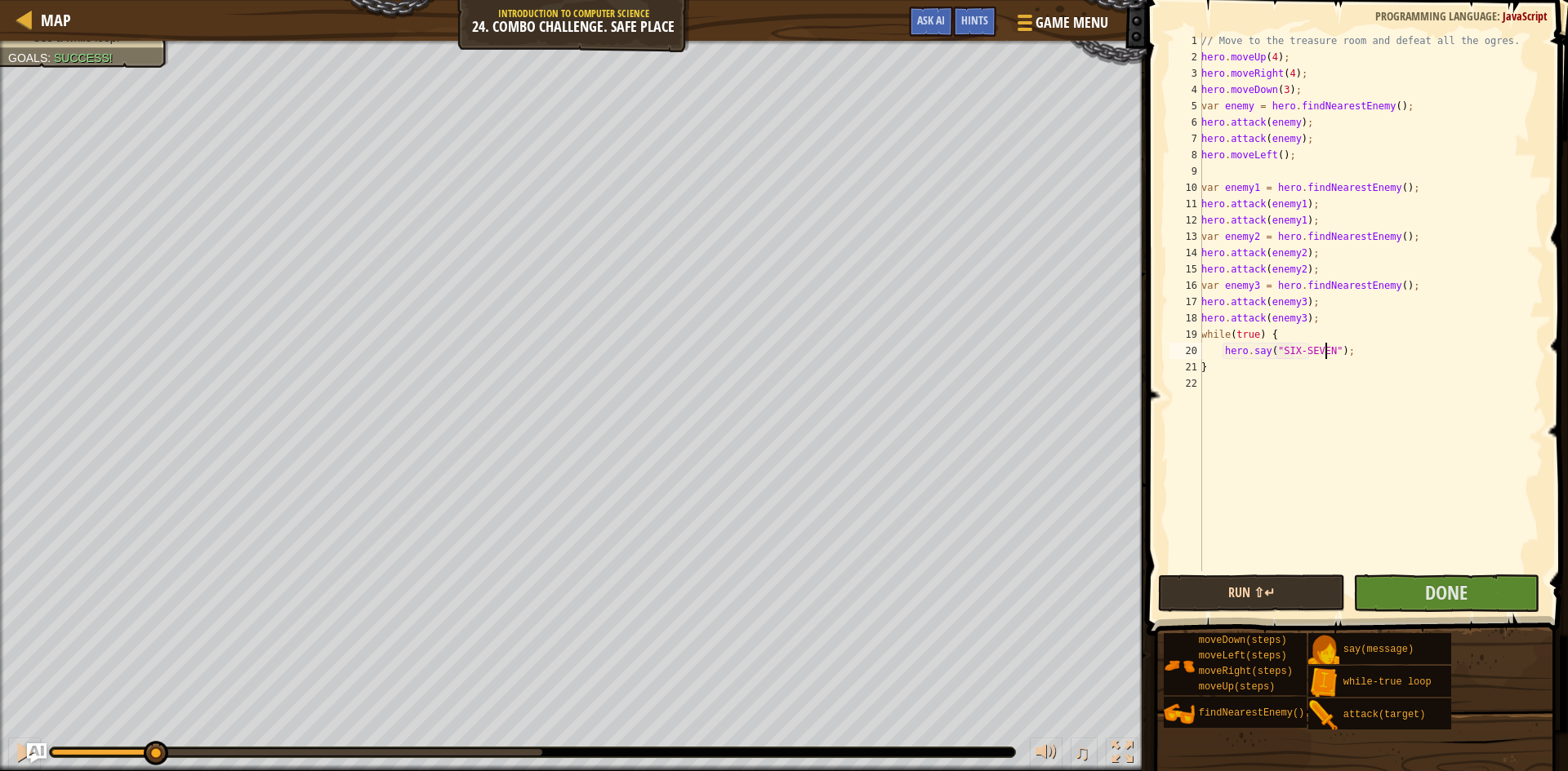
type textarea "hero.say("SIX-SEVEN");"
click at [1250, 583] on button "Run ⇧↵" at bounding box center [1251, 593] width 187 height 38
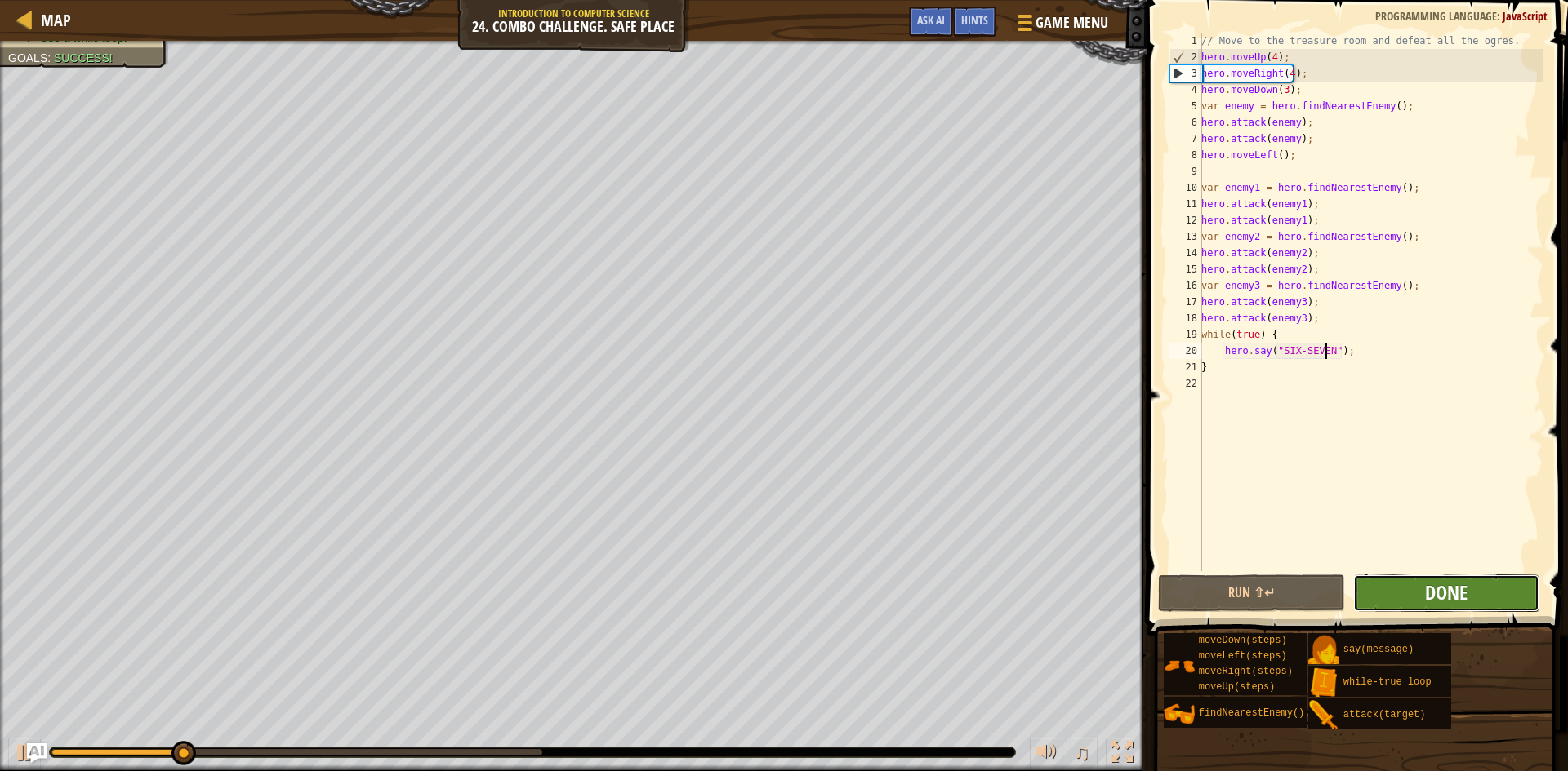
click at [1427, 587] on span "Done" at bounding box center [1445, 592] width 42 height 26
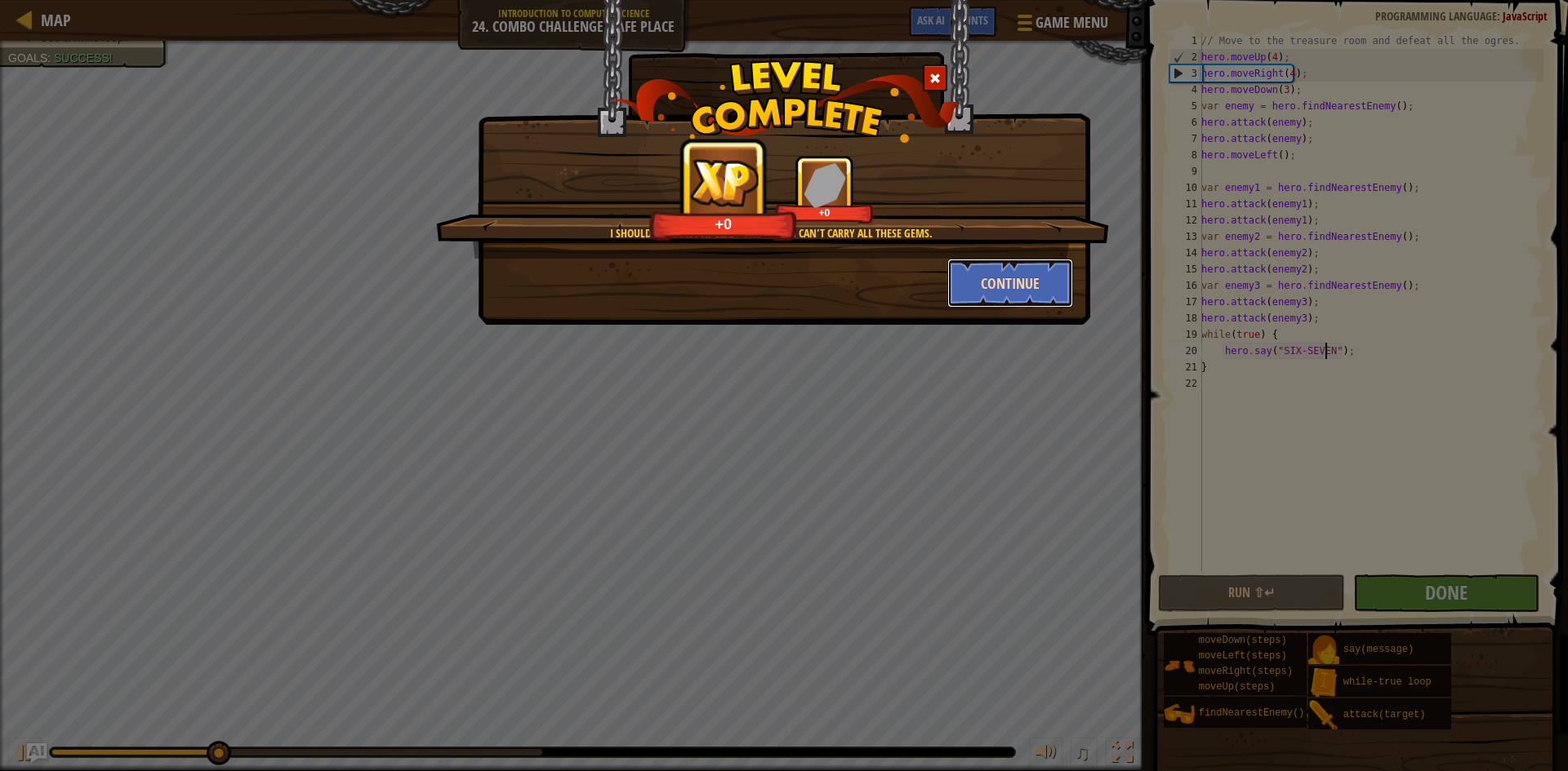
click at [1027, 273] on button "Continue" at bounding box center [1010, 283] width 126 height 49
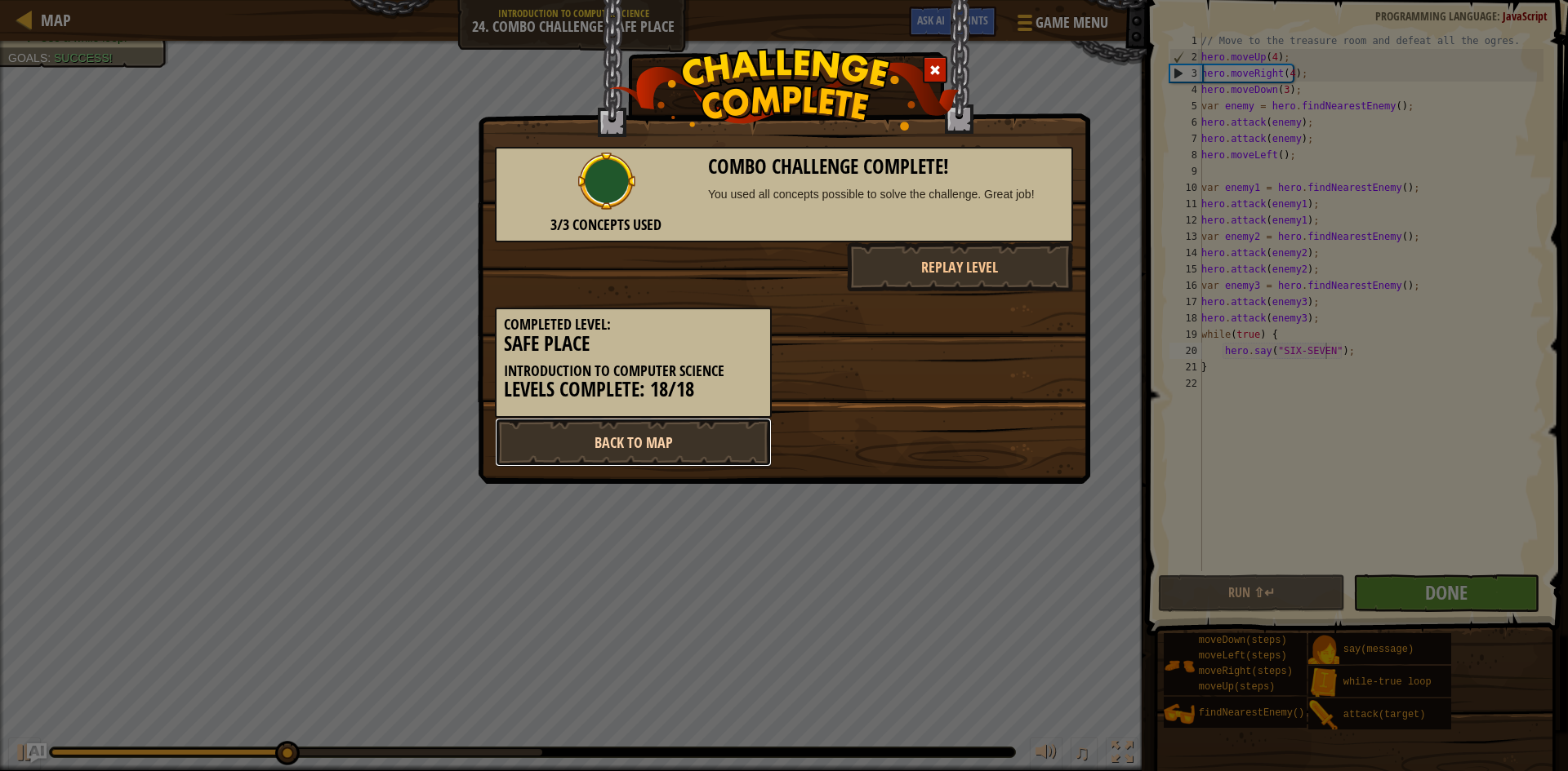
click at [659, 434] on link "Back to Map" at bounding box center [633, 442] width 277 height 49
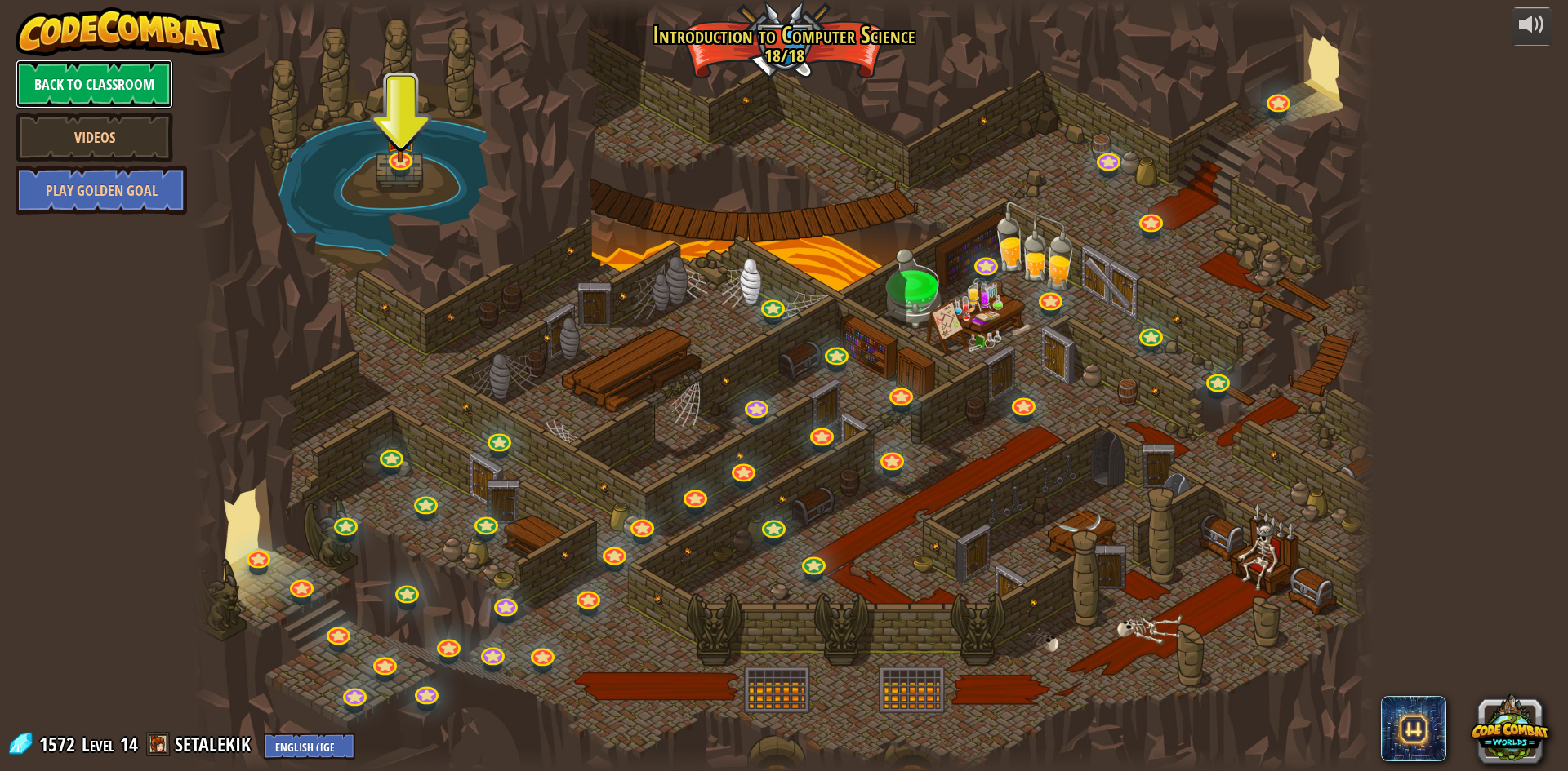
click at [82, 67] on link "Back to Classroom" at bounding box center [94, 84] width 158 height 49
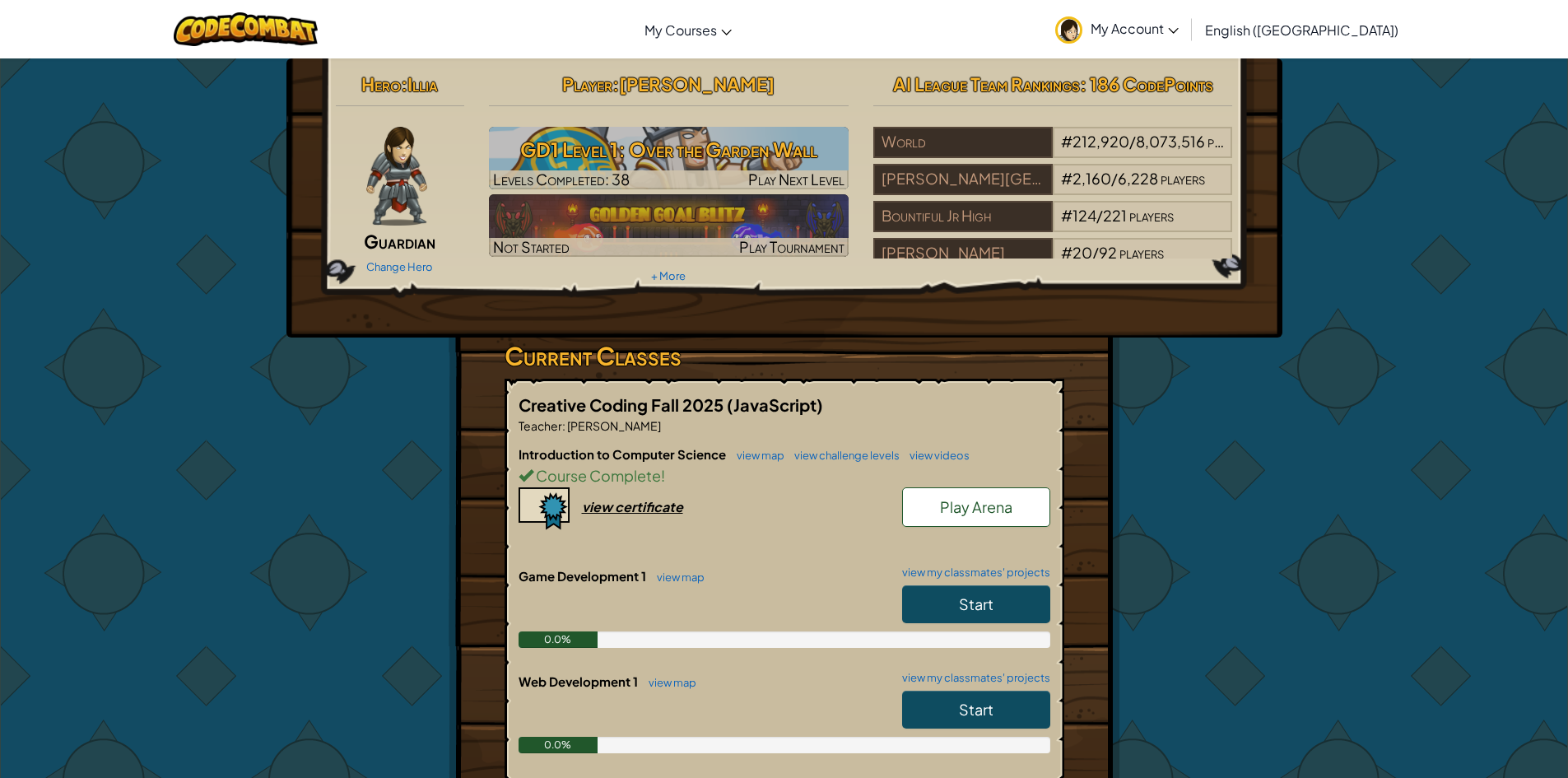
scroll to position [82, 0]
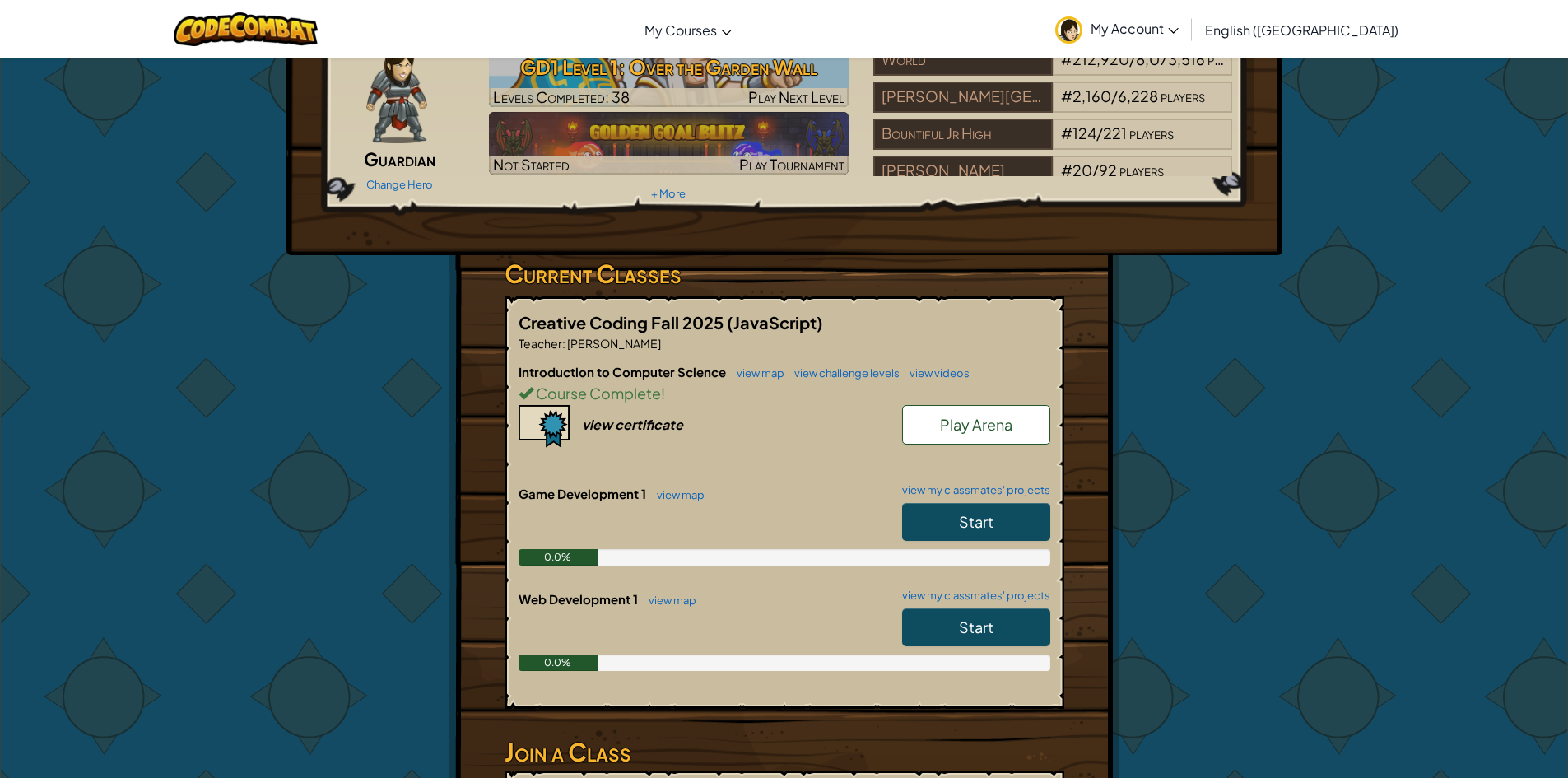
click at [986, 521] on span "Start" at bounding box center [976, 522] width 34 height 19
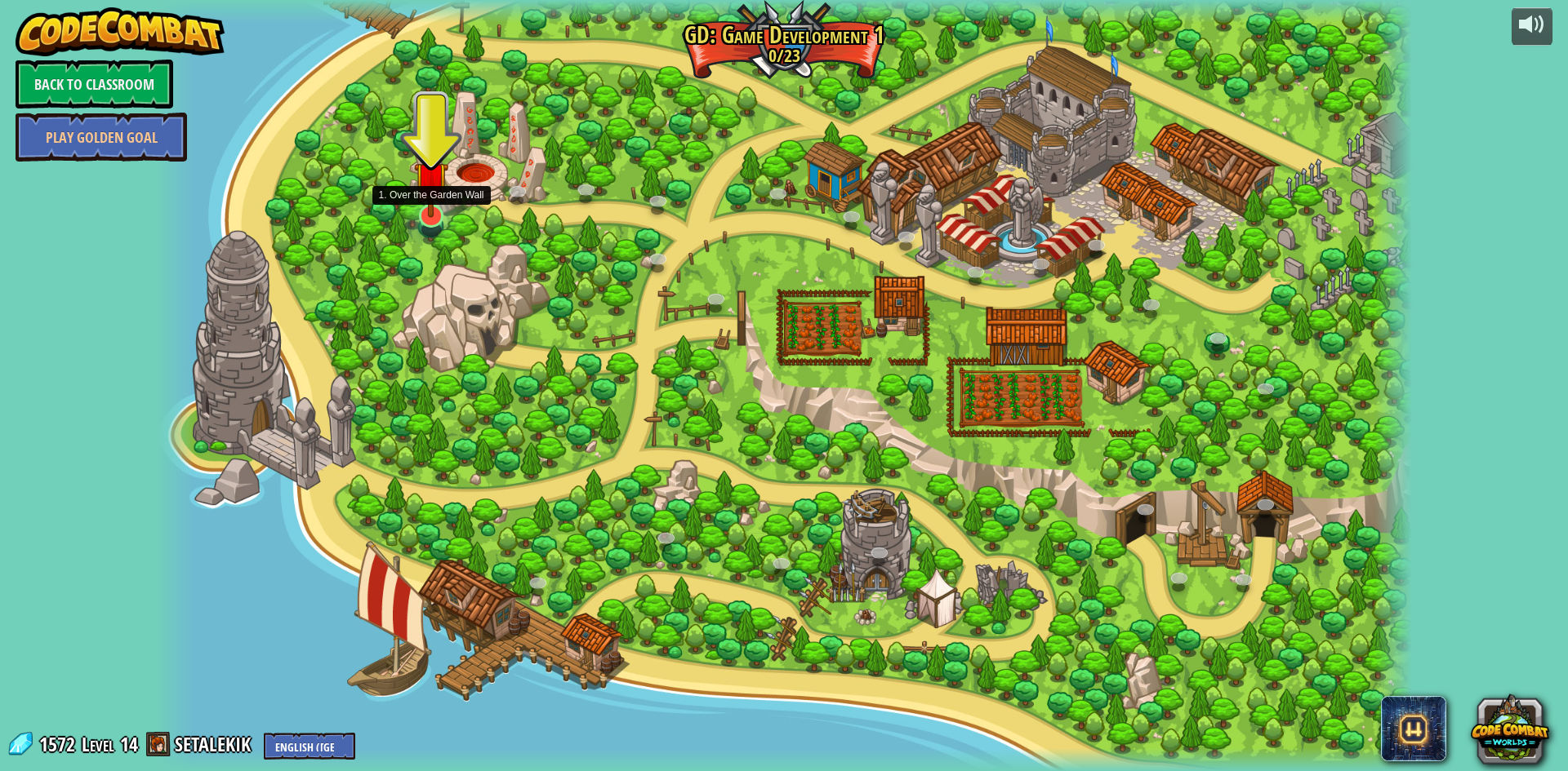
click at [440, 208] on img at bounding box center [431, 179] width 34 height 80
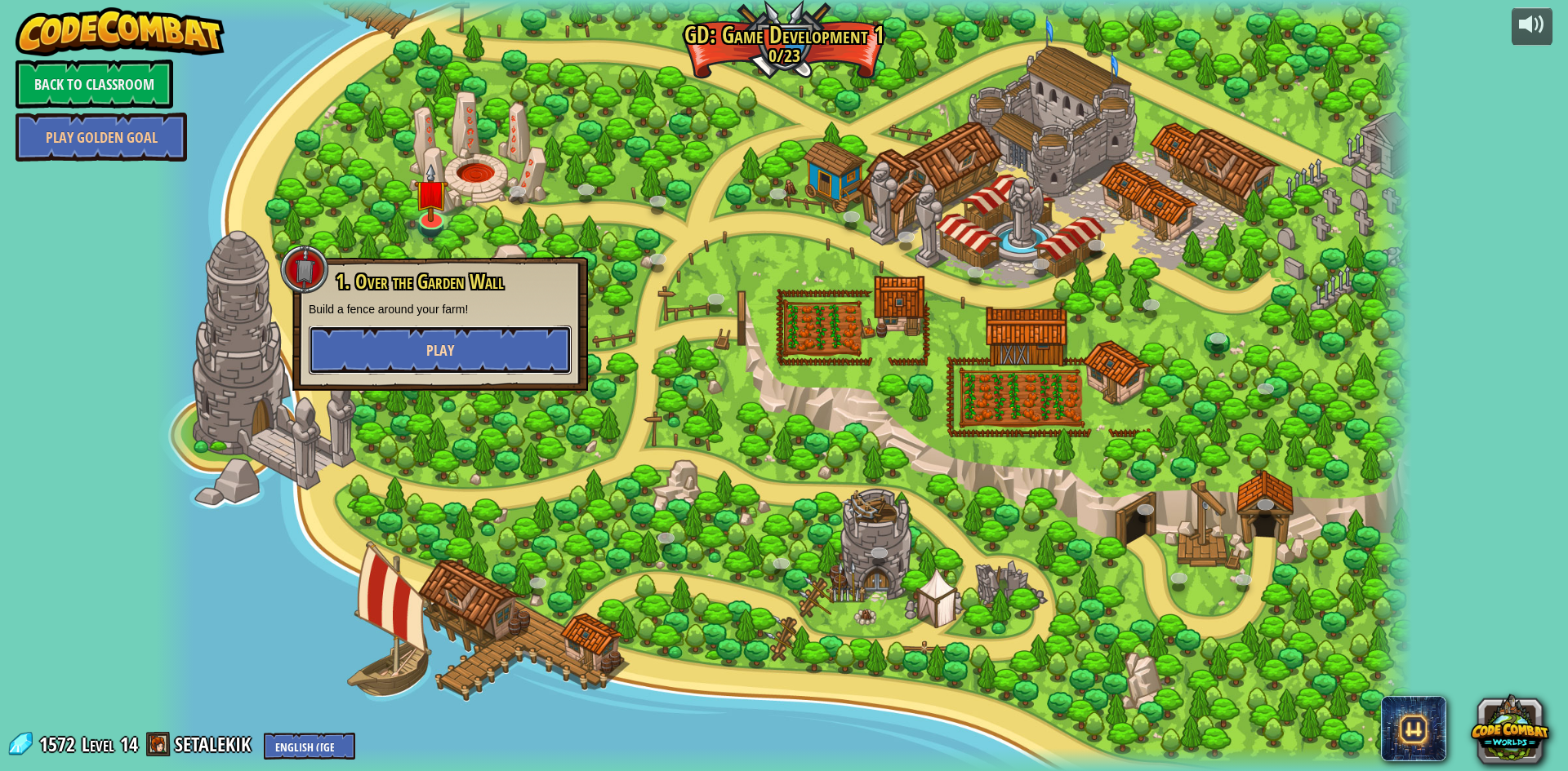
click at [472, 335] on button "Play" at bounding box center [440, 350] width 263 height 49
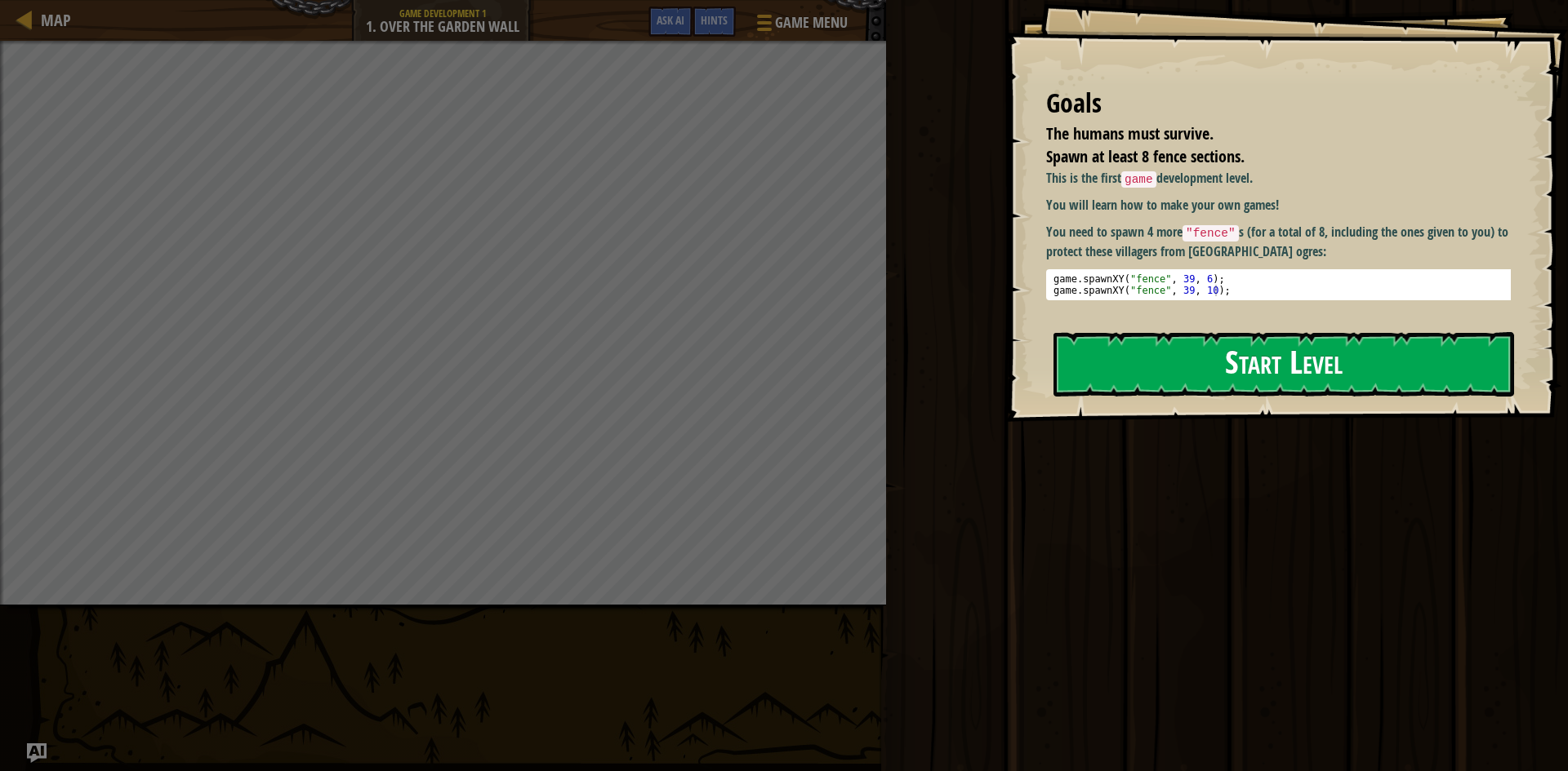
click at [1140, 341] on button "Start Level" at bounding box center [1283, 364] width 461 height 64
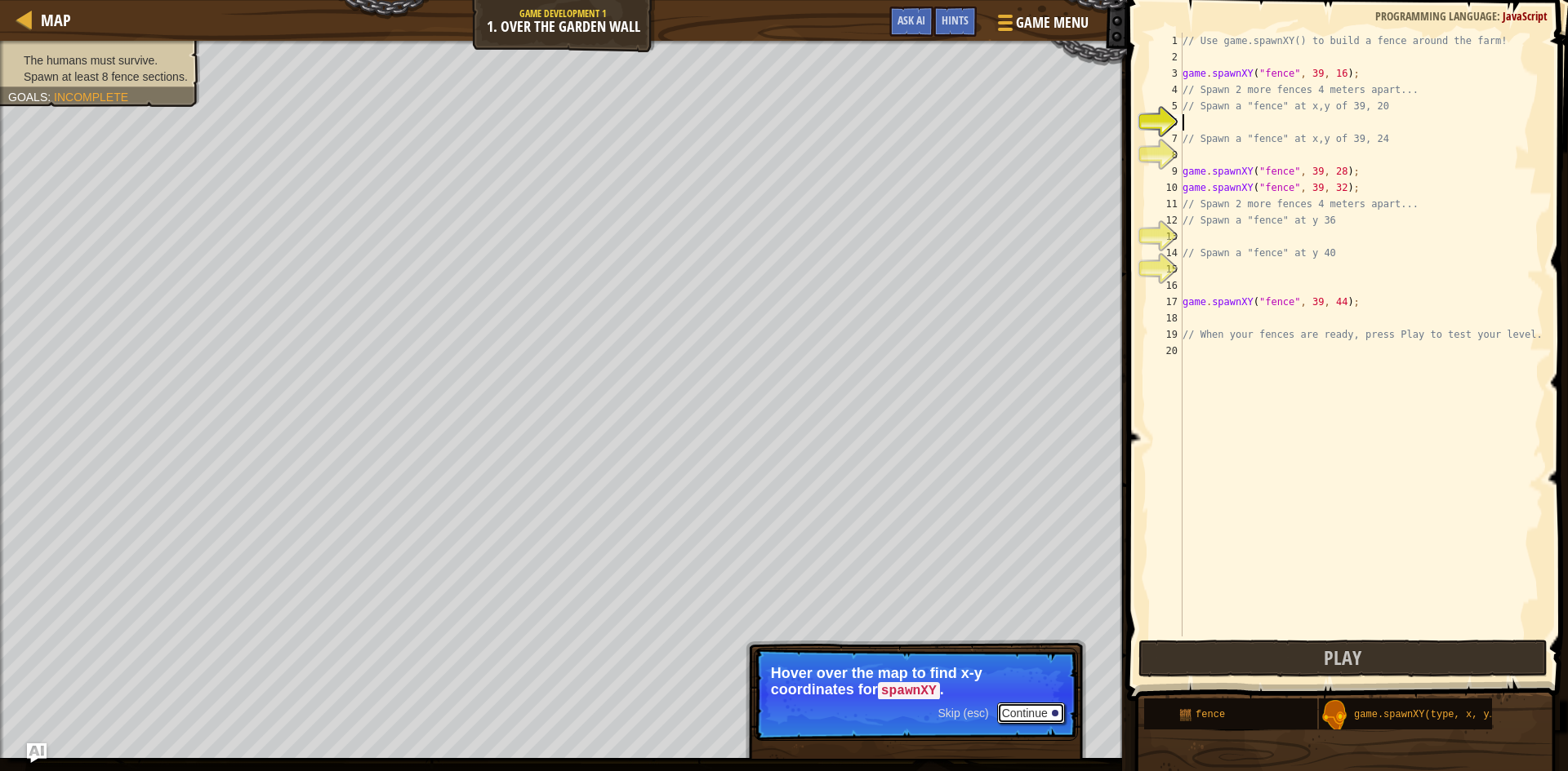
click at [1014, 707] on button "Continue" at bounding box center [1031, 714] width 68 height 21
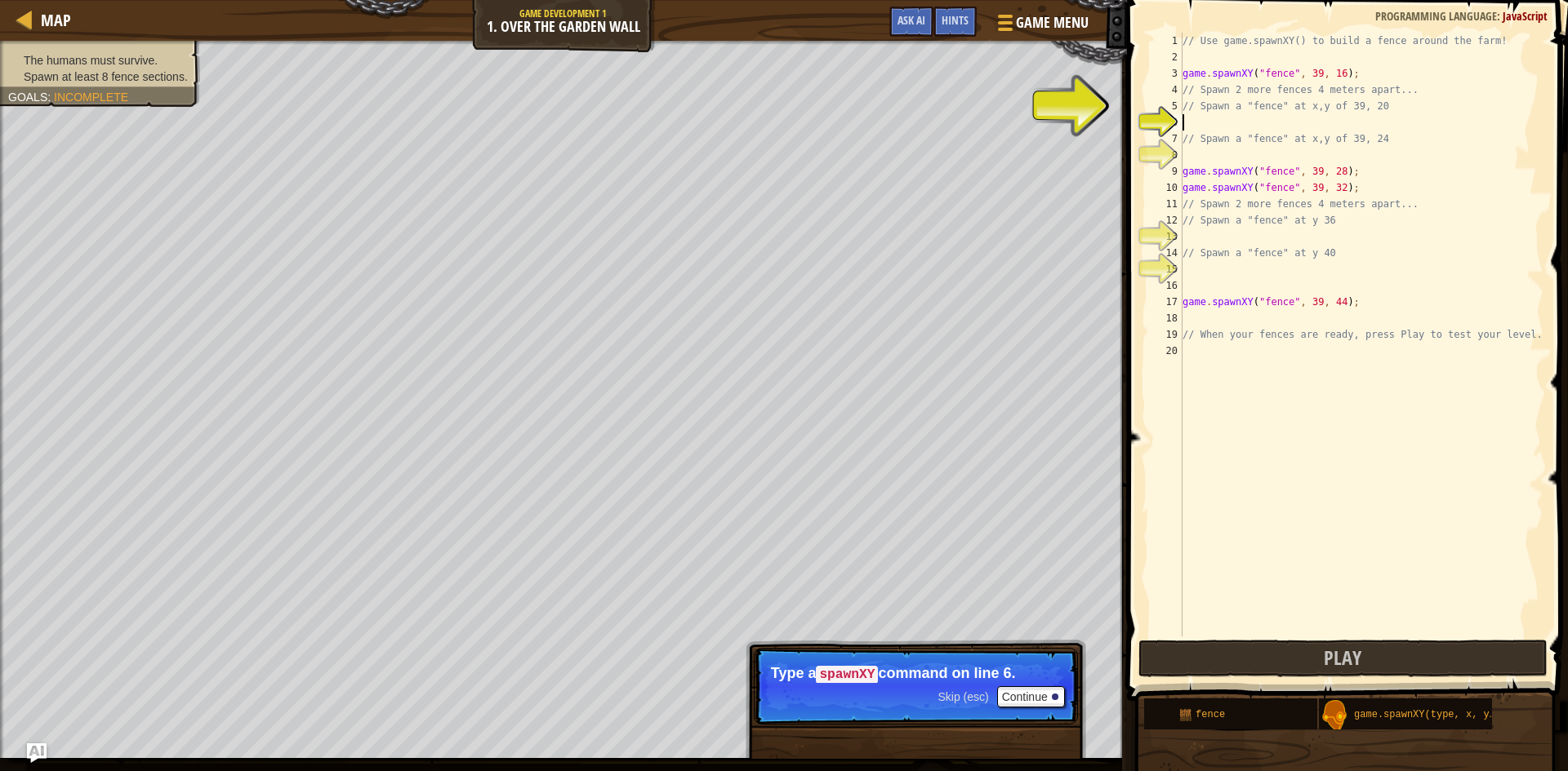
scroll to position [7, 0]
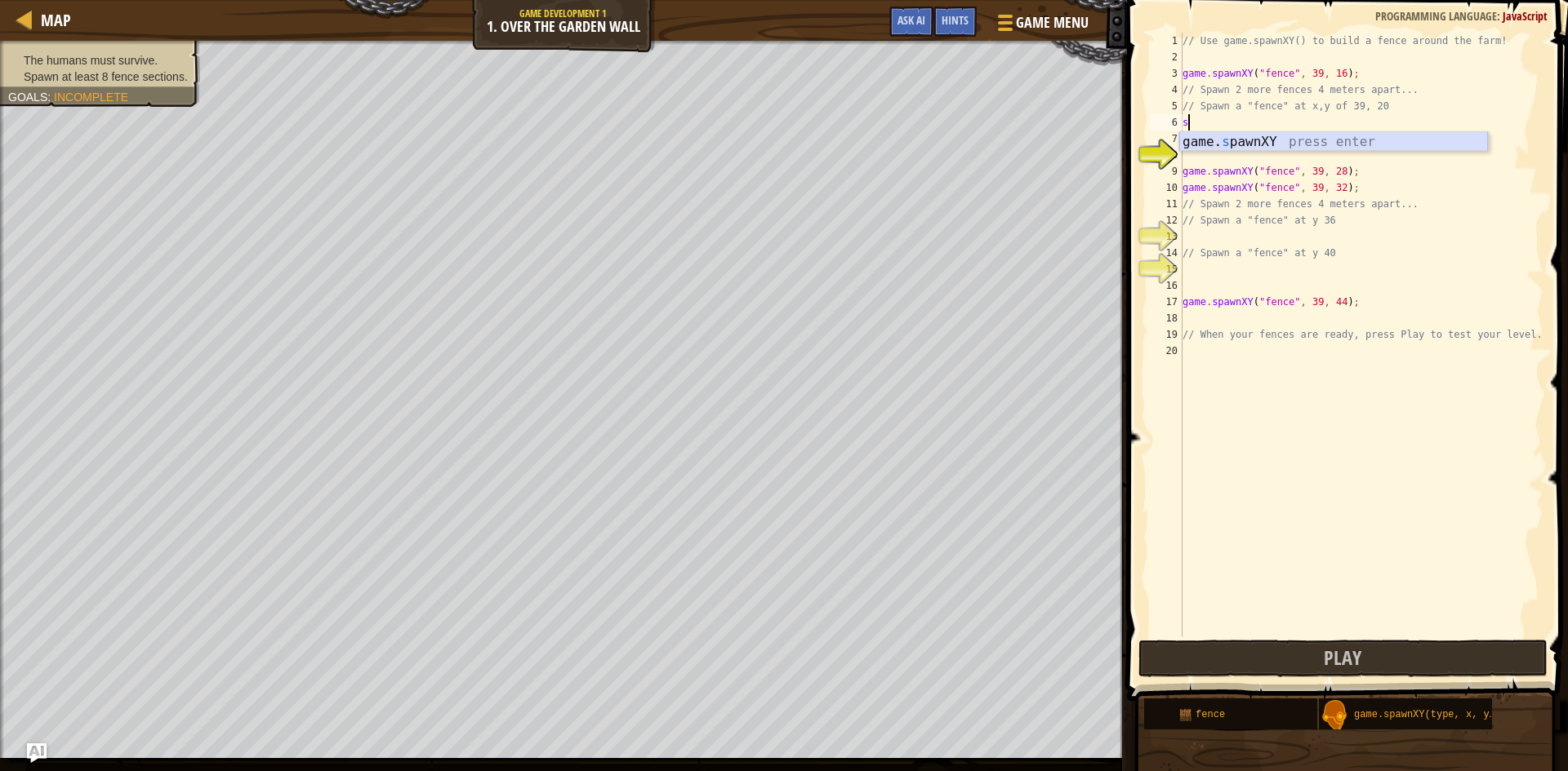
click at [1210, 138] on div "game. s pawnXY press enter" at bounding box center [1334, 162] width 309 height 59
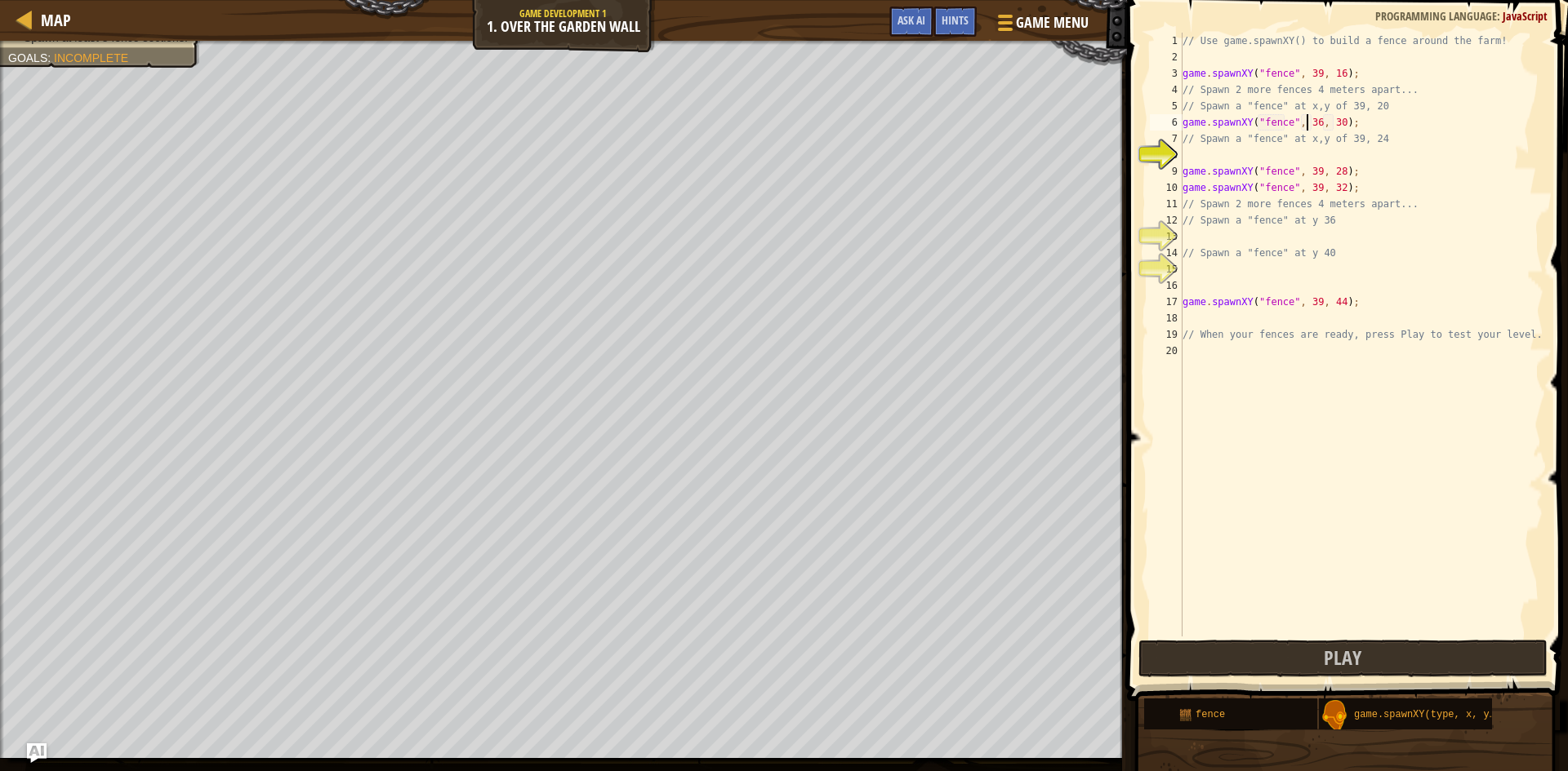
click at [1306, 123] on div "// Use game.spawnXY() to build a fence around the farm! game . spawnXY ( "fence…" at bounding box center [1361, 352] width 364 height 637
click at [1309, 125] on div "// Use game.spawnXY() to build a fence around the farm! game . spawnXY ( "fence…" at bounding box center [1361, 352] width 364 height 637
click at [1331, 125] on div "// Use game.spawnXY() to build a fence around the farm! game . spawnXY ( "fence…" at bounding box center [1361, 352] width 364 height 637
click at [1334, 123] on div "// Use game.spawnXY() to build a fence around the farm! game . spawnXY ( "fence…" at bounding box center [1361, 352] width 364 height 637
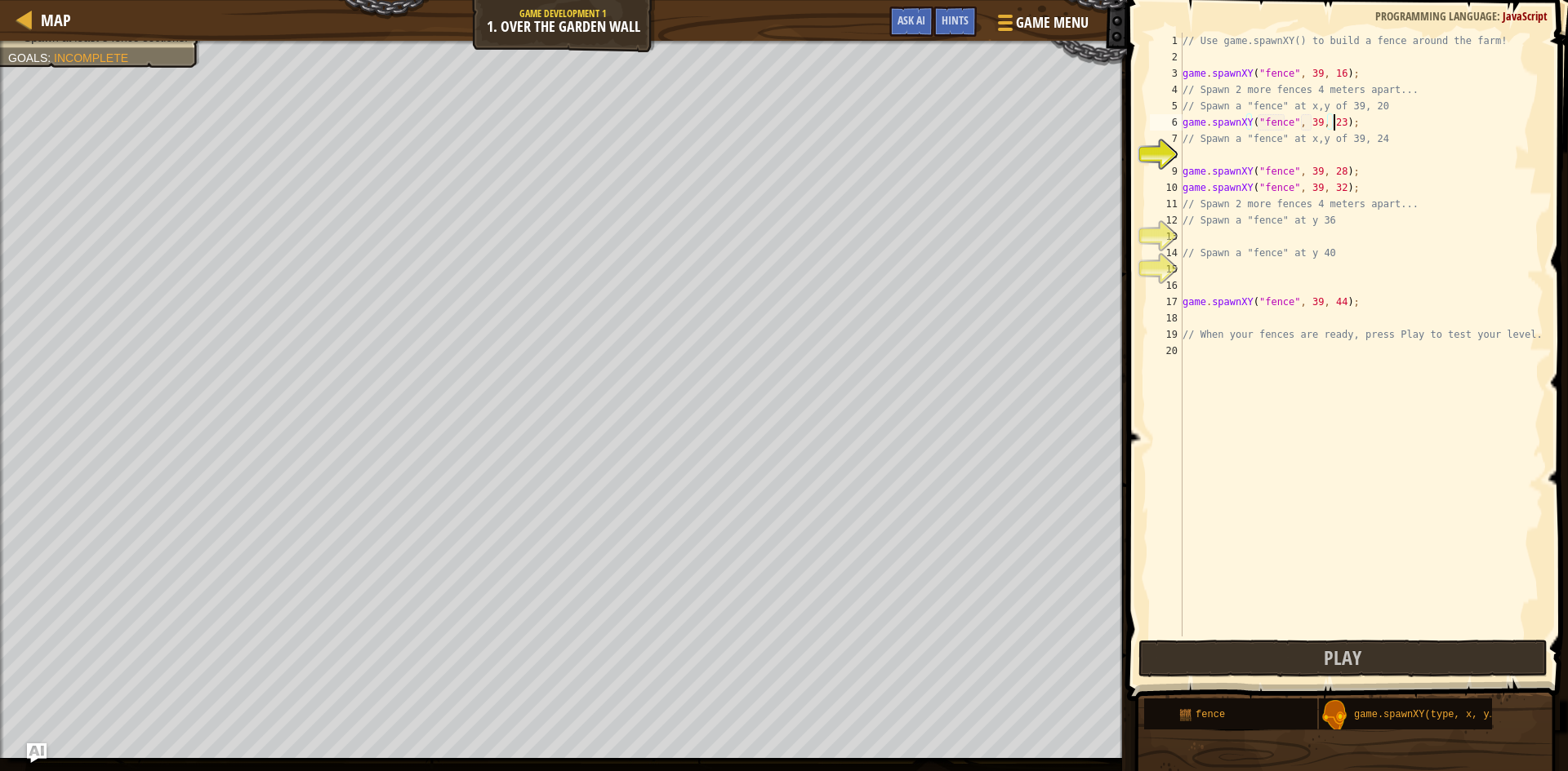
scroll to position [7, 13]
click at [1368, 660] on button "Play" at bounding box center [1342, 658] width 409 height 38
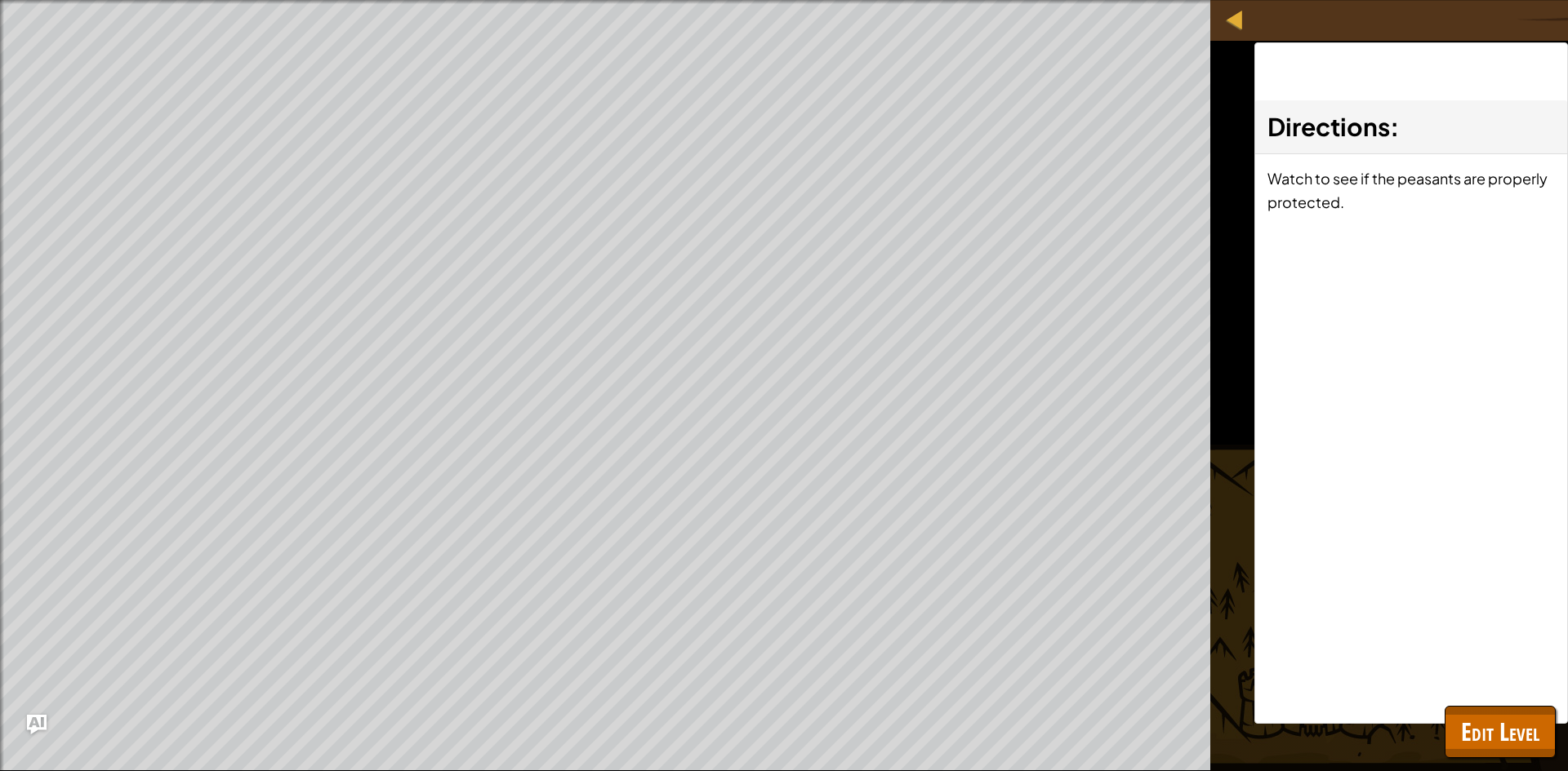
click at [1399, 211] on p "Watch to see if the peasants are properly protected." at bounding box center [1410, 190] width 287 height 47
click at [1489, 734] on span "Edit Level" at bounding box center [1501, 731] width 79 height 33
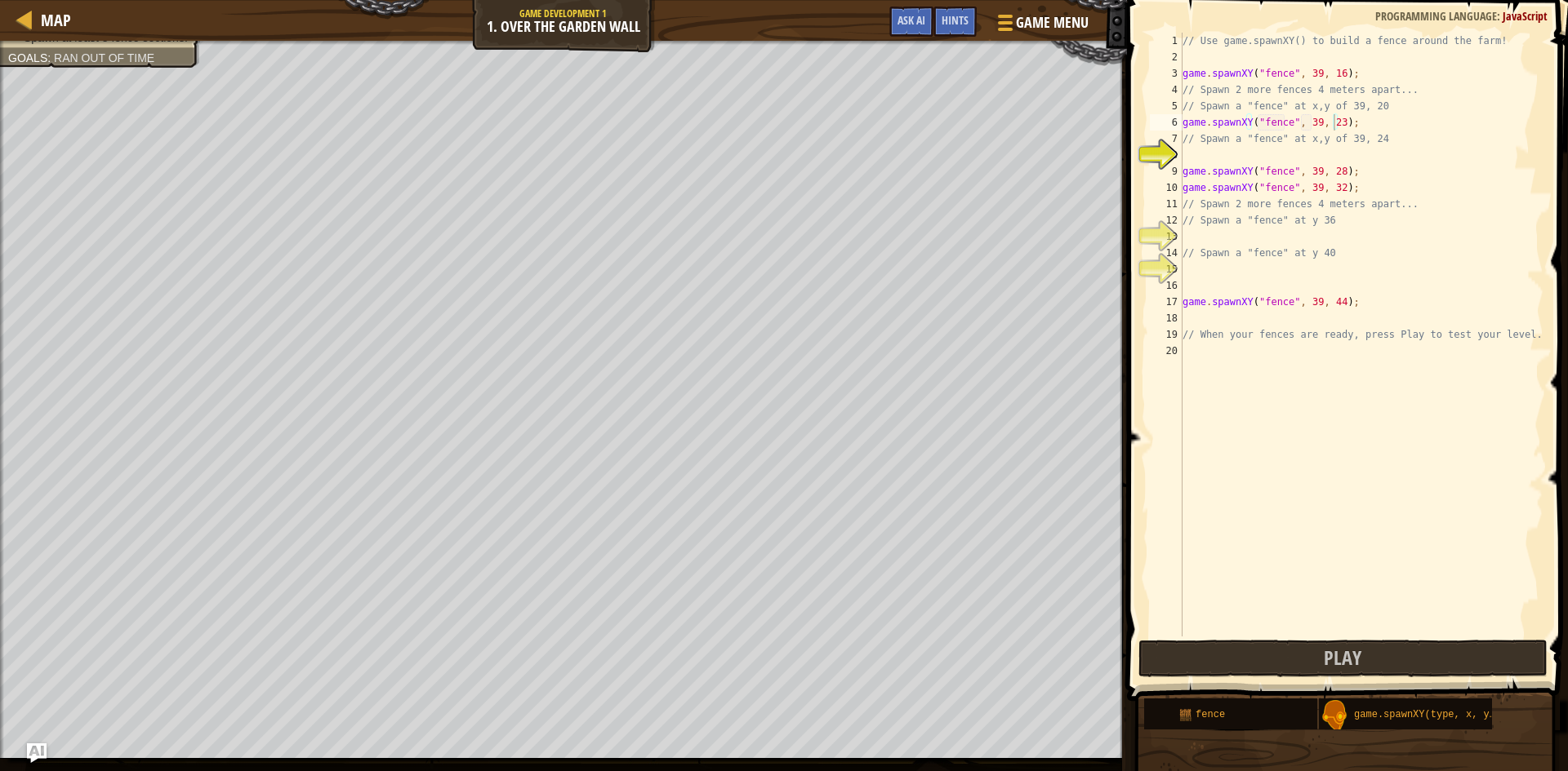
type textarea "// Spawn a "fence" at x,y of 39, 24"
click at [1251, 143] on div "// Use game.spawnXY() to build a fence around the farm! game . spawnXY ( "fence…" at bounding box center [1361, 352] width 364 height 637
click at [1241, 148] on div "// Use game.spawnXY() to build a fence around the farm! game . spawnXY ( "fence…" at bounding box center [1361, 352] width 364 height 637
click at [1220, 173] on div "game. s pawnXY press enter" at bounding box center [1334, 194] width 309 height 59
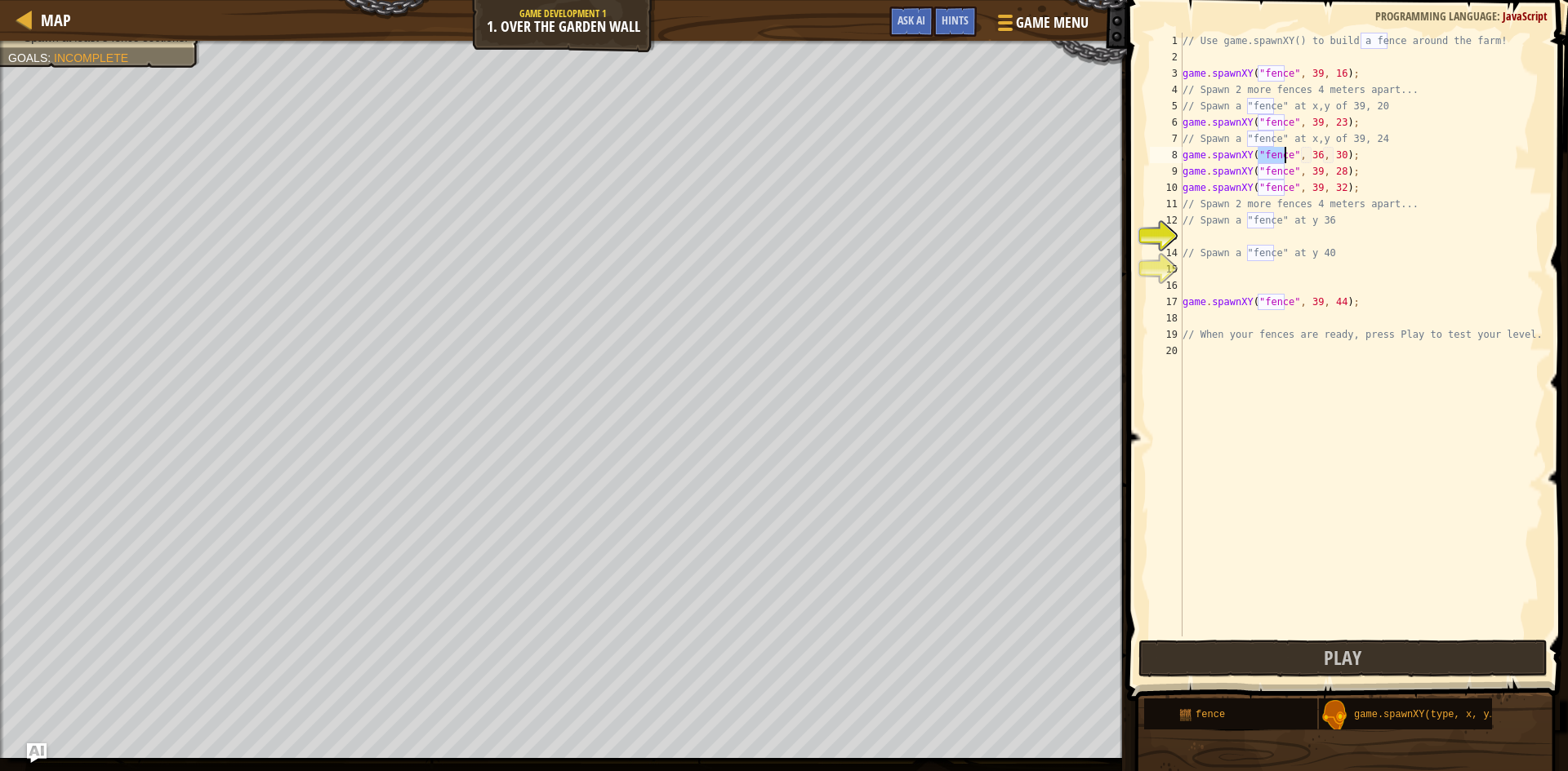
click at [1309, 154] on div "// Use game.spawnXY() to build a fence around the farm! game . spawnXY ( "fence…" at bounding box center [1361, 352] width 364 height 637
click at [1331, 155] on div "// Use game.spawnXY() to build a fence around the farm! game . spawnXY ( "fence…" at bounding box center [1361, 352] width 364 height 637
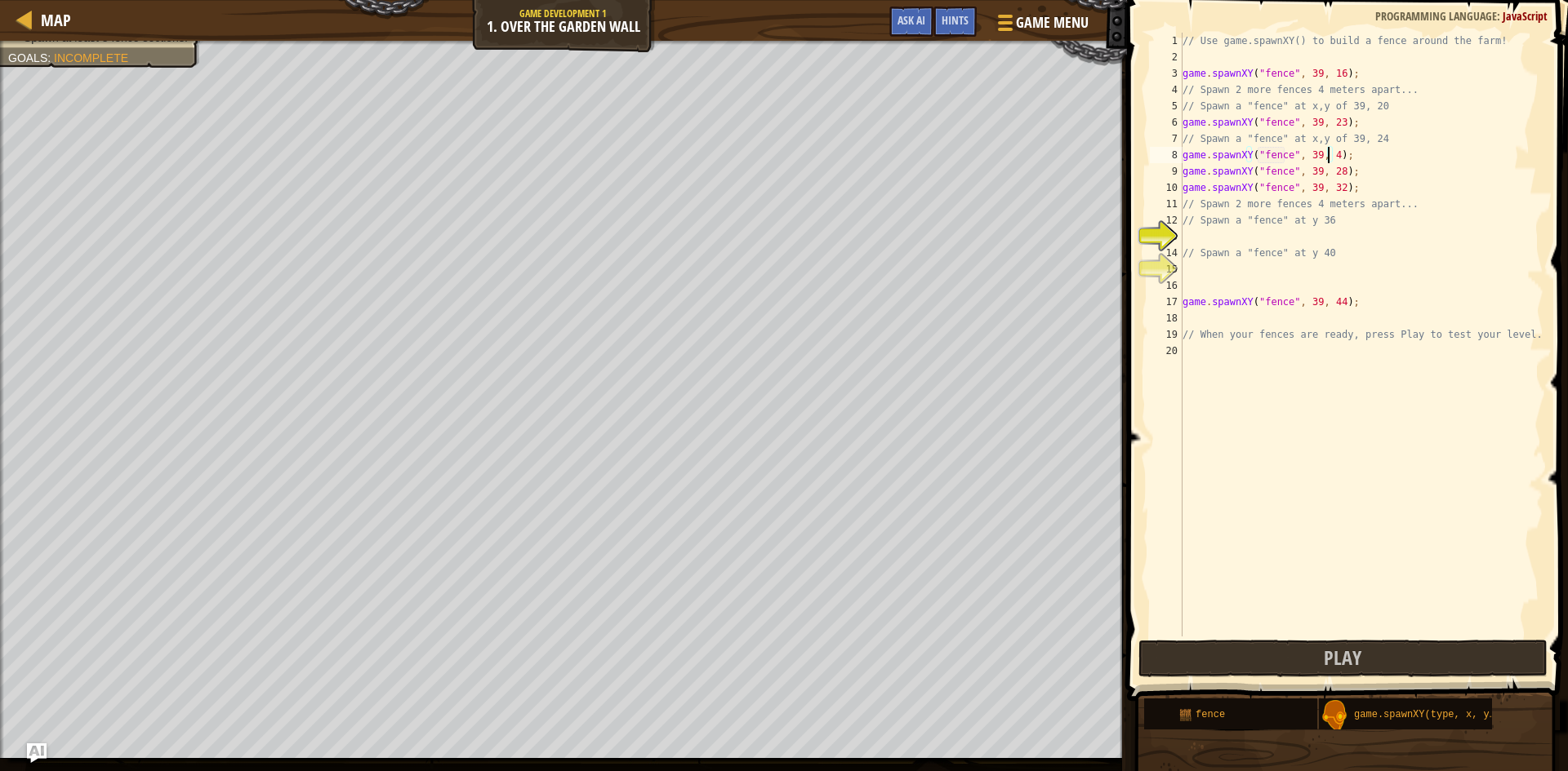
type textarea "game.spawnXY("fence", 39, 40);"
click at [1244, 233] on div "// Use game.spawnXY() to build a fence around the farm! game . spawnXY ( "fence…" at bounding box center [1361, 352] width 364 height 637
click at [1240, 249] on div "game. s pawnXY press enter" at bounding box center [1334, 276] width 309 height 59
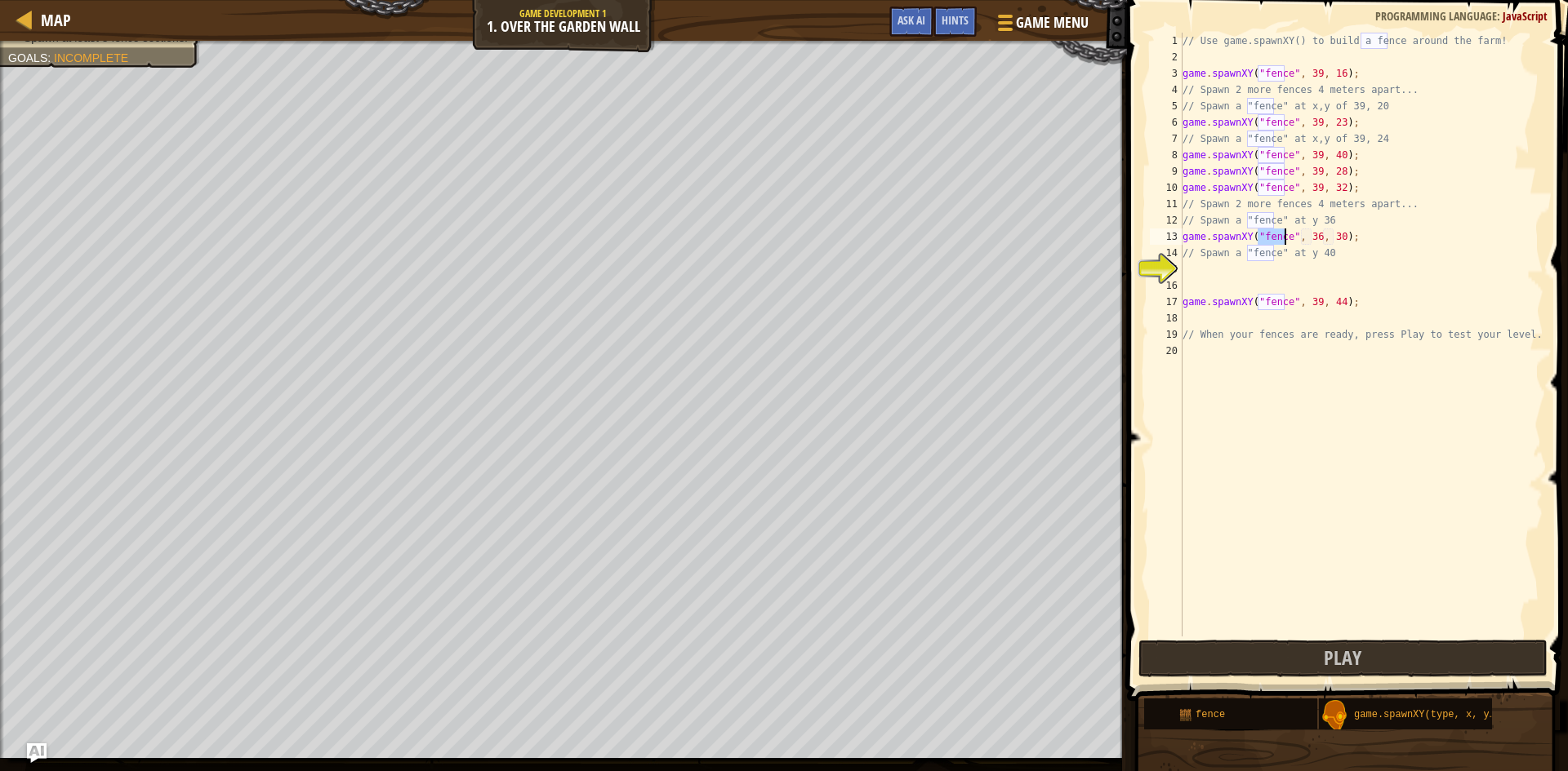
click at [1308, 235] on div "// Use game.spawnXY() to build a fence around the farm! game . spawnXY ( "fence…" at bounding box center [1361, 352] width 364 height 637
click at [1328, 239] on div "// Use game.spawnXY() to build a fence around the farm! game . spawnXY ( "fence…" at bounding box center [1361, 352] width 364 height 637
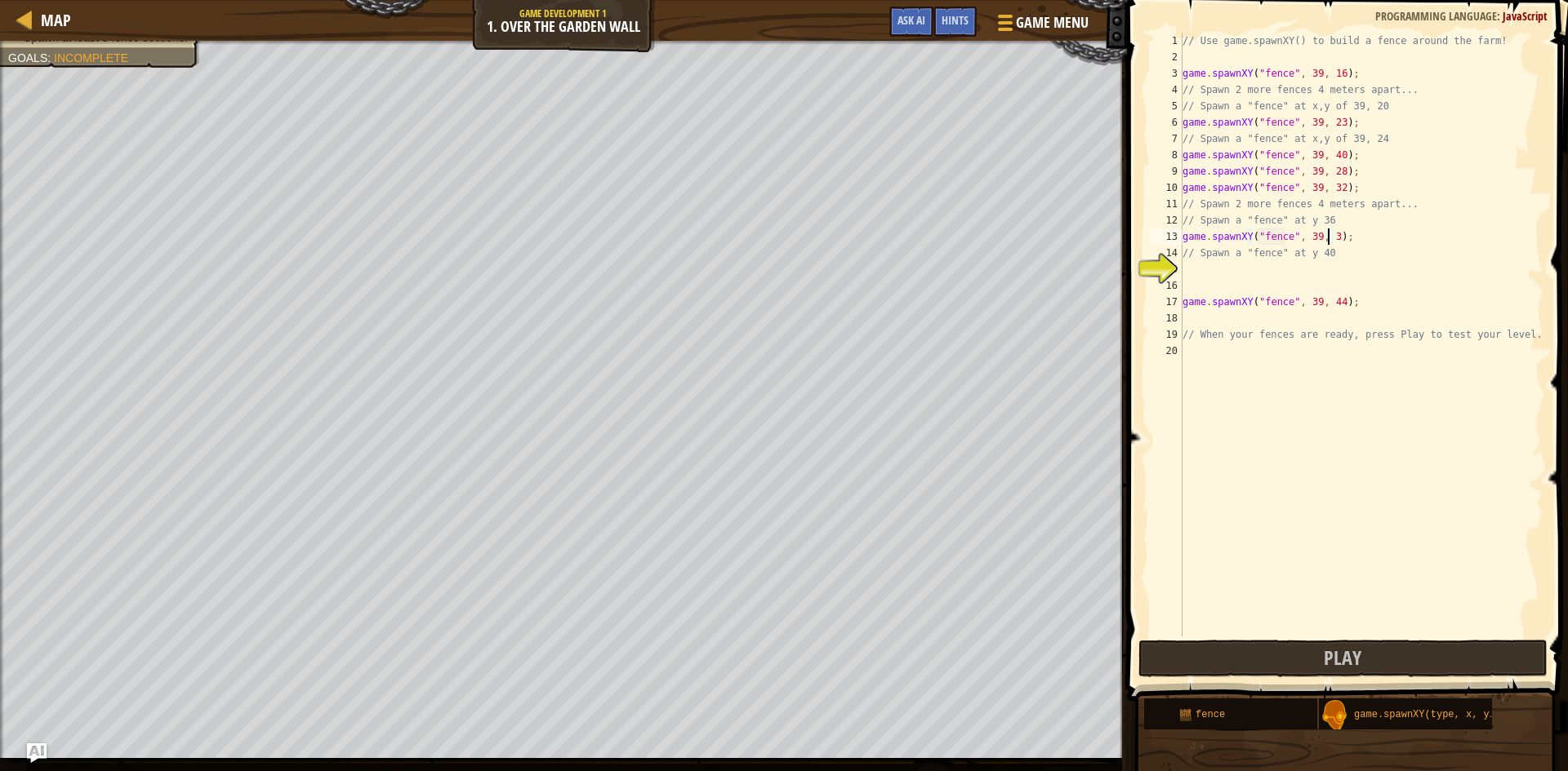
scroll to position [7, 13]
type textarea "game.spawnXY("fence", 39, 36);"
click at [1228, 272] on div "// Use game.spawnXY() to build a fence around the farm! game . spawnXY ( "fence…" at bounding box center [1361, 352] width 364 height 637
type textarea "d"
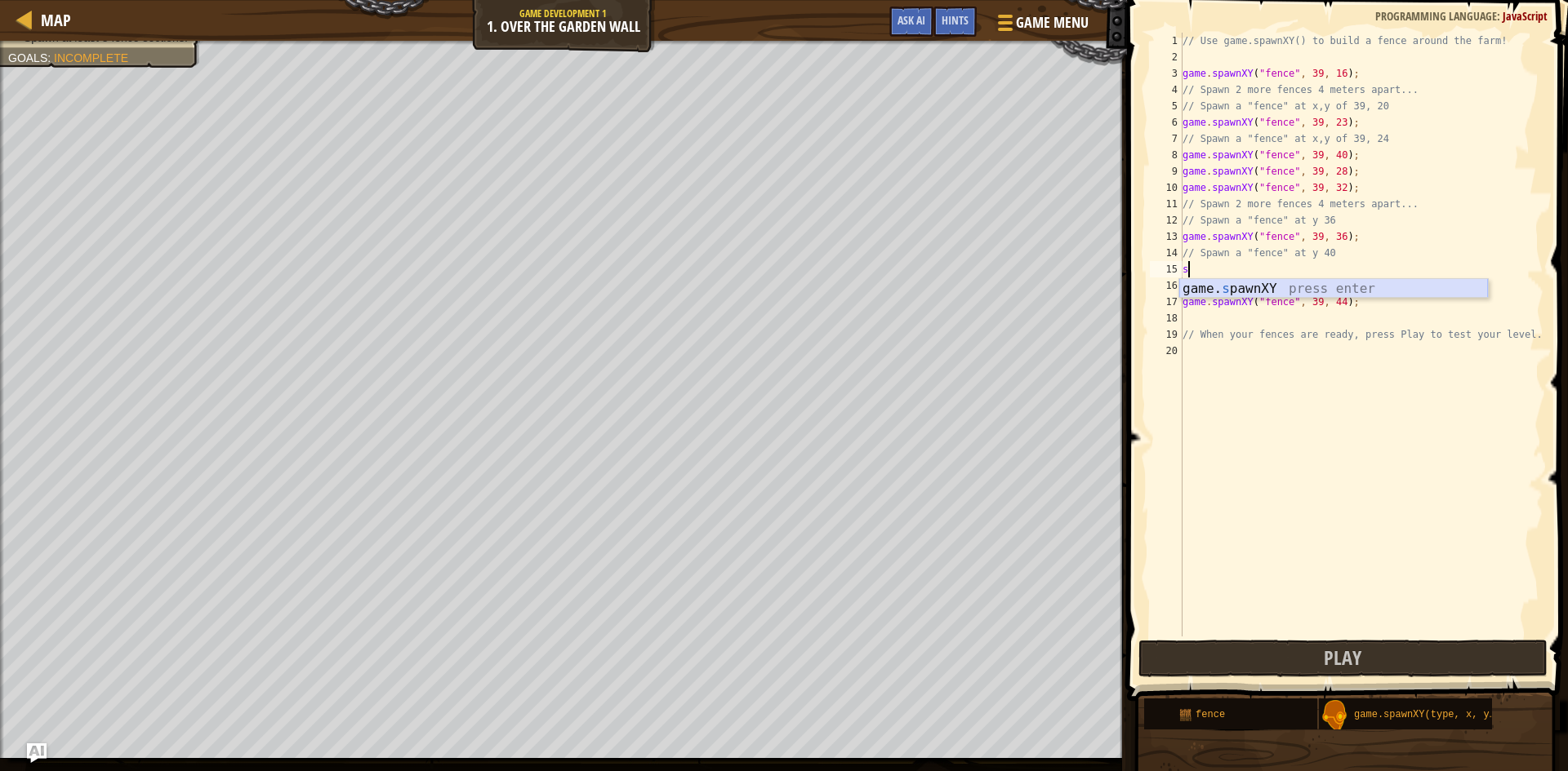
click at [1239, 286] on div "game. s pawnXY press enter" at bounding box center [1334, 309] width 309 height 59
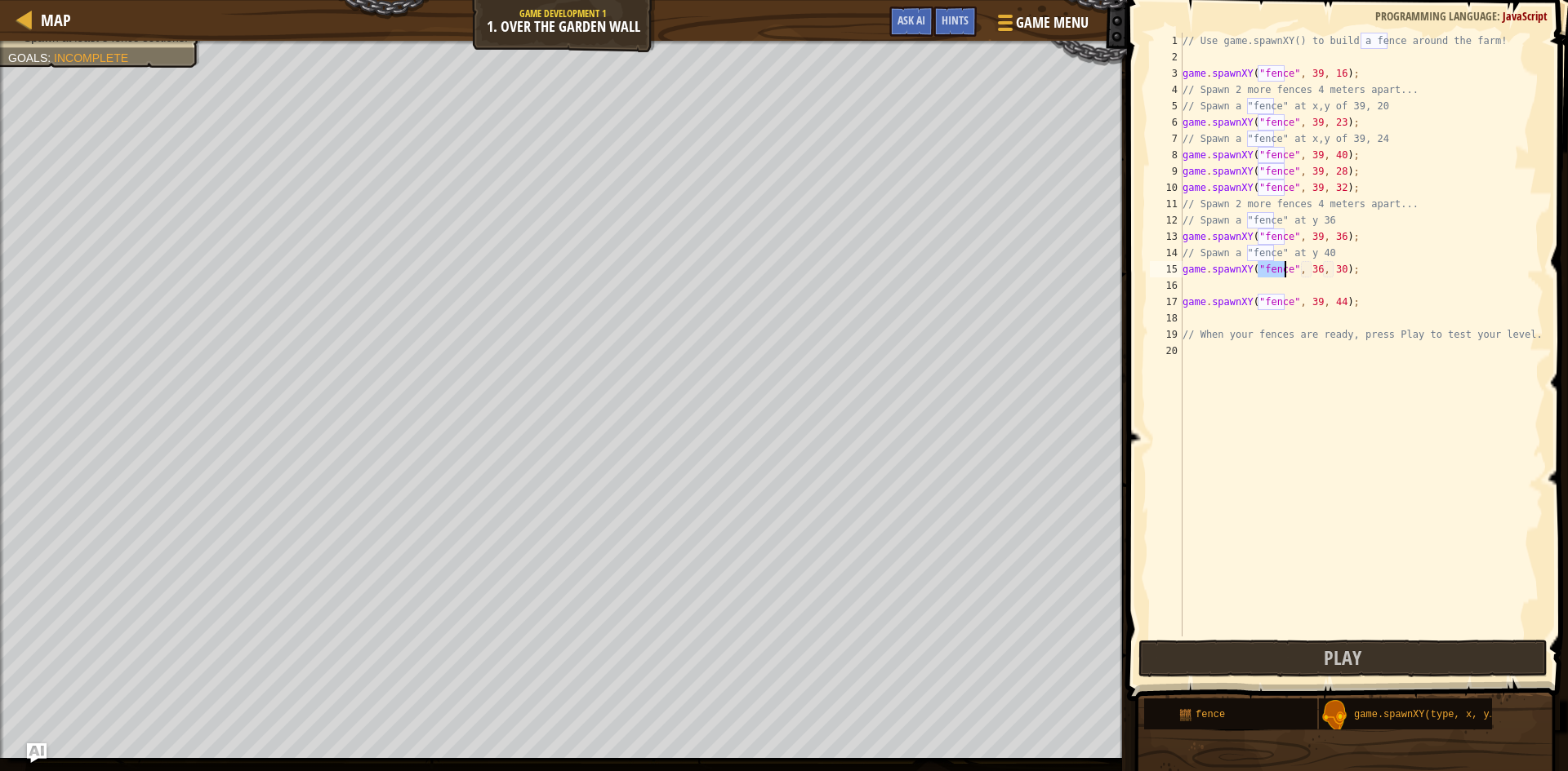
click at [1308, 268] on div "// Use game.spawnXY() to build a fence around the farm! game . spawnXY ( "fence…" at bounding box center [1361, 352] width 364 height 637
click at [1306, 268] on div "// Use game.spawnXY() to build a fence around the farm! game . spawnXY ( "fence…" at bounding box center [1361, 352] width 364 height 637
click at [1331, 269] on div "// Use game.spawnXY() to build a fence around the farm! game . spawnXY ( "fence…" at bounding box center [1361, 352] width 364 height 637
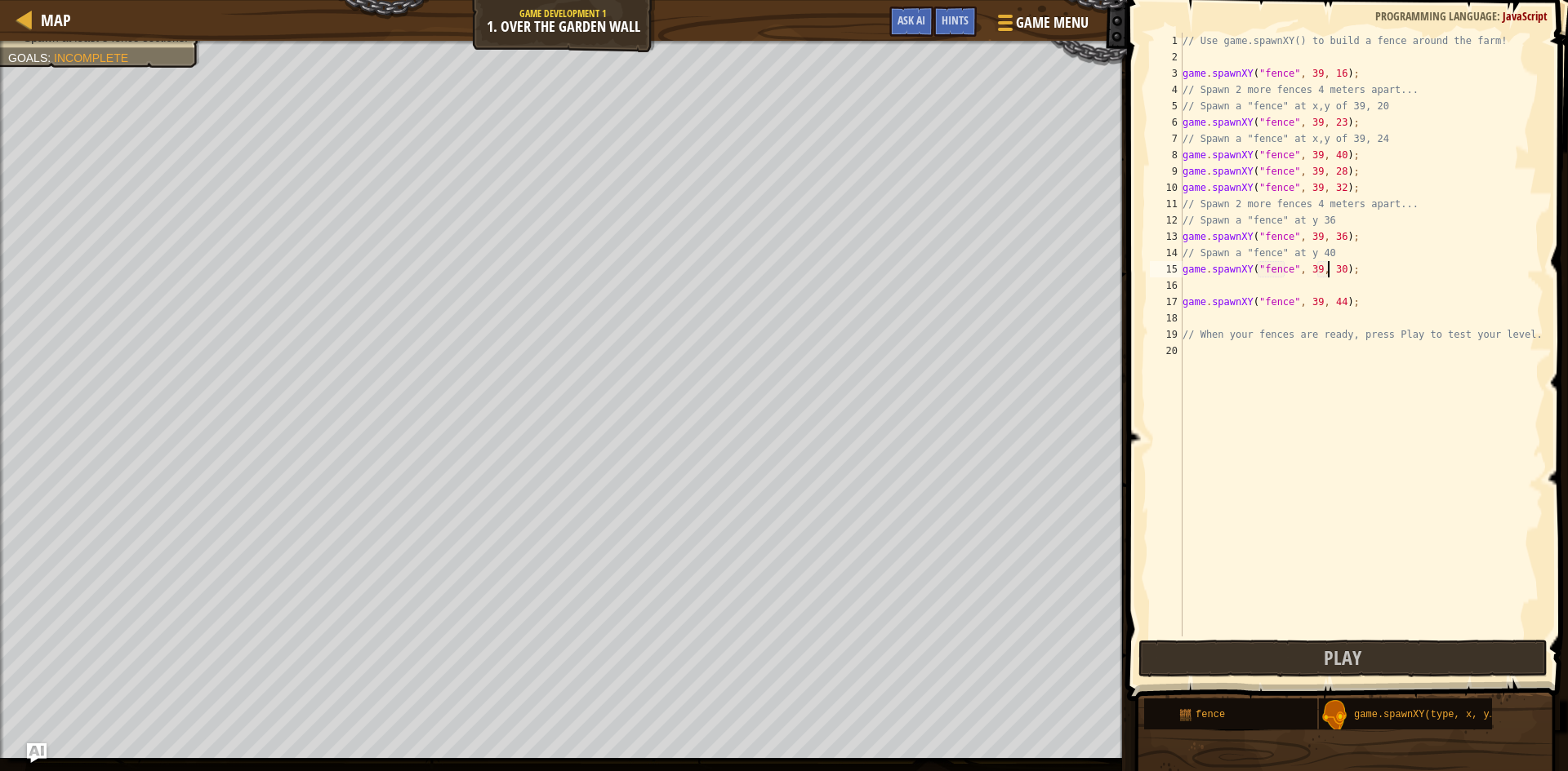
click at [1331, 269] on div "// Use game.spawnXY() to build a fence around the farm! game . spawnXY ( "fence…" at bounding box center [1361, 352] width 364 height 637
type textarea "game.spawnXY("fence", 39, 20);"
click at [1368, 655] on button "Play" at bounding box center [1342, 658] width 409 height 38
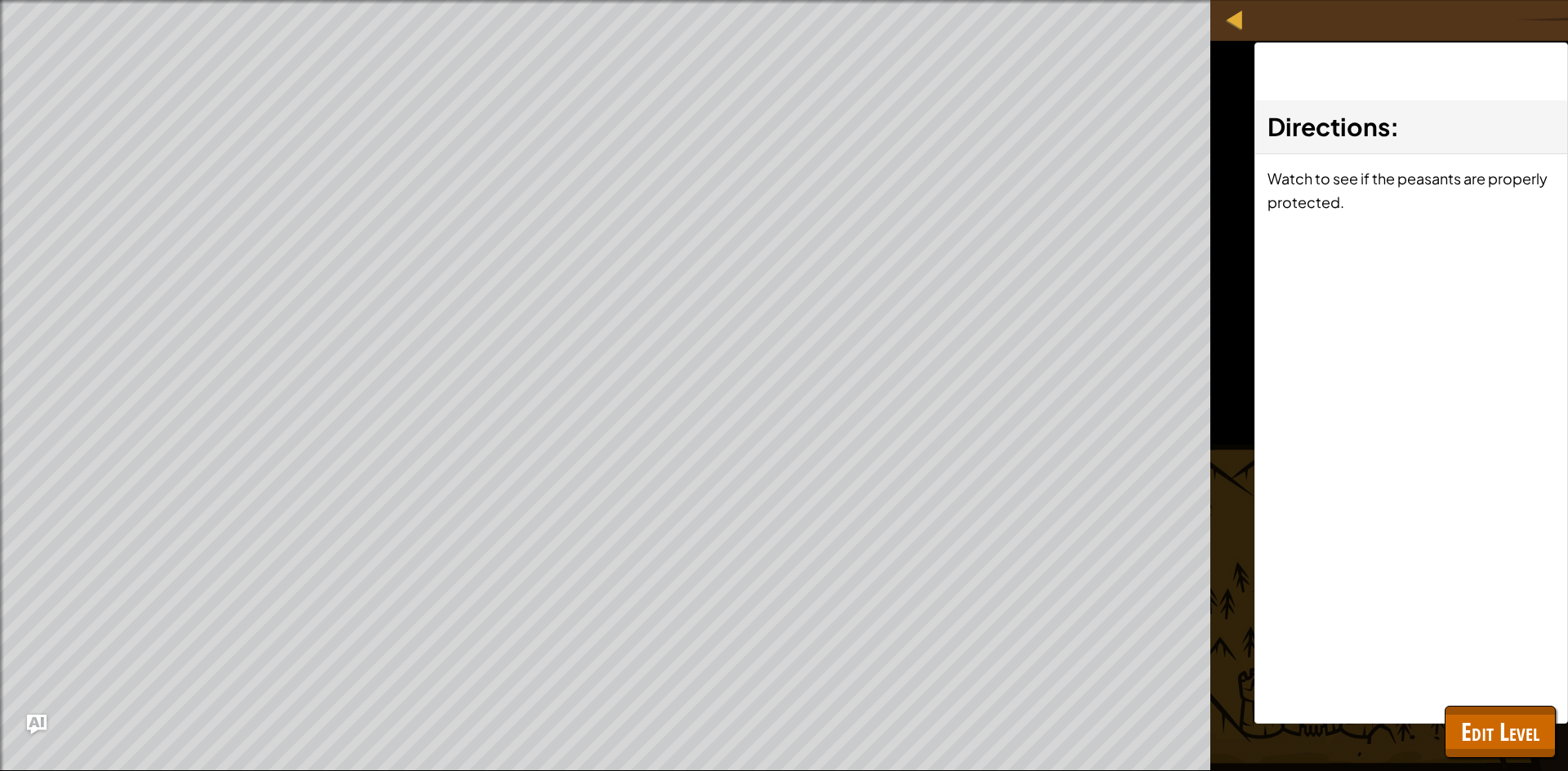
drag, startPoint x: 1377, startPoint y: 420, endPoint x: 1336, endPoint y: 333, distance: 96.2
click at [1372, 408] on div "Directions : Watch to see if the peasants are properly protected." at bounding box center [1411, 383] width 313 height 682
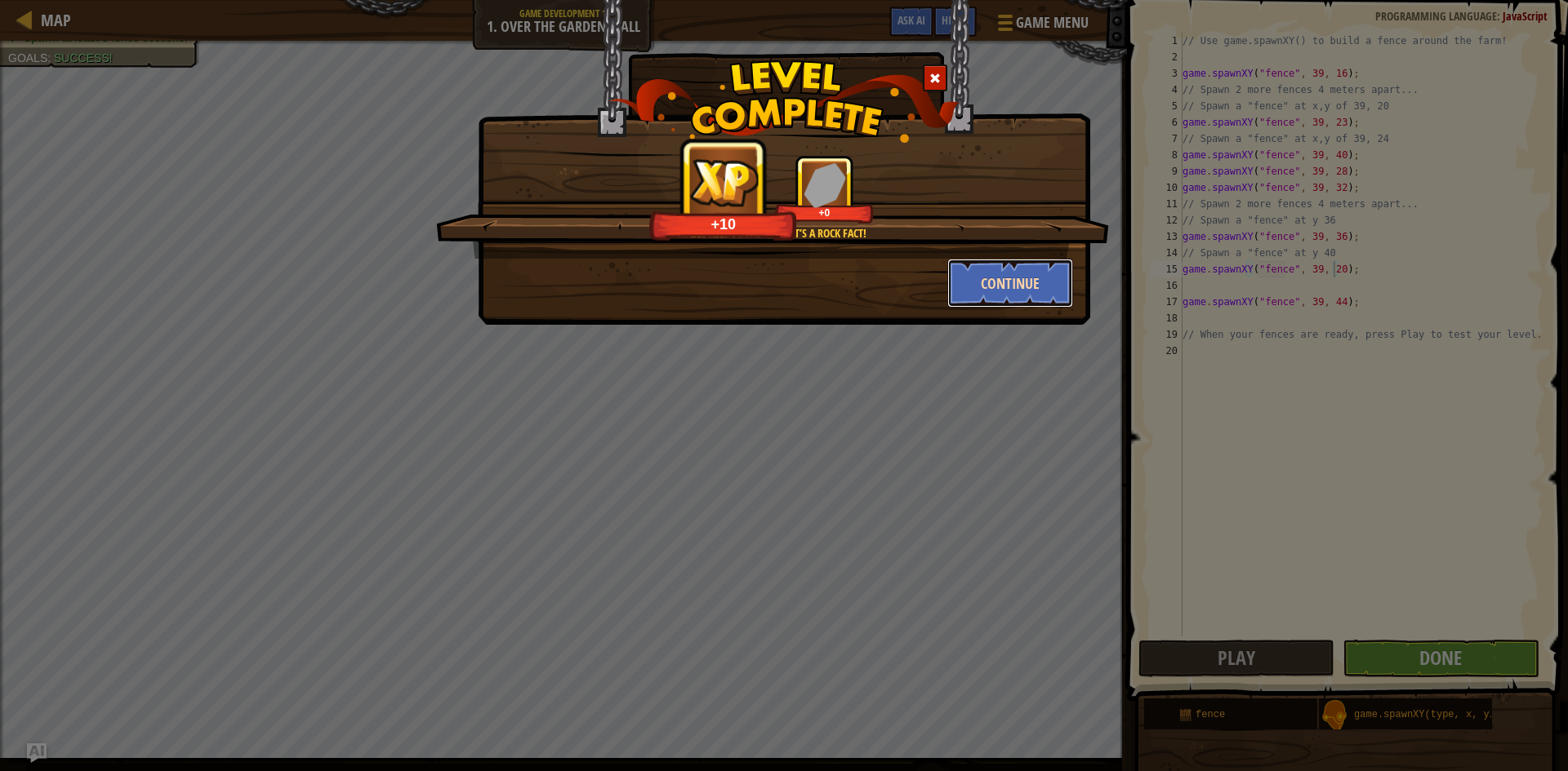
click at [999, 285] on button "Continue" at bounding box center [1010, 283] width 126 height 49
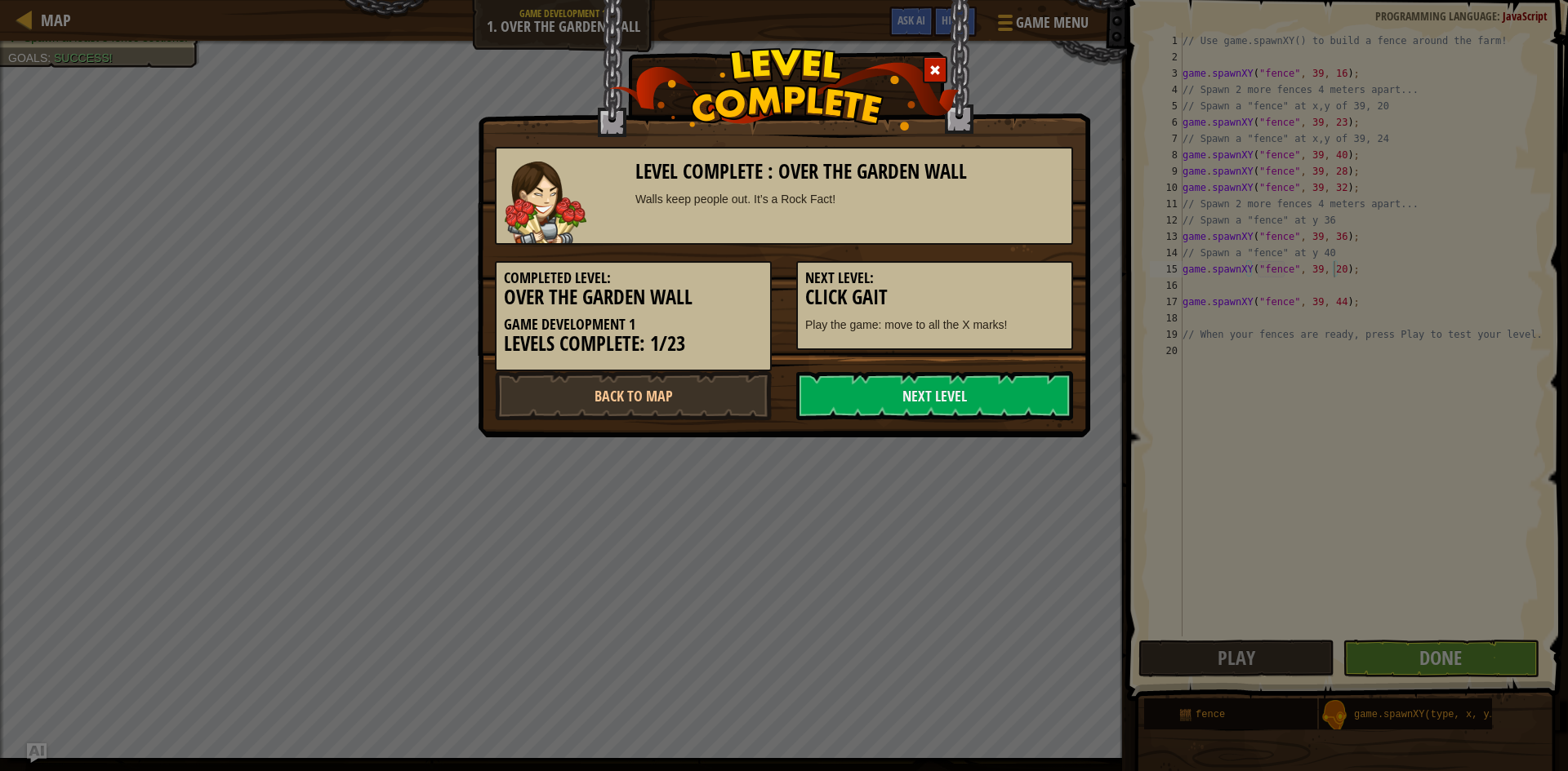
click at [880, 370] on div "Completed Level: Over the Garden Wall Game Development 1 Levels Complete: 1/23 …" at bounding box center [783, 308] width 602 height 126
click at [894, 377] on link "Next Level" at bounding box center [934, 395] width 277 height 49
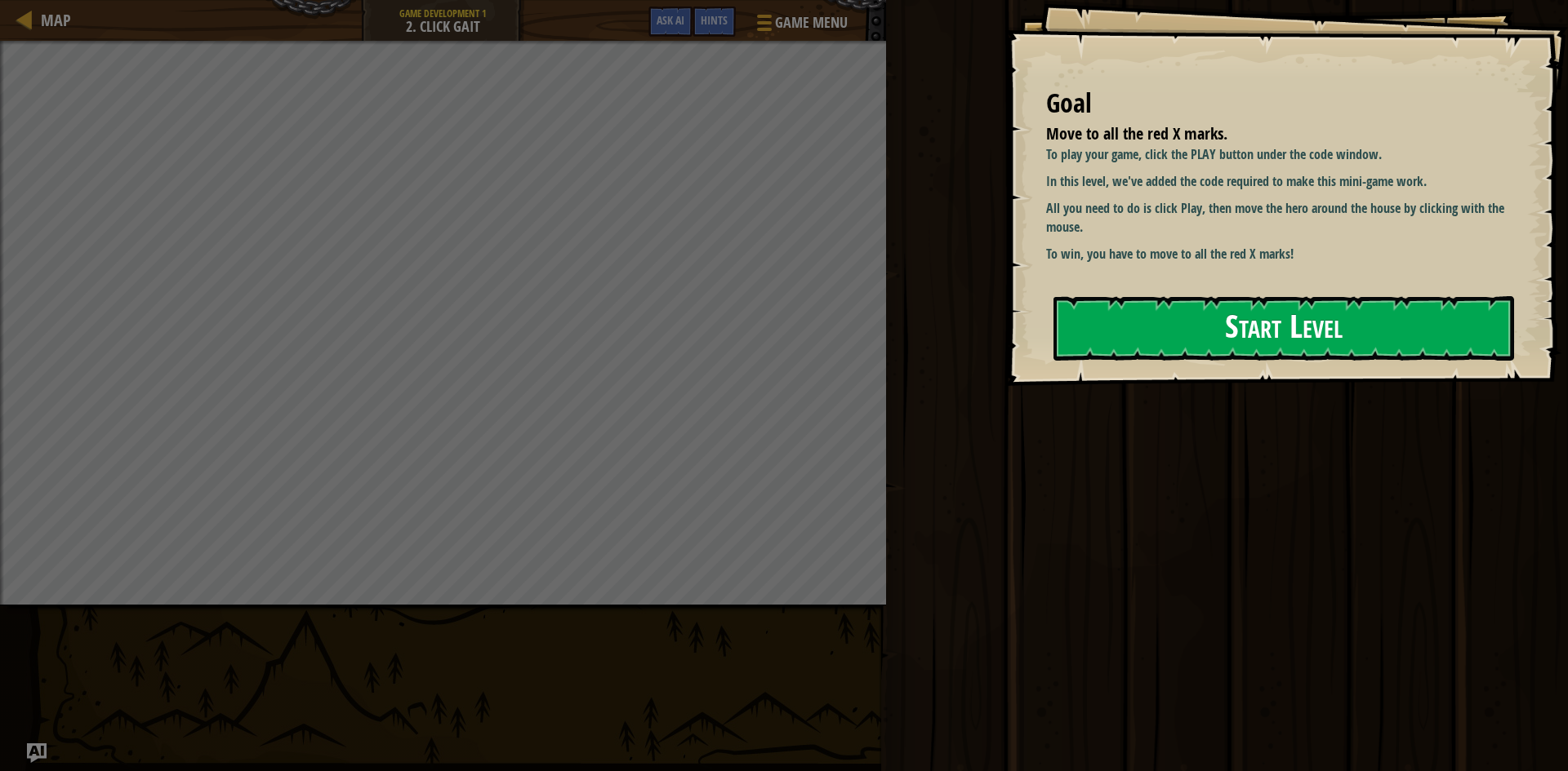
click at [1177, 314] on button "Start Level" at bounding box center [1283, 328] width 461 height 64
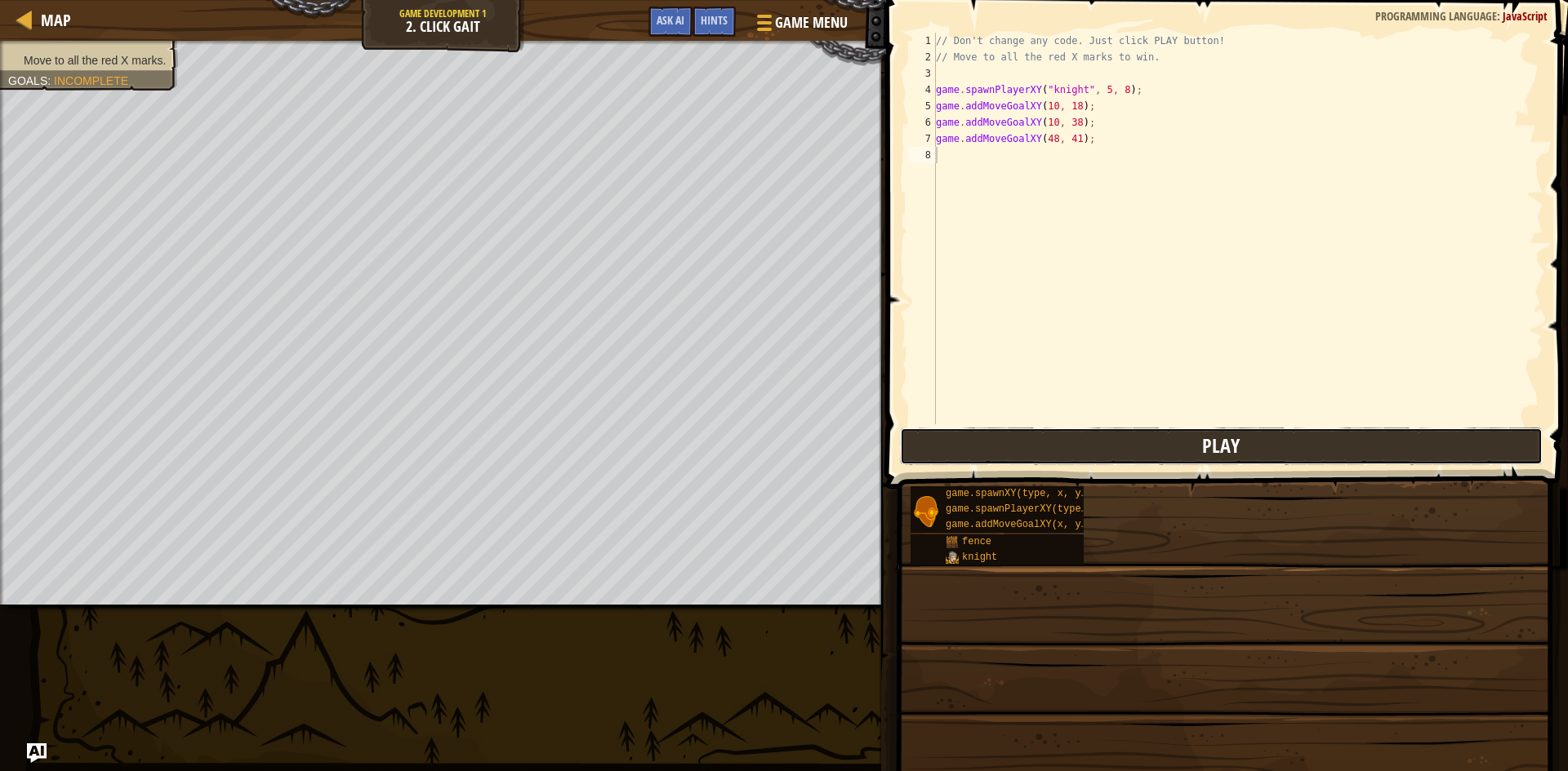
click at [1172, 441] on button "Play" at bounding box center [1222, 446] width 643 height 38
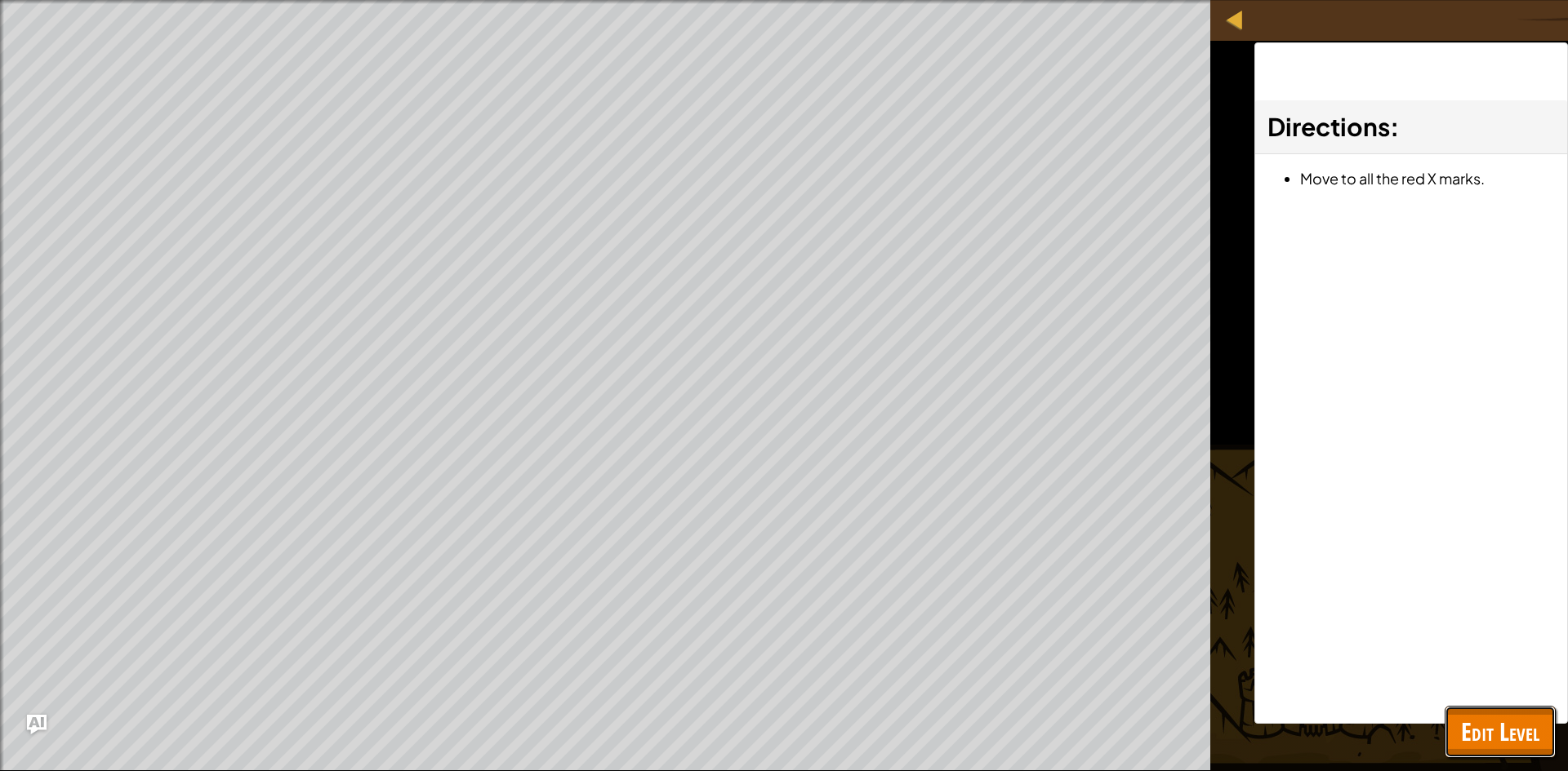
click at [1446, 723] on button "Edit Level" at bounding box center [1500, 732] width 111 height 52
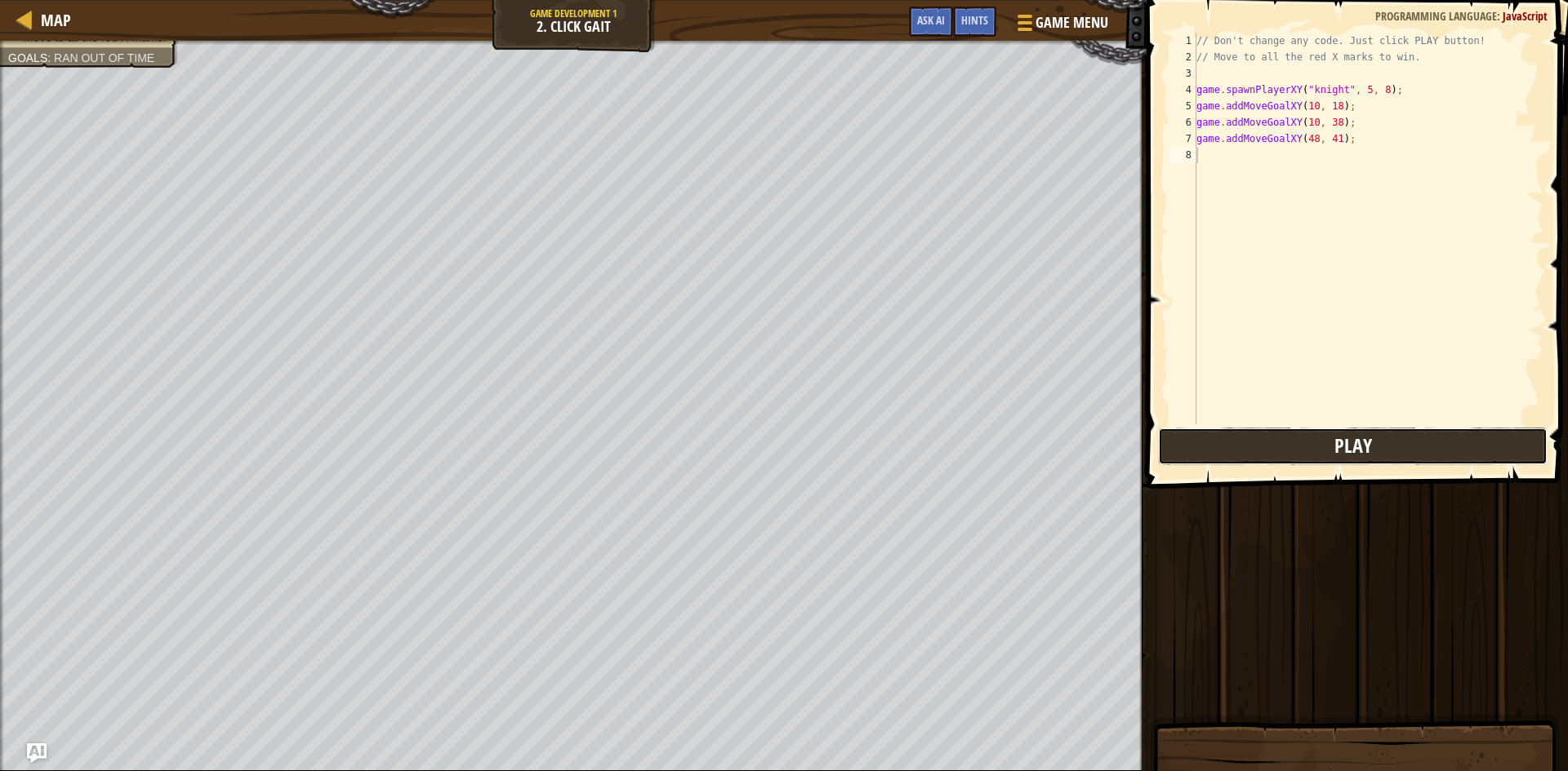
click at [1309, 435] on button "Play" at bounding box center [1352, 446] width 389 height 38
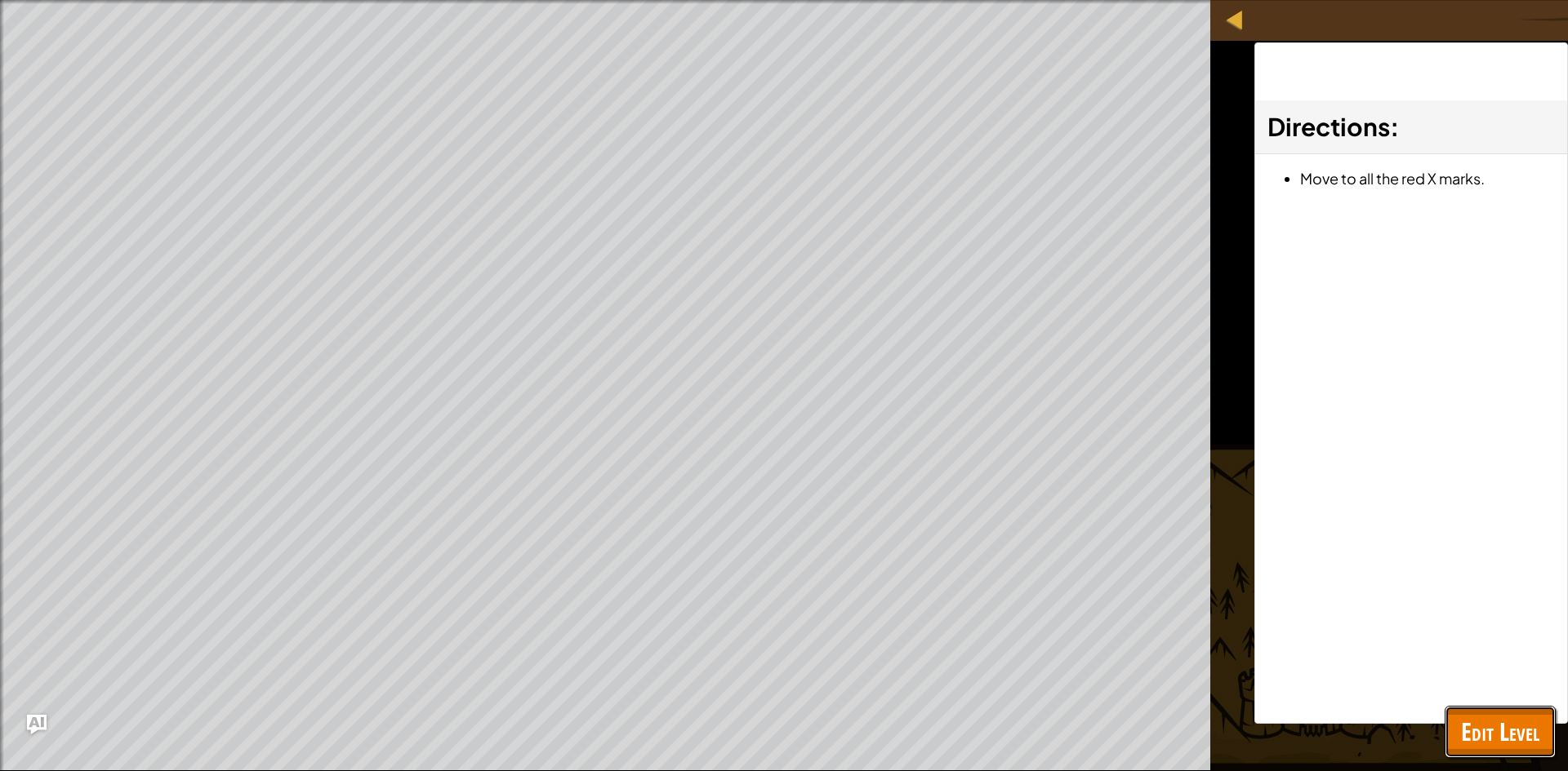
click at [1518, 728] on span "Edit Level" at bounding box center [1501, 731] width 79 height 33
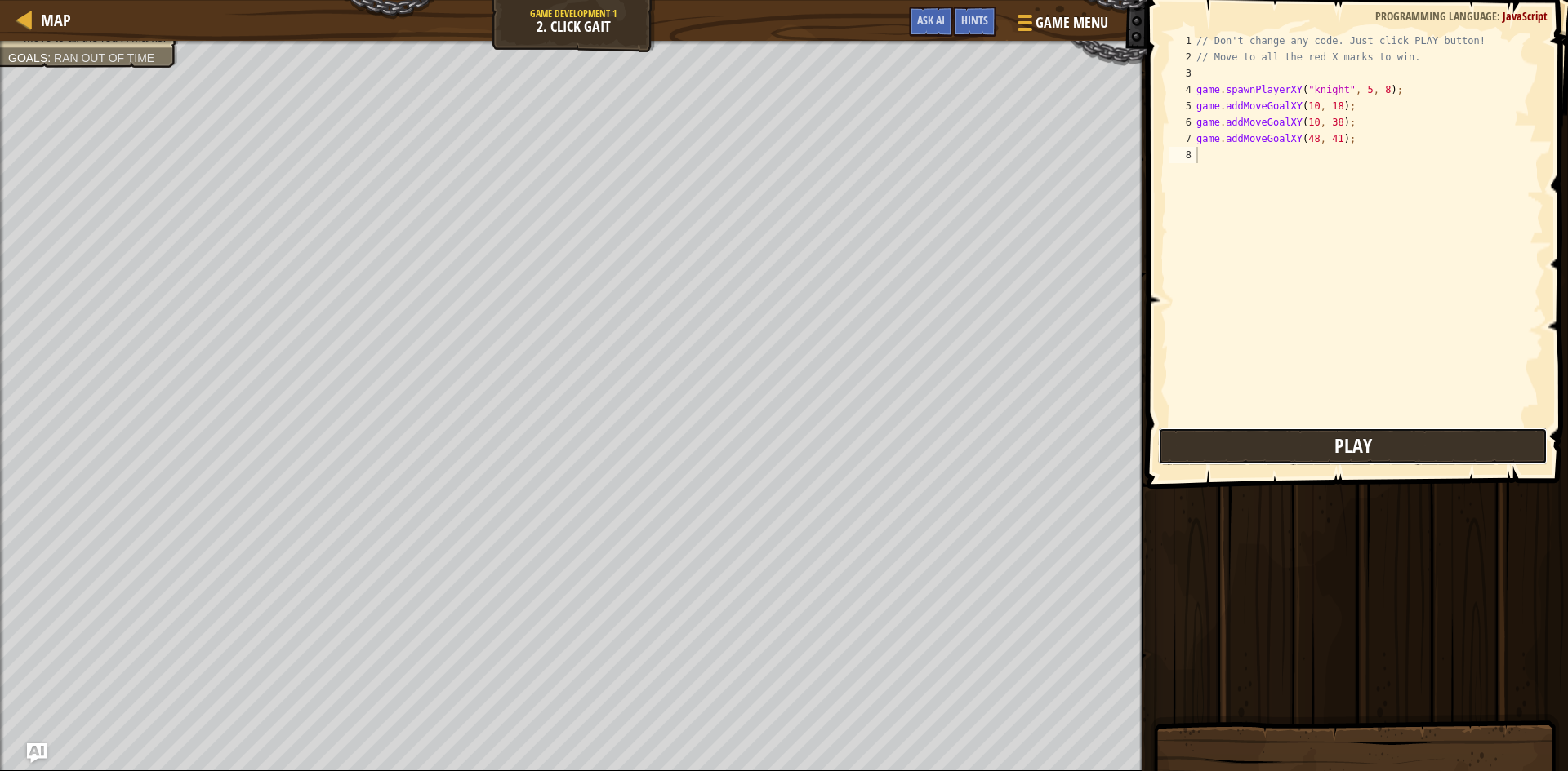
click at [1362, 449] on span "Play" at bounding box center [1353, 445] width 38 height 26
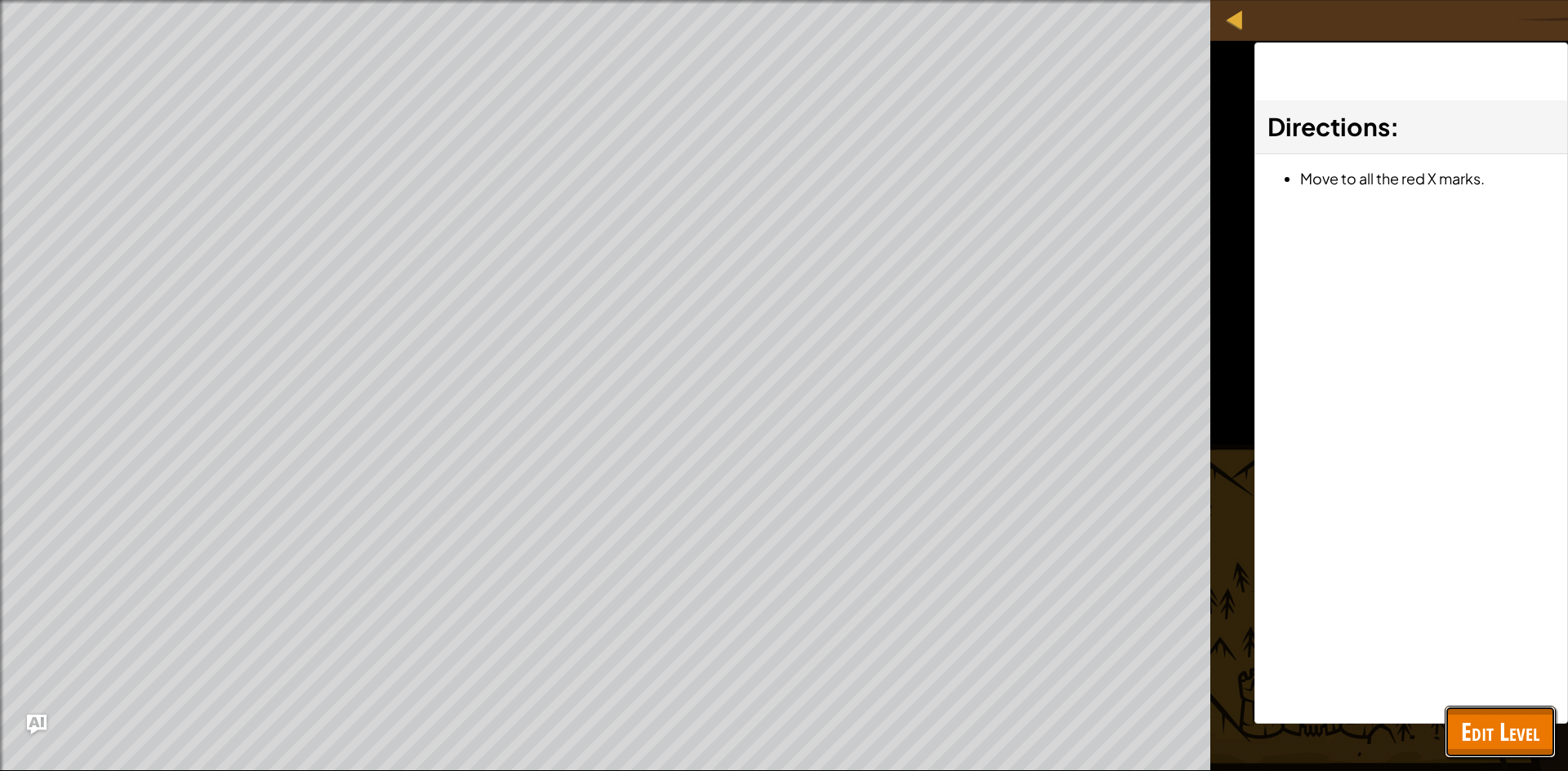
click at [1497, 722] on span "Edit Level" at bounding box center [1501, 731] width 79 height 33
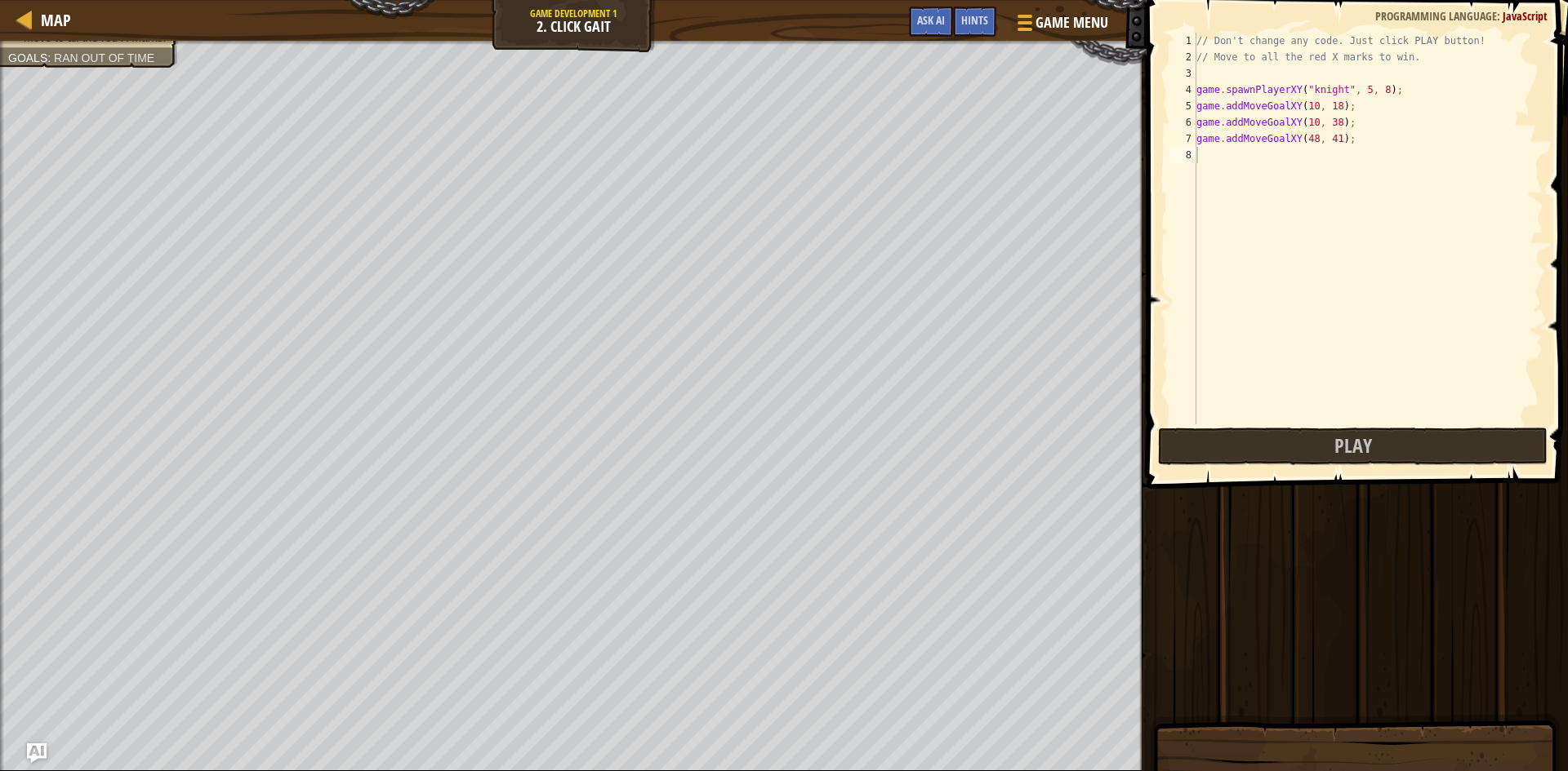
type textarea "game.spawnPlayerXY("knight", 5, 8);"
click at [1317, 89] on div "// Don't change any code. Just click PLAY button! // Move to all the red X mark…" at bounding box center [1498, 245] width 611 height 425
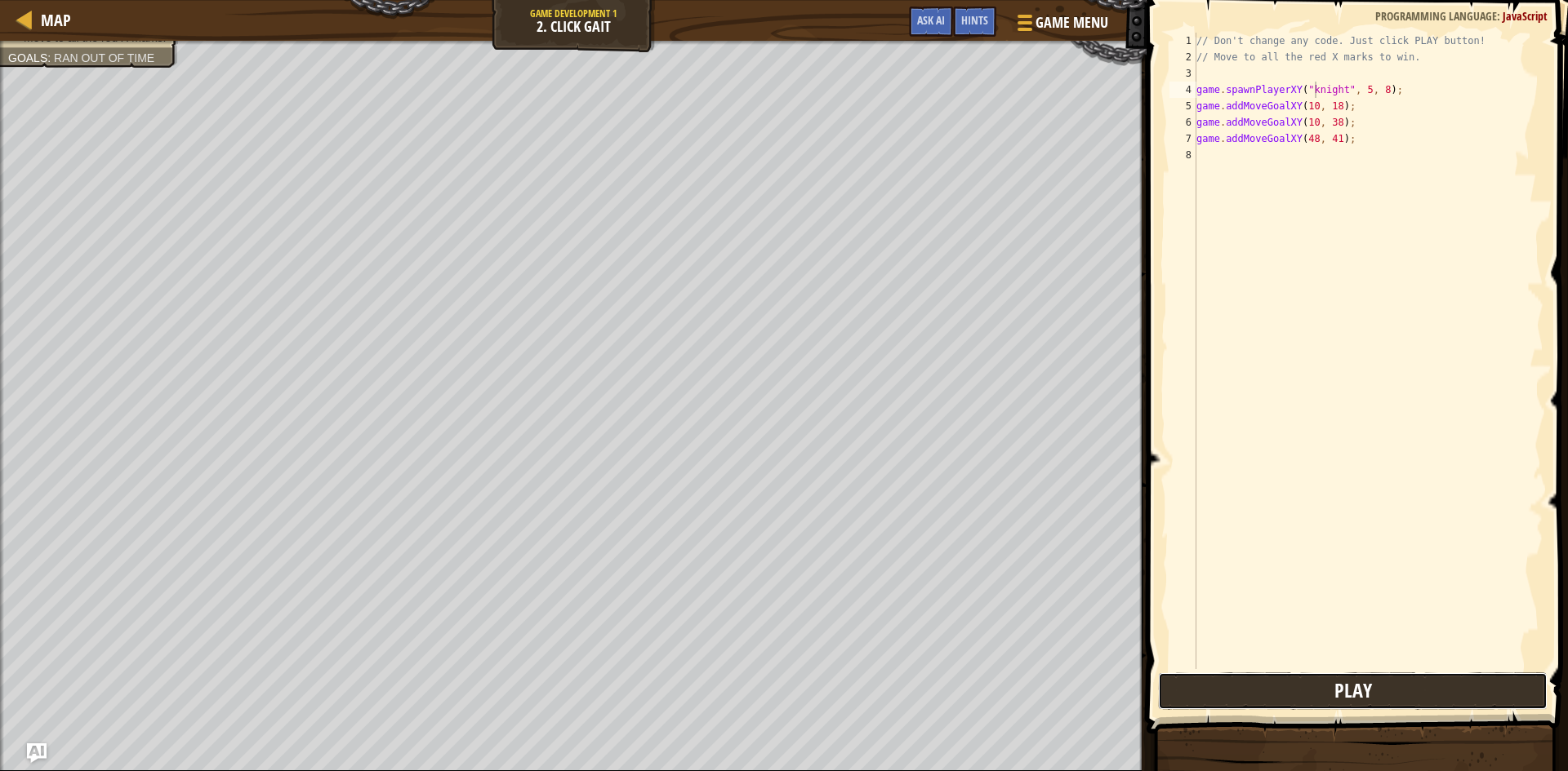
click at [1349, 694] on span "Play" at bounding box center [1353, 690] width 38 height 26
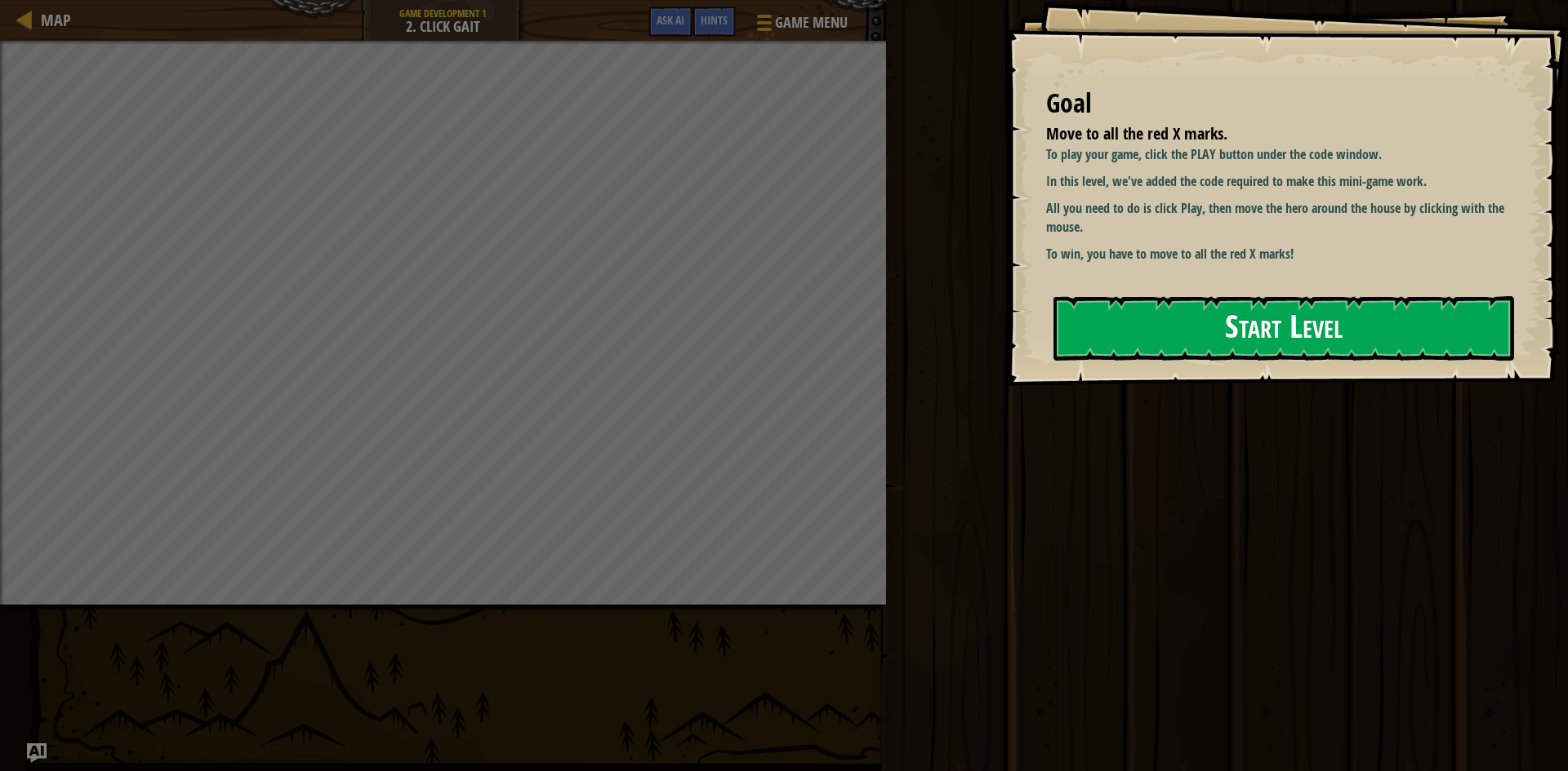
click at [1216, 326] on button "Start Level" at bounding box center [1283, 328] width 461 height 64
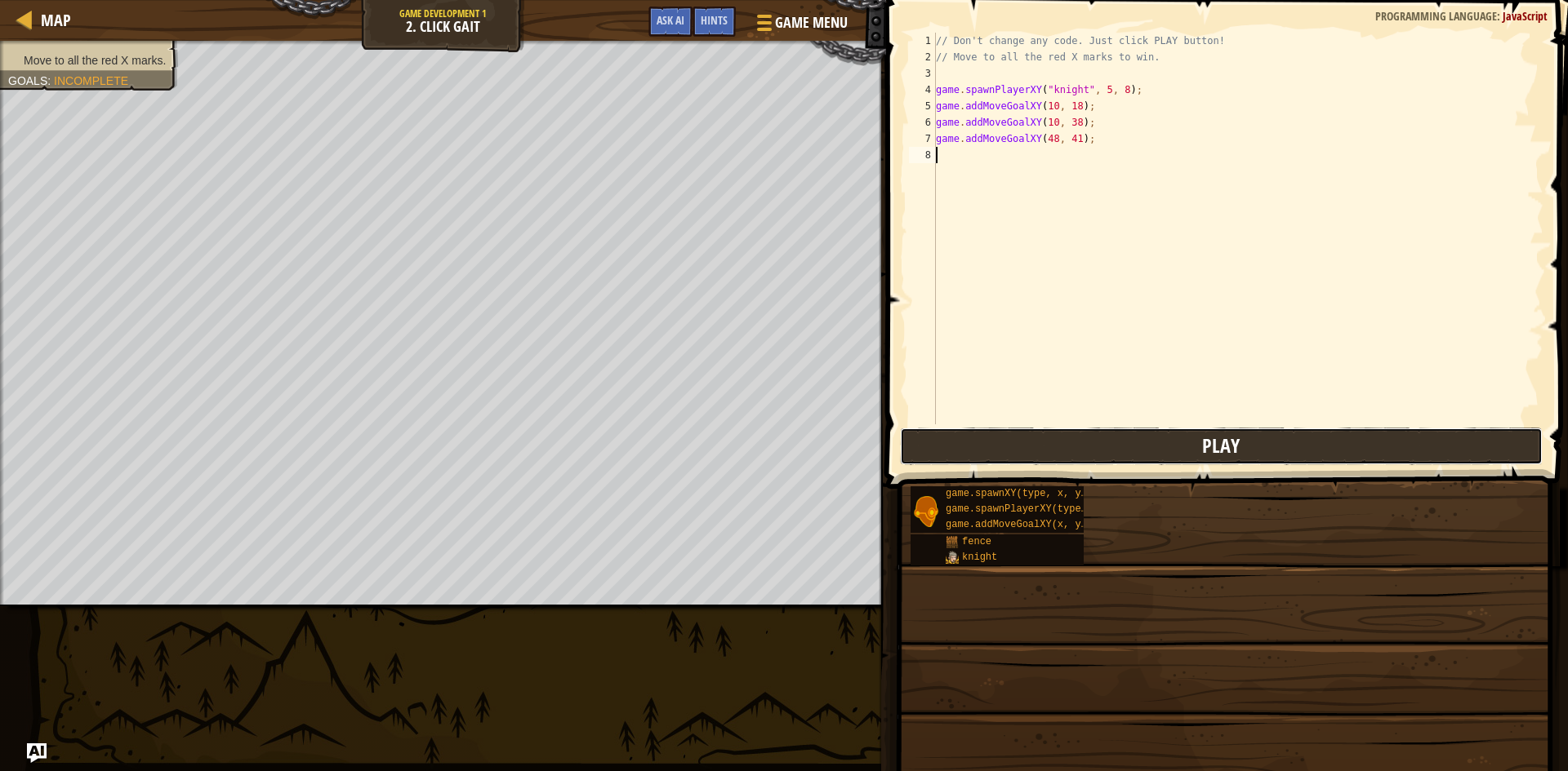
click at [1304, 445] on button "Play" at bounding box center [1222, 446] width 643 height 38
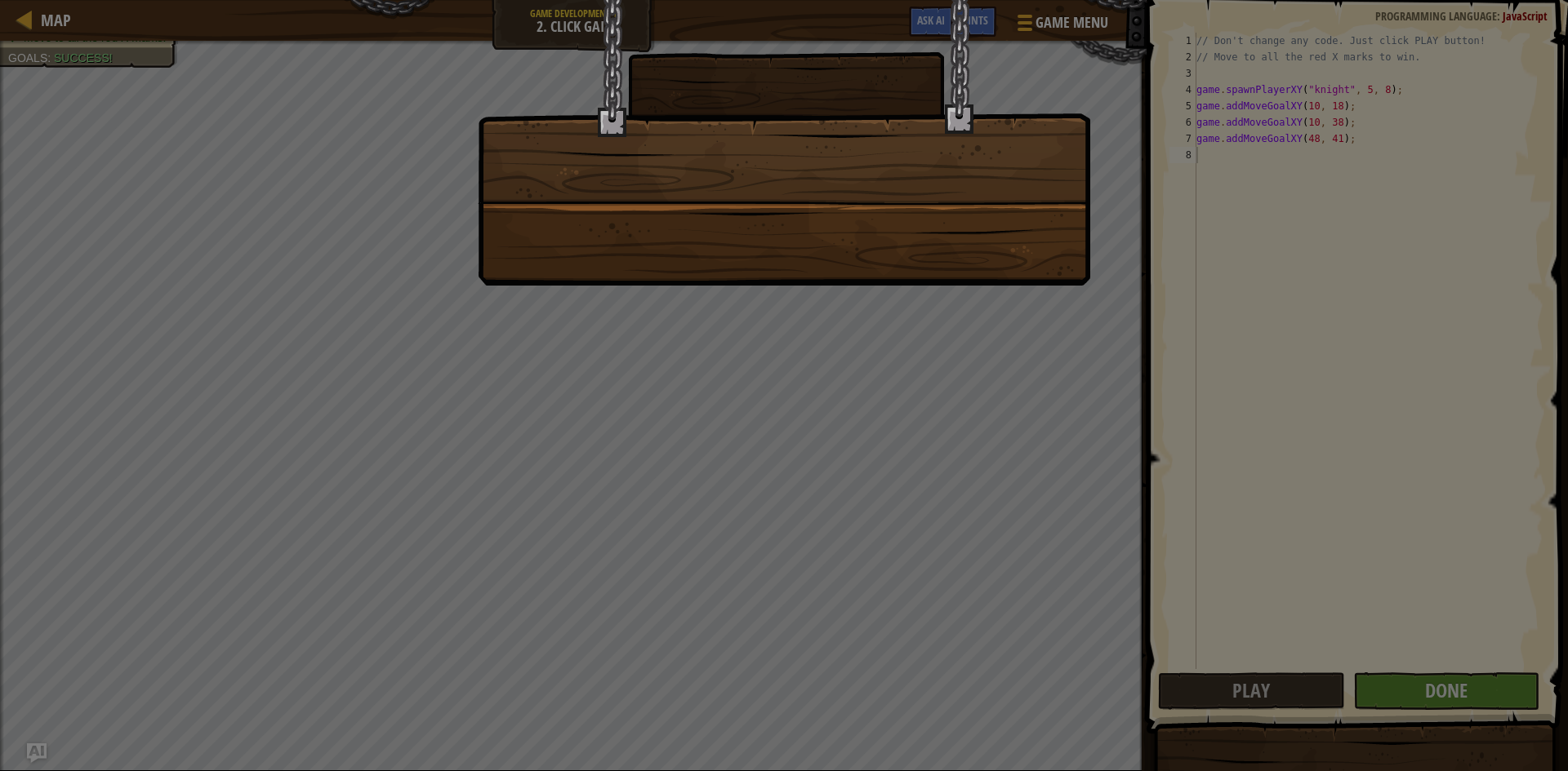
click at [1480, 687] on div at bounding box center [784, 386] width 1568 height 771
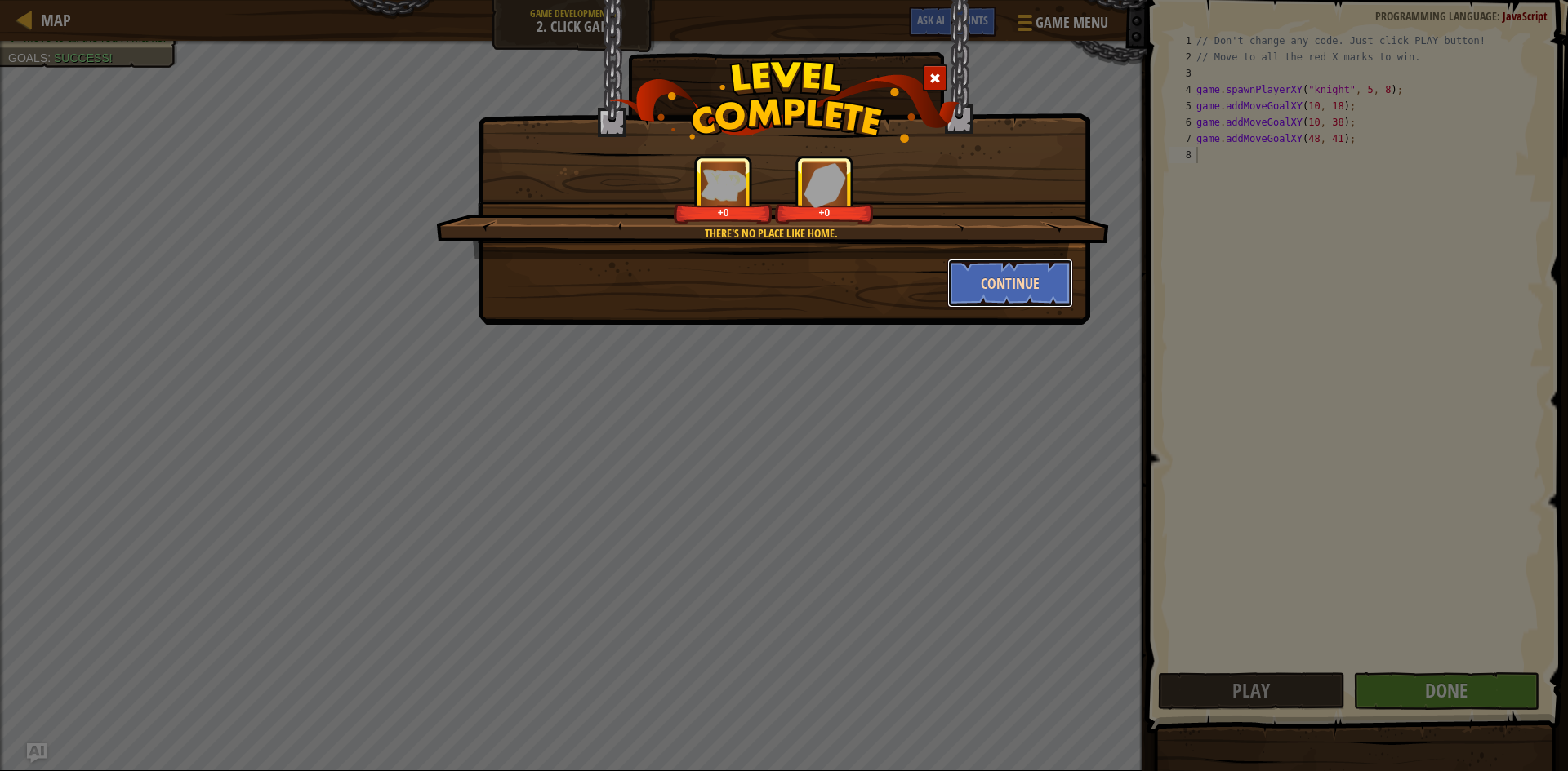
click at [1027, 279] on button "Continue" at bounding box center [1010, 283] width 126 height 49
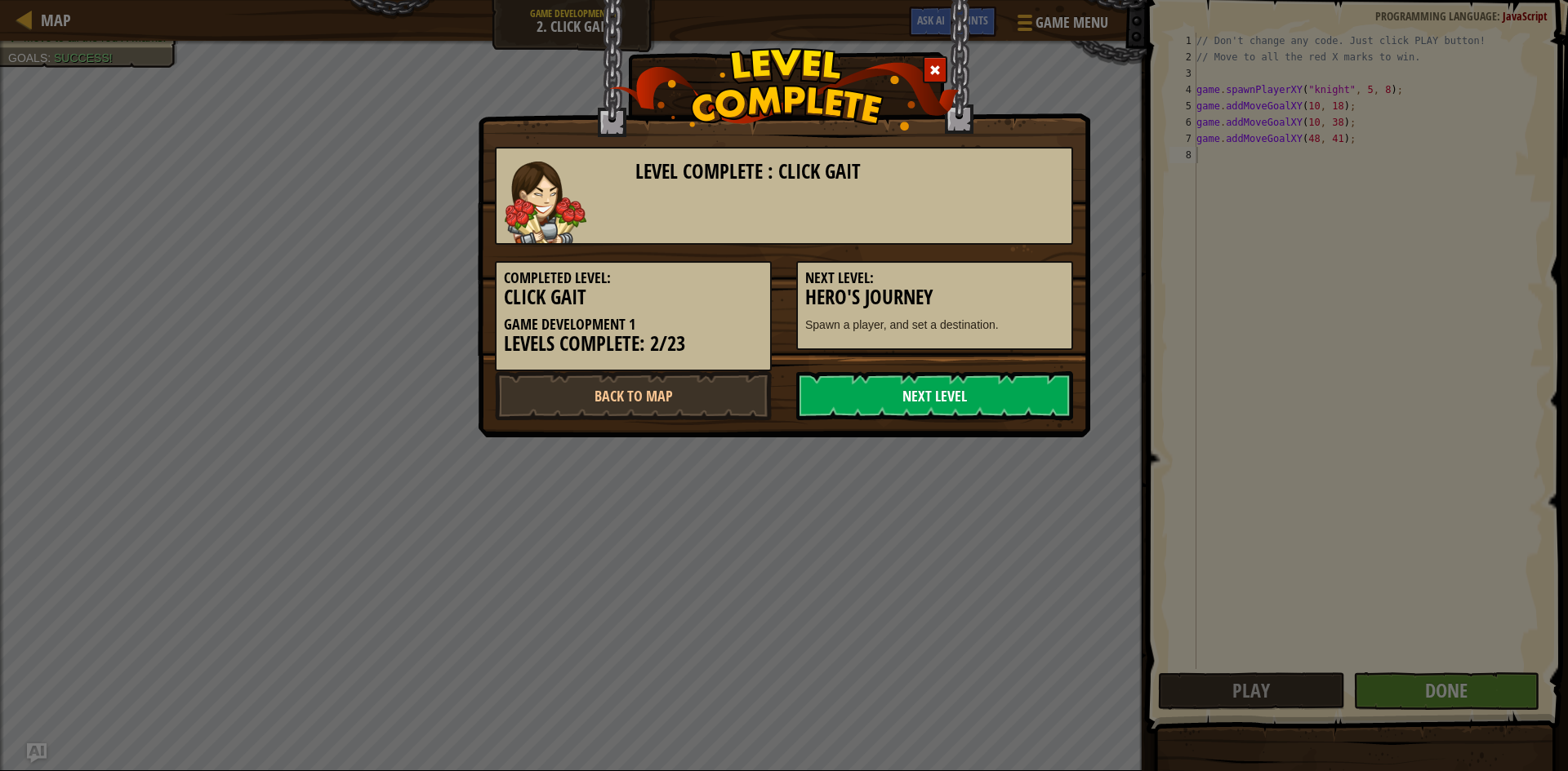
click at [888, 399] on link "Next Level" at bounding box center [934, 395] width 277 height 49
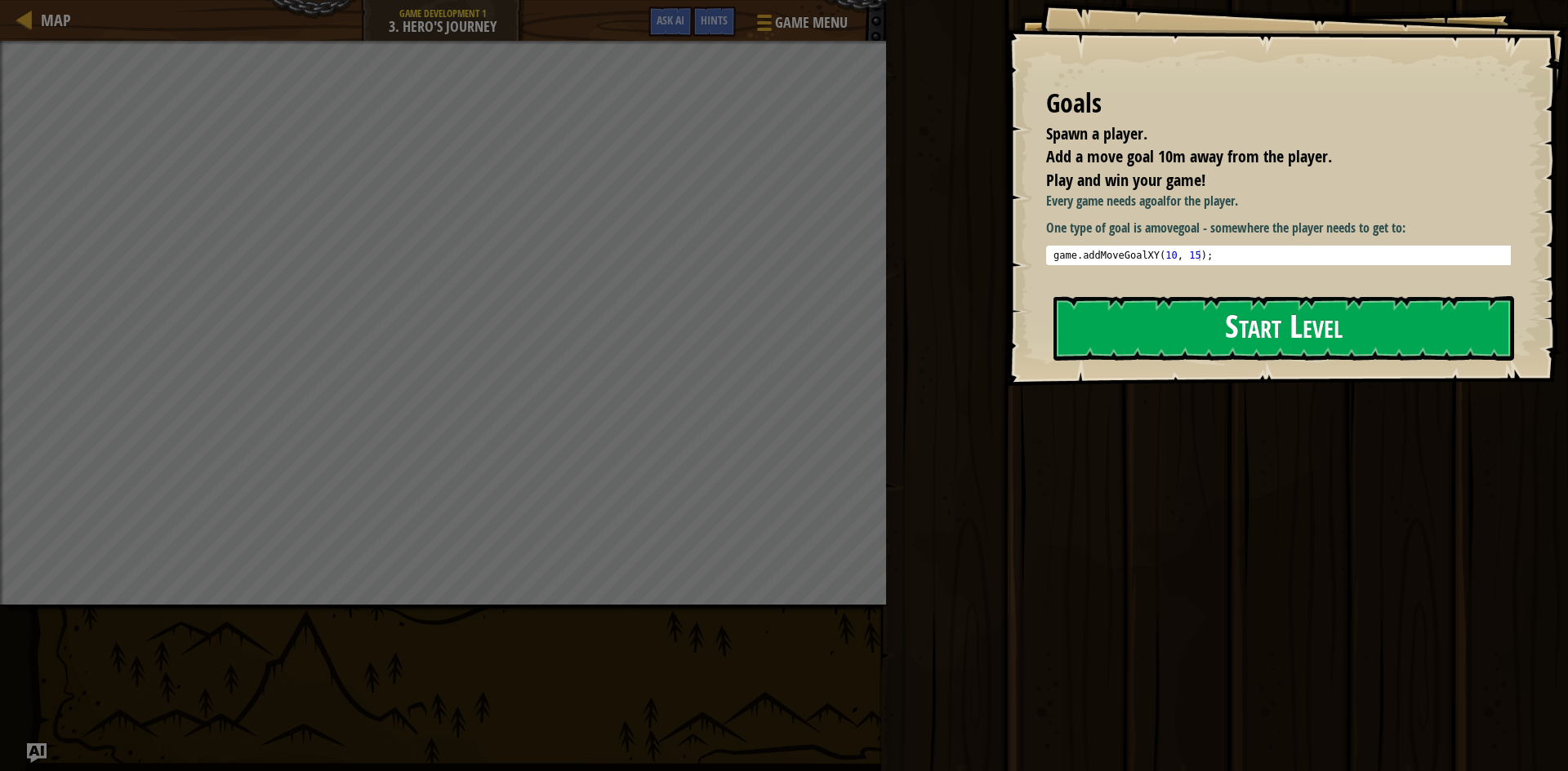
click at [1113, 324] on button "Start Level" at bounding box center [1283, 328] width 461 height 64
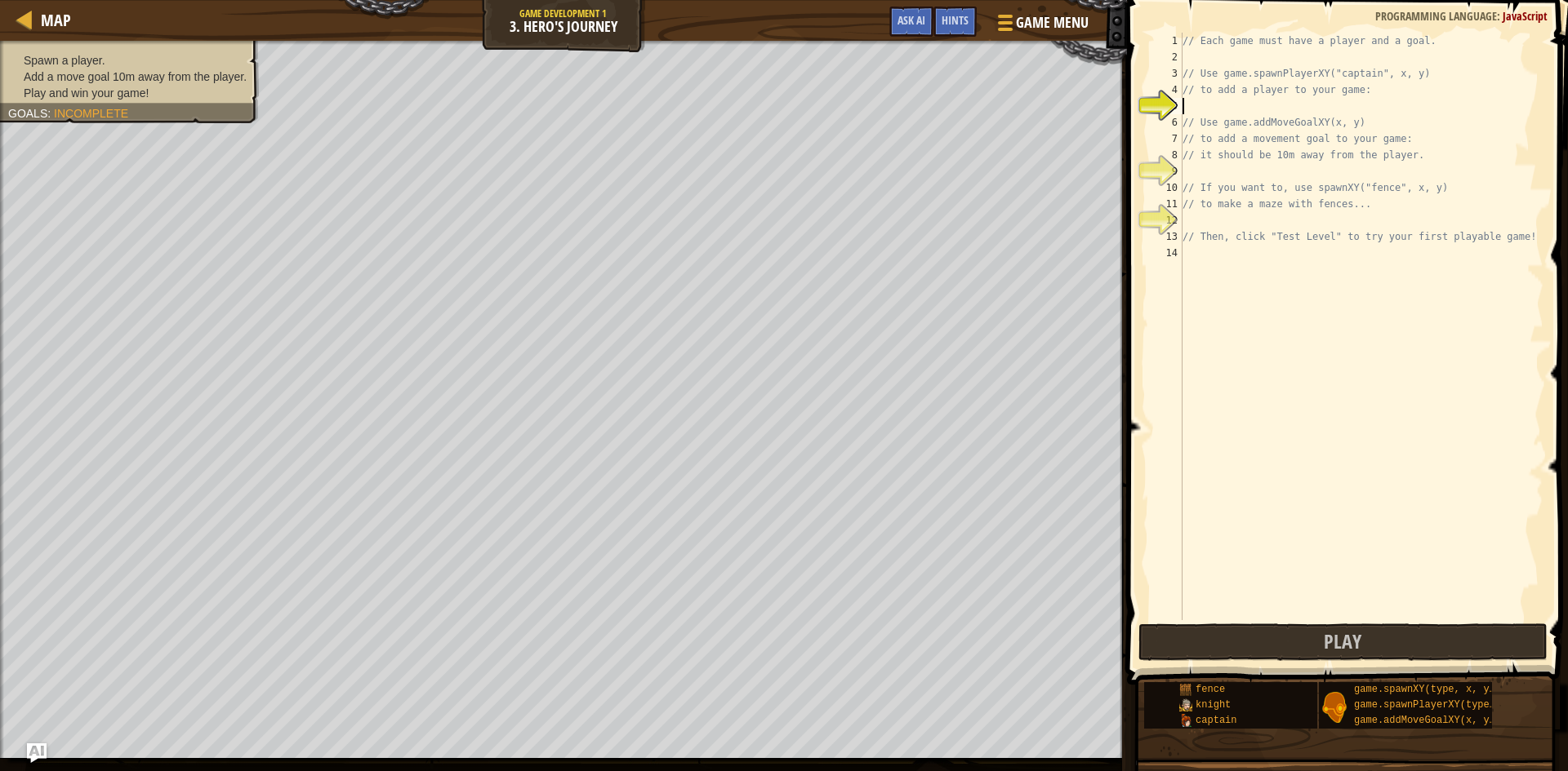
scroll to position [7, 0]
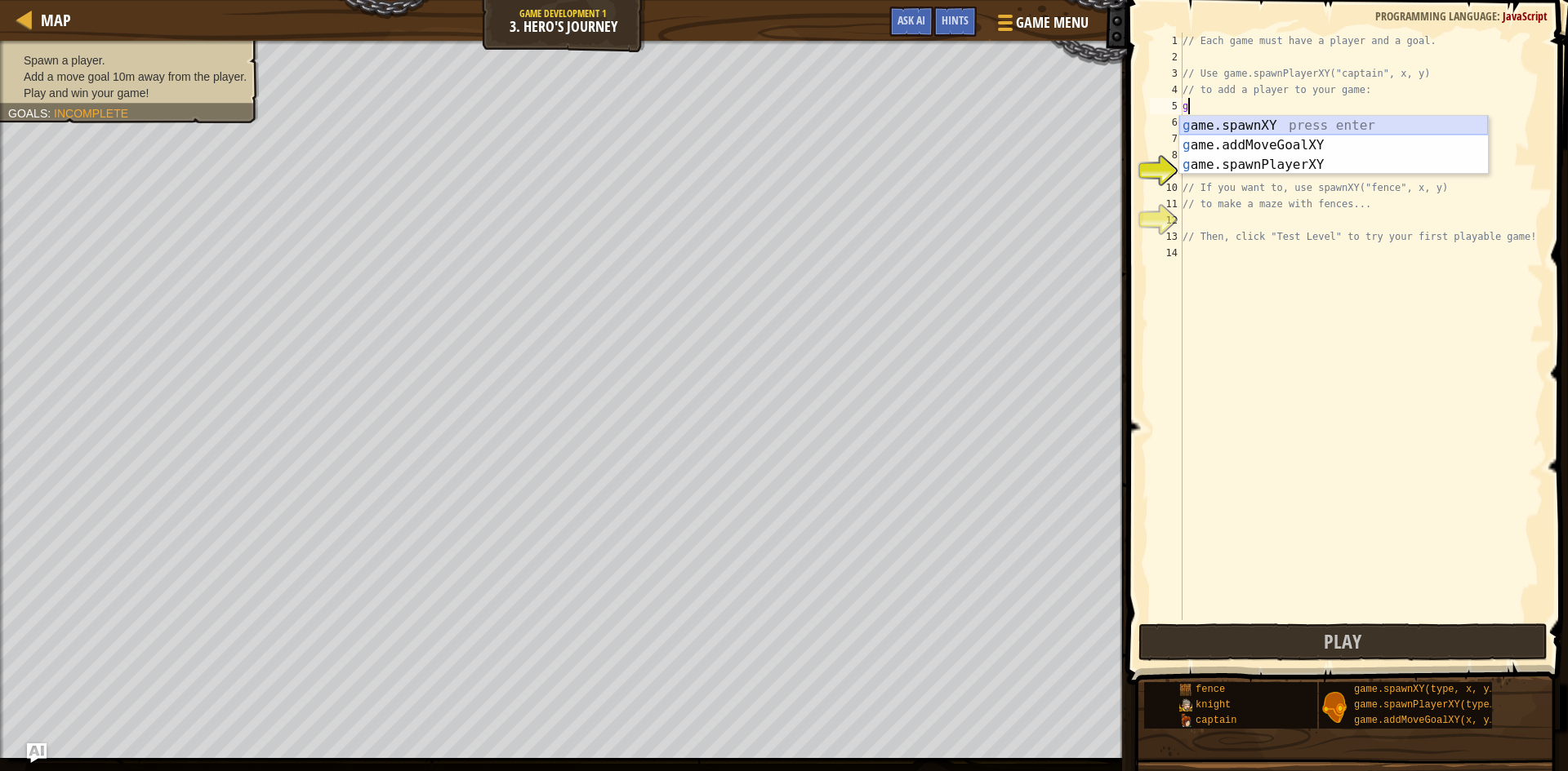
click at [1219, 125] on div "g ame.spawnXY press enter g ame.addMoveGoalXY press enter g ame.spawnPlayerXY p…" at bounding box center [1334, 165] width 309 height 98
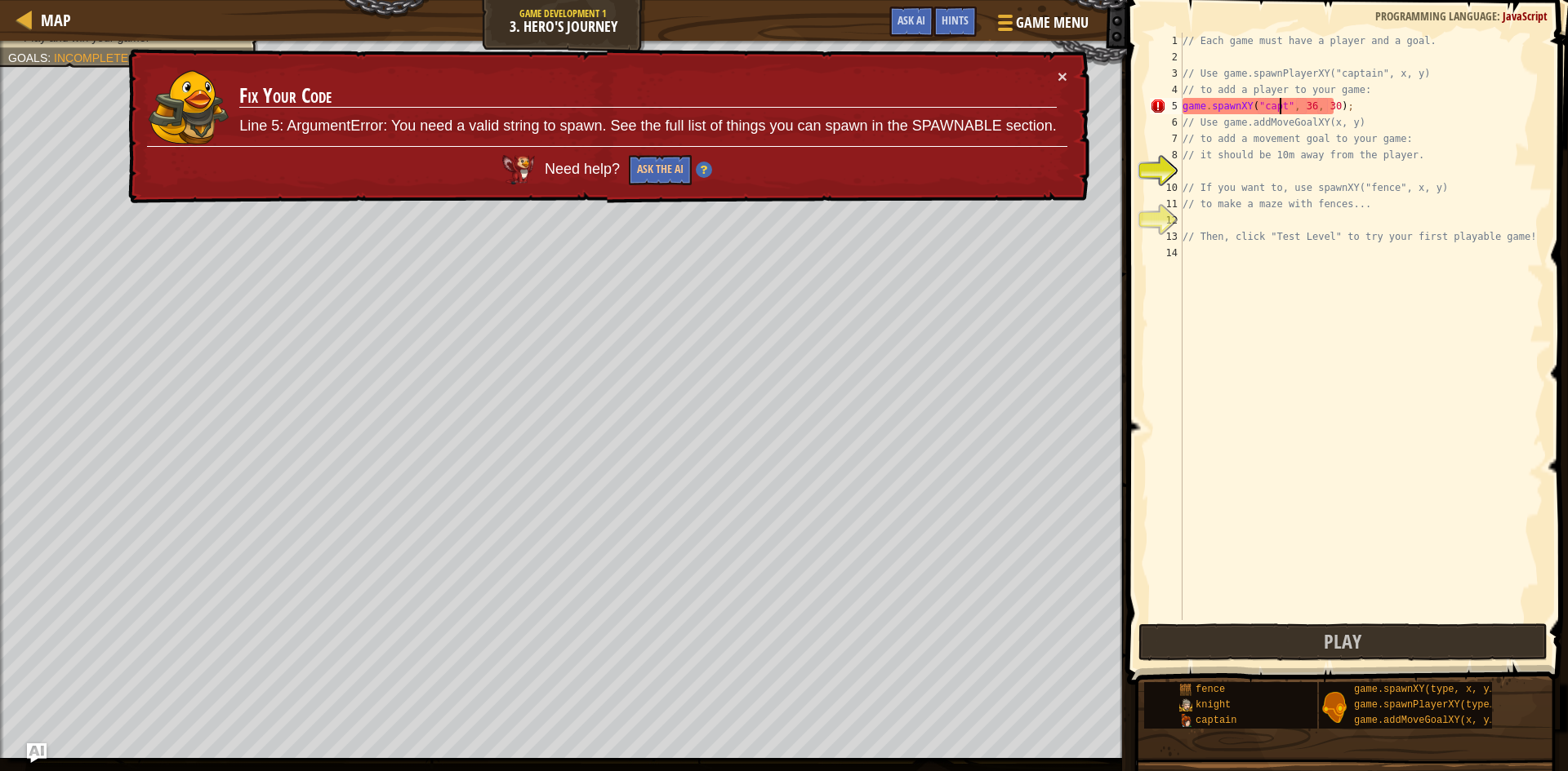
scroll to position [7, 9]
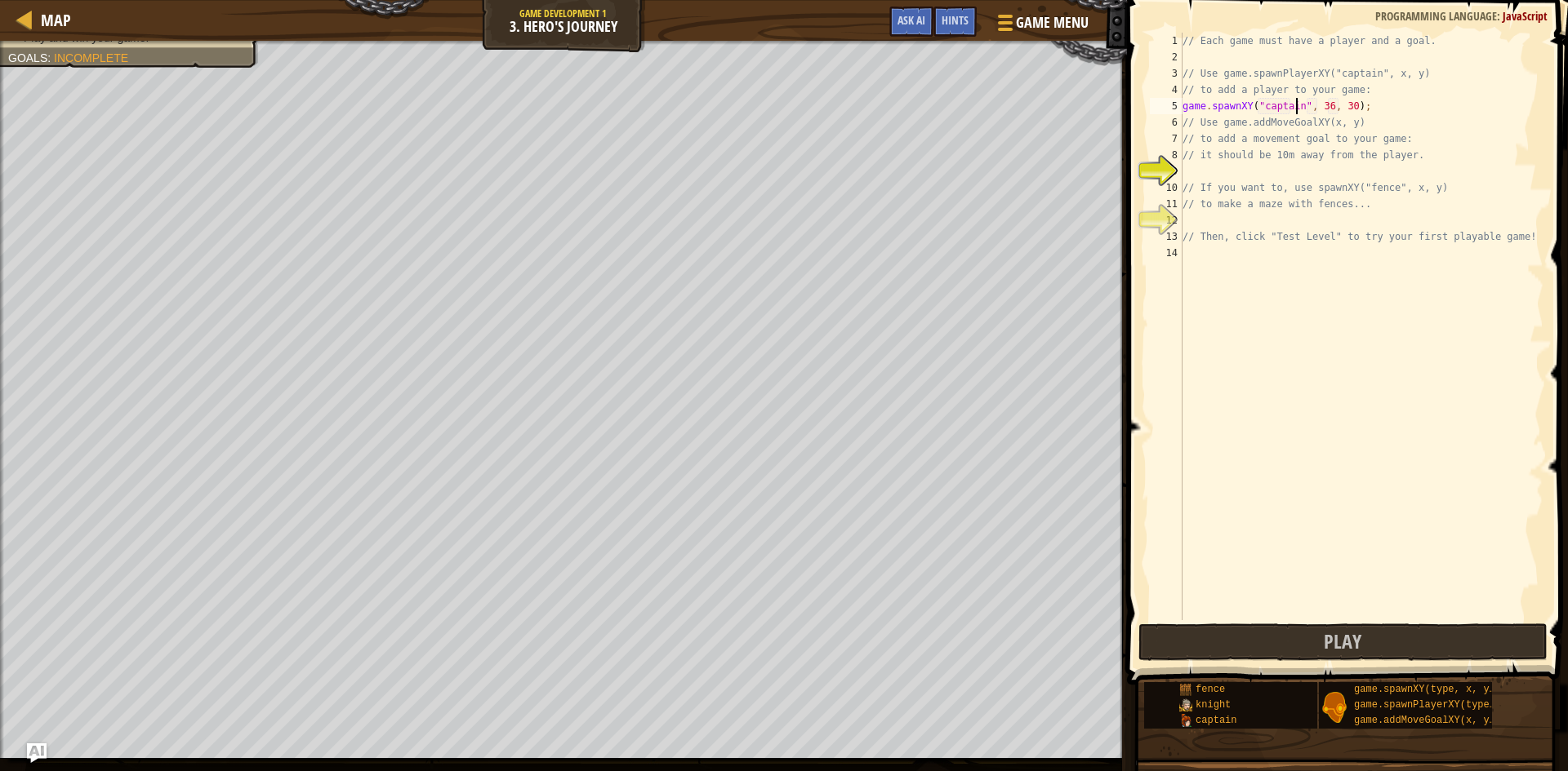
type textarea "game.spawnXY("captain", 36, 30);"
click at [1298, 167] on div "1 2 3 4 5 6 7 8 9 10 11 12 13 14 // Each game must have a player and a goal. //…" at bounding box center [1344, 326] width 396 height 588
drag, startPoint x: 1298, startPoint y: 167, endPoint x: 1245, endPoint y: 165, distance: 53.0
click at [1245, 165] on div "// Each game must have a player and a goal. // Use game.spawnPlayerXY("captain"…" at bounding box center [1361, 343] width 364 height 621
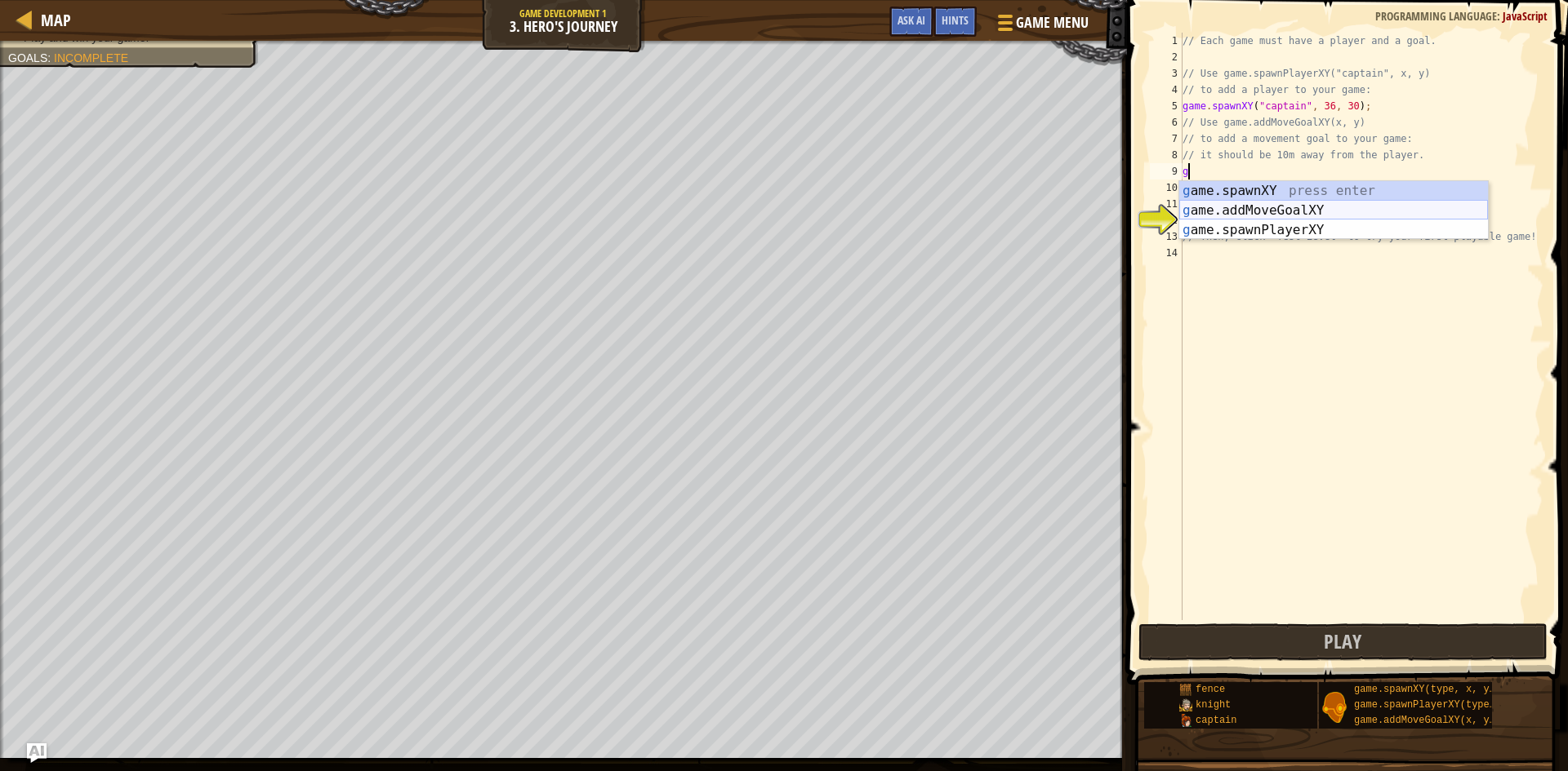
click at [1257, 203] on div "g ame.spawnXY press enter g ame.addMoveGoalXY press enter g ame.spawnPlayerXY p…" at bounding box center [1334, 231] width 309 height 98
type textarea "game.addMoveGoalXY(36, 30);"
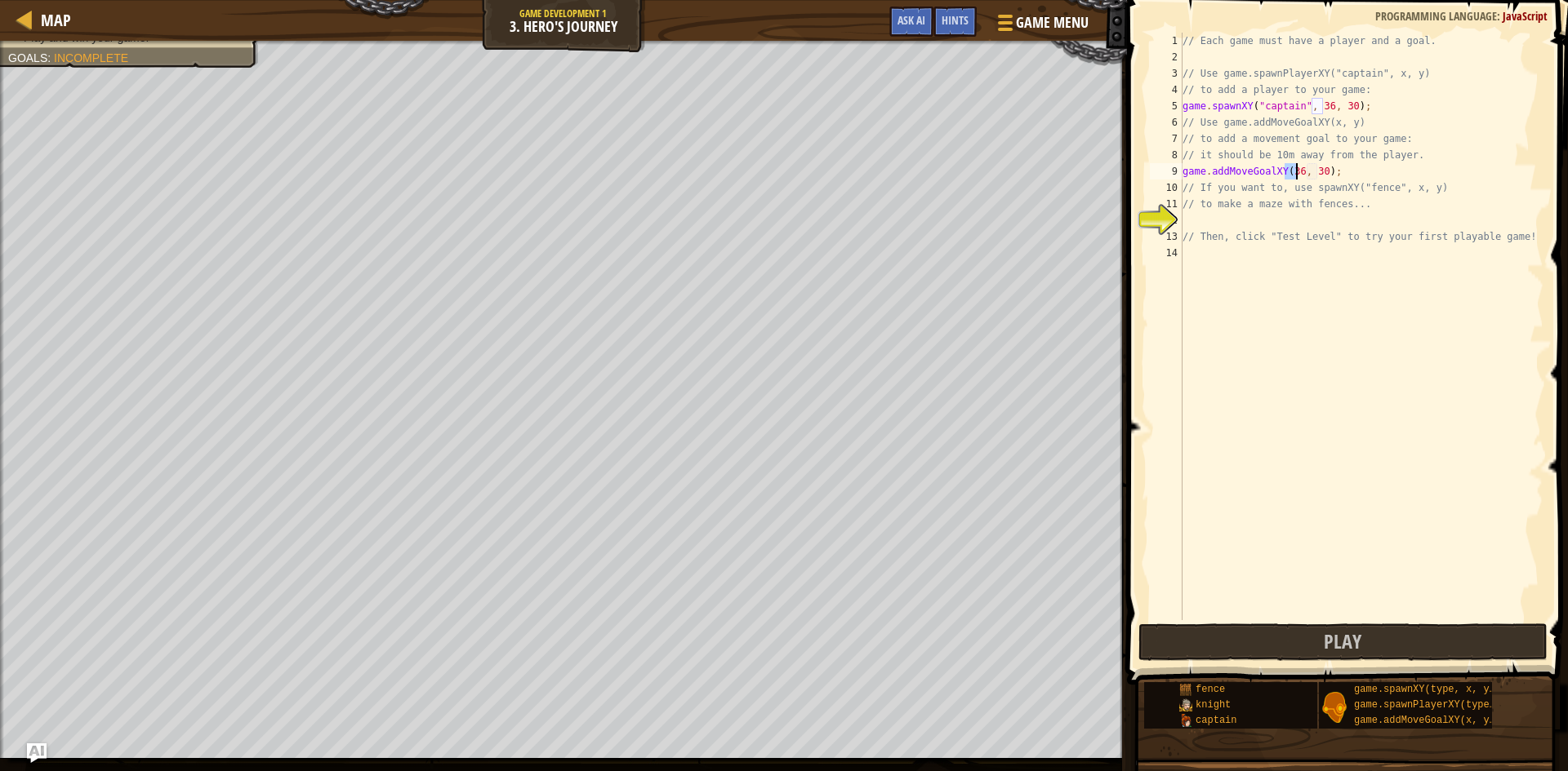
click at [1282, 217] on div "// Each game must have a player and a goal. // Use game.spawnPlayerXY("captain"…" at bounding box center [1361, 343] width 364 height 621
click at [1242, 623] on button "Play" at bounding box center [1342, 642] width 409 height 38
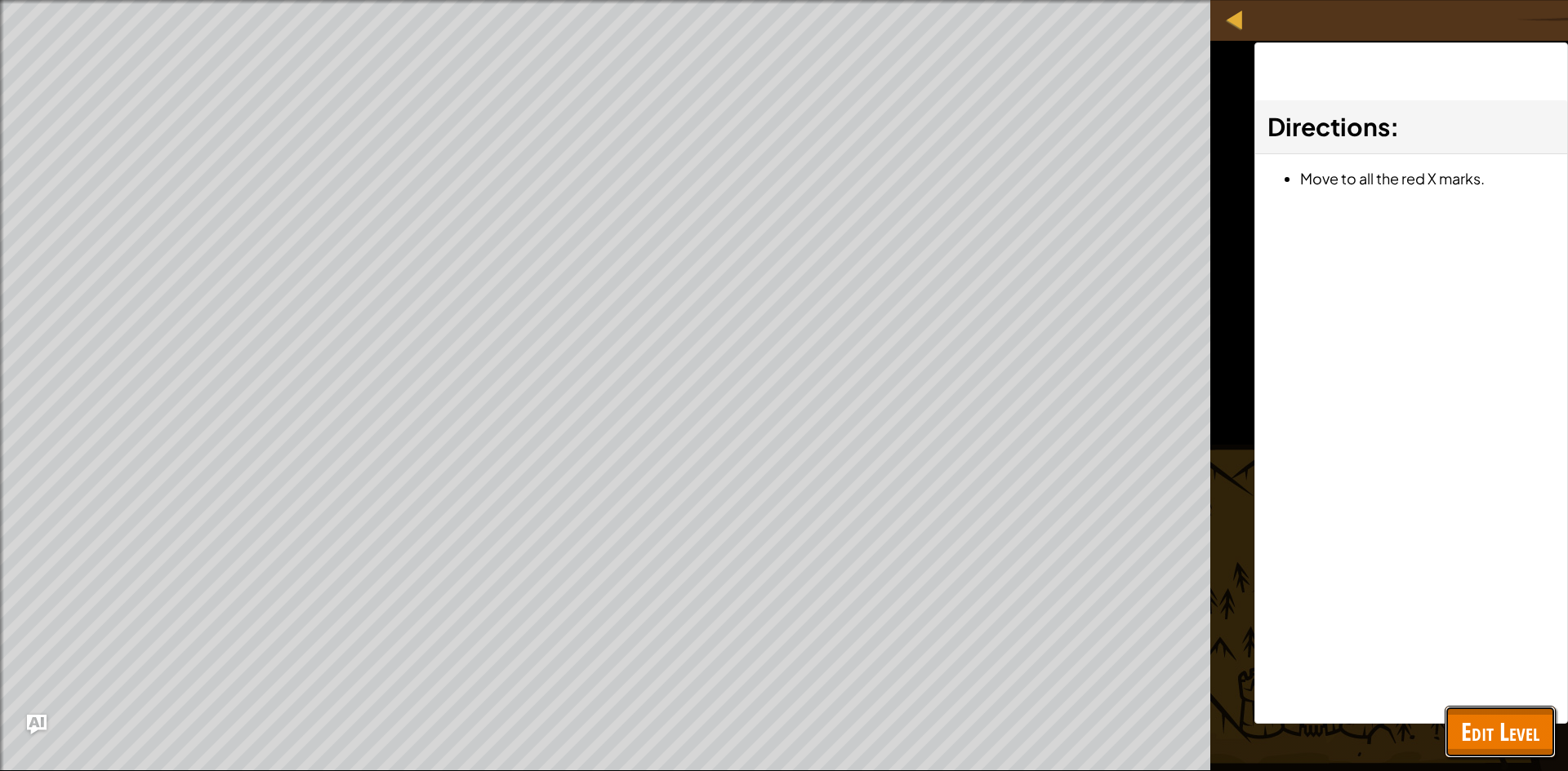
click at [1508, 717] on span "Edit Level" at bounding box center [1501, 731] width 79 height 33
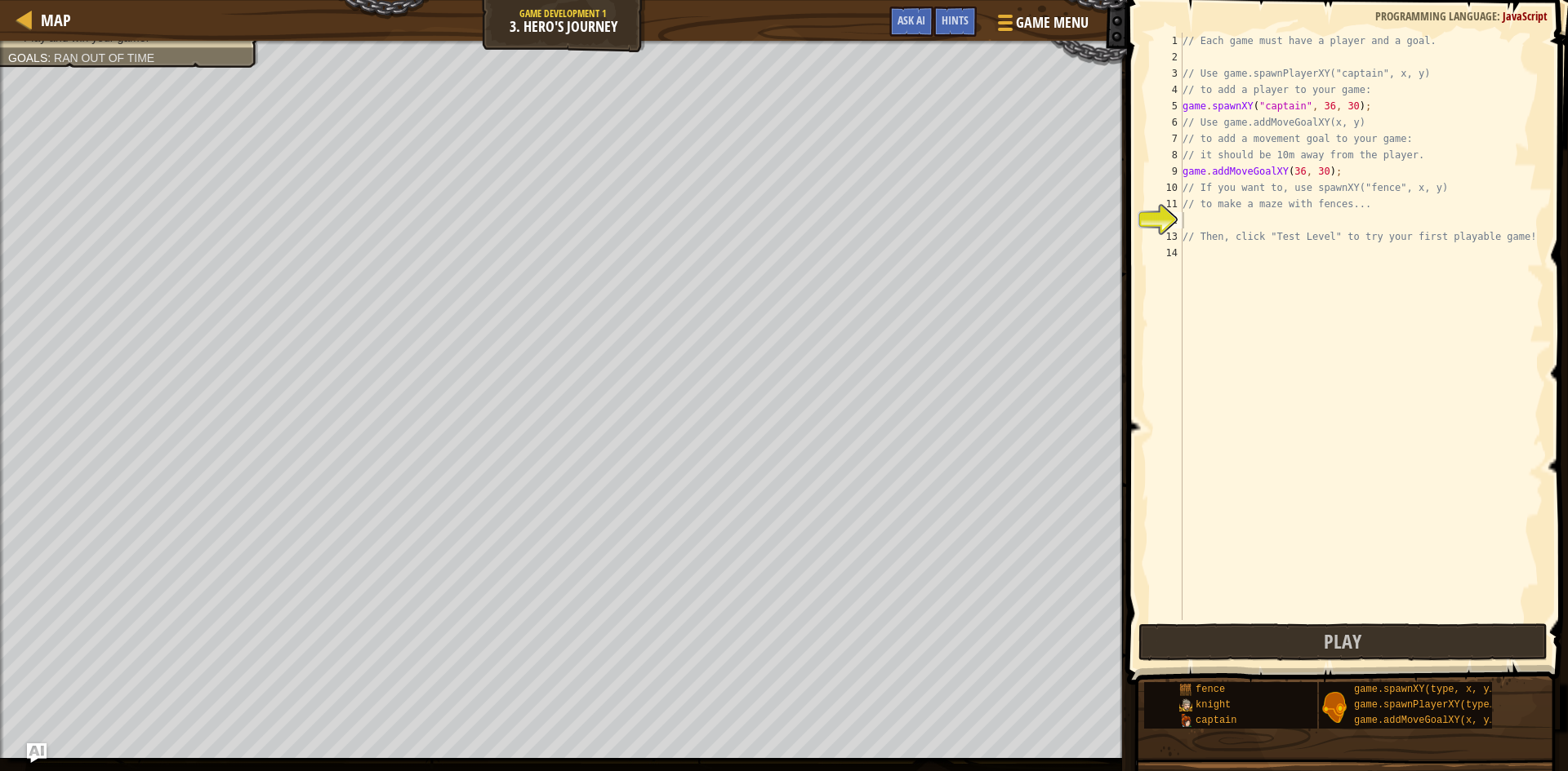
click at [1293, 172] on div "// Each game must have a player and a goal. // Use game.spawnPlayerXY("captain"…" at bounding box center [1361, 343] width 364 height 621
click at [1317, 165] on div "// Each game must have a player and a goal. // Use game.spawnPlayerXY("captain"…" at bounding box center [1361, 343] width 364 height 621
click at [1308, 640] on button "Play" at bounding box center [1342, 642] width 409 height 38
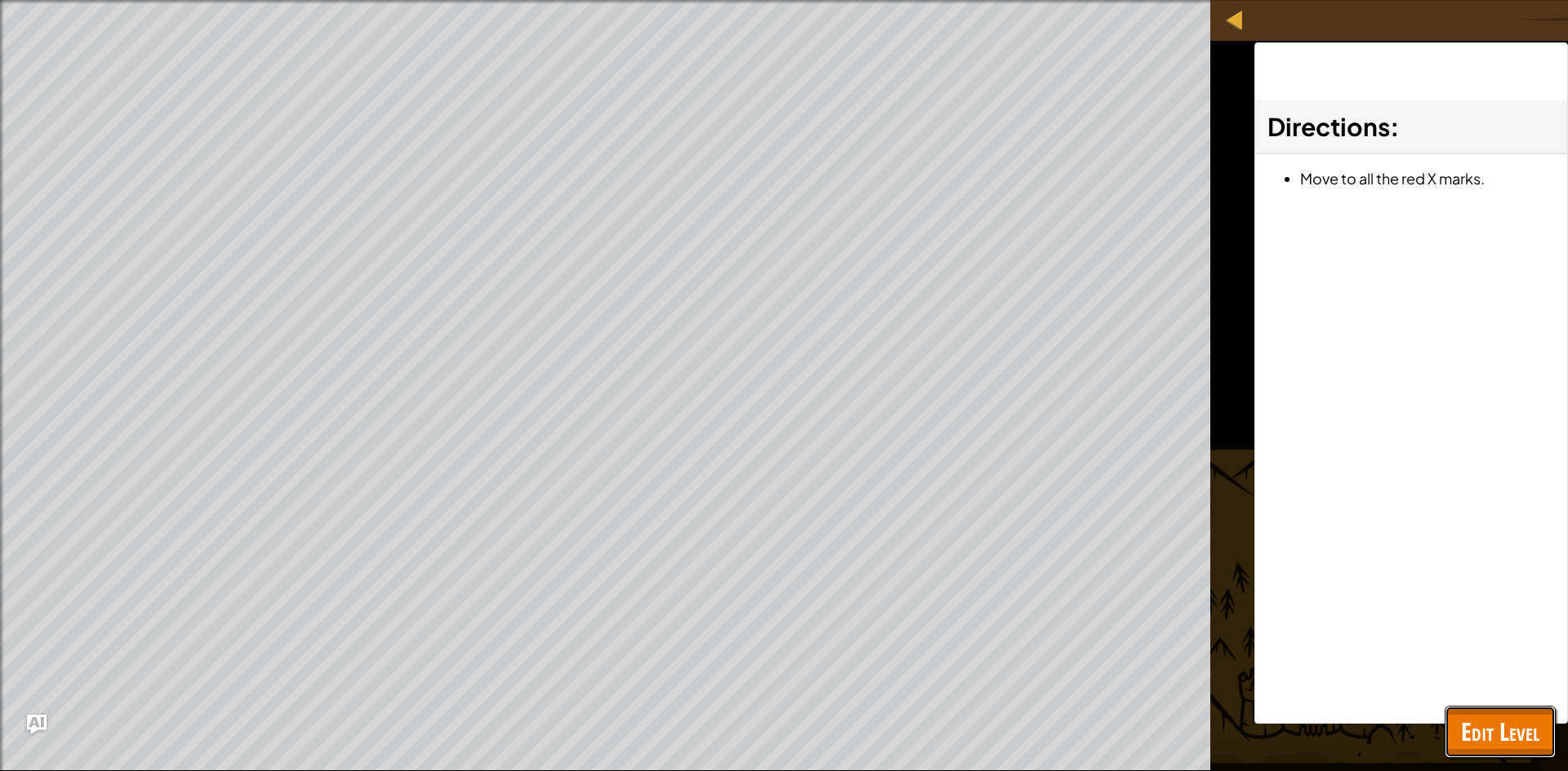
click at [1503, 729] on span "Edit Level" at bounding box center [1501, 731] width 79 height 33
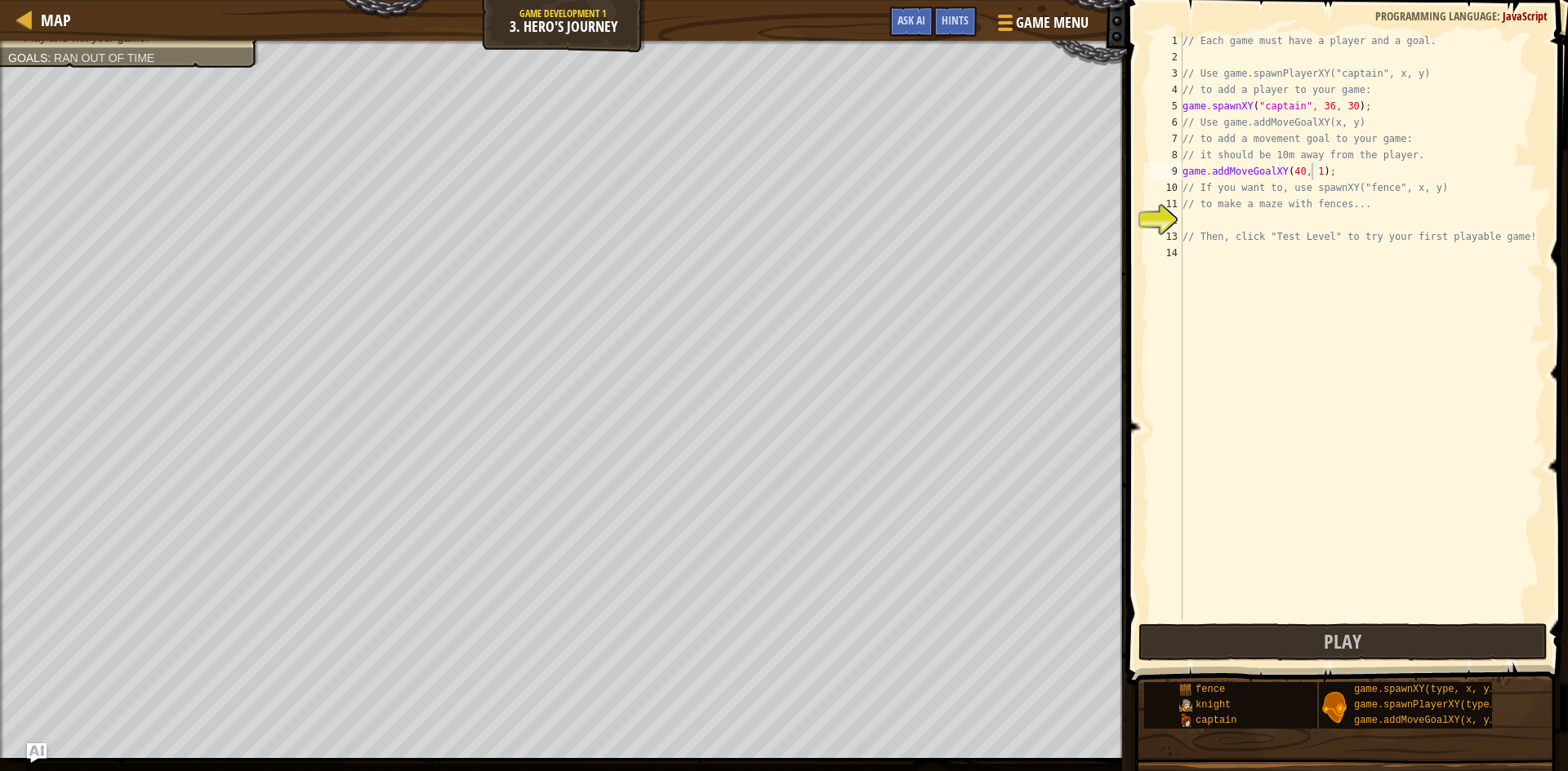
click at [1313, 165] on div "// Each game must have a player and a goal. // Use game.spawnPlayerXY("captain"…" at bounding box center [1361, 343] width 364 height 621
click at [1318, 107] on div "// Each game must have a player and a goal. // Use game.spawnPlayerXY("captain"…" at bounding box center [1361, 343] width 364 height 621
type textarea "game.spawnXY("captain", 40, 30);"
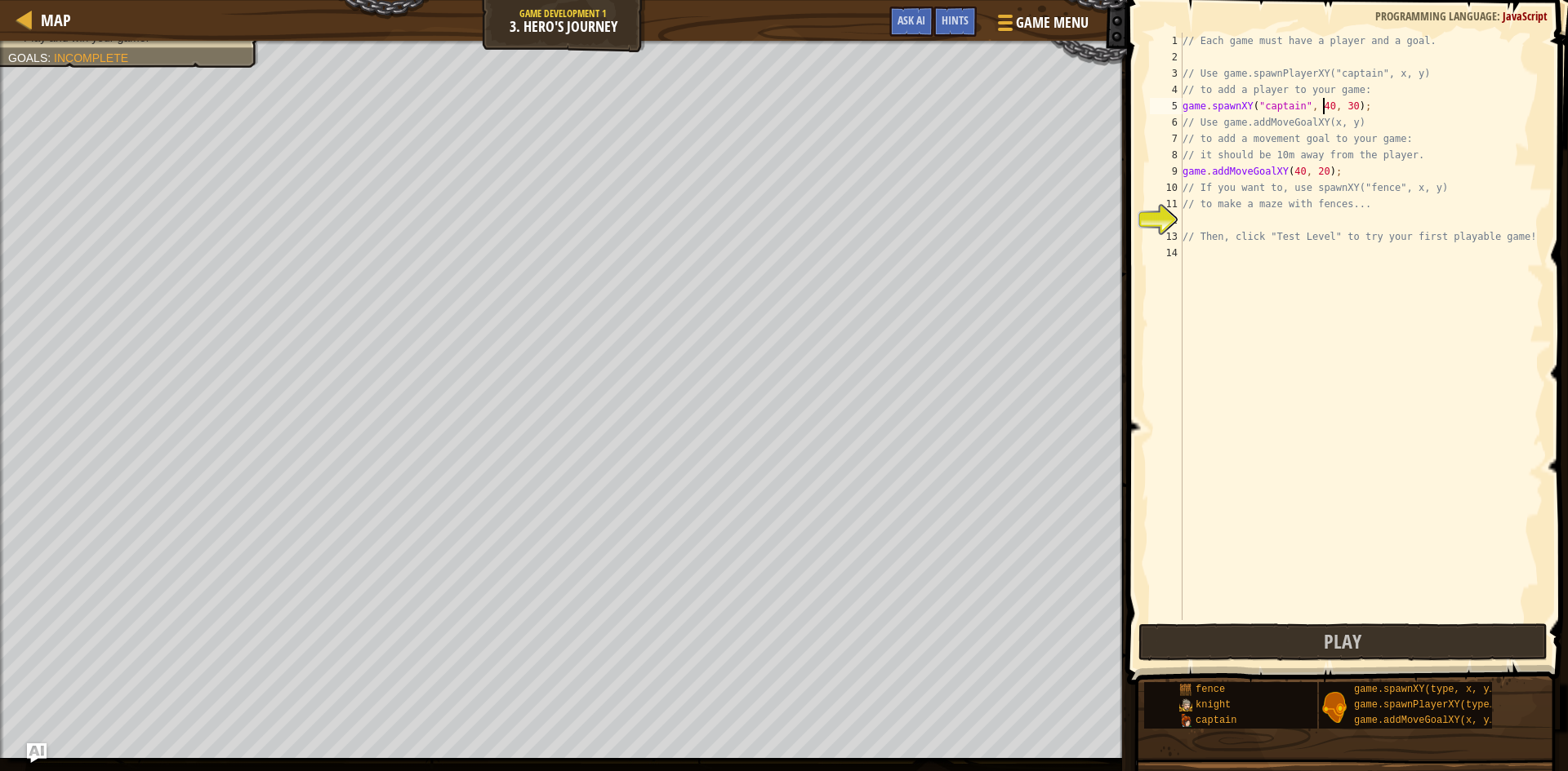
click at [1313, 224] on div "// Each game must have a player and a goal. // Use game.spawnPlayerXY("captain"…" at bounding box center [1361, 343] width 364 height 621
click at [1359, 632] on span "Play" at bounding box center [1342, 641] width 38 height 26
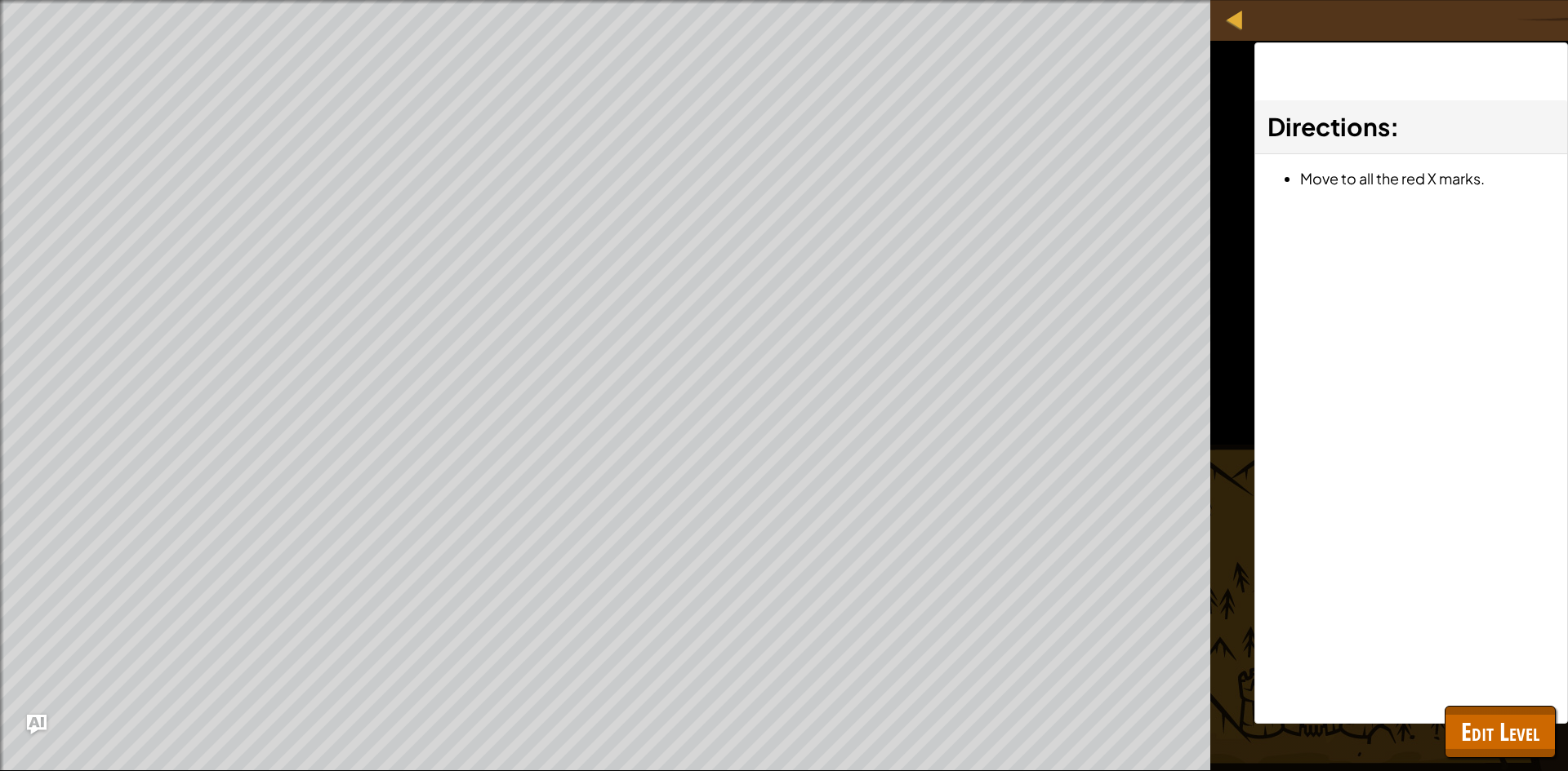
click at [1392, 196] on div "Move to all the red X marks." at bounding box center [1411, 182] width 312 height 56
click at [1479, 720] on span "Edit Level" at bounding box center [1501, 731] width 79 height 33
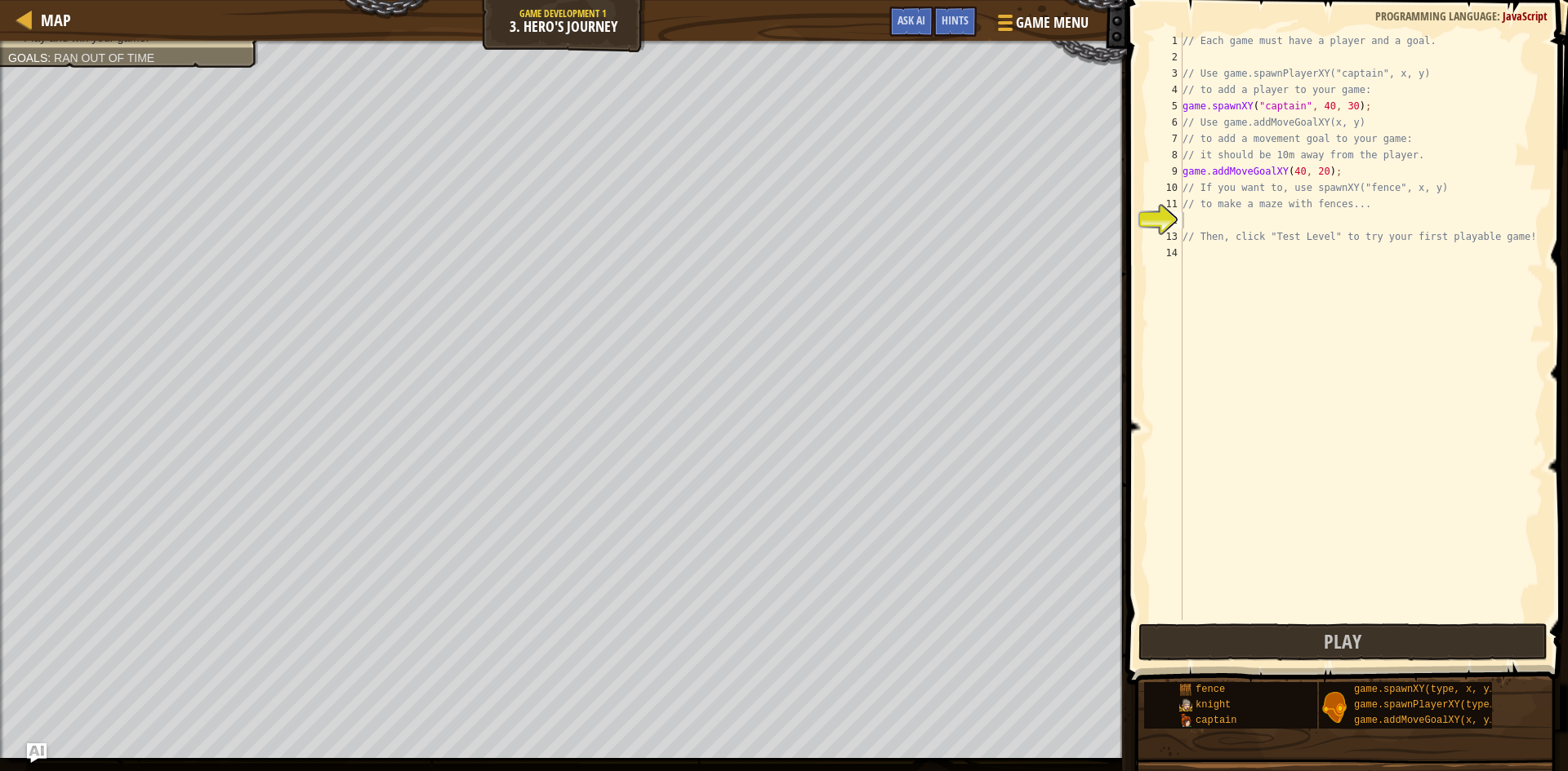
click at [1258, 253] on div "// Each game must have a player and a goal. // Use game.spawnPlayerXY("captain"…" at bounding box center [1361, 343] width 364 height 621
type textarea "h"
click at [1315, 173] on div "// Each game must have a player and a goal. // Use game.spawnPlayerXY("captain"…" at bounding box center [1361, 343] width 364 height 621
click at [1292, 172] on div "// Each game must have a player and a goal. // Use game.spawnPlayerXY("captain"…" at bounding box center [1361, 343] width 364 height 621
click at [1294, 172] on div "// Each game must have a player and a goal. // Use game.spawnPlayerXY("captain"…" at bounding box center [1361, 343] width 364 height 621
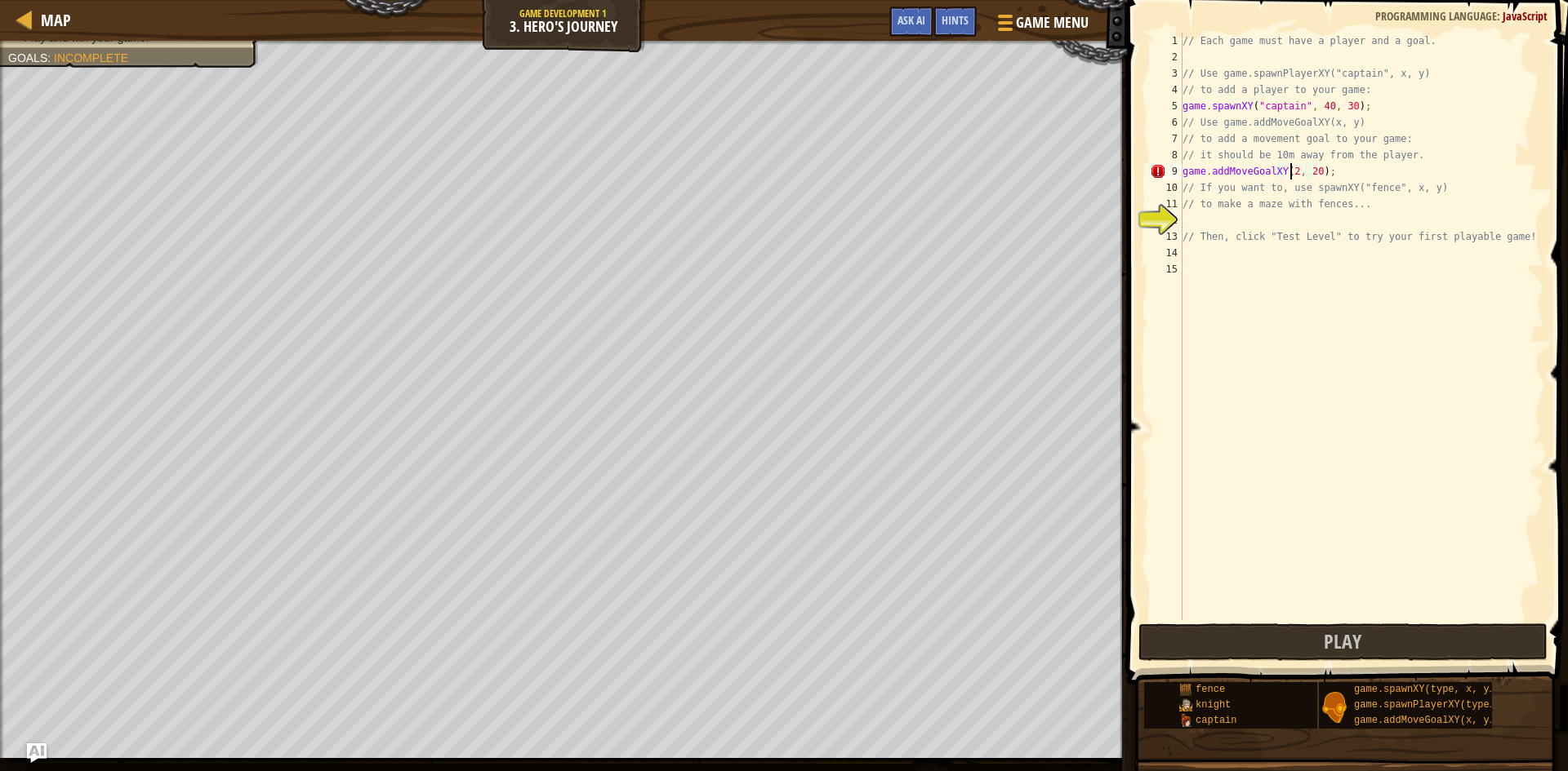
type textarea "game.addMoveGoalXY(20, 20);"
click at [1228, 223] on div "// Each game must have a player and a goal. // Use game.spawnPlayerXY("captain"…" at bounding box center [1361, 343] width 364 height 621
click at [1258, 233] on div "game. s pawnXY press enter game. s pawnPlayerXY press enter" at bounding box center [1334, 269] width 309 height 79
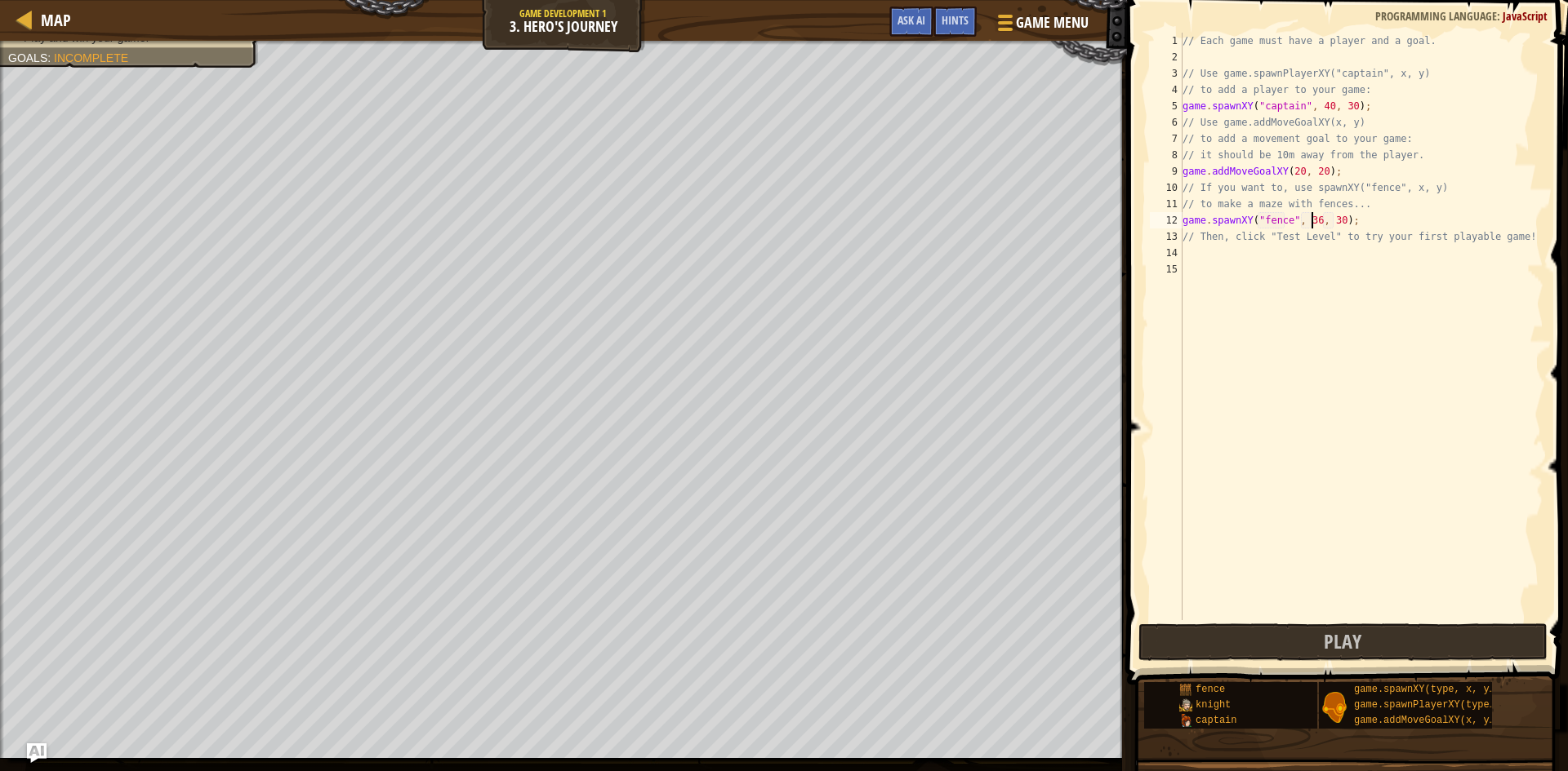
click at [1310, 219] on div "// Each game must have a player and a goal. // Use game.spawnPlayerXY("captain"…" at bounding box center [1361, 343] width 364 height 621
type textarea "game.spawnXY("fence", 31, 30);"
click at [1389, 645] on button "Play" at bounding box center [1342, 642] width 409 height 38
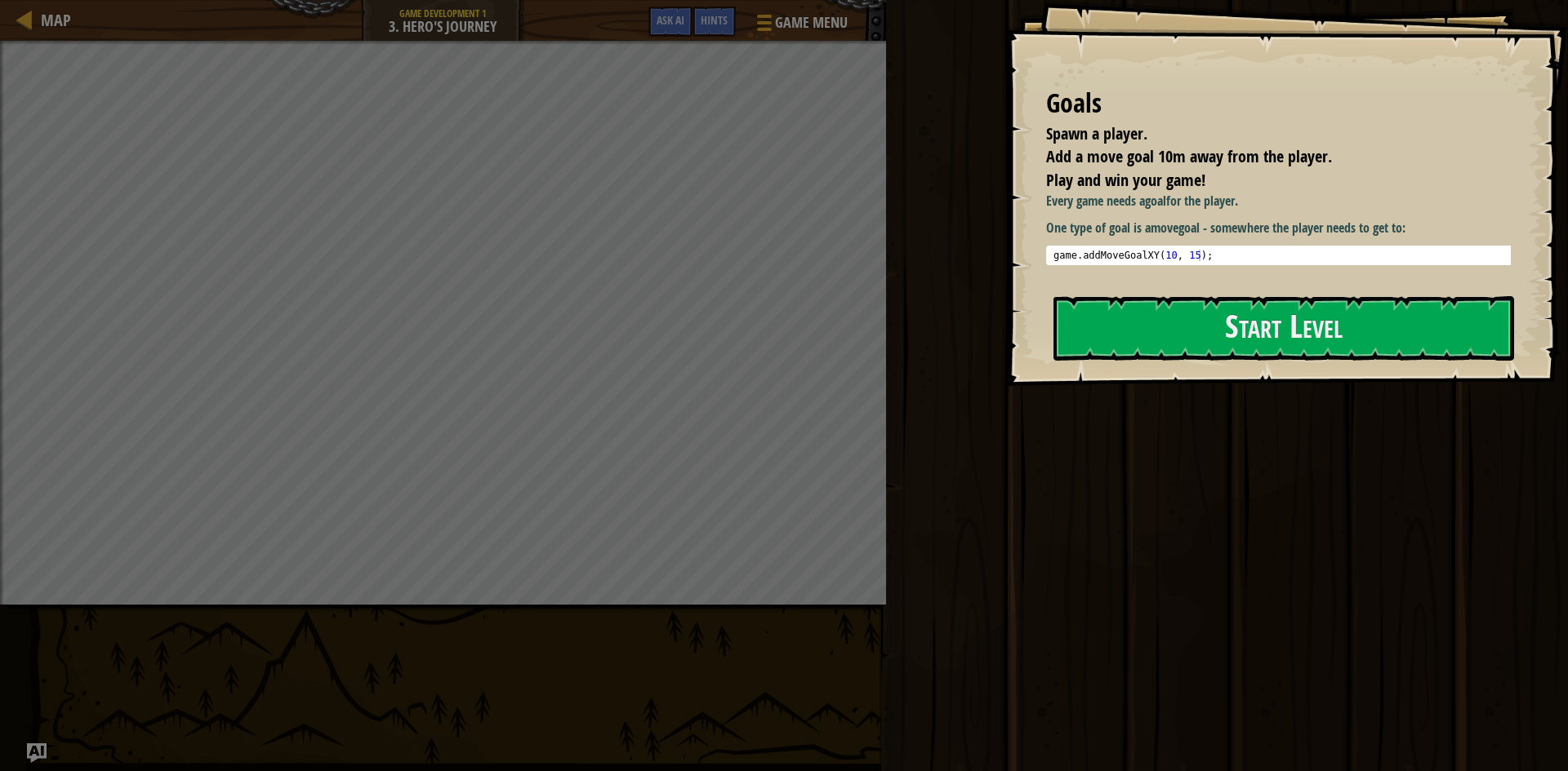
type textarea "game.addMoveGoalXY(10, 15);"
click at [1129, 251] on div "game . addMoveGoalXY ( 10 , 15 ) ;" at bounding box center [1285, 267] width 469 height 34
click at [1153, 221] on p "One type of goal is a move goal - somewhere the player needs to get to:" at bounding box center [1284, 228] width 477 height 19
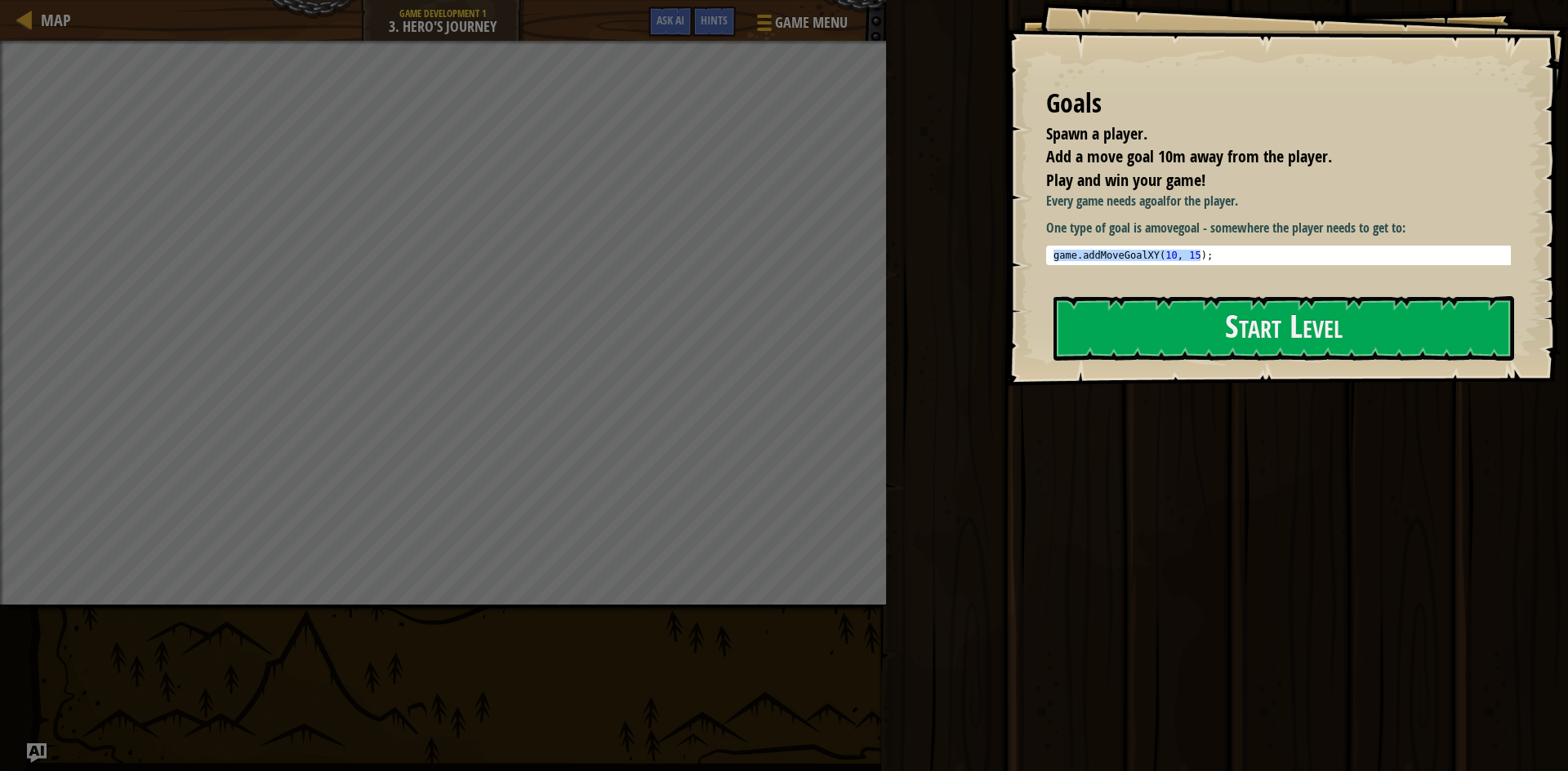
click at [1206, 247] on pre "game.addMoveGoalXY(10, 15); 1 game . addMoveGoalXY ( 10 , 15 ) ; הההההההההההההה…" at bounding box center [1284, 256] width 477 height 20
click at [1201, 258] on div "game . addMoveGoalXY ( 10 , 15 ) ;" at bounding box center [1285, 255] width 469 height 12
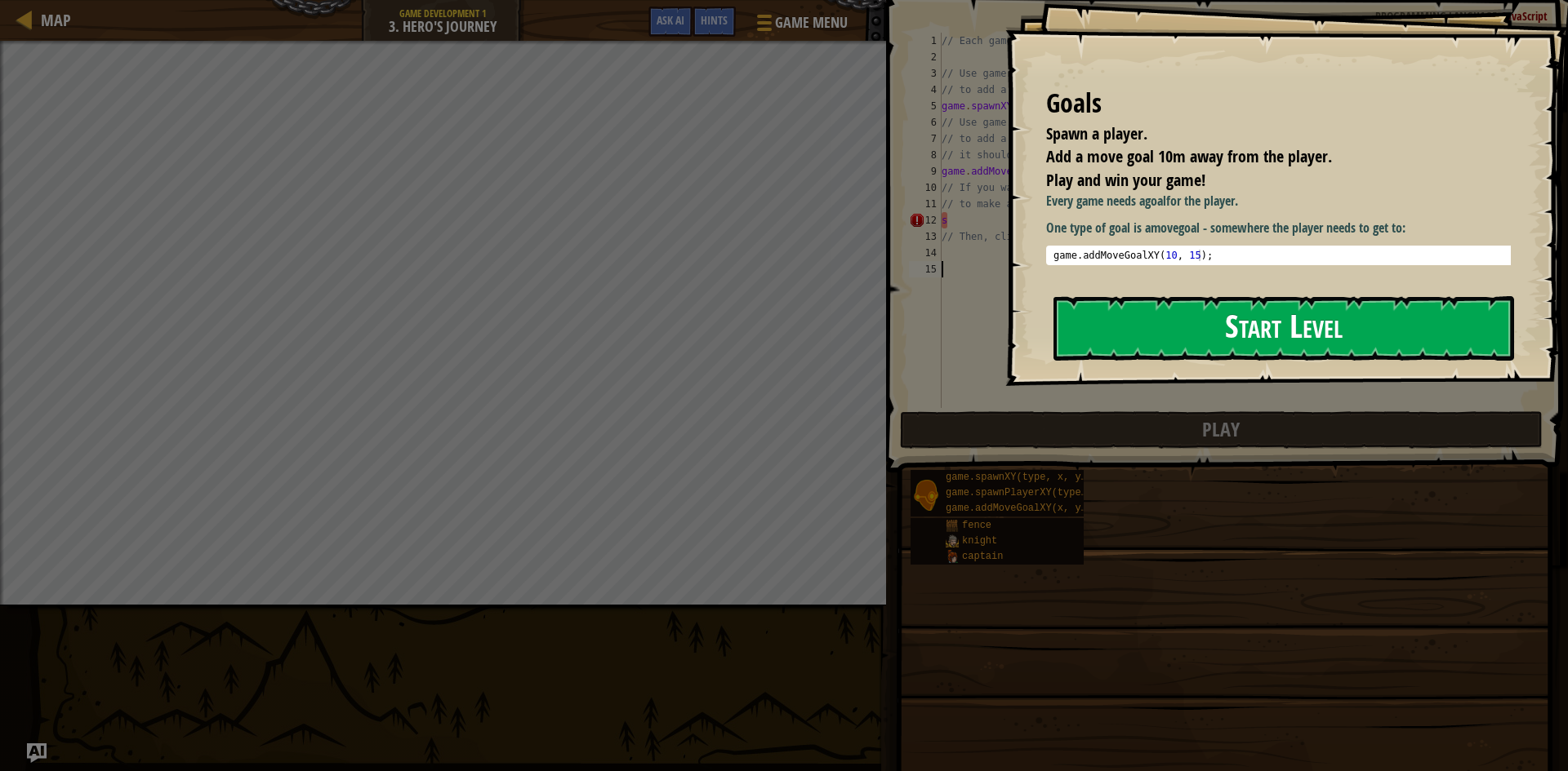
click at [1202, 323] on button "Start Level" at bounding box center [1283, 328] width 461 height 64
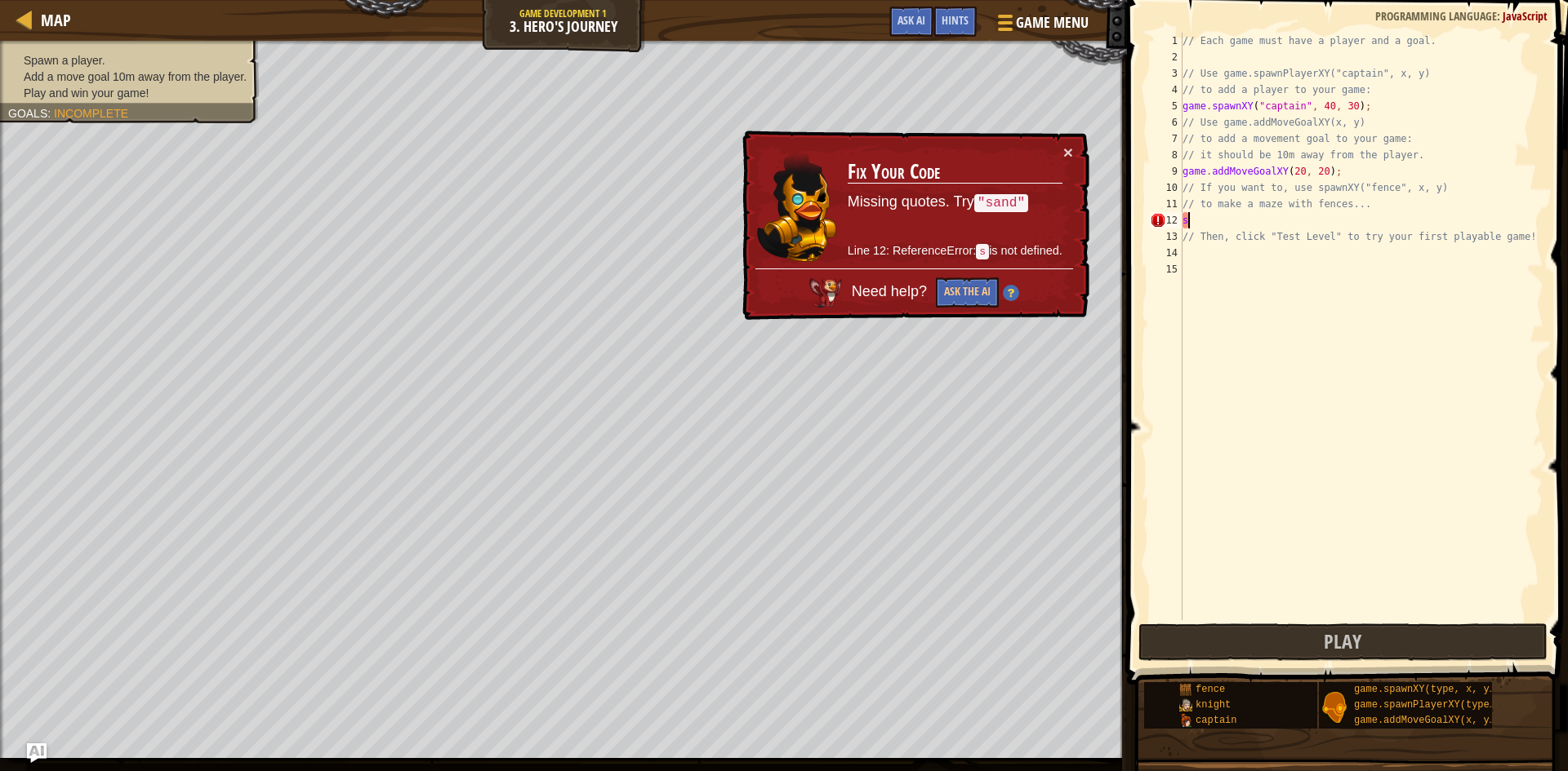
click at [1240, 222] on div "// Each game must have a player and a goal. // Use game.spawnPlayerXY("captain"…" at bounding box center [1361, 343] width 364 height 621
type textarea "s"
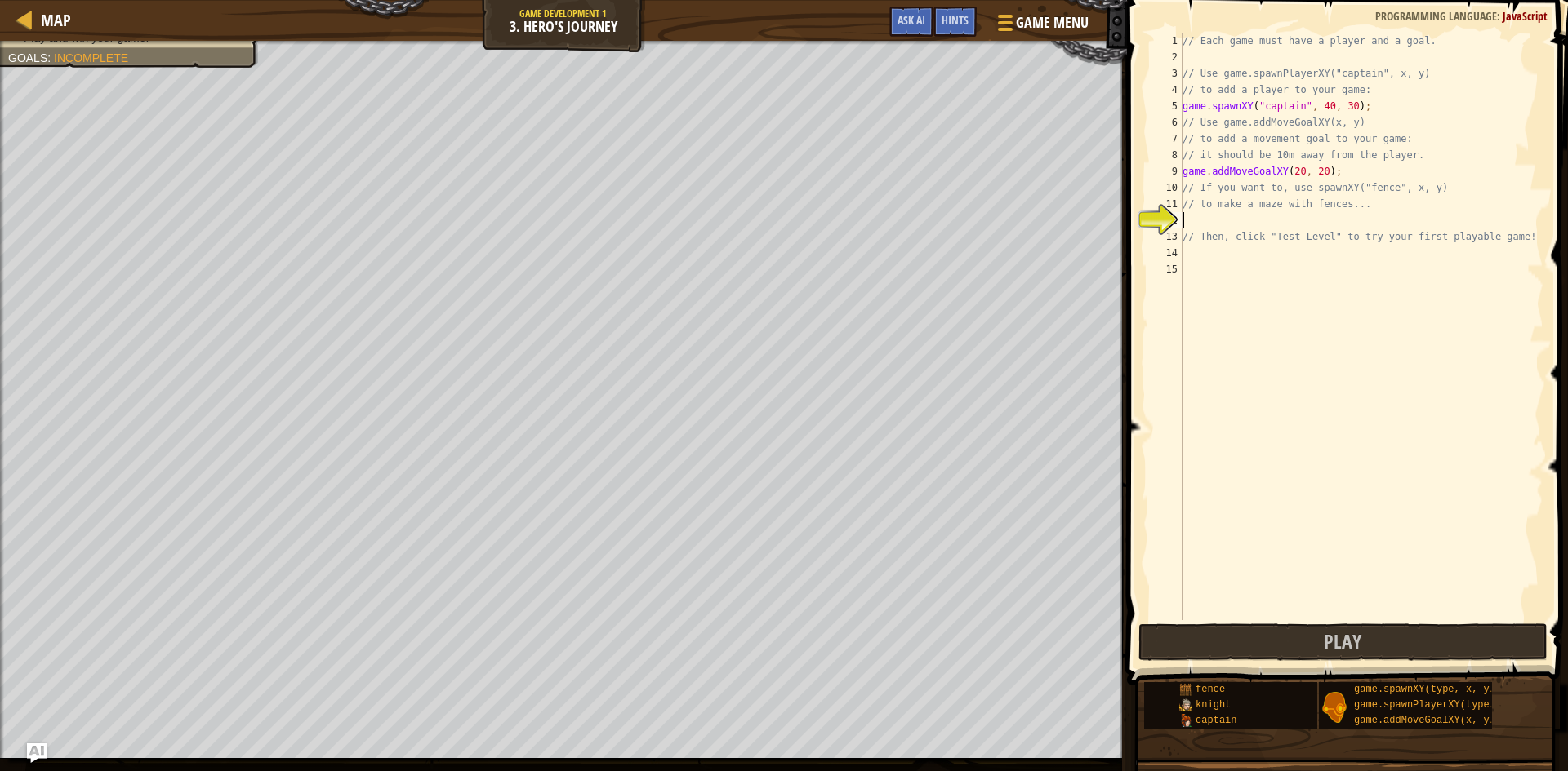
click at [1366, 640] on button "Play" at bounding box center [1342, 642] width 409 height 38
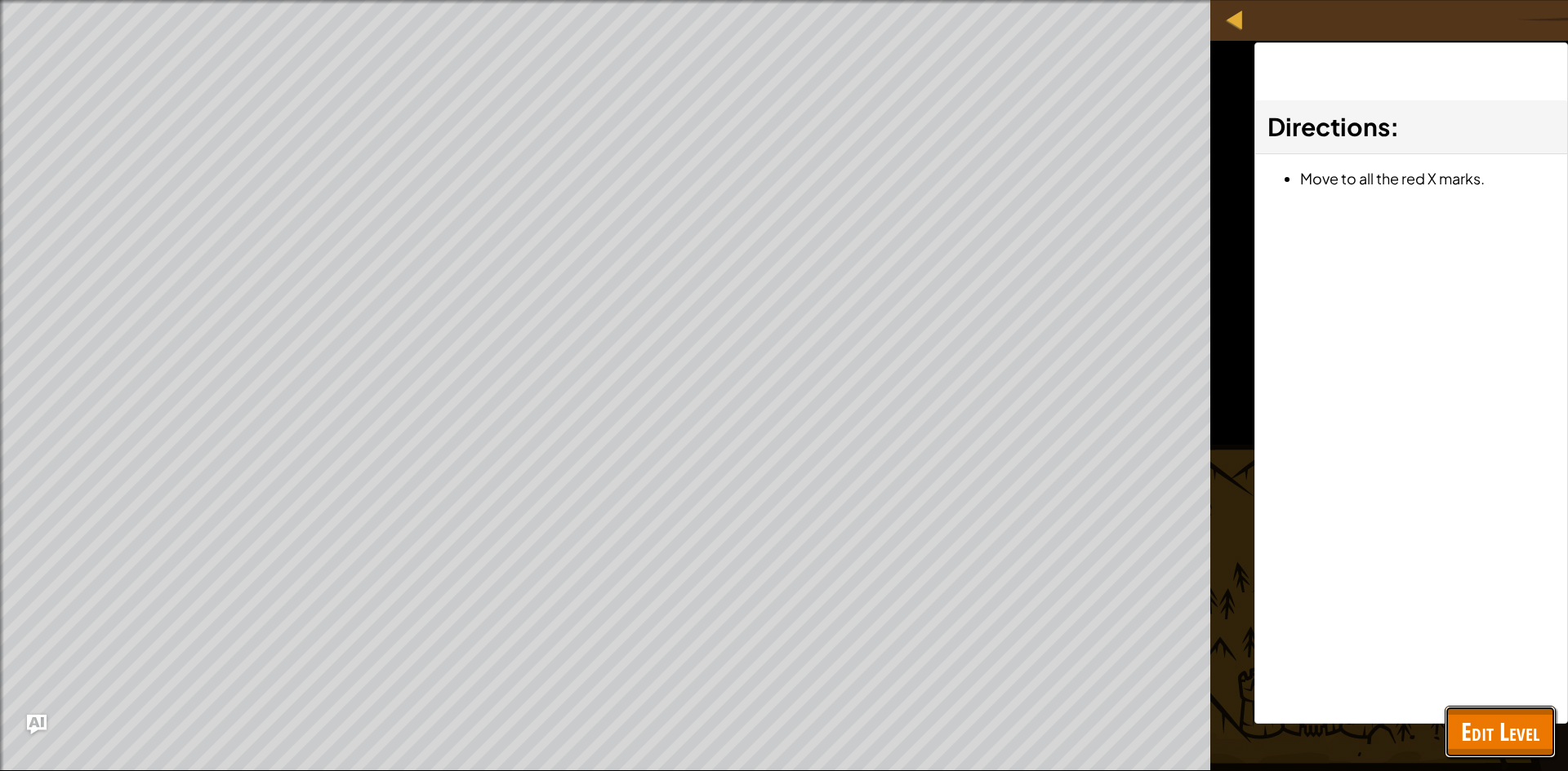
click at [1501, 708] on button "Edit Level" at bounding box center [1500, 732] width 111 height 52
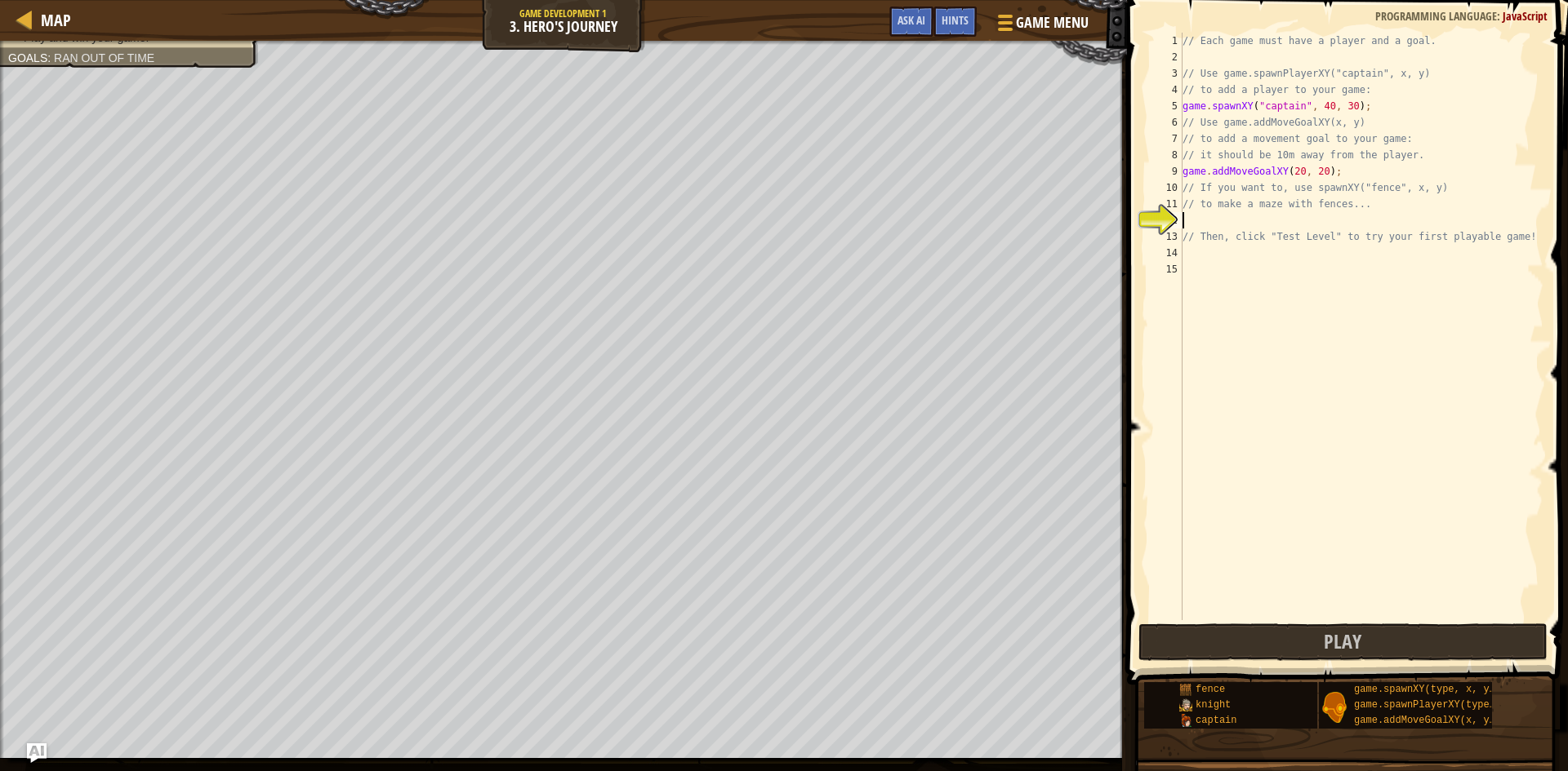
click at [1314, 213] on div "// Each game must have a player and a goal. // Use game.spawnPlayerXY("captain"…" at bounding box center [1361, 343] width 364 height 621
paste textarea "game.addMoveGoalXY(10, 15);"
drag, startPoint x: 1334, startPoint y: 171, endPoint x: 1170, endPoint y: 175, distance: 164.0
click at [1178, 175] on div "game.addMoveGoalXY(10, 15); 1 2 3 4 5 6 7 8 9 10 11 12 13 14 15 // Each game mu…" at bounding box center [1344, 326] width 396 height 588
type textarea "game.addMoveGoalXY(20, 20);"
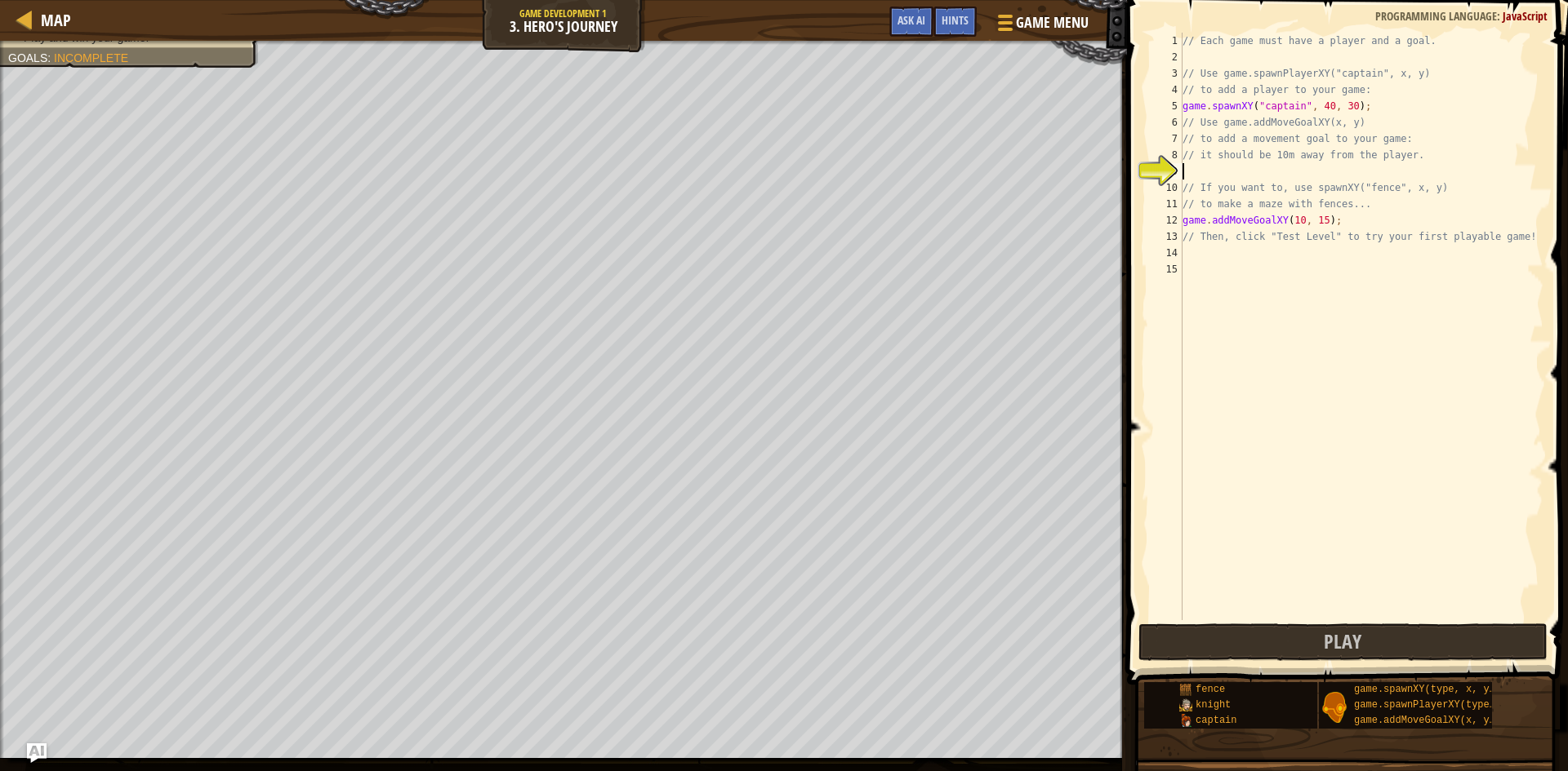
type textarea "// it should be 10m away from the player."
paste textarea "game.addMoveGoalXY(10, 15);"
click at [1322, 217] on div "// Each game must have a player and a goal. // Use game.spawnPlayerXY("captain"…" at bounding box center [1361, 343] width 364 height 621
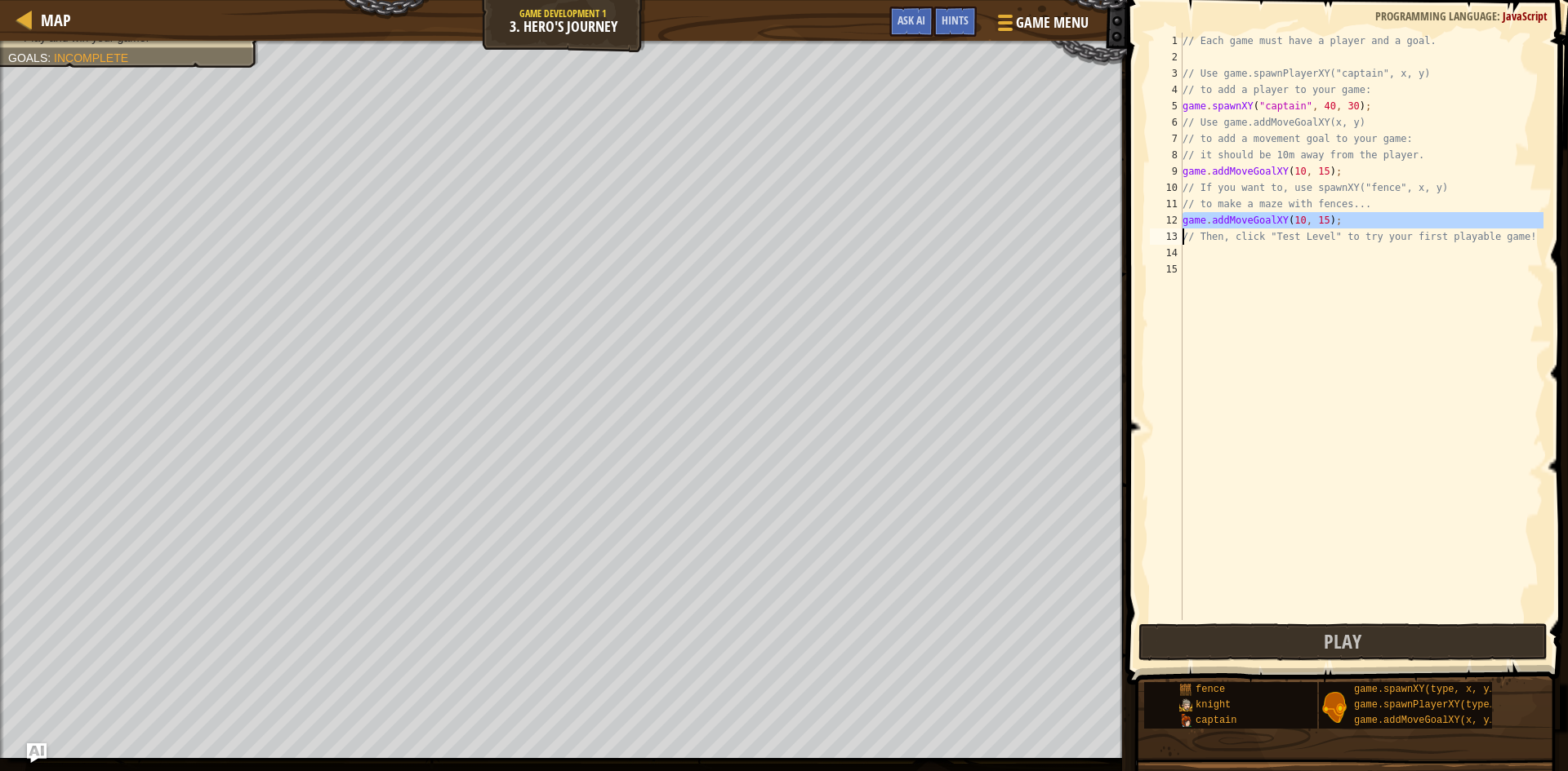
type textarea "// Then, click "Test Level" to try your first playable game!"
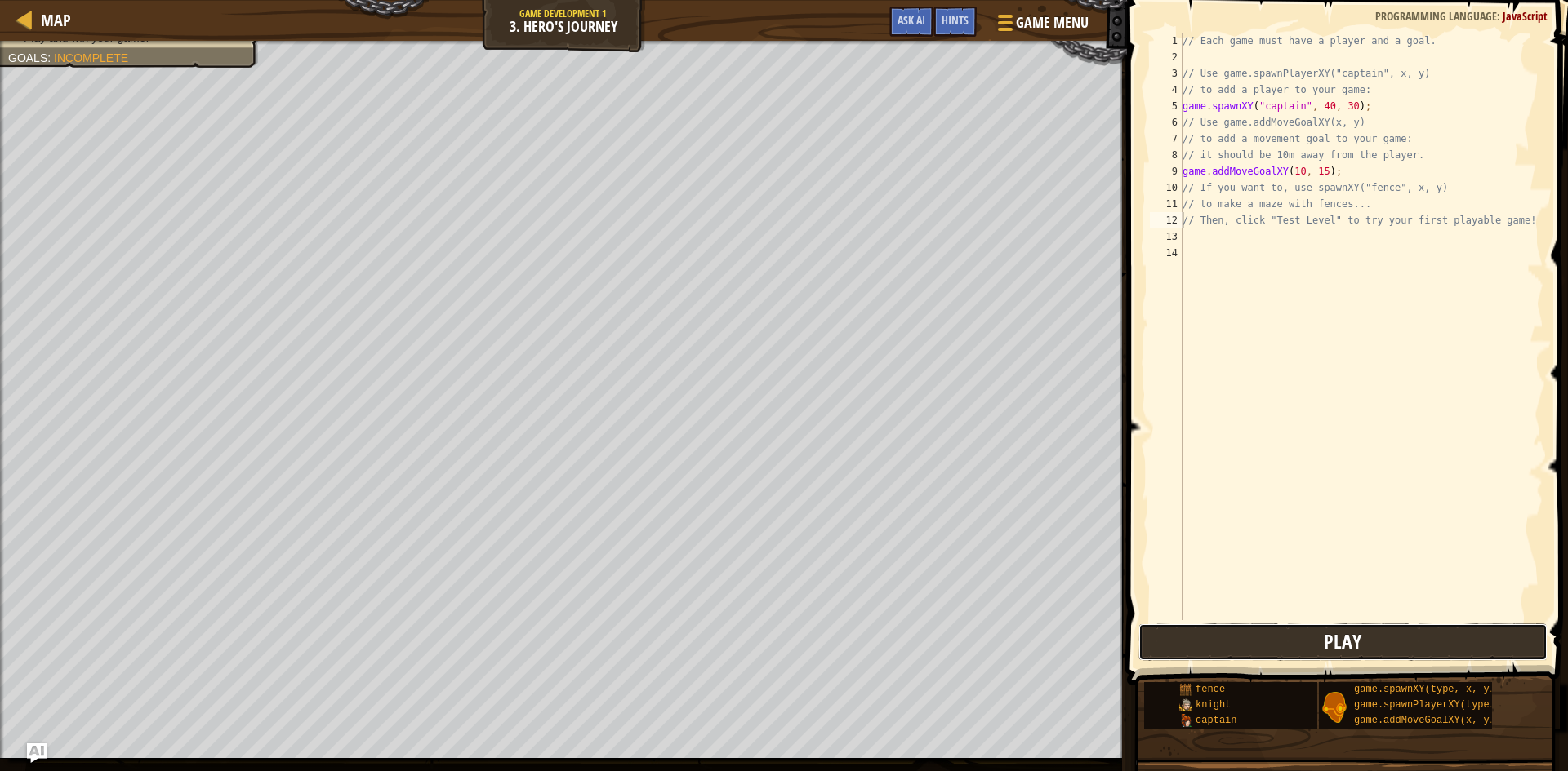
click at [1388, 630] on button "Play" at bounding box center [1342, 642] width 409 height 38
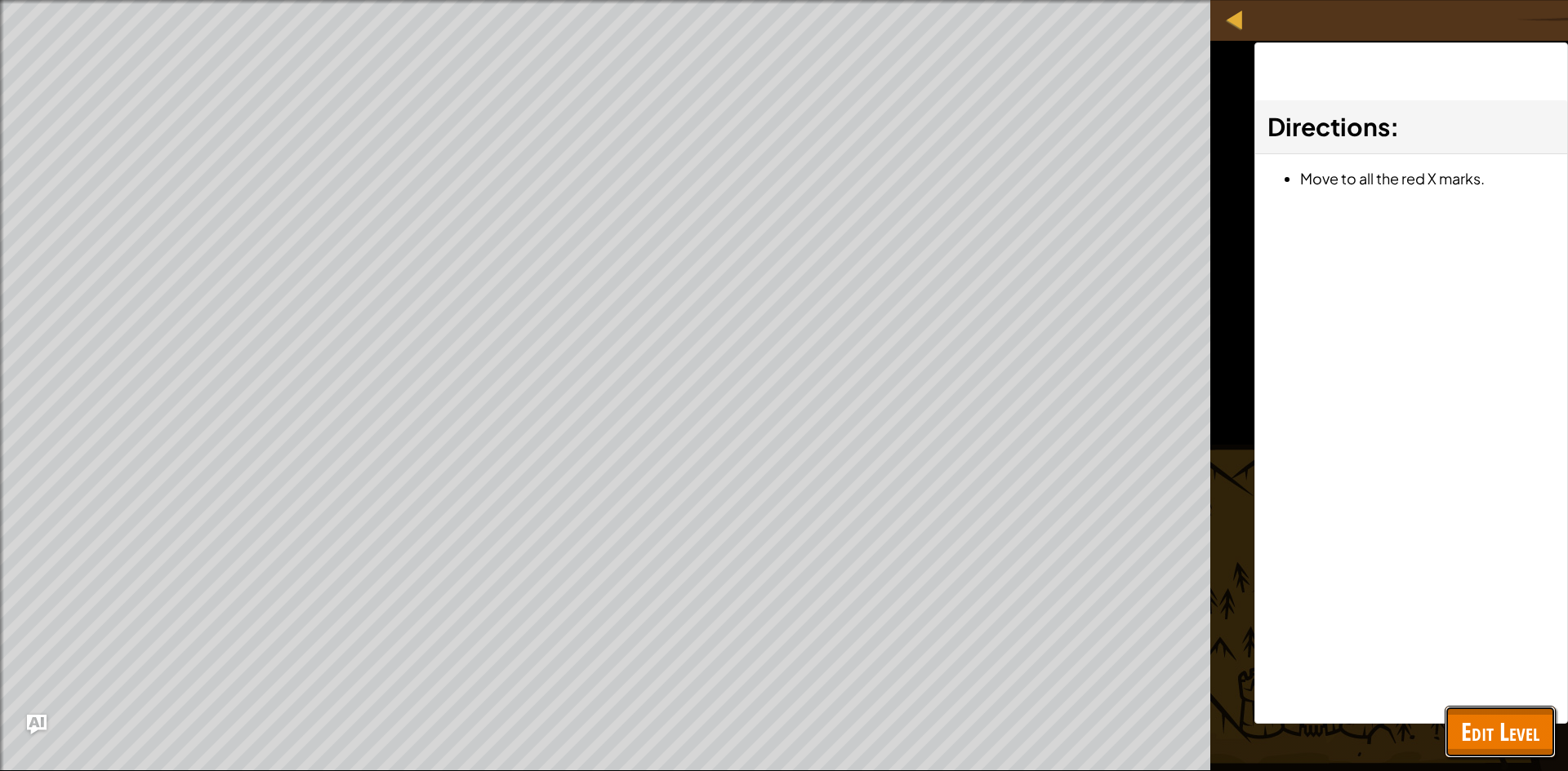
click at [1483, 731] on span "Edit Level" at bounding box center [1501, 731] width 79 height 33
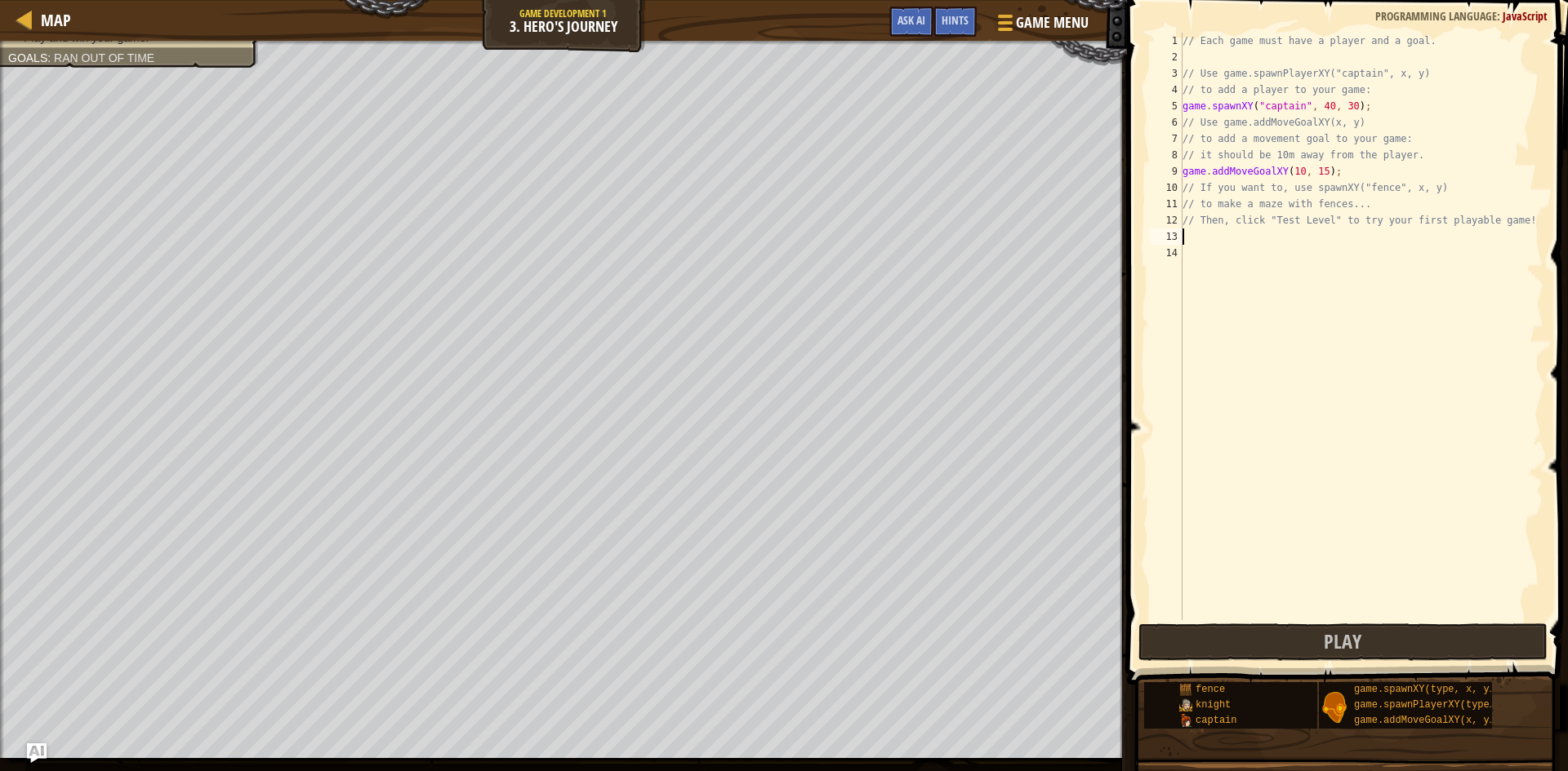
click at [1382, 233] on div "// Each game must have a player and a goal. // Use game.spawnPlayerXY("captain"…" at bounding box center [1361, 343] width 364 height 621
type textarea "h"
type textarea "// Then, click "Test Level" to try your first playable g"
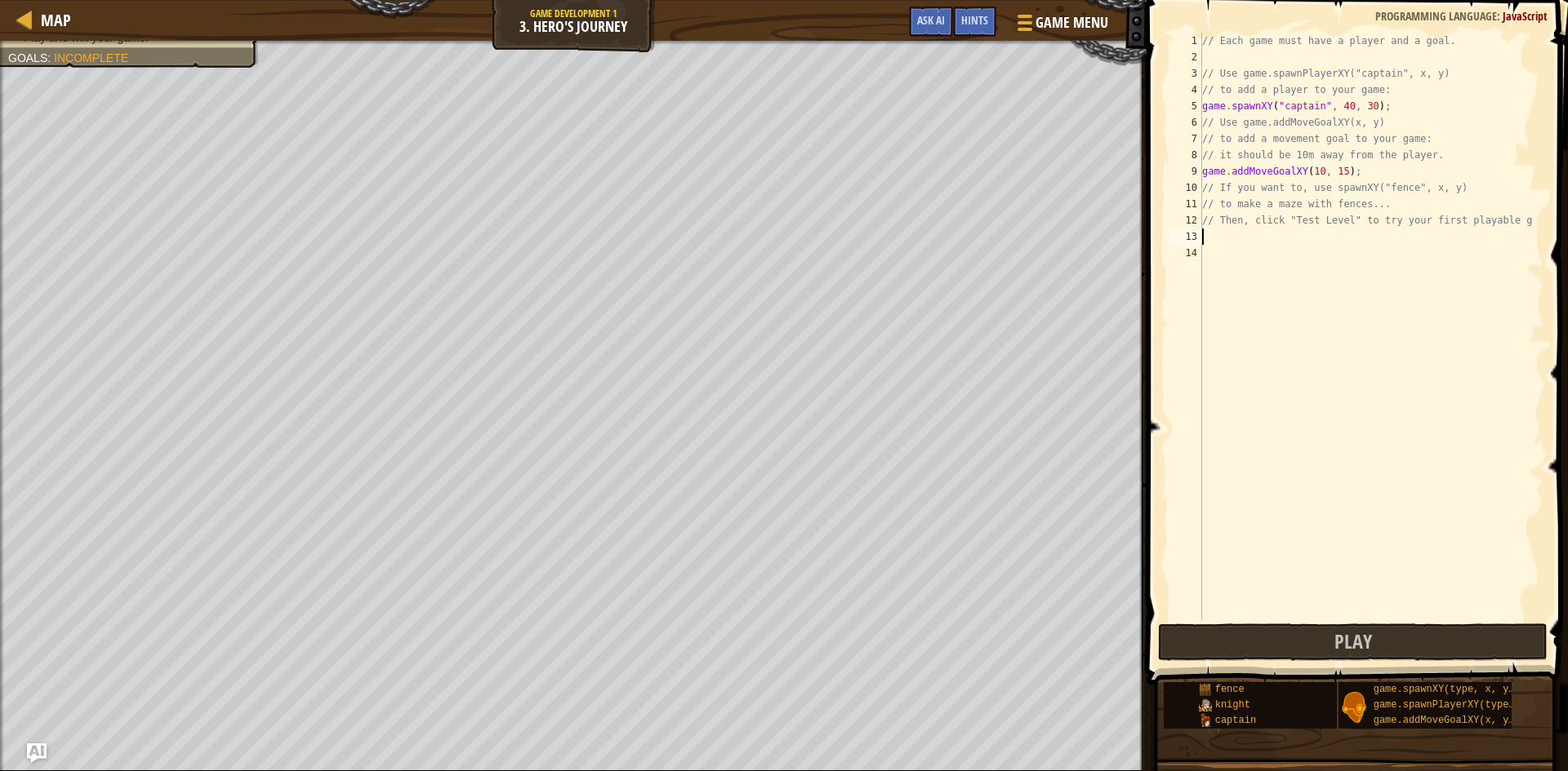
scroll to position [7, 0]
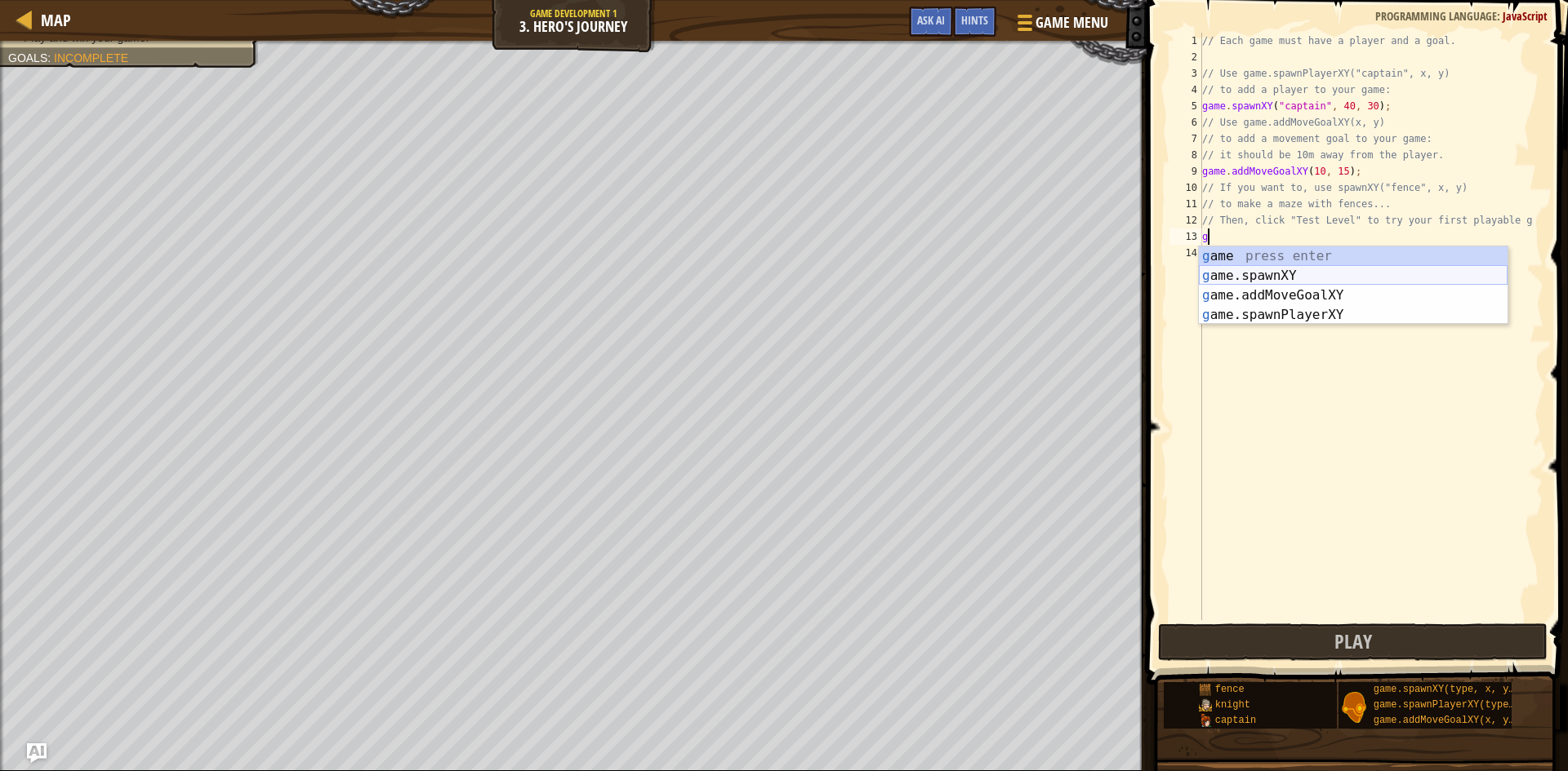
click at [1274, 275] on div "g ame press enter g ame.spawnXY press enter g ame.addMoveGoalXY press enter g a…" at bounding box center [1353, 305] width 309 height 117
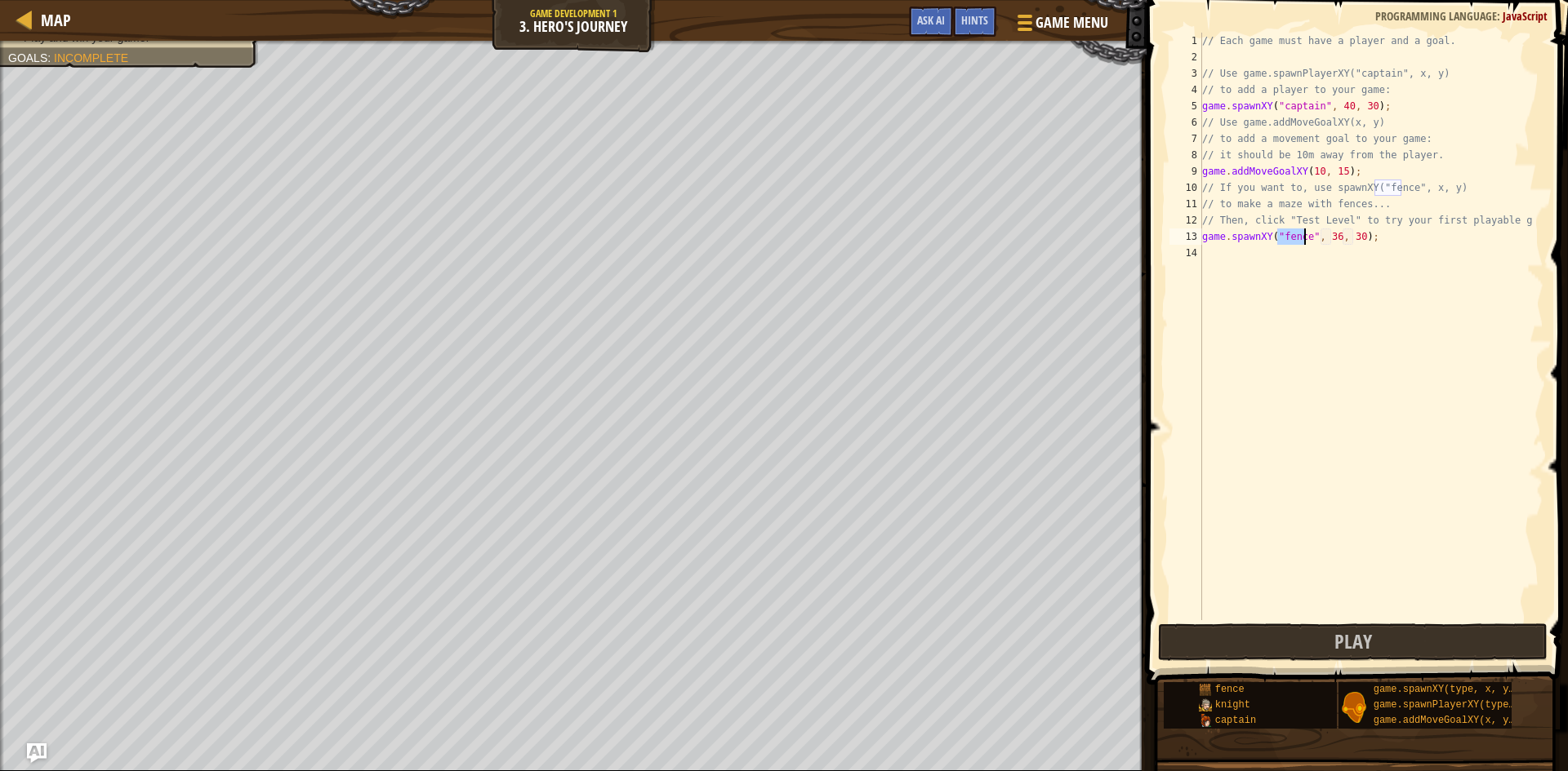
scroll to position [7, 7]
click at [1302, 249] on div ""c aptain" press enter" at bounding box center [1412, 276] width 309 height 59
click at [1341, 233] on div "// Each game must have a player and a goal. // Use game.spawnPlayerXY("captain"…" at bounding box center [1371, 343] width 345 height 621
click at [1362, 241] on div "// Each game must have a player and a goal. // Use game.spawnPlayerXY("captain"…" at bounding box center [1371, 343] width 345 height 621
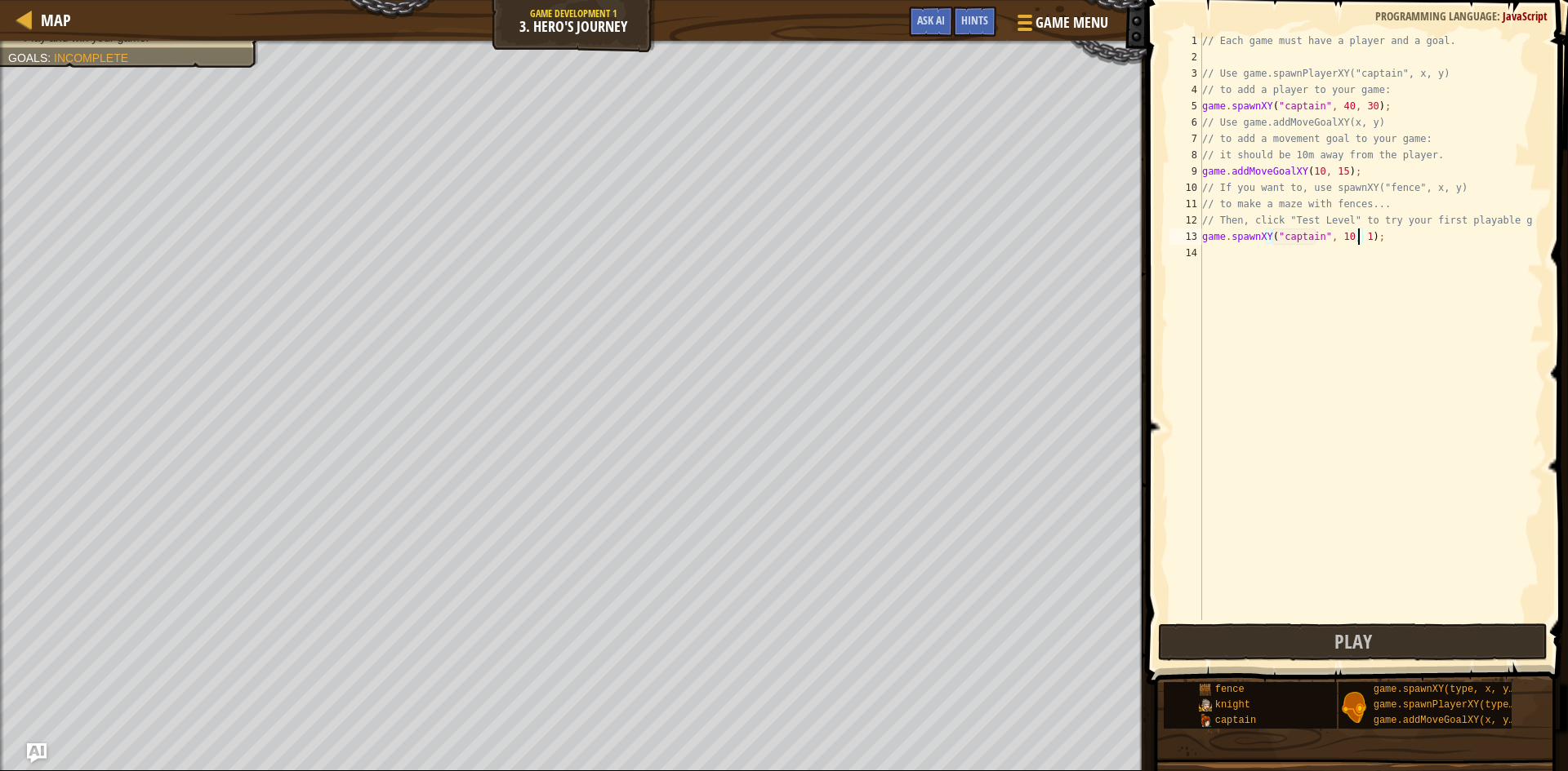
scroll to position [7, 14]
click at [1260, 662] on span at bounding box center [1359, 318] width 434 height 733
click at [1266, 633] on button "Play" at bounding box center [1352, 642] width 389 height 38
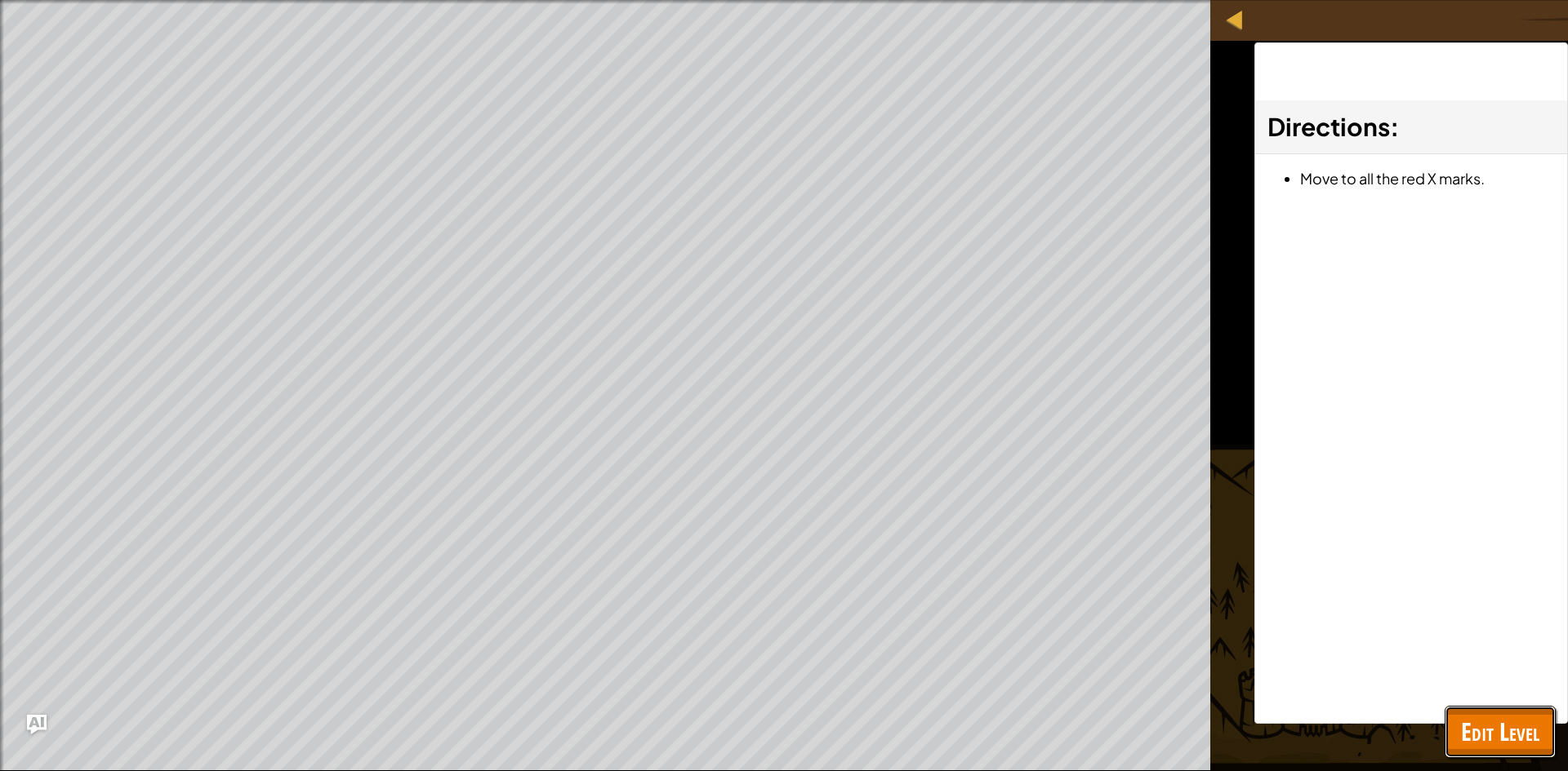
click at [1514, 707] on button "Edit Level" at bounding box center [1500, 732] width 111 height 52
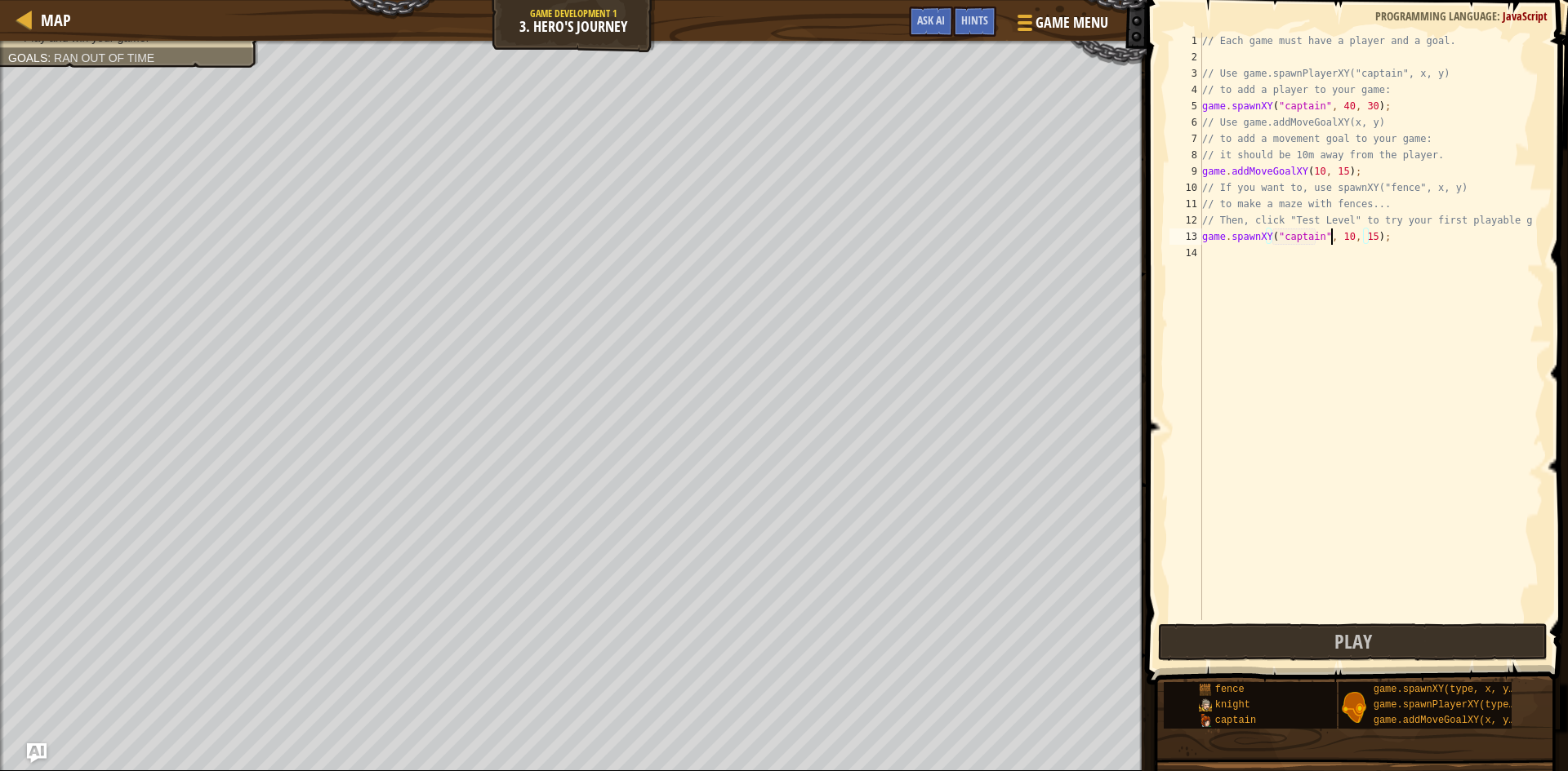
click at [1331, 236] on div "// Each game must have a player and a goal. // Use game.spawnPlayerXY("captain"…" at bounding box center [1371, 343] width 345 height 621
type textarea "game.spawnXY("captain", 10, 15);"
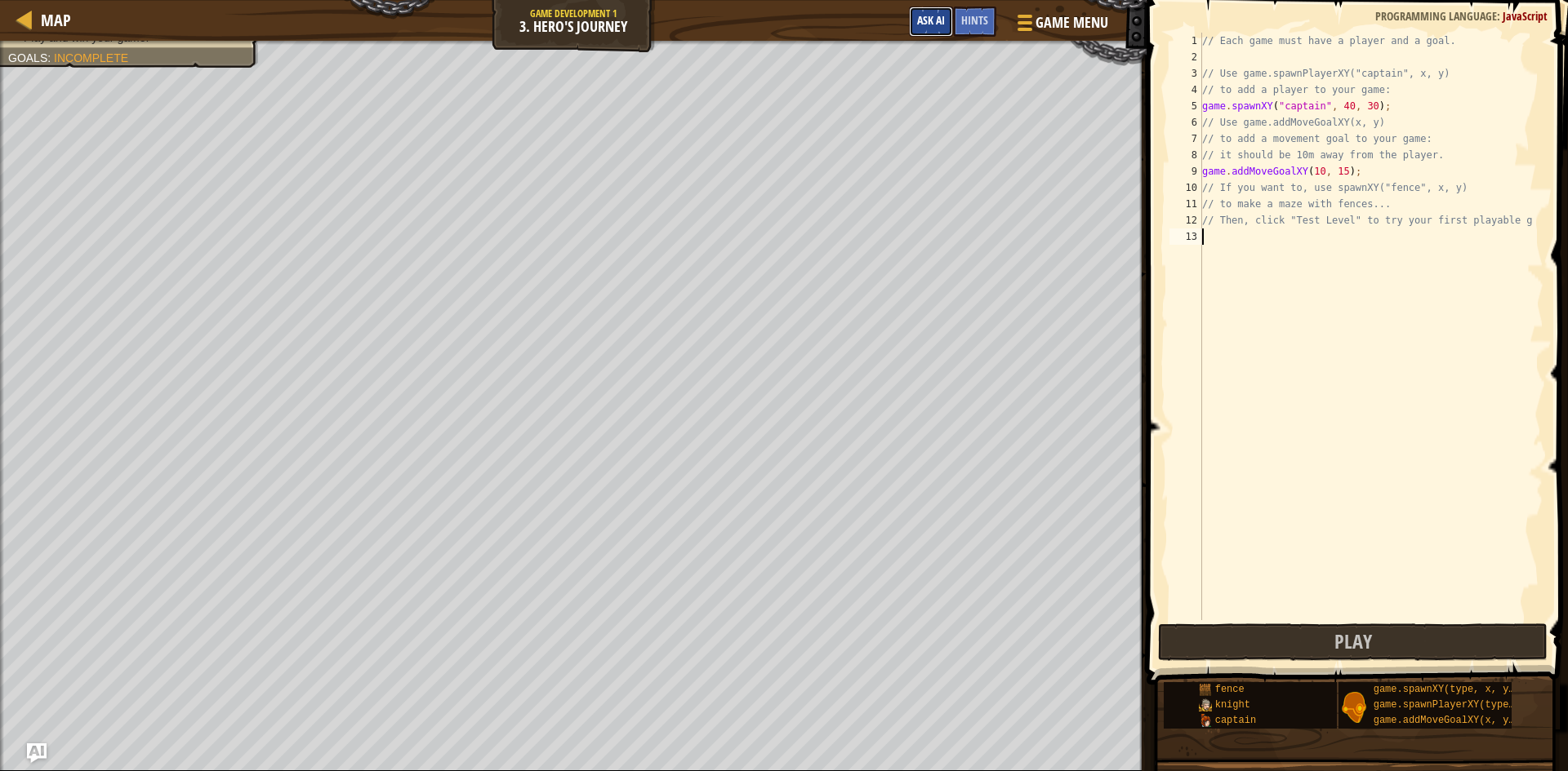
click at [941, 30] on button "Ask AI" at bounding box center [931, 21] width 44 height 30
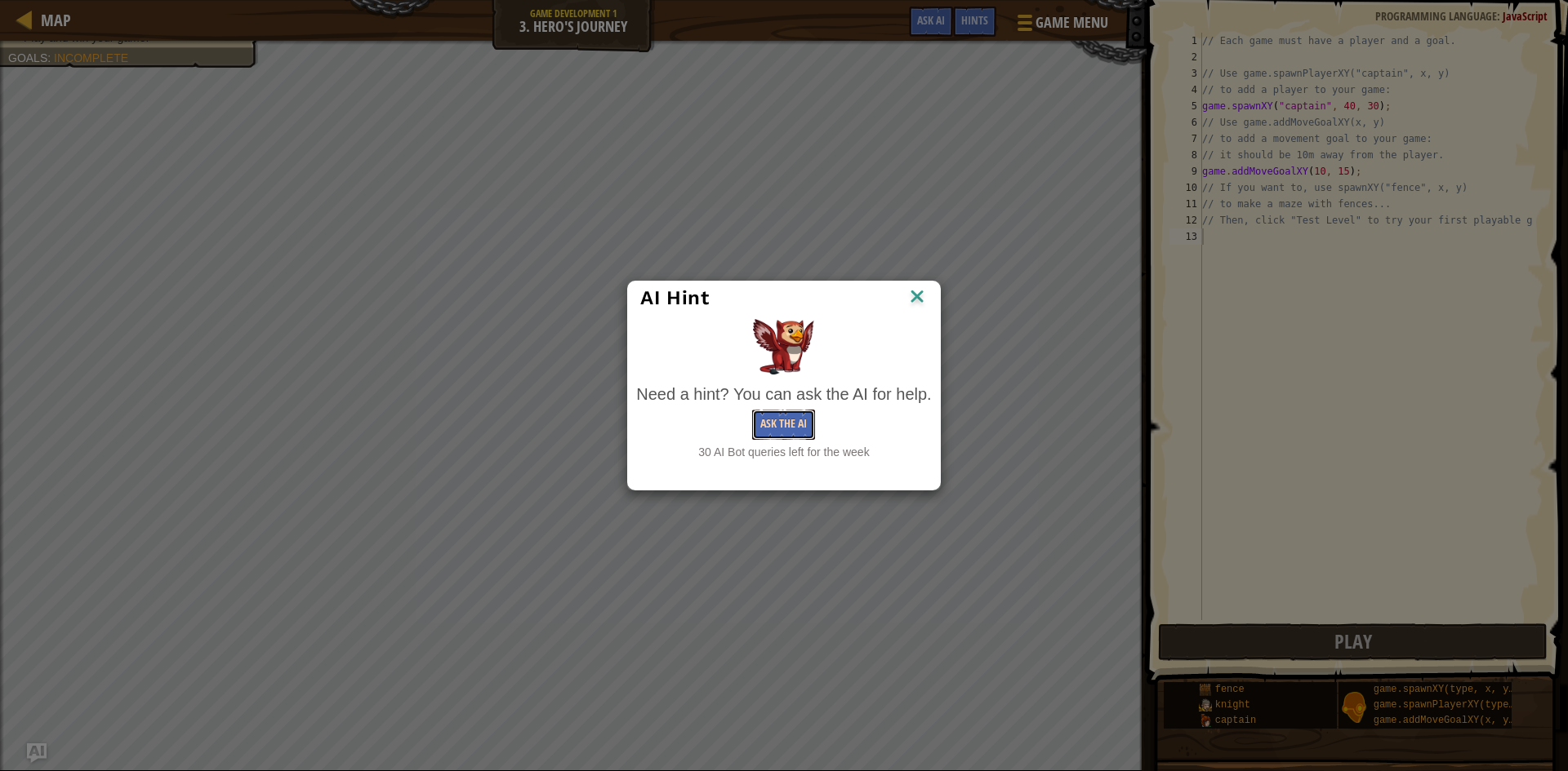
click at [784, 434] on button "Ask the AI" at bounding box center [783, 425] width 63 height 30
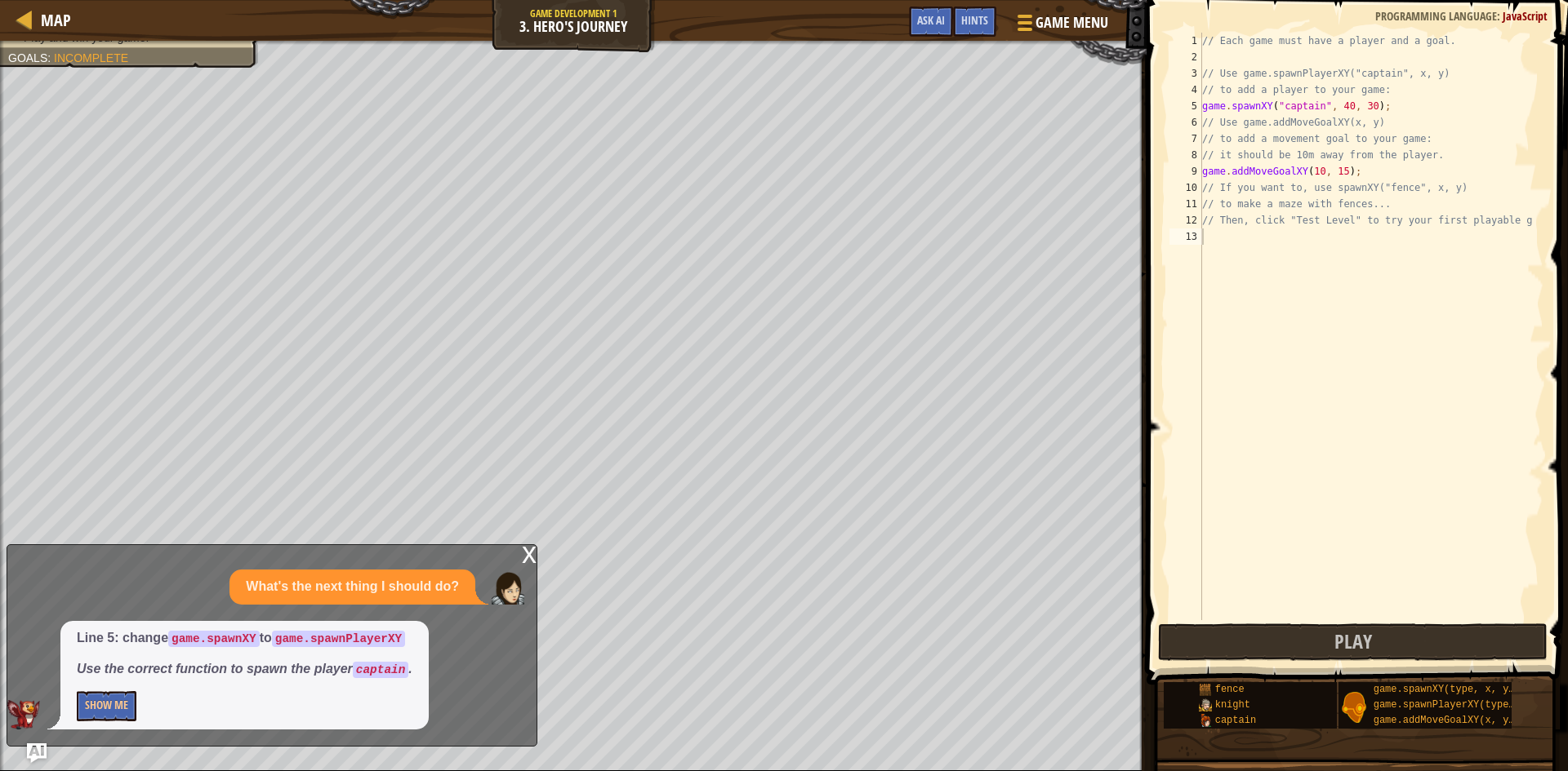
click at [1255, 105] on div "// Each game must have a player and a goal. // Use game.spawnPlayerXY("captain"…" at bounding box center [1371, 343] width 345 height 621
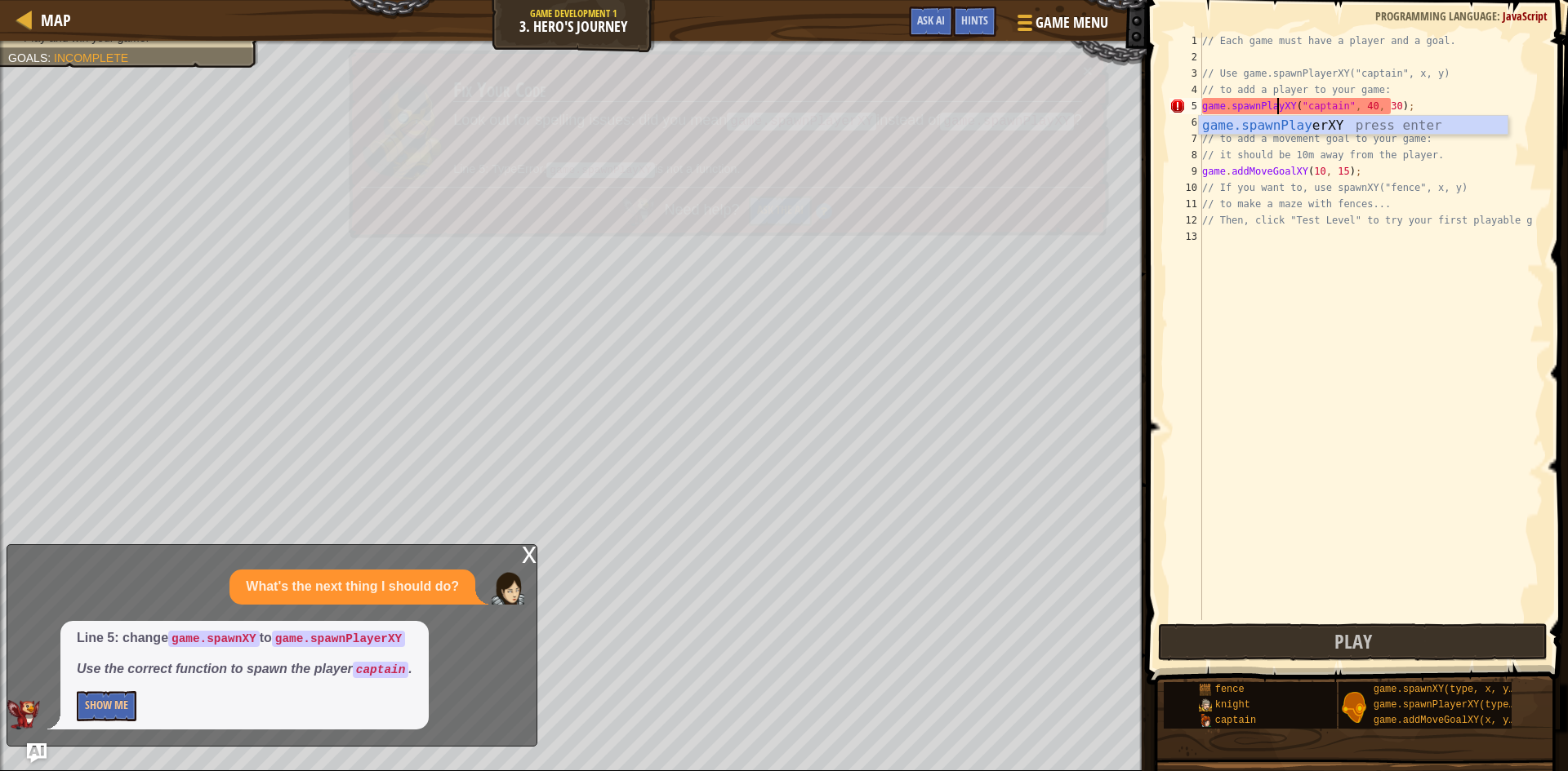
scroll to position [7, 7]
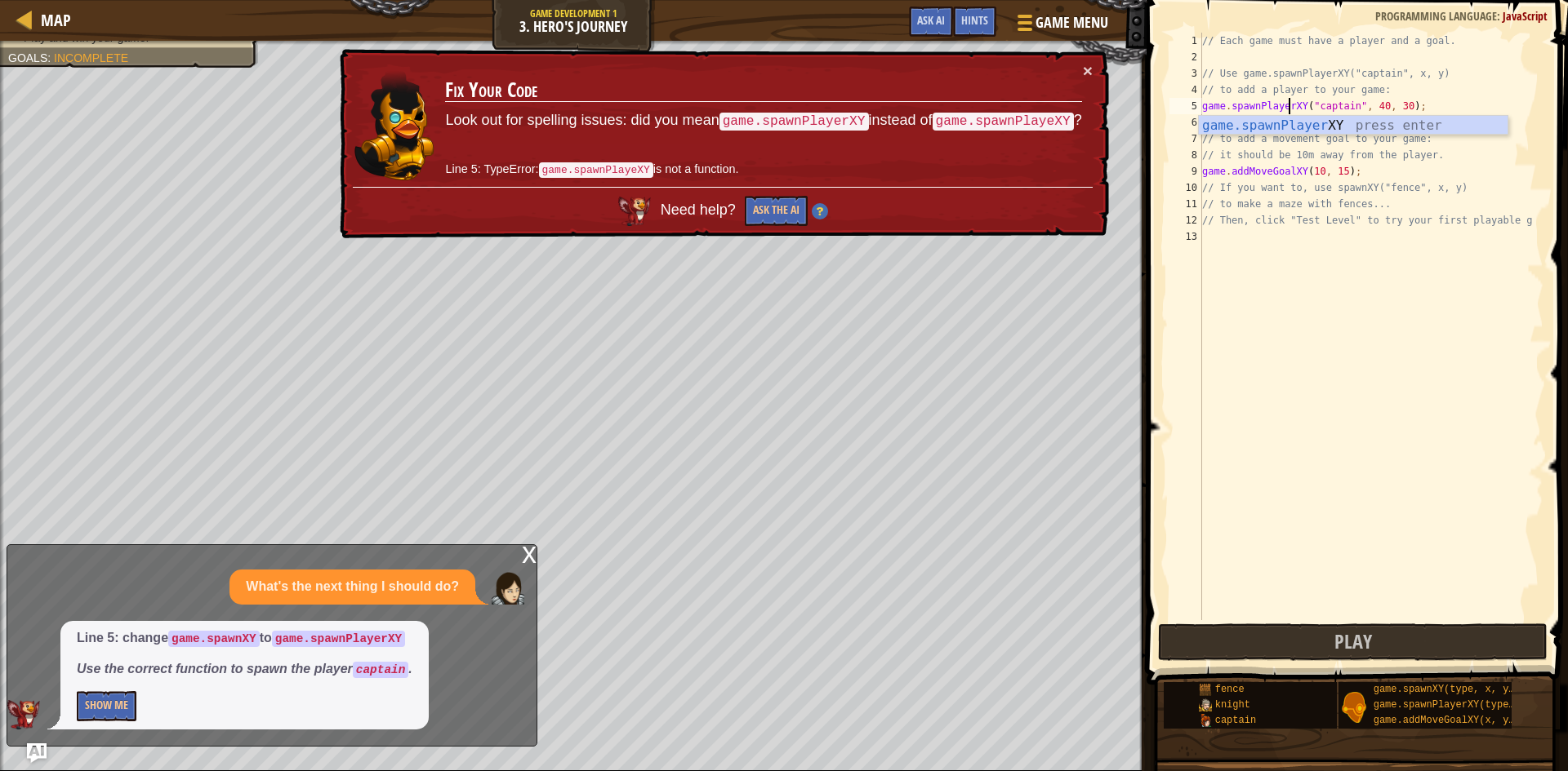
click at [1257, 113] on div "// Each game must have a player and a goal. // Use game.spawnPlayerXY("captain"…" at bounding box center [1371, 343] width 345 height 621
click at [1267, 113] on div "// Each game must have a player and a goal. // Use game.spawnPlayerXY("captain"…" at bounding box center [1371, 343] width 345 height 621
click at [1267, 113] on div "// Each game must have a player and a goal. // Use game.spawnPlayerXY("captain"…" at bounding box center [1371, 326] width 345 height 588
drag, startPoint x: 1398, startPoint y: 102, endPoint x: 1158, endPoint y: 103, distance: 240.0
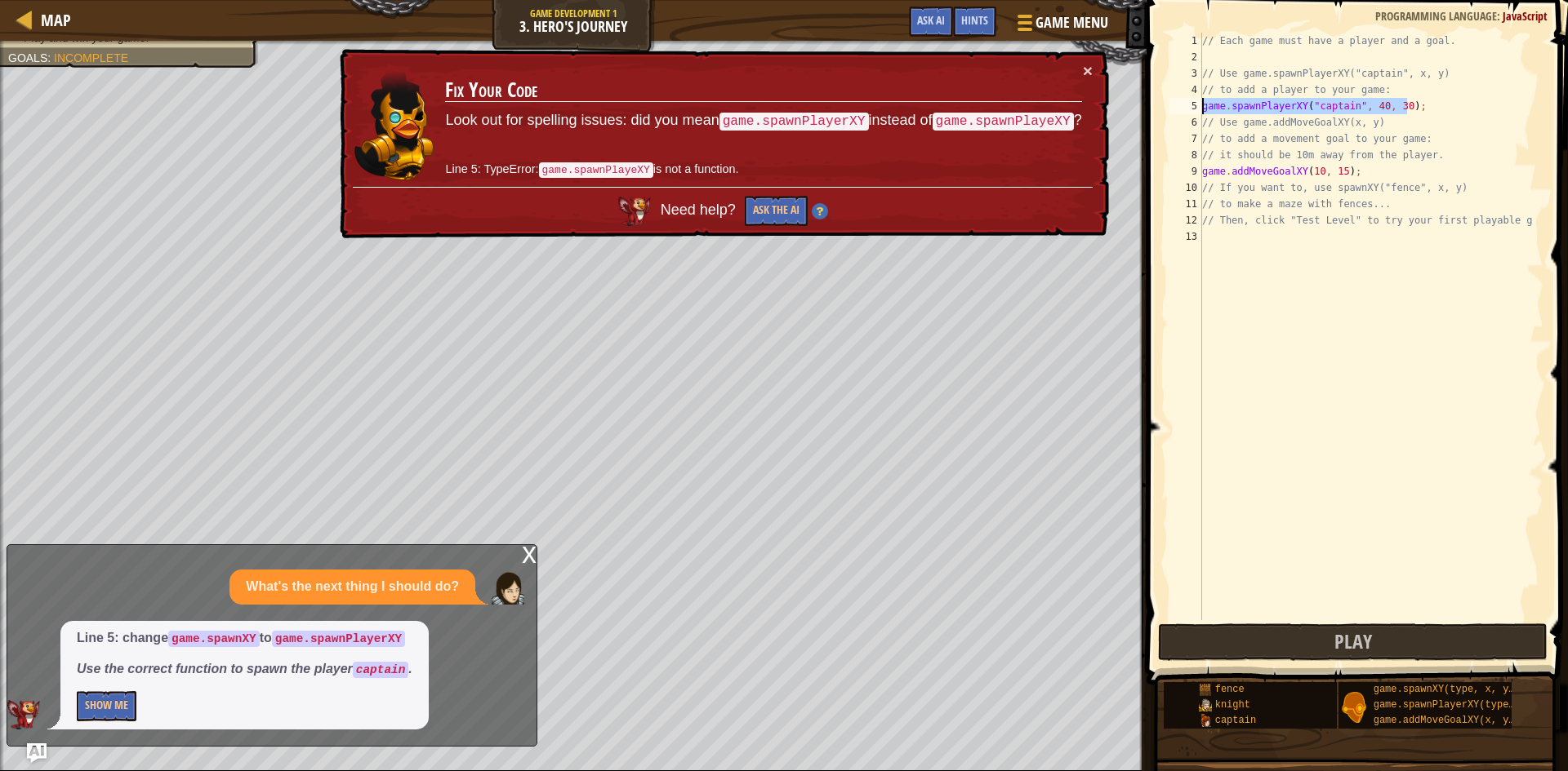
click at [1158, 103] on div "game.spawnPlayerXY("captain", 40, 30); 1 2 3 4 5 6 7 8 9 10 11 12 13 // Each ga…" at bounding box center [1355, 374] width 426 height 733
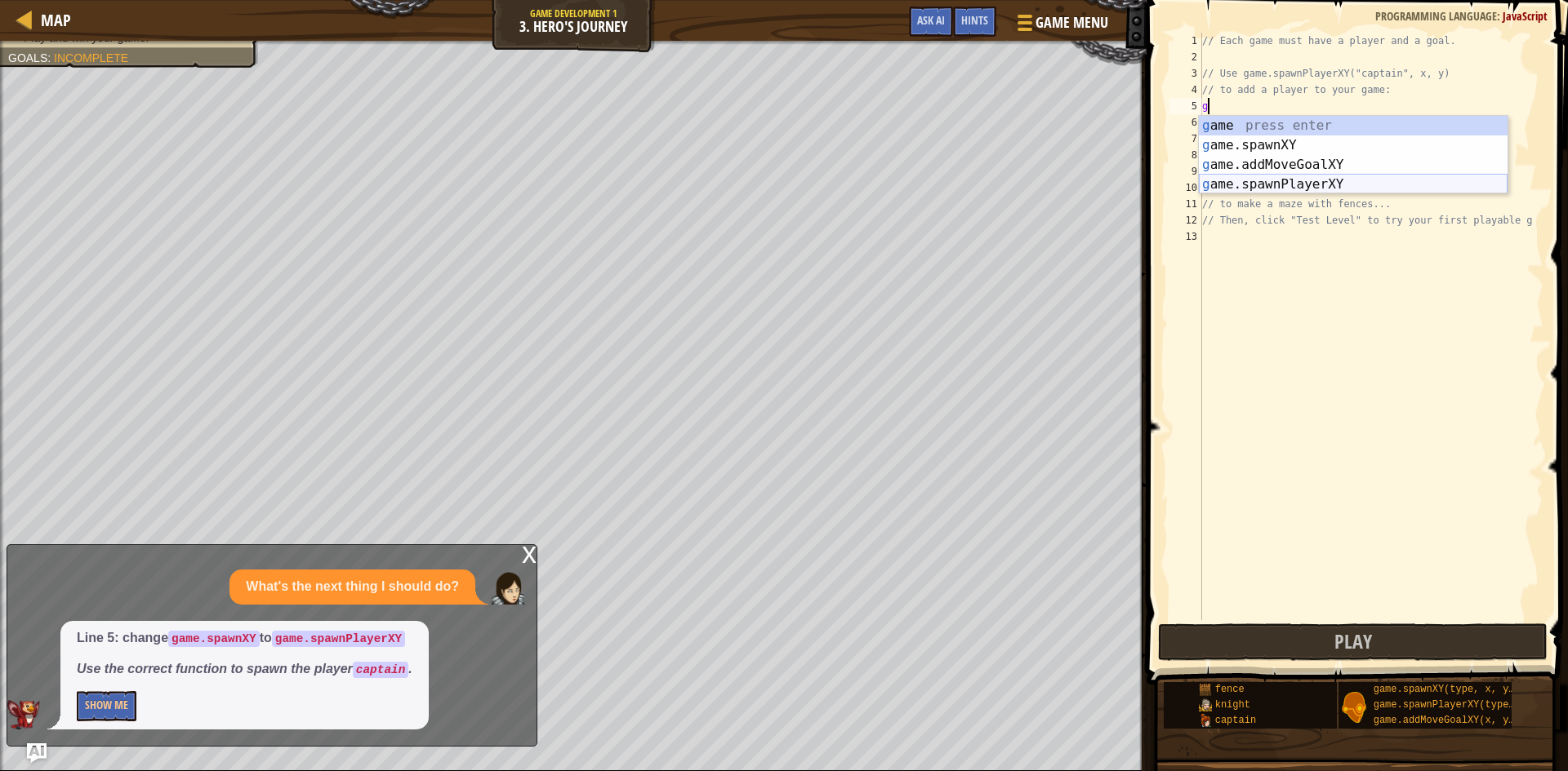
click at [1264, 179] on div "g ame press enter g ame.spawnXY press enter g ame.addMoveGoalXY press enter g a…" at bounding box center [1353, 174] width 309 height 117
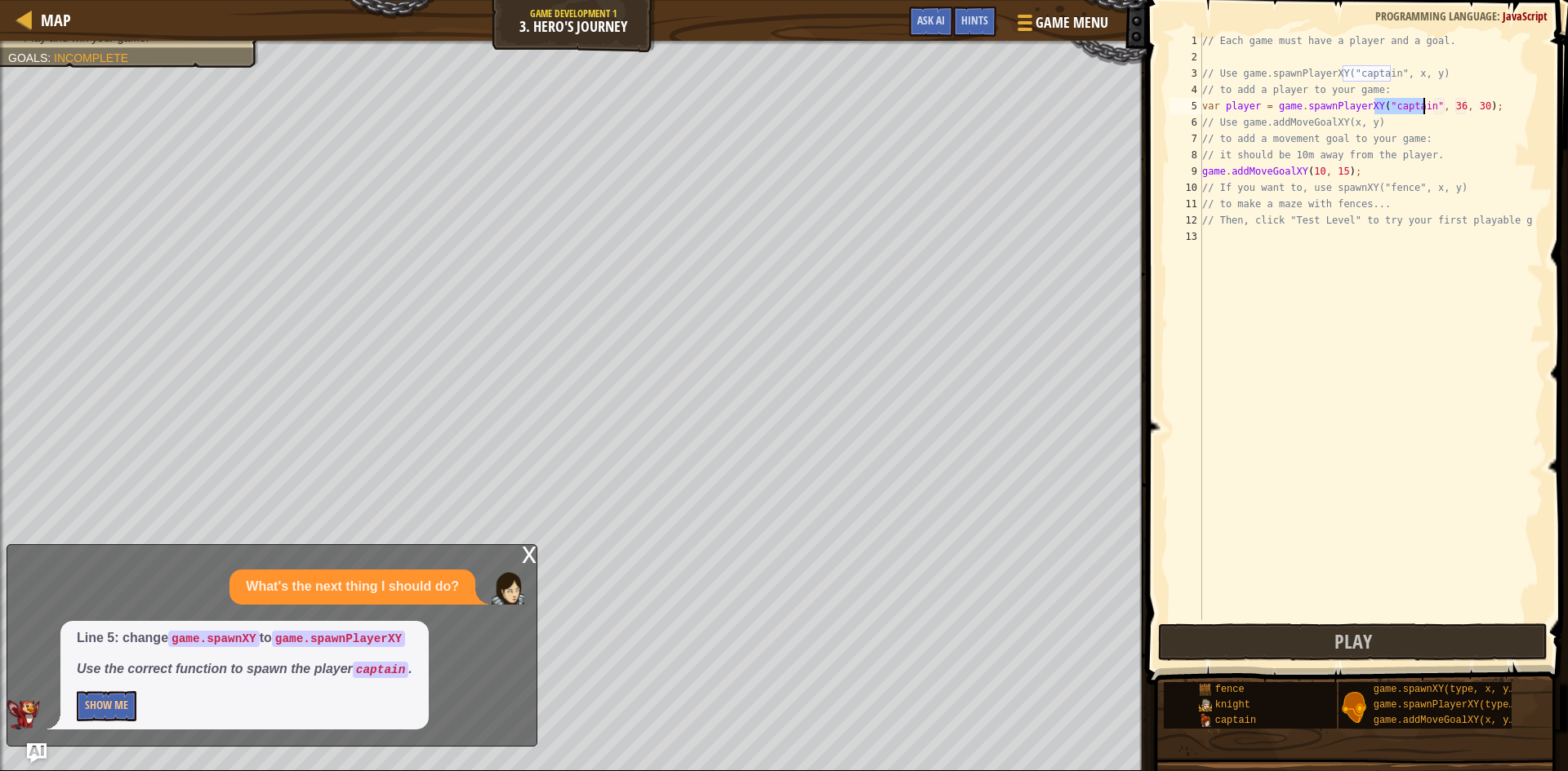
click at [1400, 127] on div "// Each game must have a player and a goal. // Use game.spawnPlayerXY("captain"…" at bounding box center [1371, 343] width 345 height 621
type textarea "// Use game.addMoveGoalXY(x, y)"
click at [1312, 624] on button "Play" at bounding box center [1352, 642] width 389 height 38
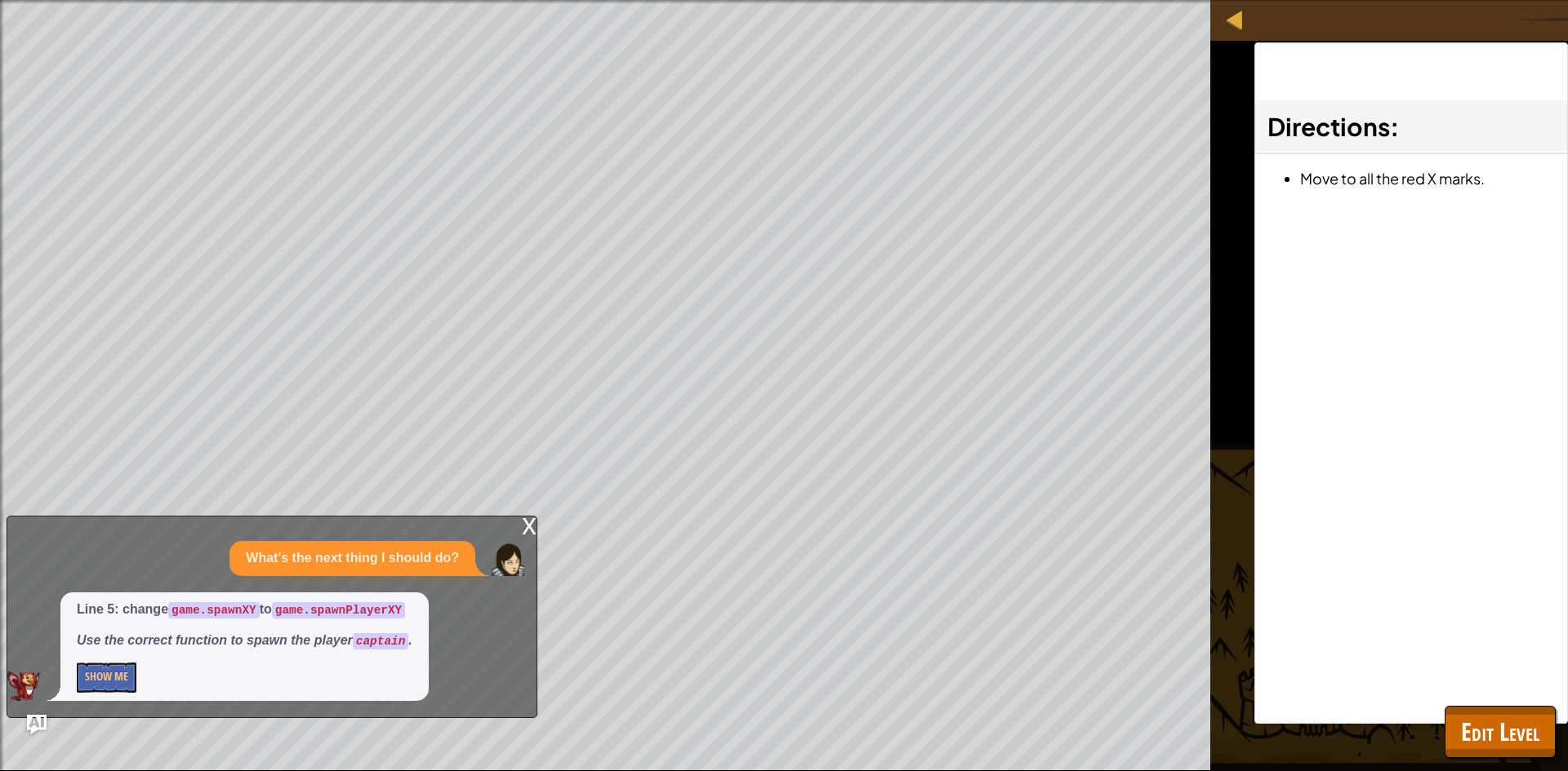
click at [533, 532] on div "x" at bounding box center [529, 525] width 14 height 16
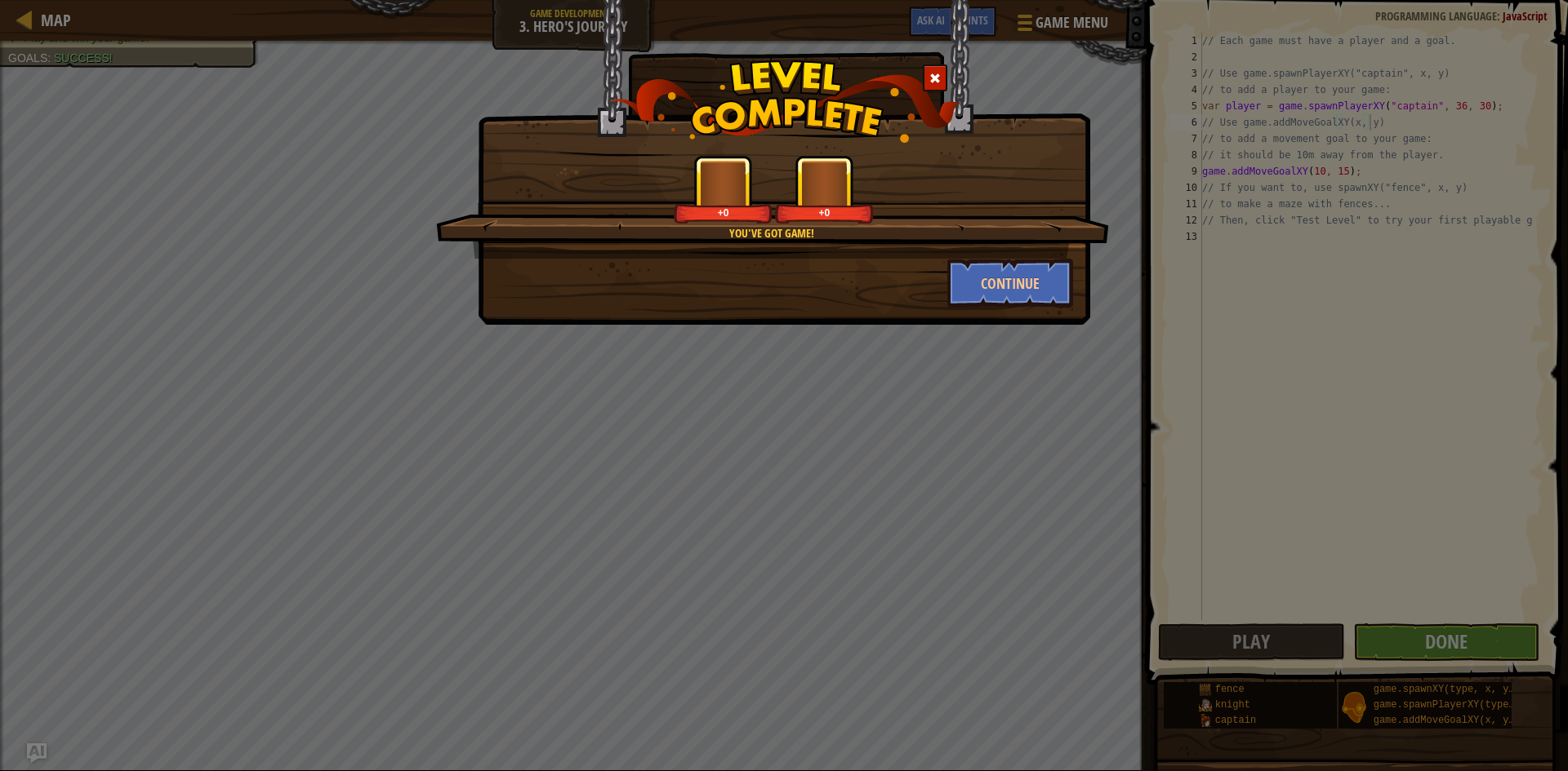
click at [1414, 629] on div "You've got game! +0 +0 Continue" at bounding box center [784, 386] width 1568 height 771
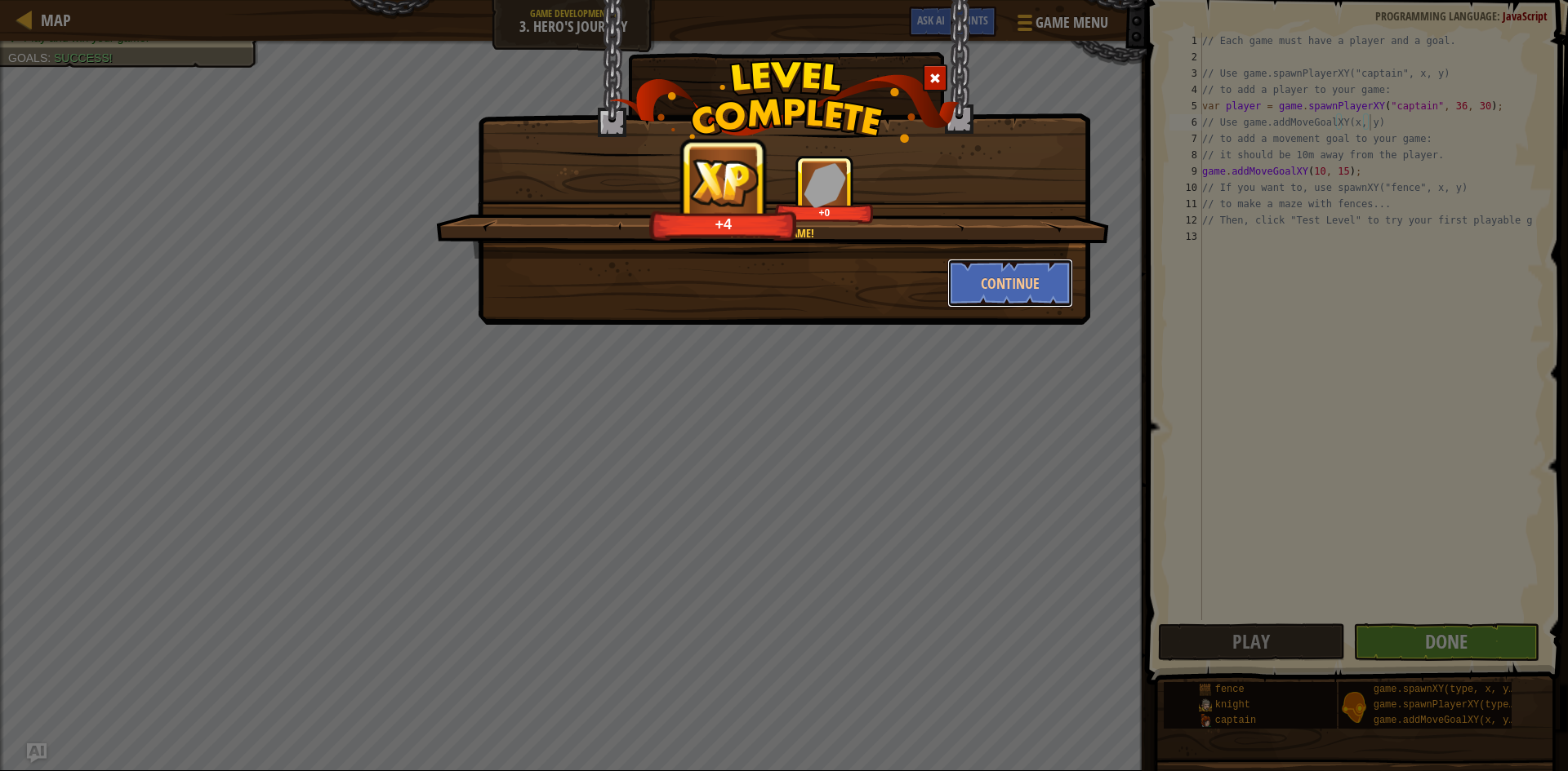
click at [1052, 266] on button "Continue" at bounding box center [1010, 283] width 126 height 49
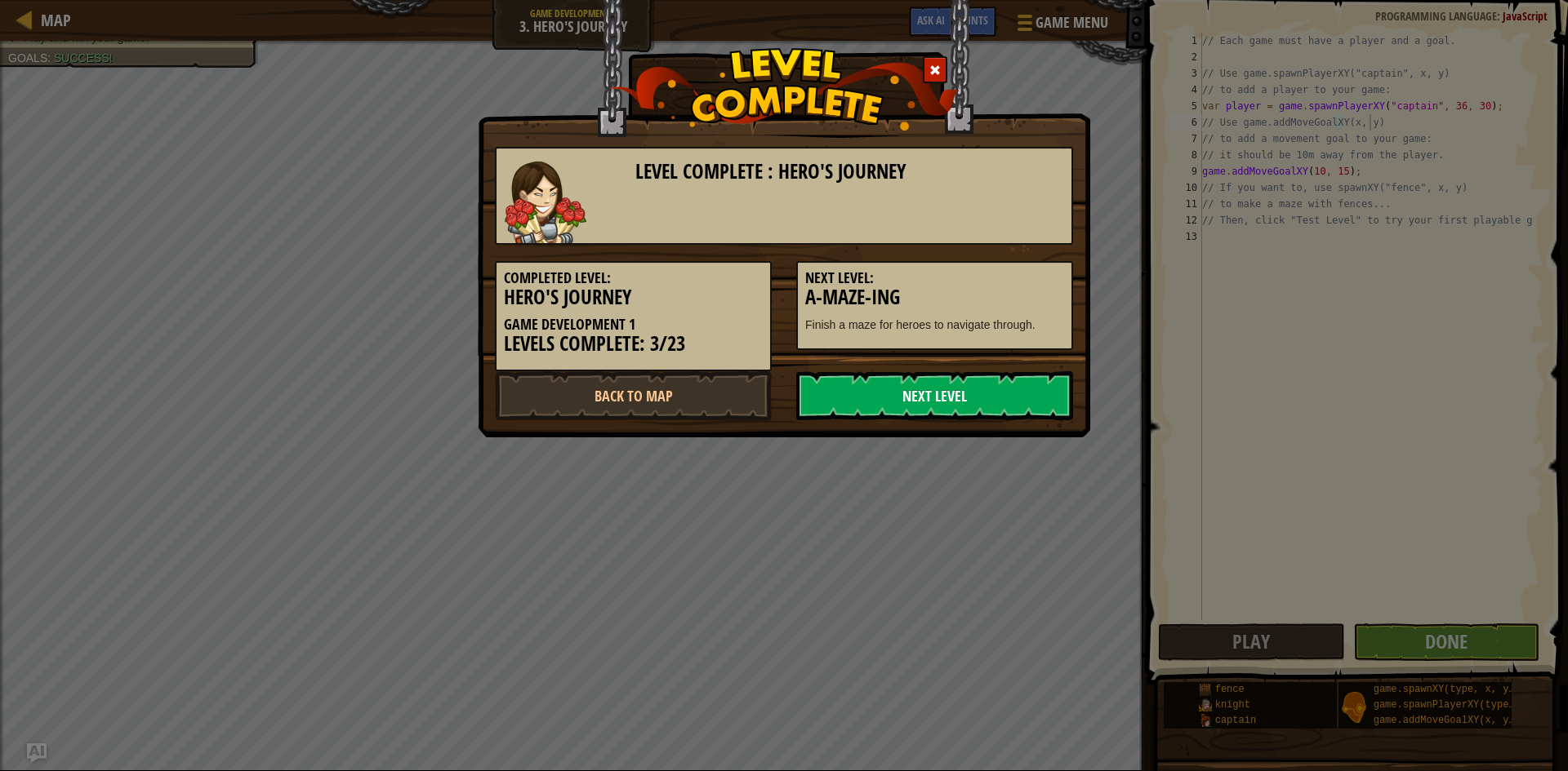
click at [904, 403] on link "Next Level" at bounding box center [934, 395] width 277 height 49
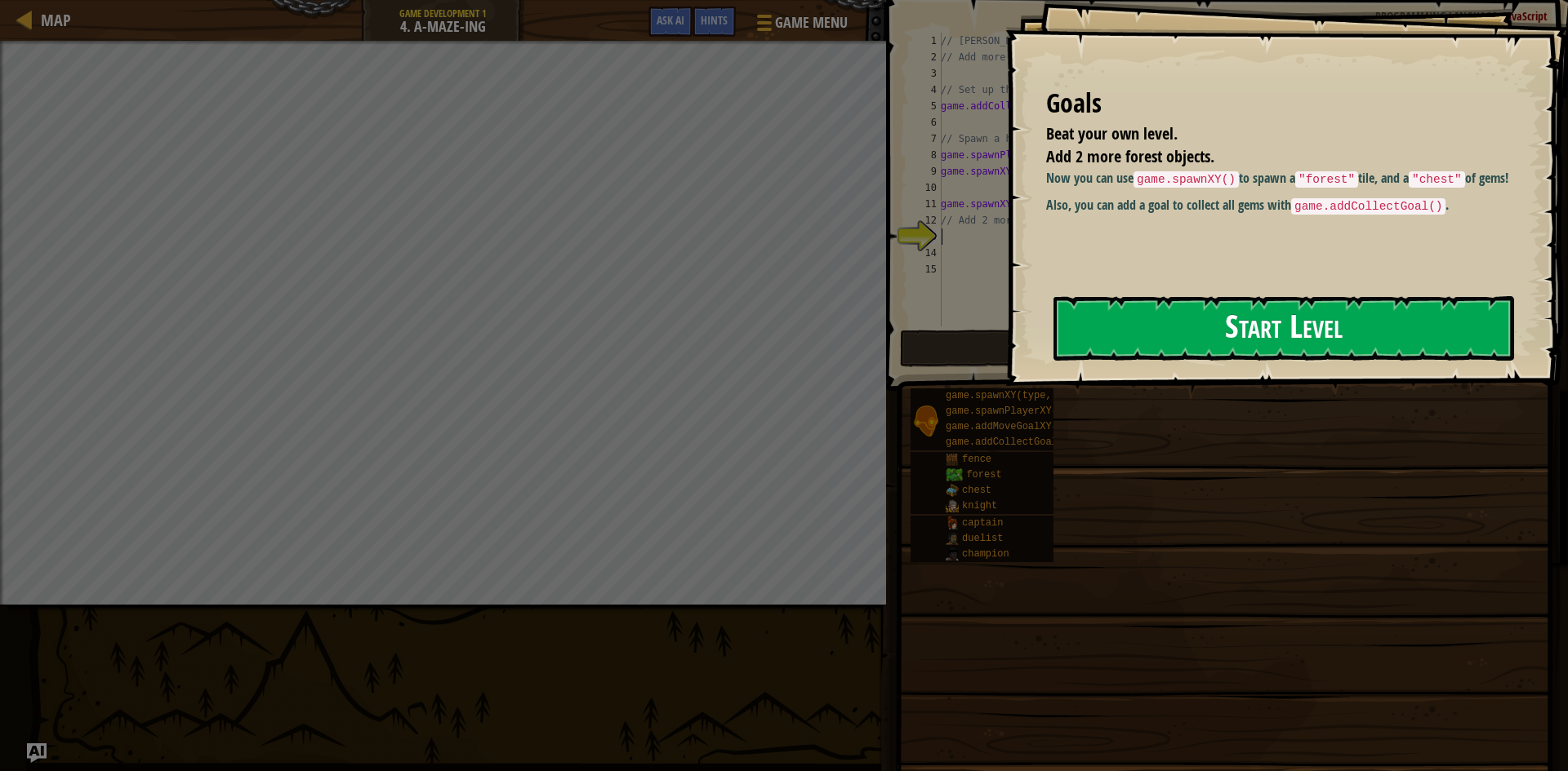
click at [1329, 297] on button "Start Level" at bounding box center [1283, 328] width 461 height 64
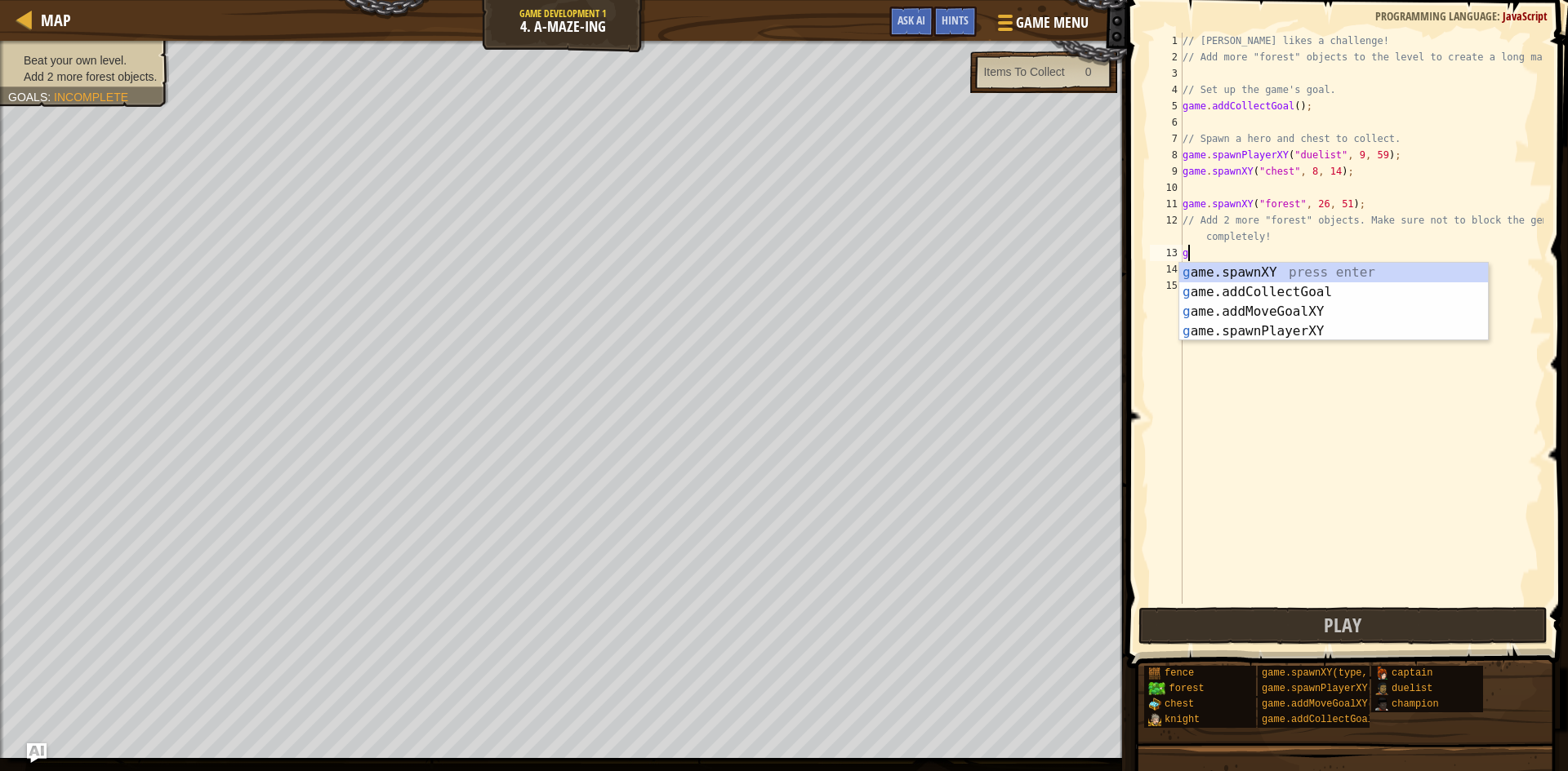
scroll to position [7, 0]
click at [1296, 272] on div "g ame.spawnXY press enter g ame.addCollectGoal press enter g ame.addMoveGoalXY …" at bounding box center [1334, 321] width 309 height 117
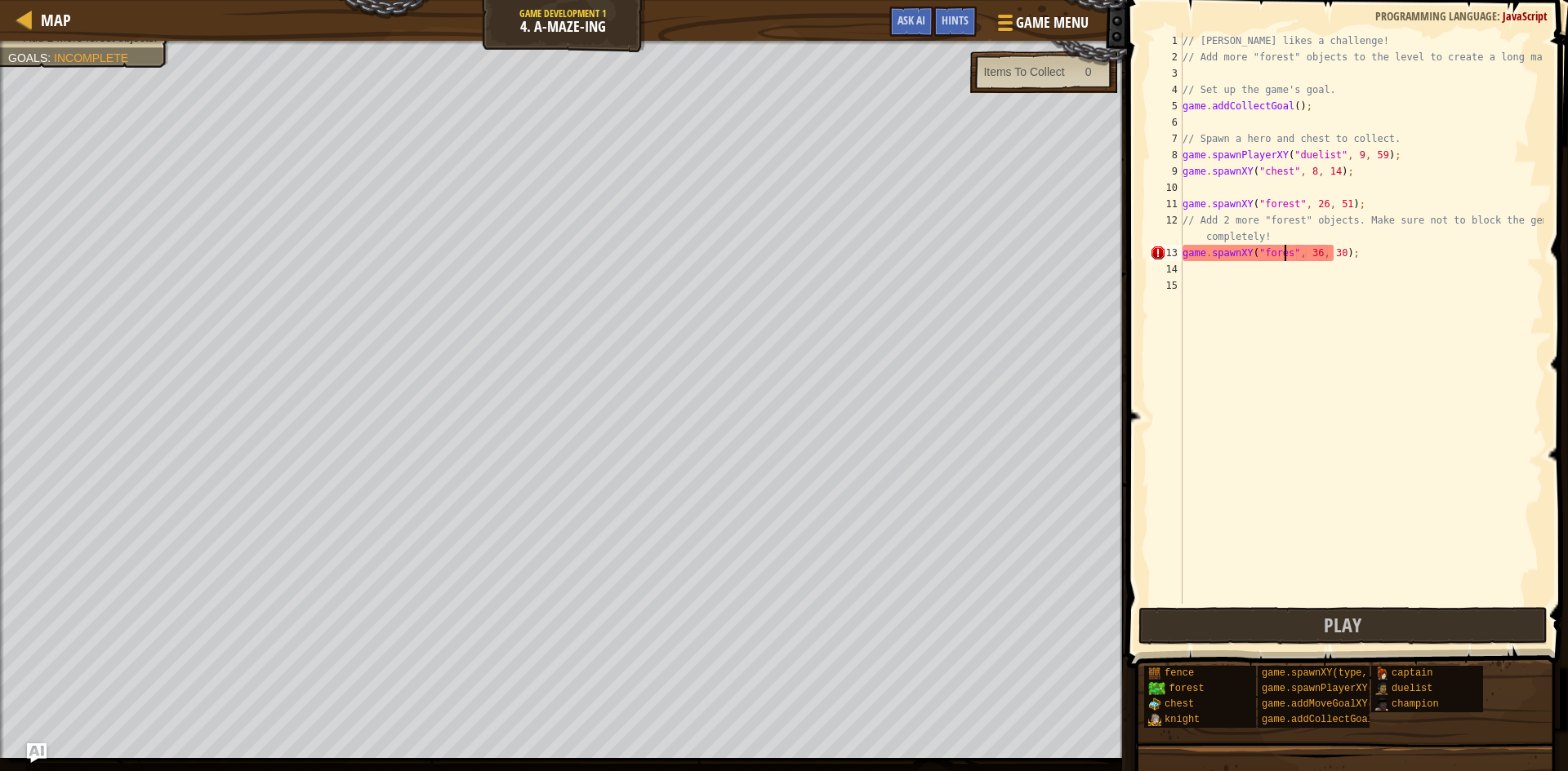
scroll to position [7, 9]
click at [1311, 248] on div "// Alejandro likes a challenge! // Add more "forest" objects to the level to cr…" at bounding box center [1361, 335] width 364 height 604
click at [1332, 253] on div "// Alejandro likes a challenge! // Add more "forest" objects to the level to cr…" at bounding box center [1361, 335] width 364 height 604
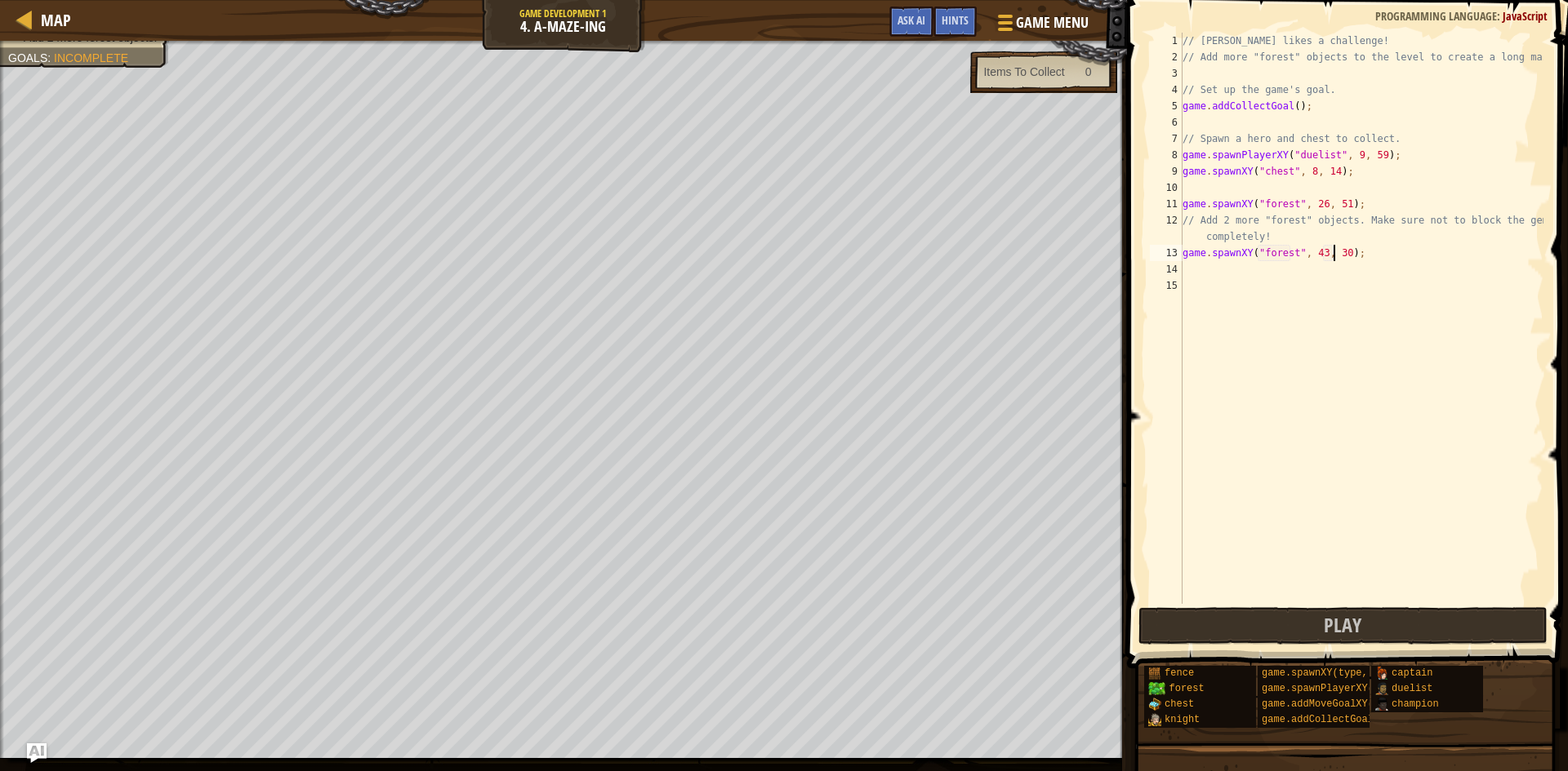
click at [1332, 253] on div "// Alejandro likes a challenge! // Add more "forest" objects to the level to cr…" at bounding box center [1361, 335] width 364 height 604
type textarea "game.spawnXY("forest", 43, 59);"
click at [1335, 256] on div "// Alejandro likes a challenge! // Add more "forest" objects to the level to cr…" at bounding box center [1361, 335] width 364 height 604
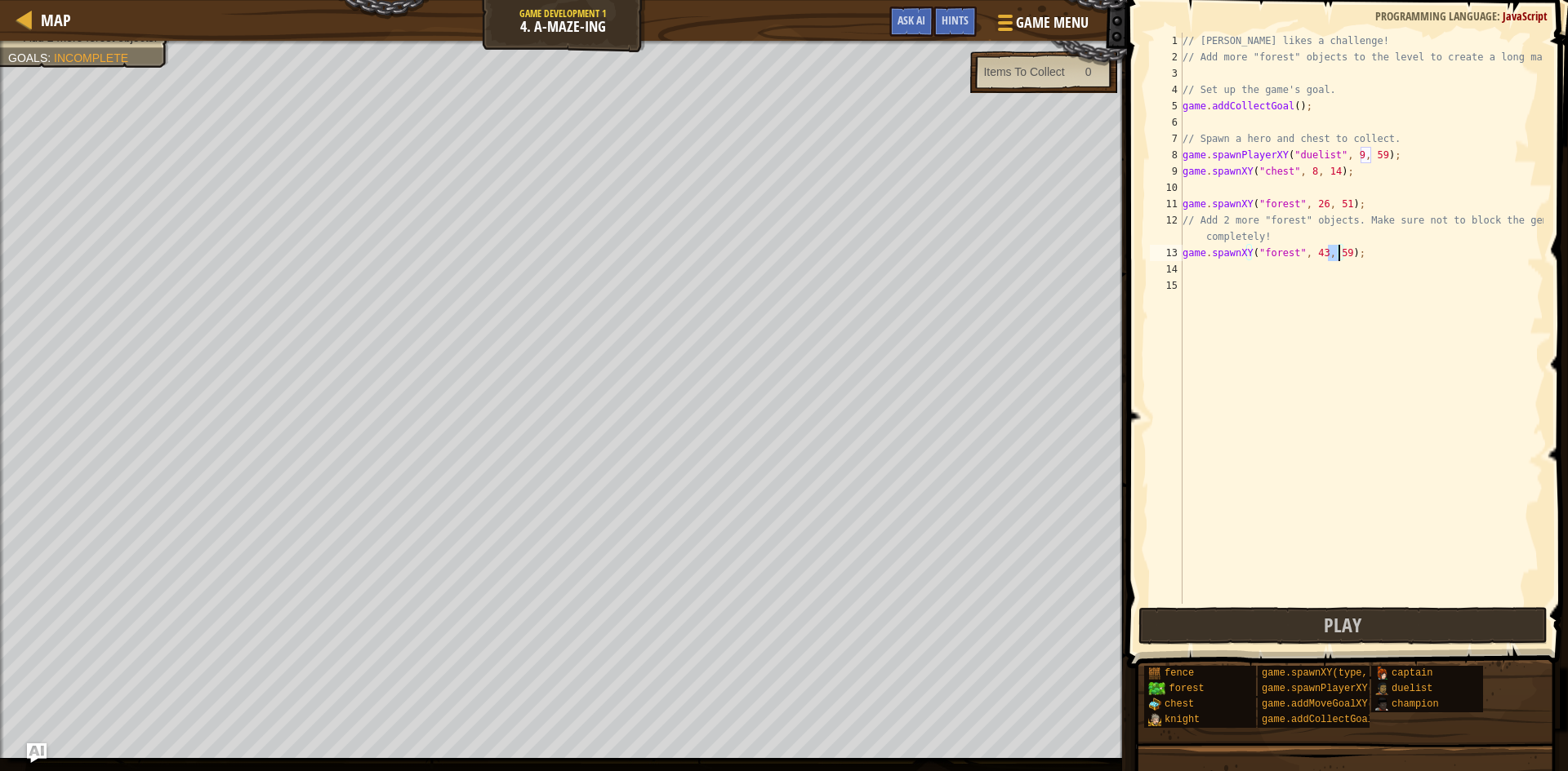
click at [1298, 273] on div "// Alejandro likes a challenge! // Add more "forest" objects to the level to cr…" at bounding box center [1361, 335] width 364 height 604
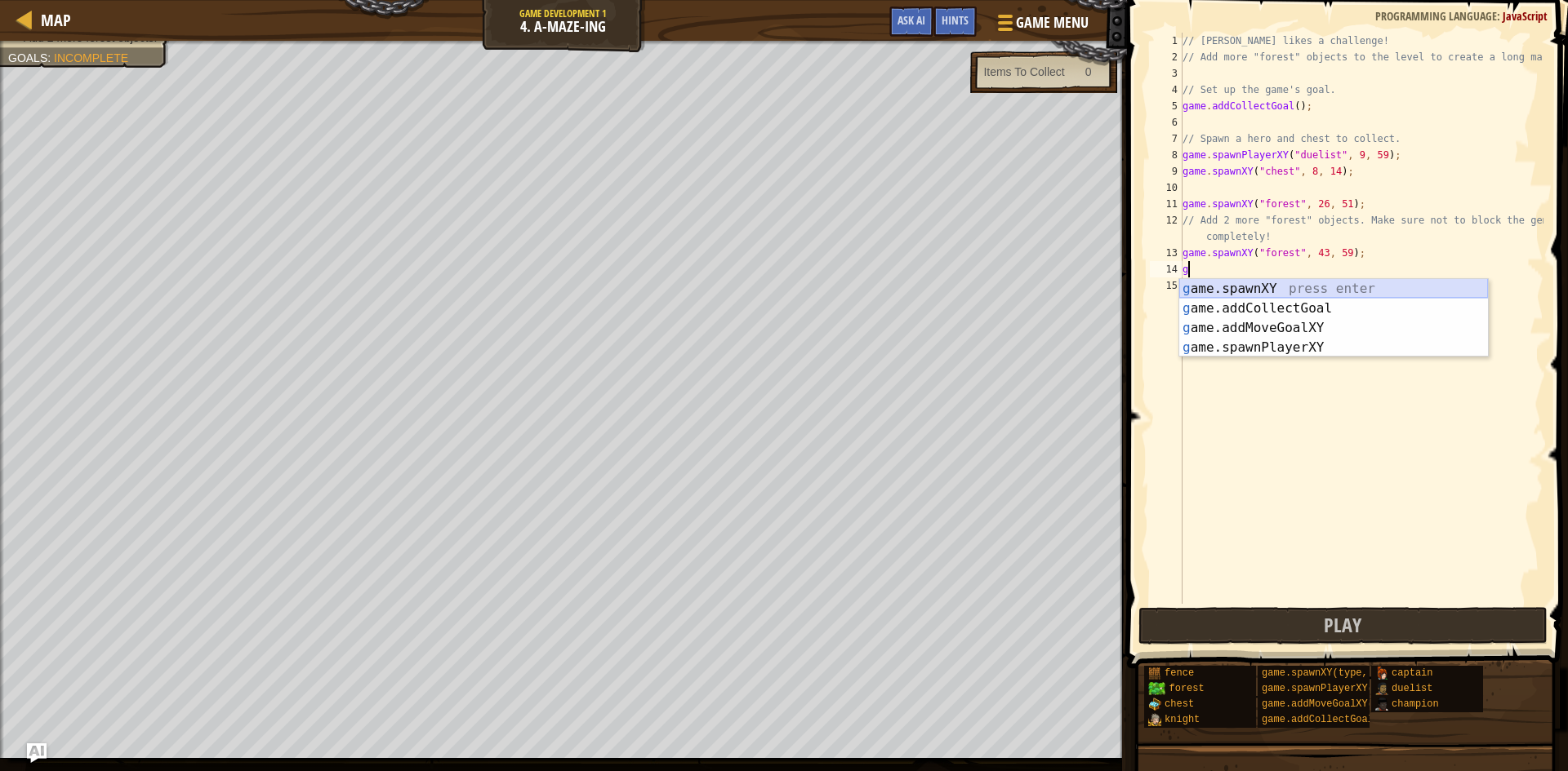
click at [1264, 288] on div "g ame.spawnXY press enter g ame.addCollectGoal press enter g ame.addMoveGoalXY …" at bounding box center [1334, 337] width 309 height 117
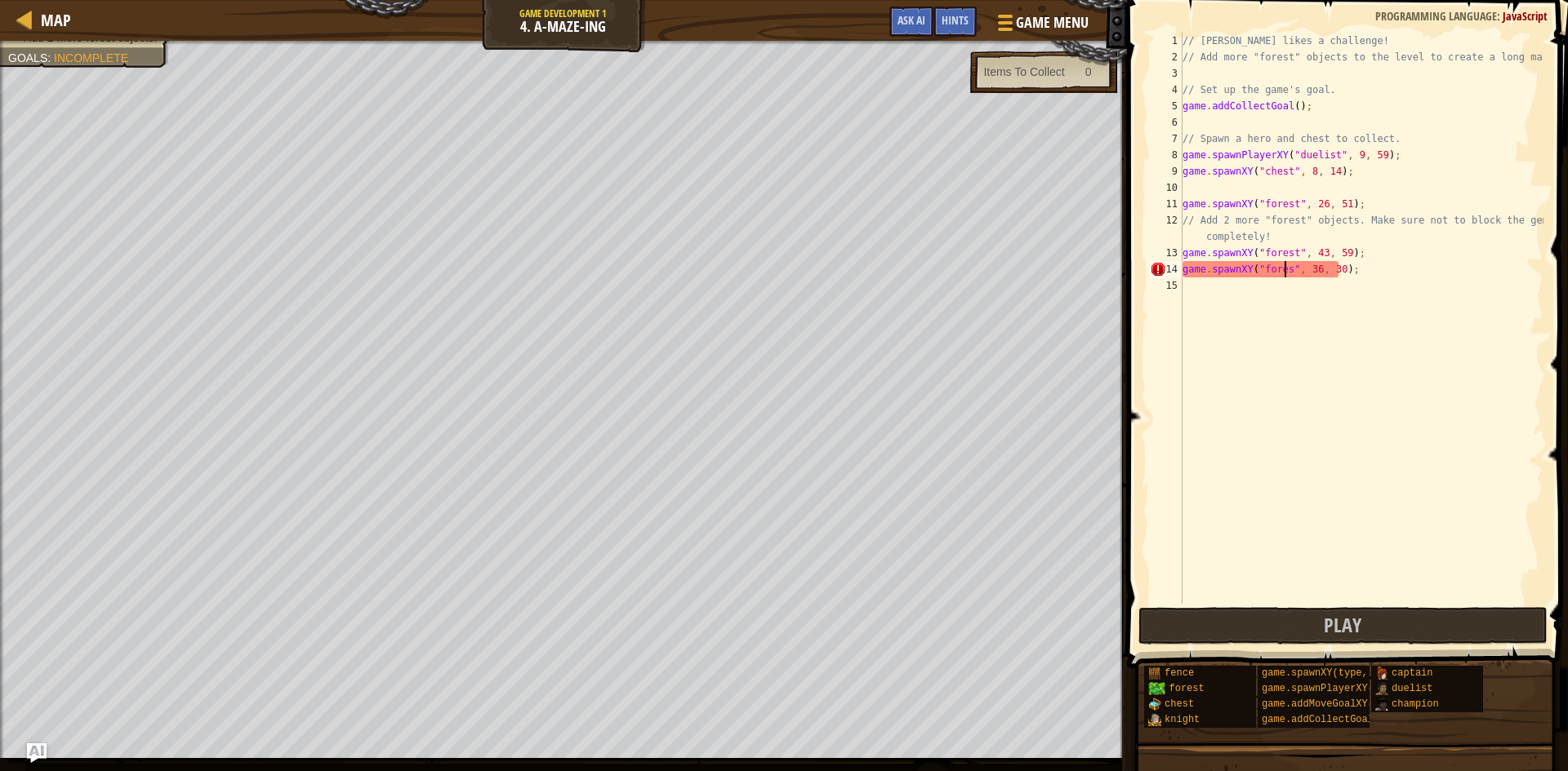
scroll to position [7, 9]
click at [1313, 268] on div "// Alejandro likes a challenge! // Add more "forest" objects to the level to cr…" at bounding box center [1361, 335] width 364 height 604
click at [1317, 272] on div "// Alejandro likes a challenge! // Add more "forest" objects to the level to cr…" at bounding box center [1361, 335] width 364 height 604
click at [1338, 267] on div "// Alejandro likes a challenge! // Add more "forest" objects to the level to cr…" at bounding box center [1361, 335] width 364 height 604
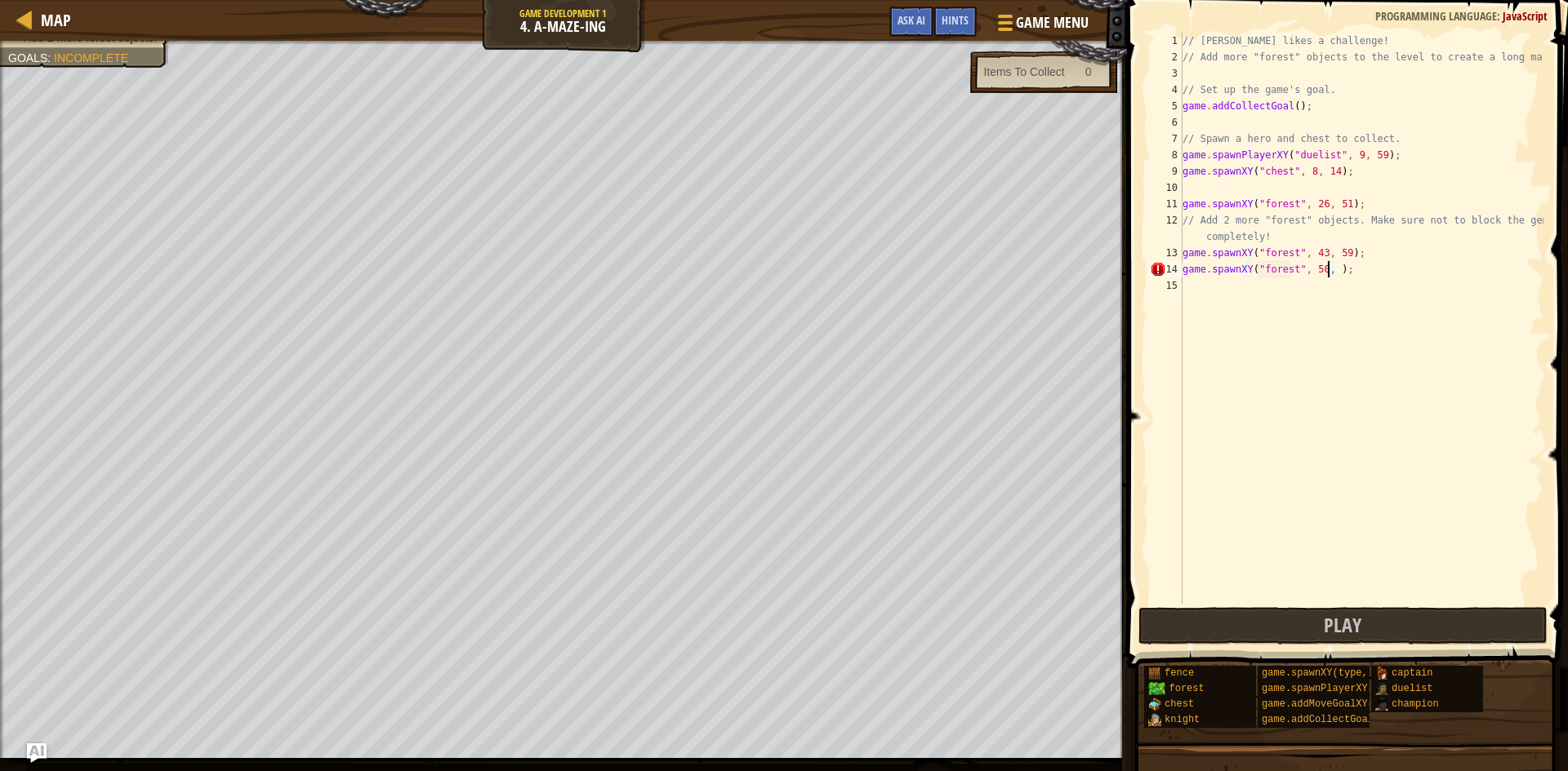
scroll to position [7, 13]
type textarea "game.spawnXY("forest", 50, 22);"
click at [1309, 633] on button "Play" at bounding box center [1342, 626] width 409 height 38
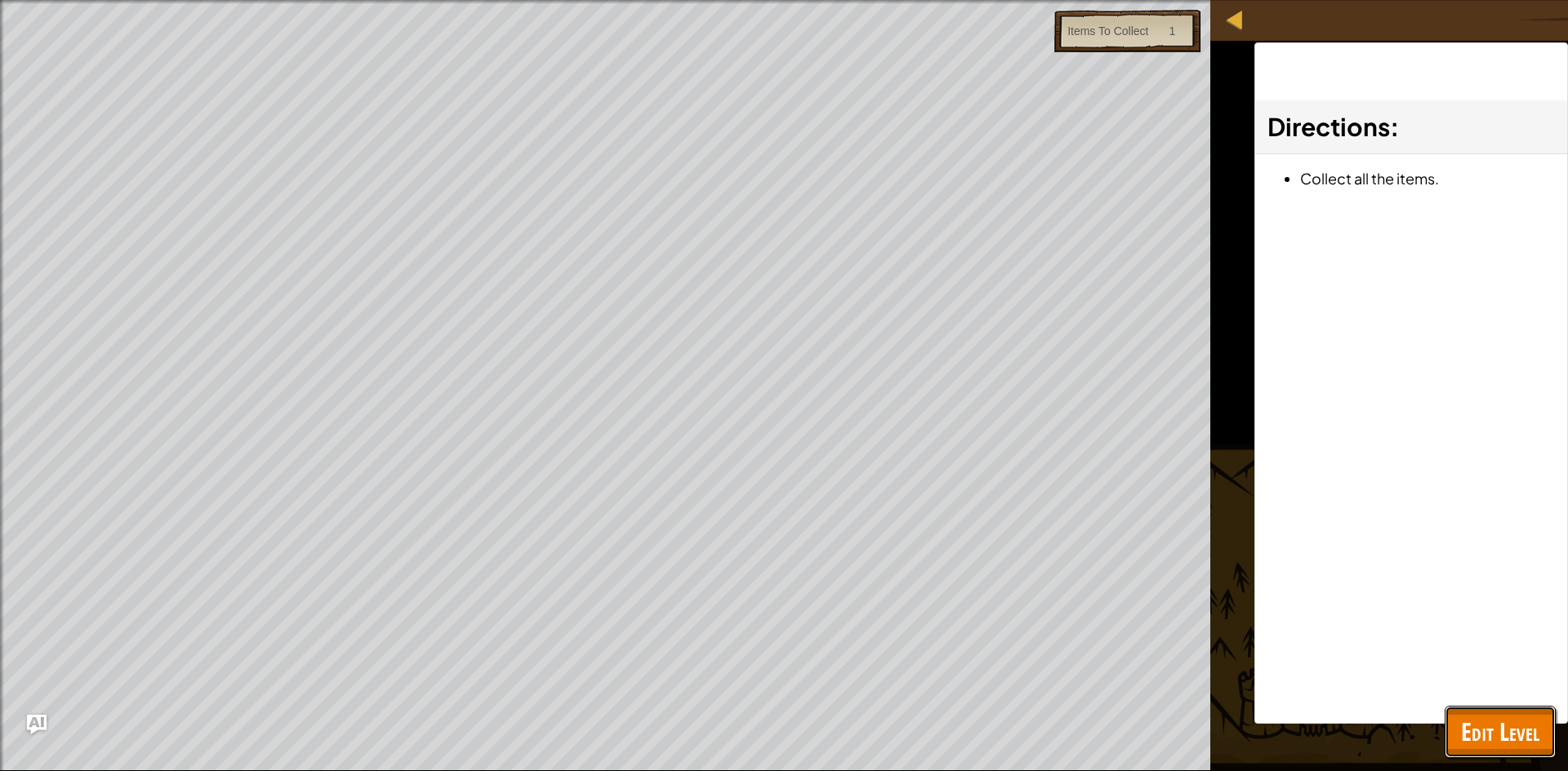
click at [1494, 736] on span "Edit Level" at bounding box center [1501, 731] width 79 height 33
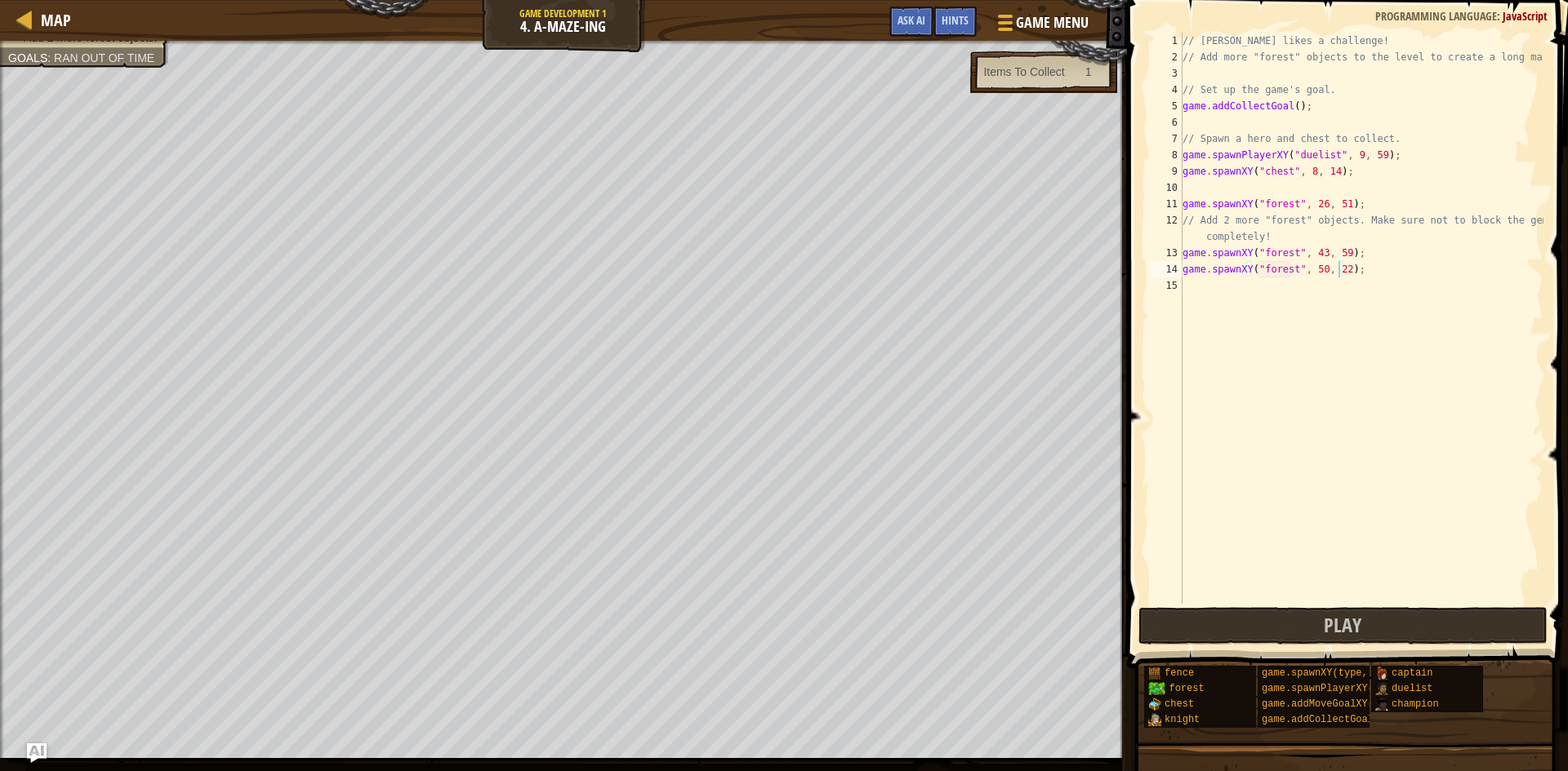
click at [1274, 275] on div "// Alejandro likes a challenge! // Add more "forest" objects to the level to cr…" at bounding box center [1361, 335] width 364 height 604
click at [1268, 289] on div "// Alejandro likes a challenge! // Add more "forest" objects to the level to cr…" at bounding box center [1361, 335] width 364 height 604
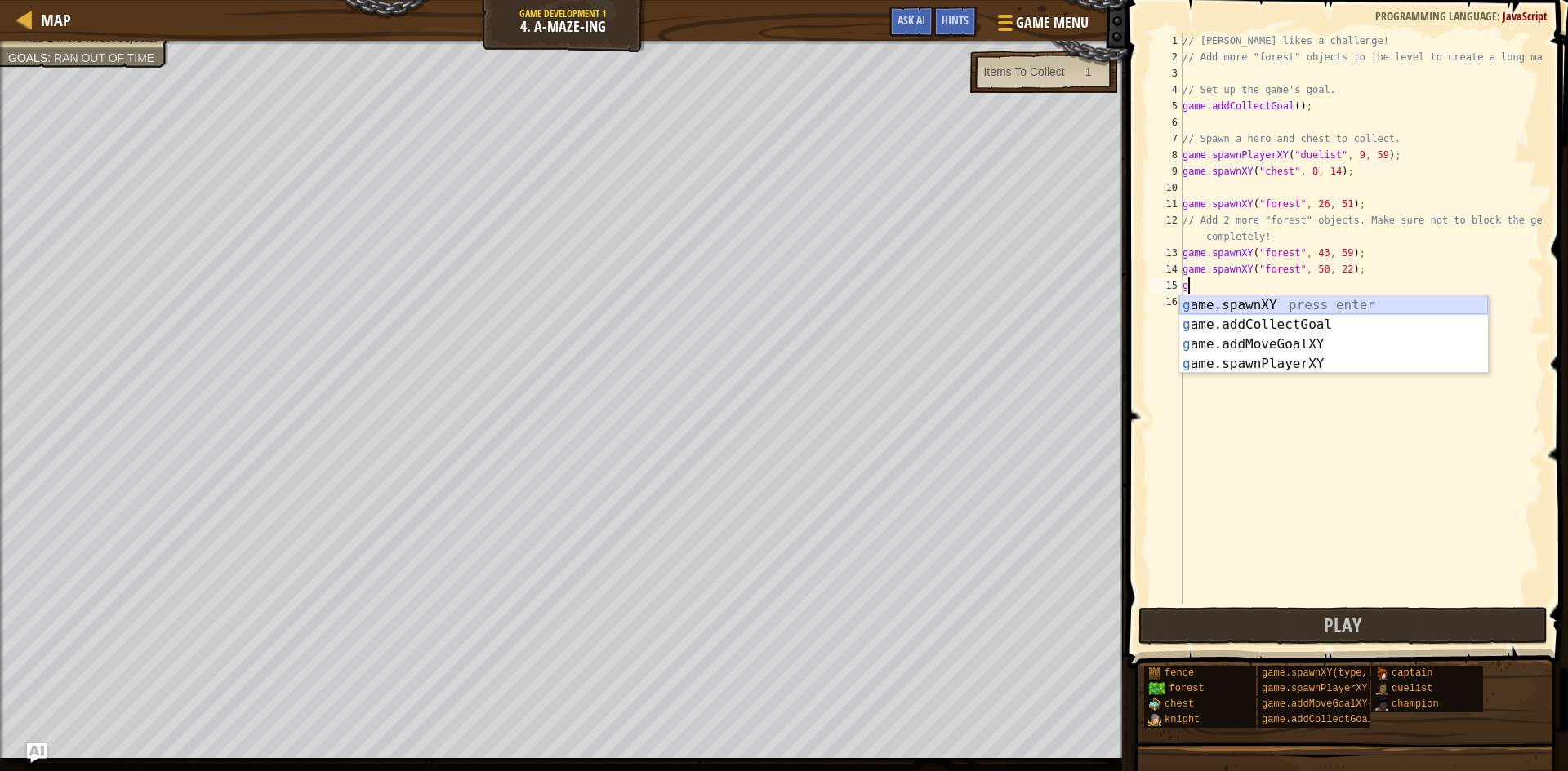
click at [1252, 303] on div "g ame.spawnXY press enter g ame.addCollectGoal press enter g ame.addMoveGoalXY …" at bounding box center [1334, 353] width 309 height 117
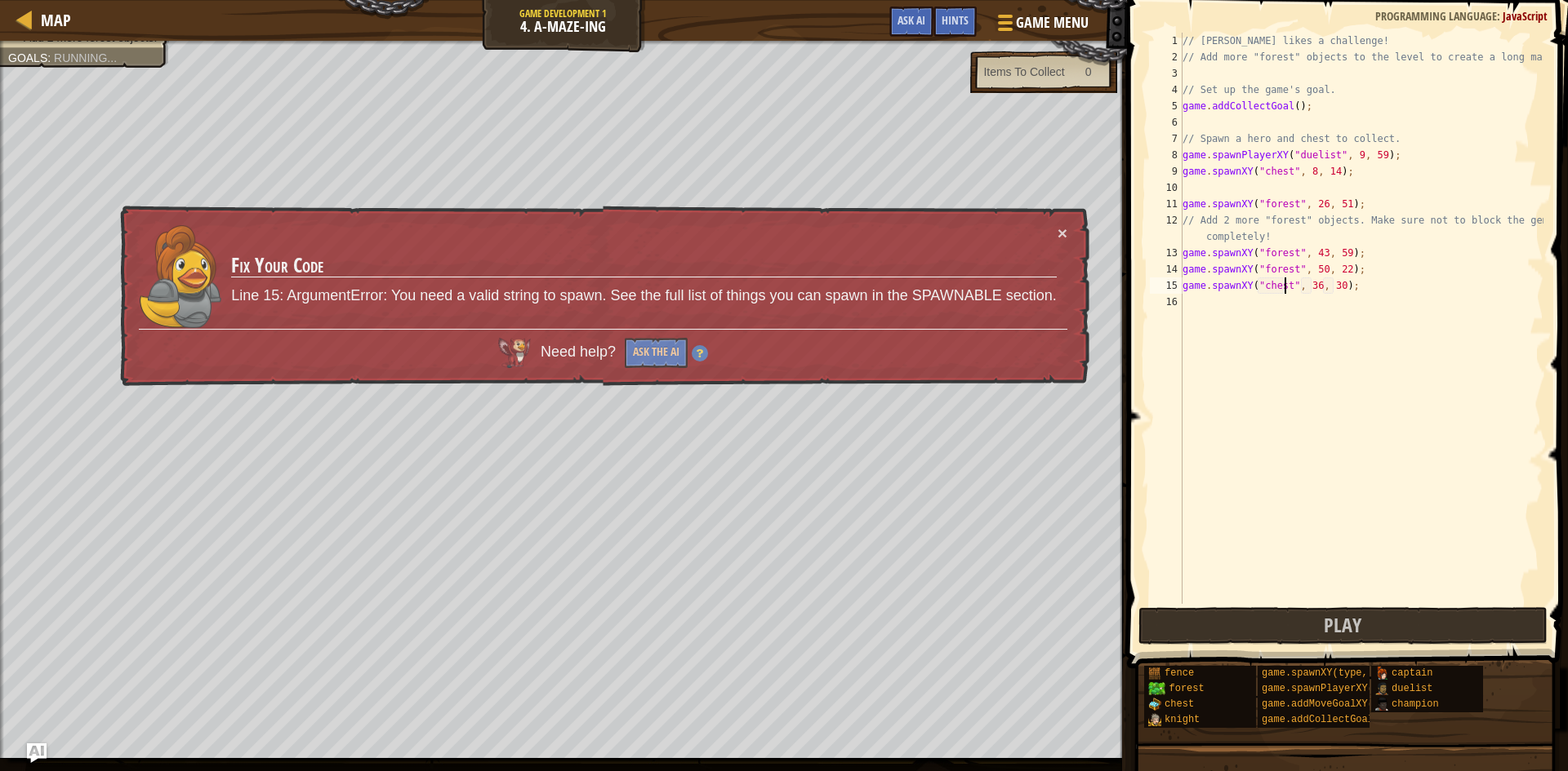
scroll to position [7, 8]
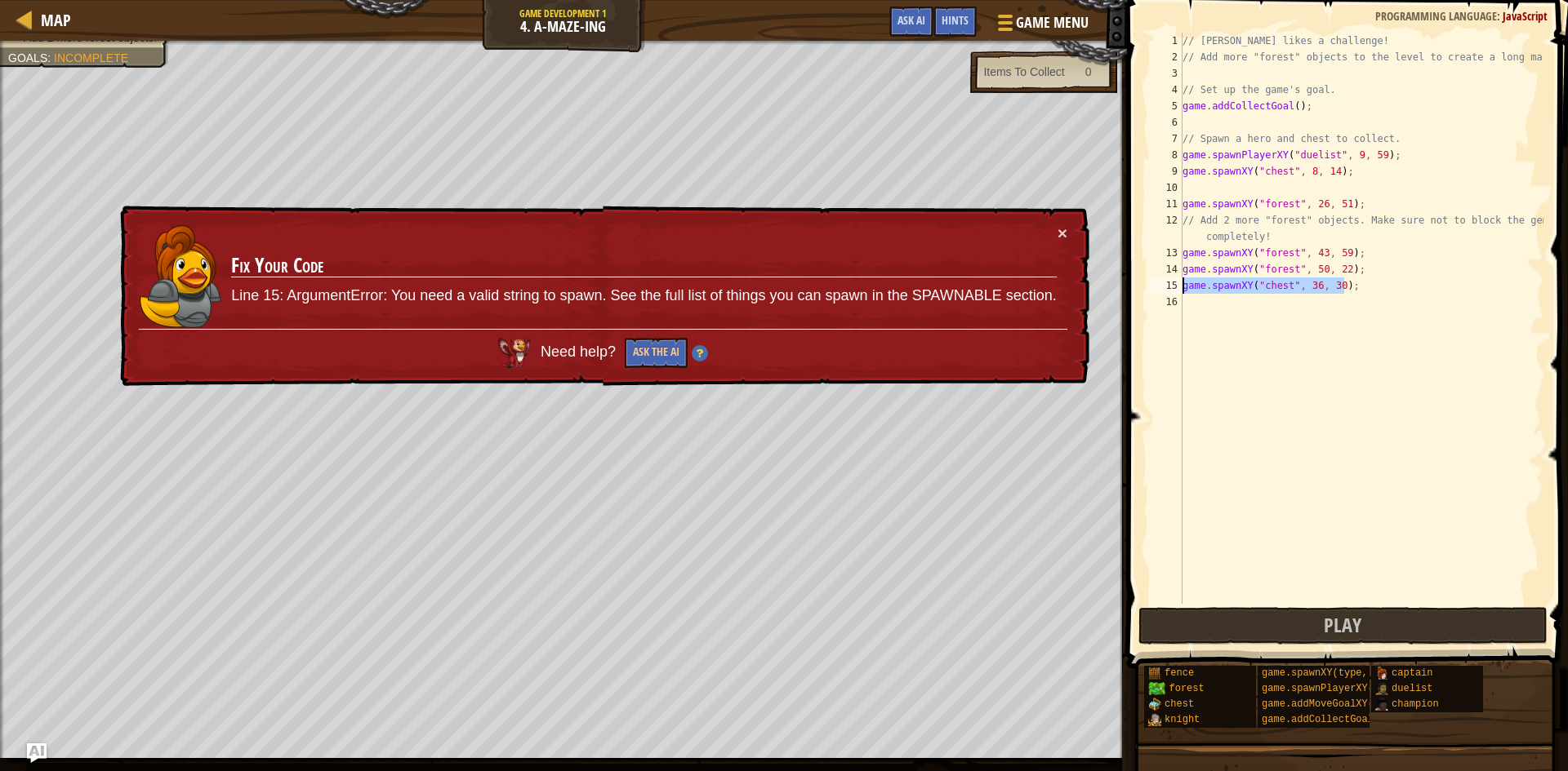
drag, startPoint x: 1345, startPoint y: 284, endPoint x: 1174, endPoint y: 287, distance: 171.0
click at [1174, 287] on div "game.spawnXY("chest", 36, 30); 1 2 3 4 5 6 7 8 9 10 11 12 13 14 15 16 // Alejan…" at bounding box center [1344, 318] width 396 height 572
click at [1278, 275] on div "// Alejandro likes a challenge! // Add more "forest" objects to the level to cr…" at bounding box center [1361, 335] width 364 height 604
click at [1287, 284] on div "// Alejandro likes a challenge! // Add more "forest" objects to the level to cr…" at bounding box center [1361, 335] width 364 height 604
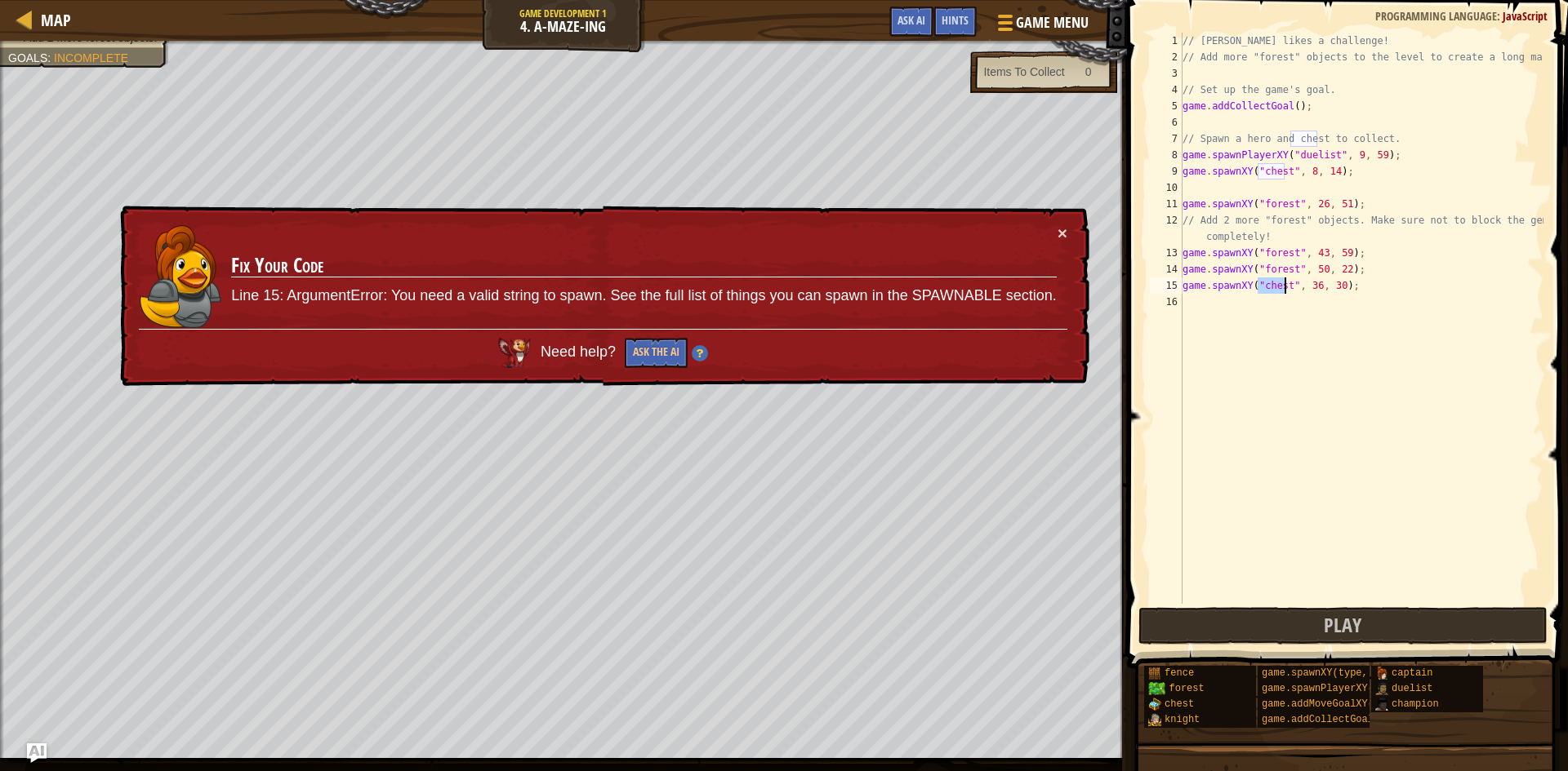
click at [1287, 284] on div "// Alejandro likes a challenge! // Add more "forest" objects to the level to cr…" at bounding box center [1361, 335] width 364 height 604
type textarea "game.spawnXY("chest", 36, 30);"
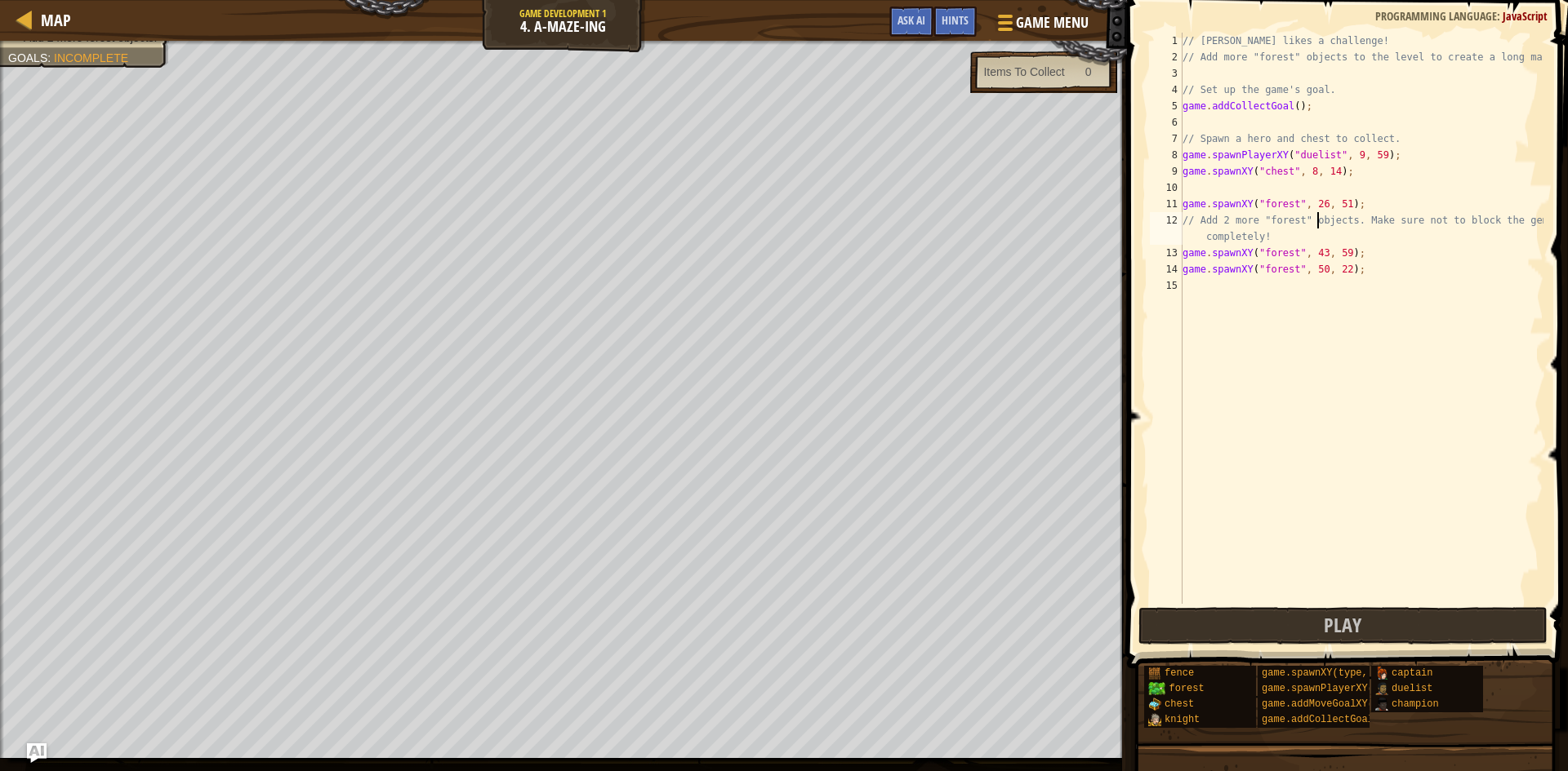
click at [1319, 221] on div "// Alejandro likes a challenge! // Add more "forest" objects to the level to cr…" at bounding box center [1361, 335] width 364 height 604
click at [1320, 217] on div "// Alejandro likes a challenge! // Add more "forest" objects to the level to cr…" at bounding box center [1361, 318] width 364 height 572
click at [1320, 217] on div "// Alejandro likes a challenge! // Add more "forest" objects to the level to cr…" at bounding box center [1361, 335] width 364 height 604
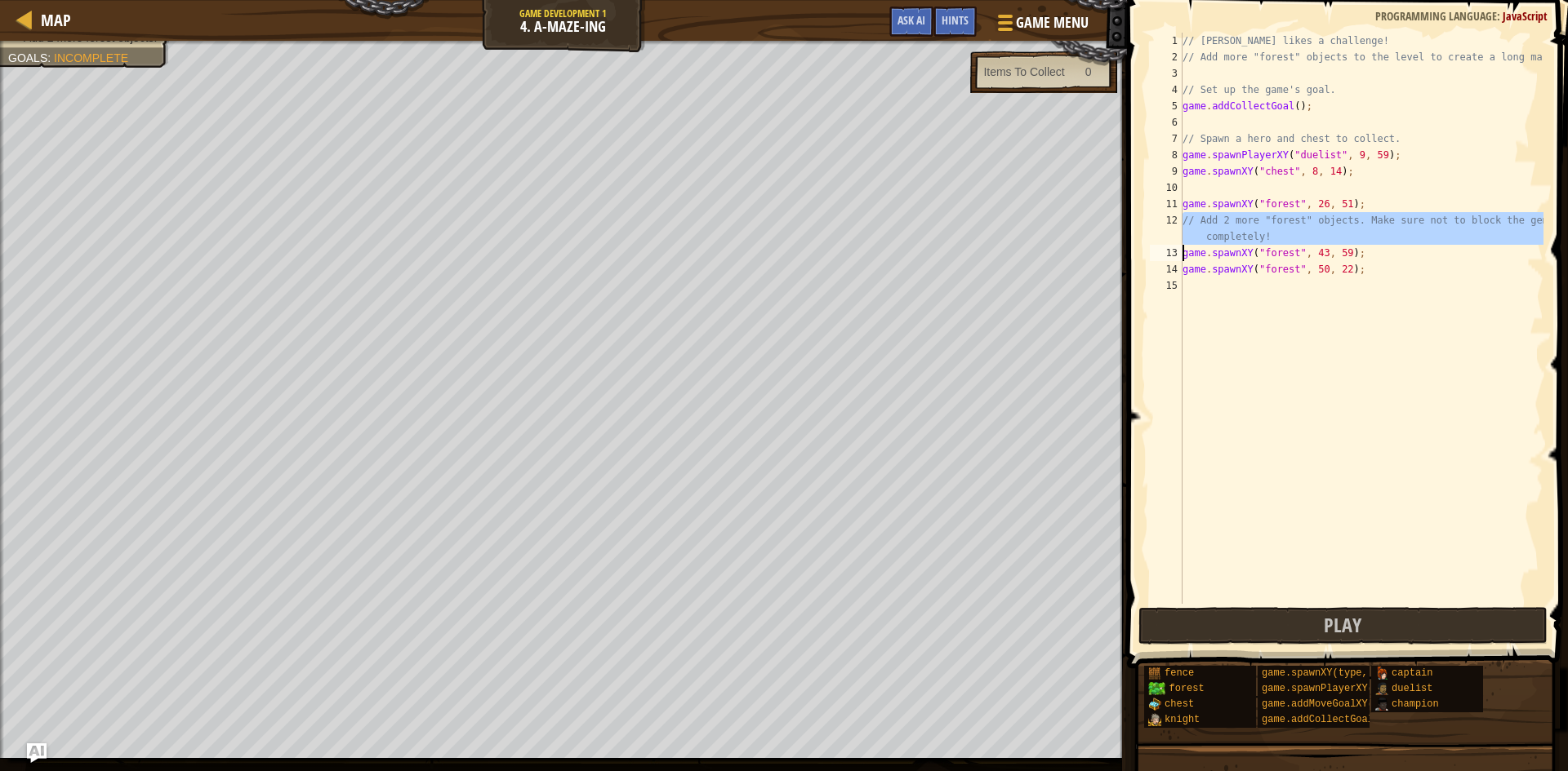
click at [1320, 217] on div "// Alejandro likes a challenge! // Add more "forest" objects to the level to cr…" at bounding box center [1361, 335] width 364 height 604
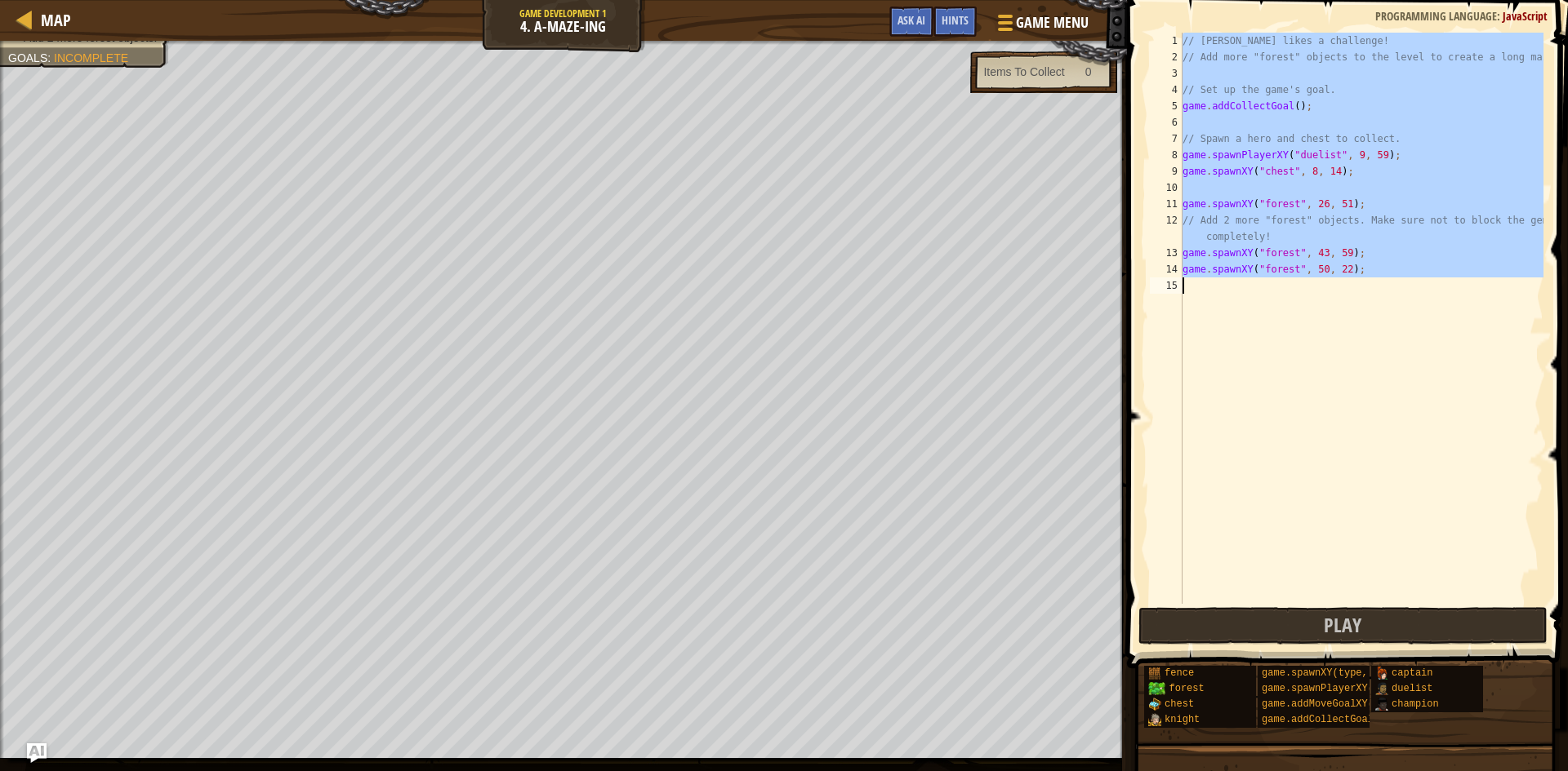
click at [1320, 217] on div "// Alejandro likes a challenge! // Add more "forest" objects to the level to cr…" at bounding box center [1361, 335] width 364 height 604
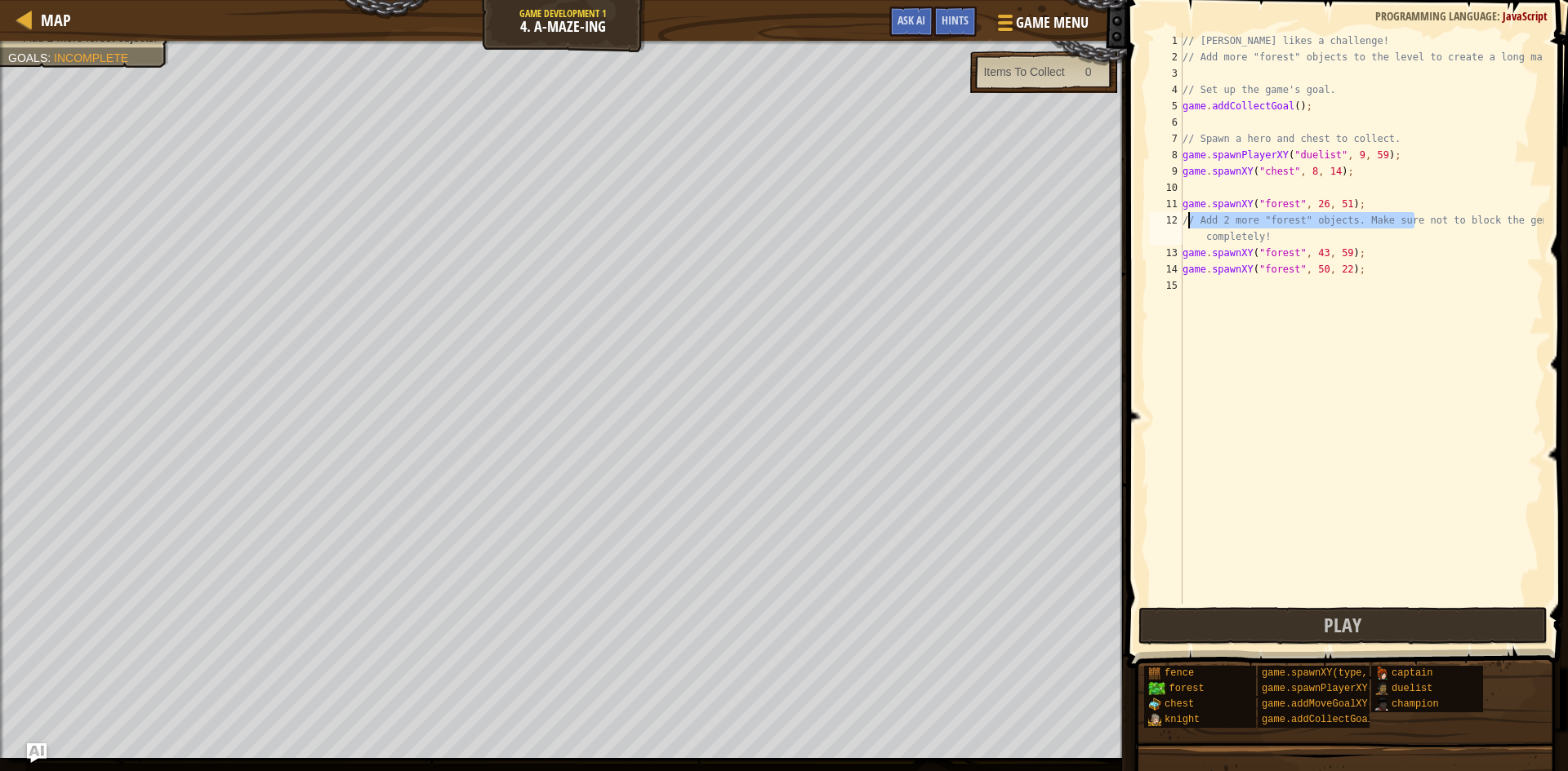
drag, startPoint x: 1403, startPoint y: 217, endPoint x: 1181, endPoint y: 224, distance: 222.1
click at [1184, 225] on div "// Alejandro likes a challenge! // Add more "forest" objects to the level to cr…" at bounding box center [1361, 335] width 364 height 604
paste textarea "game.spawnXY("chest", 36, 30);"
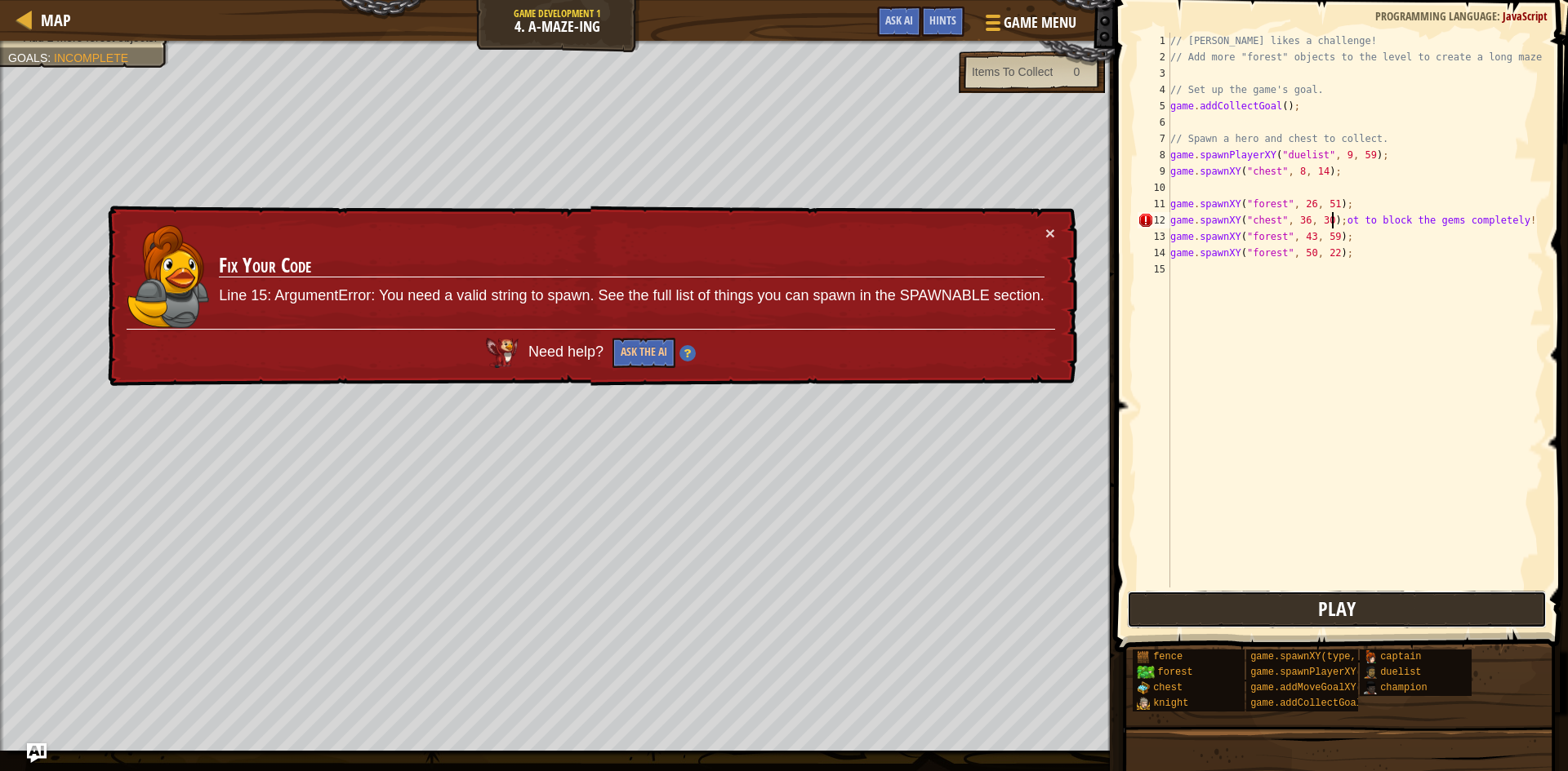
click at [1260, 624] on button "Play" at bounding box center [1337, 610] width 421 height 38
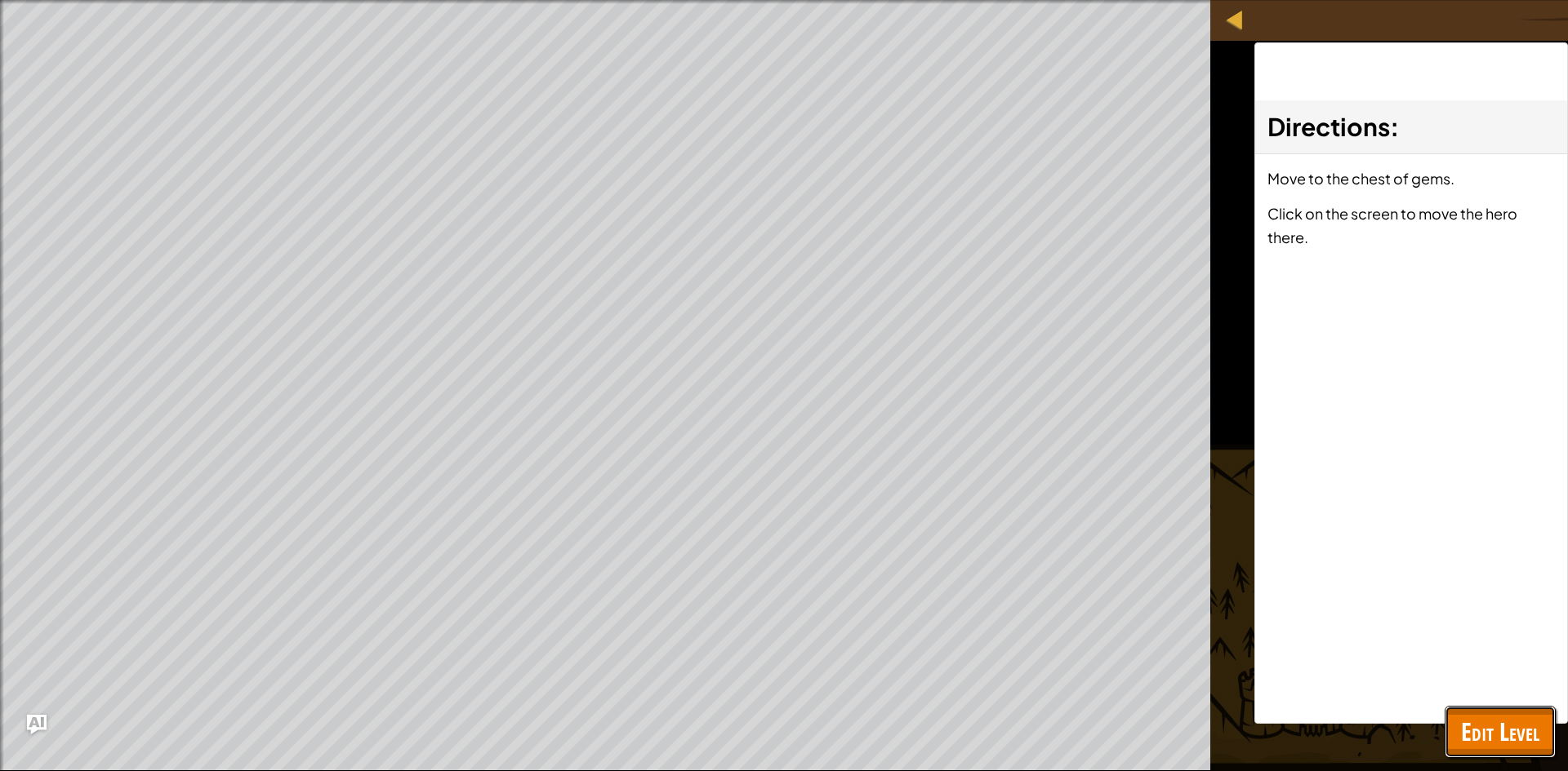
click at [1491, 724] on span "Edit Level" at bounding box center [1501, 731] width 79 height 33
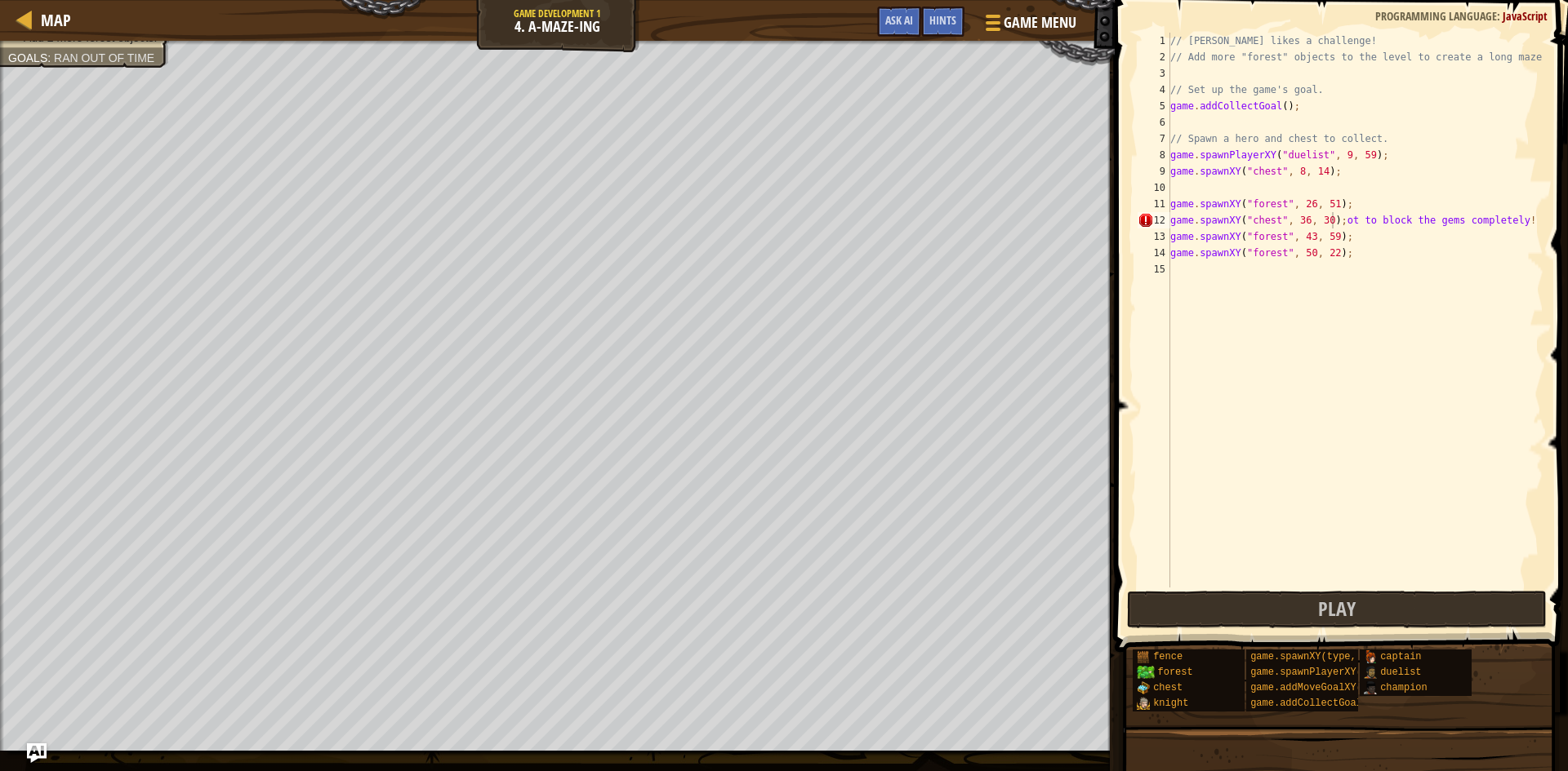
click at [1340, 219] on div "// Alejandro likes a challenge! // Add more "forest" objects to the level to cr…" at bounding box center [1355, 326] width 377 height 588
type textarea "game.spawnXY("forest", 43, 59);"
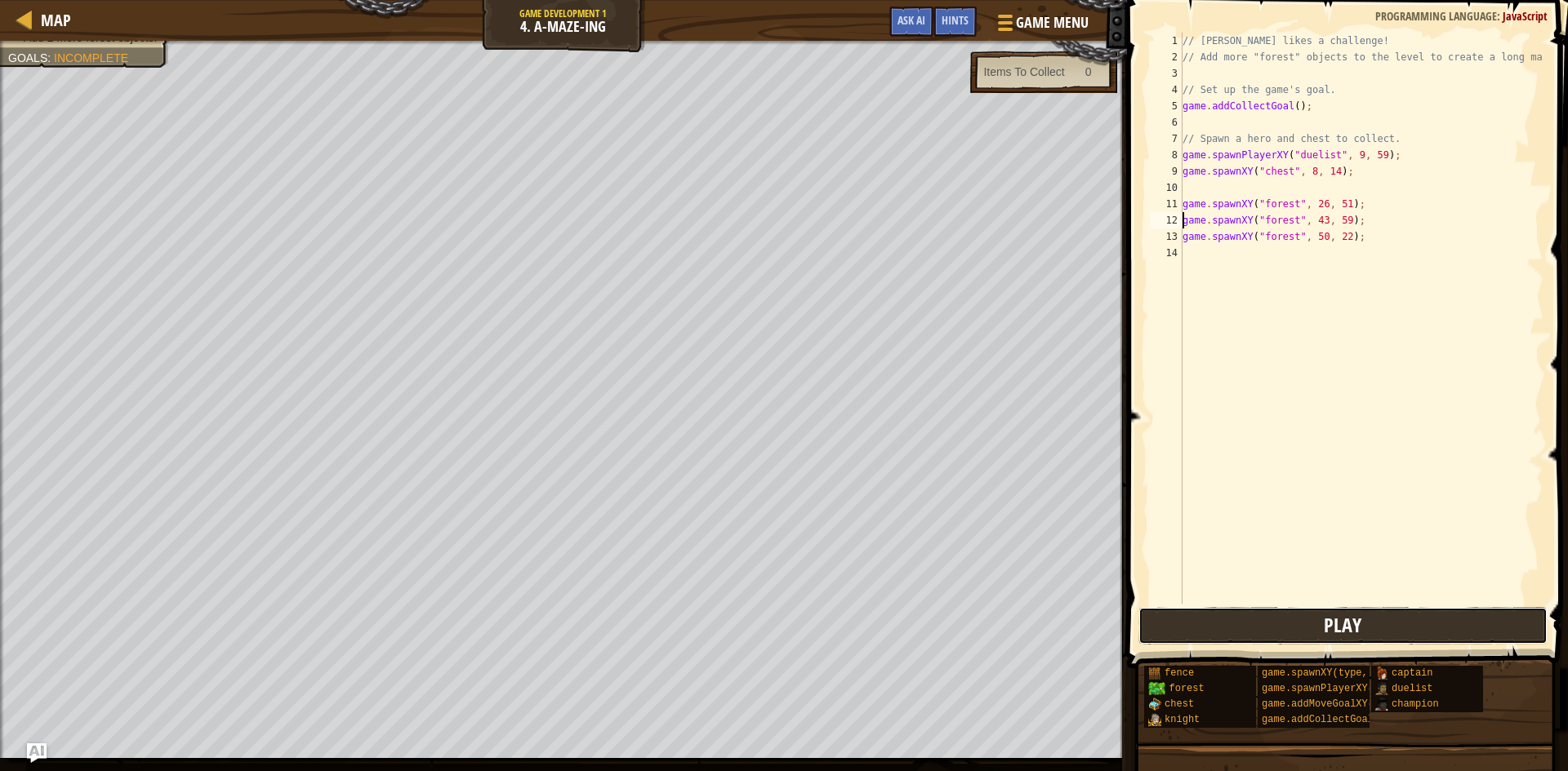
click at [1331, 639] on button "Play" at bounding box center [1342, 626] width 409 height 38
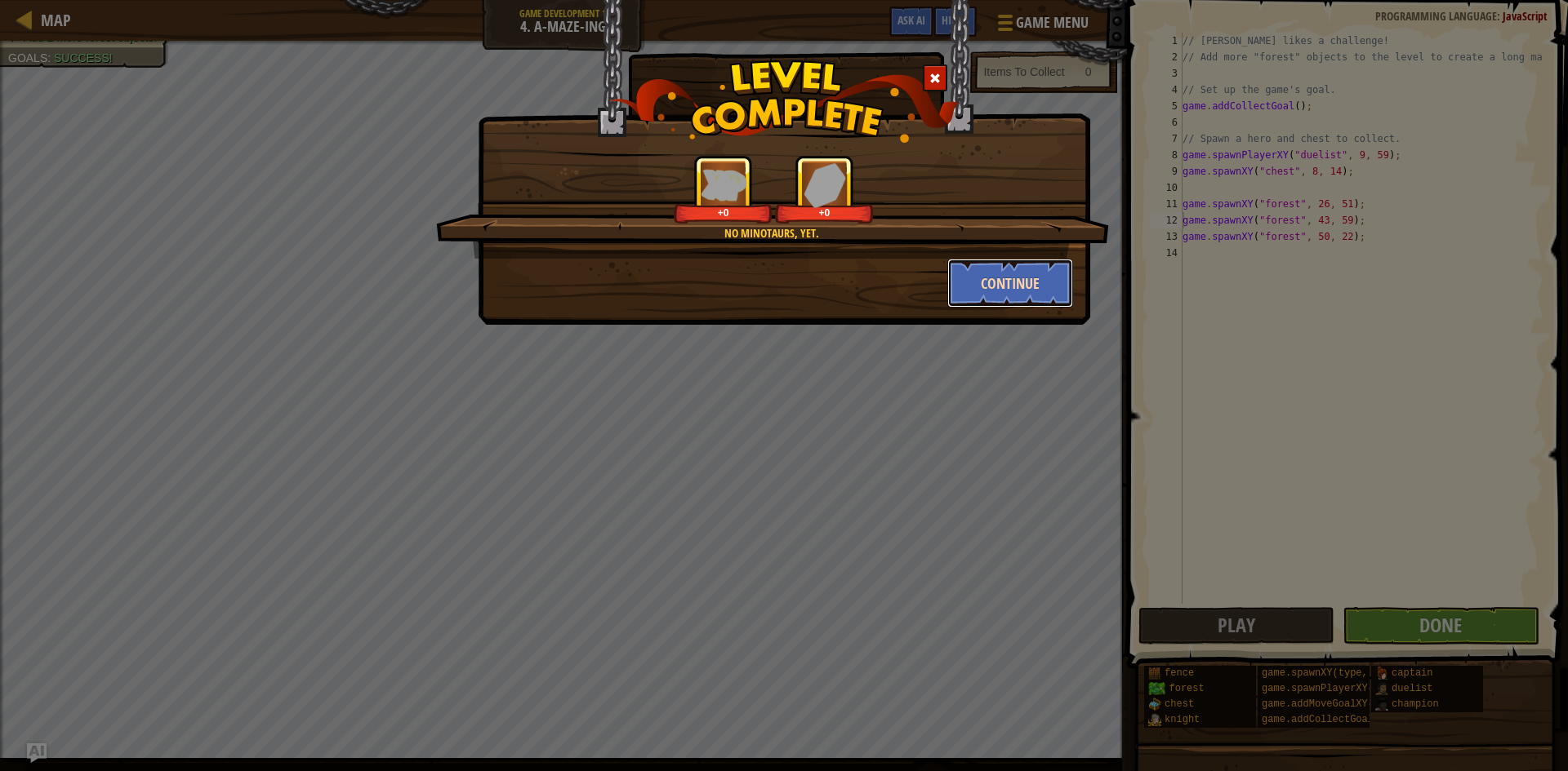
click at [1030, 285] on button "Continue" at bounding box center [1010, 283] width 126 height 49
